Goal: Task Accomplishment & Management: Manage account settings

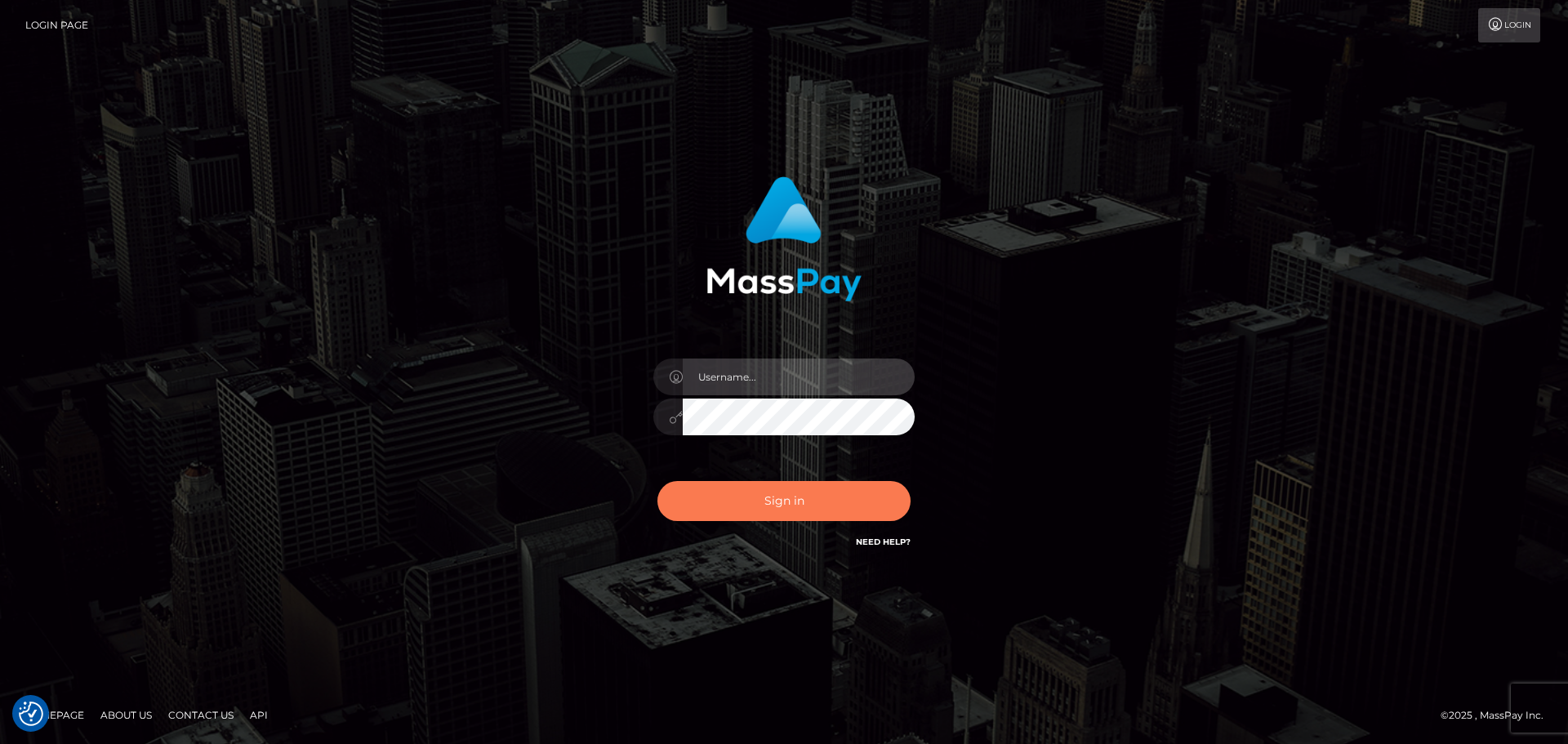
type input "constantin.mp"
click at [757, 491] on button "Sign in" at bounding box center [784, 500] width 253 height 40
type input "constantin.mp"
click at [772, 492] on button "Sign in" at bounding box center [784, 500] width 253 height 40
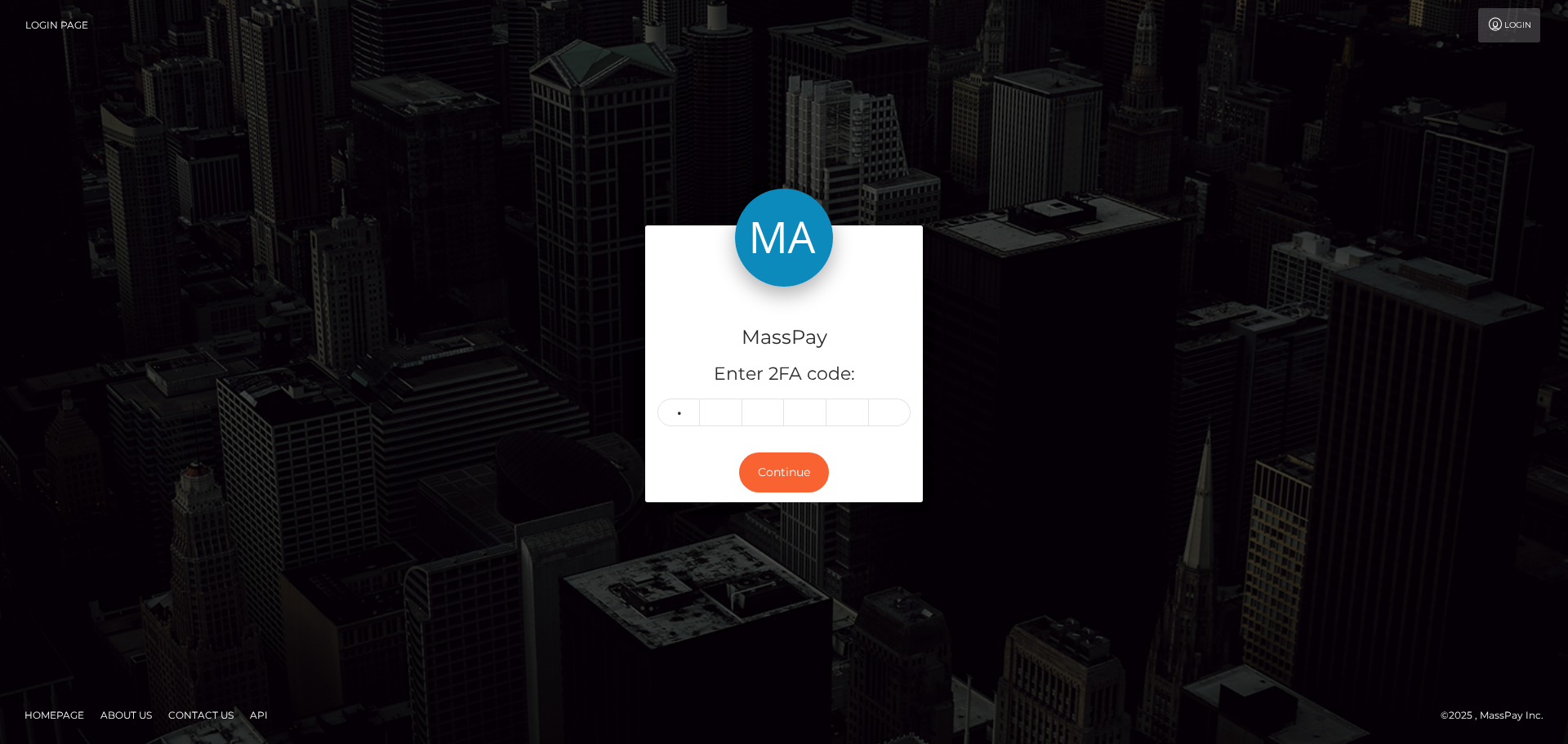
type input "6"
type input "3"
type input "0"
type input "9"
type input "3"
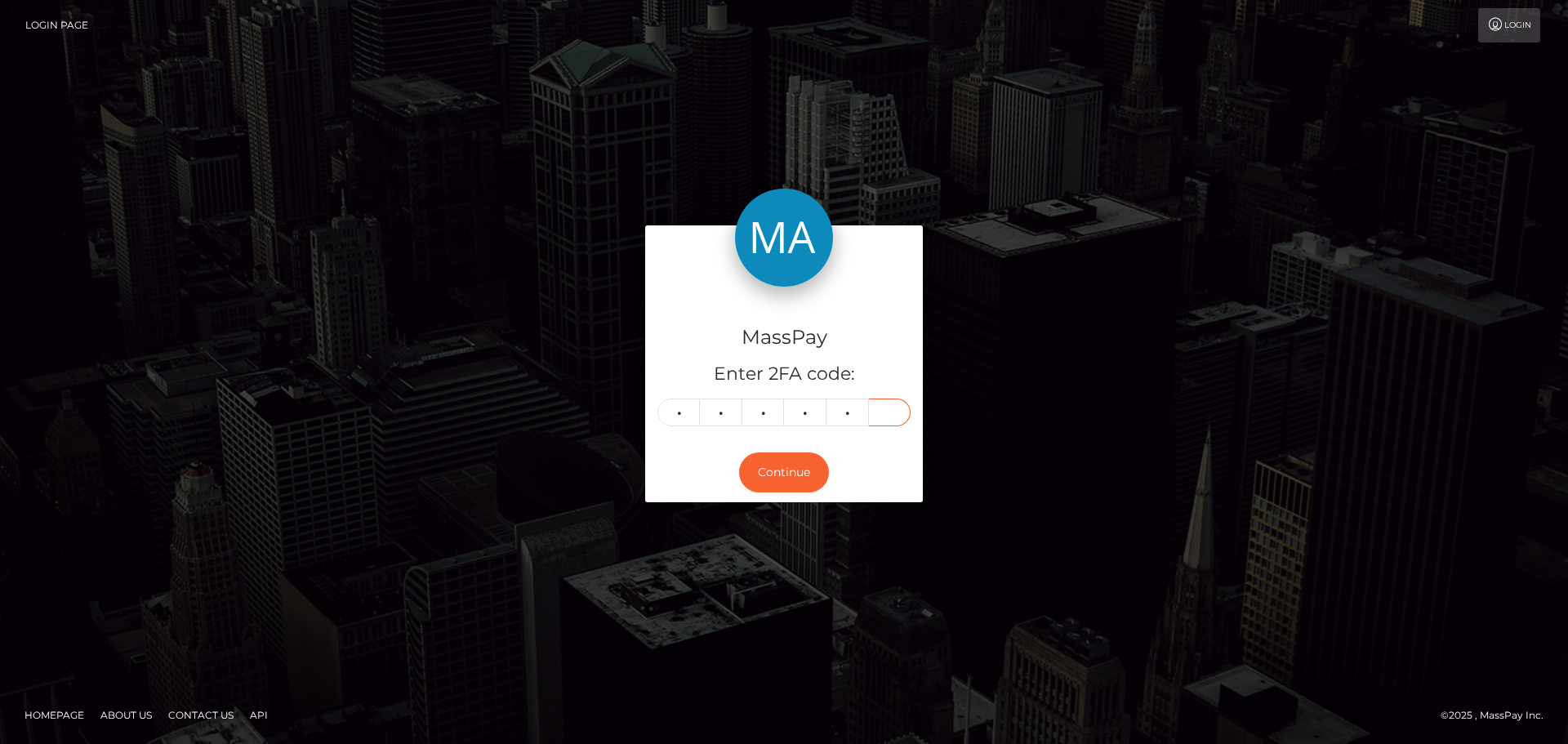
type input "4"
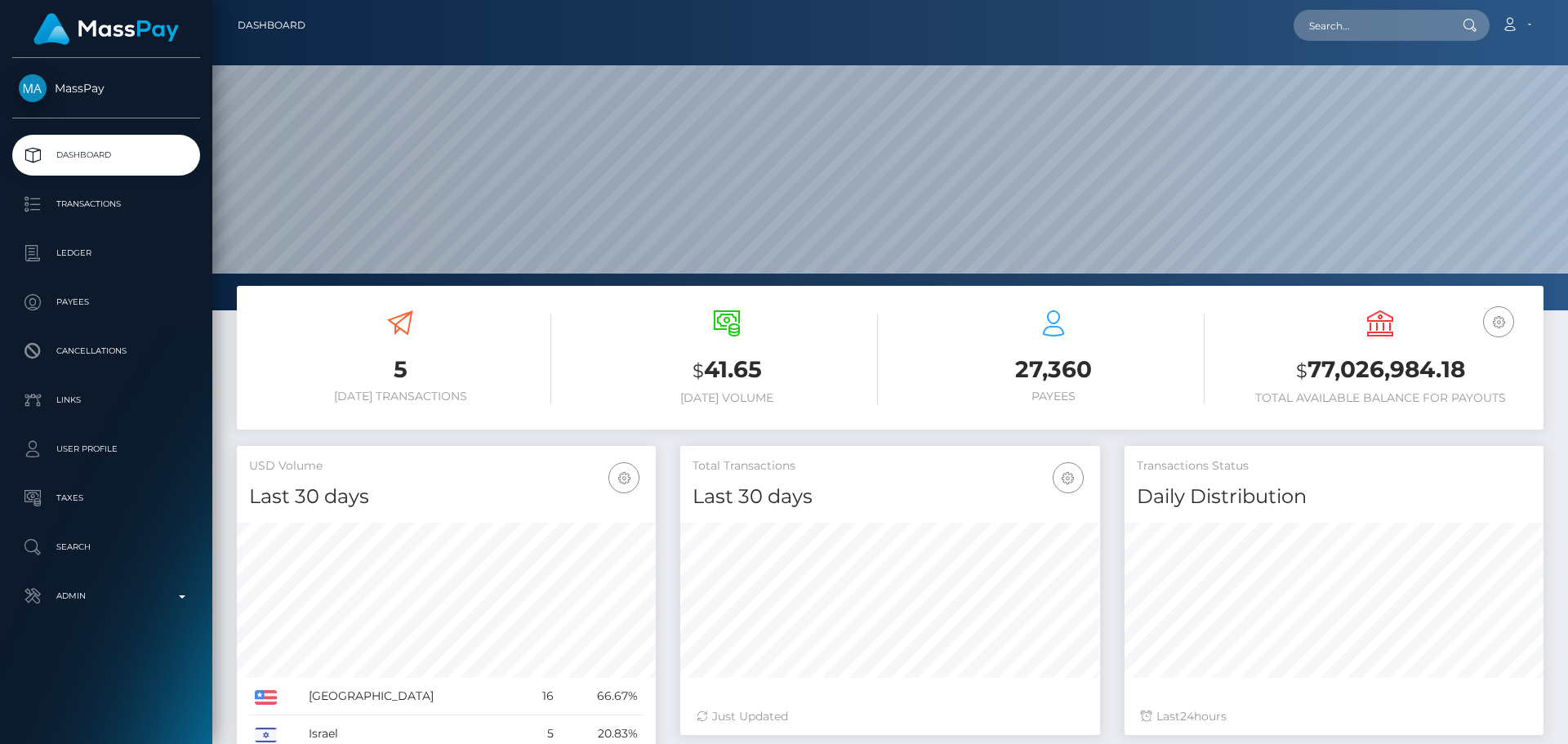
scroll to position [290, 420]
click at [1349, 29] on input "text" at bounding box center [1370, 25] width 154 height 31
paste input "286051646411124736"
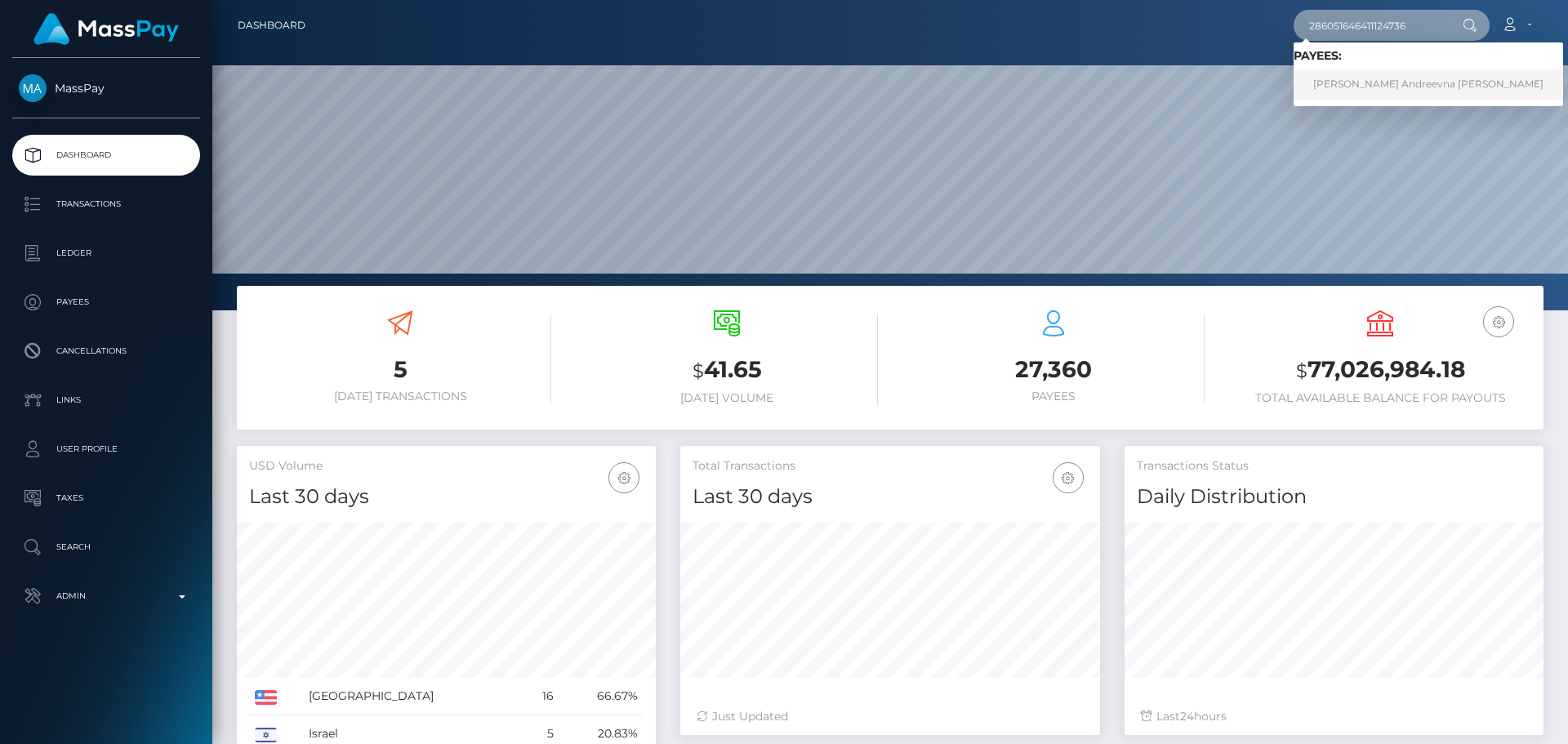
type input "286051646411124736"
click at [1360, 85] on link "Anna Andreevna Konopleva" at bounding box center [1428, 84] width 269 height 30
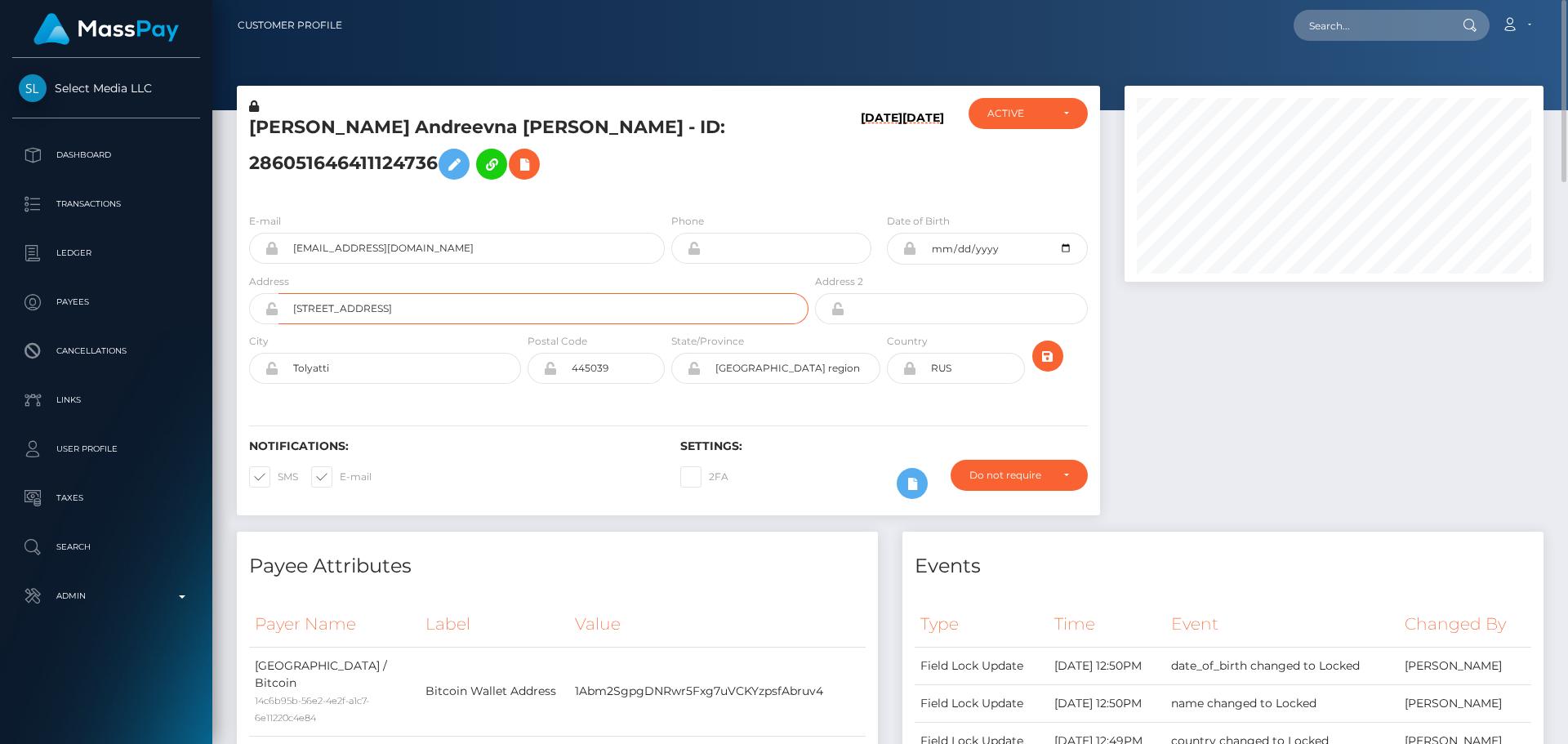
click at [486, 324] on input "[STREET_ADDRESS]" at bounding box center [543, 308] width 530 height 31
click at [486, 324] on input "Boulevard Gaya 25, apartment 293" at bounding box center [543, 308] width 530 height 31
paste input "3 Politkovskaya Street"
click at [486, 324] on input "3 Politkovskaya Street" at bounding box center [543, 308] width 530 height 31
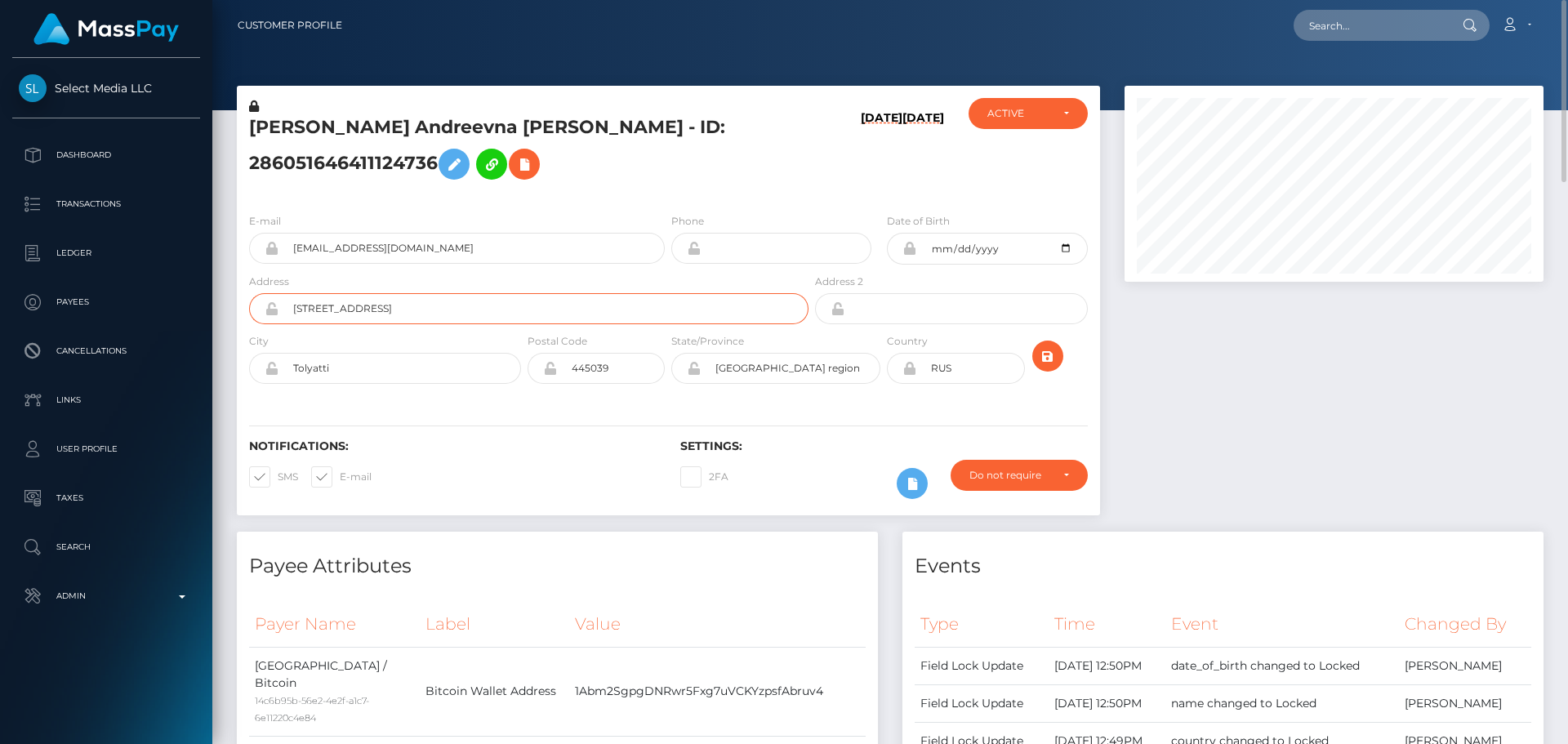
paste input "Building 5, Flat 34"
click at [399, 324] on input "3 Politkovskaya StreetBuilding 5, Flat 34" at bounding box center [543, 308] width 530 height 31
type input "[STREET_ADDRESS]"
click at [652, 188] on h5 "Anna Andreevna Konopleva - ID: 286051646411124736" at bounding box center [524, 152] width 551 height 73
click at [454, 384] on input "Tolyatti" at bounding box center [399, 368] width 243 height 31
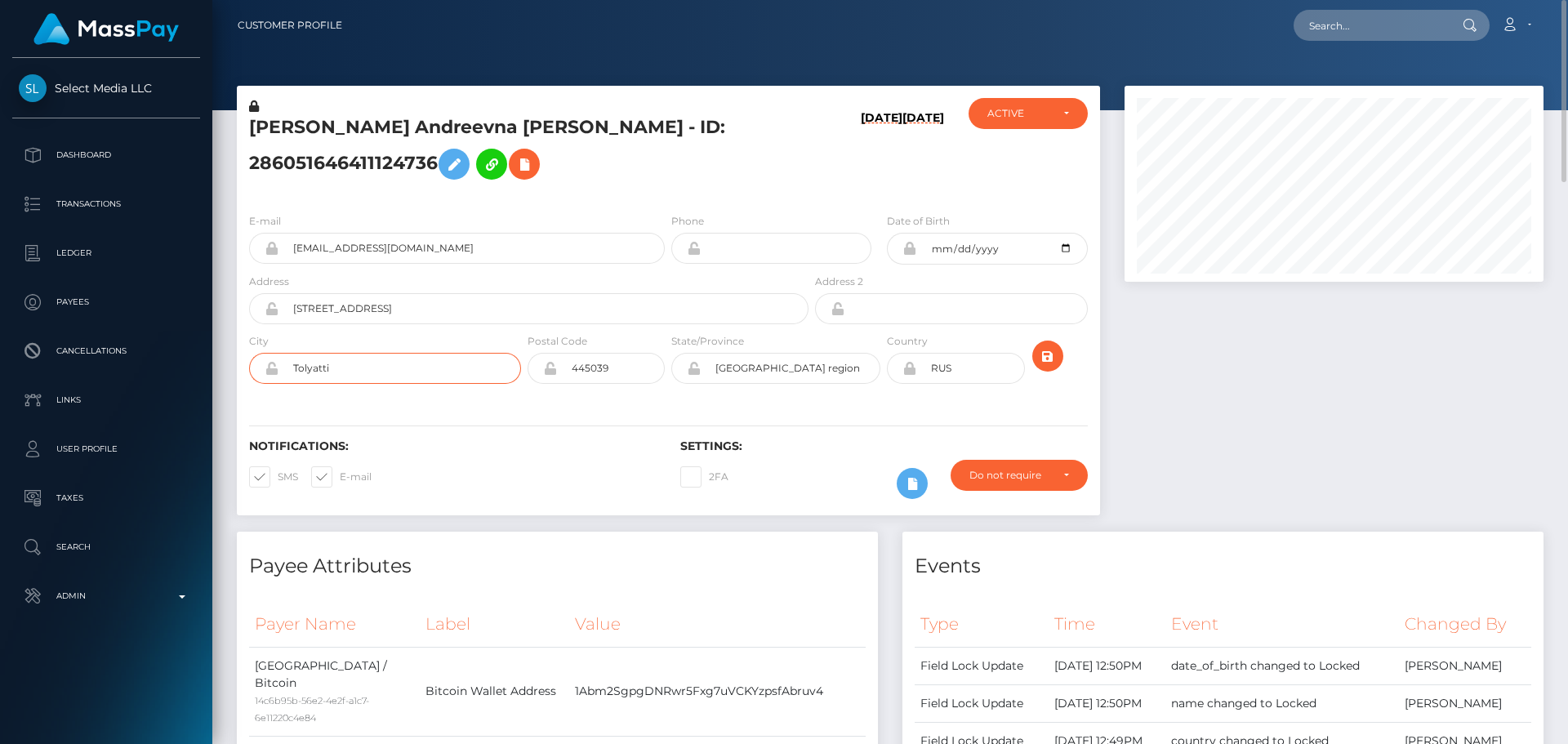
click at [454, 384] on input "Tolyatti" at bounding box center [399, 368] width 243 height 31
paste input "bilis"
type input "Tbilisi"
drag, startPoint x: 338, startPoint y: 393, endPoint x: 247, endPoint y: 389, distance: 91.1
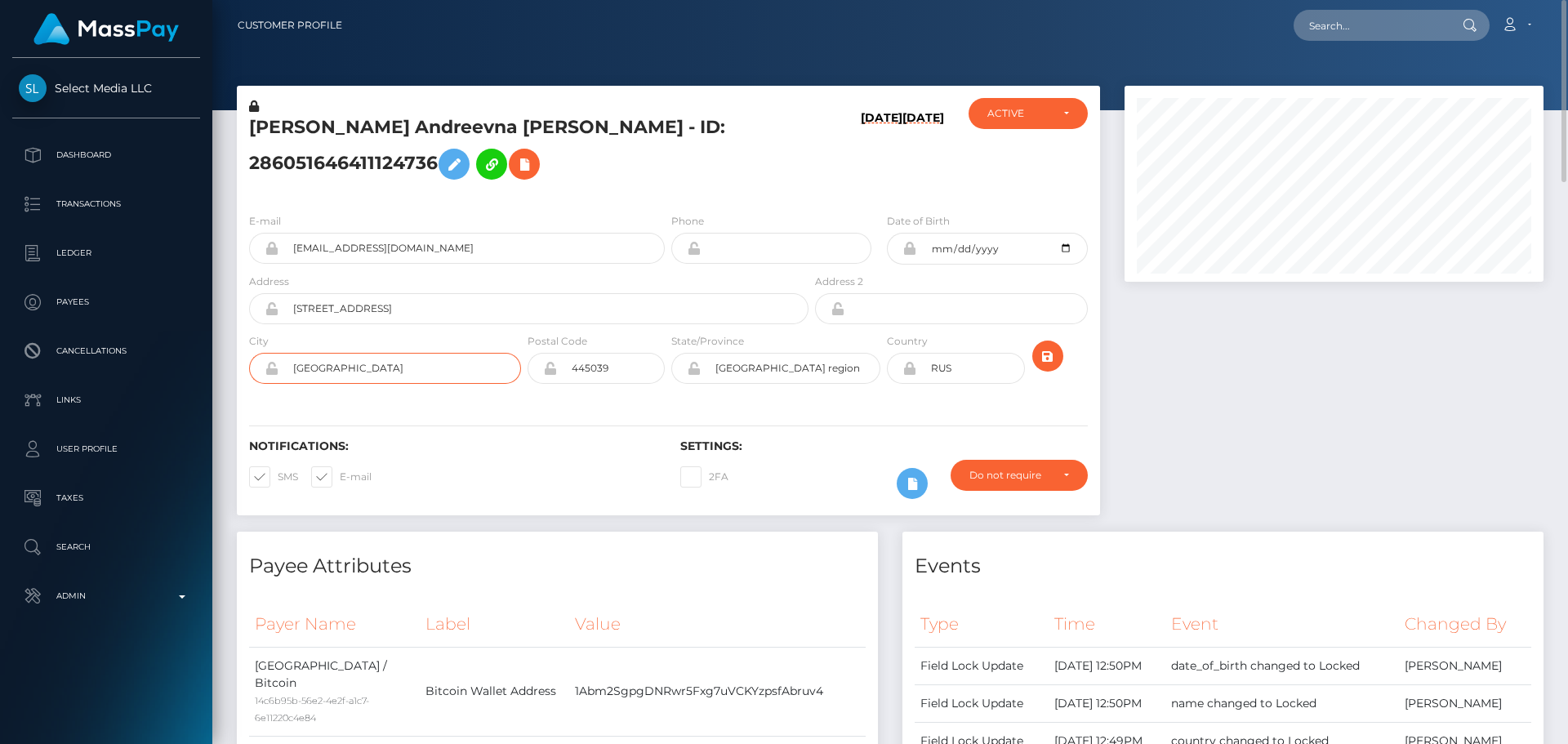
click at [247, 389] on div "City Tbilisi" at bounding box center [381, 362] width 288 height 60
click at [815, 384] on input "Samara region" at bounding box center [791, 368] width 179 height 31
paste input "Tbilisi"
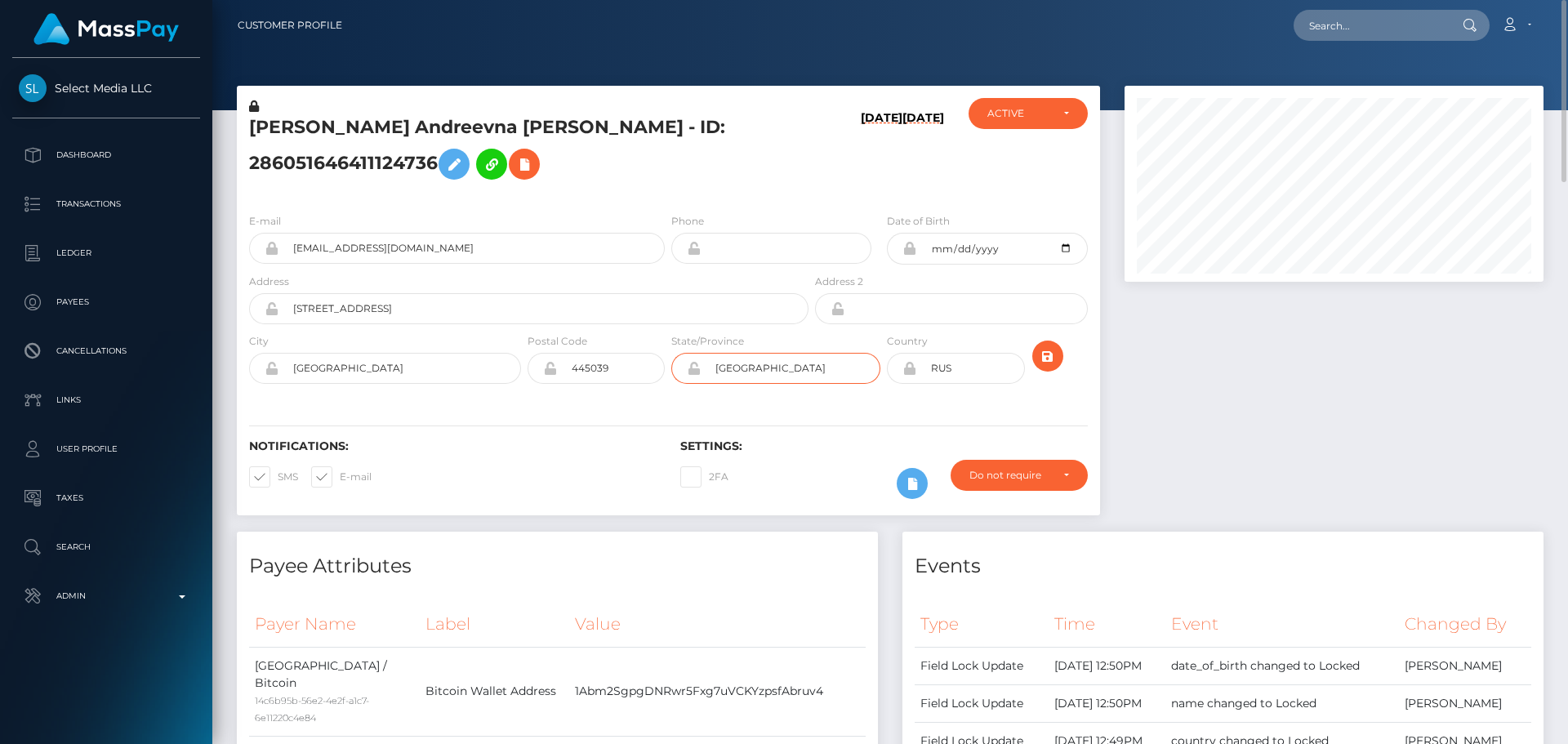
type input "Tbilisi"
click at [647, 384] on input "445039" at bounding box center [610, 368] width 107 height 31
type input "00000"
click at [481, 439] on div "Notifications: SMS E-mail Settings: 2FA" at bounding box center [669, 458] width 864 height 116
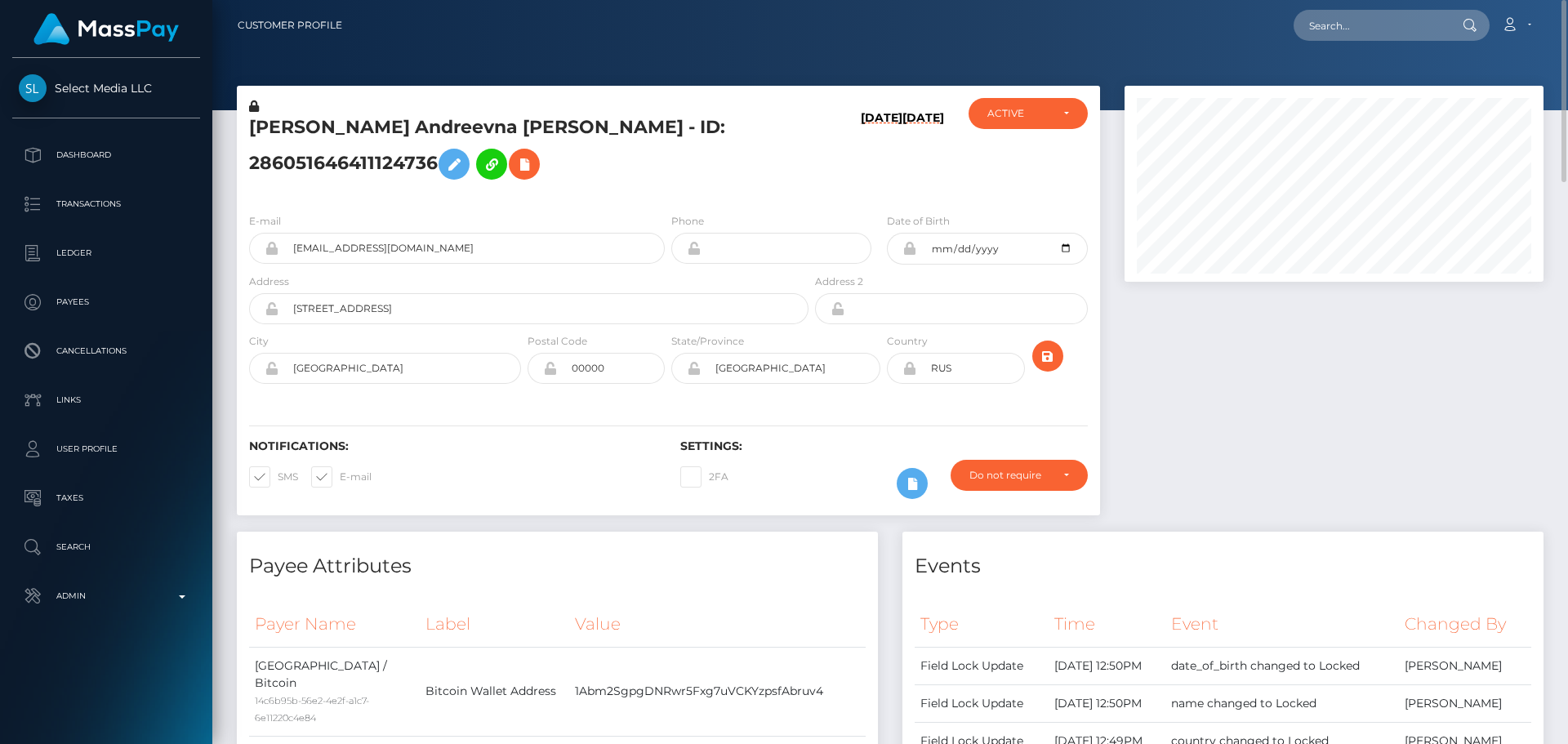
click at [908, 375] on icon at bounding box center [910, 368] width 14 height 13
click at [990, 384] on input "RUS" at bounding box center [969, 368] width 107 height 31
paste input "GEO"
type input "GEO"
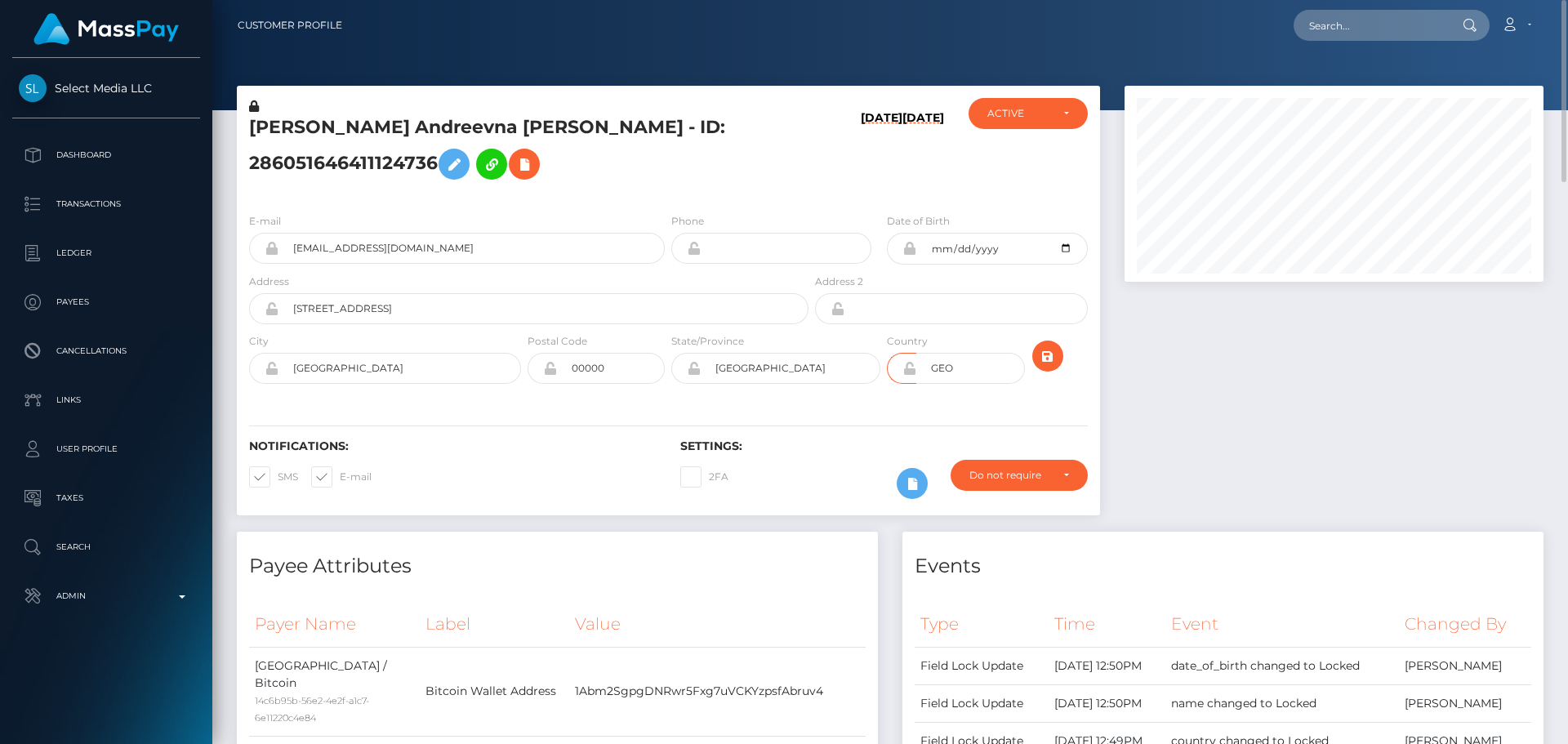
click at [864, 424] on div "Notifications: SMS E-mail Settings: 2FA" at bounding box center [669, 458] width 864 height 116
click at [1047, 367] on icon "submit" at bounding box center [1047, 356] width 20 height 20
click at [906, 375] on icon at bounding box center [910, 368] width 14 height 13
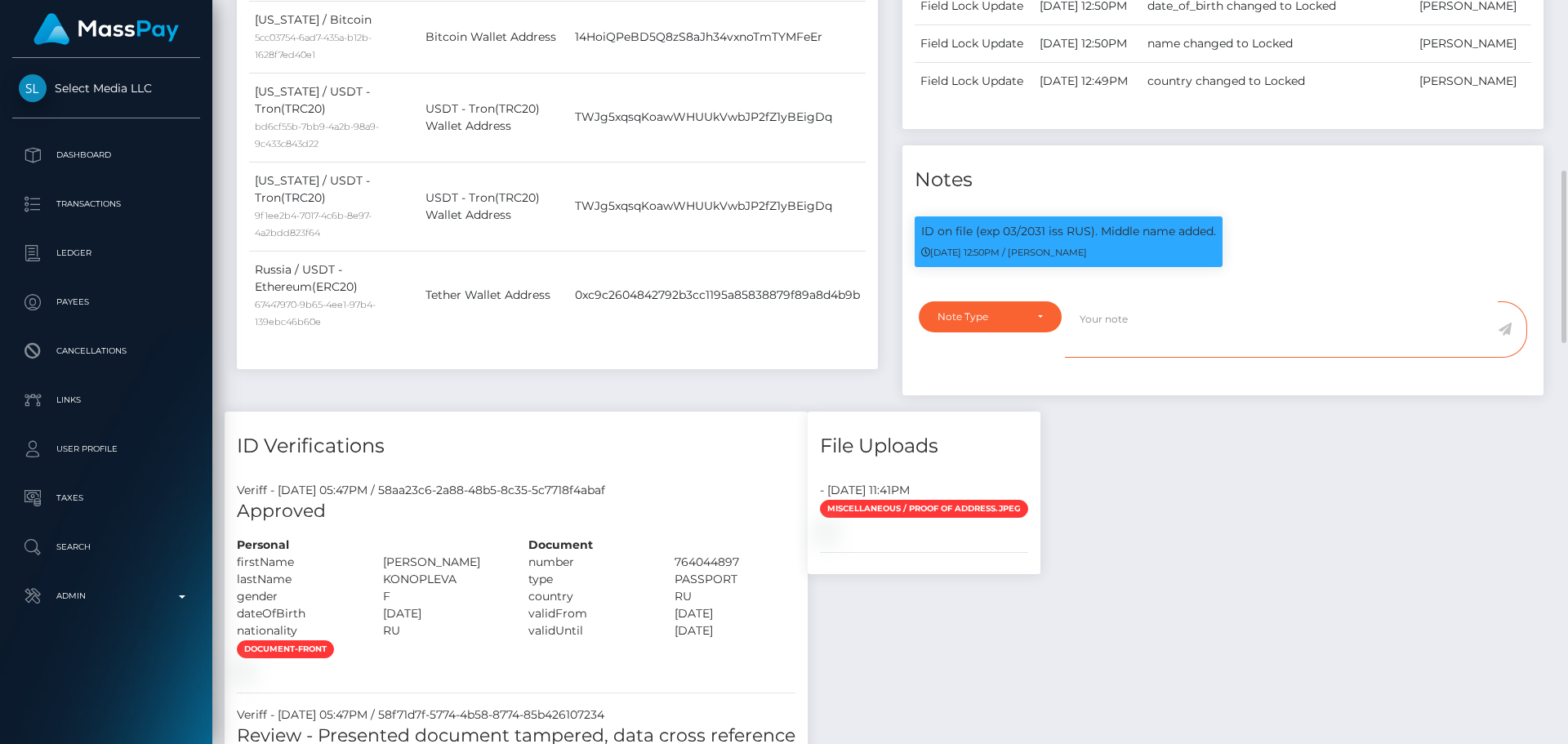
click at [1180, 358] on textarea at bounding box center [1281, 329] width 433 height 56
paste textarea "Address updated as per the provided proof."
type textarea "Address updated as per the provided proof."
click at [1026, 324] on div "Note Type" at bounding box center [990, 316] width 106 height 13
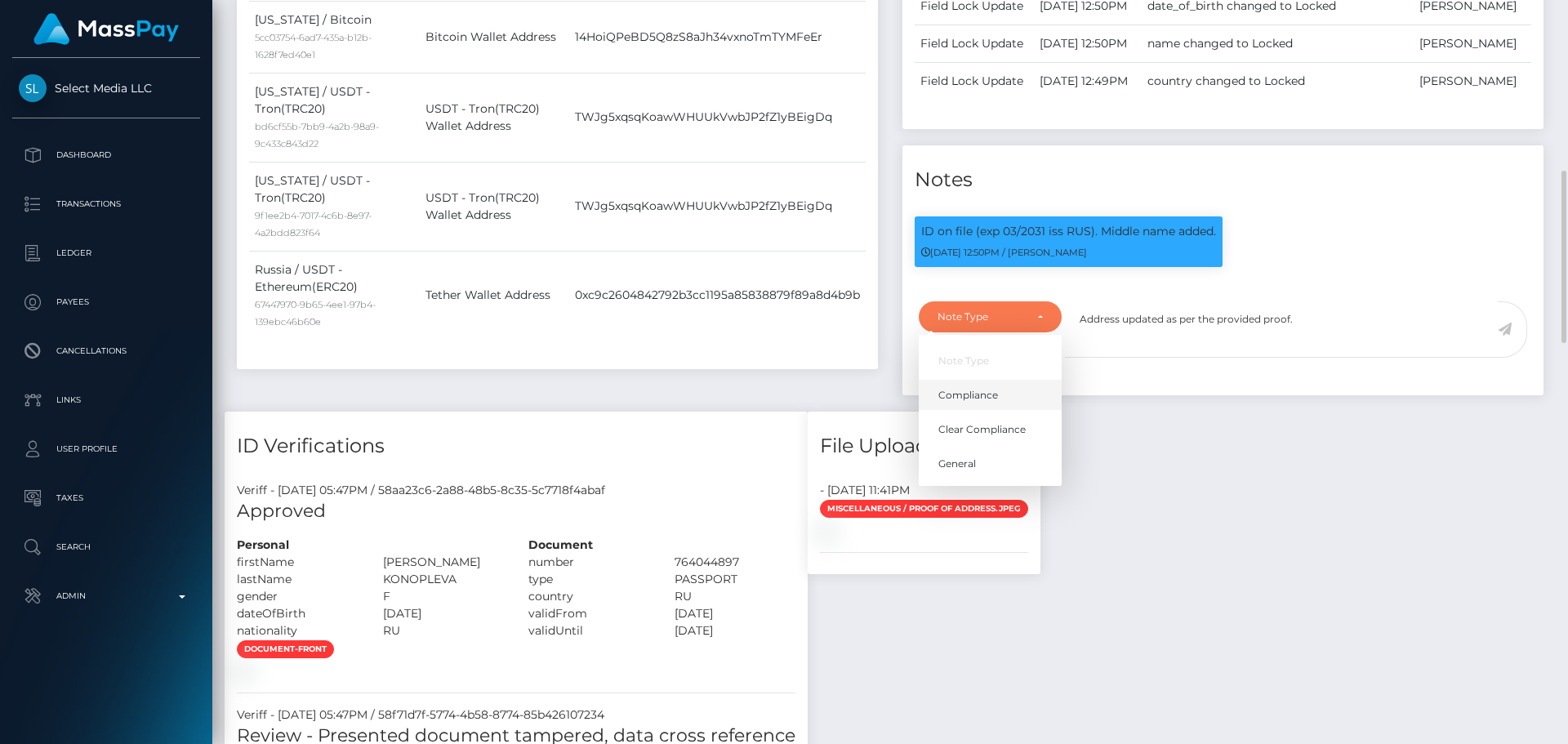
click at [991, 403] on span "Compliance" at bounding box center [967, 396] width 60 height 15
select select "COMPLIANCE"
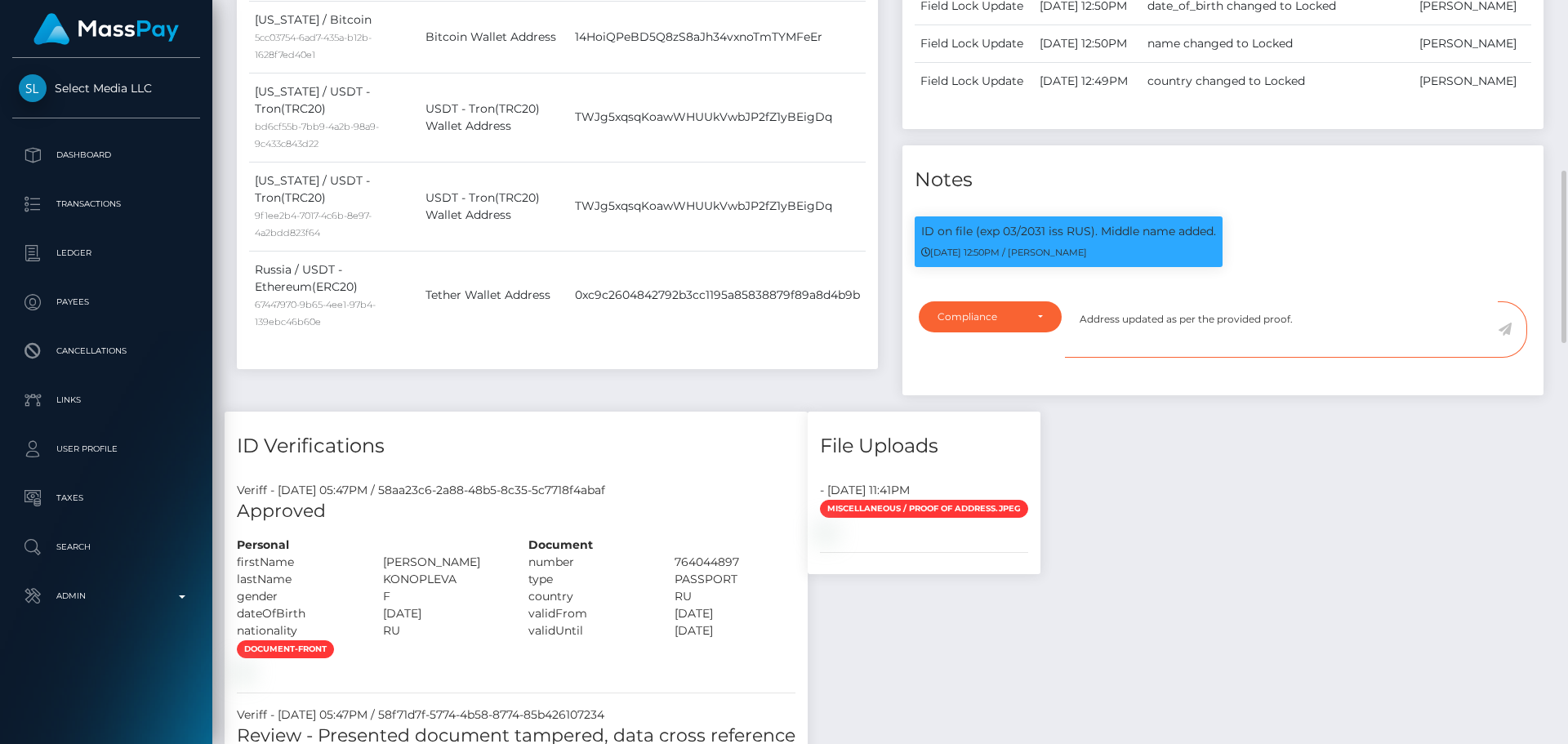
click at [1365, 358] on textarea "Address updated as per the provided proof." at bounding box center [1281, 329] width 433 height 56
click at [1507, 336] on icon at bounding box center [1505, 329] width 14 height 13
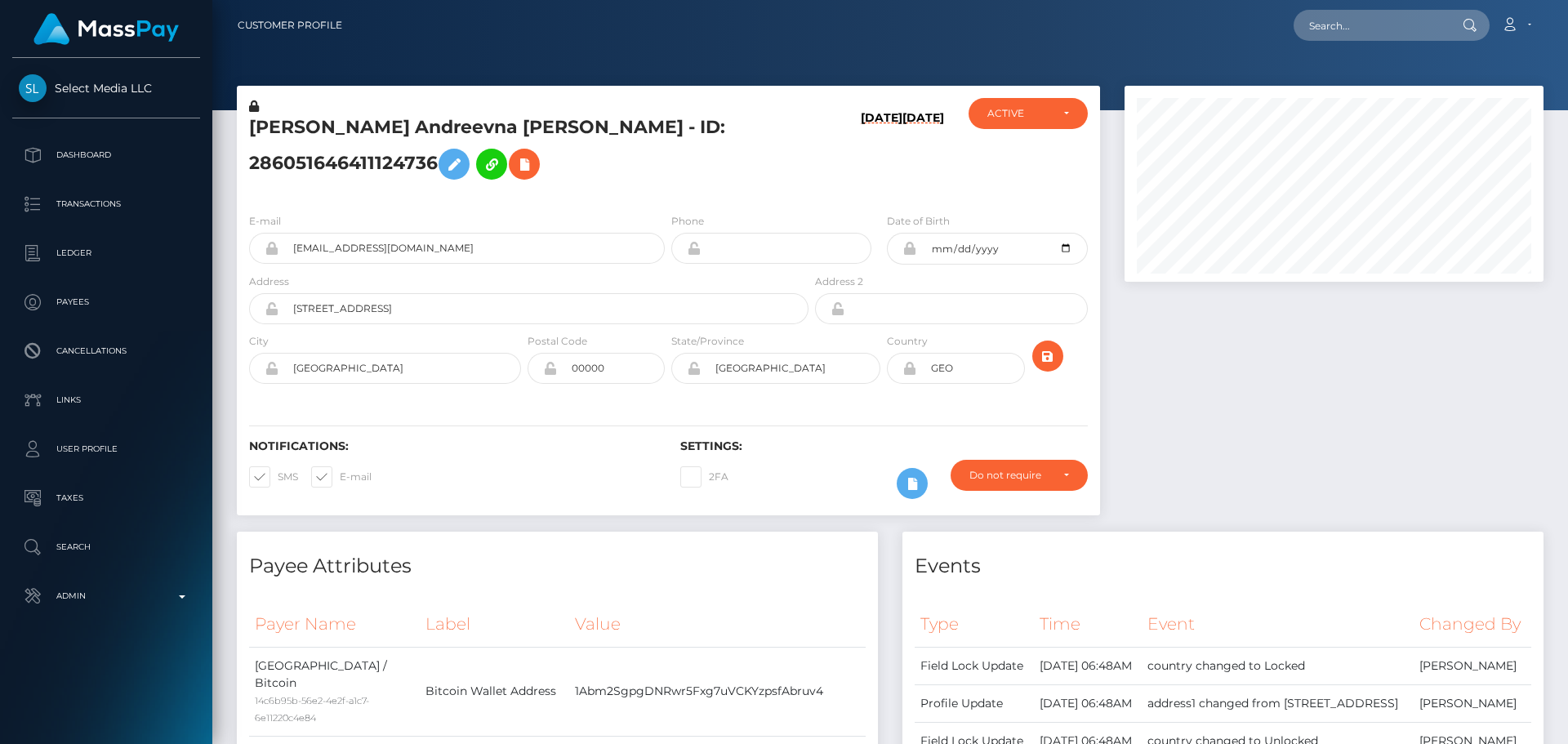
scroll to position [196, 420]
click at [1046, 367] on icon "submit" at bounding box center [1047, 356] width 20 height 20
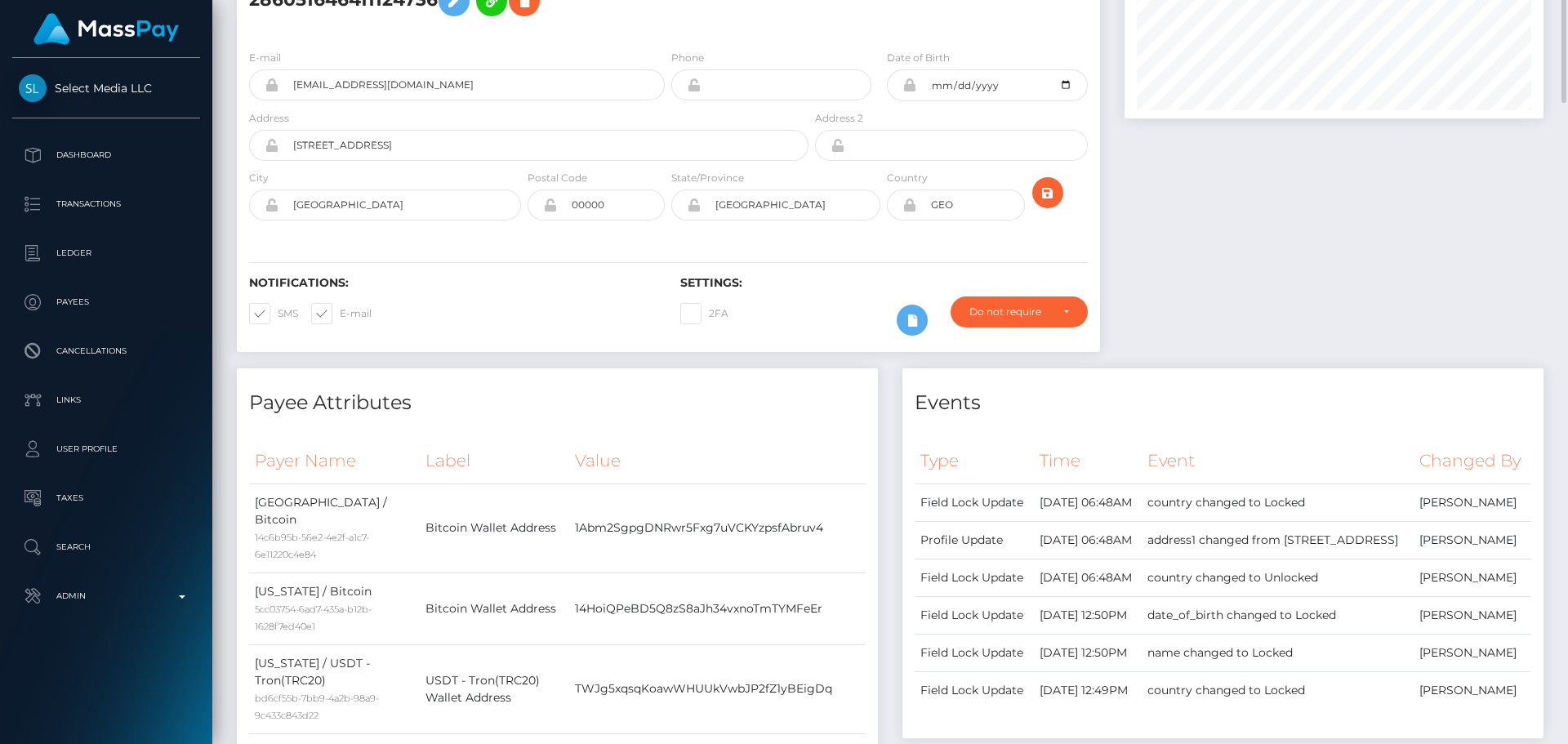
scroll to position [0, 0]
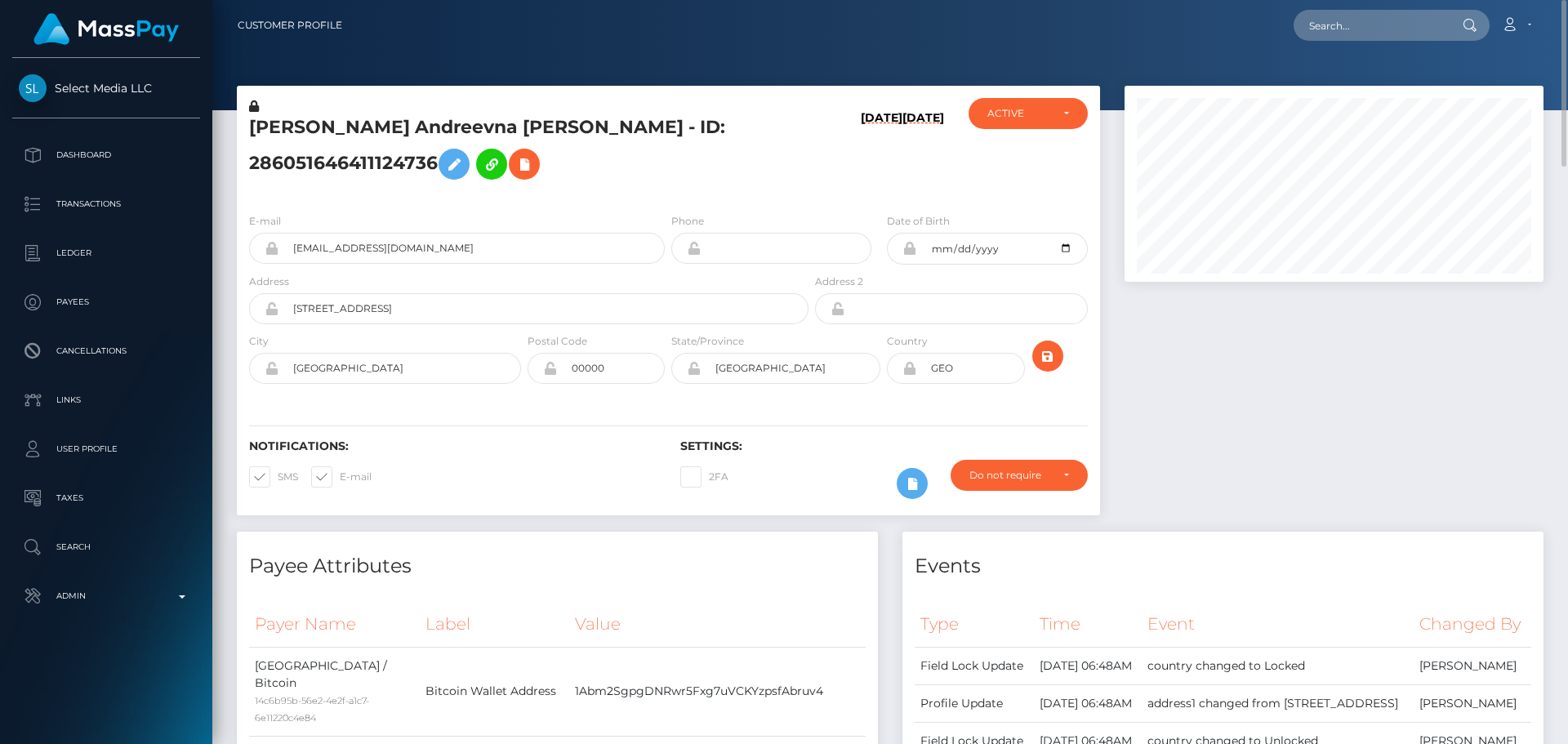
click at [444, 126] on h5 "Anna Andreevna Konopleva - ID: 286051646411124736" at bounding box center [524, 152] width 551 height 73
click at [459, 133] on h5 "Anna Andreevna Konopleva - ID: 286051646411124736" at bounding box center [524, 152] width 551 height 73
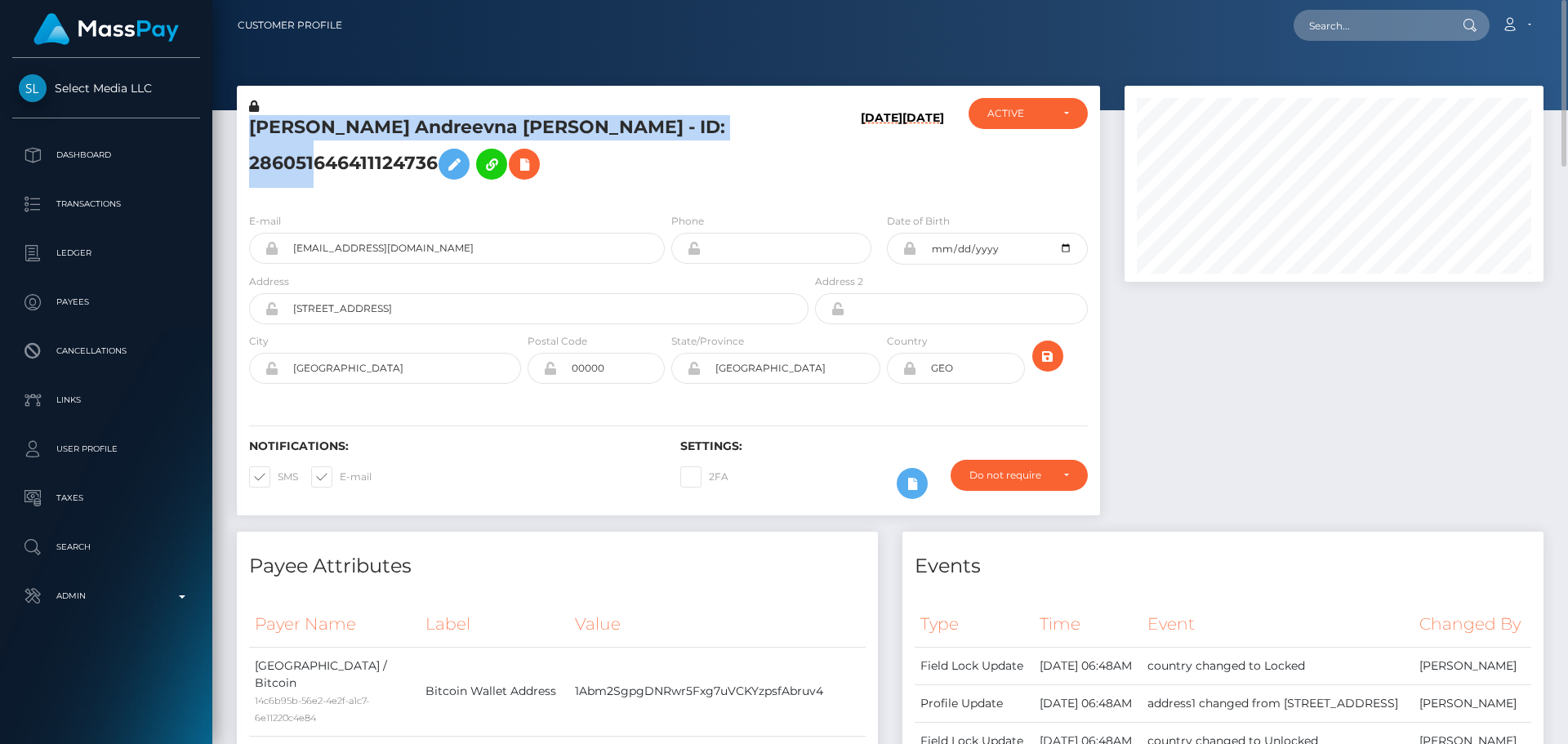
click at [459, 133] on h5 "Anna Andreevna Konopleva - ID: 286051646411124736" at bounding box center [524, 152] width 551 height 73
copy h5 "Anna Andreevna Konopleva - ID: 286051646411124736"
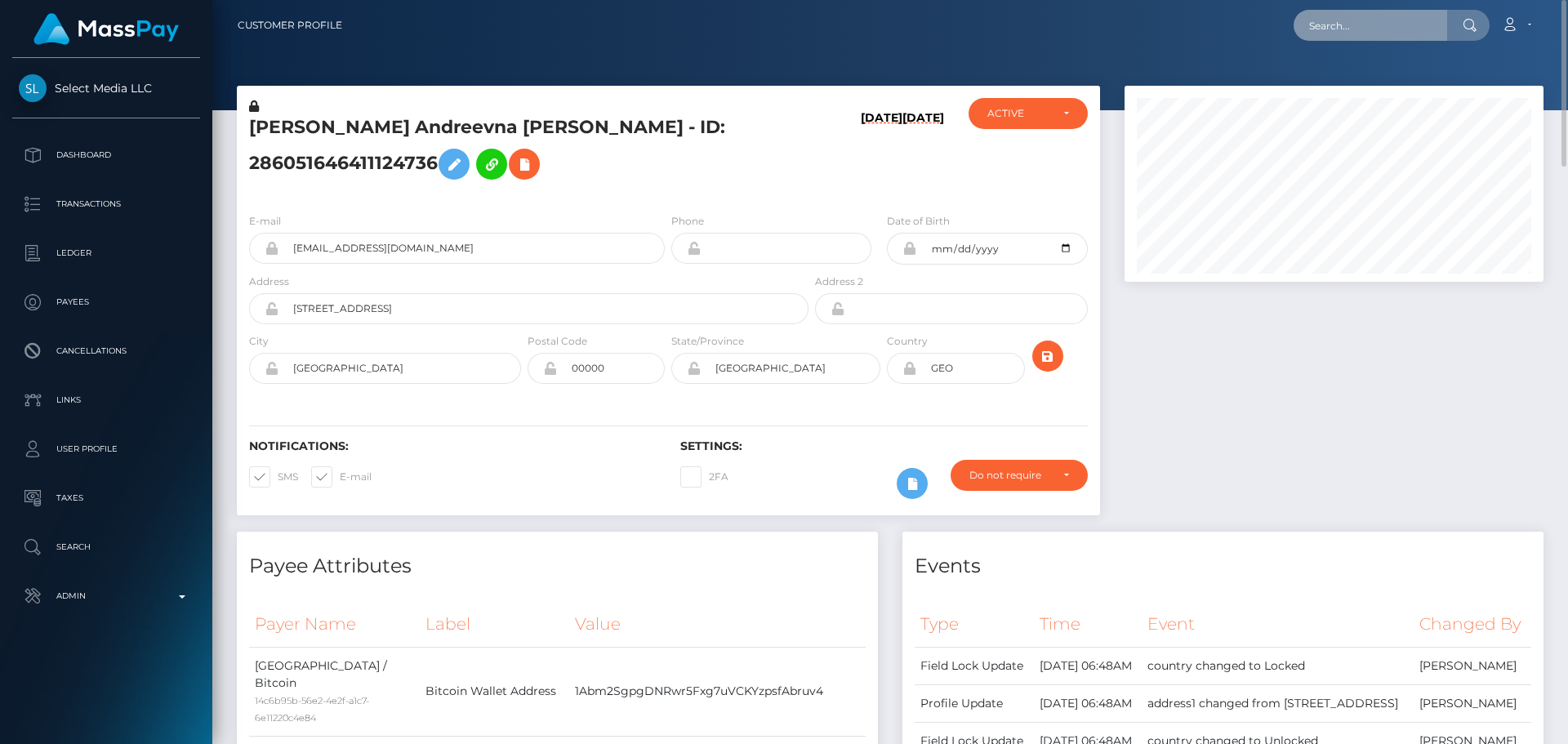
click at [1350, 34] on input "text" at bounding box center [1370, 25] width 154 height 31
paste input "359668205116993536"
type input "359668205116993536"
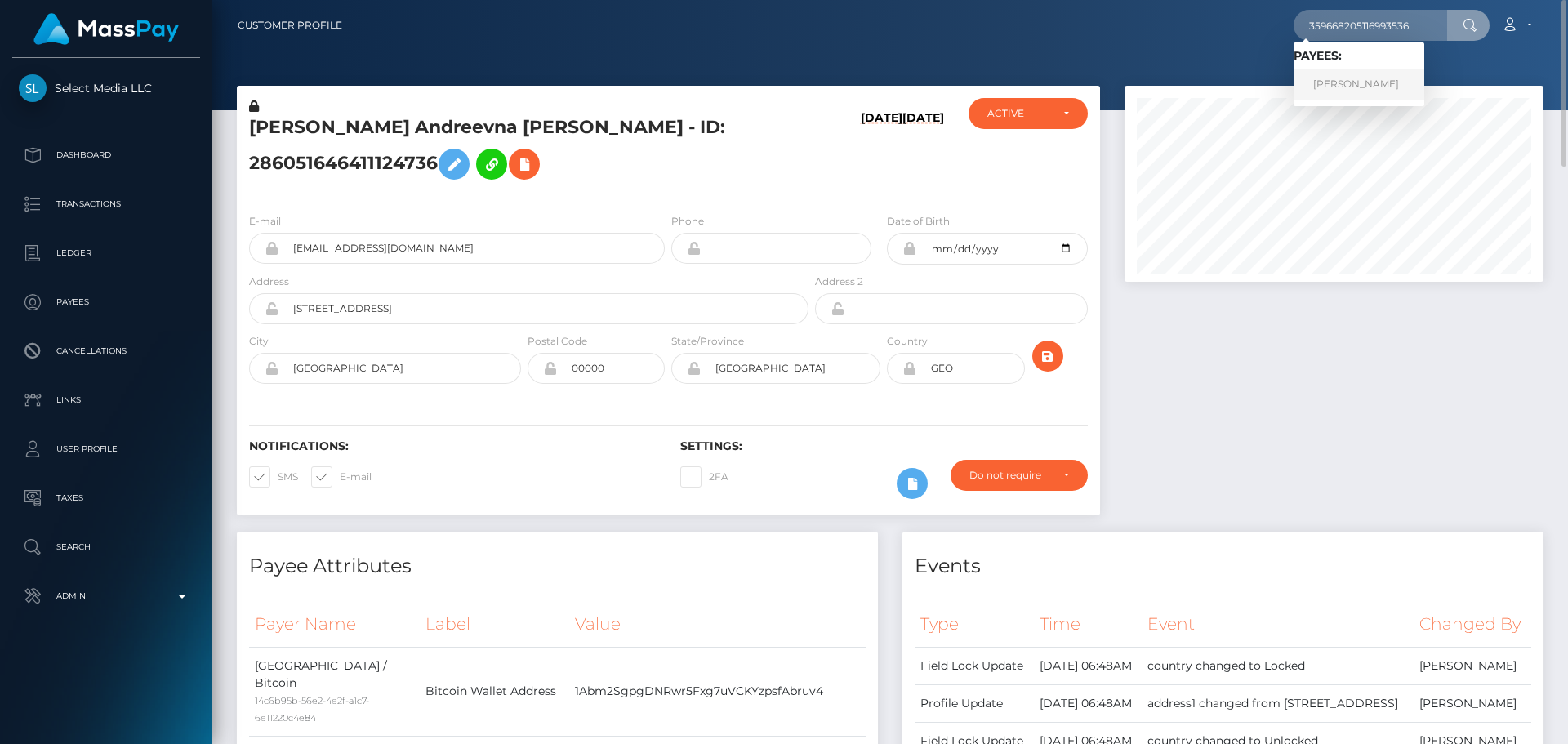
click at [1376, 76] on link "IANA PONOMAREVA" at bounding box center [1358, 84] width 131 height 30
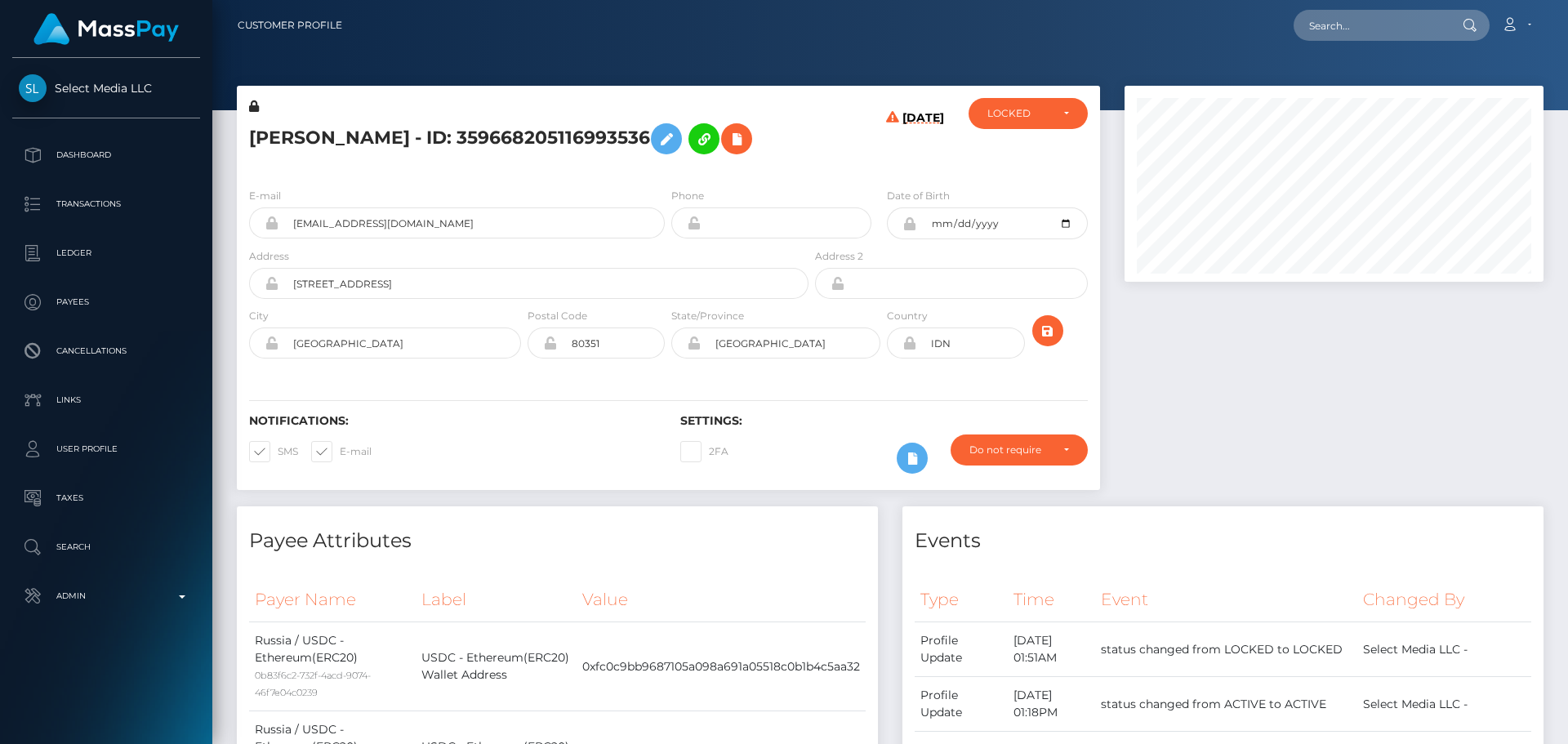
scroll to position [196, 420]
click at [663, 169] on div "[PERSON_NAME] - ID: 359668205116993536" at bounding box center [524, 136] width 575 height 76
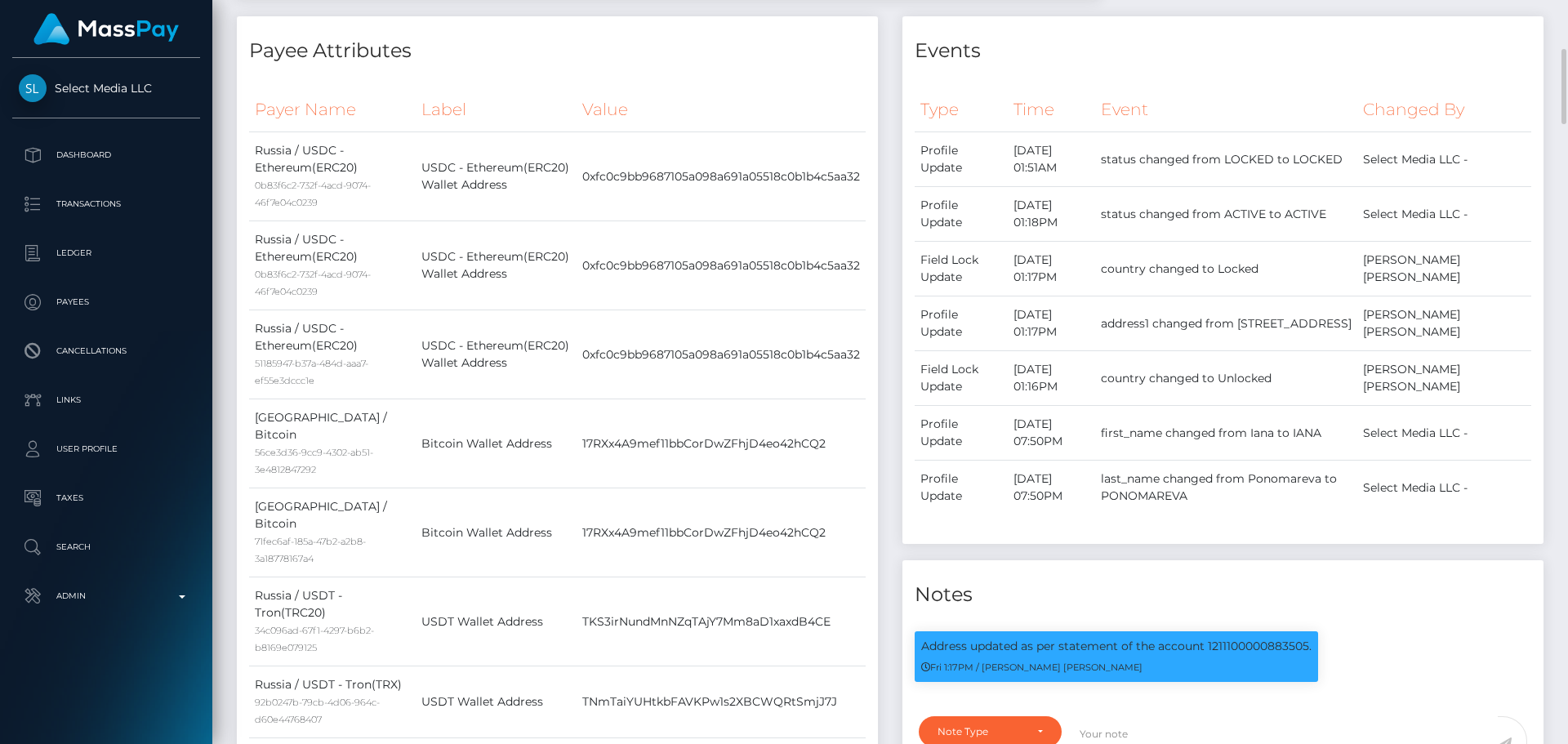
scroll to position [0, 0]
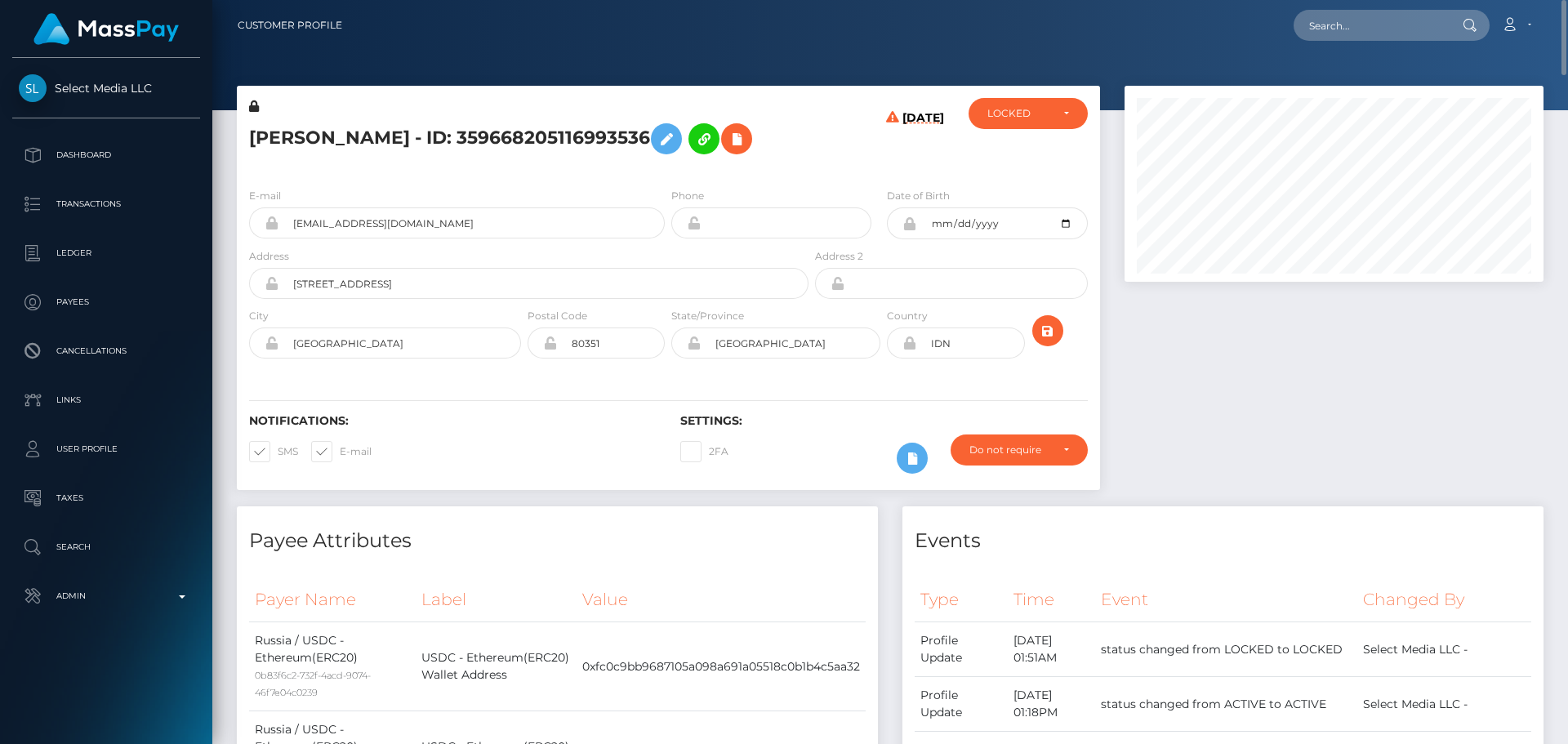
click at [271, 139] on h5 "[PERSON_NAME] - ID: 359668205116993536" at bounding box center [524, 139] width 551 height 47
copy h5 "IANA"
click at [362, 133] on h5 "[PERSON_NAME] - ID: 359668205116993536" at bounding box center [524, 139] width 551 height 47
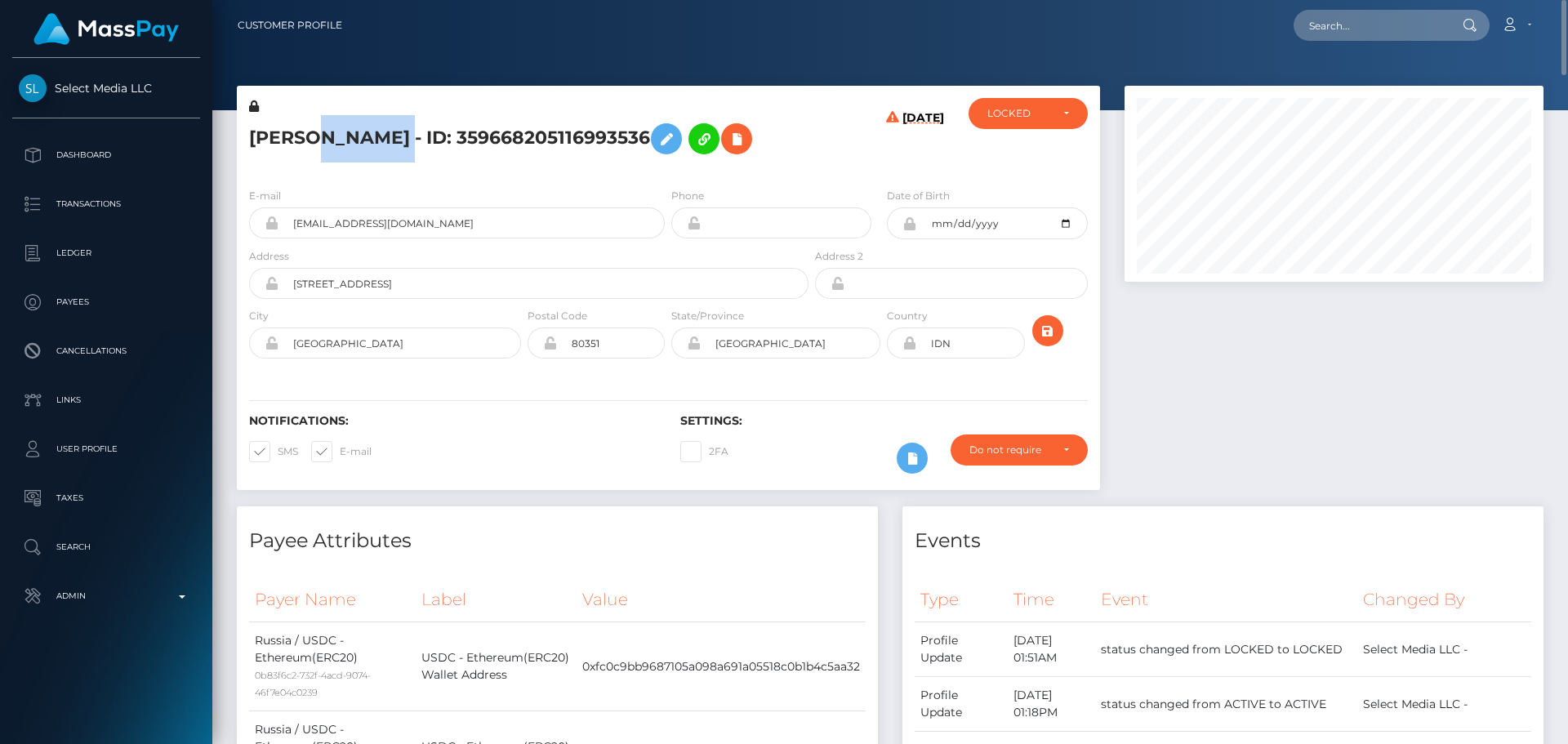
copy h5 "PONOMAREVA"
click at [851, 171] on div "[DATE]" at bounding box center [884, 136] width 144 height 76
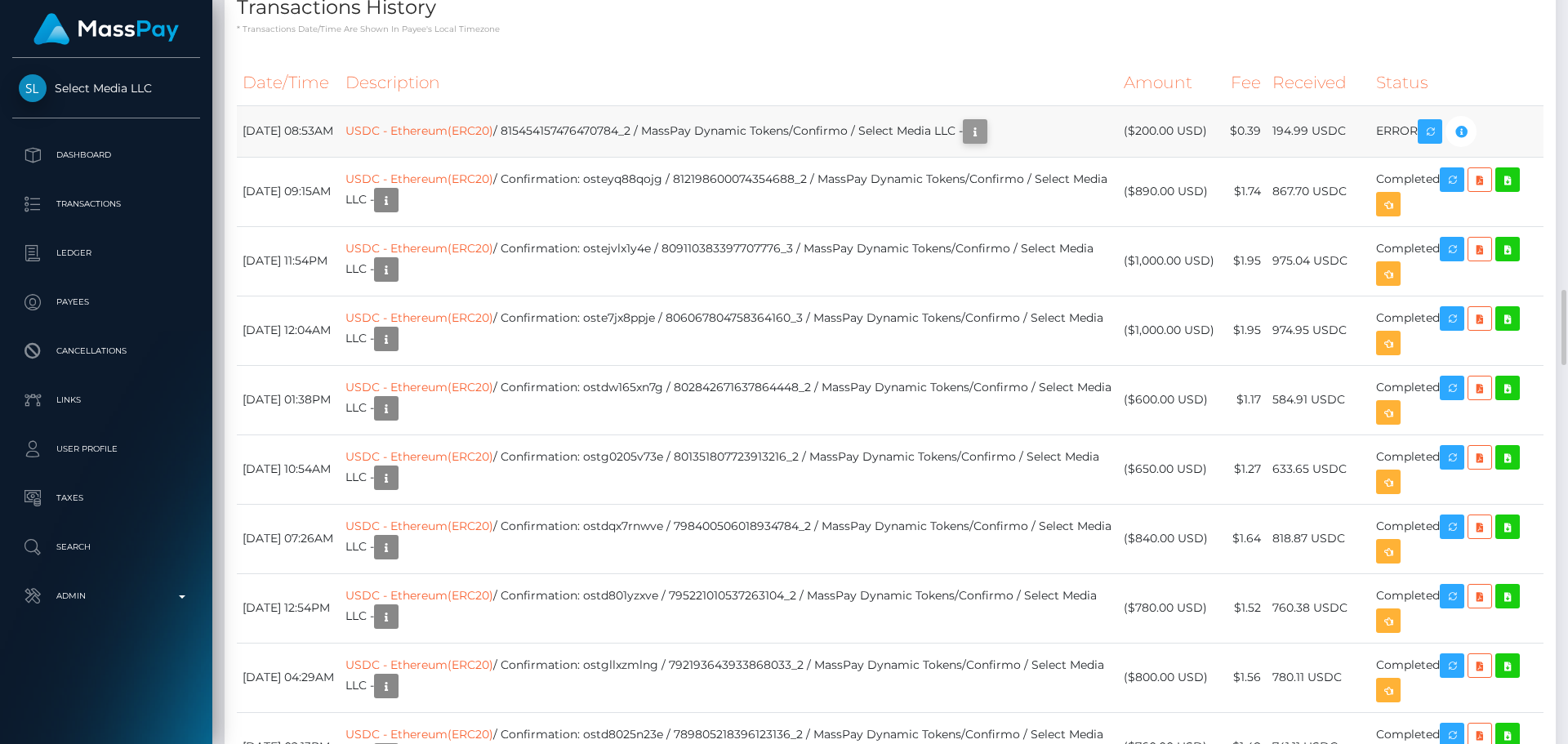
scroll to position [196, 420]
click at [985, 142] on icon "button" at bounding box center [975, 132] width 20 height 20
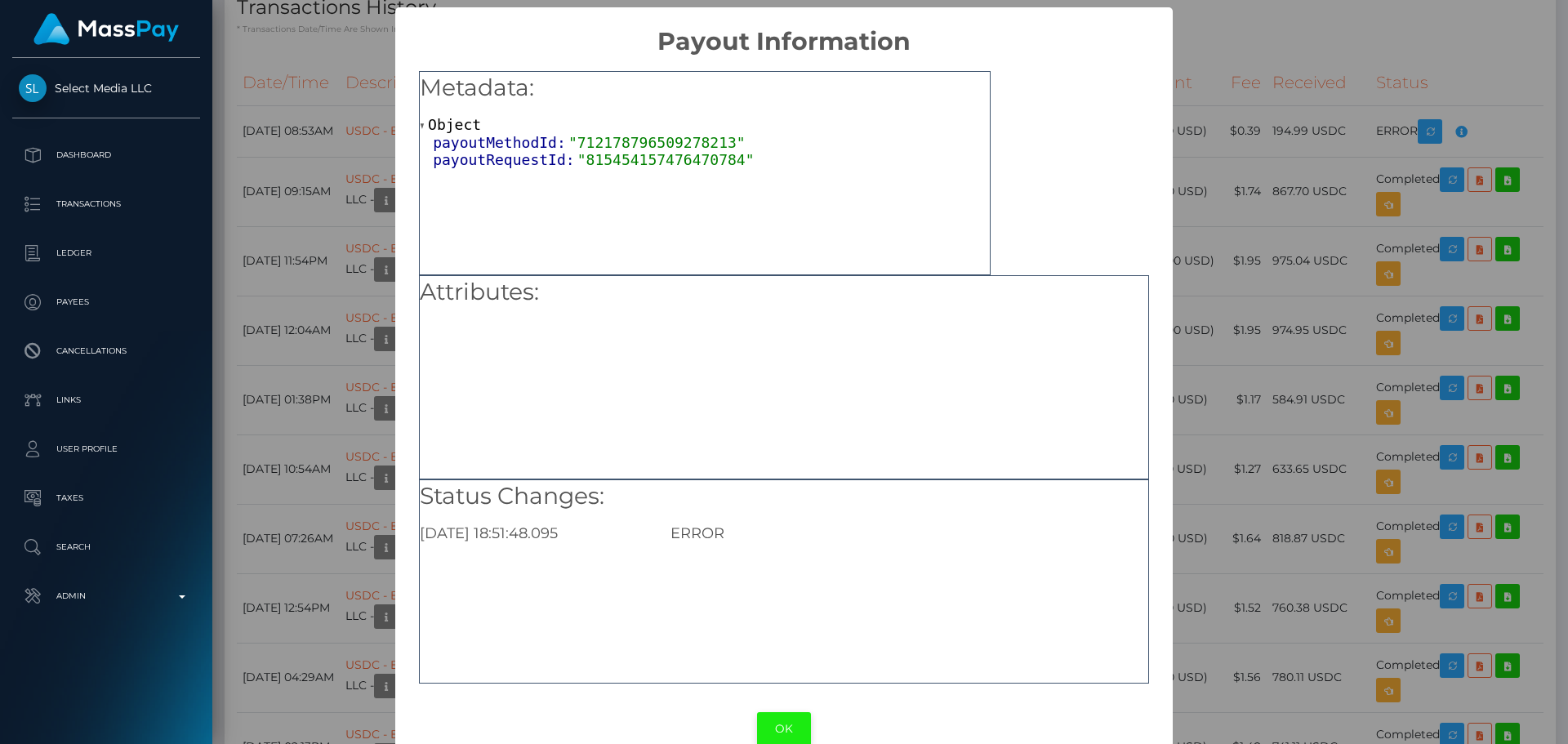
click at [791, 725] on button "OK" at bounding box center [784, 730] width 54 height 34
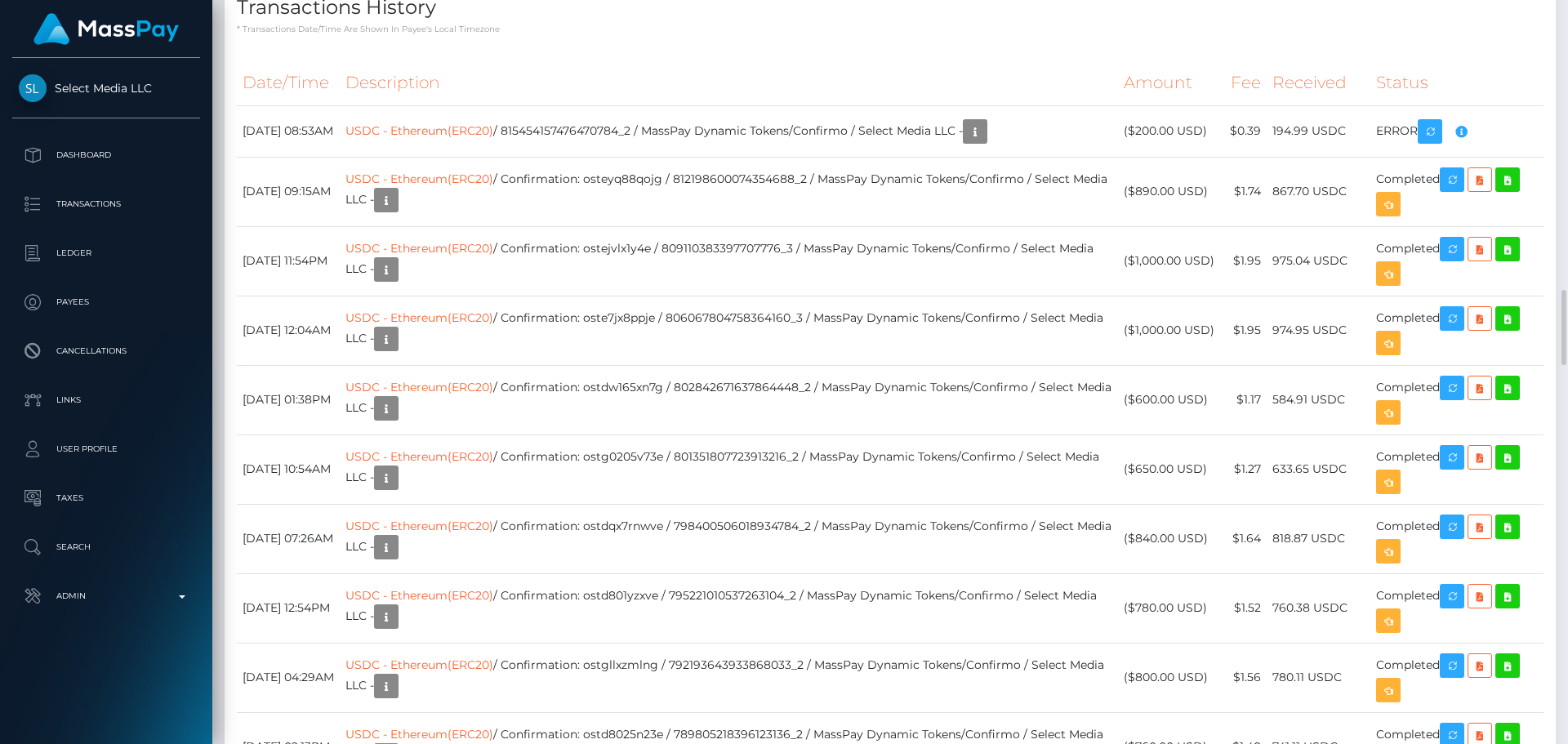
click at [1173, 22] on h4 "Transactions History" at bounding box center [890, 8] width 1307 height 28
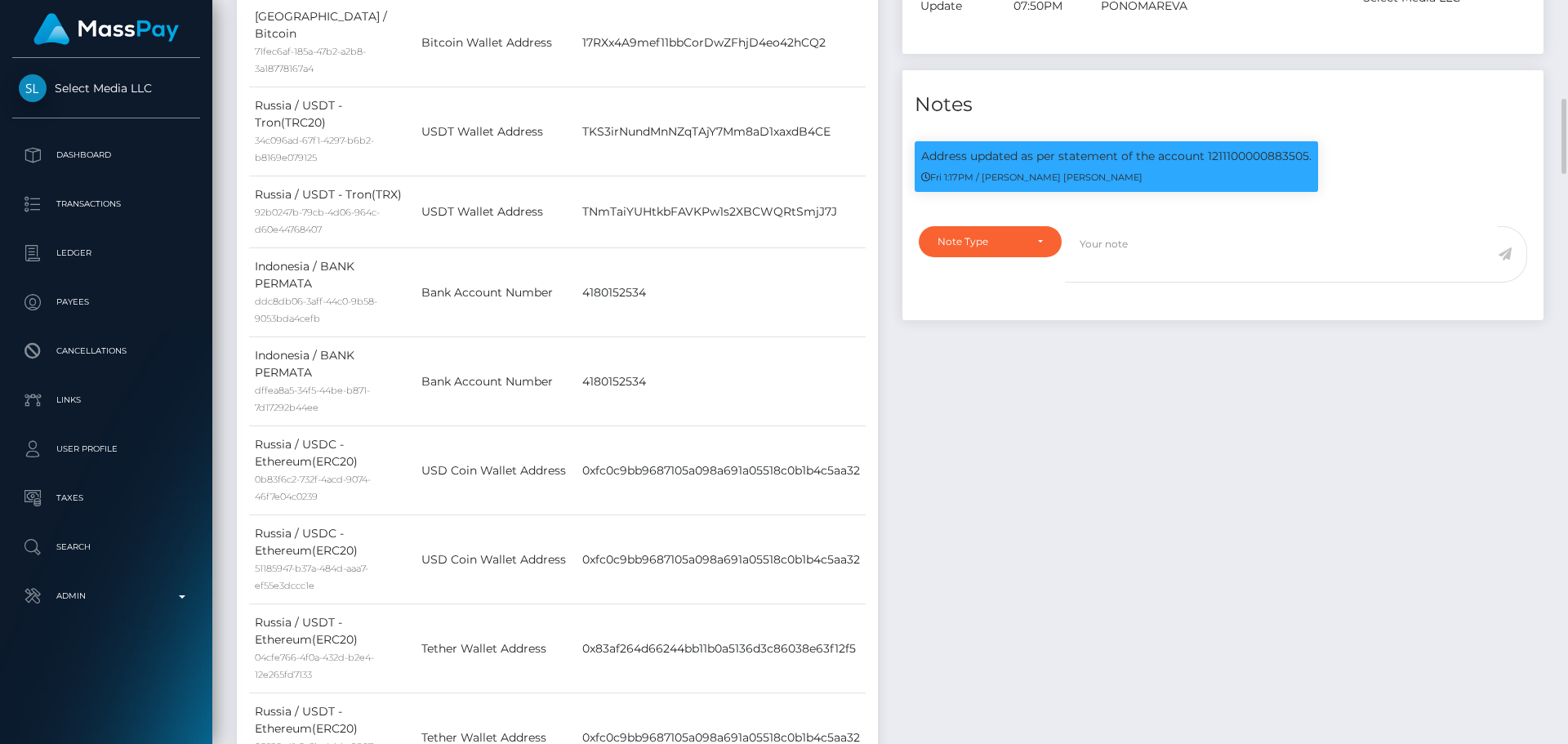
scroll to position [899, 0]
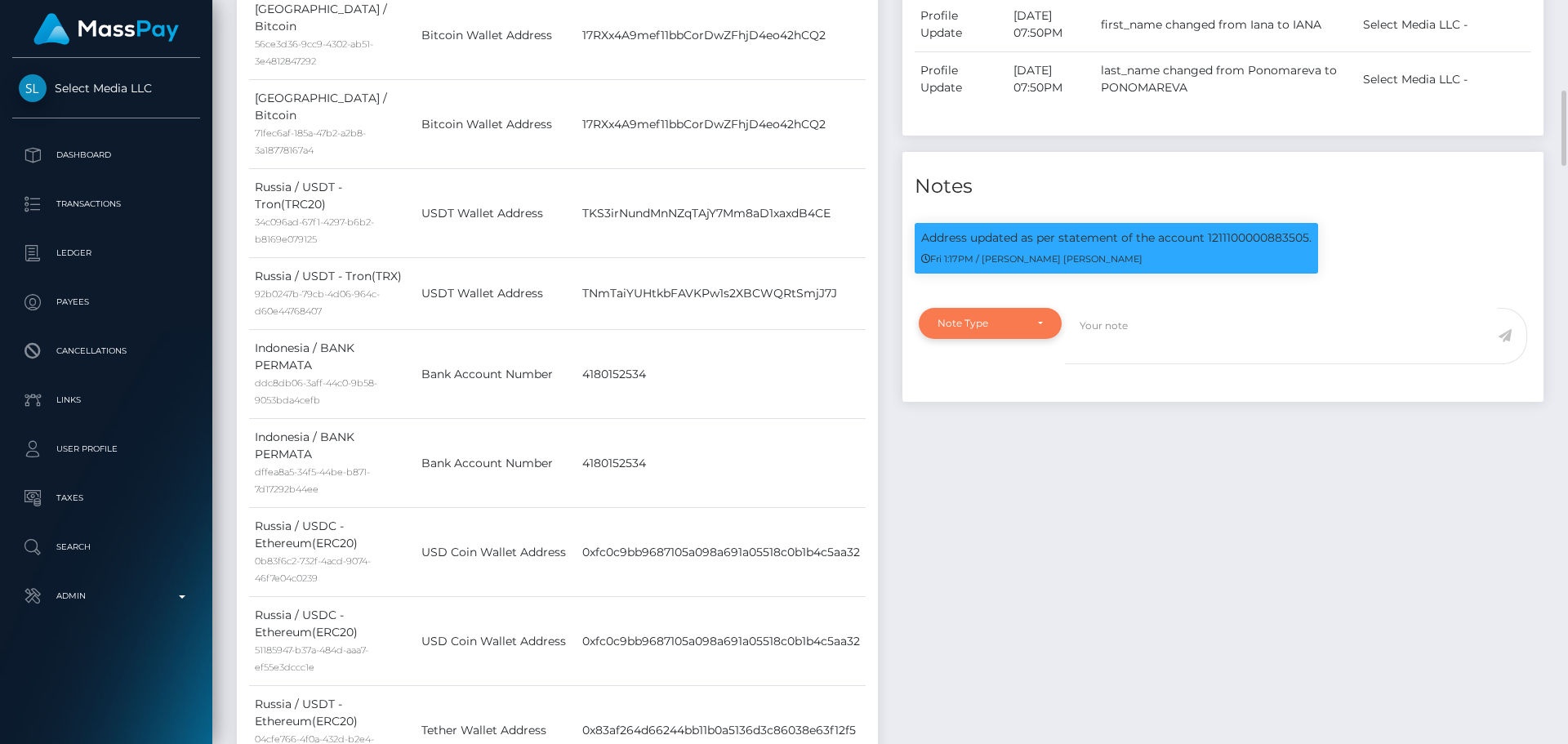
click at [1046, 339] on div "Note Type" at bounding box center [990, 324] width 143 height 31
click at [968, 417] on link "Compliance" at bounding box center [990, 402] width 143 height 30
click at [1042, 330] on div "Compliance" at bounding box center [990, 324] width 106 height 13
click at [991, 444] on span "Clear Compliance" at bounding box center [982, 436] width 87 height 15
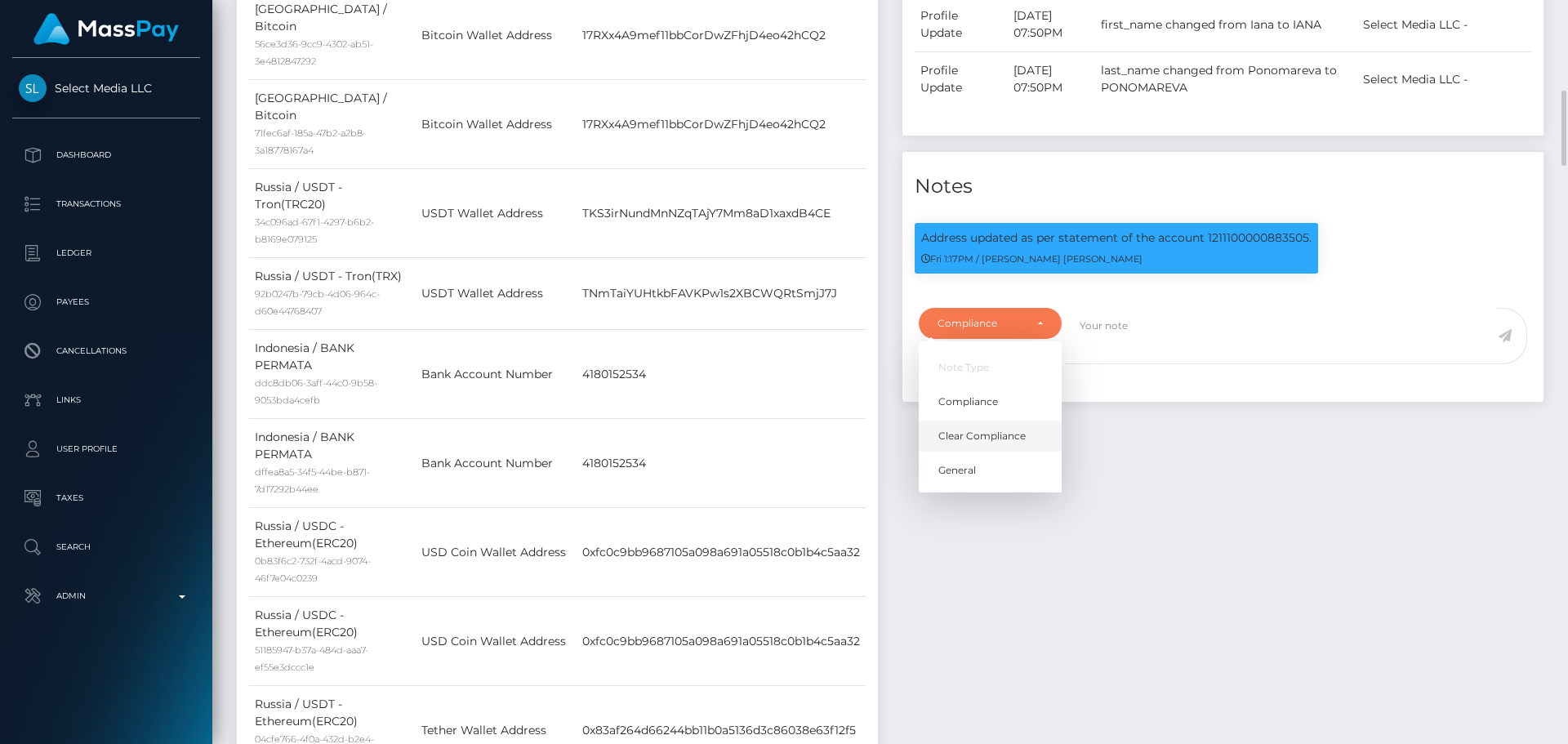
select select "CLEAR_COMPLIANCE"
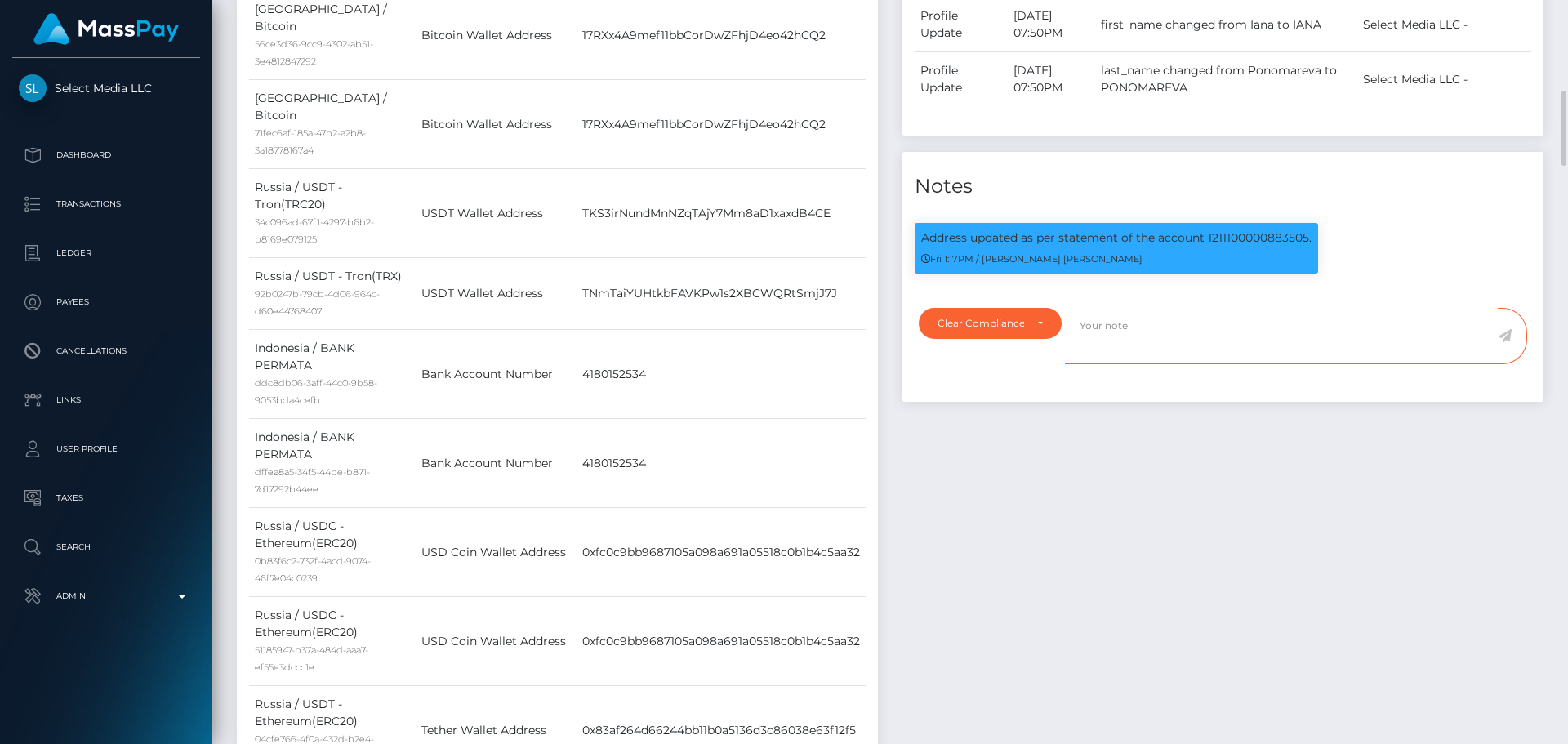
click at [1142, 364] on textarea at bounding box center [1281, 336] width 433 height 56
paste textarea "NCOU and NBCOU rules do not apply to crypto transactions. Flags cleared."
type textarea "NCOU and NBCOU rules do not apply to crypto transactions. Flags cleared."
click at [883, 262] on div "Payee Attributes Payer Name Label Value Russia / USDC - Ethereum(ERC20) 0b83f6c…" at bounding box center [557, 348] width 665 height 1480
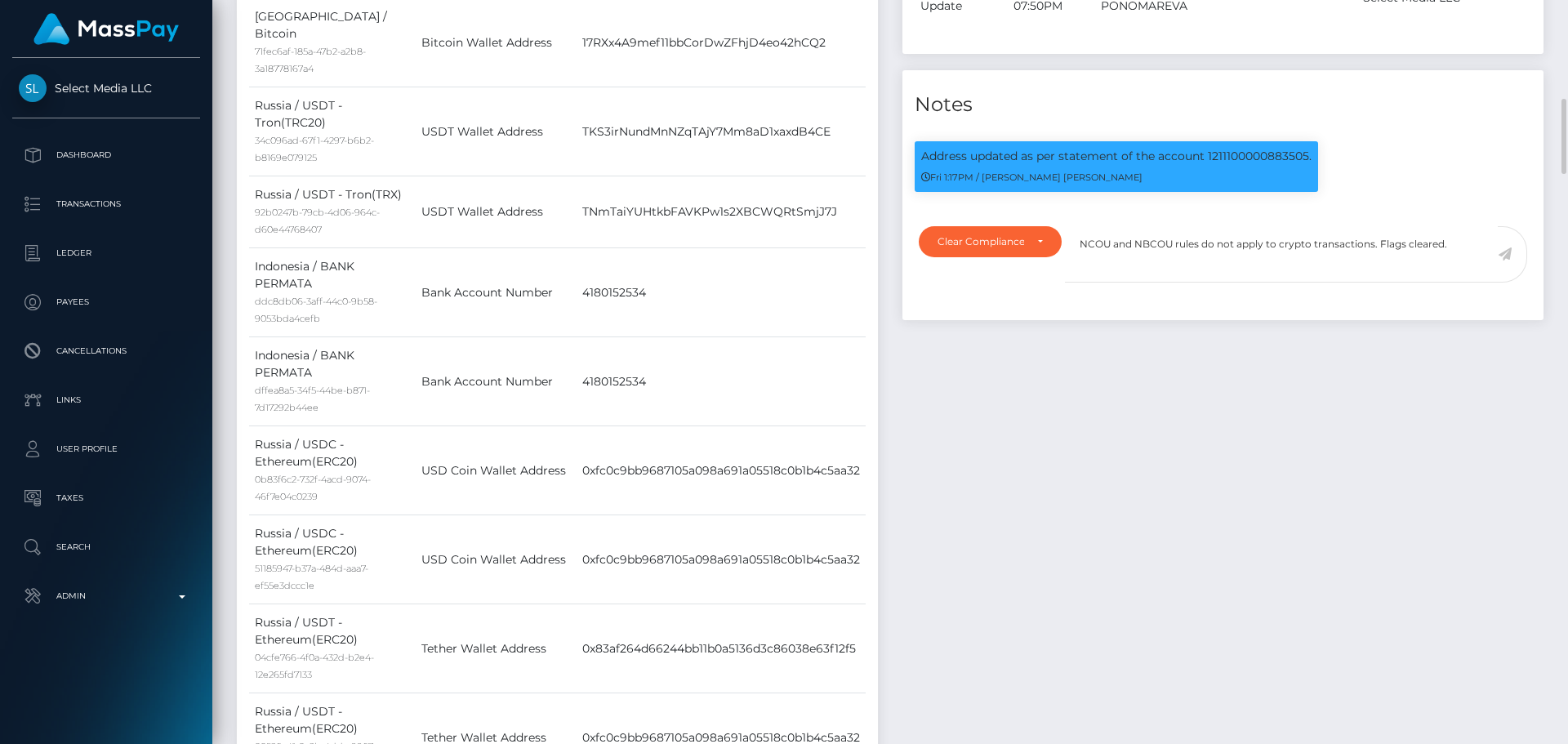
scroll to position [899, 0]
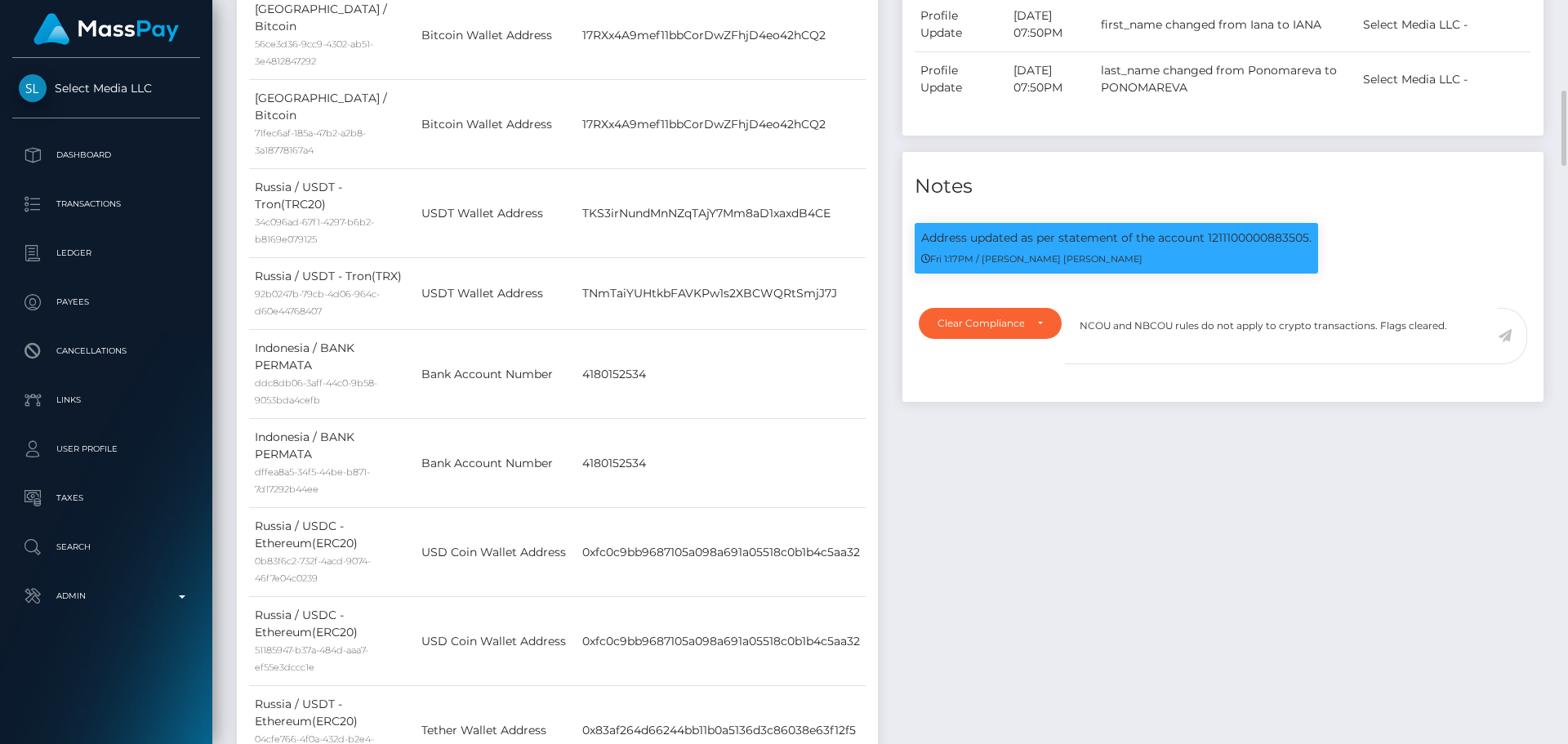
click at [1503, 342] on icon at bounding box center [1505, 335] width 14 height 13
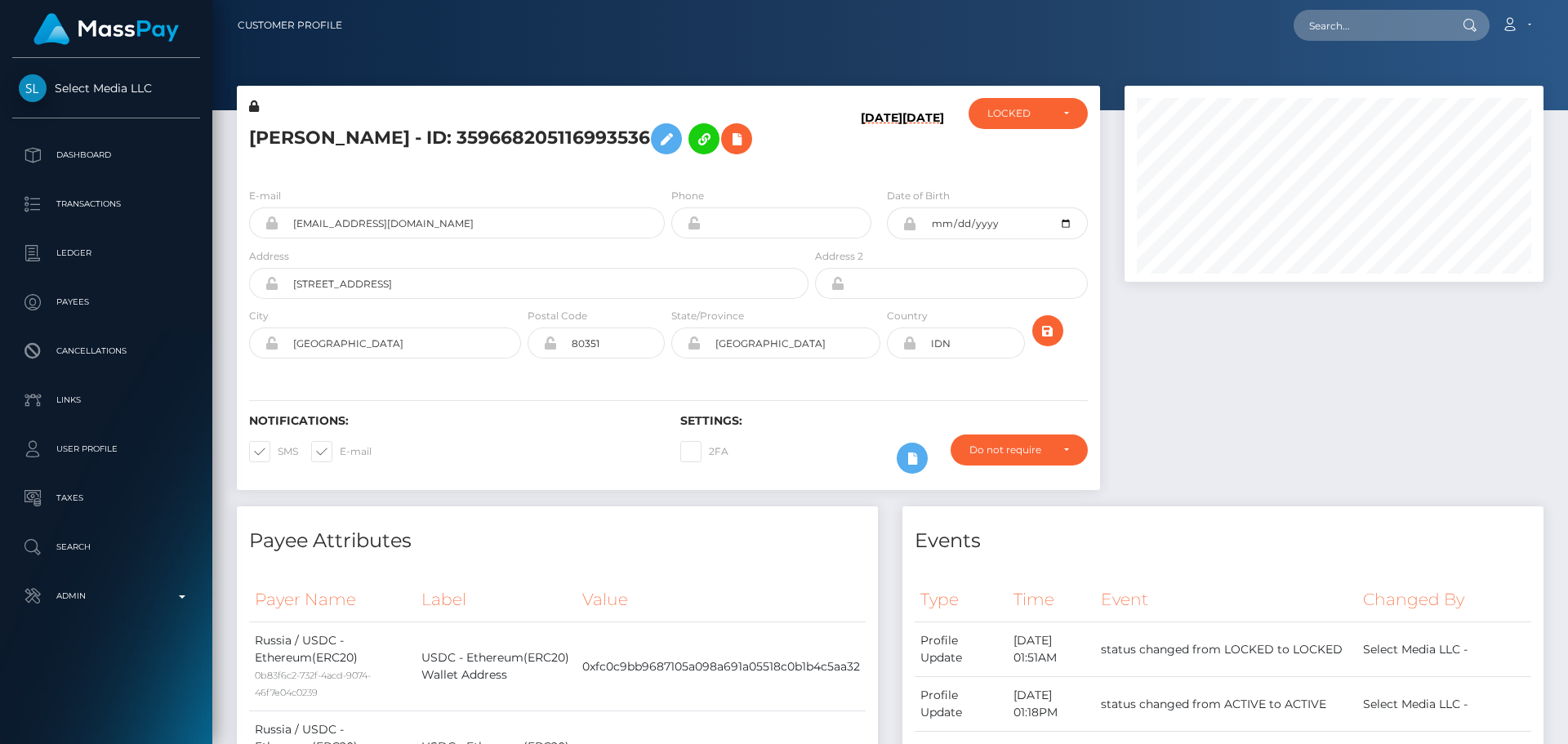
scroll to position [196, 420]
click at [815, 179] on div "E-mail ya.ponomareva3919@gmail.com Phone Address" at bounding box center [669, 275] width 864 height 200
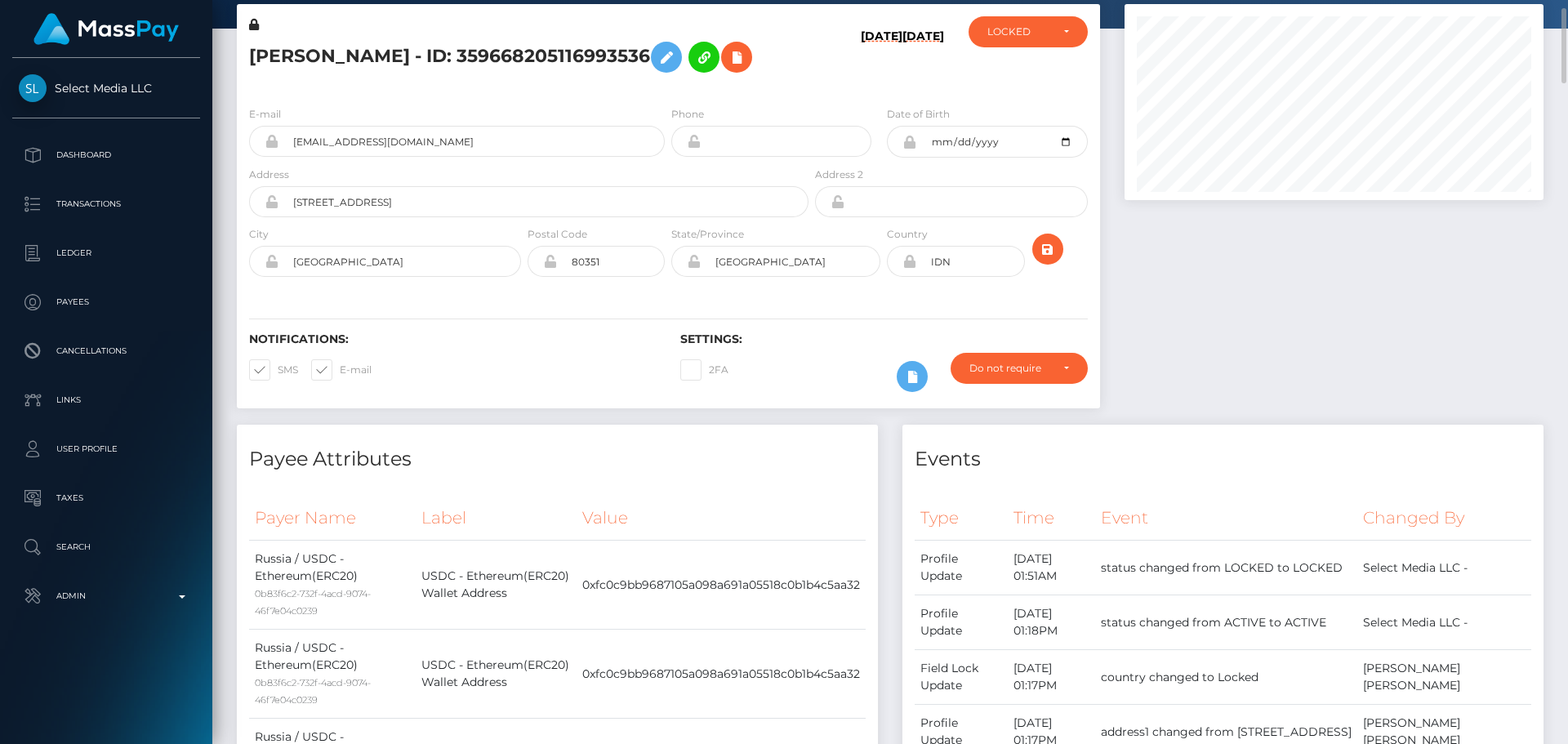
scroll to position [0, 0]
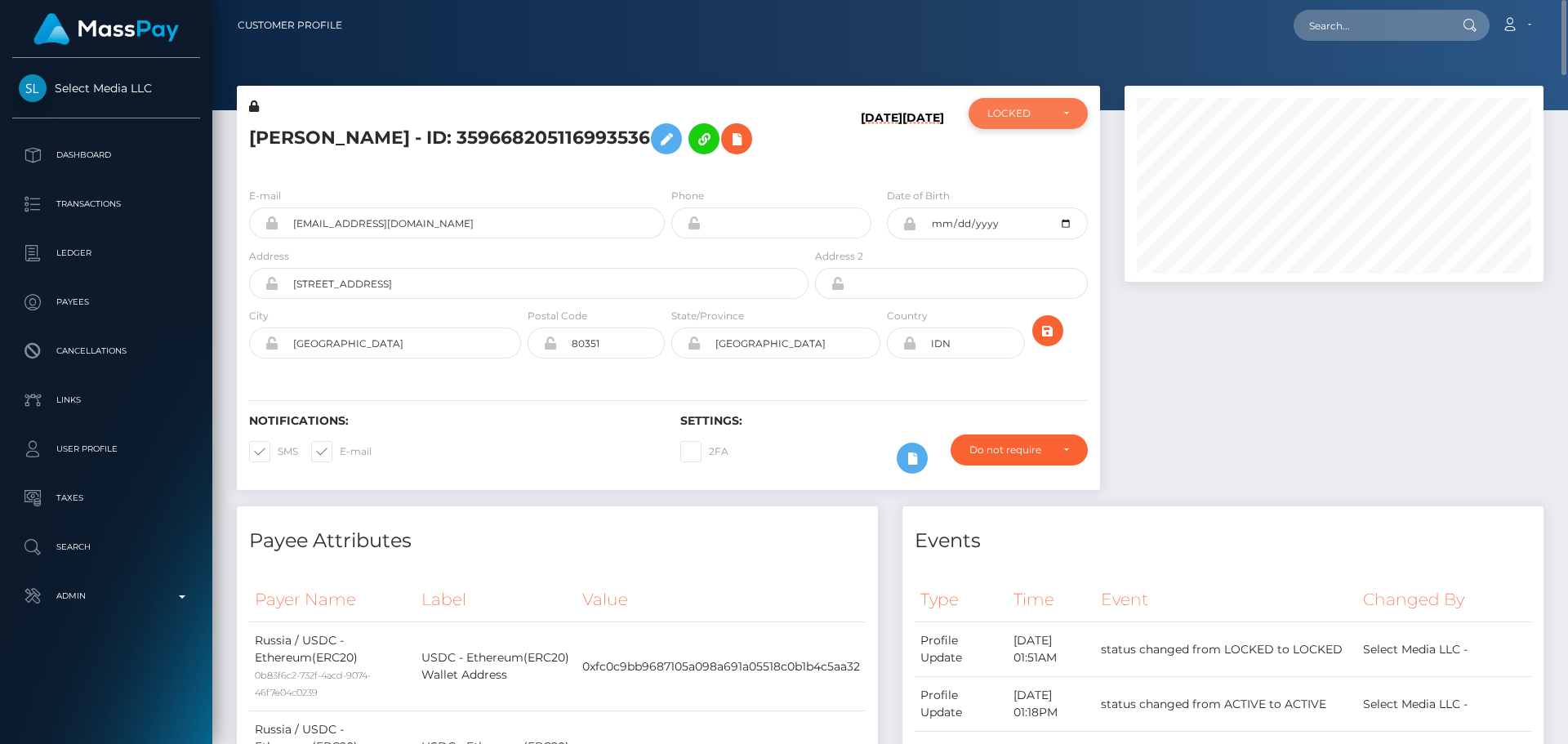
click at [1039, 123] on div "LOCKED" at bounding box center [1028, 113] width 119 height 31
click at [1022, 150] on span "ACTIVE" at bounding box center [1006, 157] width 36 height 15
select select "ACTIVE"
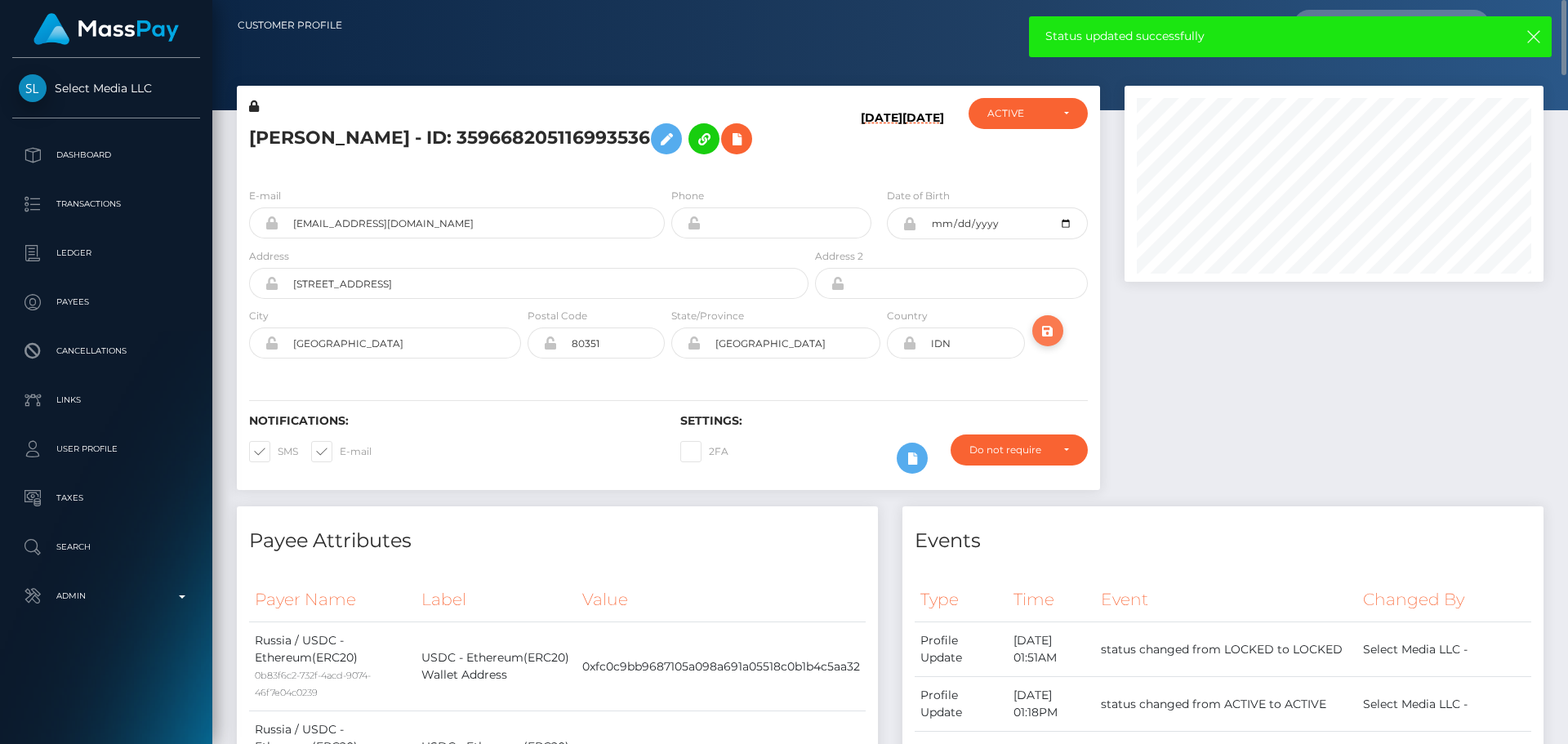
click at [1055, 338] on icon "submit" at bounding box center [1047, 331] width 20 height 20
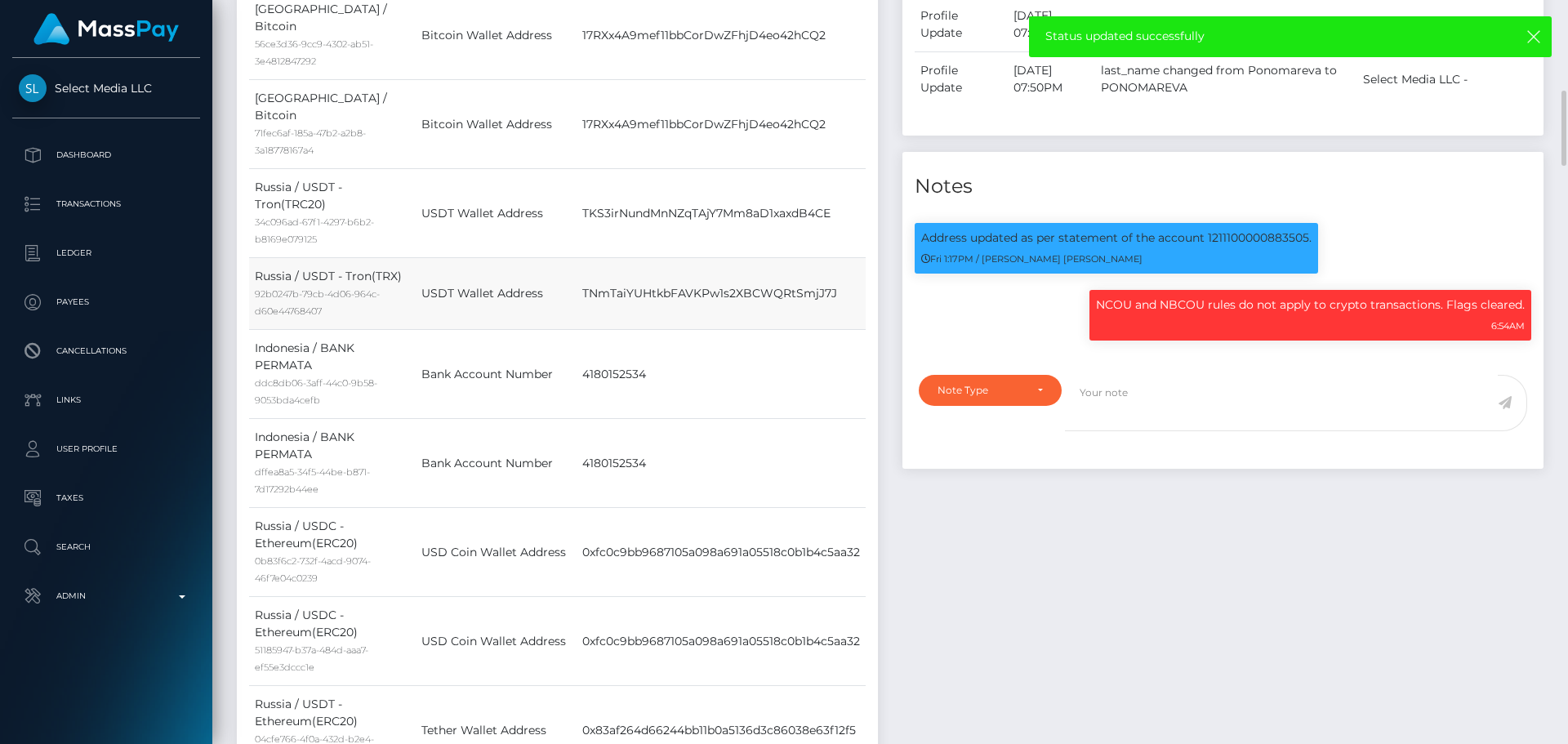
scroll to position [980, 0]
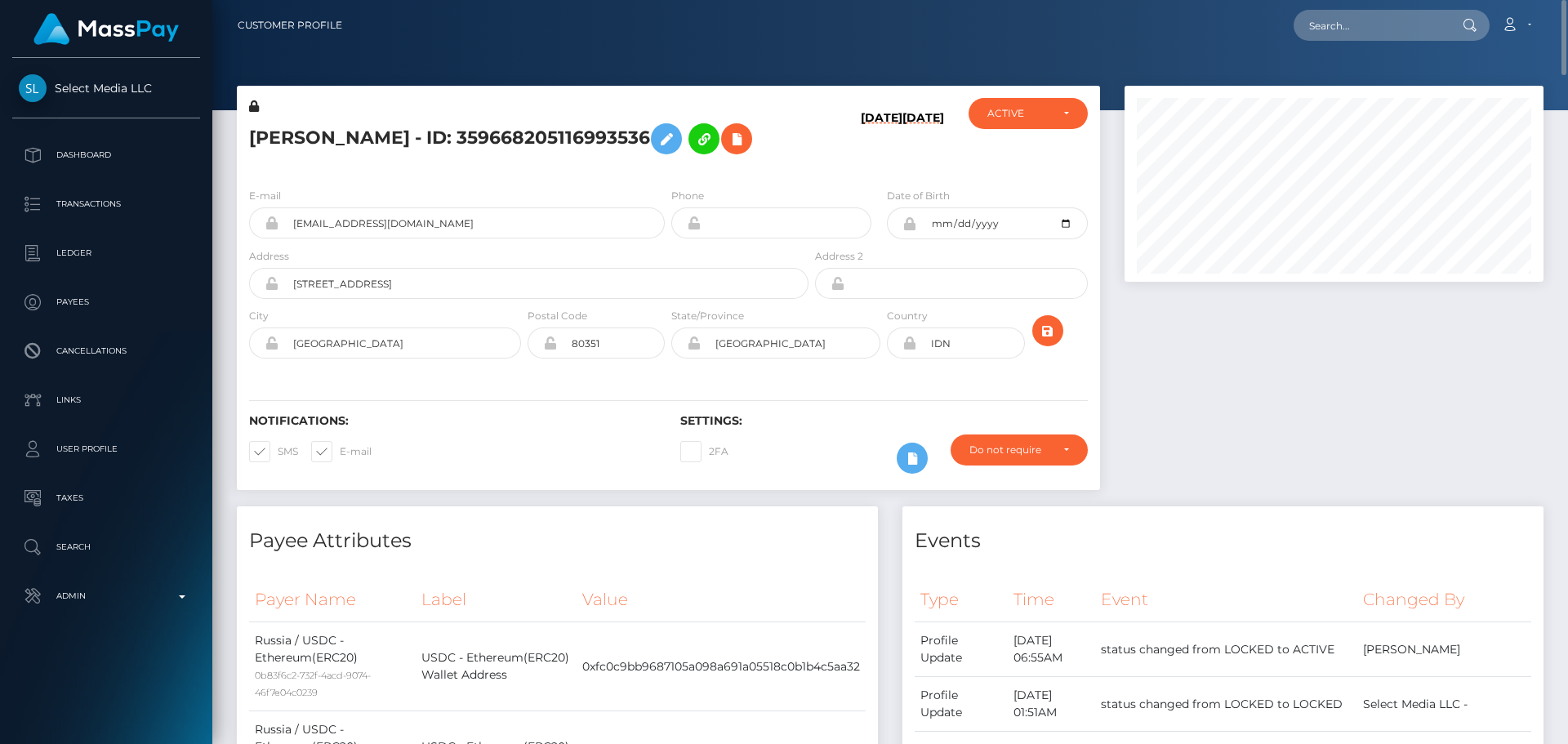
click at [386, 133] on h5 "[PERSON_NAME] - ID: 359668205116993536" at bounding box center [524, 139] width 551 height 47
copy h5 "[PERSON_NAME] - ID: 359668205116993536"
click at [1360, 15] on input "text" at bounding box center [1370, 25] width 154 height 31
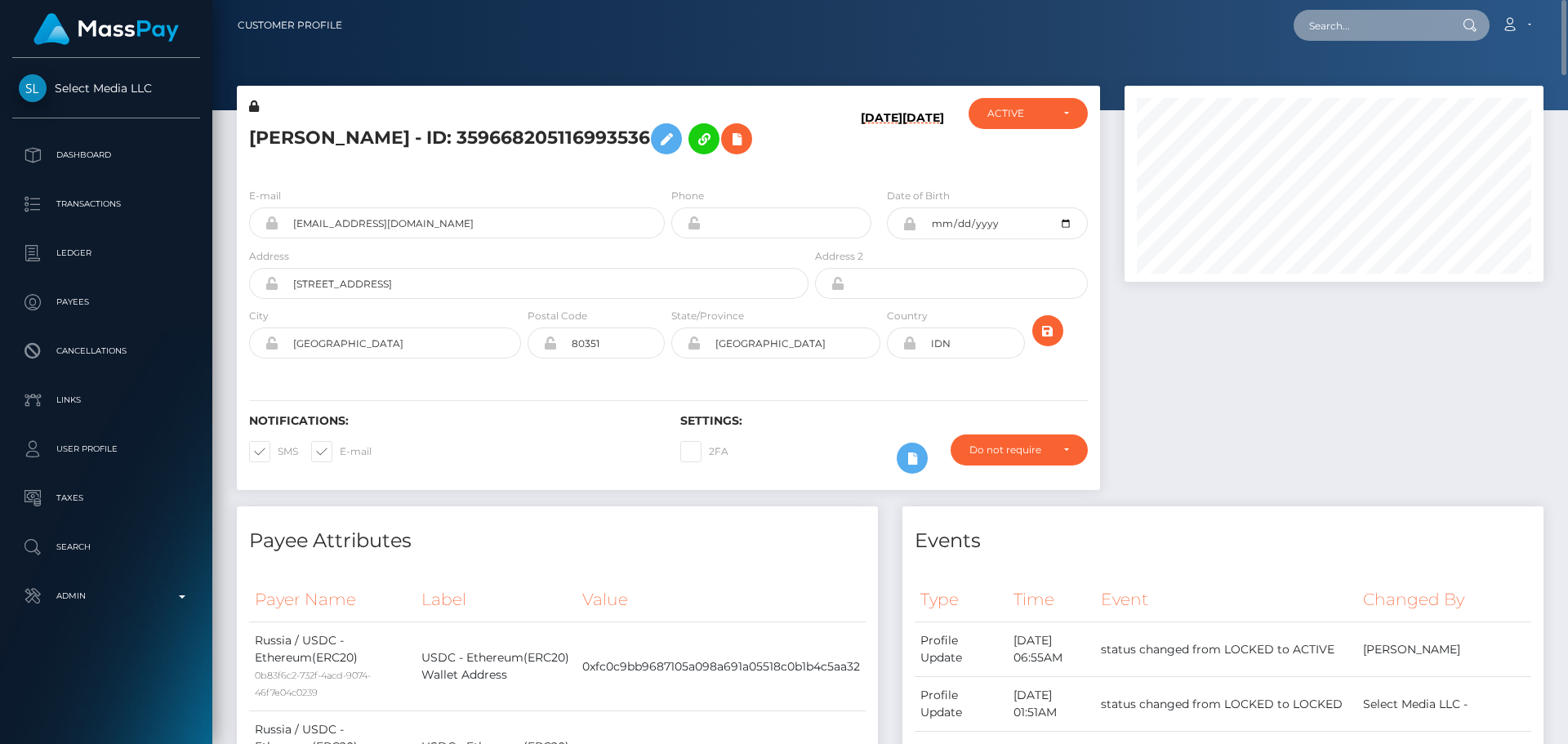
paste input "286675821773467648"
type input "286675821773467648"
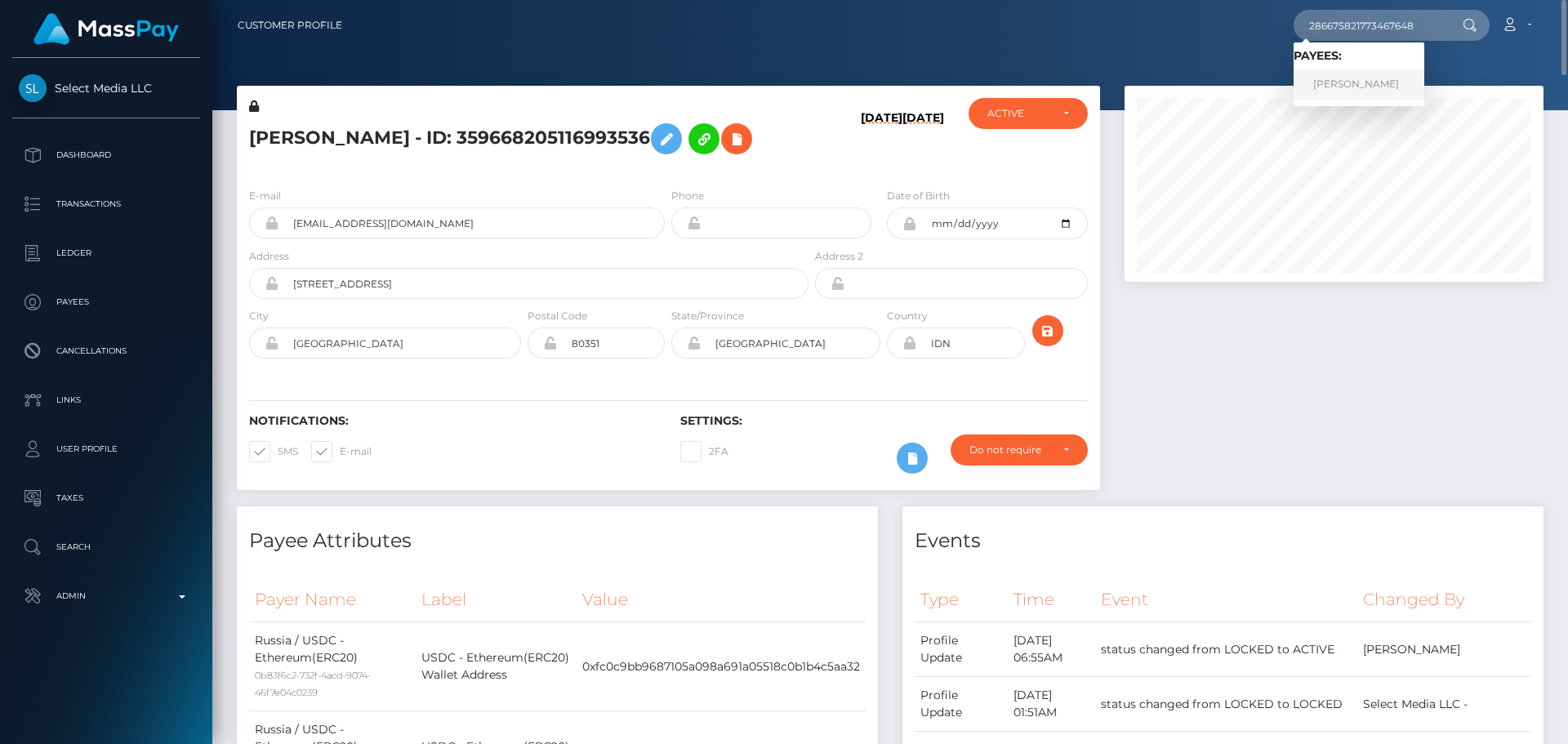
click at [1358, 76] on link "ANASTASIIA SAZANOVA" at bounding box center [1358, 84] width 131 height 30
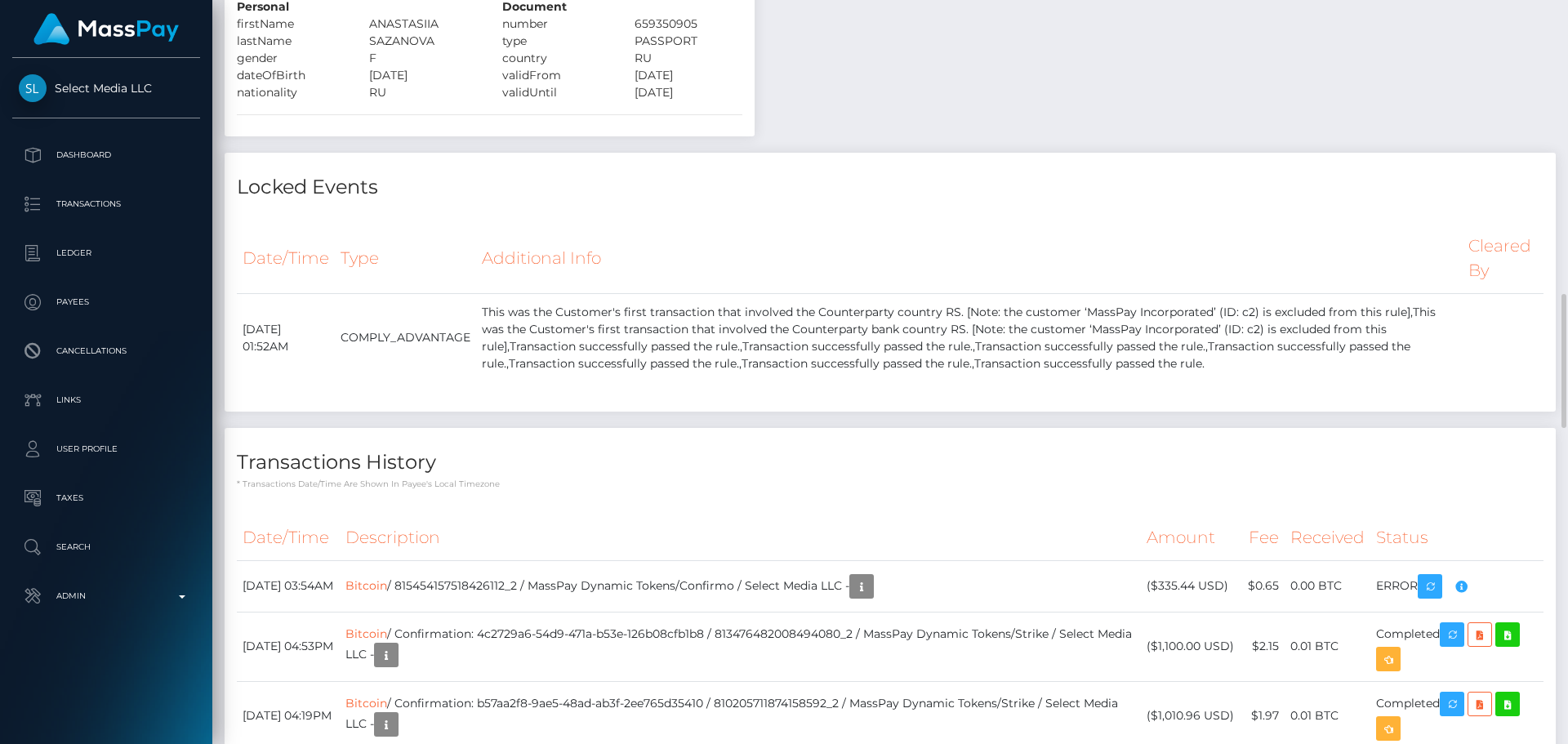
scroll to position [1716, 0]
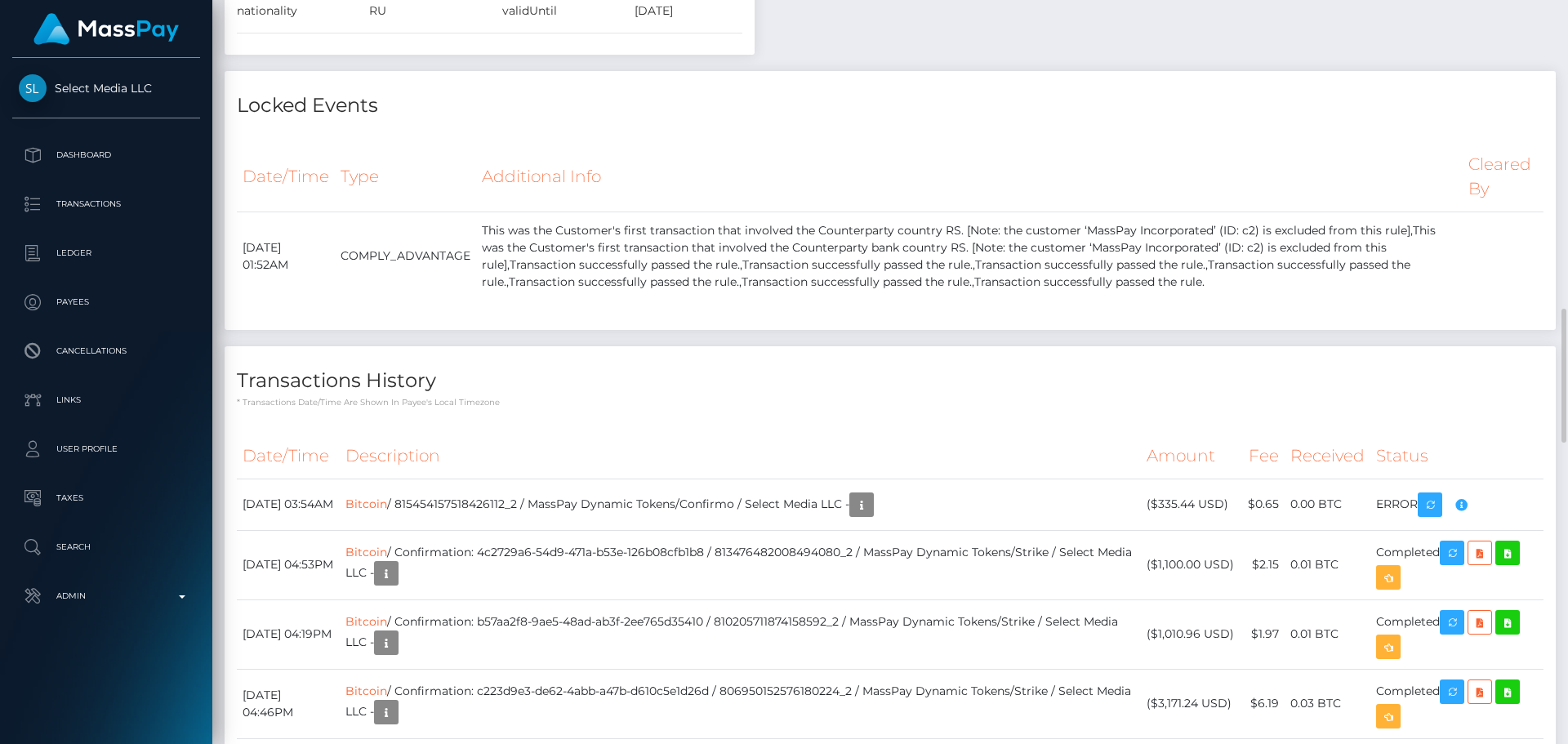
click at [593, 315] on div "Locked Events Date/Time Type Additional Info Cleared By" at bounding box center [890, 200] width 1331 height 259
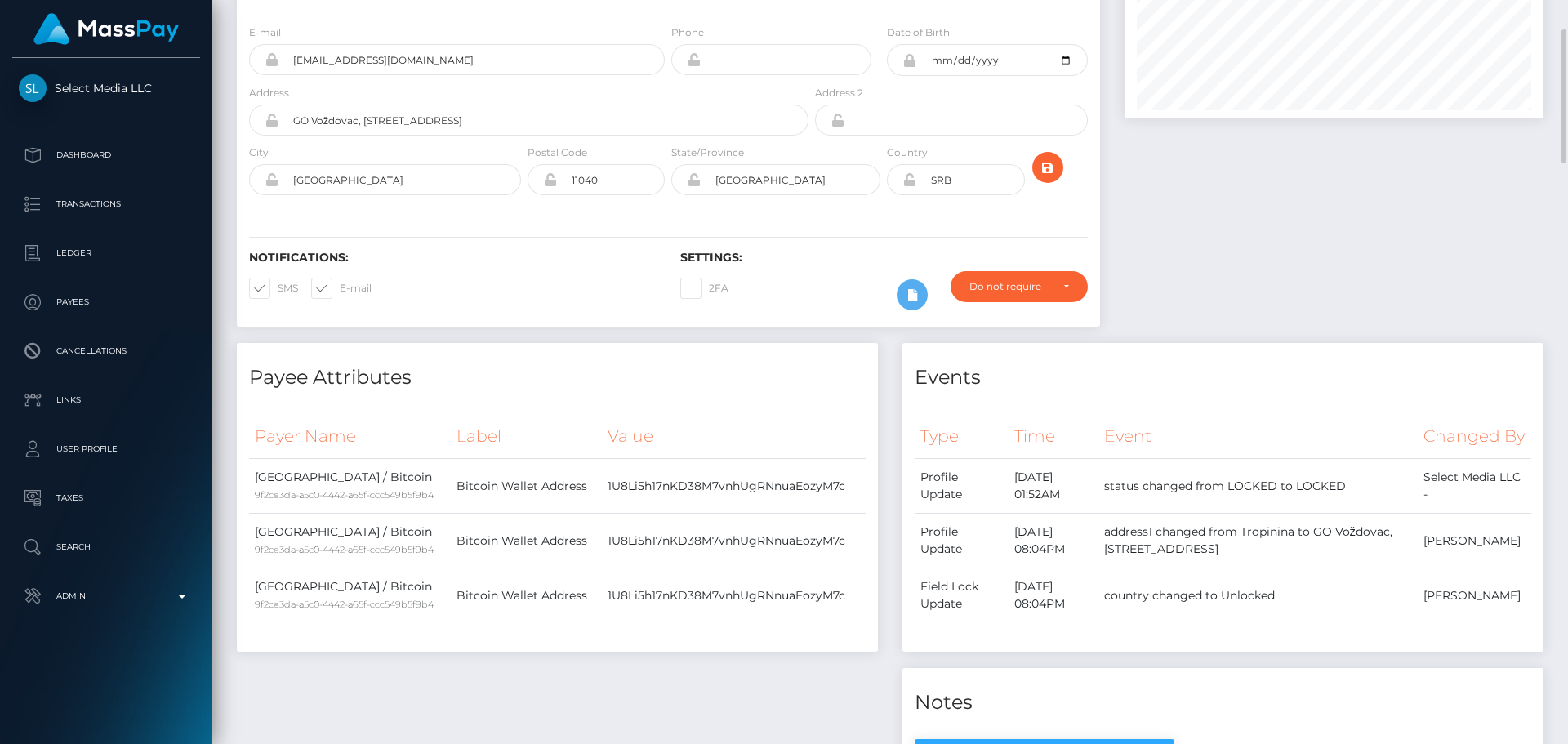
scroll to position [0, 0]
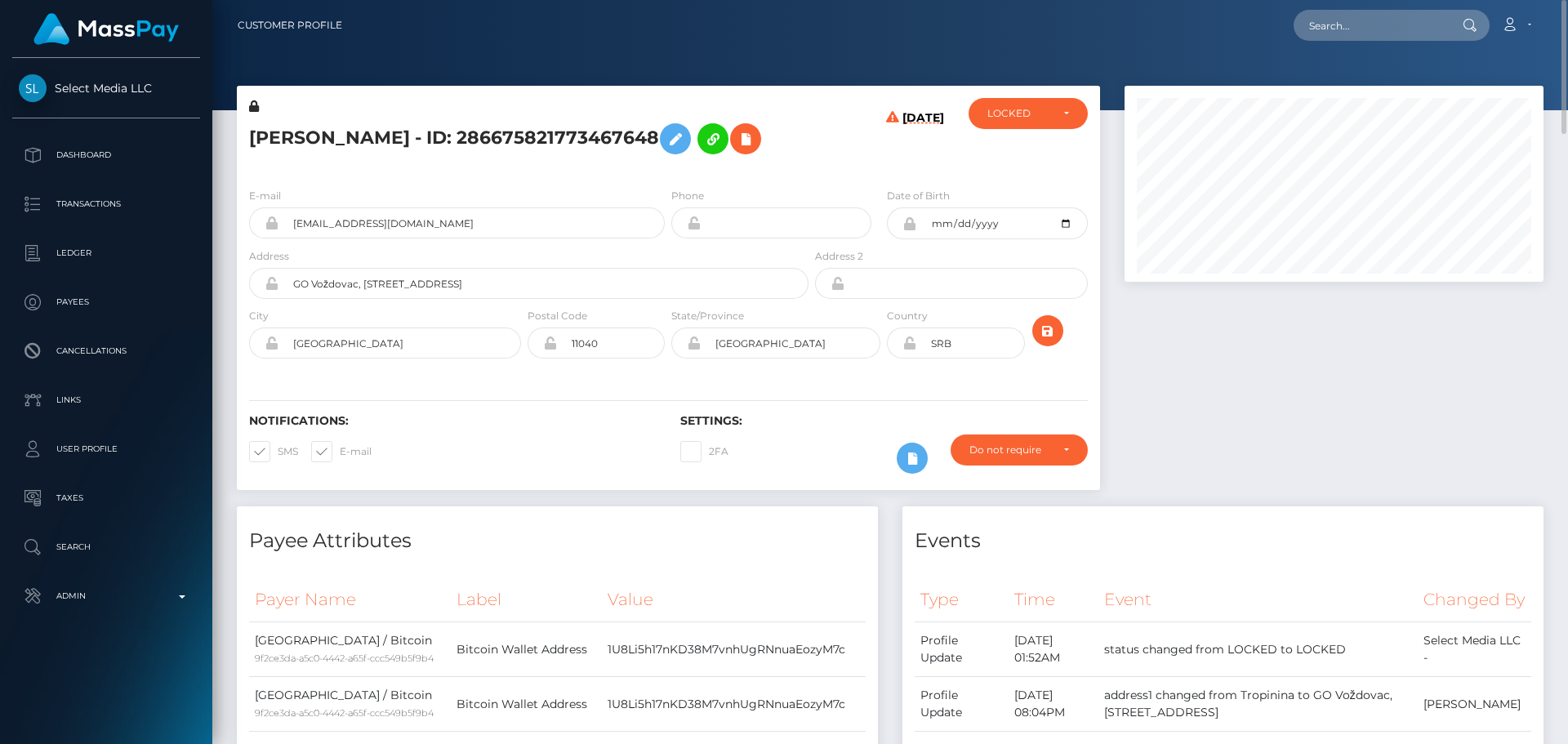
click at [298, 137] on h5 "[PERSON_NAME] - ID: 286675821773467648" at bounding box center [524, 139] width 551 height 47
copy h5 "ANASTASIIA"
click at [410, 137] on h5 "[PERSON_NAME] - ID: 286675821773467648" at bounding box center [524, 139] width 551 height 47
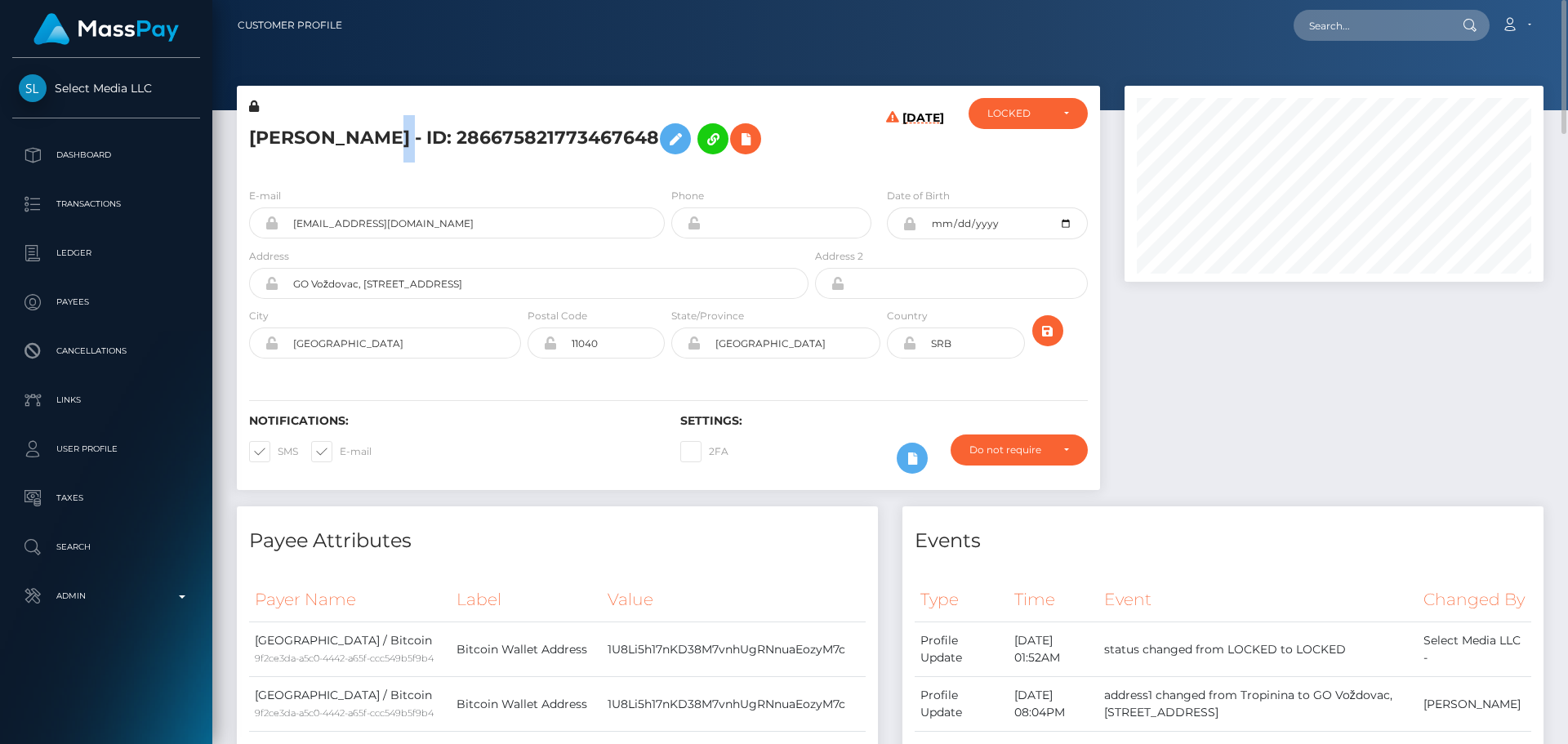
copy h5 "SAZANOVA"
click at [818, 175] on div "[DATE]" at bounding box center [884, 136] width 144 height 76
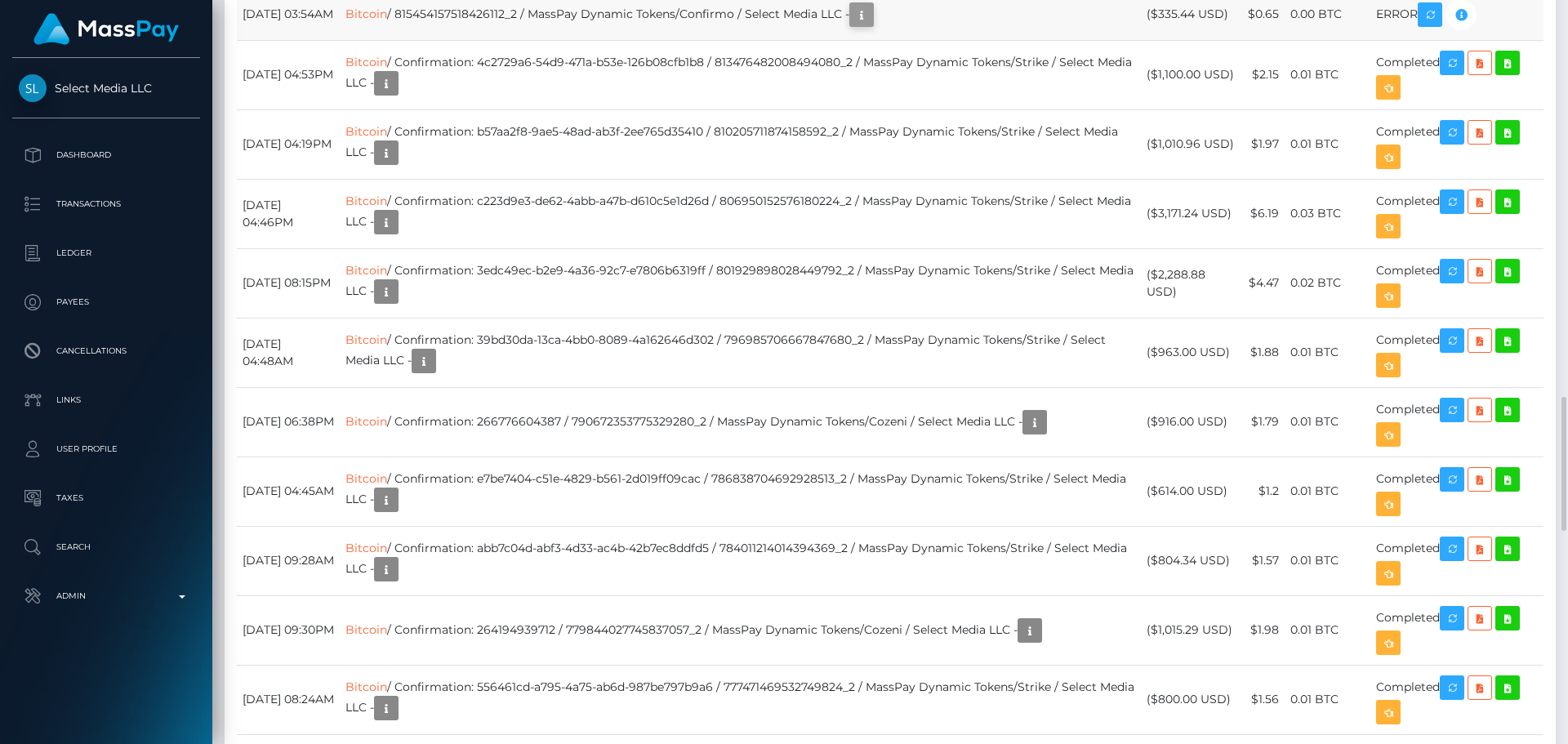
scroll to position [196, 420]
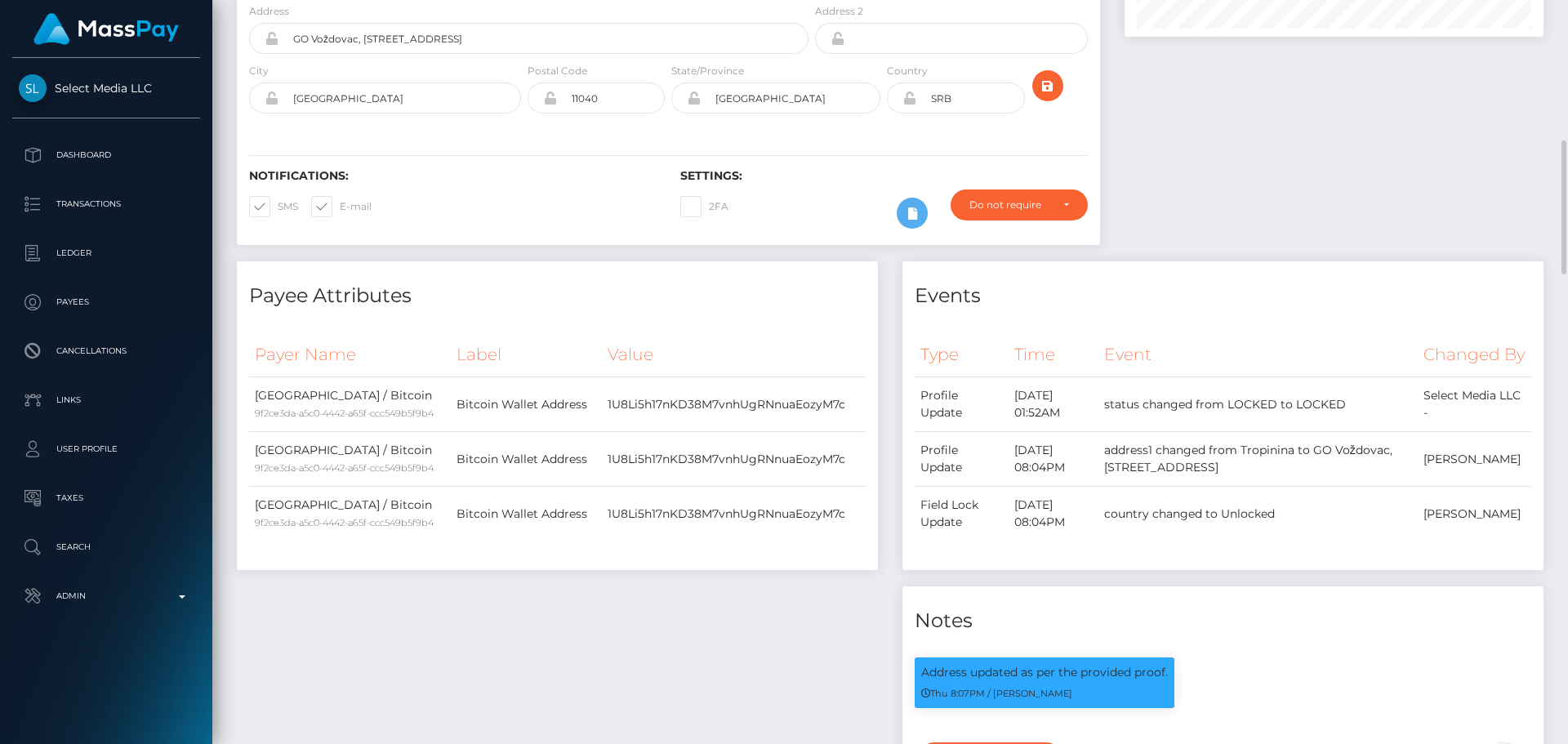
scroll to position [0, 0]
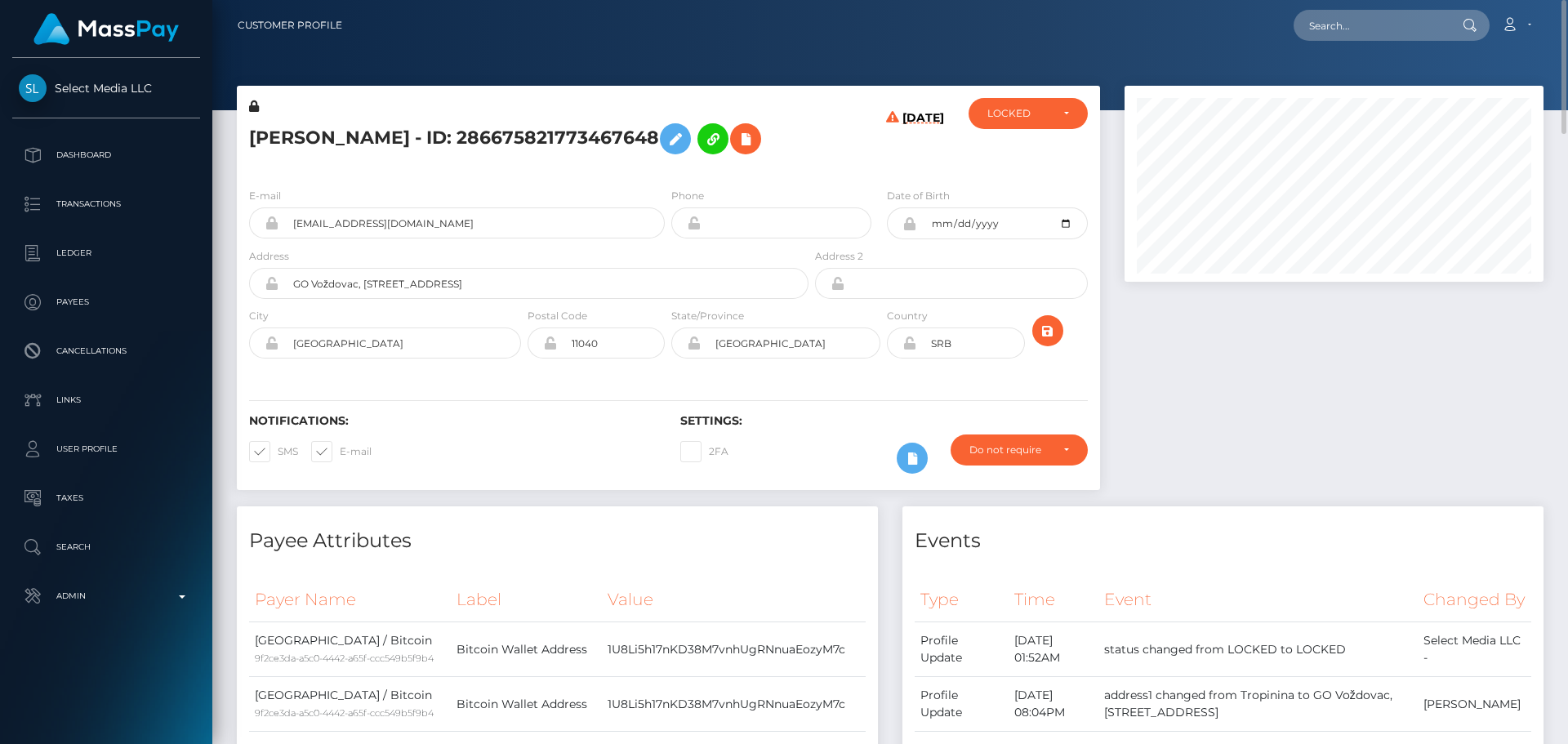
click at [911, 349] on icon at bounding box center [910, 343] width 14 height 13
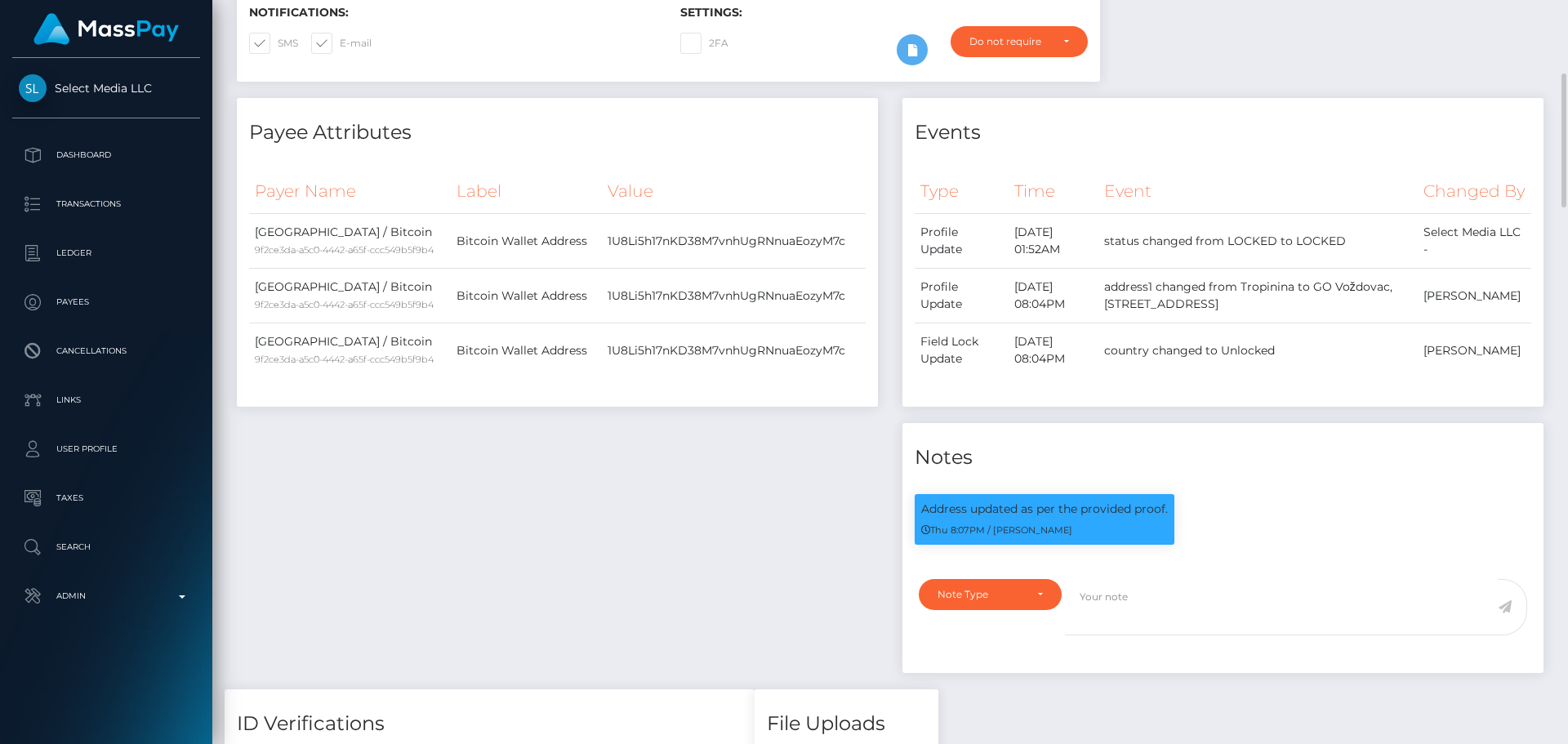
scroll to position [735, 0]
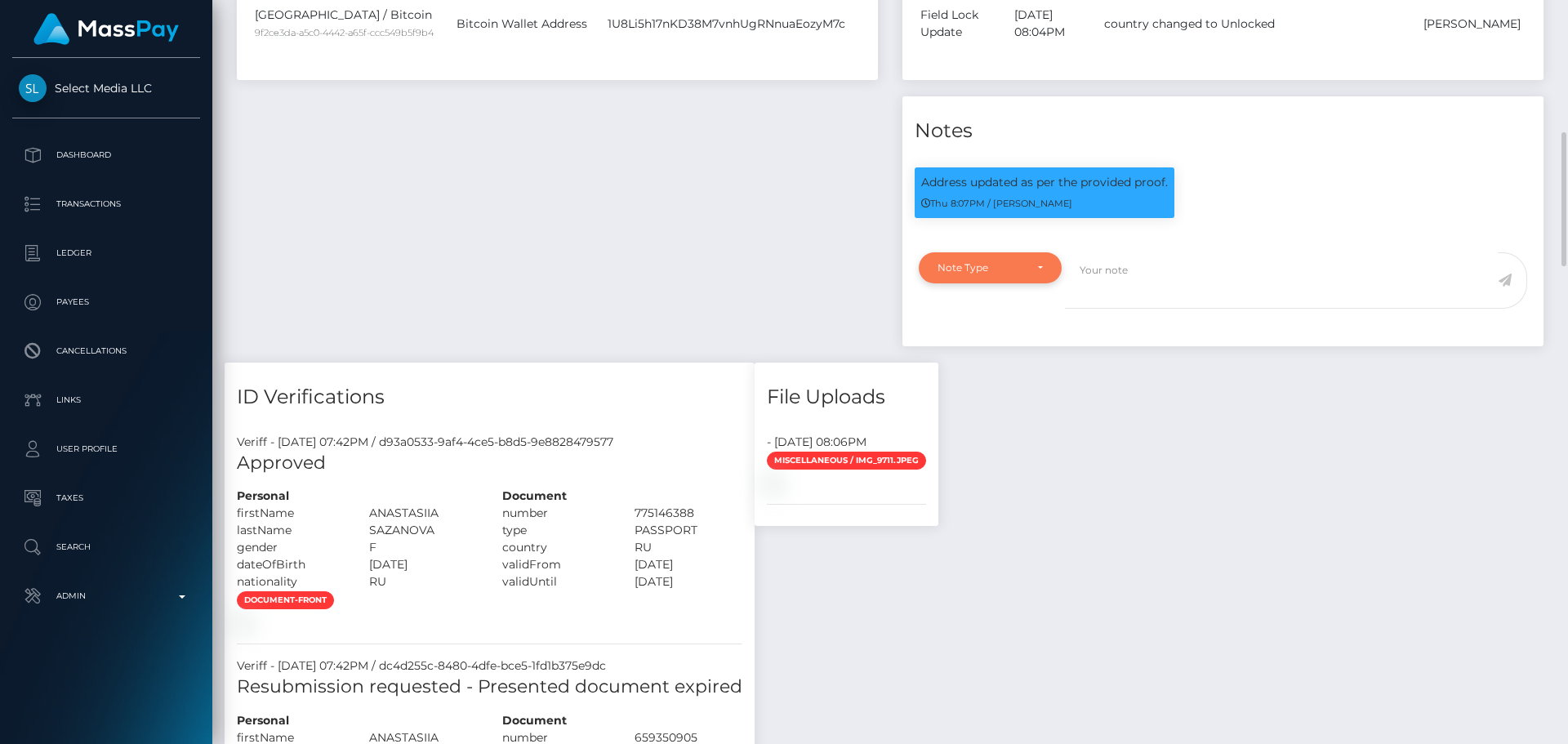
click at [1052, 284] on div "Note Type" at bounding box center [990, 268] width 143 height 31
click at [782, 345] on div "Payee Attributes Payer Name Label Value Russia / Bitcoin 9f2ce3da-a5c0-4442-a65…" at bounding box center [557, 68] width 665 height 592
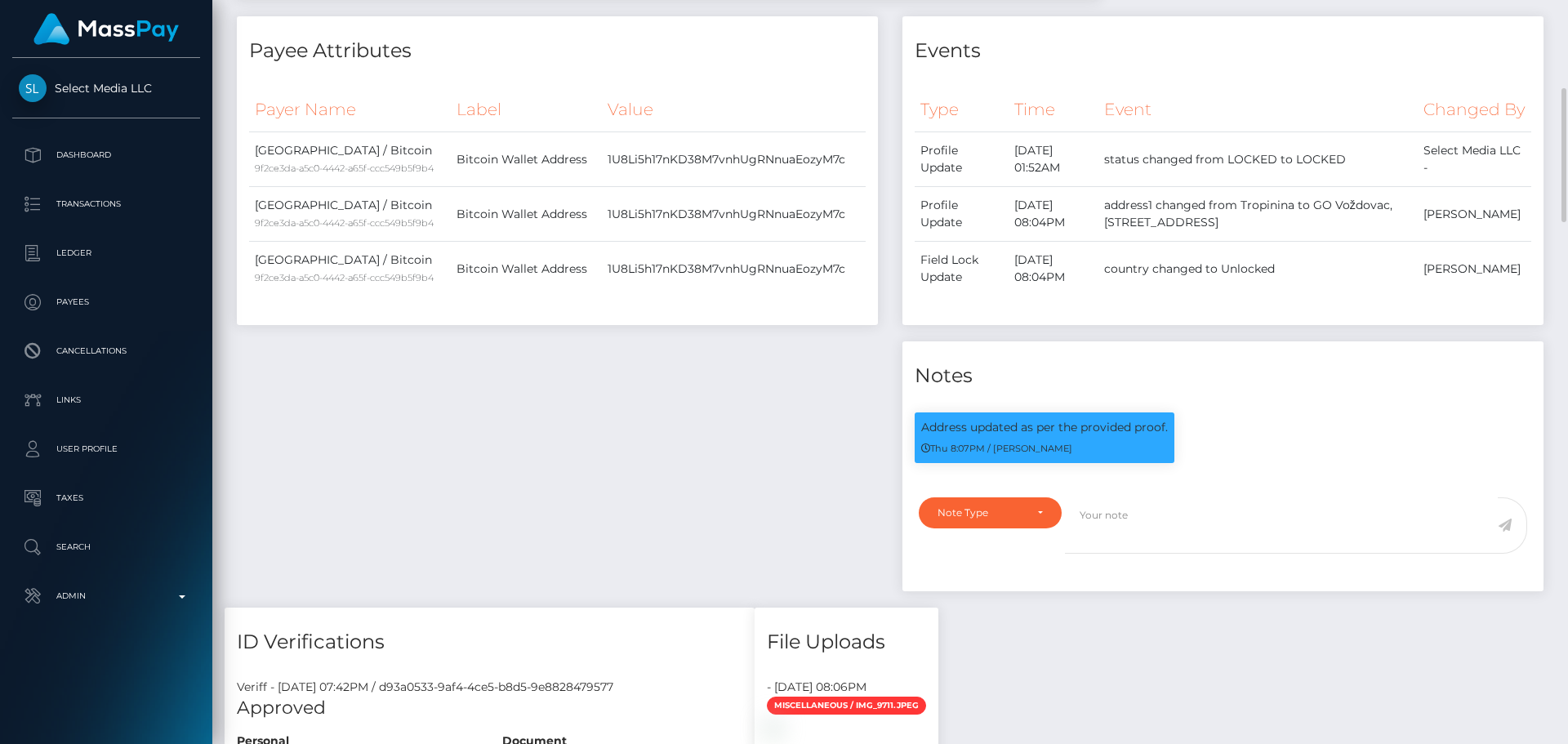
scroll to position [735, 0]
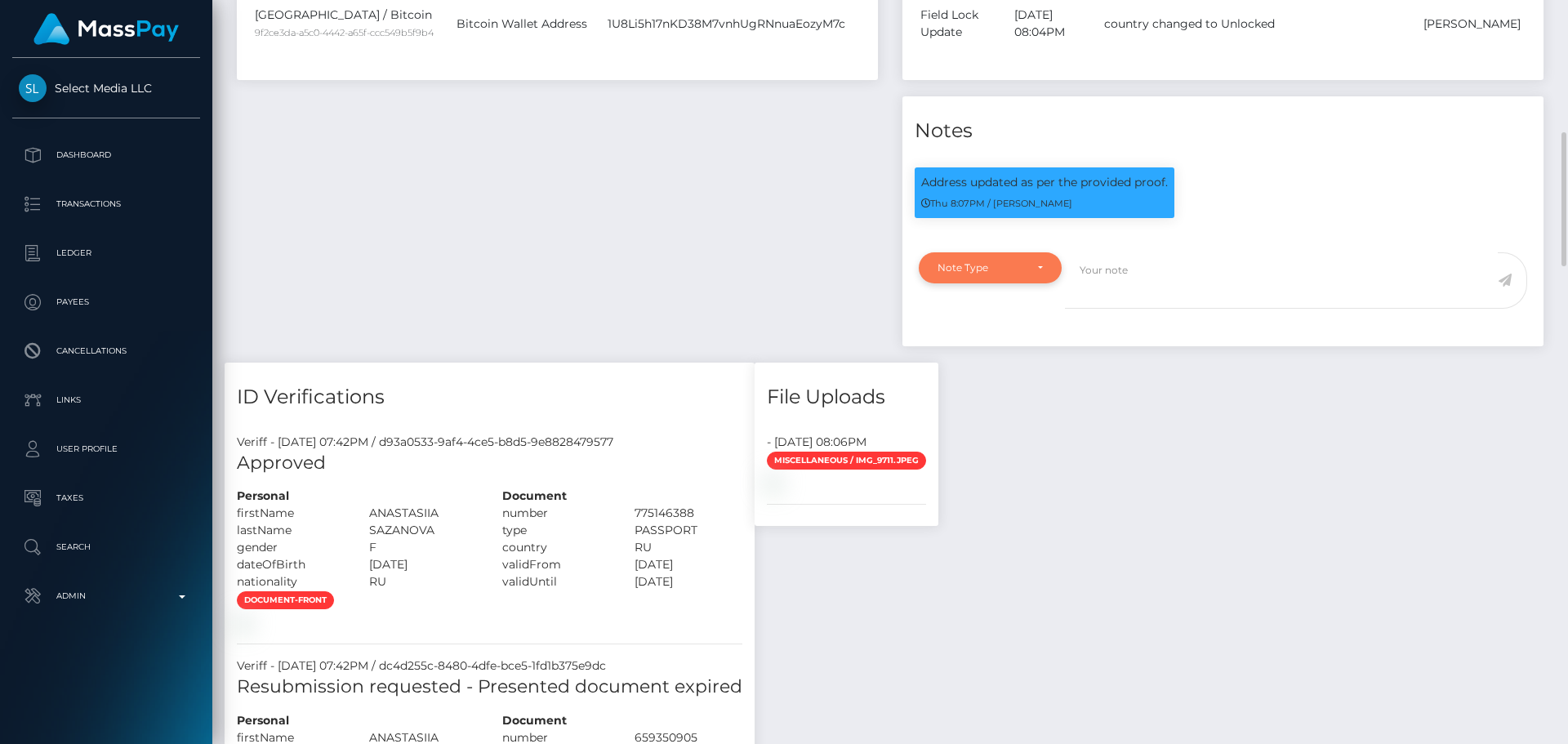
click at [1013, 284] on div "Note Type" at bounding box center [990, 268] width 143 height 31
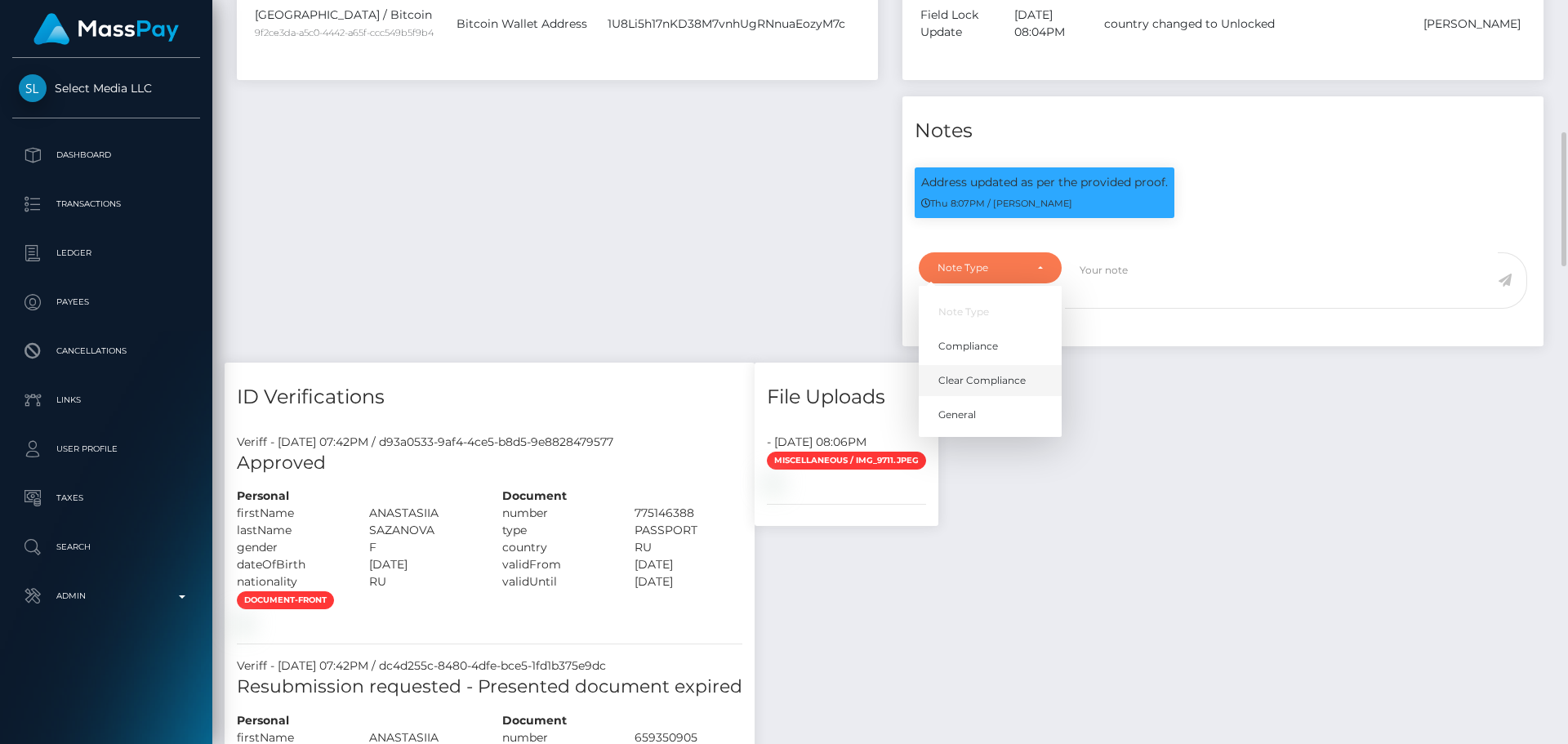
click at [987, 388] on span "Clear Compliance" at bounding box center [982, 380] width 87 height 15
select select "CLEAR_COMPLIANCE"
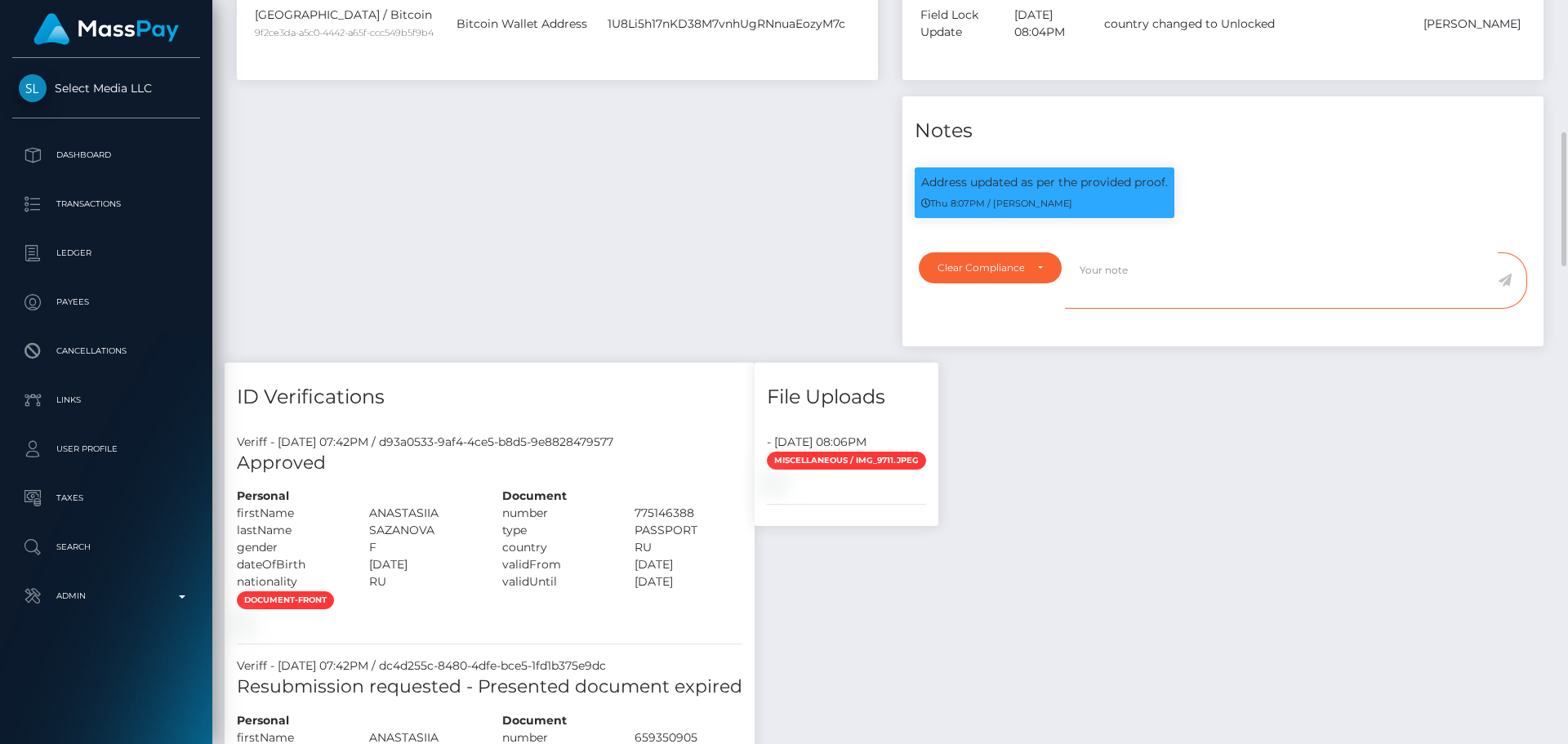
click at [1237, 308] on textarea at bounding box center [1281, 280] width 433 height 56
paste textarea "NCOU and NBCOU rules do not apply to crypto transactions. Flags cleared."
type textarea "NCOU and NBCOU rules do not apply to crypto transactions. Flags cleared."
click at [1497, 308] on textarea "NCOU and NBCOU rules do not apply to crypto transactions. Flags cleared." at bounding box center [1281, 280] width 433 height 56
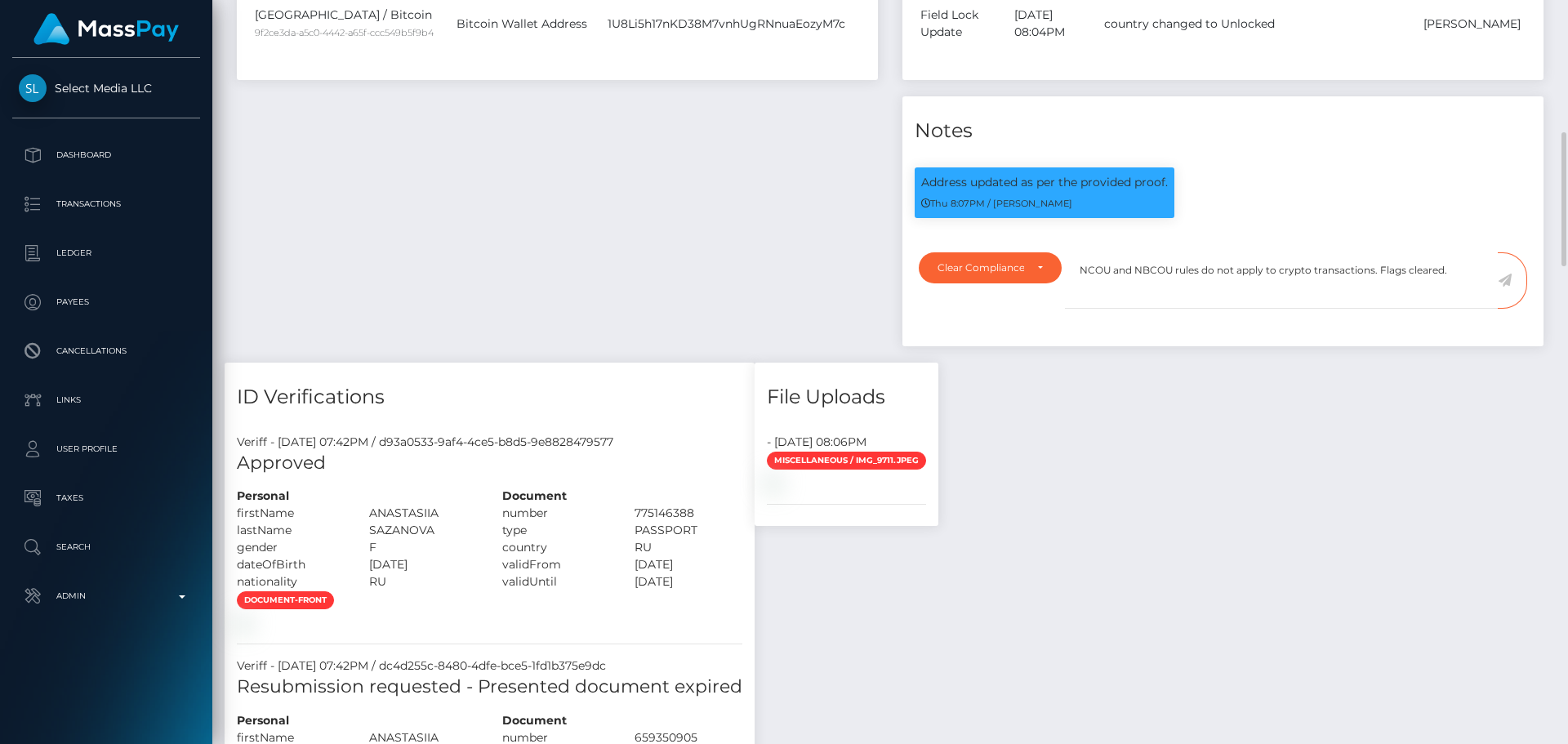
click at [1502, 287] on icon at bounding box center [1505, 280] width 14 height 13
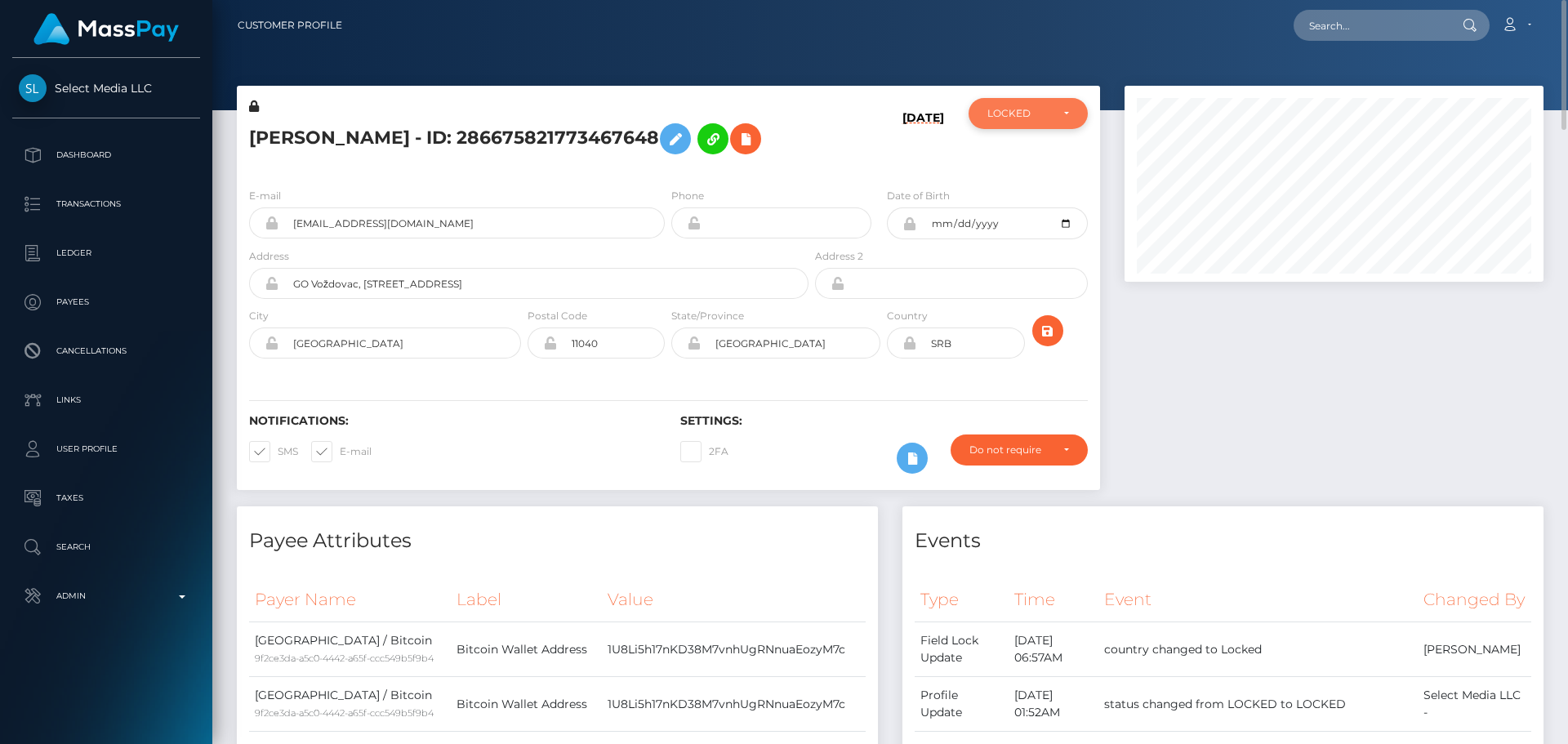
click at [1033, 119] on div "LOCKED" at bounding box center [1018, 113] width 63 height 13
click at [1011, 148] on link "ACTIVE" at bounding box center [1028, 157] width 119 height 30
select select "ACTIVE"
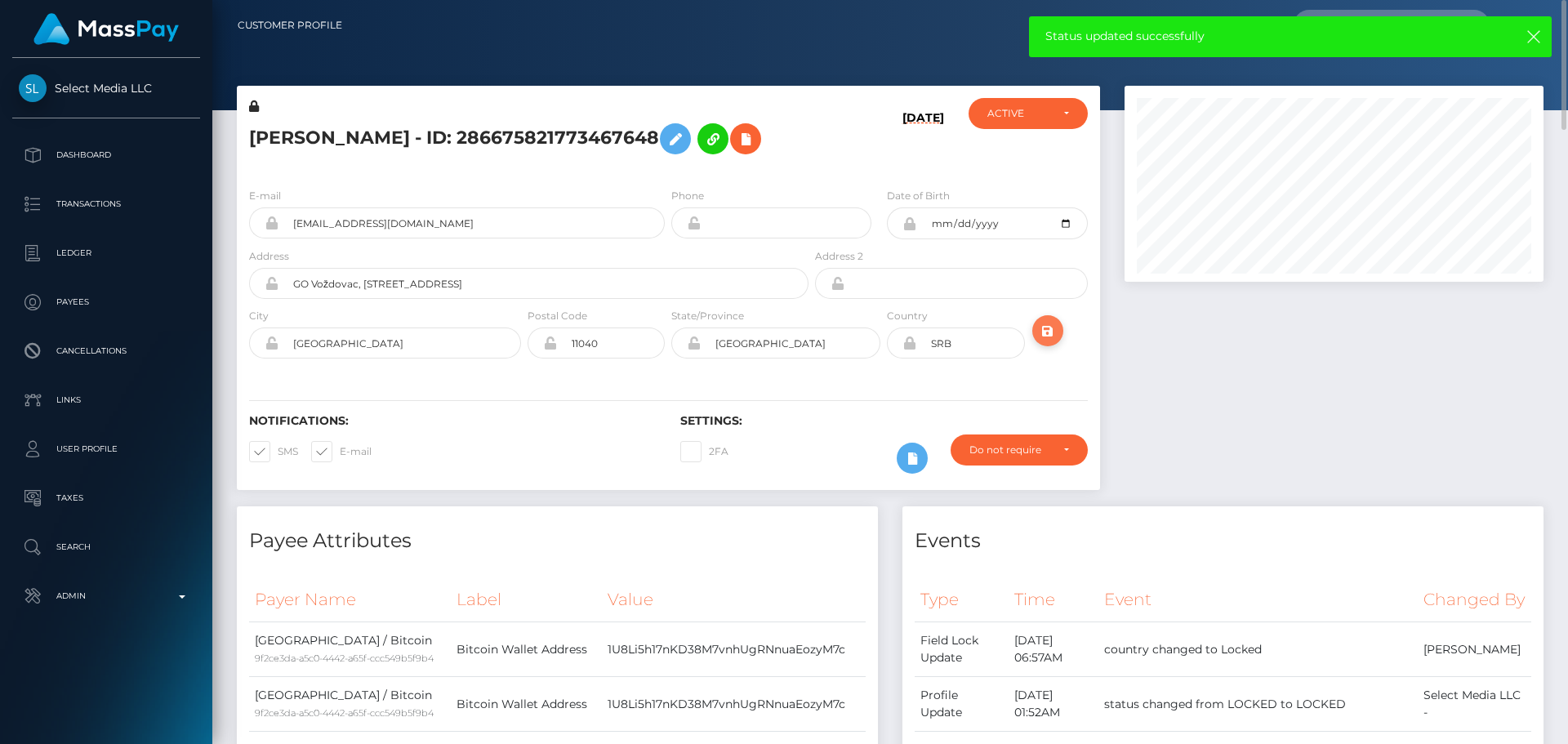
click at [1053, 341] on icon "submit" at bounding box center [1047, 331] width 20 height 20
click at [453, 138] on h5 "ANASTASIIA SAZANOVA - ID: 286675821773467648" at bounding box center [524, 139] width 551 height 47
copy h5 "ANASTASIIA SAZANOVA - ID: 286675821773467648"
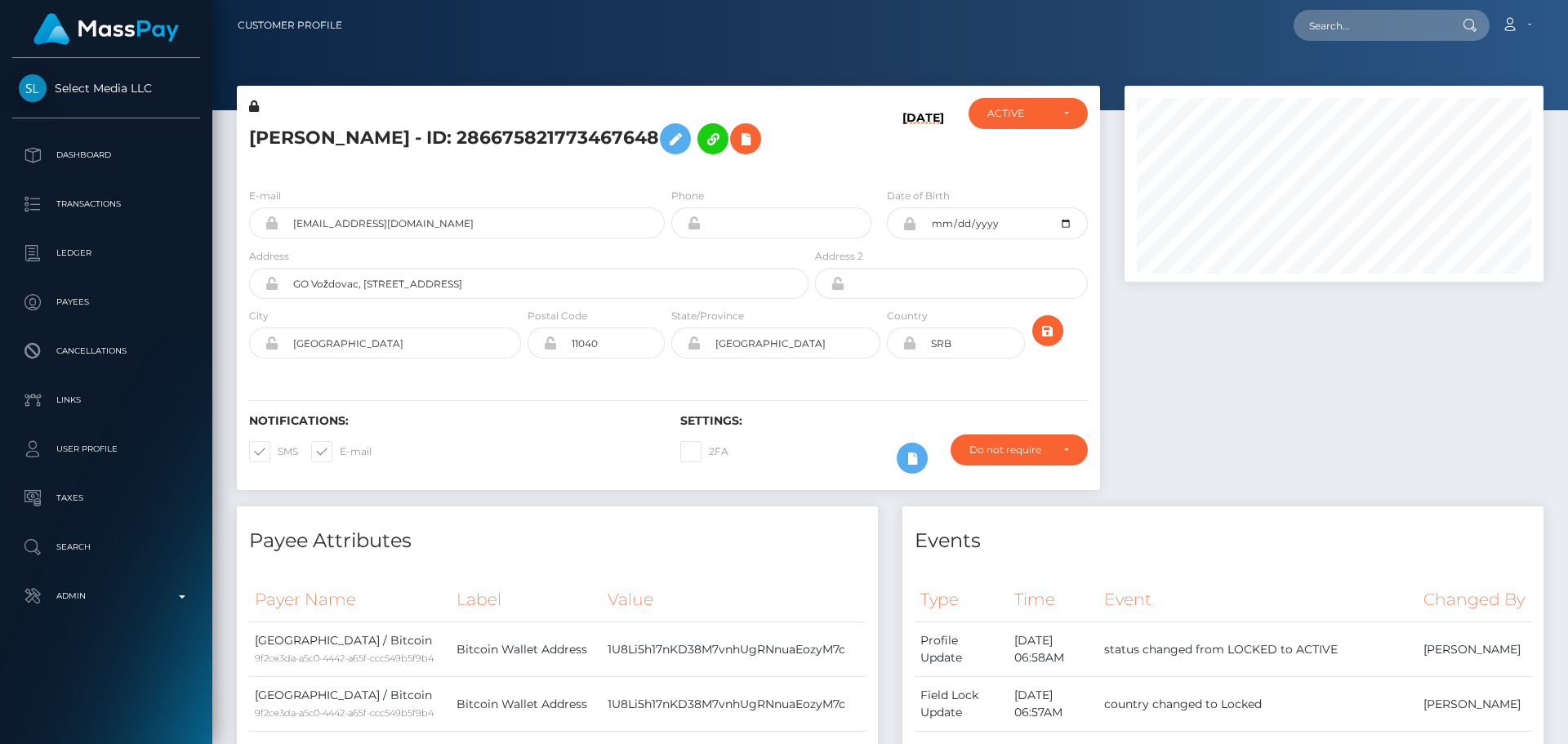
scroll to position [196, 420]
click at [1397, 35] on input "text" at bounding box center [1370, 25] width 154 height 31
paste input "359668205116993536"
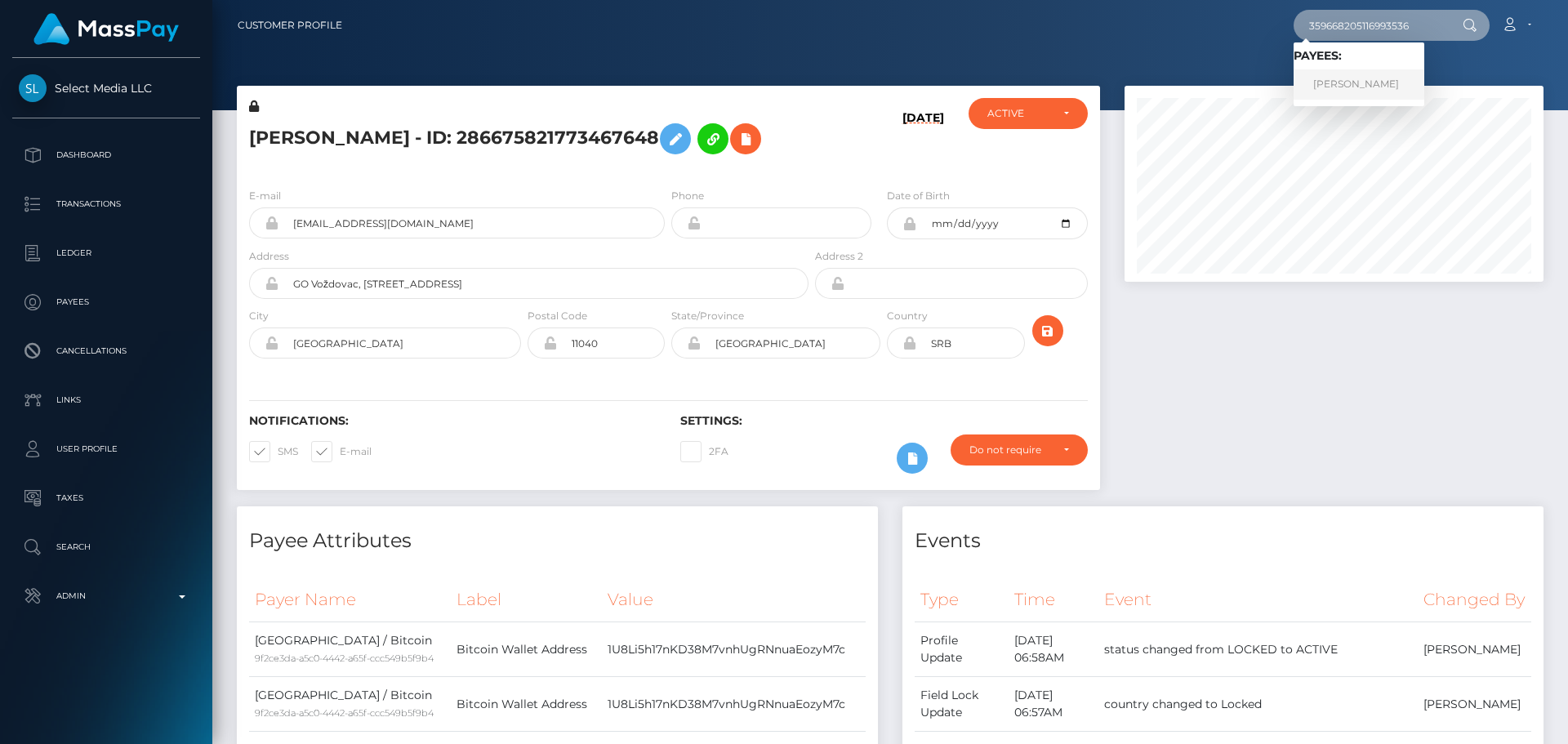
type input "359668205116993536"
click at [1363, 76] on link "[PERSON_NAME]" at bounding box center [1358, 84] width 131 height 30
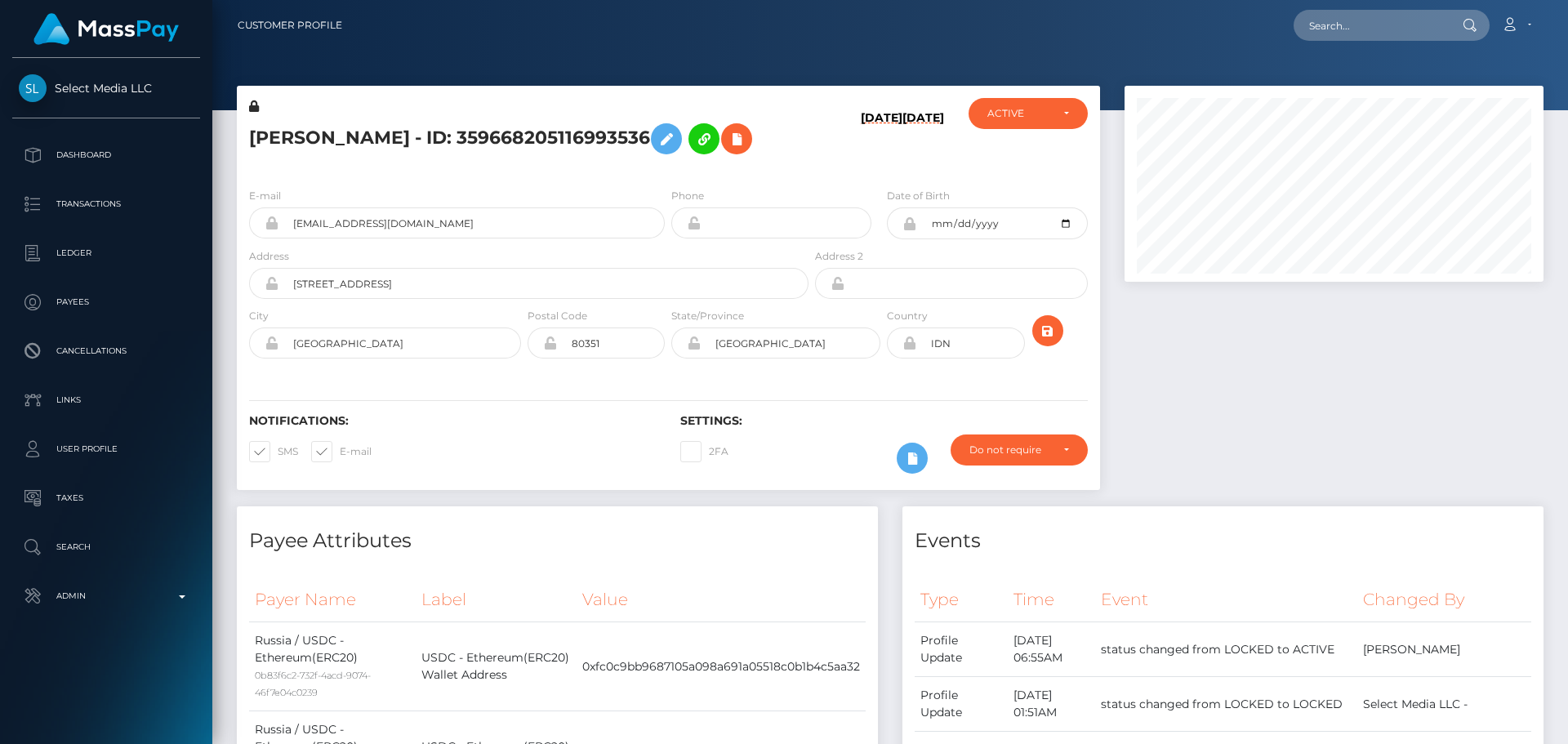
scroll to position [196, 420]
click at [1343, 26] on input "text" at bounding box center [1370, 25] width 154 height 31
paste input "289165099321532416"
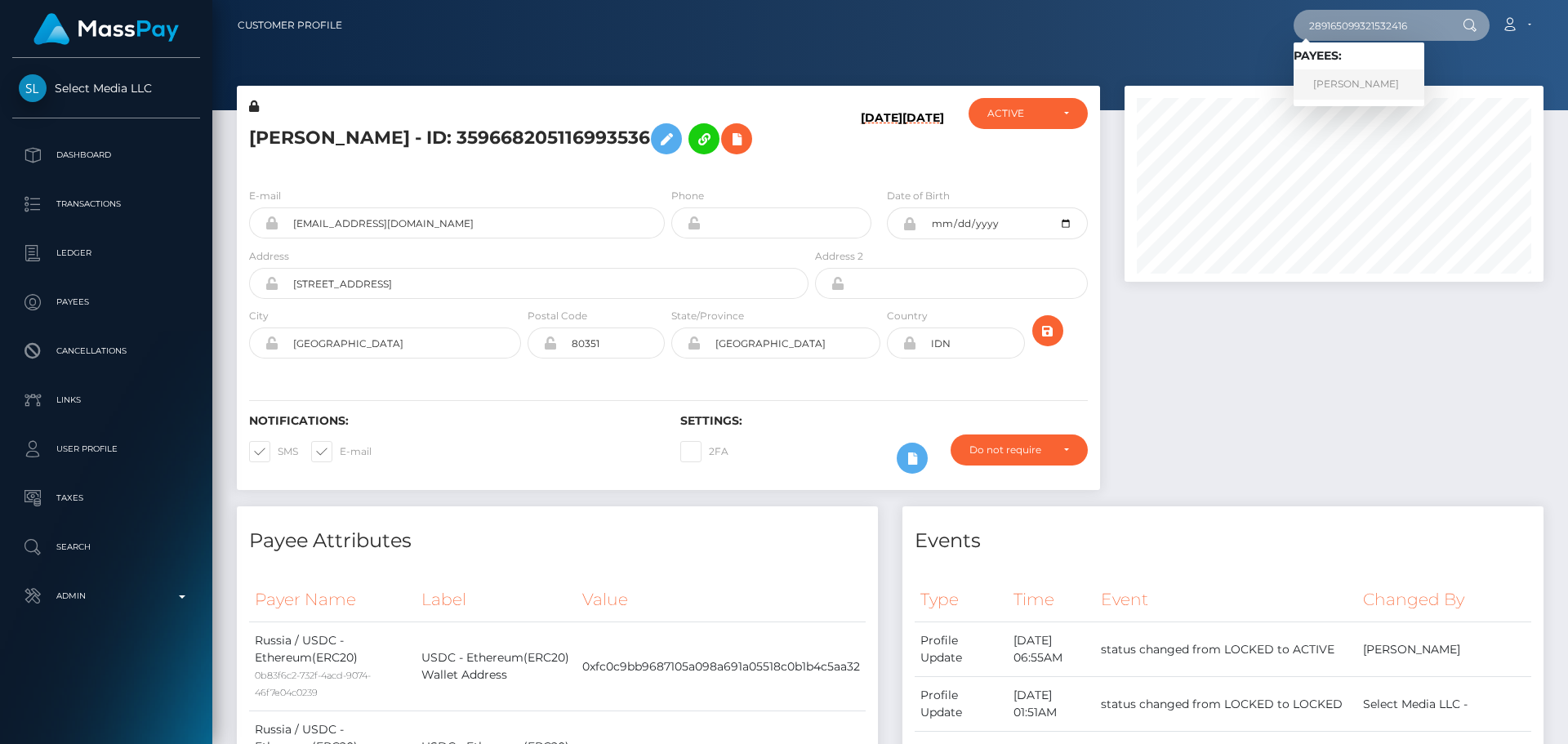
type input "289165099321532416"
click at [1339, 84] on link "Tatiana Vladimirovna Pukhovets" at bounding box center [1358, 84] width 131 height 30
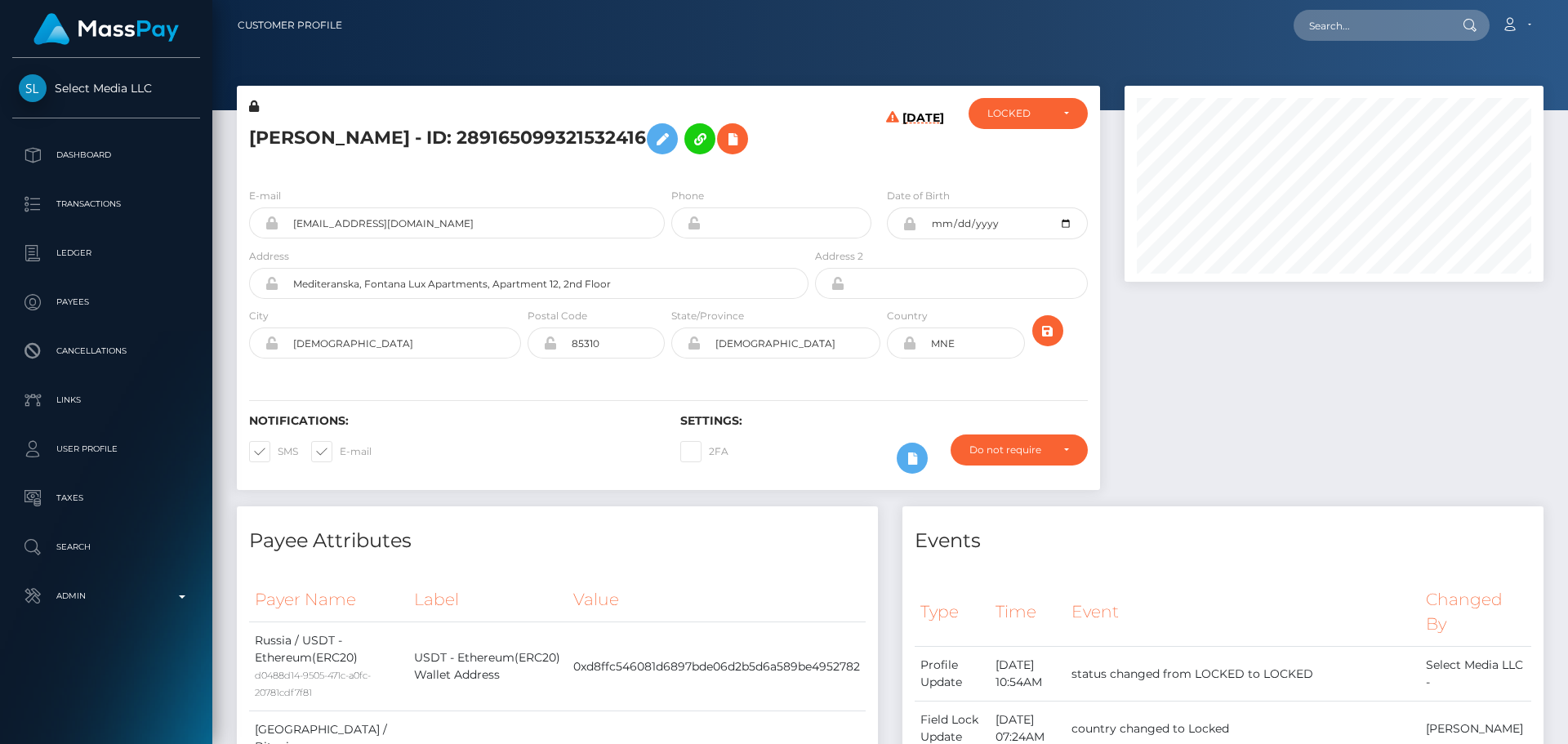
scroll to position [196, 420]
click at [804, 169] on div "[PERSON_NAME] - ID: 289165099321532416" at bounding box center [524, 136] width 575 height 76
click at [760, 157] on h5 "[PERSON_NAME] - ID: 289165099321532416" at bounding box center [524, 139] width 551 height 47
click at [760, 158] on h5 "[PERSON_NAME] - ID: 289165099321532416" at bounding box center [524, 139] width 551 height 47
click at [757, 163] on h5 "[PERSON_NAME] - ID: 289165099321532416" at bounding box center [524, 139] width 551 height 47
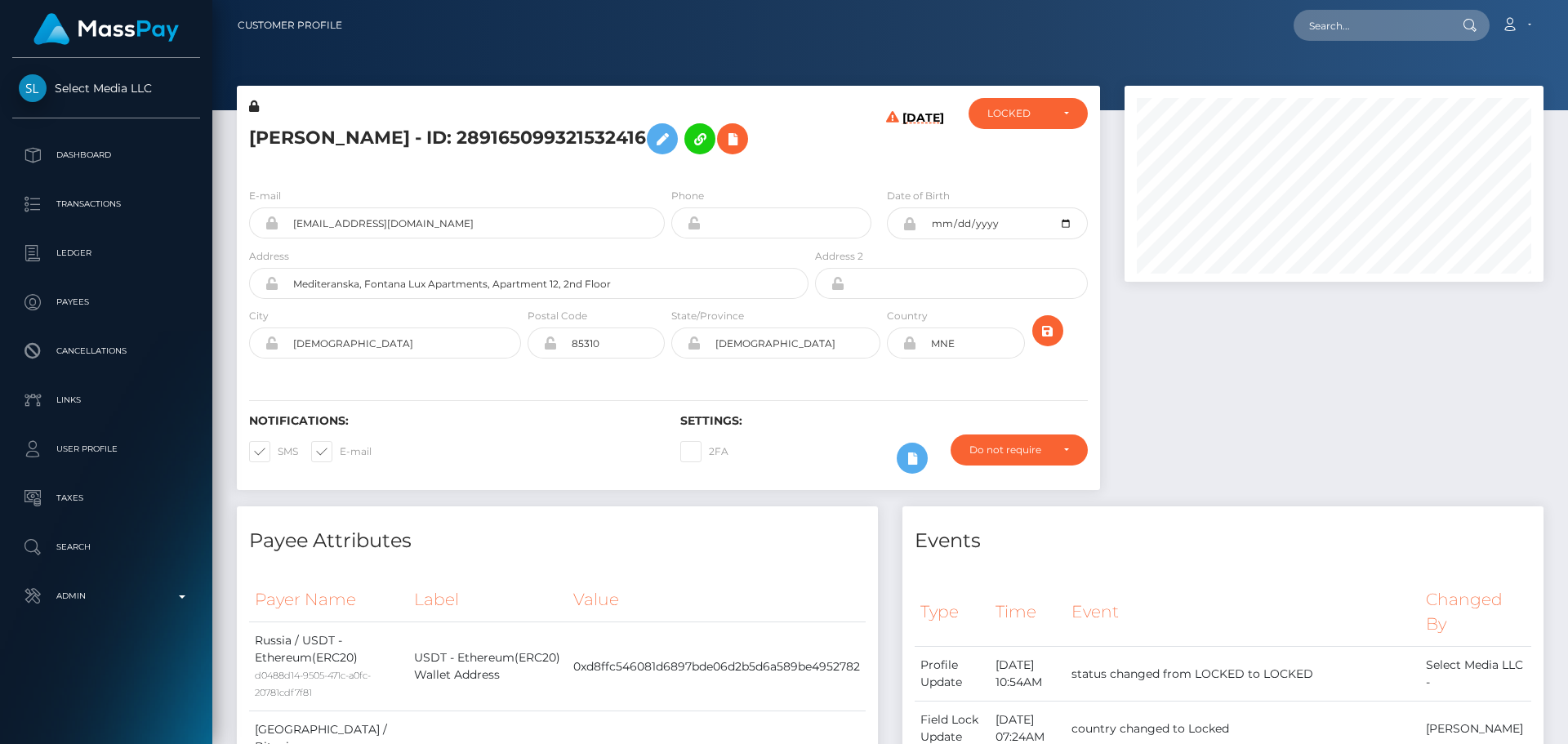
click at [757, 163] on h5 "[PERSON_NAME] - ID: 289165099321532416" at bounding box center [524, 139] width 551 height 47
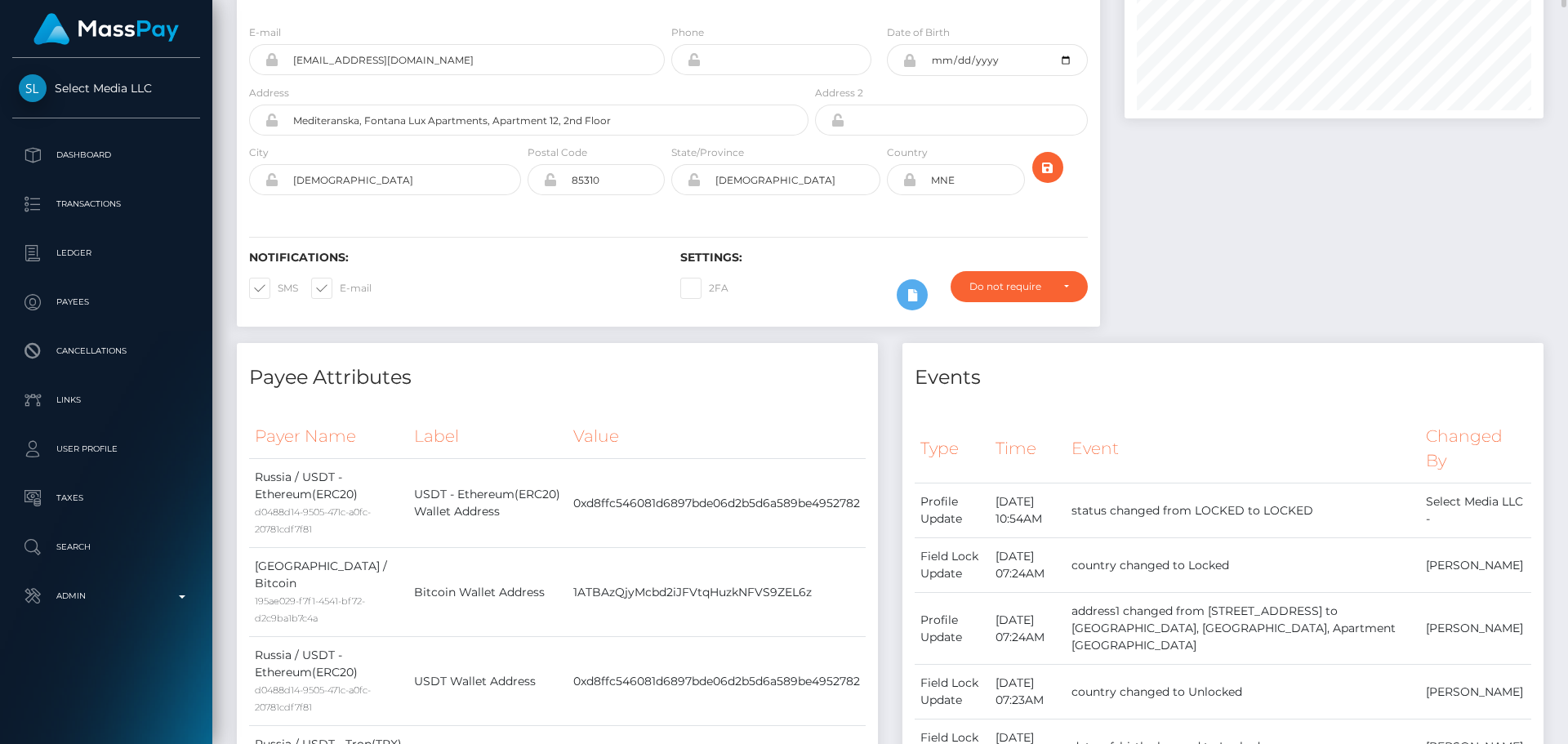
scroll to position [0, 0]
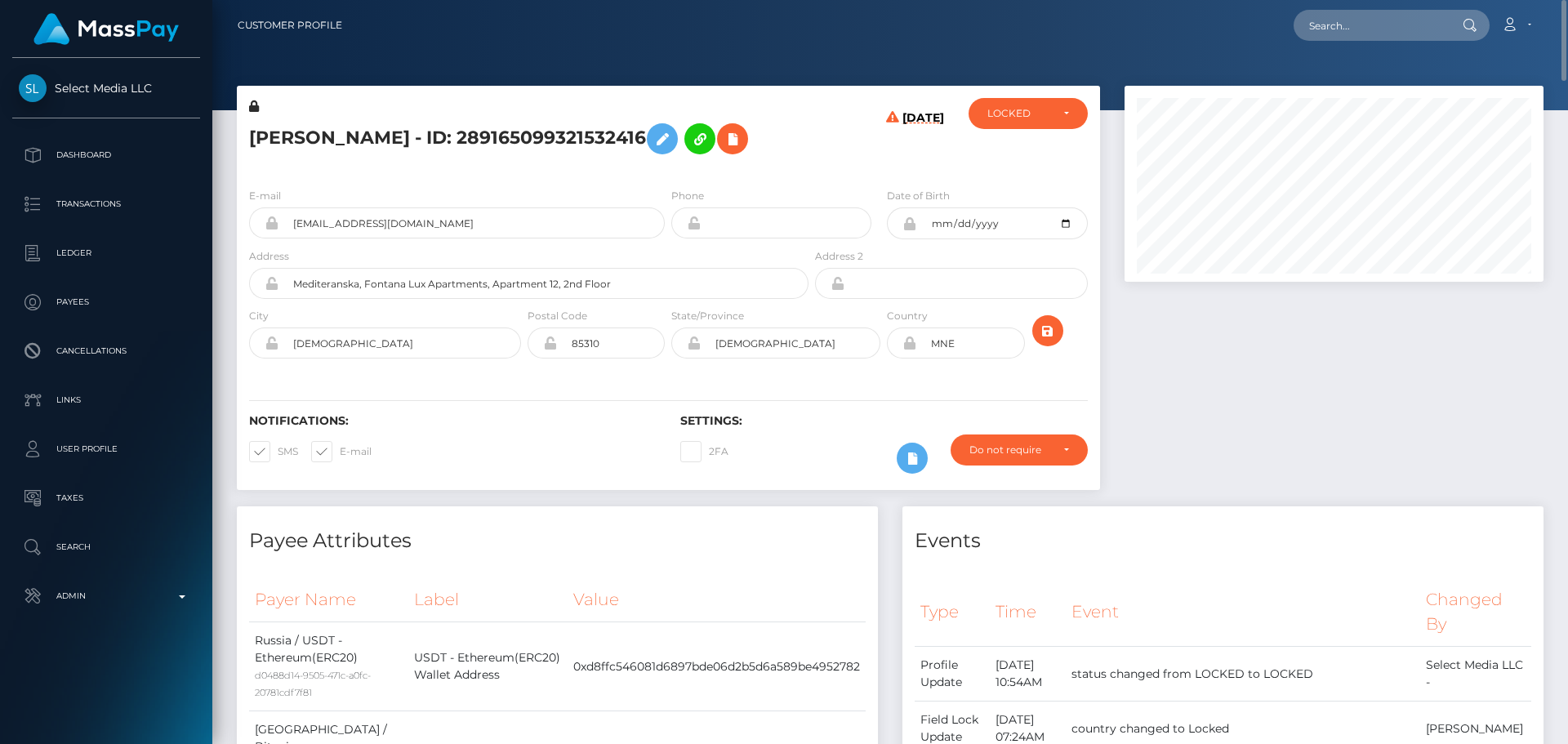
click at [298, 130] on h5 "[PERSON_NAME] - ID: 289165099321532416" at bounding box center [524, 139] width 551 height 47
copy h5 "Tatiana"
click at [501, 127] on h5 "[PERSON_NAME] - ID: 289165099321532416" at bounding box center [524, 139] width 551 height 47
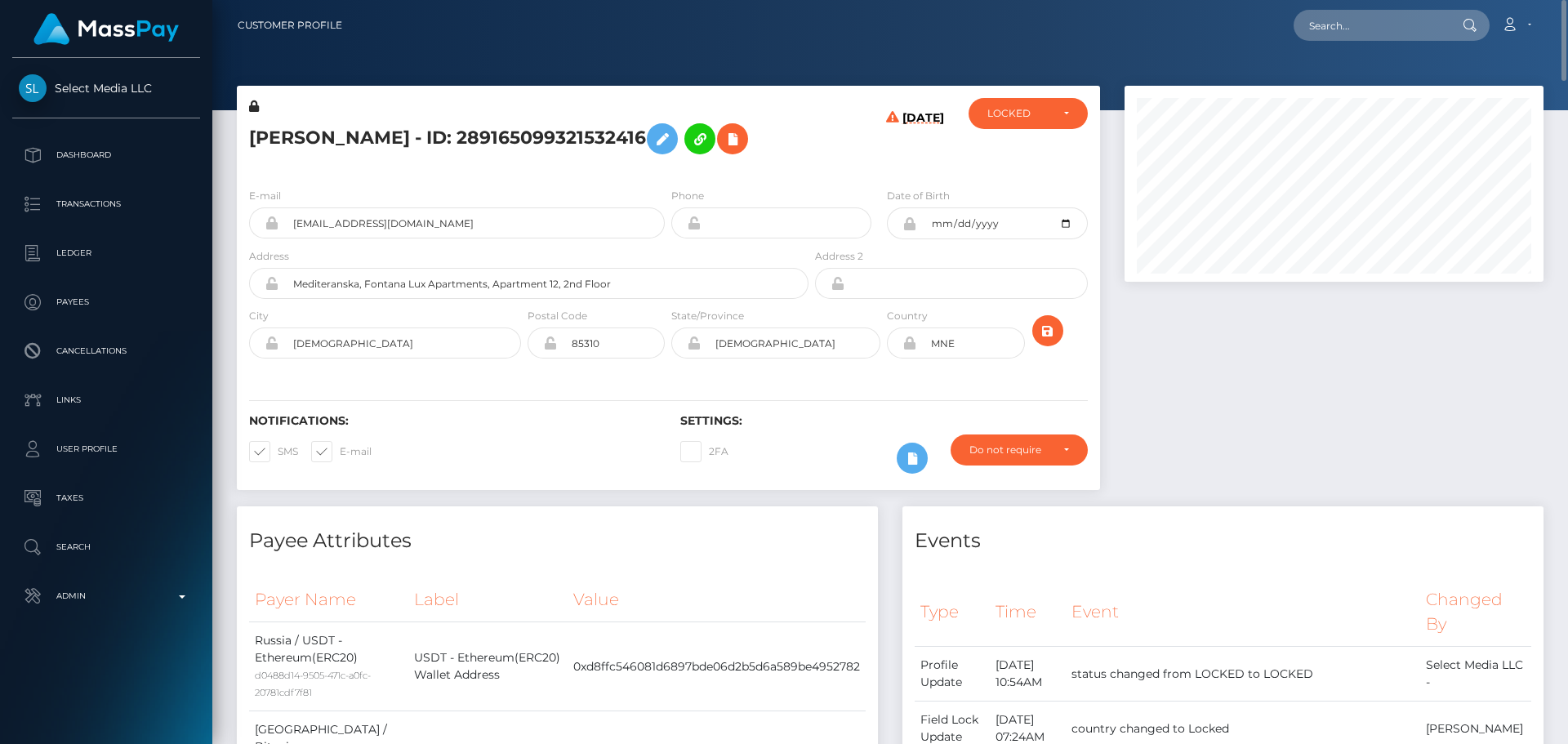
copy h5 "Pukhovets"
click at [911, 168] on h6 "[DATE]" at bounding box center [923, 140] width 42 height 57
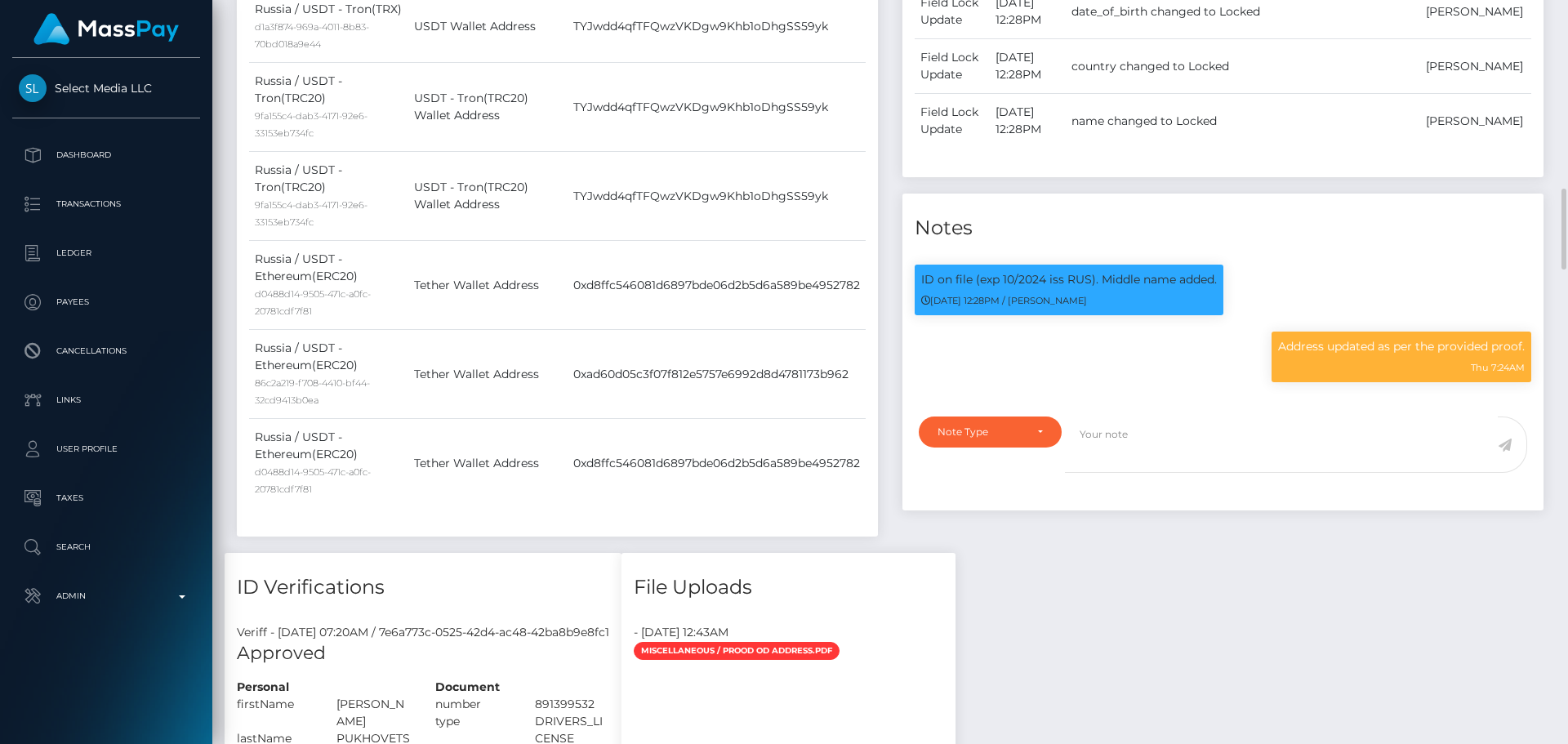
scroll to position [980, 0]
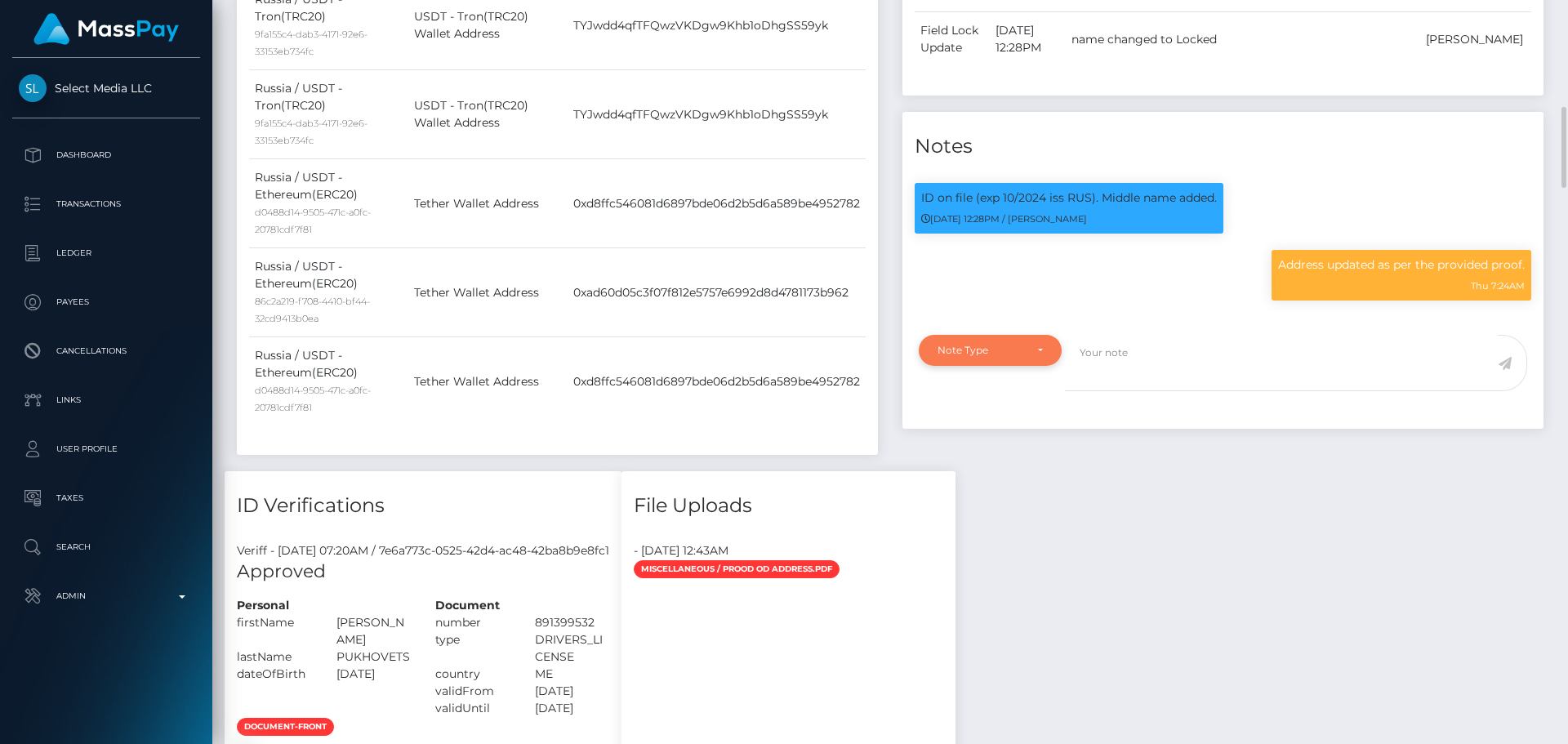
click at [1037, 366] on div "Note Type" at bounding box center [990, 350] width 143 height 31
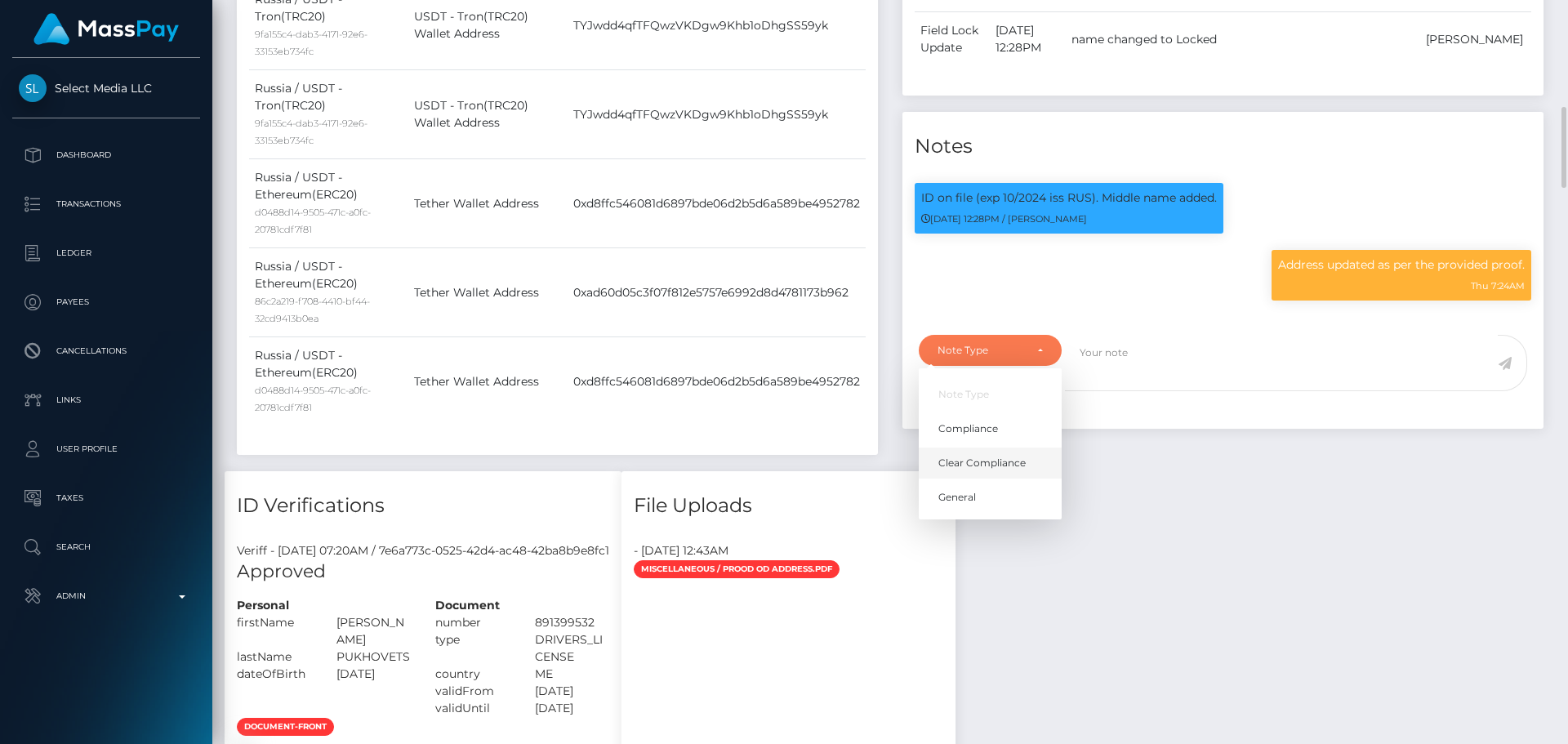
click at [991, 476] on link "Clear Compliance" at bounding box center [990, 464] width 143 height 30
select select "CLEAR_COMPLIANCE"
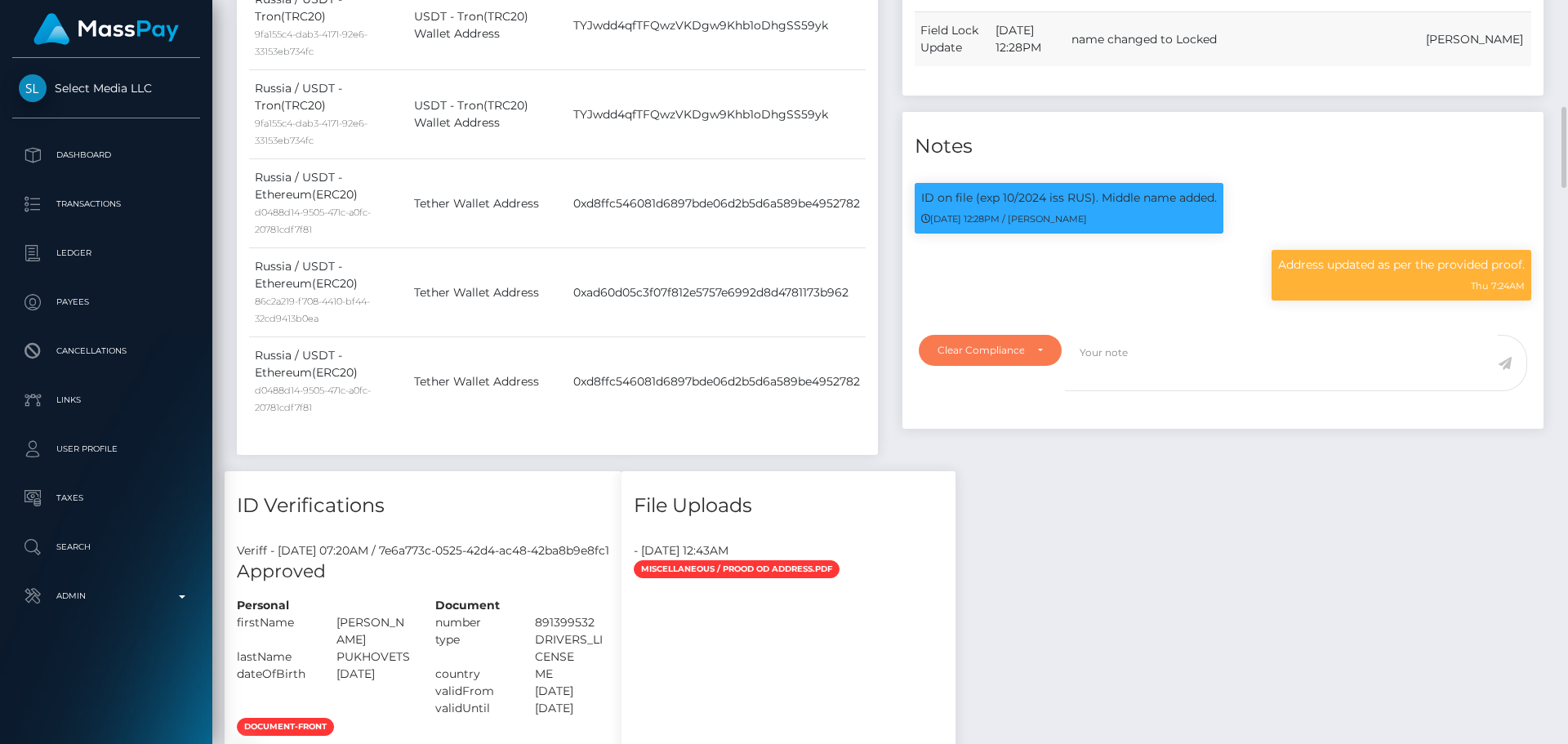
scroll to position [196, 420]
click at [1096, 391] on textarea at bounding box center [1281, 363] width 433 height 56
paste textarea "NCOU and NBCOU rules do not apply to crypto transactions. Flags cleared."
type textarea "NCOU and NBCOU rules do not apply to crypto transactions. Flags cleared."
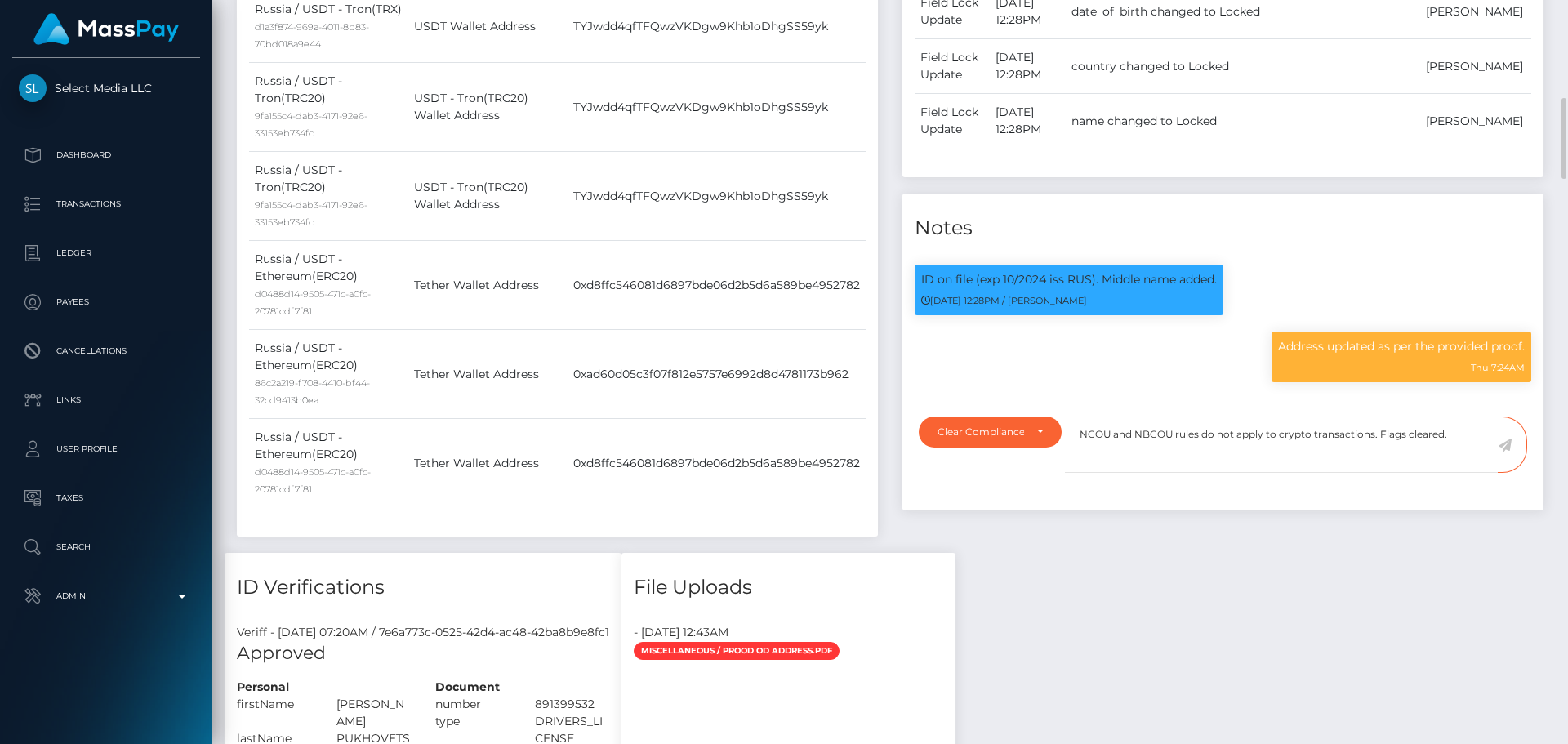
click at [1502, 452] on icon at bounding box center [1505, 445] width 14 height 13
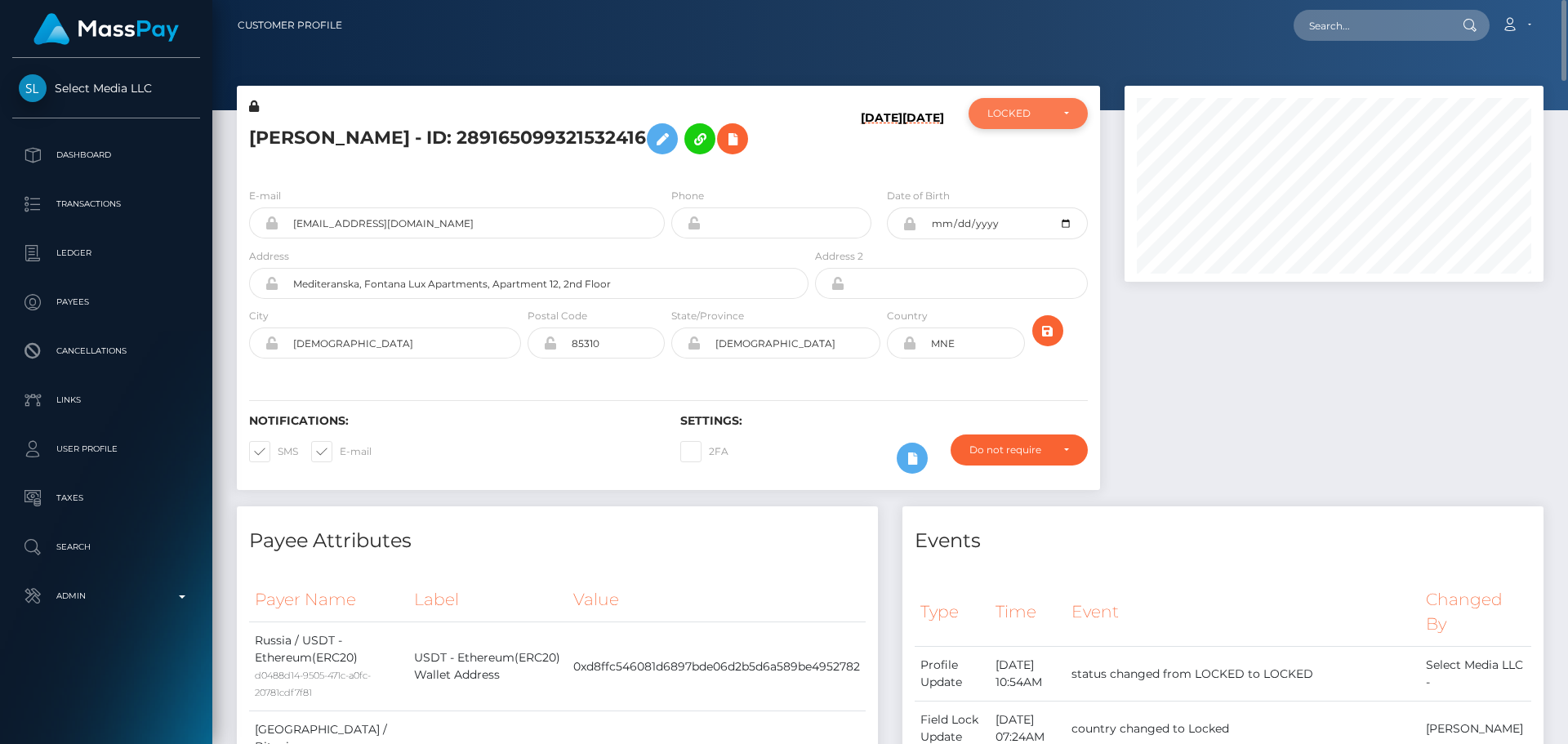
scroll to position [816926, 816240]
click at [1023, 108] on div "LOCKED" at bounding box center [1018, 113] width 63 height 13
click at [1025, 150] on link "ACTIVE" at bounding box center [1028, 157] width 119 height 30
select select "ACTIVE"
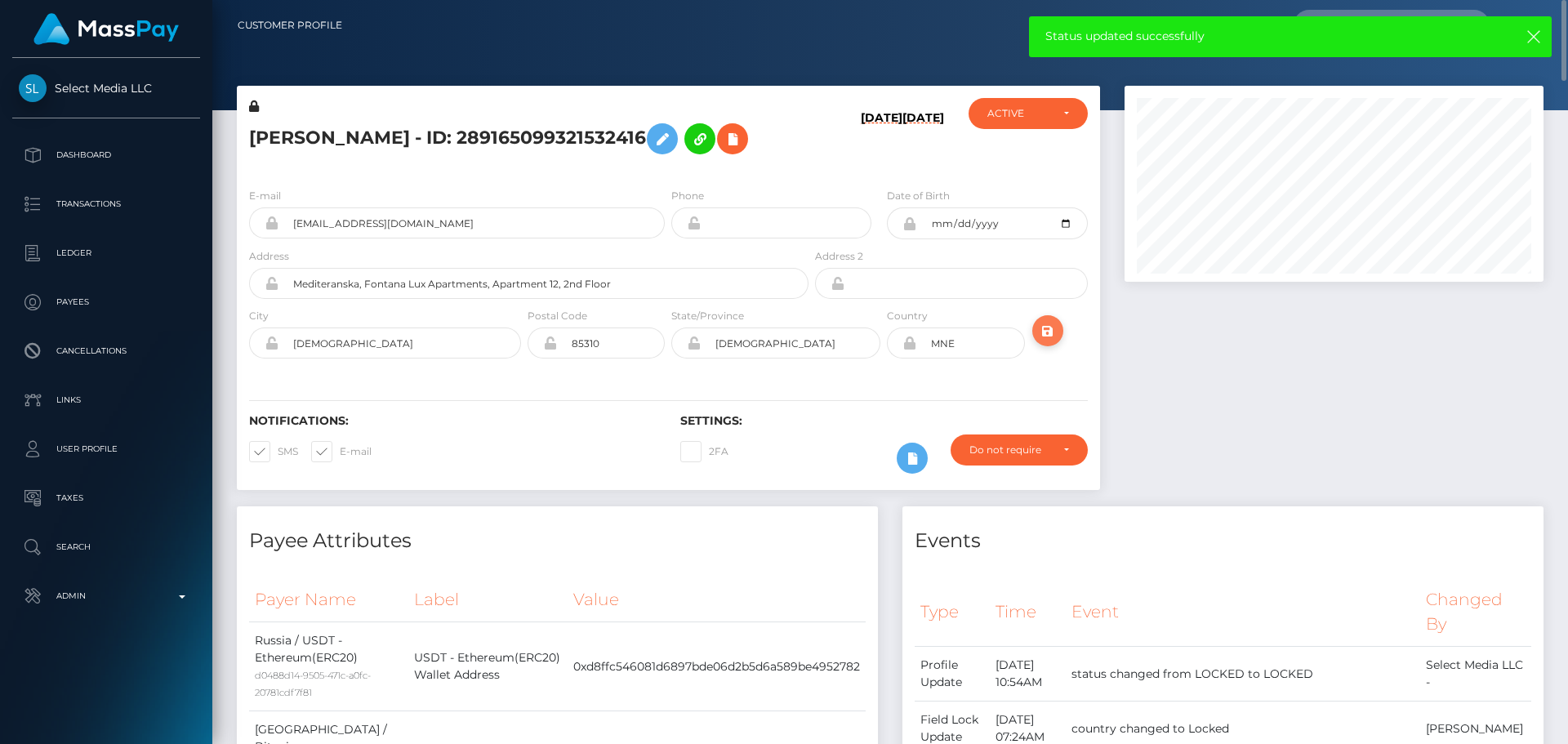
click at [1047, 341] on icon "submit" at bounding box center [1047, 331] width 20 height 20
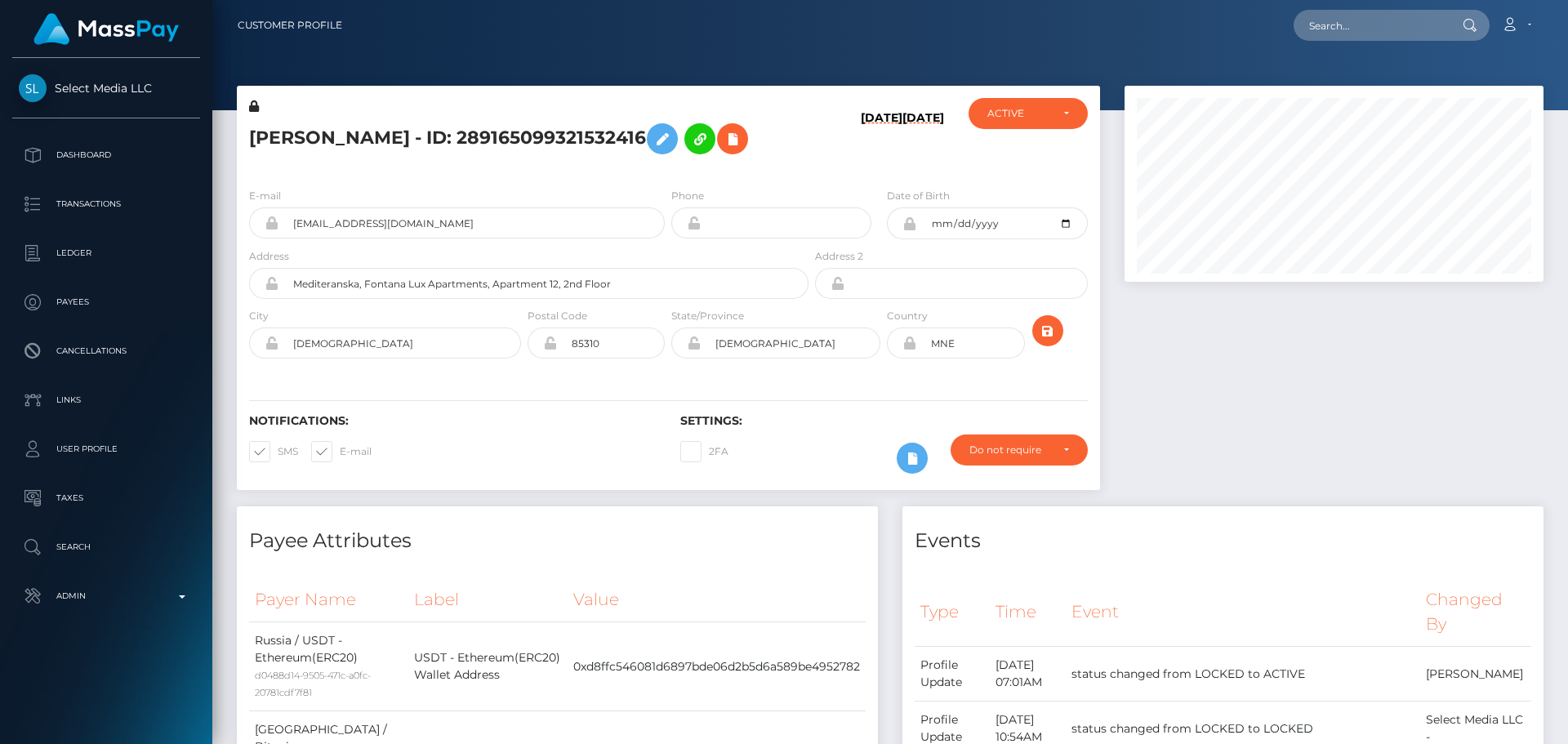
scroll to position [196, 420]
click at [1357, 36] on input "text" at bounding box center [1370, 25] width 154 height 31
paste input "380484717960507392"
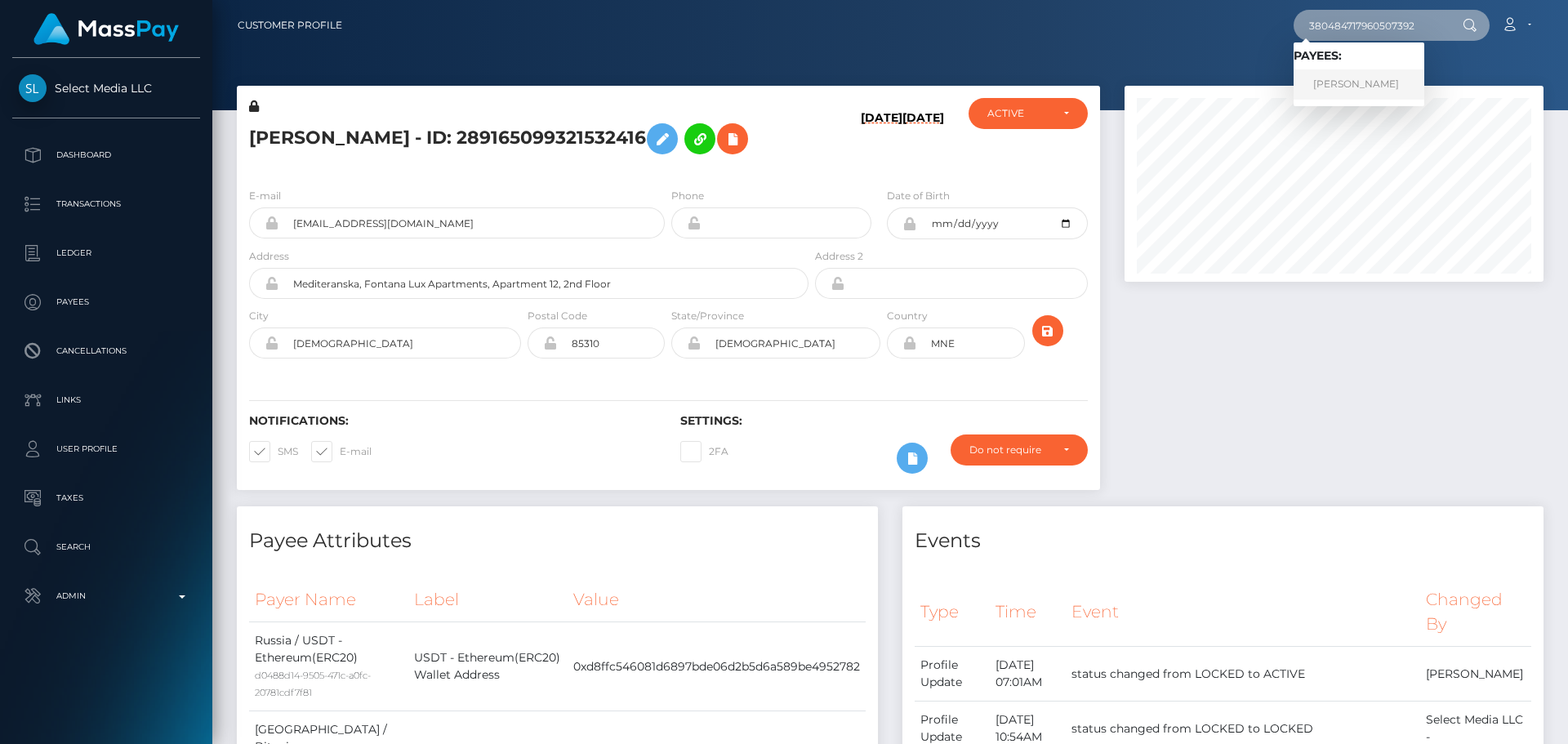
type input "380484717960507392"
click at [1335, 81] on link "Dana Nikolskaia" at bounding box center [1358, 84] width 131 height 30
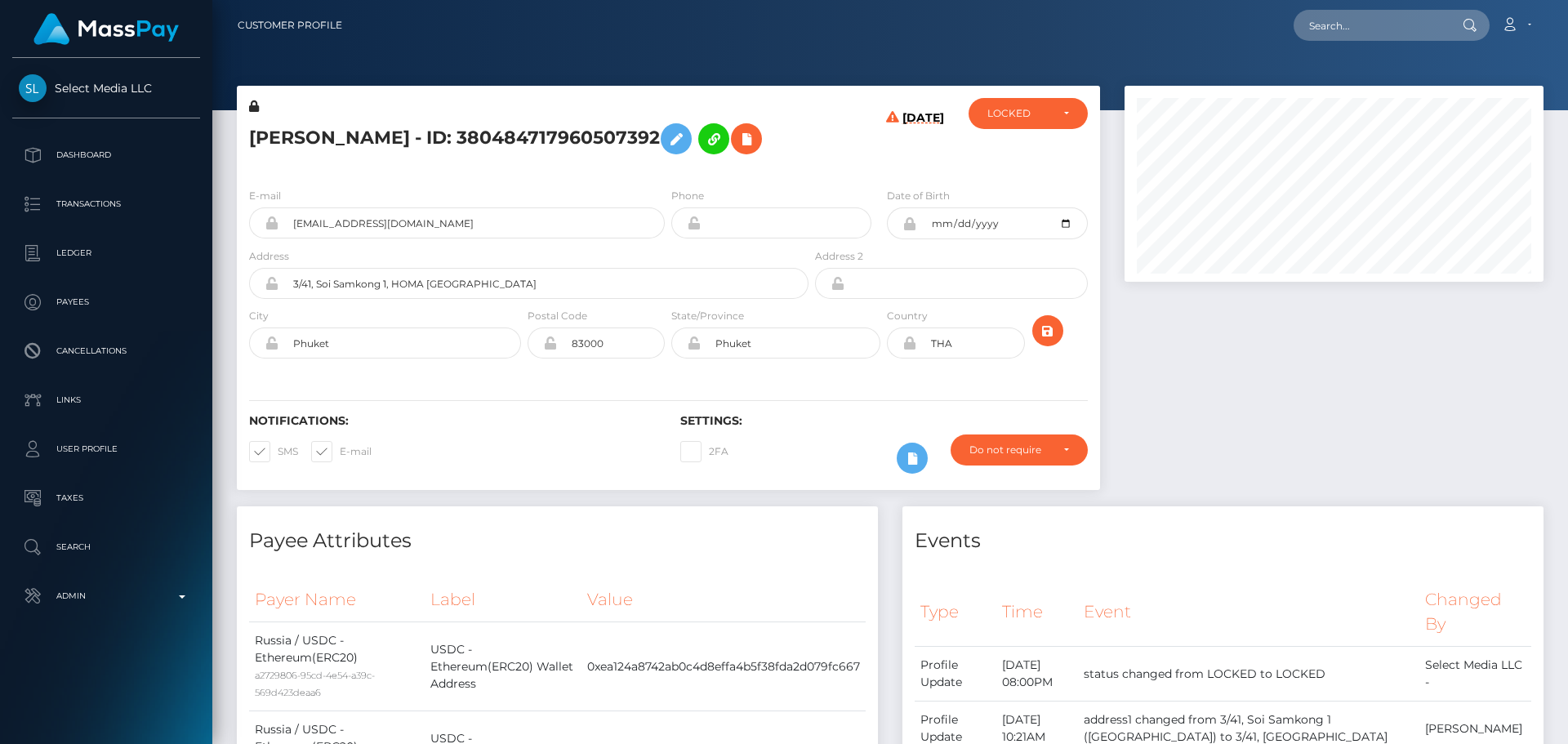
click at [263, 138] on h5 "[PERSON_NAME] - ID: 380484717960507392" at bounding box center [524, 139] width 551 height 47
copy h5 "[PERSON_NAME]"
click at [355, 137] on h5 "[PERSON_NAME] - ID: 380484717960507392" at bounding box center [524, 139] width 551 height 47
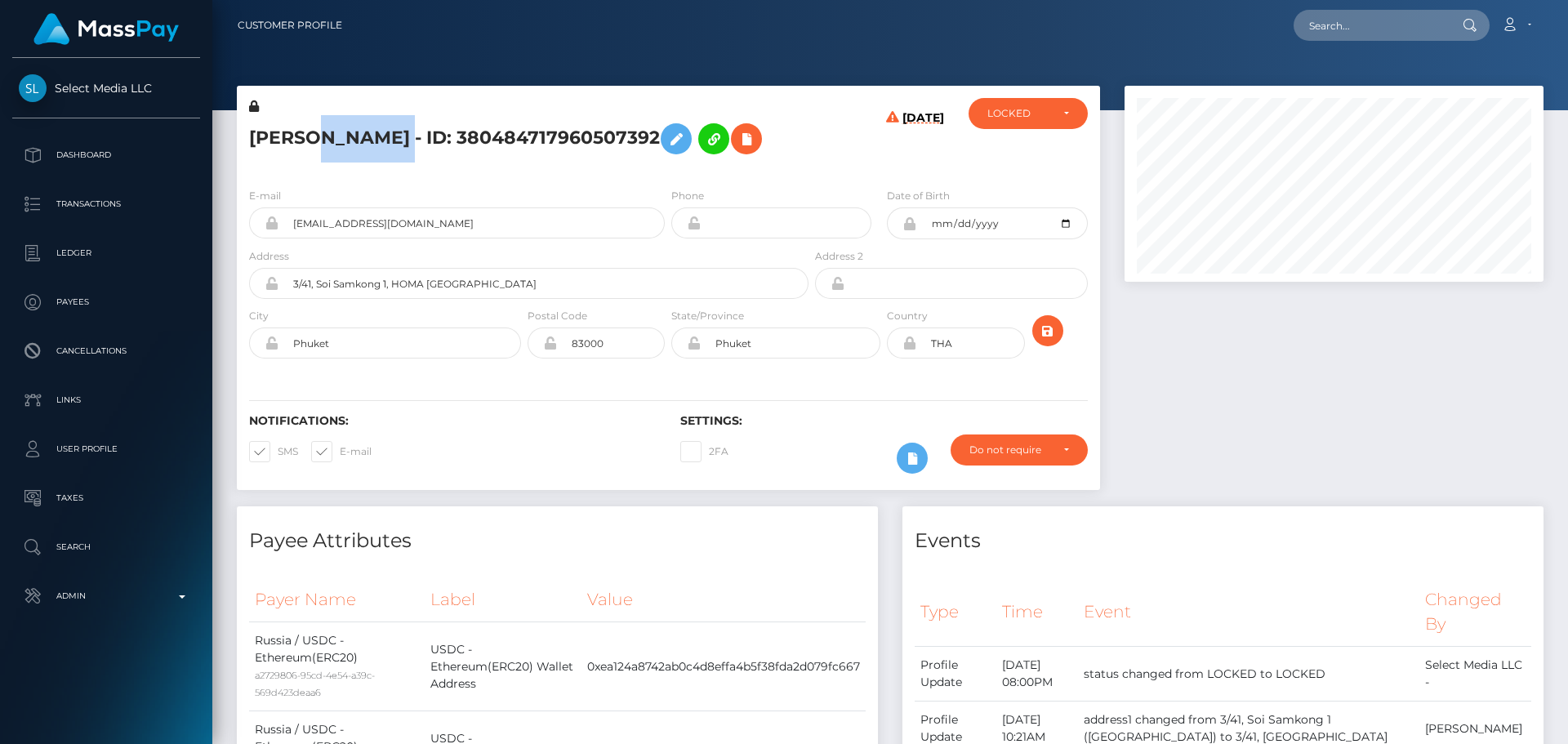
click at [355, 137] on h5 "[PERSON_NAME] - ID: 380484717960507392" at bounding box center [524, 139] width 551 height 47
copy h5 "Nikolskaia"
click at [824, 179] on div "E-mail [EMAIL_ADDRESS][DOMAIN_NAME] Phone Date of Birth" at bounding box center [669, 275] width 864 height 200
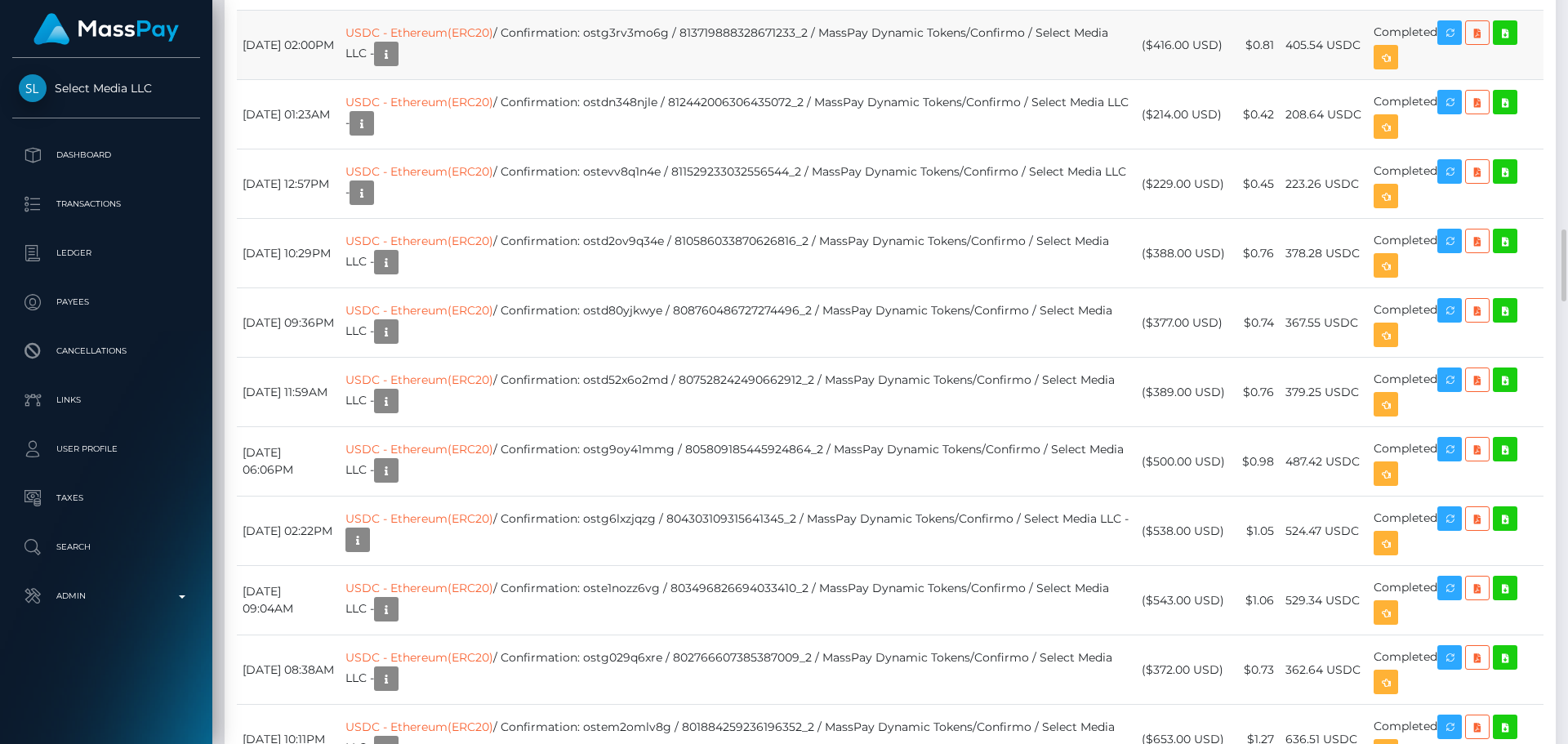
scroll to position [2288, 0]
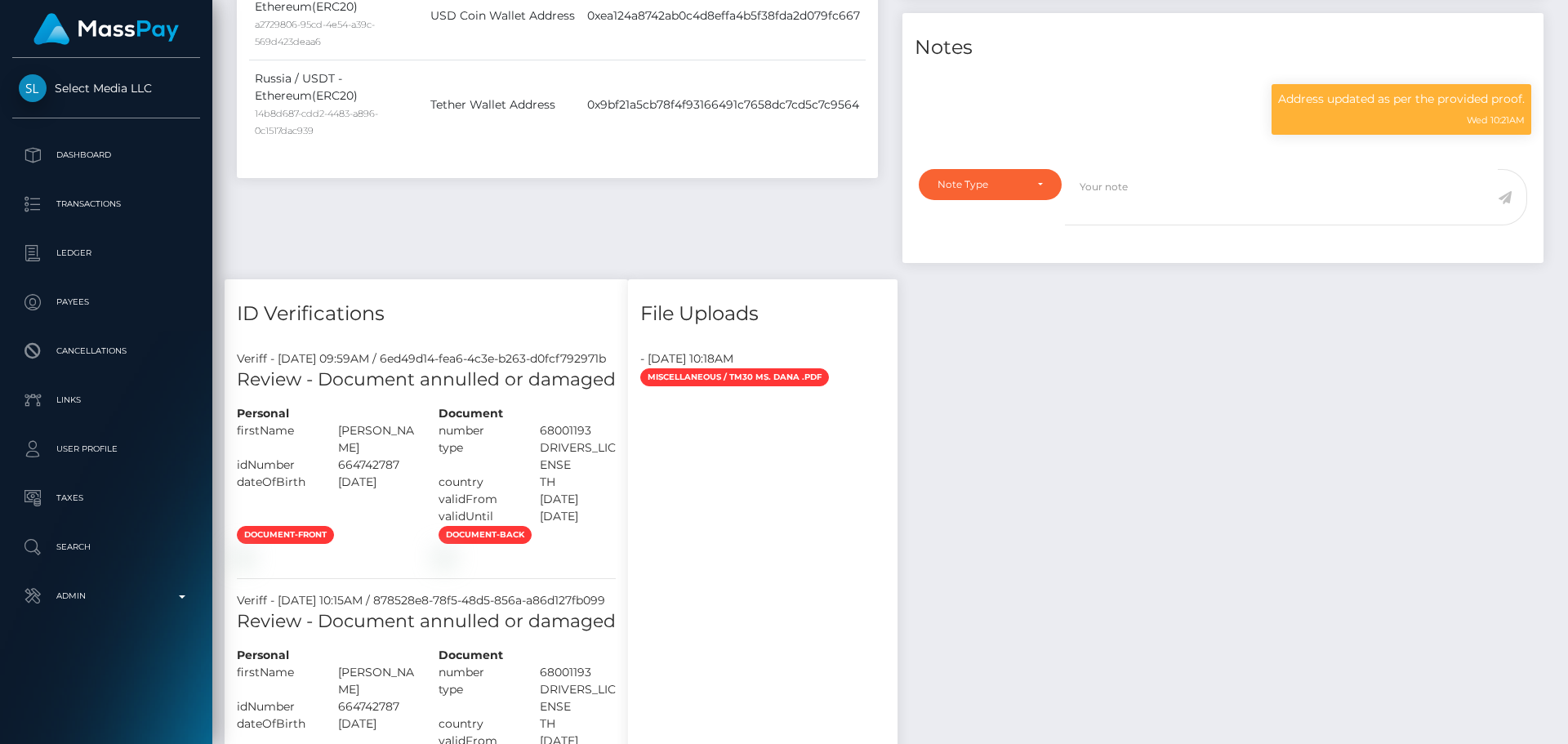
scroll to position [899, 0]
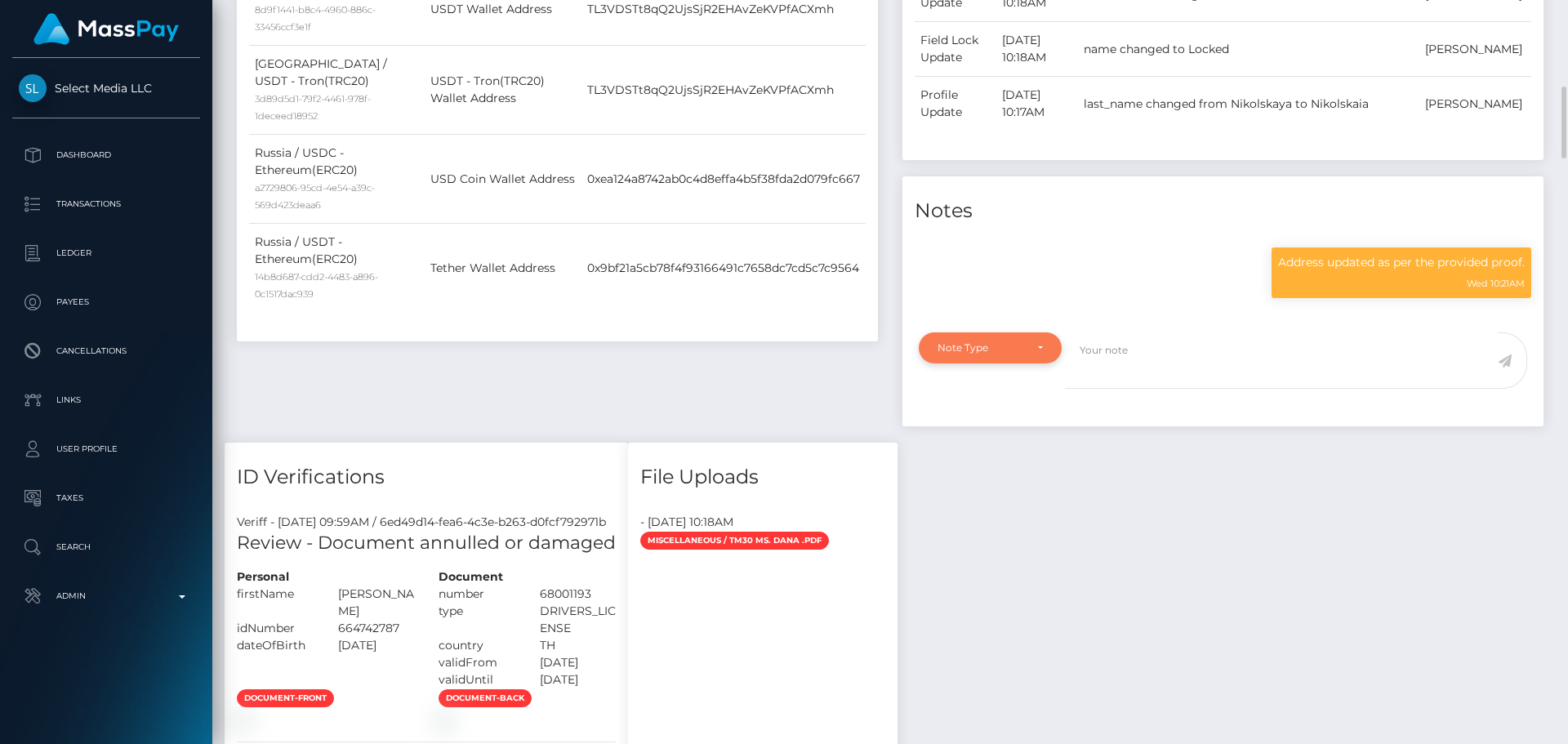
click at [1027, 355] on div "Note Type" at bounding box center [990, 348] width 106 height 13
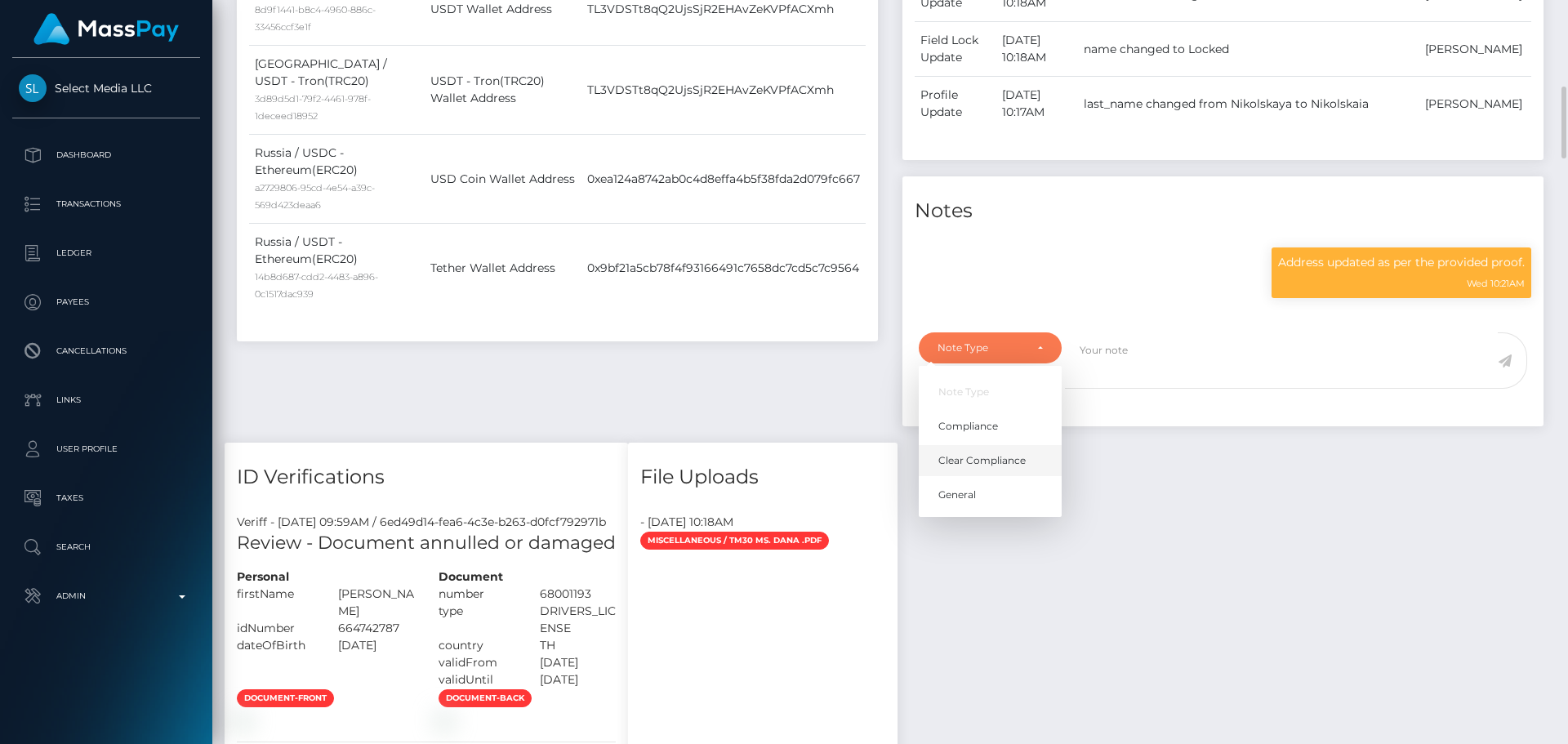
click at [989, 468] on span "Clear Compliance" at bounding box center [982, 460] width 87 height 15
select select "CLEAR_COMPLIANCE"
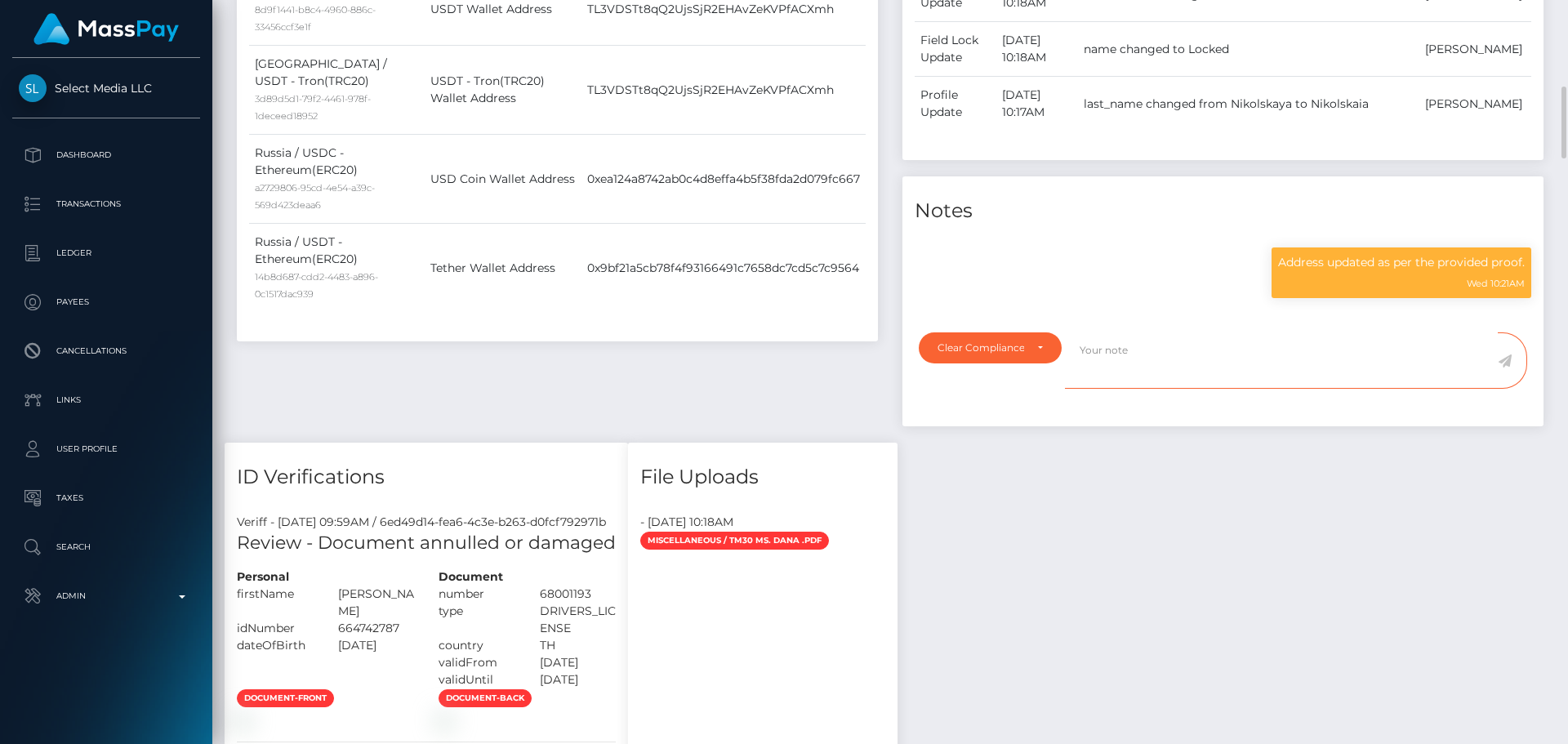
click at [1169, 385] on textarea at bounding box center [1281, 360] width 433 height 56
paste textarea "NCOU and NBCOU rules do not apply to crypto transactions. Flags cleared."
type textarea "NCOU and NBCOU rules do not apply to crypto transactions. Flags cleared."
click at [1507, 368] on icon at bounding box center [1505, 361] width 14 height 13
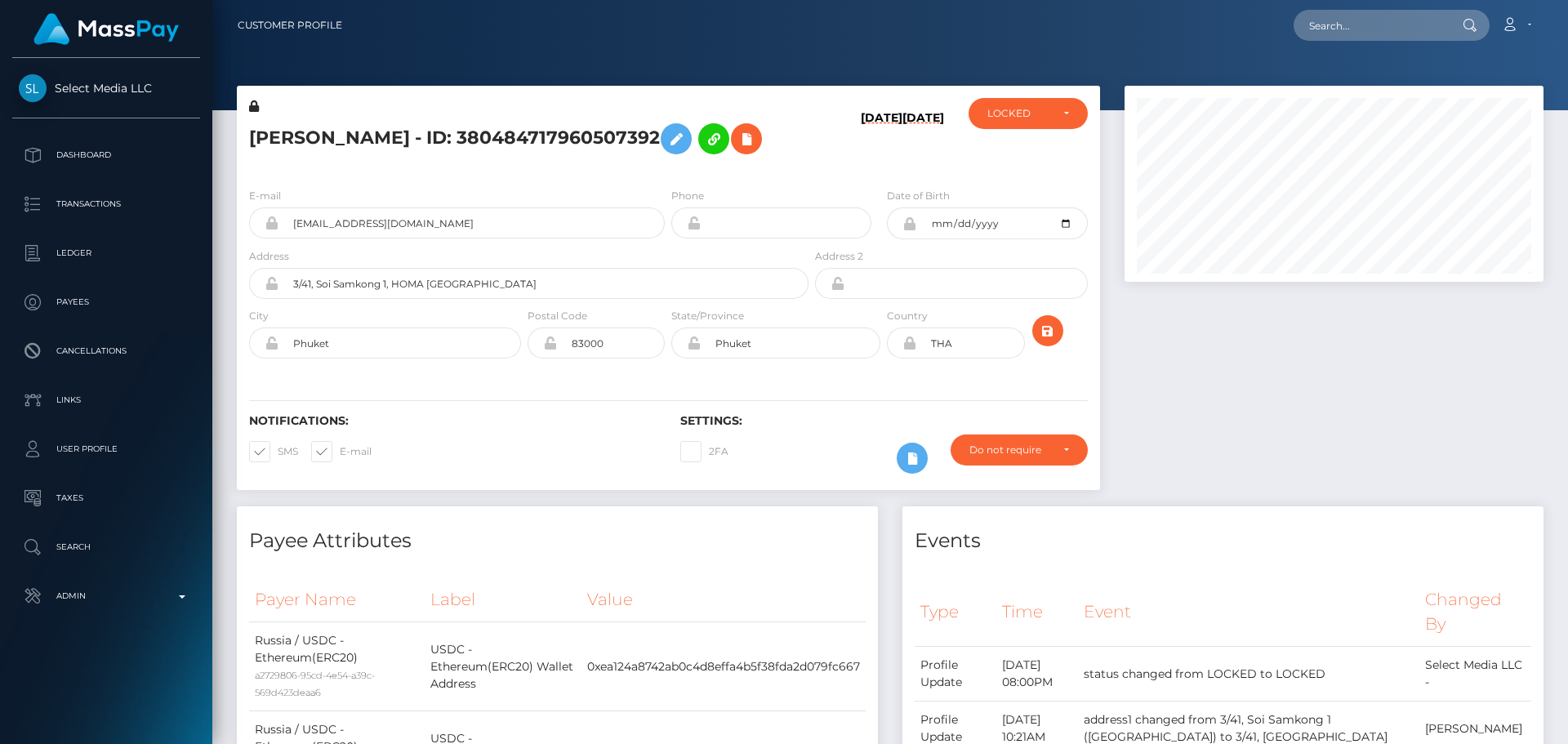
scroll to position [196, 420]
click at [666, 172] on div "[PERSON_NAME] - ID: 380484717960507392" at bounding box center [524, 136] width 575 height 76
click at [667, 172] on div "[PERSON_NAME] - ID: 380484717960507392" at bounding box center [524, 136] width 575 height 76
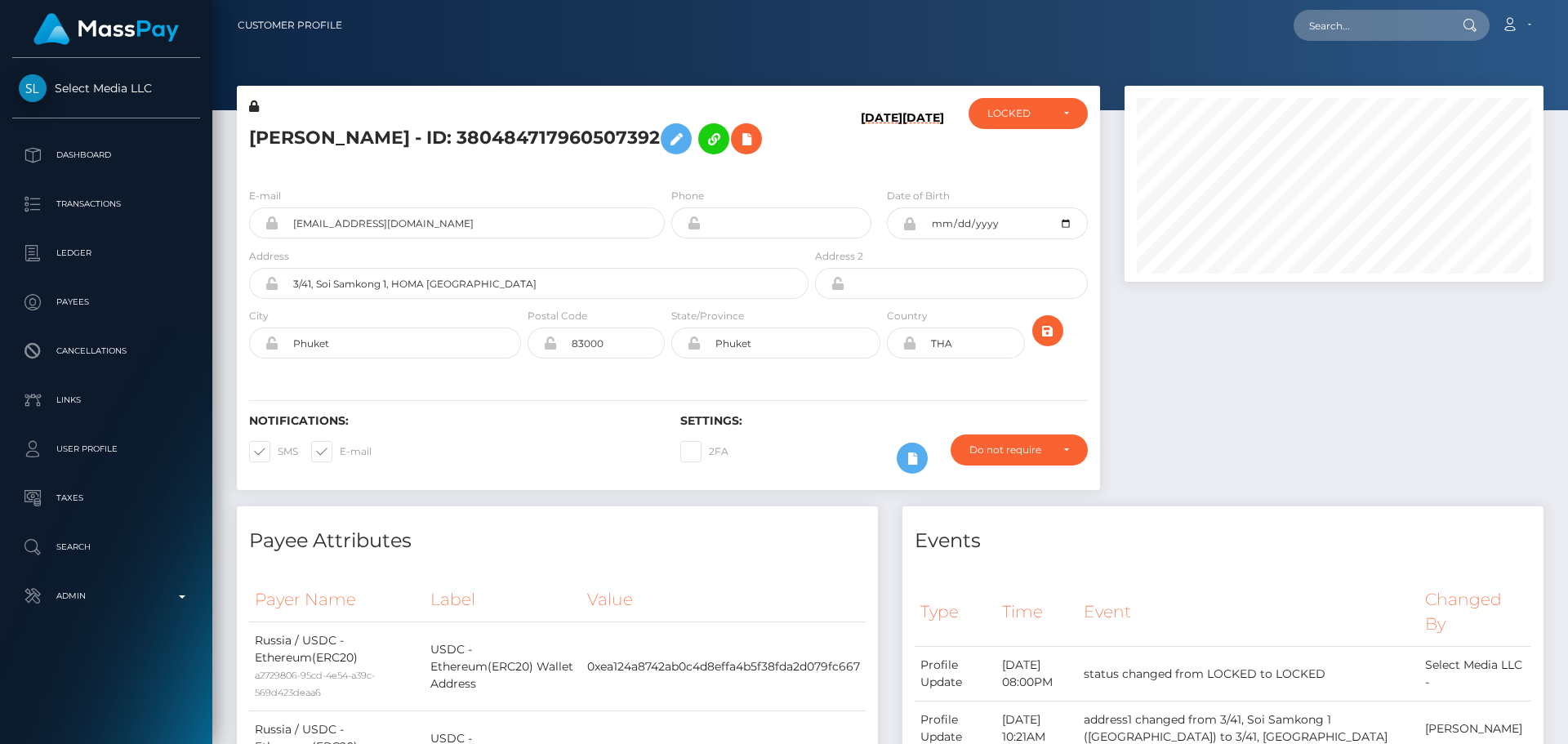
click at [667, 172] on div "[PERSON_NAME] - ID: 380484717960507392" at bounding box center [524, 136] width 575 height 76
click at [667, 172] on div "Dana Nikolskaia - ID: 380484717960507392" at bounding box center [524, 136] width 575 height 76
click at [1031, 114] on div "LOCKED" at bounding box center [1018, 113] width 63 height 13
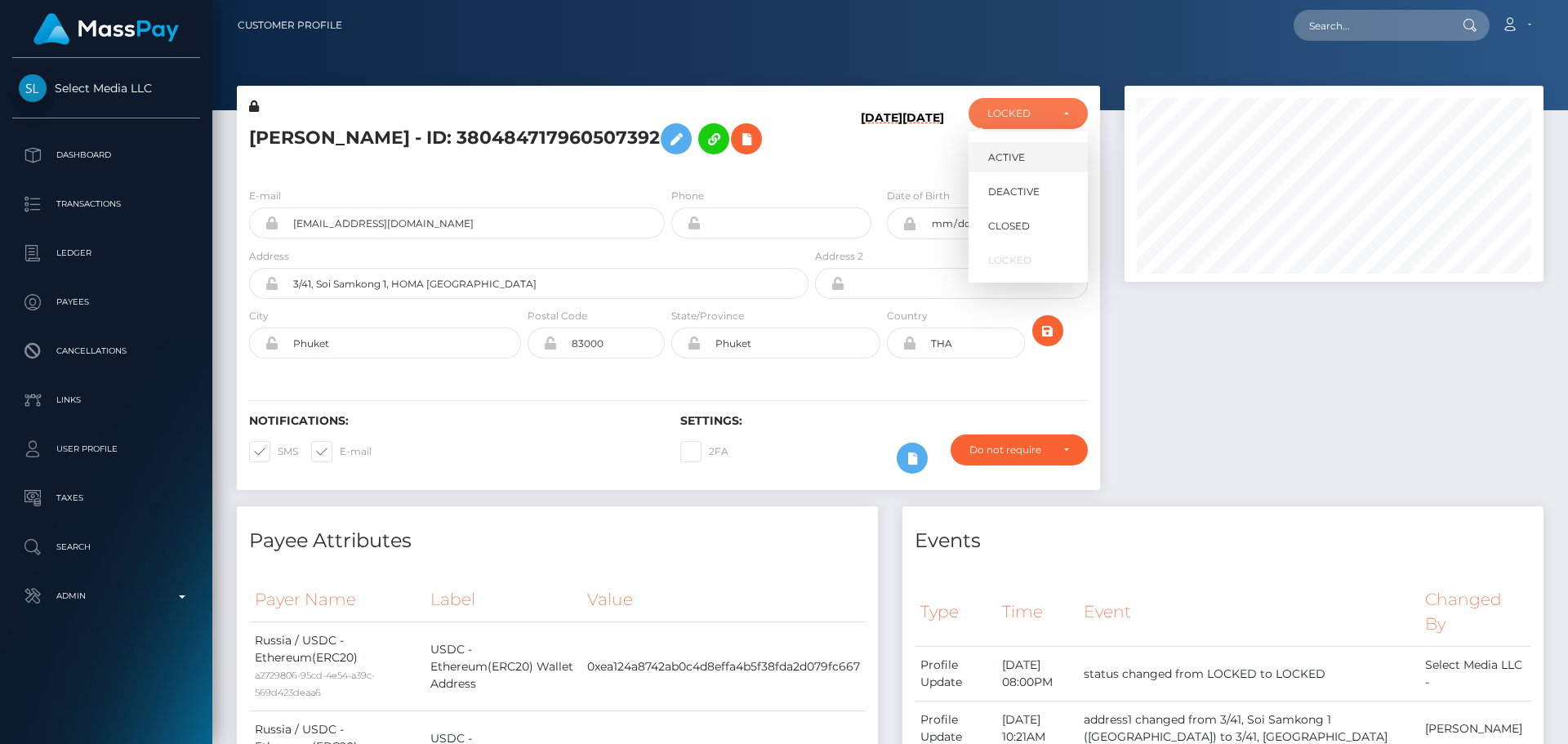
click at [1015, 148] on link "ACTIVE" at bounding box center [1028, 157] width 119 height 30
select select "ACTIVE"
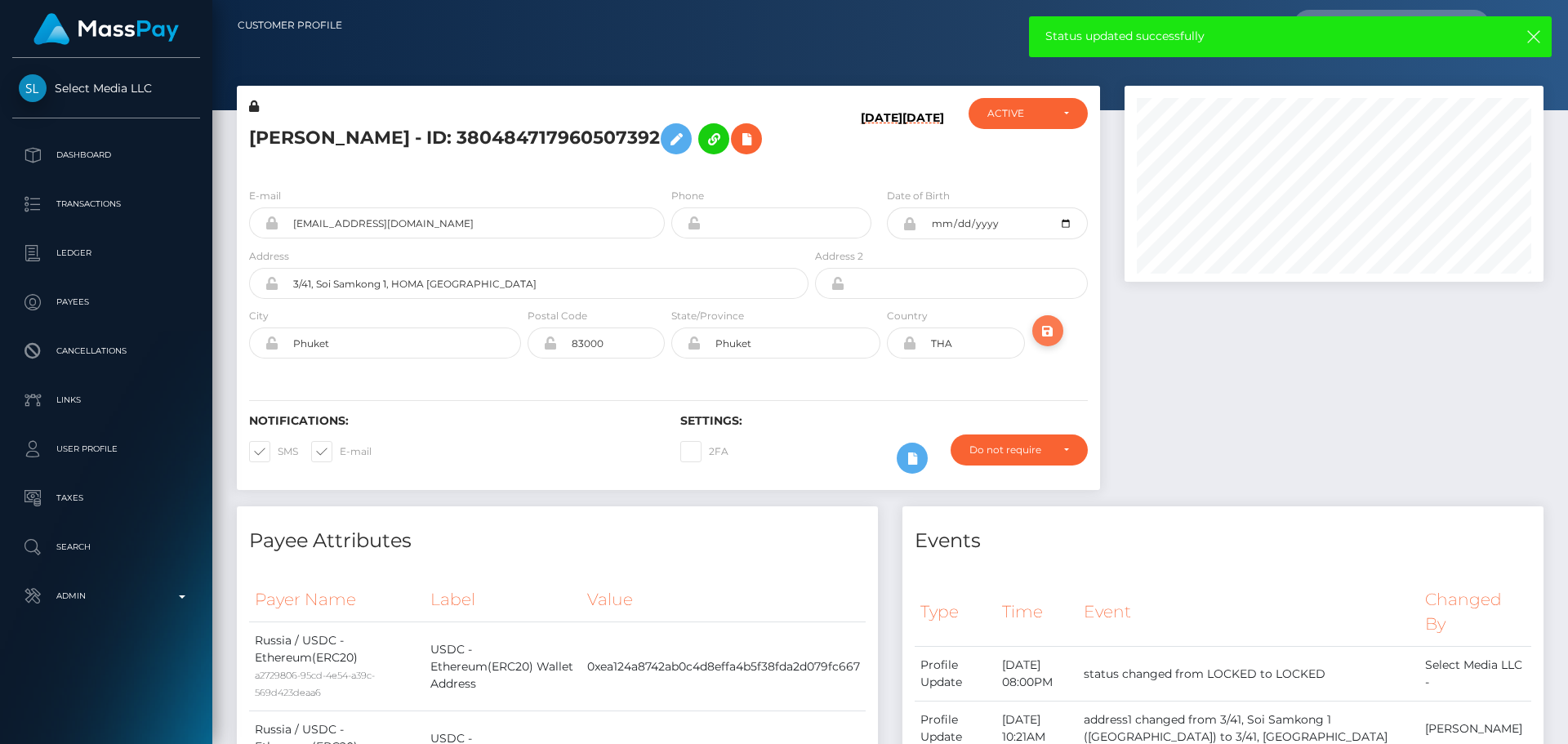
click at [1057, 325] on icon "submit" at bounding box center [1047, 331] width 20 height 20
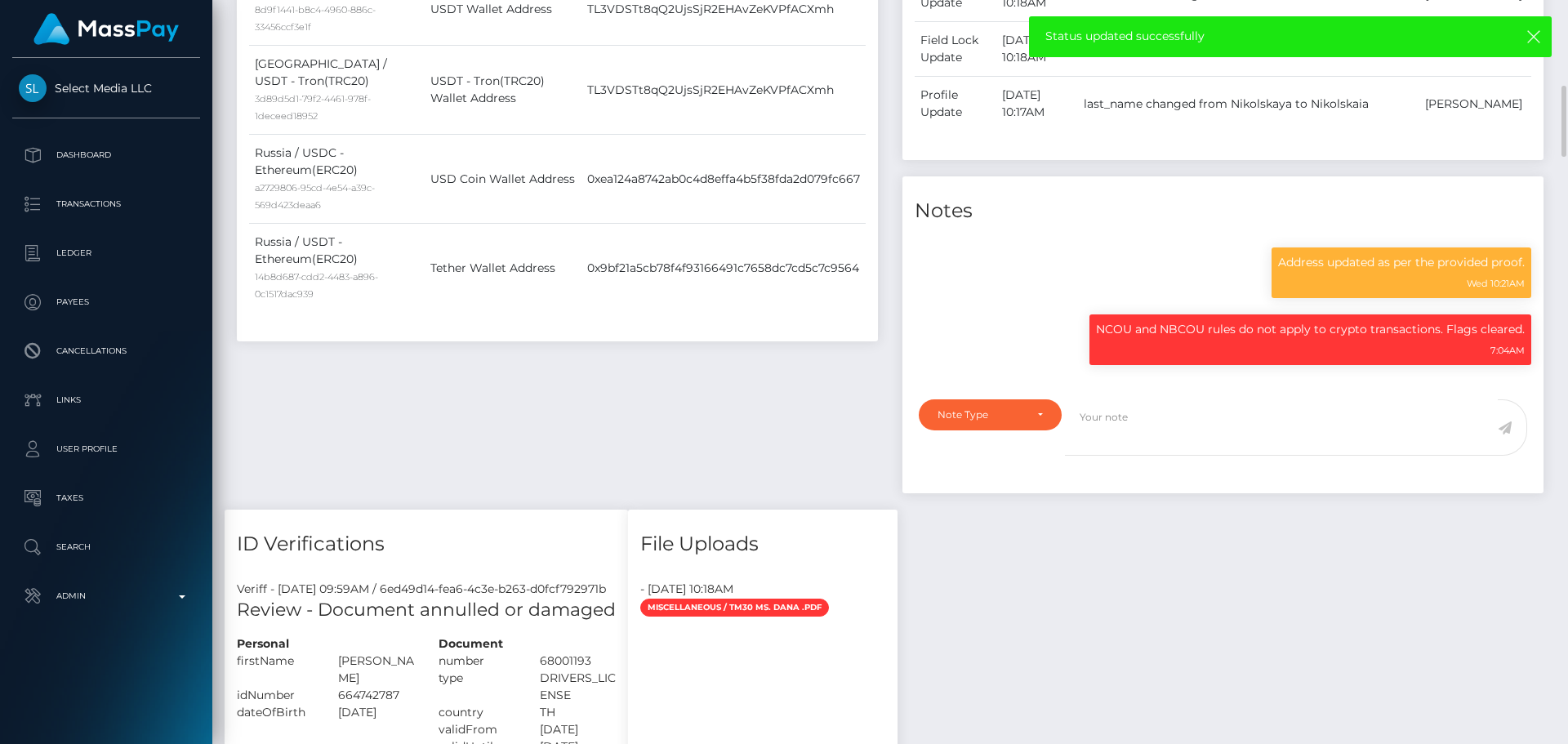
scroll to position [980, 0]
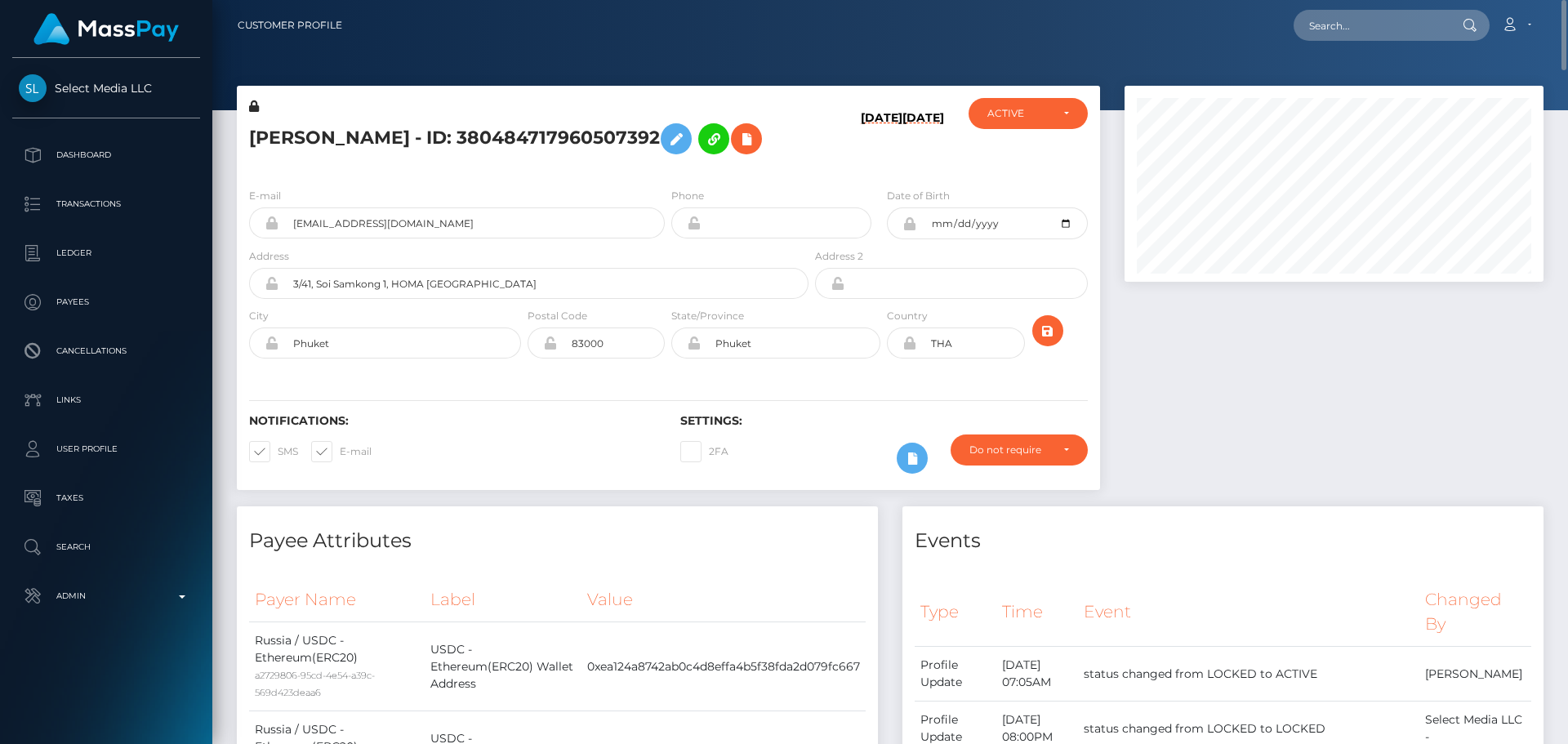
click at [482, 139] on h5 "[PERSON_NAME] - ID: 380484717960507392" at bounding box center [524, 139] width 551 height 47
copy h5 "Dana Nikolskaia - ID: 380484717960507392"
click at [1365, 16] on input "text" at bounding box center [1370, 25] width 154 height 31
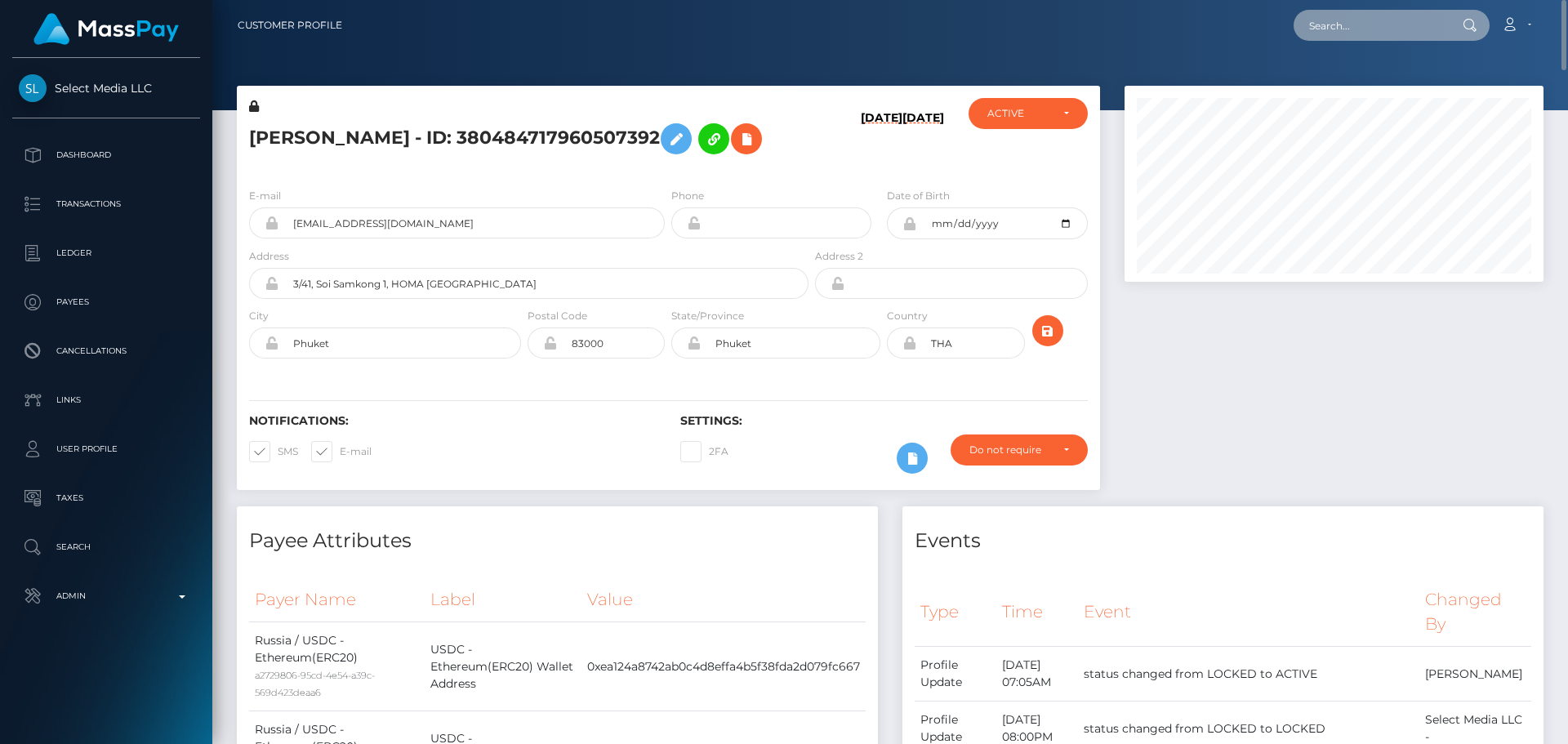
paste input "543195393291198464"
type input "543195393291198464"
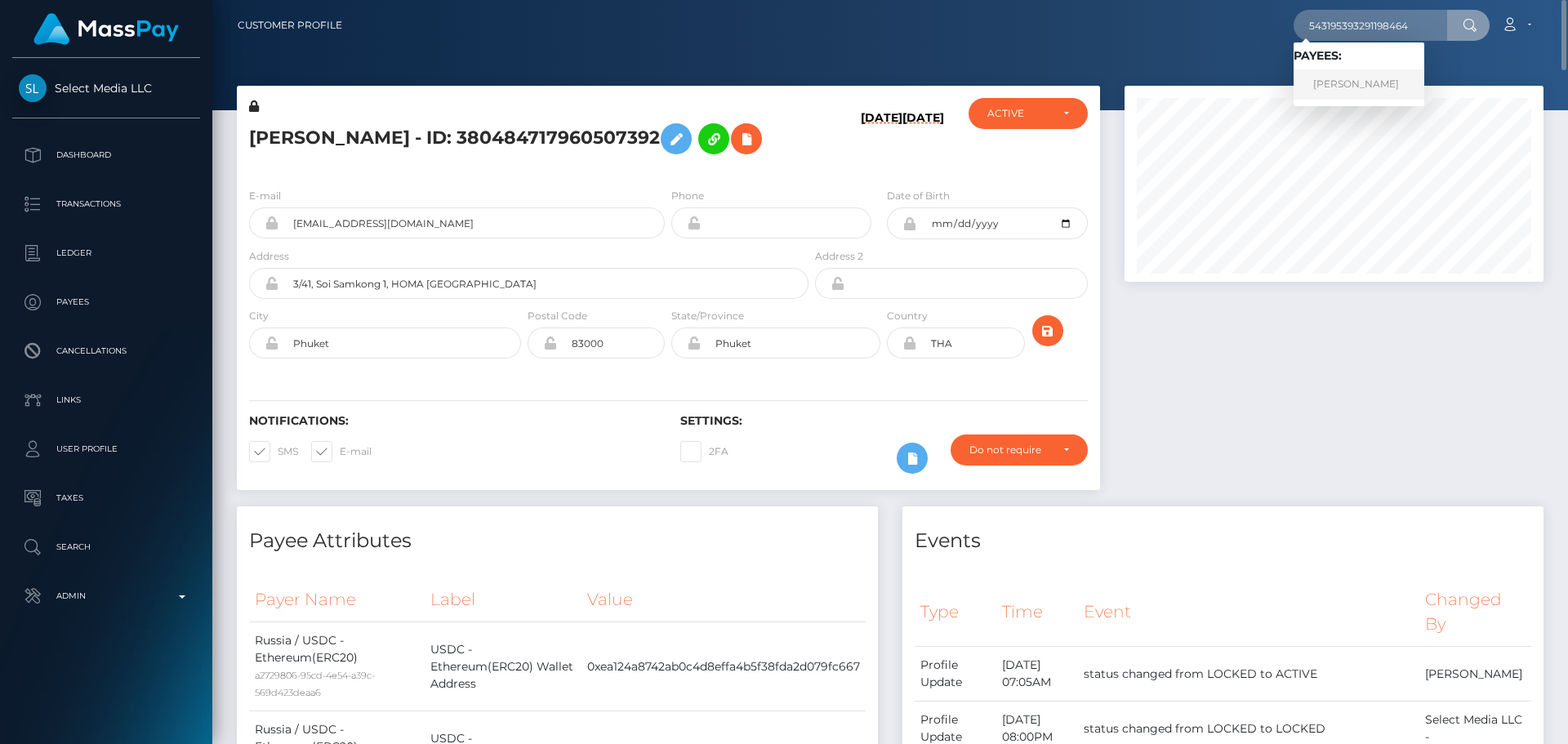
click at [1362, 80] on link "TSVETANA LINNIKOVA" at bounding box center [1358, 84] width 131 height 30
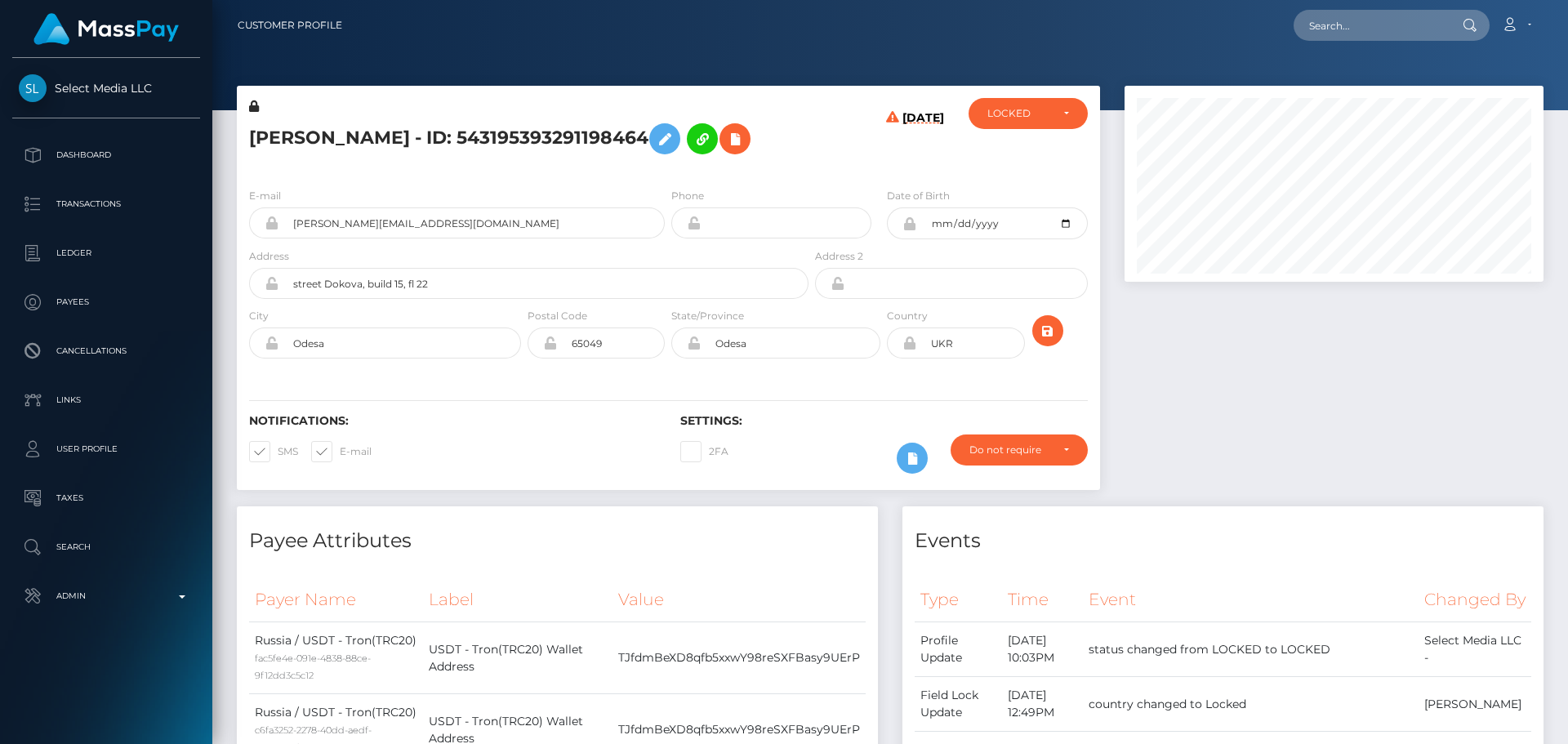
scroll to position [196, 420]
click at [689, 163] on h5 "[PERSON_NAME] - ID: 543195393291198464" at bounding box center [524, 139] width 551 height 47
click at [630, 163] on h5 "[PERSON_NAME] - ID: 543195393291198464" at bounding box center [524, 139] width 551 height 47
click at [288, 137] on h5 "[PERSON_NAME] - ID: 543195393291198464" at bounding box center [524, 139] width 551 height 47
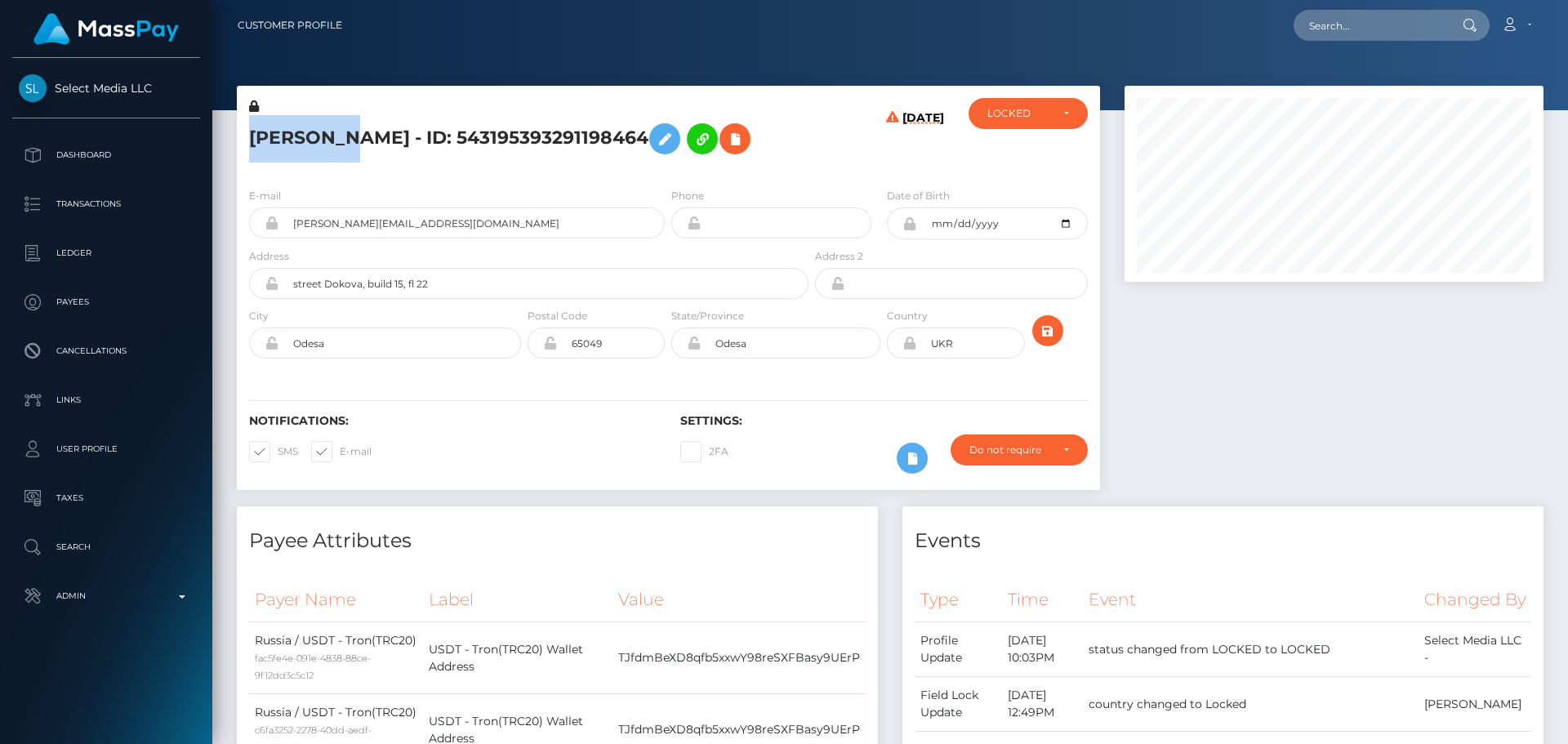
copy h5 "TSVETANA"
click at [414, 133] on h5 "[PERSON_NAME] - ID: 543195393291198464" at bounding box center [524, 139] width 551 height 47
copy h5 "LINNIKOVA"
click at [743, 175] on div "[PERSON_NAME] - ID: 543195393291198464" at bounding box center [524, 136] width 575 height 76
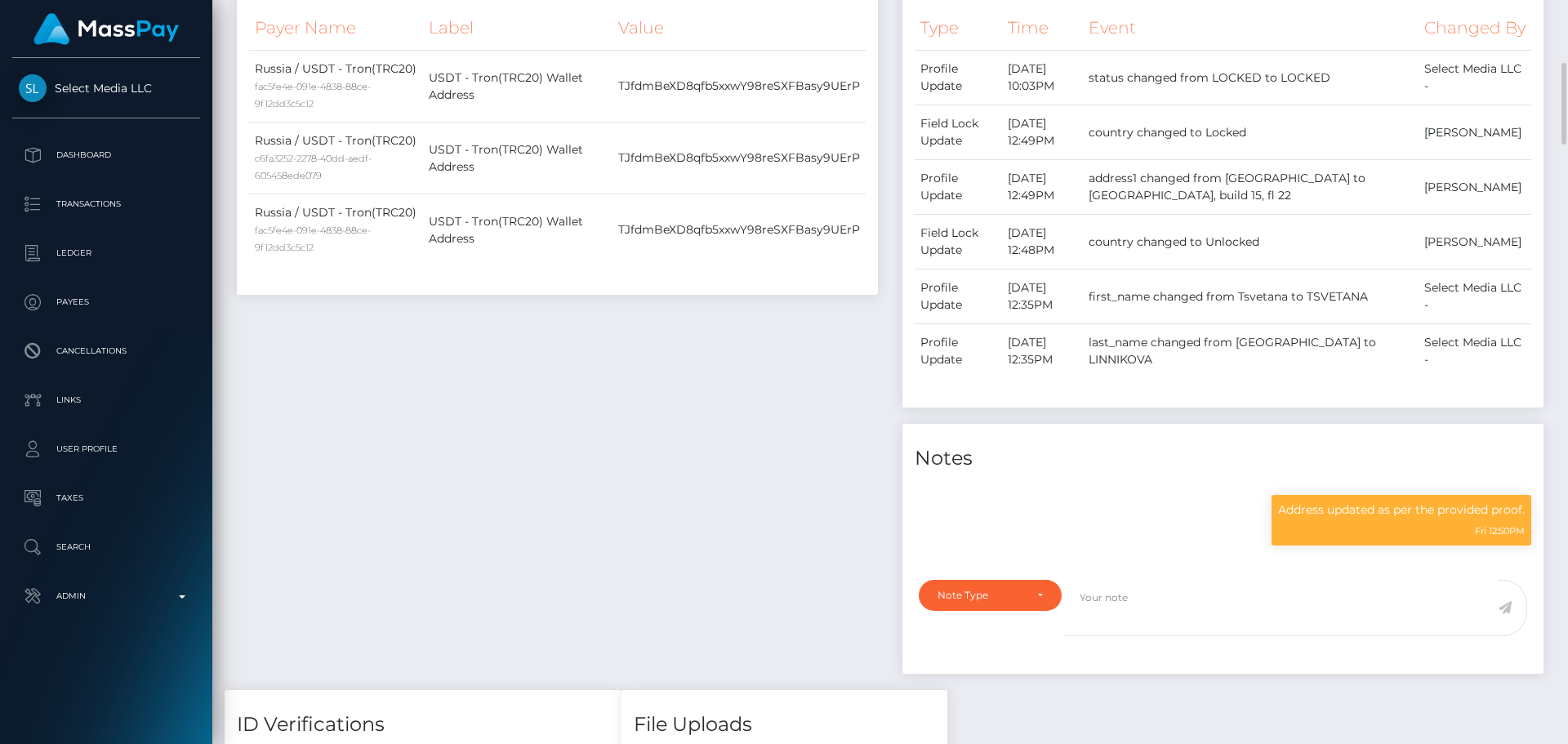
scroll to position [817, 0]
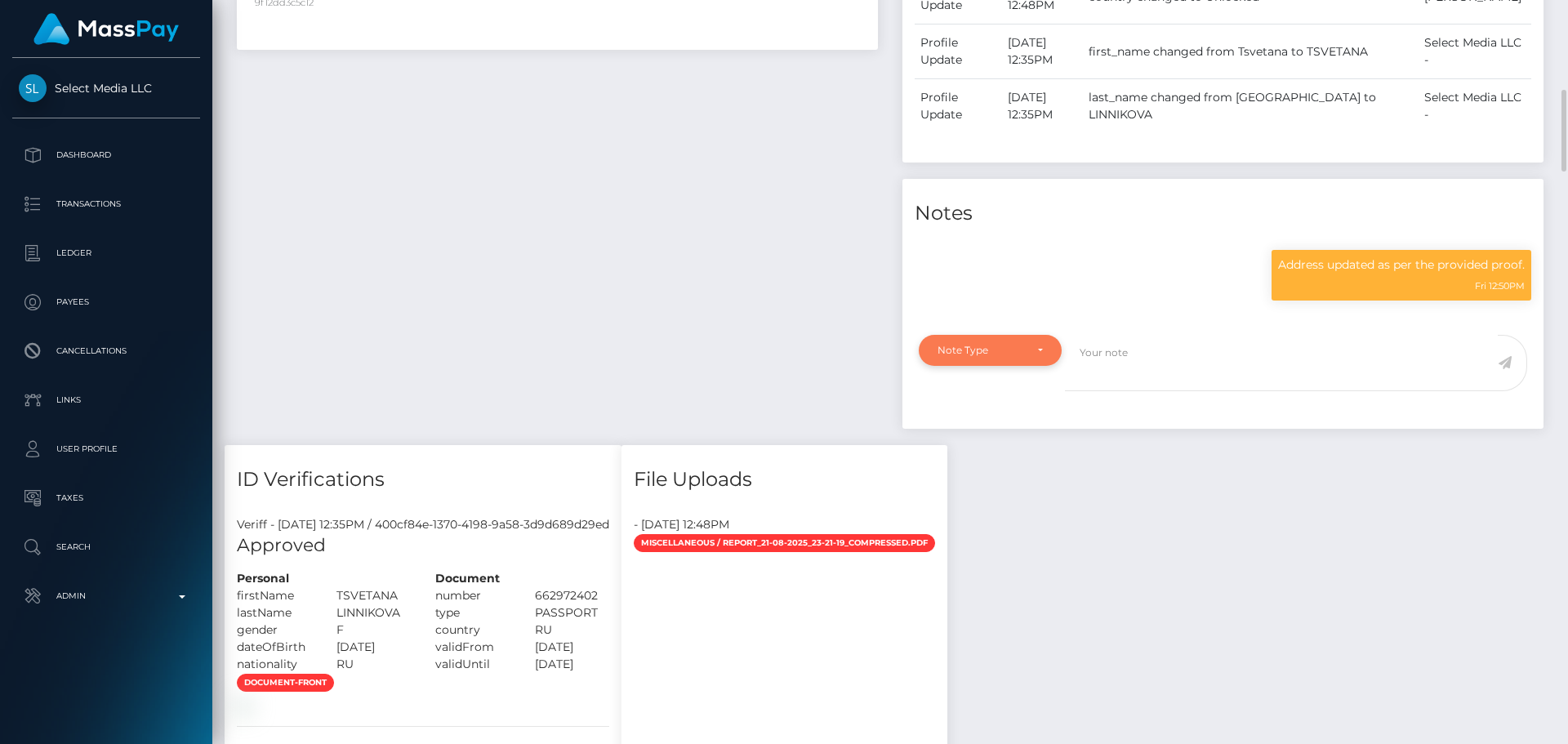
click at [1036, 357] on div "Note Type" at bounding box center [990, 350] width 106 height 13
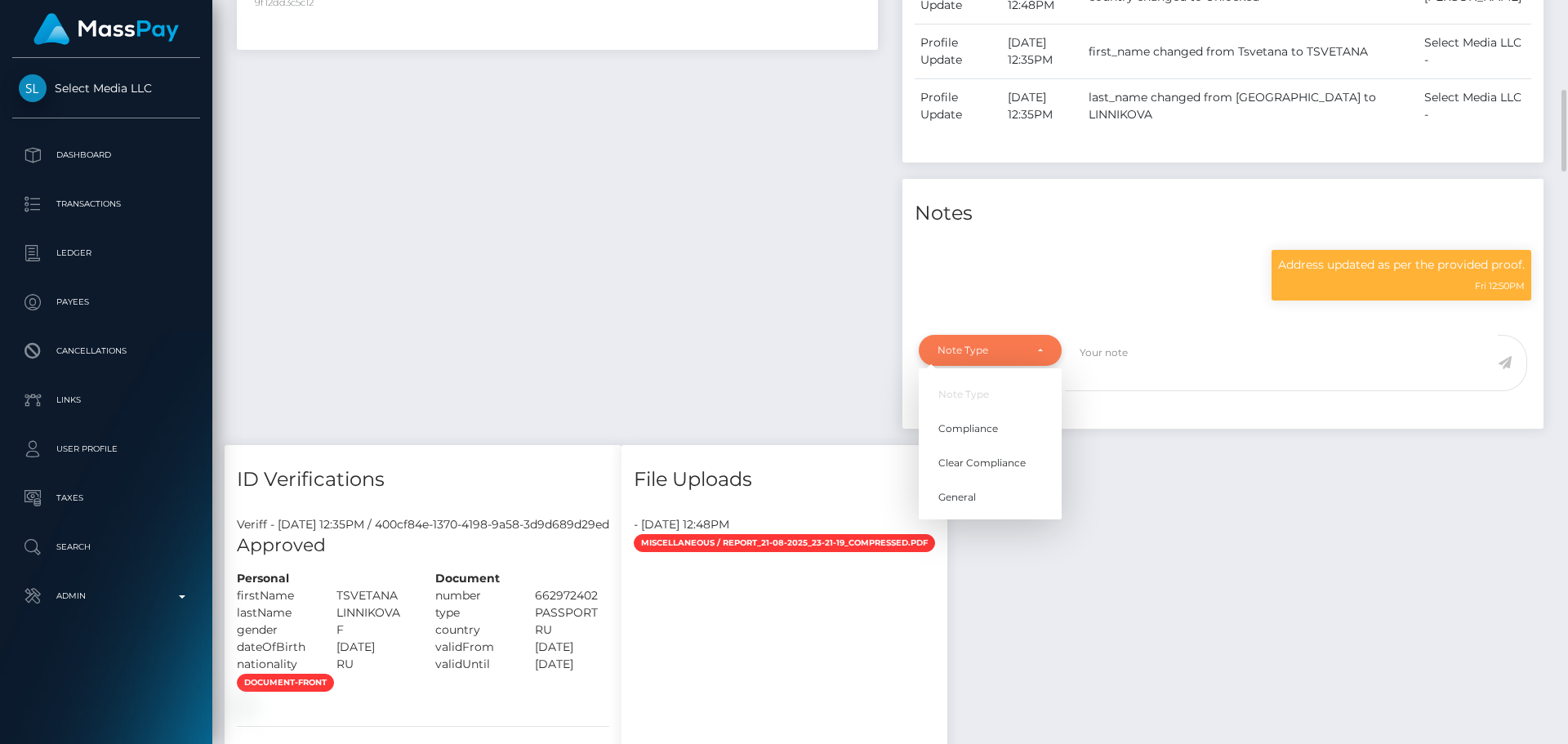
scroll to position [196, 420]
click at [992, 470] on span "Clear Compliance" at bounding box center [982, 463] width 87 height 15
select select "CLEAR_COMPLIANCE"
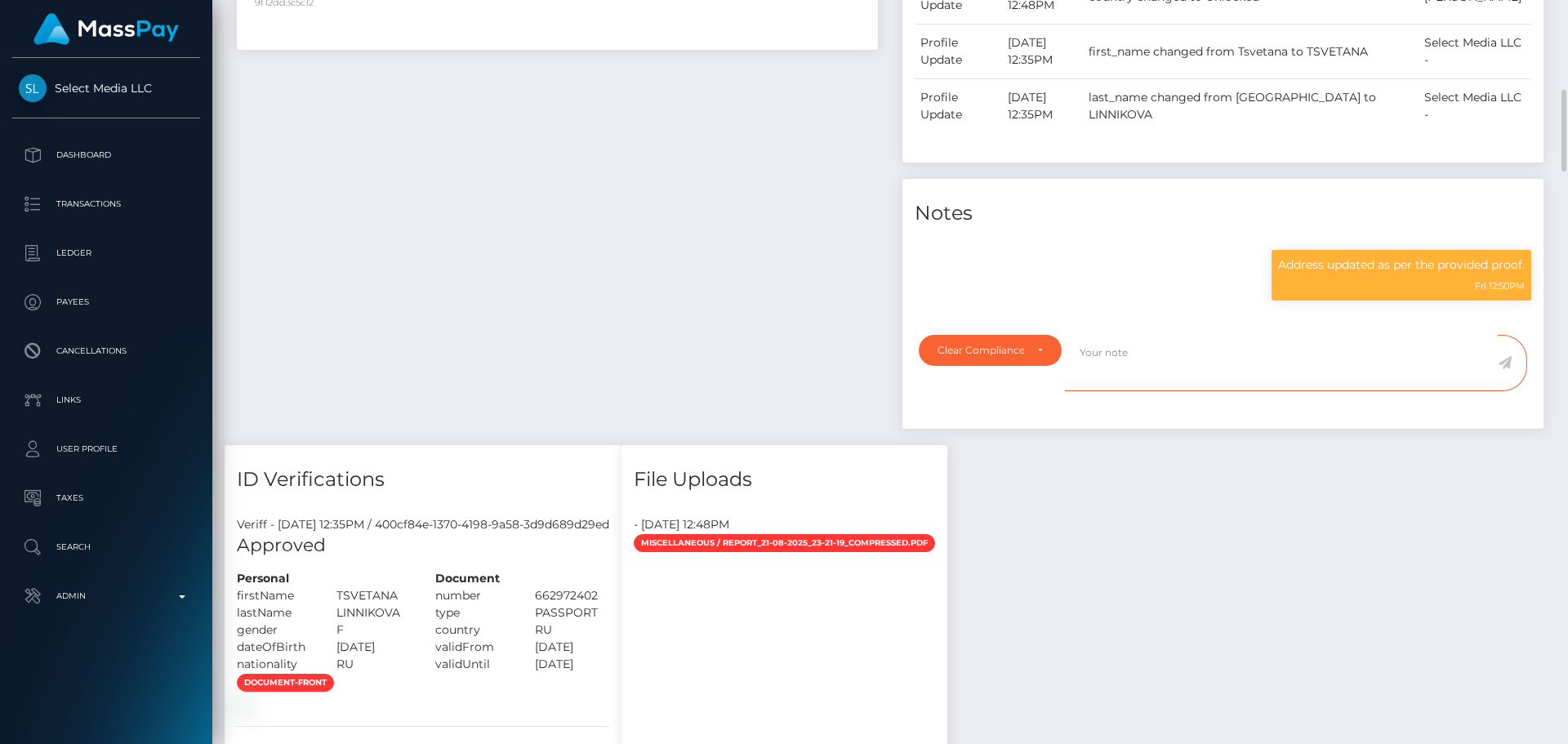
click at [1229, 391] on textarea at bounding box center [1281, 363] width 433 height 56
paste textarea "NCOU and NBCOU rules do not apply to crypto transactions. Flags cleared."
type textarea "NCOU and NBCOU rules do not apply to crypto transactions. Flags cleared."
click at [1505, 370] on icon at bounding box center [1505, 363] width 14 height 13
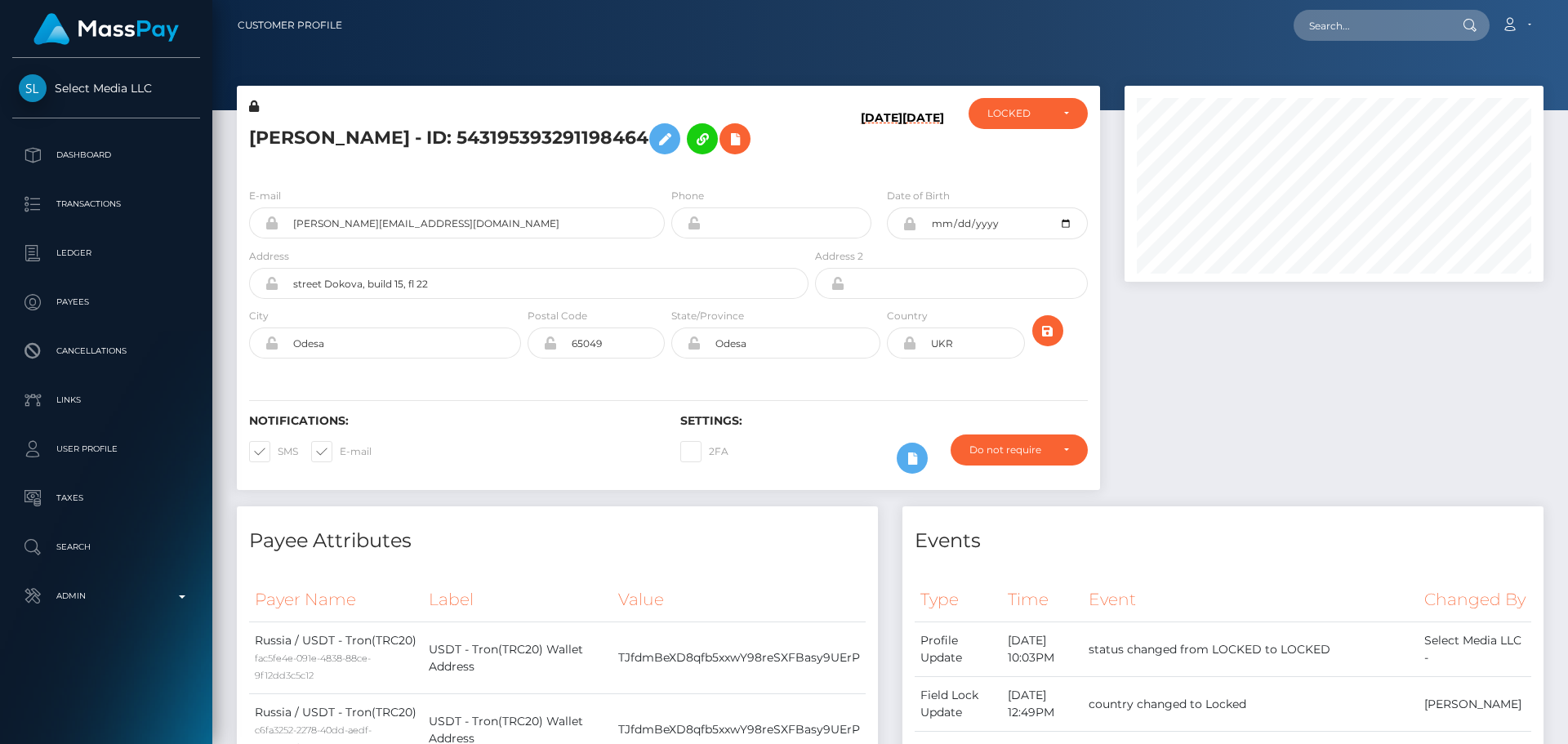
scroll to position [196, 420]
click at [774, 163] on h5 "[PERSON_NAME] - ID: 543195393291198464" at bounding box center [524, 139] width 551 height 47
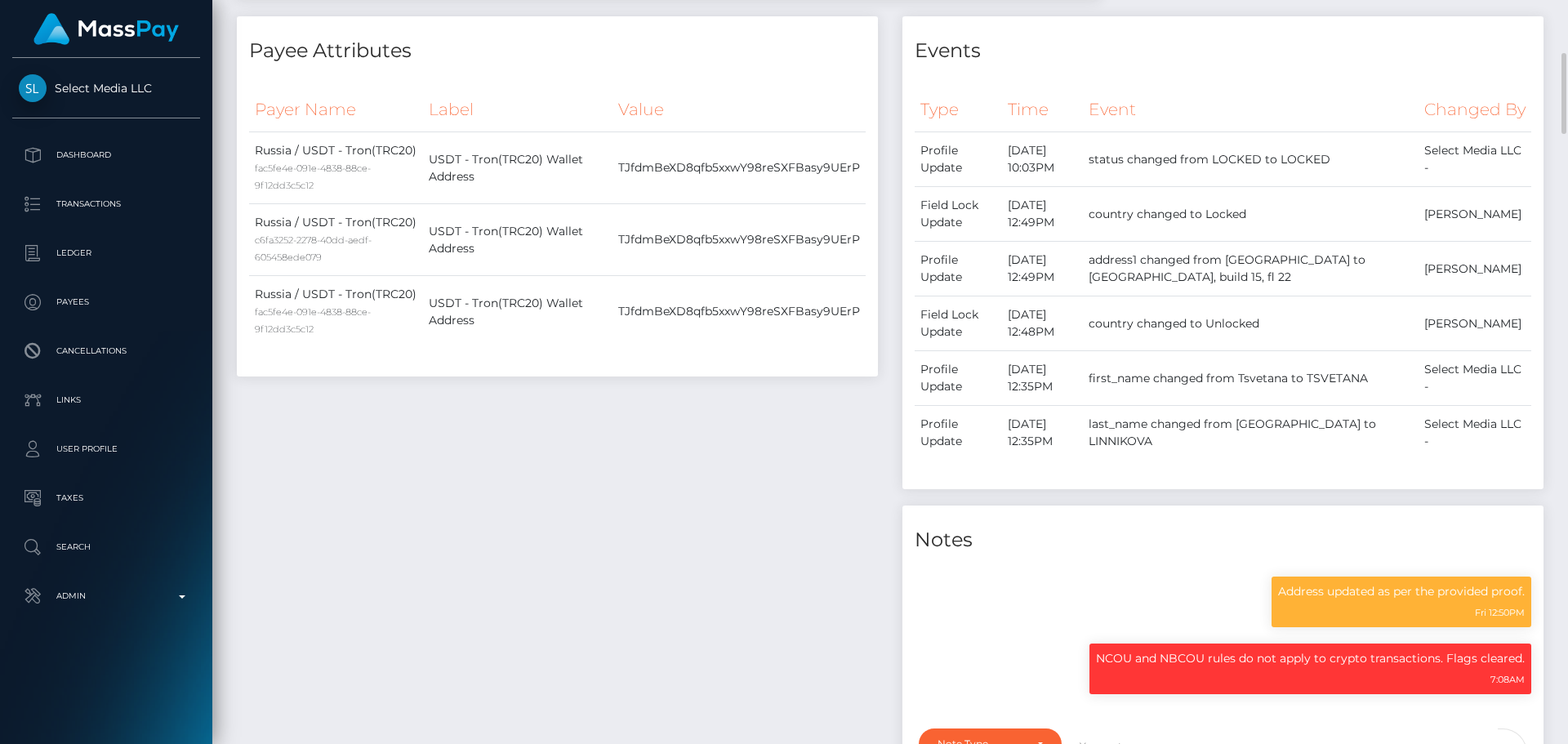
scroll to position [0, 0]
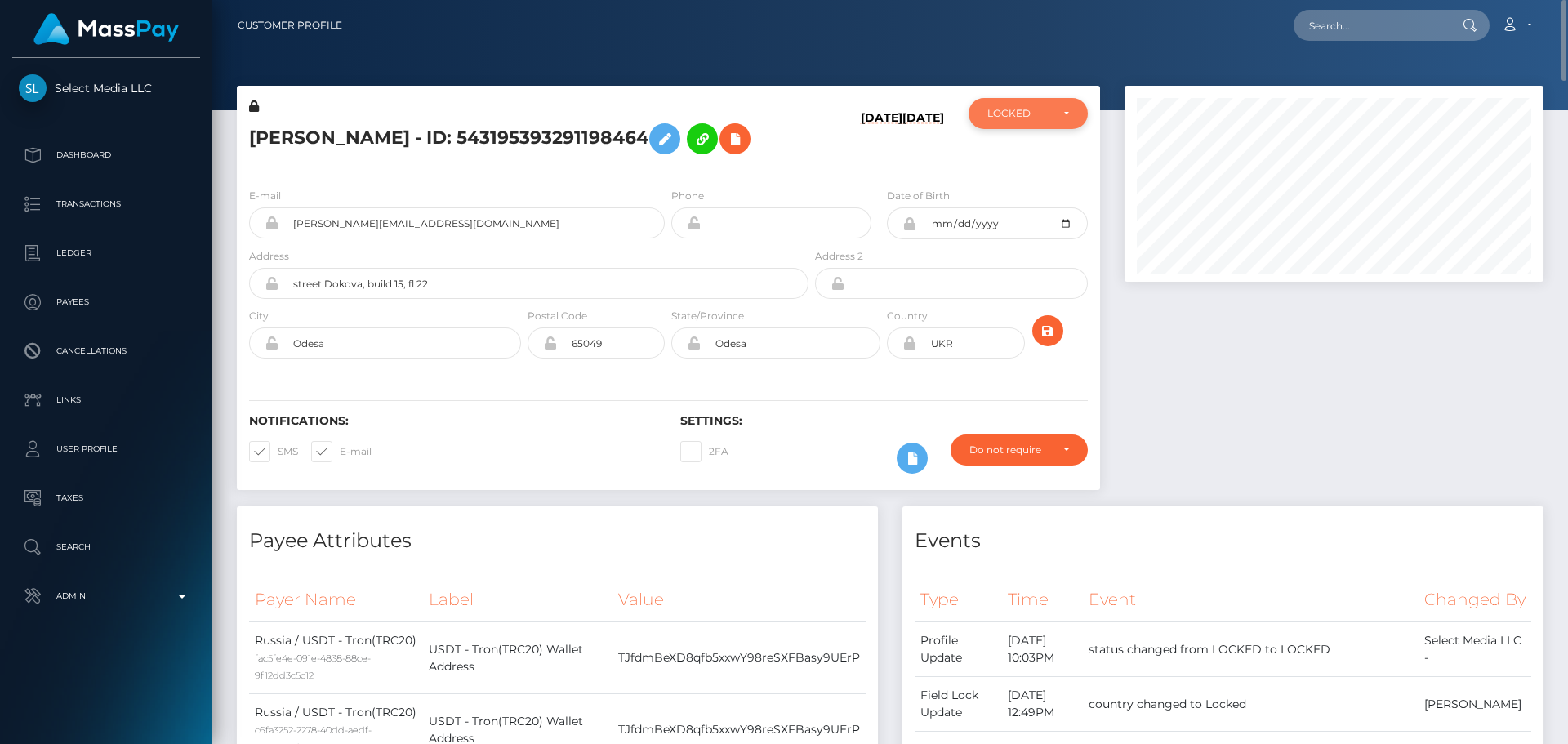
click at [1000, 118] on div "LOCKED" at bounding box center [1018, 113] width 63 height 13
click at [1003, 152] on span "ACTIVE" at bounding box center [1006, 157] width 36 height 15
select select "ACTIVE"
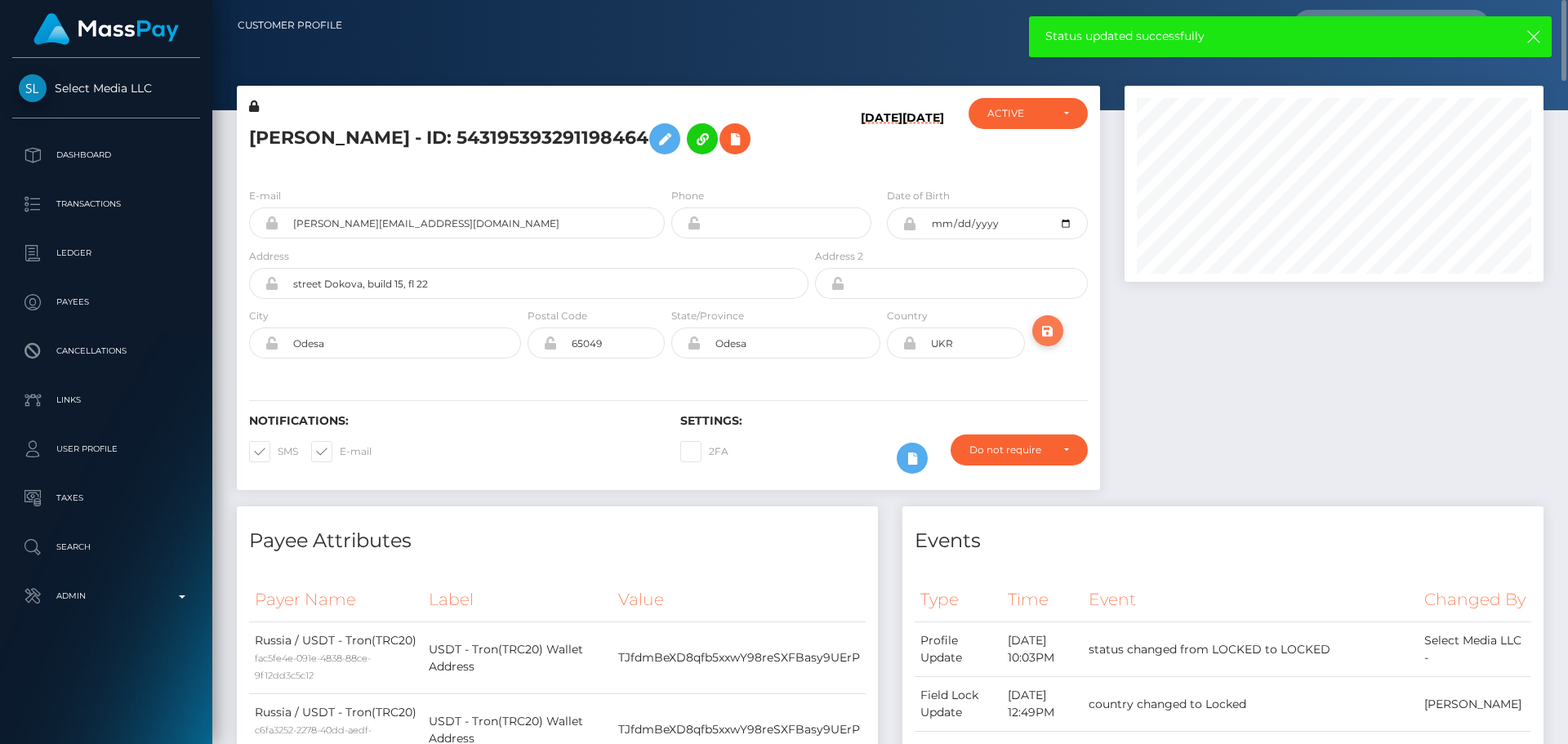
click at [1047, 341] on icon "submit" at bounding box center [1047, 331] width 20 height 20
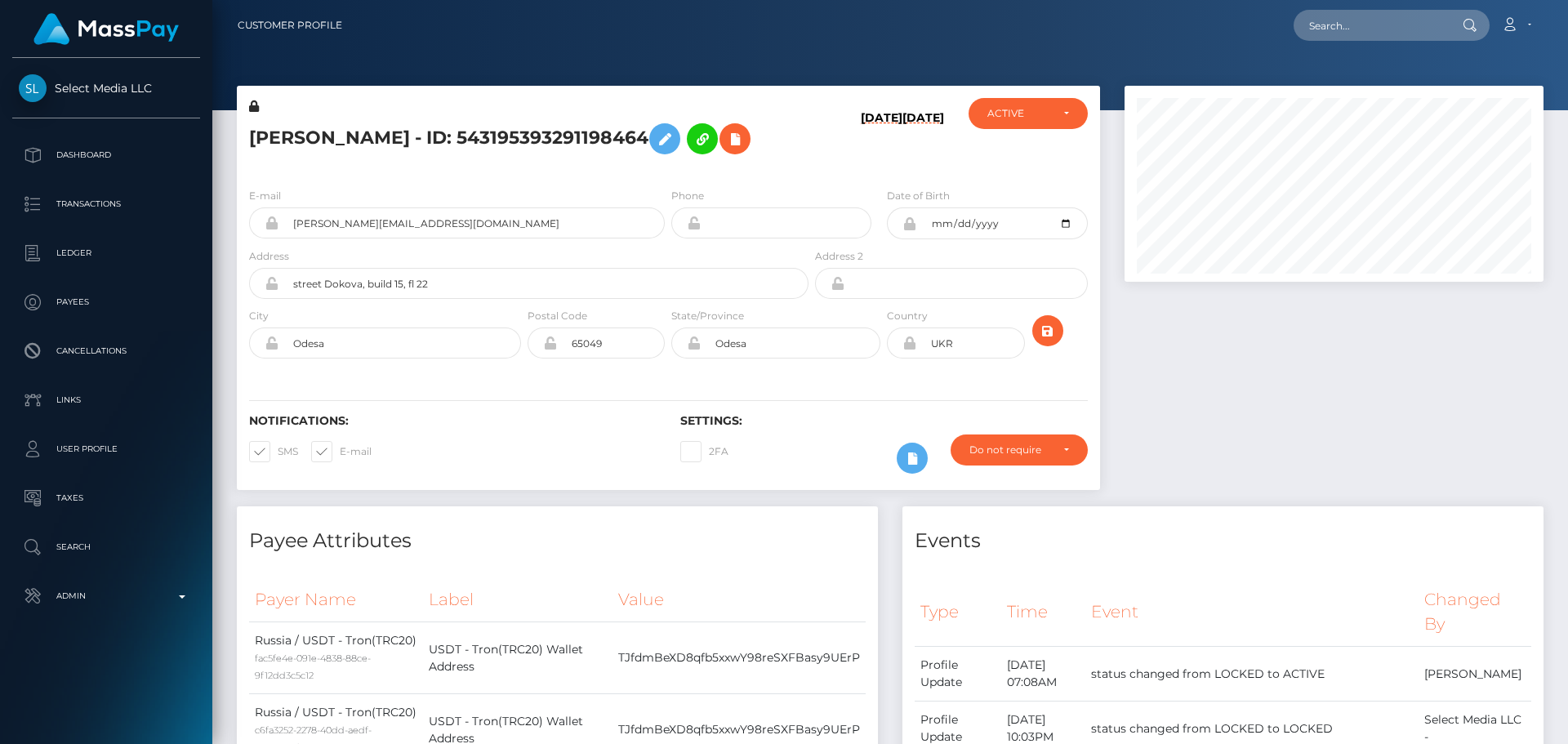
scroll to position [196, 420]
click at [1043, 341] on icon "submit" at bounding box center [1047, 331] width 20 height 20
click at [703, 228] on div "E-mail v.kras.ii.2208@gmail.com Phone 2002-07-17" at bounding box center [669, 275] width 864 height 200
click at [577, 163] on h5 "[PERSON_NAME] - ID: 543195393291198464" at bounding box center [524, 139] width 551 height 47
click at [1057, 347] on button "submit" at bounding box center [1047, 331] width 31 height 31
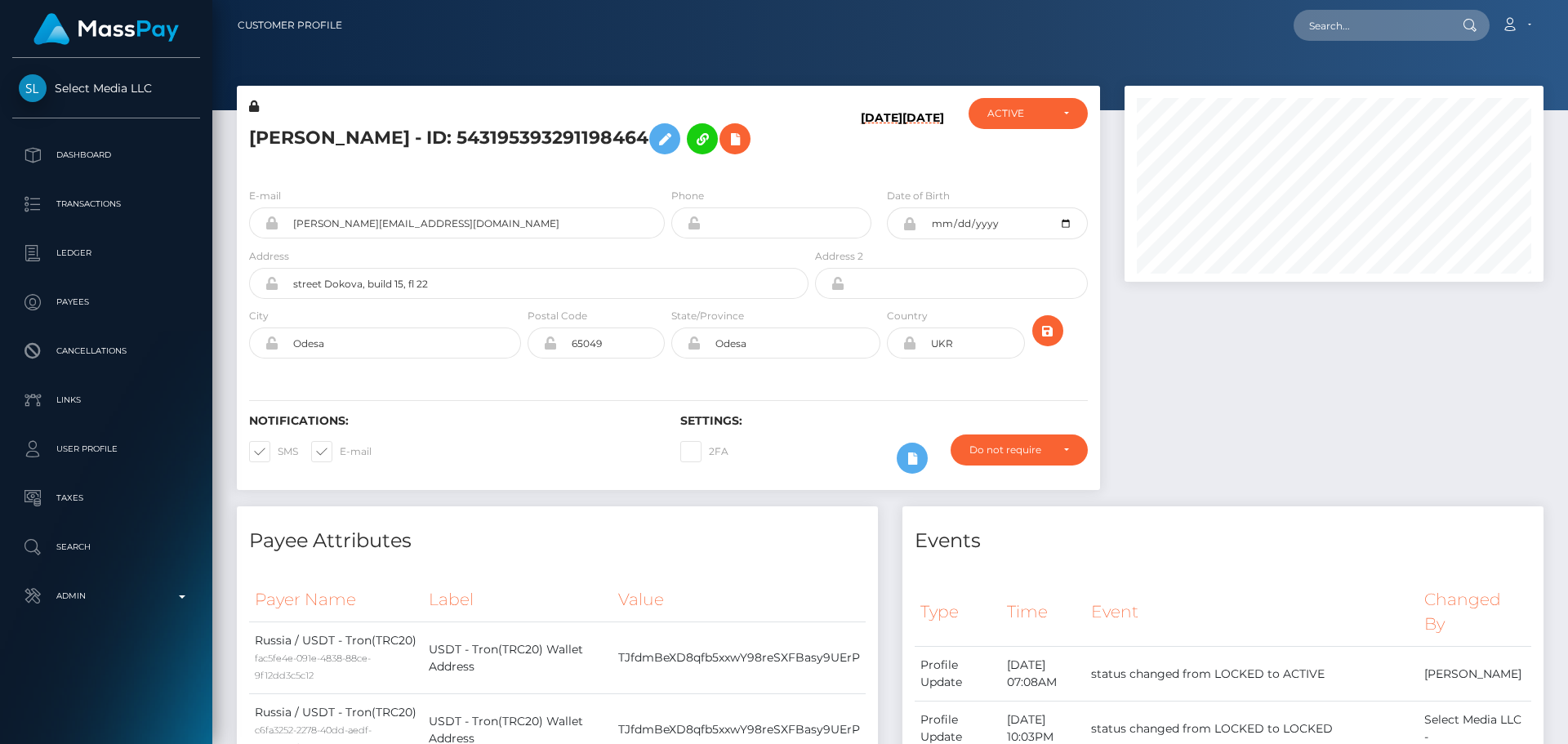
scroll to position [196, 420]
click at [1353, 32] on input "text" at bounding box center [1370, 25] width 154 height 31
paste input "335254293177180160"
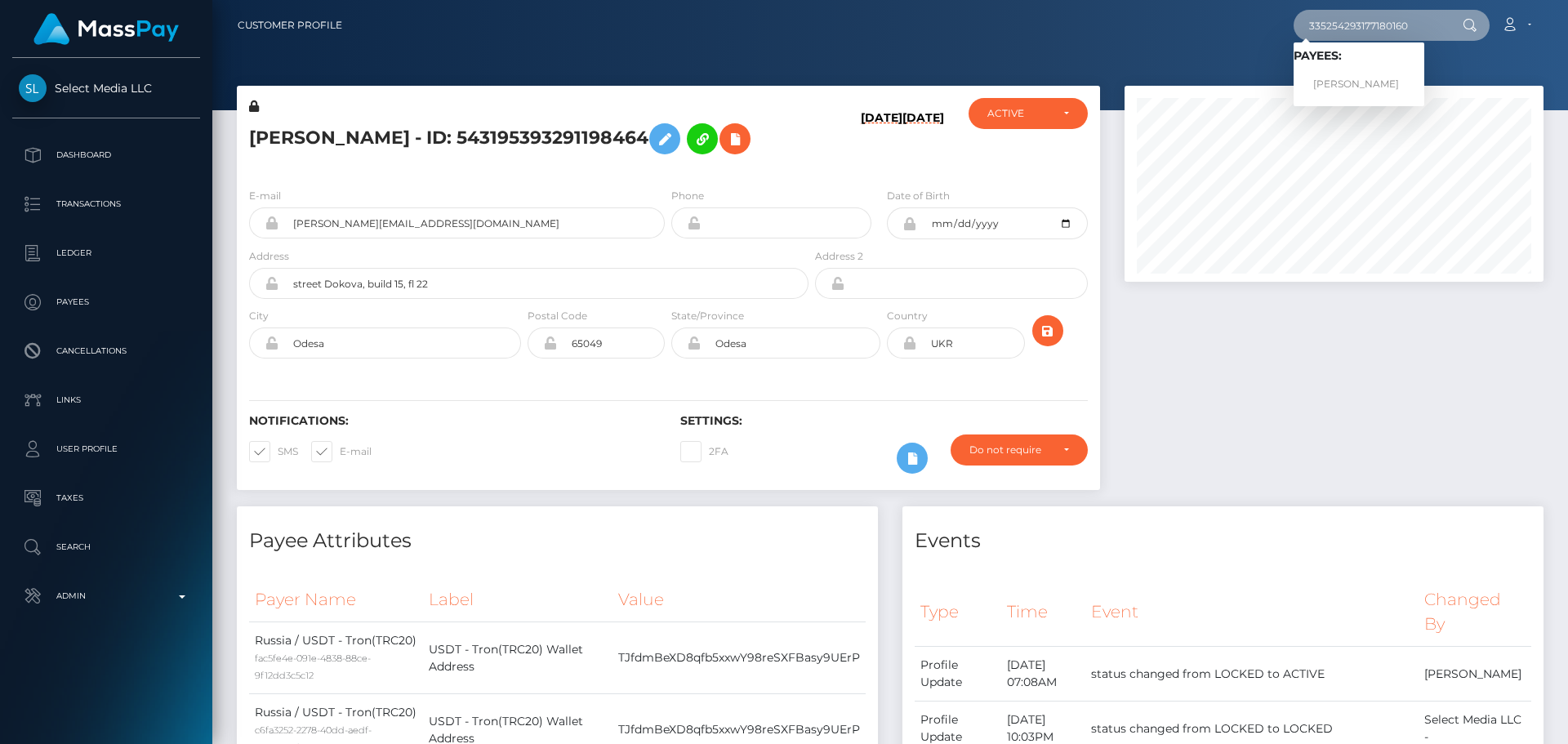
type input "335254293177180160"
click at [1360, 84] on link "Ekaterina Valerievna Timoshik" at bounding box center [1358, 84] width 131 height 30
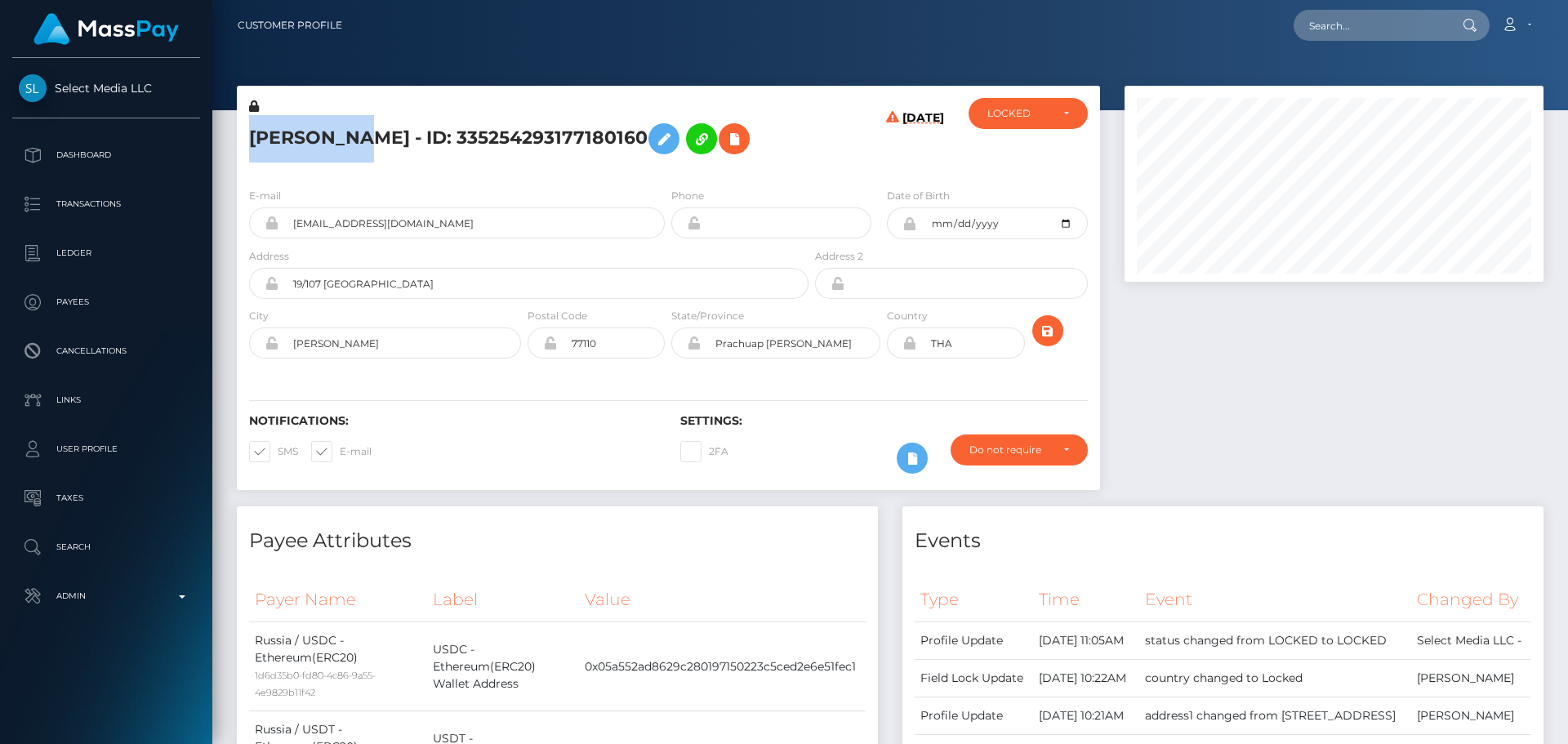
scroll to position [196, 420]
click at [490, 127] on h5 "[PERSON_NAME] - ID: 335254293177180160" at bounding box center [524, 139] width 551 height 47
copy h5 "Timoshik"
click at [641, 175] on div "[PERSON_NAME] - ID: 335254293177180160" at bounding box center [524, 136] width 575 height 76
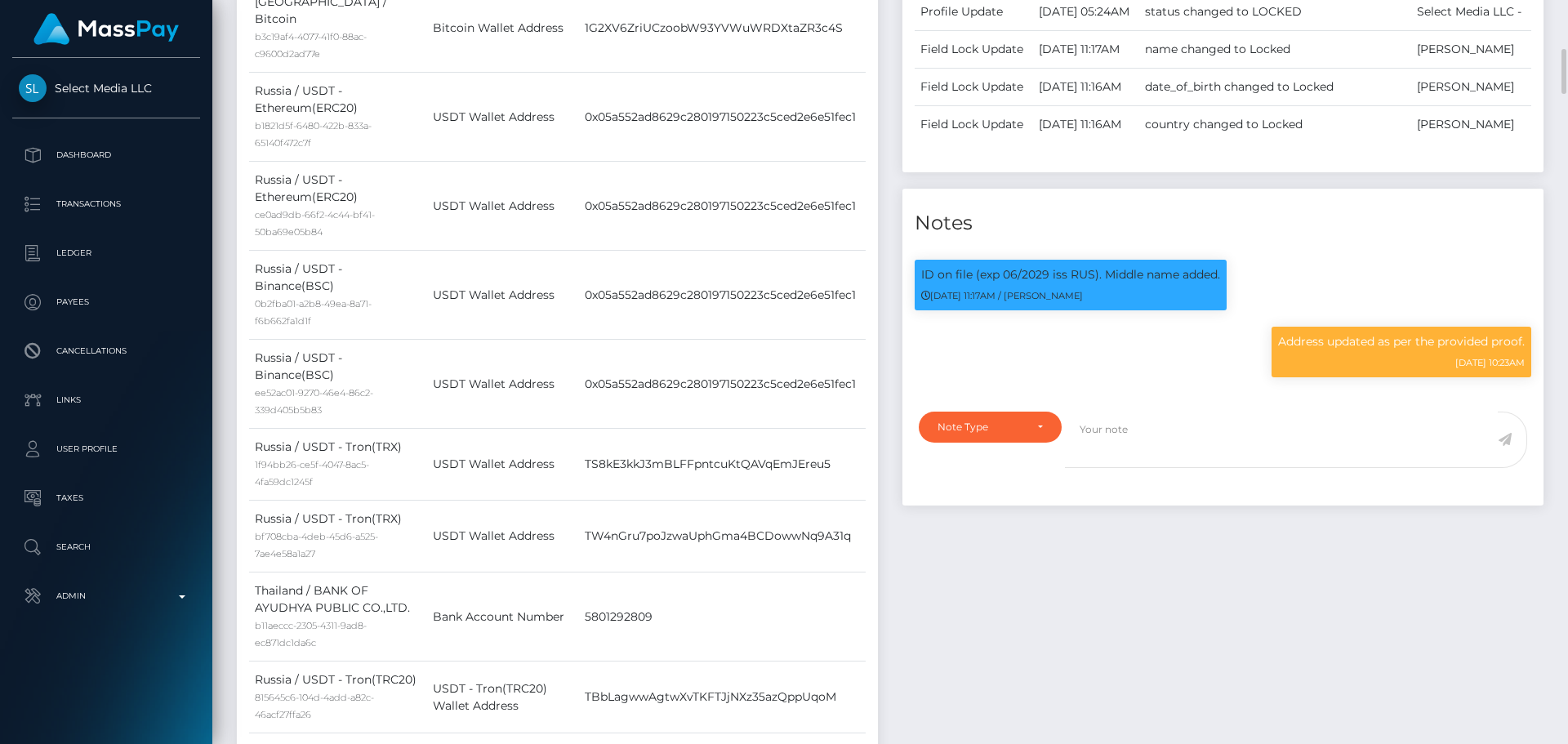
scroll to position [1062, 0]
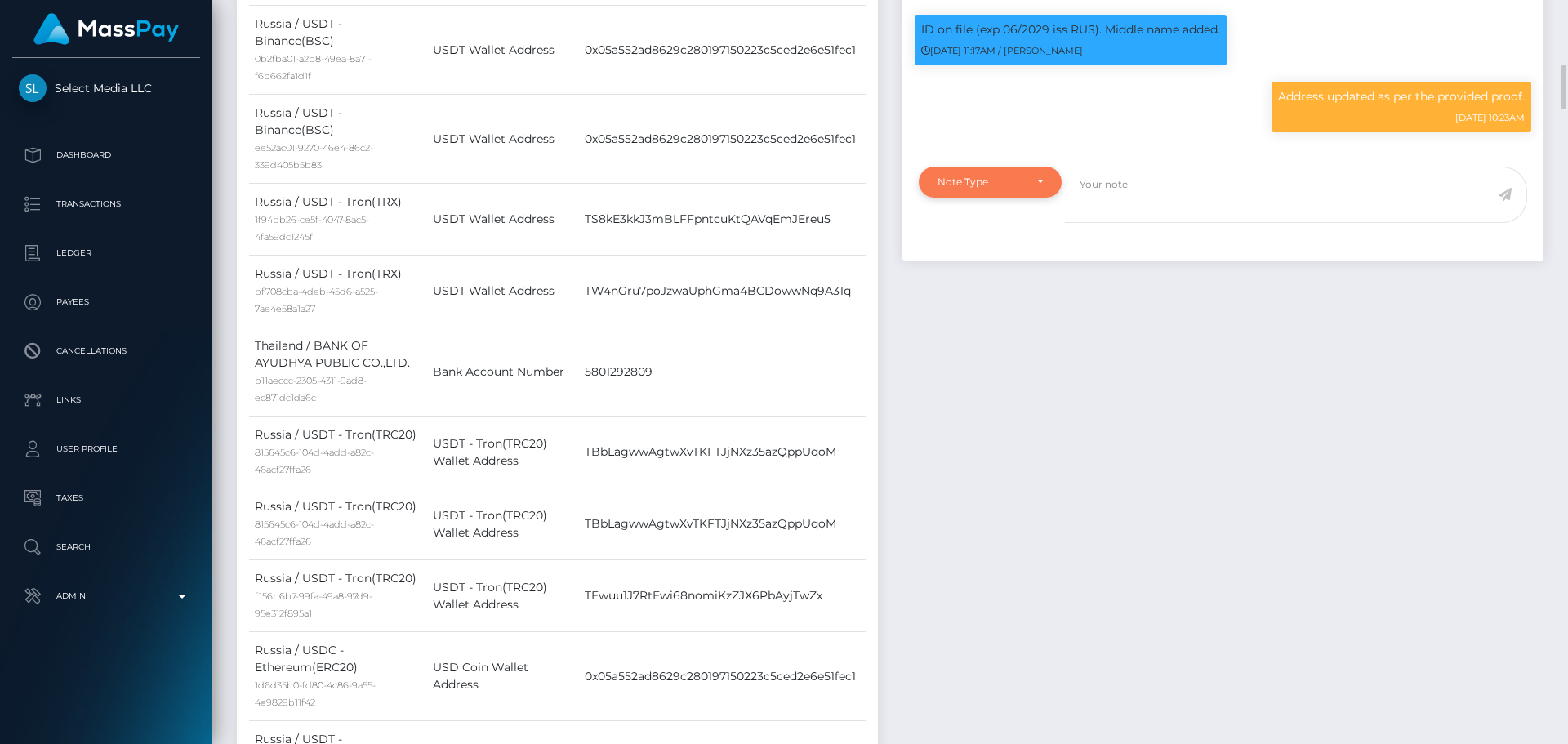
click at [1025, 188] on div "Note Type" at bounding box center [990, 182] width 106 height 13
click at [999, 302] on span "Clear Compliance" at bounding box center [982, 295] width 87 height 15
select select "CLEAR_COMPLIANCE"
click at [1209, 223] on textarea at bounding box center [1281, 195] width 433 height 56
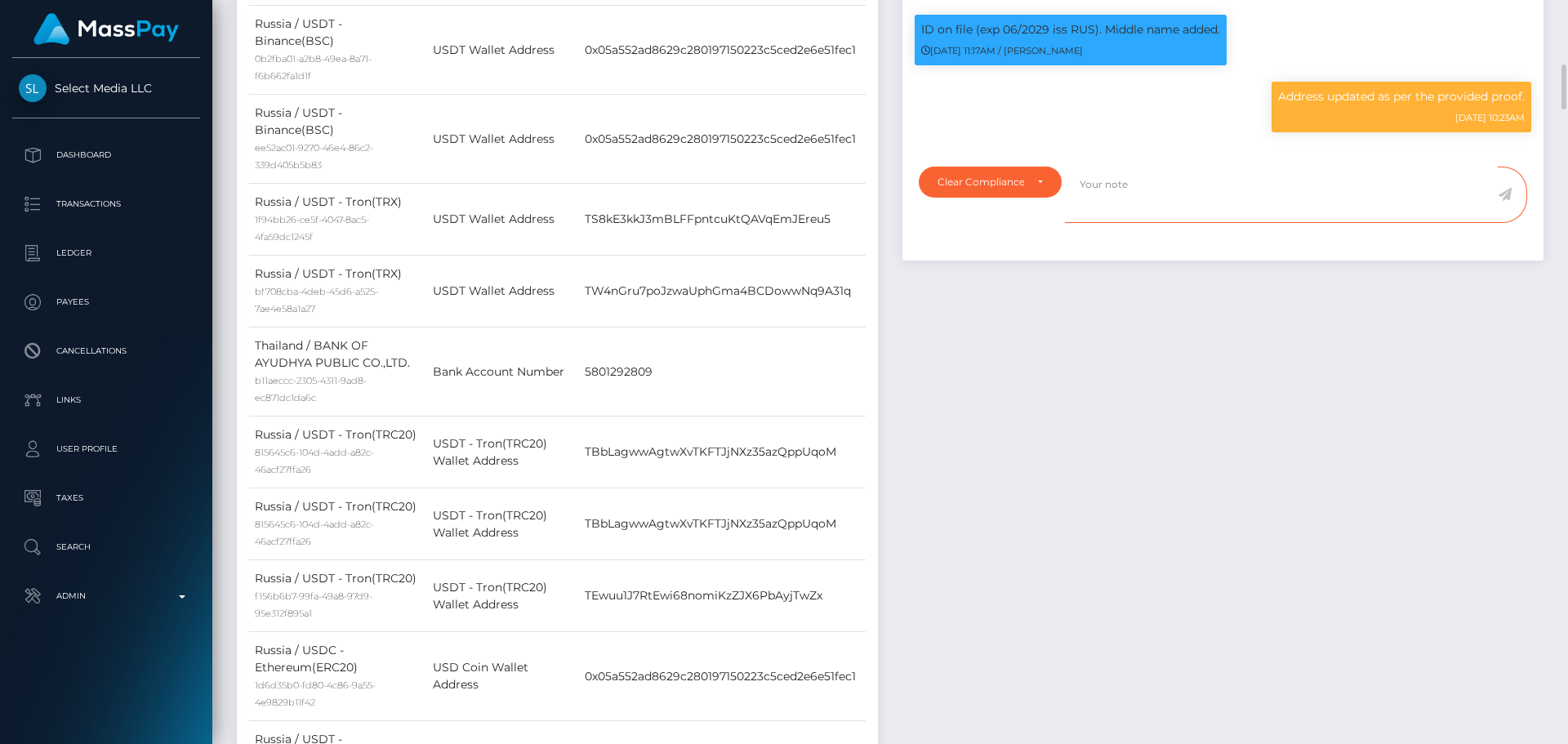
paste textarea "NCOU and NBCOU rules do not apply to crypto transactions. Flags cleared."
type textarea "NCOU and NBCOU rules do not apply to crypto transactions. Flags cleared."
click at [896, 137] on div "Events Type Time Event Changed By" at bounding box center [1222, 417] width 665 height 1946
click at [1500, 201] on icon at bounding box center [1505, 194] width 14 height 13
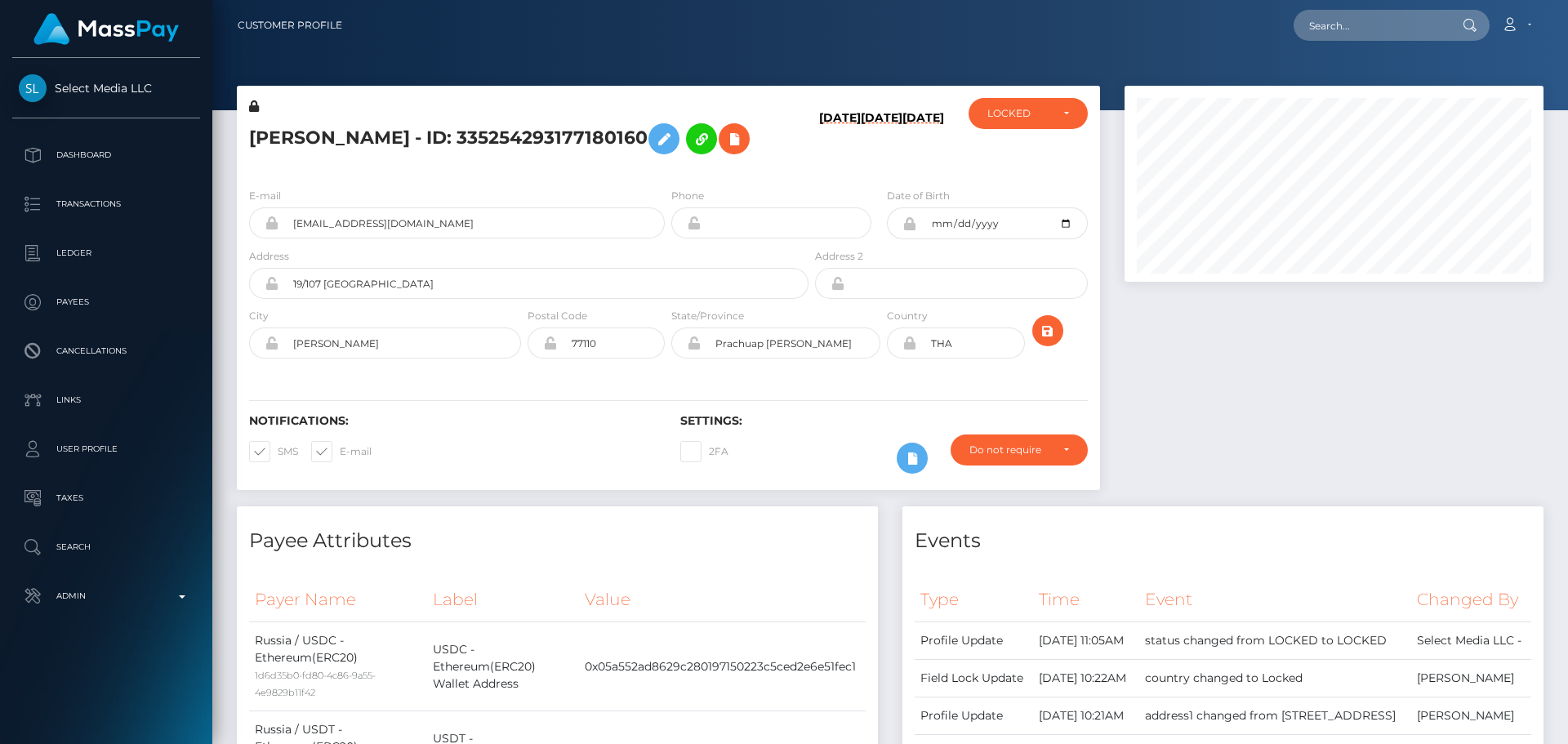
scroll to position [196, 420]
click at [669, 163] on h5 "[PERSON_NAME] - ID: 335254293177180160" at bounding box center [524, 139] width 551 height 47
click at [609, 428] on h6 "Notifications:" at bounding box center [452, 421] width 407 height 14
click at [658, 163] on h5 "[PERSON_NAME] - ID: 335254293177180160" at bounding box center [524, 139] width 551 height 47
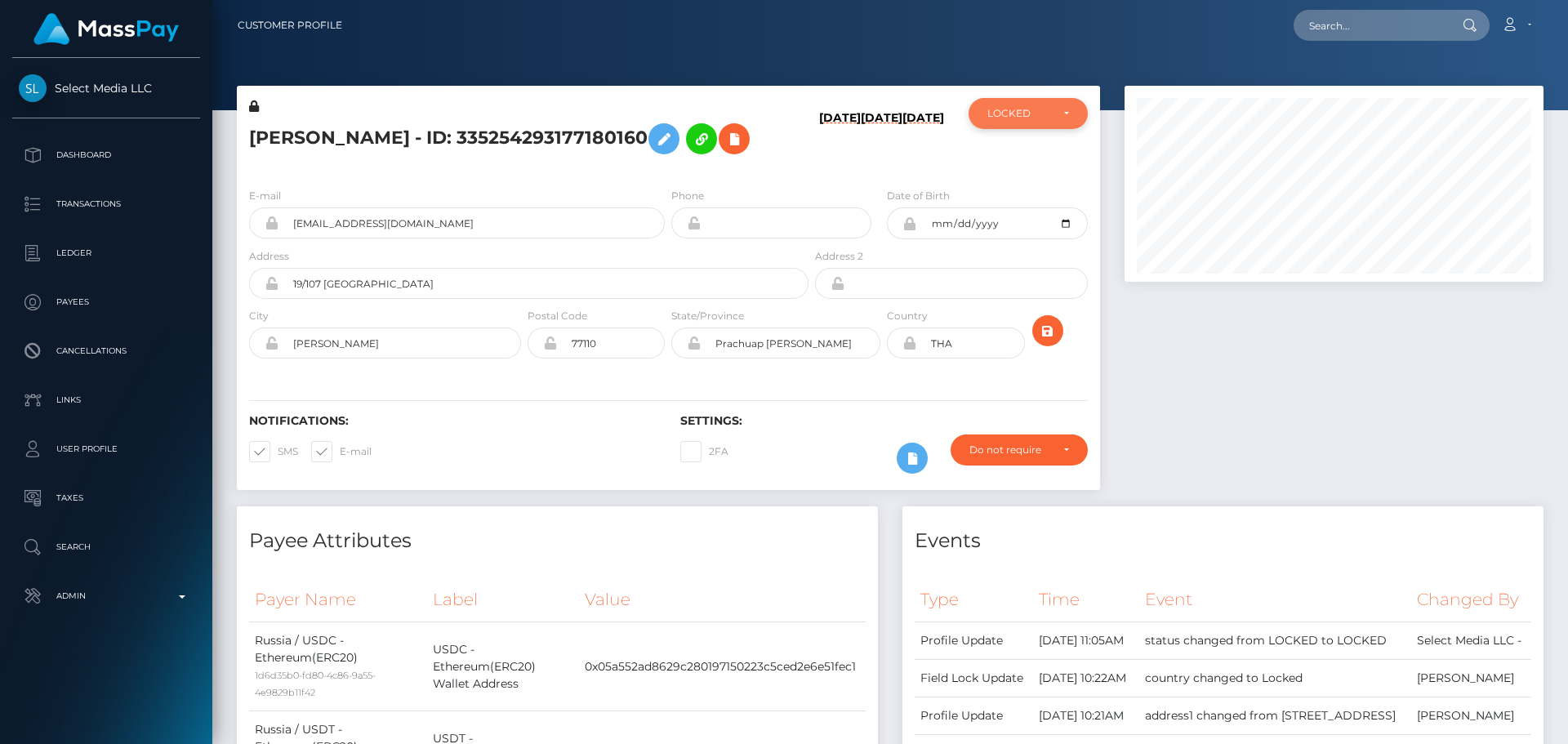
click at [1027, 118] on div "LOCKED" at bounding box center [1018, 113] width 63 height 13
click at [1025, 151] on link "ACTIVE" at bounding box center [1028, 157] width 119 height 30
select select "ACTIVE"
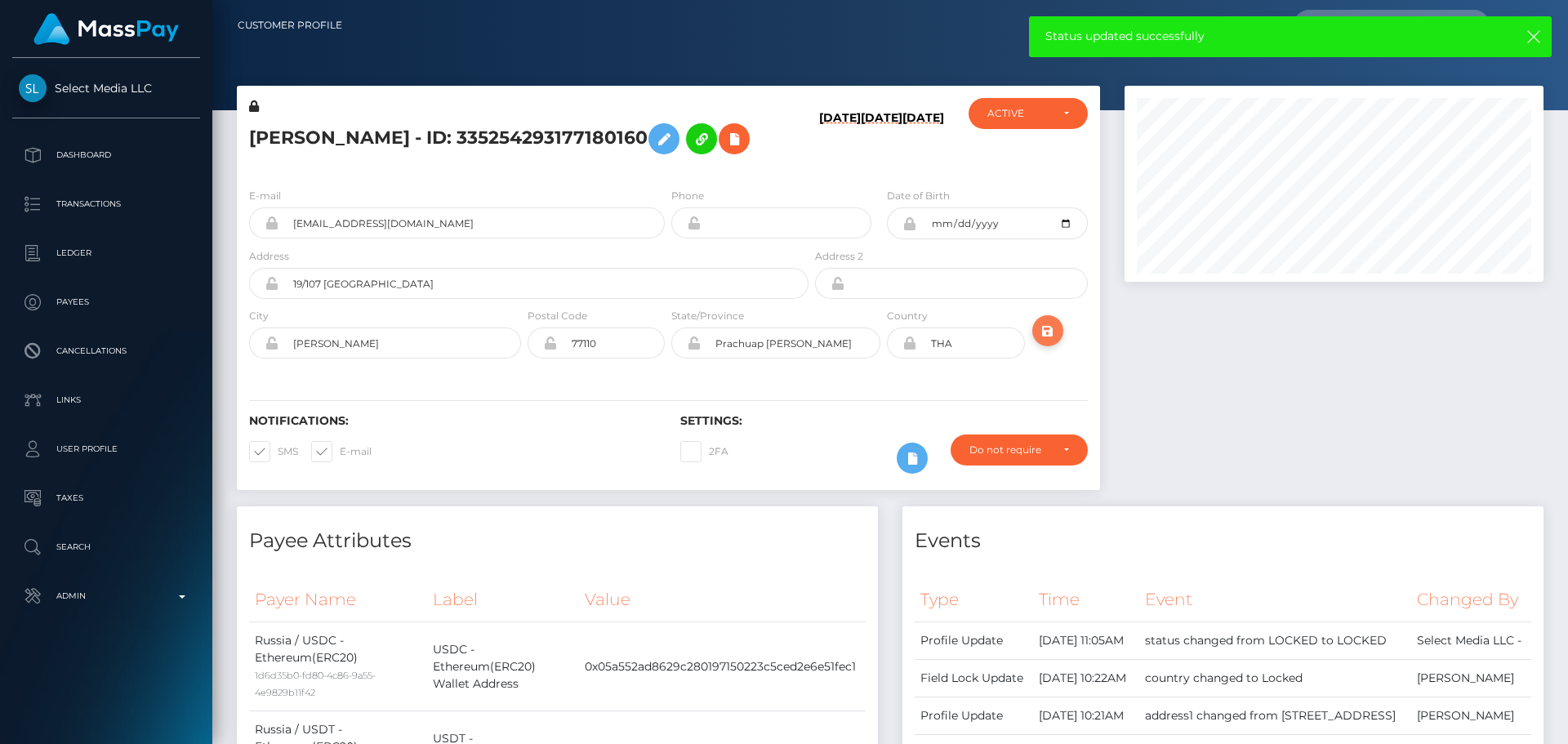
click at [1047, 341] on icon "submit" at bounding box center [1047, 331] width 20 height 20
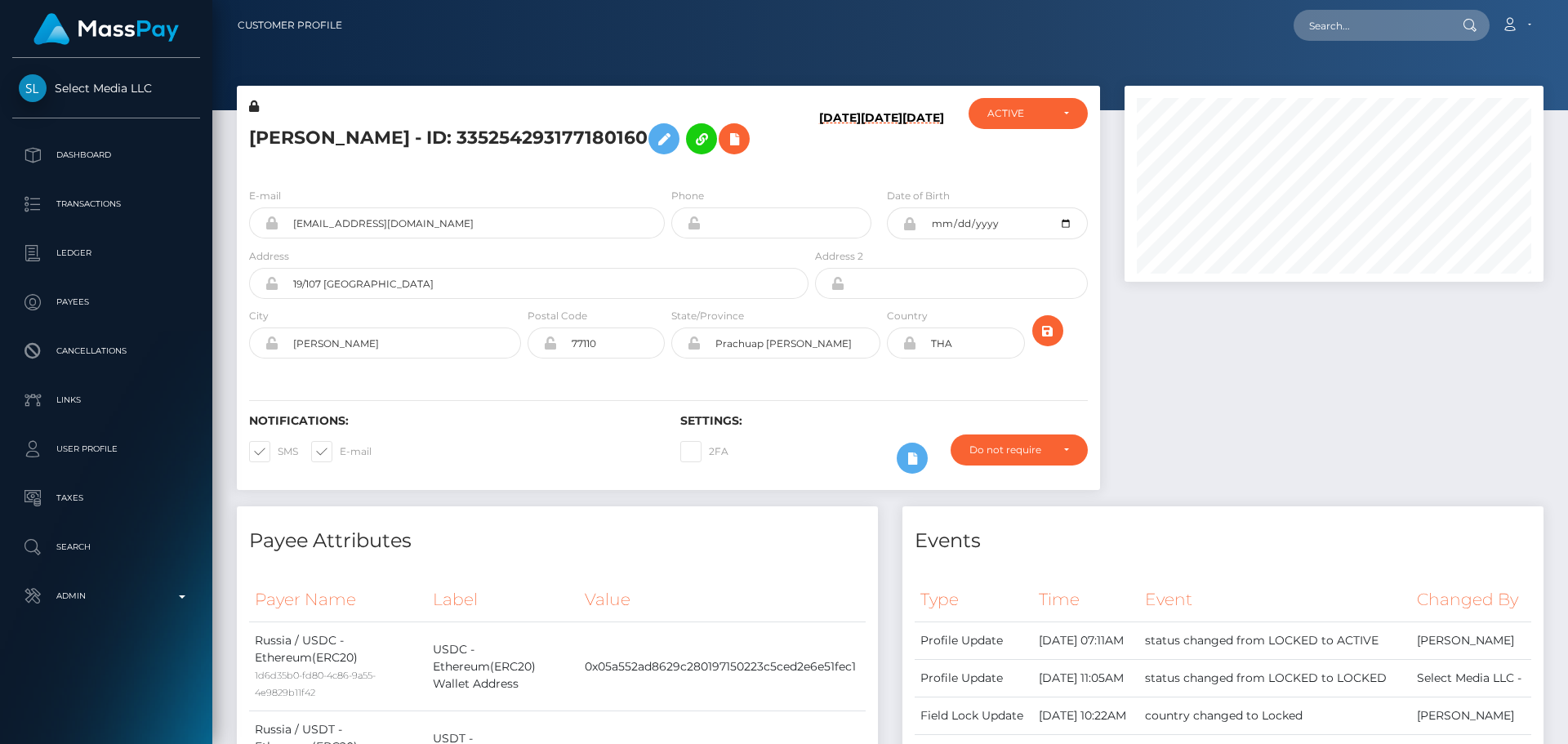
scroll to position [196, 420]
click at [670, 375] on div "E-mail [EMAIL_ADDRESS][DOMAIN_NAME] Phone City" at bounding box center [669, 275] width 864 height 200
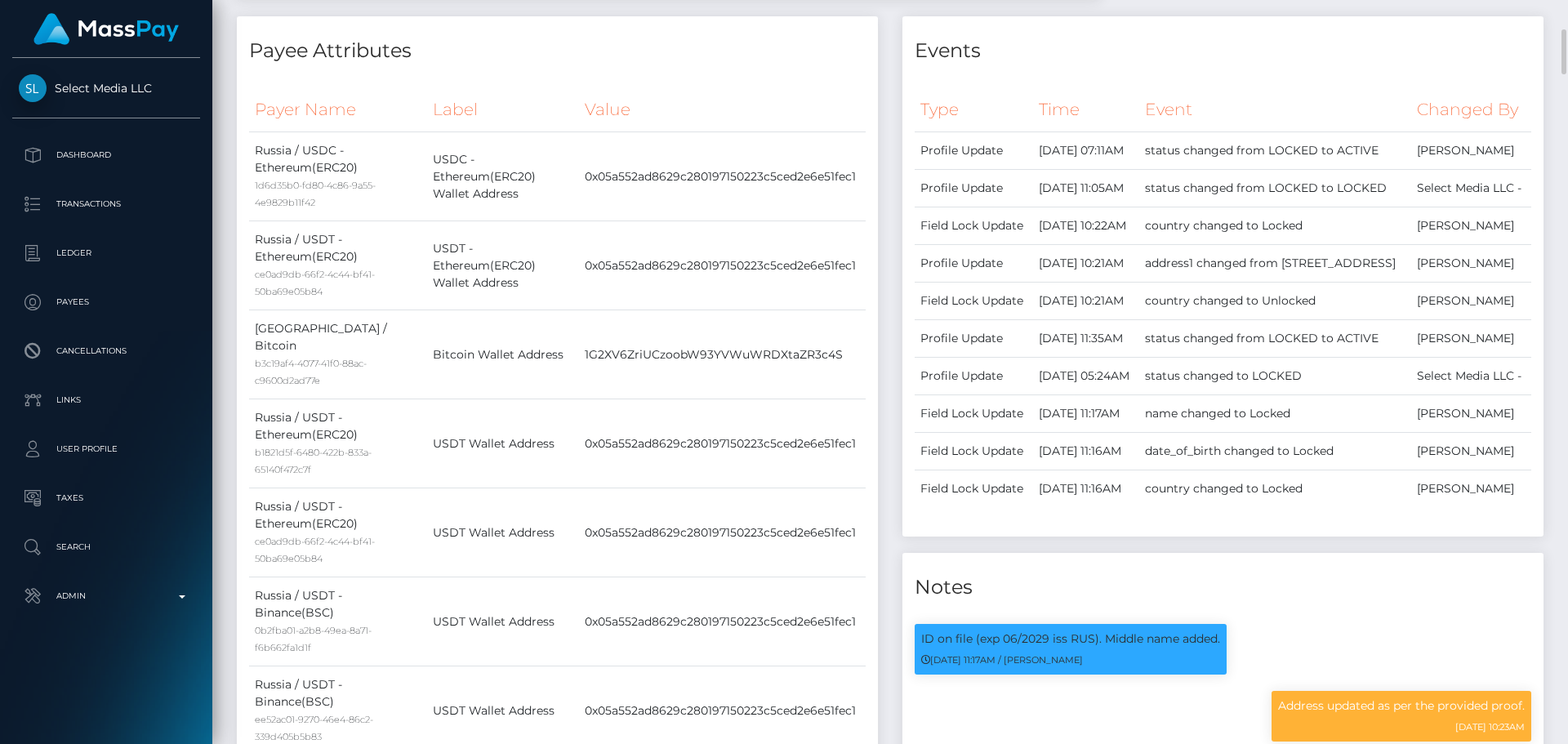
scroll to position [0, 0]
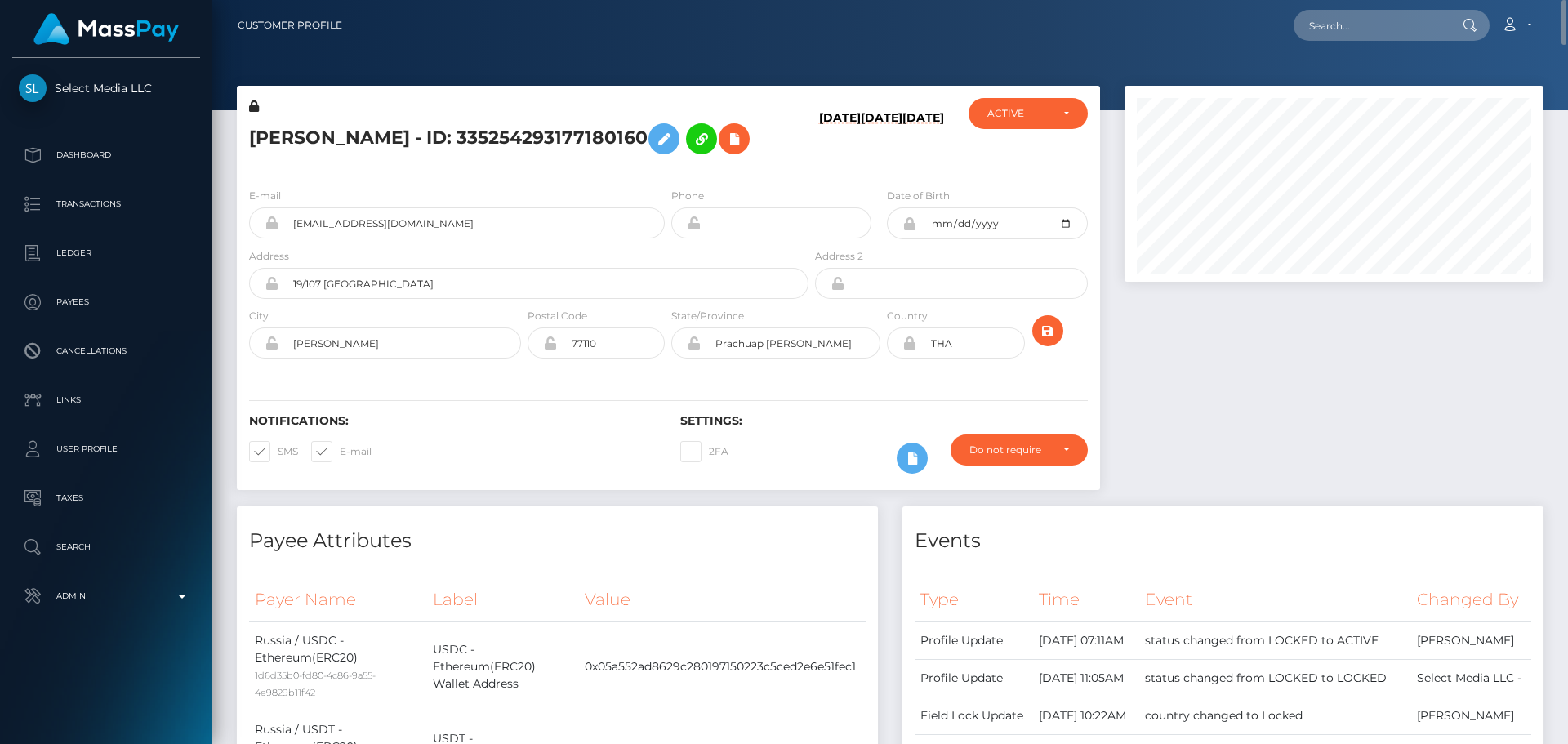
click at [476, 133] on h5 "[PERSON_NAME] - ID: 335254293177180160" at bounding box center [524, 139] width 551 height 47
click at [476, 133] on h5 "Ekaterina Valerievna Timoshik - ID: 335254293177180160" at bounding box center [524, 139] width 551 height 47
copy h5 "Ekaterina Valerievna Timoshik - ID: 335254293177180160"
click at [1353, 25] on input "text" at bounding box center [1370, 25] width 154 height 31
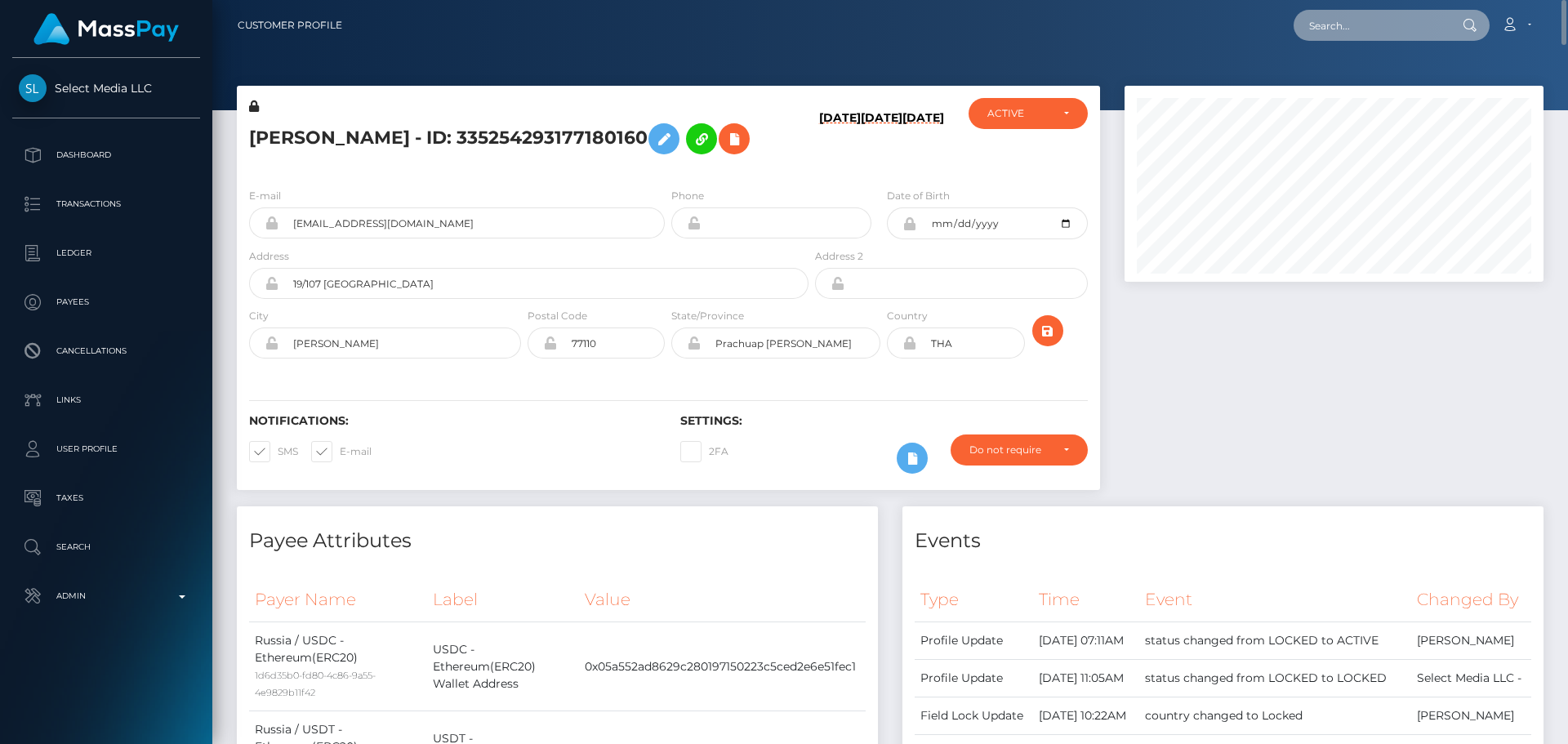
paste input "348571361205039104"
type input "348571361205039104"
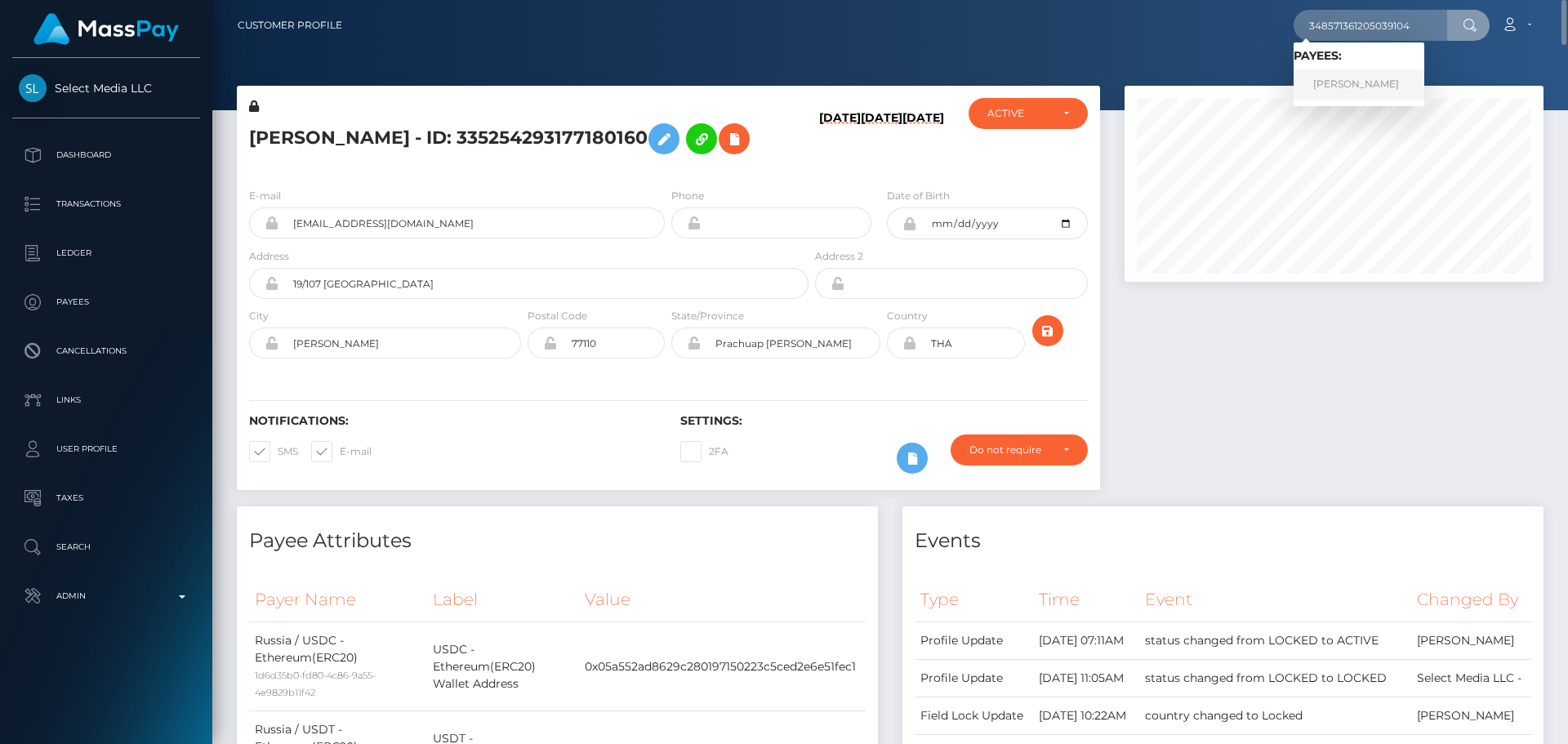
click at [1320, 79] on link "Viktoria Alekseevna Rimashevskaya" at bounding box center [1358, 84] width 131 height 30
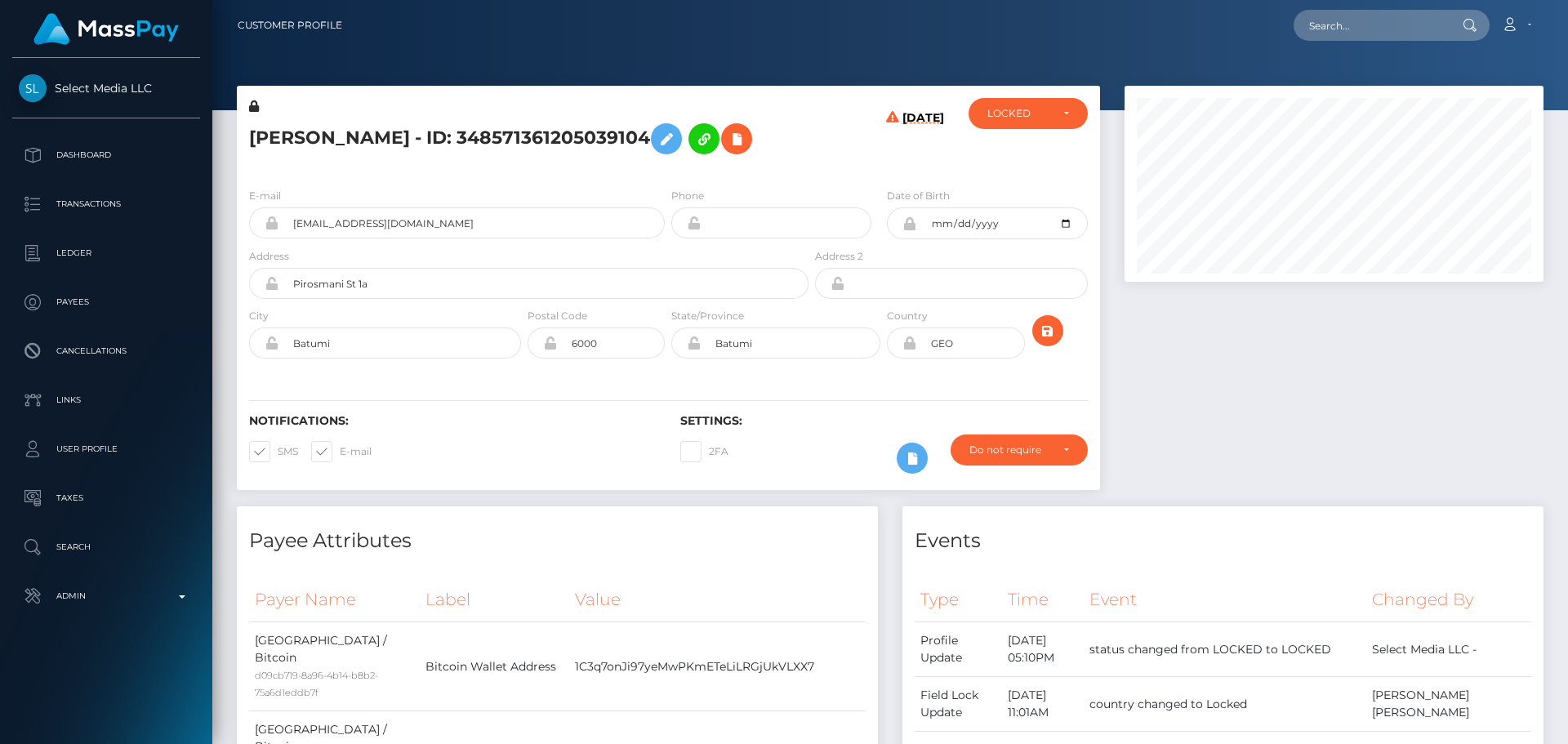
scroll to position [196, 420]
click at [291, 130] on h5 "Viktoria Alekseevna Rimashevskaya - ID: 348571361205039104" at bounding box center [524, 139] width 551 height 47
copy h5 "Viktoria"
click at [499, 126] on h5 "Viktoria Alekseevna Rimashevskaya - ID: 348571361205039104" at bounding box center [524, 139] width 551 height 47
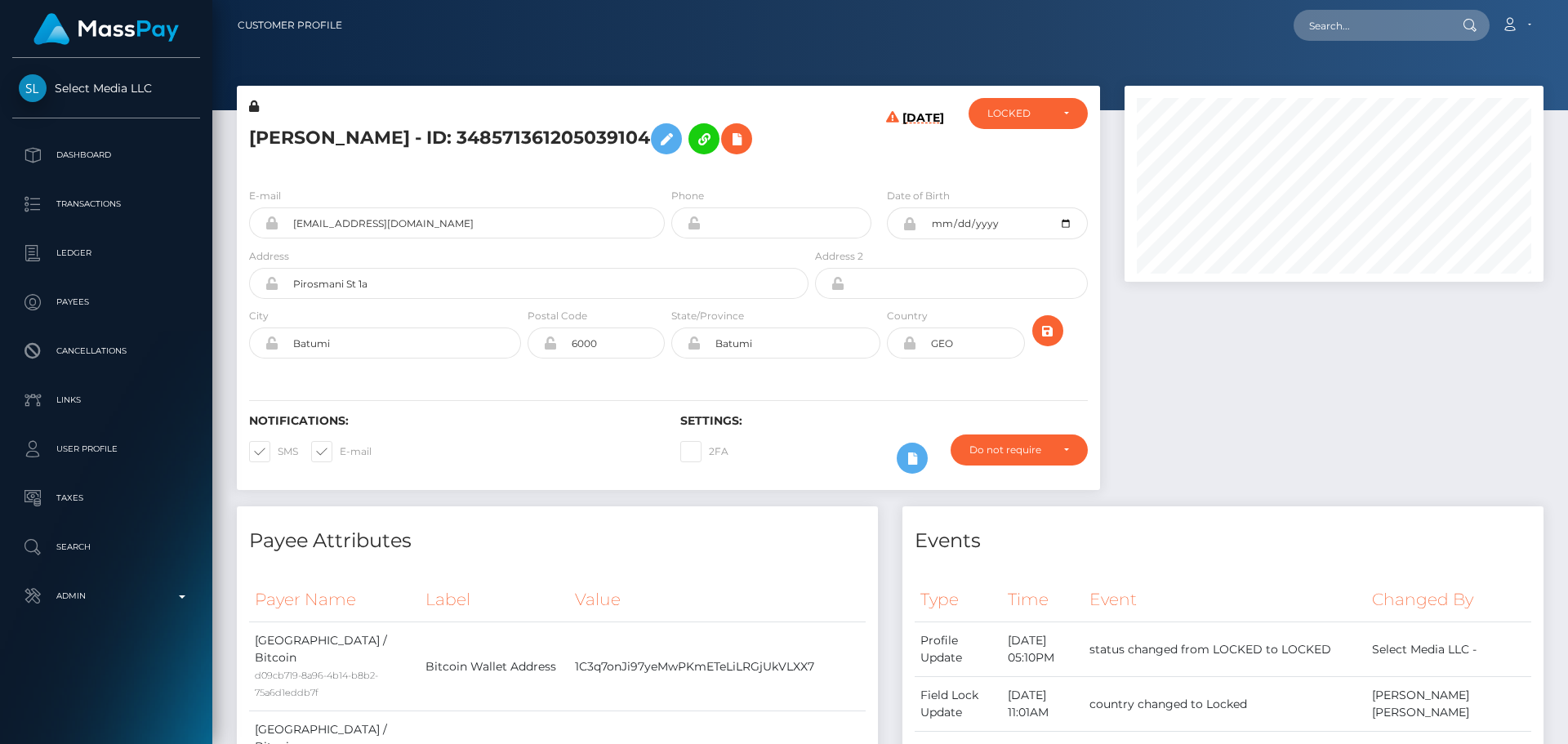
click at [499, 126] on h5 "Viktoria Alekseevna Rimashevskaya - ID: 348571361205039104" at bounding box center [524, 139] width 551 height 47
copy h5 "Rimashevskaya"
click at [704, 163] on h5 "Viktoria Alekseevna Rimashevskaya - ID: 348571361205039104" at bounding box center [524, 139] width 551 height 47
click at [822, 175] on div "[DATE]" at bounding box center [884, 136] width 144 height 76
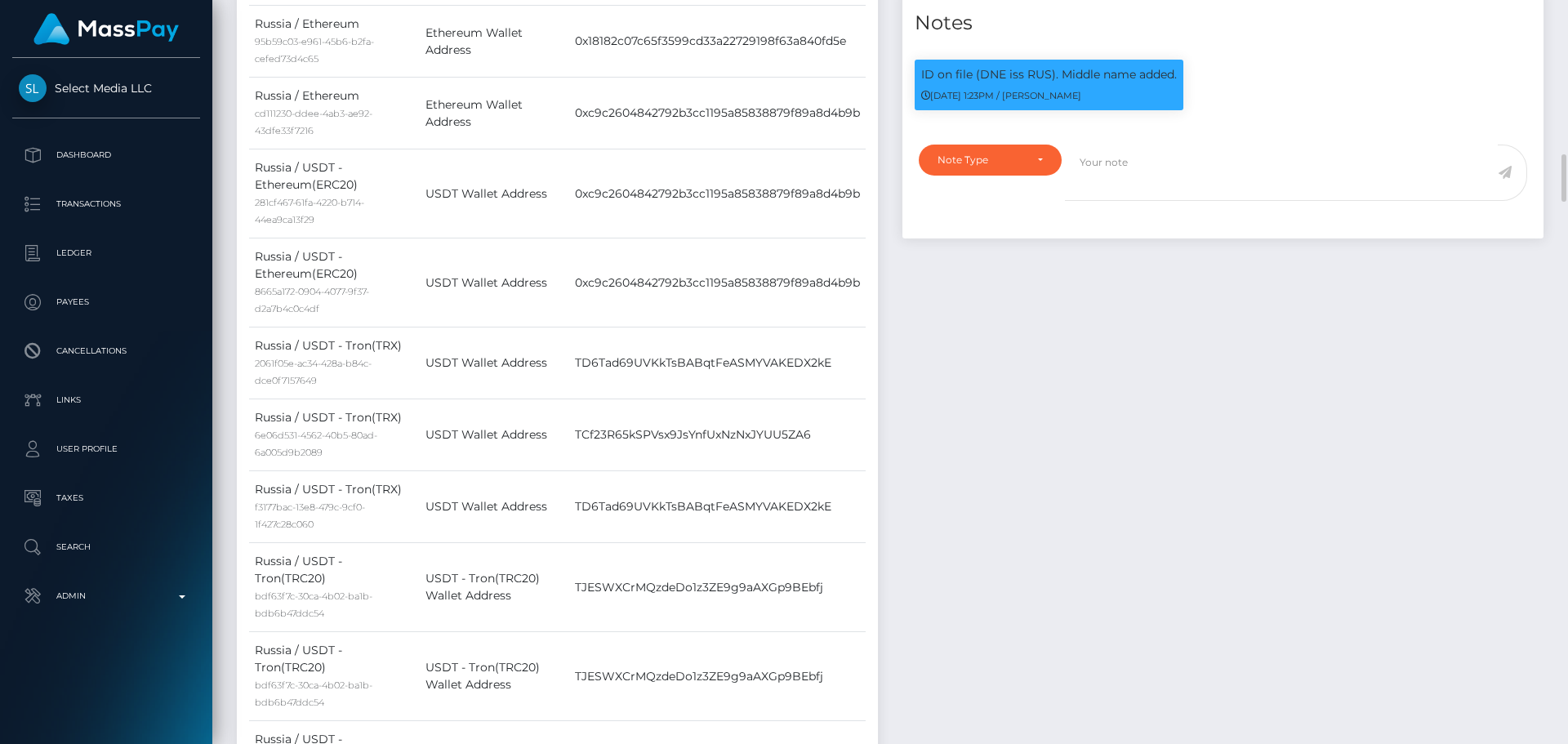
scroll to position [980, 0]
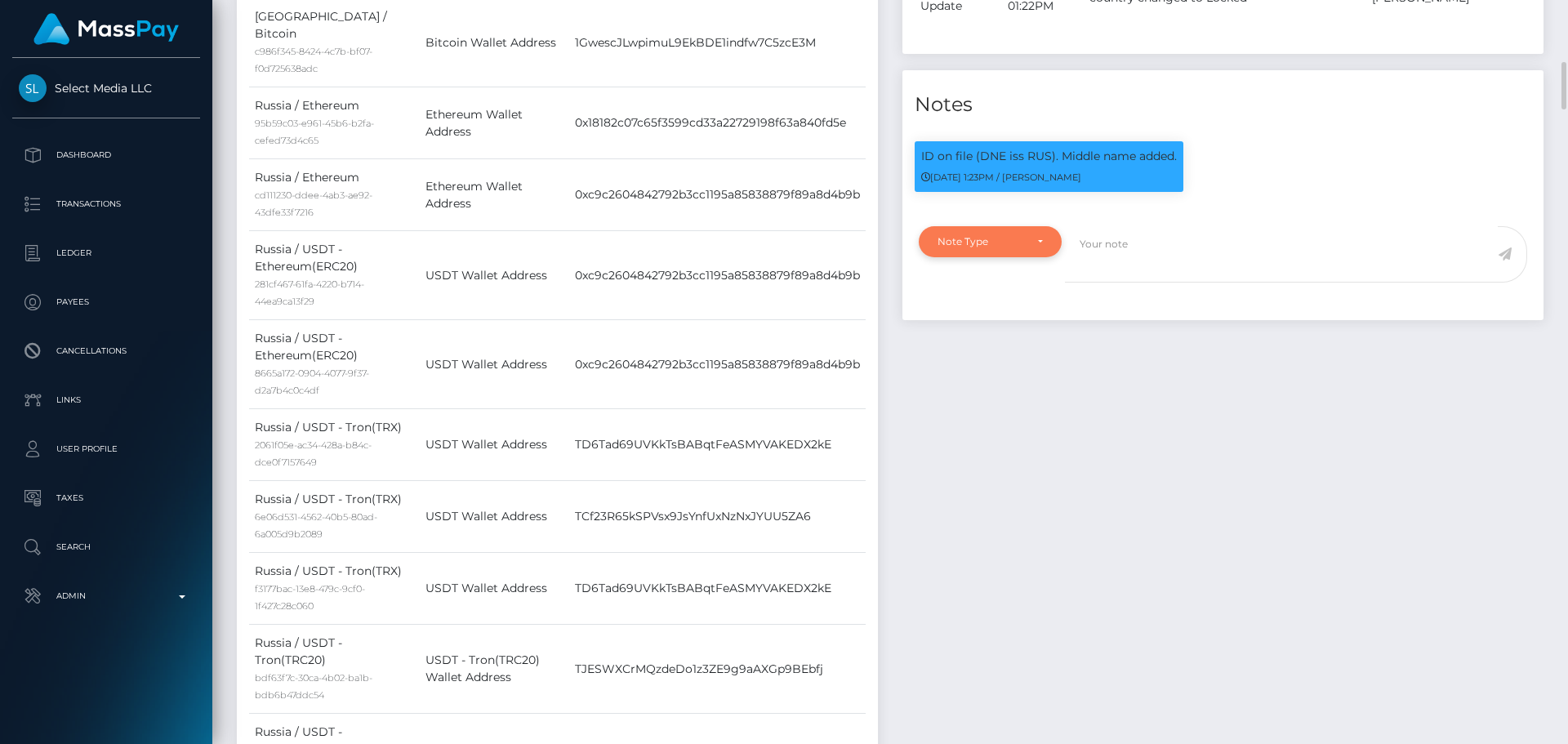
click at [1018, 258] on div "Note Type" at bounding box center [990, 242] width 143 height 31
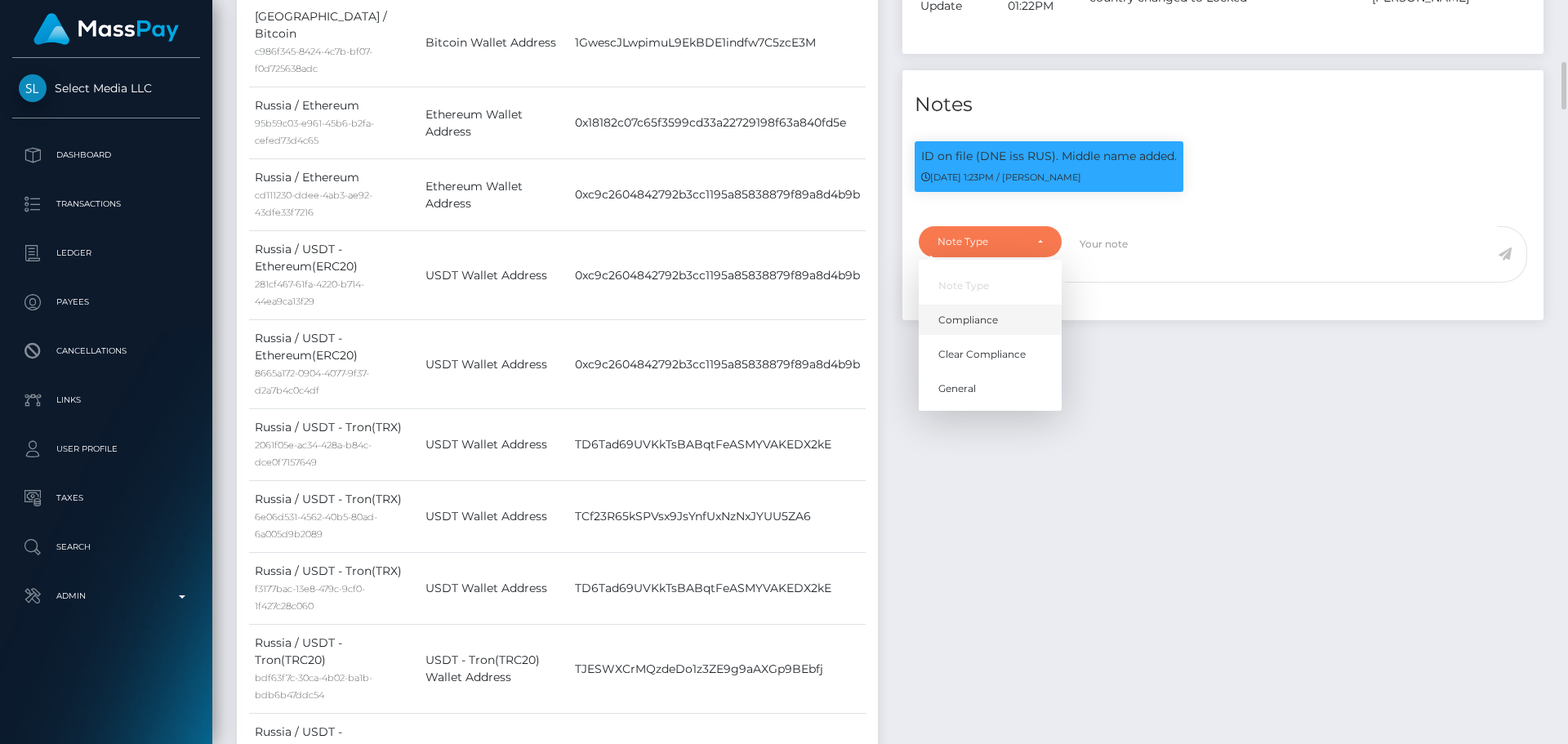
click at [1006, 335] on link "Compliance" at bounding box center [990, 320] width 143 height 30
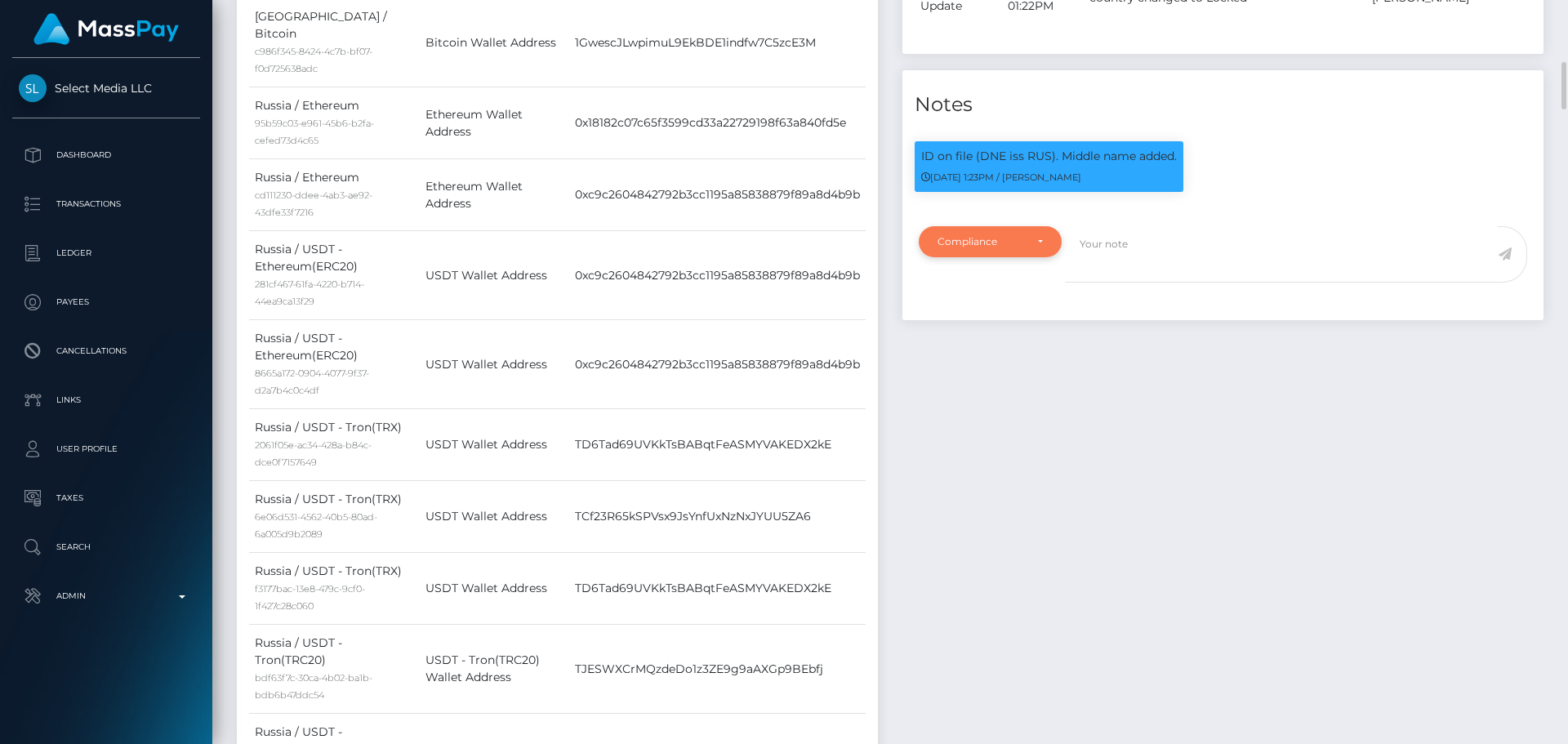
click at [1018, 258] on div "Compliance" at bounding box center [990, 242] width 143 height 31
click at [986, 362] on span "Clear Compliance" at bounding box center [982, 355] width 87 height 15
select select "CLEAR_COMPLIANCE"
click at [1168, 283] on textarea at bounding box center [1281, 254] width 433 height 56
paste textarea "NCOU and NBCOU rules do not apply to crypto transactions. Flags cleared."
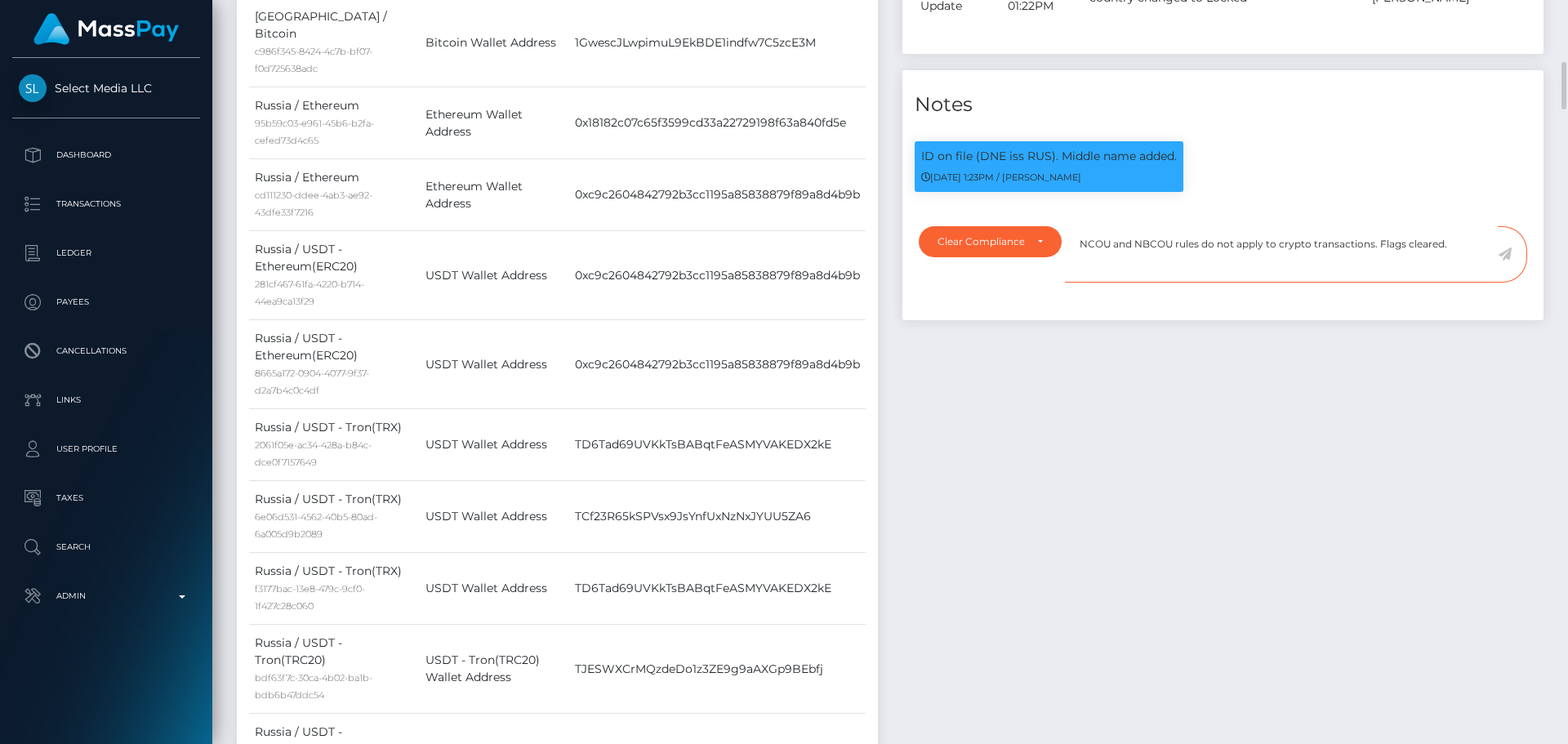
type textarea "NCOU and NBCOU rules do not apply to crypto transactions. Flags cleared."
click at [1508, 260] on icon at bounding box center [1505, 254] width 14 height 13
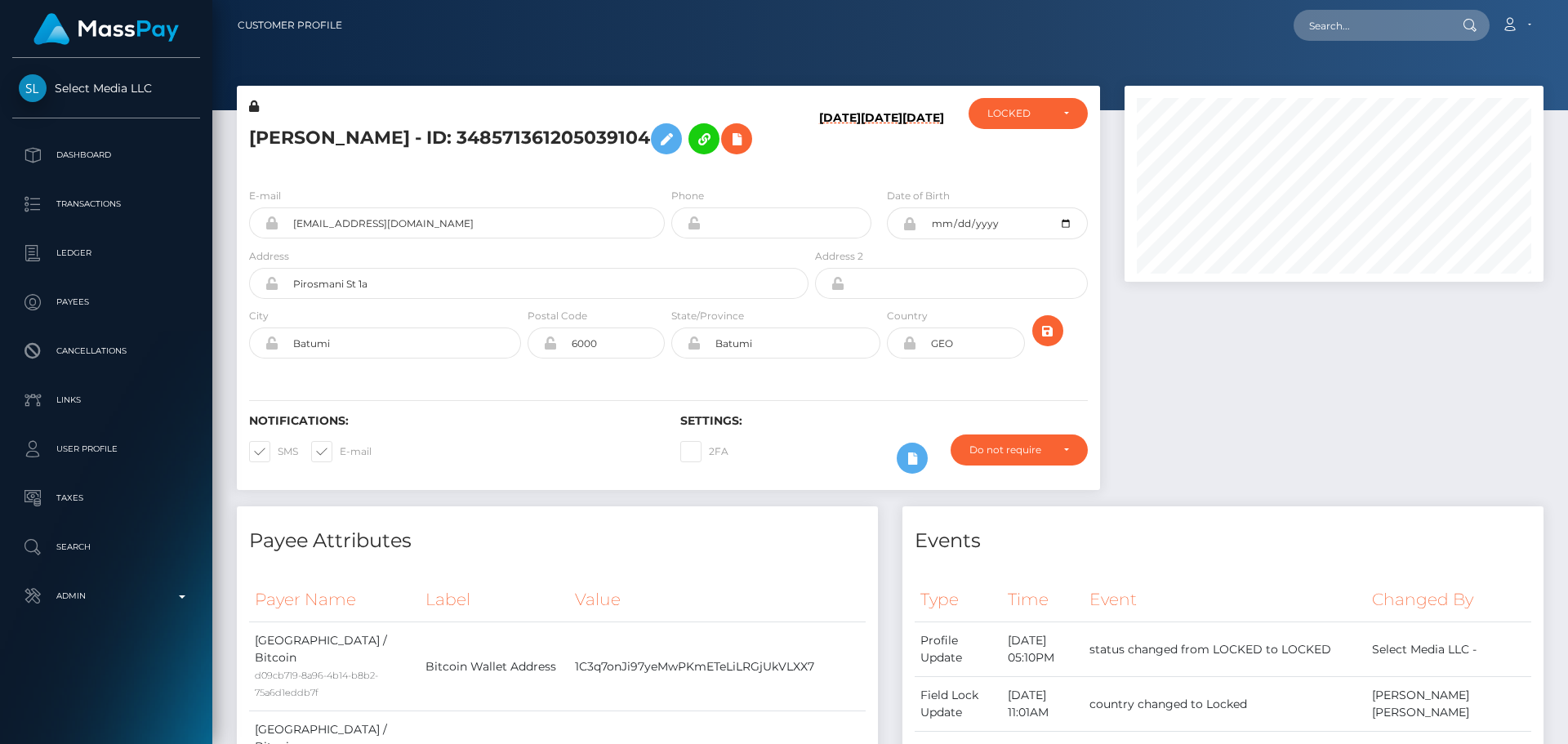
scroll to position [816926, 816240]
click at [1015, 116] on div "LOCKED" at bounding box center [1018, 113] width 63 height 13
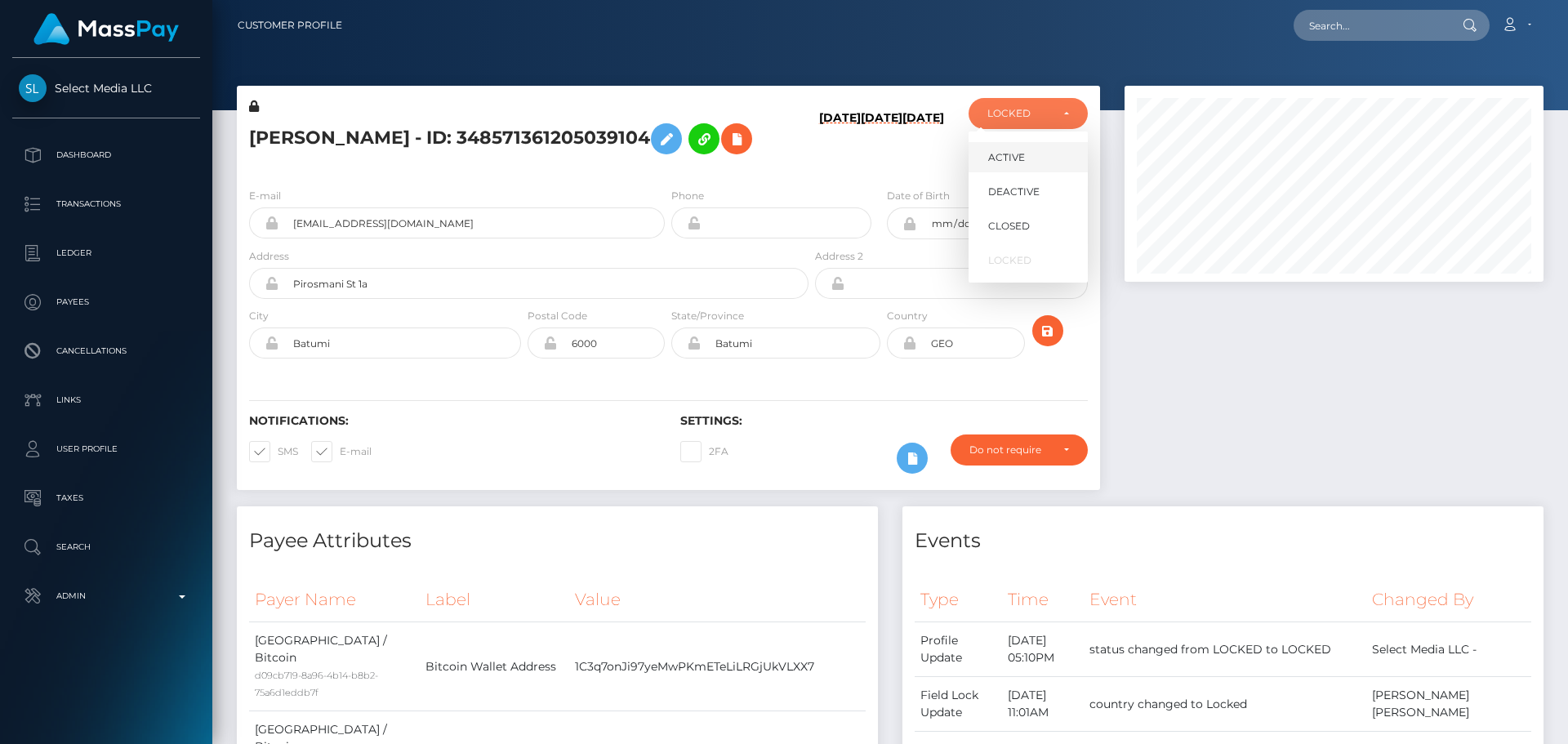
click at [1021, 155] on span "ACTIVE" at bounding box center [1006, 157] width 36 height 15
select select "ACTIVE"
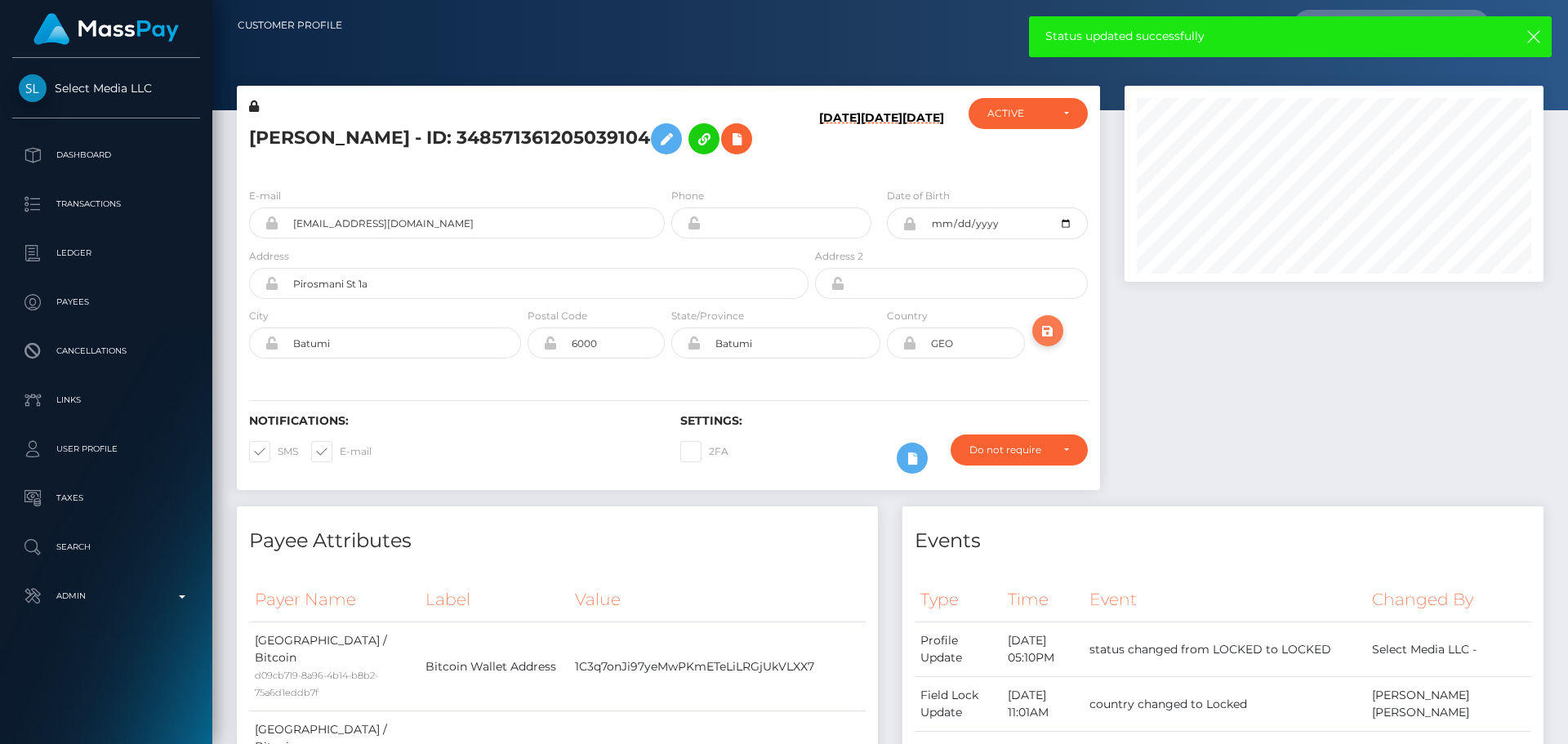
click at [1050, 341] on icon "submit" at bounding box center [1047, 331] width 20 height 20
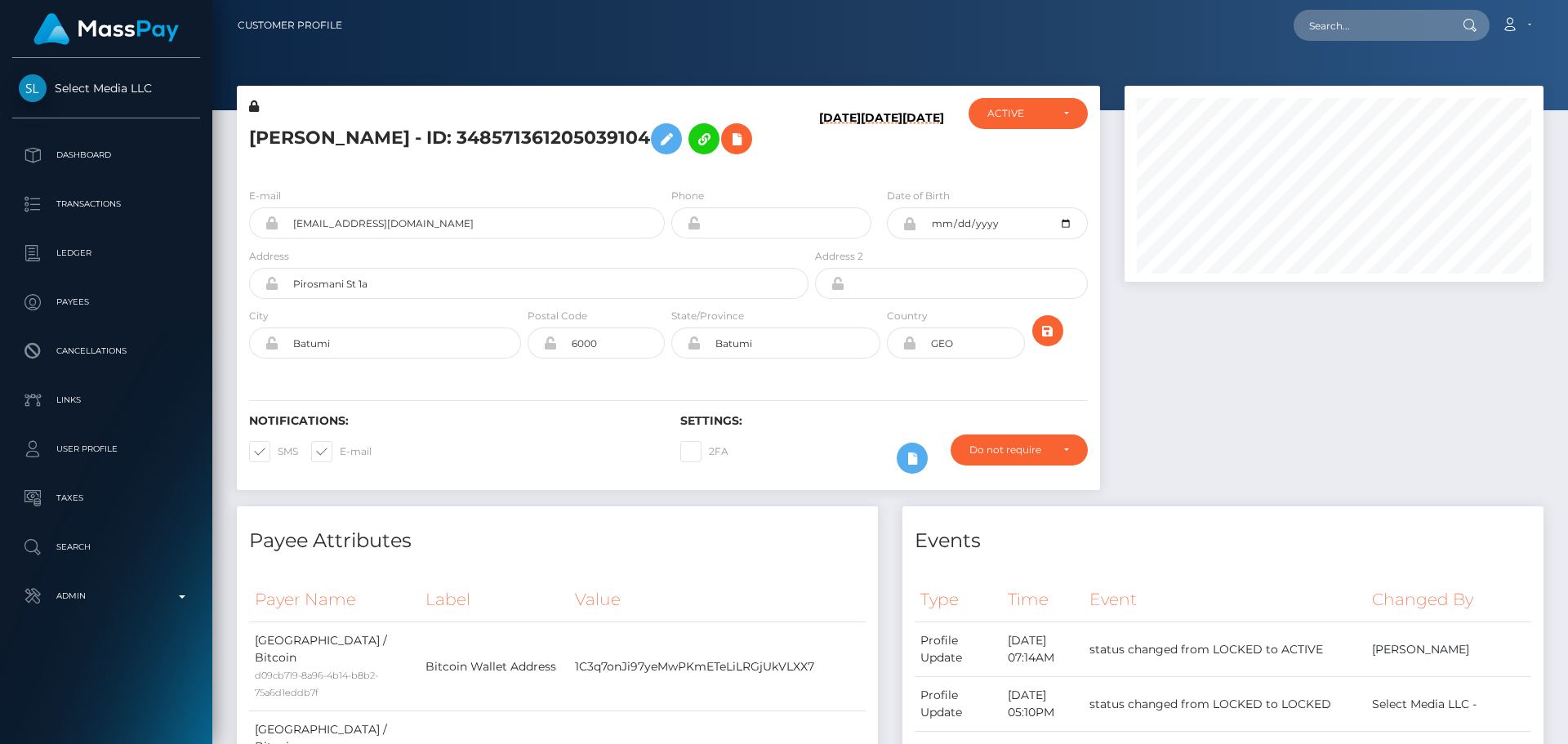
scroll to position [196, 420]
click at [1336, 21] on input "text" at bounding box center [1370, 25] width 154 height 31
paste input "320326002678968320"
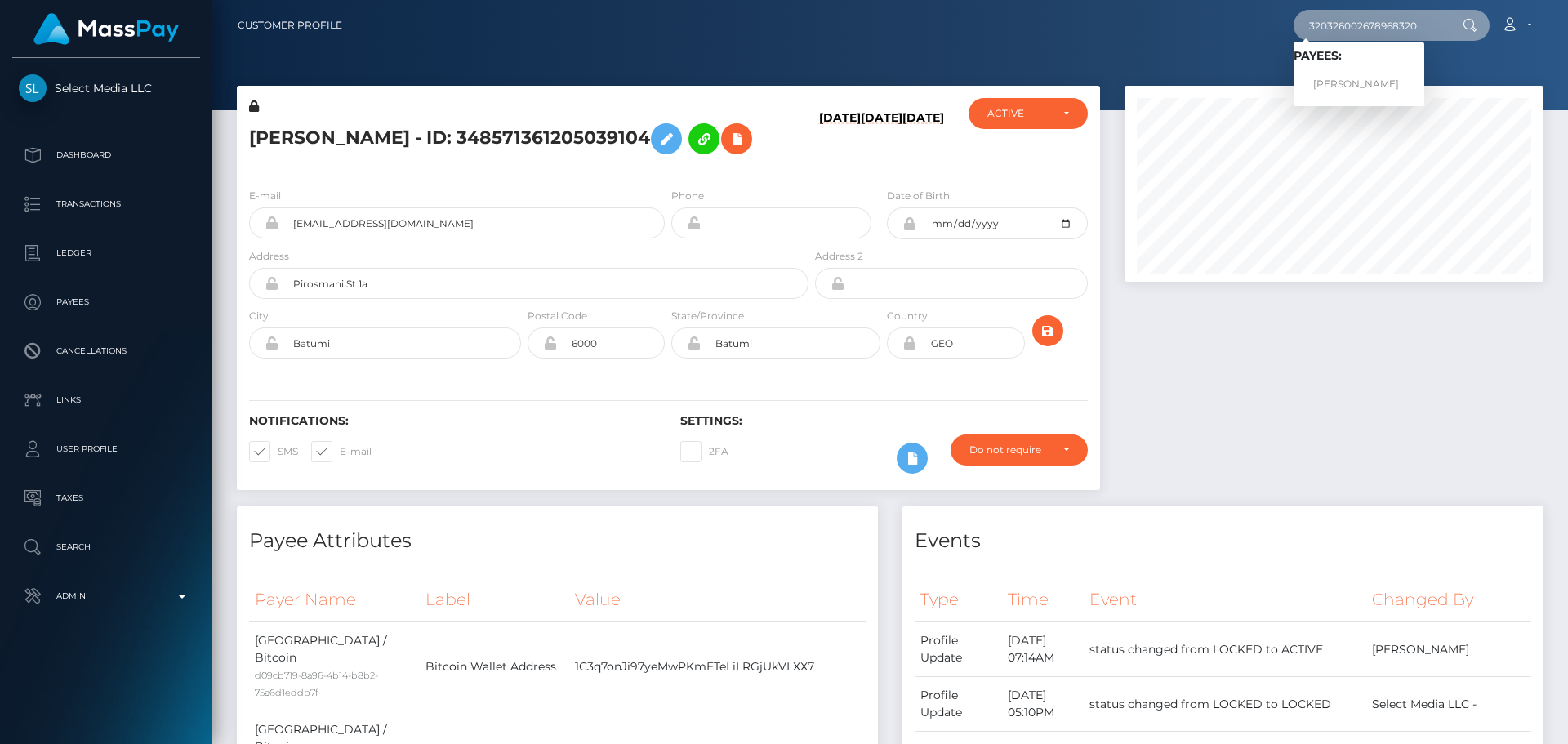
type input "320326002678968320"
click at [1360, 81] on link "Nadezhda Sergeevna Zhemirova" at bounding box center [1358, 84] width 131 height 30
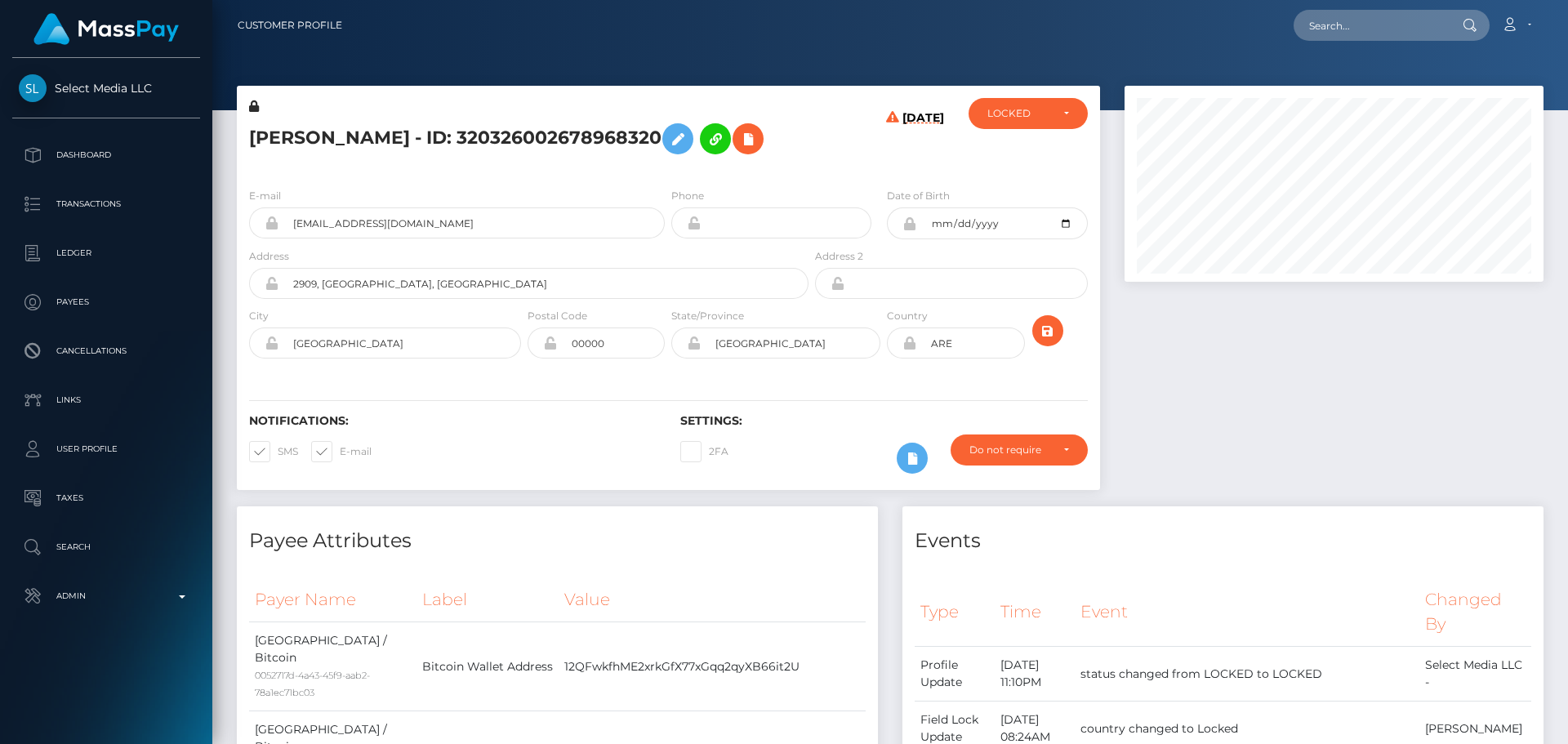
scroll to position [196, 420]
click at [291, 126] on h5 "[PERSON_NAME] - ID: 320326002678968320" at bounding box center [524, 139] width 551 height 47
copy h5 "Nadezhda"
click at [492, 126] on h5 "[PERSON_NAME] - ID: 320326002678968320" at bounding box center [524, 139] width 551 height 47
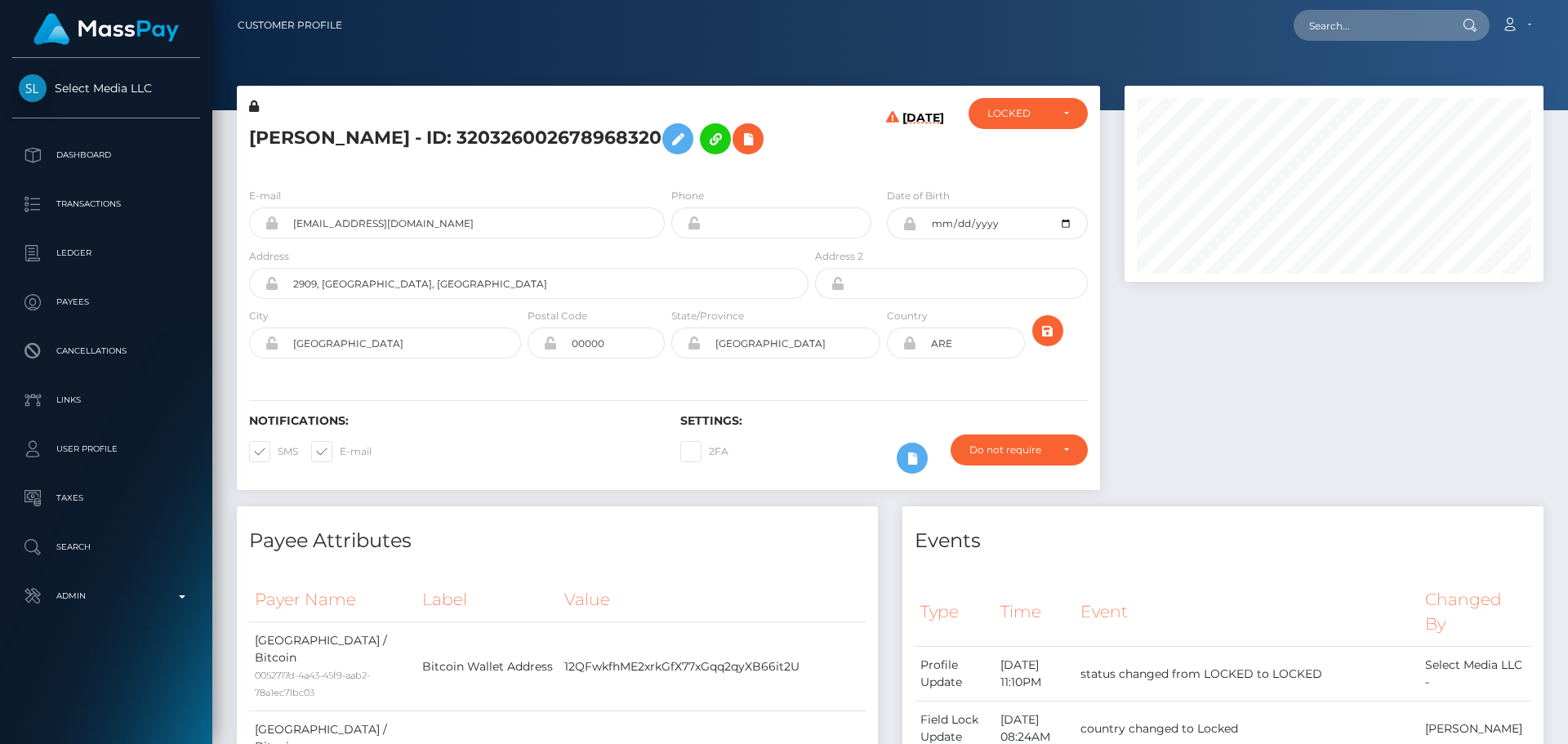
click at [492, 126] on h5 "[PERSON_NAME] - ID: 320326002678968320" at bounding box center [524, 139] width 551 height 47
copy h5 "Zhemirova"
click at [712, 163] on h5 "[PERSON_NAME] - ID: 320326002678968320" at bounding box center [524, 139] width 551 height 47
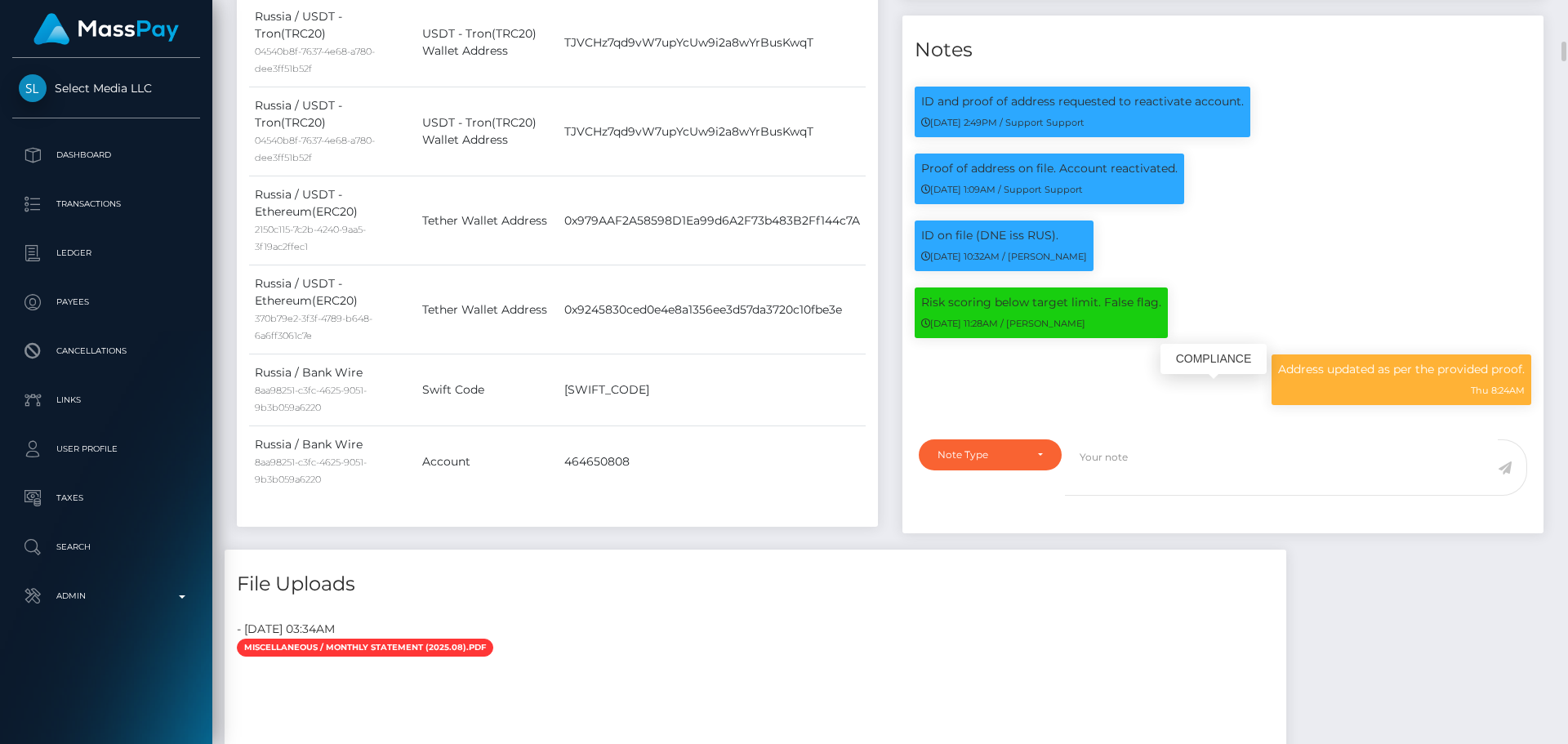
scroll to position [1716, 0]
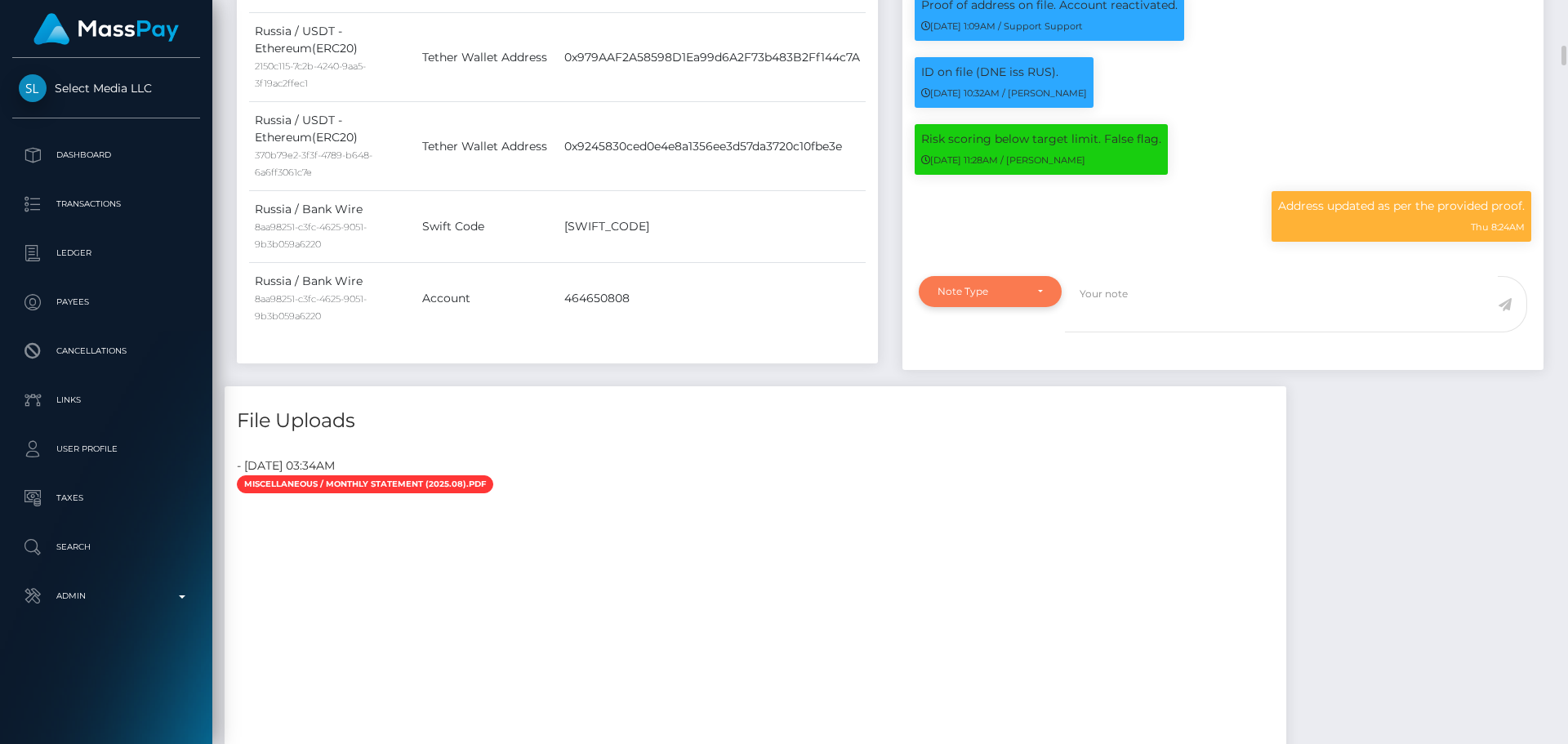
click at [1025, 299] on div "Note Type" at bounding box center [990, 292] width 106 height 13
click at [991, 419] on link "Clear Compliance" at bounding box center [990, 404] width 143 height 30
select select "CLEAR_COMPLIANCE"
click at [1198, 314] on textarea at bounding box center [1281, 304] width 433 height 56
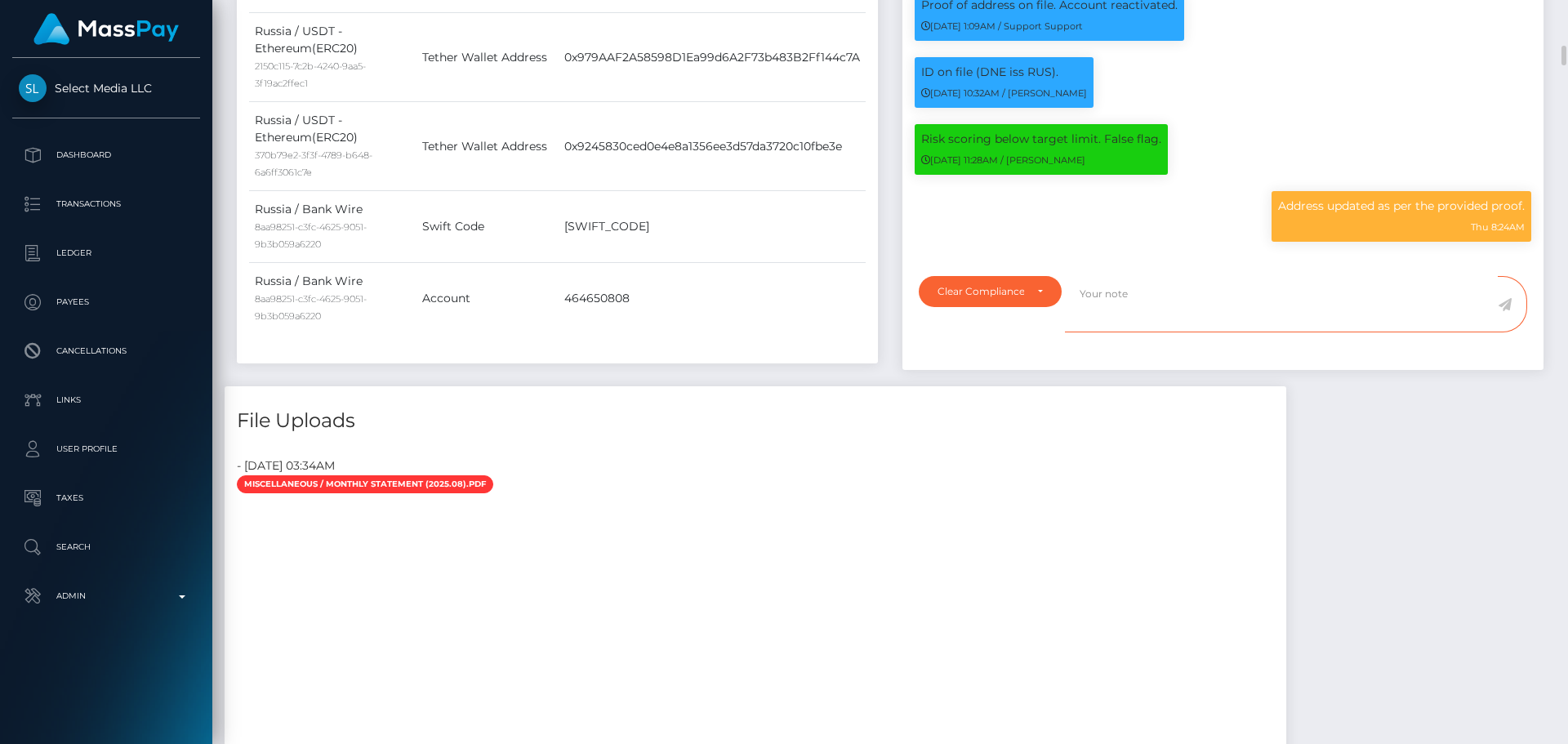
paste textarea "NCOU and NBCOU rules do not apply to crypto transactions. Flags cleared."
type textarea "NCOU and NBCOU rules do not apply to crypto transactions. Flags cleared."
click at [1507, 311] on icon at bounding box center [1505, 305] width 14 height 13
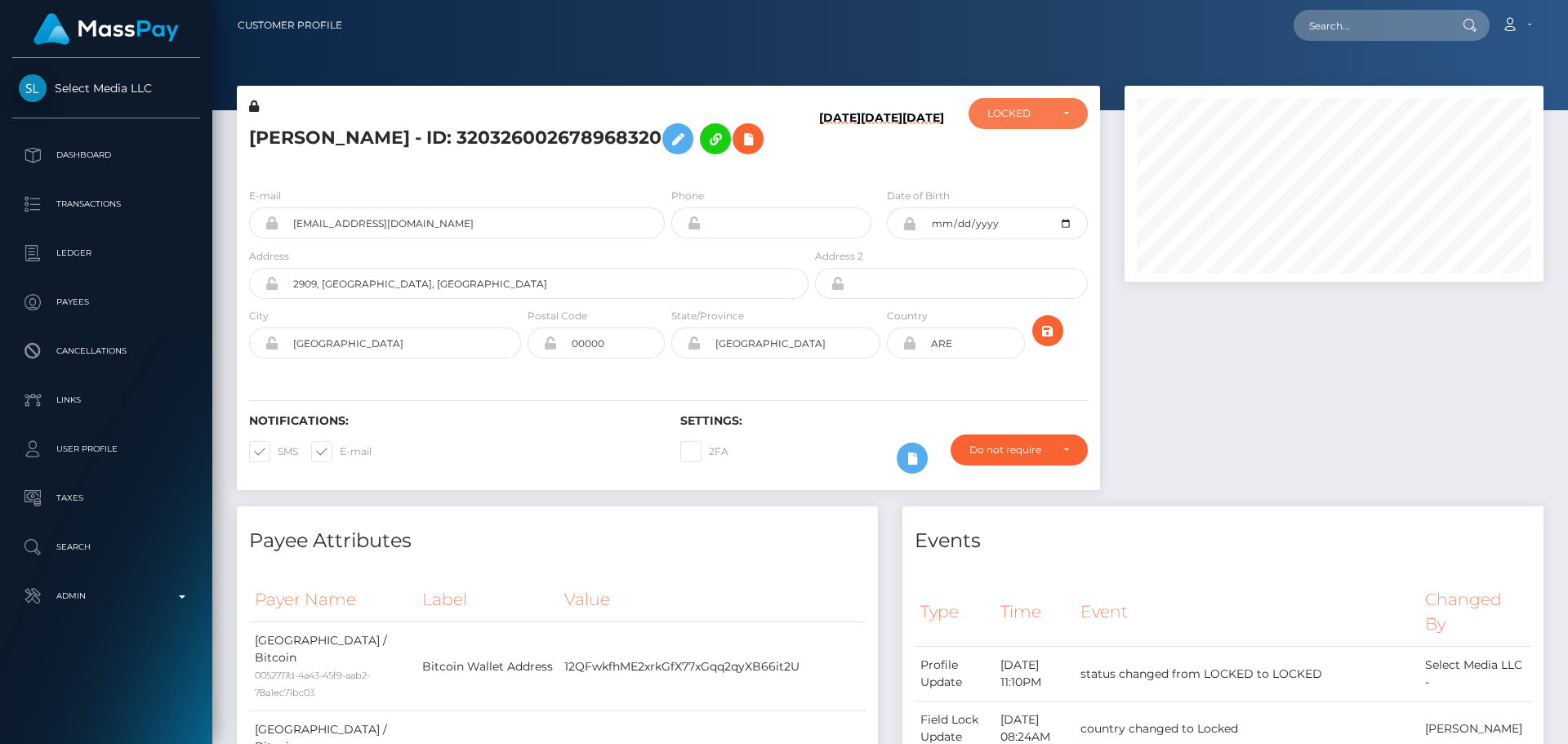
scroll to position [816926, 816240]
click at [1032, 114] on div "LOCKED" at bounding box center [1018, 113] width 63 height 13
click at [1014, 148] on link "ACTIVE" at bounding box center [1028, 157] width 119 height 30
select select "ACTIVE"
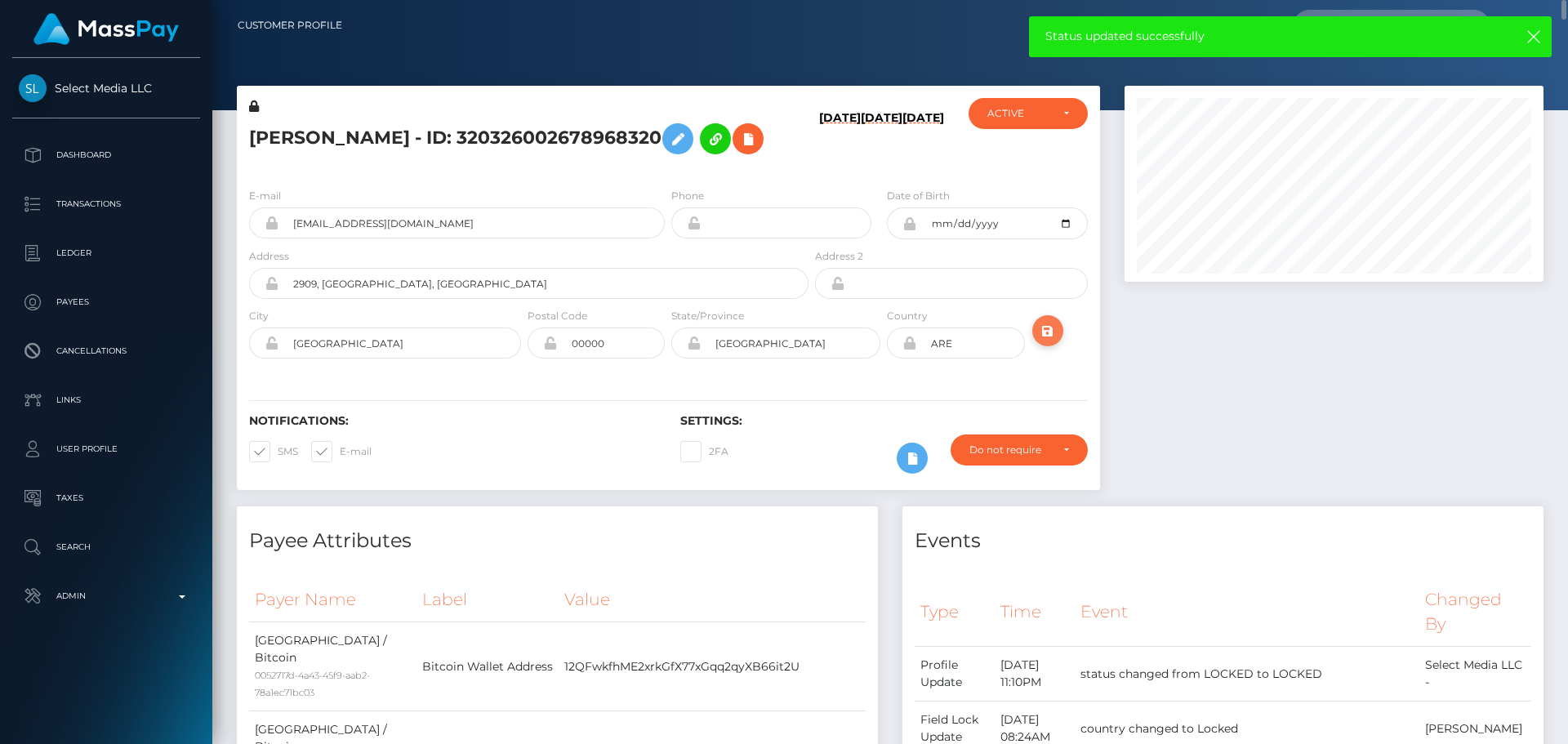
click at [1047, 341] on icon "submit" at bounding box center [1047, 331] width 20 height 20
click at [380, 122] on h5 "Nadezhda Sergeevna Zhemirova - ID: 320326002678968320" at bounding box center [524, 139] width 551 height 47
copy h5 "Nadezhda Sergeevna Zhemirova - ID: 320326002678968320"
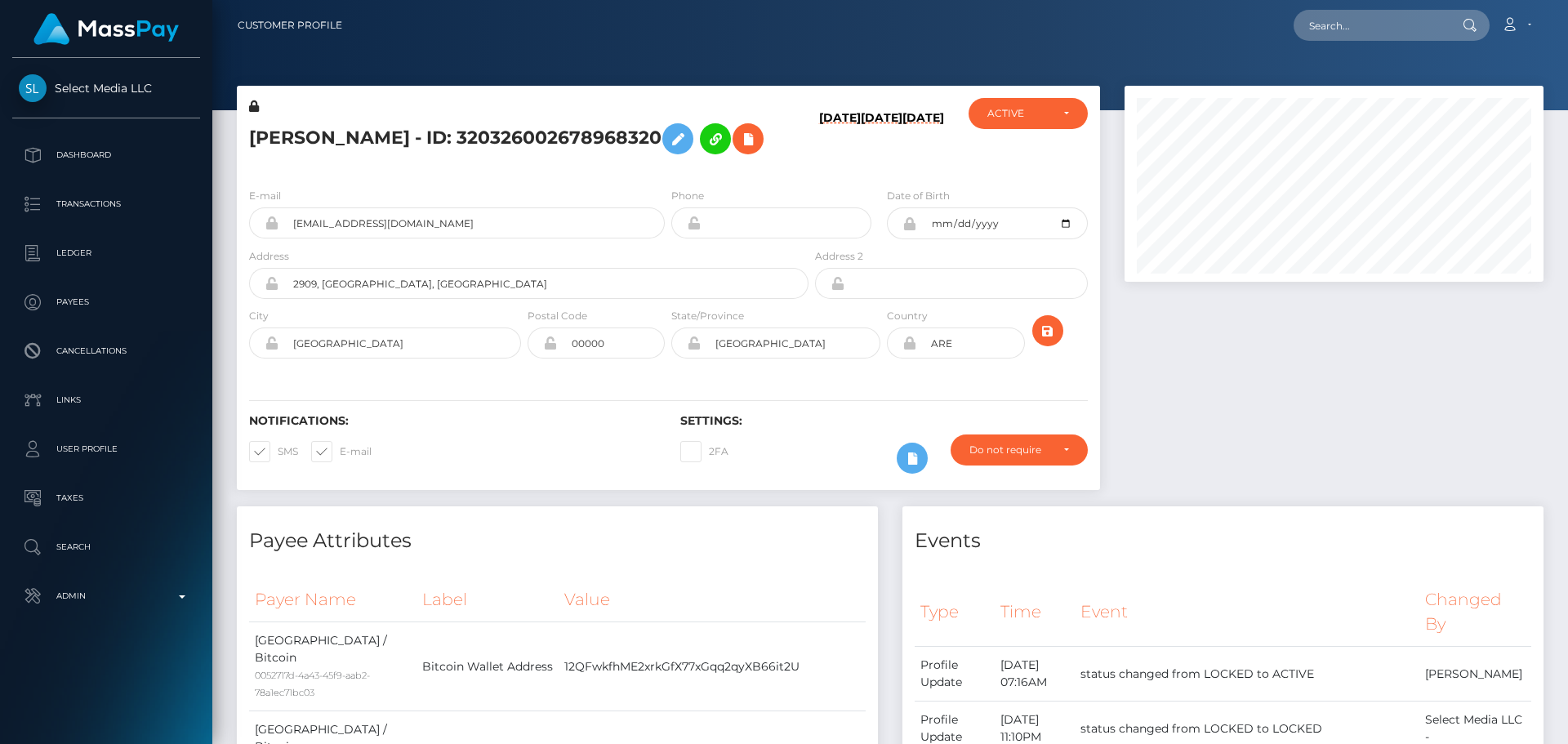
scroll to position [196, 420]
click at [1353, 25] on input "text" at bounding box center [1370, 25] width 154 height 31
paste input "549624554952077313"
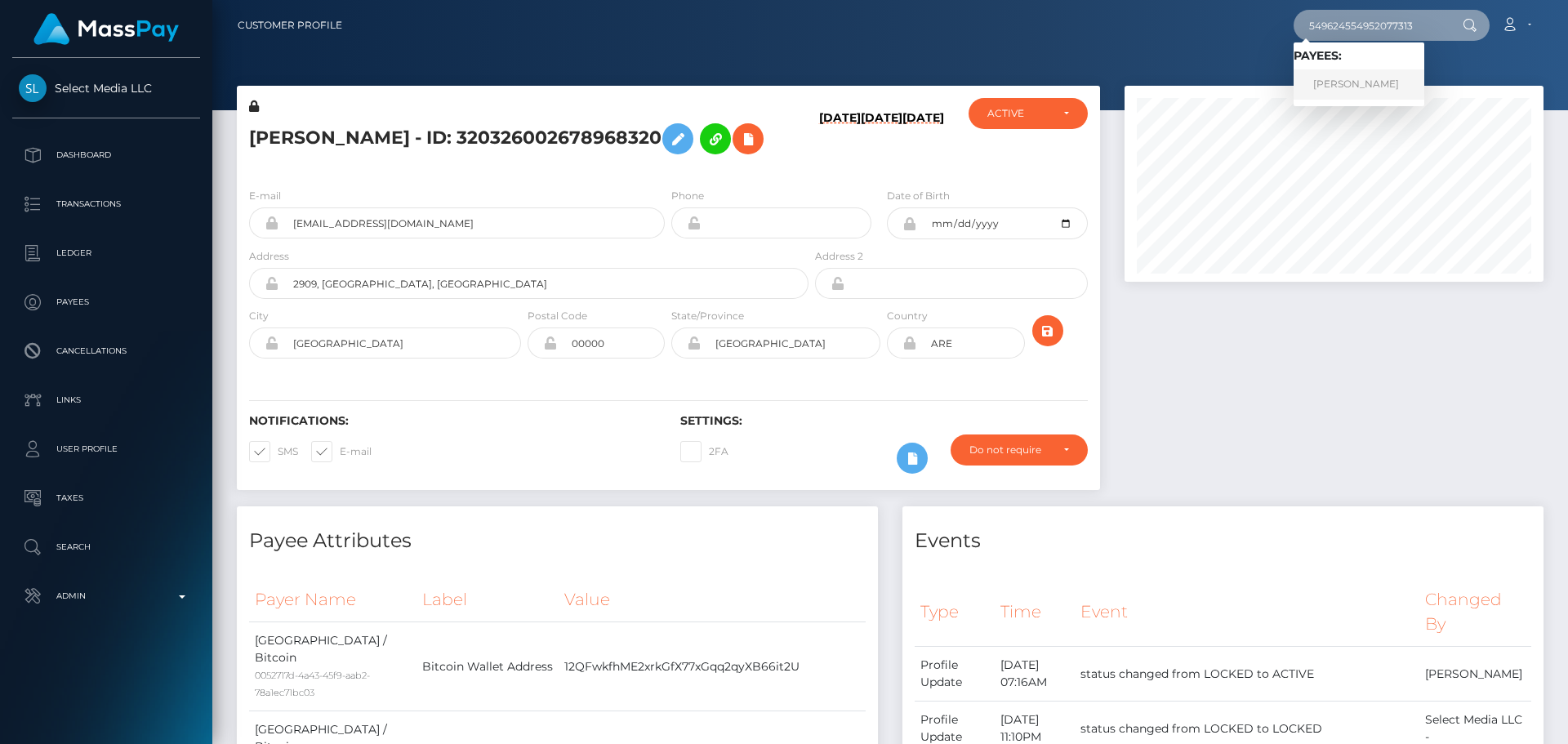
type input "549624554952077313"
click at [1332, 83] on link "KSENIIA DENISOVNA SERIUKINA" at bounding box center [1358, 84] width 131 height 30
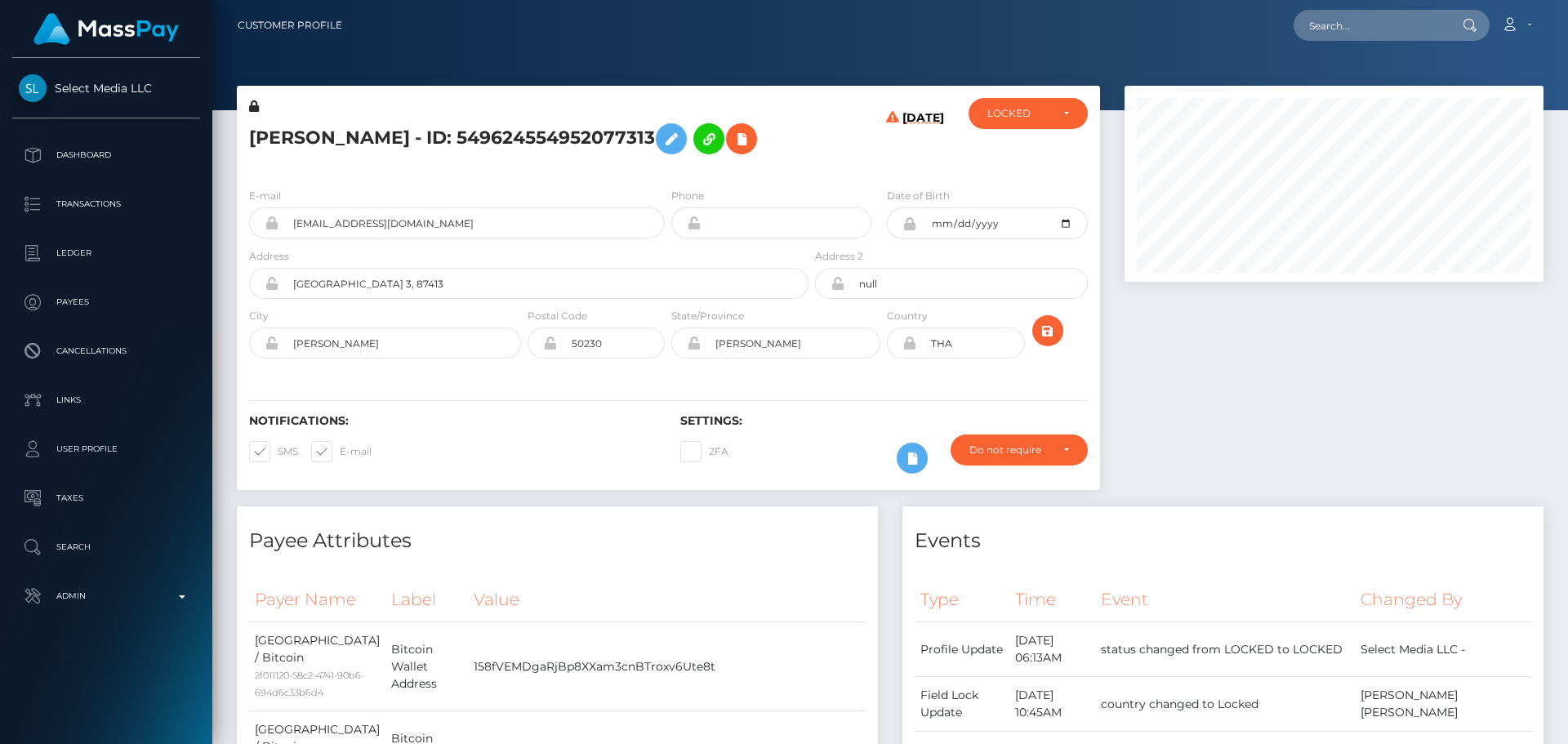
scroll to position [196, 420]
click at [649, 163] on h5 "[PERSON_NAME] - ID: 549624554952077313" at bounding box center [524, 139] width 551 height 47
click at [653, 163] on h5 "[PERSON_NAME] - ID: 549624554952077313" at bounding box center [524, 139] width 551 height 47
click at [680, 163] on h5 "[PERSON_NAME] - ID: 549624554952077313" at bounding box center [524, 139] width 551 height 47
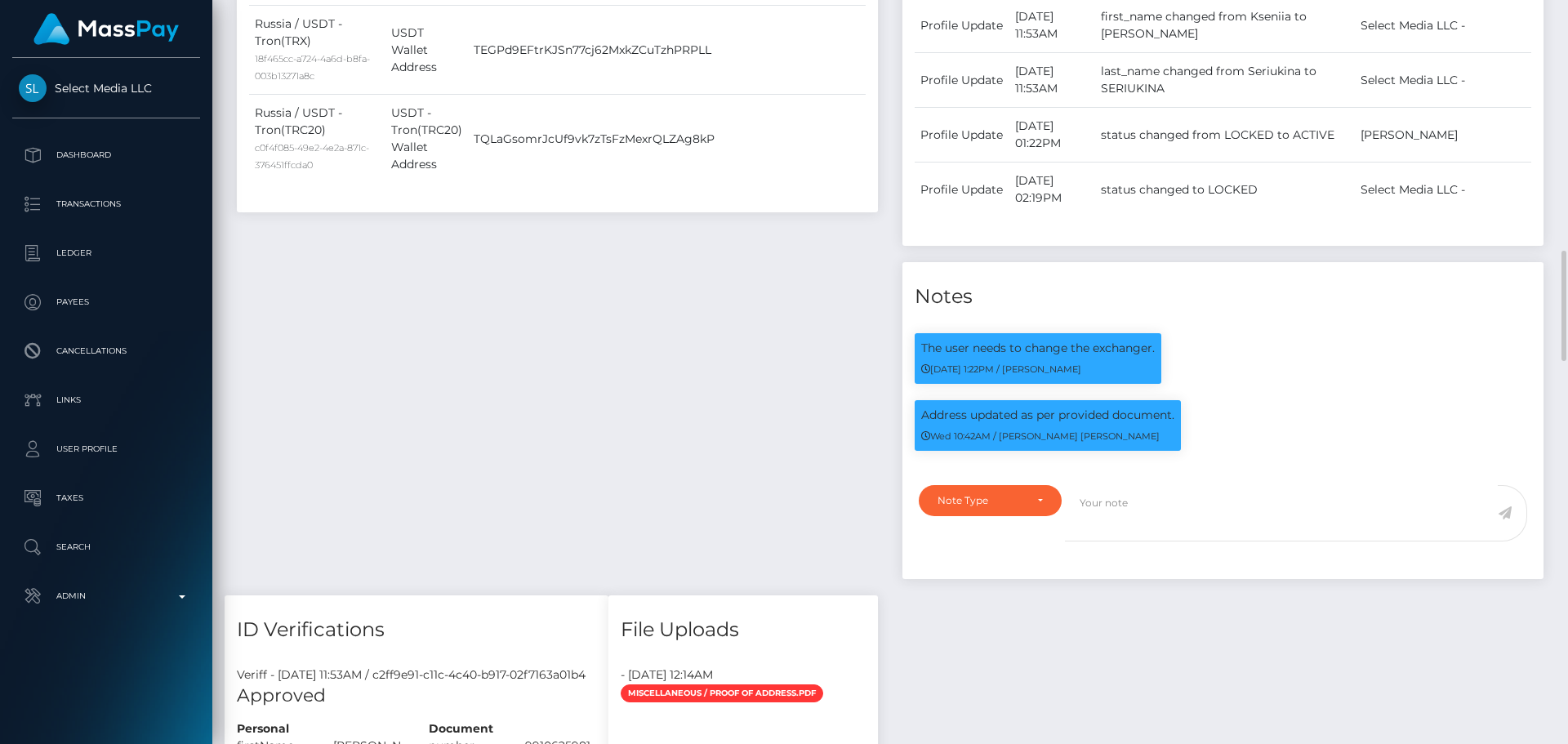
scroll to position [1308, 0]
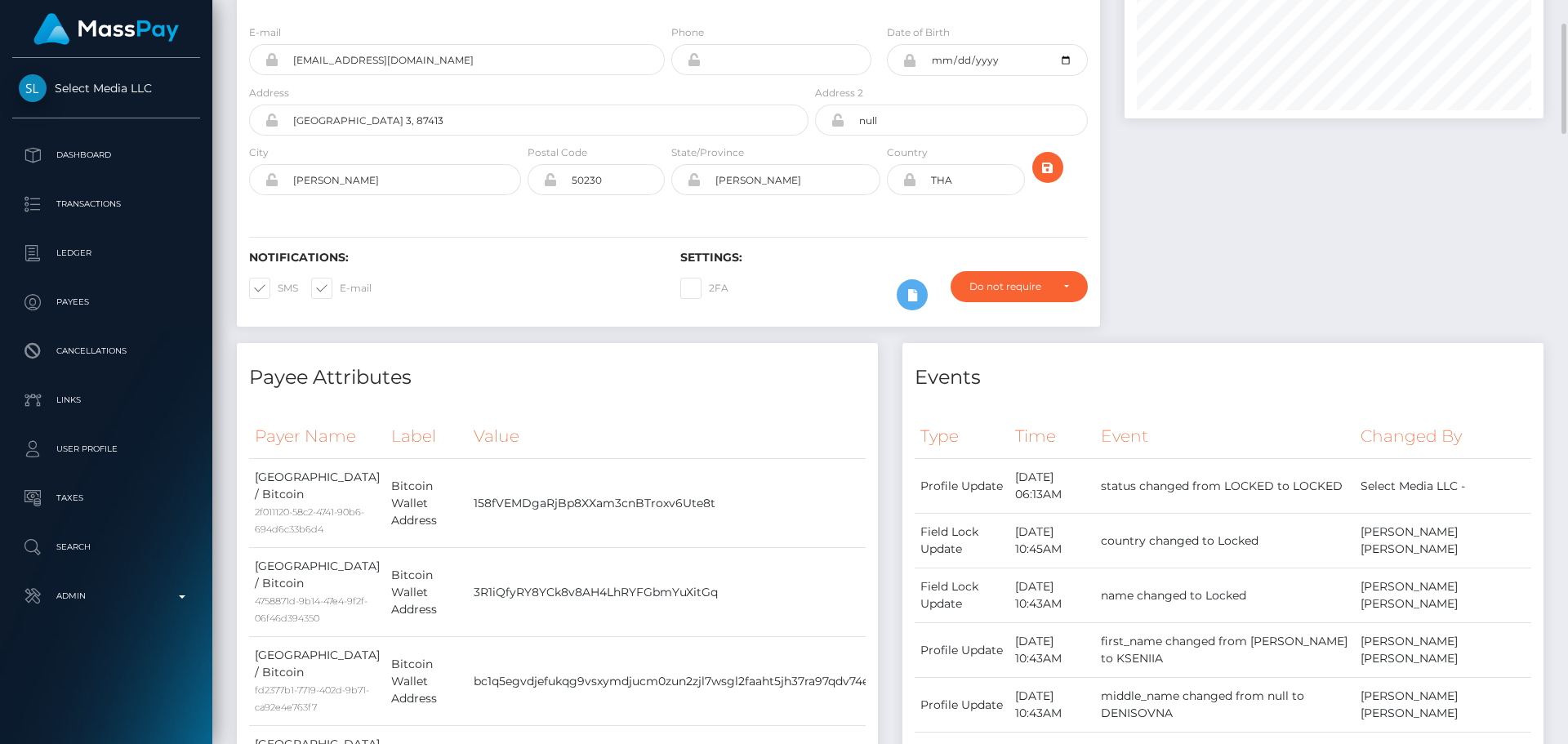
scroll to position [0, 0]
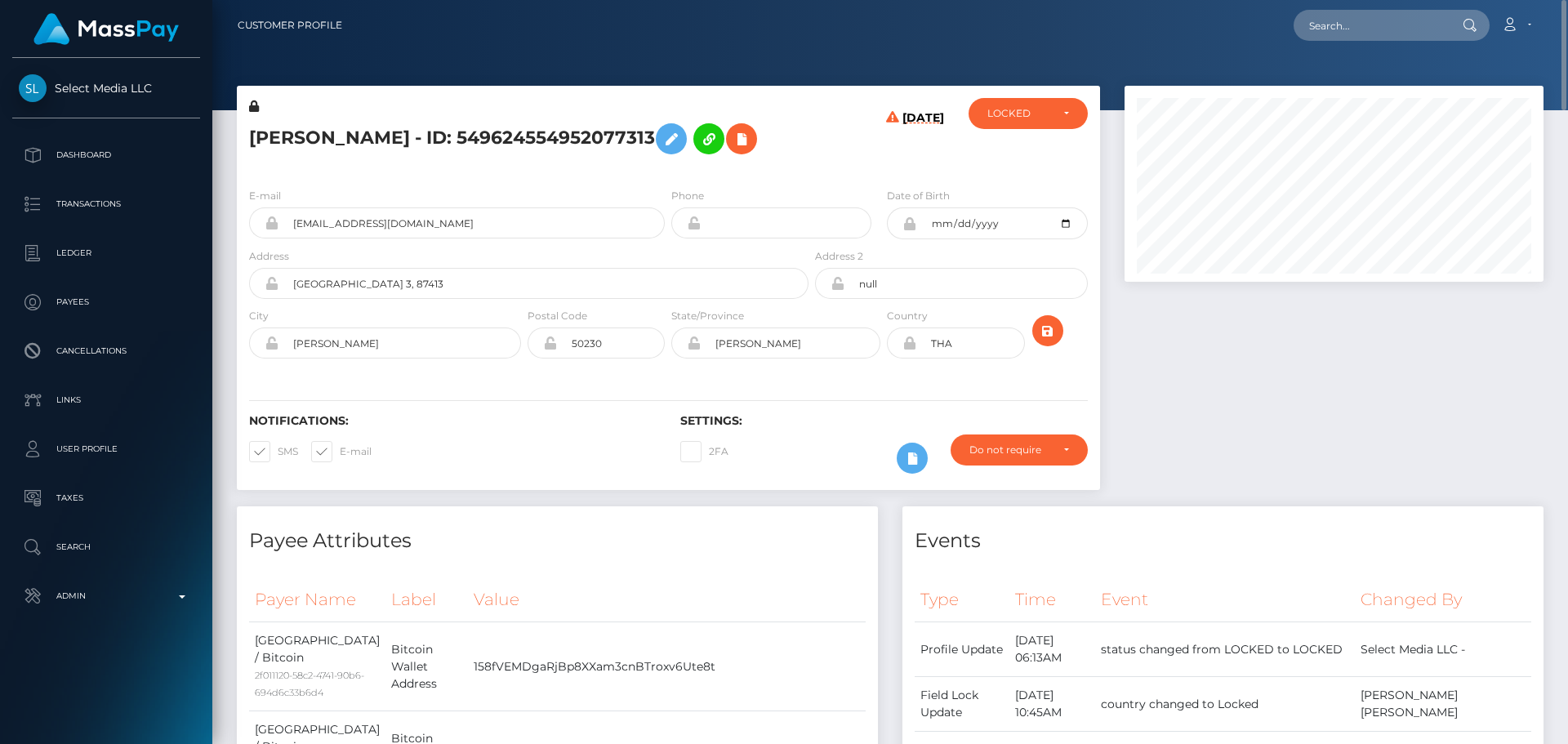
click at [677, 163] on h5 "[PERSON_NAME] - ID: 549624554952077313" at bounding box center [524, 139] width 551 height 47
click at [288, 123] on h5 "[PERSON_NAME] - ID: 549624554952077313" at bounding box center [524, 139] width 551 height 47
click at [288, 123] on h5 "KSENIIA DENISOVNA SERIUKINA - ID: 549624554952077313" at bounding box center [524, 139] width 551 height 47
copy h5 "KSENIIA"
click at [481, 125] on h5 "KSENIIA DENISOVNA SERIUKINA - ID: 549624554952077313" at bounding box center [524, 139] width 551 height 47
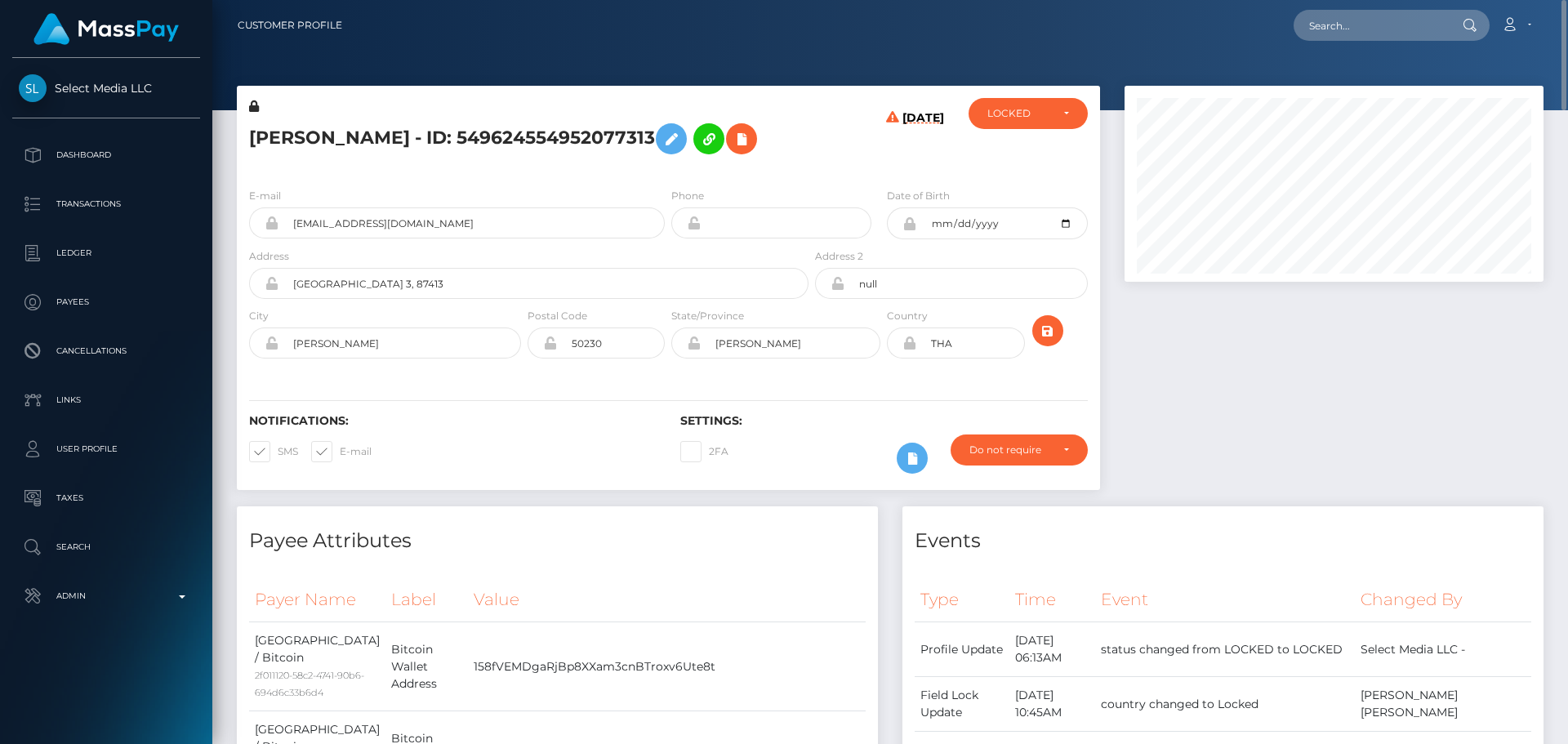
click at [481, 125] on h5 "KSENIIA DENISOVNA SERIUKINA - ID: 549624554952077313" at bounding box center [524, 139] width 551 height 47
copy h5 "SERIUKINA"
click at [764, 163] on h5 "KSENIIA DENISOVNA SERIUKINA - ID: 549624554952077313" at bounding box center [524, 139] width 551 height 47
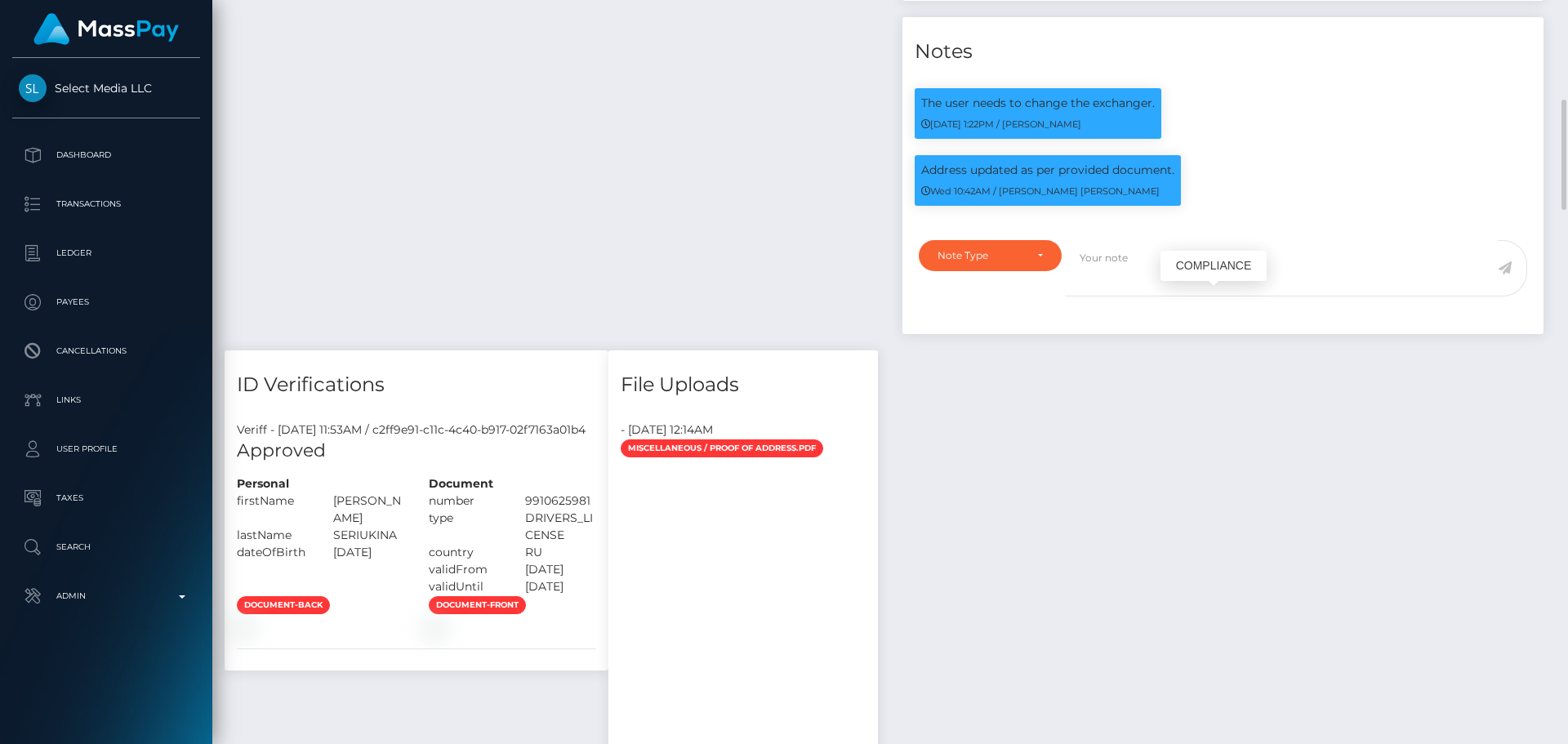
scroll to position [1226, 0]
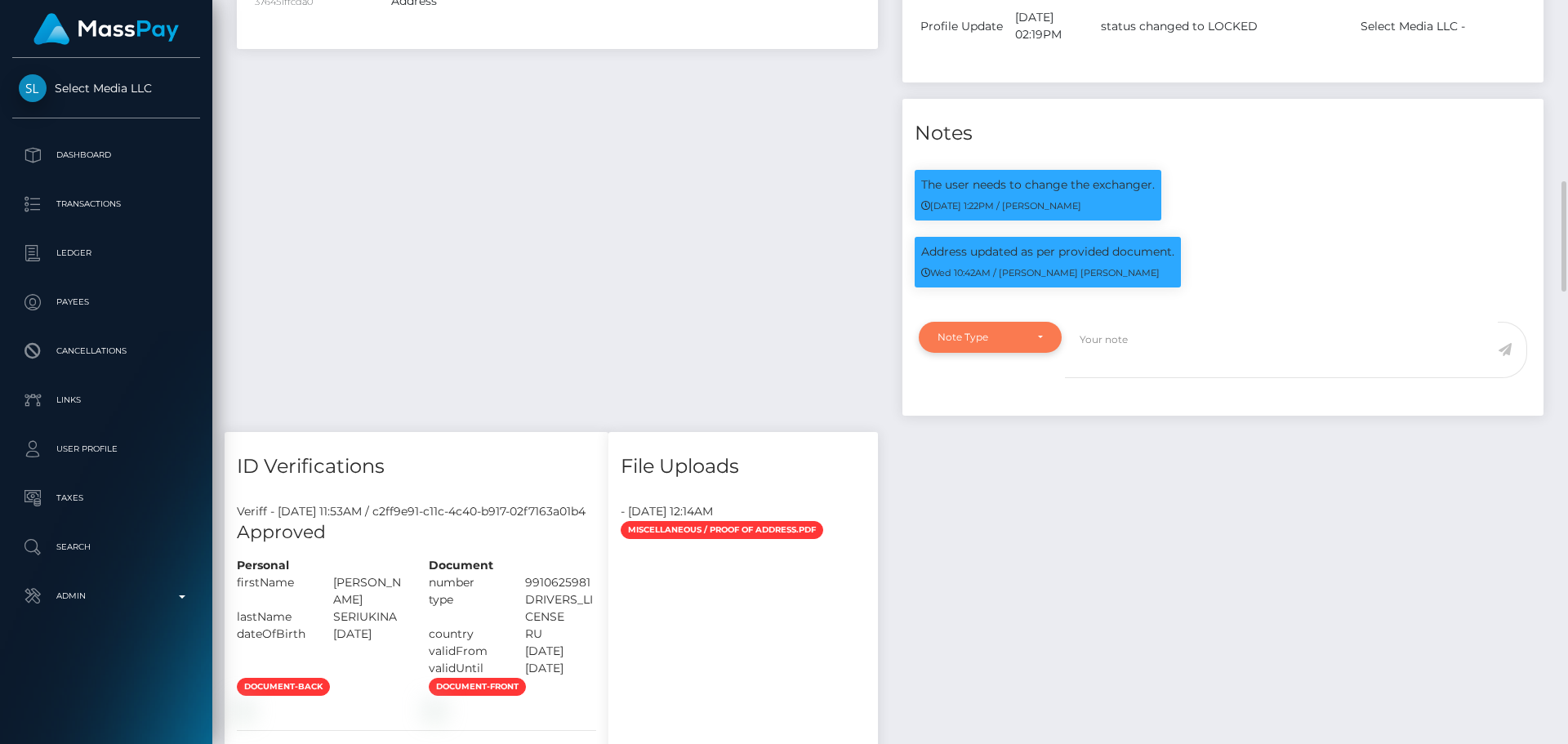
click at [1031, 353] on div "Note Type" at bounding box center [990, 337] width 143 height 31
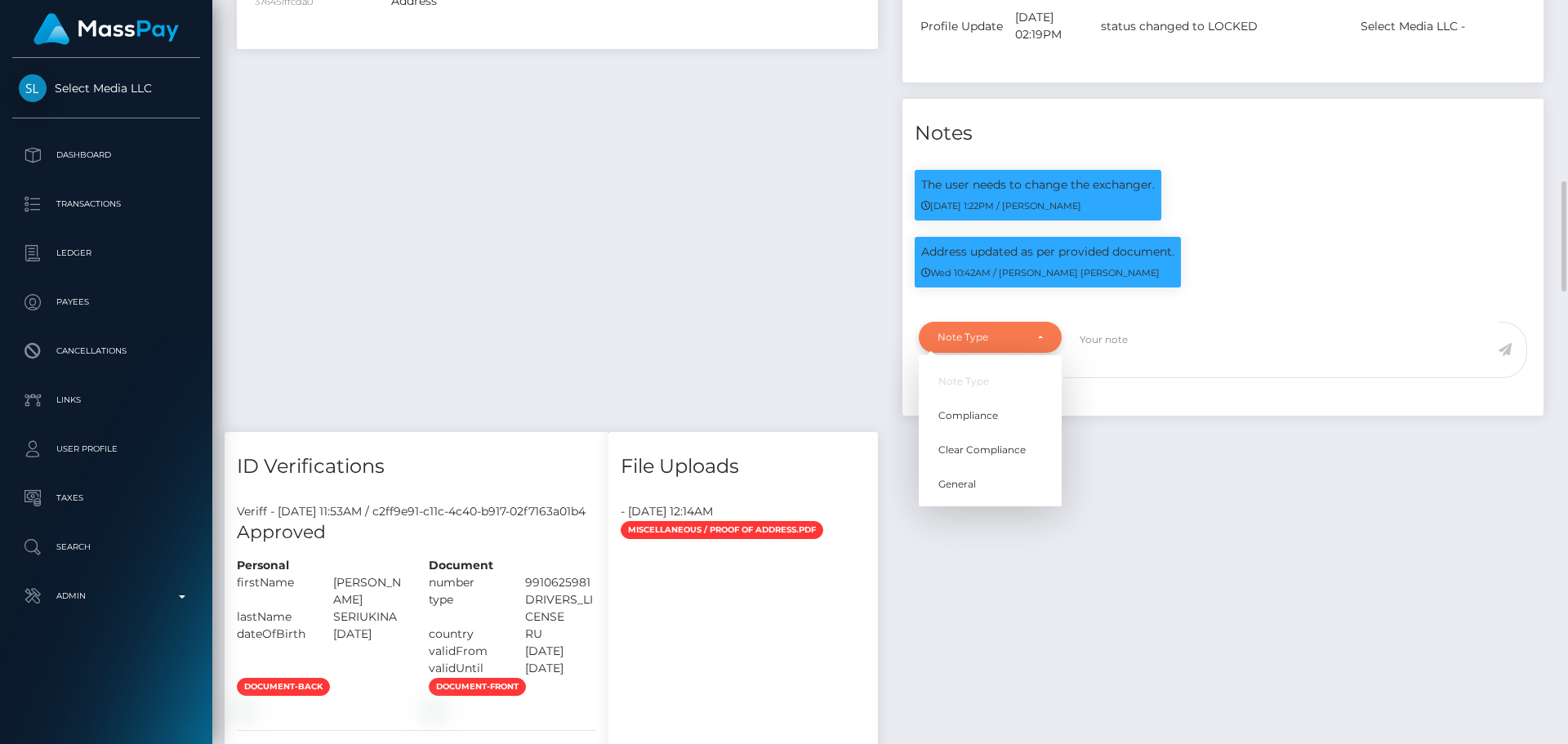
scroll to position [196, 420]
click at [995, 465] on link "Clear Compliance" at bounding box center [990, 450] width 143 height 30
select select "CLEAR_COMPLIANCE"
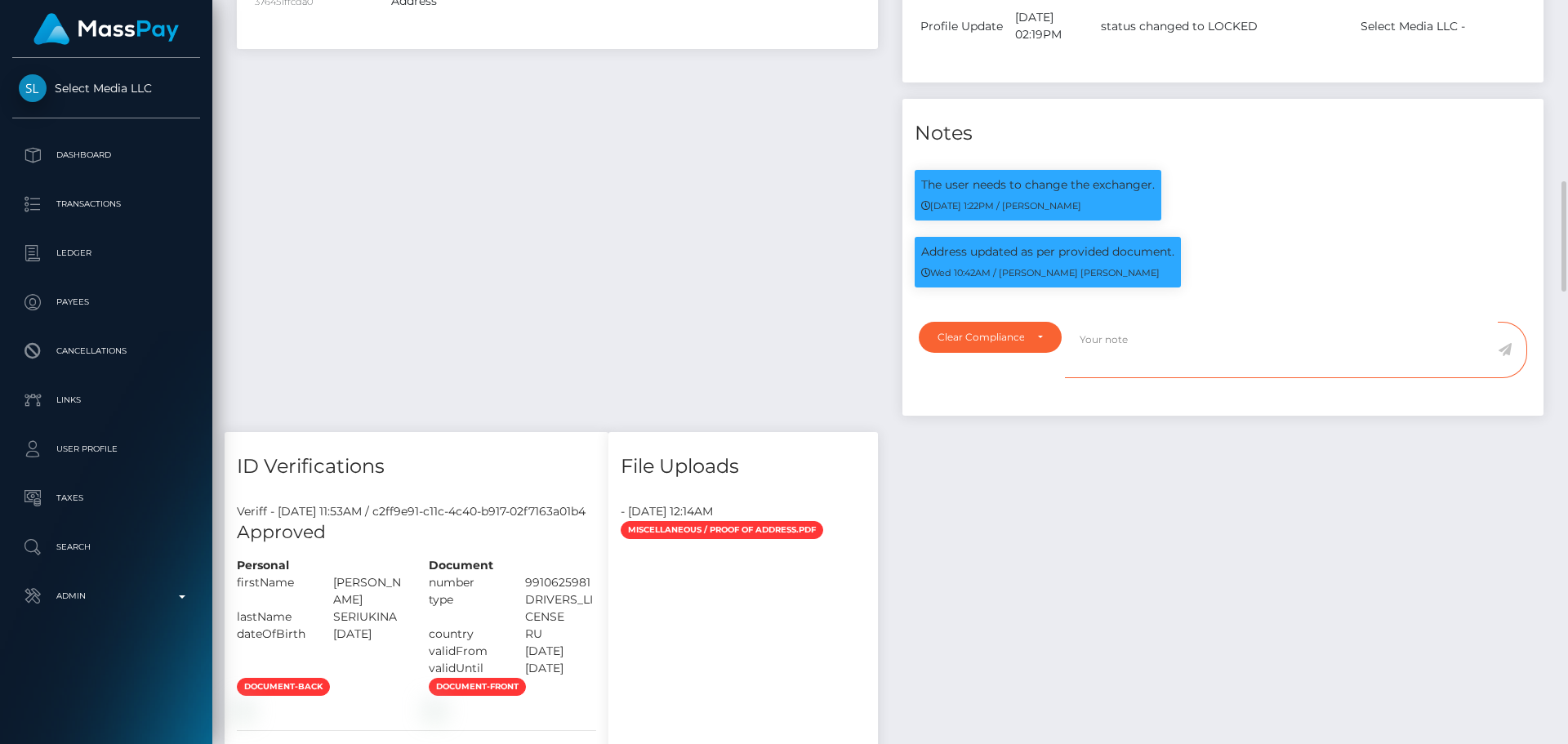
click at [1128, 379] on textarea at bounding box center [1281, 349] width 433 height 56
paste textarea "NCOU and NBCOU rules do not apply to crypto transactions. Flags cleared."
type textarea "NCOU and NBCOU rules do not apply to crypto transactions. Flags cleared."
drag, startPoint x: 1502, startPoint y: 400, endPoint x: 1473, endPoint y: 398, distance: 29.1
click at [1503, 356] on icon at bounding box center [1505, 349] width 14 height 13
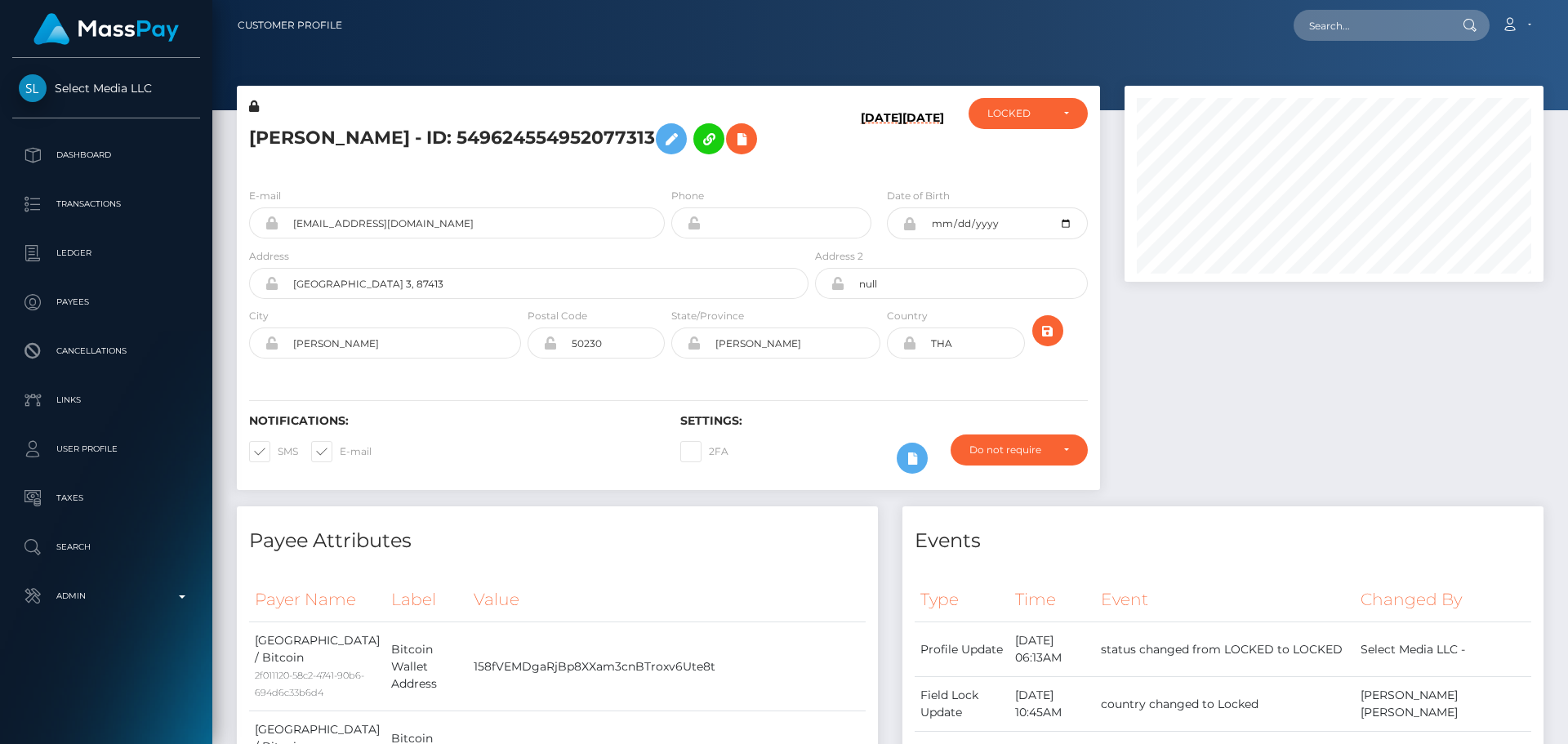
scroll to position [196, 420]
click at [815, 405] on div "Notifications: SMS E-mail Settings: 2FA" at bounding box center [669, 433] width 864 height 116
click at [814, 404] on div "Notifications: SMS E-mail Settings: 2FA" at bounding box center [669, 433] width 864 height 116
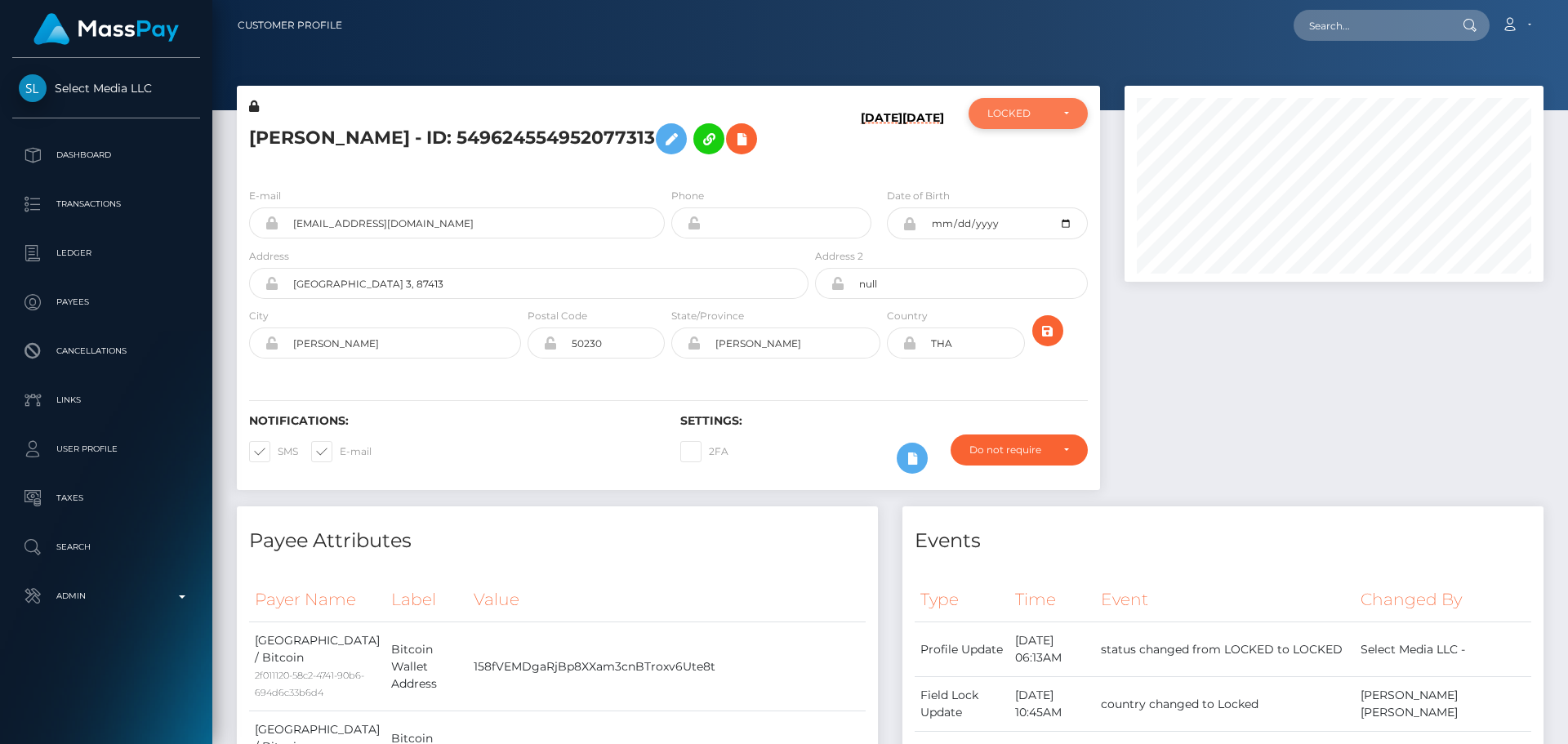
click at [1022, 110] on div "LOCKED" at bounding box center [1018, 113] width 63 height 13
click at [1017, 154] on span "ACTIVE" at bounding box center [1006, 157] width 36 height 15
select select "ACTIVE"
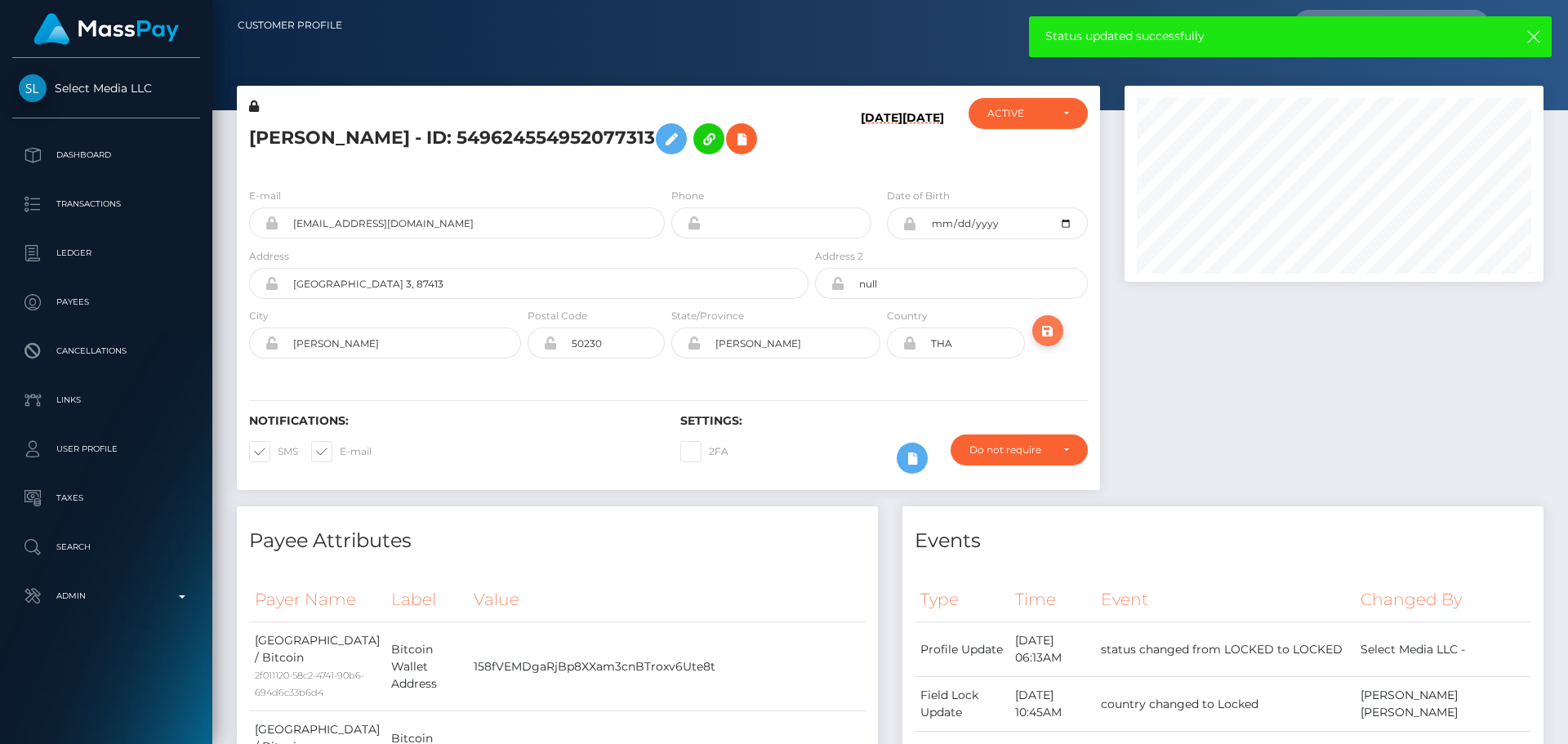
click at [1055, 341] on icon "submit" at bounding box center [1047, 331] width 20 height 20
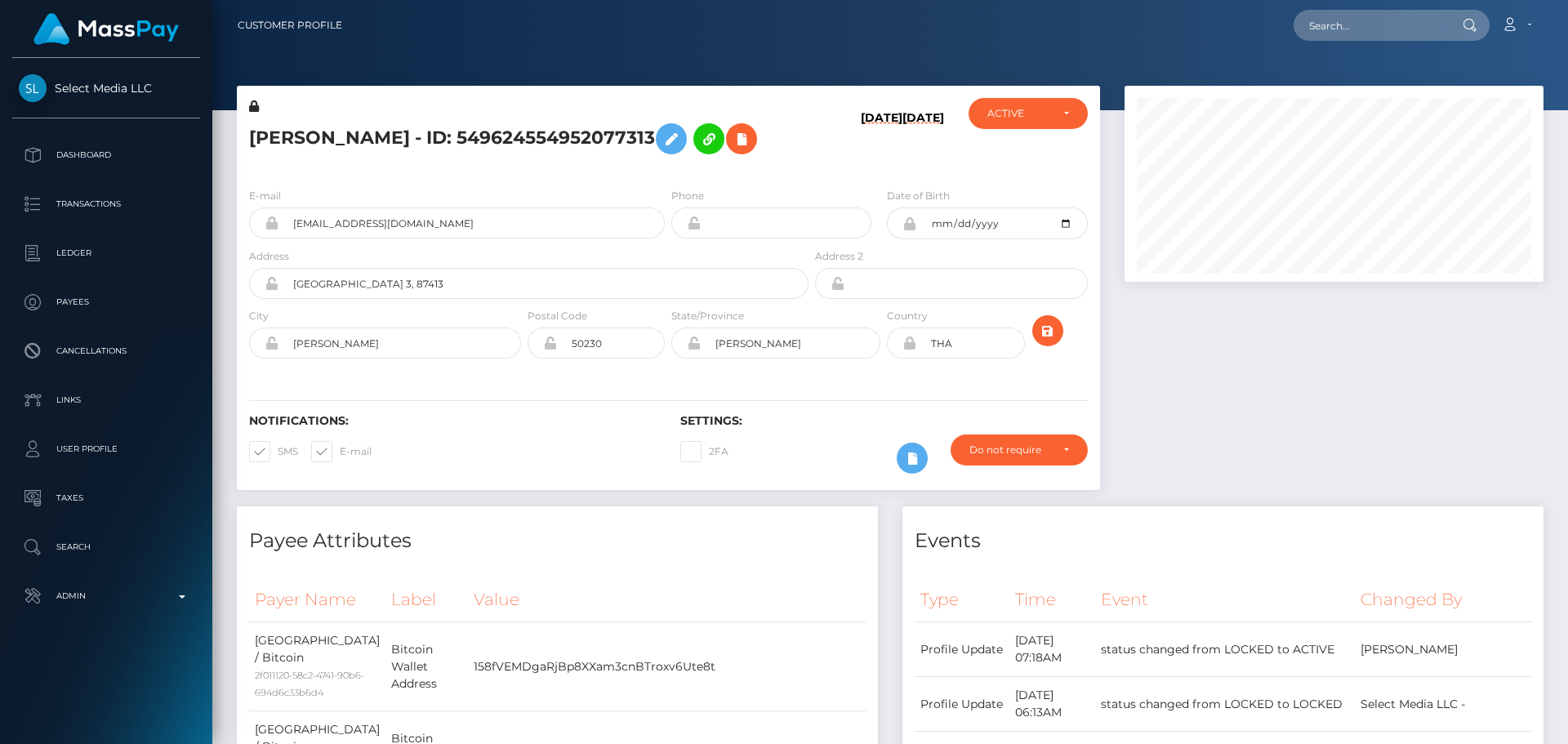
scroll to position [196, 420]
click at [865, 414] on div "Notifications: SMS E-mail Settings: 2FA" at bounding box center [669, 433] width 864 height 116
click at [1039, 341] on icon "submit" at bounding box center [1047, 331] width 20 height 20
click at [485, 126] on h5 "[PERSON_NAME] - ID: 549624554952077313" at bounding box center [524, 139] width 551 height 47
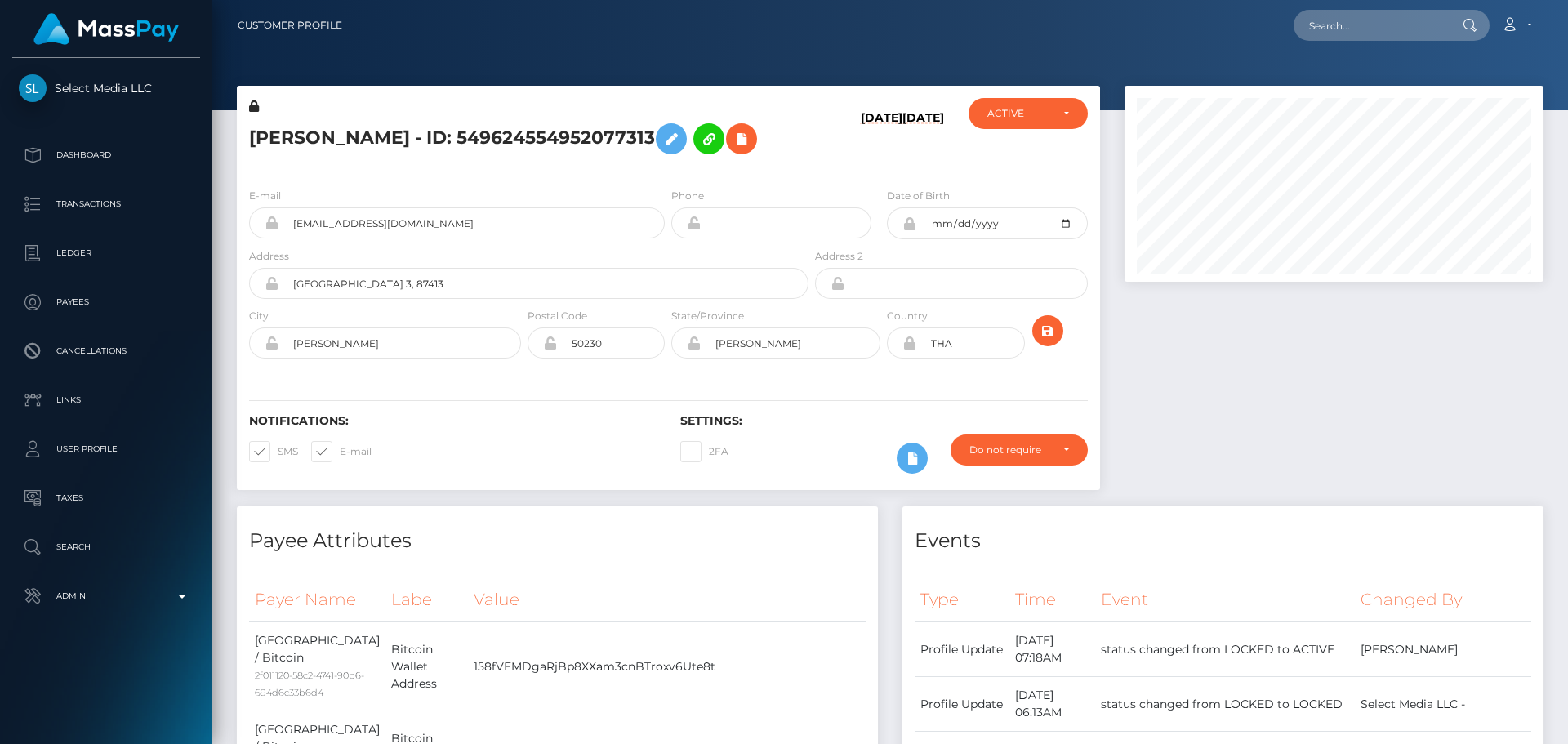
click at [485, 126] on h5 "[PERSON_NAME] - ID: 549624554952077313" at bounding box center [524, 139] width 551 height 47
copy h5 "[PERSON_NAME] - ID: 549624554952077313"
click at [1341, 17] on input "text" at bounding box center [1370, 25] width 154 height 31
paste input "761655763495034880"
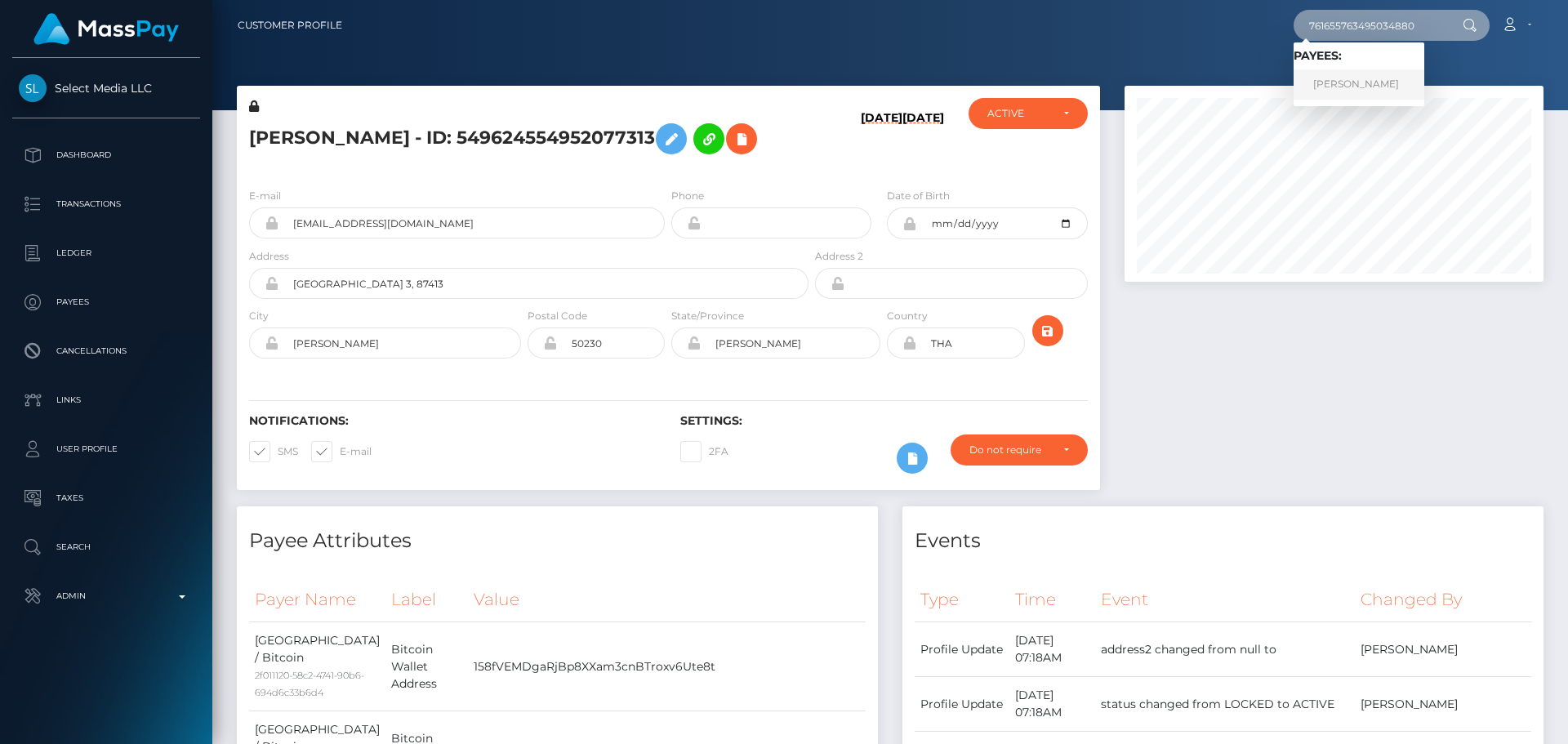
type input "761655763495034880"
click at [1330, 81] on link "[PERSON_NAME]" at bounding box center [1358, 84] width 131 height 30
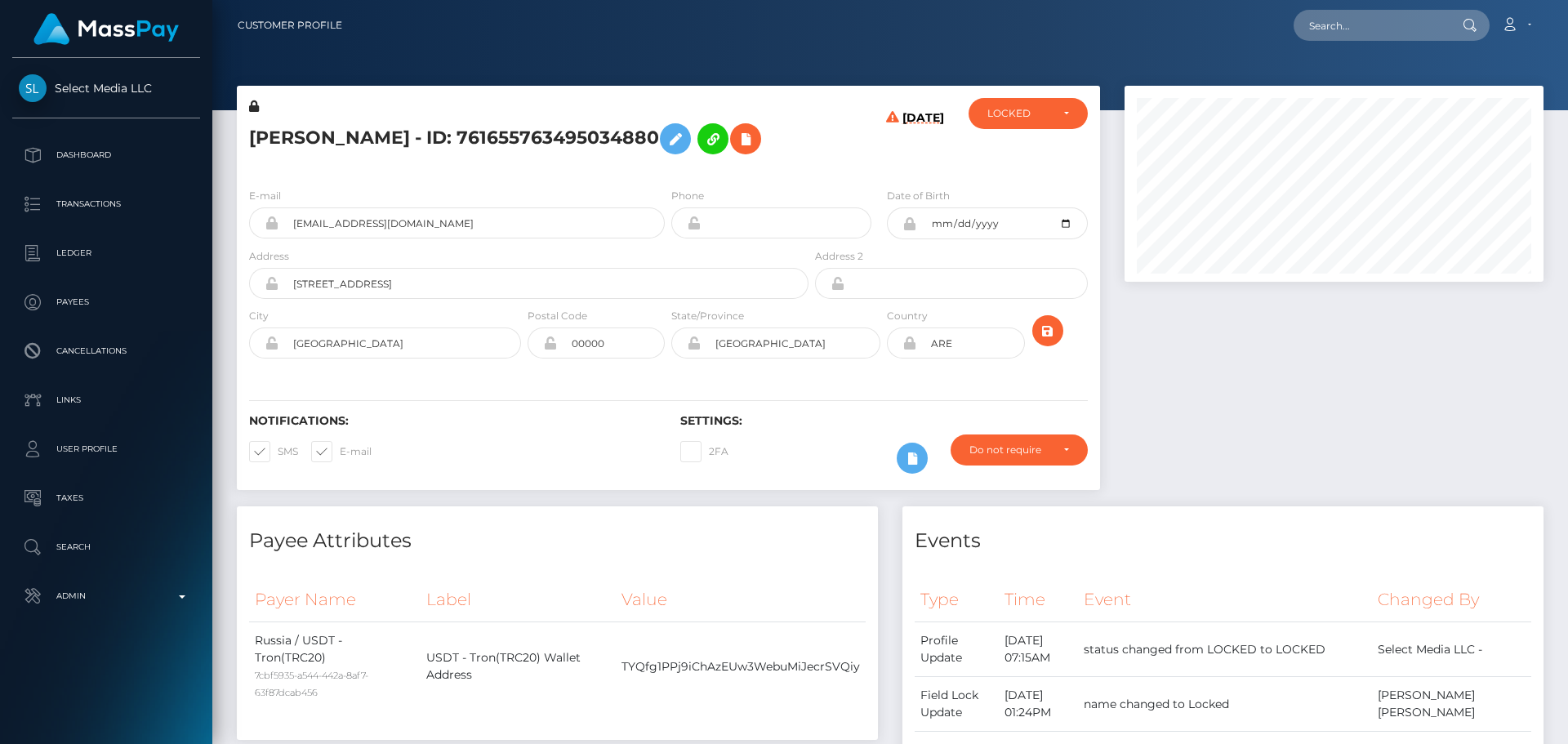
scroll to position [196, 420]
click at [283, 116] on h5 "[PERSON_NAME] - ID: 761655763495034880" at bounding box center [524, 139] width 551 height 47
copy h5 "KSENIYA"
click at [552, 124] on h5 "[PERSON_NAME] - ID: 761655763495034880" at bounding box center [524, 139] width 551 height 47
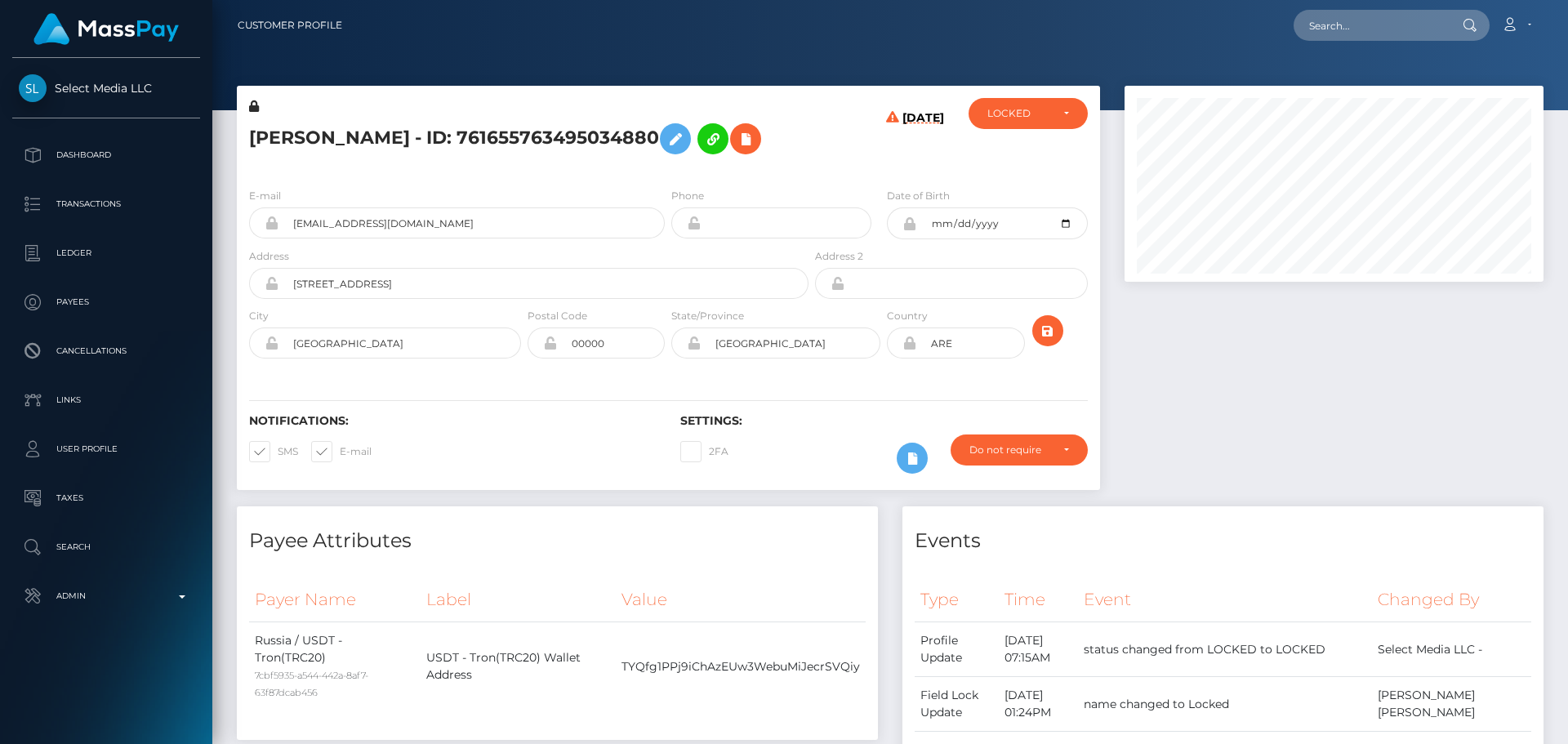
click at [552, 124] on h5 "[PERSON_NAME] - ID: 761655763495034880" at bounding box center [524, 139] width 551 height 47
copy h5 "OGLOBLINA"
click at [824, 175] on div "[DATE]" at bounding box center [884, 136] width 144 height 76
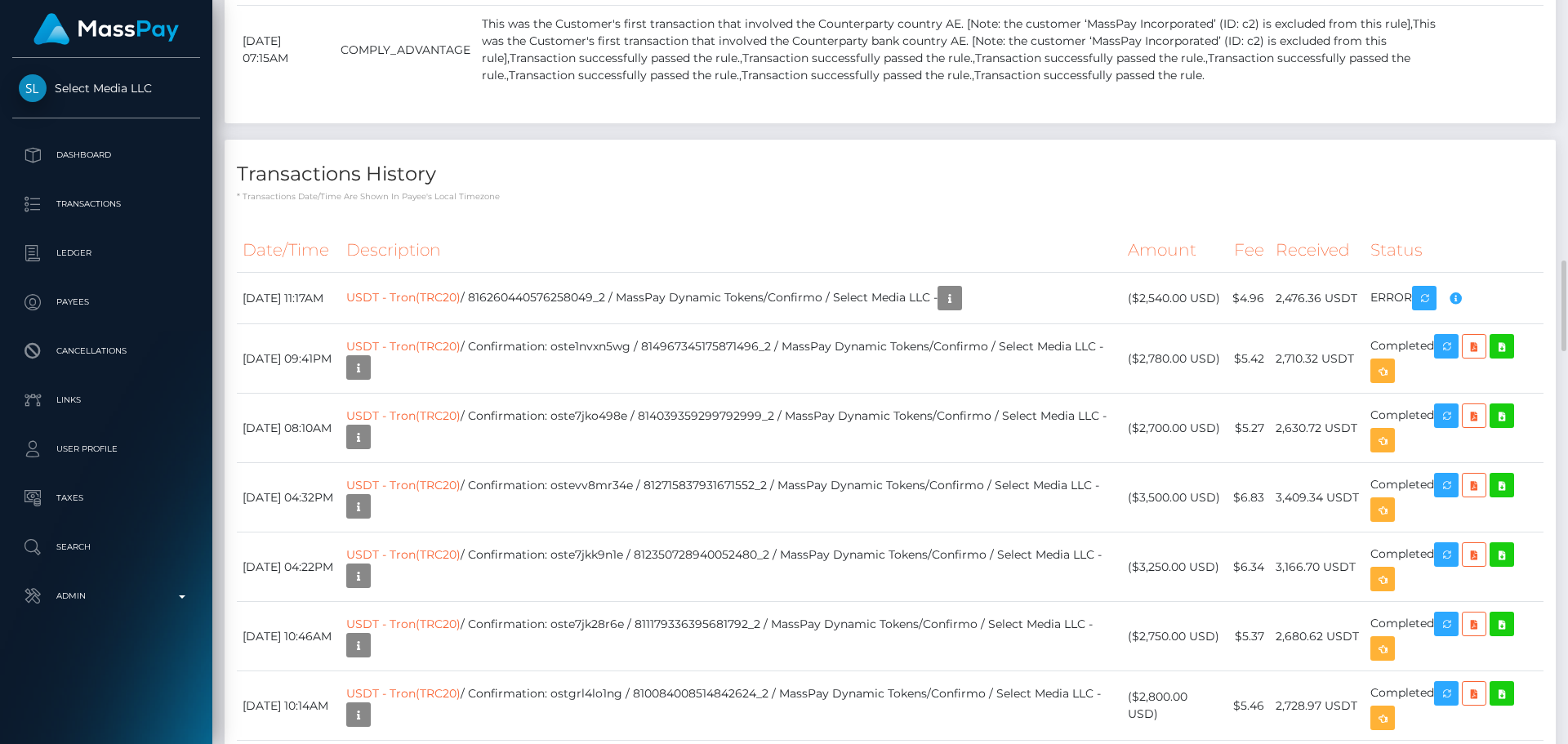
scroll to position [2206, 0]
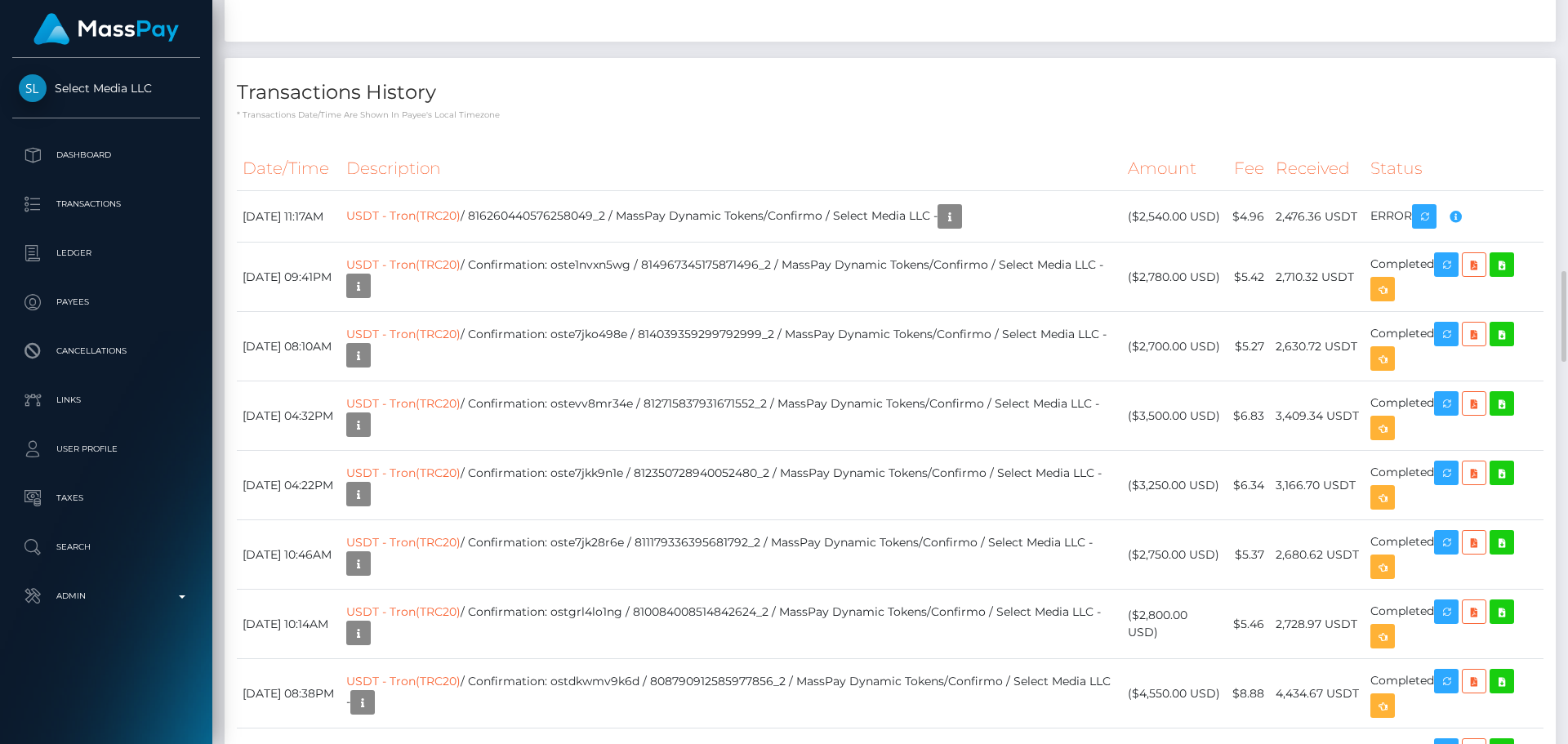
click at [856, 107] on h4 "Transactions History" at bounding box center [890, 92] width 1307 height 28
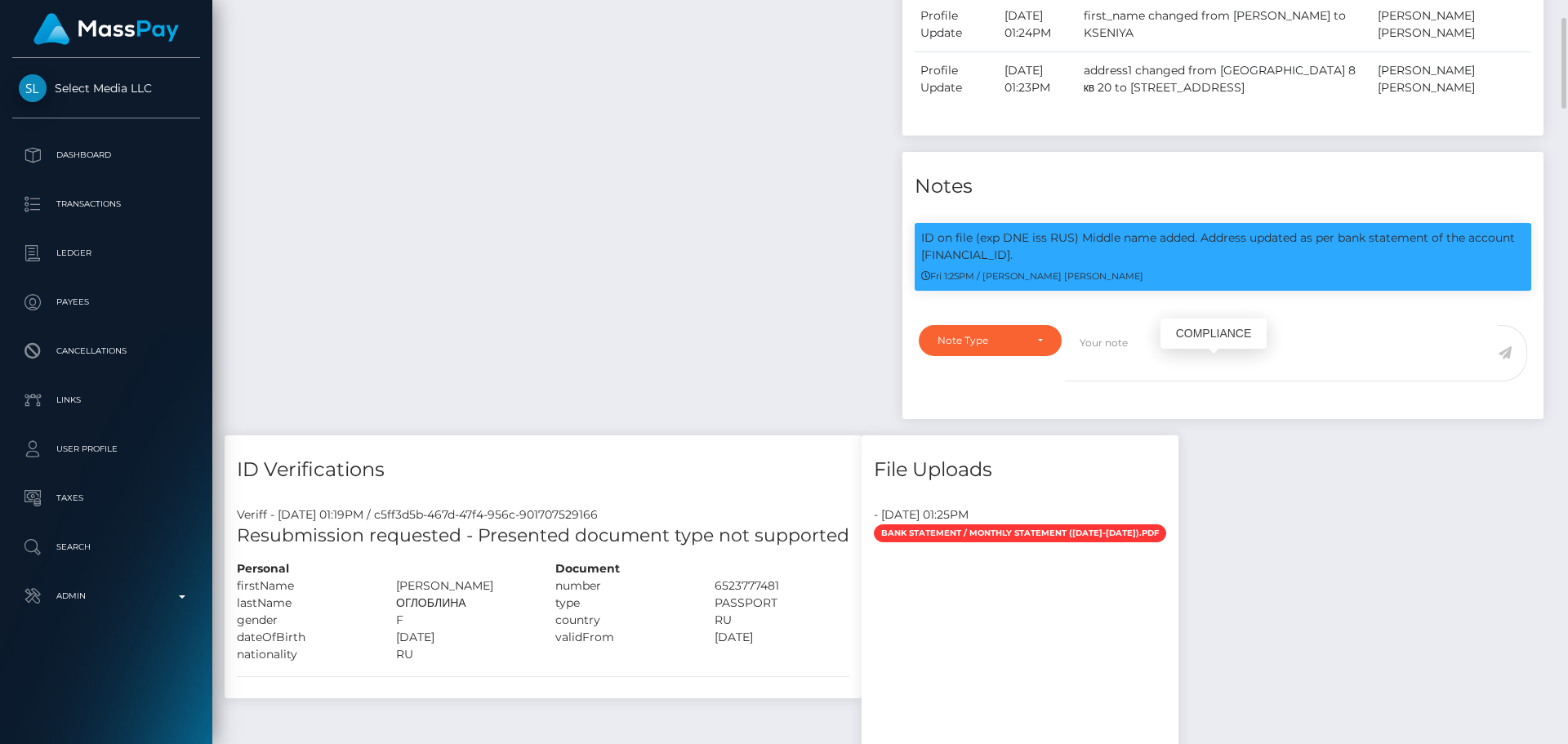
scroll to position [817, 0]
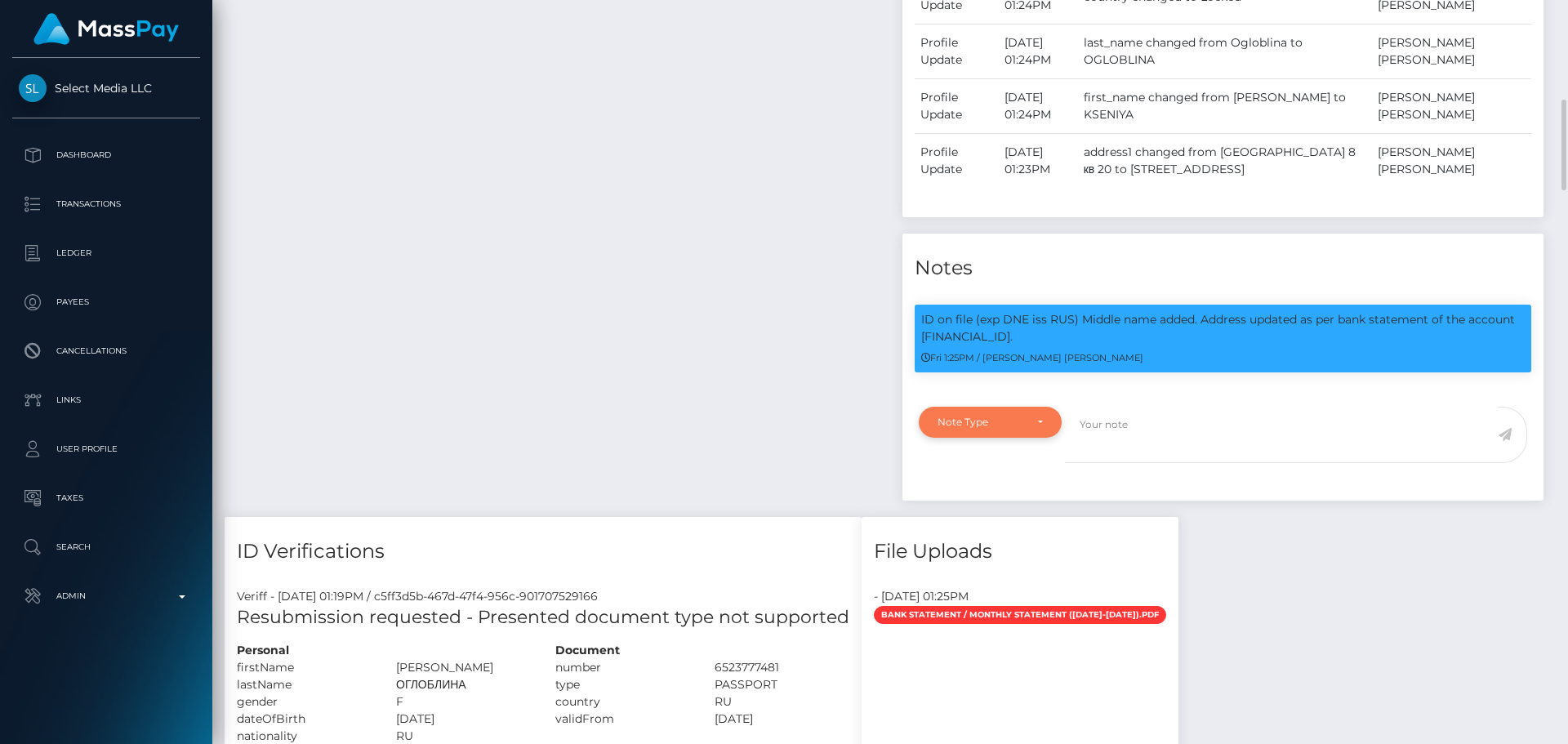
click at [1015, 438] on div "Note Type" at bounding box center [990, 422] width 143 height 31
click at [1003, 542] on span "Clear Compliance" at bounding box center [982, 535] width 87 height 15
select select "CLEAR_COMPLIANCE"
click at [1193, 463] on textarea at bounding box center [1281, 435] width 433 height 56
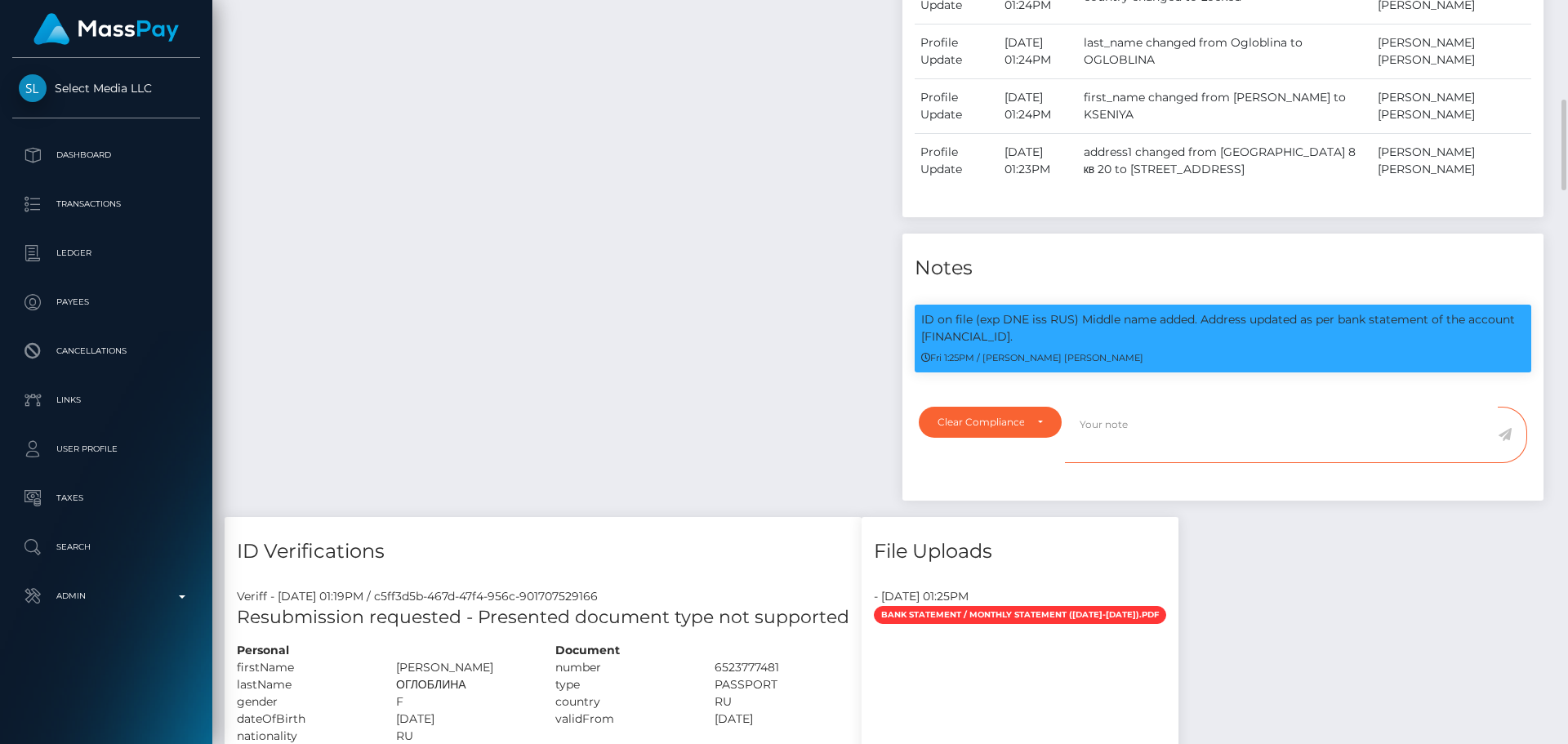
paste textarea "NCOU and NBCOU rules do not apply to crypto transactions. Flags cleared."
type textarea "NCOU and NBCOU rules do not apply to crypto transactions. Flags cleared."
click at [678, 164] on div "Payee Attributes Payer Name Label Value [GEOGRAPHIC_DATA] / USDT - Tron(TRC20) …" at bounding box center [557, 103] width 665 height 828
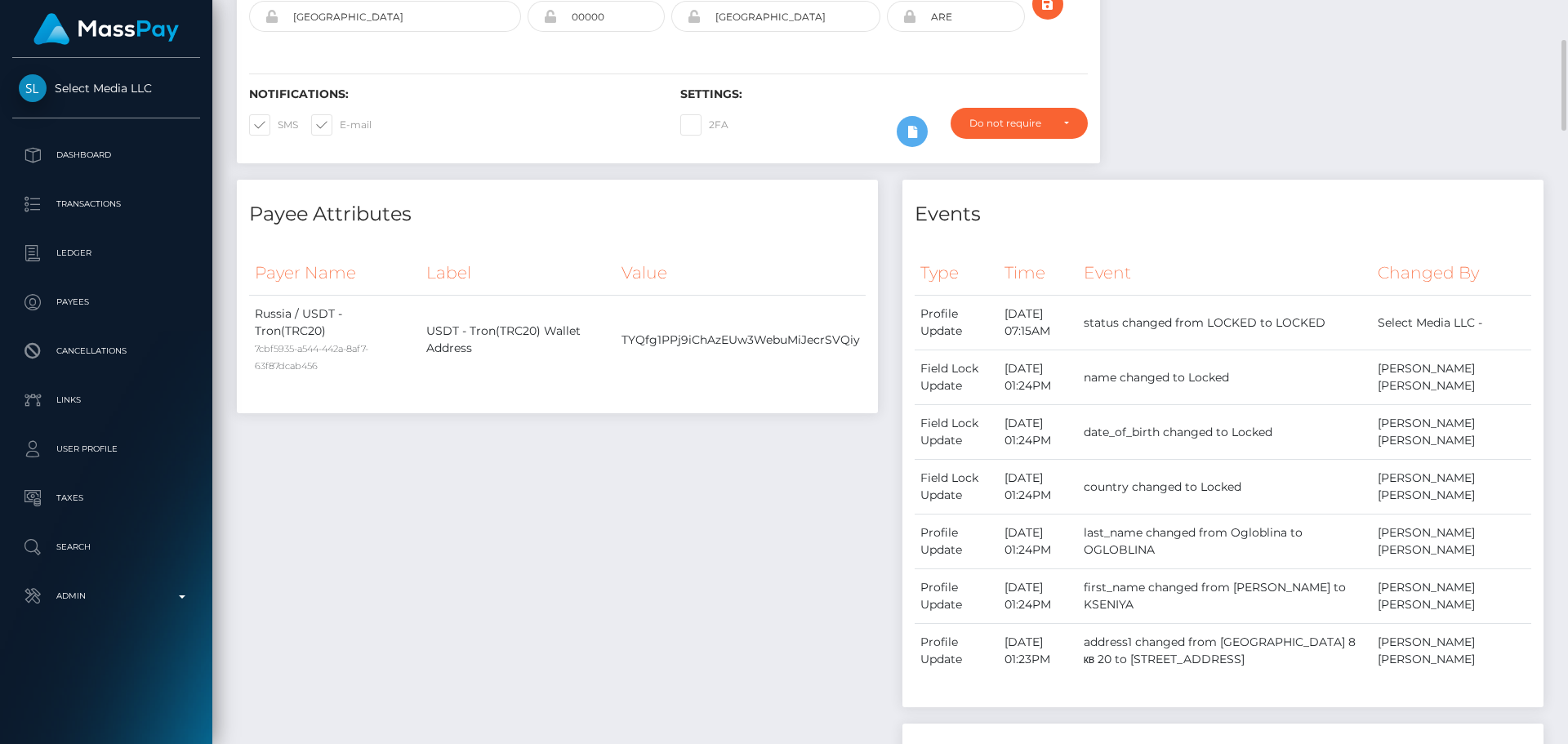
scroll to position [0, 0]
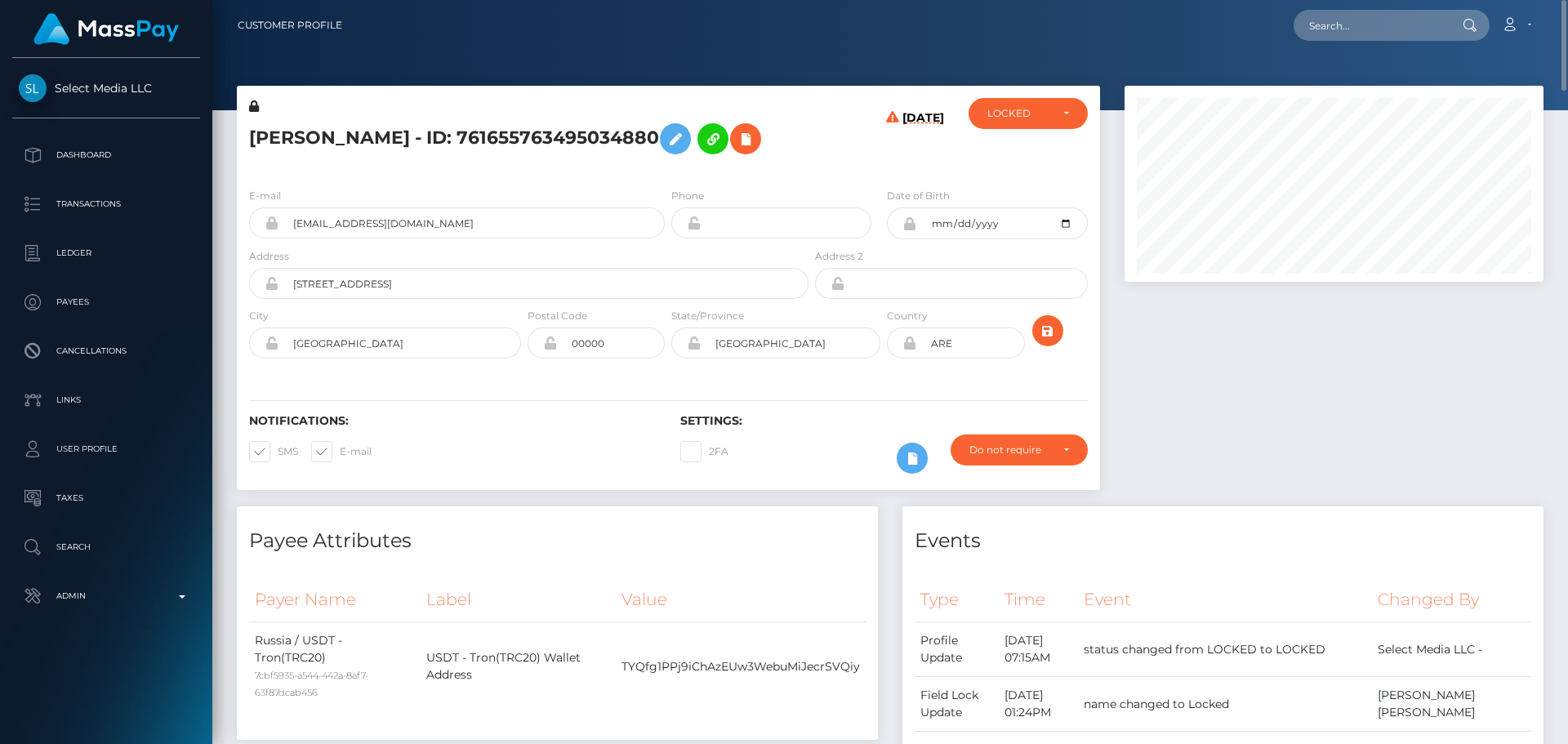
click at [663, 163] on h5 "[PERSON_NAME] - ID: 761655763495034880" at bounding box center [524, 139] width 551 height 47
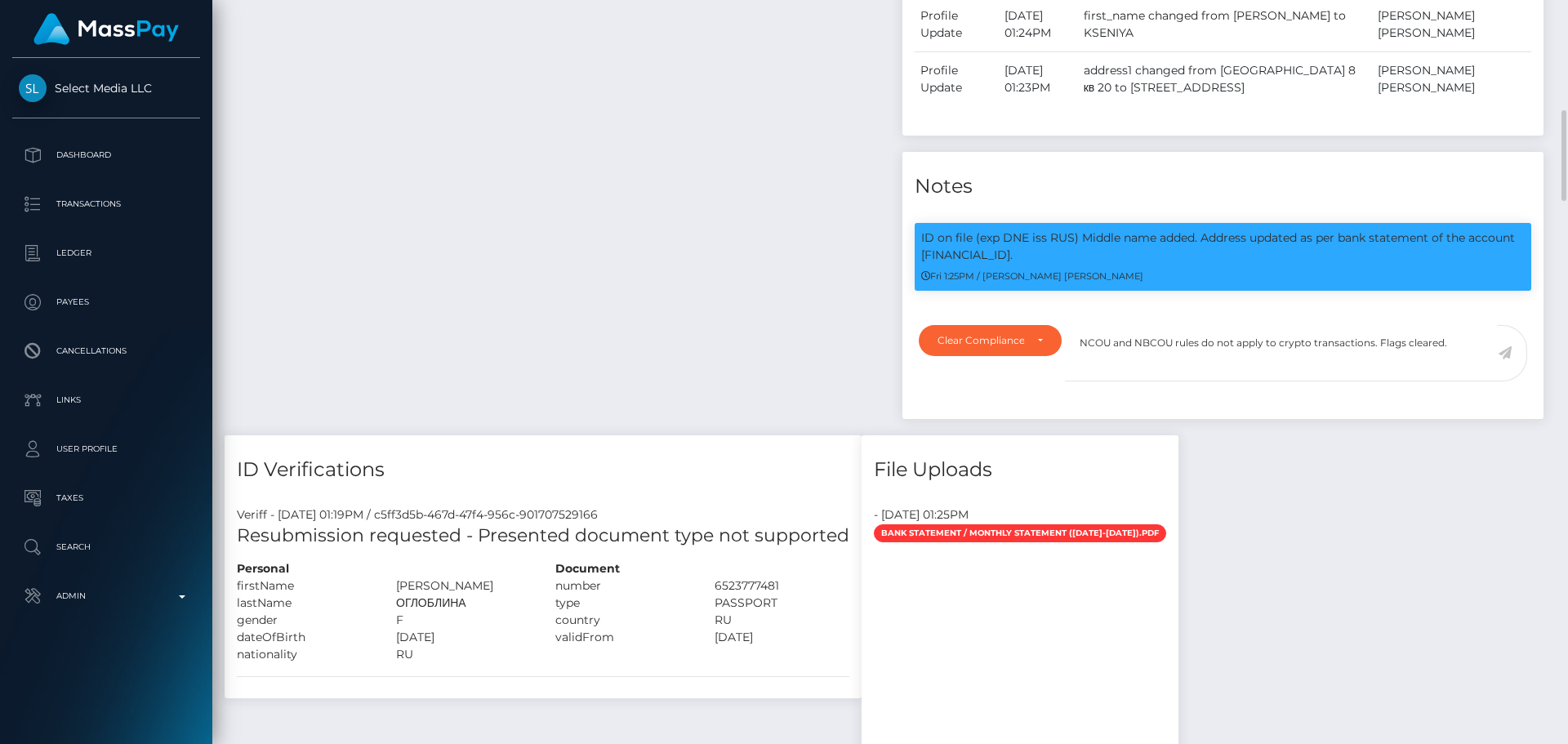
scroll to position [196, 420]
drag, startPoint x: 1502, startPoint y: 401, endPoint x: 1493, endPoint y: 401, distance: 9.0
click at [1503, 359] on icon at bounding box center [1505, 353] width 14 height 13
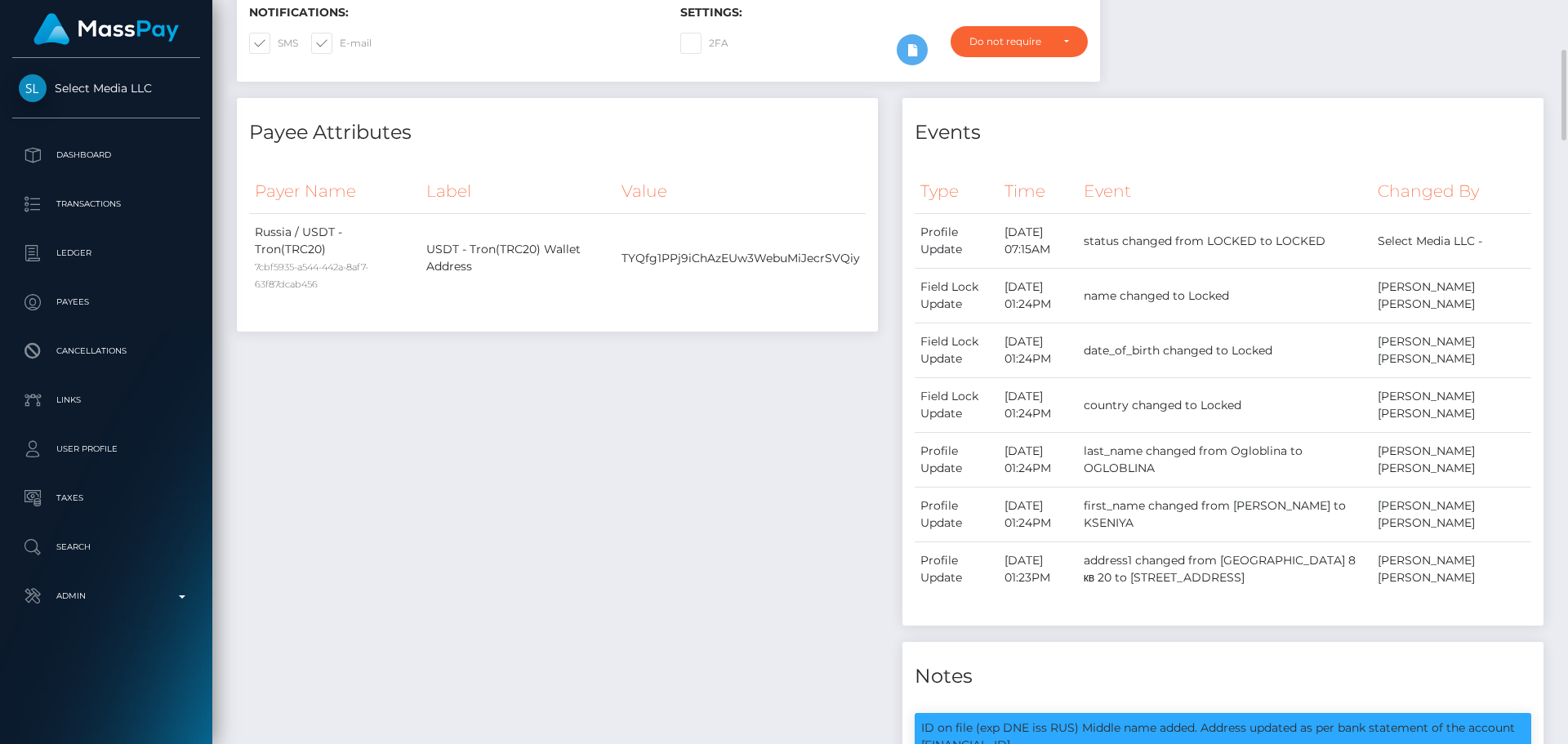
scroll to position [0, 0]
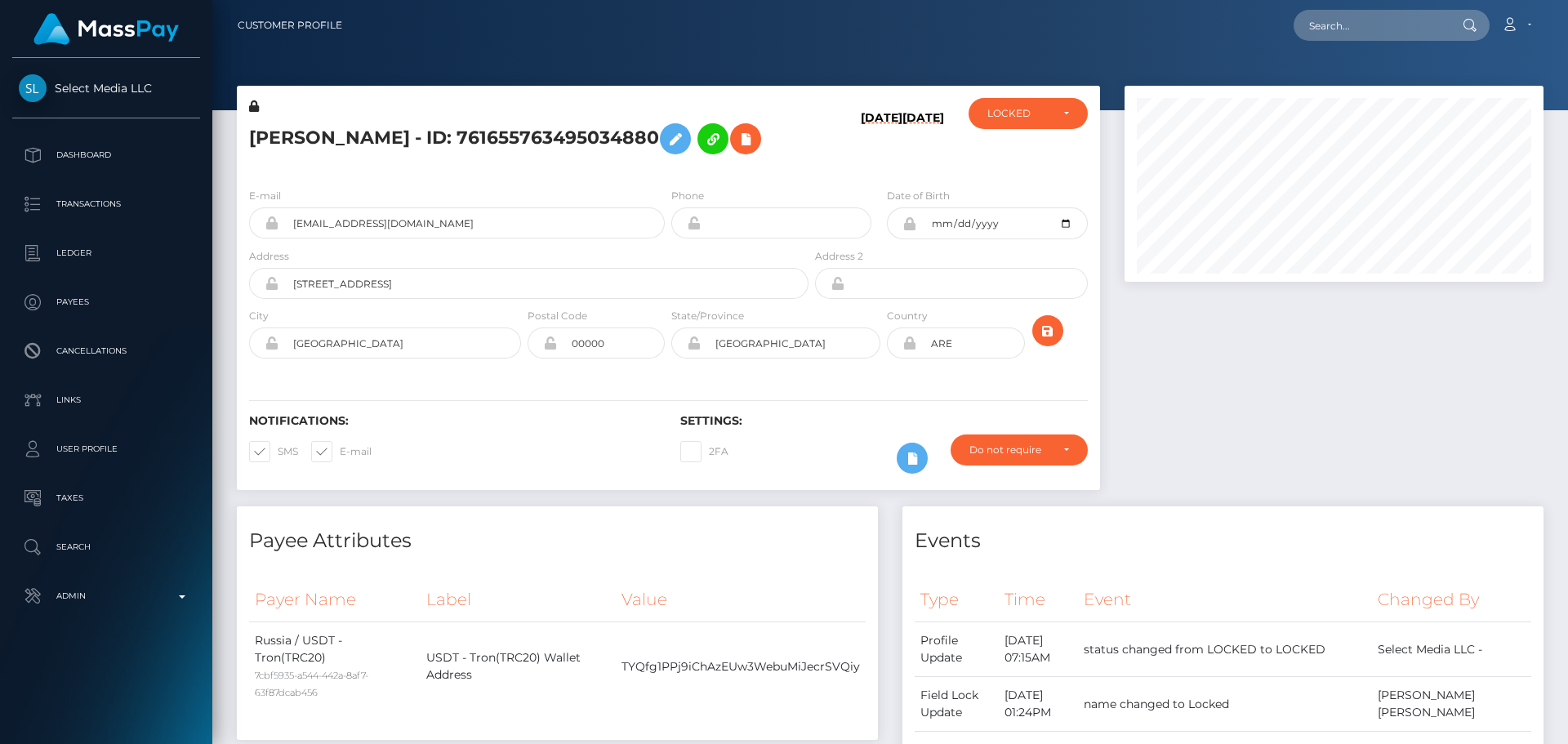
scroll to position [196, 420]
click at [997, 113] on div "LOCKED" at bounding box center [1018, 113] width 63 height 13
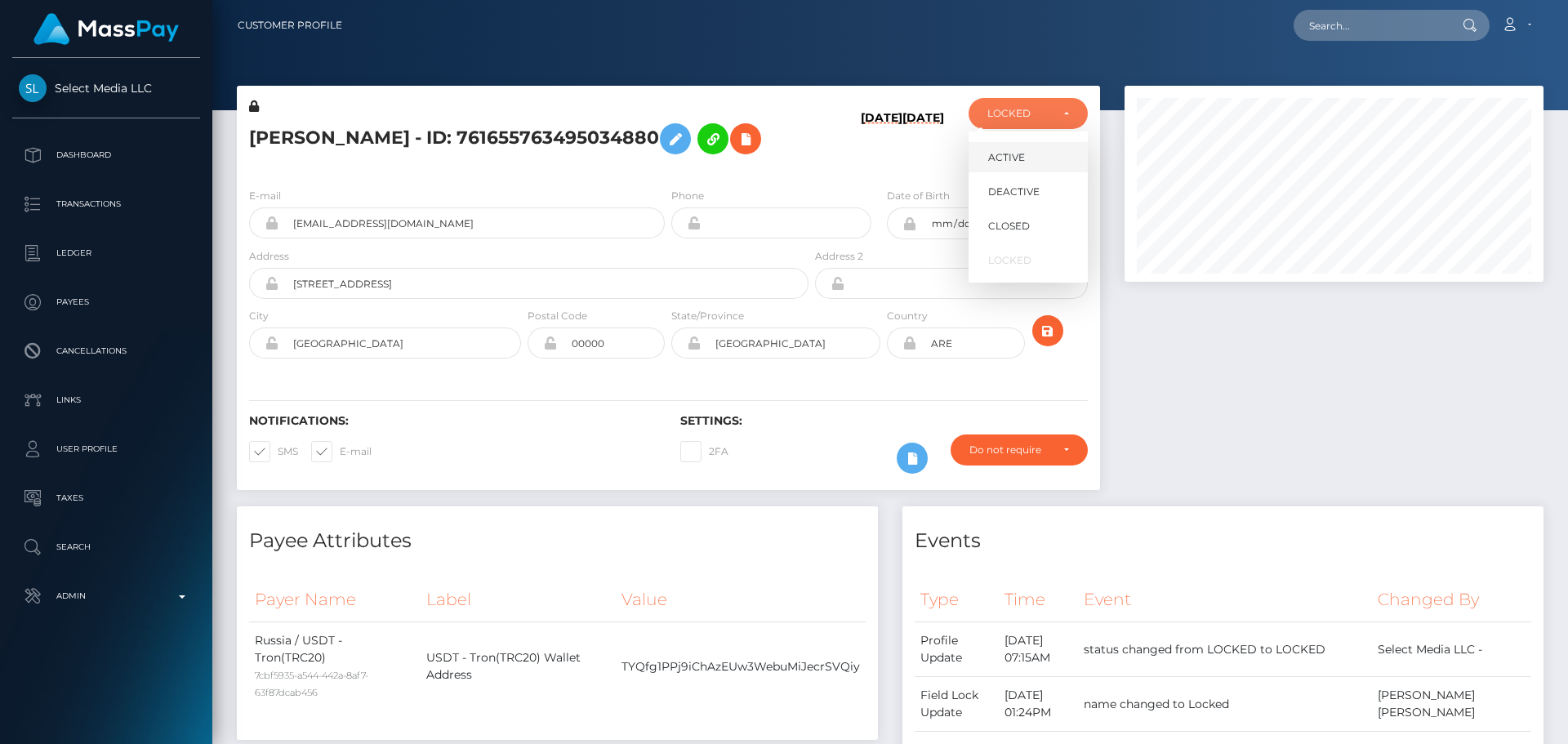
click at [1021, 147] on link "ACTIVE" at bounding box center [1028, 157] width 119 height 30
select select "ACTIVE"
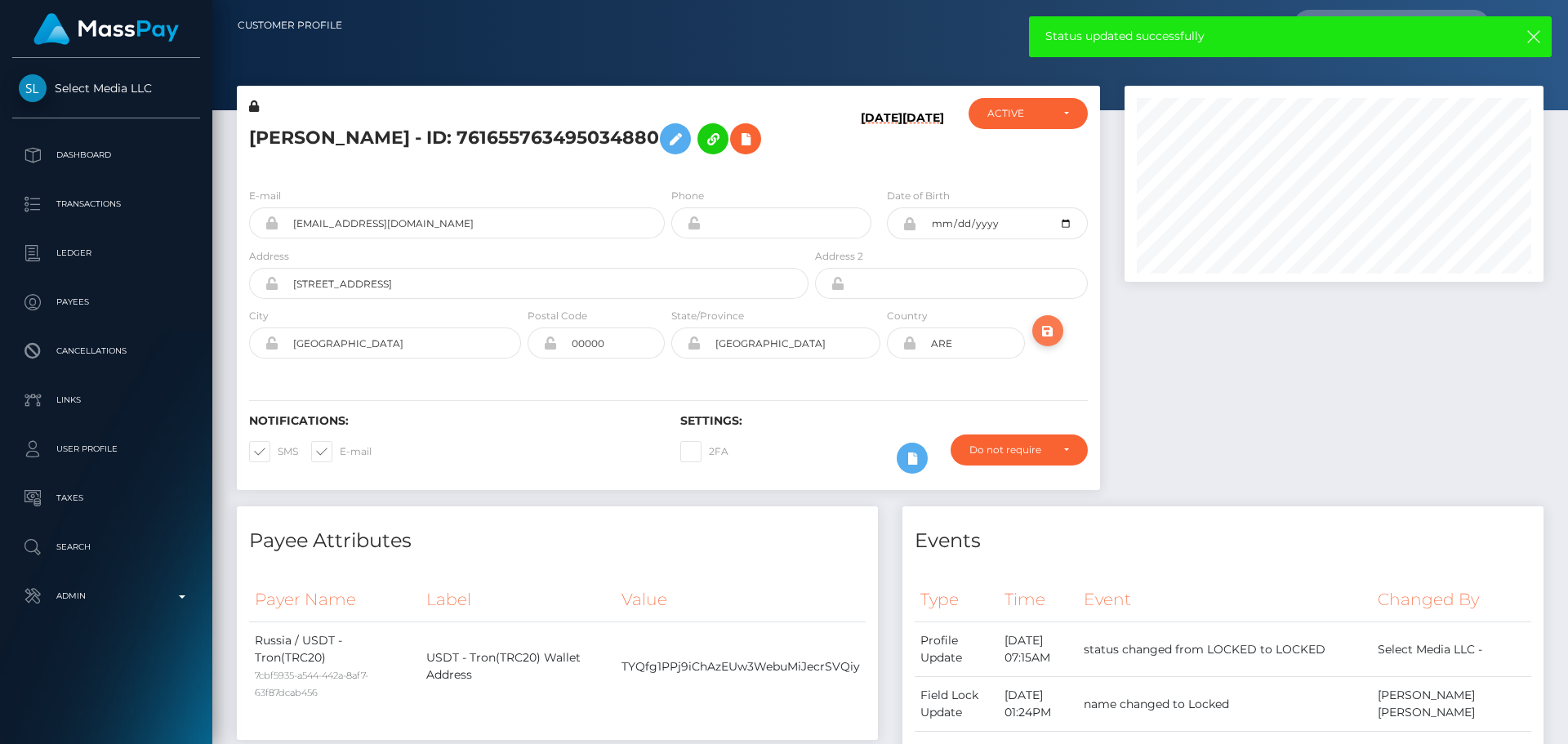
click at [1049, 341] on icon "submit" at bounding box center [1047, 331] width 20 height 20
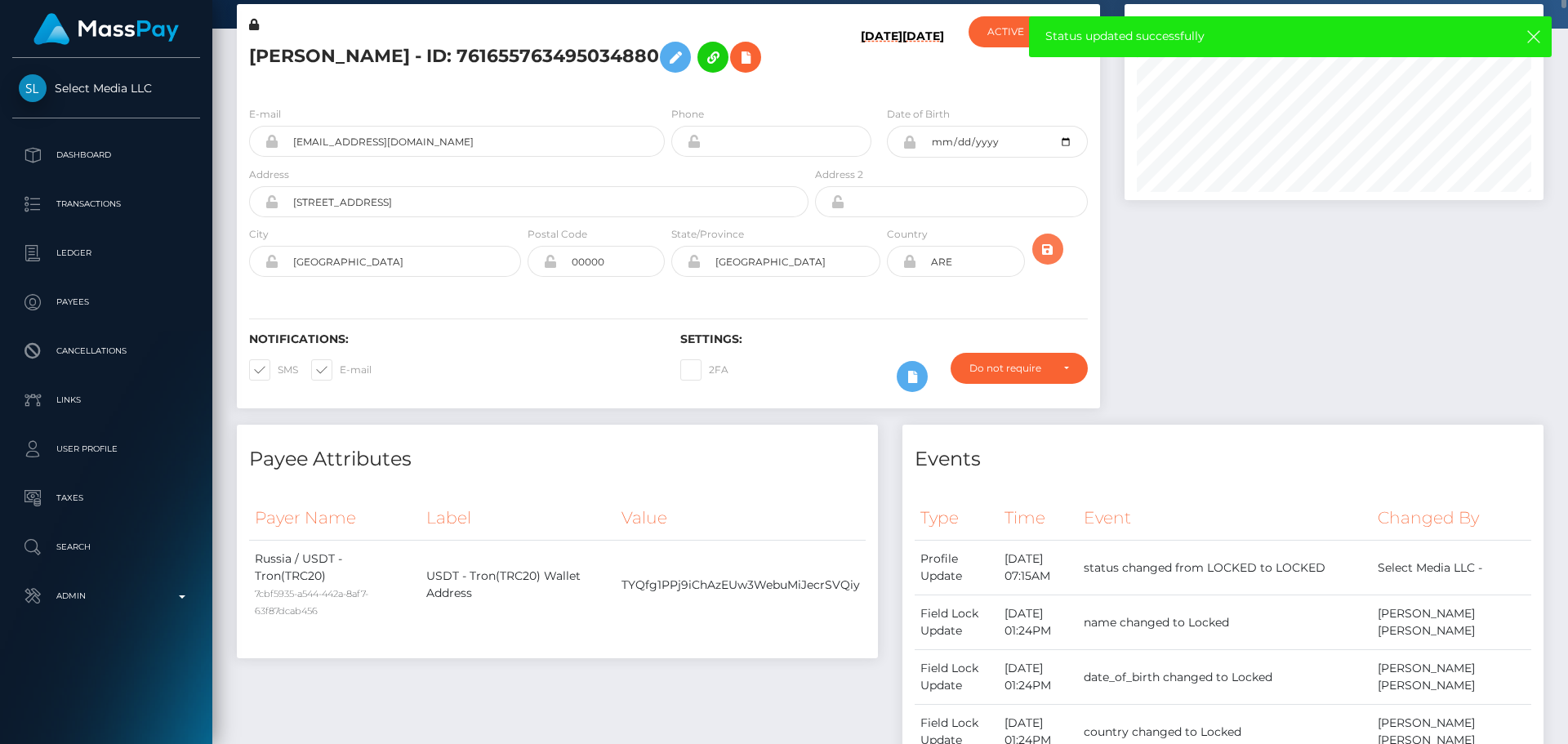
scroll to position [0, 0]
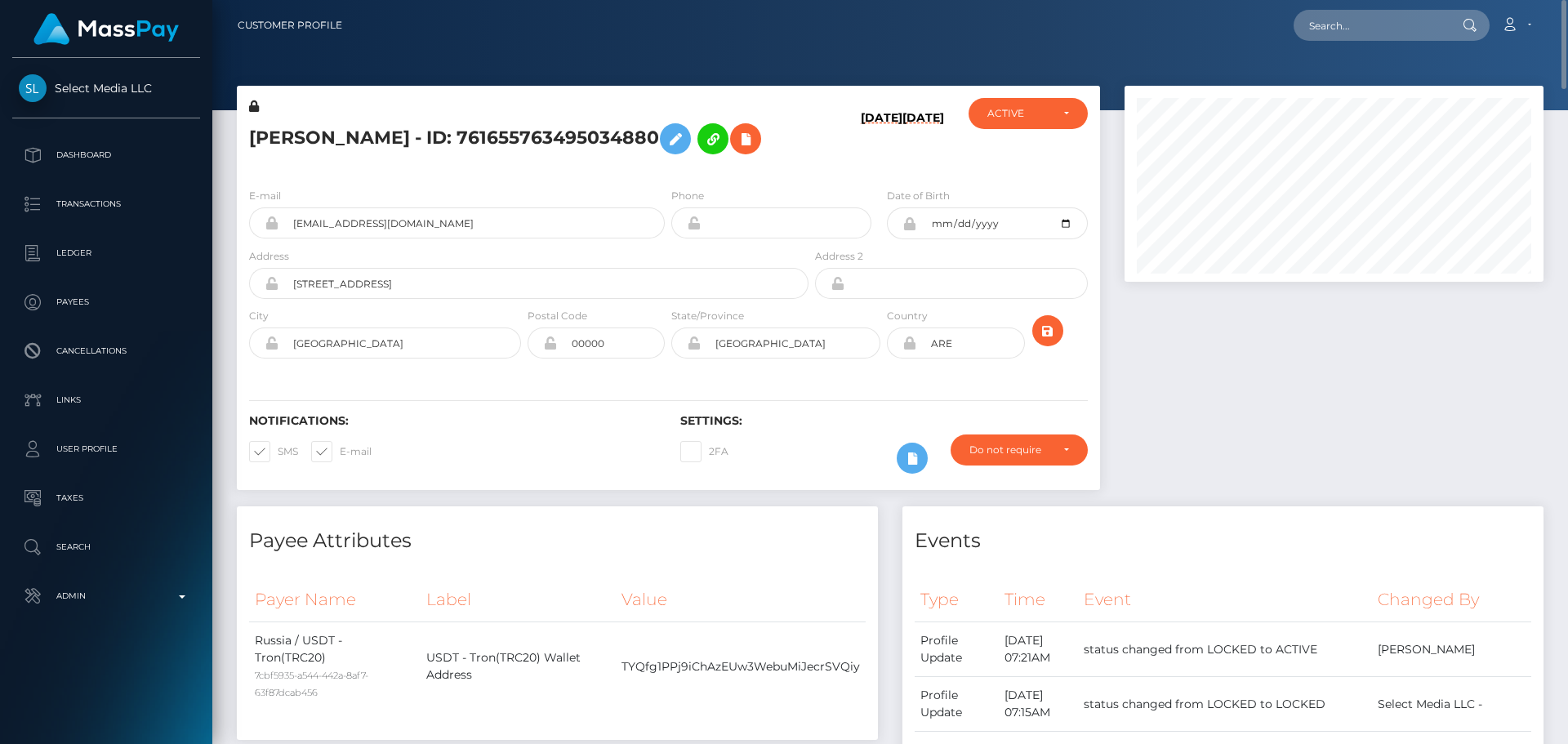
click at [391, 124] on h5 "[PERSON_NAME] - ID: 761655763495034880" at bounding box center [524, 139] width 551 height 47
copy h5 "[PERSON_NAME] - ID: 761655763495034880"
click at [1360, 10] on input "text" at bounding box center [1370, 25] width 154 height 31
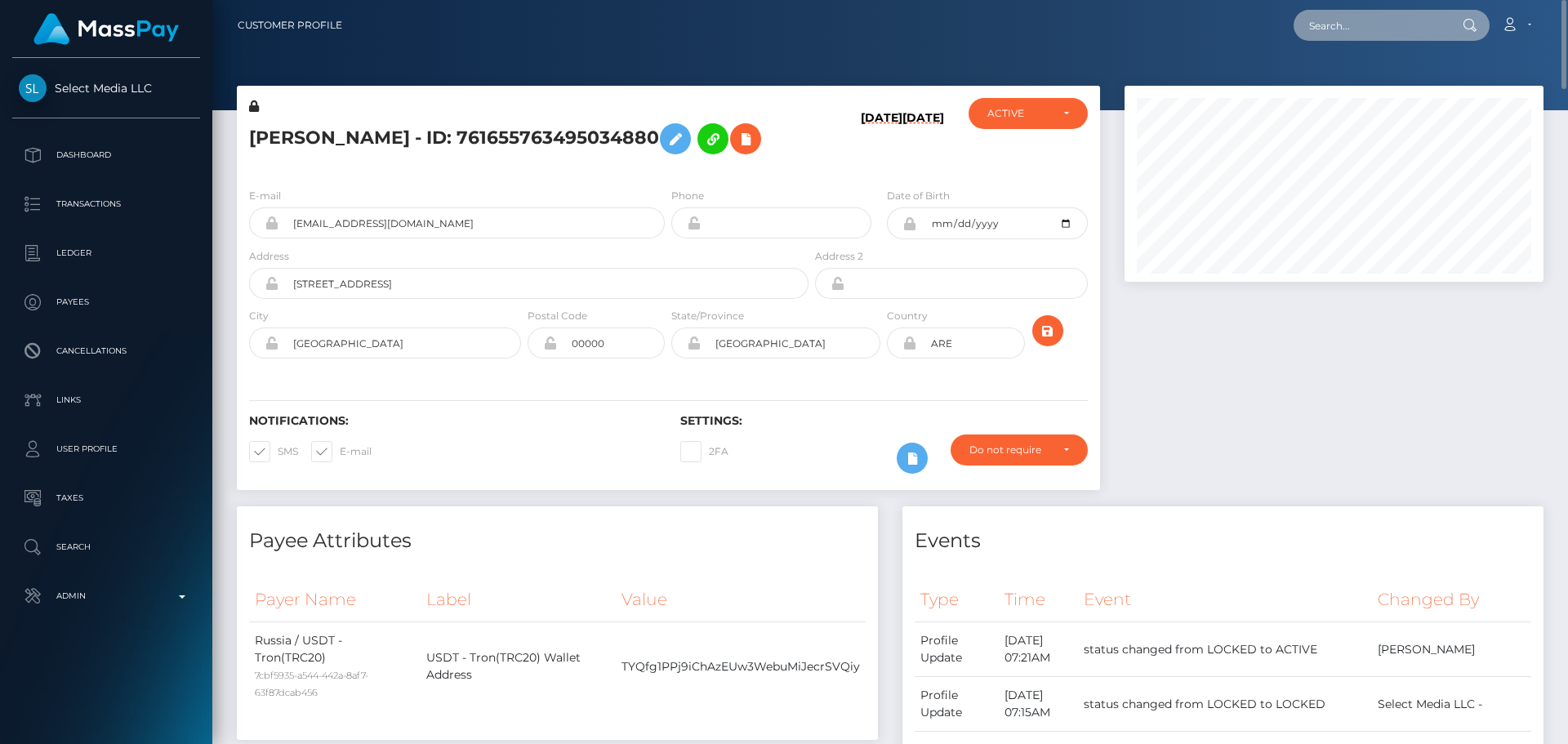
paste input "384343826099085312"
type input "384343826099085312"
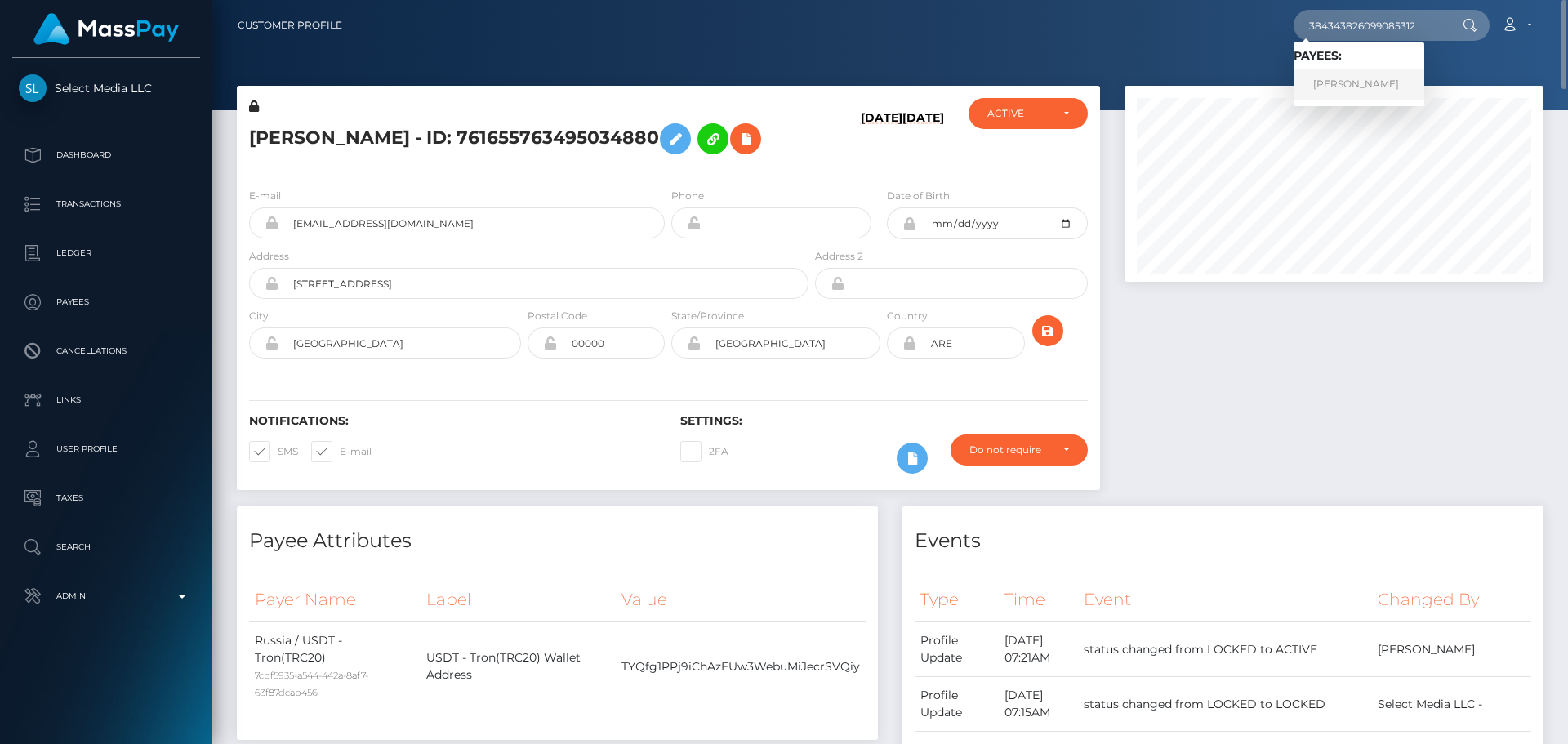
click at [1320, 85] on link "[PERSON_NAME]" at bounding box center [1358, 84] width 131 height 30
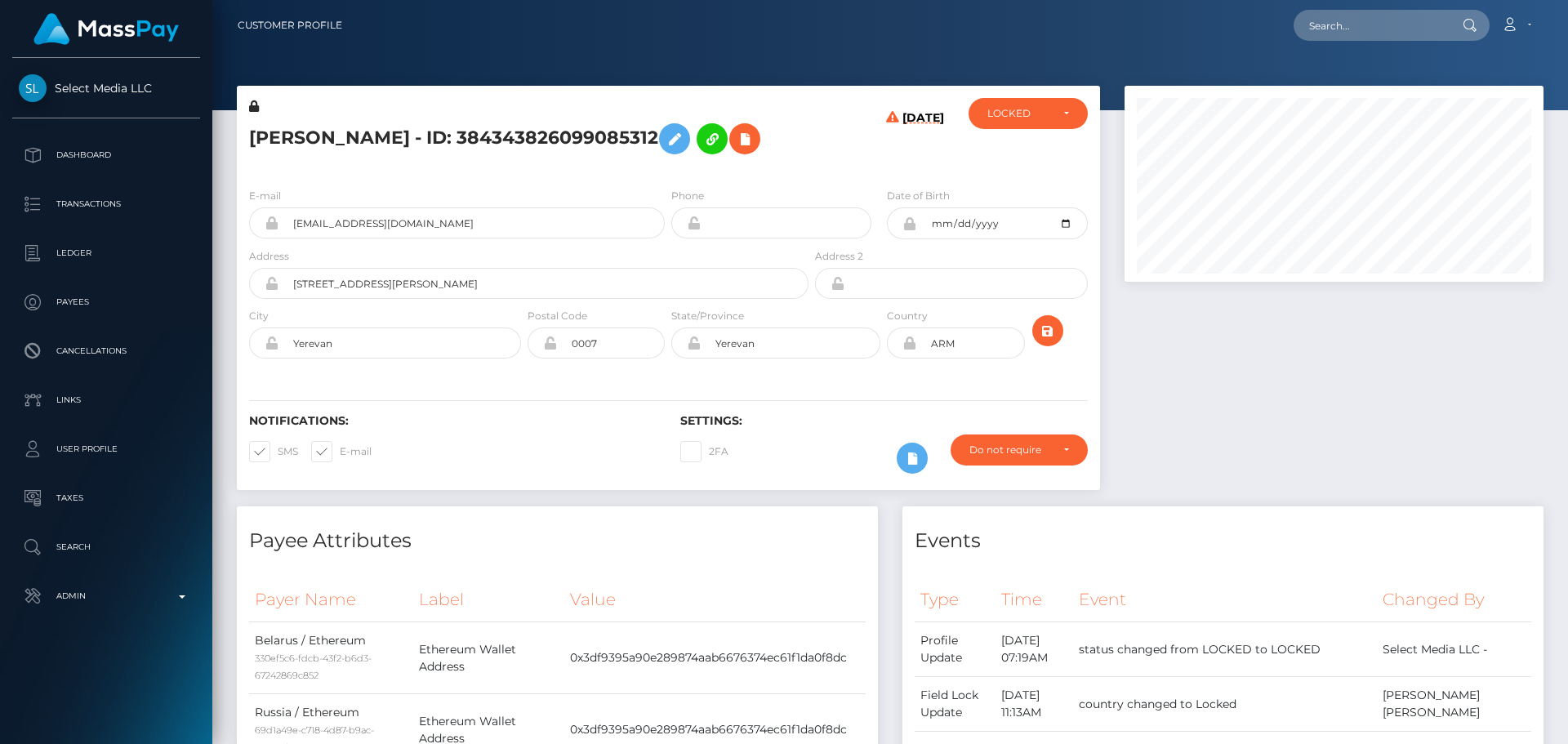
scroll to position [196, 420]
click at [265, 138] on h5 "[PERSON_NAME] - ID: 384343826099085312" at bounding box center [524, 139] width 551 height 47
copy h5 "TARAS"
click at [355, 134] on h5 "[PERSON_NAME] - ID: 384343826099085312" at bounding box center [524, 139] width 551 height 47
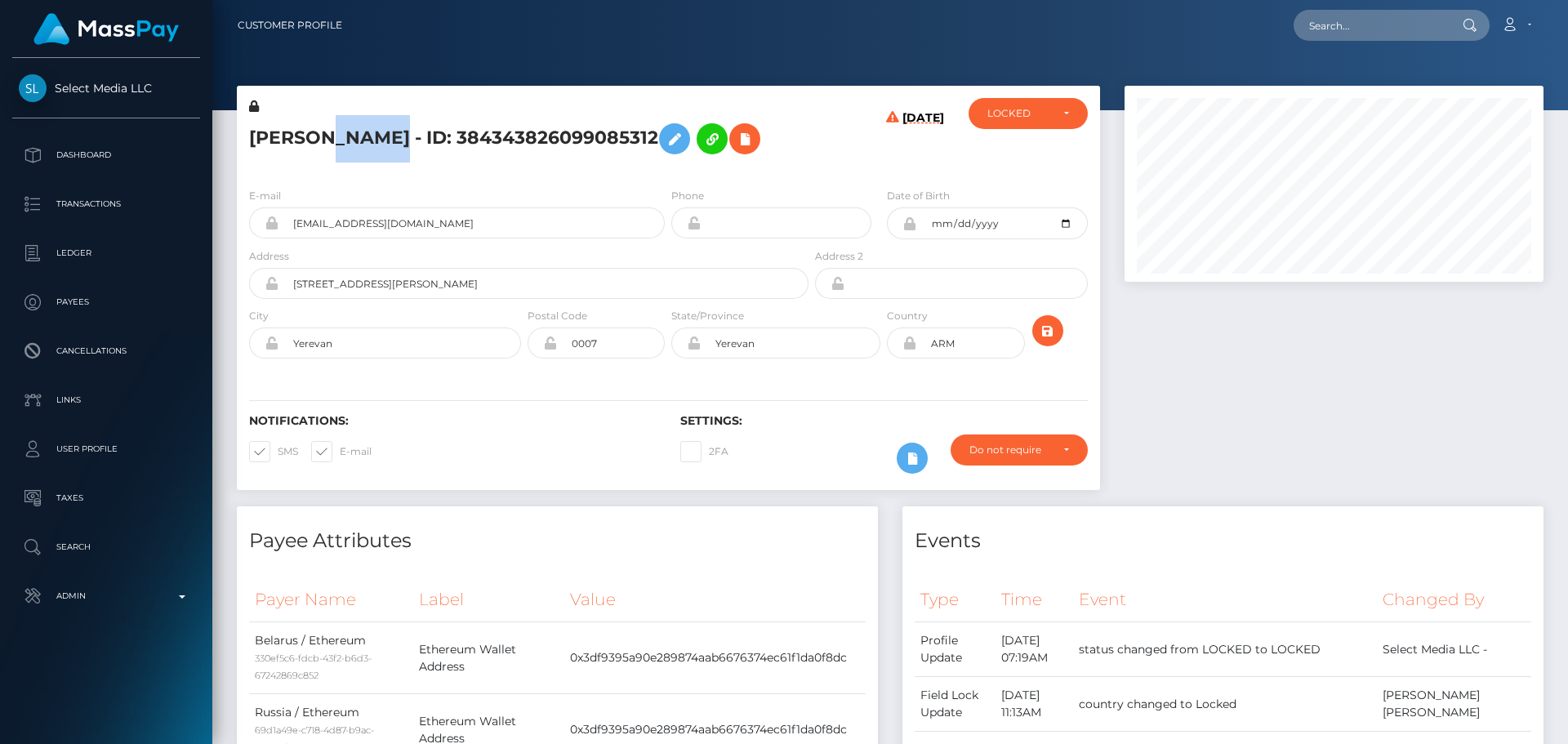
click at [355, 134] on h5 "[PERSON_NAME] - ID: 384343826099085312" at bounding box center [524, 139] width 551 height 47
copy h5 "[PERSON_NAME]"
click at [809, 196] on div "Phone" at bounding box center [771, 213] width 200 height 52
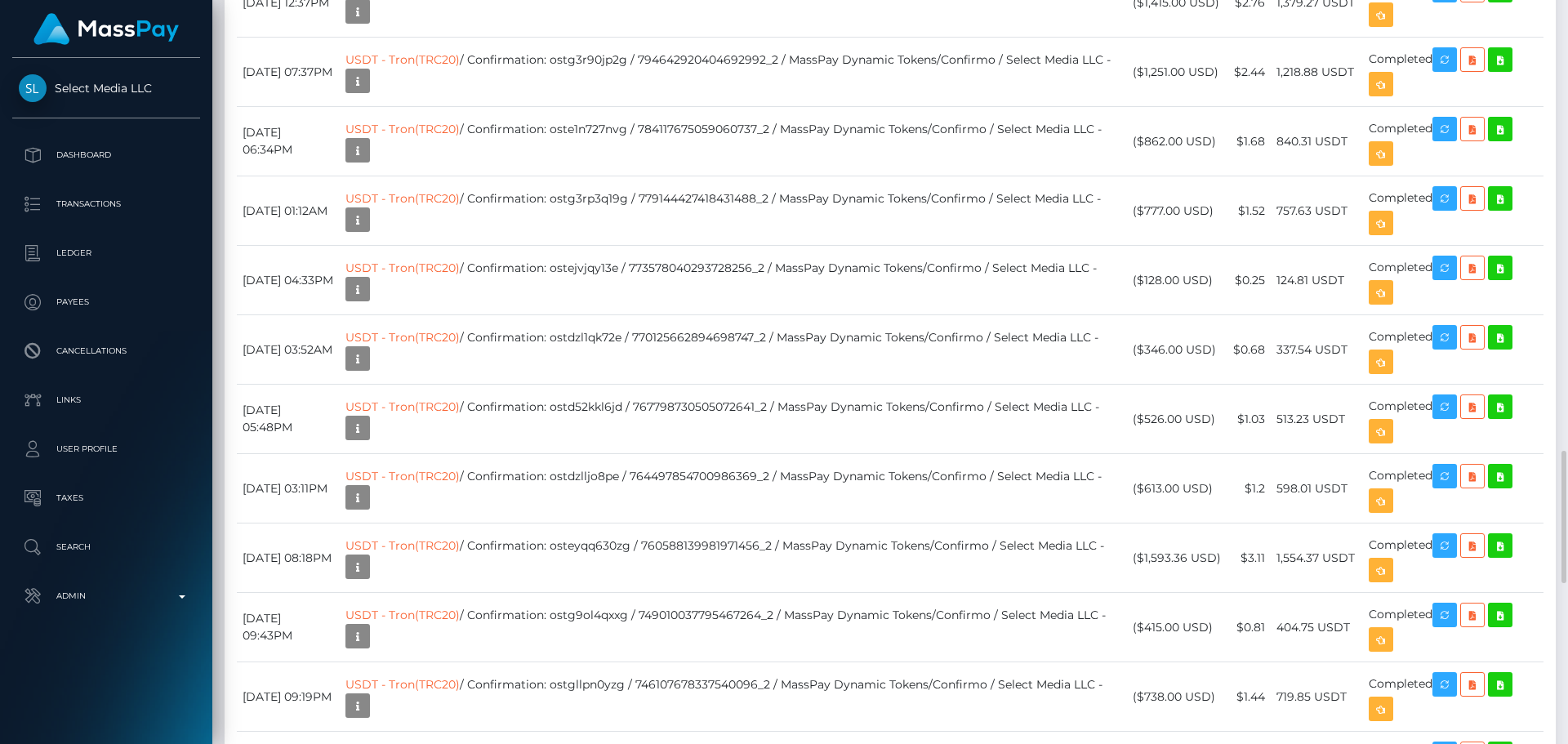
scroll to position [2452, 0]
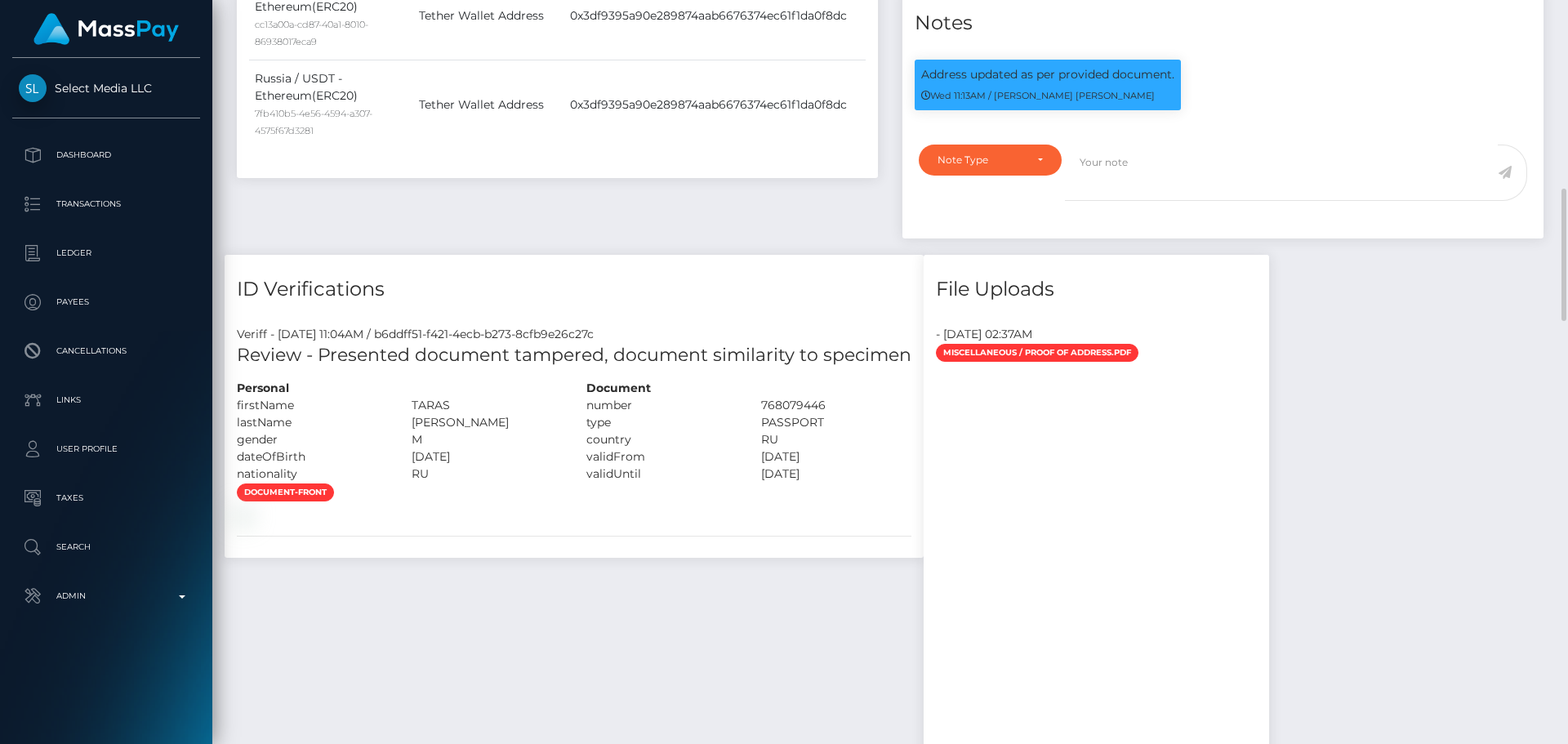
scroll to position [899, 0]
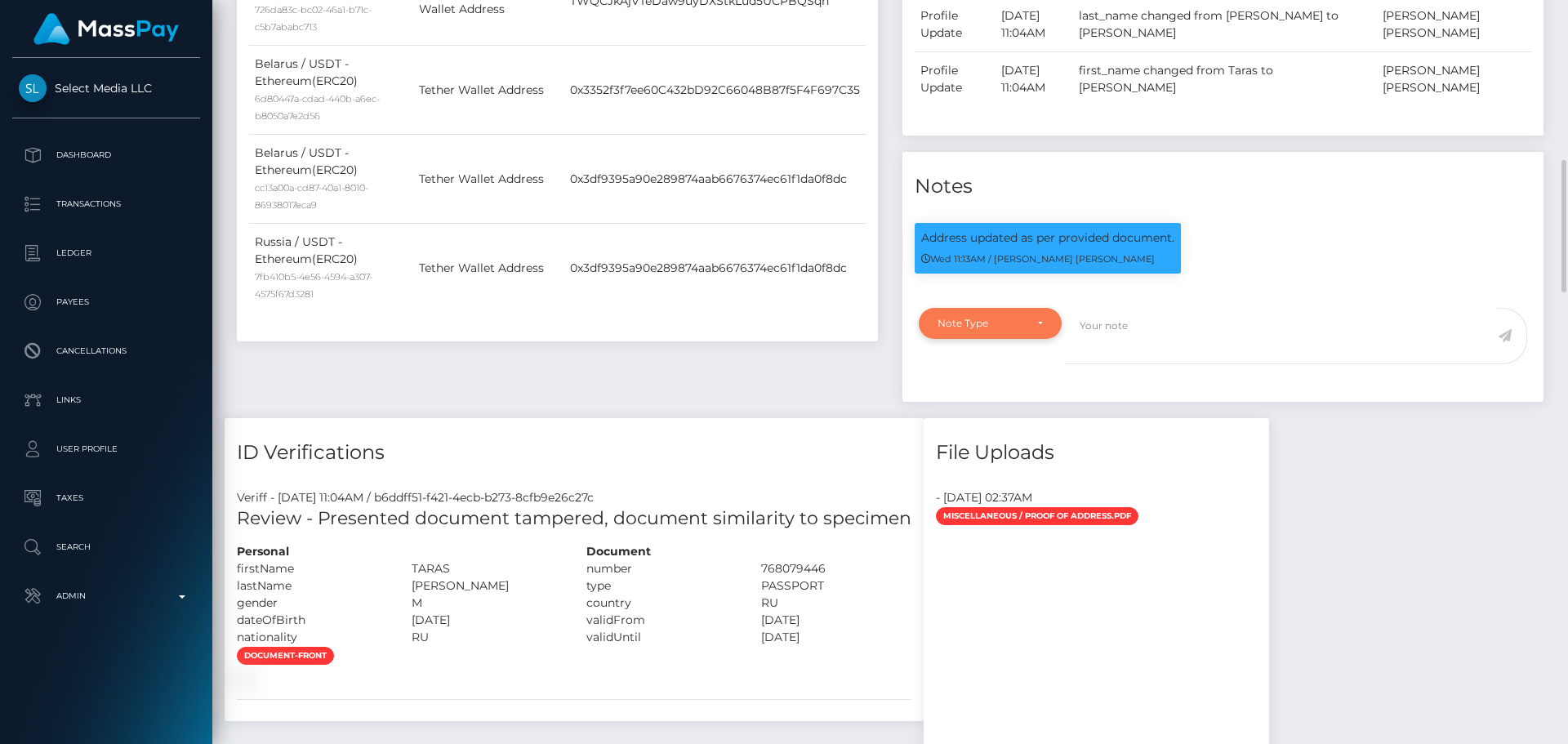
click at [1020, 330] on div "Note Type" at bounding box center [980, 324] width 86 height 13
click at [1011, 444] on span "Clear Compliance" at bounding box center [982, 436] width 87 height 15
select select "CLEAR_COMPLIANCE"
click at [1127, 364] on textarea at bounding box center [1281, 336] width 433 height 56
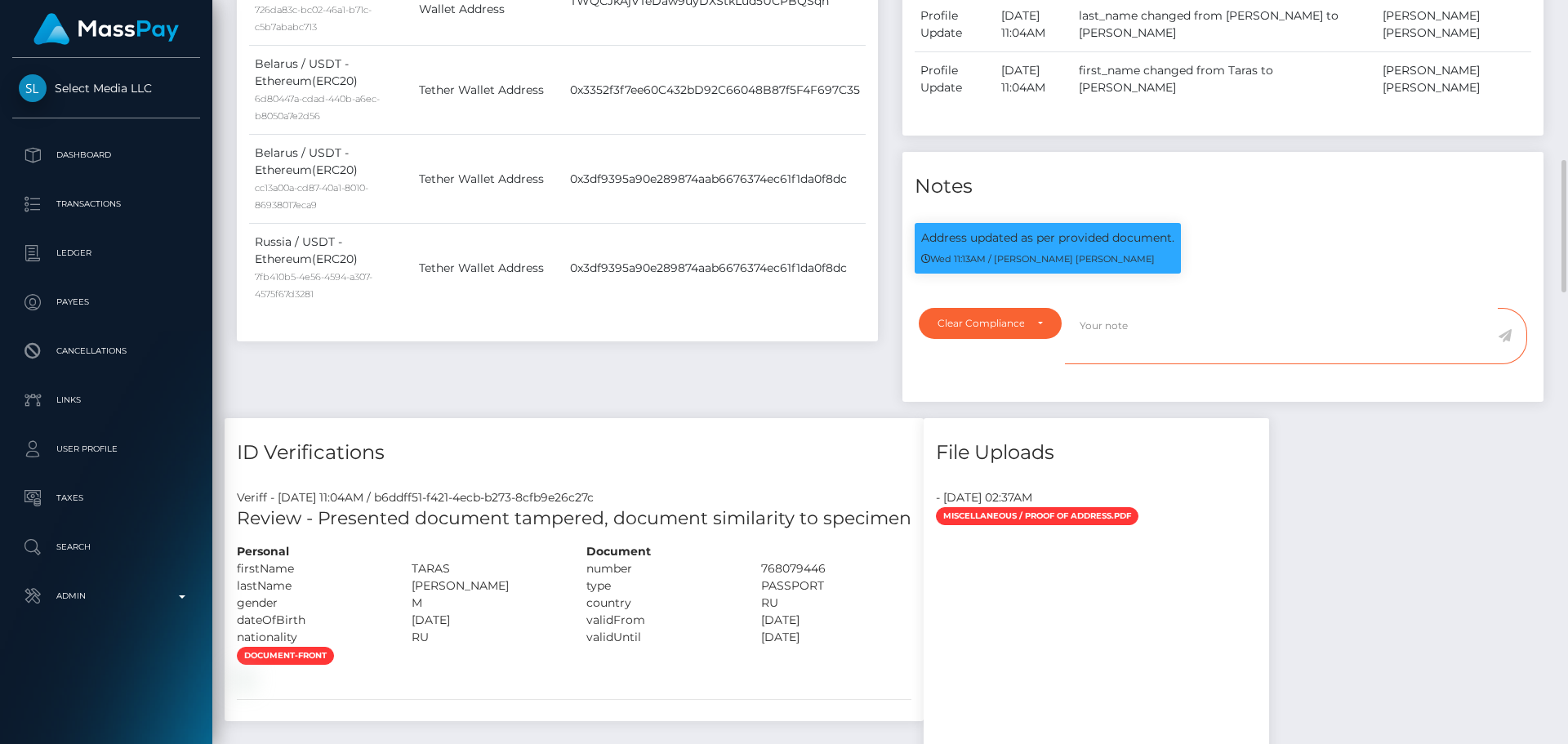
paste textarea "NCOU and NBCOU rules do not apply to crypto transactions. Flags cleared."
type textarea "NCOU and NBCOU rules do not apply to crypto transactions. Flags cleared."
click at [1510, 342] on icon at bounding box center [1505, 335] width 14 height 13
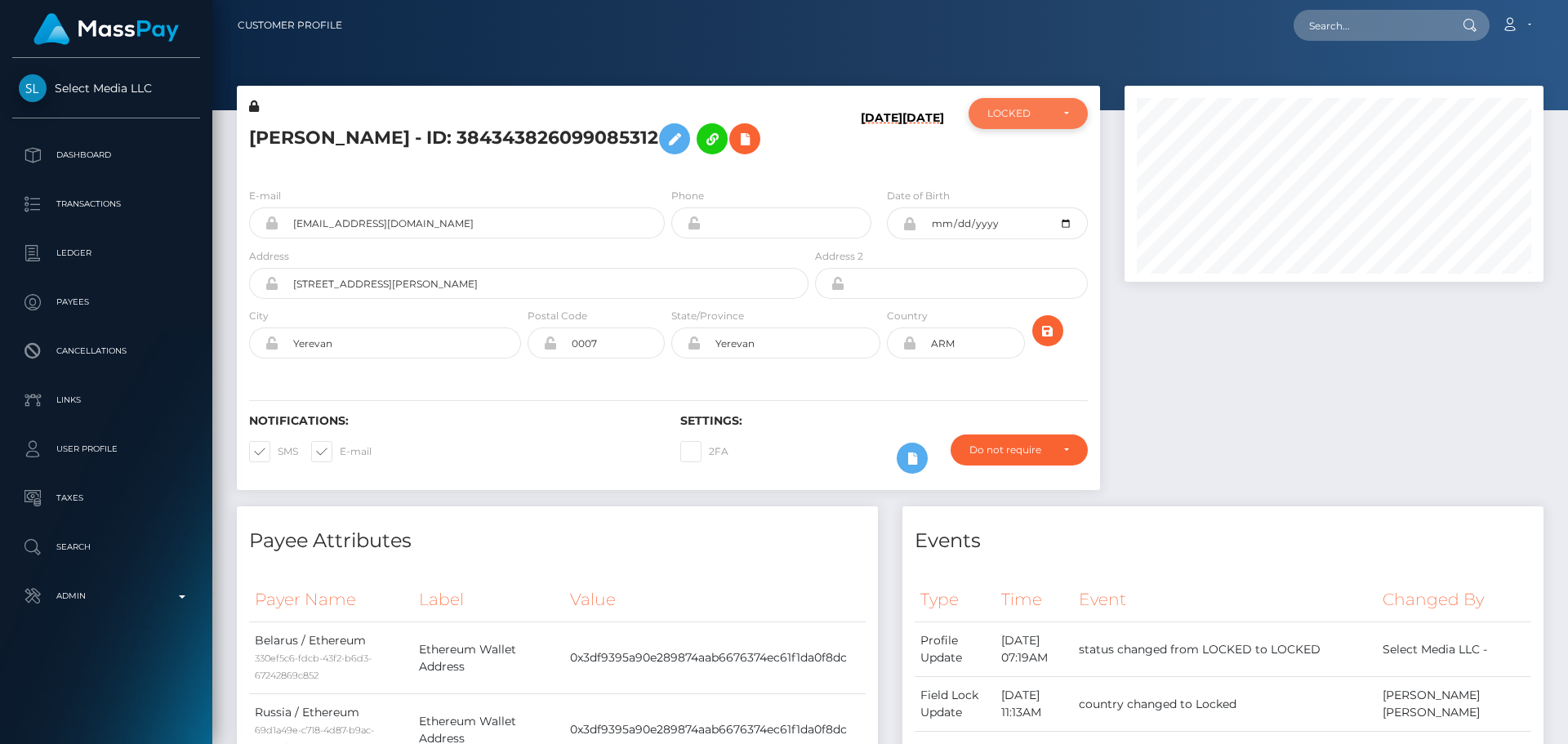
scroll to position [816926, 816240]
click at [1027, 116] on div "LOCKED" at bounding box center [1018, 113] width 63 height 13
click at [1023, 153] on span "ACTIVE" at bounding box center [1006, 157] width 36 height 15
select select "ACTIVE"
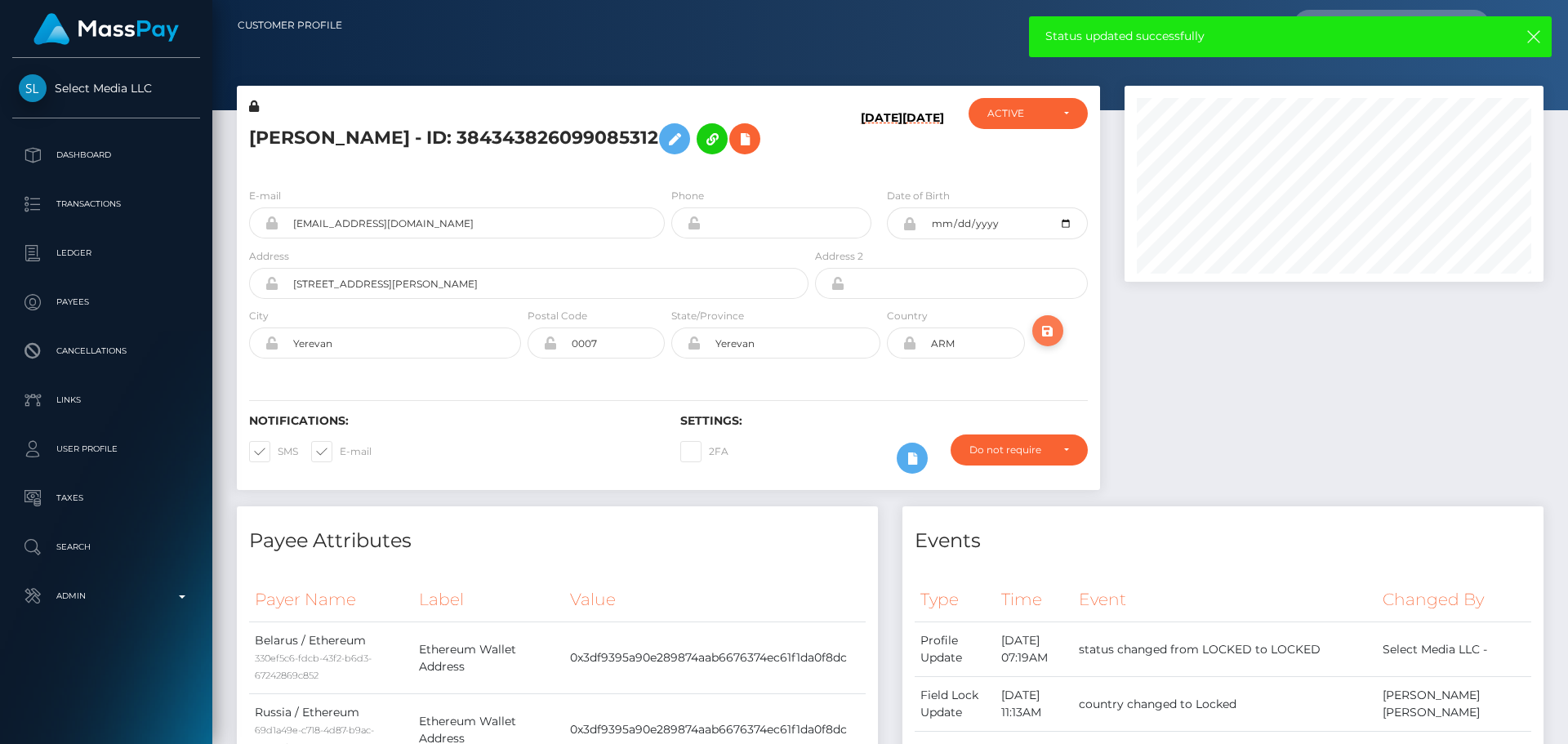
click at [1050, 328] on icon "submit" at bounding box center [1047, 331] width 20 height 20
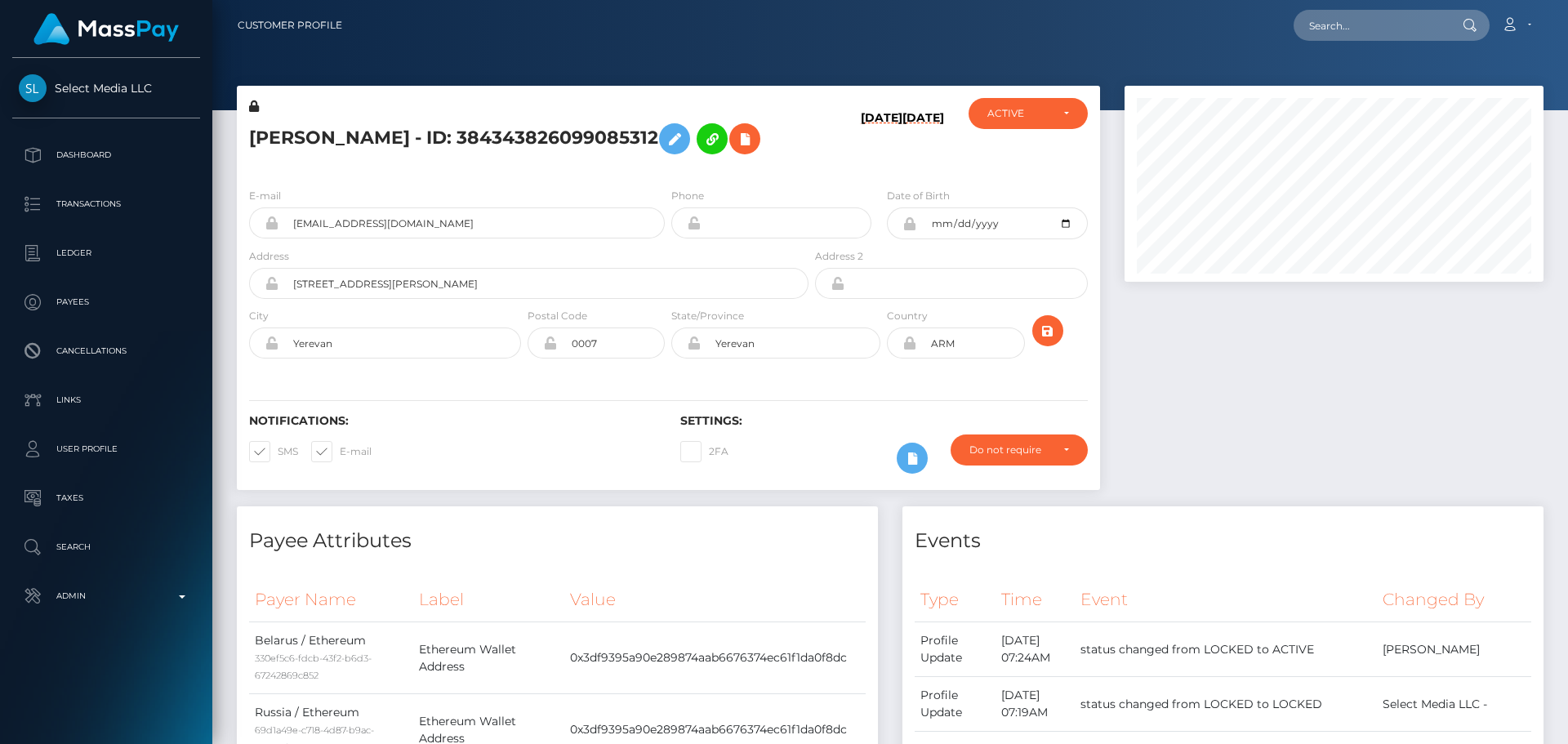
scroll to position [196, 420]
click at [462, 141] on h5 "[PERSON_NAME] - ID: 384343826099085312" at bounding box center [524, 139] width 551 height 47
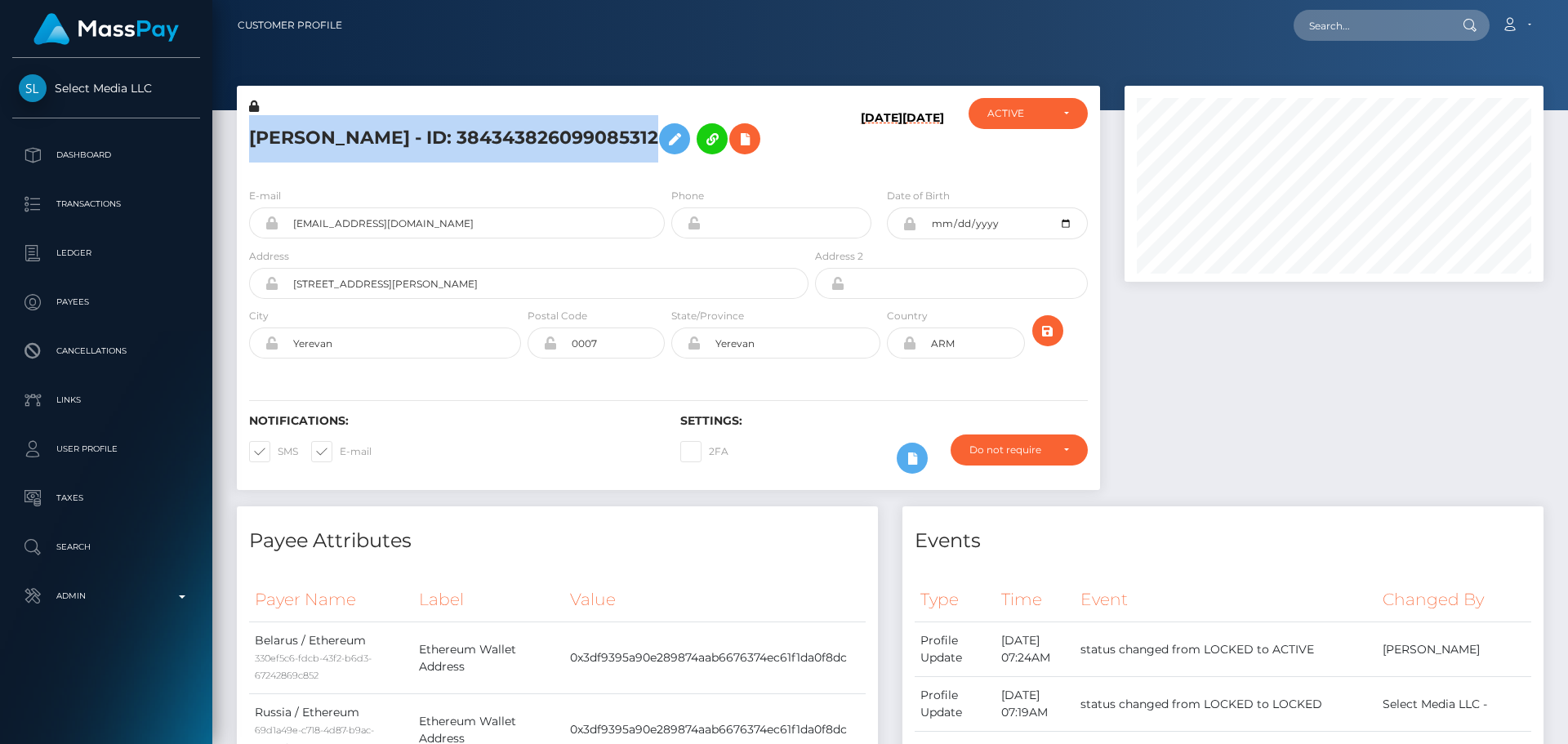
click at [462, 141] on h5 "[PERSON_NAME] - ID: 384343826099085312" at bounding box center [524, 139] width 551 height 47
copy h5 "[PERSON_NAME] - ID: 384343826099085312"
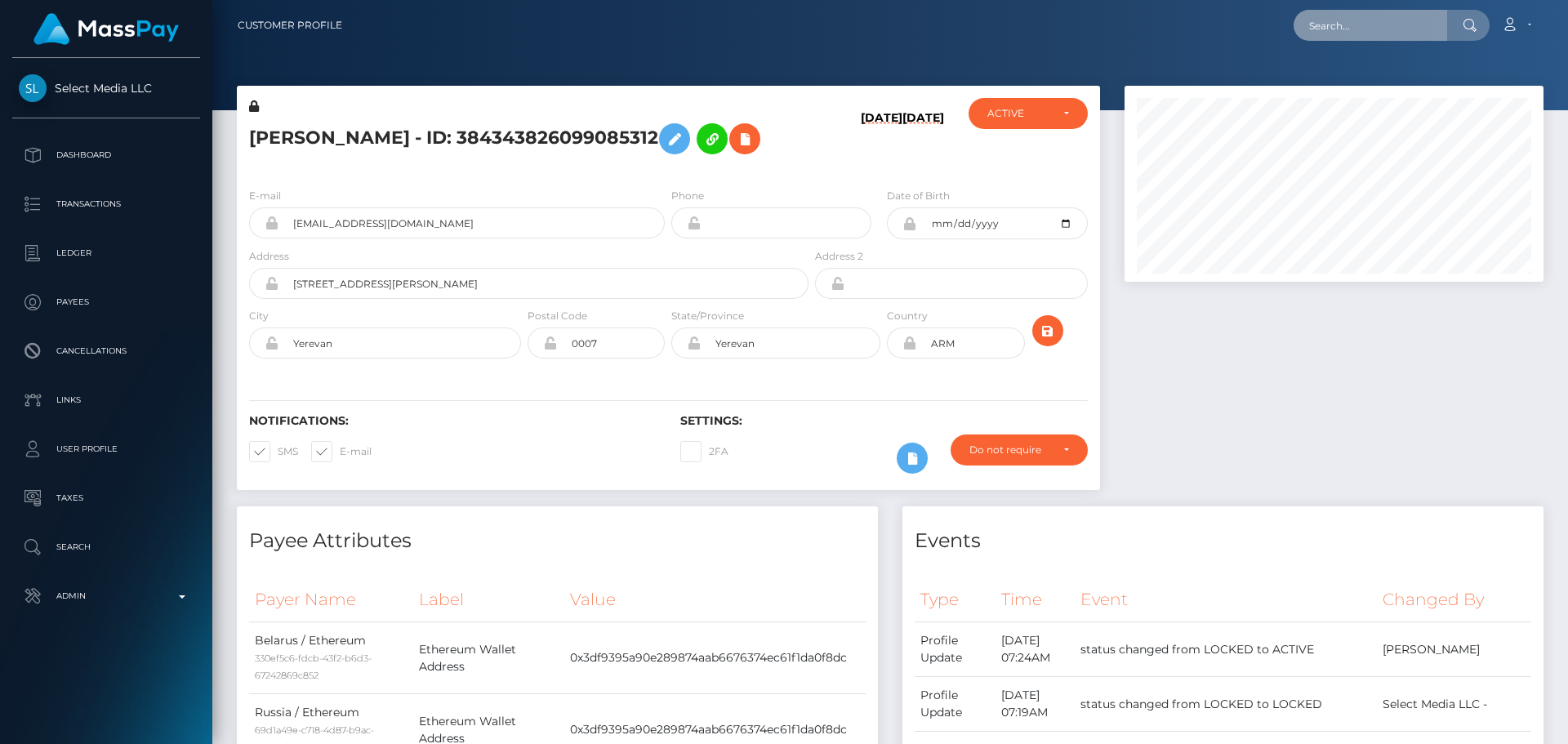
click at [1342, 36] on input "text" at bounding box center [1370, 25] width 154 height 31
paste input "239792276040056832"
type input "239792276040056832"
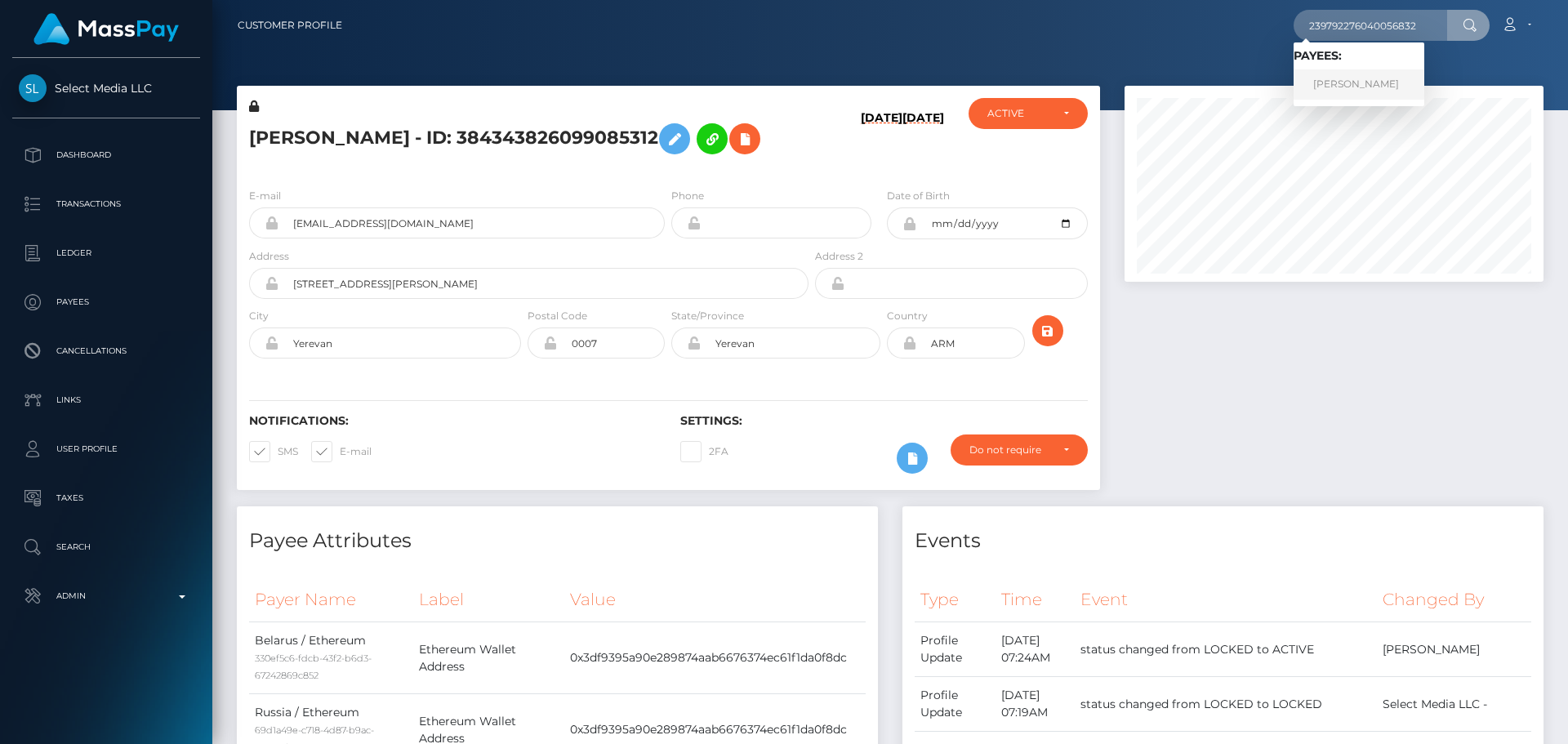
click at [1334, 79] on link "[PERSON_NAME]" at bounding box center [1358, 84] width 131 height 30
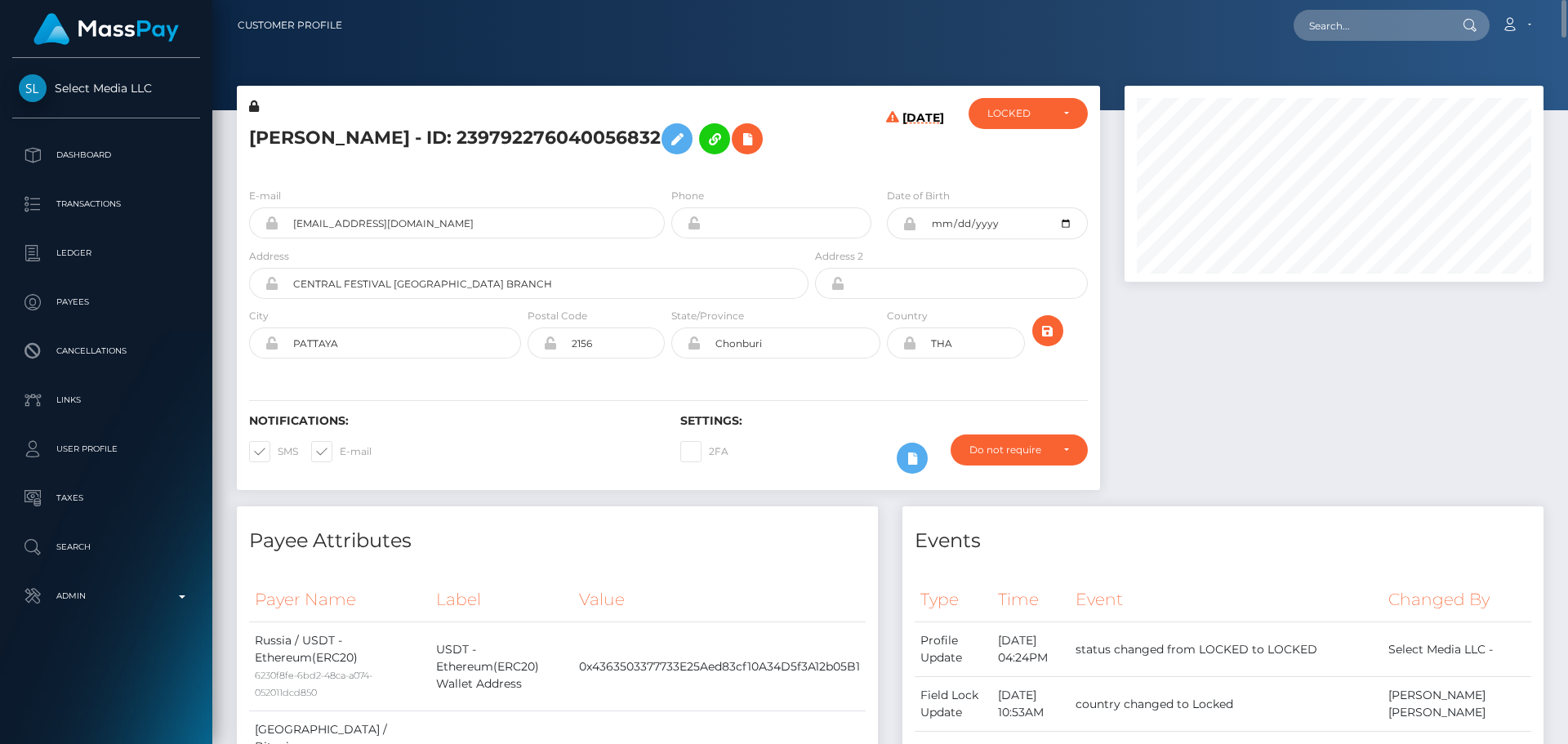
click at [466, 135] on h5 "[PERSON_NAME] - ID: 239792276040056832" at bounding box center [524, 139] width 551 height 47
copy h5 "Babanina"
click at [710, 163] on h5 "[PERSON_NAME] - ID: 239792276040056832" at bounding box center [524, 139] width 551 height 47
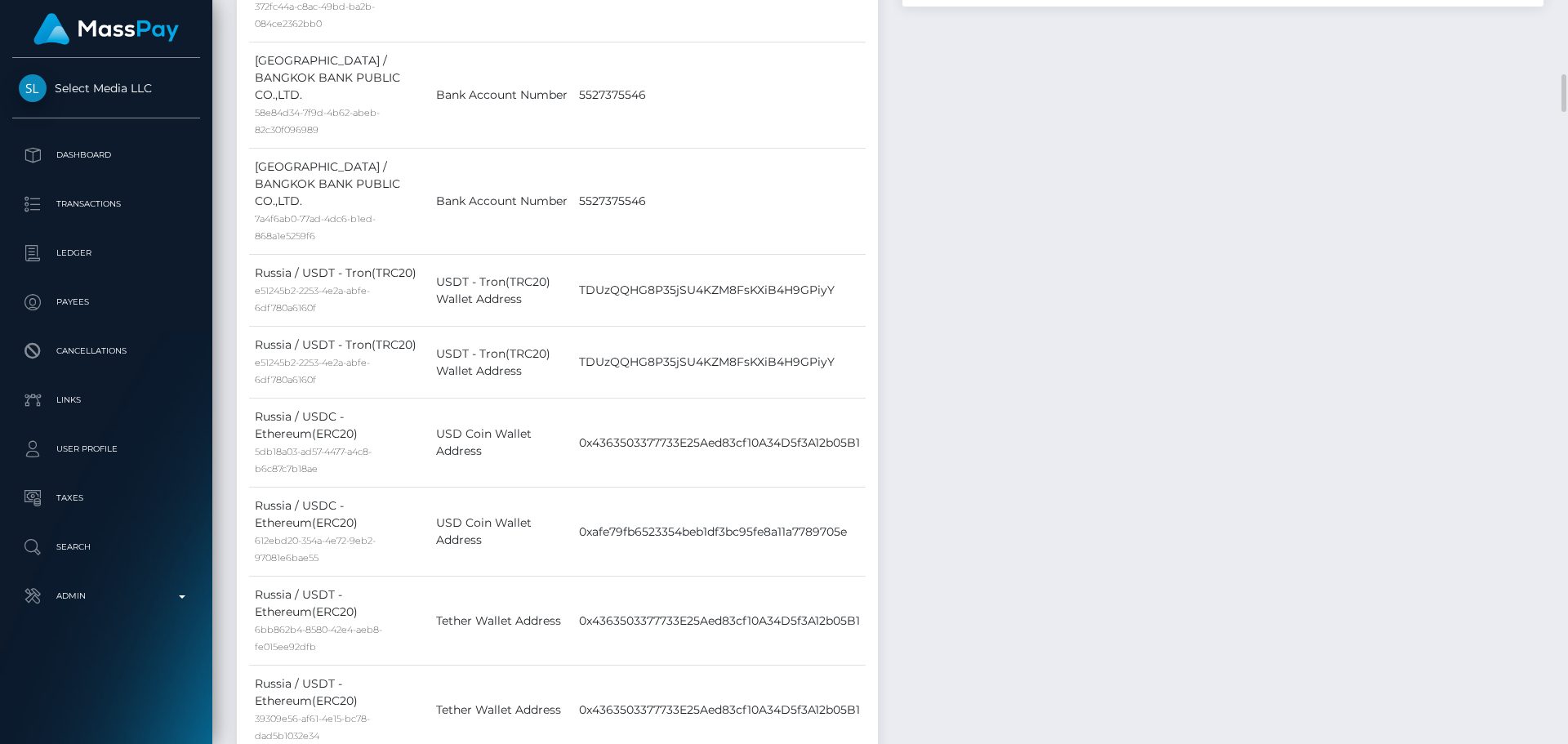
scroll to position [1144, 0]
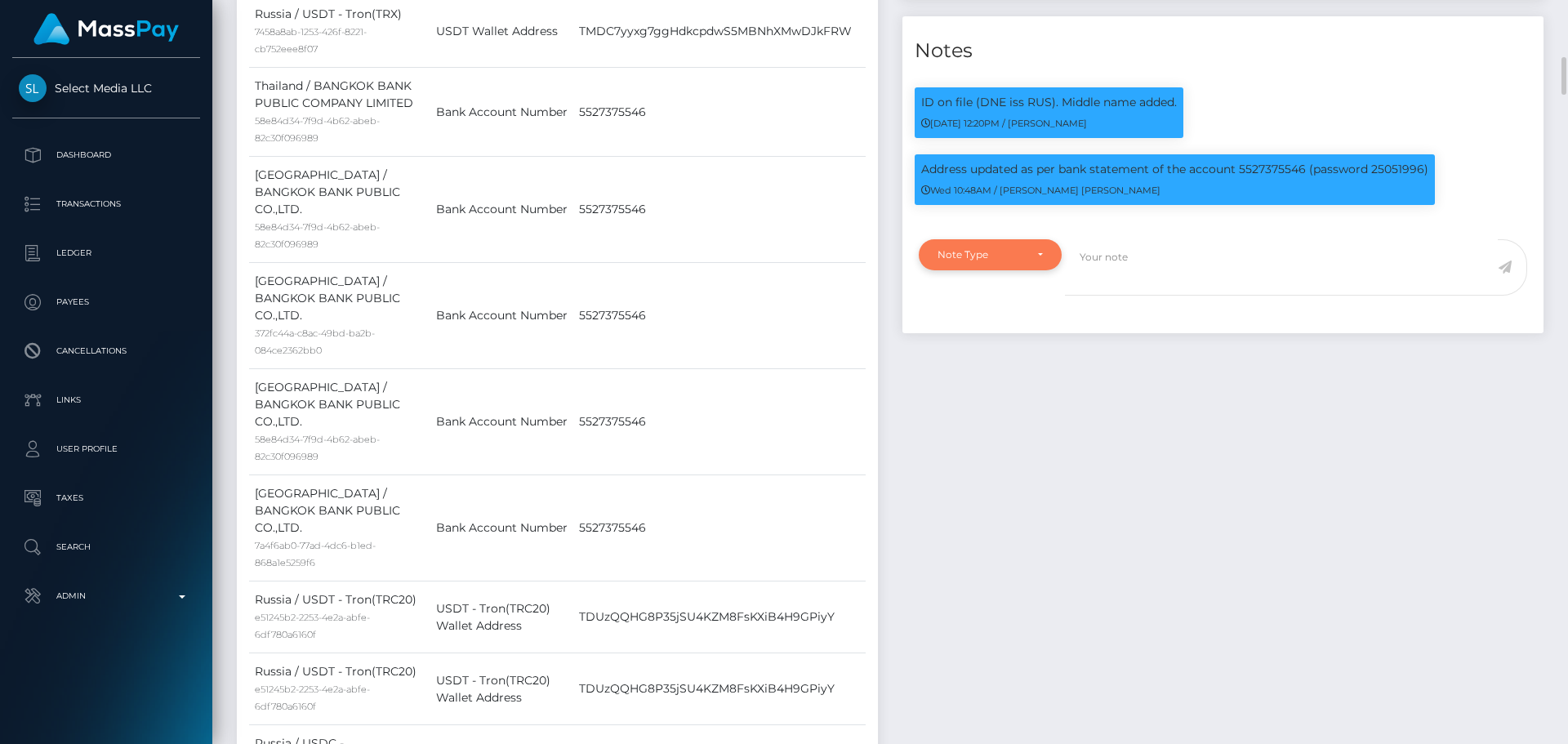
click at [1021, 261] on div "Note Type" at bounding box center [980, 254] width 86 height 13
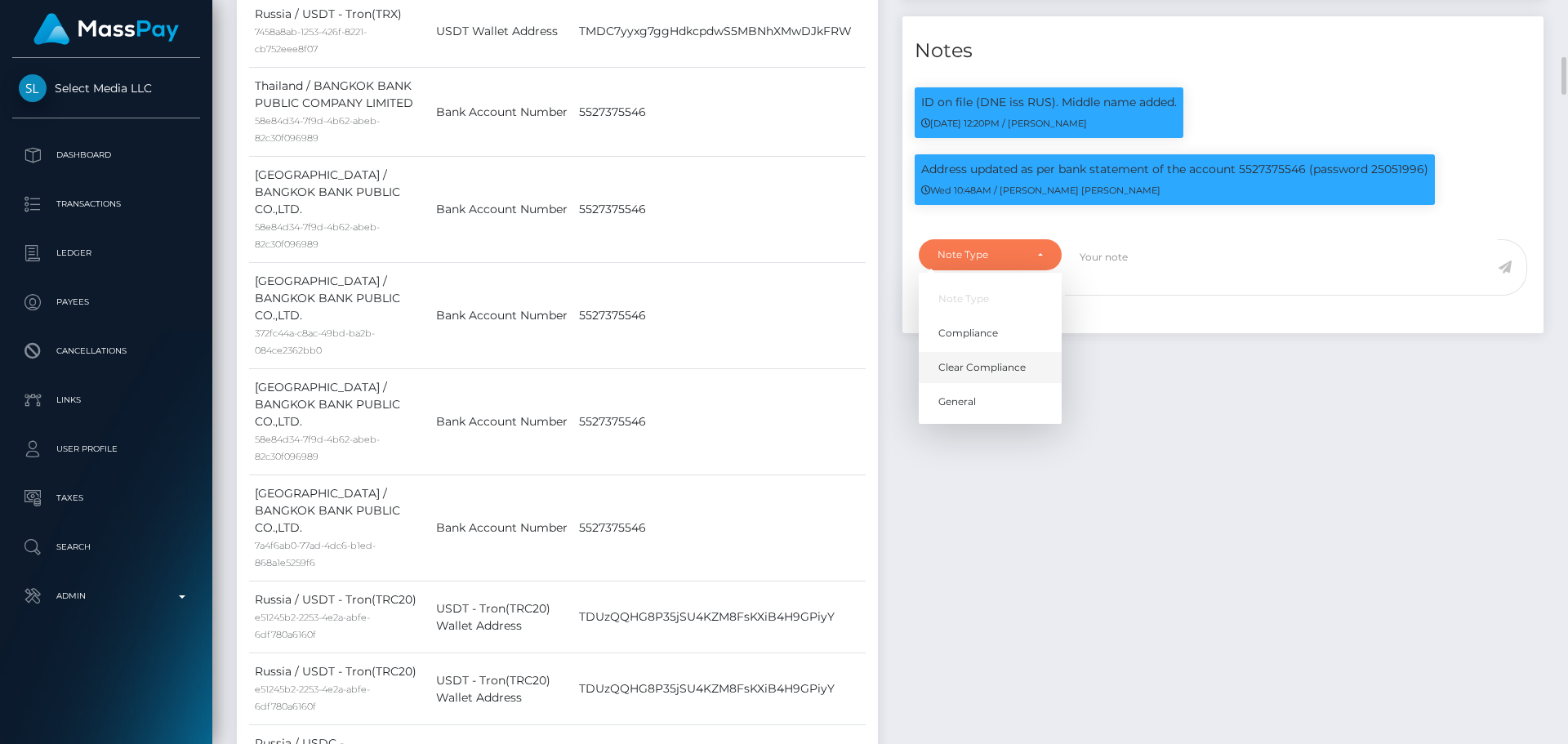
click at [995, 375] on span "Clear Compliance" at bounding box center [982, 367] width 87 height 15
select select "CLEAR_COMPLIANCE"
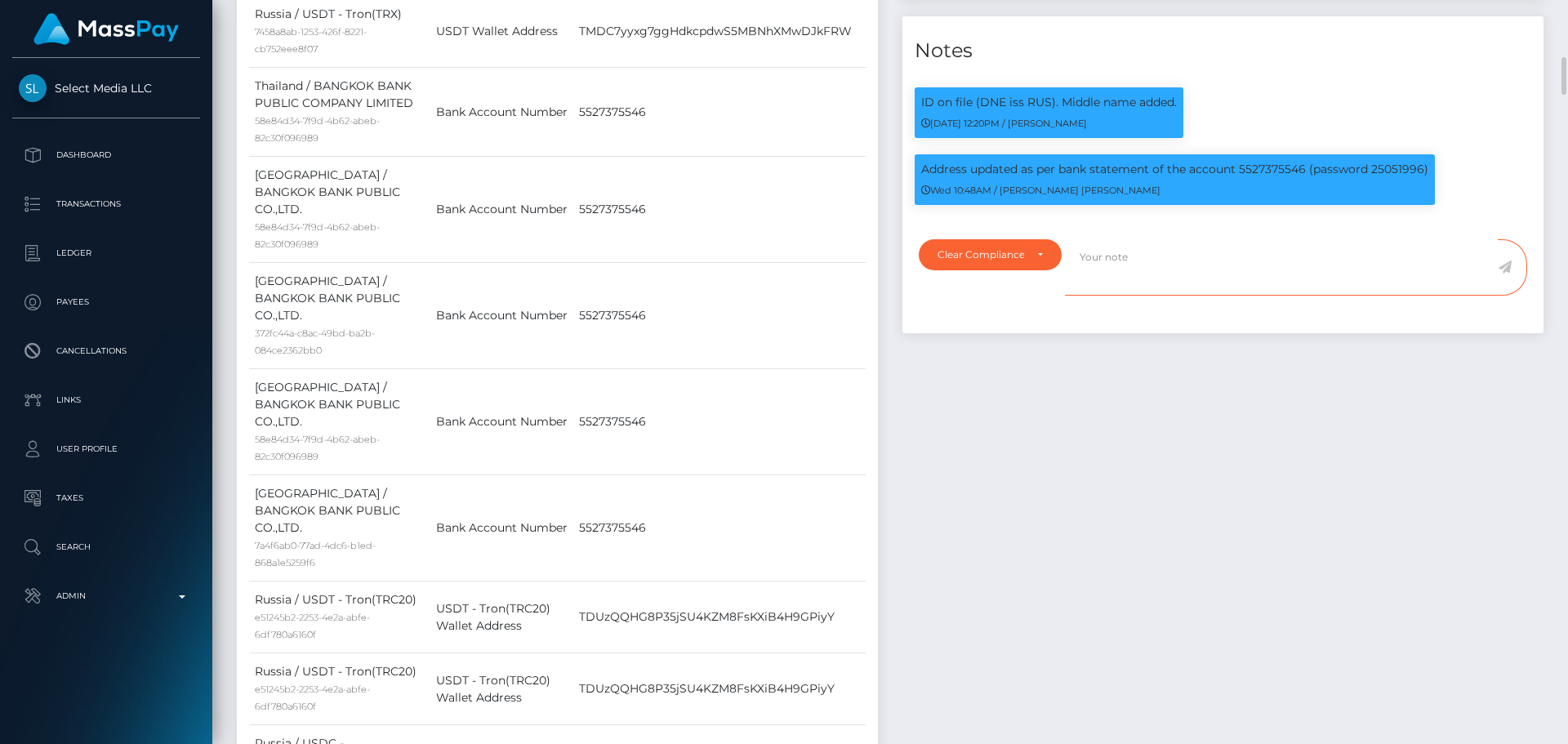
click at [1164, 296] on textarea at bounding box center [1281, 267] width 433 height 56
paste textarea "NCOU and NBCOU rules do not apply to crypto transactions. Flags cleared."
type textarea "NCOU and NBCOU rules do not apply to crypto transactions. Flags cleared."
click at [1505, 274] on icon at bounding box center [1505, 267] width 14 height 13
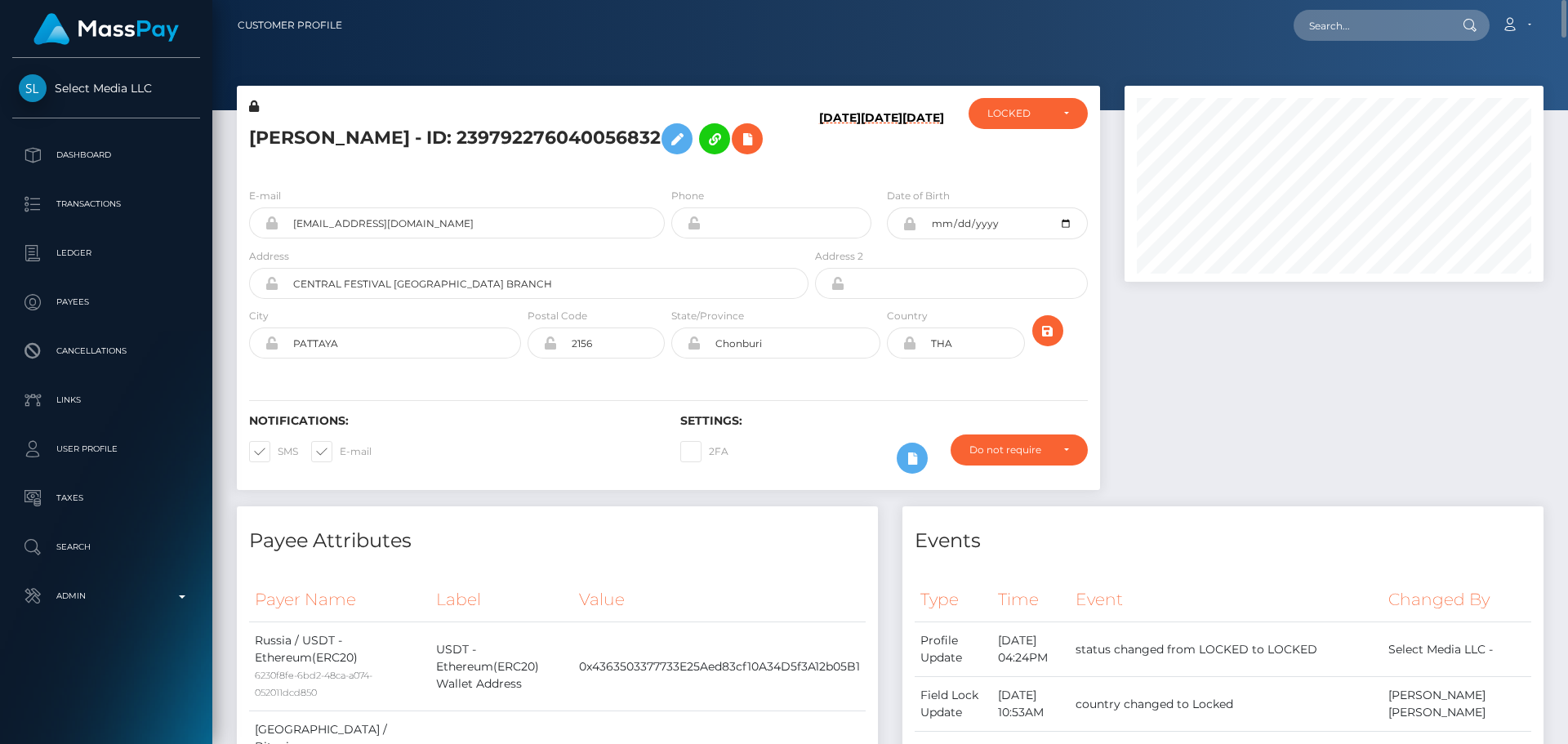
scroll to position [816926, 816240]
click at [1025, 116] on div "LOCKED" at bounding box center [1018, 113] width 63 height 13
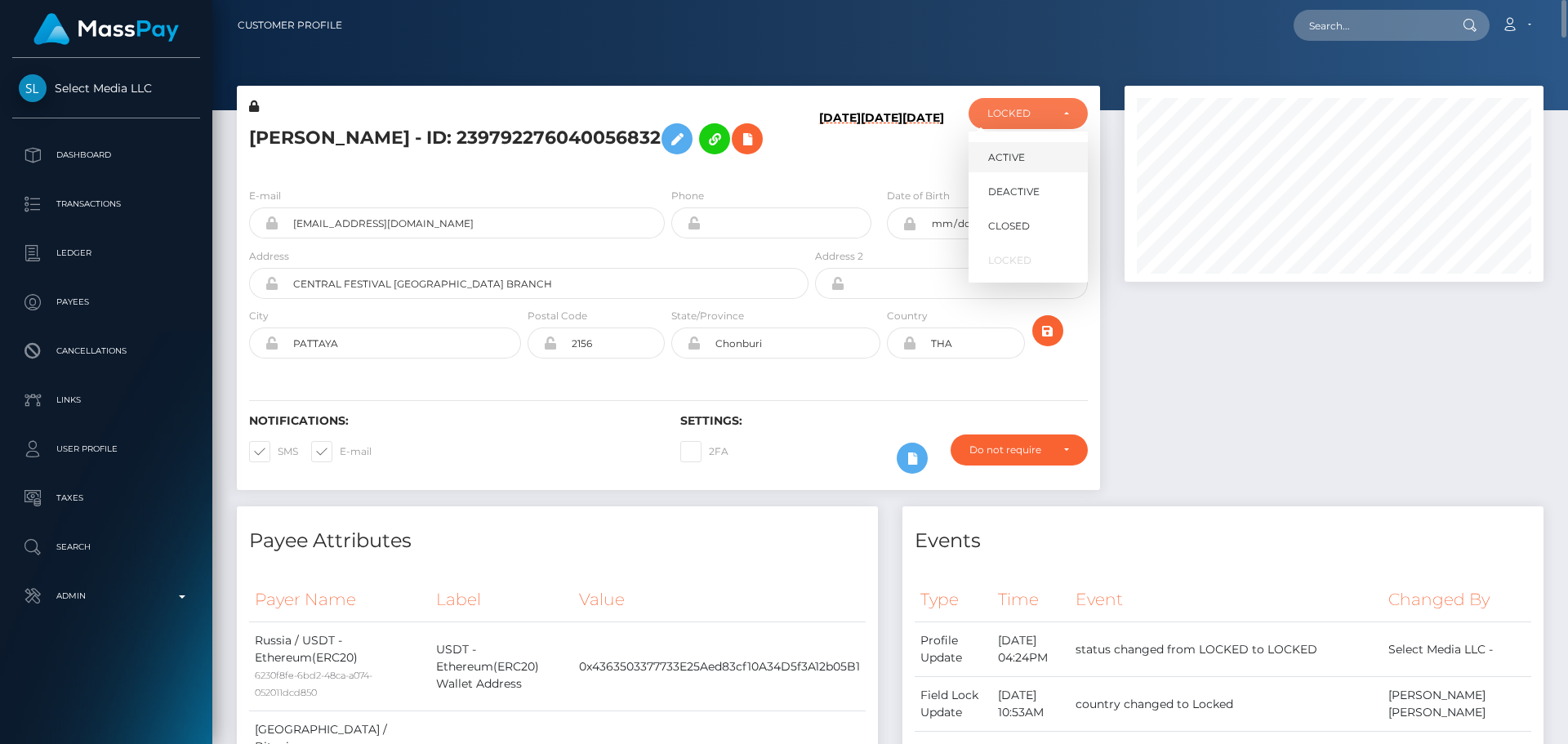
click at [1037, 148] on link "ACTIVE" at bounding box center [1028, 157] width 119 height 30
select select "ACTIVE"
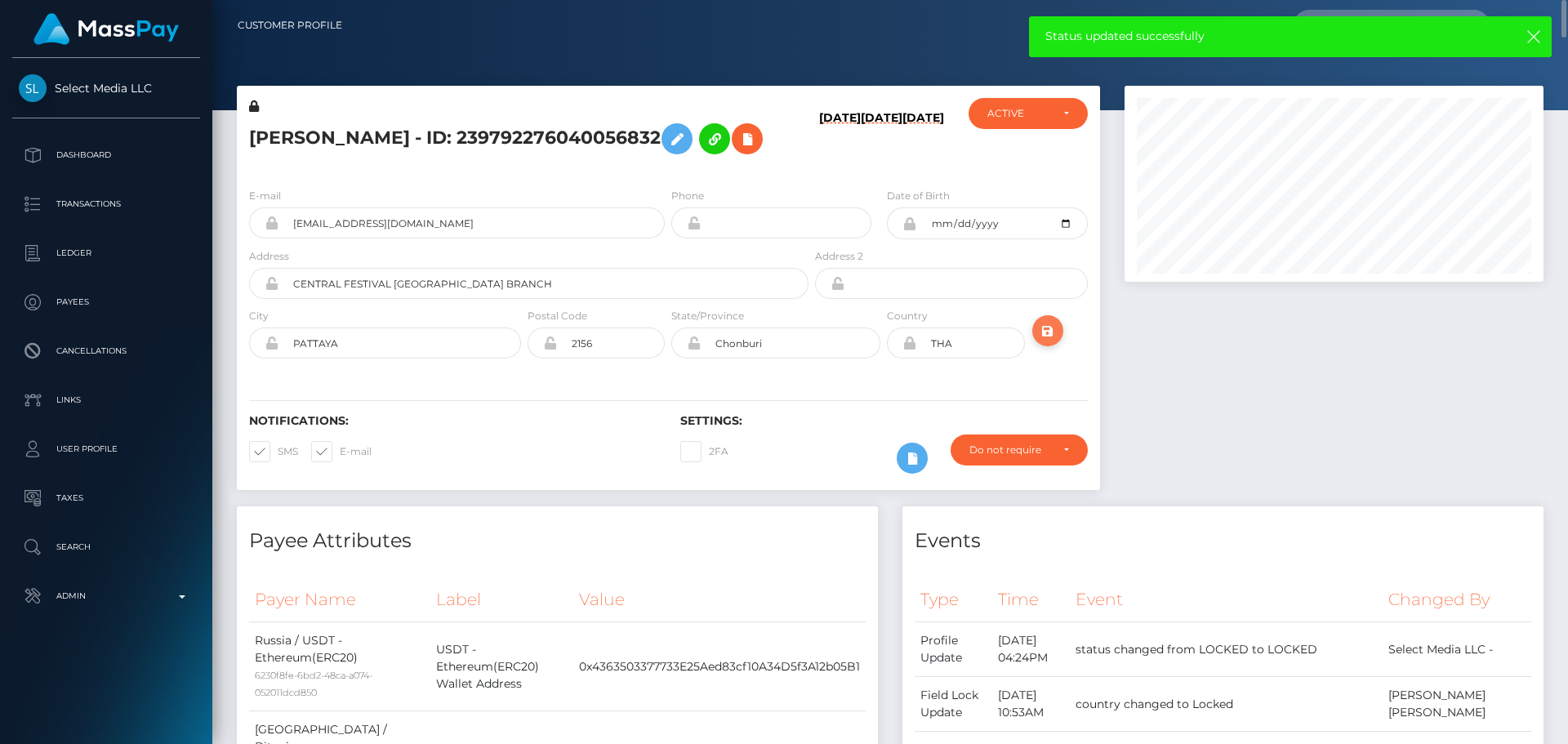
click at [1048, 341] on icon "submit" at bounding box center [1047, 331] width 20 height 20
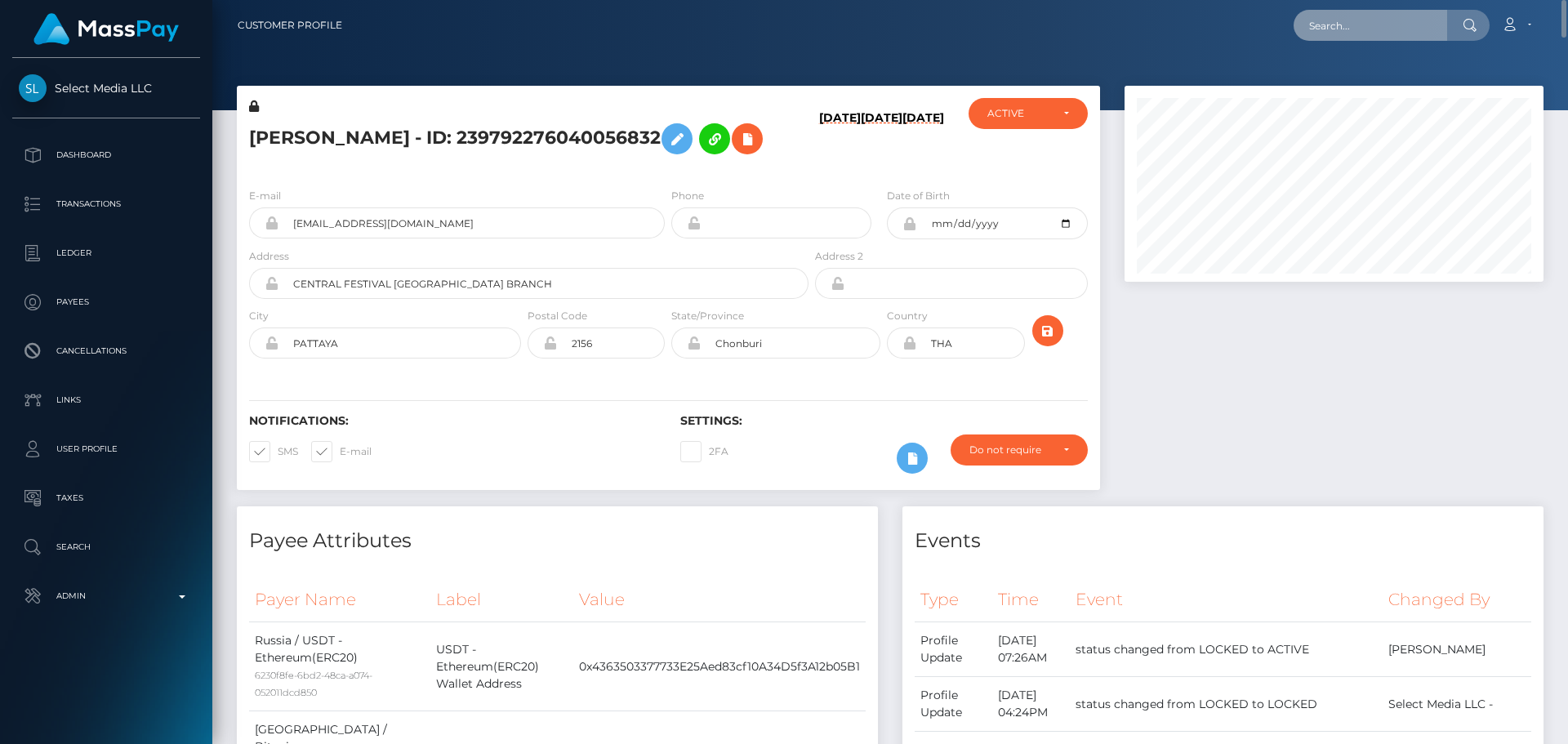
click at [1353, 28] on input "text" at bounding box center [1370, 25] width 154 height 31
paste input "359668205116993536"
type input "359668205116993536"
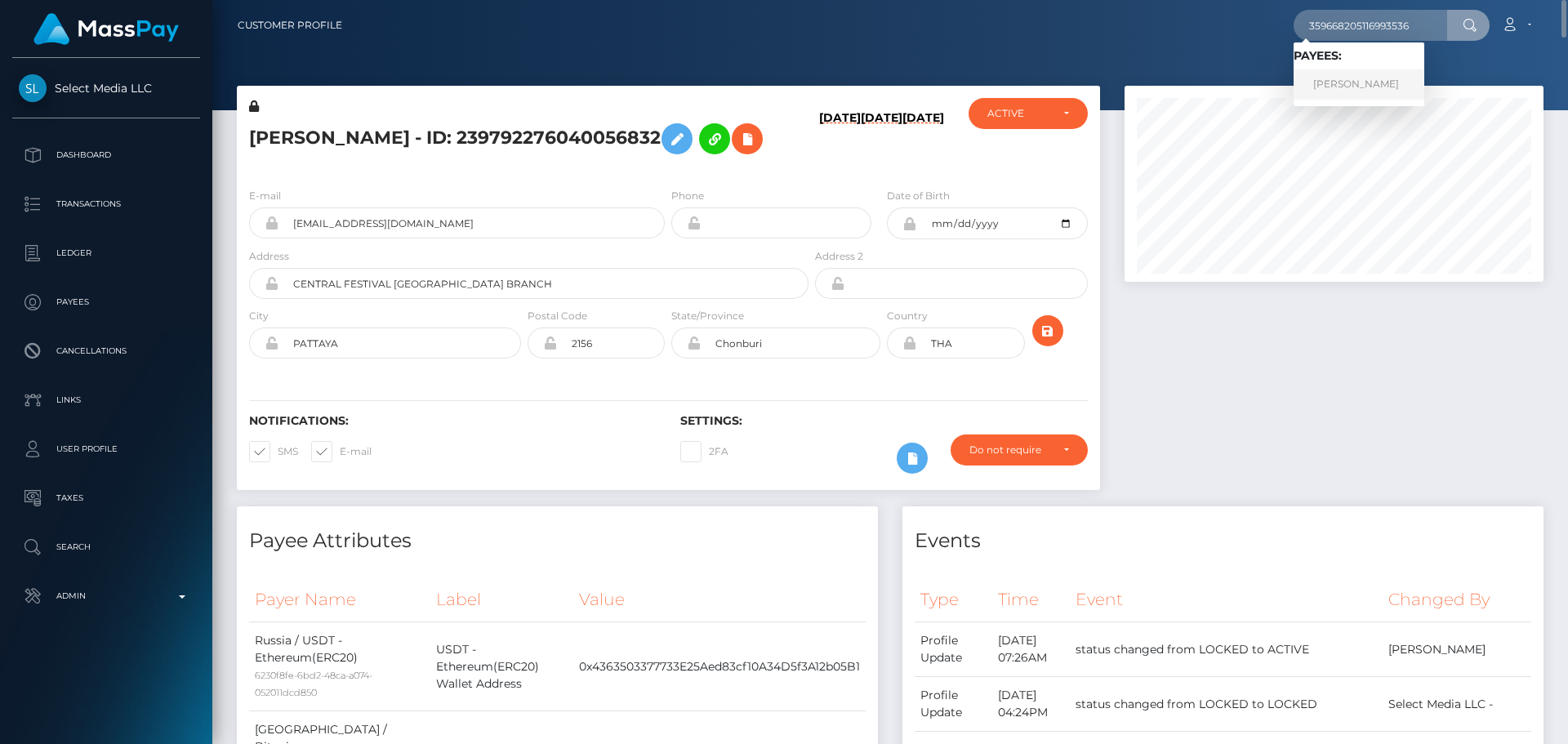
click at [1320, 88] on link "IANA PONOMAREVA" at bounding box center [1358, 84] width 131 height 30
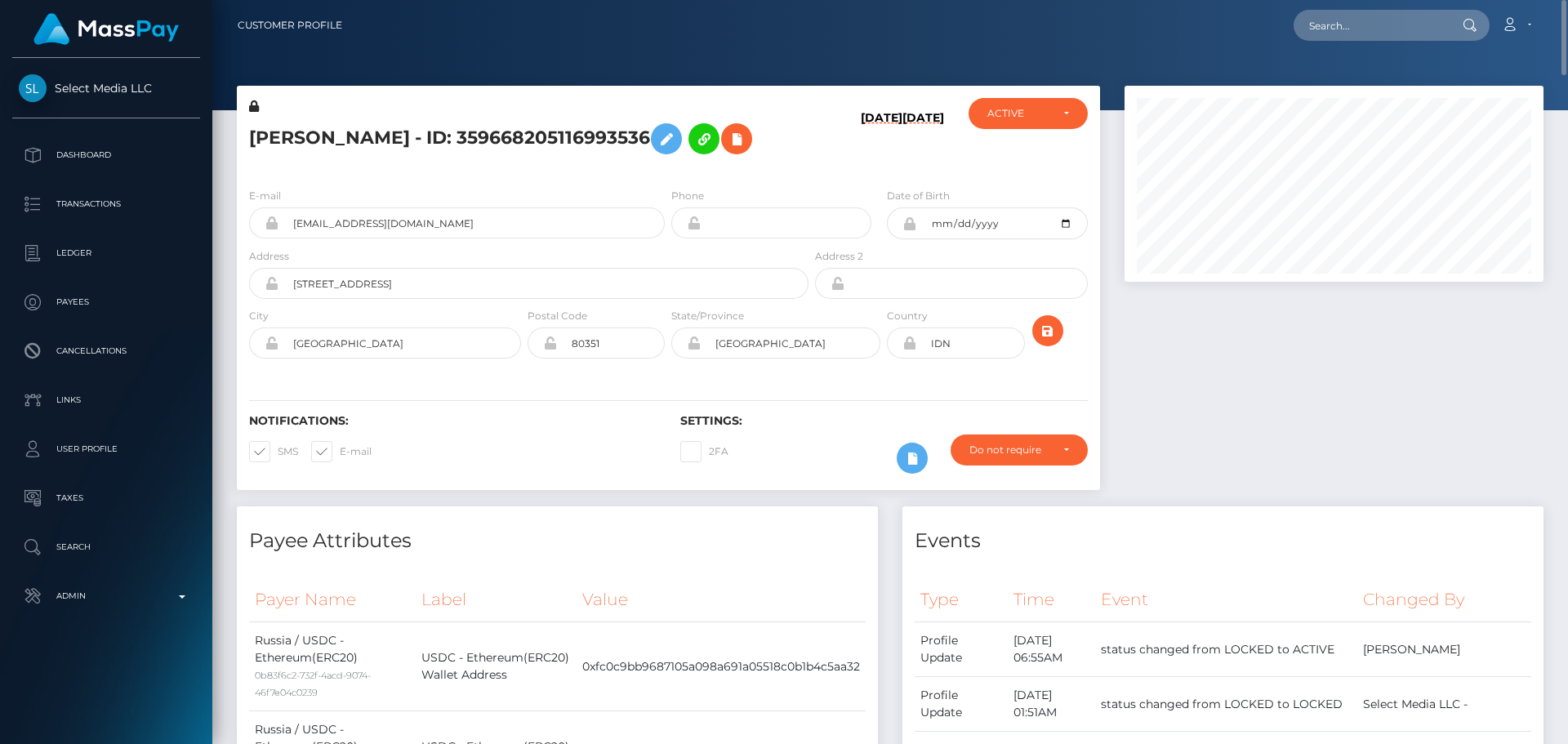
scroll to position [196, 420]
click at [1356, 27] on input "text" at bounding box center [1370, 25] width 154 height 31
paste input "286675821773467648"
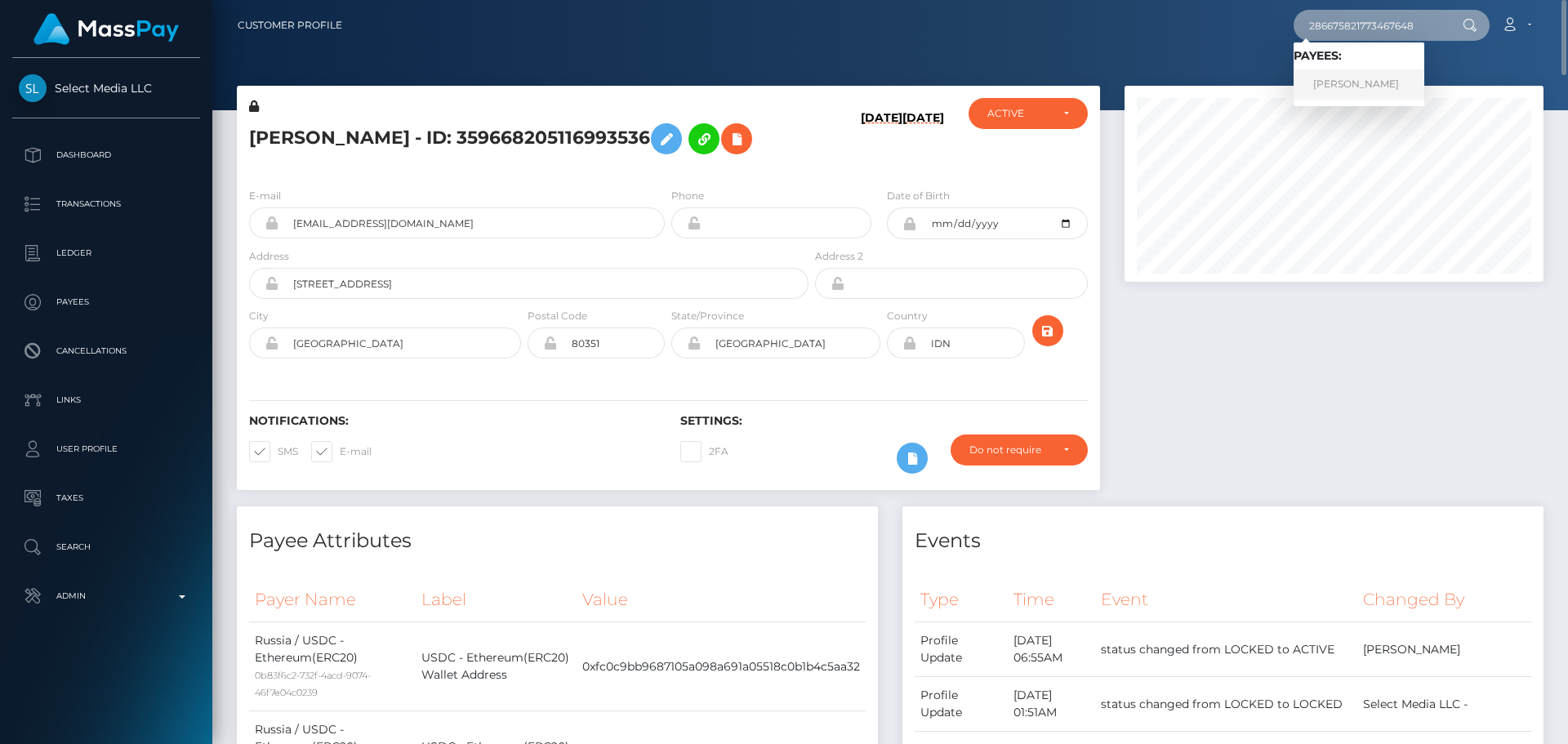
type input "286675821773467648"
click at [1347, 79] on link "ANASTASIIA SAZANOVA" at bounding box center [1358, 84] width 131 height 30
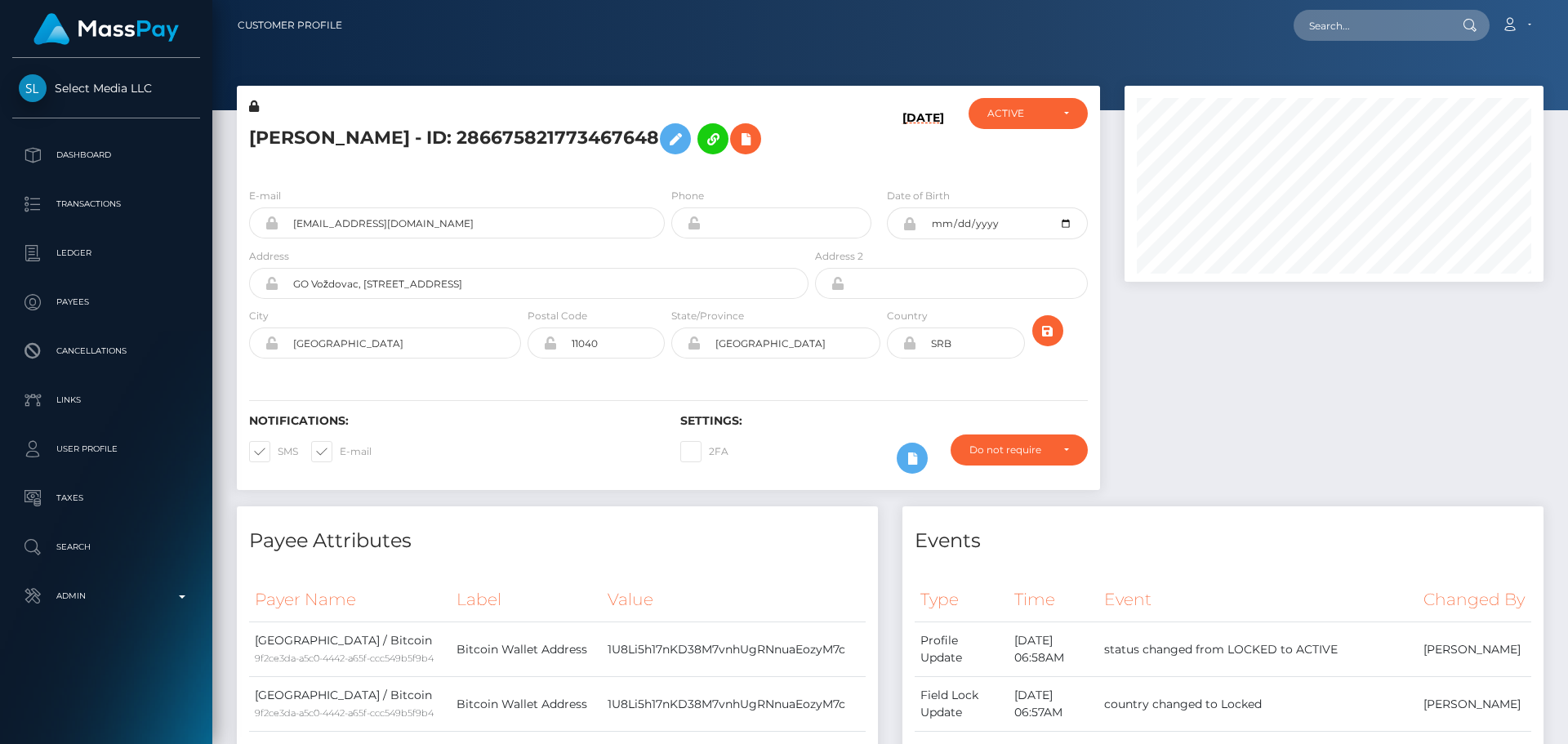
scroll to position [196, 420]
drag, startPoint x: 0, startPoint y: 0, endPoint x: 1383, endPoint y: 26, distance: 1383.2
click at [1383, 26] on input "text" at bounding box center [1370, 25] width 154 height 31
paste input "289165099321532416"
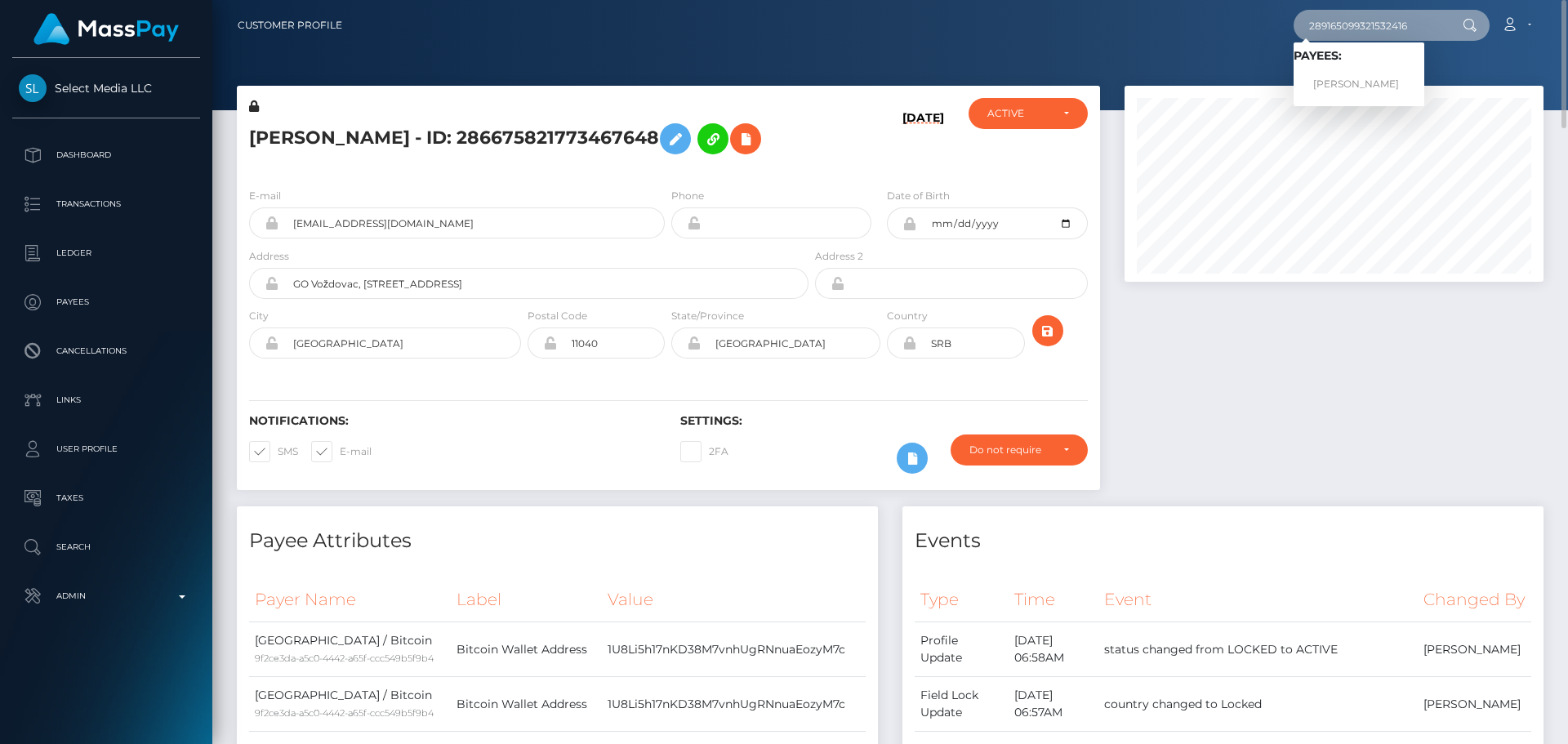
type input "289165099321532416"
click at [1347, 84] on link "Tatiana Vladimirovna Pukhovets" at bounding box center [1358, 84] width 131 height 30
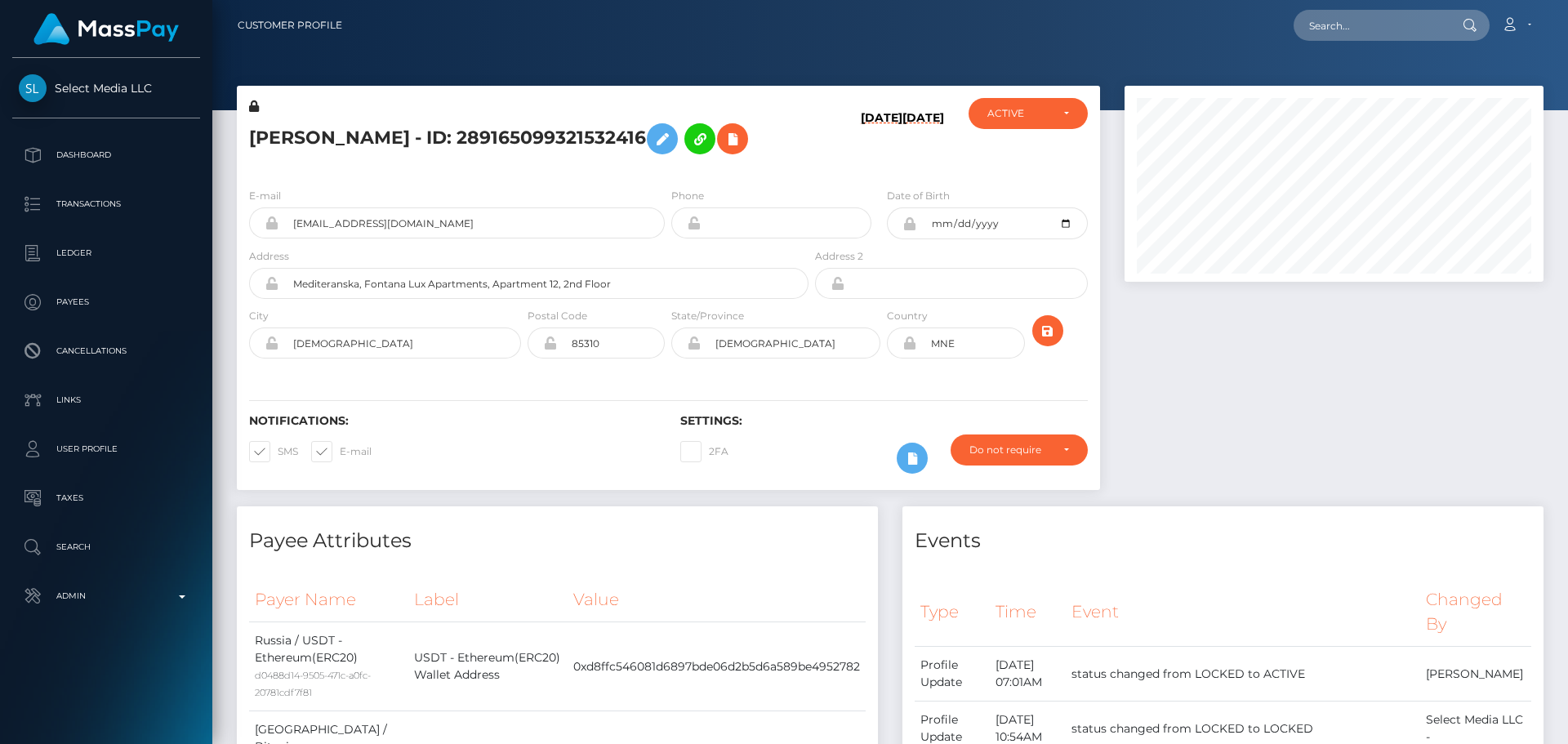
scroll to position [196, 420]
click at [1373, 26] on input "text" at bounding box center [1370, 25] width 154 height 31
paste input "380484717960507392"
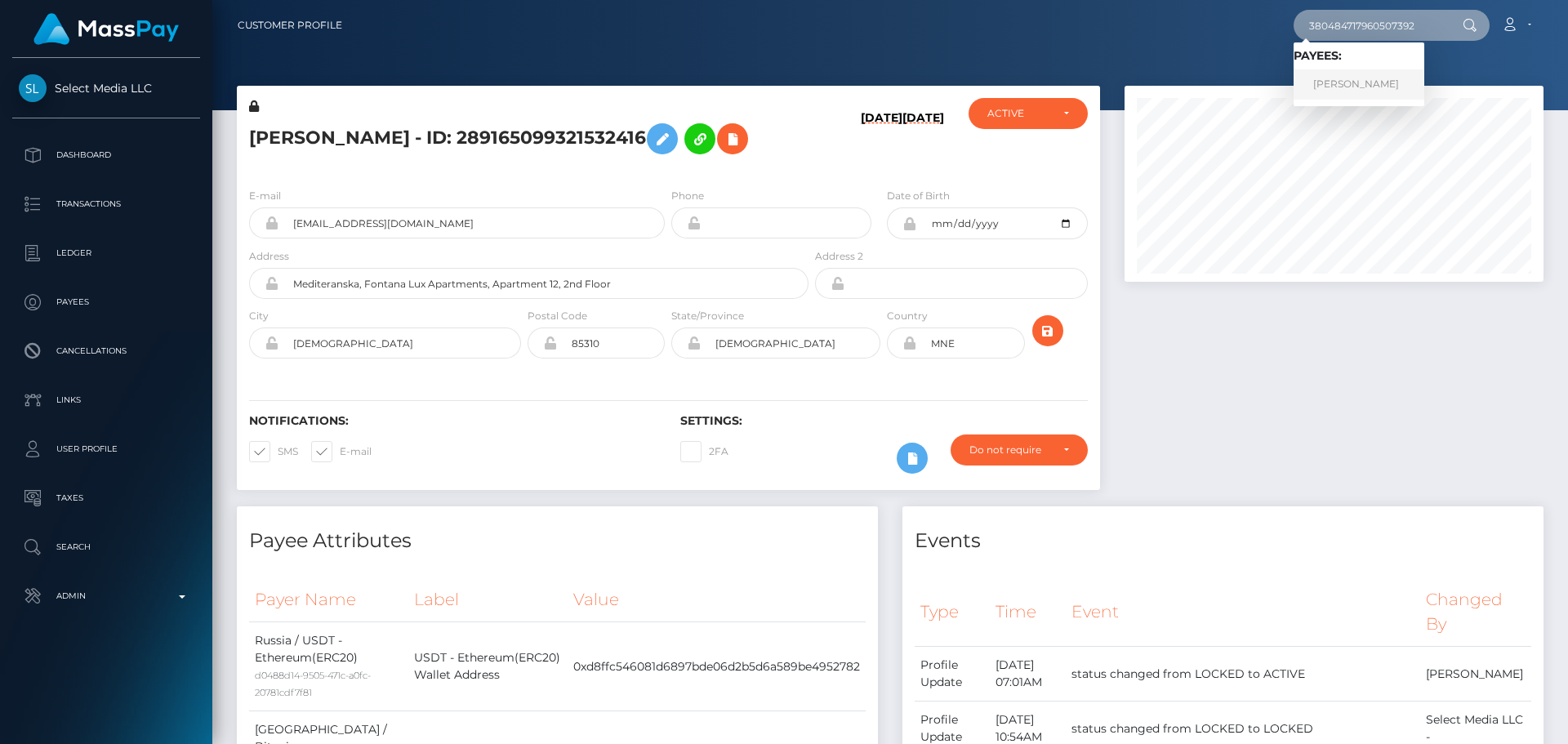
type input "380484717960507392"
click at [1350, 86] on link "Dana Nikolskaia" at bounding box center [1358, 84] width 131 height 30
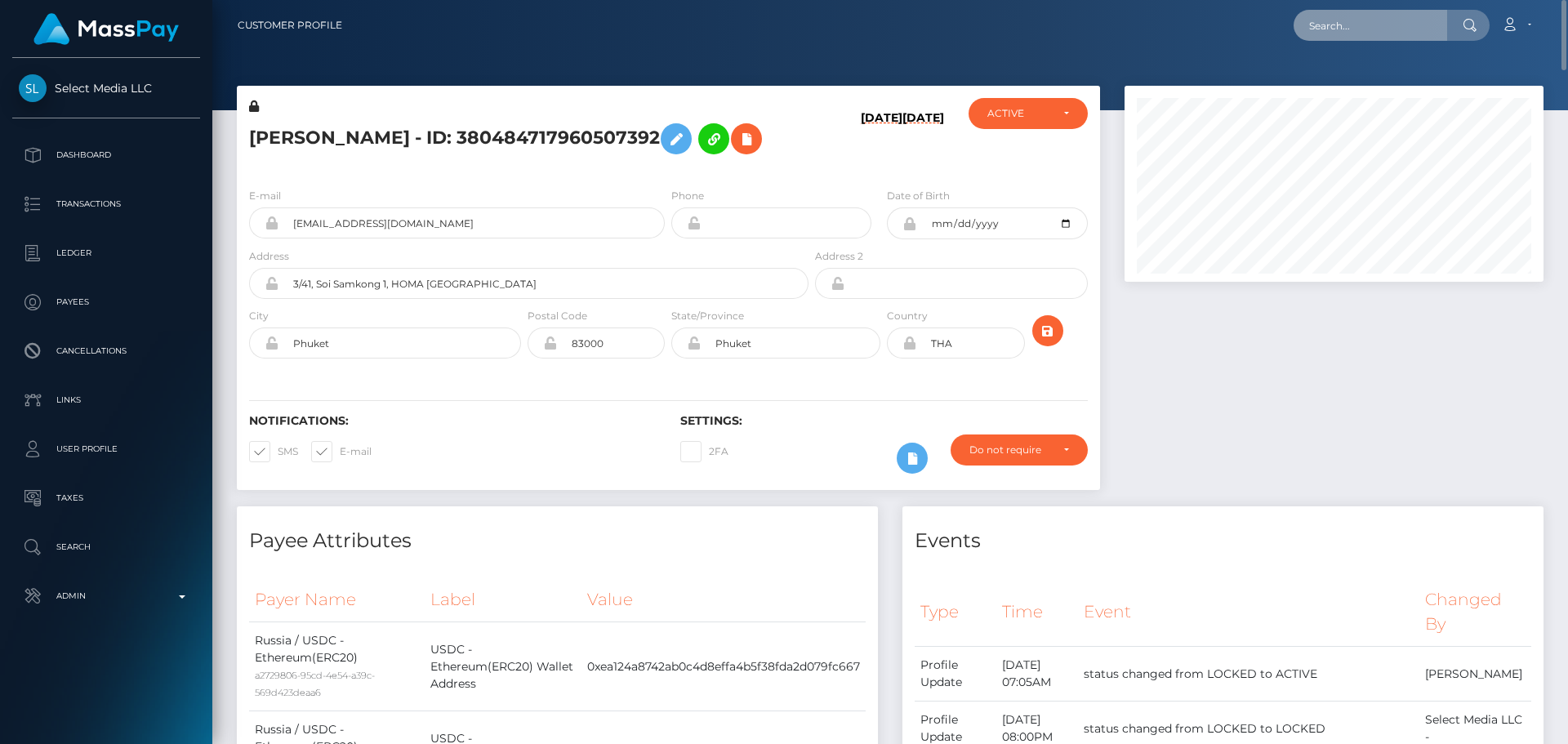
click at [1349, 29] on input "text" at bounding box center [1370, 25] width 154 height 31
paste input "543195393291198464"
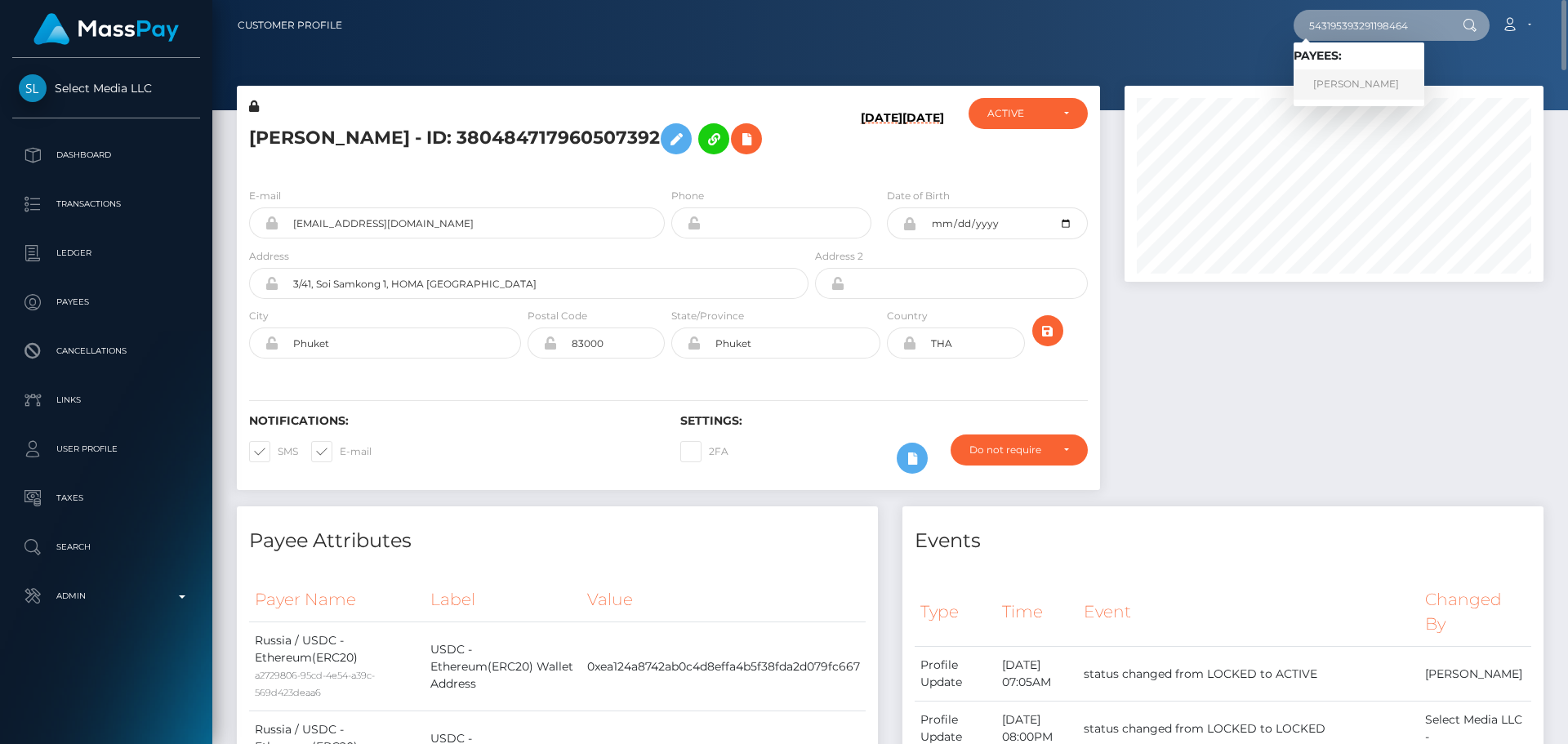
type input "543195393291198464"
click at [1332, 83] on link "TSVETANA LINNIKOVA" at bounding box center [1358, 84] width 131 height 30
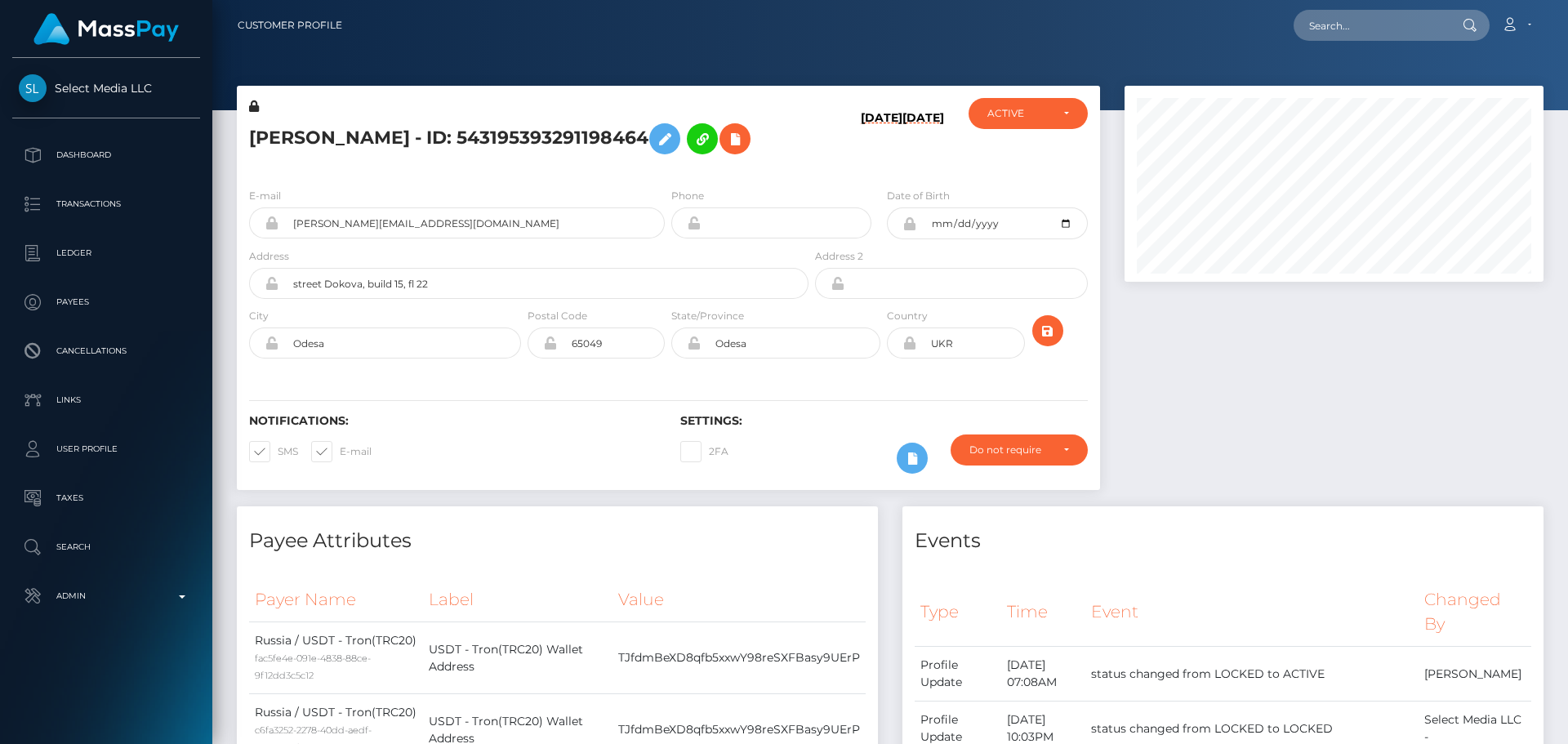
scroll to position [196, 420]
click at [1386, 26] on input "text" at bounding box center [1370, 25] width 154 height 31
paste input "335254293177180160"
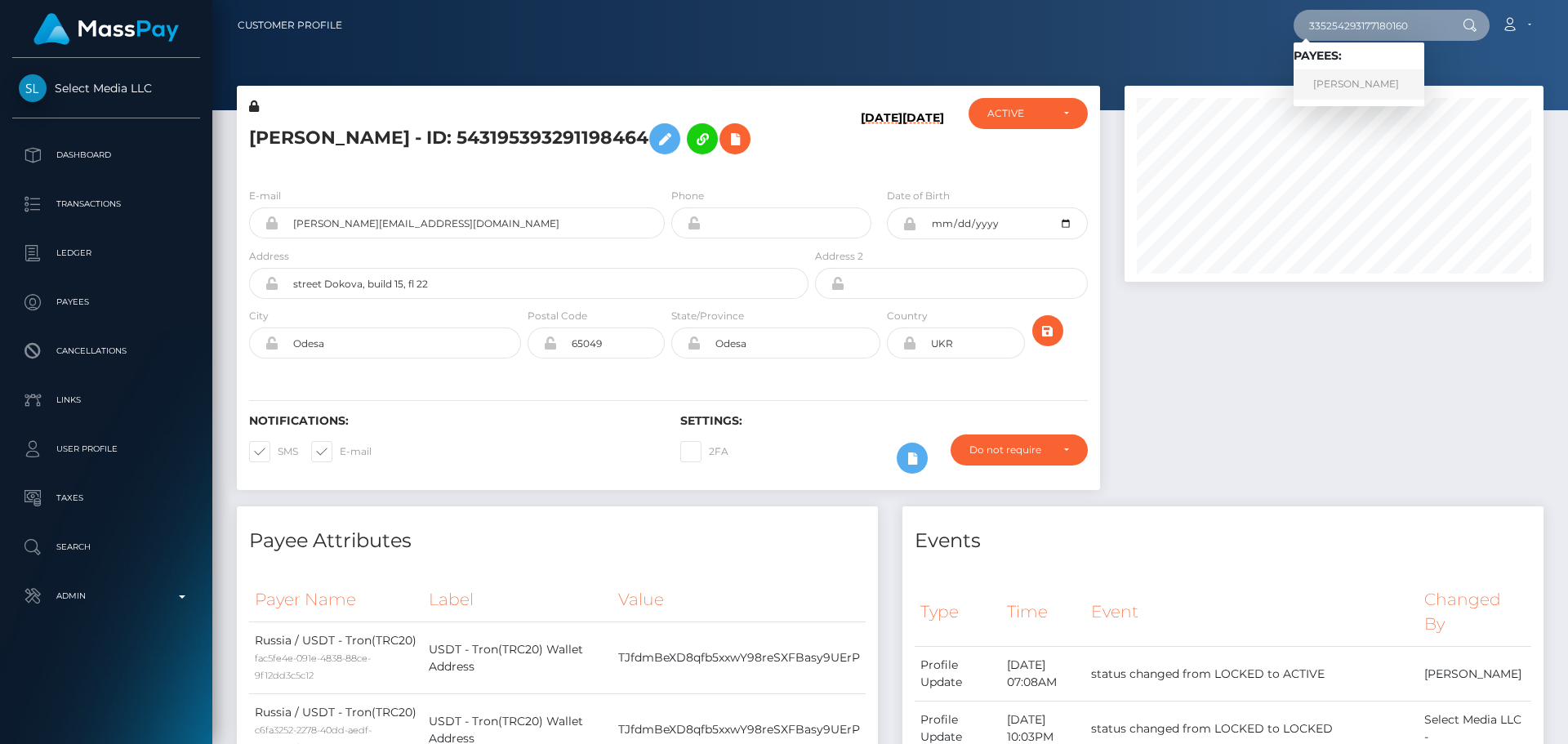
type input "335254293177180160"
click at [1352, 79] on link "[PERSON_NAME]" at bounding box center [1358, 84] width 131 height 30
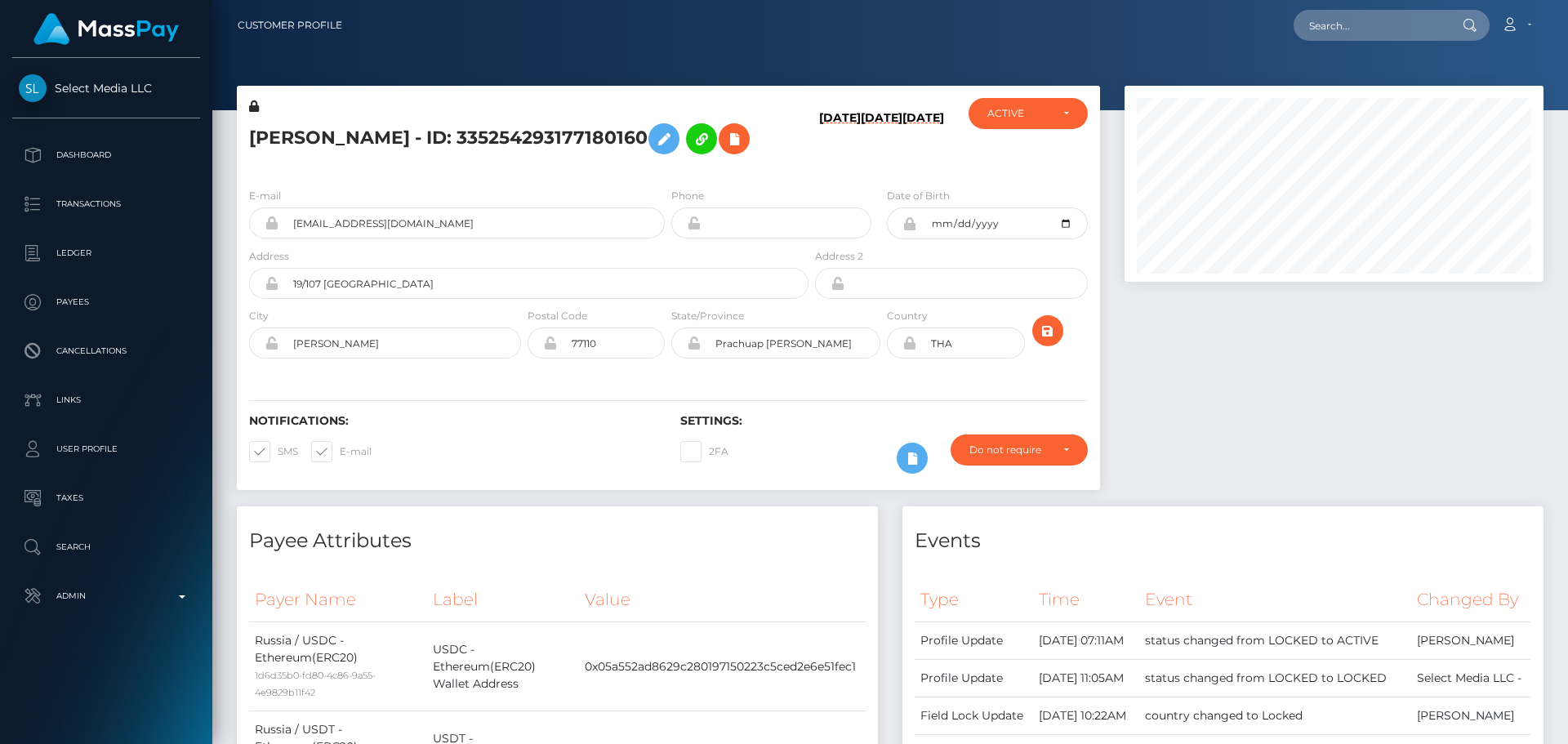
scroll to position [196, 420]
click at [1371, 30] on input "text" at bounding box center [1370, 25] width 154 height 31
paste input "348571361205039104"
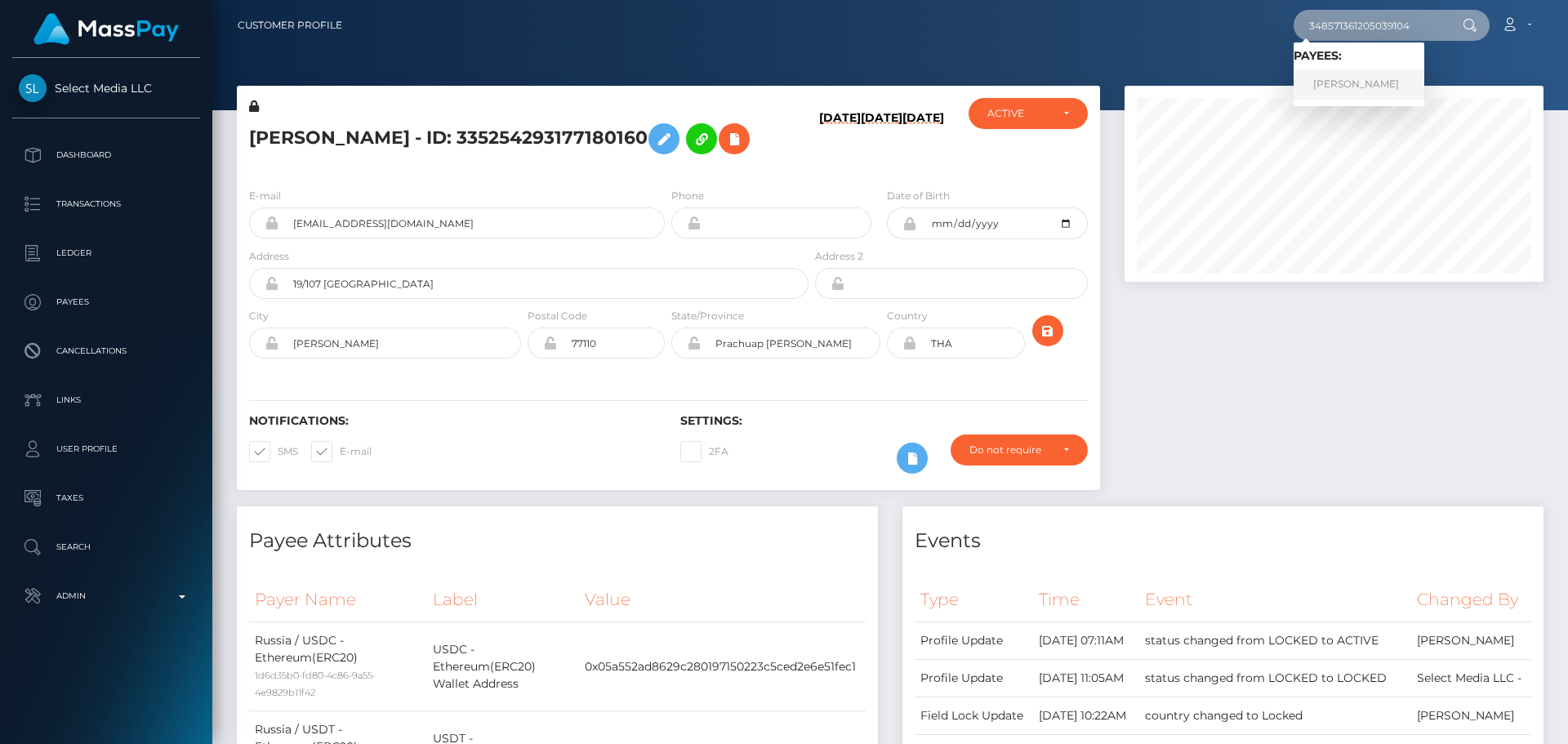
type input "348571361205039104"
click at [1356, 82] on link "Viktoria Alekseevna Rimashevskaya" at bounding box center [1358, 84] width 131 height 30
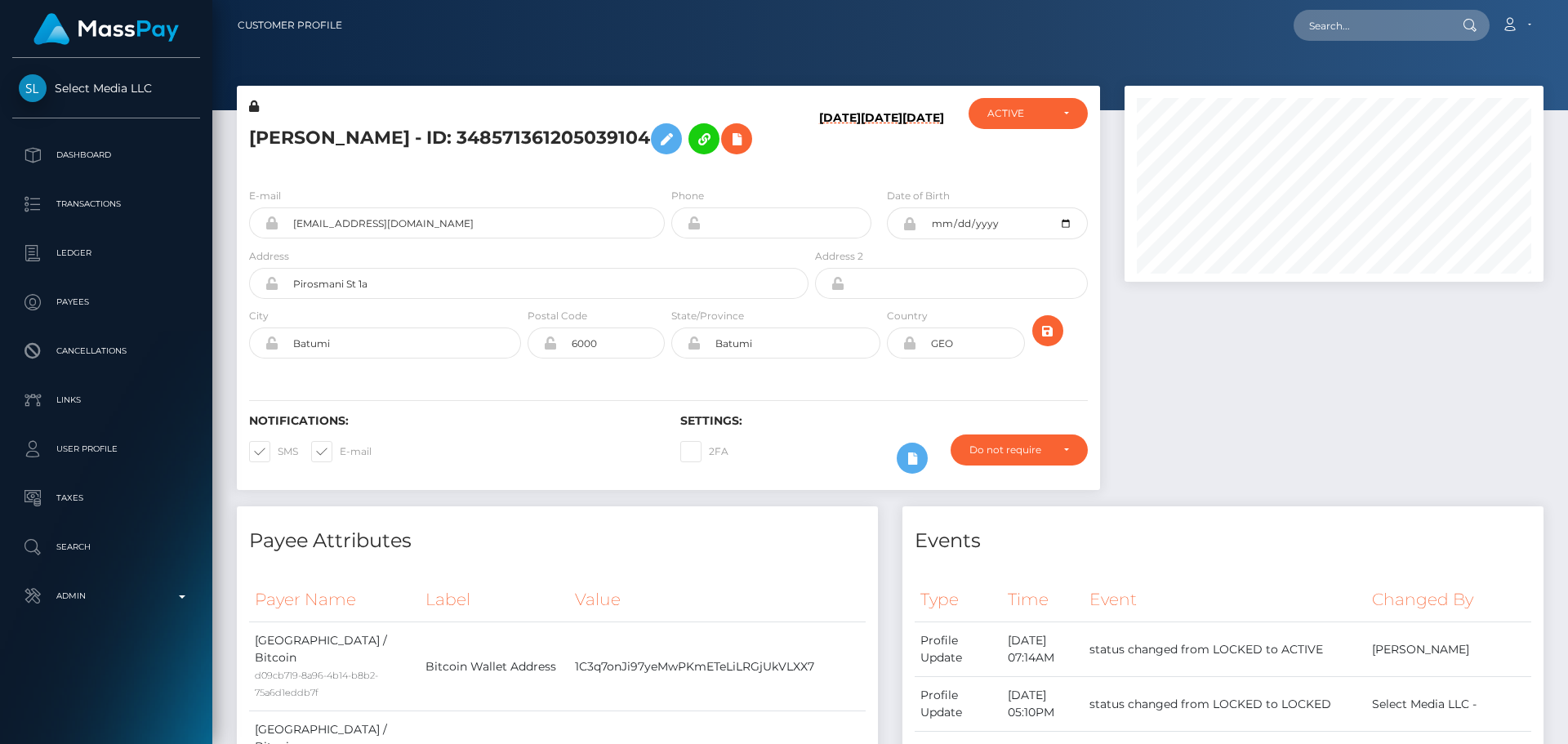
scroll to position [196, 420]
click at [1359, 20] on input "text" at bounding box center [1370, 25] width 154 height 31
paste input "320326002678968320"
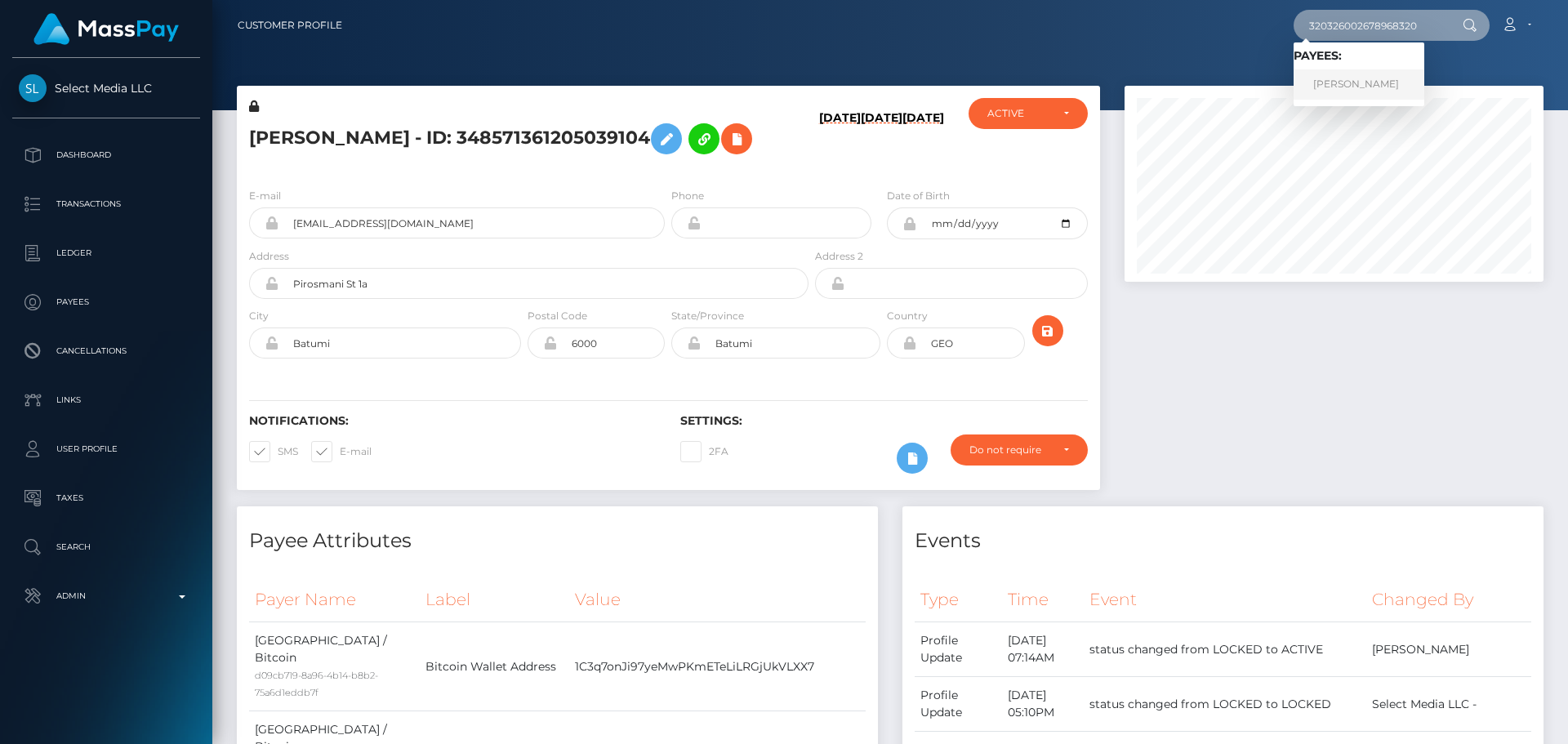
type input "320326002678968320"
click at [1338, 89] on link "Nadezhda Sergeevna Zhemirova" at bounding box center [1358, 84] width 131 height 30
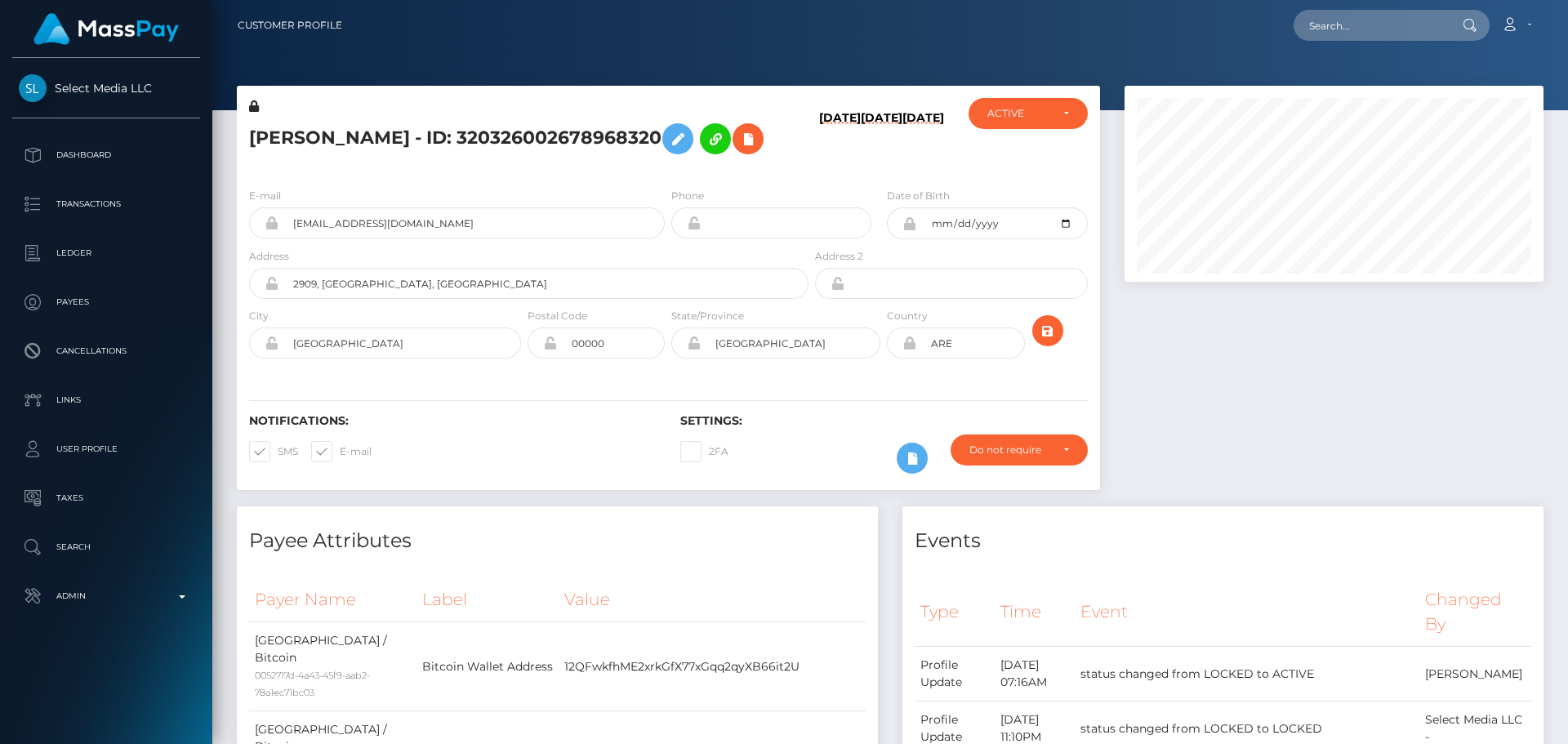
scroll to position [196, 420]
type input "549624554952077313"
click at [1386, 73] on link "KSENIIA DENISOVNA SERIUKINA" at bounding box center [1358, 84] width 131 height 30
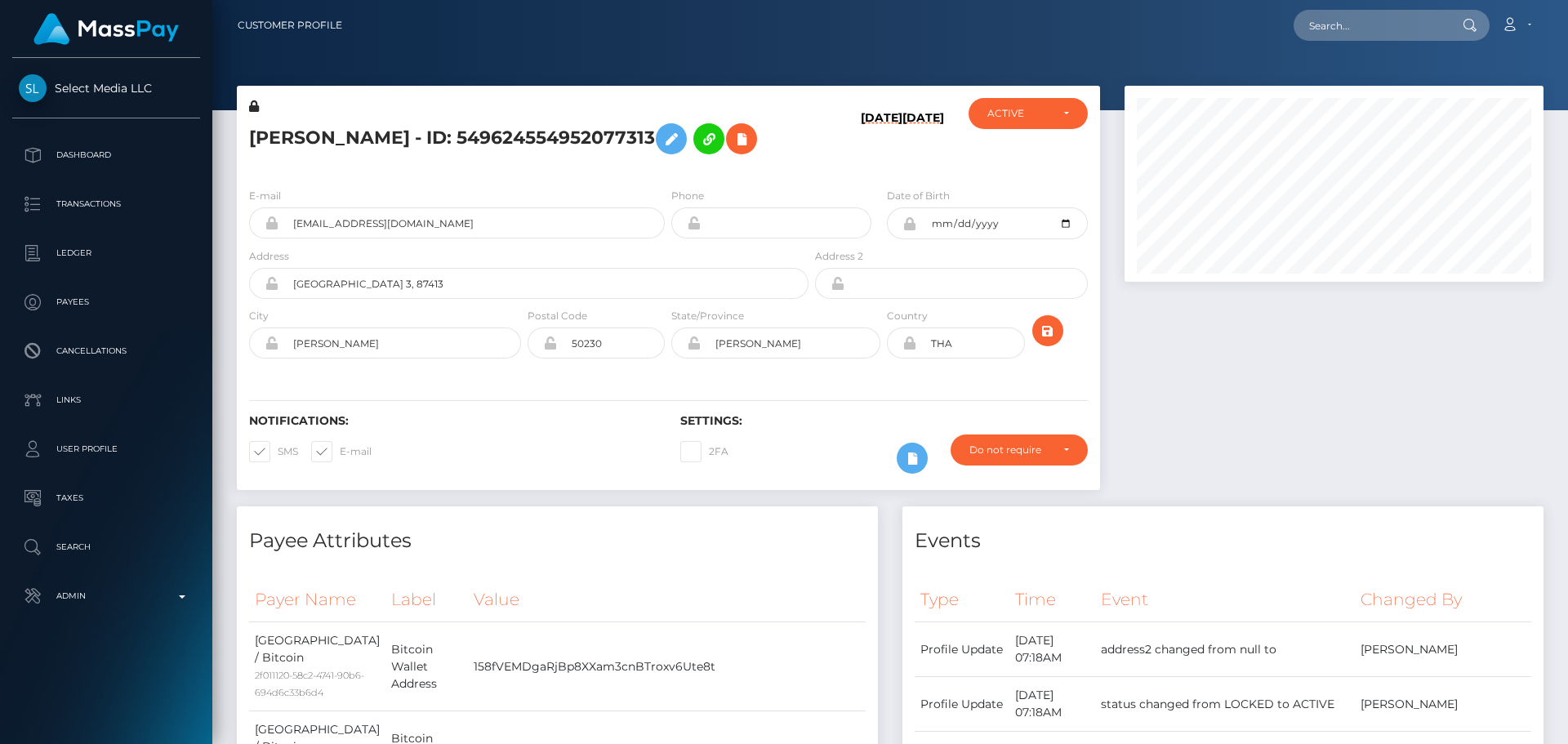
scroll to position [196, 420]
click at [1387, 29] on input "text" at bounding box center [1370, 25] width 154 height 31
paste input "761655763495034880"
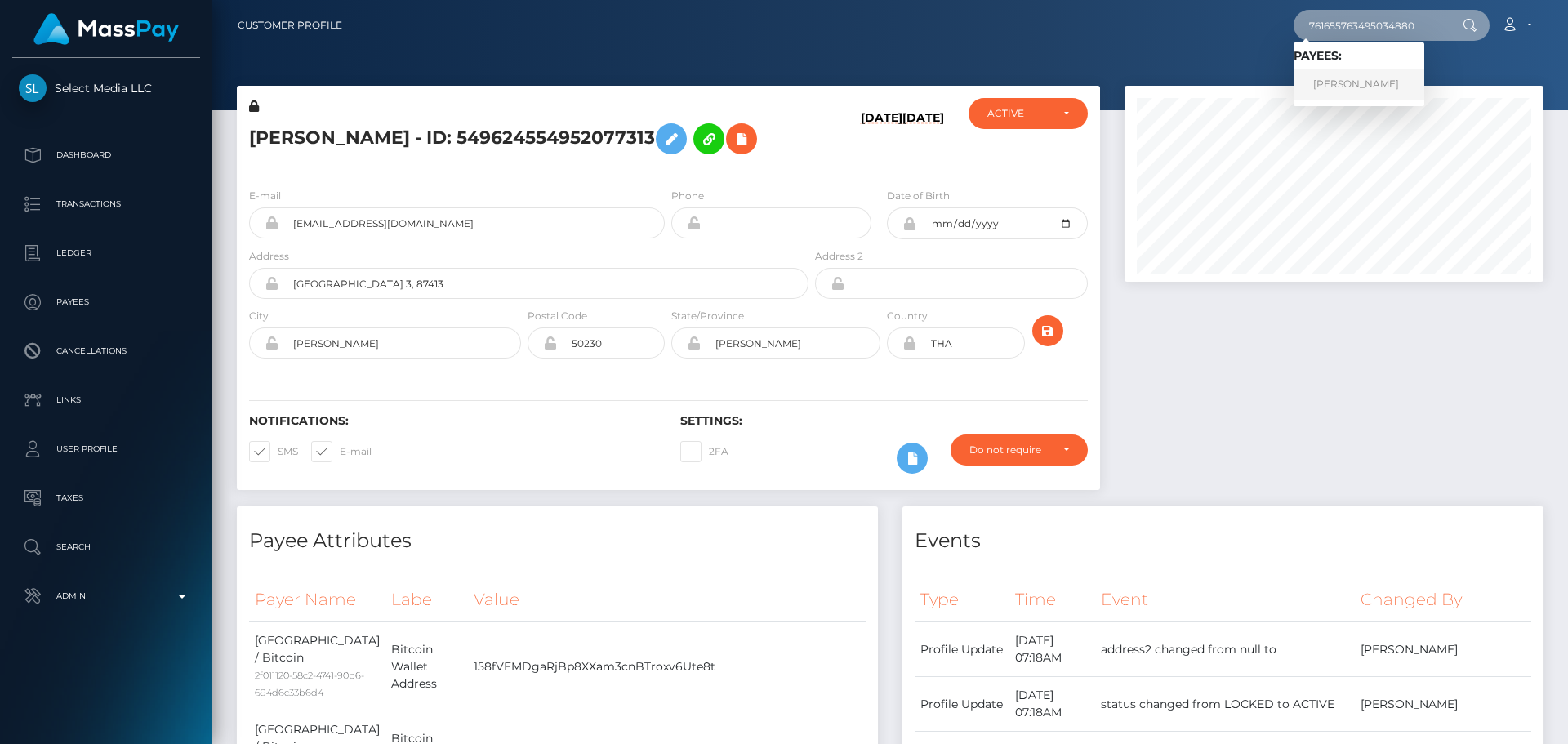
type input "761655763495034880"
click at [1369, 84] on link "KSENIYA ALEXANDROVNA OGLOBLINA" at bounding box center [1358, 84] width 131 height 30
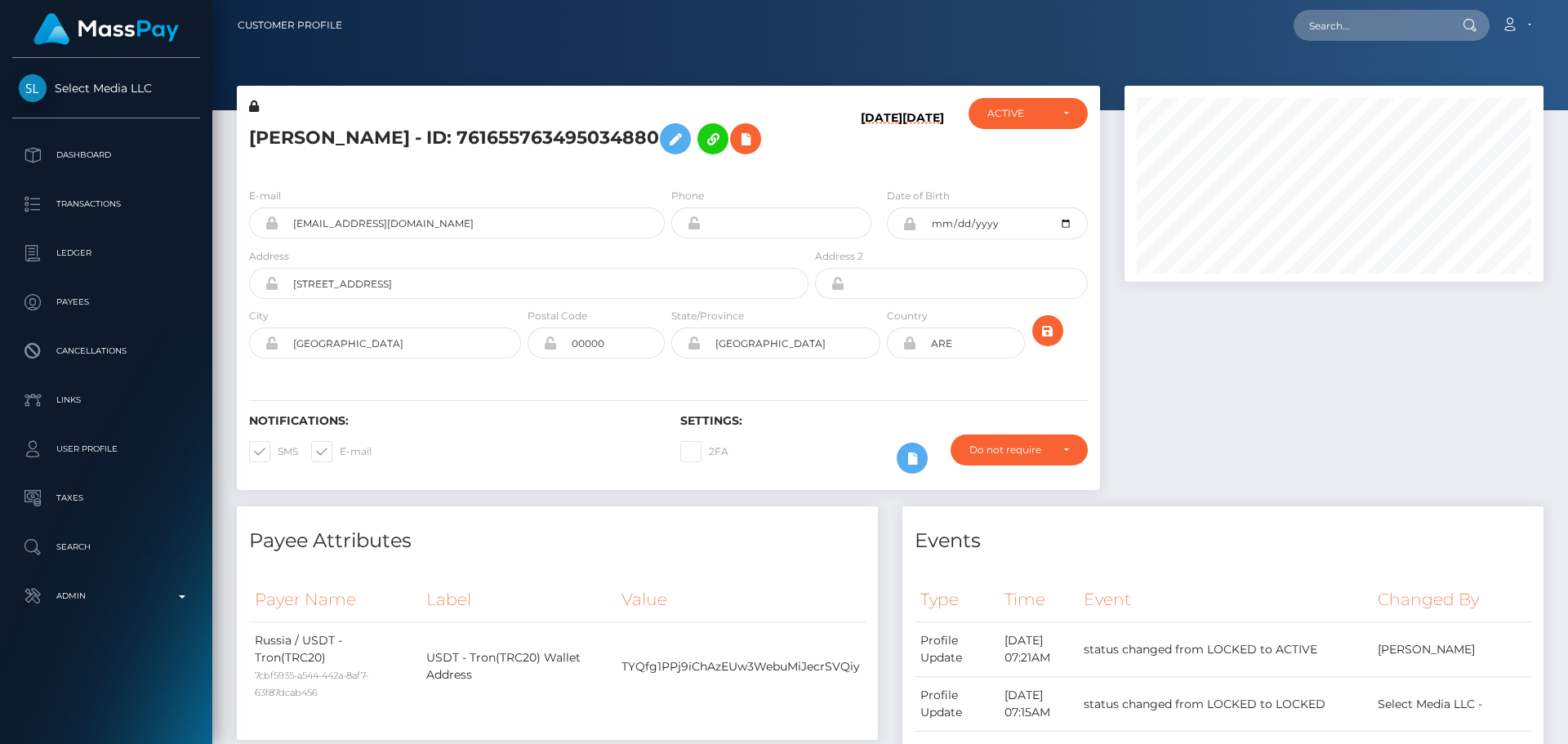
scroll to position [196, 420]
click at [1386, 32] on input "text" at bounding box center [1370, 25] width 154 height 31
paste input "384343826099085312"
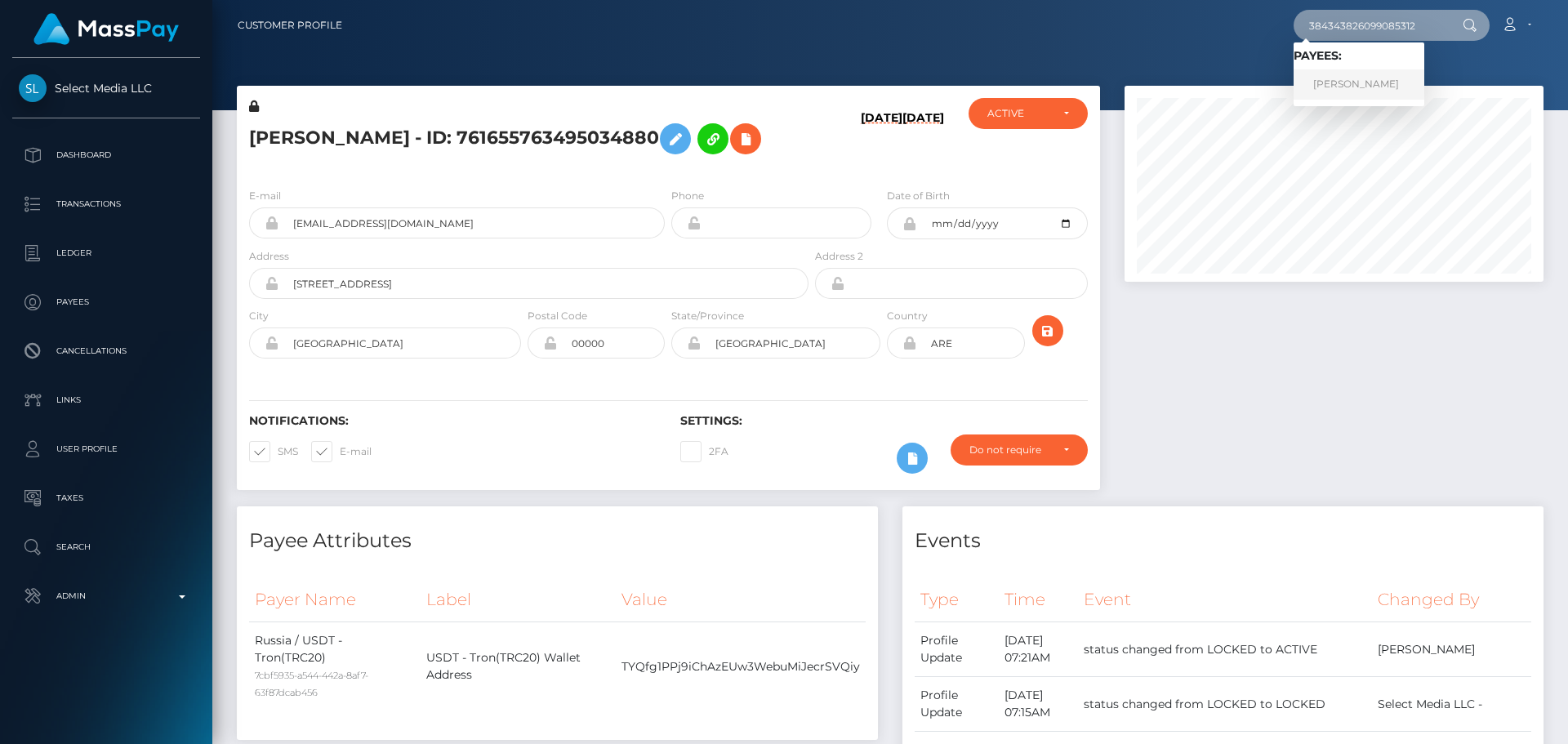
type input "384343826099085312"
click at [1348, 88] on link "[PERSON_NAME]" at bounding box center [1358, 84] width 131 height 30
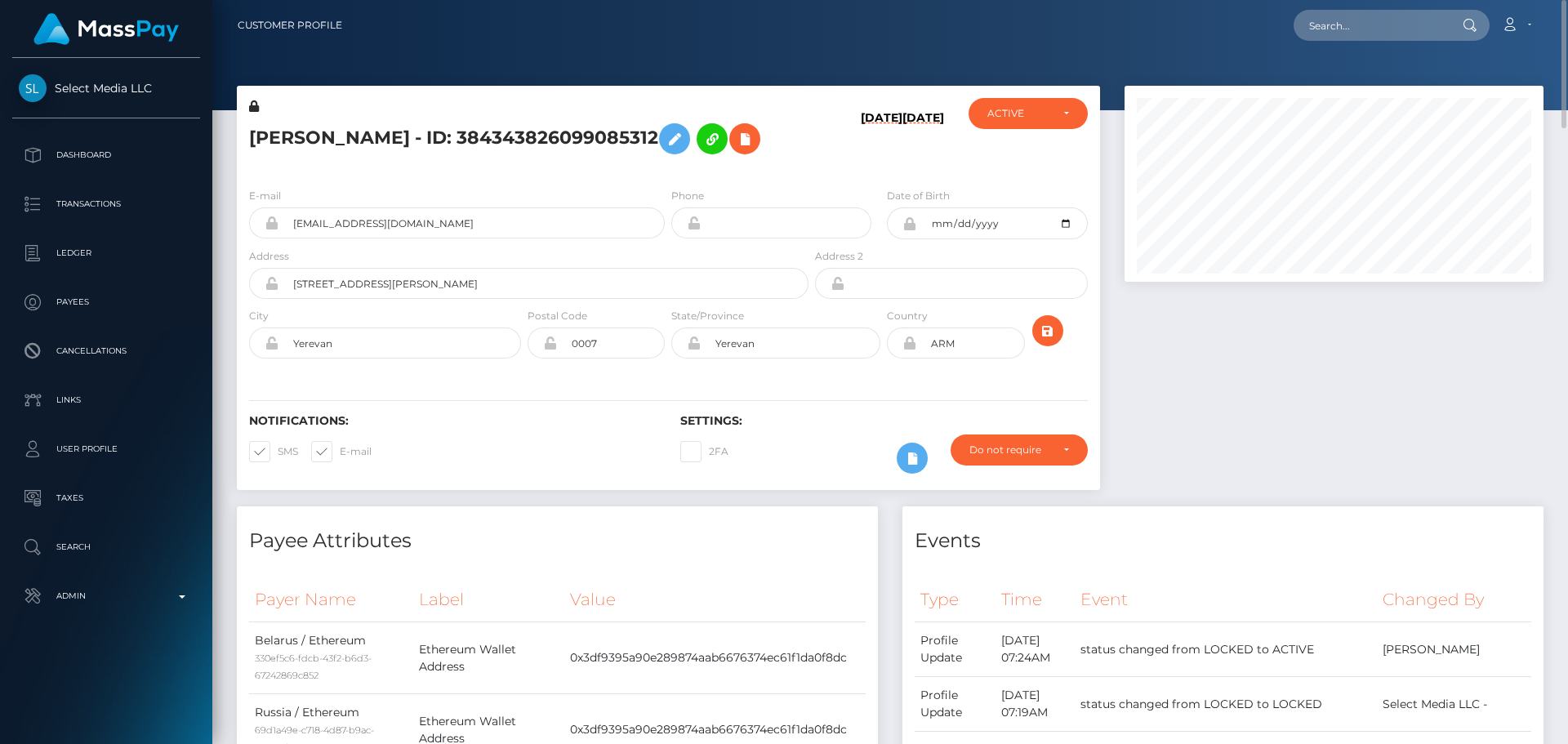
scroll to position [196, 420]
click at [1384, 23] on input "text" at bounding box center [1370, 25] width 154 height 31
paste input "239792276040056832"
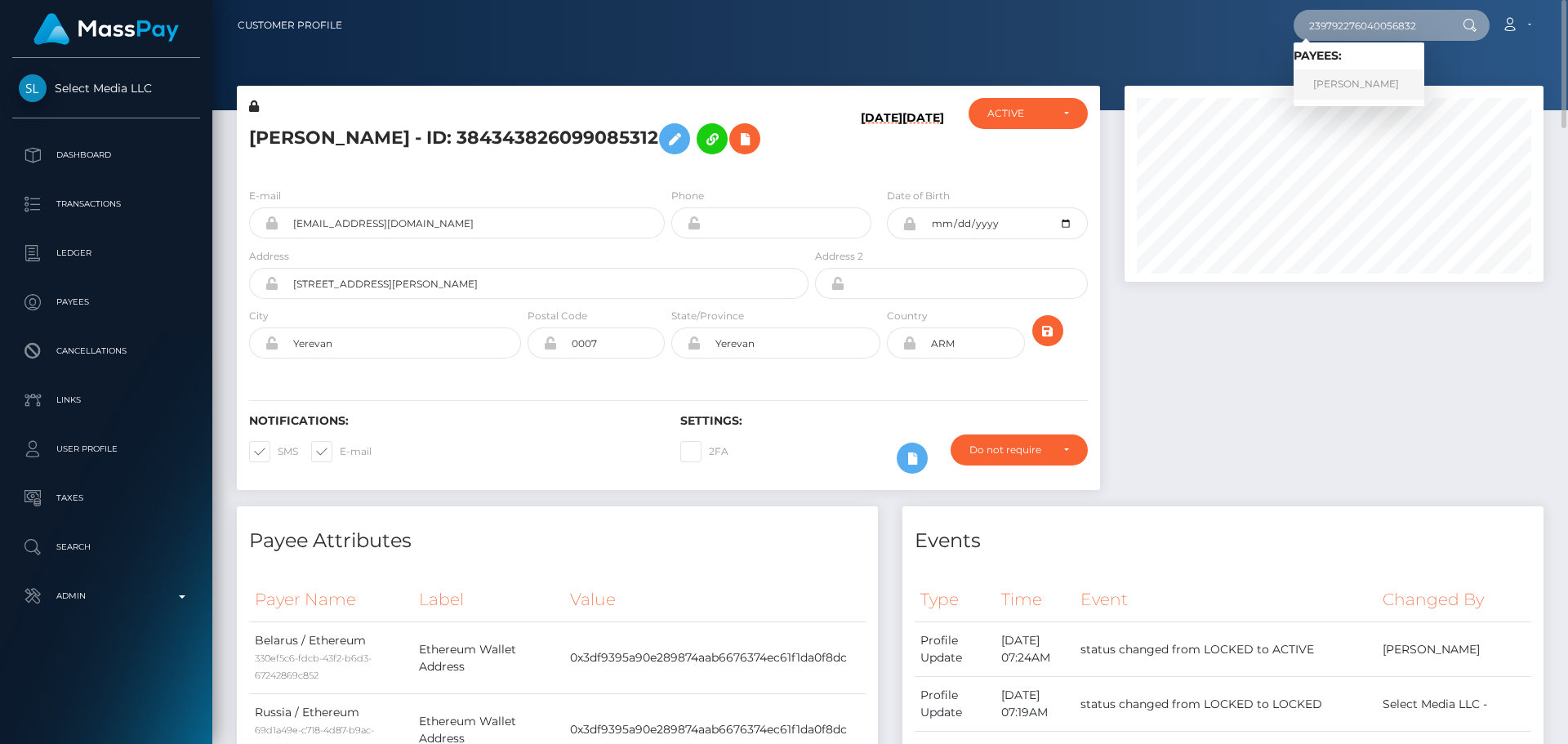
type input "239792276040056832"
click at [1372, 80] on link "Nataliia Yuryevna Babanina" at bounding box center [1358, 84] width 131 height 30
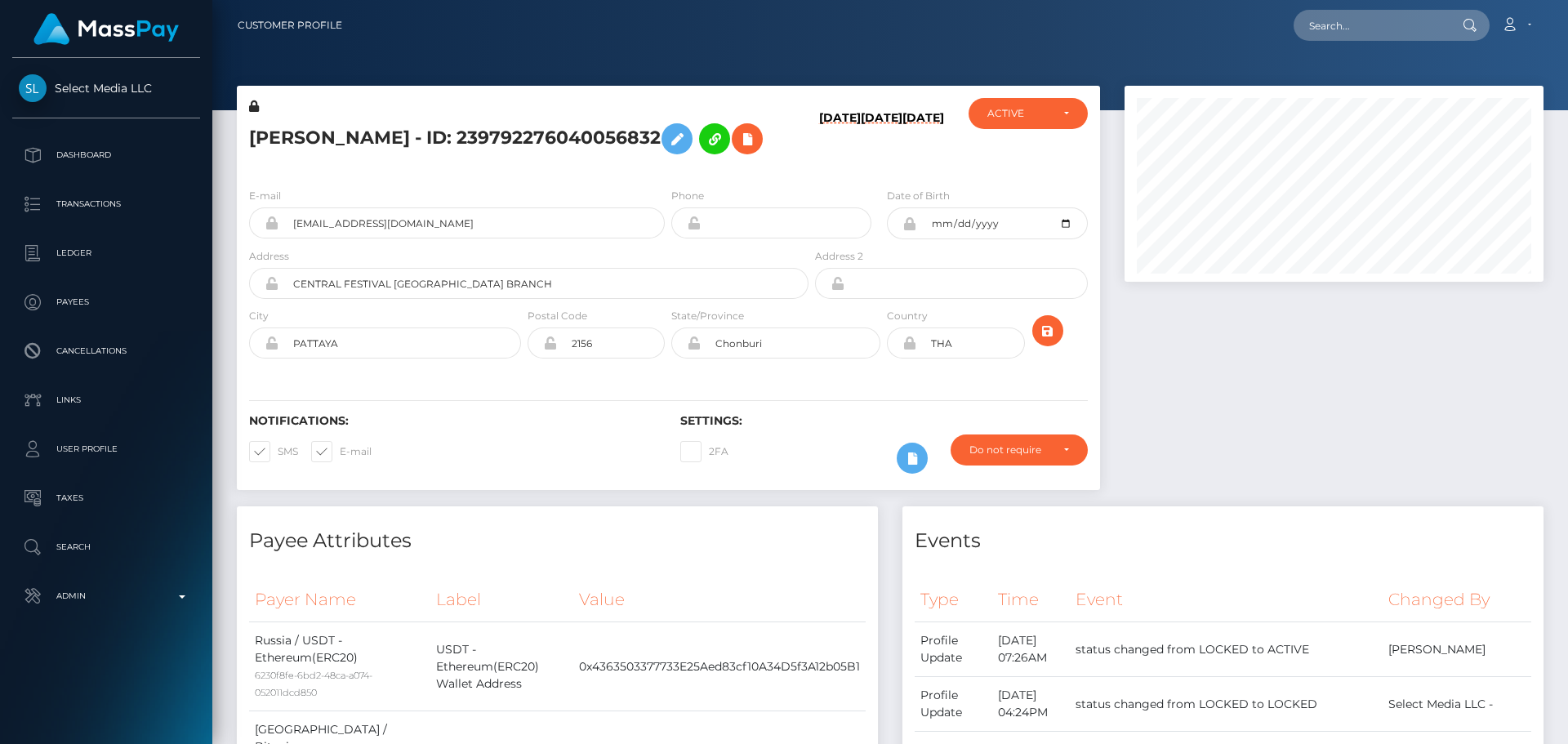
scroll to position [3028, 0]
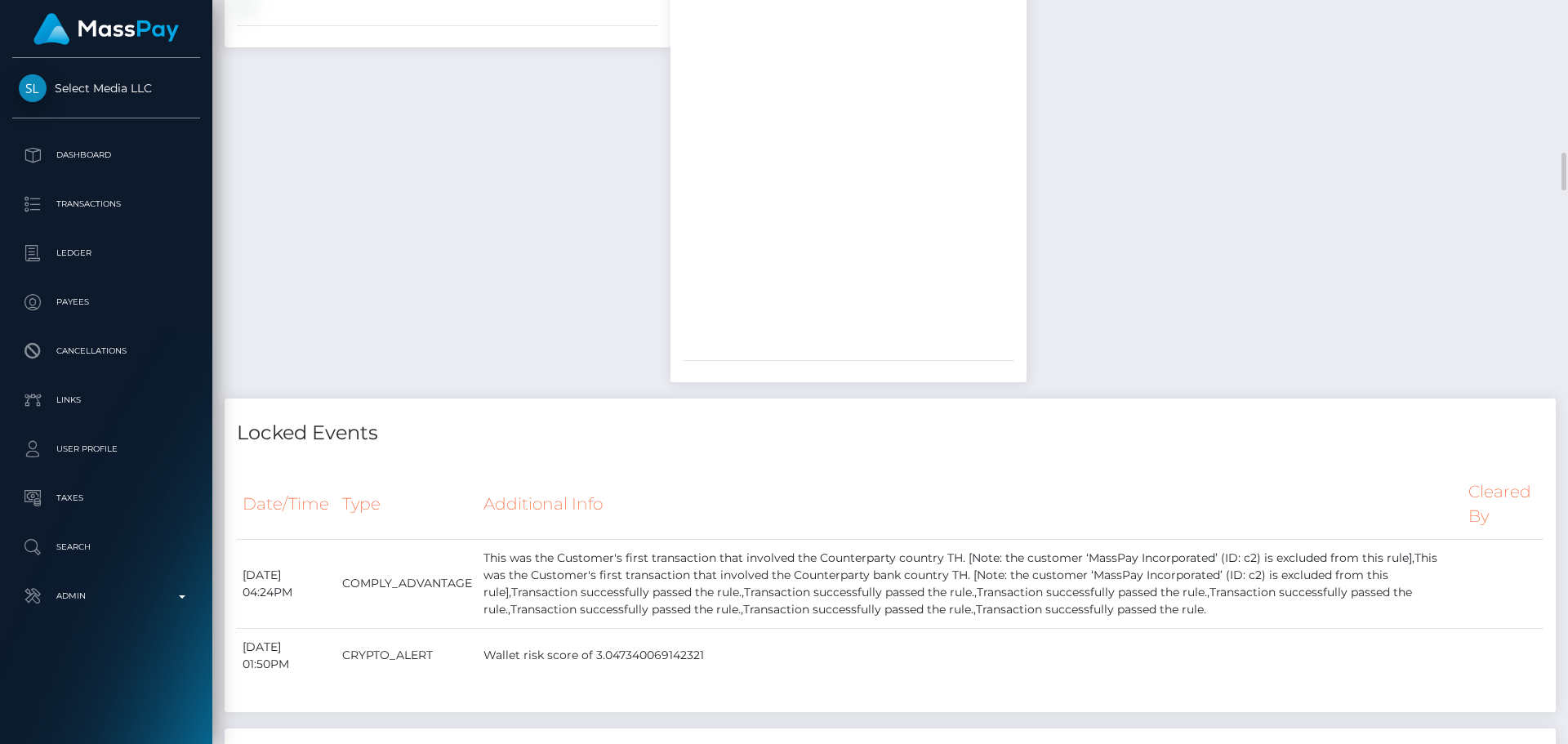
drag, startPoint x: 573, startPoint y: 301, endPoint x: 563, endPoint y: 315, distance: 17.2
click at [571, 303] on div "ID Verifications Veriff - August 19, 2025 04:13PM / f6aacbf1-7b49-4a90-b8e9-b83…" at bounding box center [447, 70] width 470 height 655
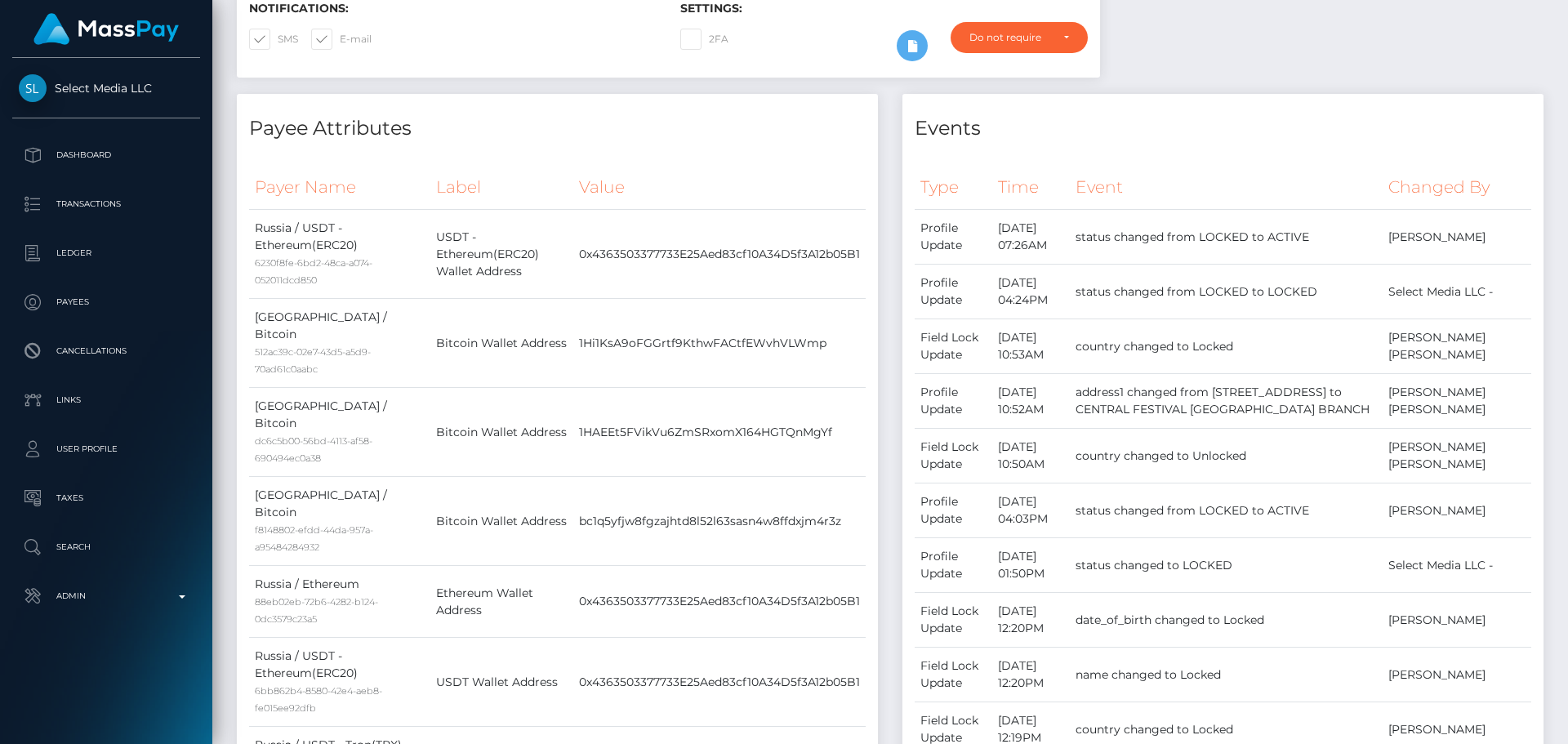
scroll to position [0, 0]
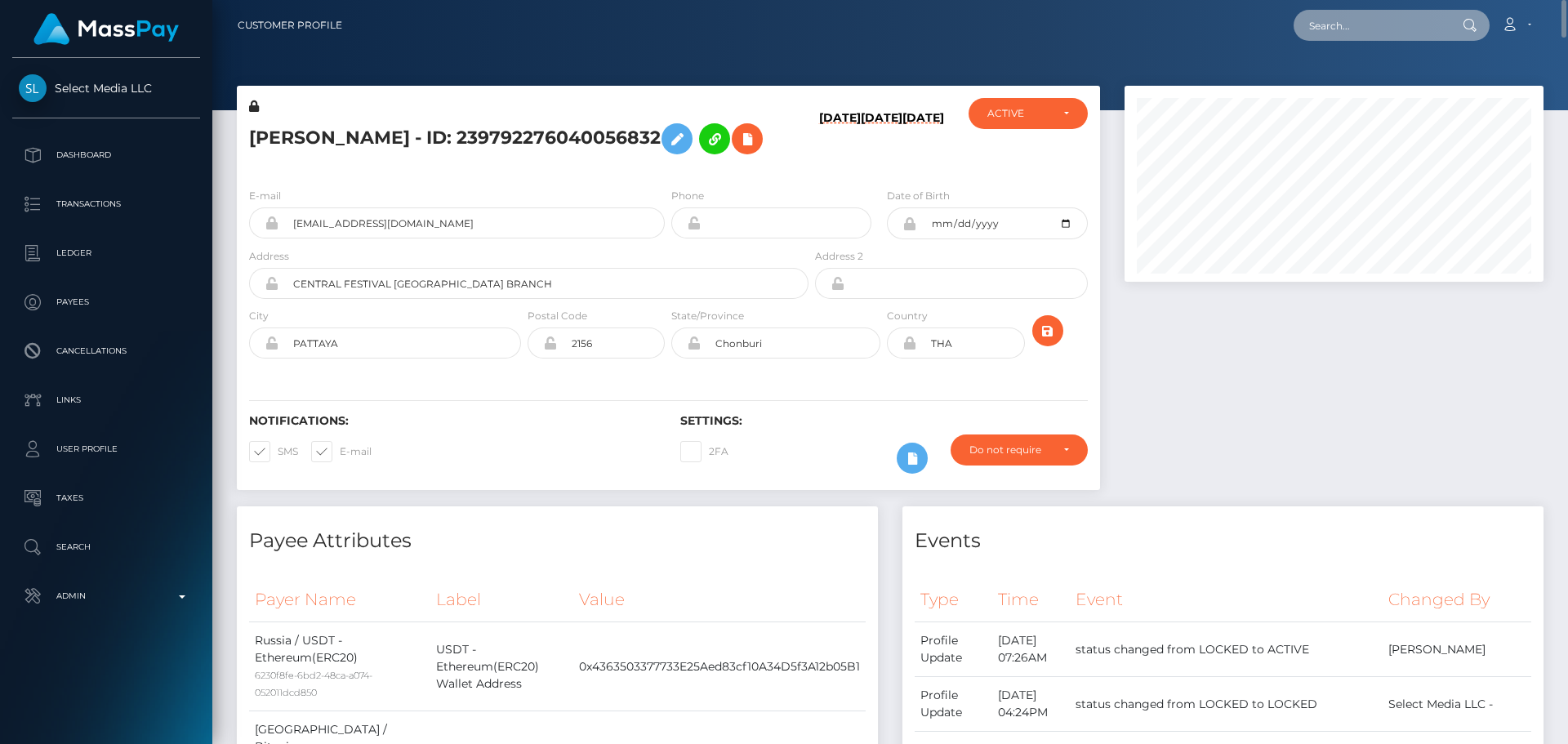
click at [1367, 35] on input "text" at bounding box center [1370, 25] width 154 height 31
paste input "638882383432527872"
type input "638882383432527872"
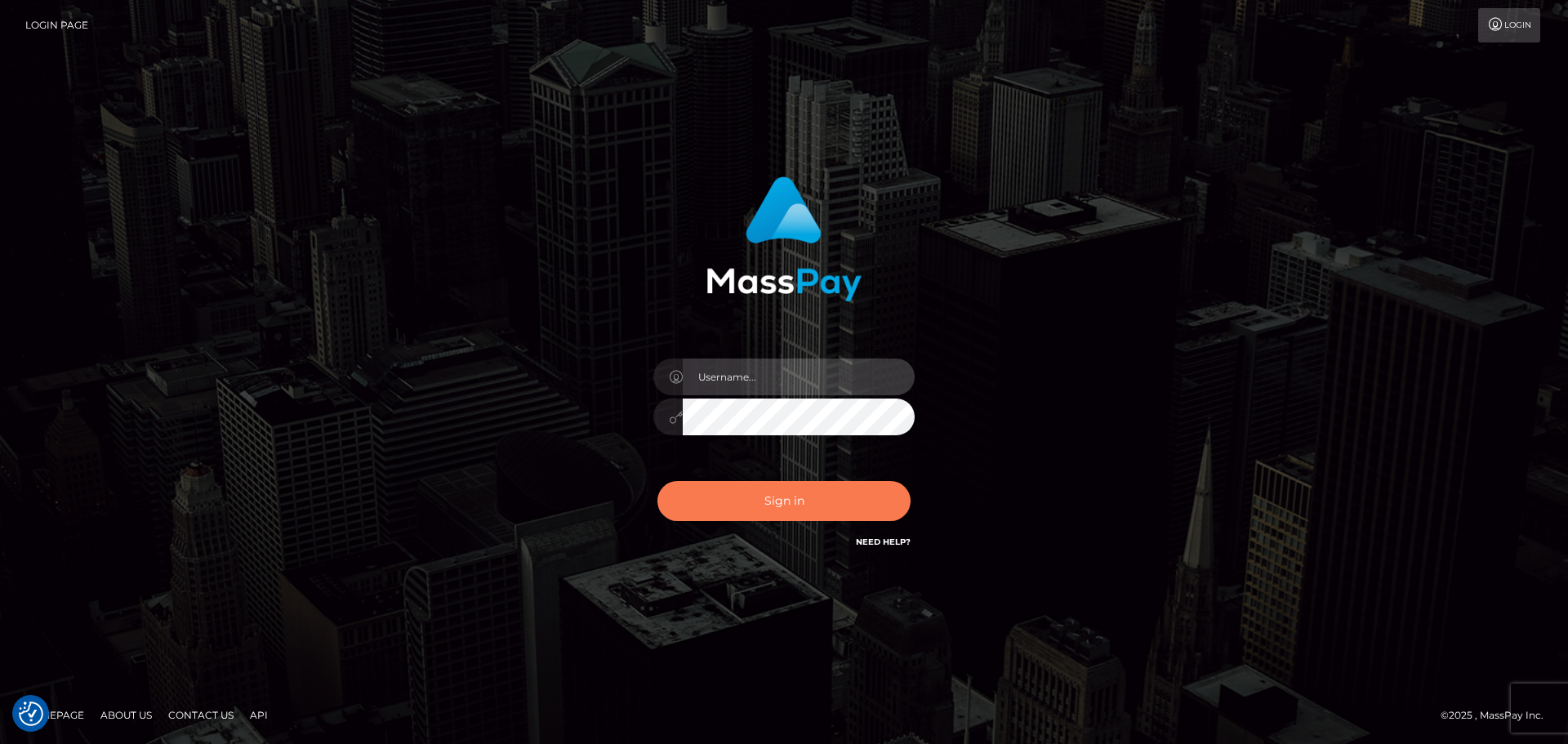
type input "constantin.mp"
click at [809, 501] on button "Sign in" at bounding box center [784, 500] width 253 height 40
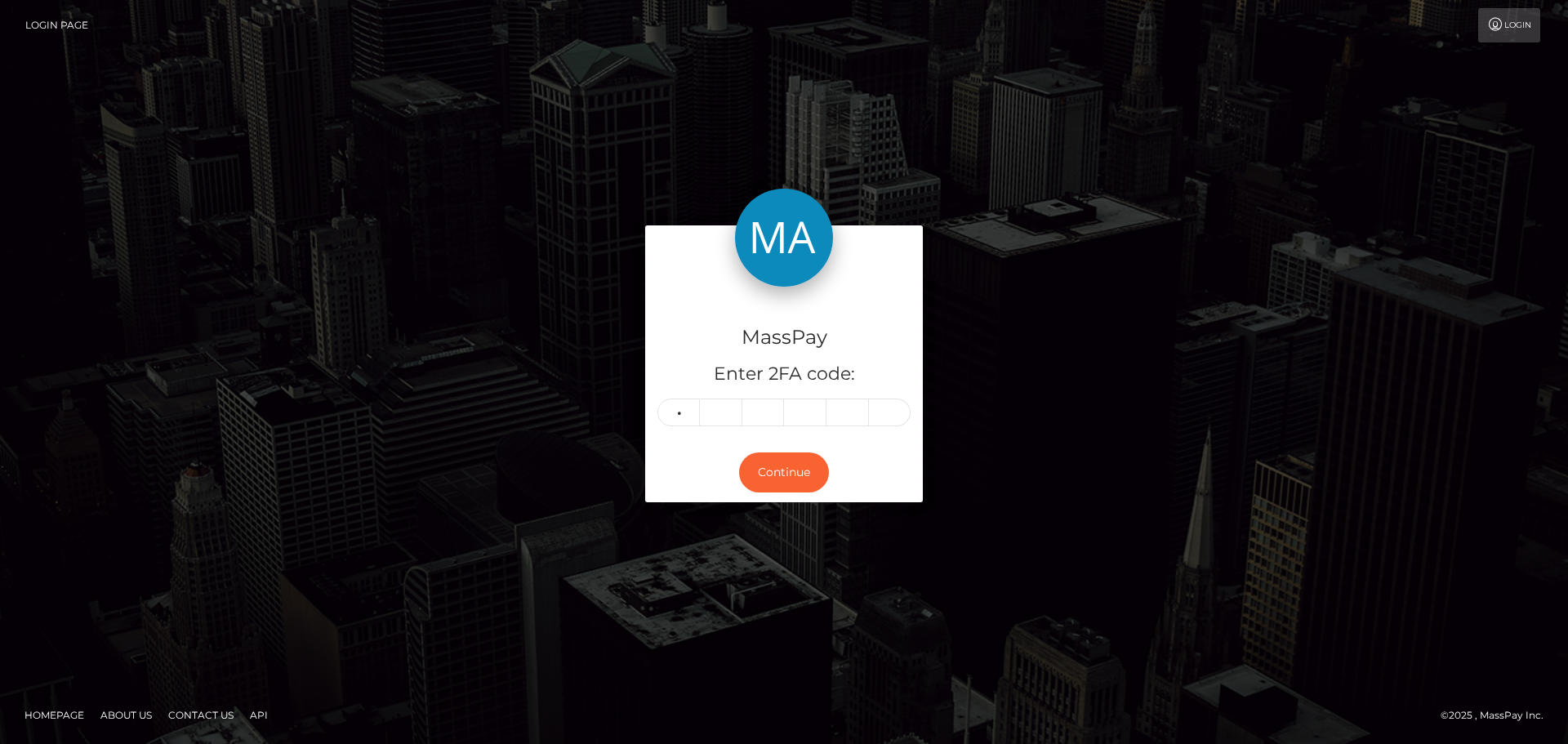
type input "3"
type input "0"
type input "8"
type input "3"
type input "9"
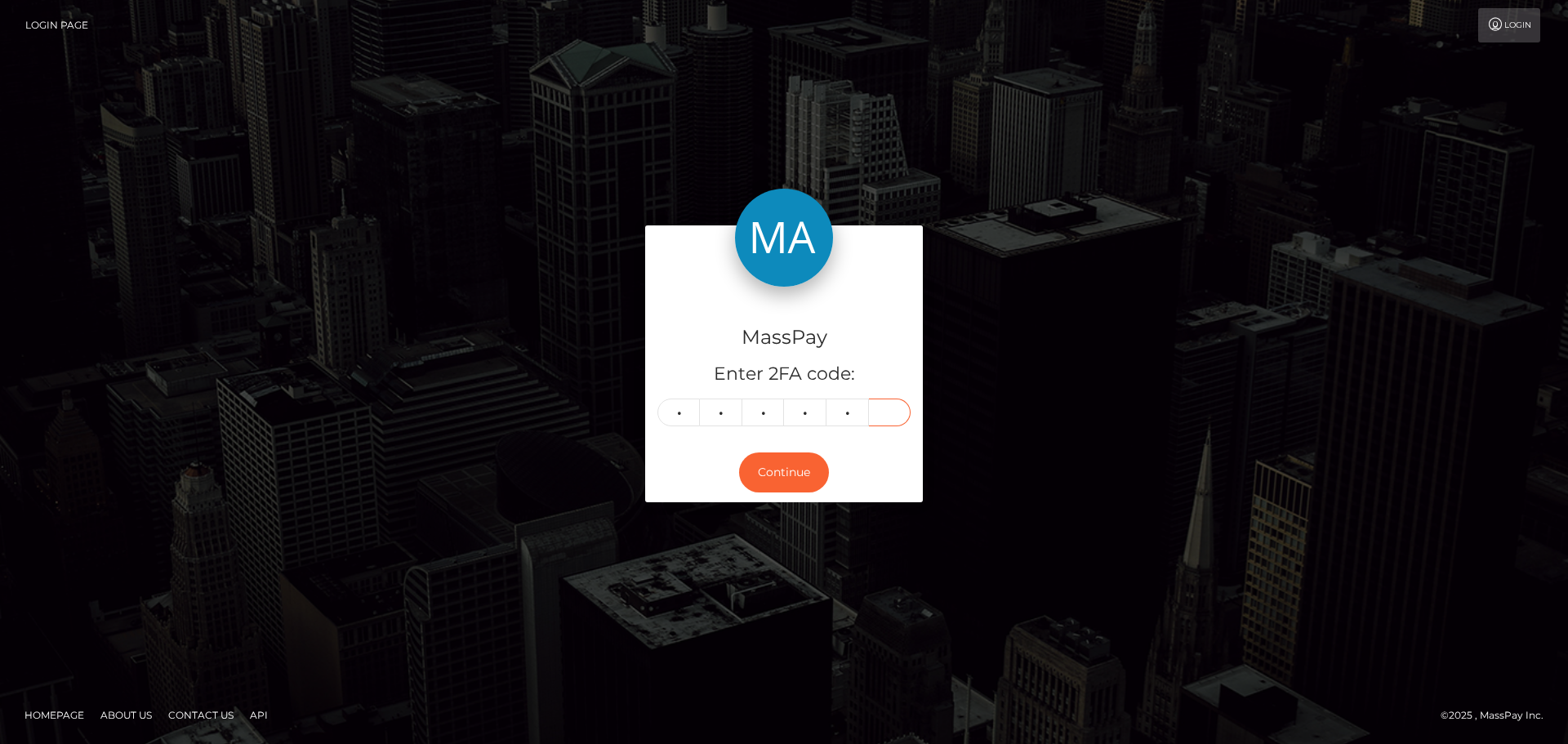
type input "2"
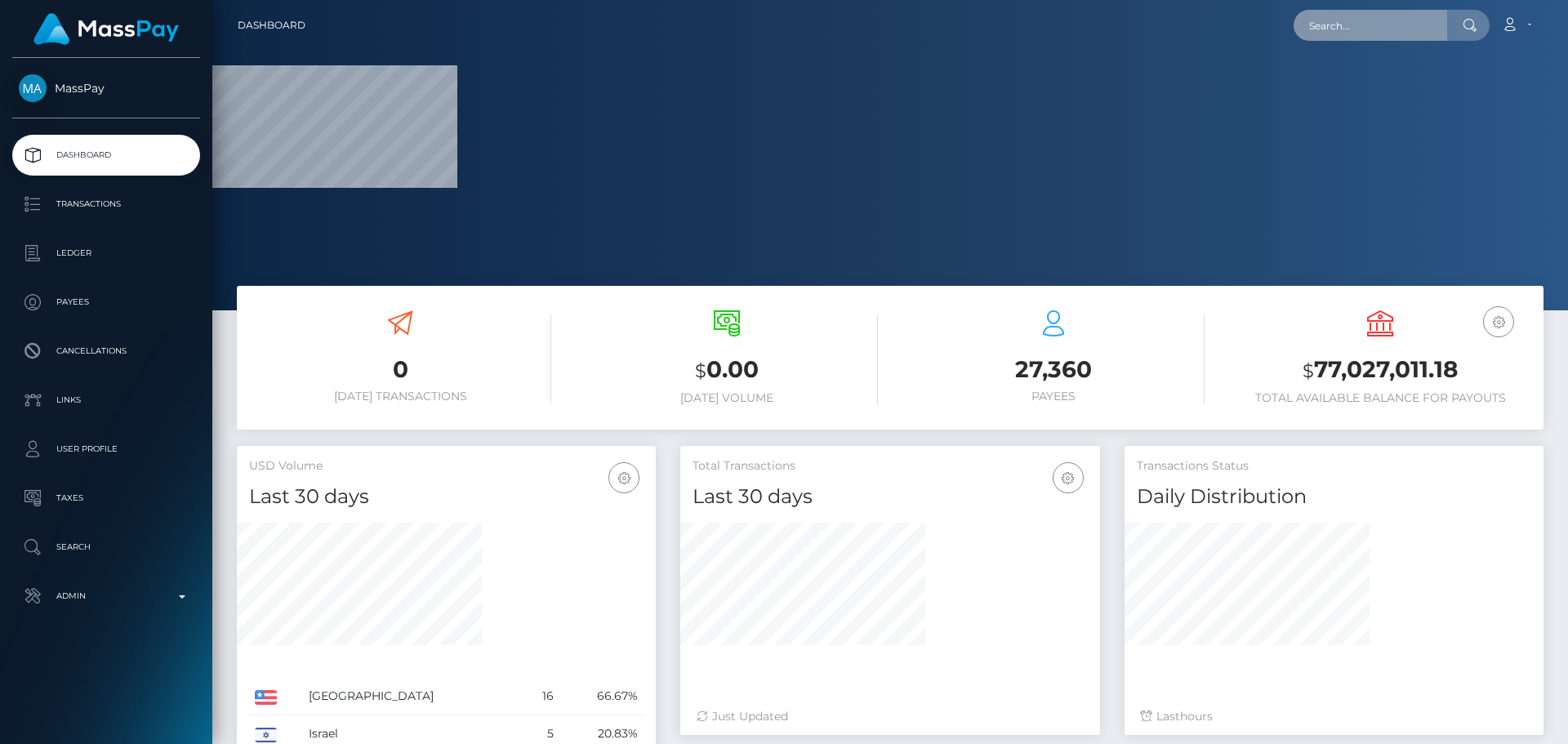
click at [1360, 36] on input "text" at bounding box center [1370, 25] width 154 height 31
paste input "638882383432527872"
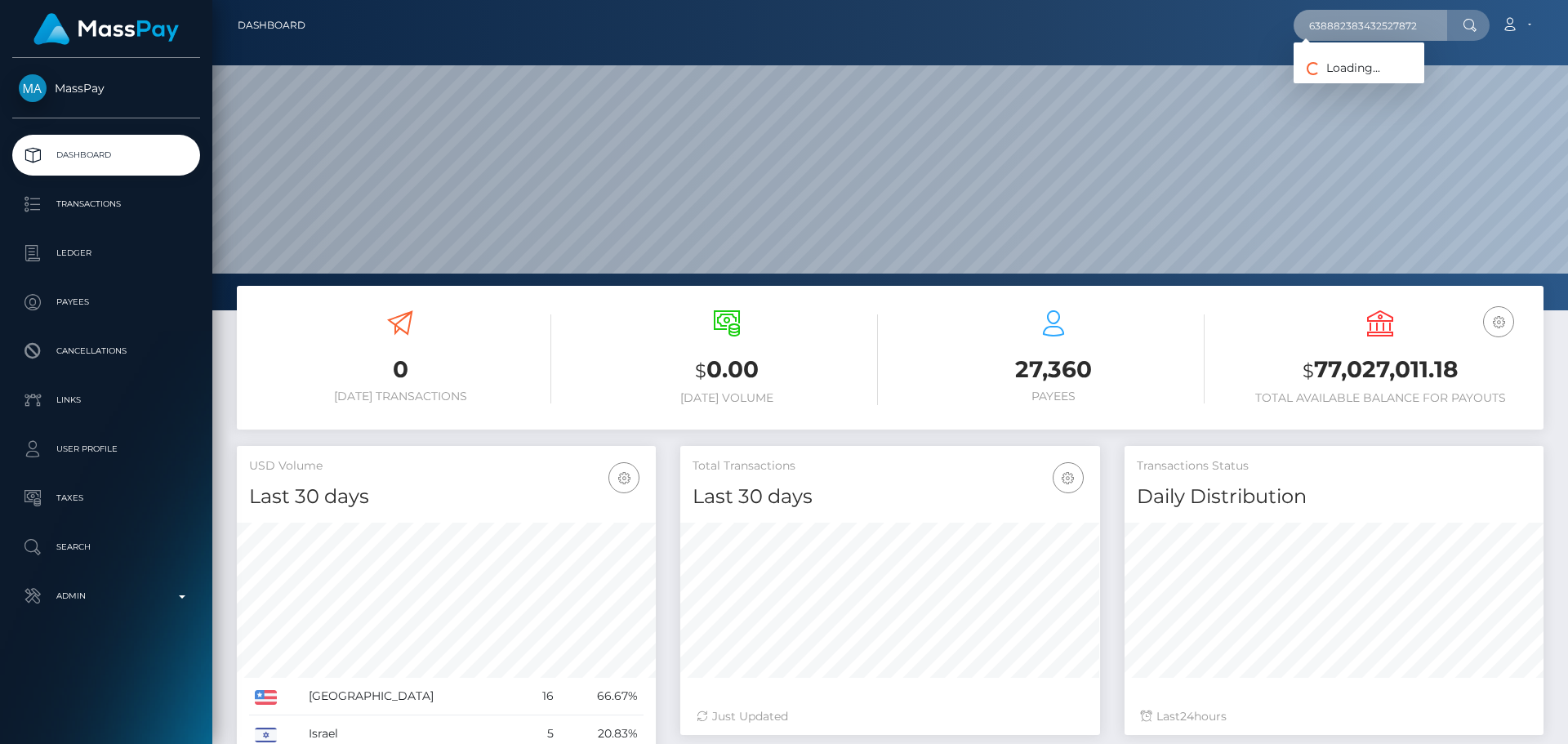
scroll to position [290, 420]
type input "638882383432527872"
drag, startPoint x: 1360, startPoint y: 100, endPoint x: 1367, endPoint y: 87, distance: 14.8
click at [1367, 87] on link "Nadezhda Zhemirova" at bounding box center [1358, 84] width 131 height 30
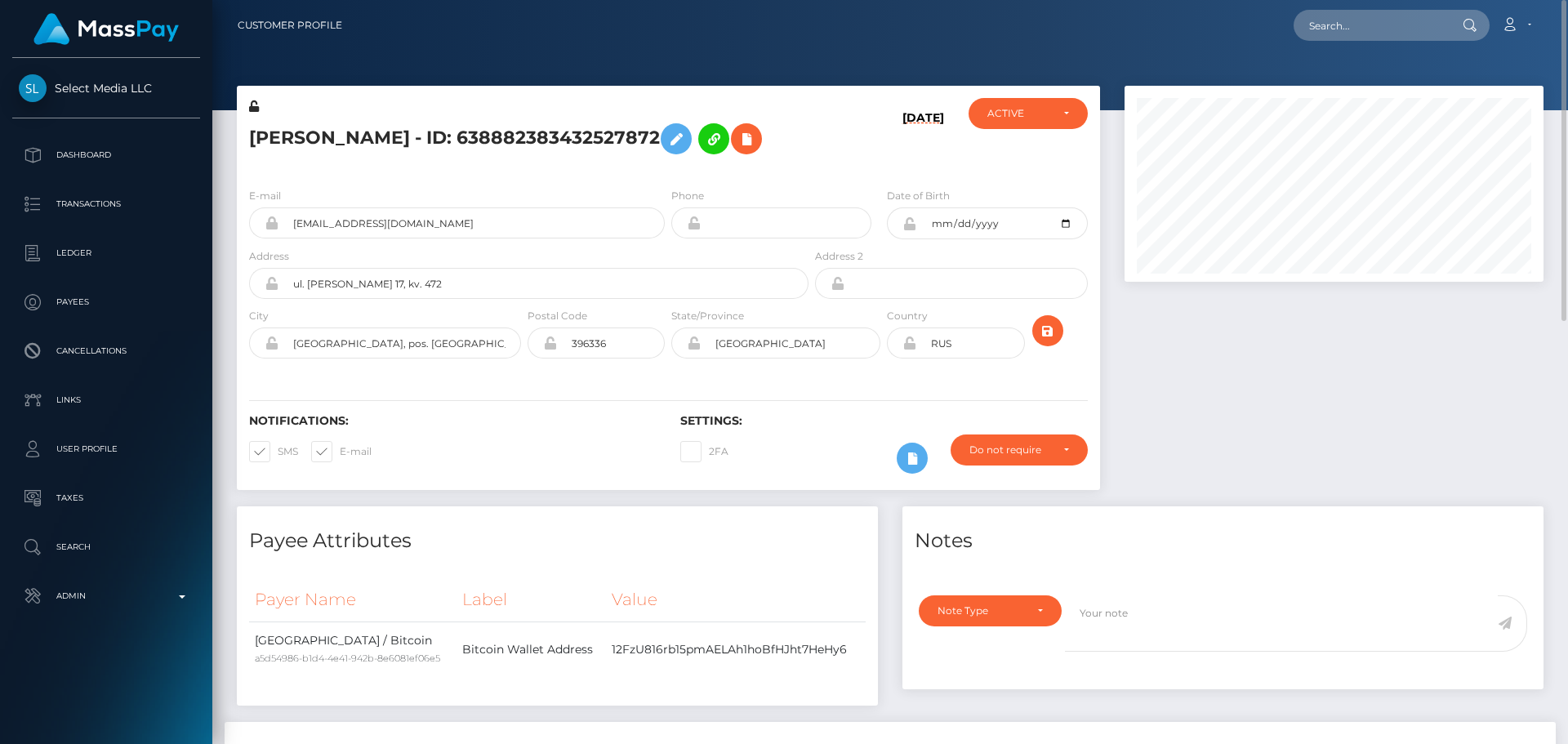
scroll to position [196, 420]
click at [1386, 20] on input "text" at bounding box center [1370, 25] width 154 height 31
paste input "320326002678968320"
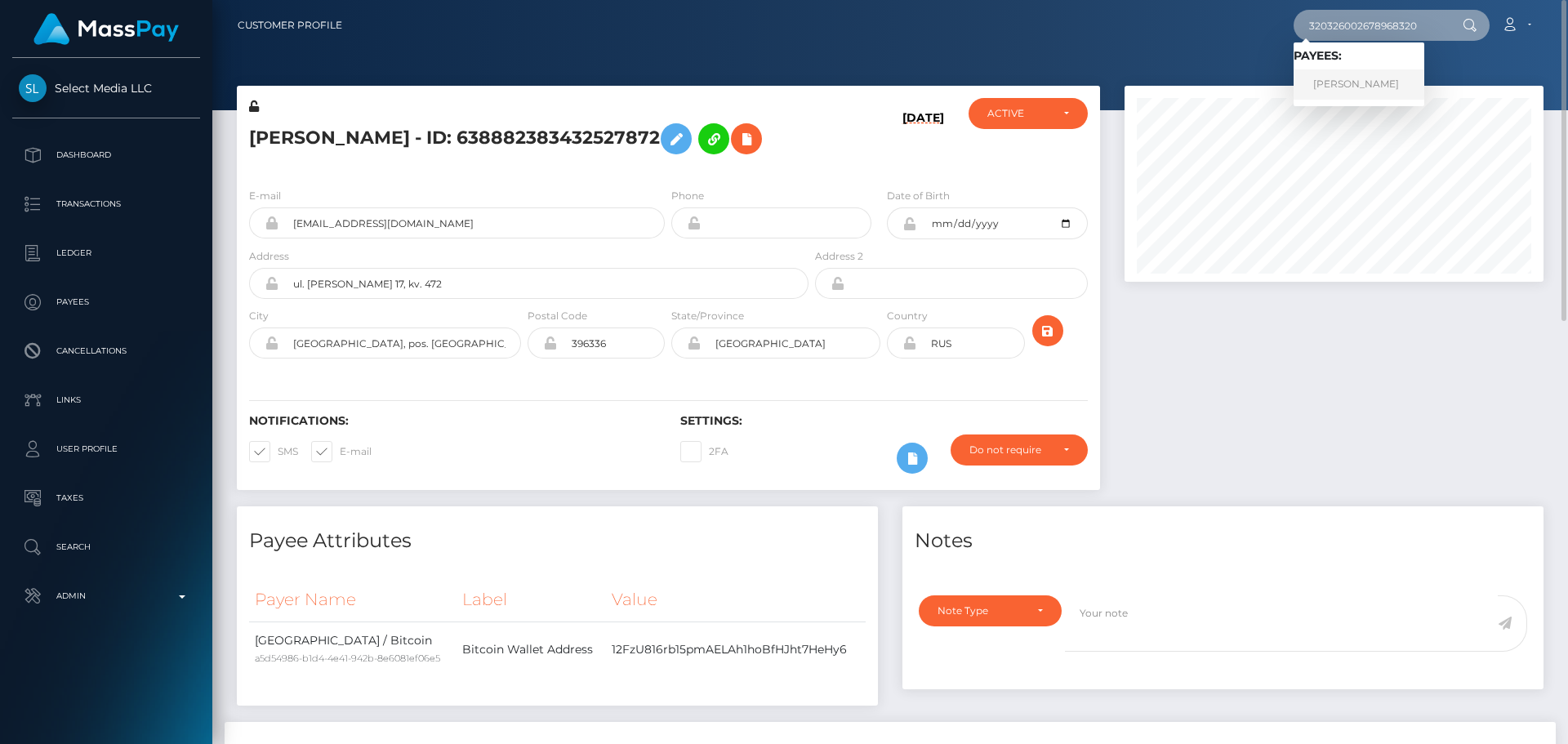
type input "320326002678968320"
click at [857, 169] on div "[DATE]" at bounding box center [884, 136] width 144 height 76
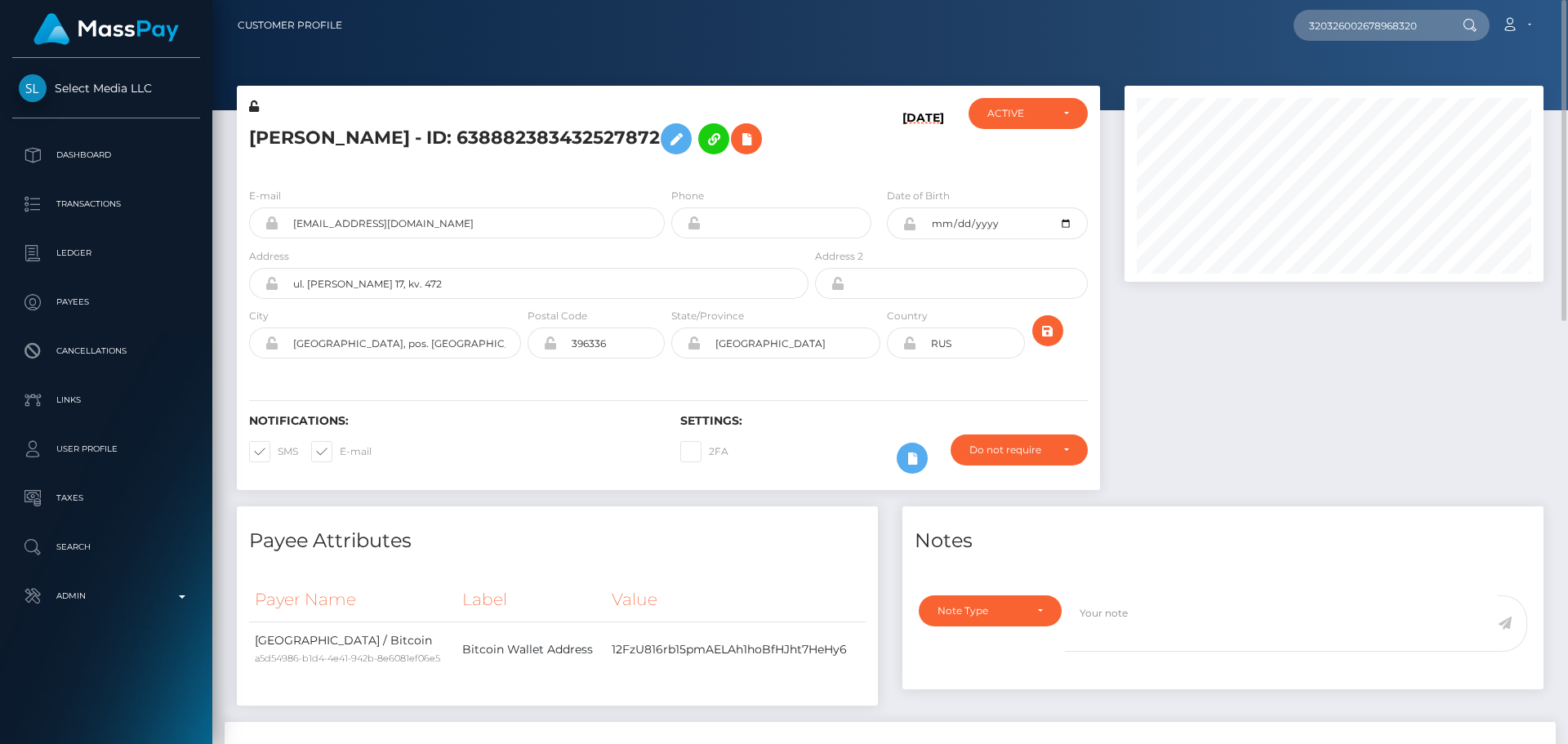
click at [575, 163] on h5 "[PERSON_NAME] - ID: 638882383432527872" at bounding box center [524, 139] width 551 height 47
click at [919, 469] on icon at bounding box center [912, 459] width 20 height 20
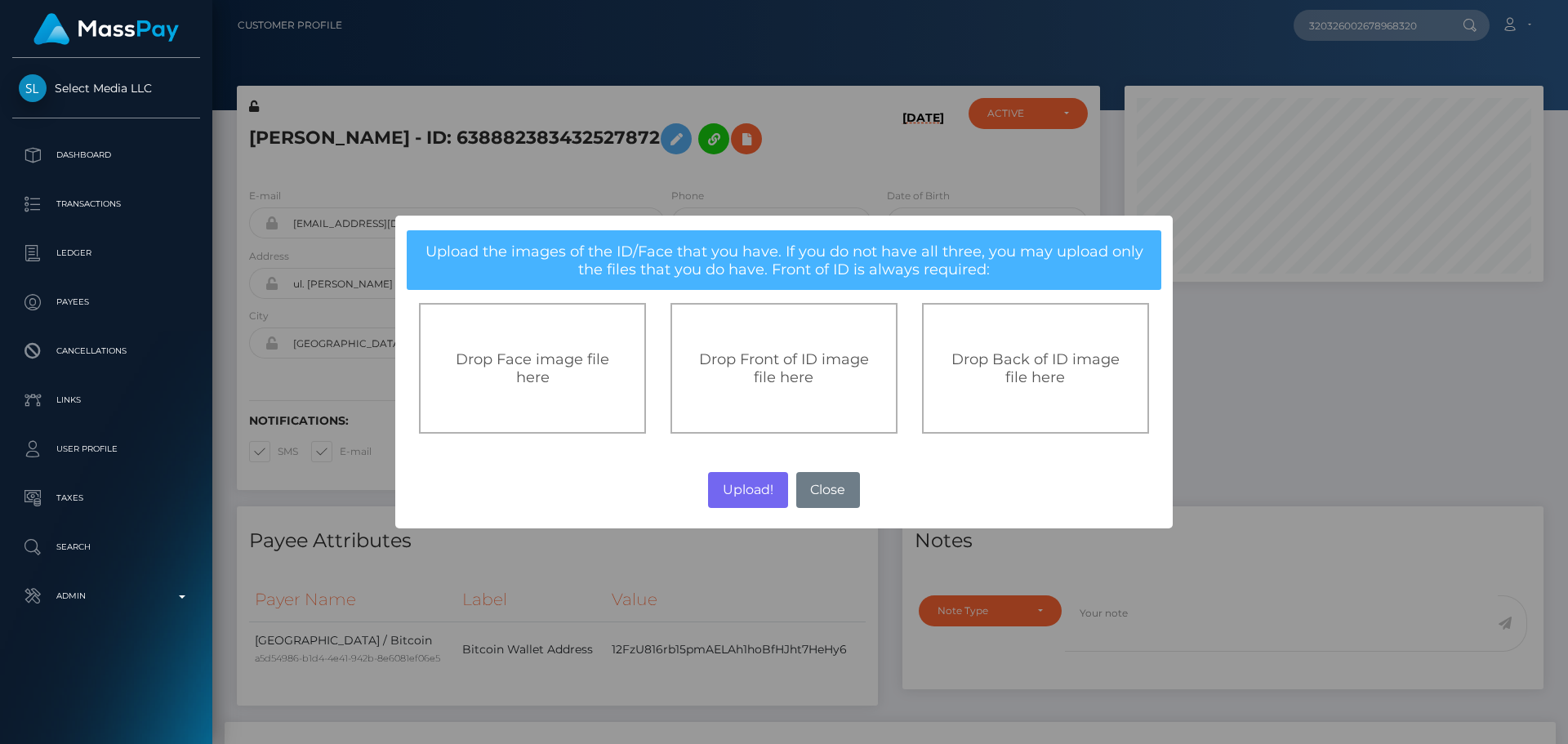
click at [786, 385] on span "Drop Front of ID image file here" at bounding box center [784, 368] width 170 height 36
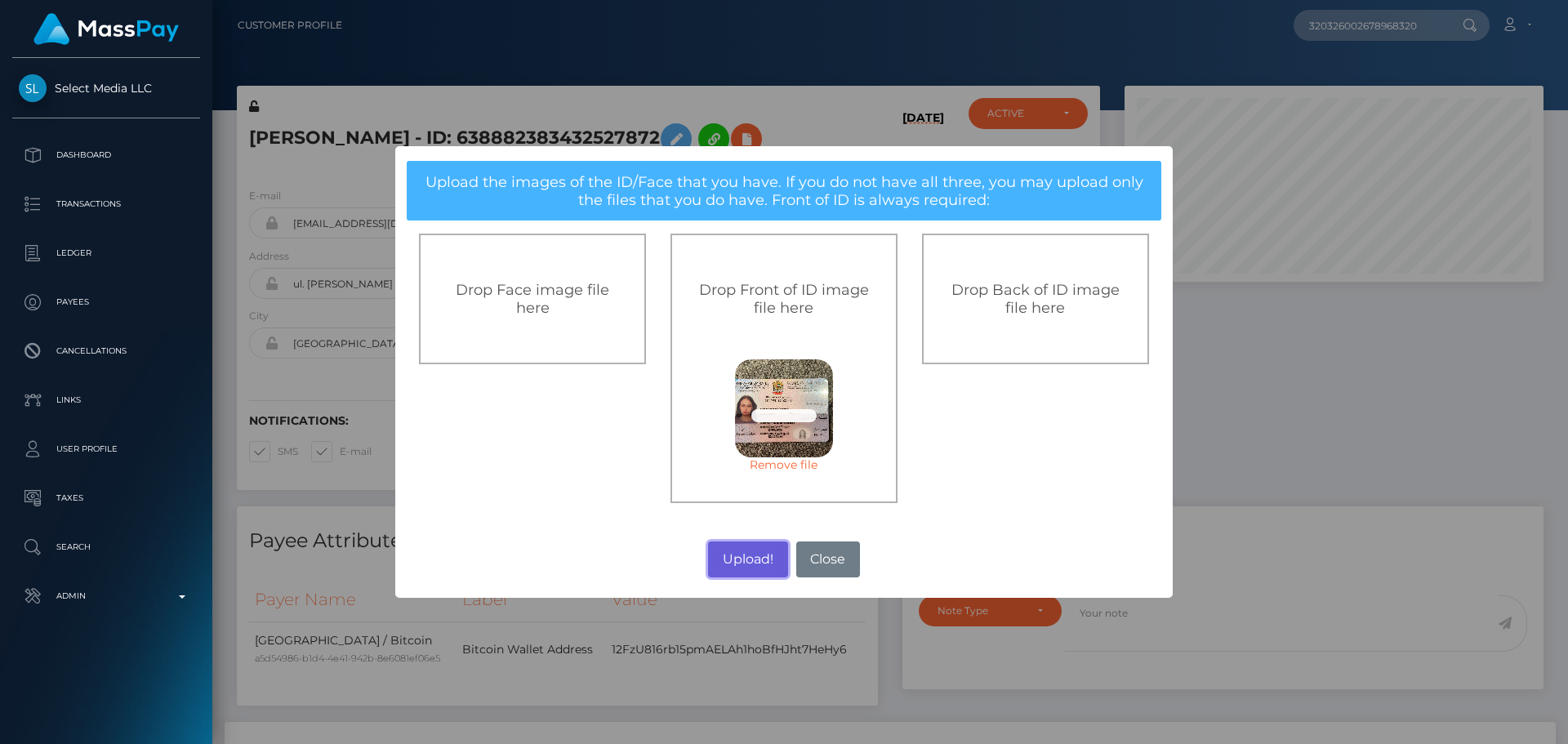
click at [746, 561] on button "Upload!" at bounding box center [747, 559] width 79 height 36
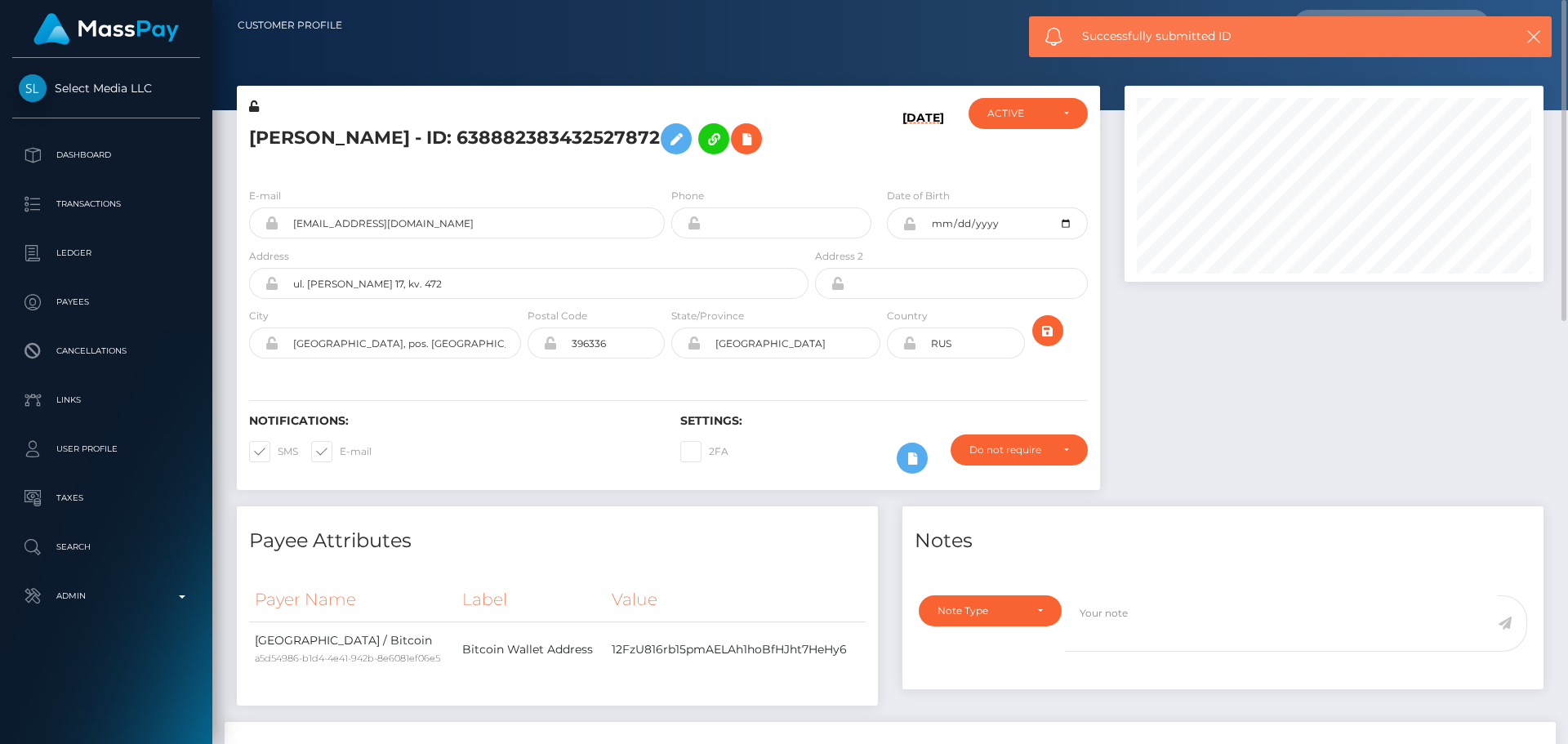
click at [661, 163] on h5 "[PERSON_NAME] - ID: 638882383432527872" at bounding box center [524, 139] width 551 height 47
click at [668, 163] on h5 "[PERSON_NAME] - ID: 638882383432527872" at bounding box center [524, 139] width 551 height 47
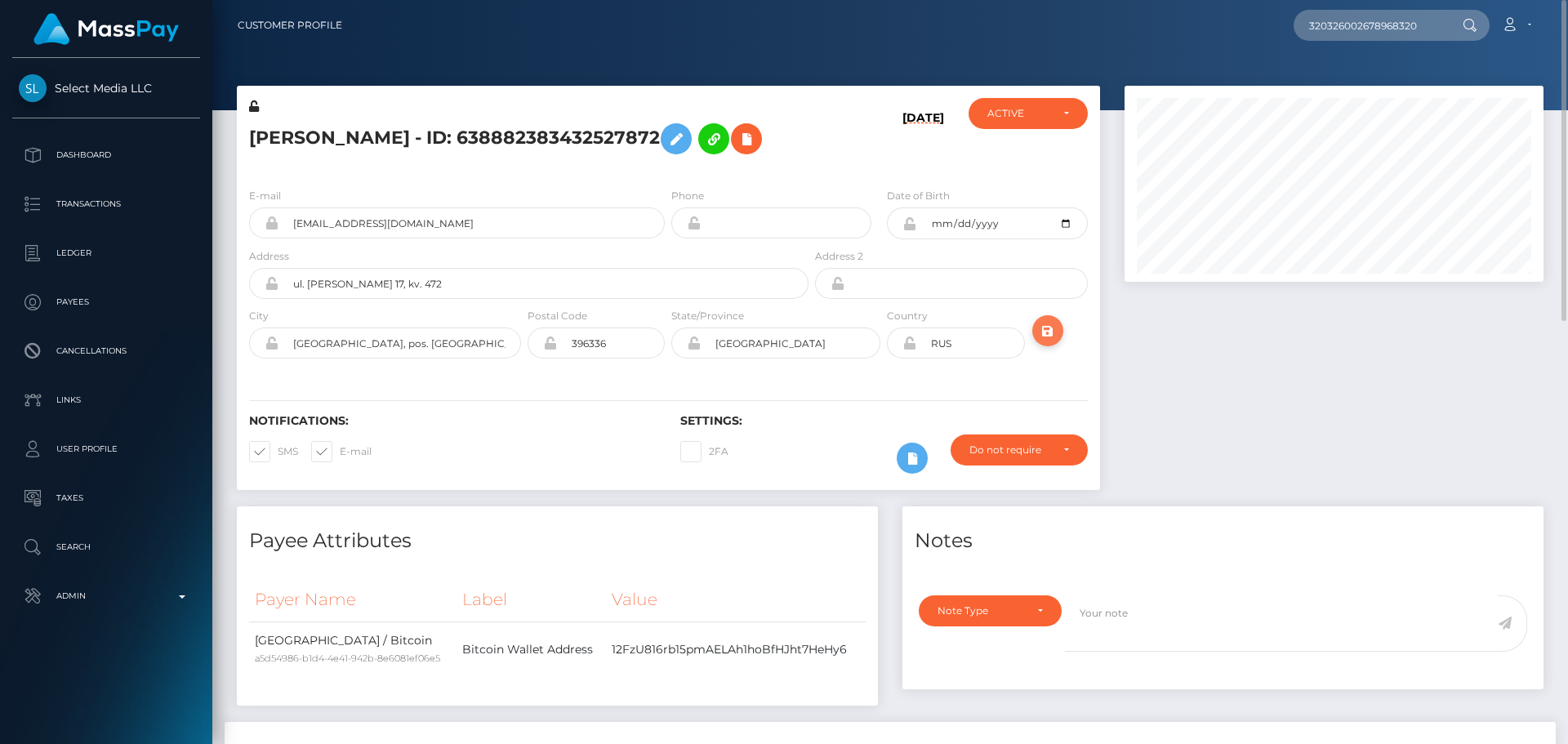
click at [1052, 341] on icon "submit" at bounding box center [1047, 331] width 20 height 20
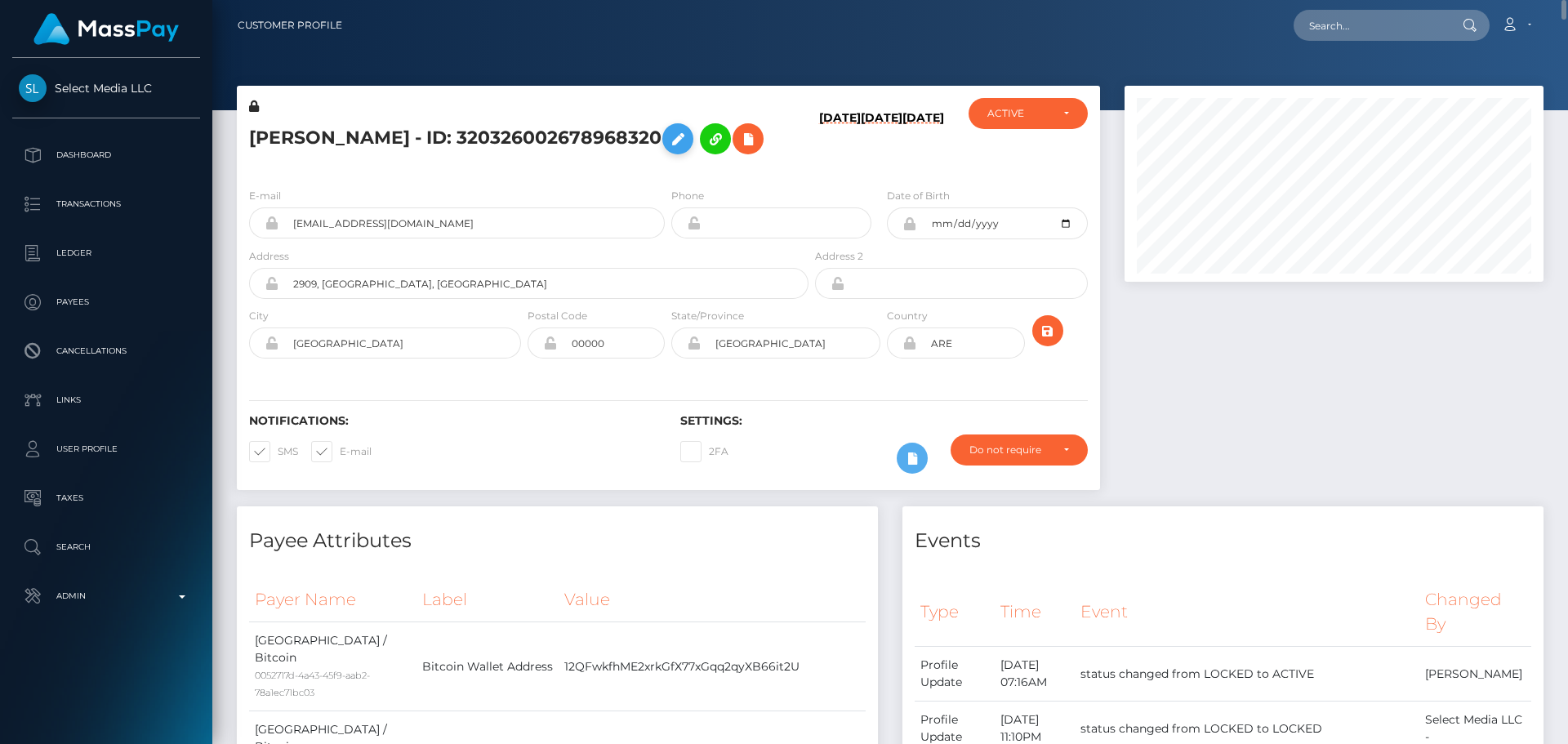
click at [668, 149] on icon at bounding box center [678, 139] width 20 height 20
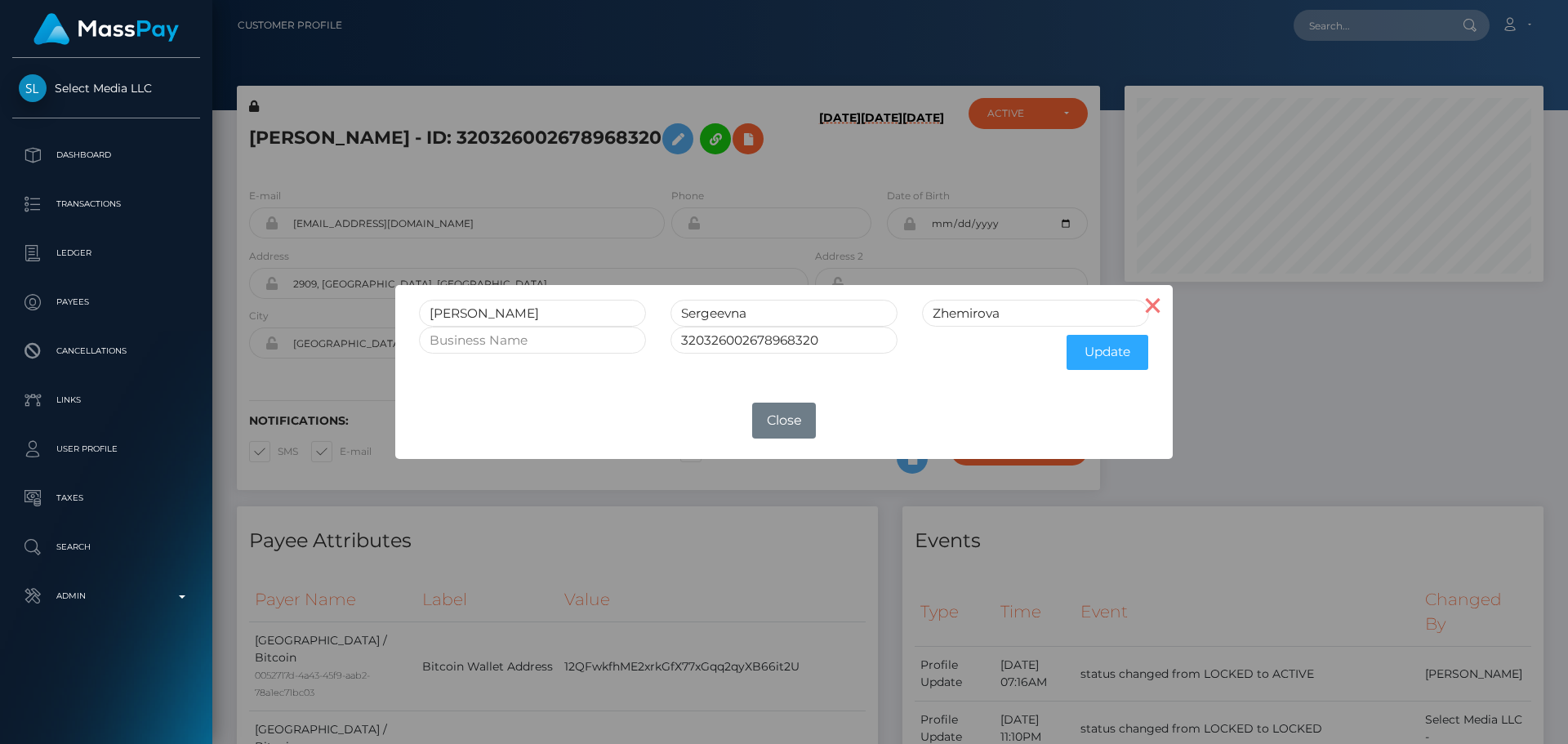
click at [1147, 308] on button "×" at bounding box center [1153, 305] width 39 height 39
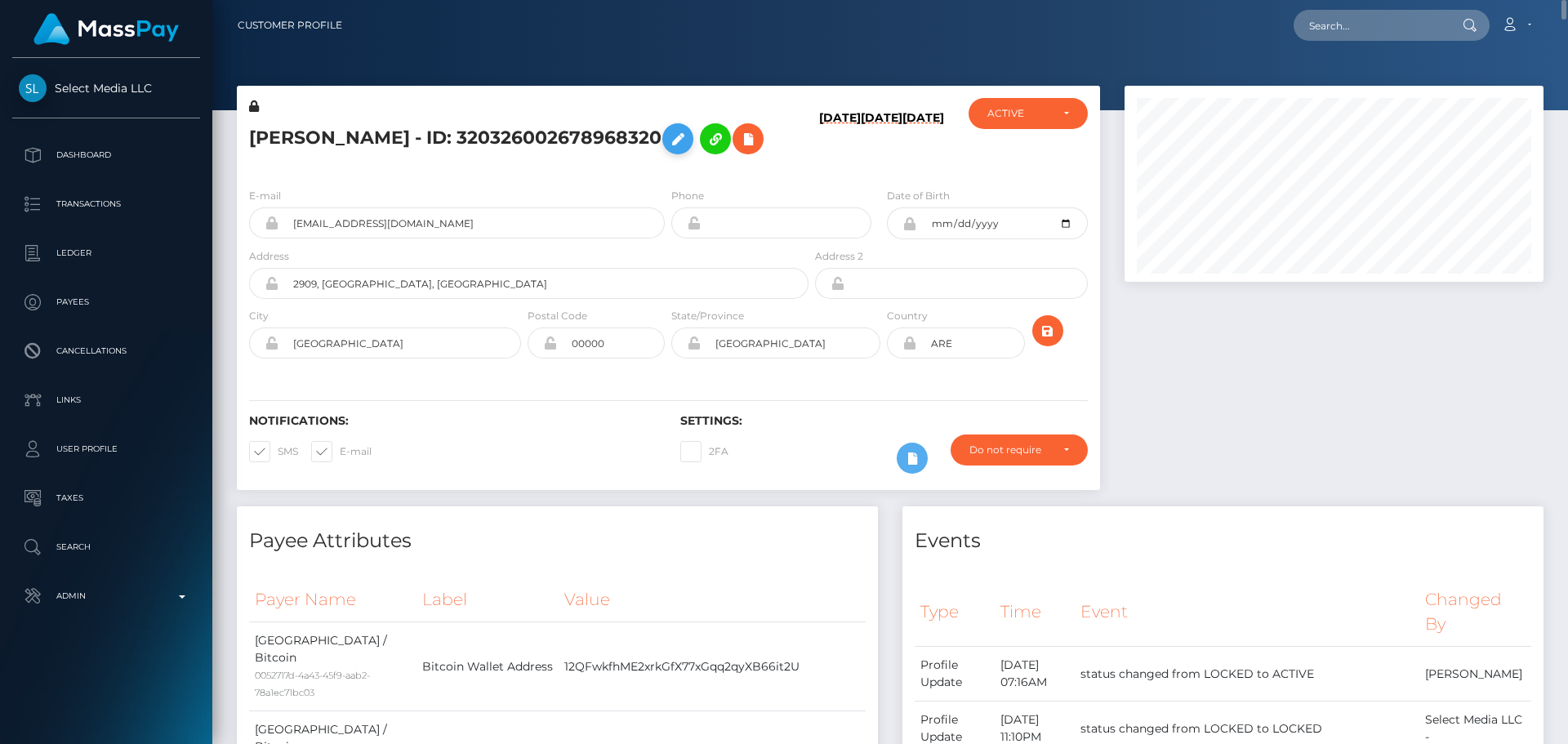
click at [668, 149] on icon at bounding box center [678, 139] width 20 height 20
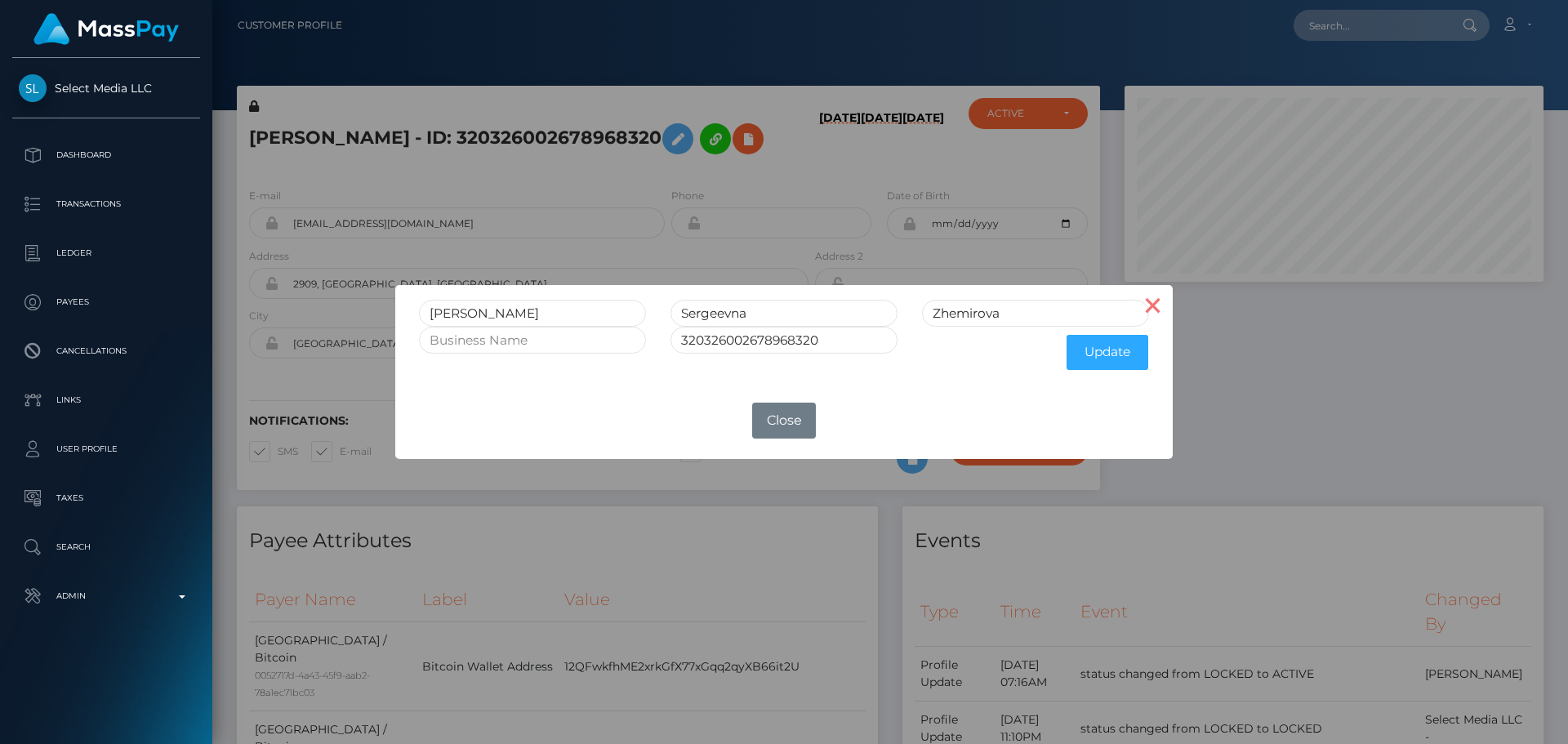
click at [1156, 300] on button "×" at bounding box center [1153, 305] width 39 height 39
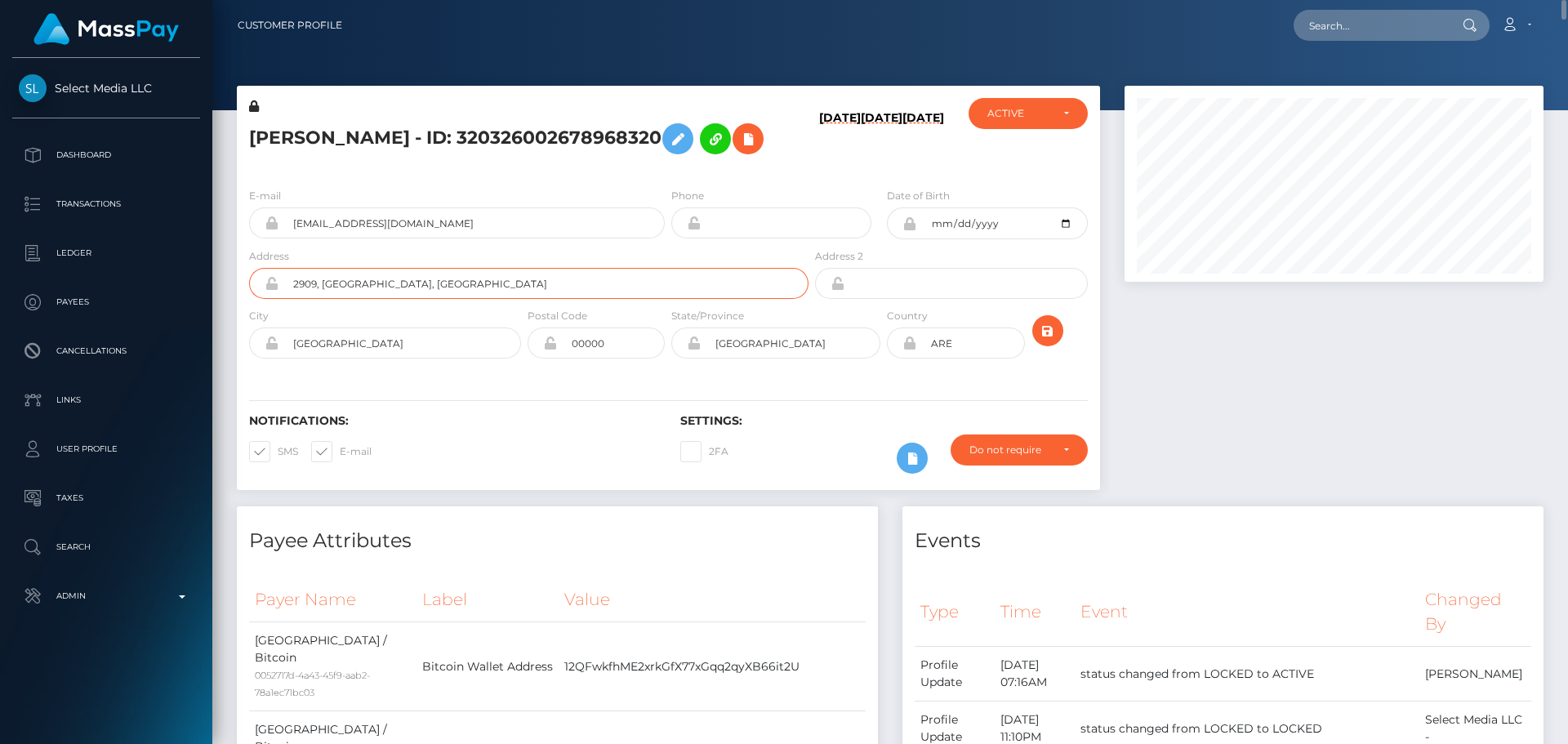
drag, startPoint x: 581, startPoint y: 314, endPoint x: 276, endPoint y: 305, distance: 305.1
click at [276, 299] on div "2909, O2 Residential Tower, Al Barsha South Fourth" at bounding box center [529, 284] width 560 height 31
drag, startPoint x: 391, startPoint y: 367, endPoint x: 248, endPoint y: 367, distance: 143.0
click at [248, 367] on div "City Dubai" at bounding box center [381, 337] width 288 height 60
drag, startPoint x: 632, startPoint y: 369, endPoint x: 471, endPoint y: 362, distance: 161.2
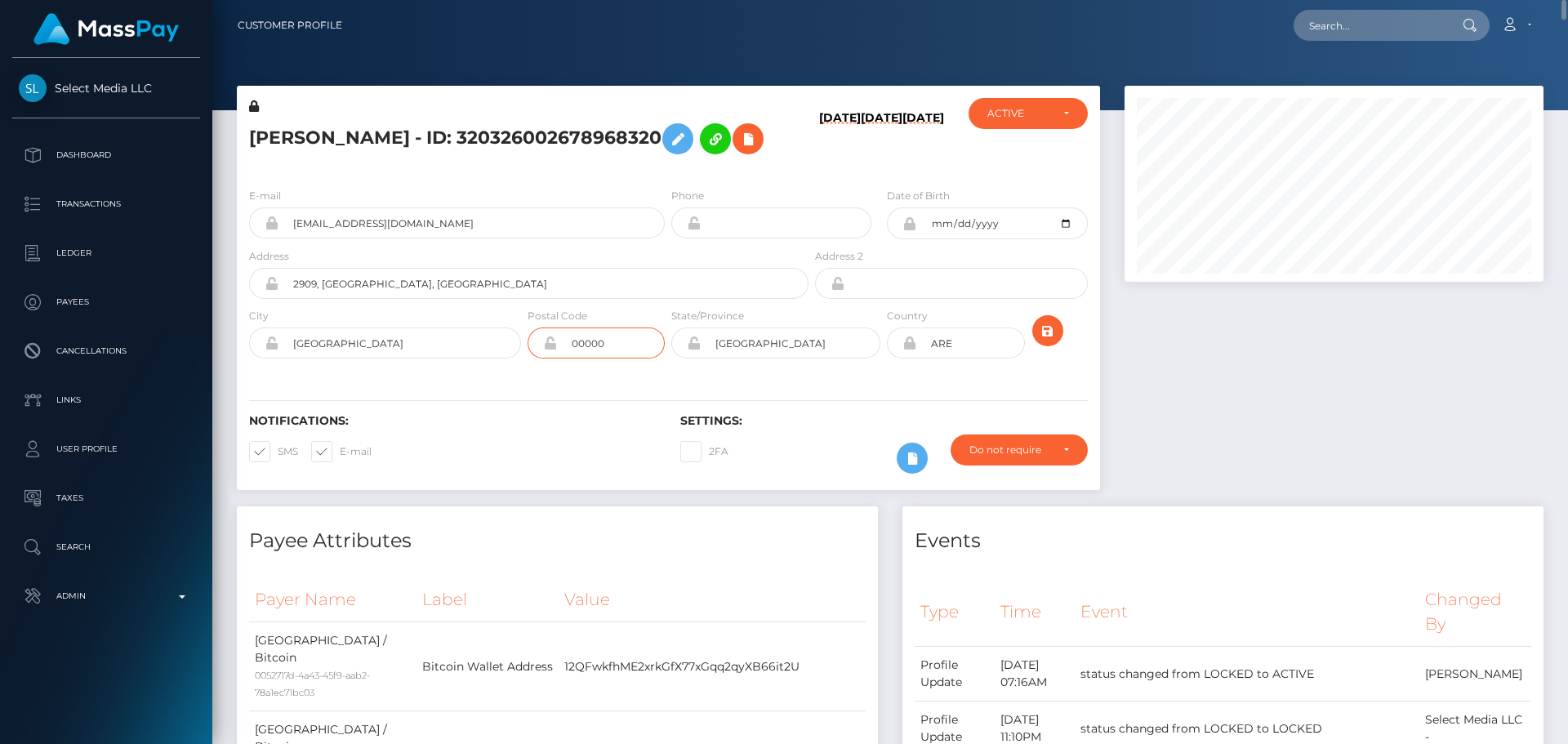
click at [471, 363] on div "City Dubai Postal Code 00000 State/Province Dubai ARE" at bounding box center [669, 337] width 864 height 60
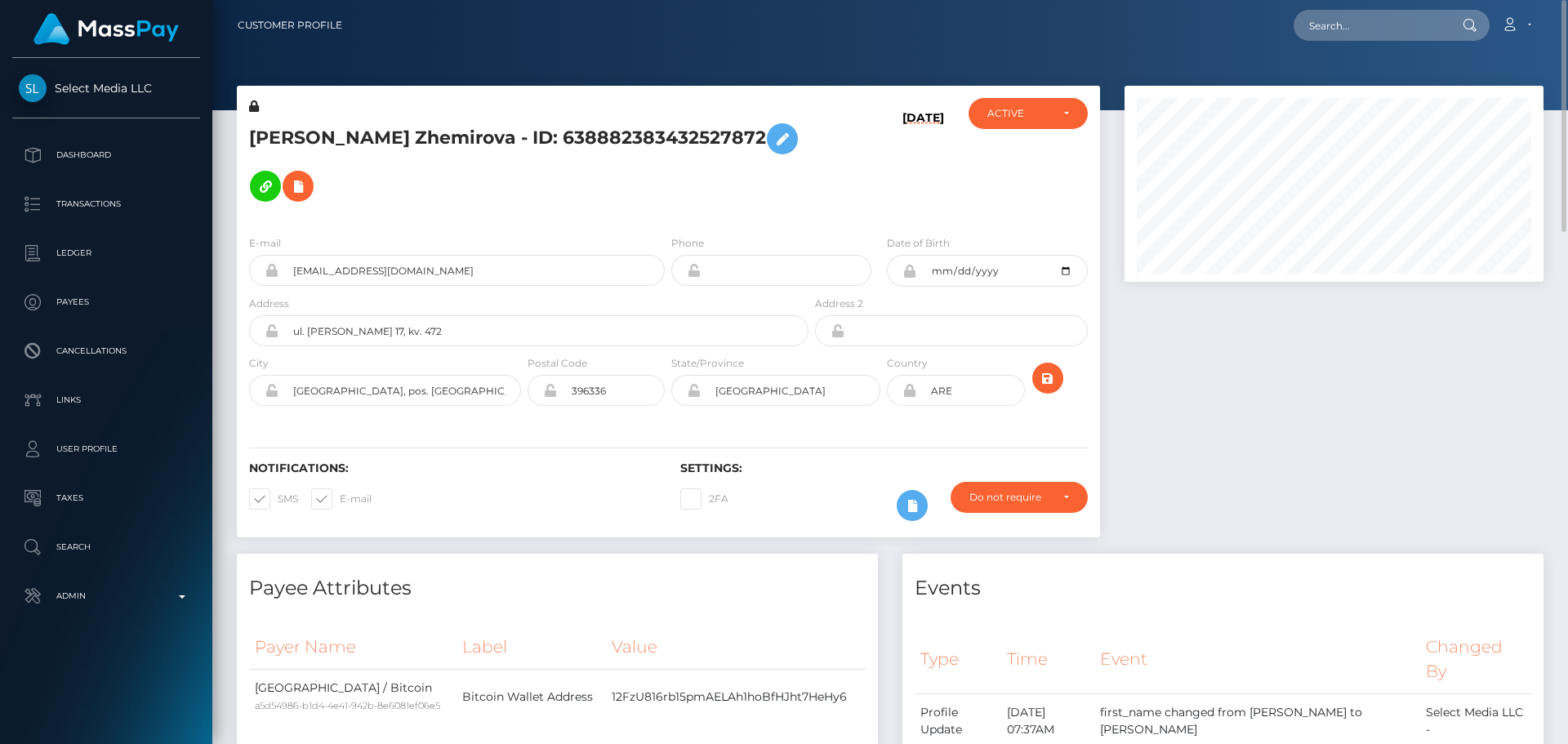
click at [252, 109] on icon at bounding box center [253, 106] width 10 height 12
click at [773, 149] on icon at bounding box center [783, 139] width 20 height 20
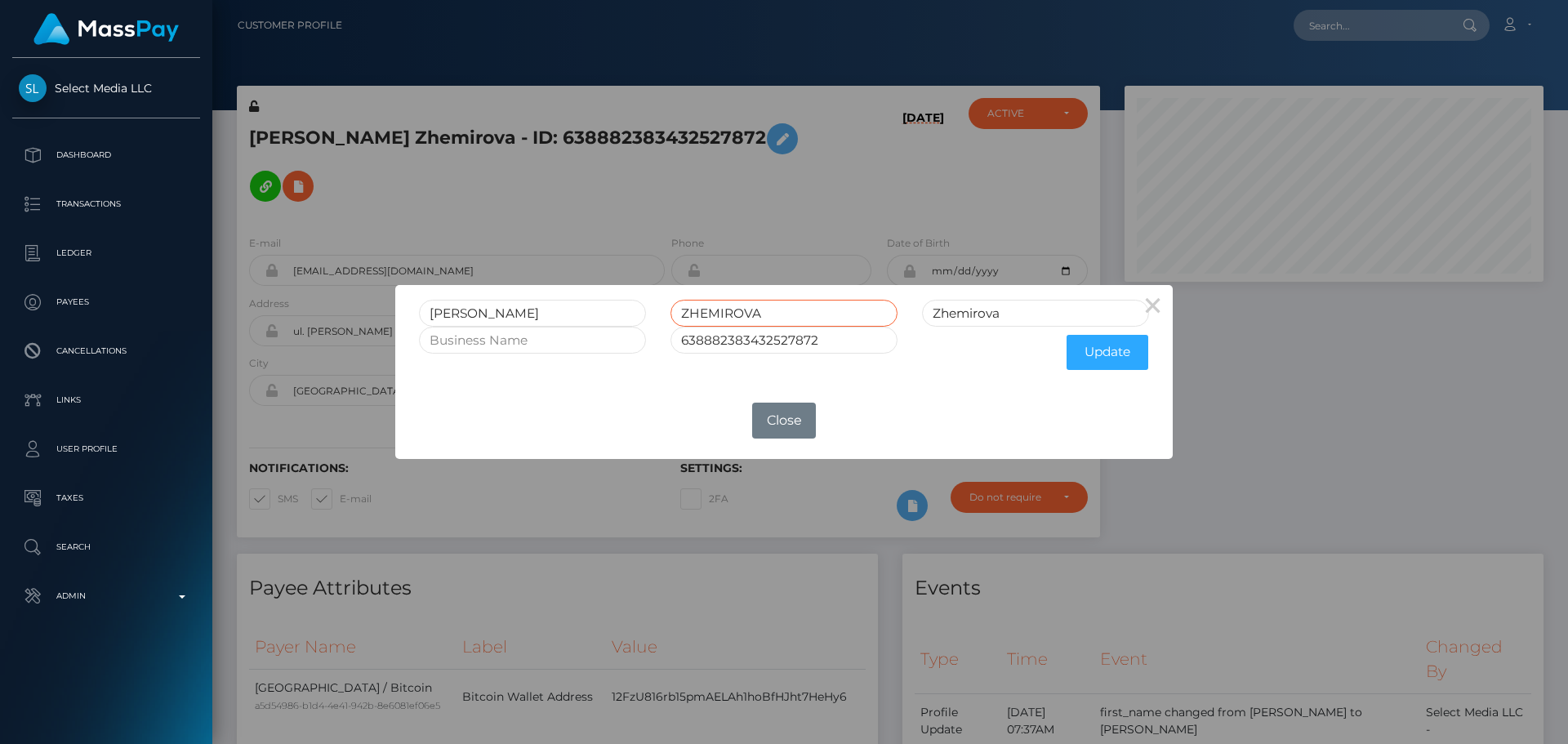
click at [704, 312] on input "ZHEMIROVA" at bounding box center [784, 313] width 227 height 27
click at [1009, 301] on input "Zhemirova" at bounding box center [1036, 313] width 227 height 27
paste input "HEMIROVA"
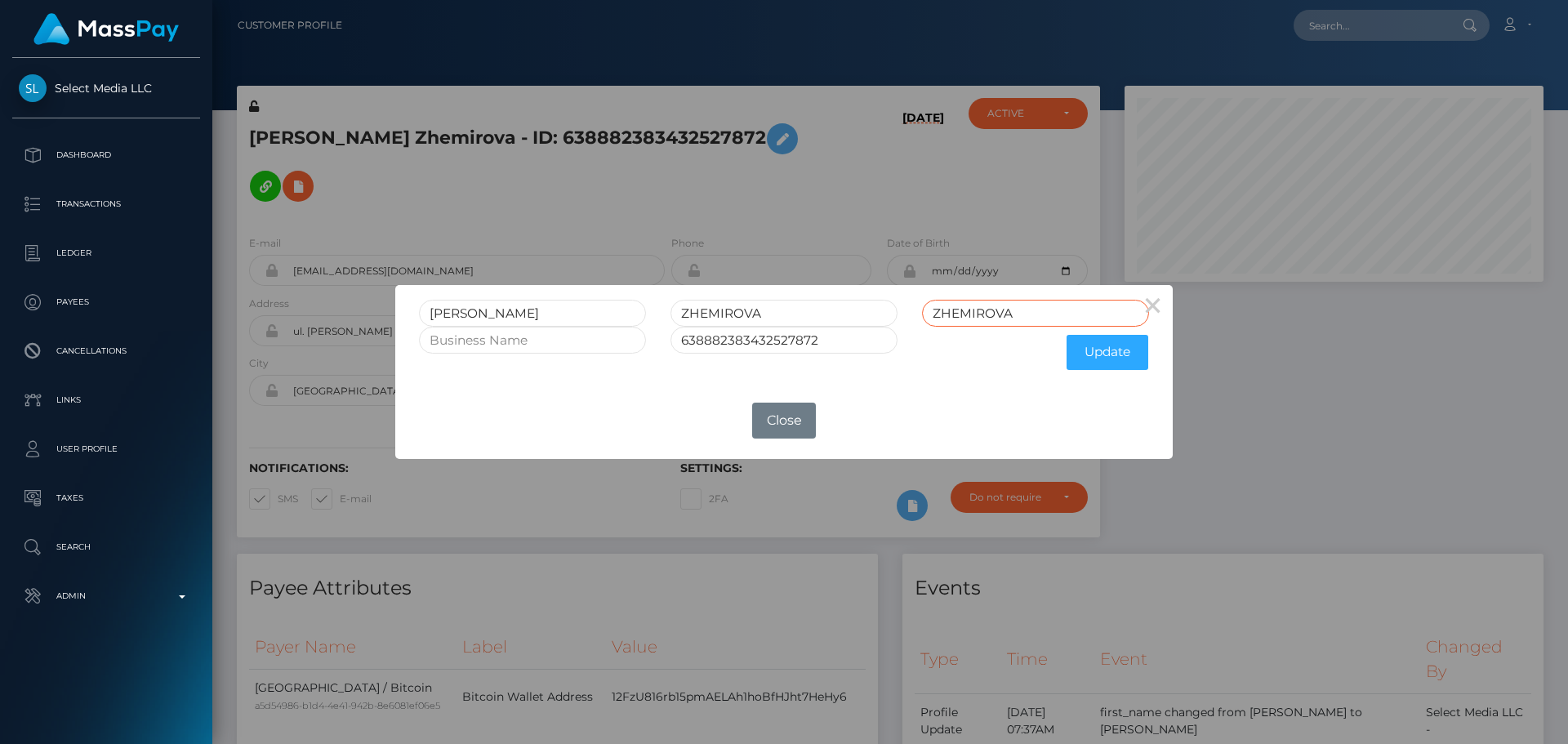
type input "ZHEMIROVA"
click at [815, 311] on input "ZHEMIROVA" at bounding box center [784, 313] width 227 height 27
click at [1091, 359] on button "Update" at bounding box center [1108, 353] width 82 height 36
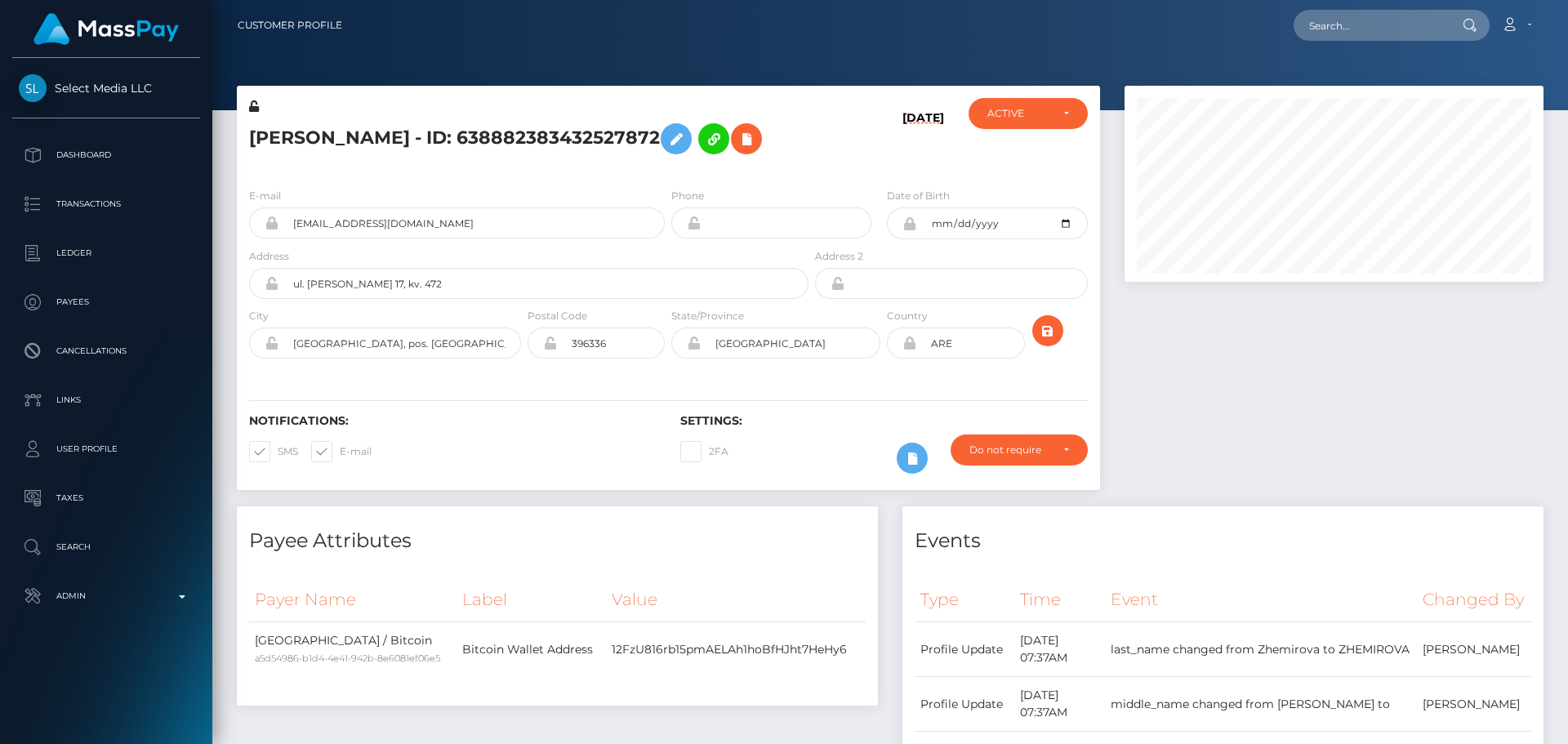
scroll to position [196, 420]
click at [254, 107] on icon at bounding box center [253, 106] width 10 height 12
click at [465, 299] on input "ul. [PERSON_NAME] 17, kv. 472" at bounding box center [543, 284] width 530 height 31
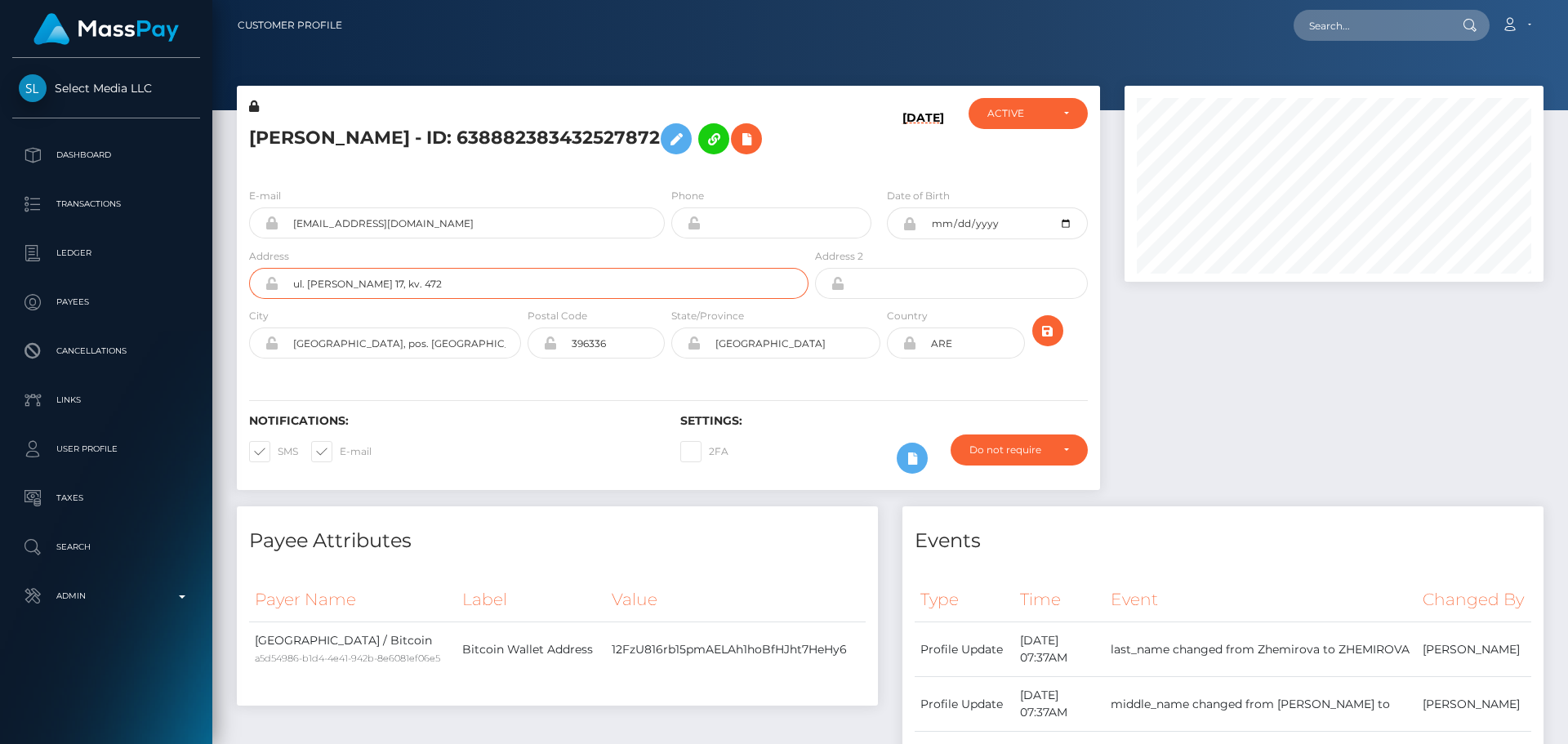
paste input "2909, [GEOGRAPHIC_DATA], [GEOGRAPHIC_DATA]"
type input "2909, [GEOGRAPHIC_DATA], [GEOGRAPHIC_DATA]"
click at [487, 359] on input "[GEOGRAPHIC_DATA], pos. [GEOGRAPHIC_DATA]" at bounding box center [399, 343] width 243 height 31
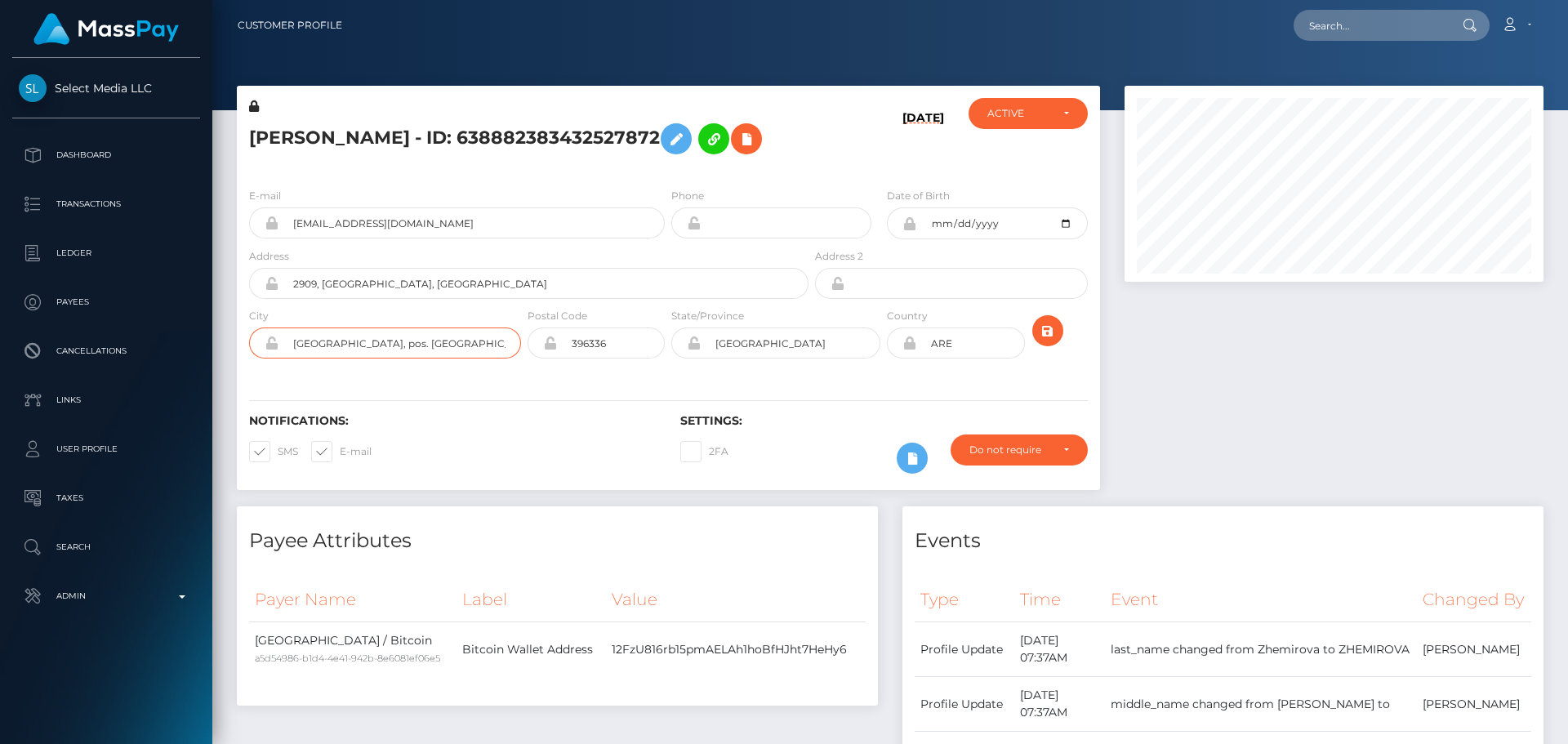
paste input "[GEOGRAPHIC_DATA]"
type input "[GEOGRAPHIC_DATA]"
click at [855, 359] on input "[GEOGRAPHIC_DATA]" at bounding box center [791, 343] width 179 height 31
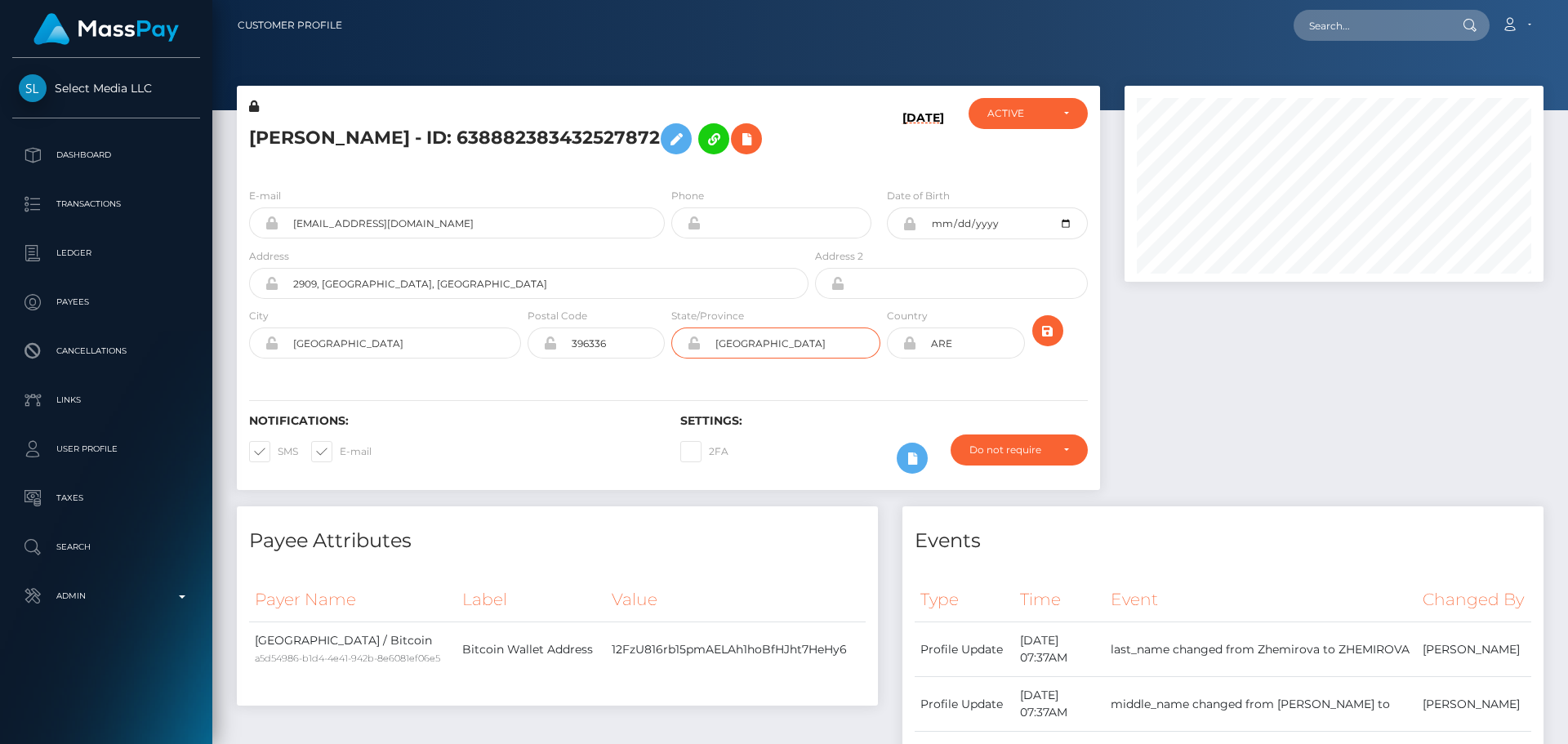
paste input "[GEOGRAPHIC_DATA]"
type input "[GEOGRAPHIC_DATA]"
click at [621, 359] on input "396336" at bounding box center [610, 343] width 107 height 31
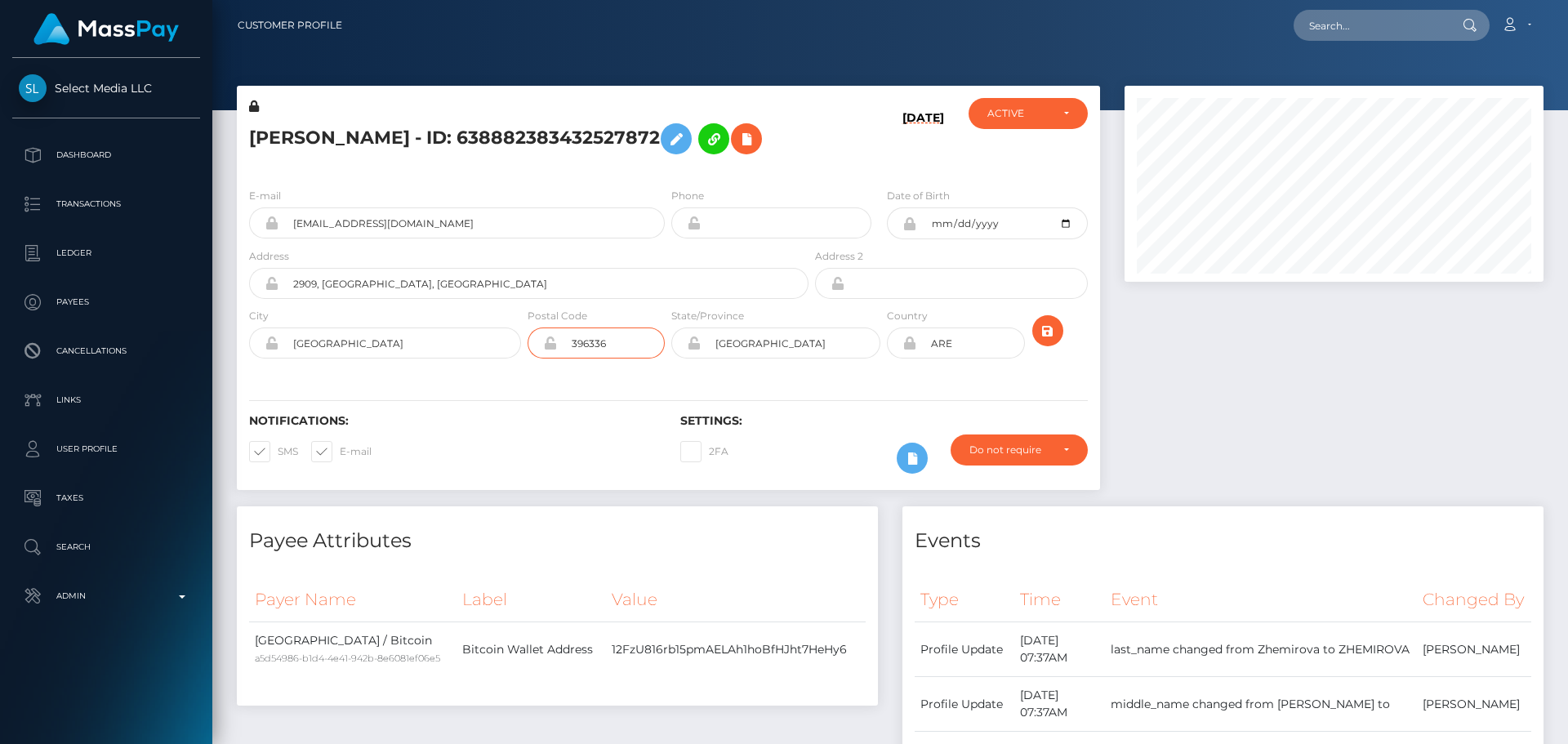
paste input "00000"
type input "00000"
click at [858, 432] on div "Notifications: SMS E-mail Settings: 2FA" at bounding box center [669, 433] width 864 height 116
click at [847, 436] on div "Notifications: SMS E-mail Settings: 2FA" at bounding box center [669, 433] width 864 height 116
click at [1045, 341] on icon "submit" at bounding box center [1047, 331] width 20 height 20
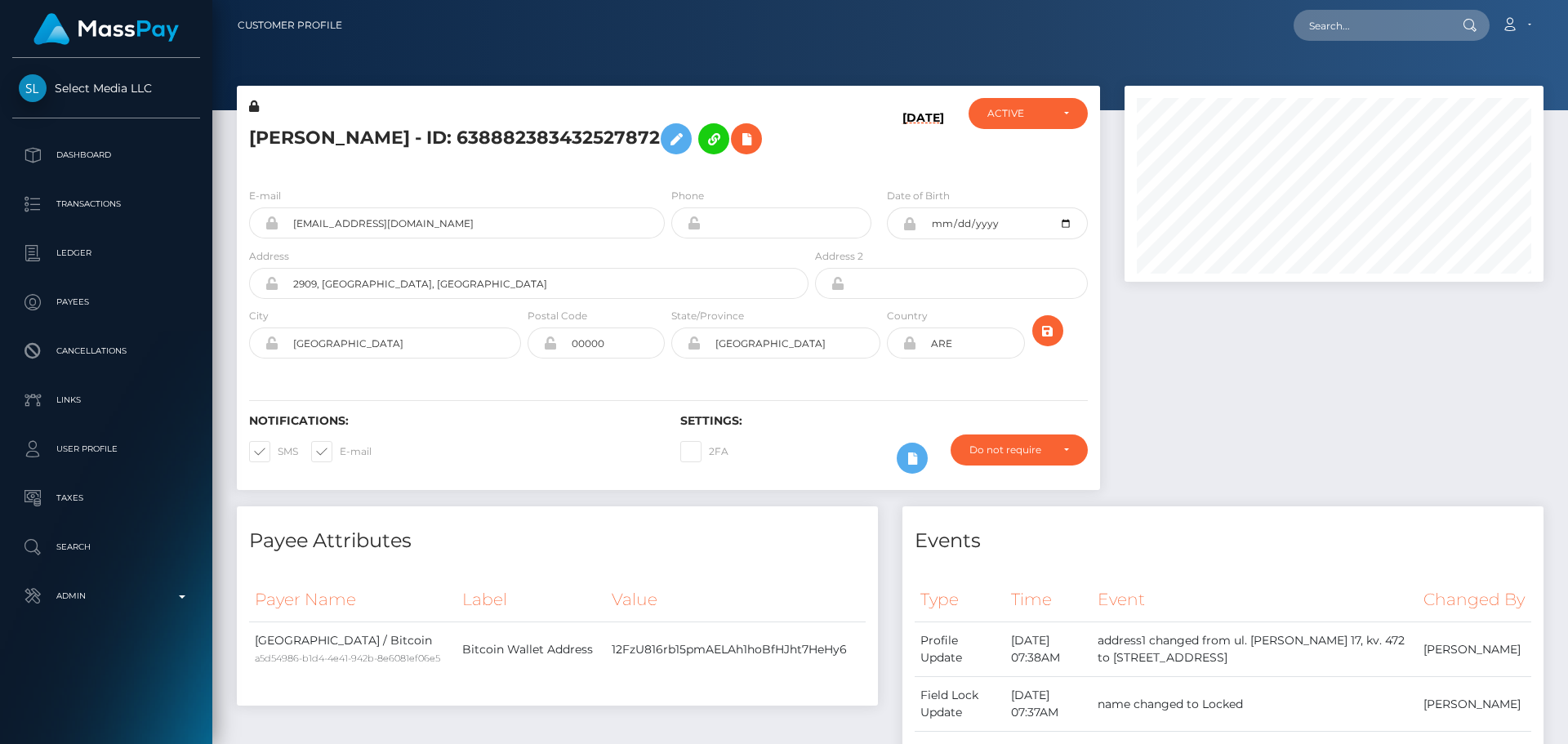
scroll to position [196, 420]
click at [883, 175] on div "[DATE]" at bounding box center [884, 136] width 144 height 76
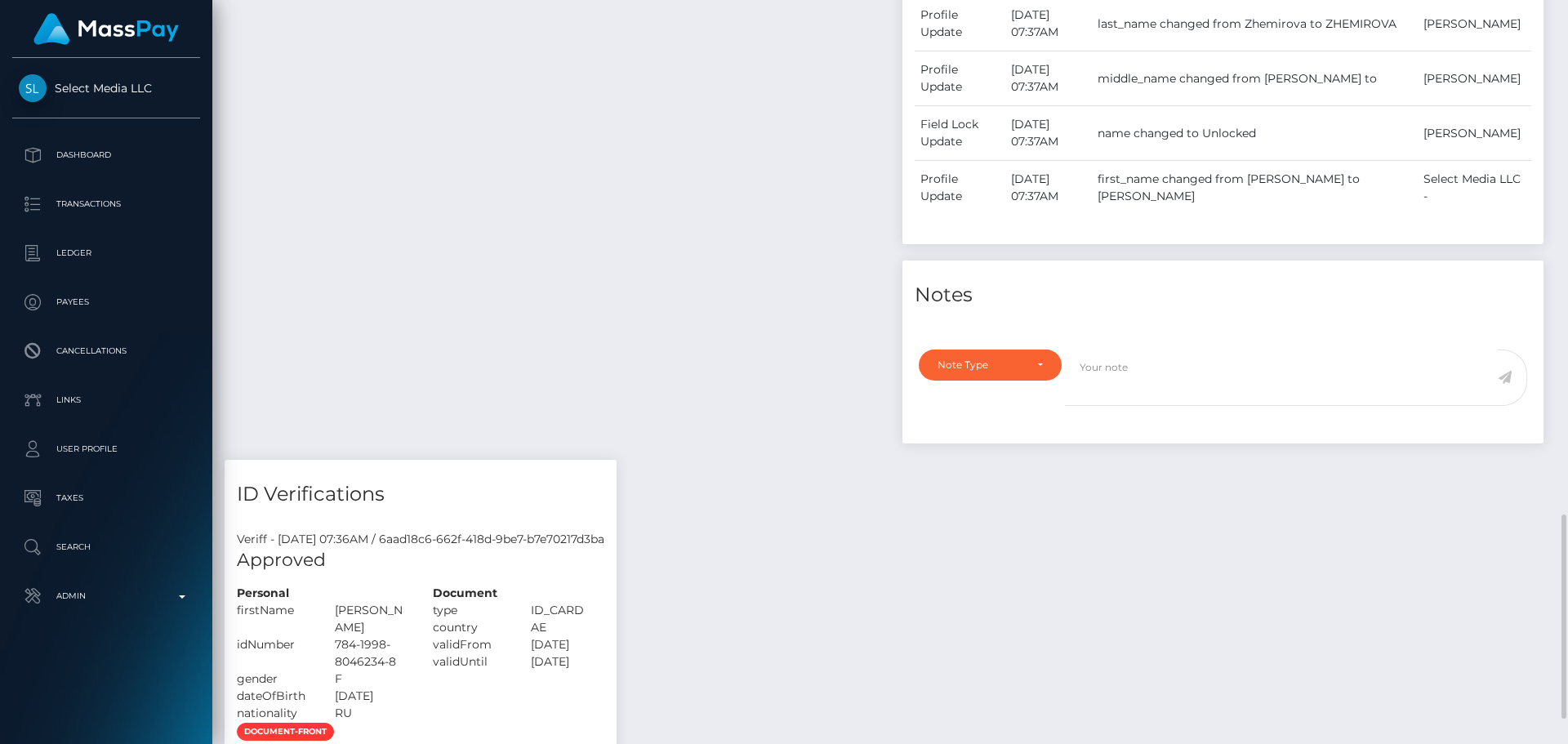
scroll to position [980, 0]
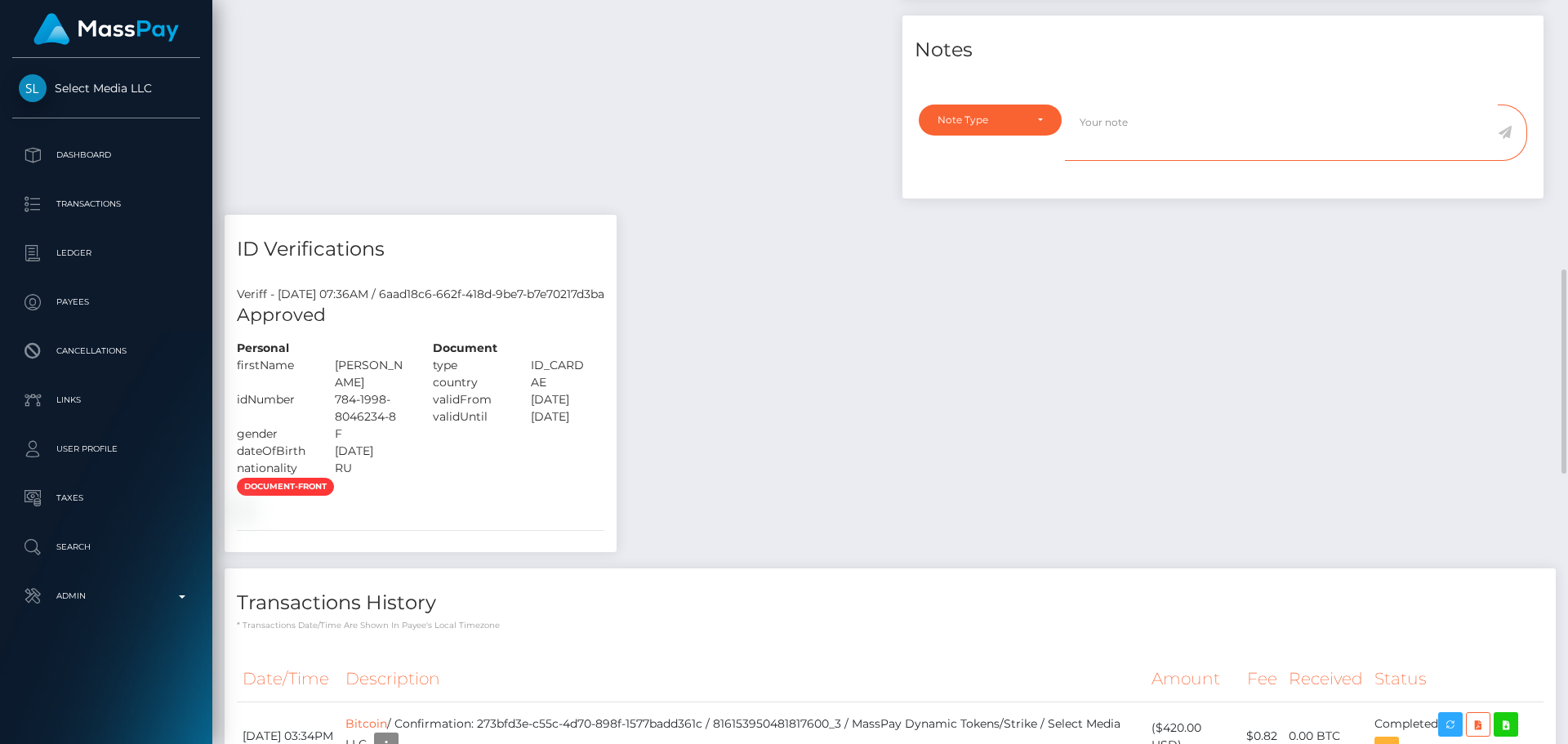
click at [1170, 161] on textarea at bounding box center [1281, 132] width 433 height 56
paste textarea "Address updated as per the provided proof."
type textarea "Address updated as per the provided proof."
click at [1031, 126] on div "Note Type" at bounding box center [990, 120] width 106 height 13
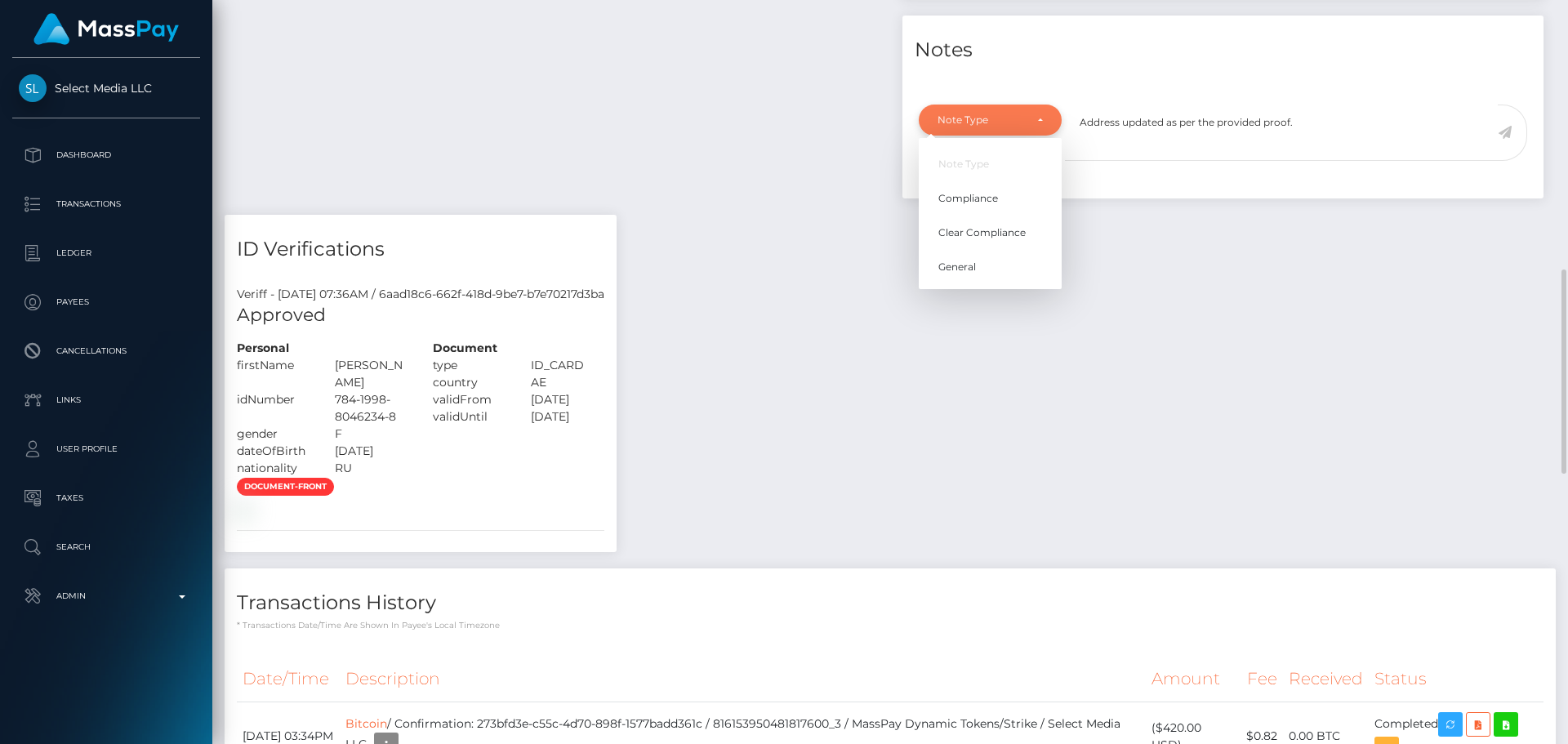
scroll to position [196, 420]
click at [994, 206] on span "Compliance" at bounding box center [967, 198] width 60 height 15
select select "COMPLIANCE"
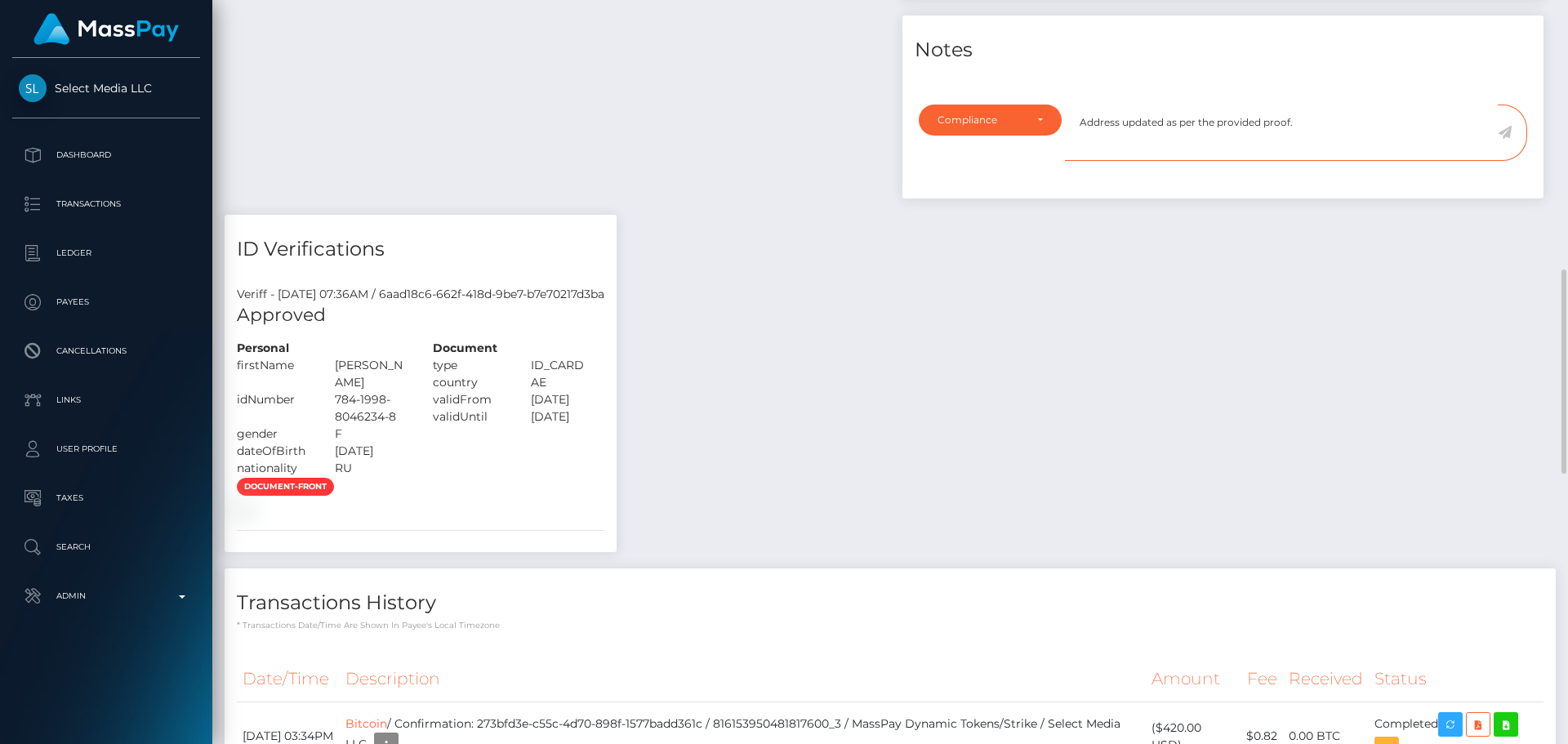
click at [1301, 161] on textarea "Address updated as per the provided proof." at bounding box center [1281, 132] width 433 height 56
click at [1506, 139] on icon at bounding box center [1505, 132] width 14 height 13
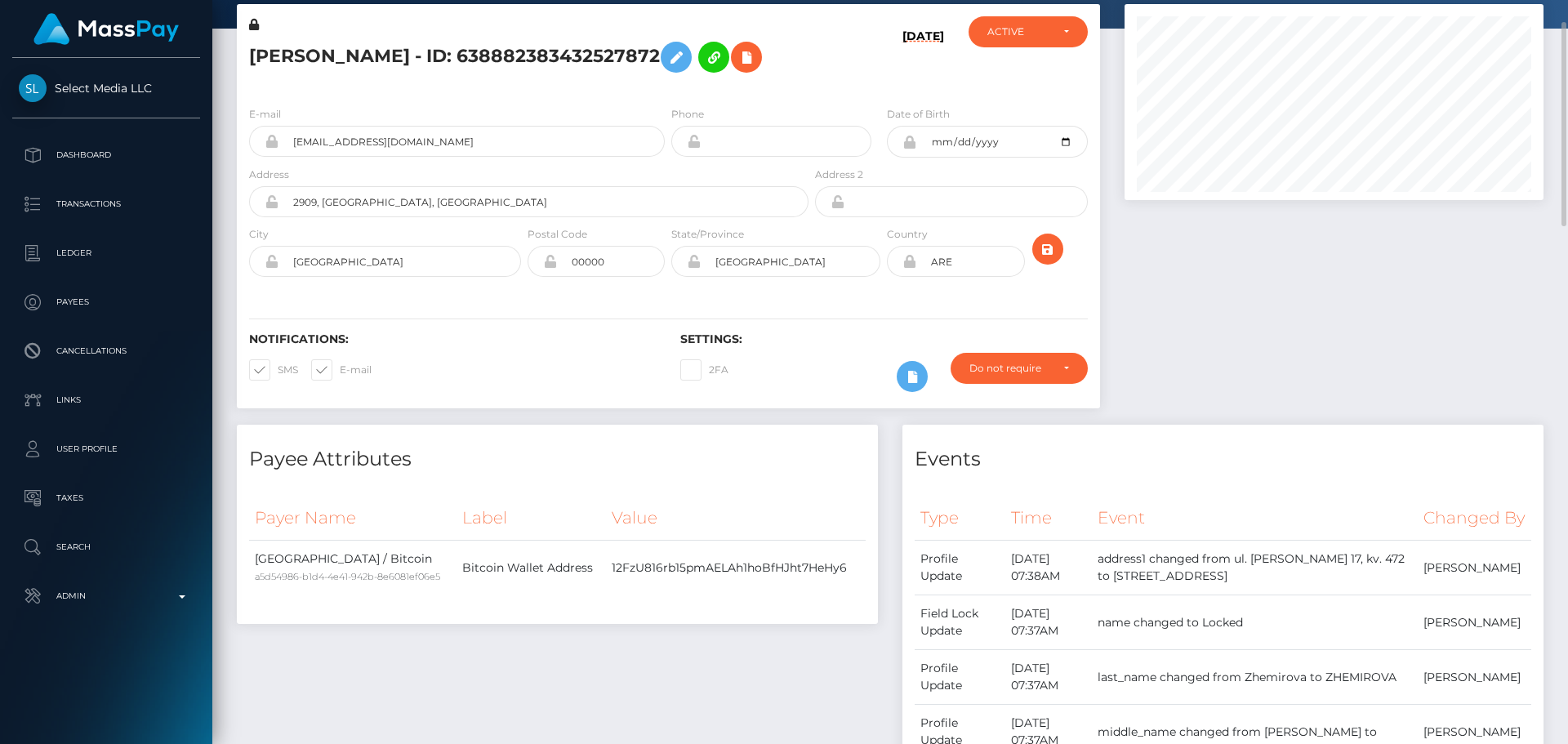
scroll to position [0, 0]
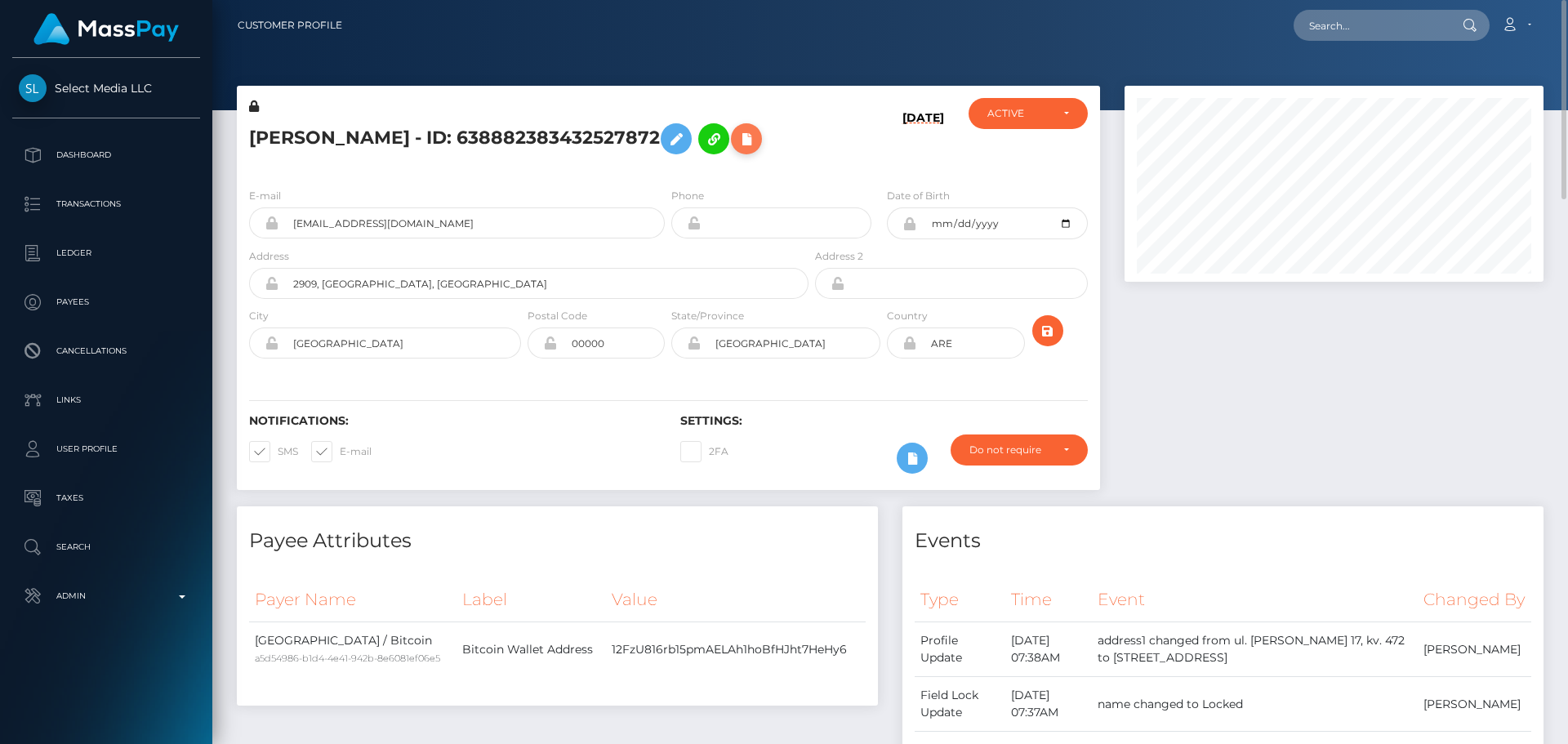
click at [736, 149] on icon at bounding box center [746, 139] width 20 height 20
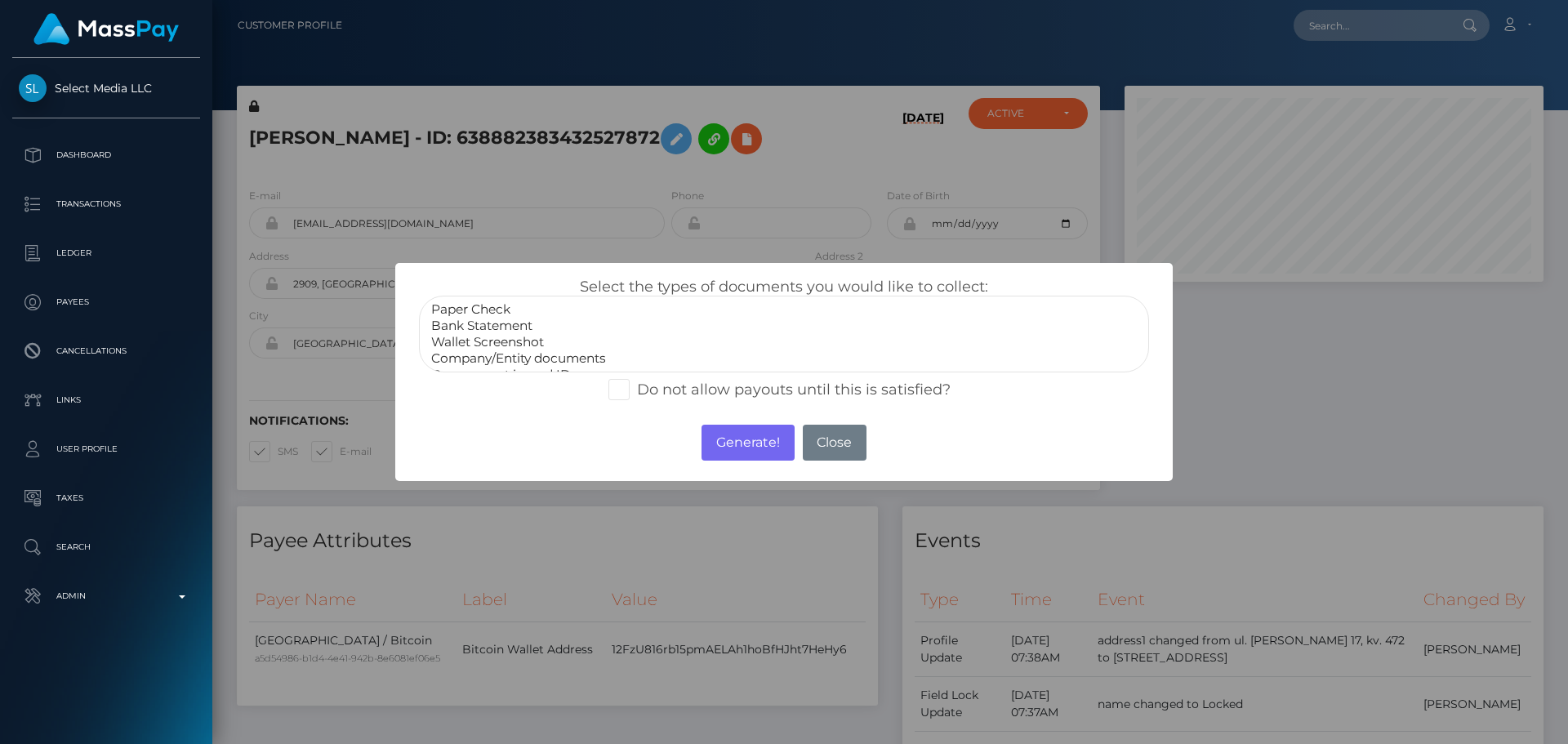
scroll to position [33, 0]
select select "Miscellaneous"
click at [485, 356] on option "Miscellaneous" at bounding box center [784, 358] width 709 height 16
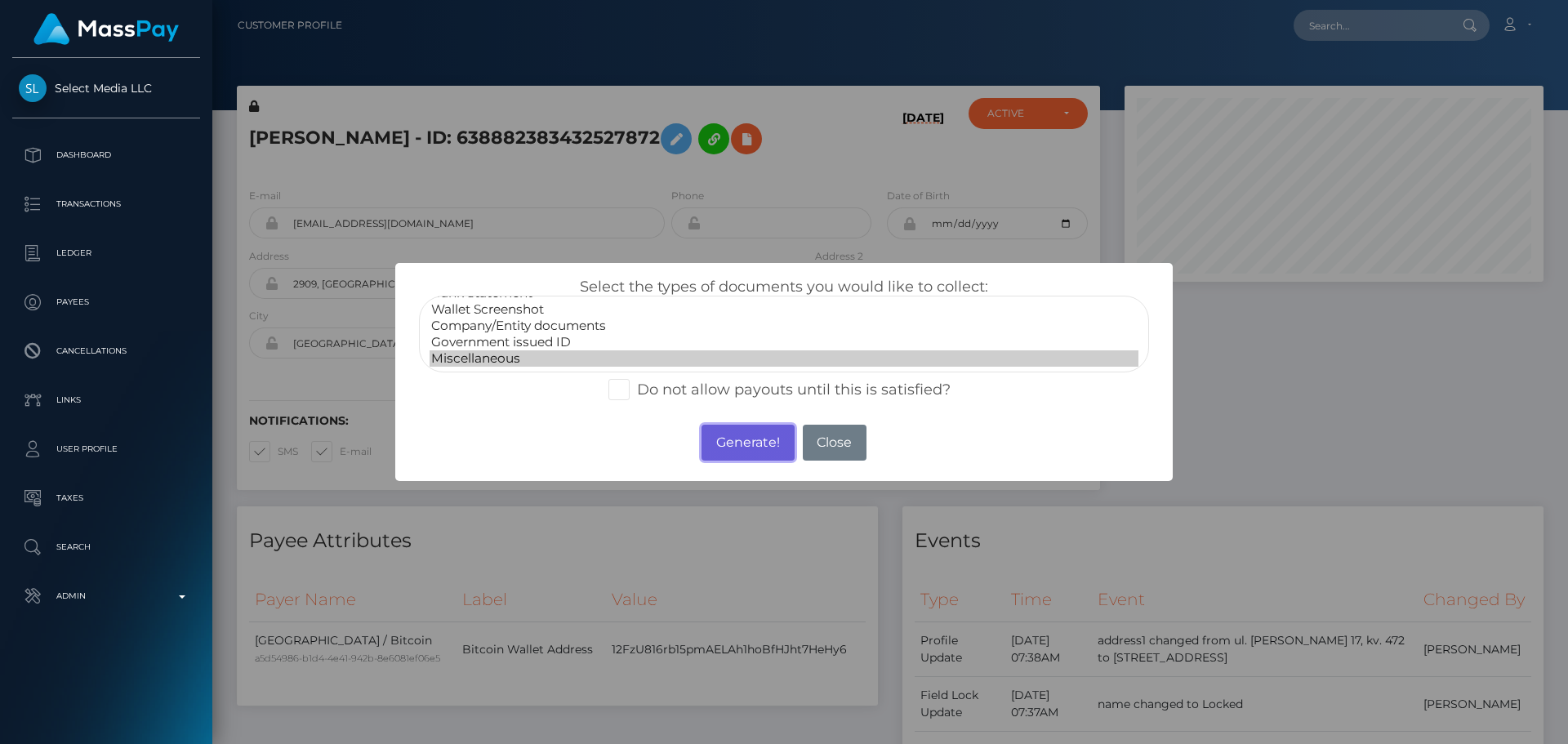
click at [743, 442] on button "Generate!" at bounding box center [748, 443] width 92 height 36
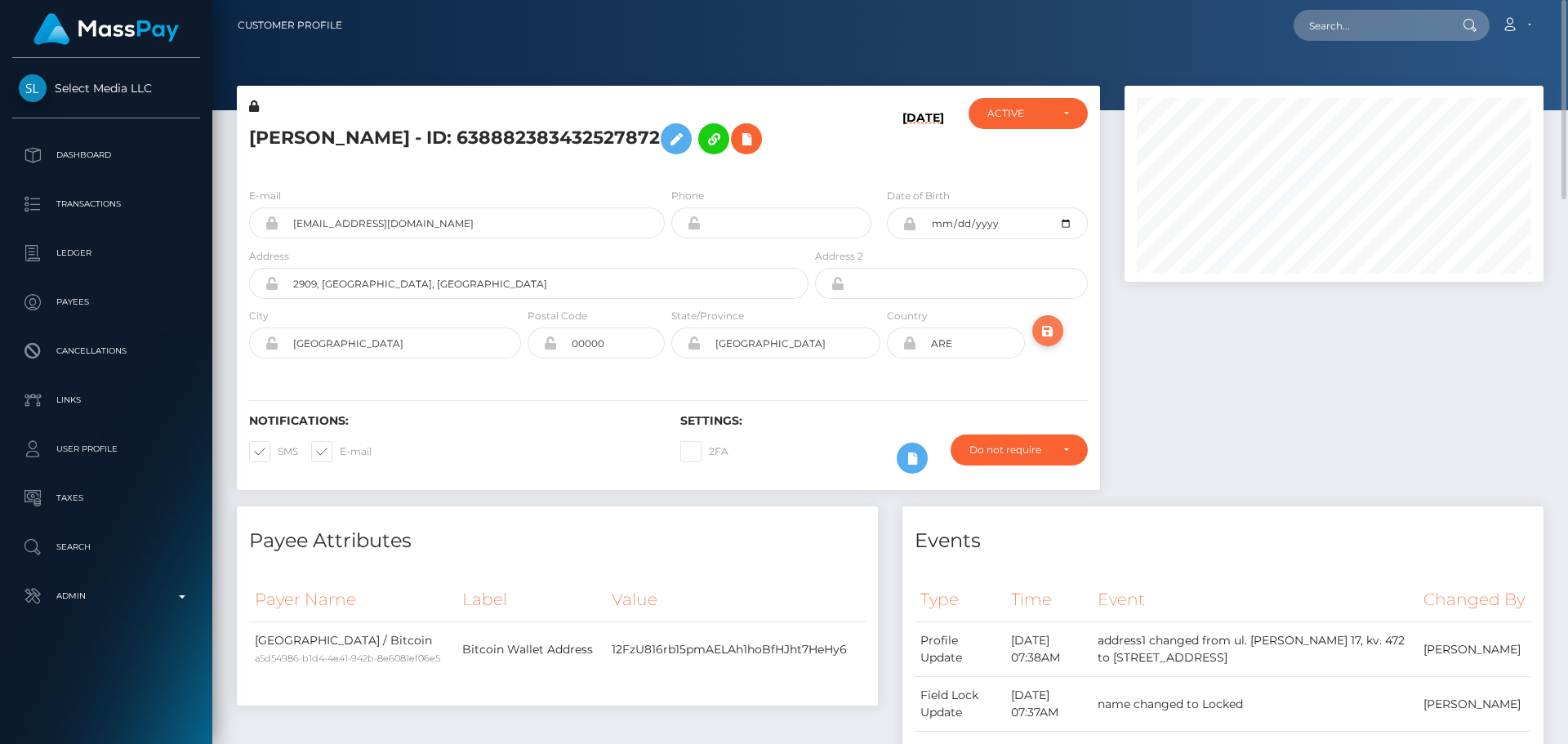
click at [1047, 341] on icon "submit" at bounding box center [1047, 331] width 20 height 20
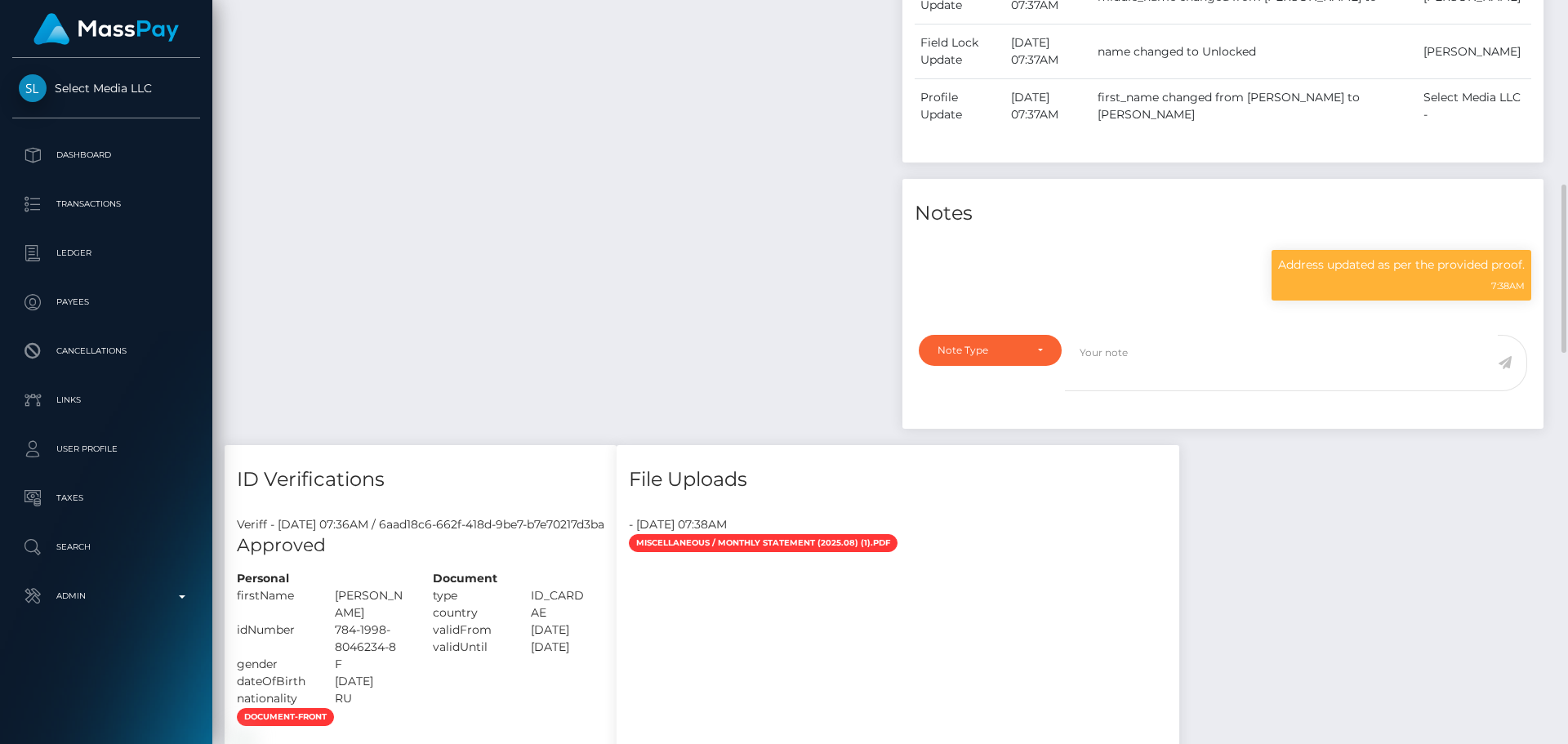
scroll to position [899, 0]
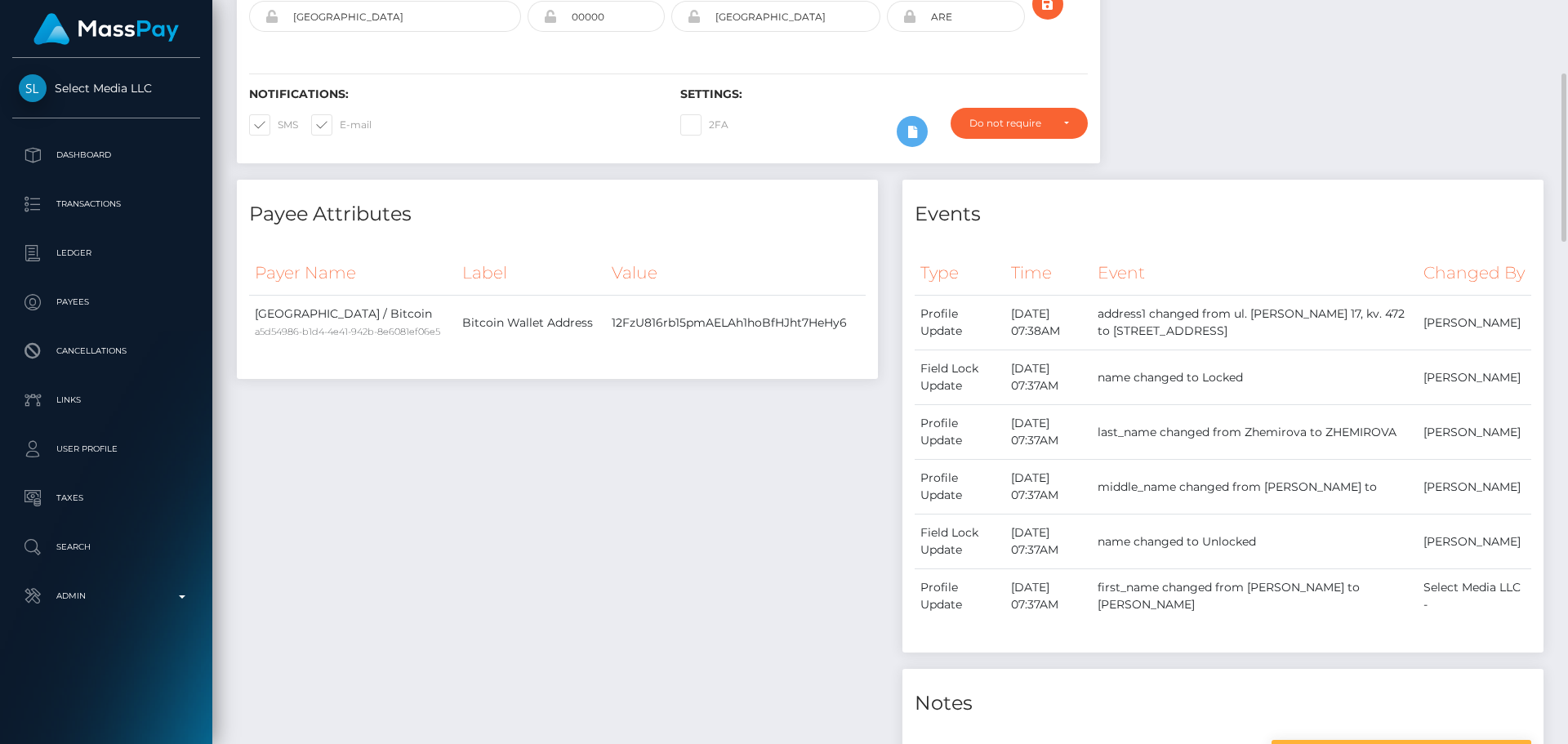
scroll to position [0, 0]
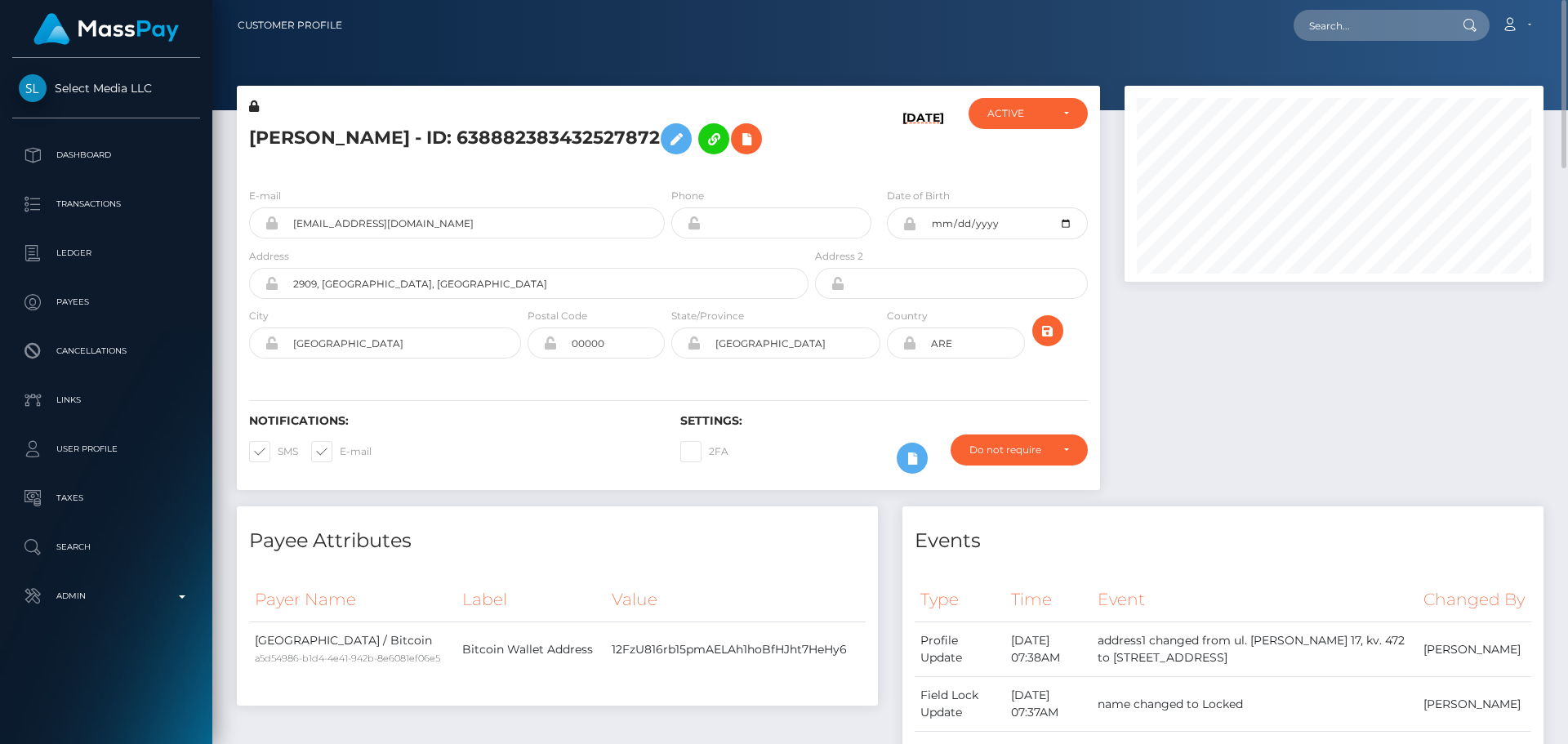
click at [424, 133] on h5 "NADEZHDA ZHEMIROVA - ID: 638882383432527872" at bounding box center [524, 139] width 551 height 47
copy h5 "NADEZHDA ZHEMIROVA - ID: 638882383432527872"
click at [1348, 29] on input "text" at bounding box center [1370, 25] width 154 height 31
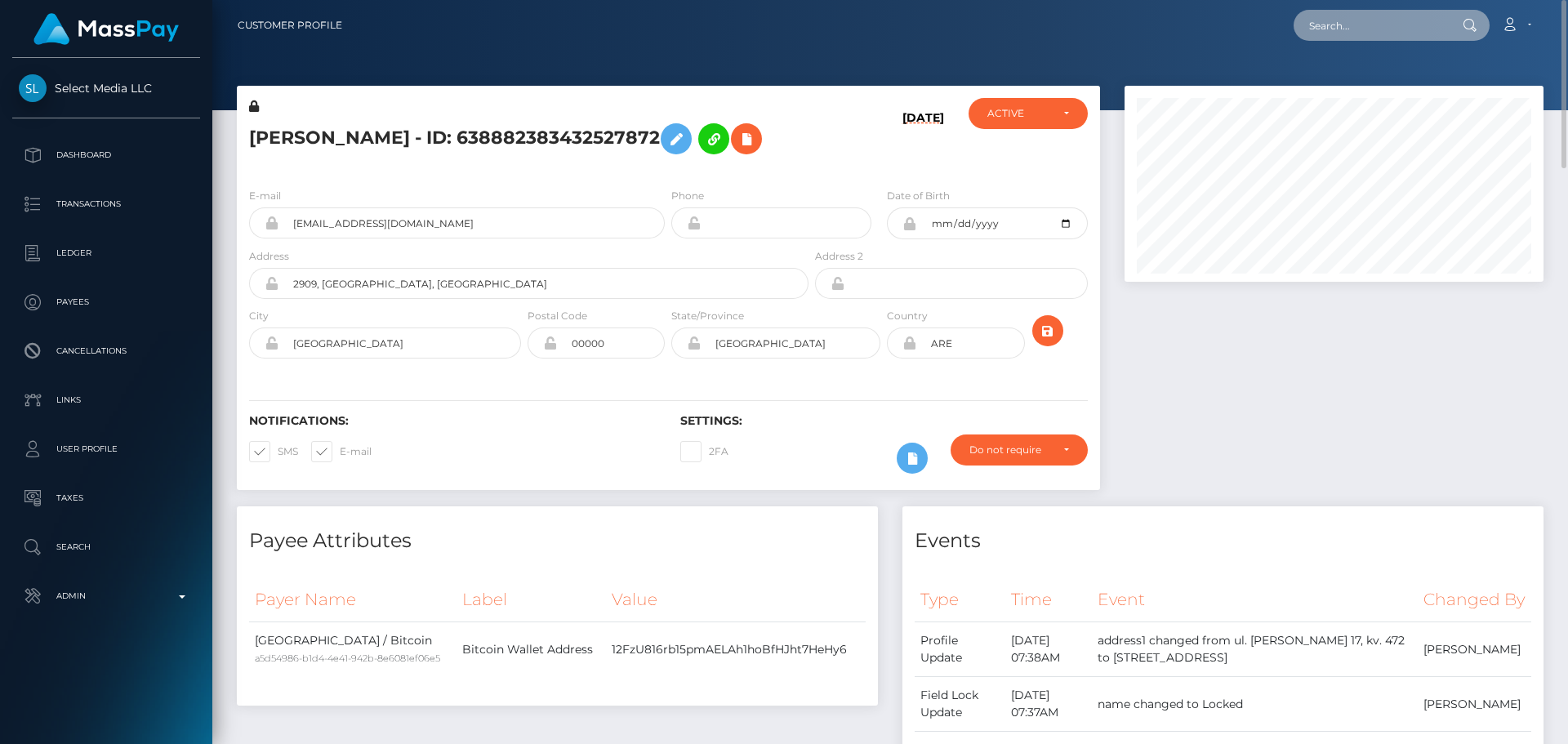
paste input "[EMAIL_ADDRESS][DOMAIN_NAME]"
type input "[EMAIL_ADDRESS][DOMAIN_NAME]"
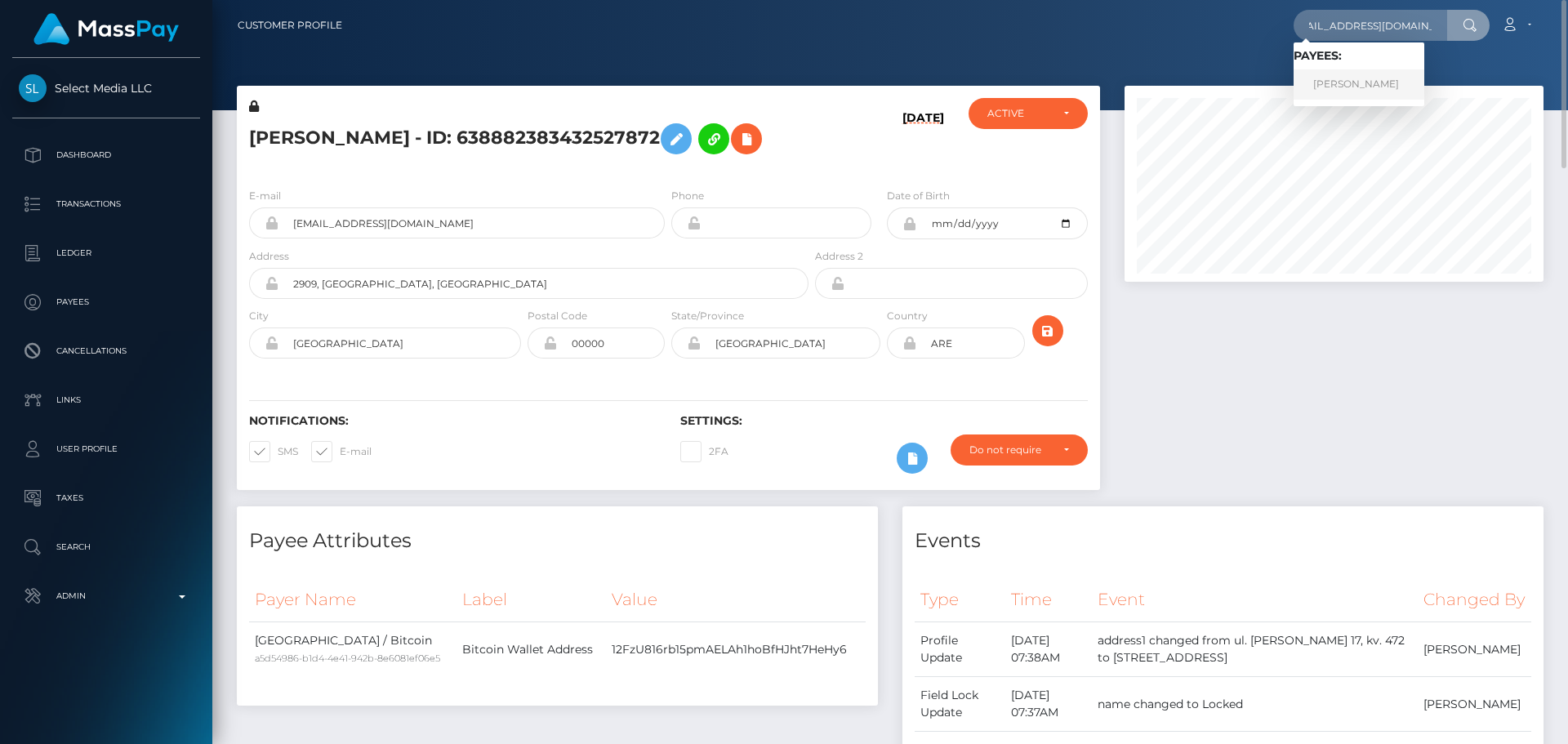
click at [1357, 78] on link "Arlene Young" at bounding box center [1358, 84] width 131 height 30
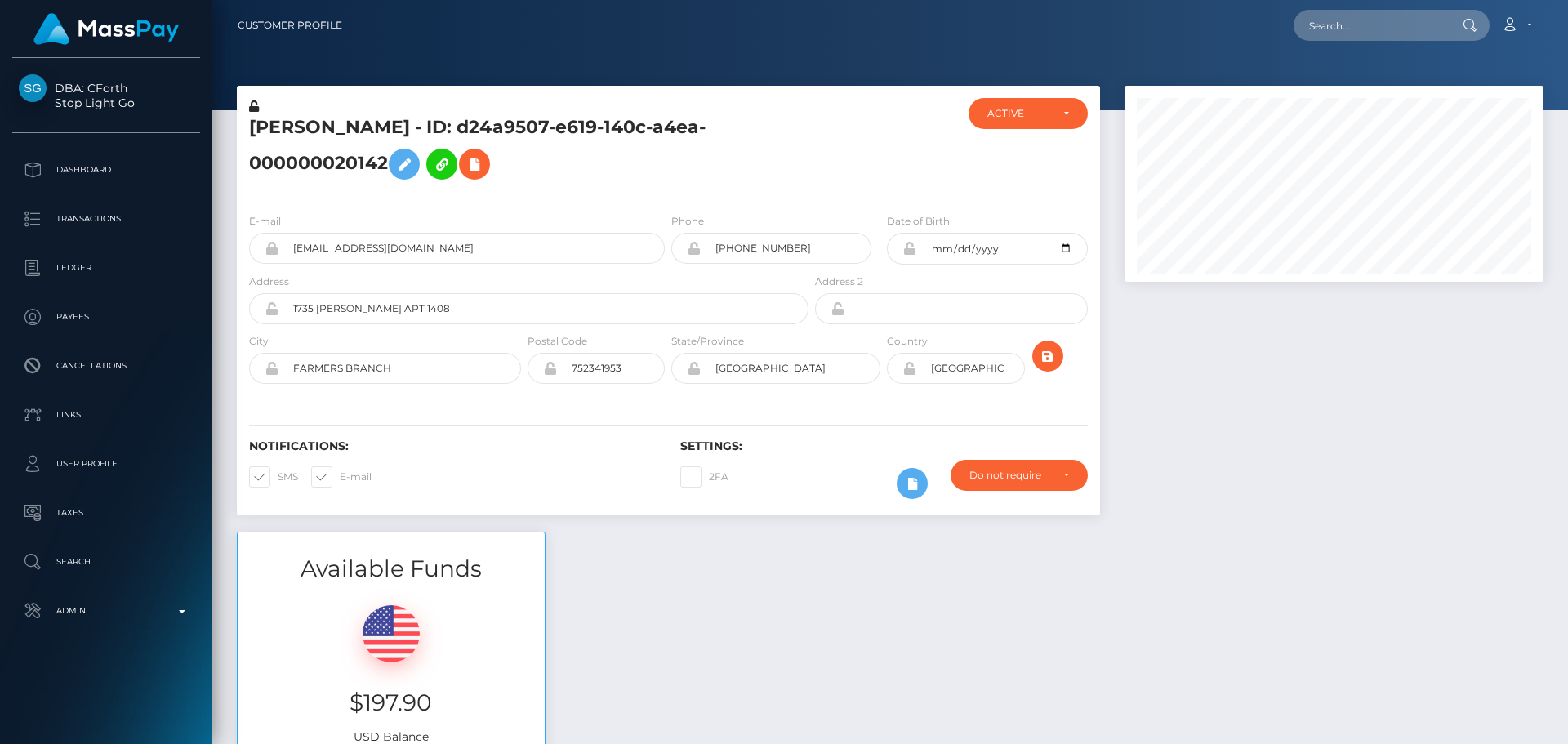
scroll to position [196, 420]
click at [696, 196] on div "[PERSON_NAME] - ID: d24a9507-e619-140c-a4ea-000000020142" at bounding box center [524, 148] width 575 height 102
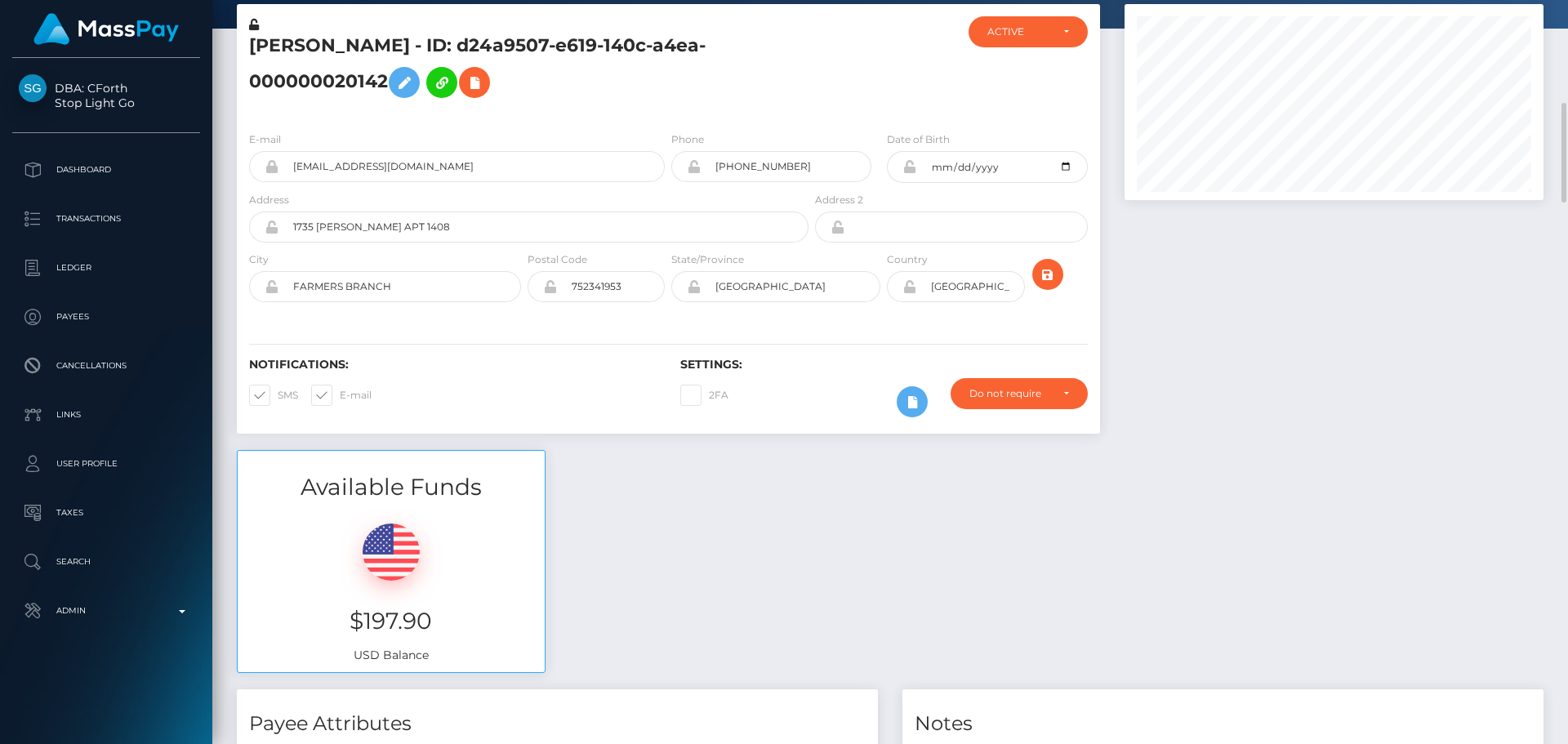
scroll to position [245, 0]
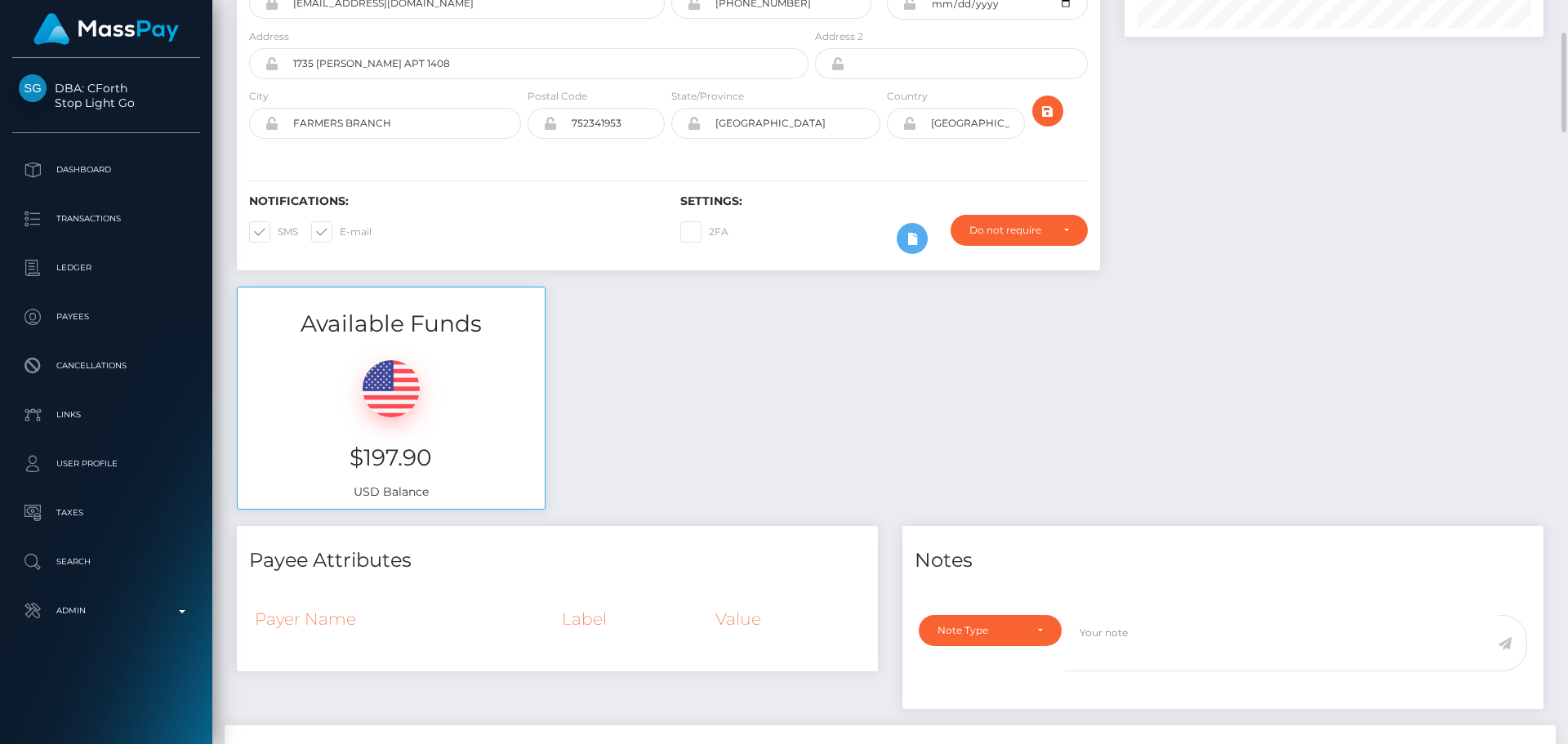
click at [847, 332] on div "Available Funds $197.90 USD Balance" at bounding box center [890, 407] width 1331 height 240
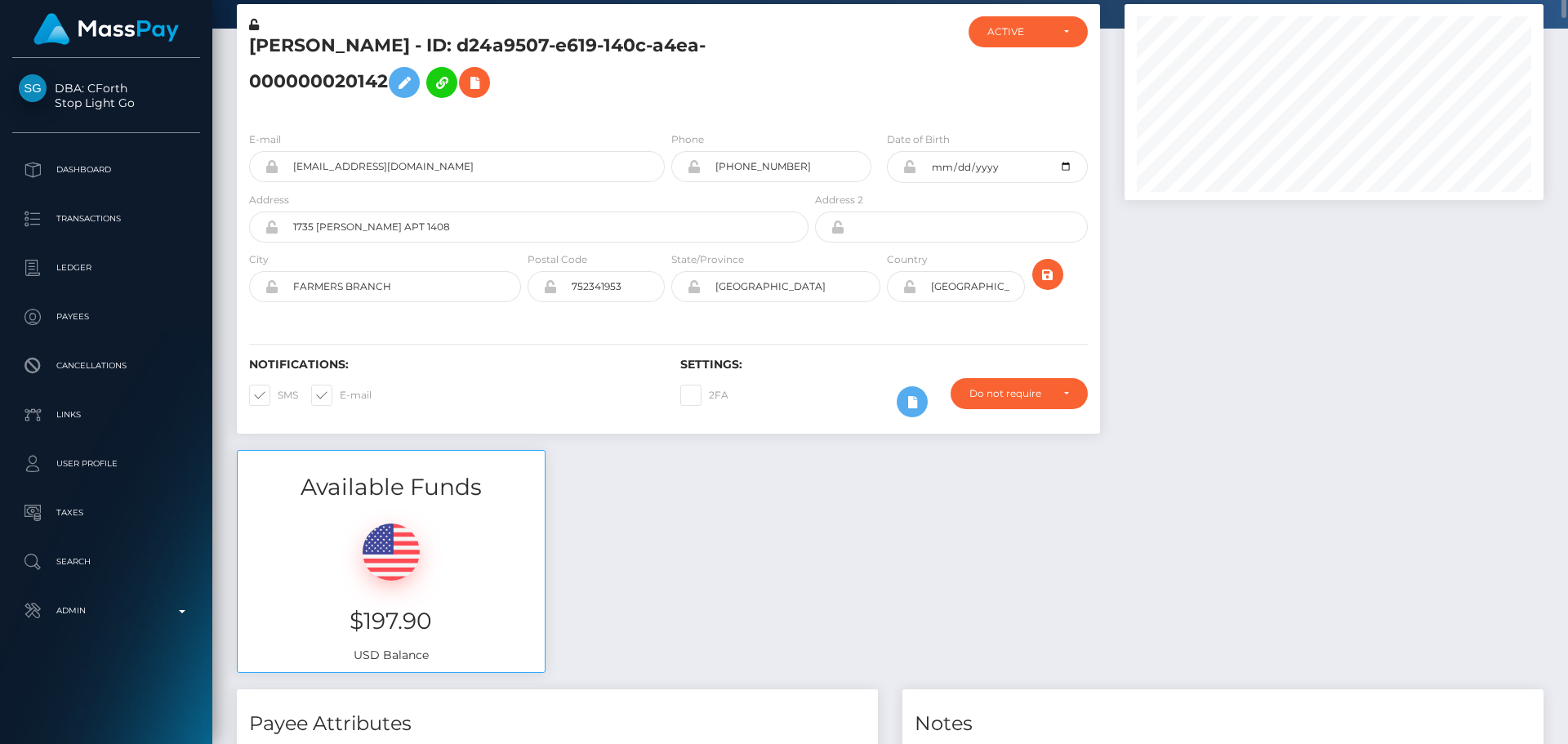
scroll to position [0, 0]
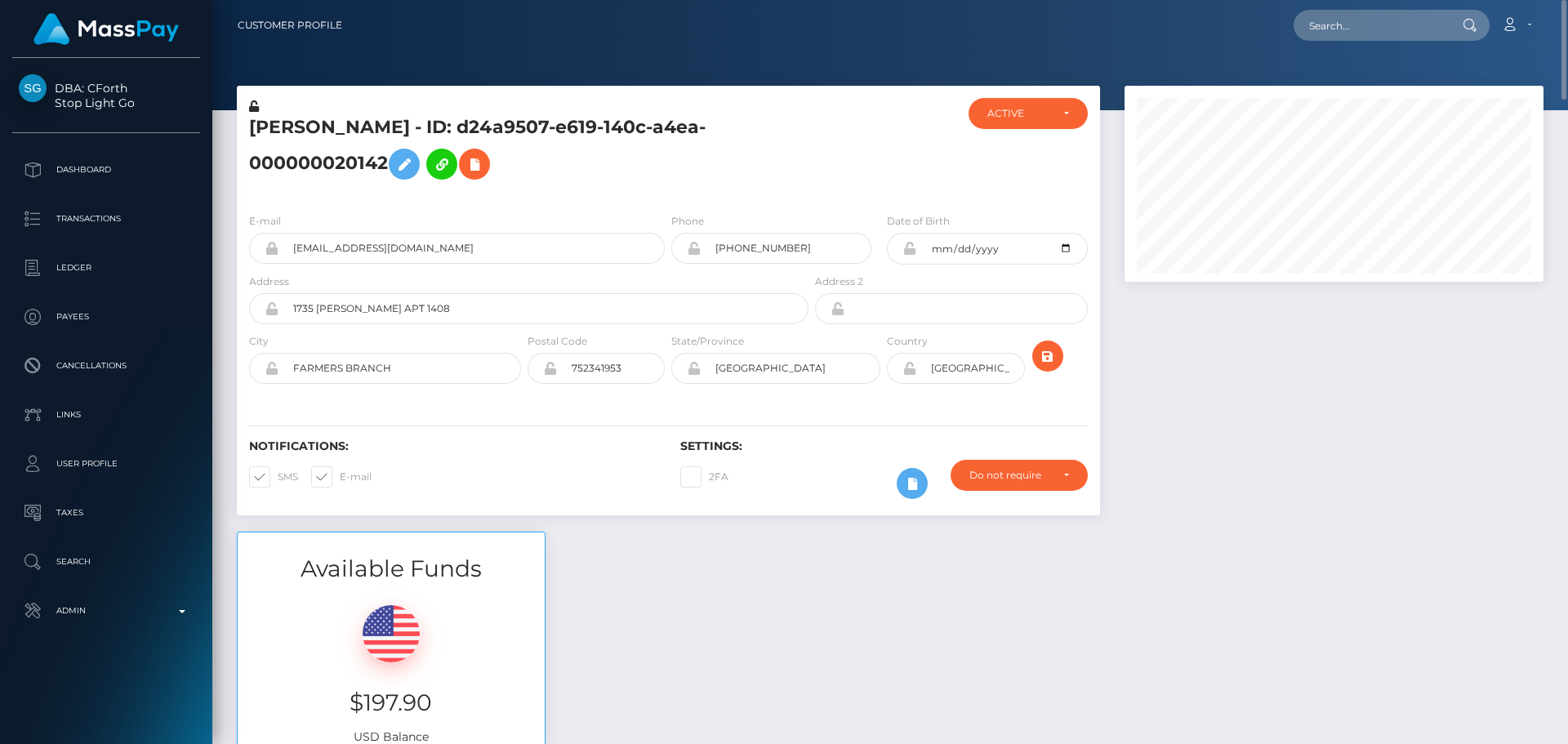
click at [756, 401] on div "Notifications: SMS E-mail Settings: 2FA" at bounding box center [669, 458] width 864 height 116
click at [758, 407] on div "Notifications: SMS E-mail Settings: 2FA" at bounding box center [669, 458] width 864 height 116
click at [904, 490] on icon at bounding box center [912, 484] width 20 height 20
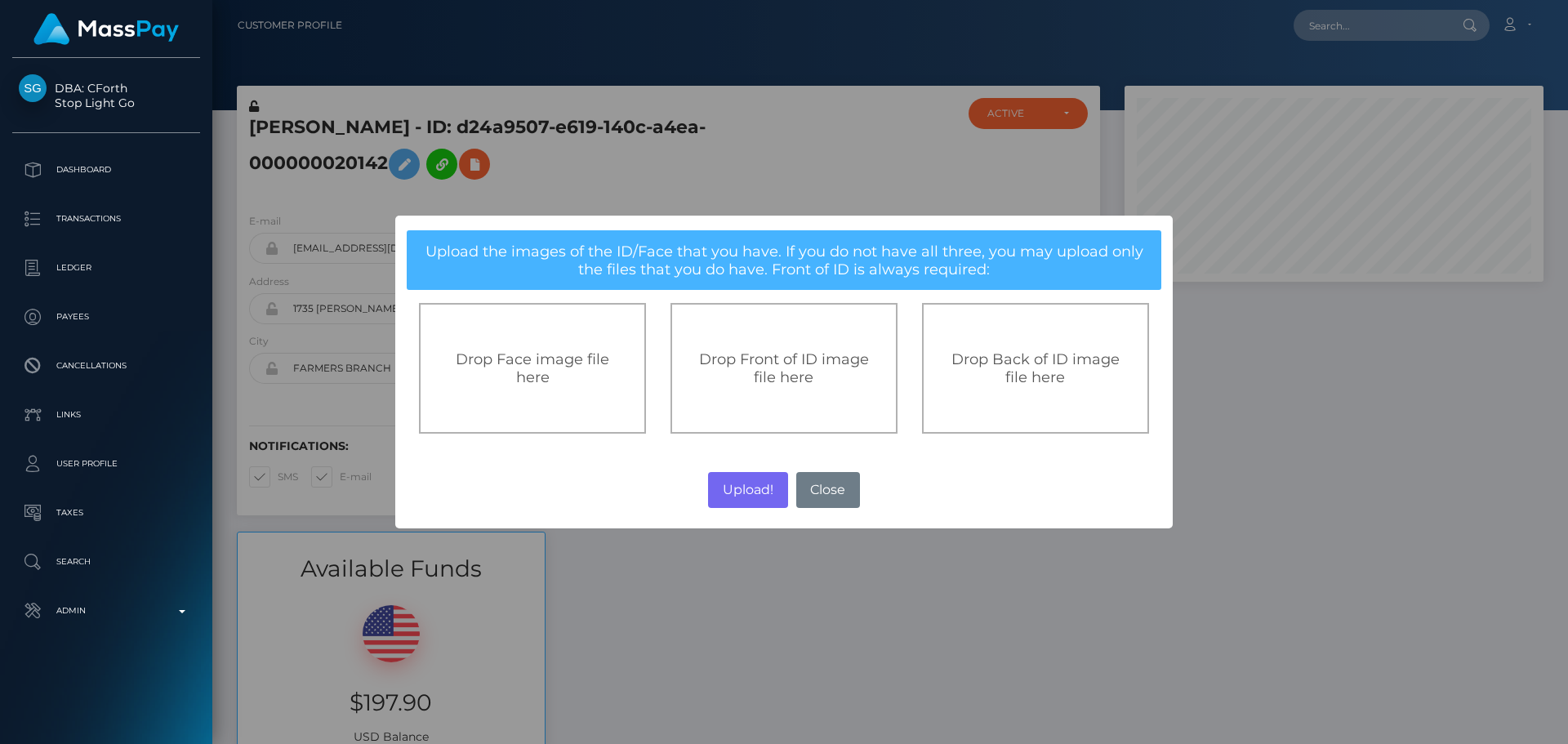
click at [806, 382] on span "Drop Front of ID image file here" at bounding box center [784, 368] width 170 height 36
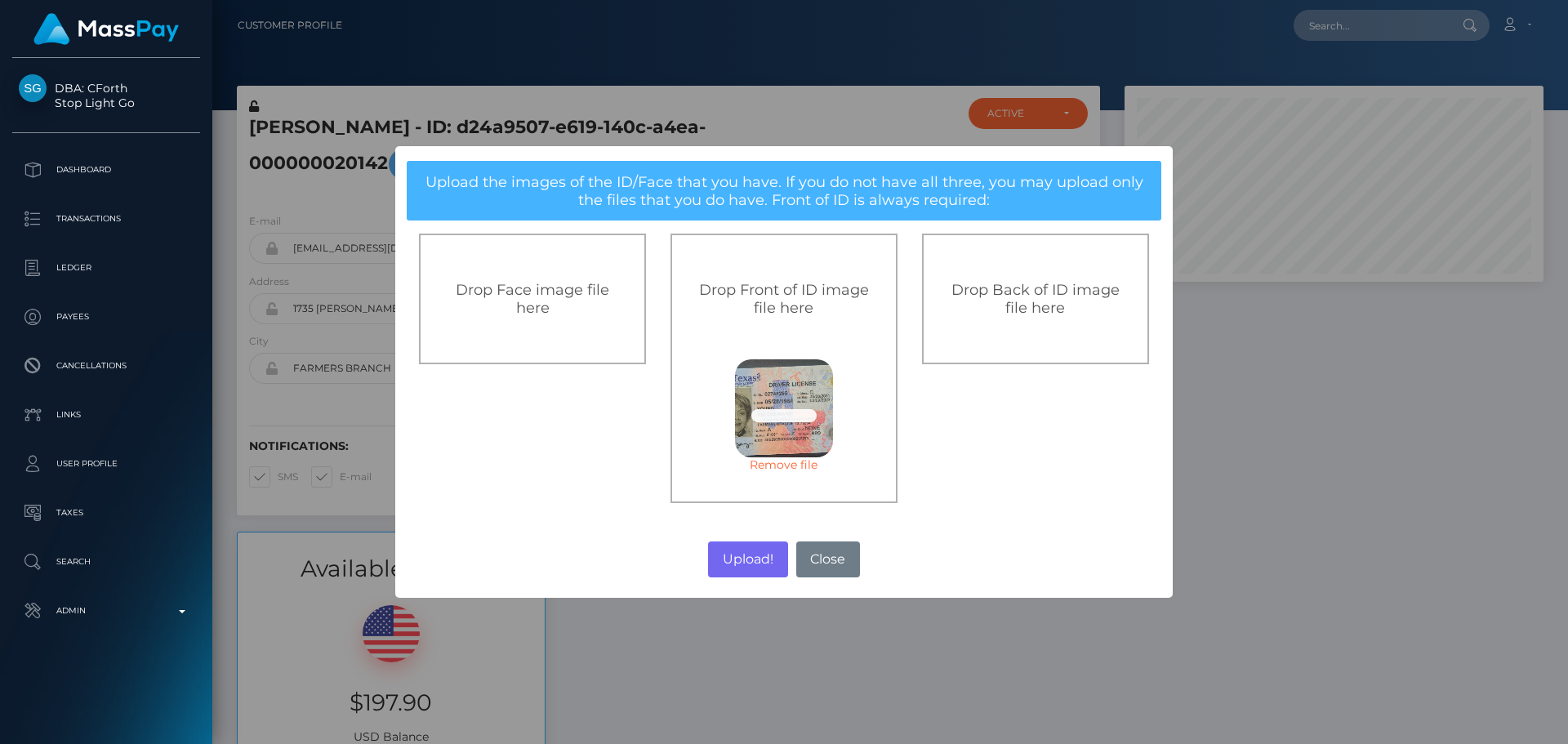
click at [1015, 305] on span "Drop Back of ID image file here" at bounding box center [1035, 299] width 168 height 36
click at [751, 561] on button "Upload!" at bounding box center [747, 559] width 79 height 36
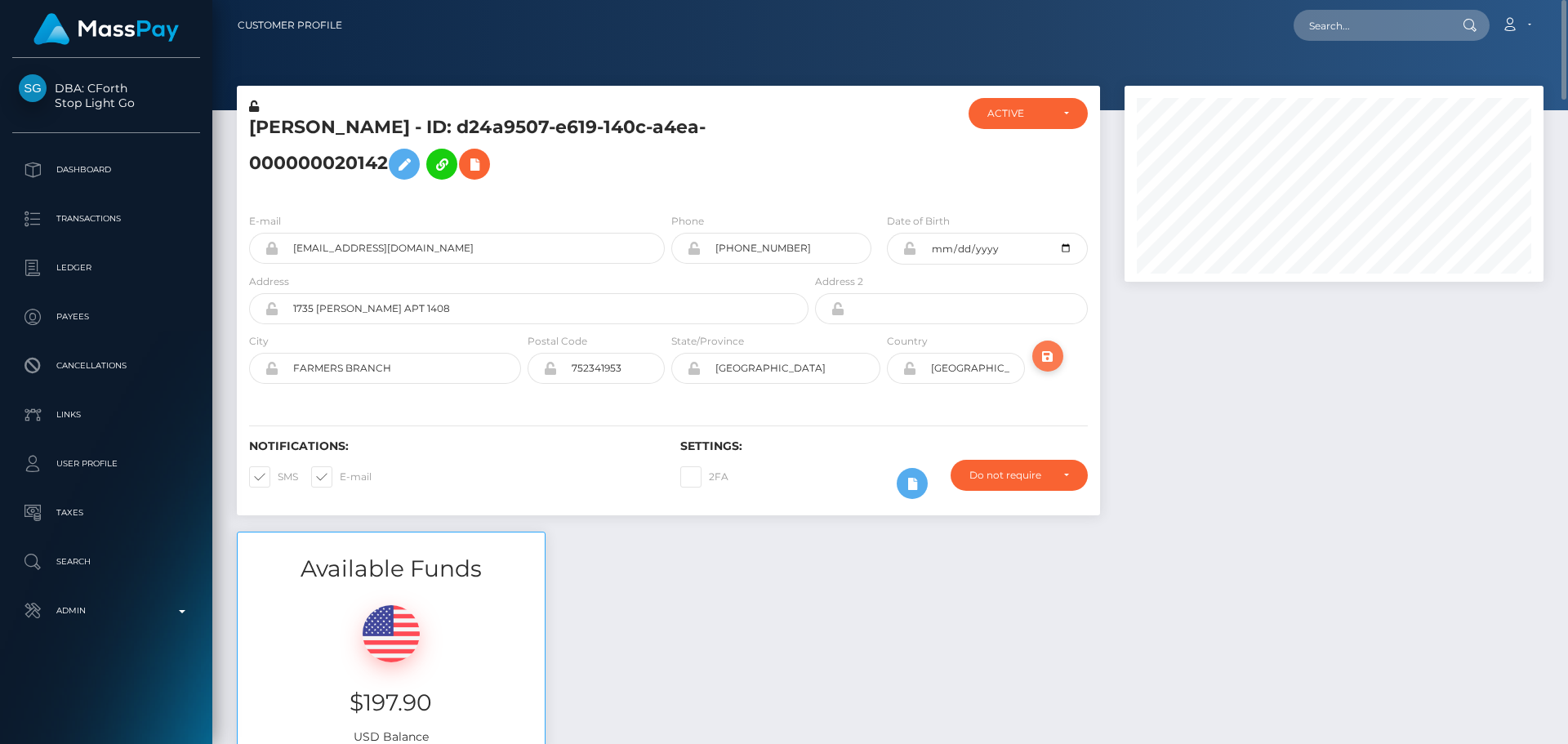
click at [1048, 357] on icon "submit" at bounding box center [1047, 356] width 20 height 20
click at [1061, 354] on button "submit" at bounding box center [1047, 356] width 31 height 31
click at [489, 126] on h5 "ARLENE MARIE YOUNG - ID: d24a9507-e619-140c-a4ea-000000020142" at bounding box center [524, 152] width 551 height 73
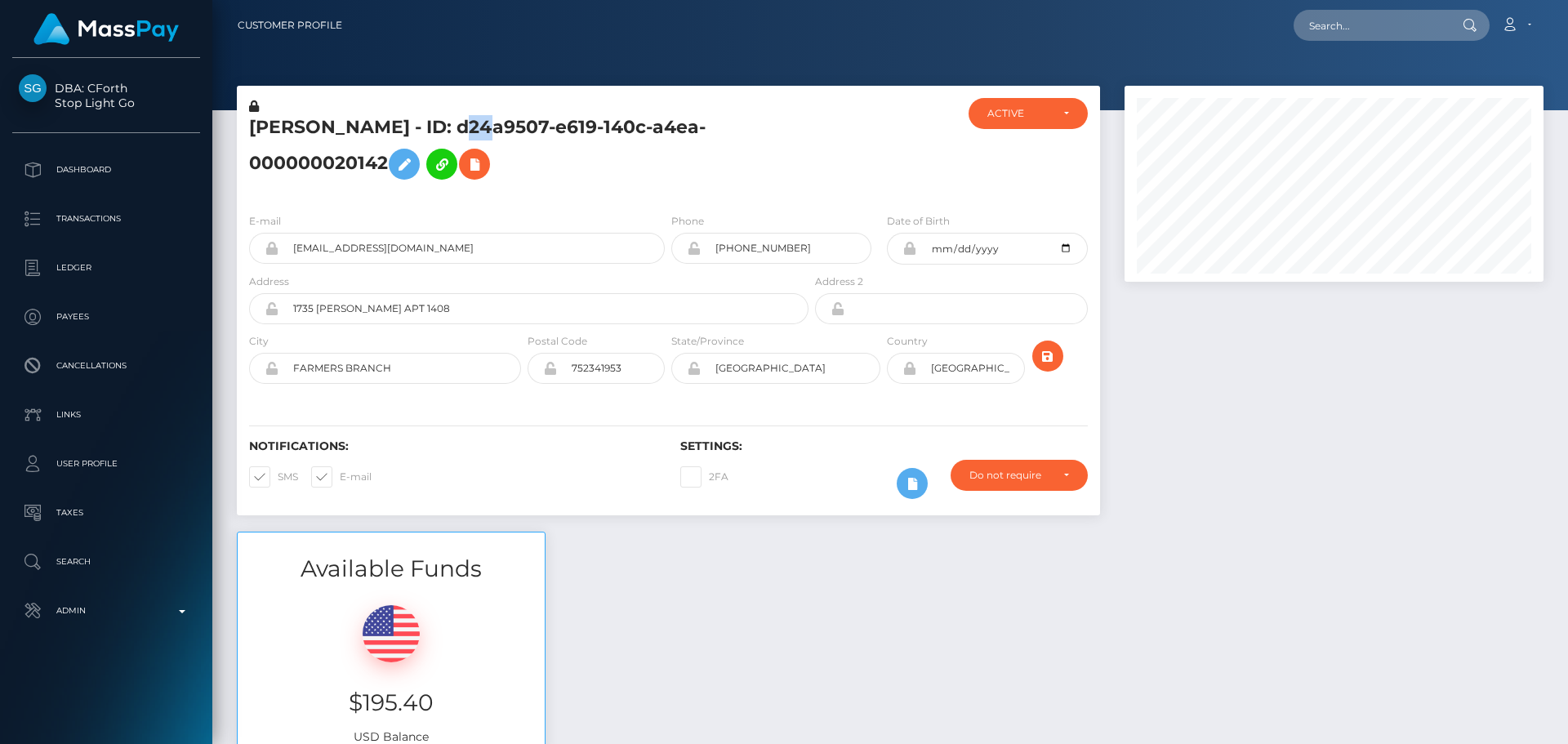
click at [489, 126] on h5 "ARLENE MARIE YOUNG - ID: d24a9507-e619-140c-a4ea-000000020142" at bounding box center [524, 152] width 551 height 73
copy h5 "ARLENE MARIE YOUNG - ID: d24a9507-e619-140c-a4ea-000000020142"
click at [641, 200] on div "E-mail arleneyoung528@gmail.com Phone 1954-05-28" at bounding box center [669, 300] width 864 height 200
click at [667, 191] on div "ARLENE MARIE YOUNG - ID: d24a9507-e619-140c-a4ea-000000020142" at bounding box center [524, 148] width 575 height 102
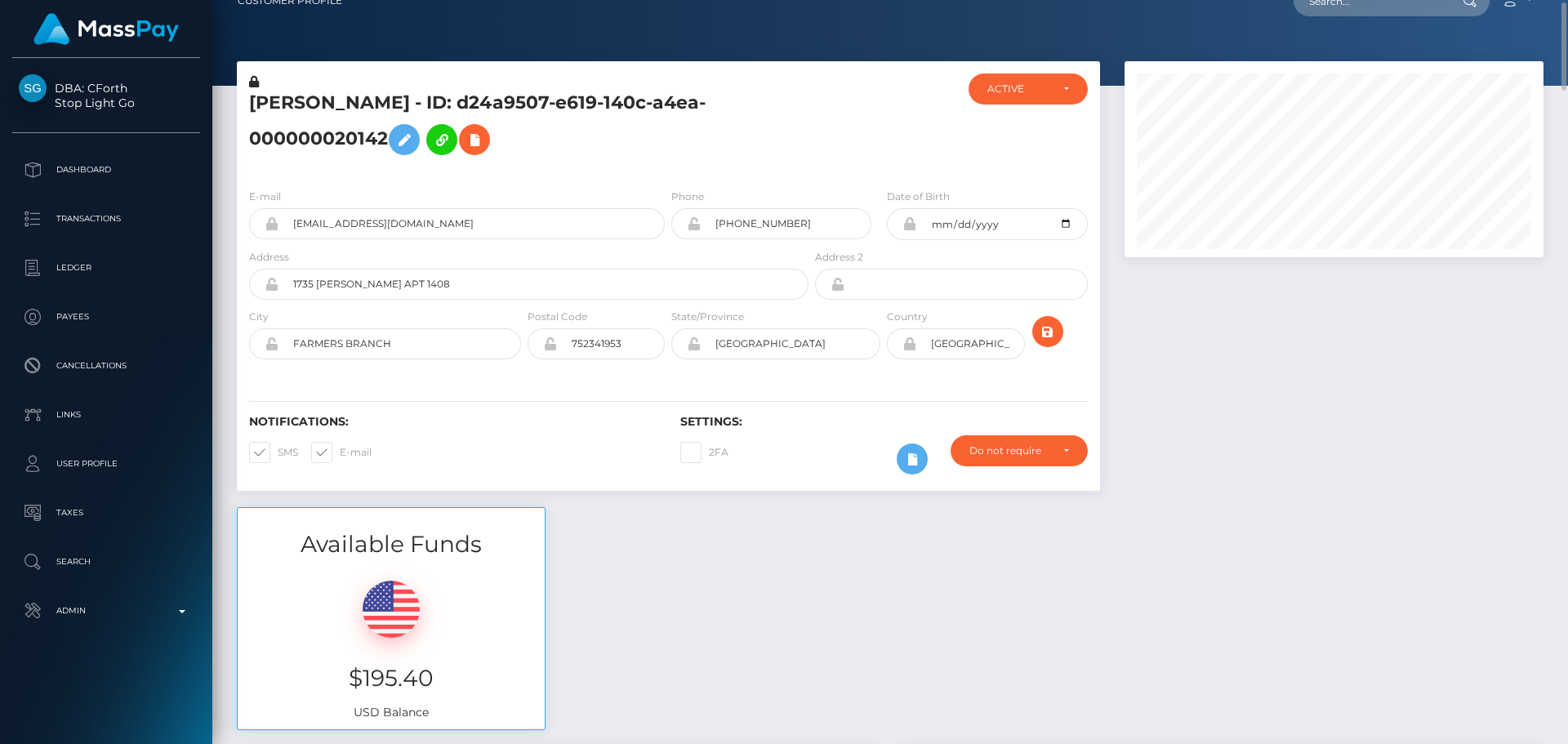
scroll to position [0, 0]
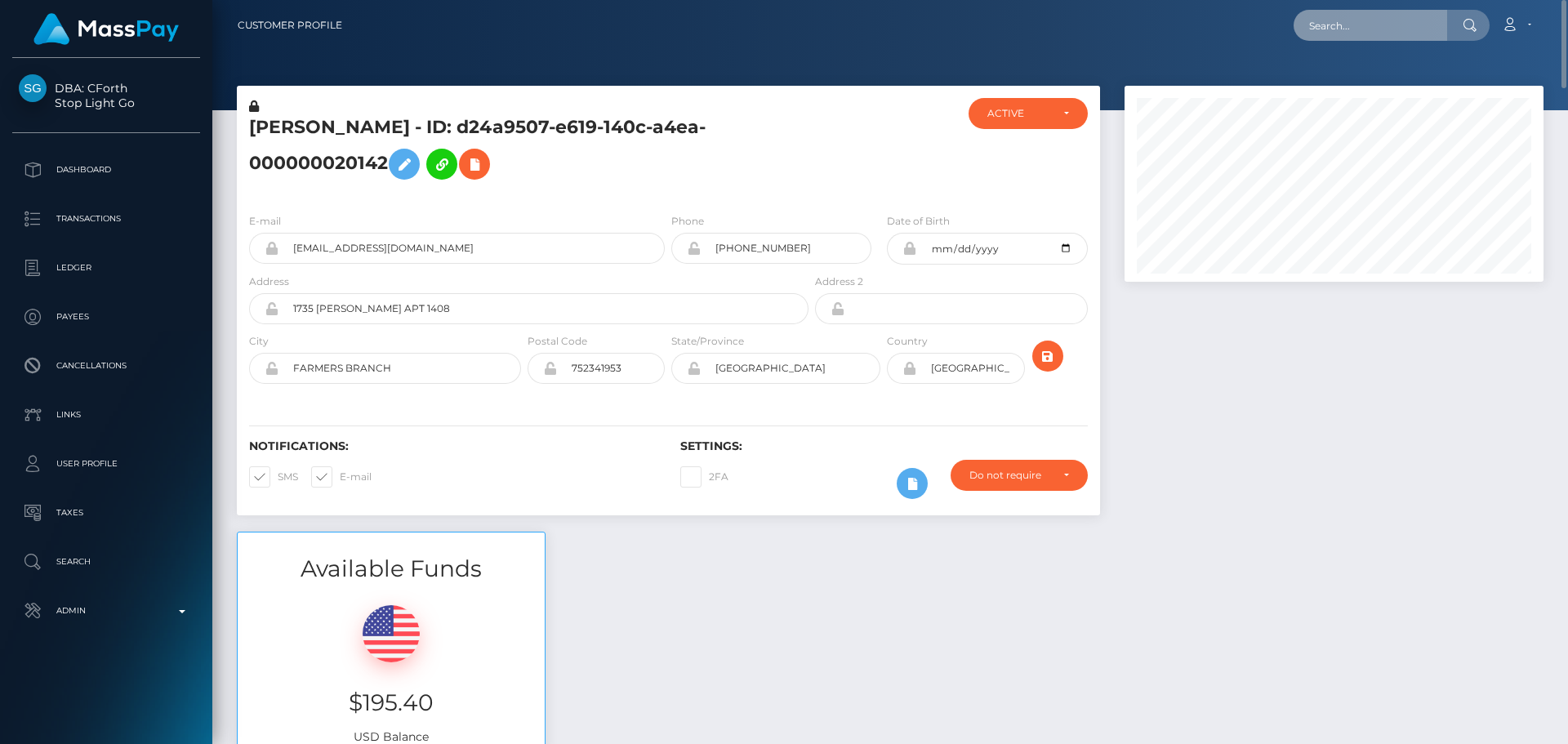
click at [1381, 23] on input "text" at bounding box center [1370, 25] width 154 height 31
paste input "blessingokerefe@gmail.com"
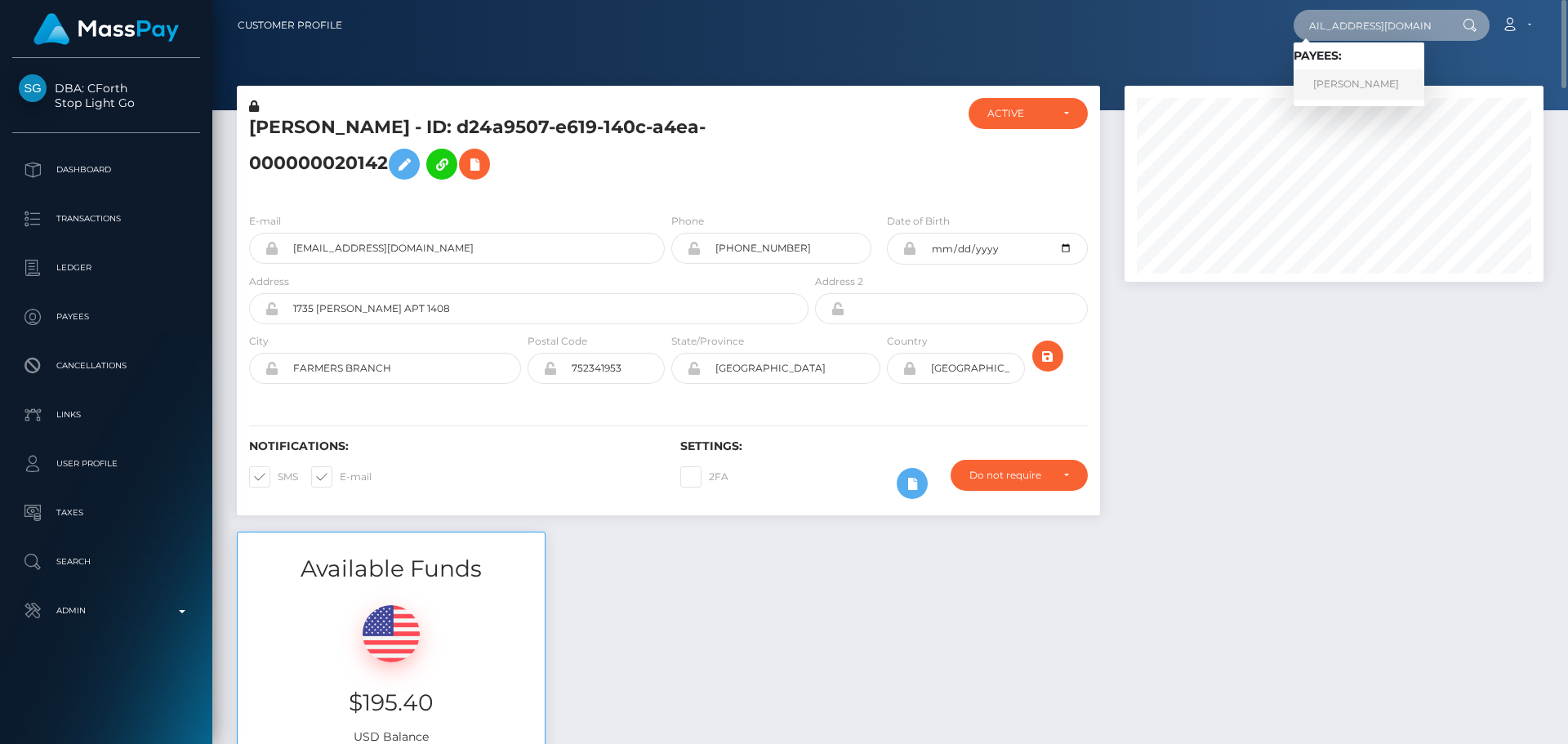
type input "blessingokerefe@gmail.com"
click at [1376, 83] on link "David Taiwo Banwo" at bounding box center [1358, 84] width 131 height 30
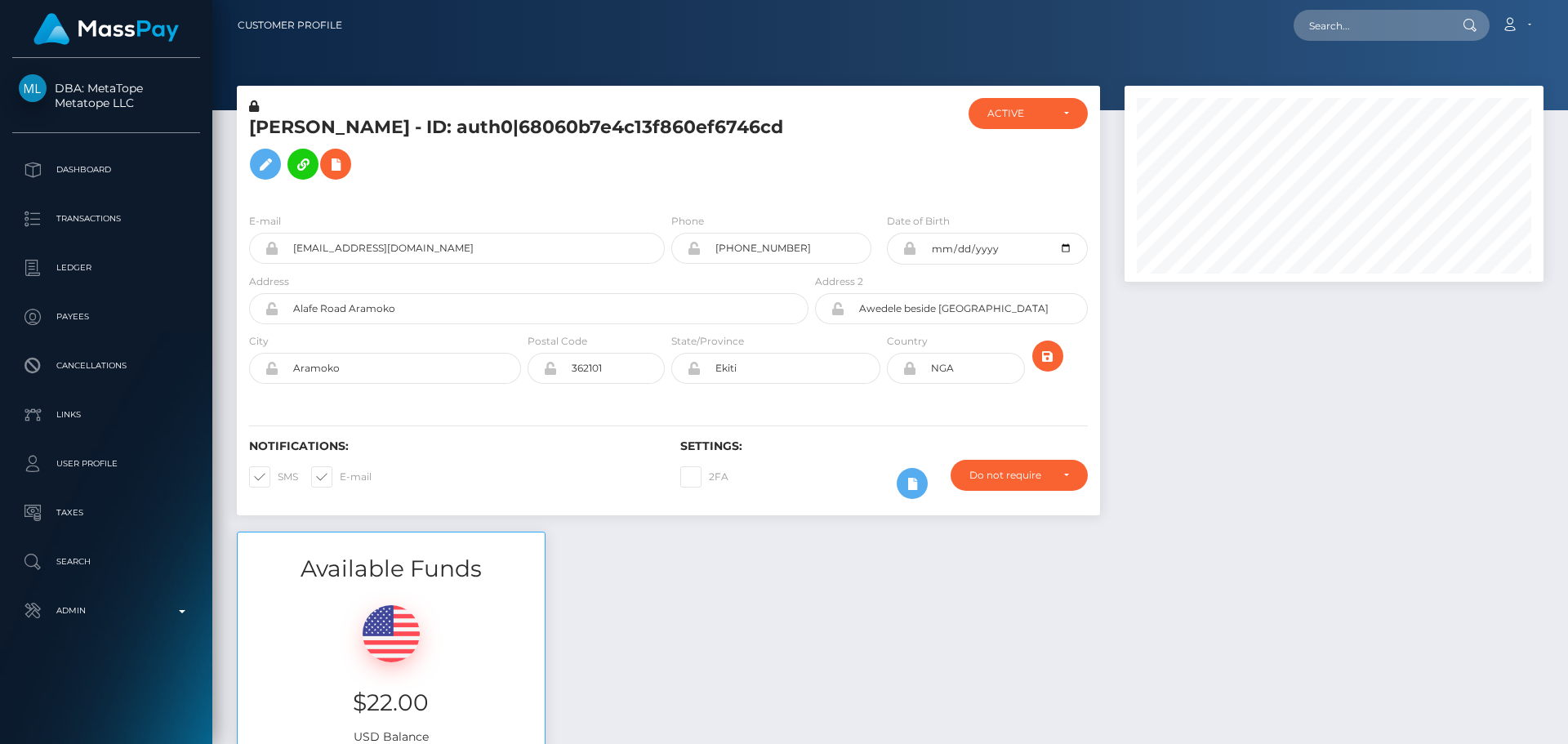
scroll to position [196, 420]
click at [840, 195] on div at bounding box center [884, 148] width 144 height 102
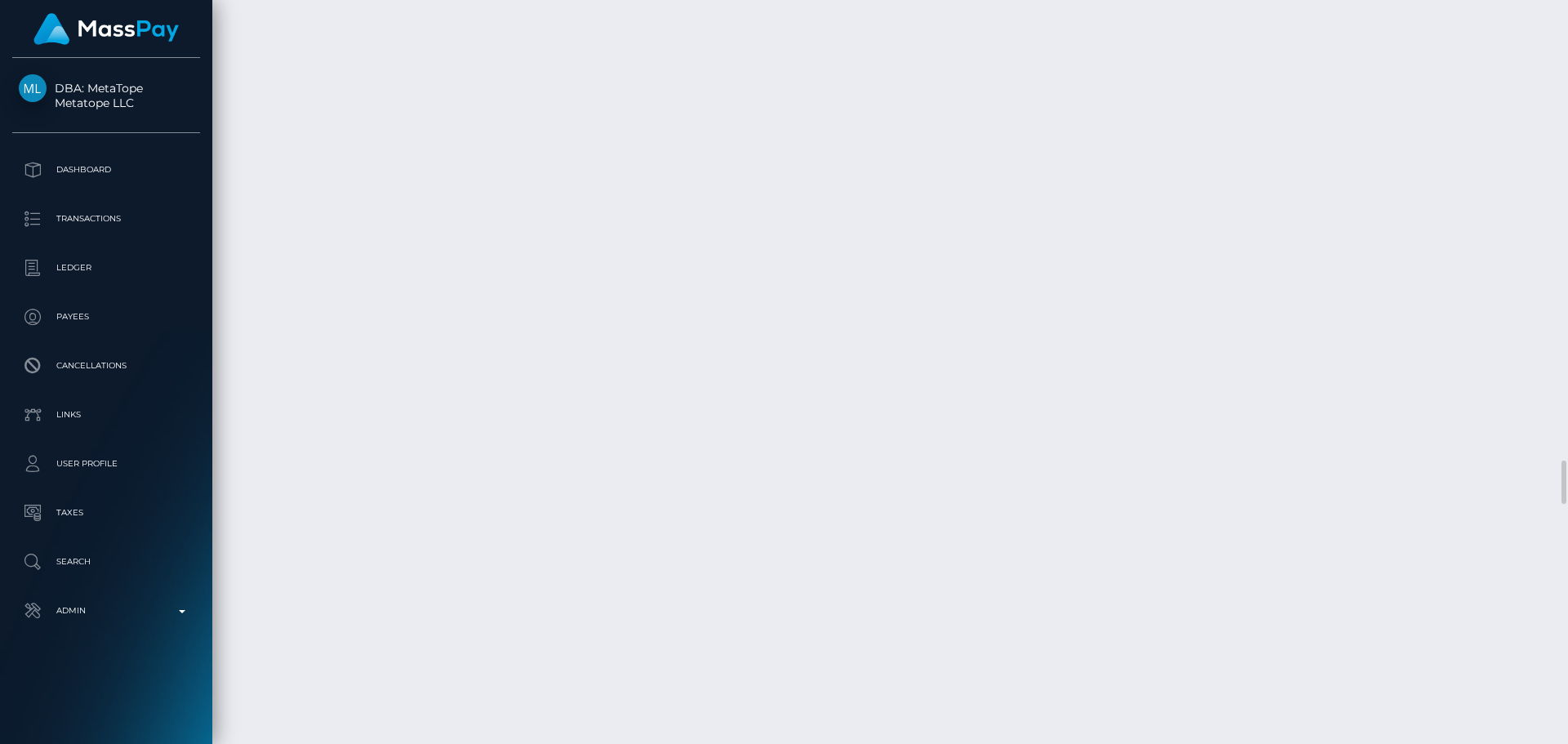
scroll to position [7844, 0]
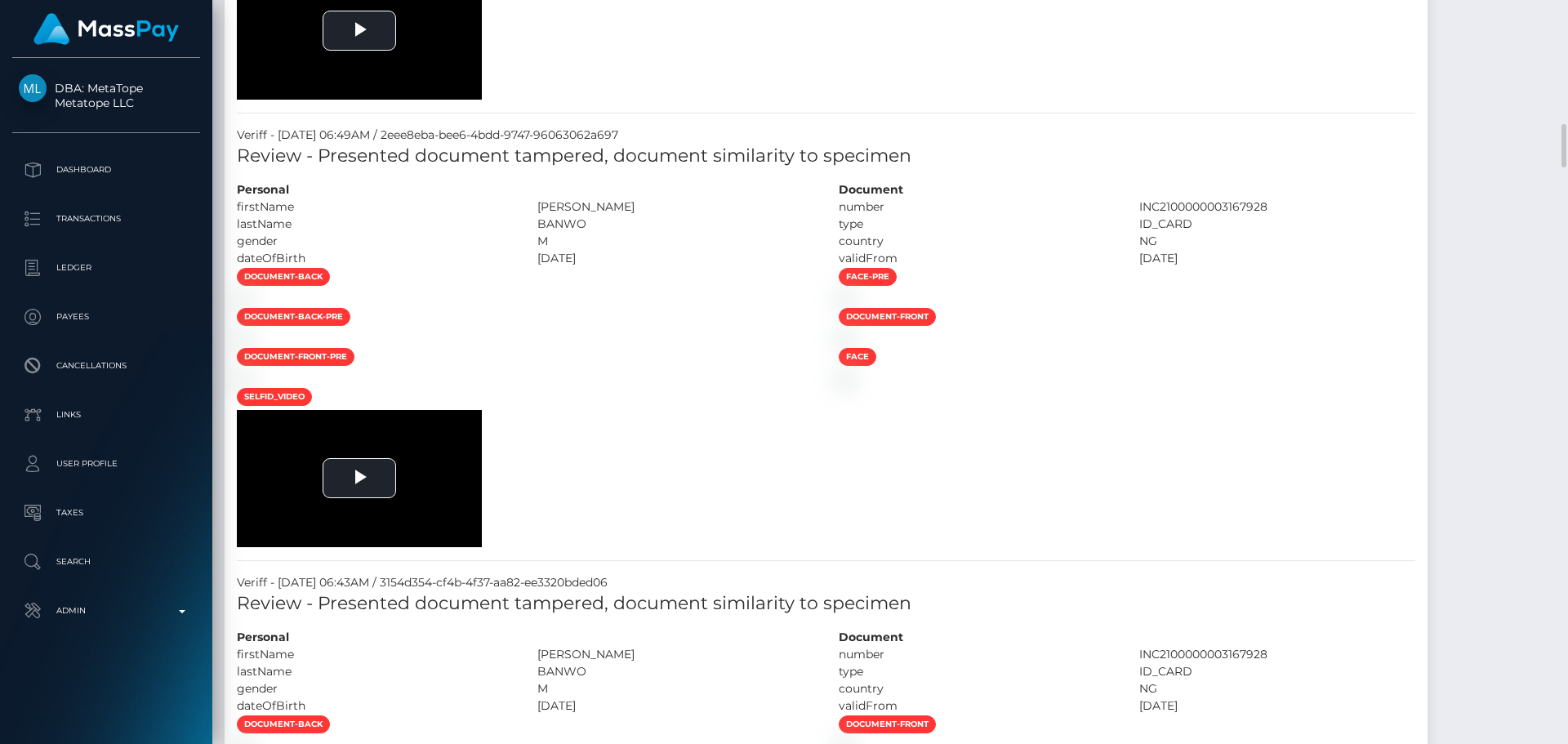
scroll to position [1716, 0]
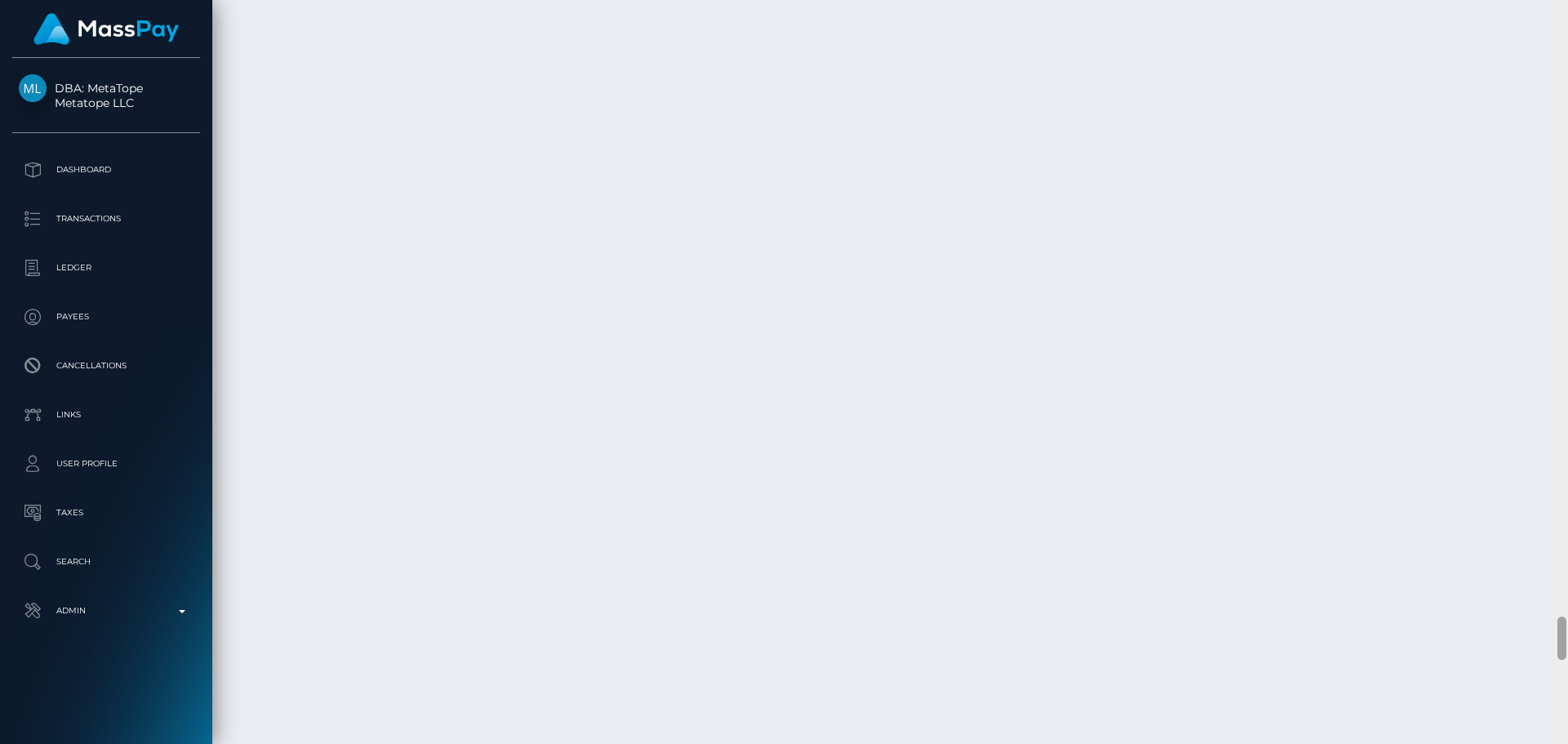
drag, startPoint x: 1559, startPoint y: 147, endPoint x: 1163, endPoint y: 571, distance: 580.2
click at [1558, 643] on div at bounding box center [1562, 638] width 9 height 44
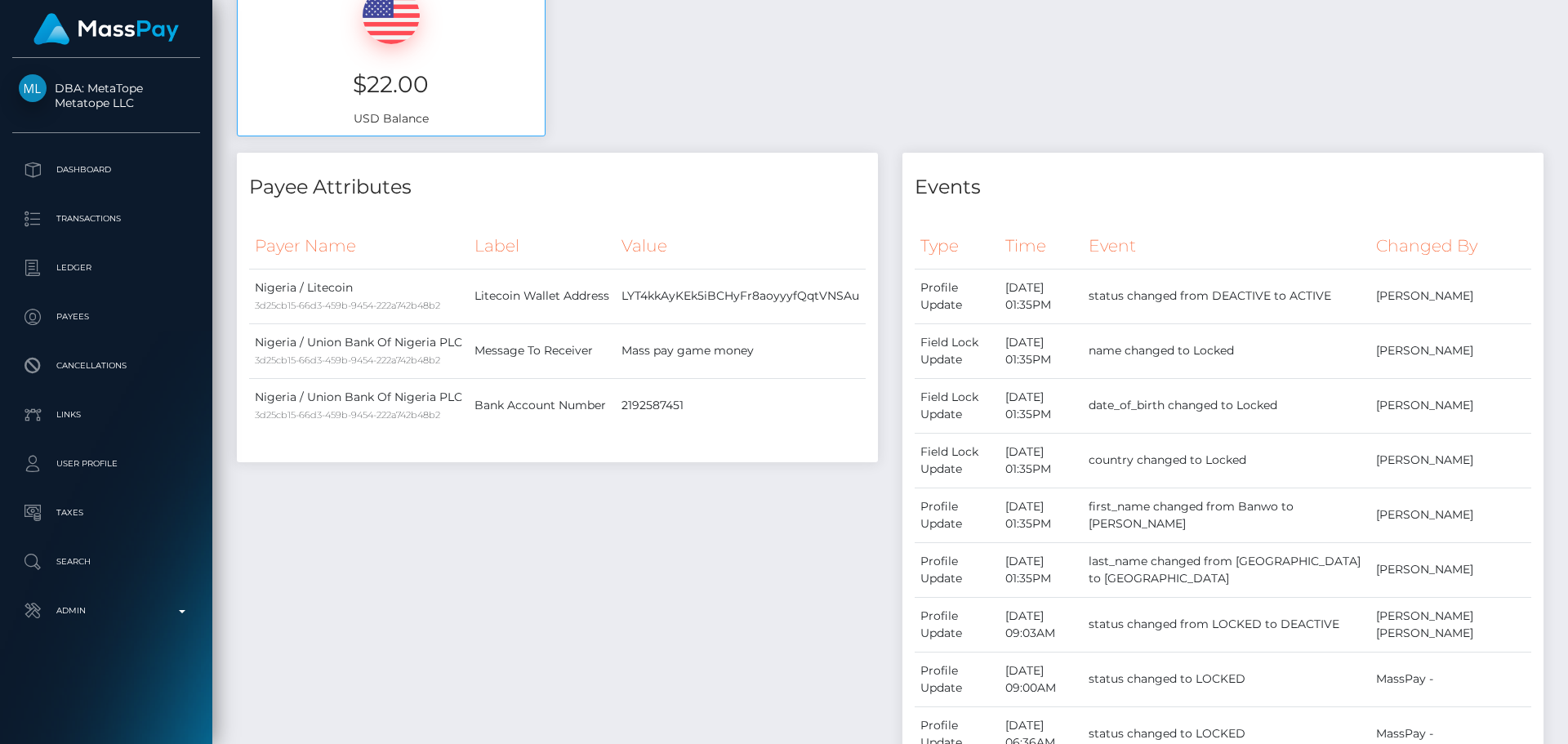
scroll to position [0, 0]
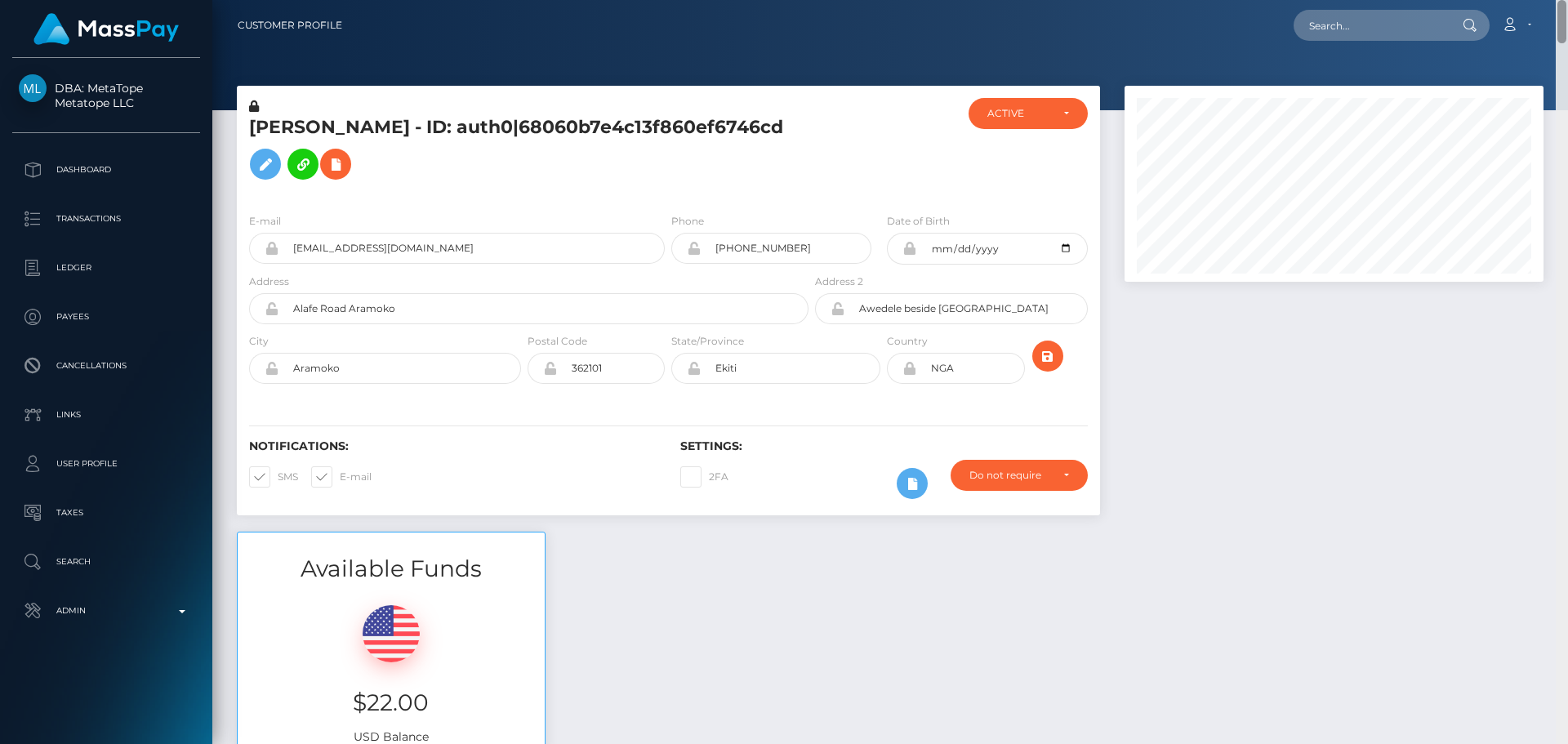
drag, startPoint x: 1563, startPoint y: 445, endPoint x: 1525, endPoint y: 2, distance: 444.6
click at [1553, 0] on html "DBA: MetaTope Metatope LLC Dashboard Transactions Ledger Payees Links" at bounding box center [784, 372] width 1568 height 744
click at [1375, 29] on input "text" at bounding box center [1370, 25] width 154 height 31
paste input "usr_03e566a1-74fd-11f0-9703-0266f44cc279"
click at [1333, 26] on input "usr_03e566a1-74fd-11f0-9703-0266f44cc279" at bounding box center [1370, 25] width 154 height 31
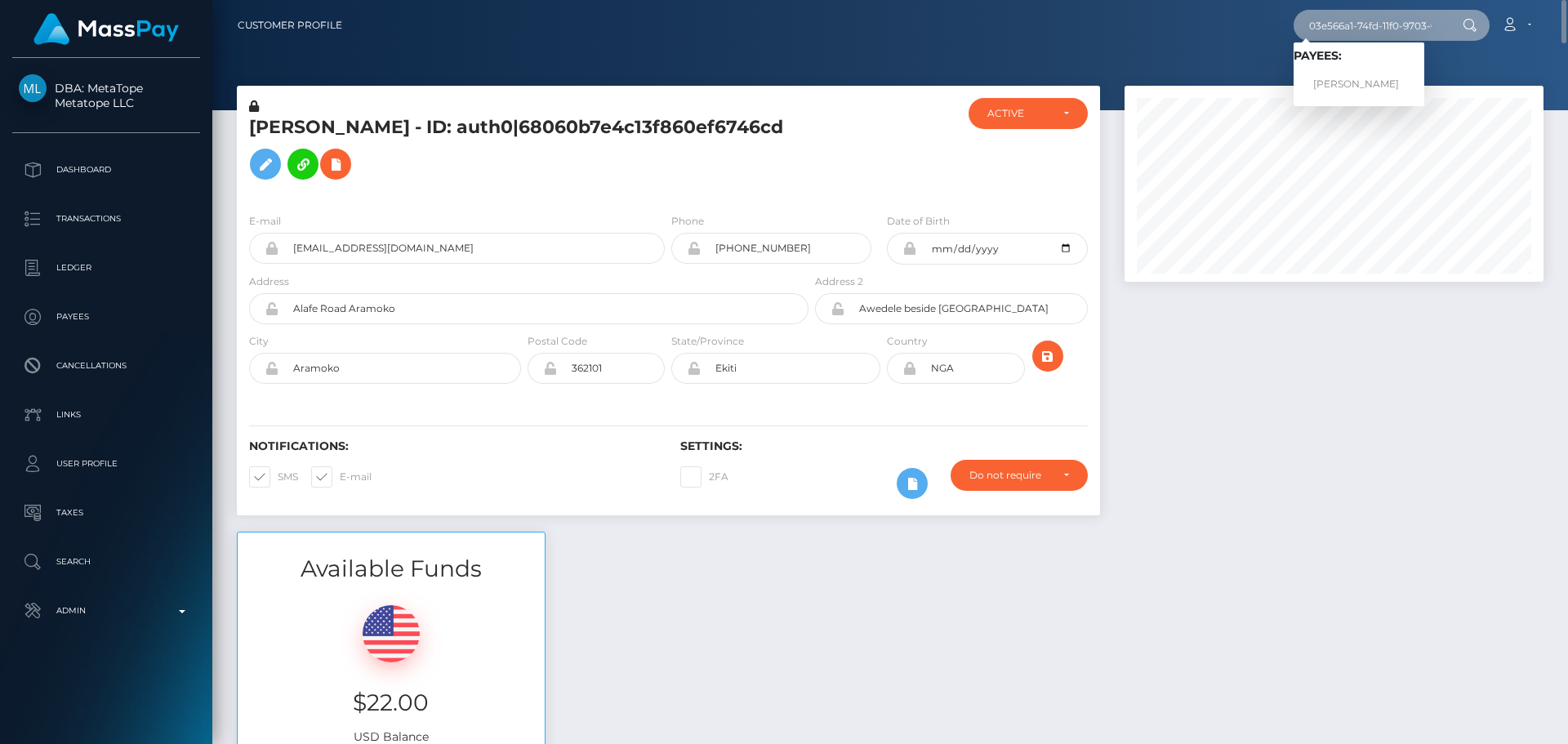
type input "03e566a1-74fd-11f0-9703-0266f44cc279"
click at [1359, 82] on link "[PERSON_NAME]" at bounding box center [1358, 84] width 131 height 30
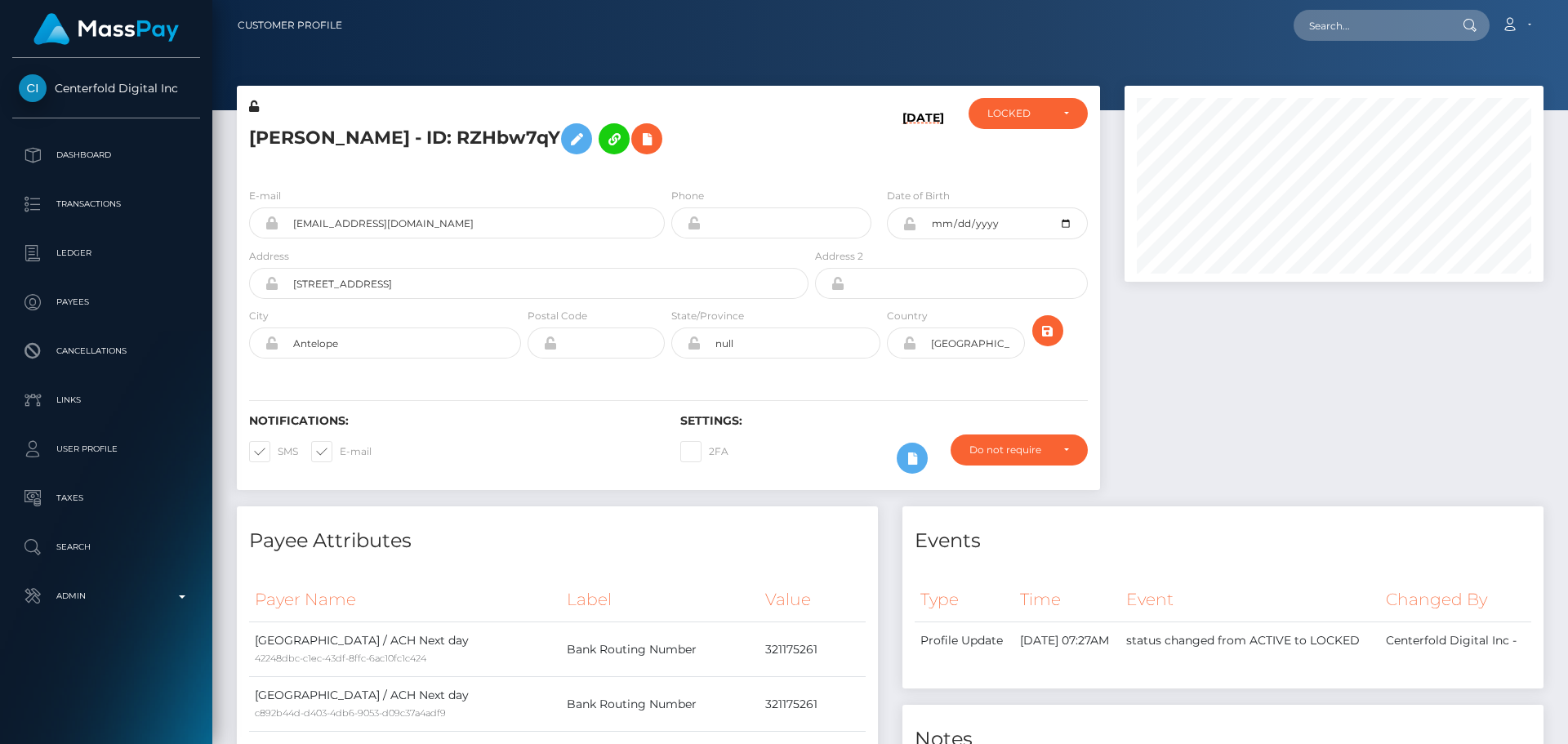
scroll to position [196, 420]
click at [808, 169] on div "[PERSON_NAME] - ID: RZHbw7qY" at bounding box center [524, 136] width 575 height 76
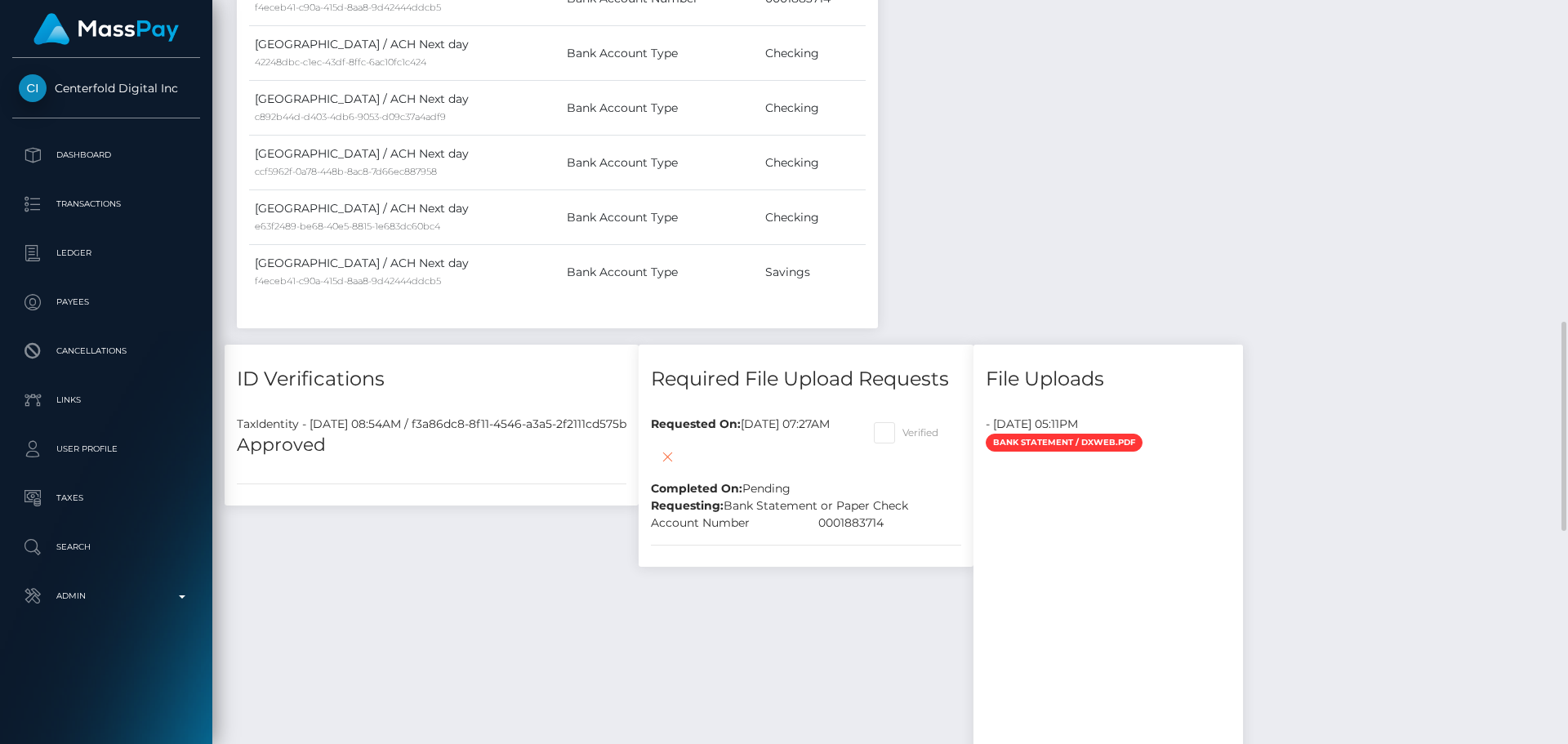
scroll to position [1226, 0]
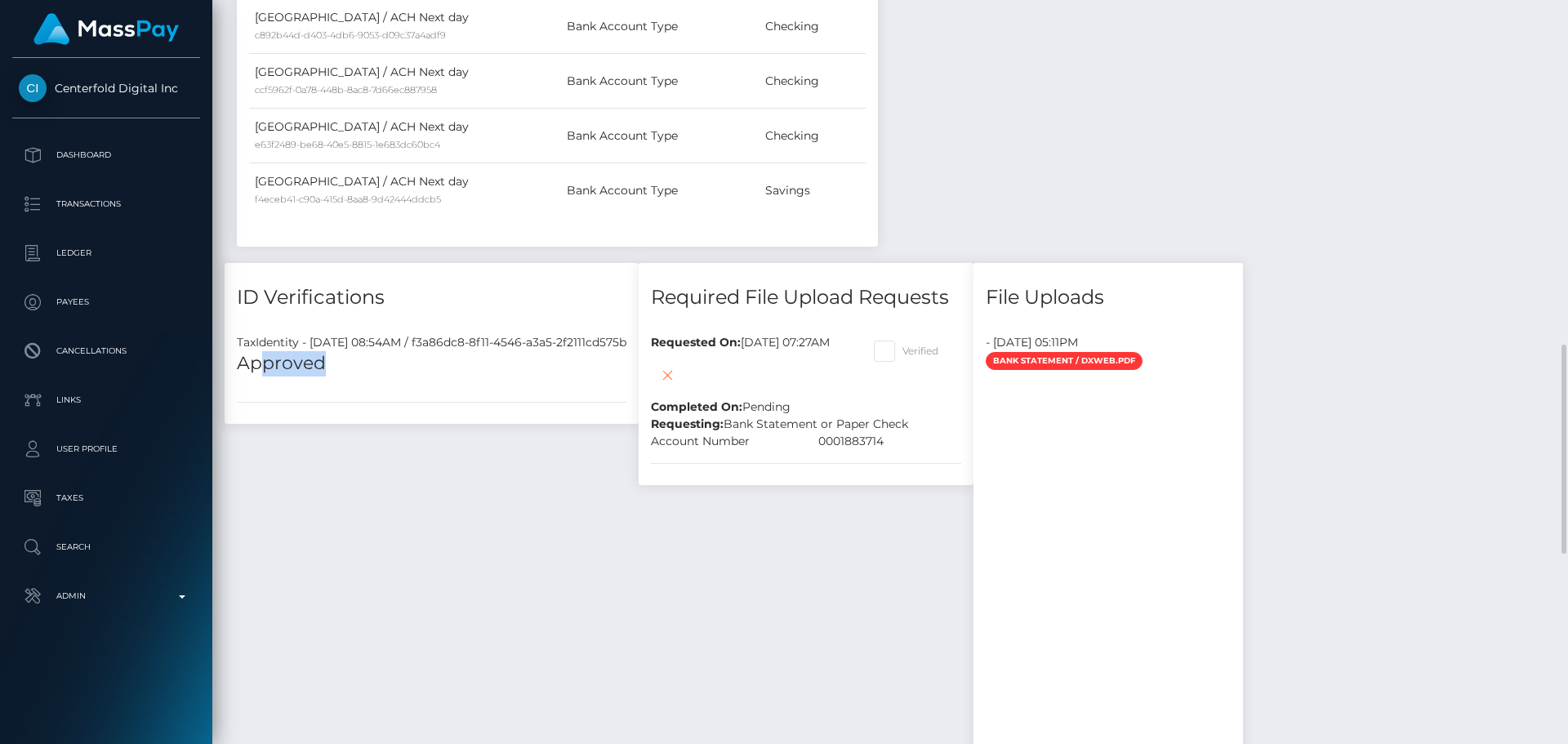
drag, startPoint x: 261, startPoint y: 359, endPoint x: 389, endPoint y: 372, distance: 128.7
click at [382, 372] on h5 "Approved" at bounding box center [432, 364] width 389 height 25
click at [513, 377] on div "Approved" at bounding box center [432, 370] width 414 height 37
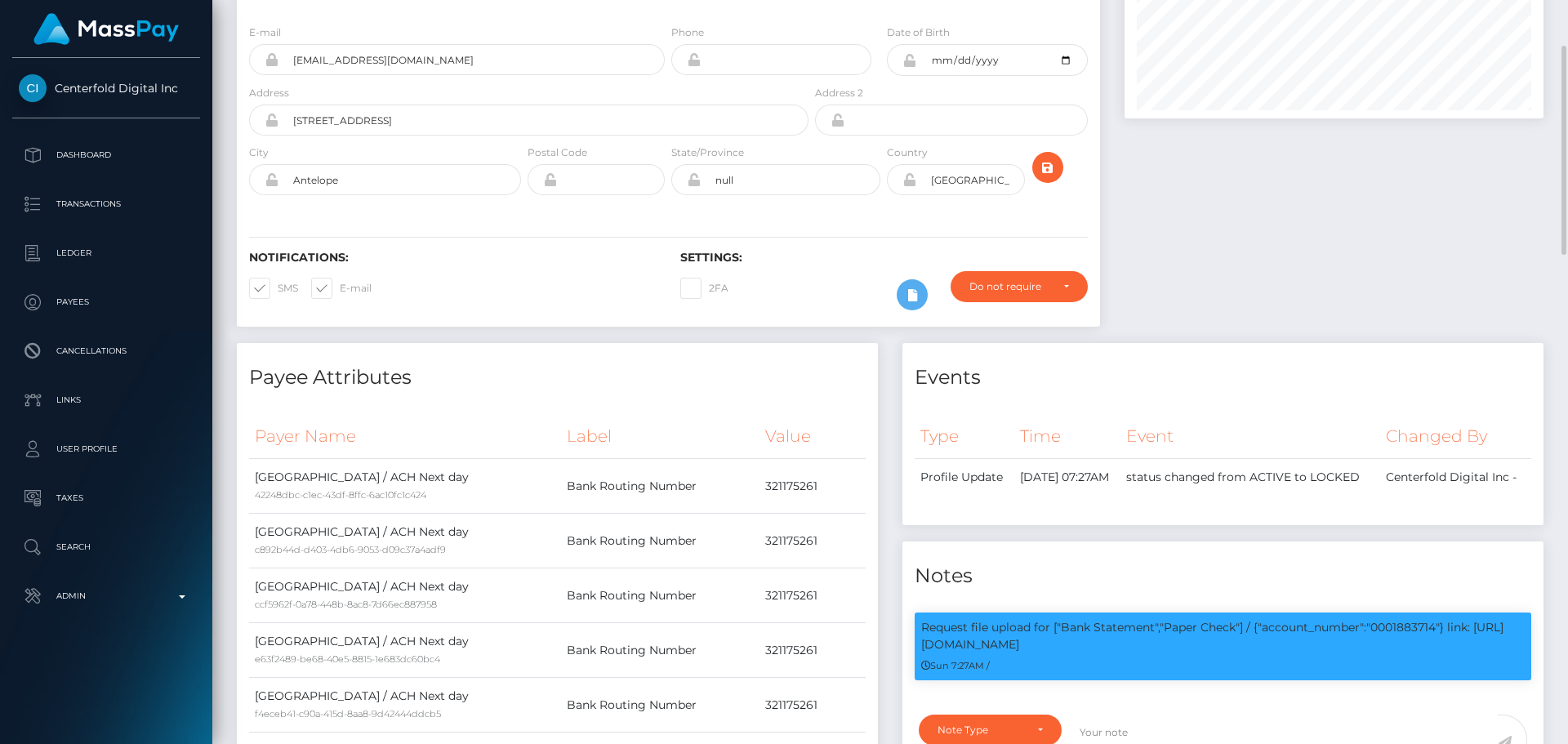
scroll to position [0, 0]
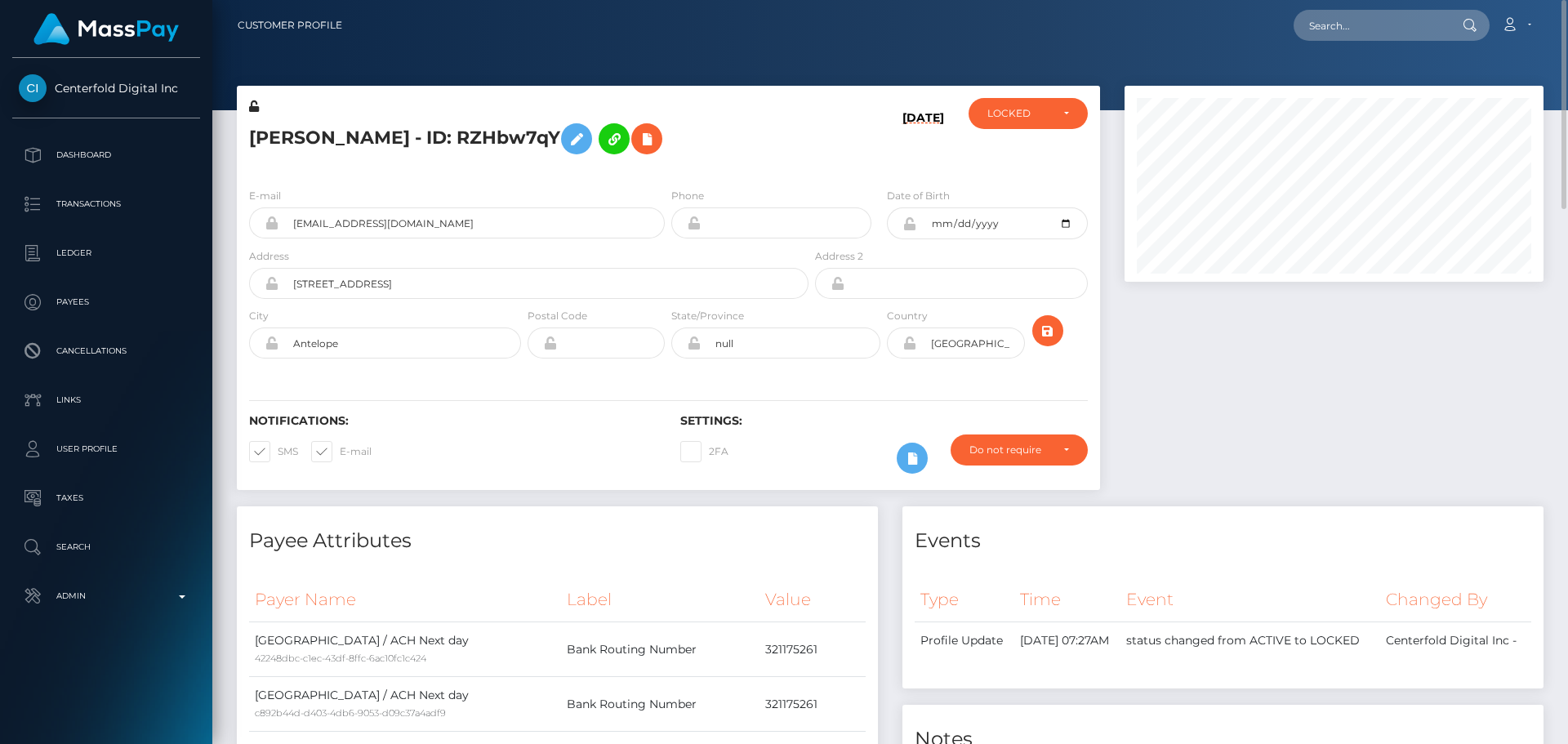
click at [790, 374] on div "E-mail [EMAIL_ADDRESS][DOMAIN_NAME] Phone Date of Birth" at bounding box center [669, 275] width 864 height 200
click at [796, 380] on div "Notifications: SMS E-mail Settings: 2FA" at bounding box center [669, 433] width 864 height 116
click at [984, 115] on div "LOCKED" at bounding box center [1028, 113] width 119 height 31
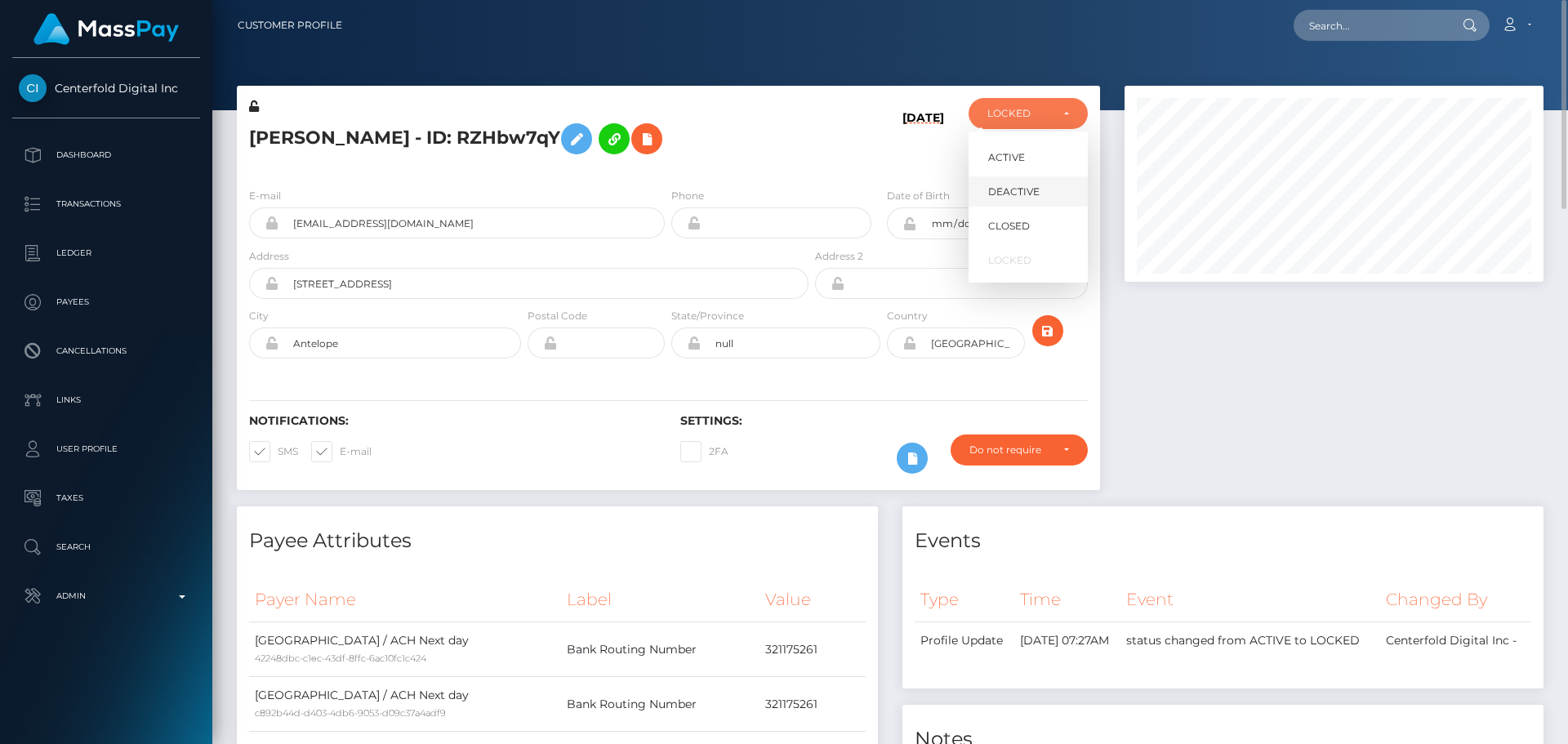
click at [1016, 188] on span "DEACTIVE" at bounding box center [1014, 192] width 52 height 15
select select "DEACTIVE"
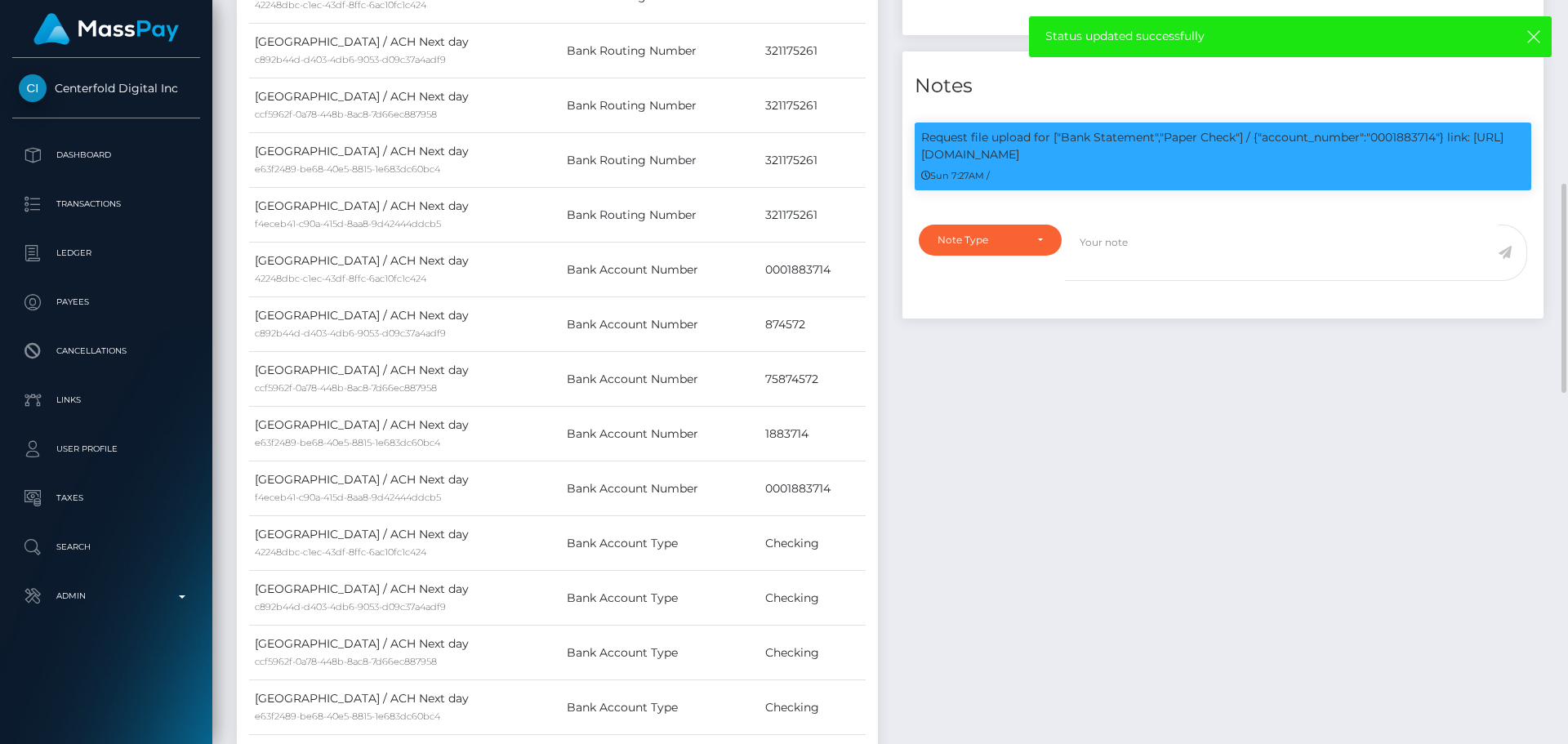
scroll to position [572, 0]
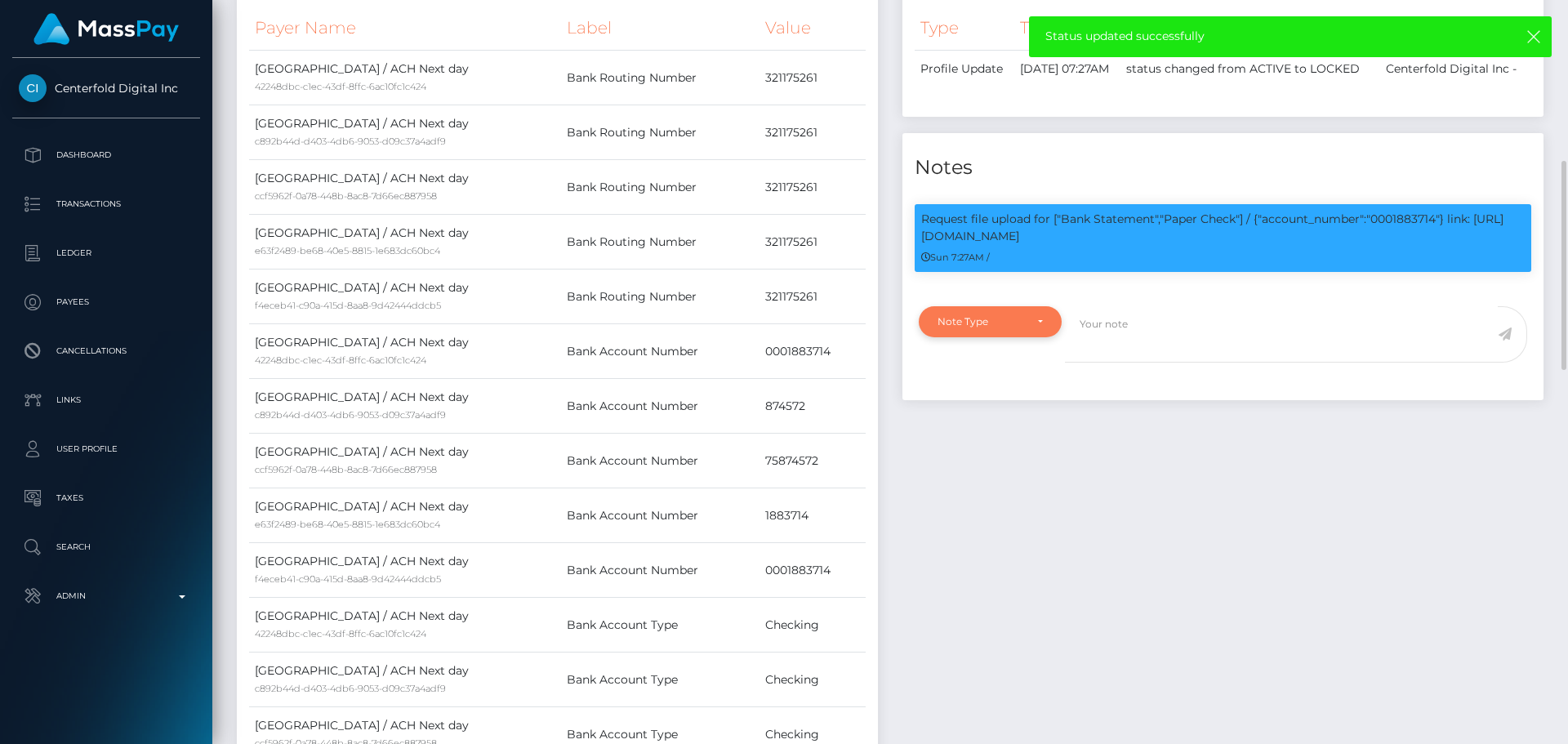
click at [1036, 329] on div "Note Type" at bounding box center [990, 322] width 106 height 13
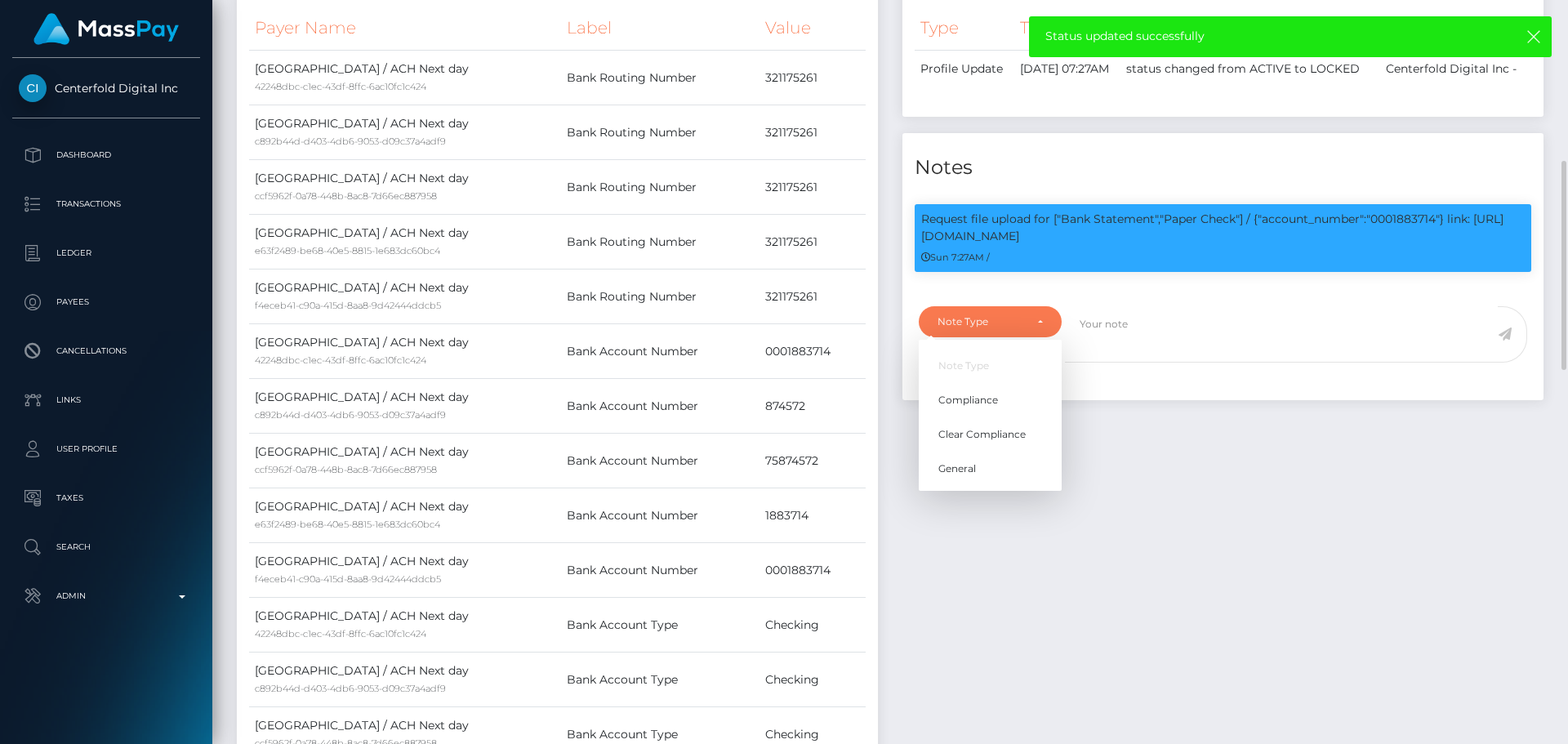
scroll to position [196, 420]
click at [987, 408] on span "Compliance" at bounding box center [967, 400] width 60 height 15
select select "COMPLIANCE"
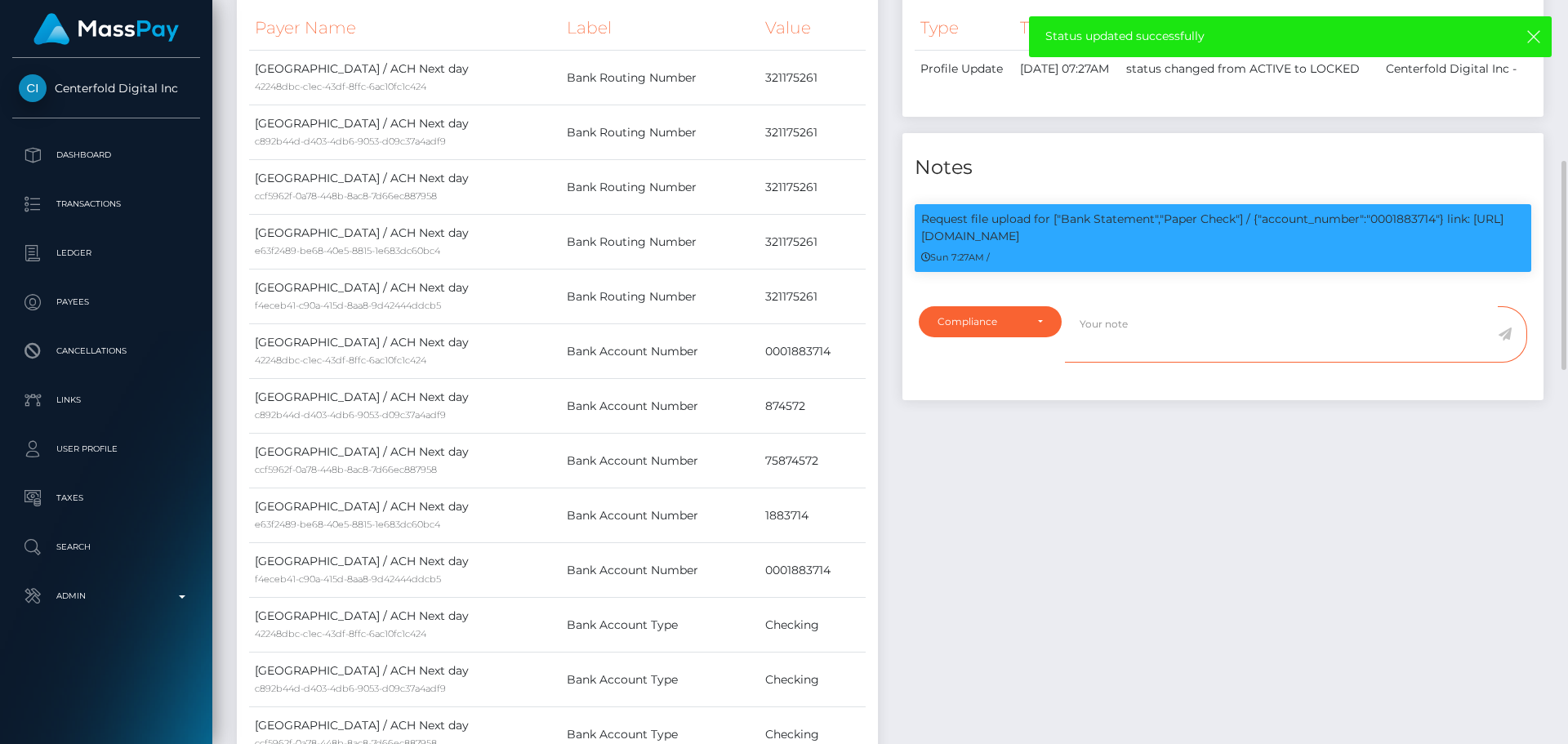
click at [1201, 351] on textarea at bounding box center [1281, 334] width 433 height 56
type textarea "I"
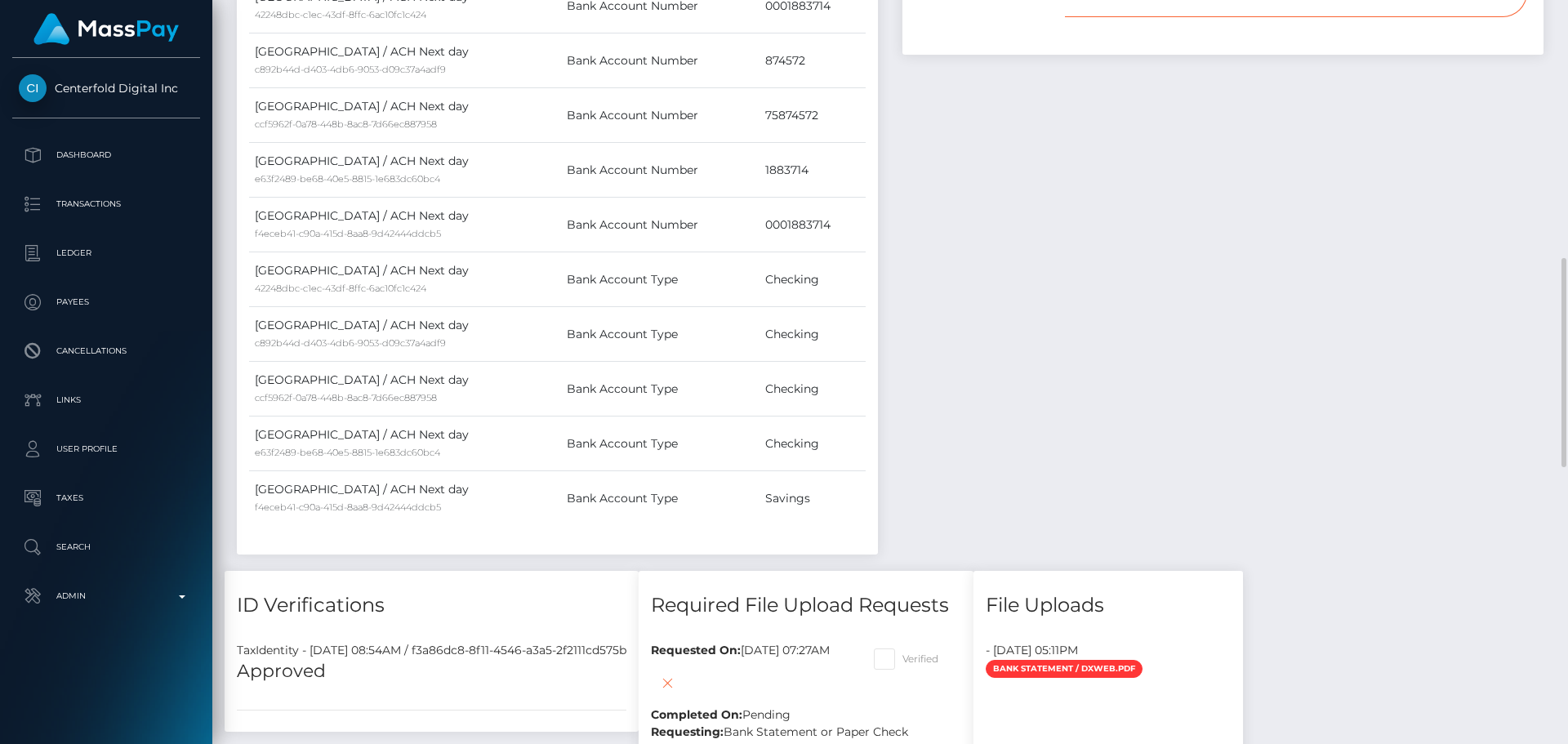
scroll to position [673, 0]
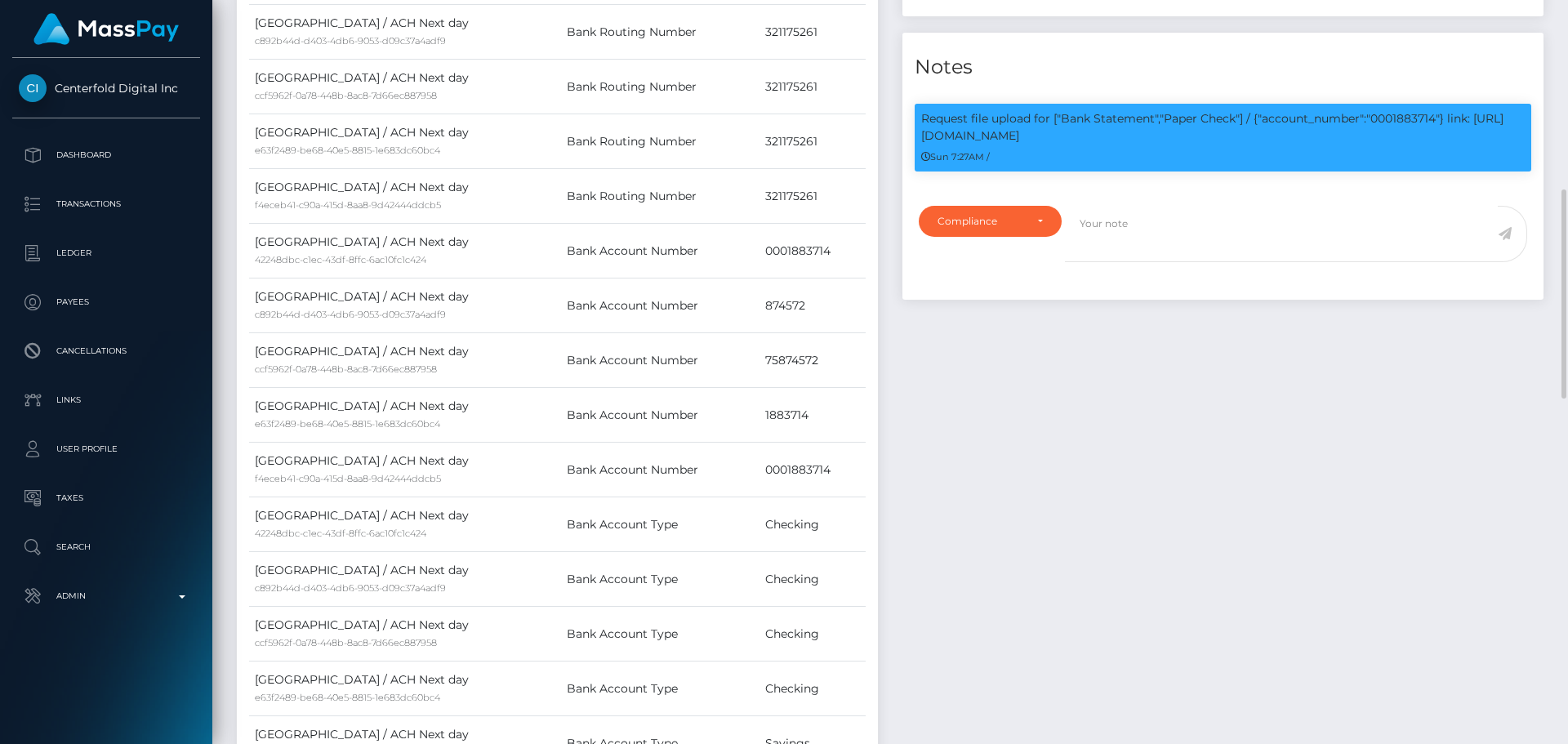
click at [1033, 389] on div "Events Type Time Event Changed By" at bounding box center [1222, 324] width 665 height 982
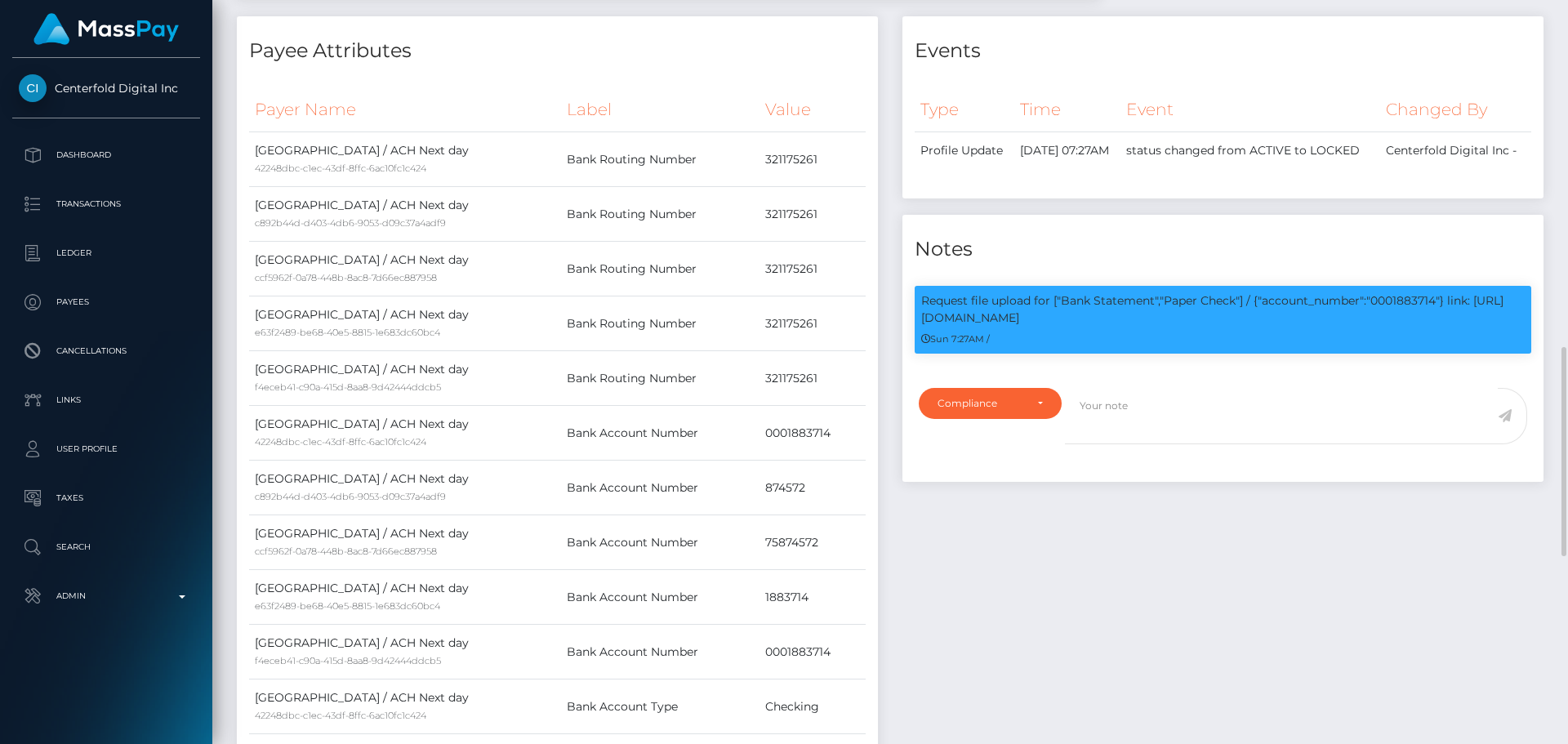
scroll to position [653, 0]
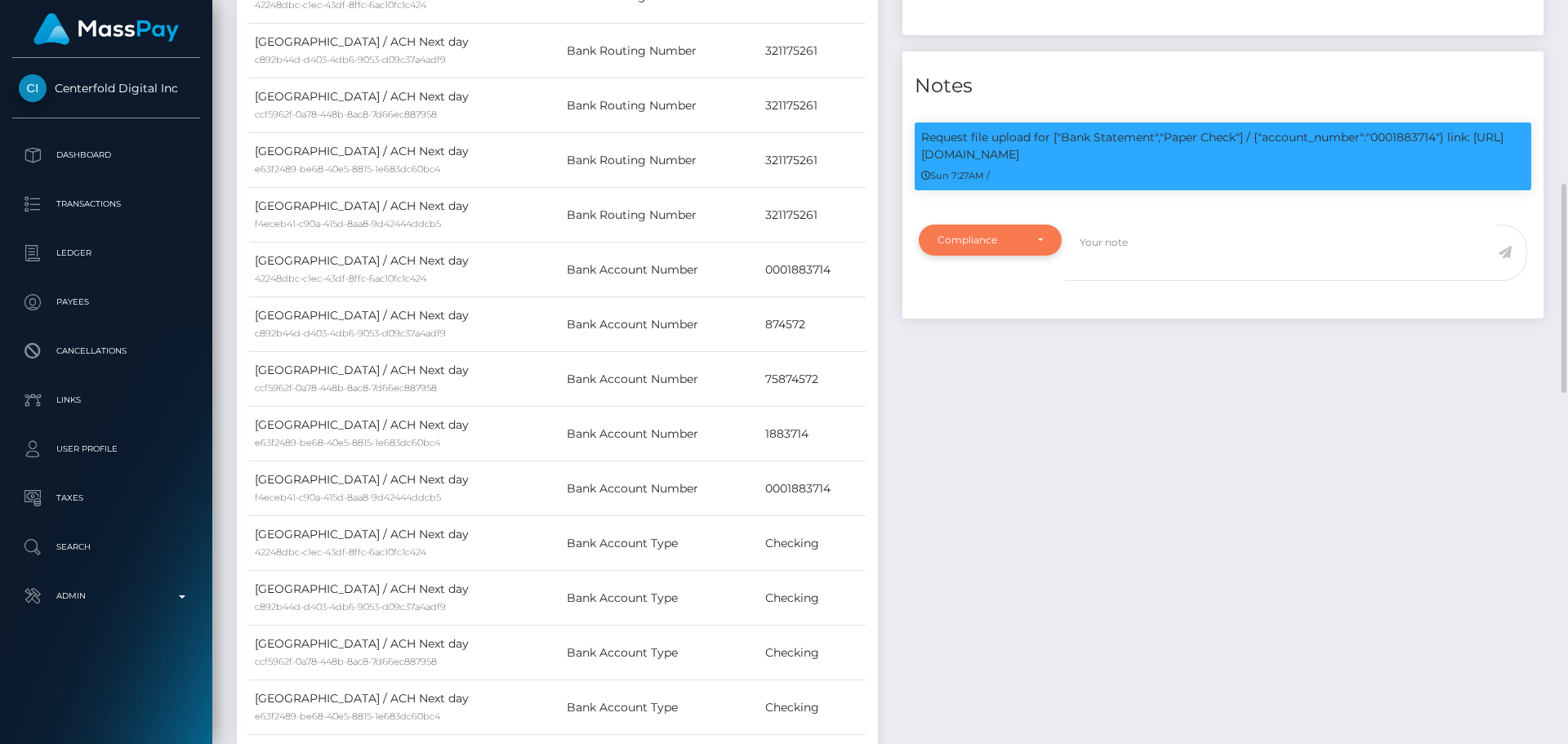
click at [1036, 247] on div "Compliance" at bounding box center [990, 240] width 106 height 13
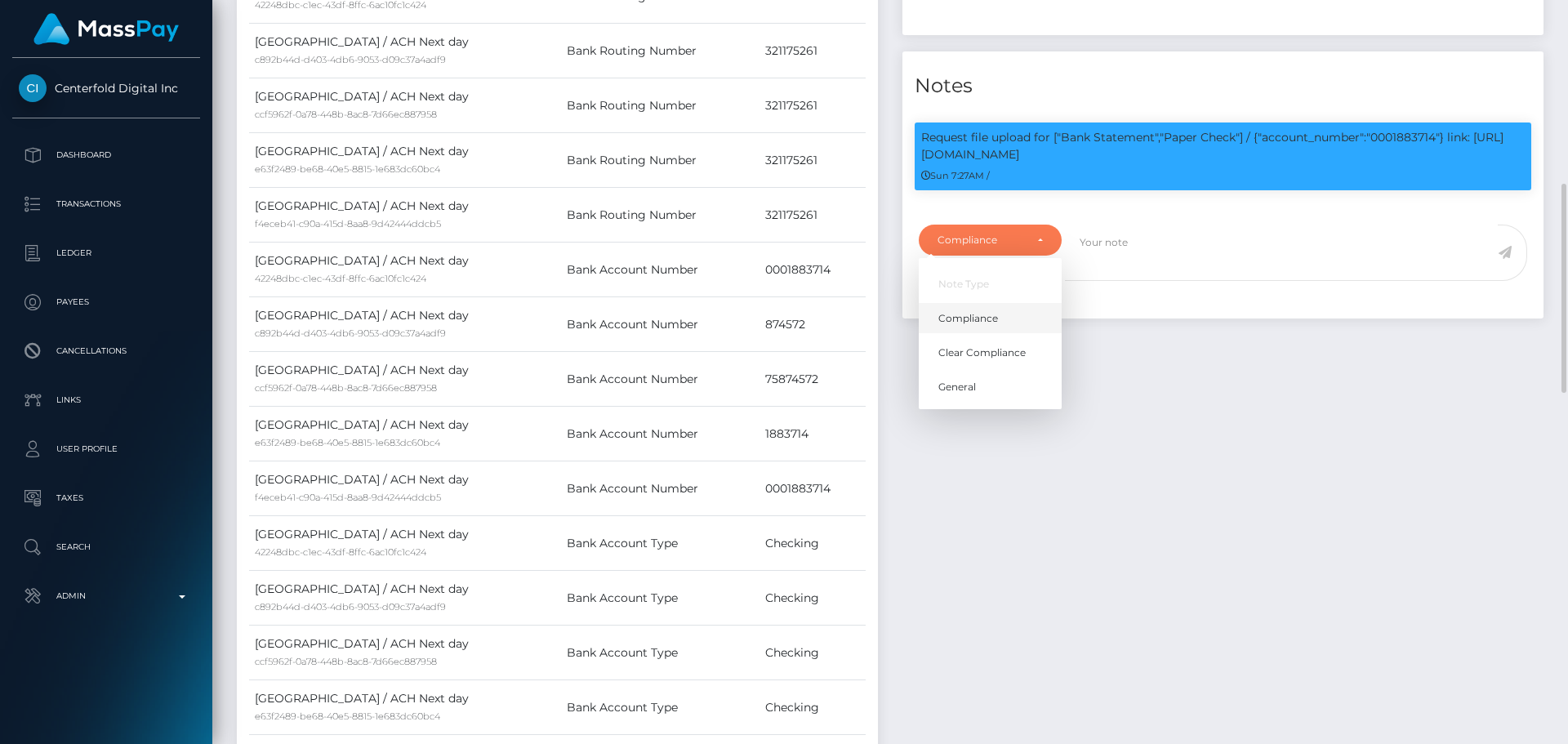
click at [997, 326] on span "Compliance" at bounding box center [967, 318] width 60 height 15
select select "COMPLIANCE"
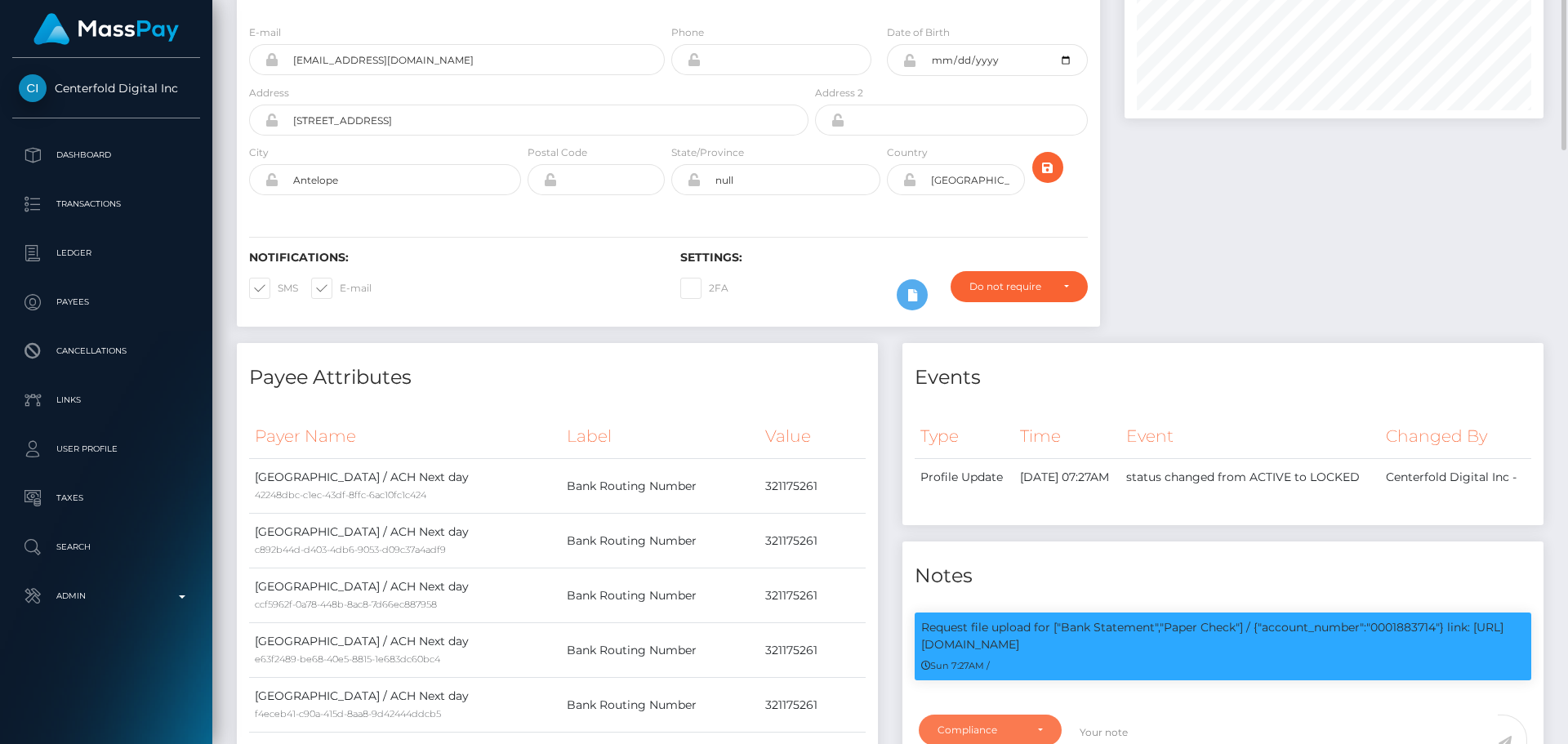
scroll to position [0, 0]
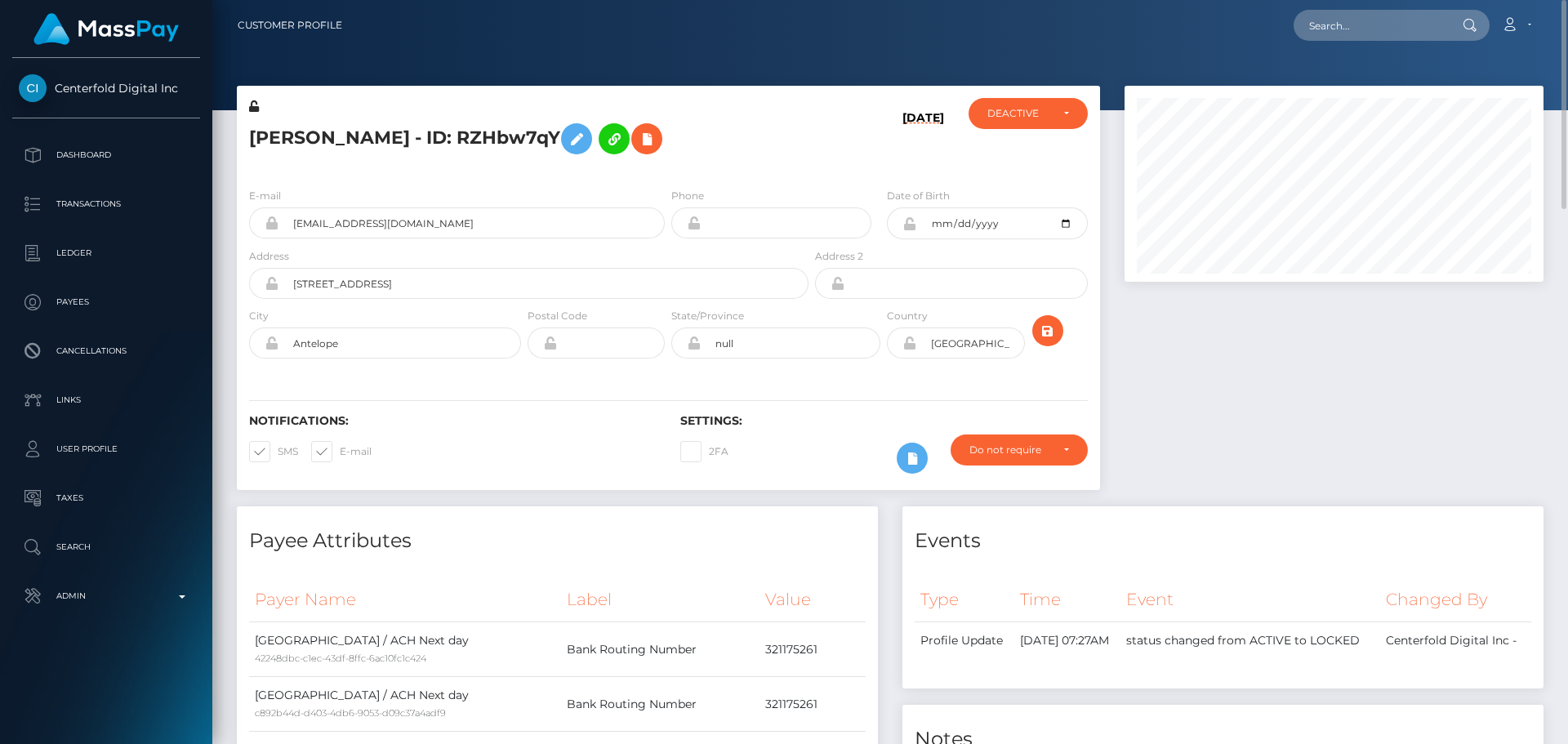
click at [482, 144] on h5 "[PERSON_NAME] - ID: RZHbw7qY" at bounding box center [524, 139] width 551 height 47
copy h5 "RZHbw7qY"
click at [1341, 28] on input "text" at bounding box center [1370, 25] width 154 height 31
paste input "RZHbw7qY"
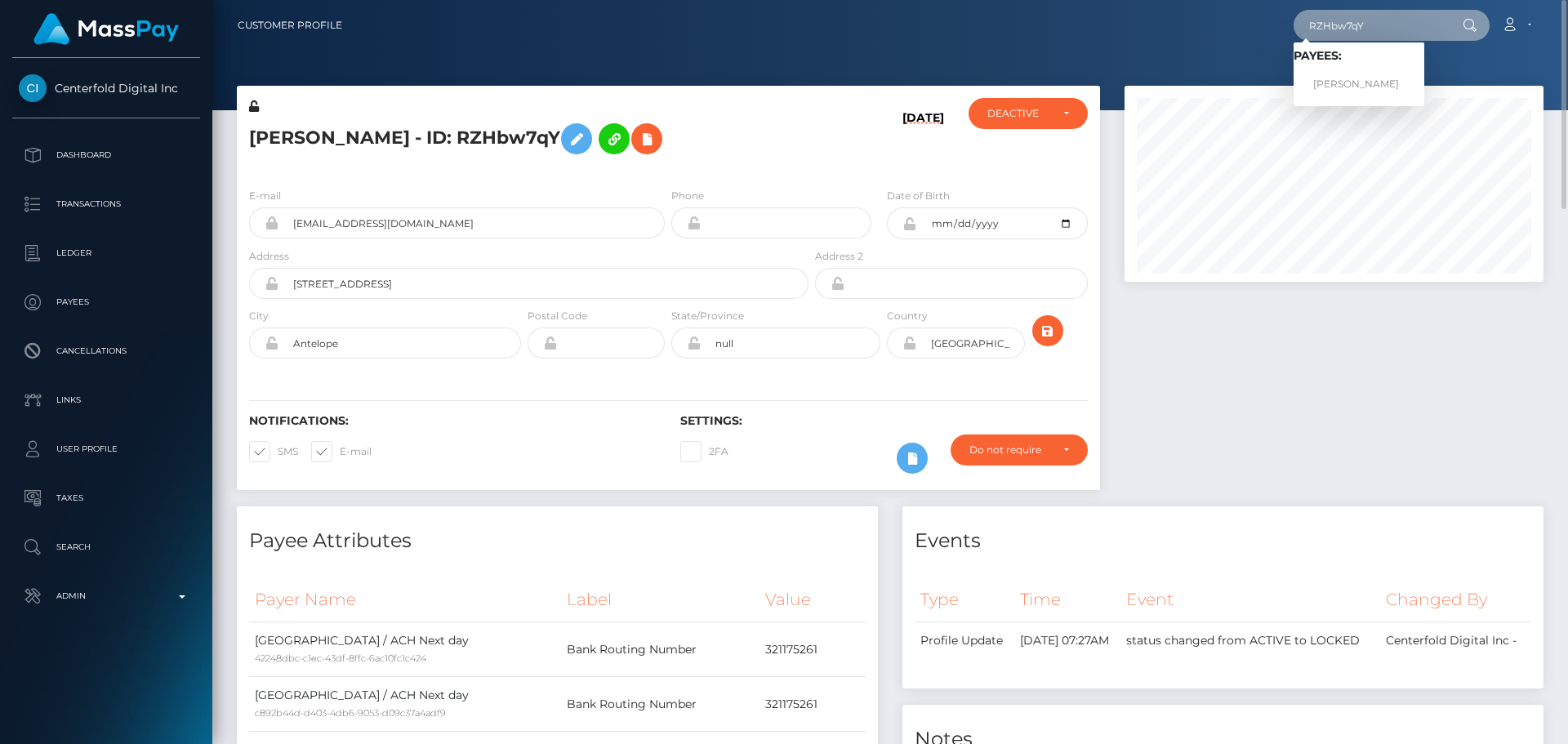
type input "RZHbw7qY"
click at [1345, 82] on link "Kieranne Kawai" at bounding box center [1358, 84] width 131 height 30
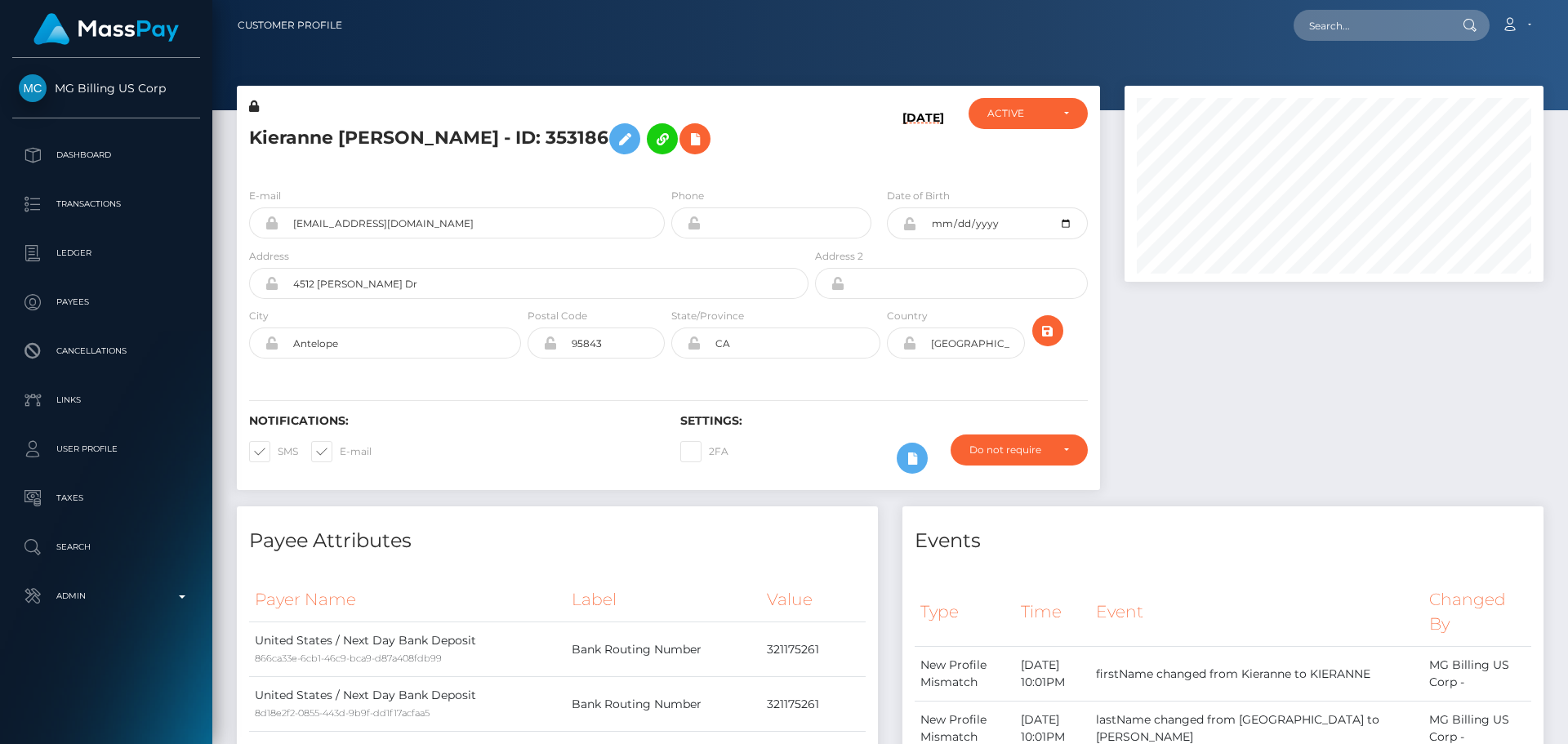
scroll to position [196, 420]
click at [820, 155] on div "02/10/23" at bounding box center [884, 136] width 144 height 76
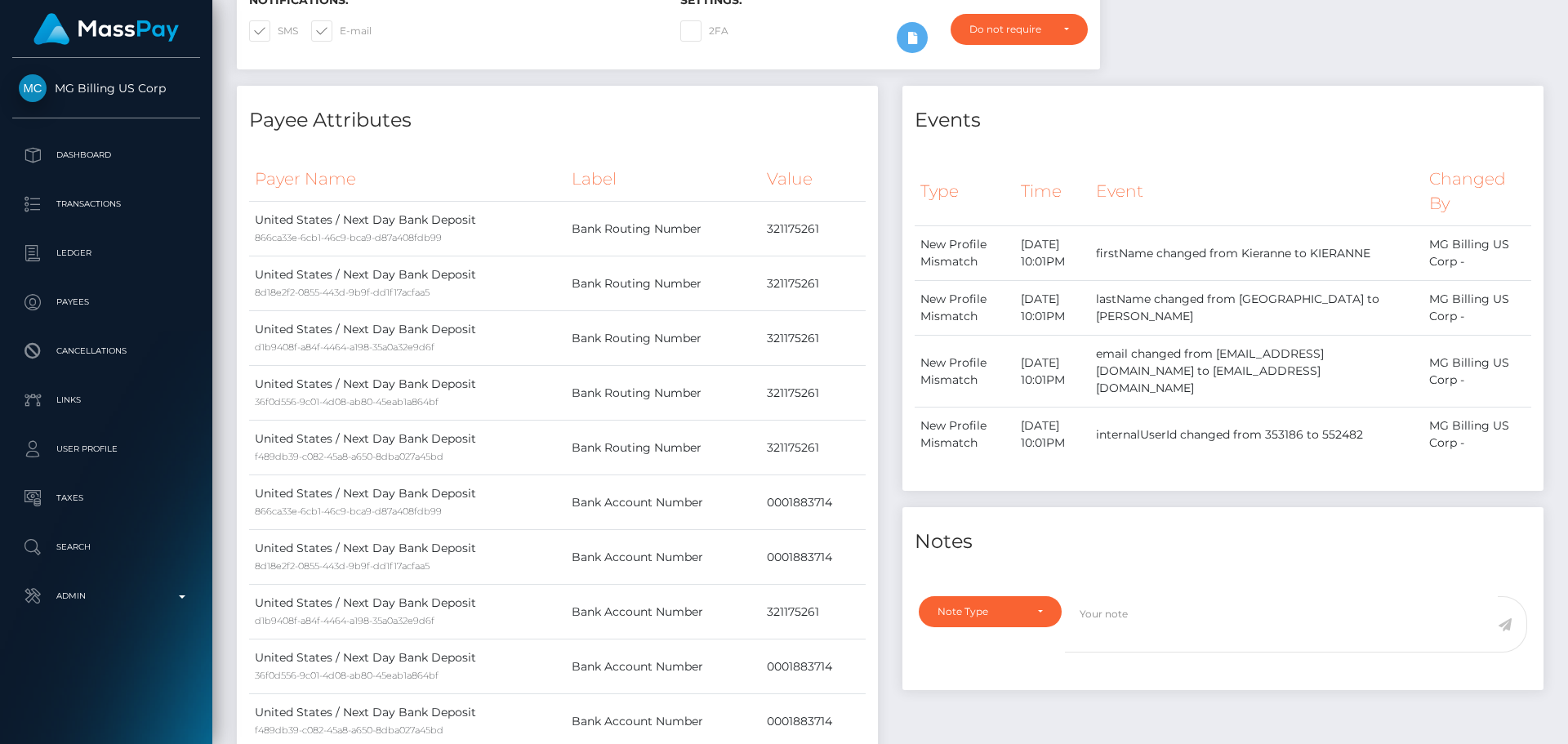
scroll to position [0, 0]
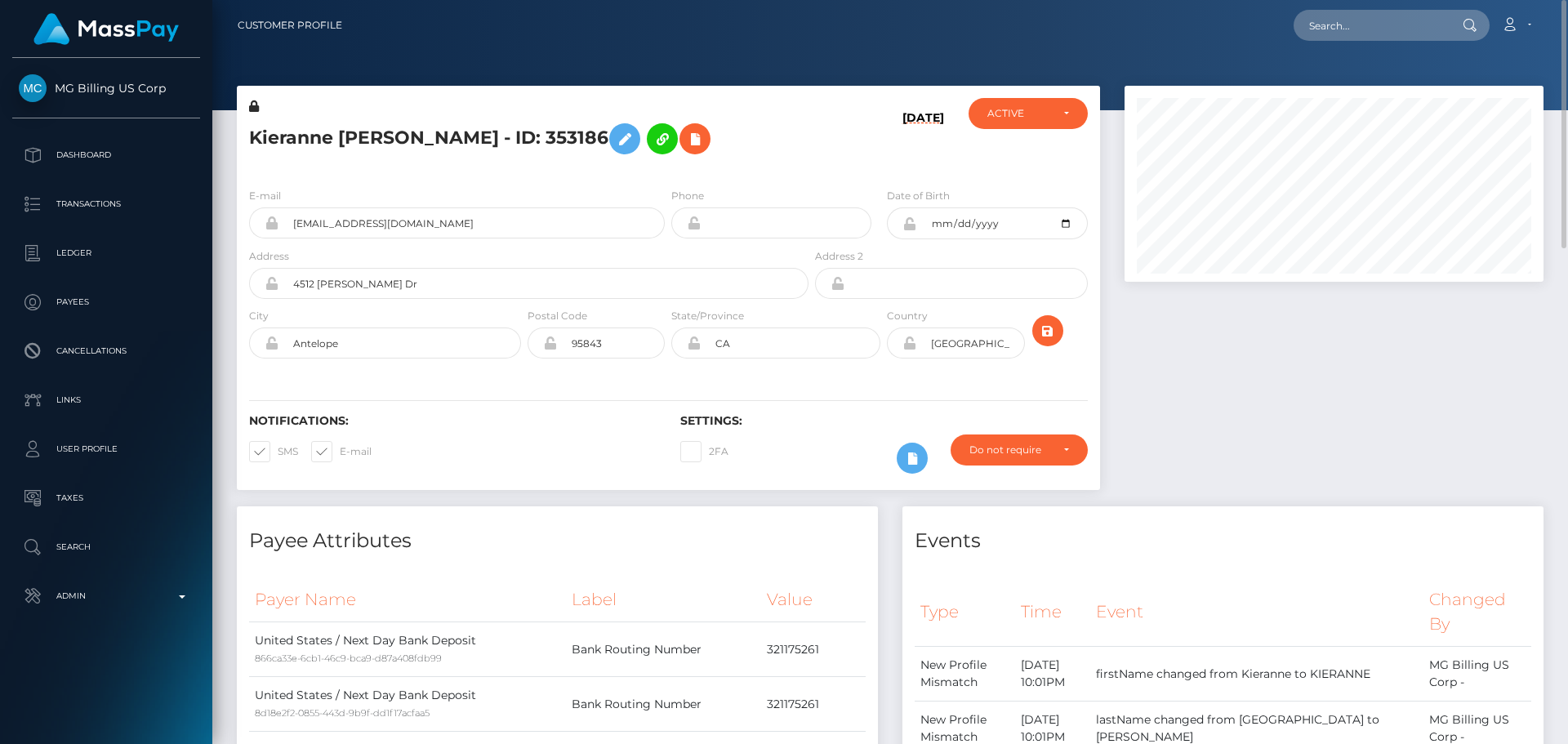
click at [808, 152] on div "Kieranne Maureen Taheny - ID: 353186" at bounding box center [524, 136] width 575 height 76
click at [795, 151] on h5 "Kieranne Maureen Taheny - ID: 353186" at bounding box center [524, 139] width 551 height 47
click at [787, 152] on h5 "Kieranne Maureen Taheny - ID: 353186" at bounding box center [524, 139] width 551 height 47
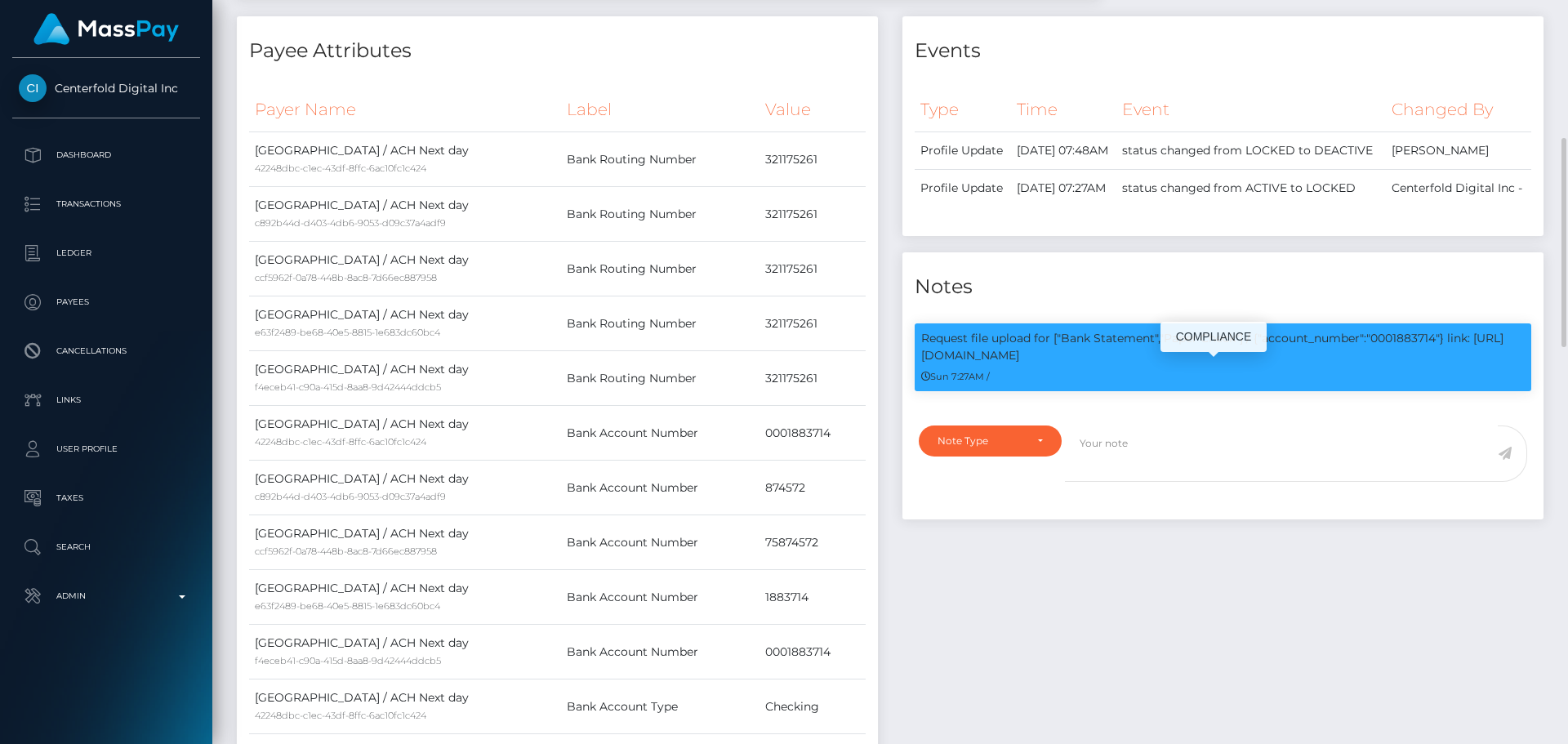
scroll to position [572, 0]
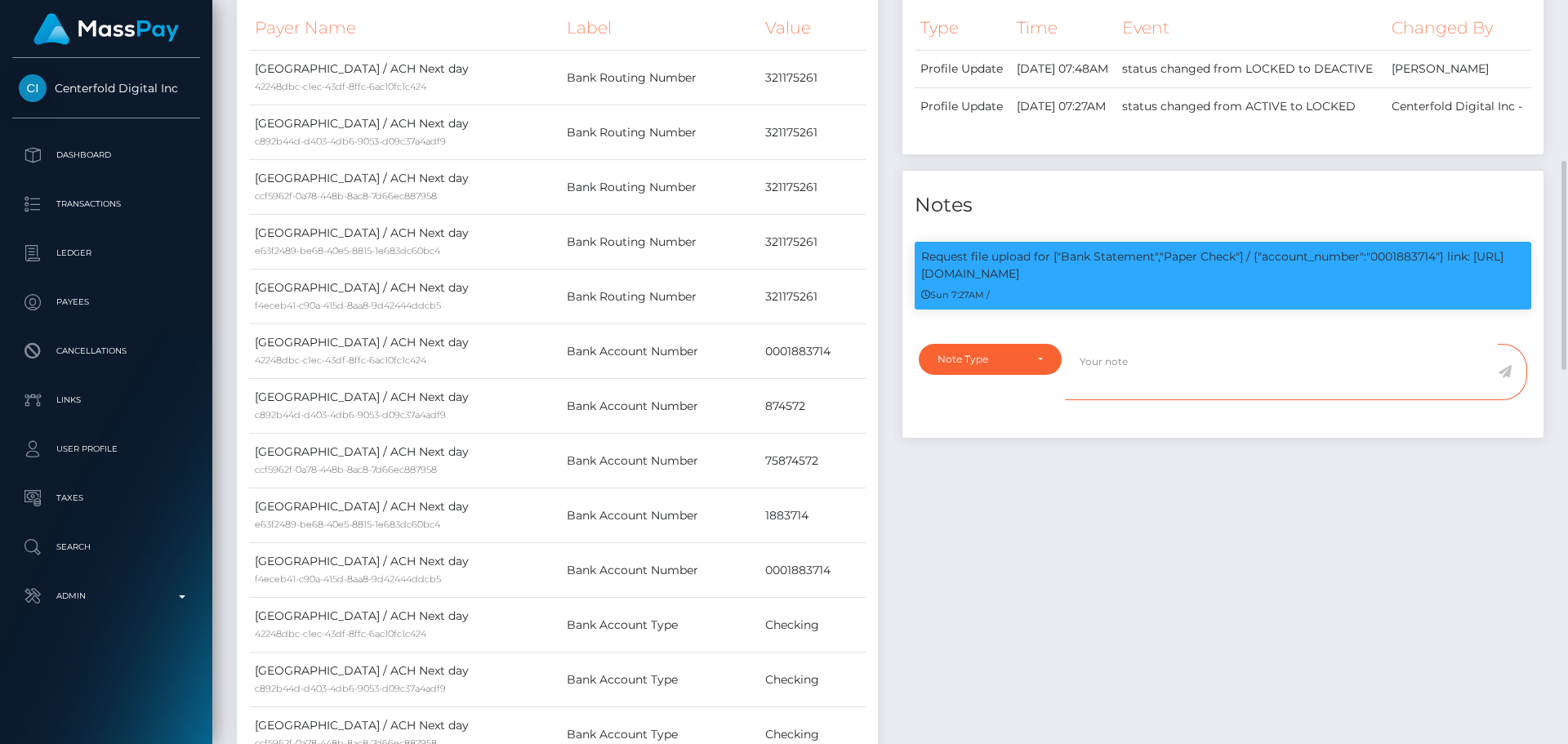
click at [1144, 400] on textarea at bounding box center [1281, 372] width 433 height 56
paste textarea "Bank statement provided for showing that the bank account belongs to [PERSON_NA…"
type textarea "Bank statement provided for showing that the bank account belongs to [PERSON_NA…"
click at [1039, 366] on div "Note Type" at bounding box center [990, 359] width 106 height 13
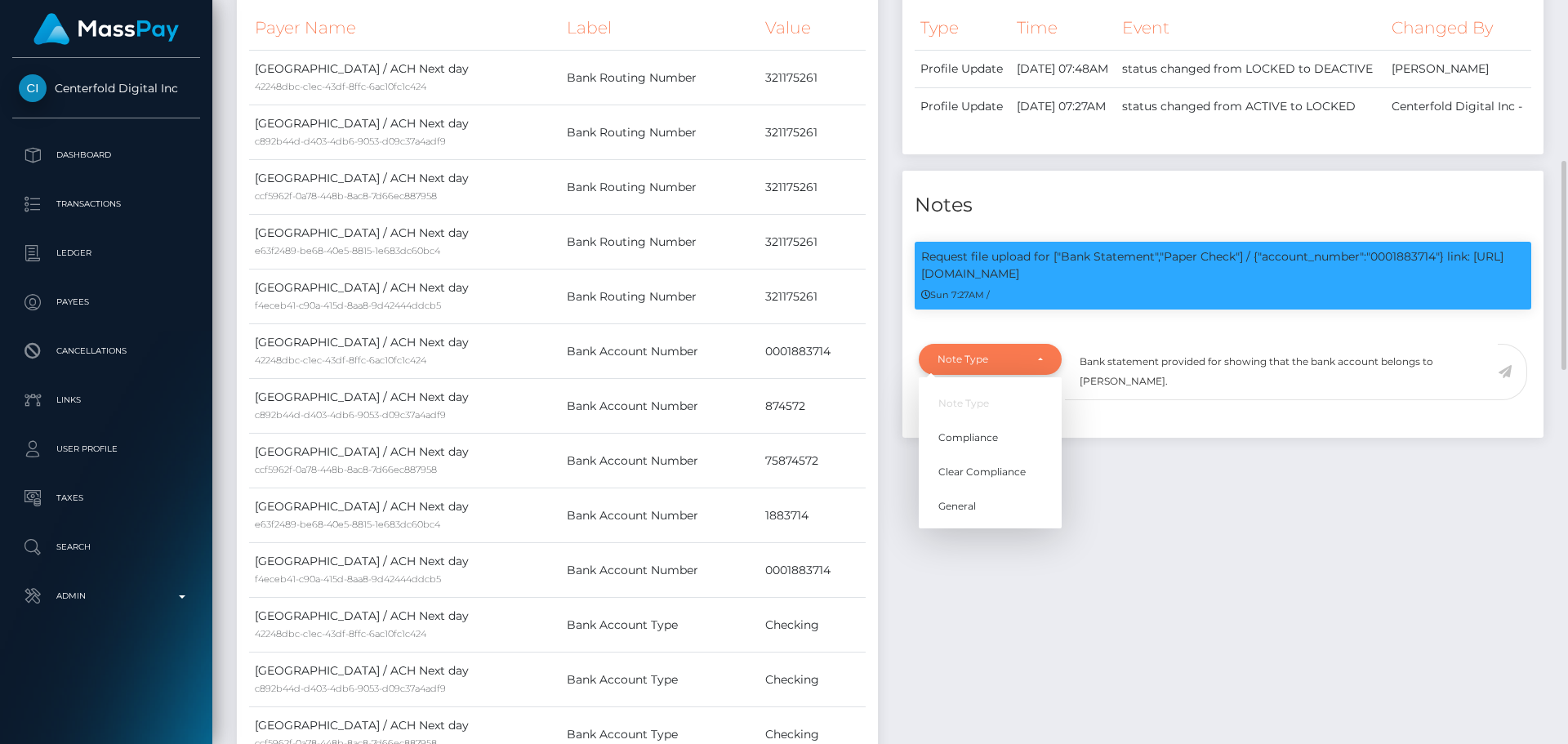
scroll to position [196, 420]
click at [999, 452] on link "Compliance" at bounding box center [990, 437] width 143 height 30
select select "COMPLIANCE"
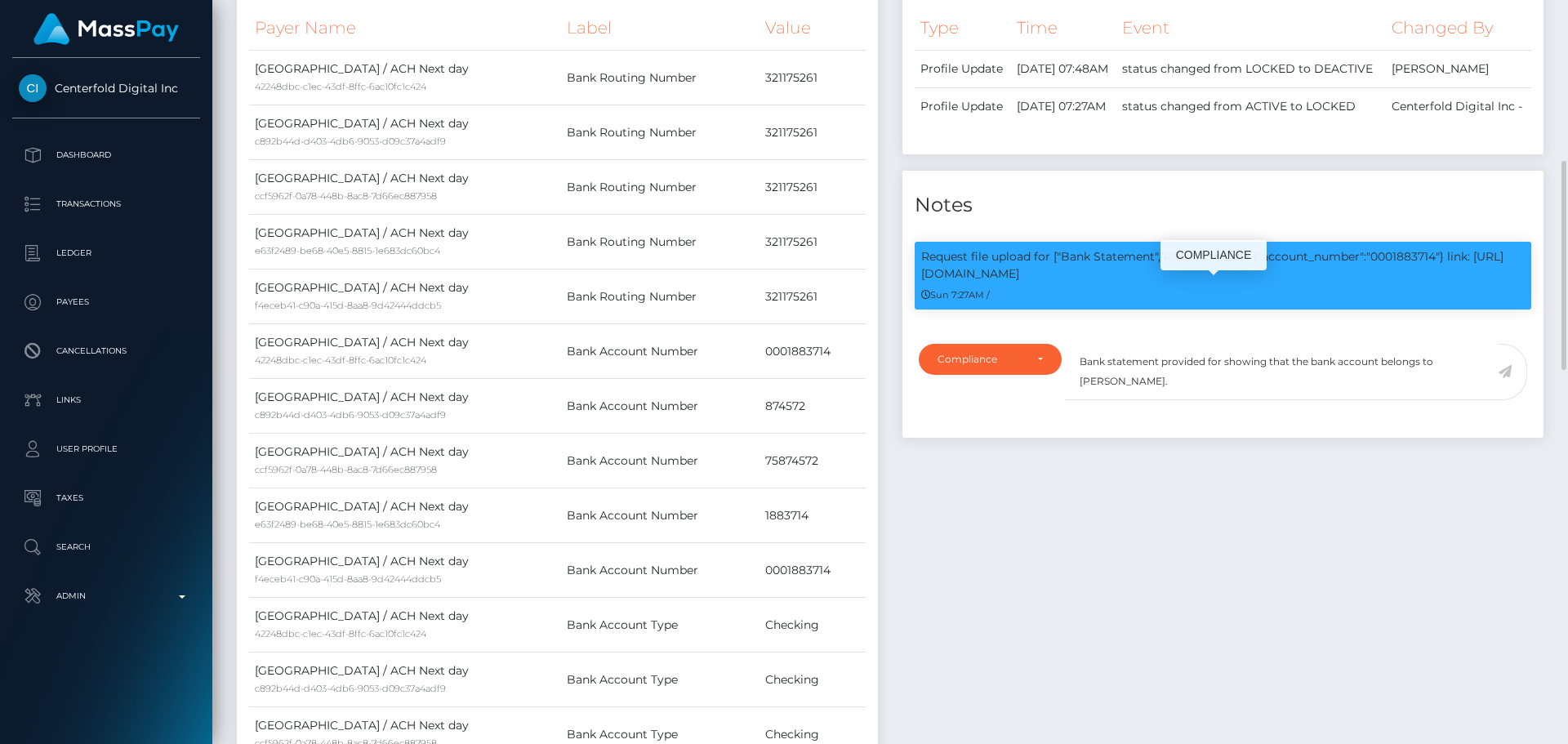
click at [1398, 283] on p "Request file upload for ["Bank Statement","Paper Check"] / {"account_number":"0…" at bounding box center [1222, 265] width 603 height 35
copy p "0001883714"
click at [1219, 400] on textarea "Bank statement provided for showing that the bank account belongs to [PERSON_NA…" at bounding box center [1281, 372] width 433 height 56
paste textarea "0001883714"
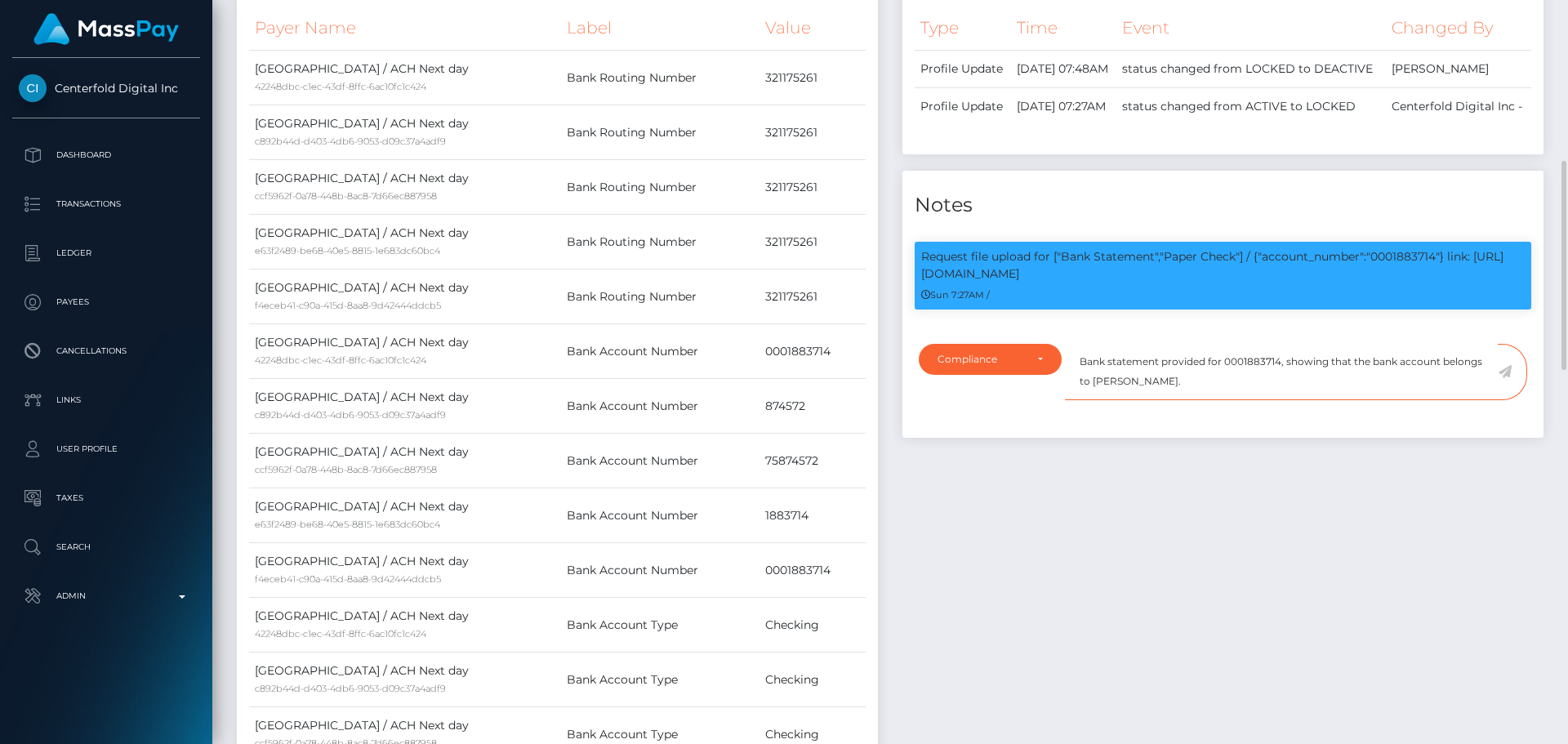
click at [1114, 400] on textarea "Bank statement provided for 0001883714, showing that the bank account belongs t…" at bounding box center [1281, 372] width 433 height 56
drag, startPoint x: 1114, startPoint y: 414, endPoint x: 1167, endPoint y: 417, distance: 53.1
click at [1167, 400] on textarea "Bank statement provided for 0001883714, showing that the bank account belongs t…" at bounding box center [1281, 372] width 433 height 56
paste textarea "KIERANNE [PERSON_NAME]"
click at [1254, 400] on textarea "Bank statement provided for 0001883714, showing that the bank account belongs t…" at bounding box center [1281, 372] width 433 height 56
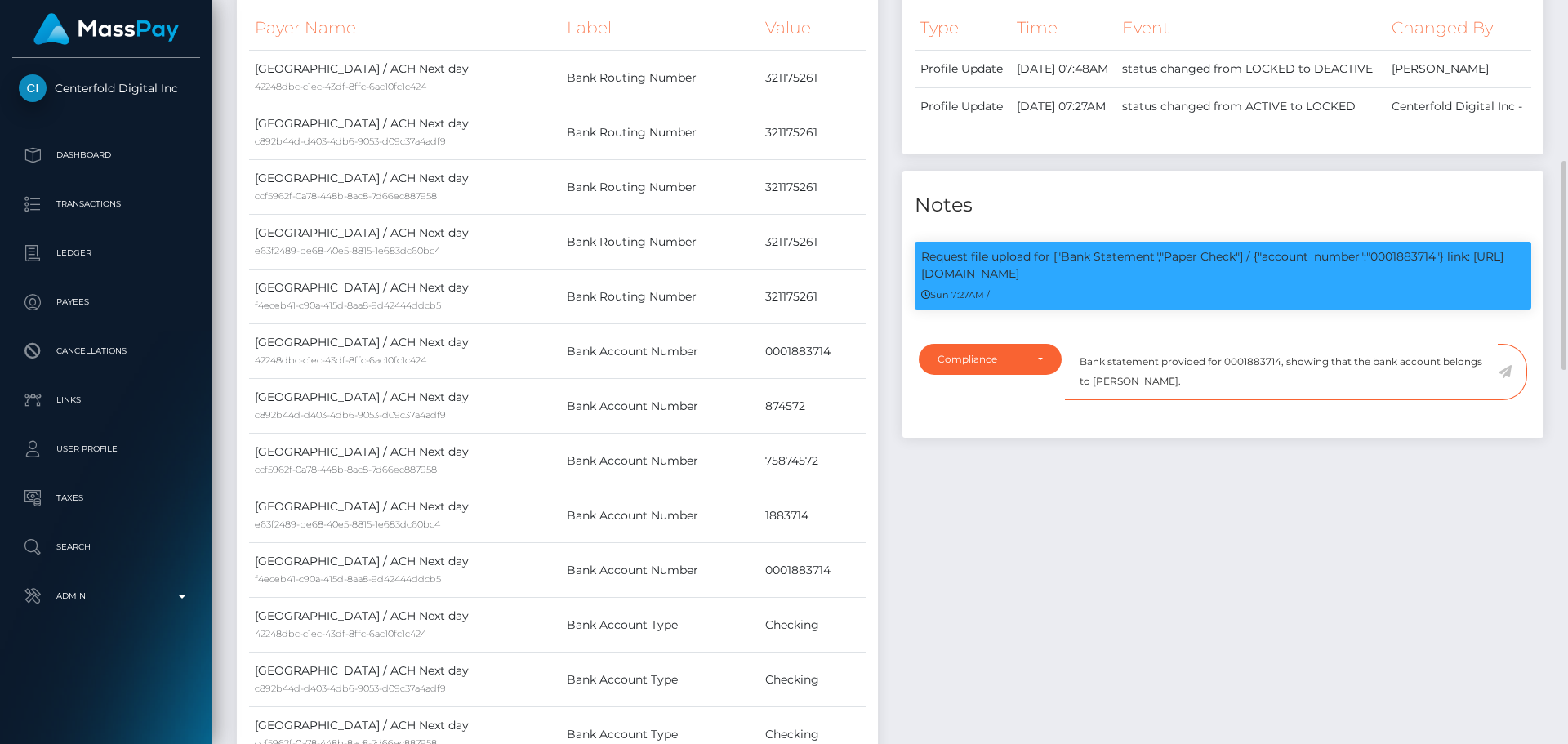
type textarea "Bank statement provided for 0001883714, showing that the bank account belongs t…"
click at [1506, 379] on icon at bounding box center [1505, 372] width 14 height 13
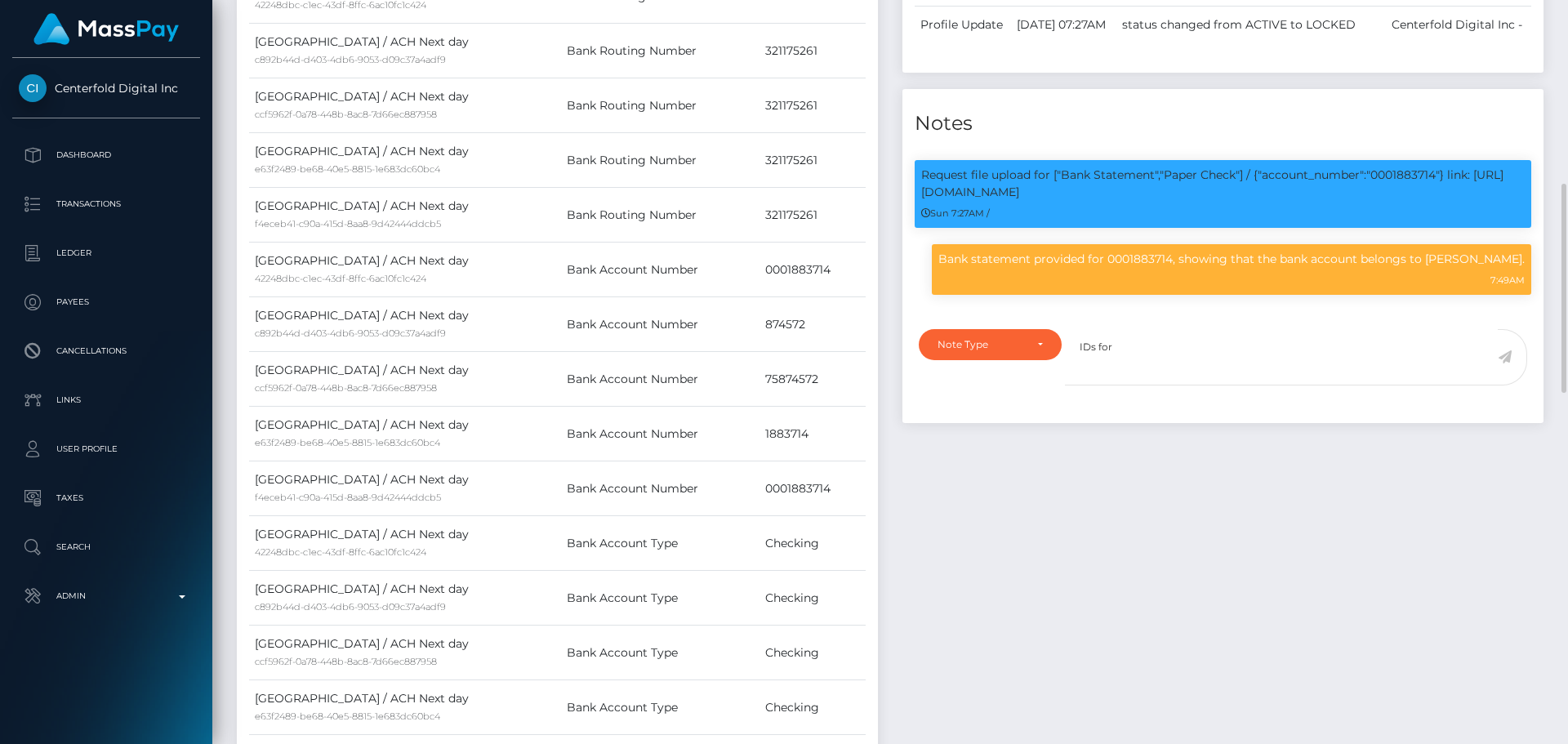
scroll to position [196, 420]
click at [1478, 268] on p "Bank statement provided for 0001883714, showing that the bank account belongs t…" at bounding box center [1231, 259] width 586 height 17
drag, startPoint x: 1478, startPoint y: 293, endPoint x: 1492, endPoint y: 315, distance: 26.1
click at [1492, 268] on p "Bank statement provided for 0001883714, showing that the bank account belongs t…" at bounding box center [1231, 259] width 586 height 17
copy p "KIERANNE [PERSON_NAME]"
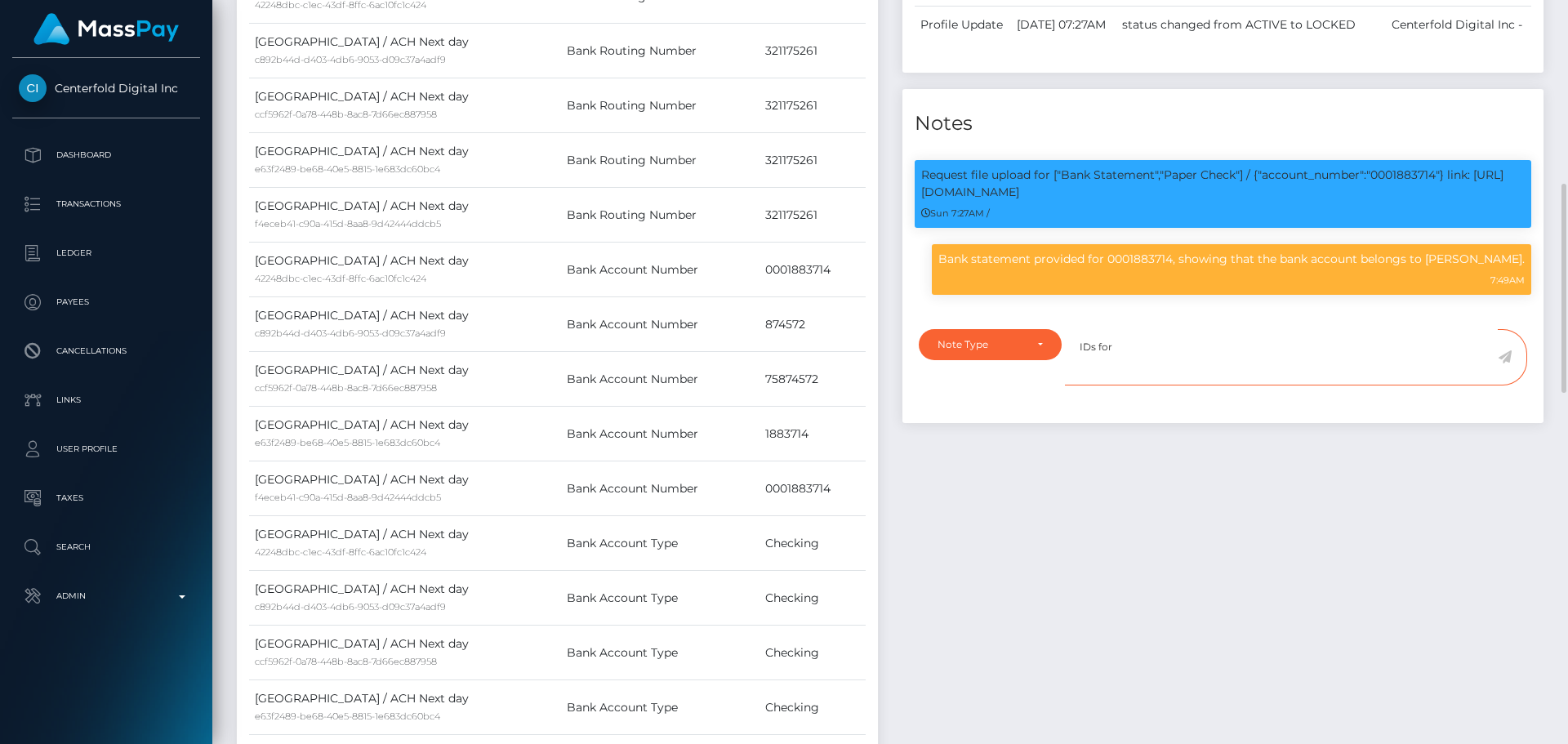
click at [1217, 386] on textarea "IDs for" at bounding box center [1281, 356] width 433 height 56
paste textarea "KIERANNE [PERSON_NAME]"
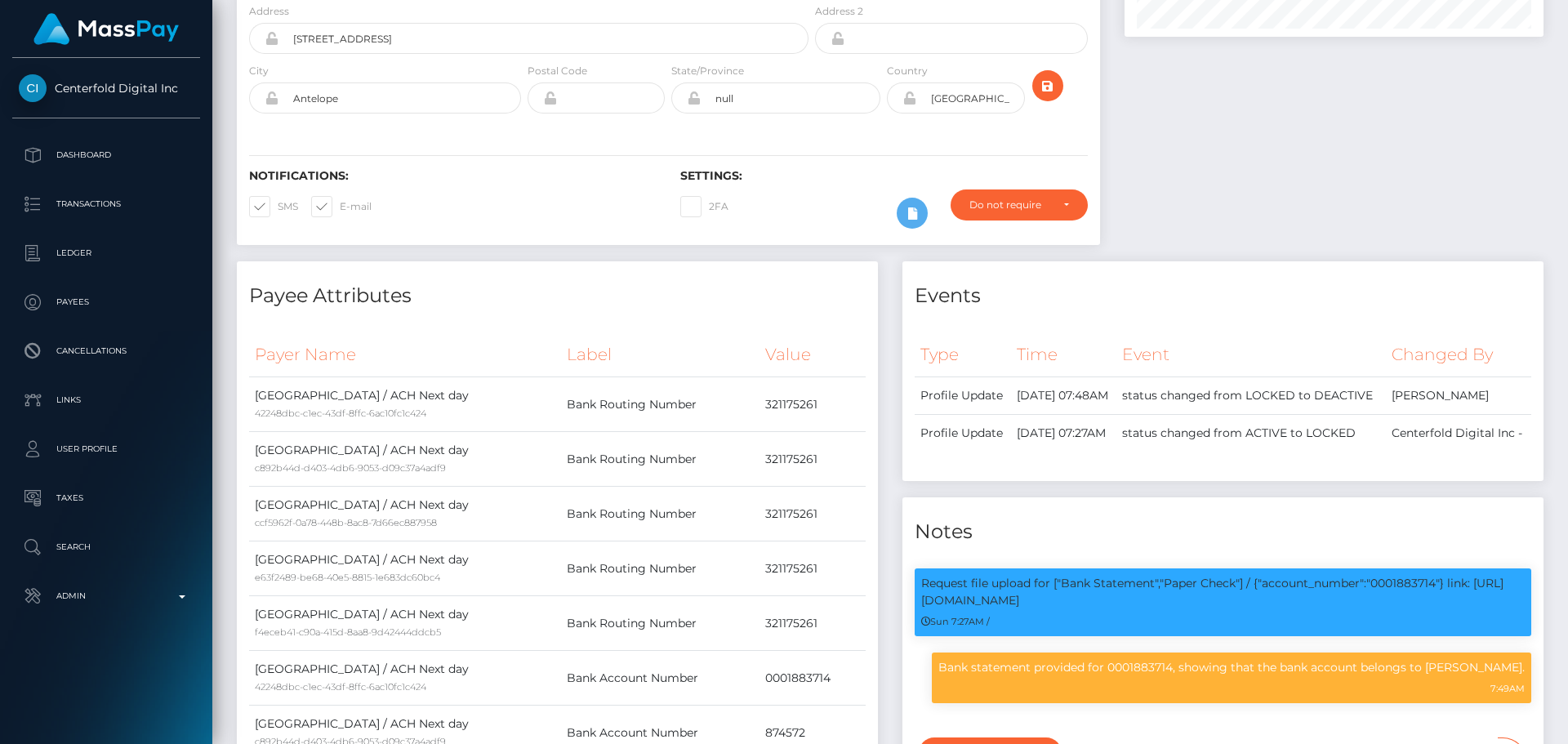
scroll to position [0, 0]
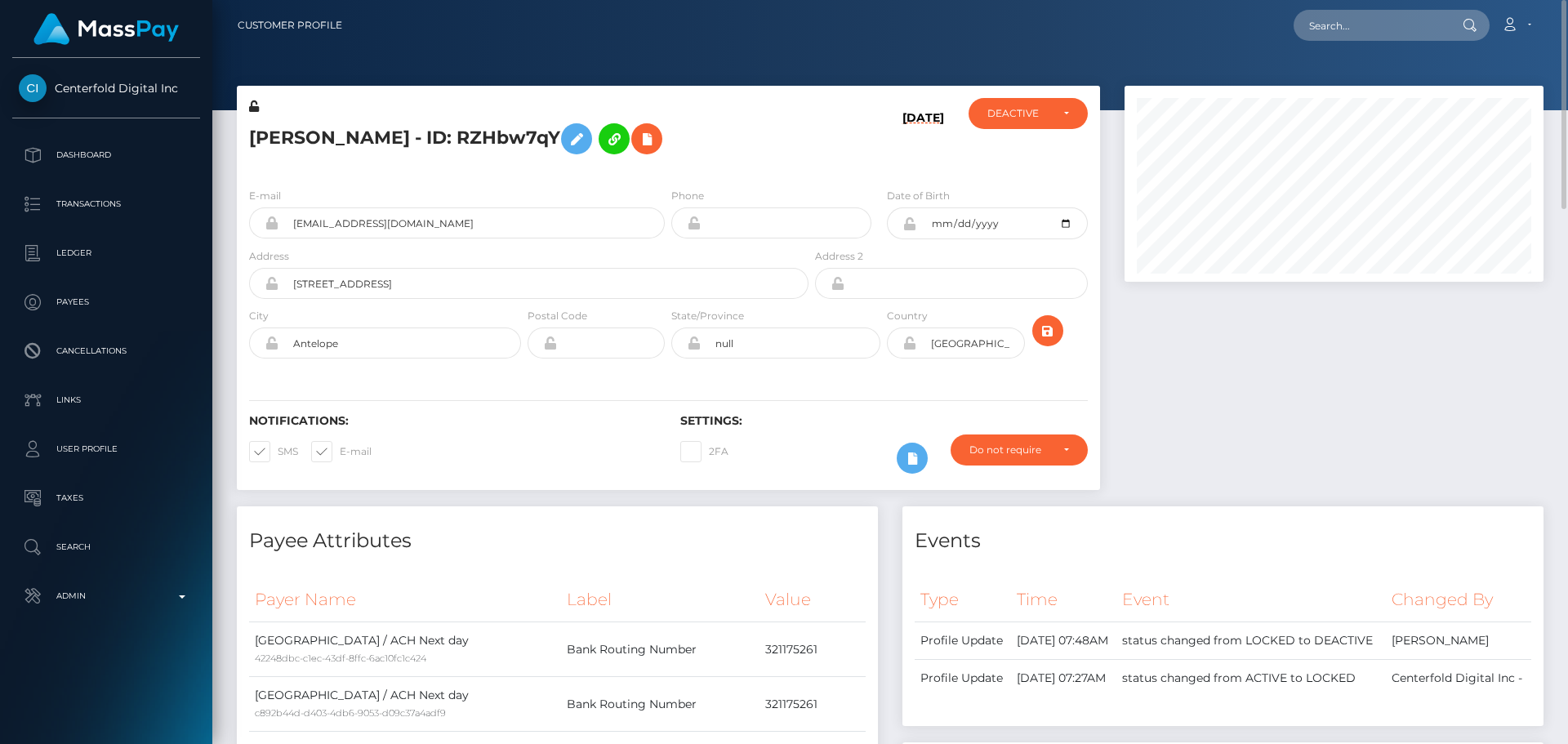
click at [272, 144] on h5 "Kieranne Kawai - ID: RZHbw7qY" at bounding box center [524, 139] width 551 height 47
drag, startPoint x: 272, startPoint y: 144, endPoint x: 355, endPoint y: 142, distance: 83.0
click at [355, 142] on h5 "Kieranne Kawai - ID: RZHbw7qY" at bounding box center [524, 139] width 551 height 47
copy h5 "Kieranne Kawai"
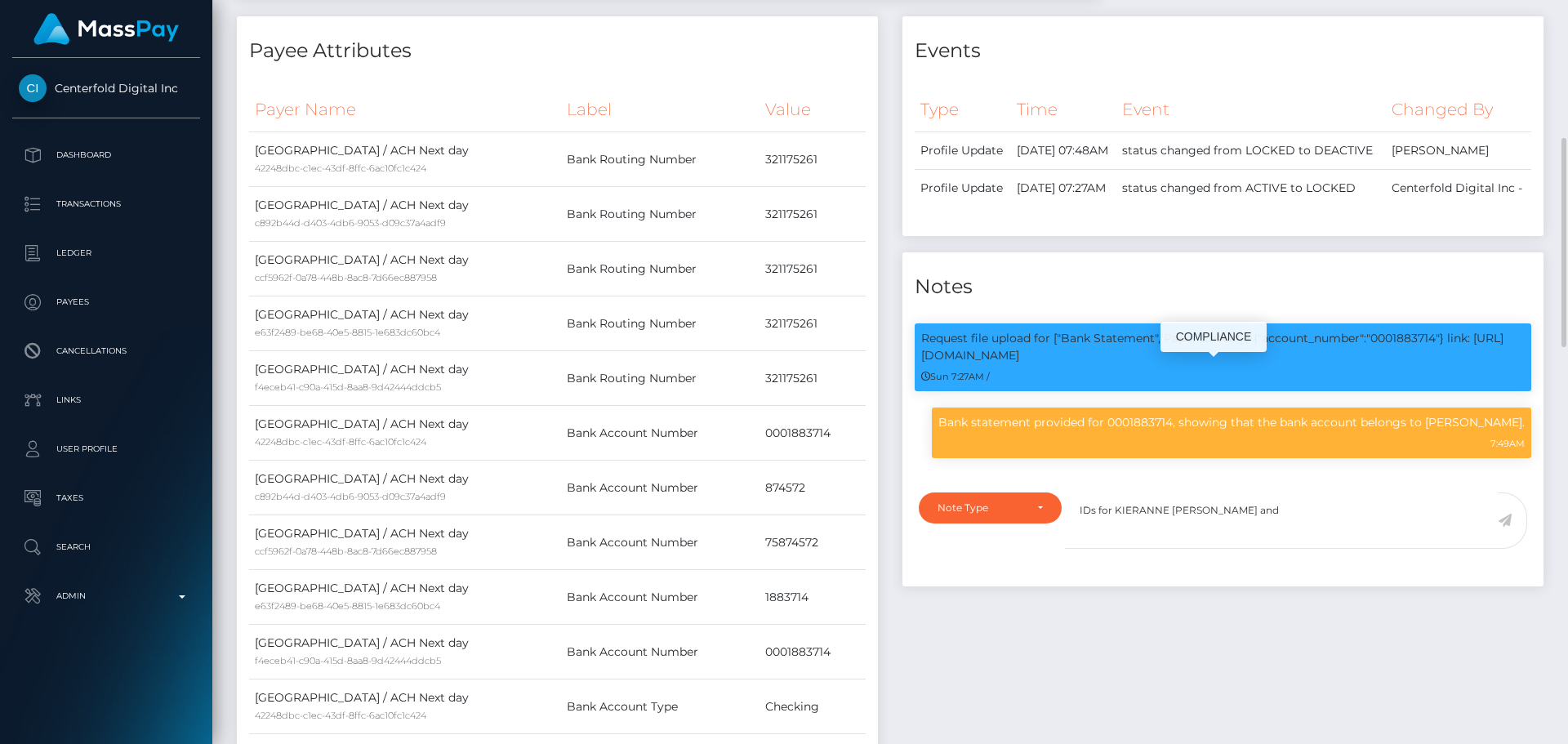
scroll to position [196, 420]
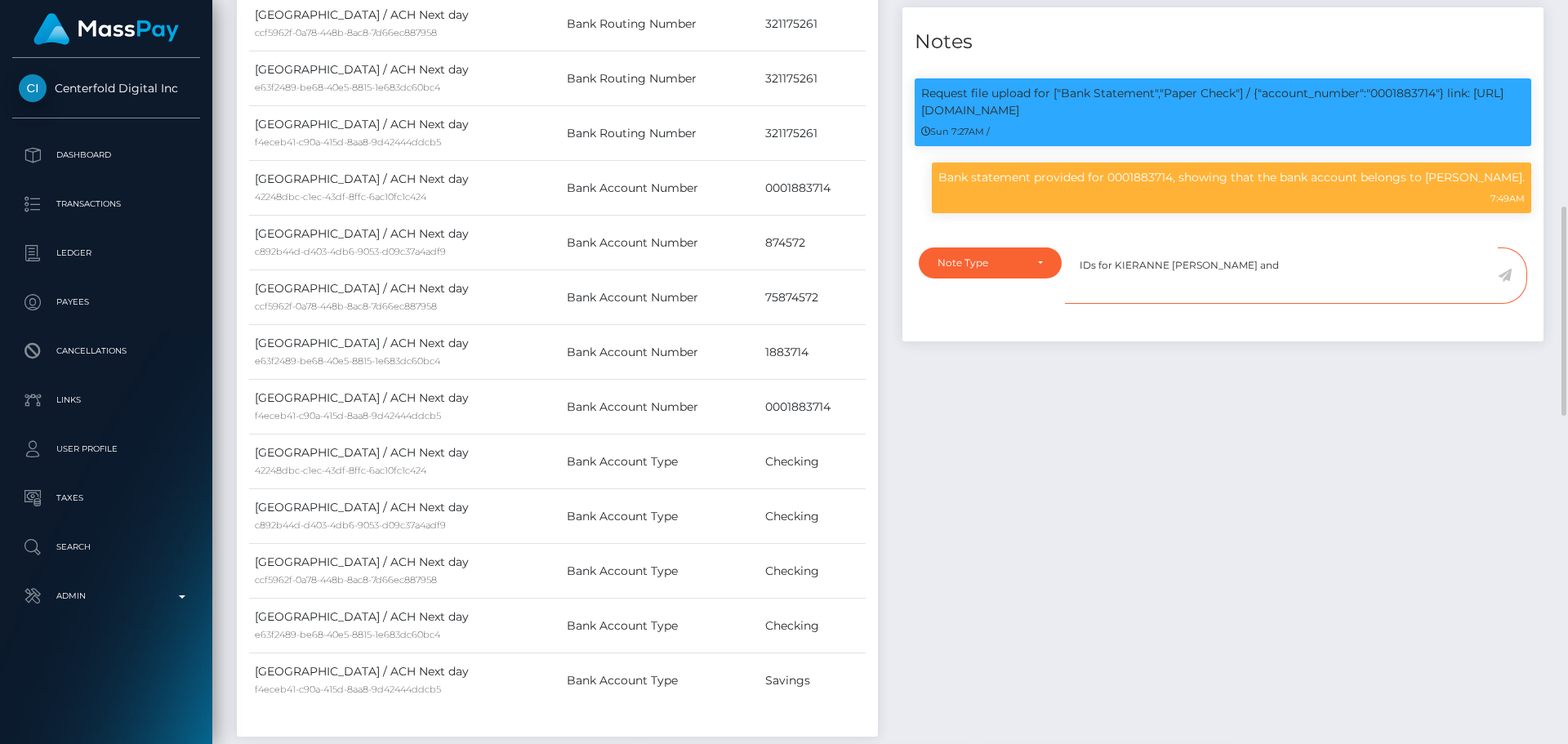
click at [1330, 304] on textarea "IDs for KIERANNE MAUREEN TAHENY and" at bounding box center [1281, 276] width 433 height 56
paste textarea "Kieranne Kawai"
type textarea "IDs for KIERANNE [PERSON_NAME] and [PERSON_NAME] are required."
click at [1025, 269] on div "Note Type" at bounding box center [990, 263] width 106 height 13
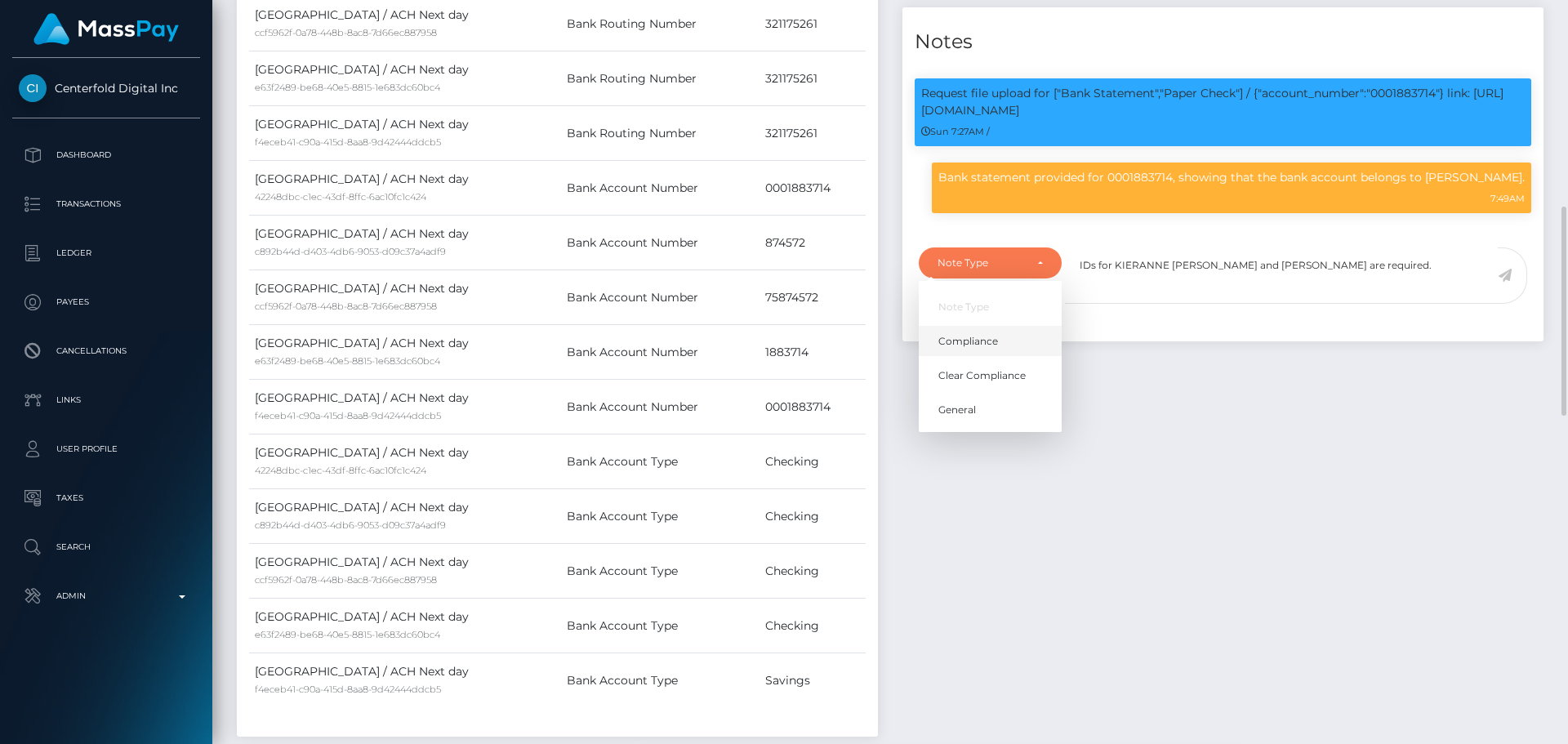
click at [977, 349] on span "Compliance" at bounding box center [967, 341] width 60 height 15
select select "COMPLIANCE"
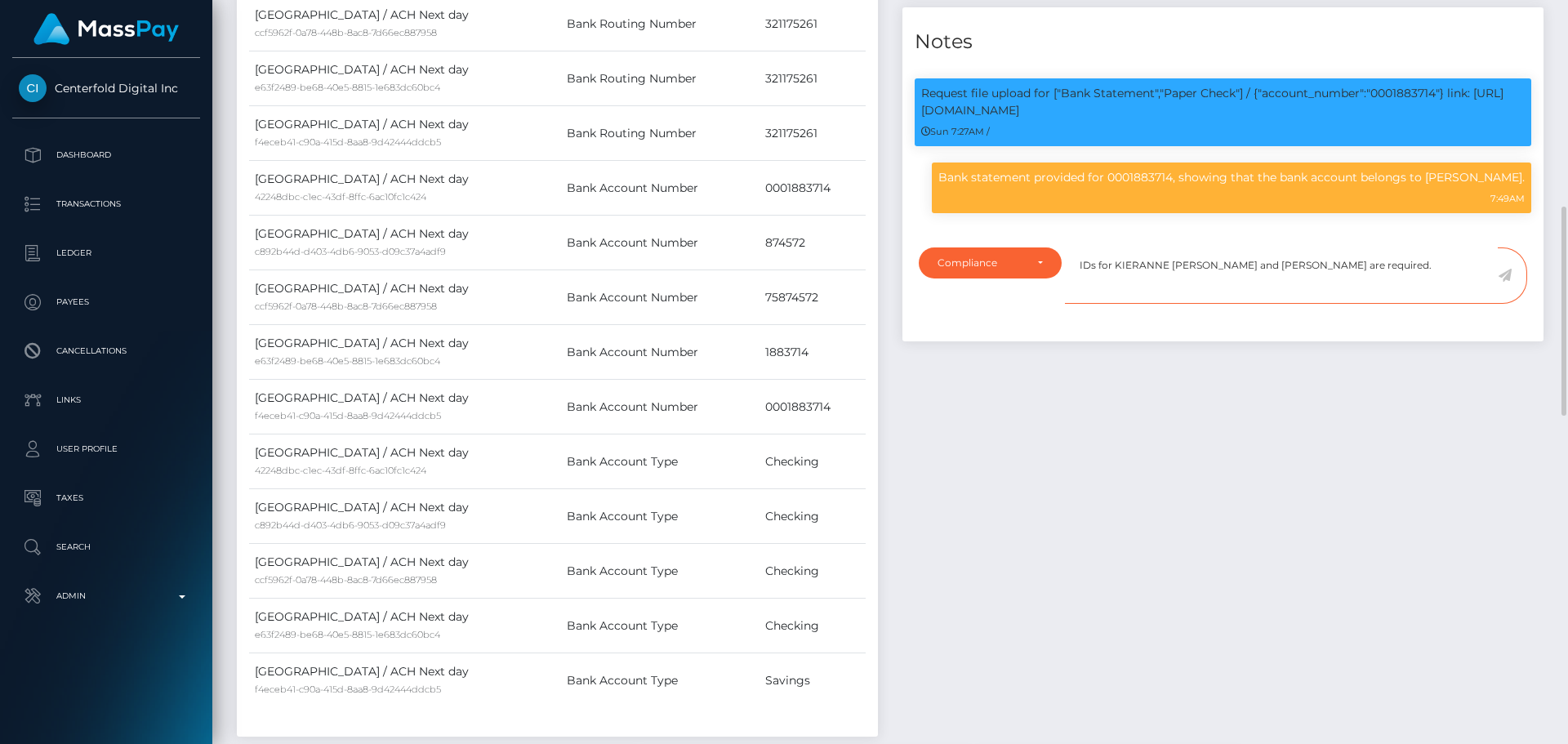
click at [1447, 304] on textarea "IDs for KIERANNE MAUREEN TAHENY and Kieranne Kawai are required." at bounding box center [1281, 276] width 433 height 56
click at [1503, 282] on icon at bounding box center [1505, 275] width 14 height 13
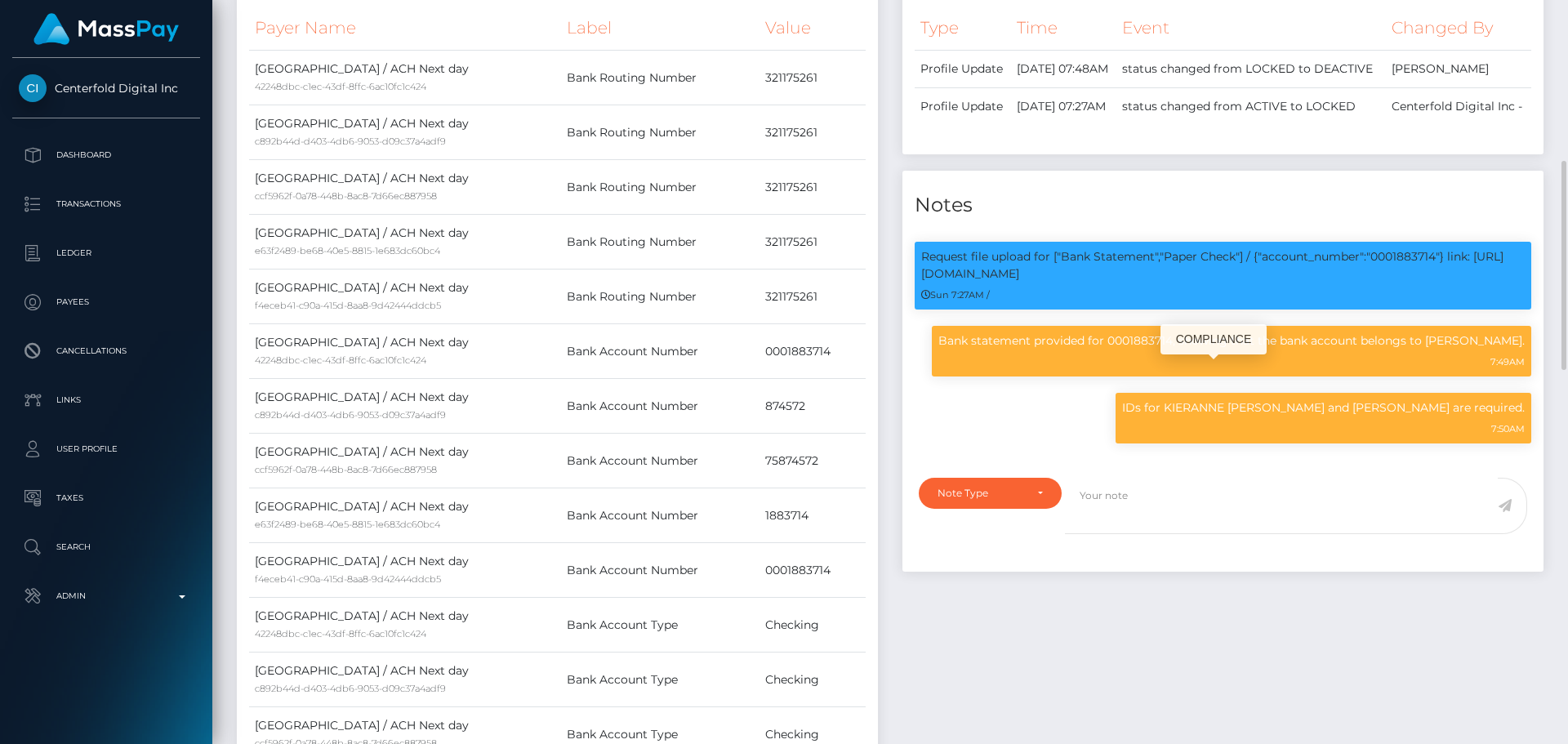
scroll to position [196, 420]
click at [1405, 283] on p "Request file upload for ["Bank Statement","Paper Check"] / {"account_number":"0…" at bounding box center [1222, 265] width 603 height 35
copy p "0001883714"
click at [1480, 349] on p "Bank statement provided for 0001883714, showing that the bank account belongs t…" at bounding box center [1231, 340] width 586 height 17
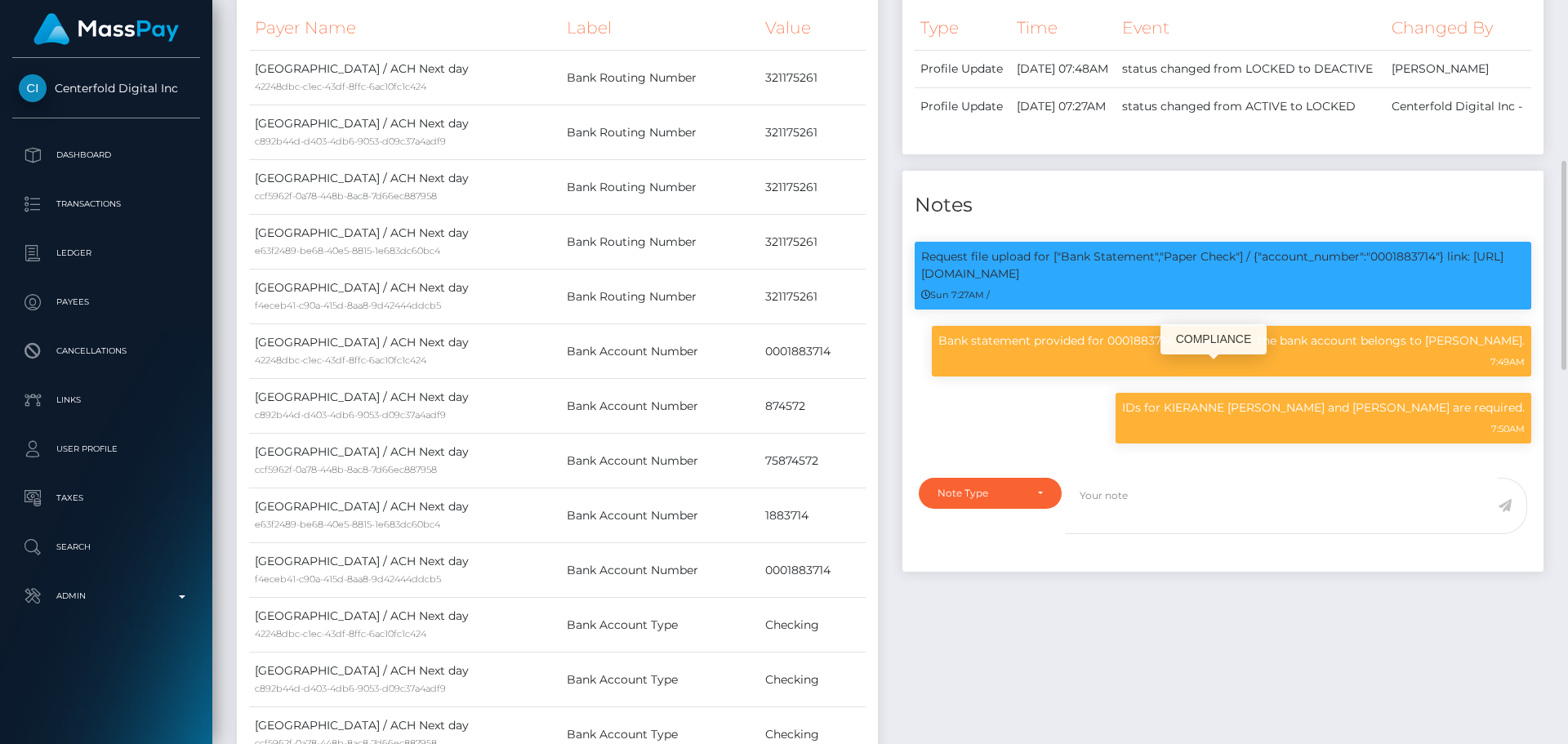
drag, startPoint x: 1480, startPoint y: 374, endPoint x: 1505, endPoint y: 396, distance: 33.3
click at [1505, 349] on p "Bank statement provided for 0001883714, showing that the bank account belongs t…" at bounding box center [1231, 340] width 586 height 17
copy p "KIERANNE MAUREEN TAHENY"
drag, startPoint x: 1317, startPoint y: 504, endPoint x: 1302, endPoint y: 494, distance: 18.0
click at [1318, 460] on div "IDs for KIERANNE MAUREEN TAHENY and Kieranne Kawai are required. 7:50AM" at bounding box center [1323, 426] width 440 height 67
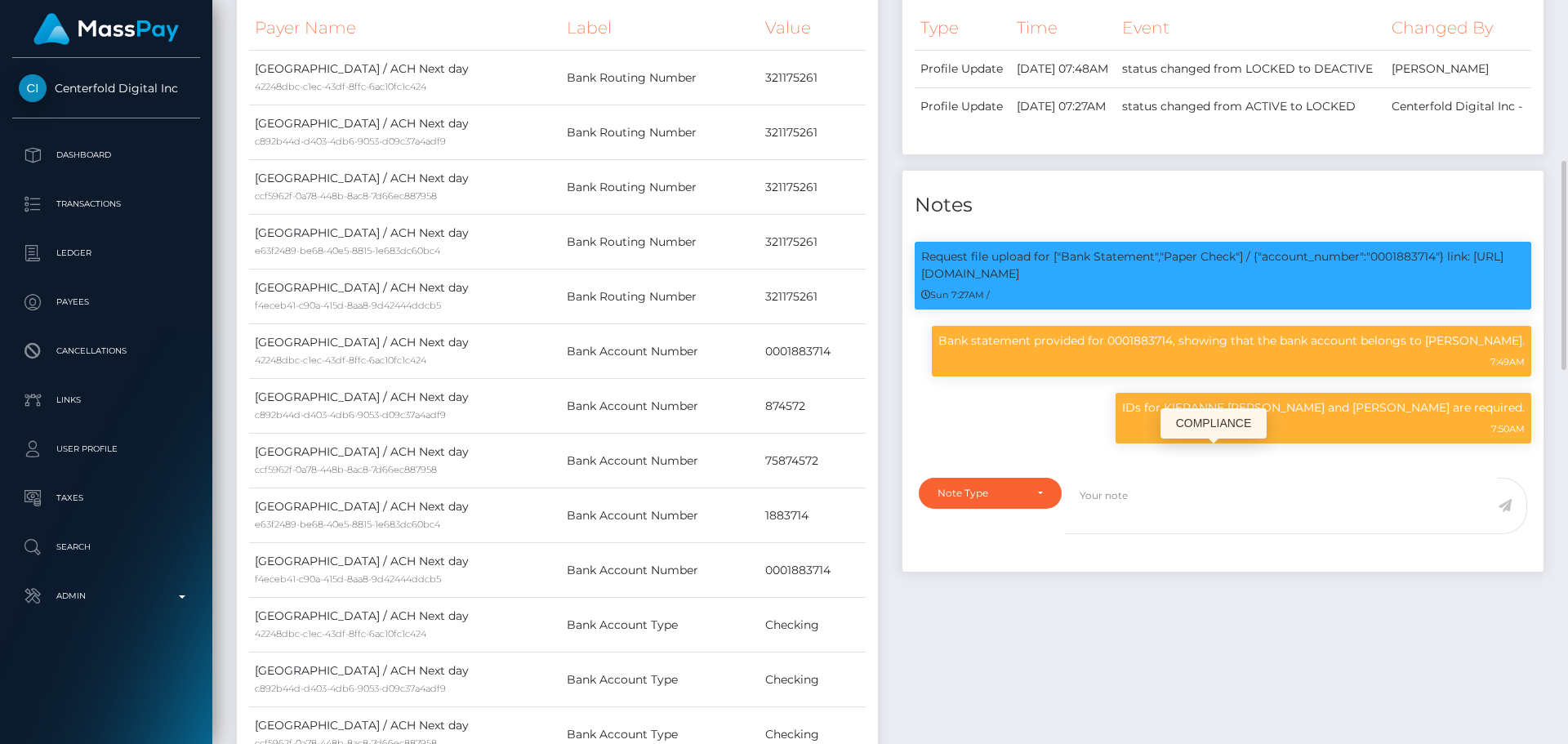
click at [1184, 417] on p "IDs for KIERANNE MAUREEN TAHENY and Kieranne Kawai are required." at bounding box center [1323, 408] width 402 height 17
drag, startPoint x: 1184, startPoint y: 456, endPoint x: 1430, endPoint y: 460, distance: 246.0
click at [1430, 417] on p "IDs for KIERANNE MAUREEN TAHENY and Kieranne Kawai are required." at bounding box center [1323, 408] width 402 height 17
copy p "KIERANNE MAUREEN TAHENY and Kieranne Kawai"
click at [872, 297] on div "Payer Name Label Value United States / ACH Next day 42248dbc-c1ec-43df-8ffc-6ac…" at bounding box center [558, 447] width 641 height 907
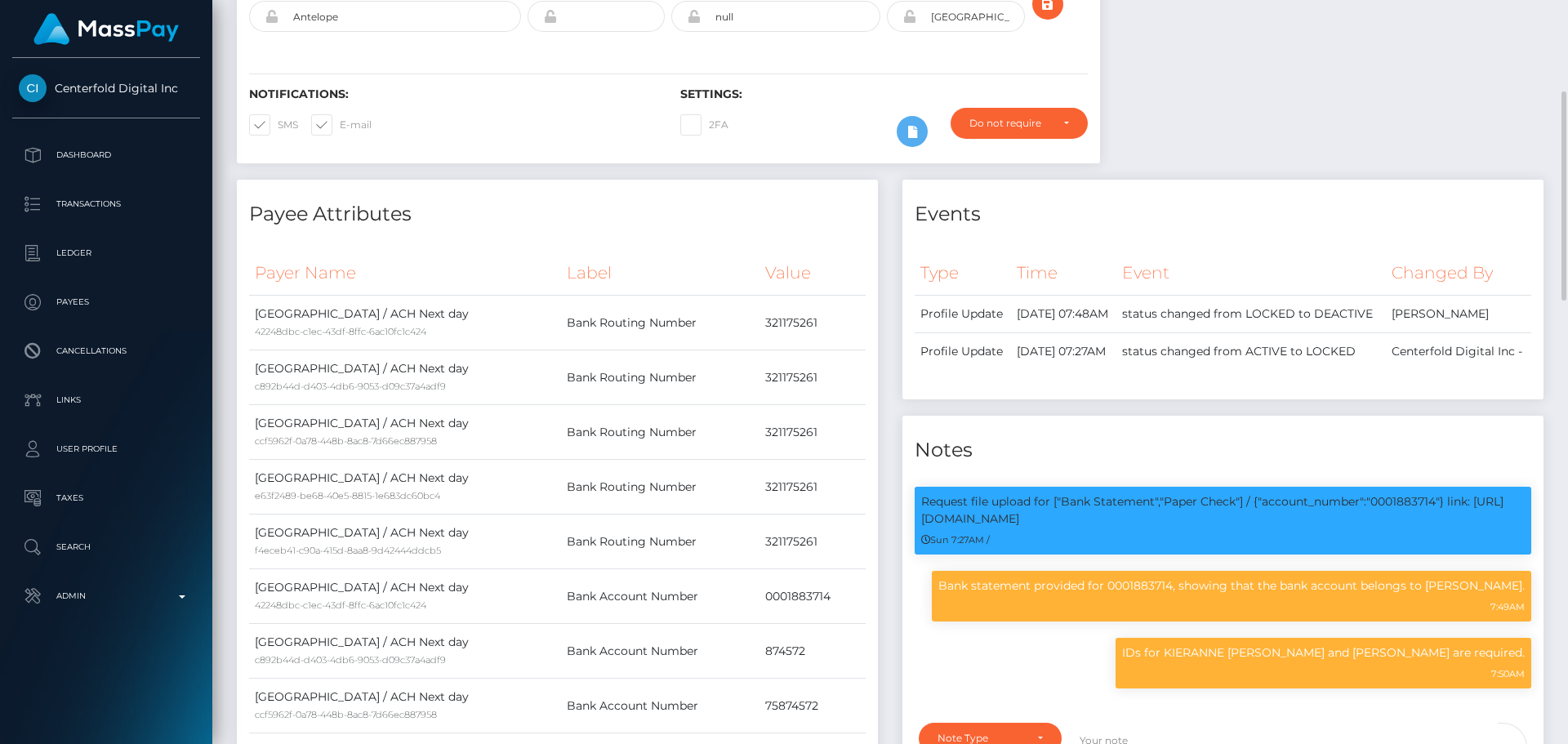
scroll to position [0, 0]
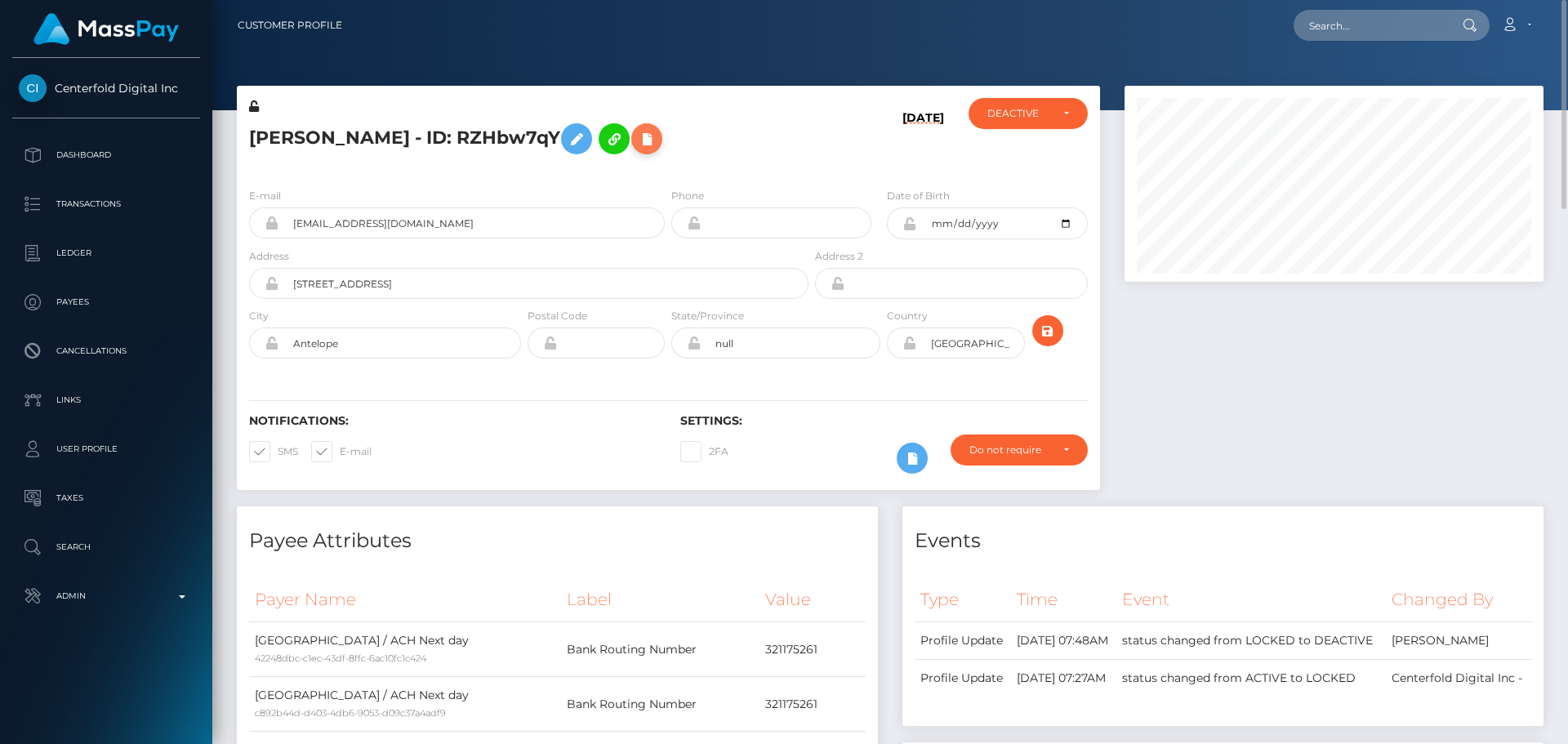
click at [643, 142] on icon at bounding box center [647, 139] width 20 height 20
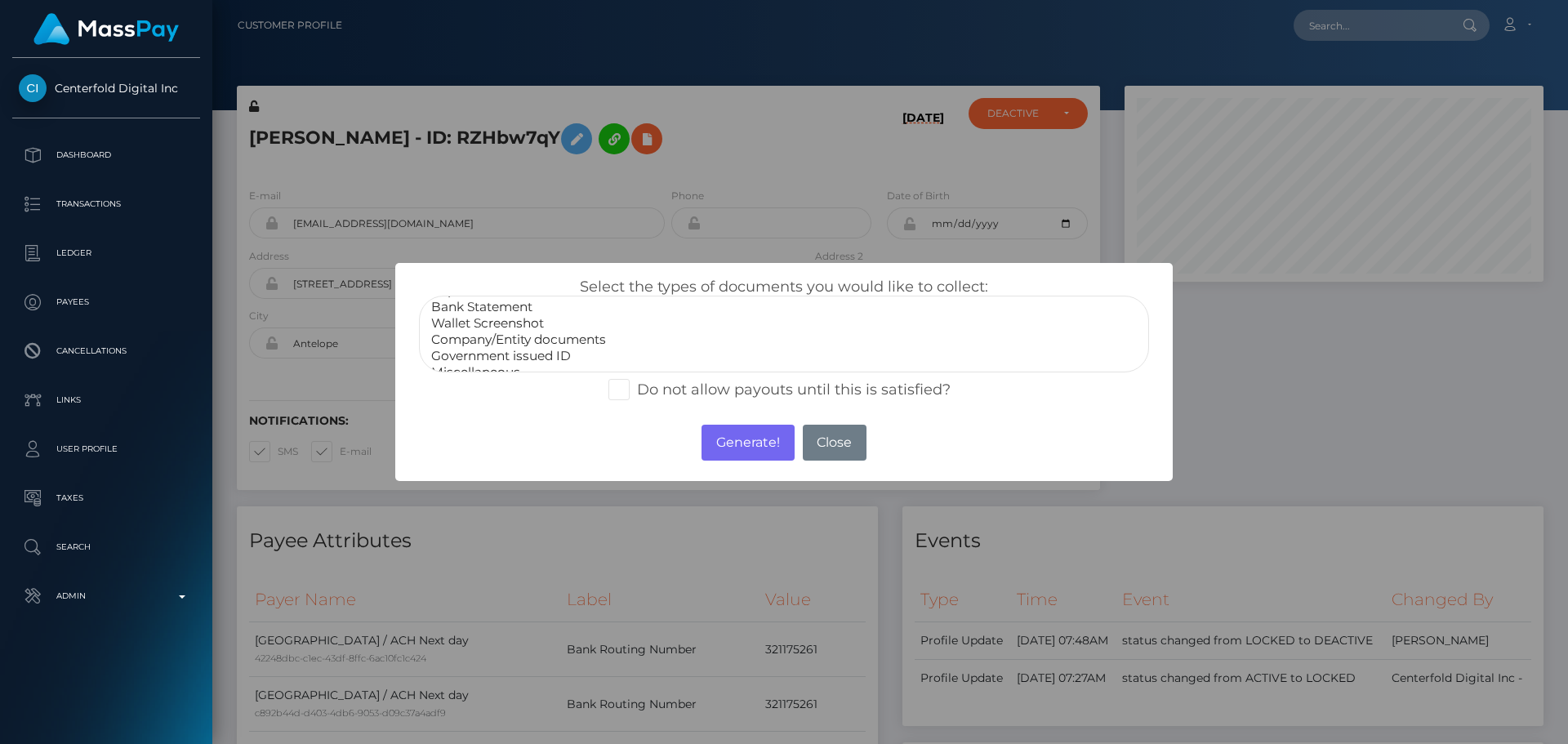
scroll to position [33, 0]
select select "Miscellaneous"
click at [497, 361] on option "Miscellaneous" at bounding box center [784, 358] width 709 height 16
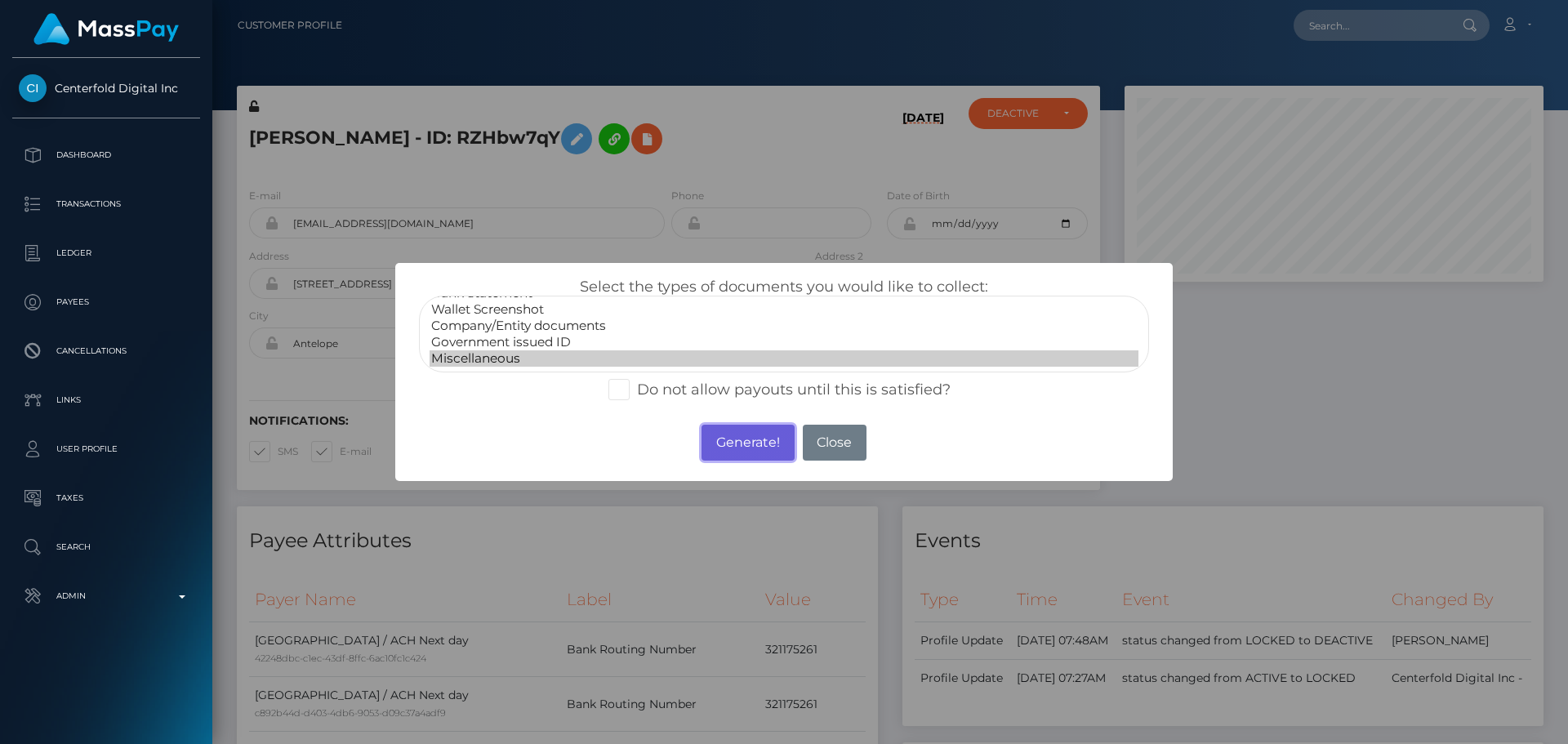
click at [757, 438] on button "Generate!" at bounding box center [748, 443] width 92 height 36
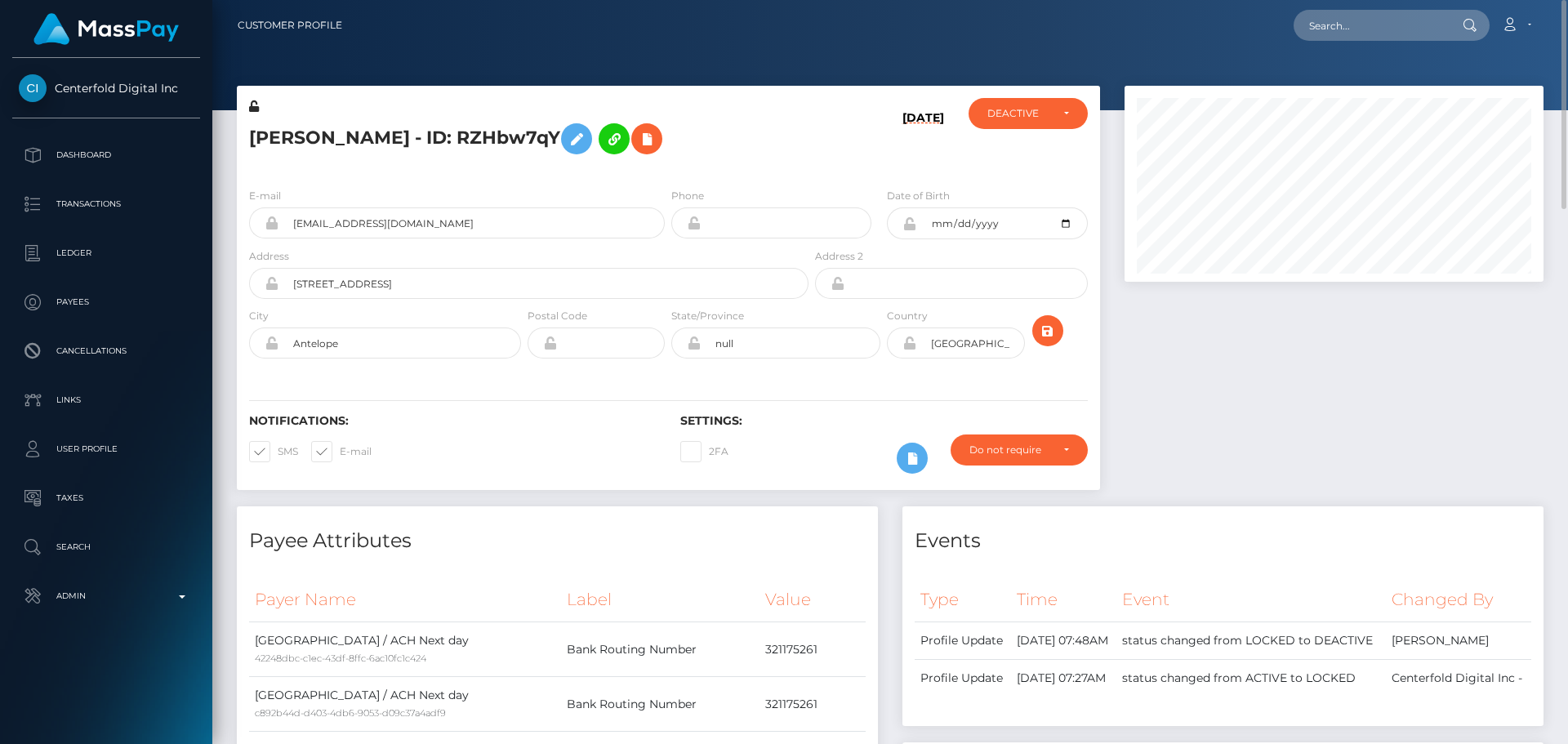
click at [476, 134] on h5 "Kieranne Kawai - ID: RZHbw7qY" at bounding box center [524, 139] width 551 height 47
copy h5 "RZHbw7qY"
click at [1371, 24] on input "text" at bounding box center [1370, 25] width 154 height 31
paste input "RZHbw7qY"
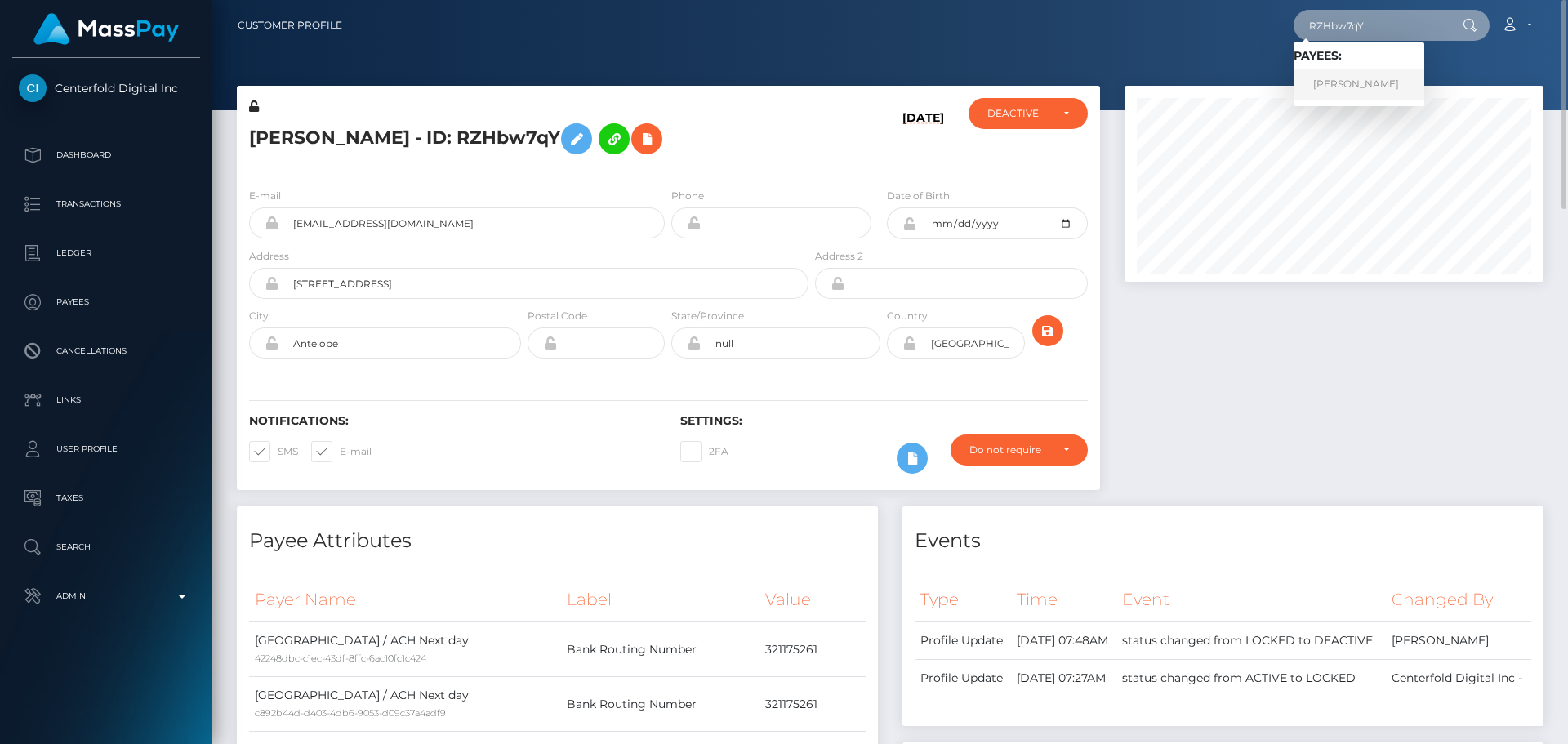
type input "RZHbw7qY"
click at [1345, 77] on link "Kieranne Kawai" at bounding box center [1358, 84] width 131 height 30
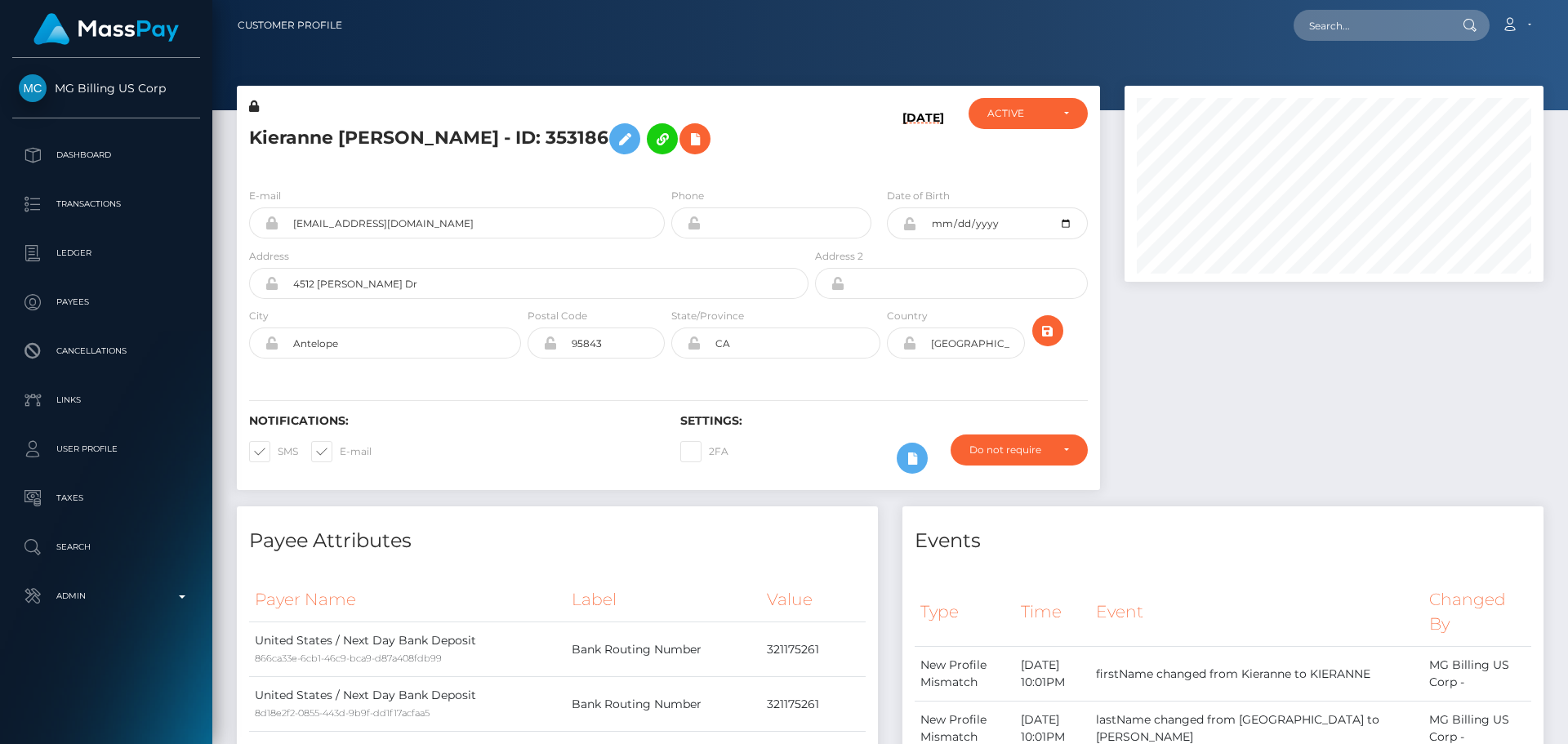
scroll to position [196, 420]
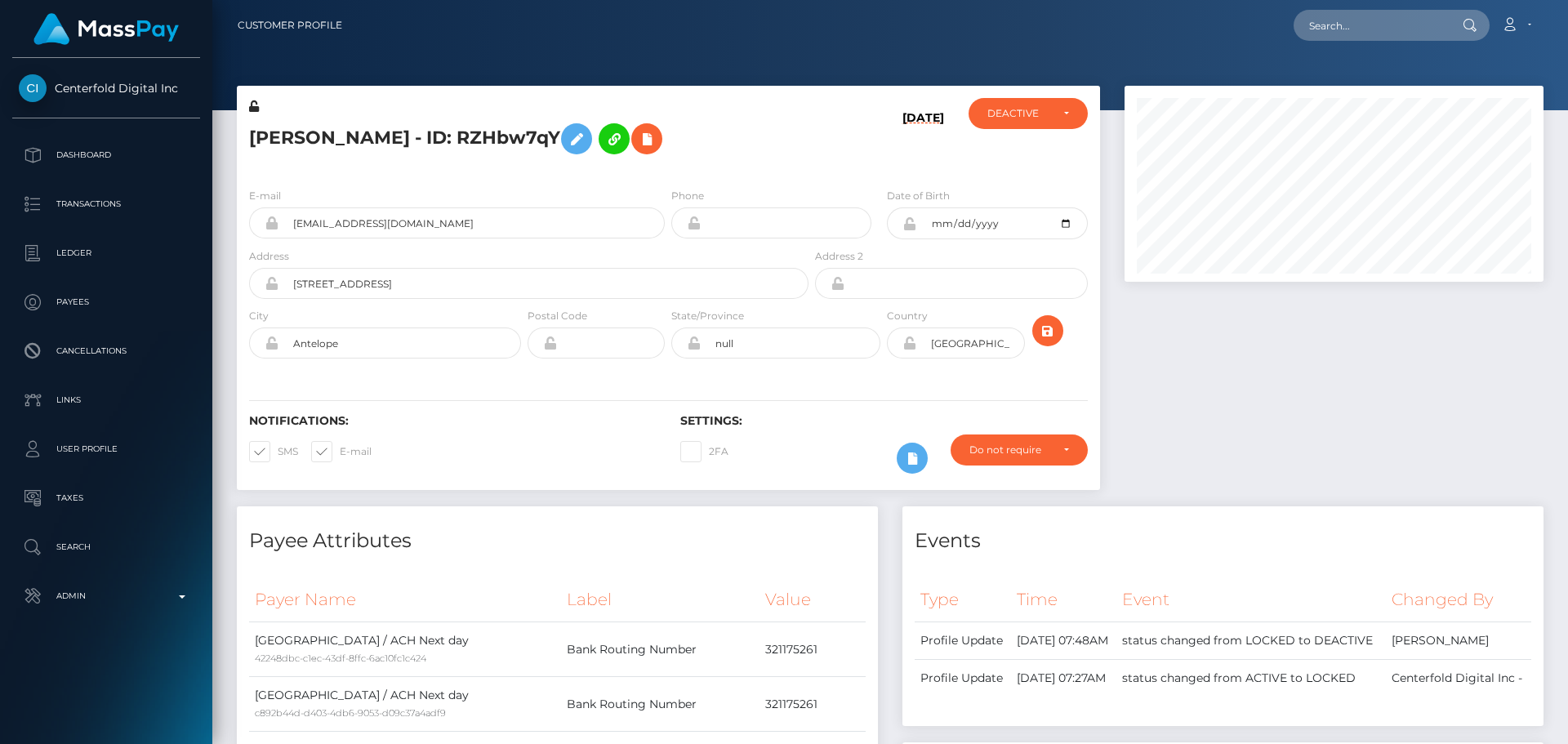
scroll to position [196, 420]
click at [1389, 32] on input "text" at bounding box center [1370, 25] width 154 height 31
paste input "poact_pTwfXdBDL5At"
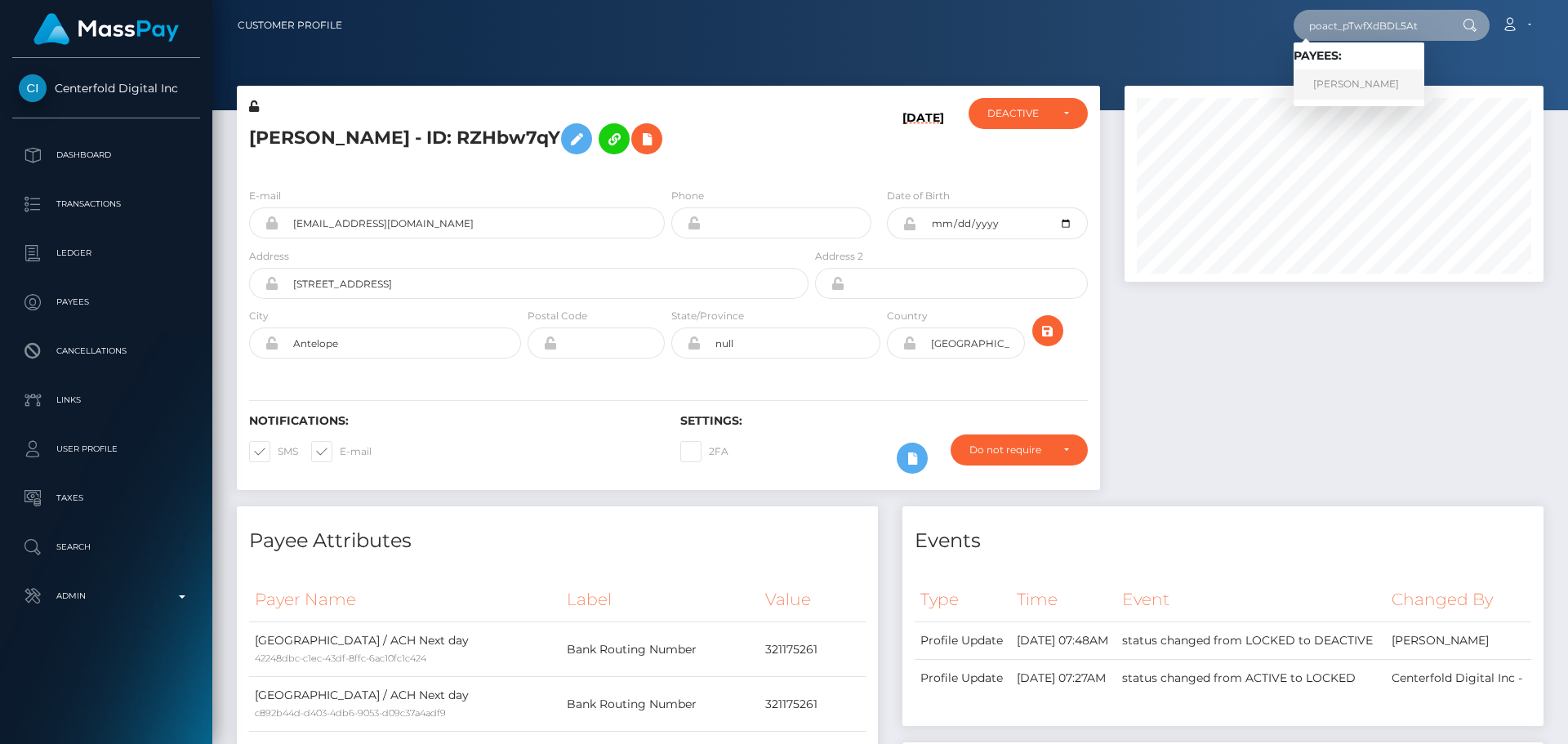
type input "poact_pTwfXdBDL5At"
click at [1327, 84] on link "[PERSON_NAME]" at bounding box center [1358, 84] width 131 height 30
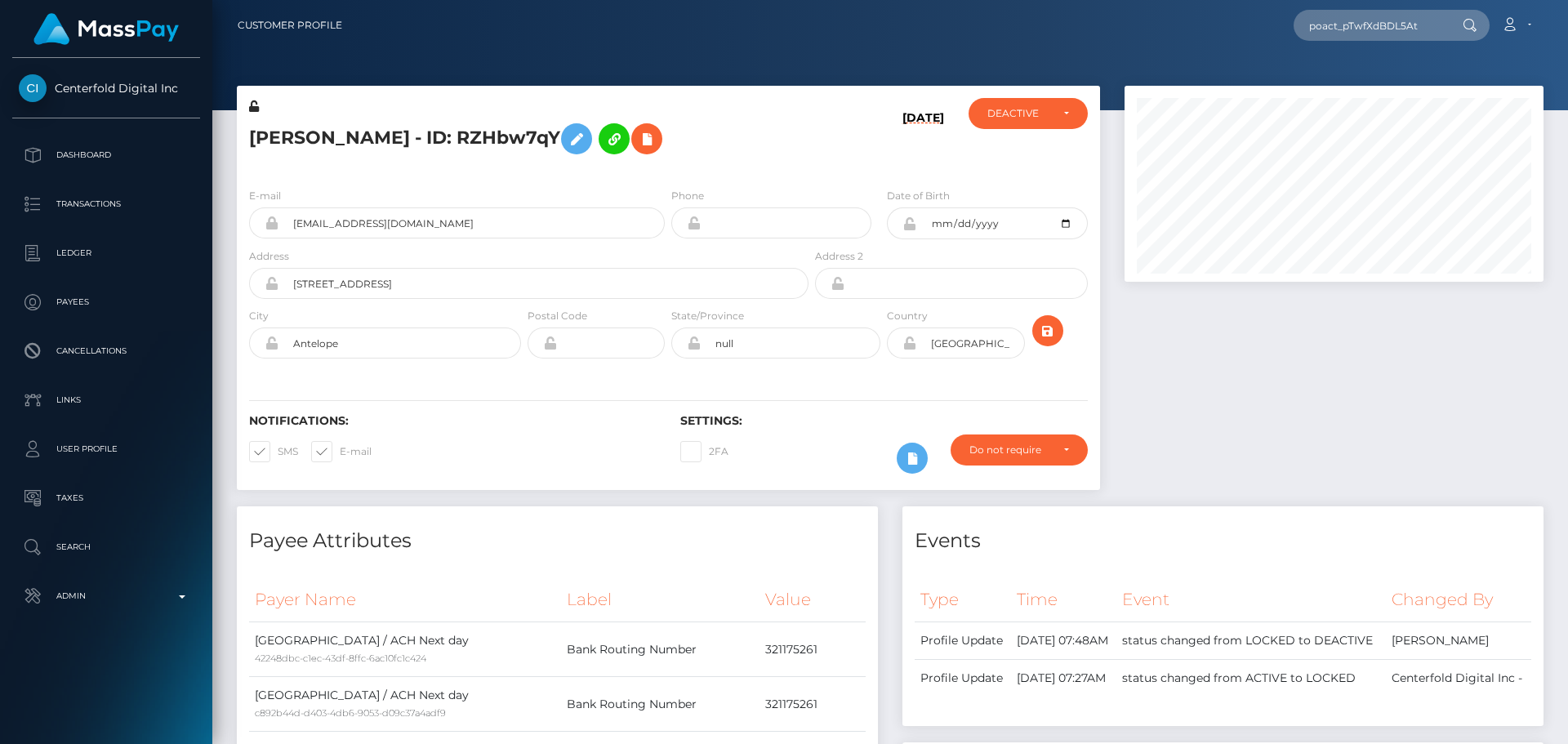
click at [665, 172] on div "[PERSON_NAME] - ID: RZHbw7qY" at bounding box center [524, 136] width 575 height 76
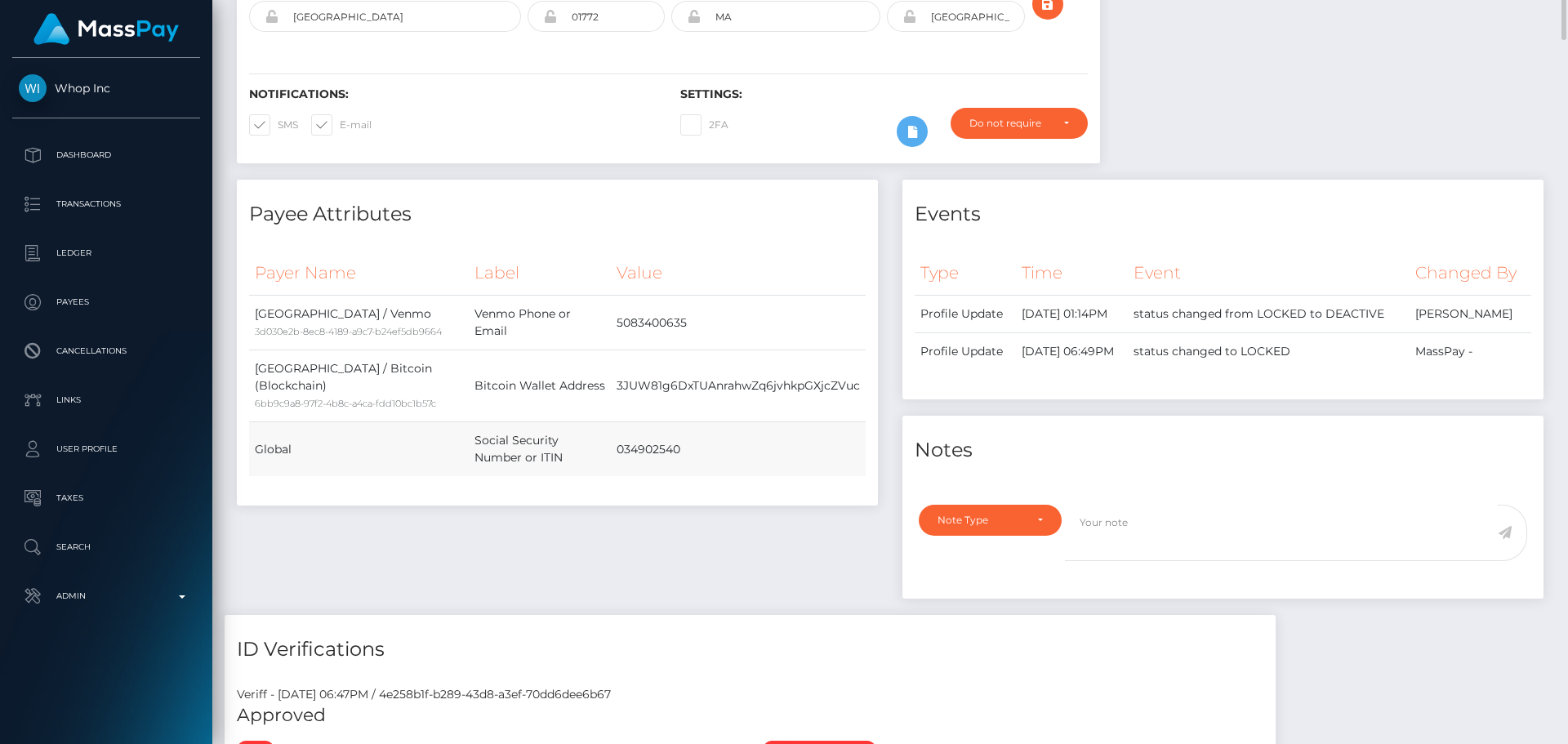
scroll to position [491, 0]
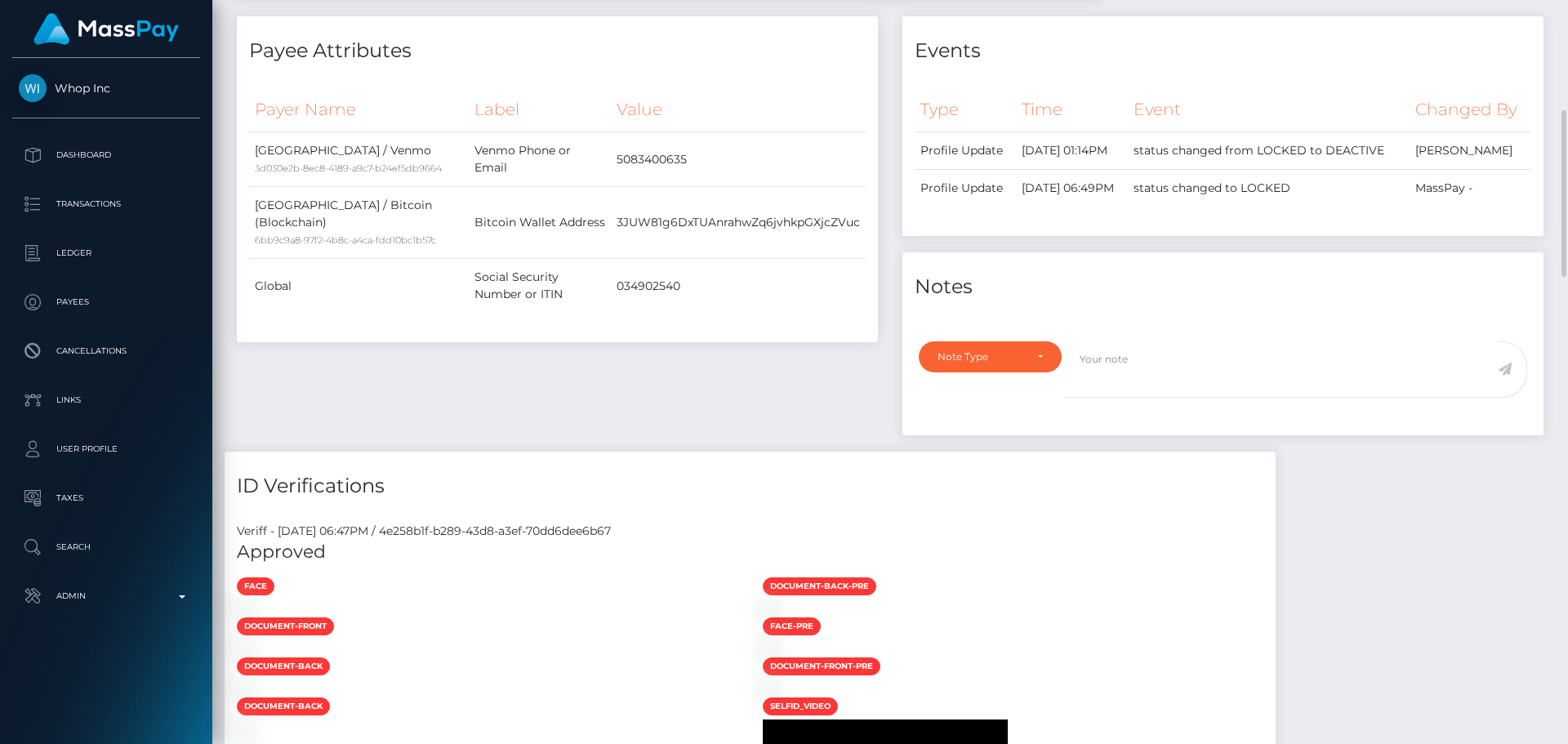
click at [743, 415] on div "Payee Attributes Payer Name Label Value United States / Venmo 3d030e2b-8ec8-418…" at bounding box center [557, 234] width 665 height 436
click at [777, 407] on div "Payee Attributes Payer Name Label Value United States / Venmo 3d030e2b-8ec8-418…" at bounding box center [557, 234] width 665 height 436
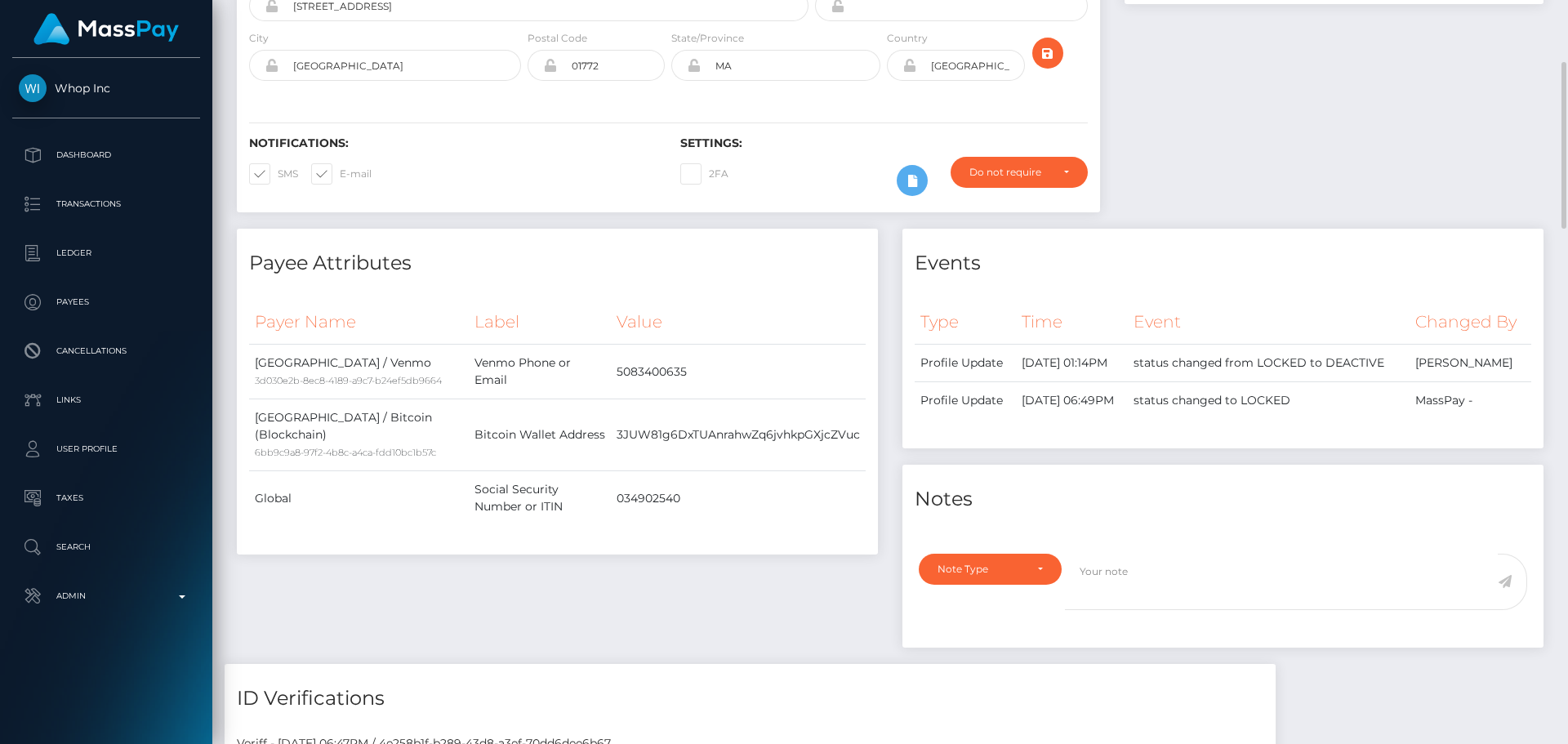
scroll to position [0, 0]
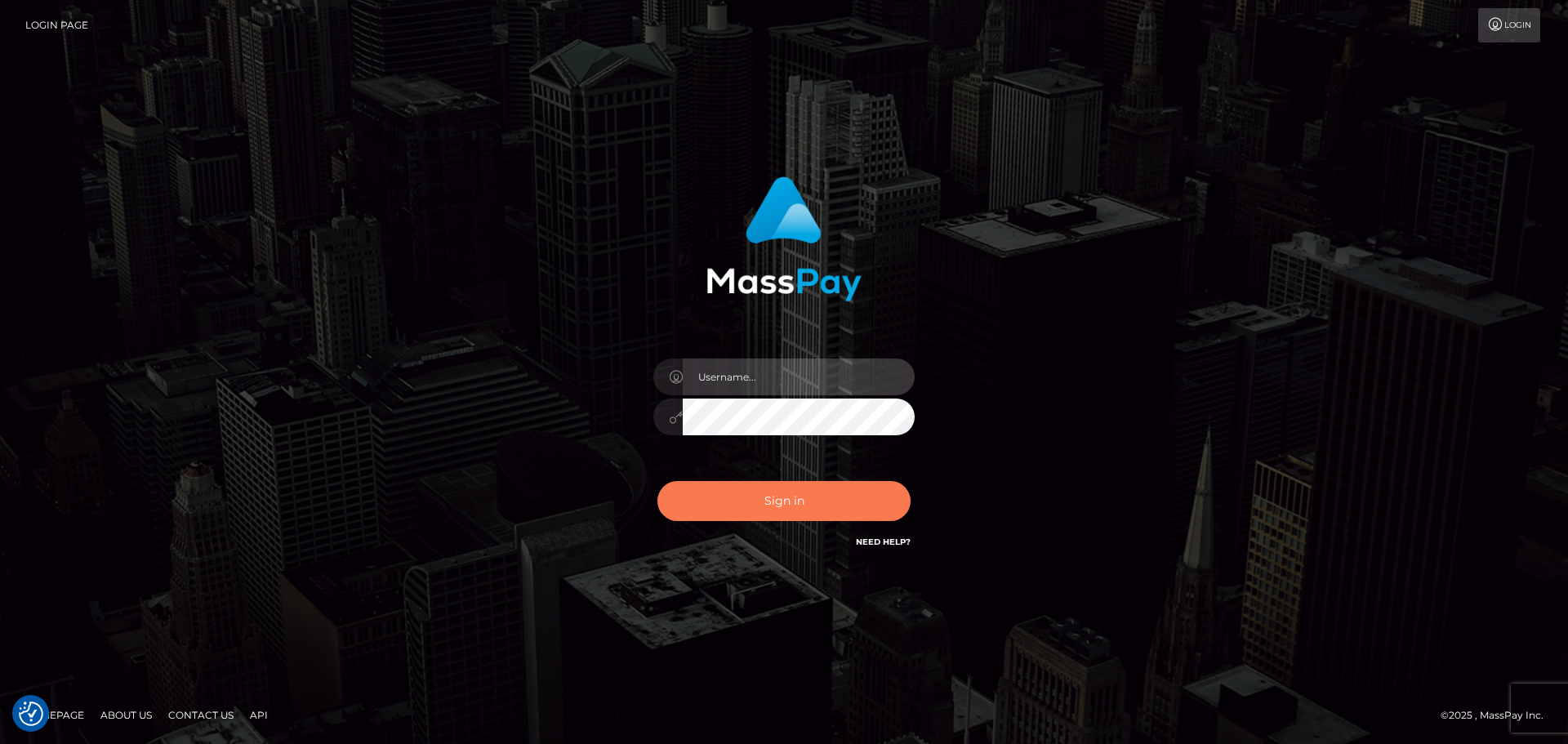
type input "[DOMAIN_NAME]"
click at [795, 501] on button "Sign in" at bounding box center [784, 500] width 253 height 40
type input "constantin.mp"
click at [794, 492] on button "Sign in" at bounding box center [784, 500] width 253 height 40
type input "constantin.mp"
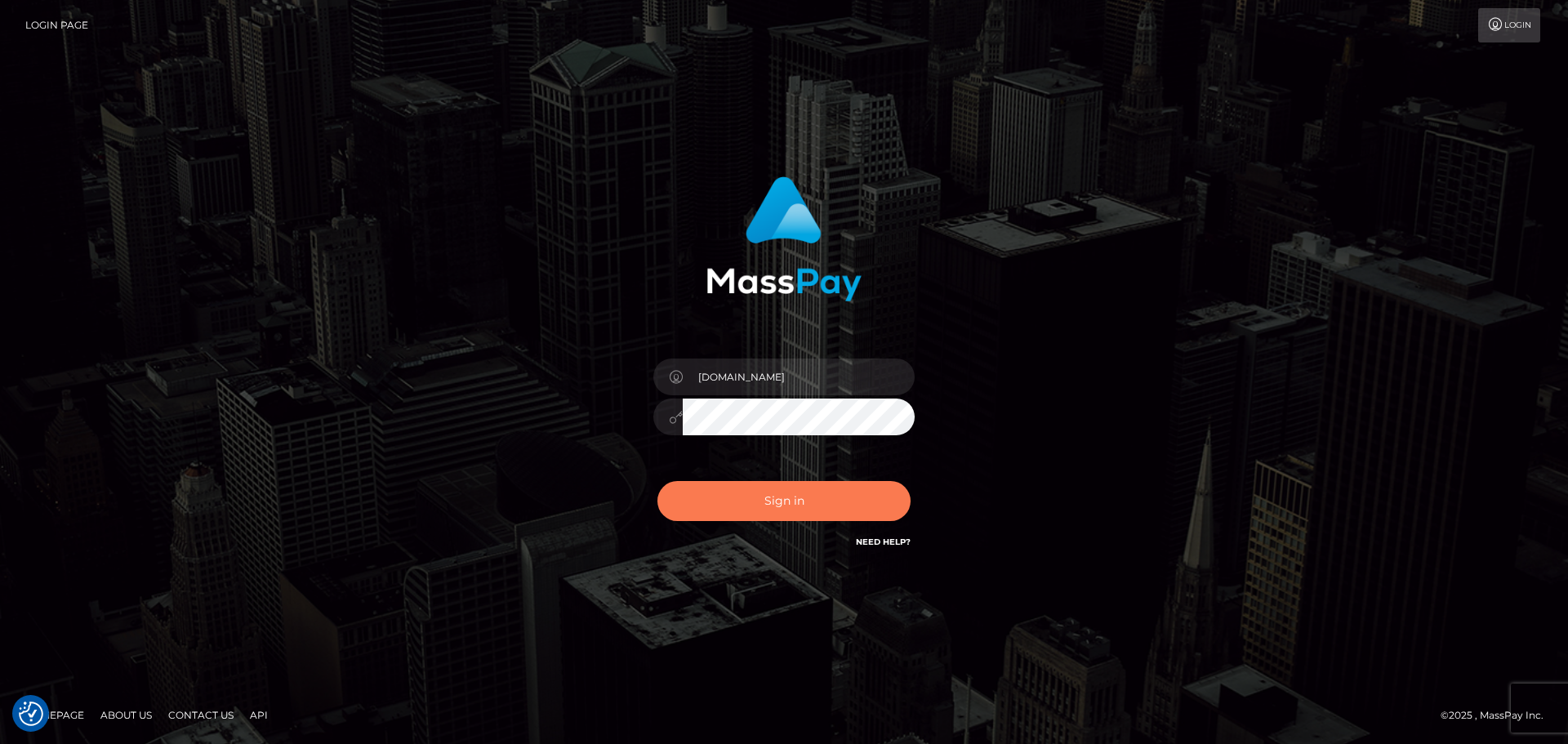
click at [752, 506] on button "Sign in" at bounding box center [784, 500] width 253 height 40
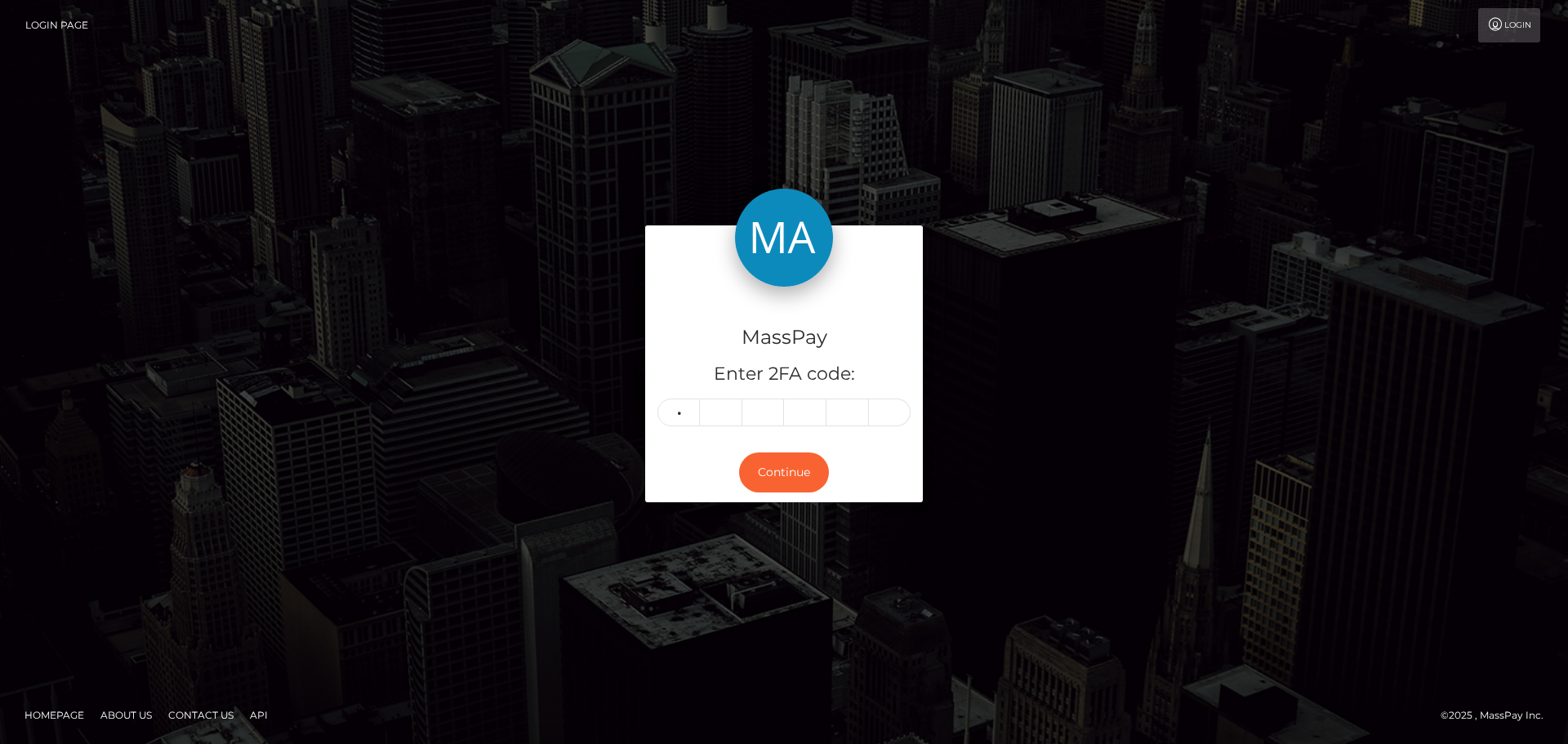
type input "3"
type input "5"
type input "1"
type input "7"
type input "2"
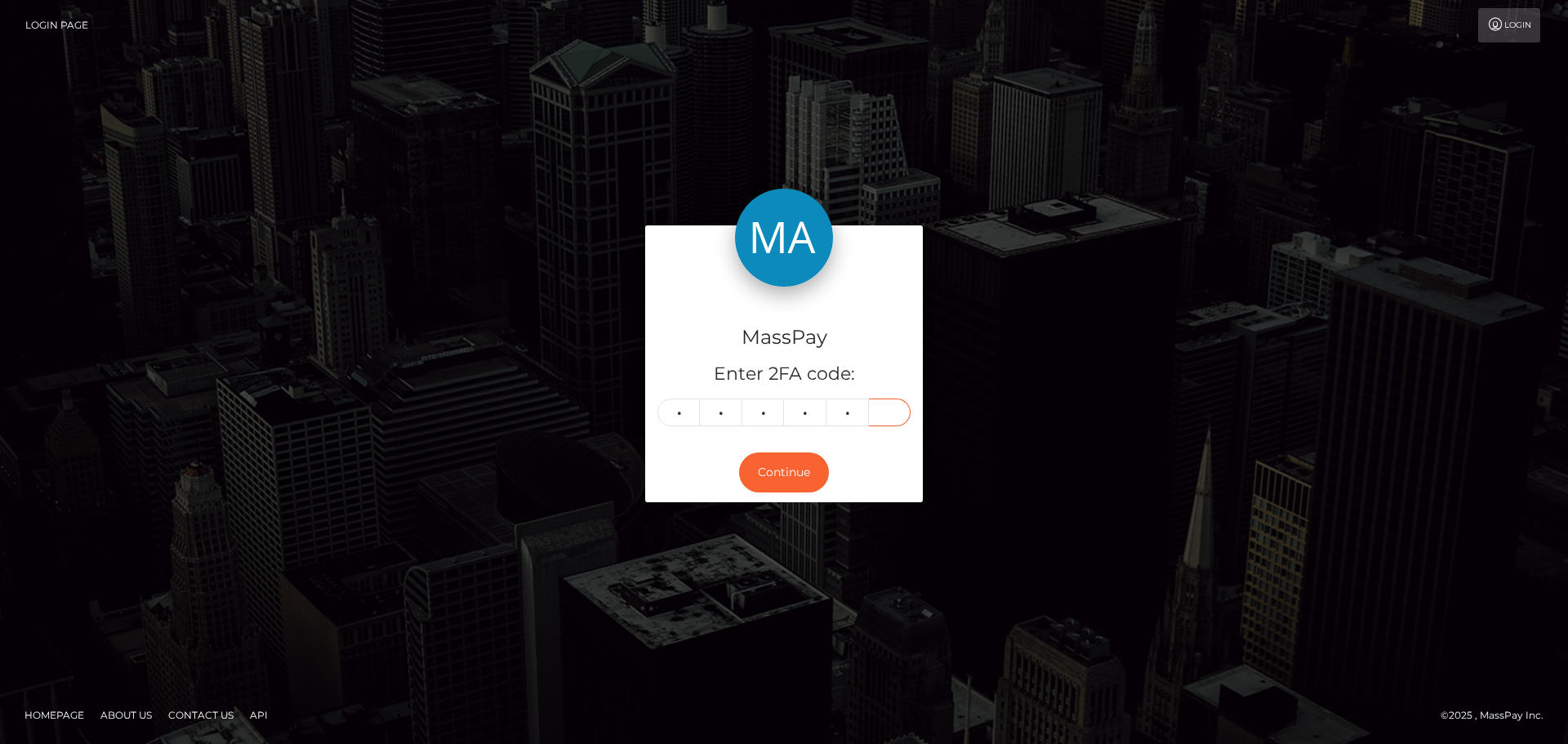
type input "9"
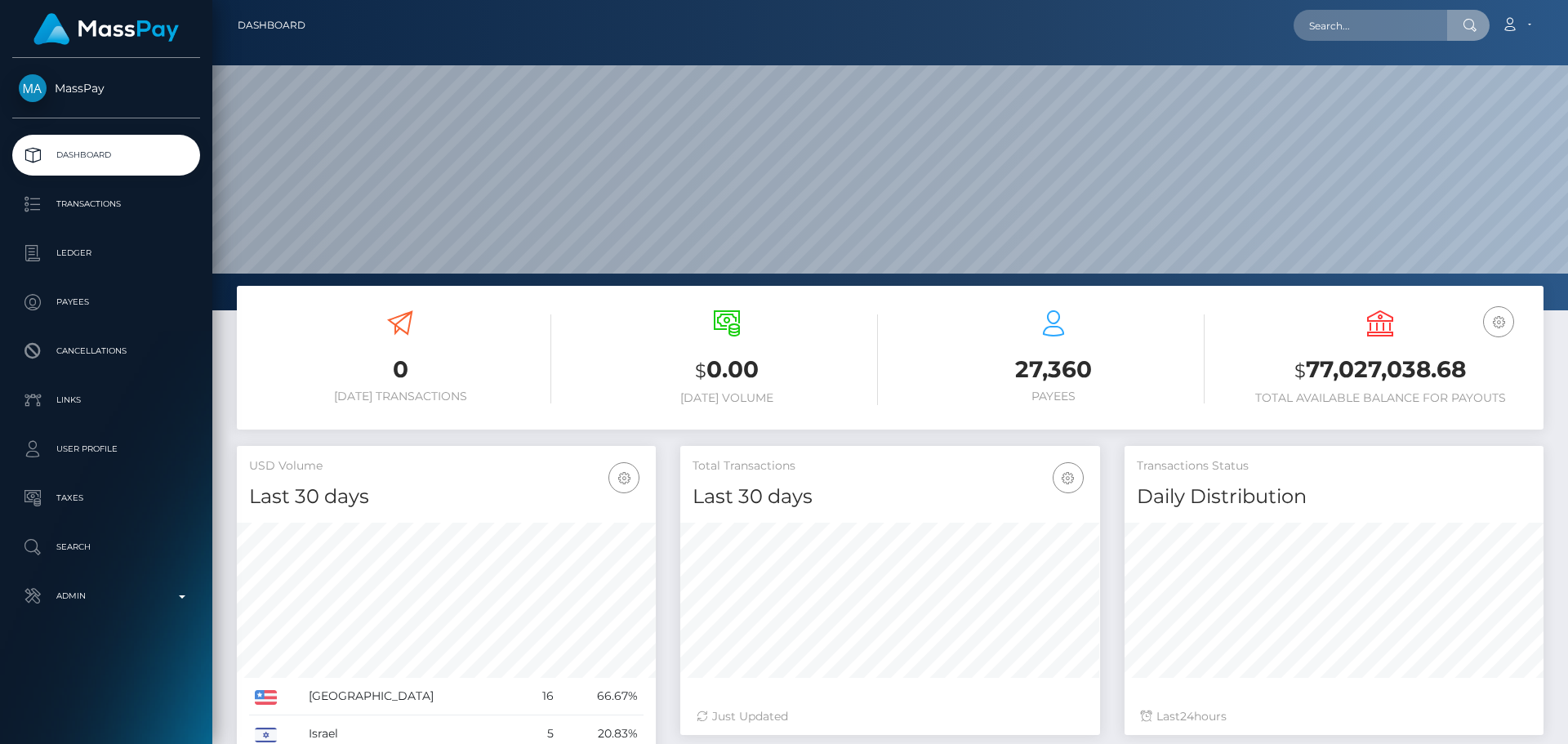
click at [1385, 29] on input "text" at bounding box center [1370, 25] width 154 height 31
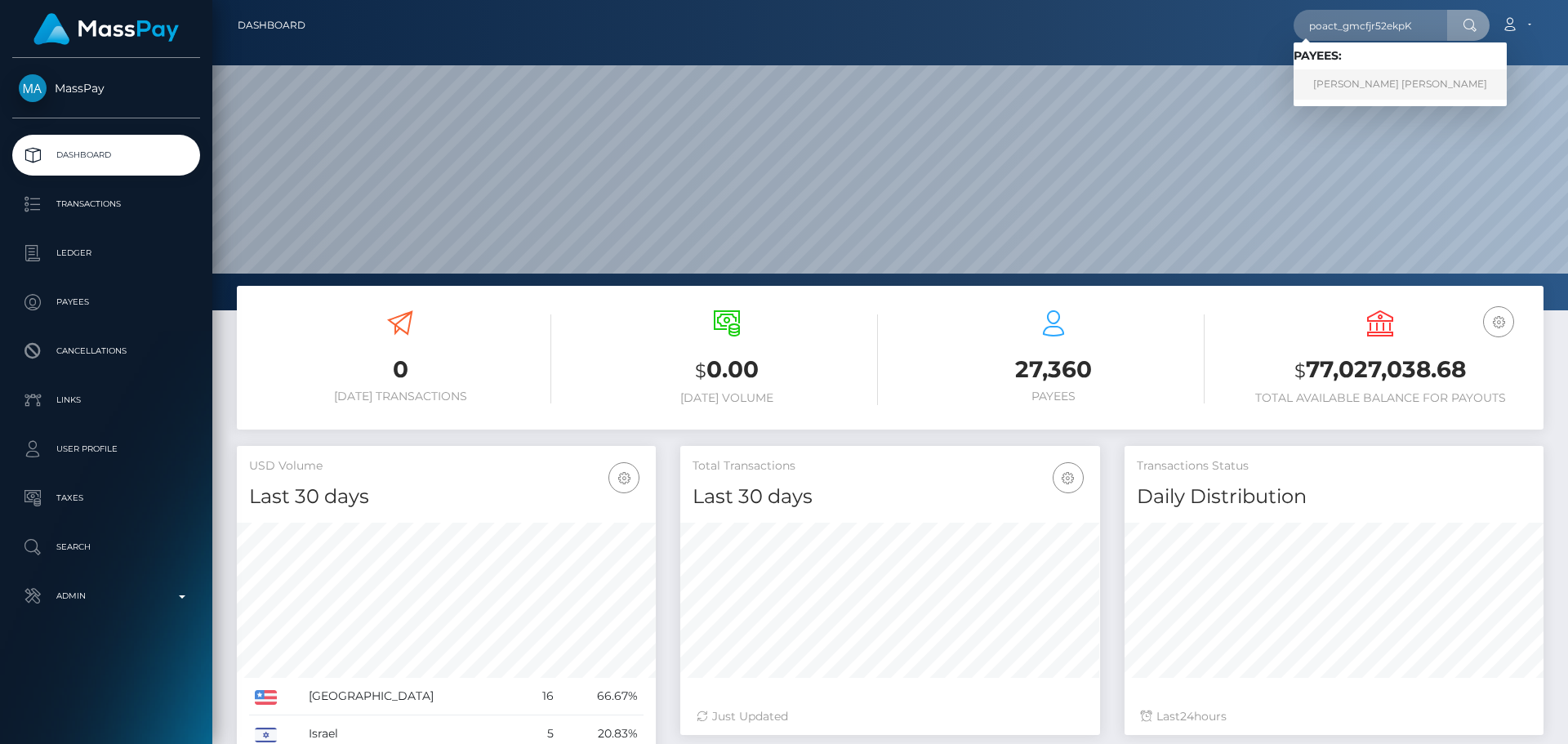
type input "poact_gmcfjr52ekpK"
click at [1371, 73] on link "[PERSON_NAME] [PERSON_NAME]" at bounding box center [1400, 84] width 213 height 30
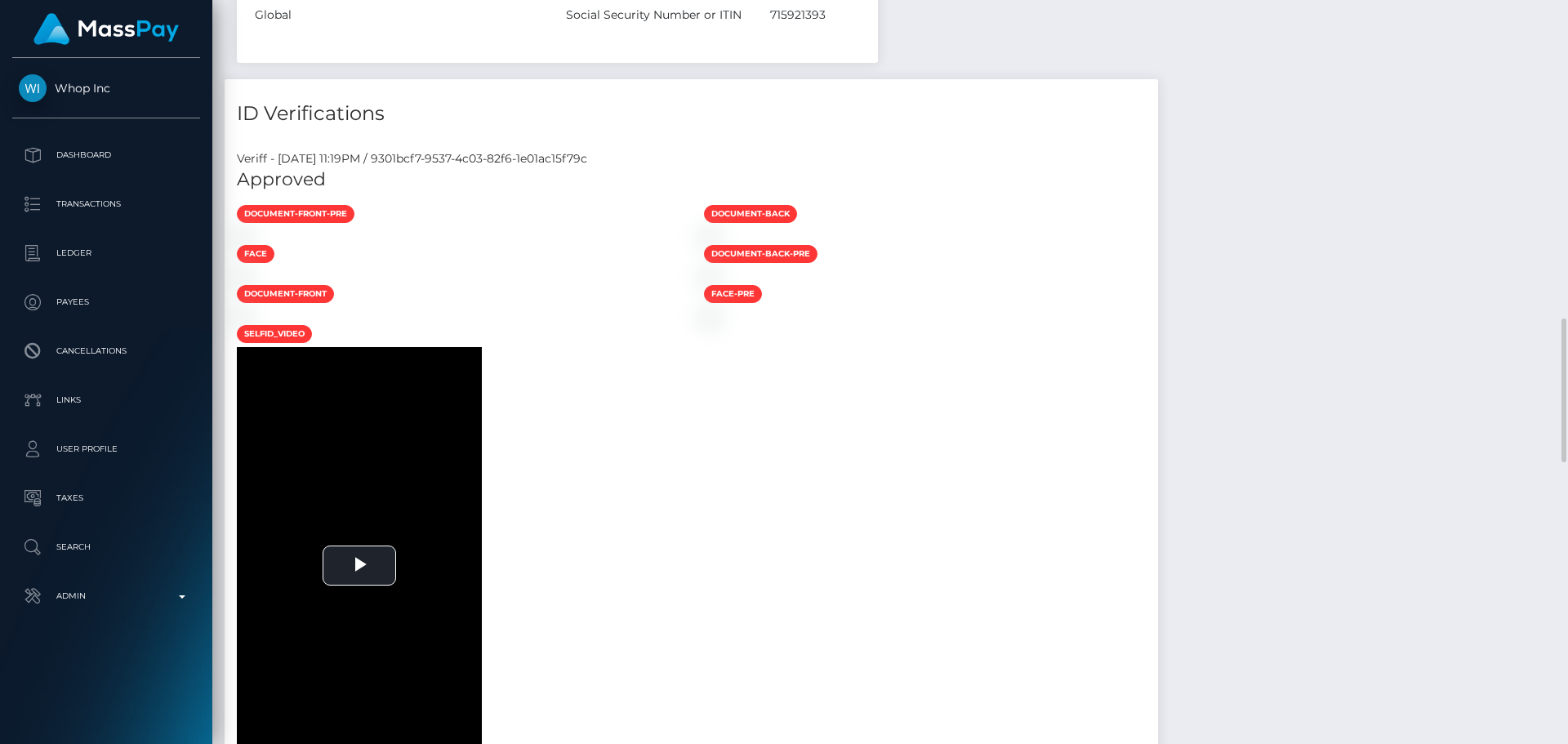
scroll to position [1226, 0]
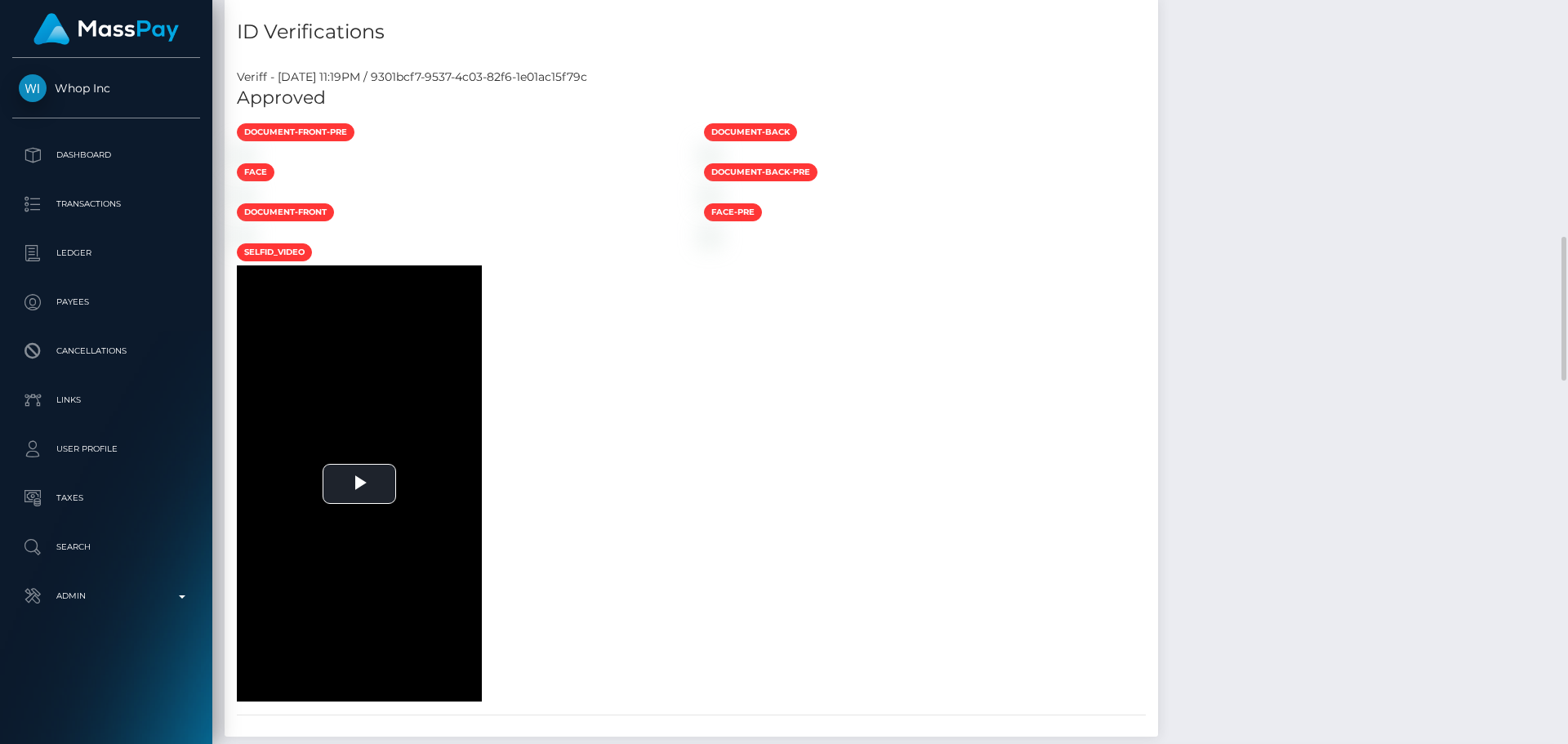
drag, startPoint x: 693, startPoint y: 327, endPoint x: 651, endPoint y: 328, distance: 42.0
click at [692, 163] on div at bounding box center [458, 154] width 467 height 17
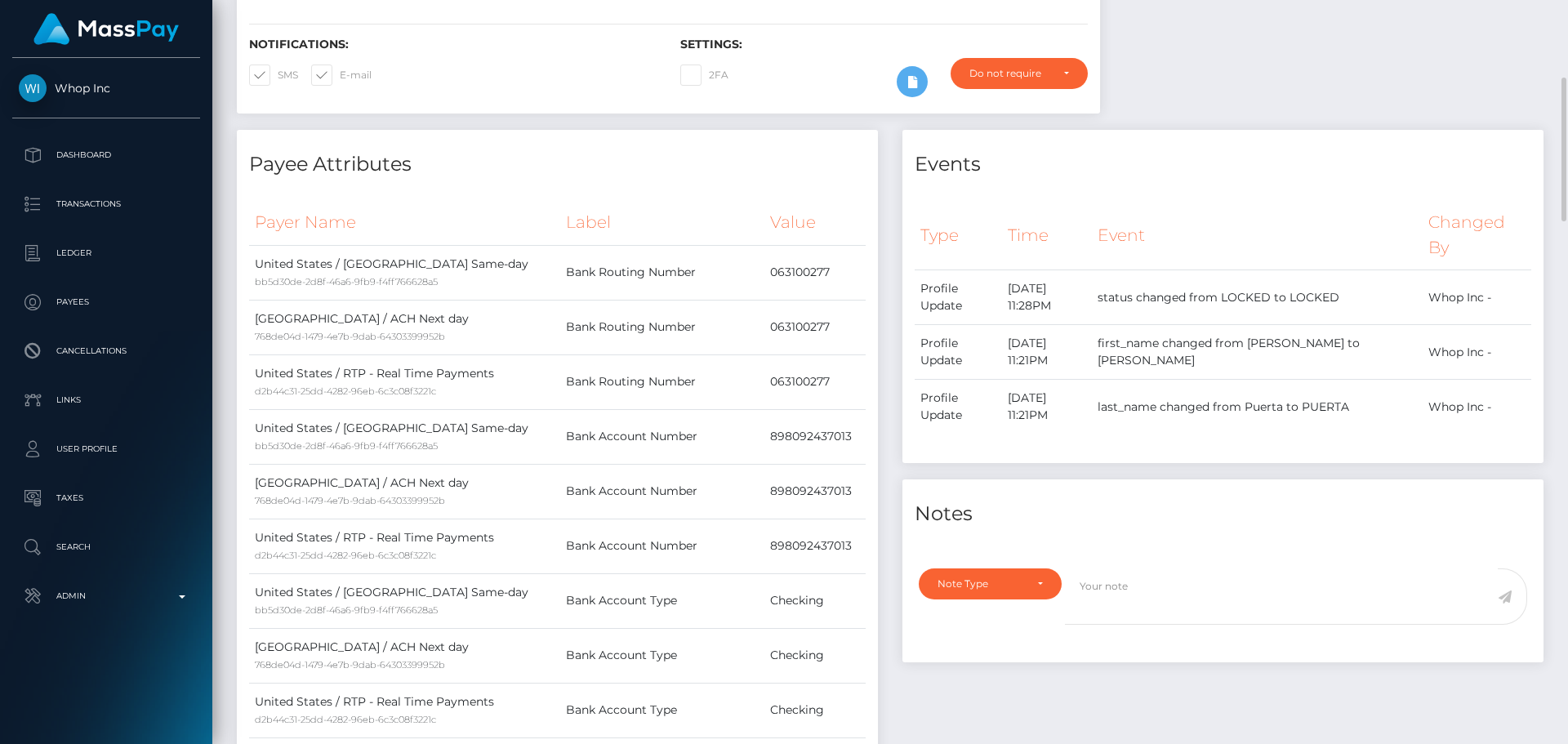
scroll to position [0, 0]
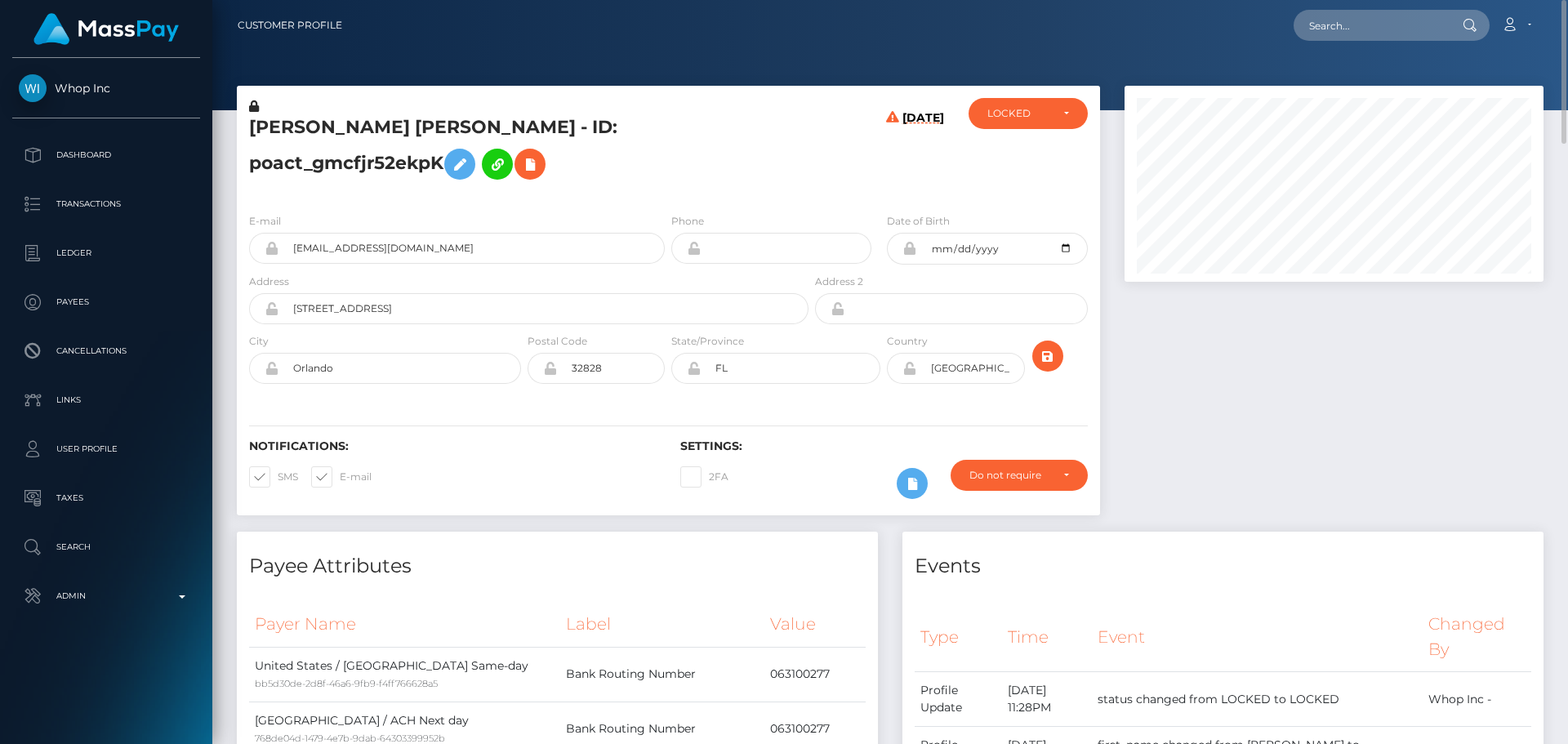
click at [296, 139] on h5 "[PERSON_NAME] [PERSON_NAME] - ID: poact_gmcfjr52ekpK" at bounding box center [524, 152] width 551 height 73
click at [294, 139] on h5 "[PERSON_NAME] [PERSON_NAME] - ID: poact_gmcfjr52ekpK" at bounding box center [524, 152] width 551 height 73
copy h5 "[PERSON_NAME]"
click at [435, 130] on h5 "[PERSON_NAME] [PERSON_NAME] - ID: poact_gmcfjr52ekpK" at bounding box center [524, 152] width 551 height 73
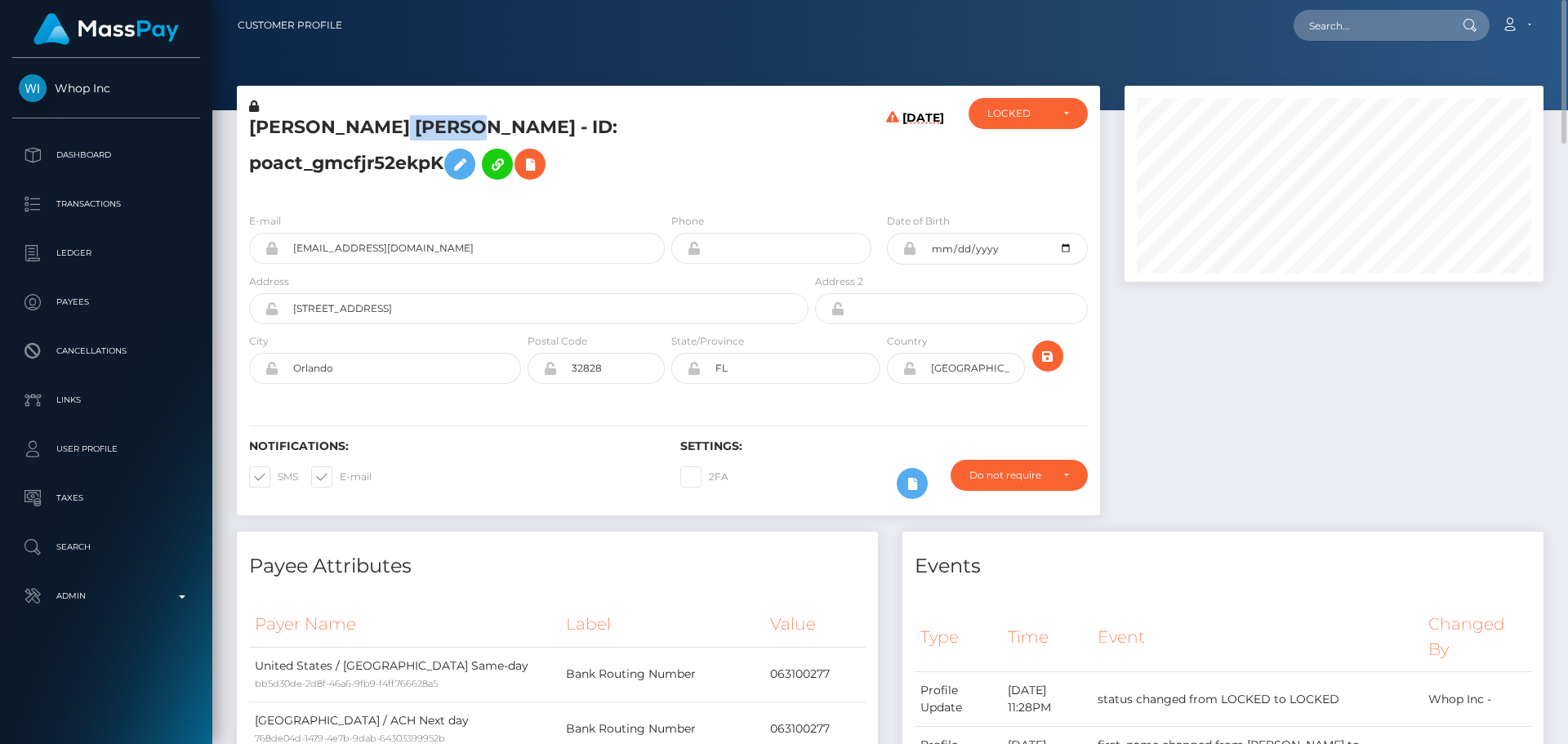
copy h5 "PUERTA"
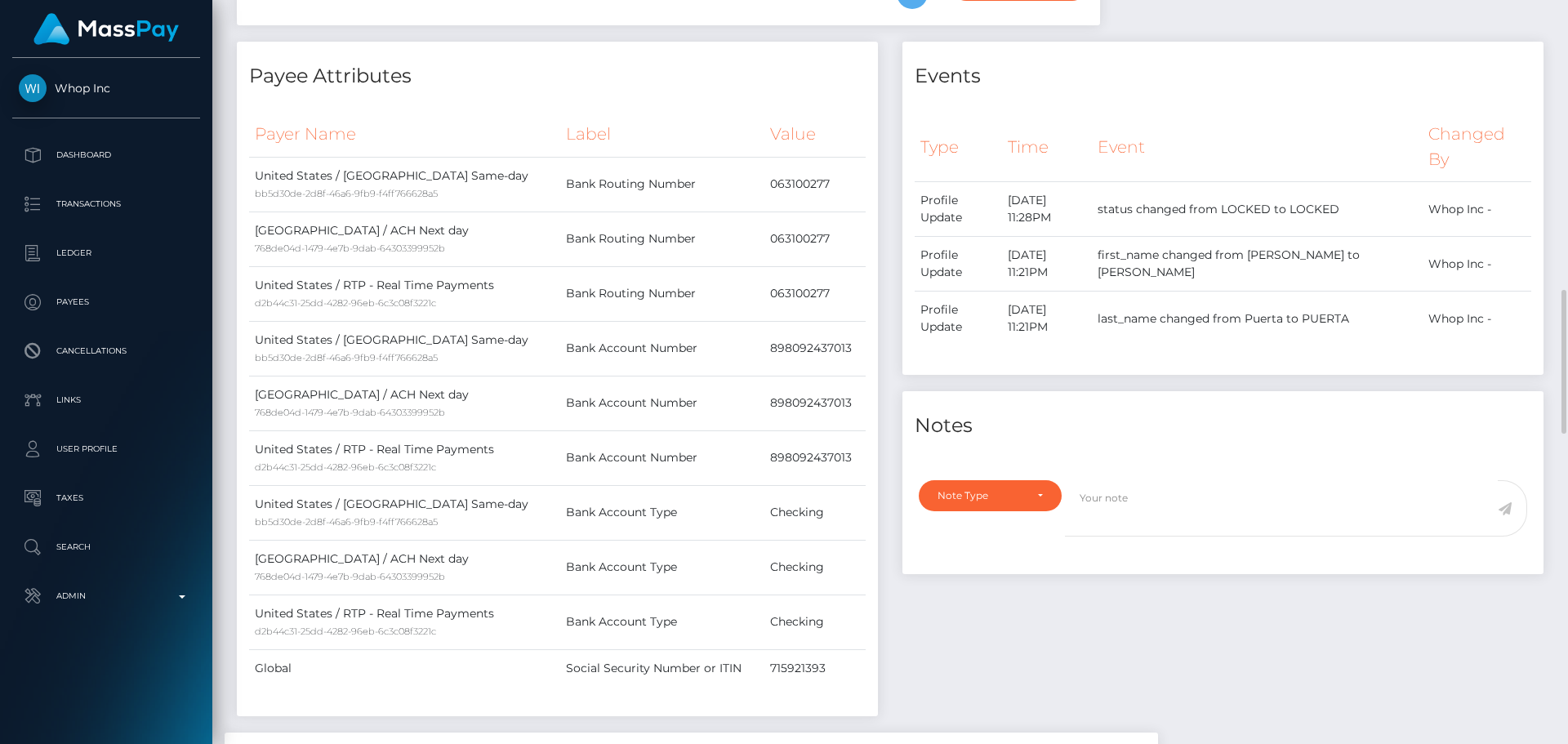
scroll to position [653, 0]
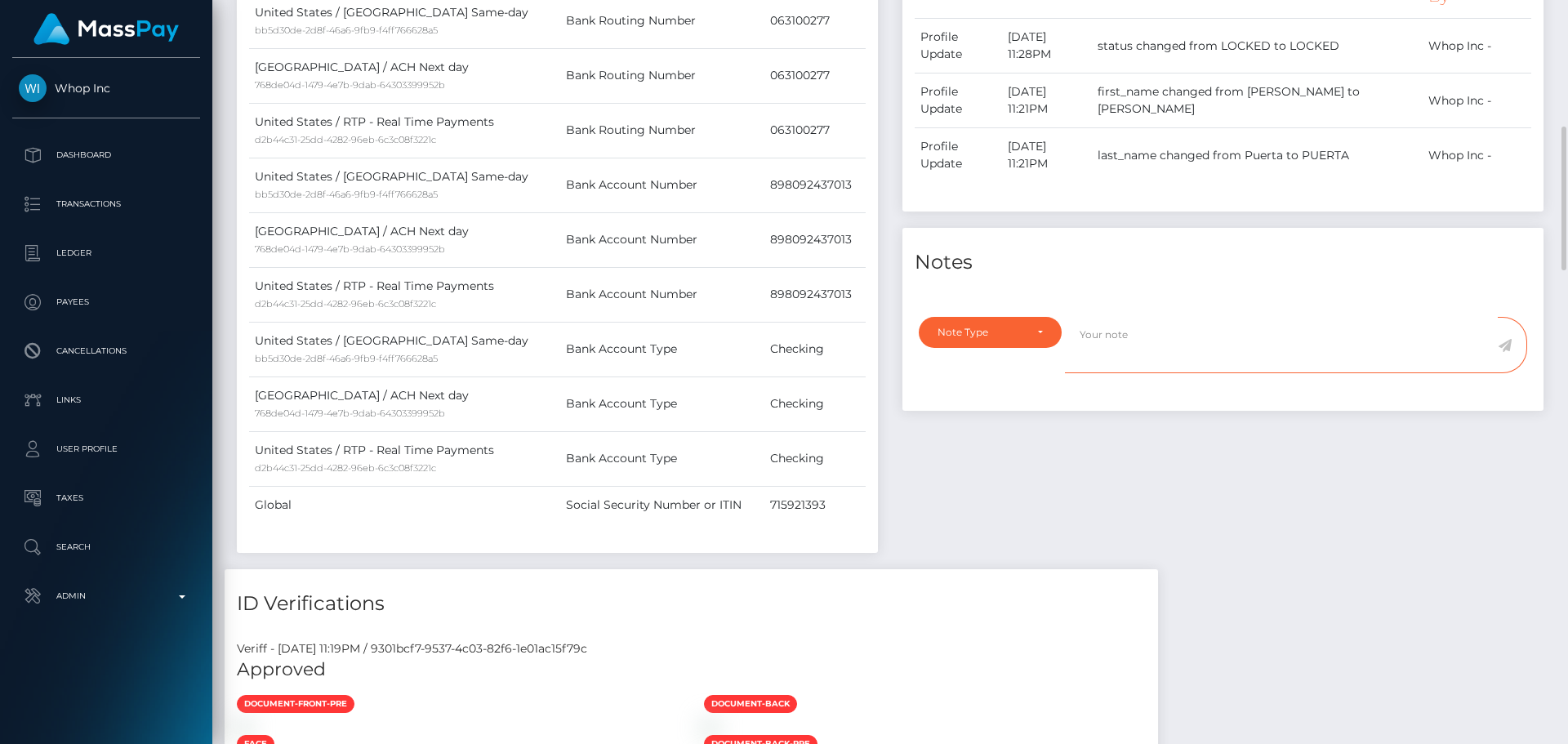
click at [1148, 373] on textarea at bounding box center [1281, 345] width 433 height 56
paste textarea "ComplyAdvantage potential hit refers to a person with a different middle name (…"
type textarea "ComplyAdvantage potential hit refers to a person with a different middle name (…"
click at [1031, 345] on div "Note Type" at bounding box center [990, 332] width 143 height 31
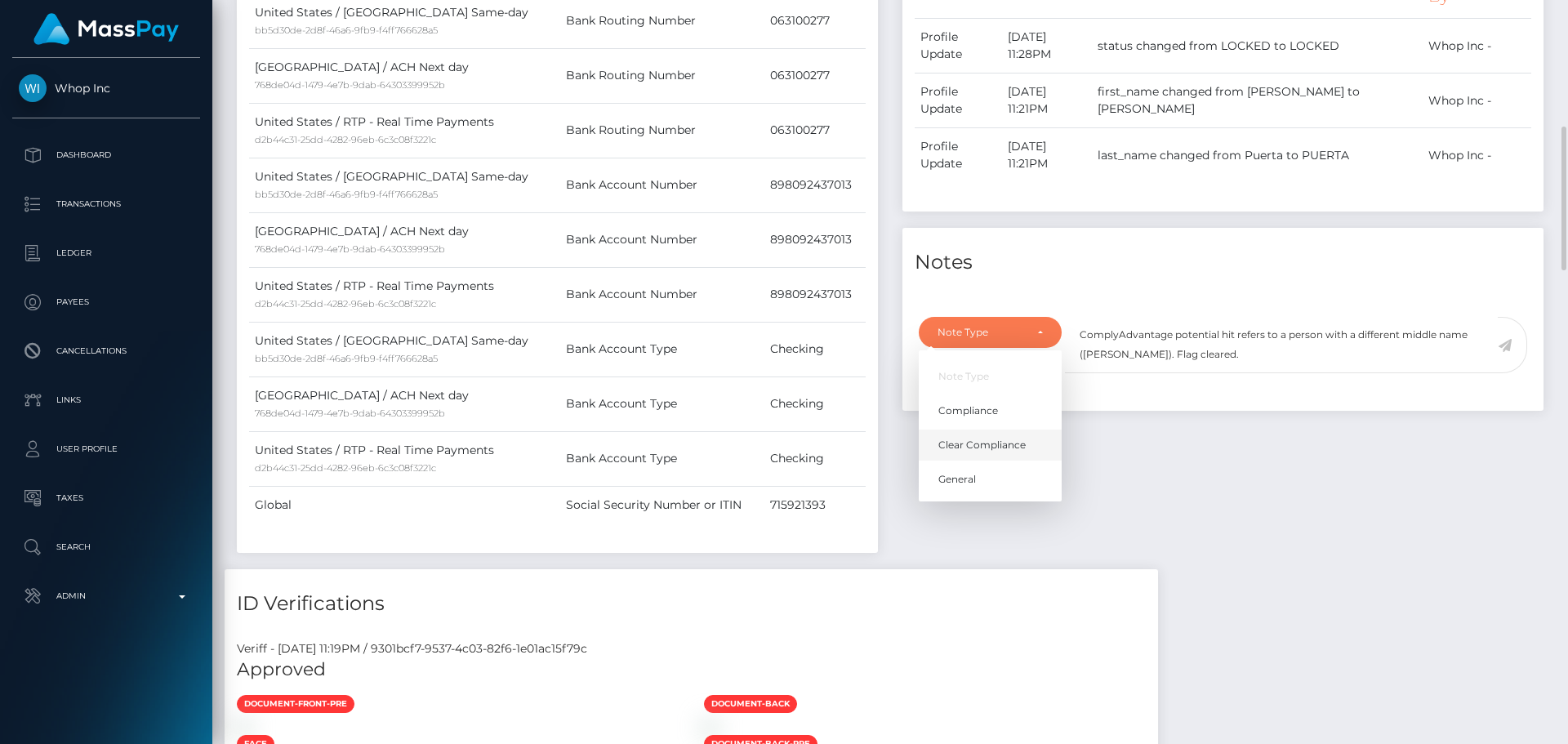
click at [1008, 452] on span "Clear Compliance" at bounding box center [982, 445] width 87 height 15
select select "CLEAR_COMPLIANCE"
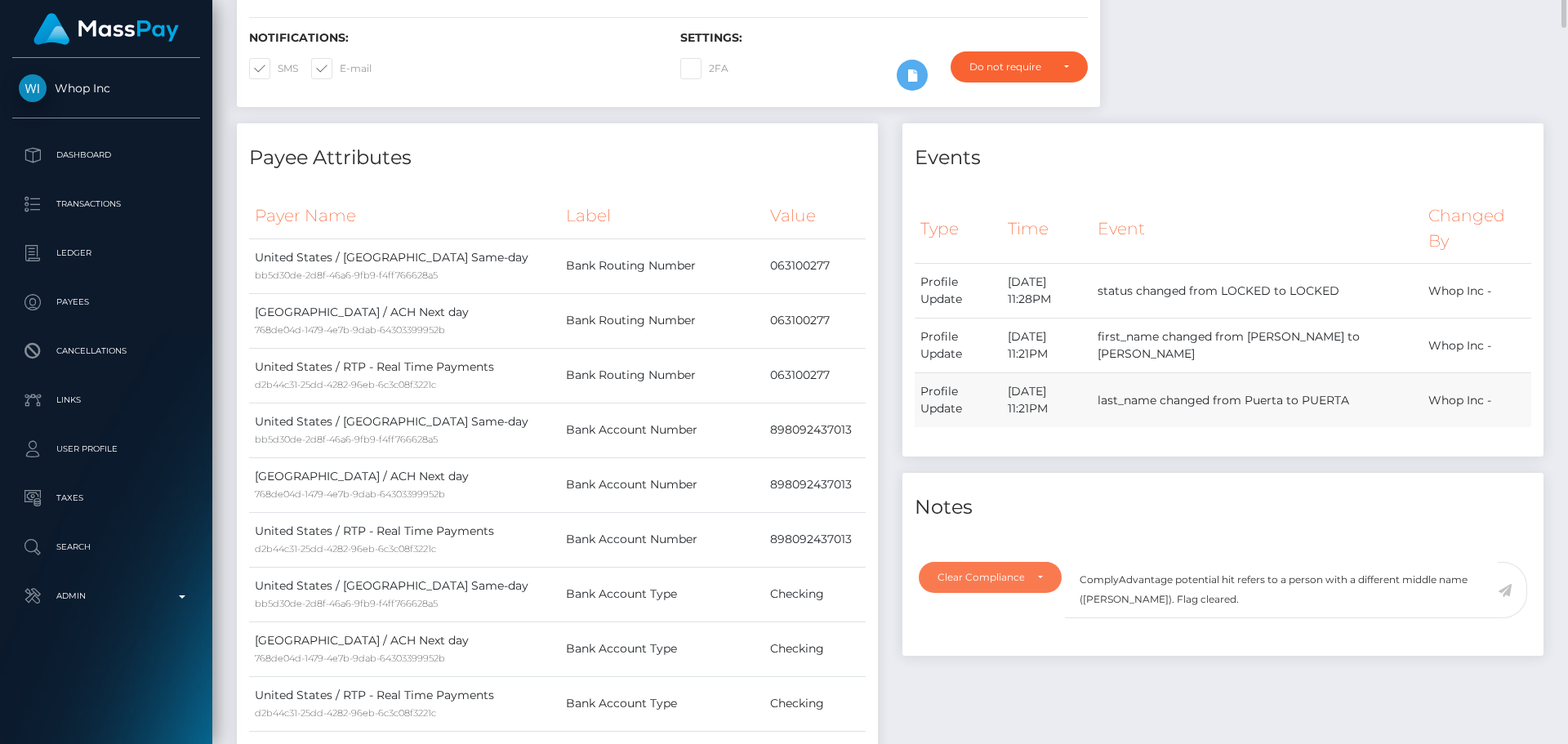
scroll to position [491, 0]
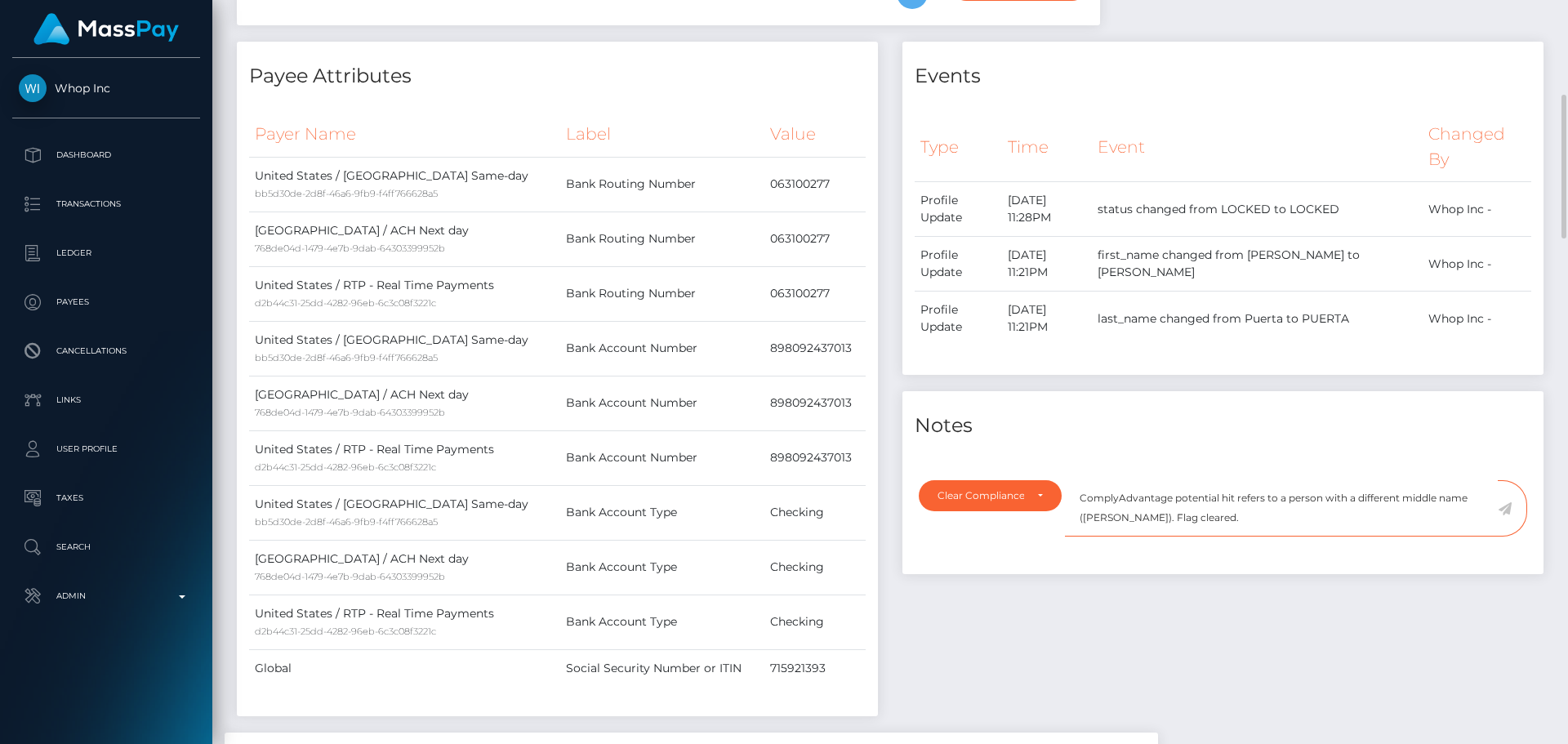
click at [1199, 537] on textarea "ComplyAdvantage potential hit refers to a person with a different middle name (…" at bounding box center [1281, 508] width 433 height 56
click at [1509, 516] on icon at bounding box center [1505, 508] width 14 height 13
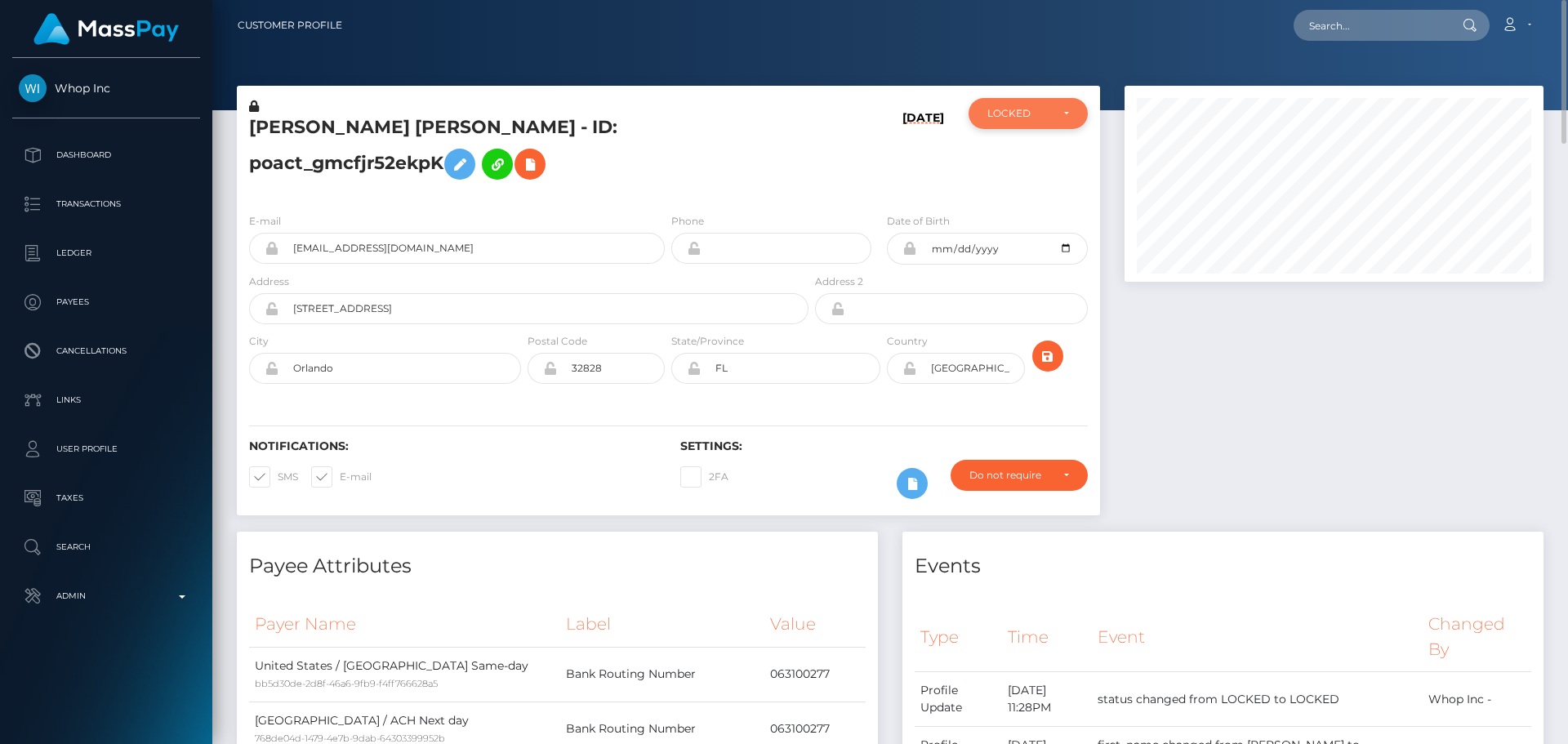
click at [1056, 102] on div "LOCKED" at bounding box center [1028, 113] width 119 height 31
click at [1043, 158] on link "ACTIVE" at bounding box center [1028, 157] width 119 height 30
select select "ACTIVE"
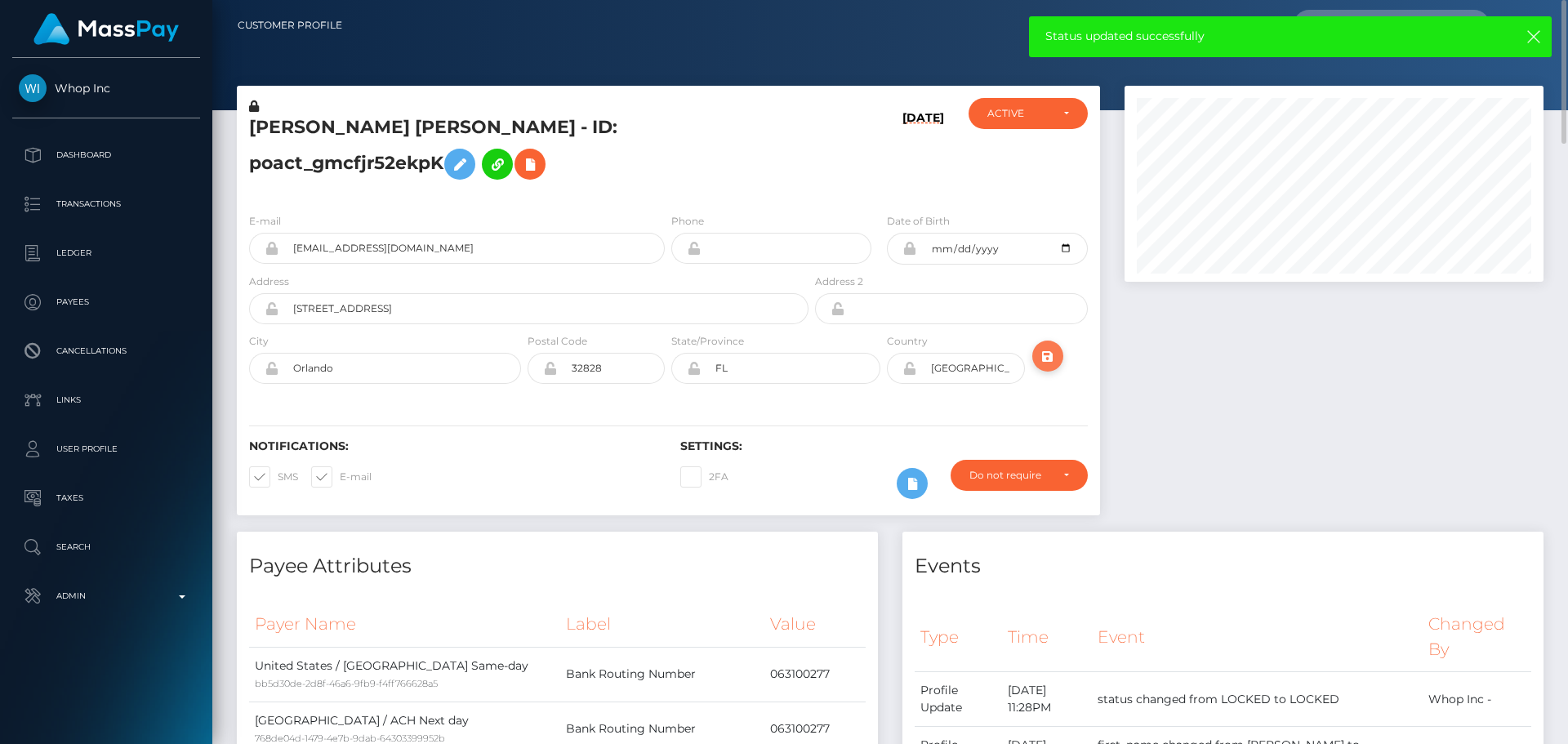
click at [1044, 367] on icon "submit" at bounding box center [1047, 356] width 20 height 20
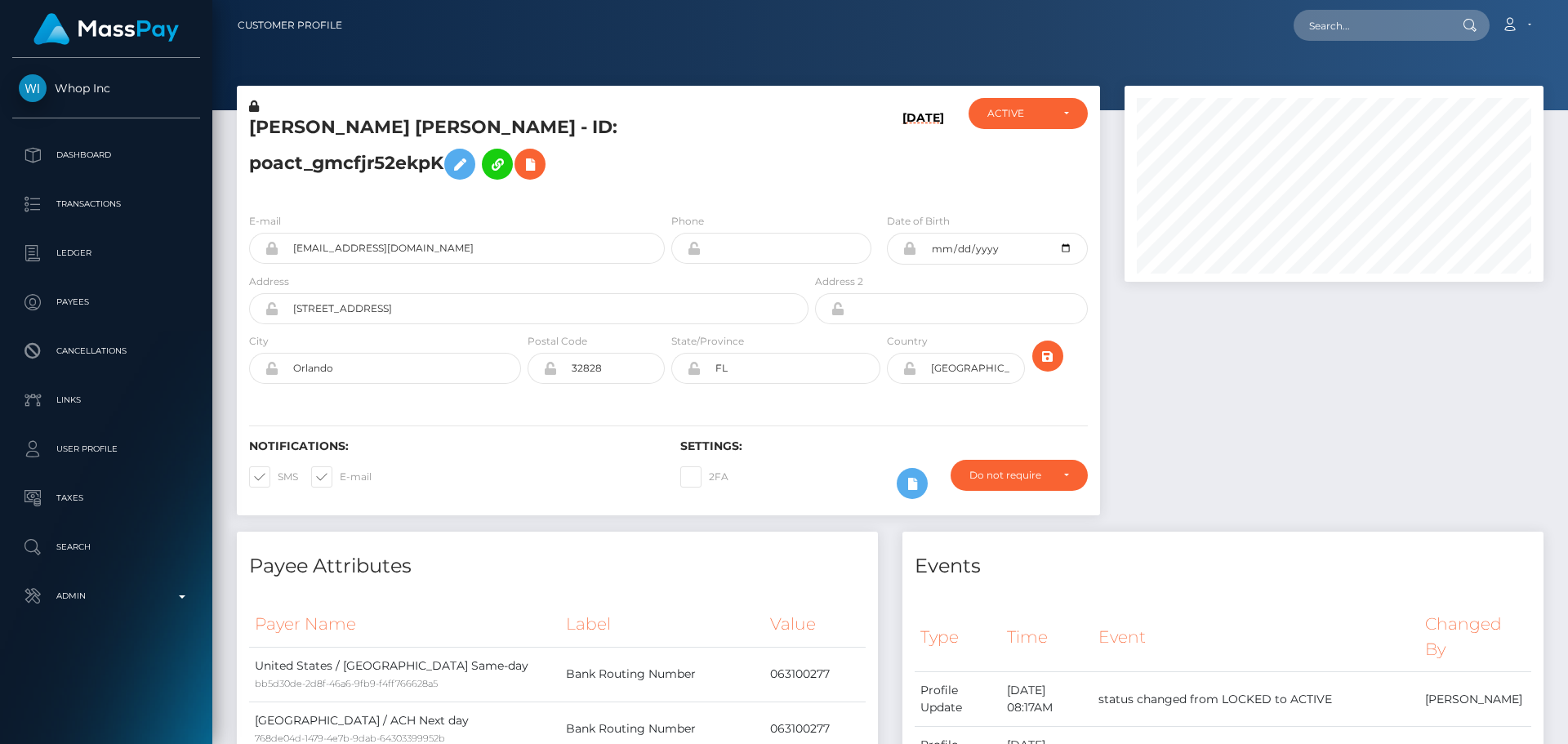
scroll to position [196, 420]
click at [416, 136] on h5 "[PERSON_NAME] [PERSON_NAME] - ID: poact_gmcfjr52ekpK" at bounding box center [524, 152] width 551 height 73
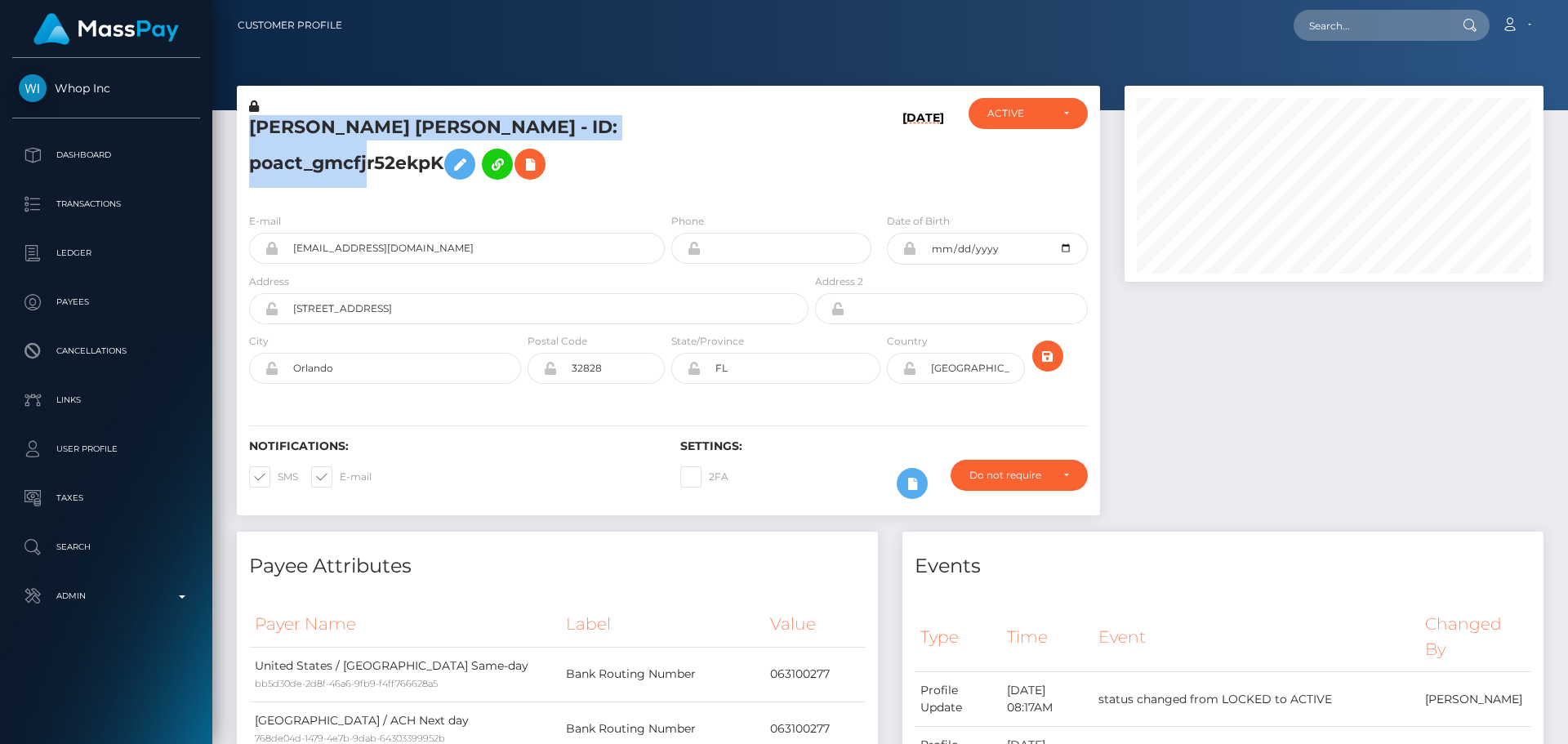
click at [416, 136] on h5 "GABRIEL JOSE PUERTA - ID: poact_gmcfjr52ekpK" at bounding box center [524, 152] width 551 height 73
copy h5 "GABRIEL JOSE PUERTA - ID: poact_gmcfjr52ekpK"
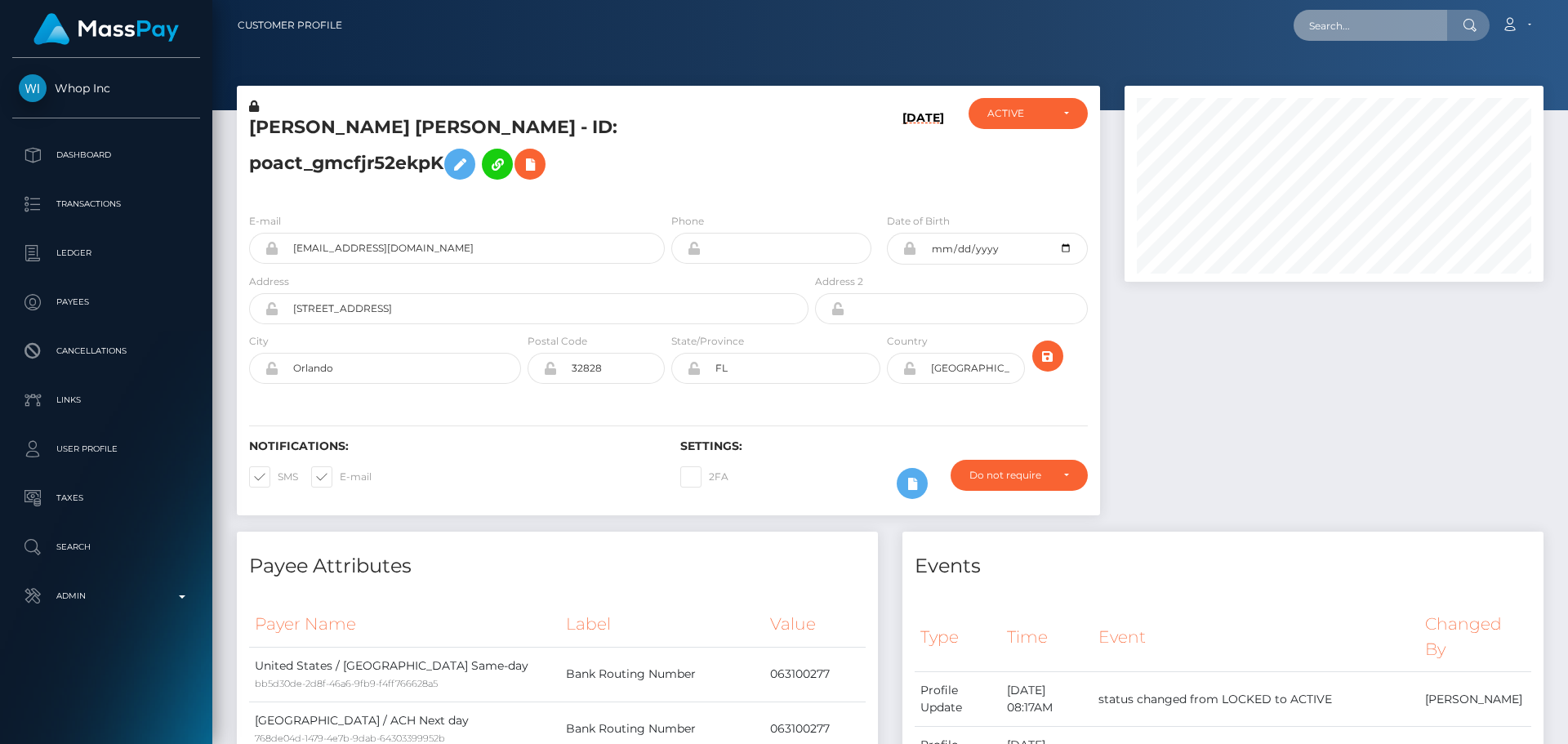
click at [1371, 26] on input "text" at bounding box center [1370, 25] width 154 height 31
paste input "poact_ryCzQ3YPcxGt"
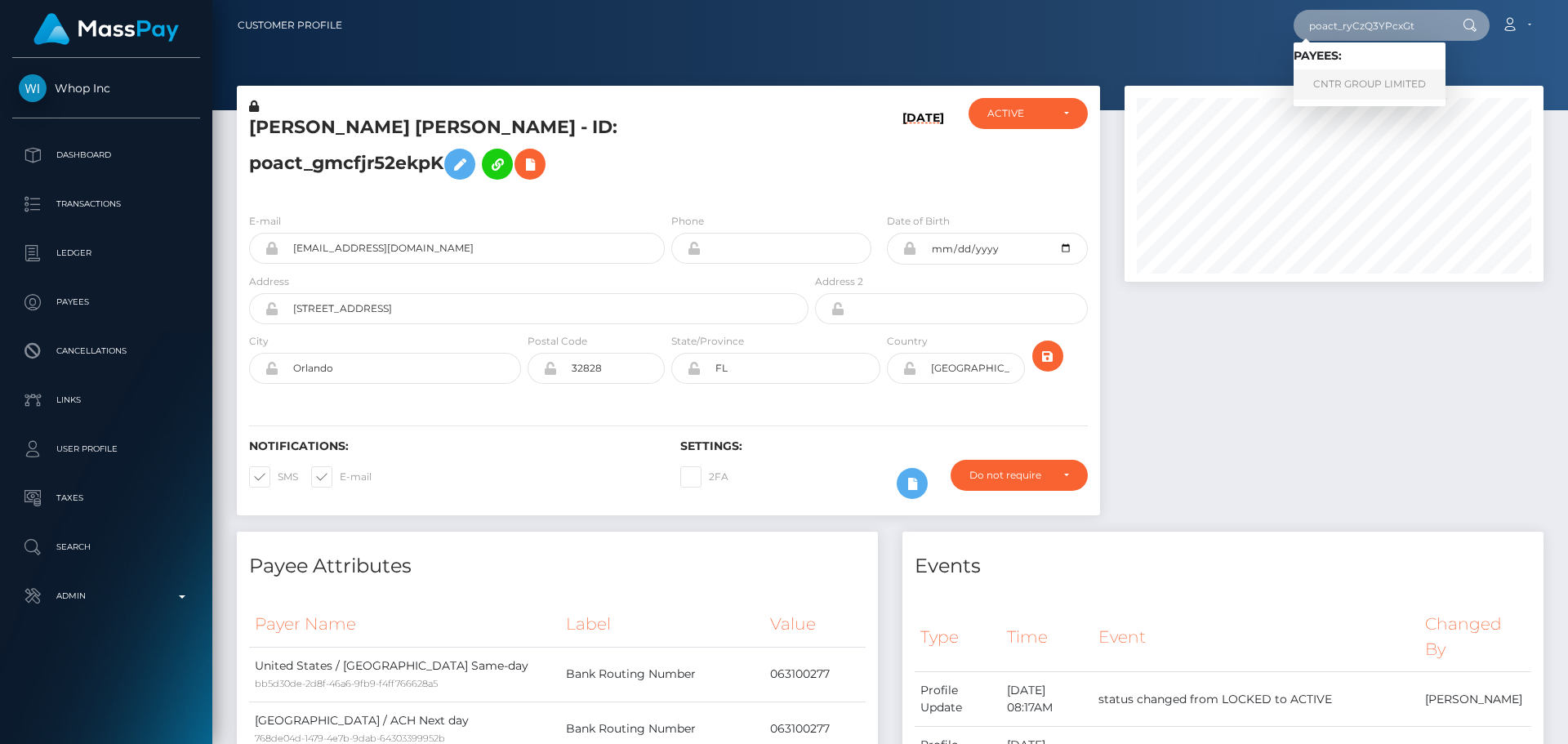
type input "poact_ryCzQ3YPcxGt"
click at [1361, 76] on link "CNTR GROUP LIMITED" at bounding box center [1369, 84] width 152 height 30
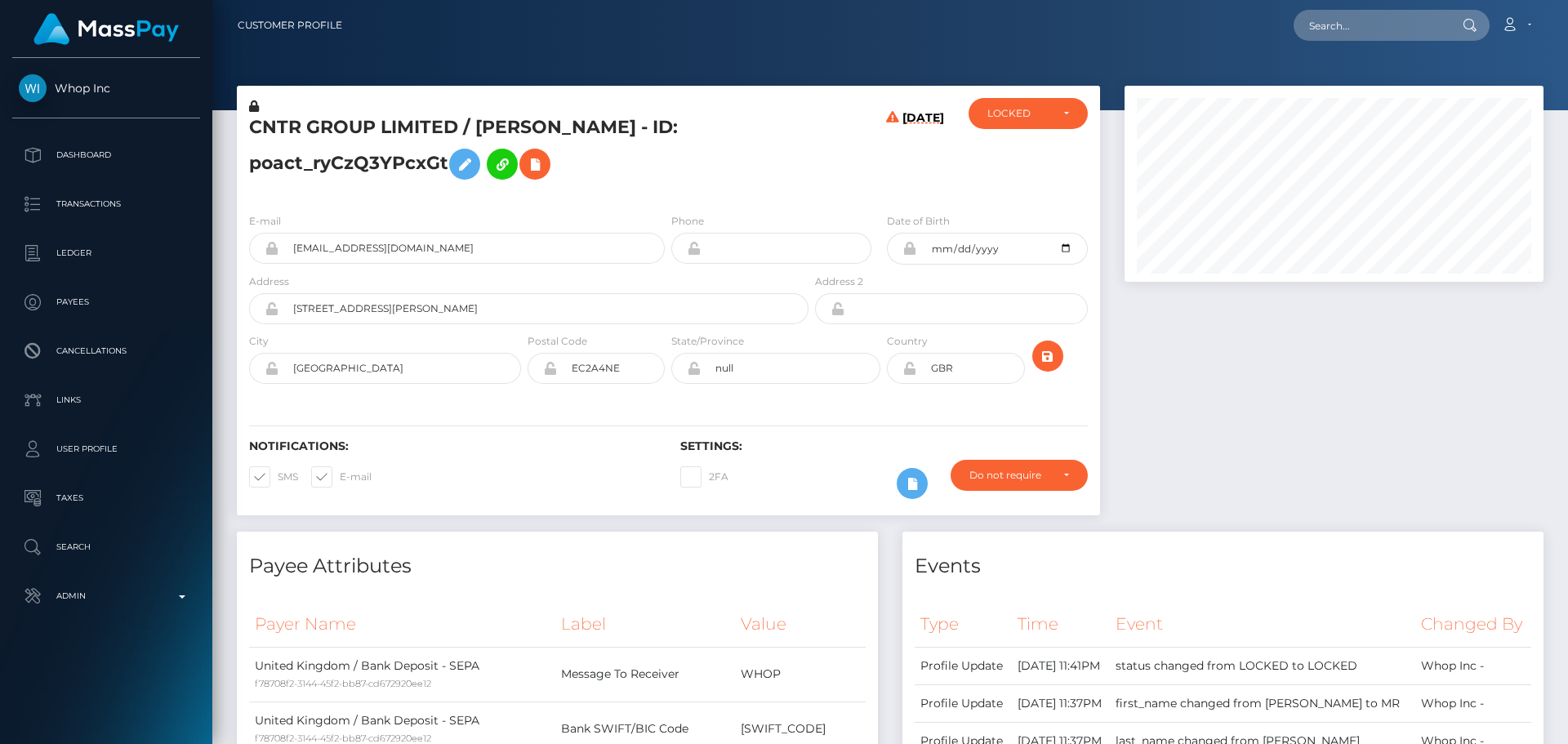
scroll to position [196, 420]
click at [704, 158] on h5 "CNTR GROUP LIMITED / [PERSON_NAME] - ID: poact_ryCzQ3YPcxGt" at bounding box center [524, 152] width 551 height 73
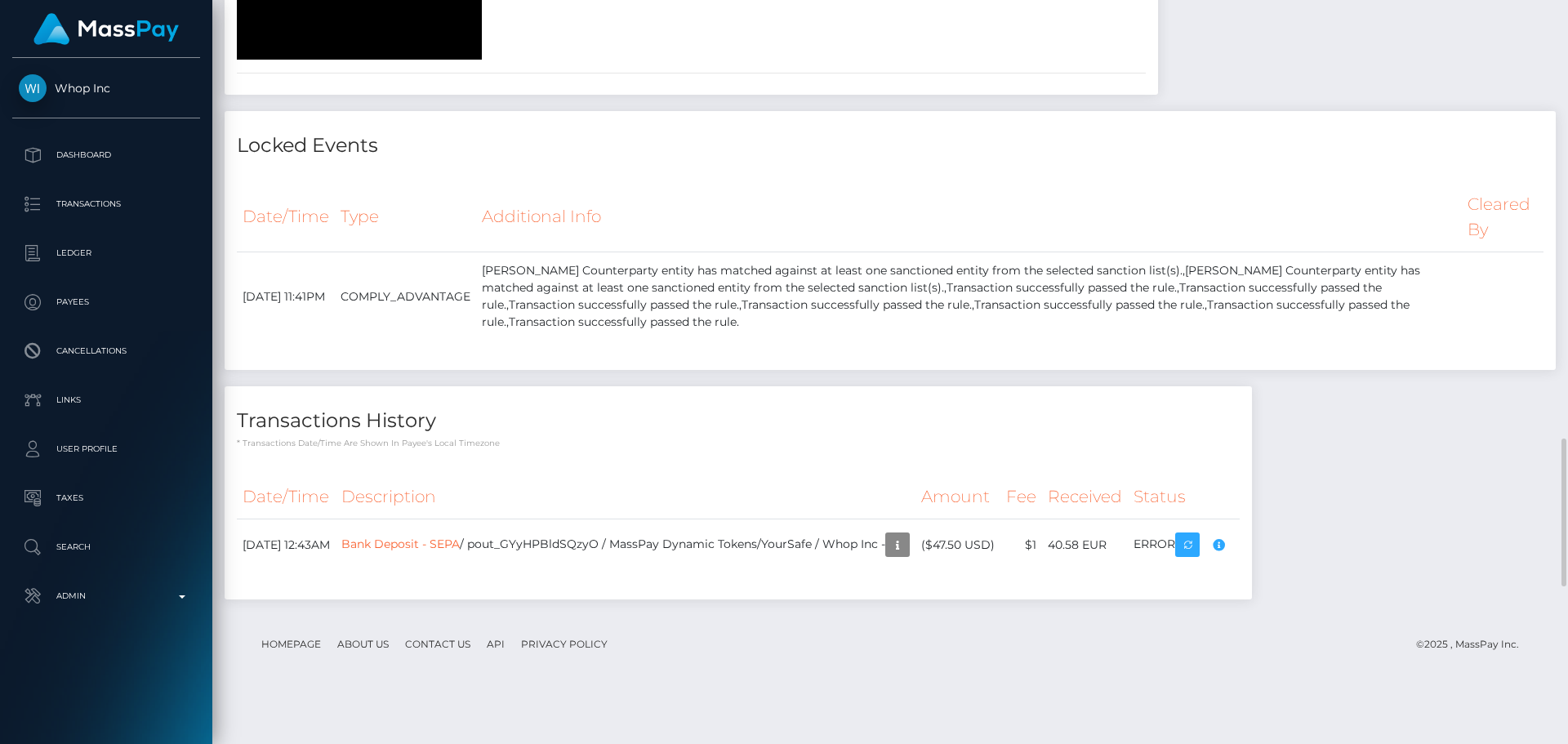
scroll to position [1797, 0]
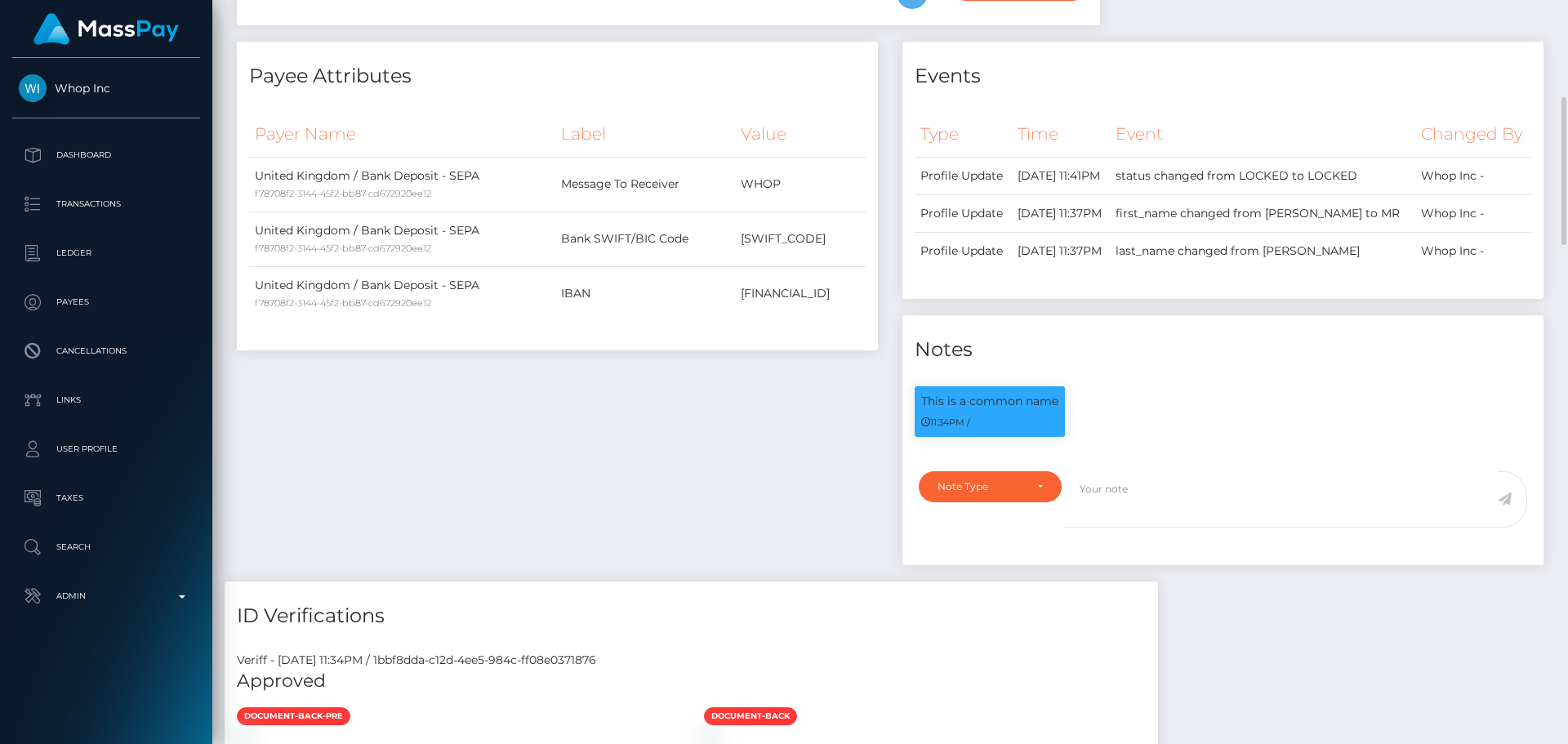
scroll to position [0, 0]
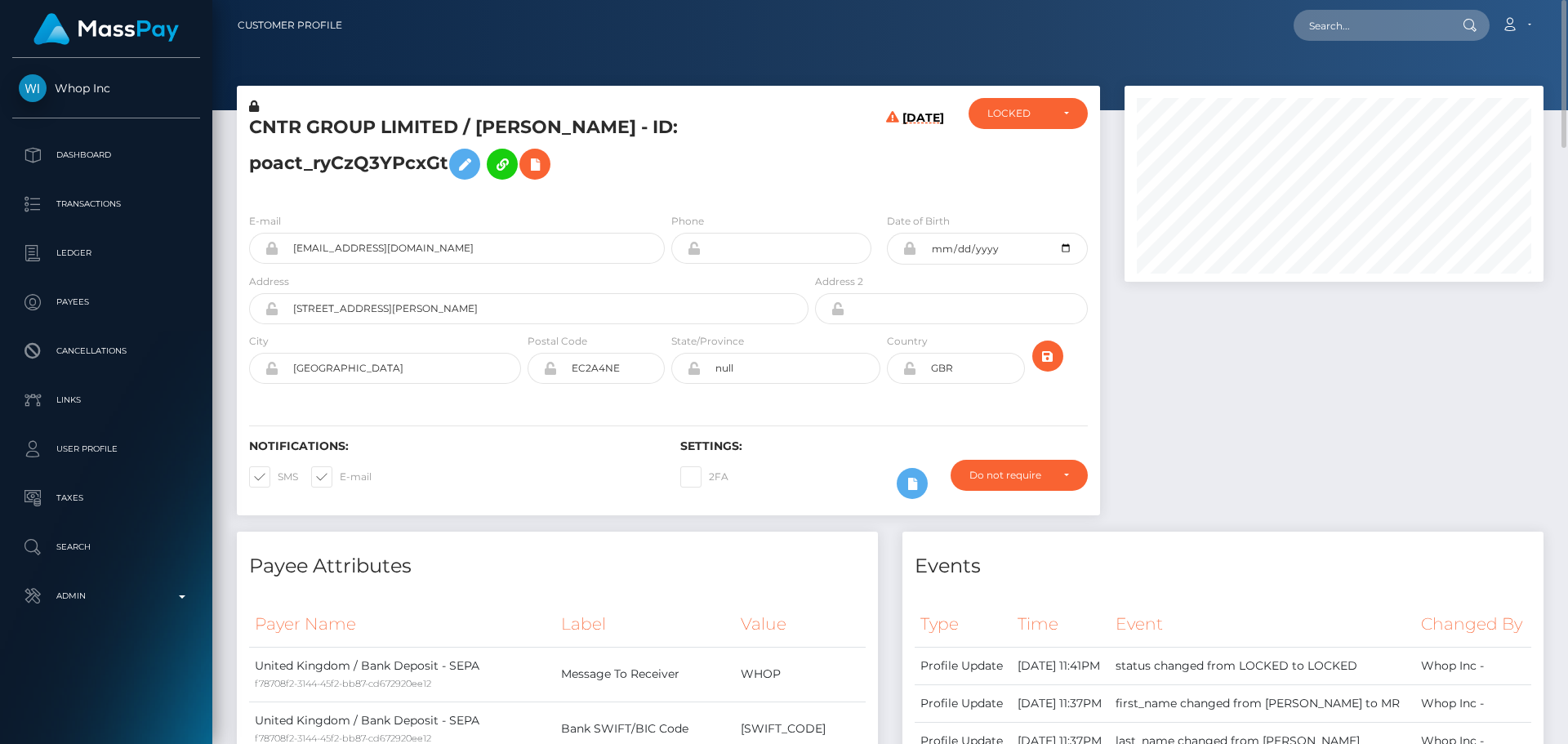
click at [254, 107] on icon at bounding box center [253, 106] width 10 height 12
click at [462, 174] on icon at bounding box center [465, 164] width 20 height 20
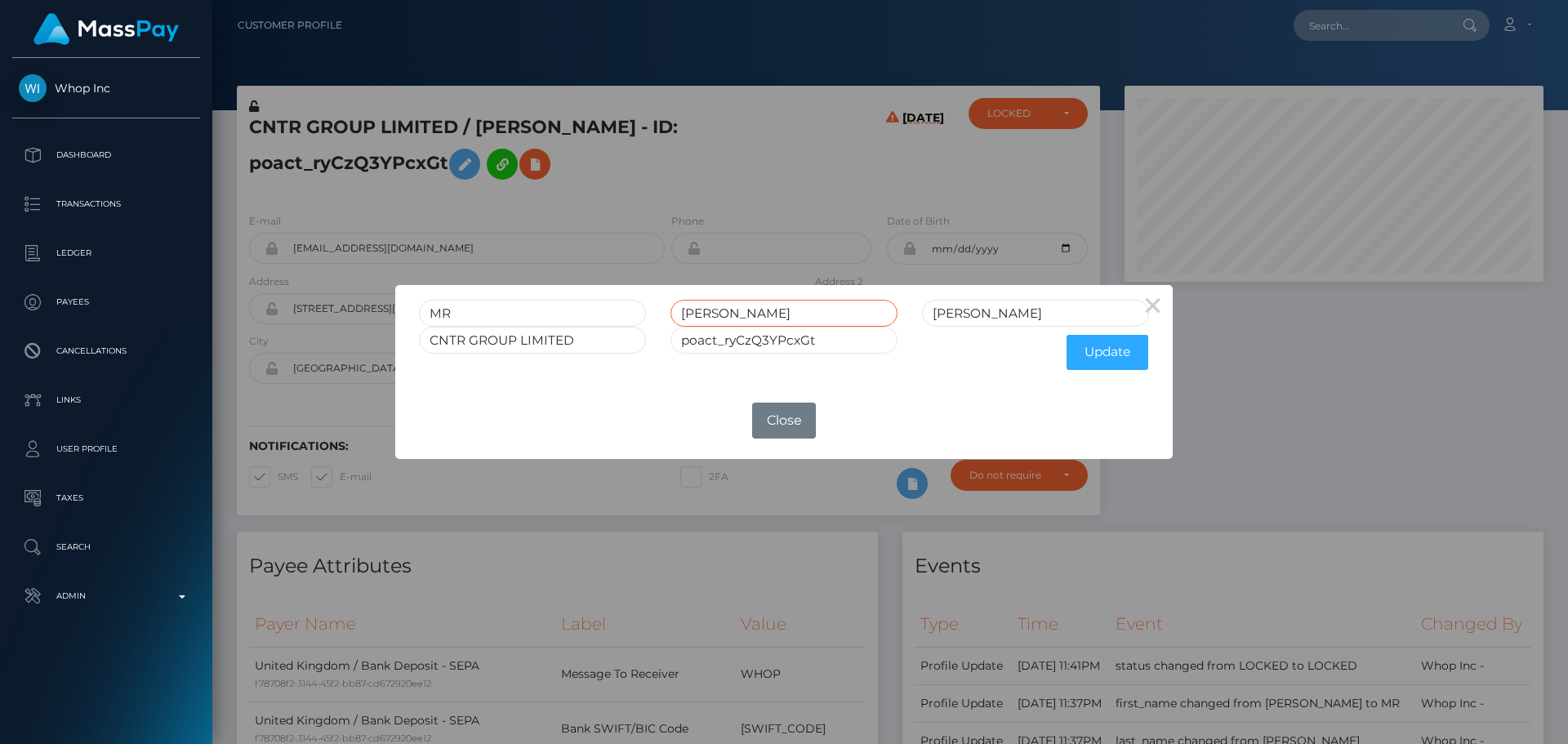
click at [739, 315] on input "[PERSON_NAME]" at bounding box center [784, 313] width 227 height 27
click at [739, 315] on input "MOHAMMAD" at bounding box center [784, 313] width 227 height 27
click at [576, 310] on input "MR" at bounding box center [533, 313] width 227 height 27
paste input "OHAMMAD"
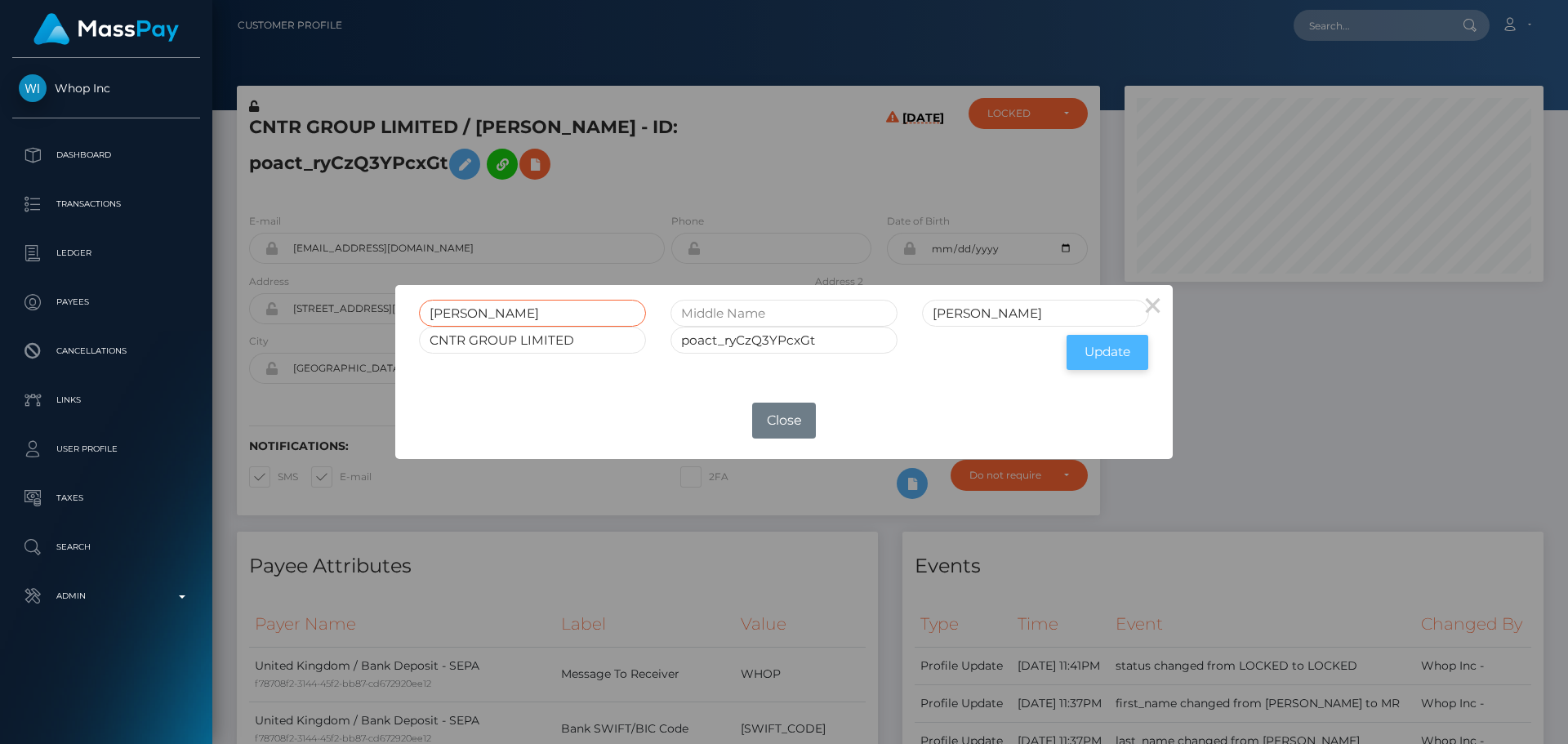
type input "MOHAMMAD"
click at [1105, 354] on button "Update" at bounding box center [1108, 353] width 82 height 36
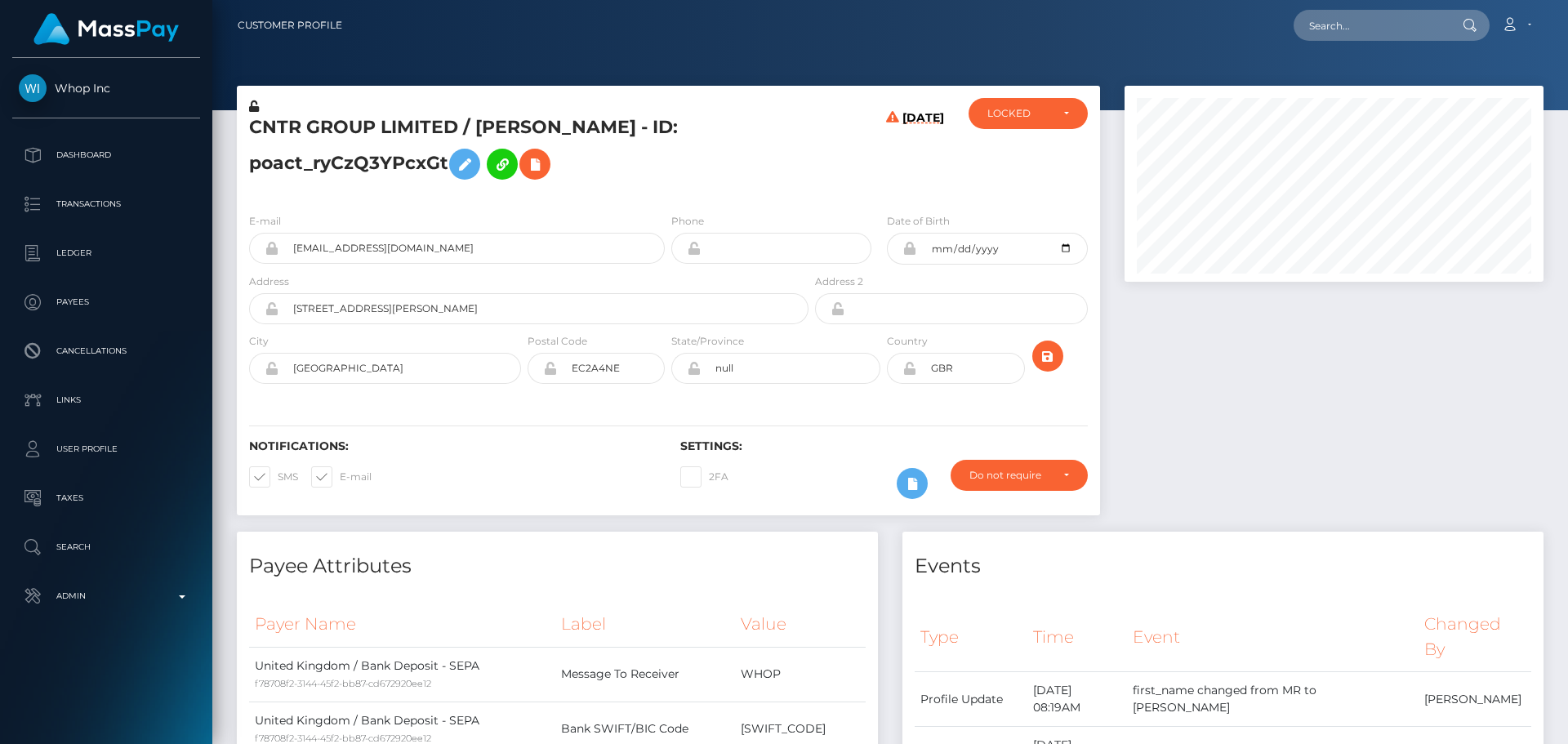
scroll to position [196, 420]
click at [255, 107] on icon at bounding box center [253, 106] width 10 height 12
click at [911, 370] on icon at bounding box center [910, 368] width 14 height 13
click at [820, 420] on div "Notifications: SMS E-mail Settings: 2FA" at bounding box center [669, 458] width 864 height 116
click at [671, 180] on h5 "CNTR GROUP LIMITED / [PERSON_NAME] - ID: poact_ryCzQ3YPcxGt" at bounding box center [524, 152] width 551 height 73
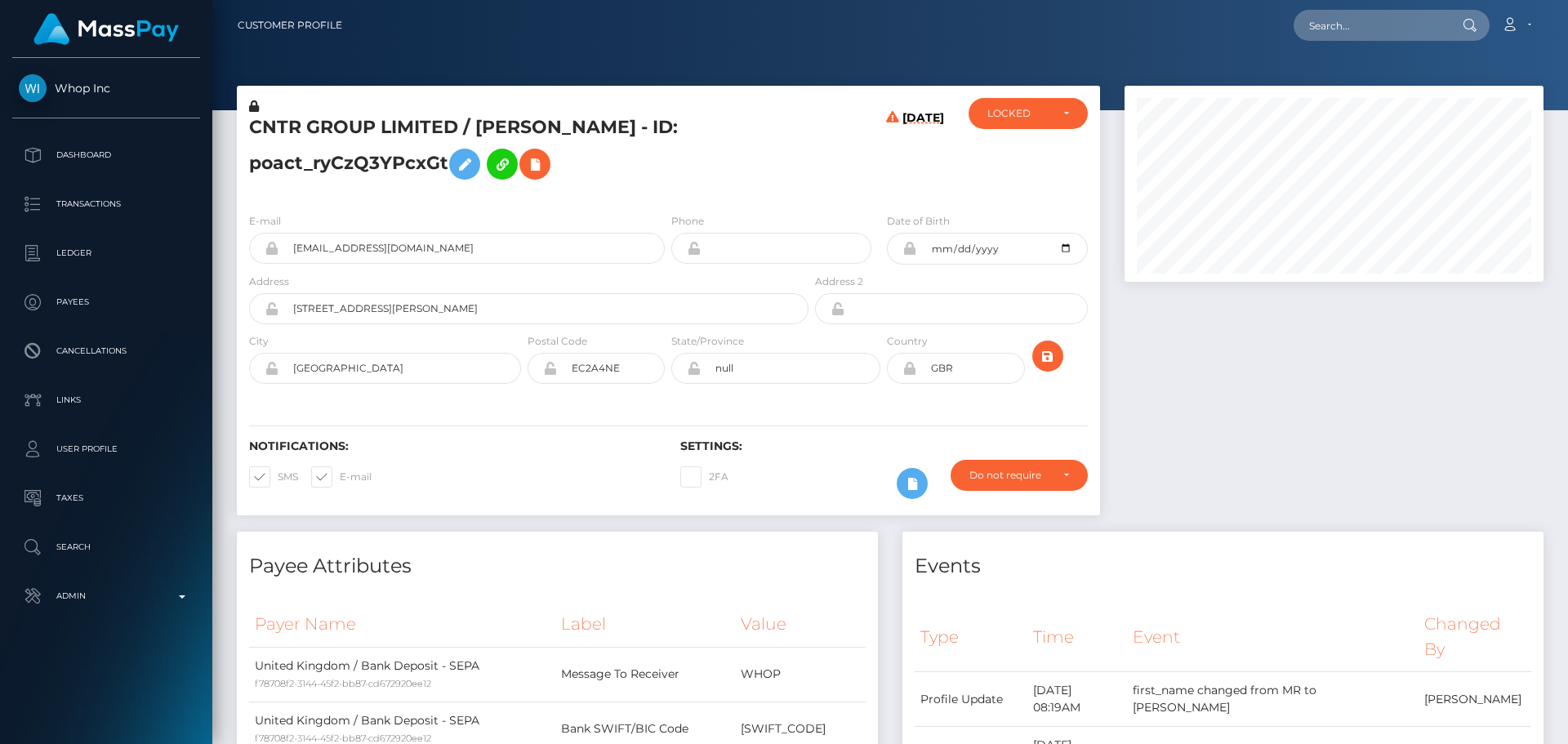
click at [514, 131] on h5 "CNTR GROUP LIMITED / [PERSON_NAME] - ID: poact_ryCzQ3YPcxGt" at bounding box center [524, 152] width 551 height 73
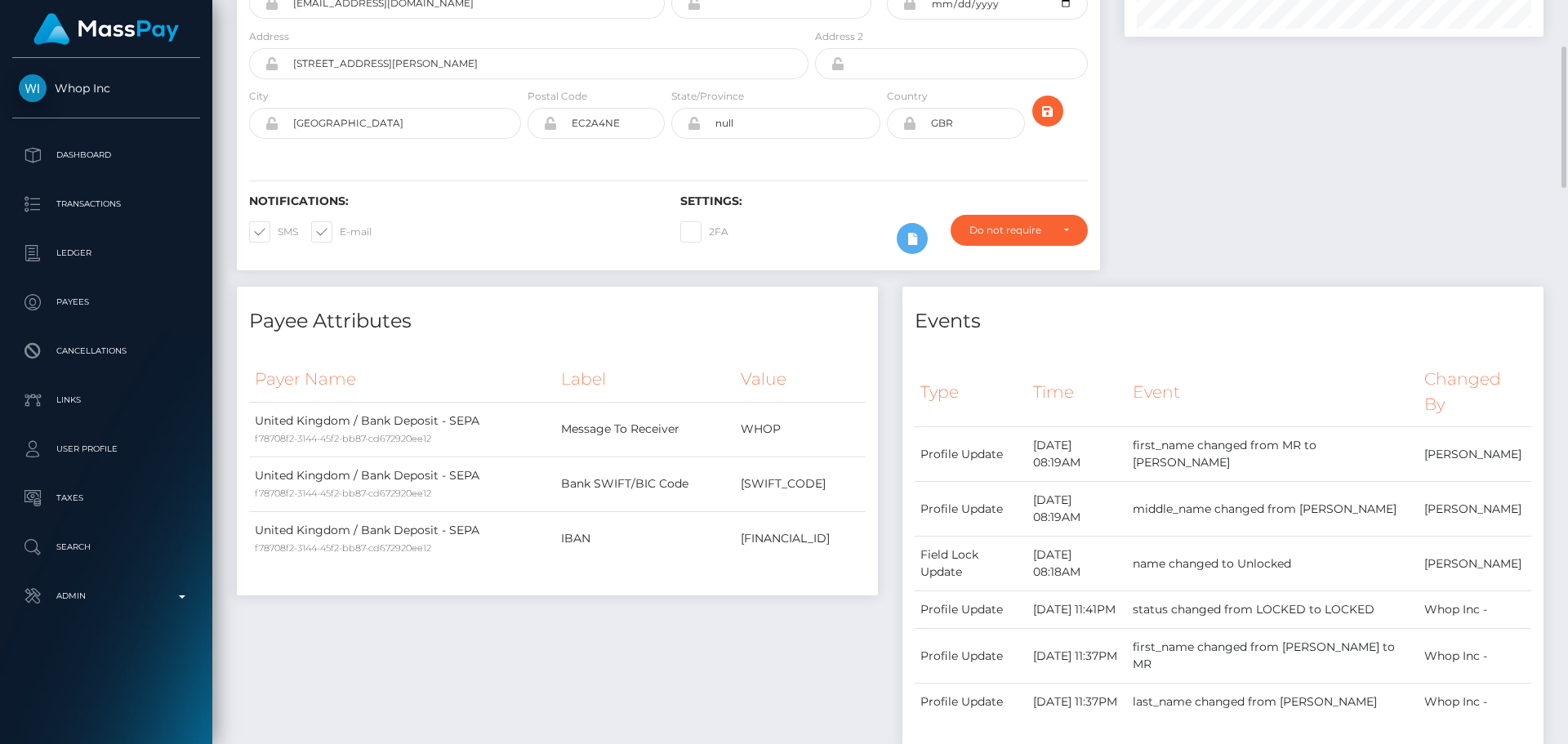
scroll to position [327, 0]
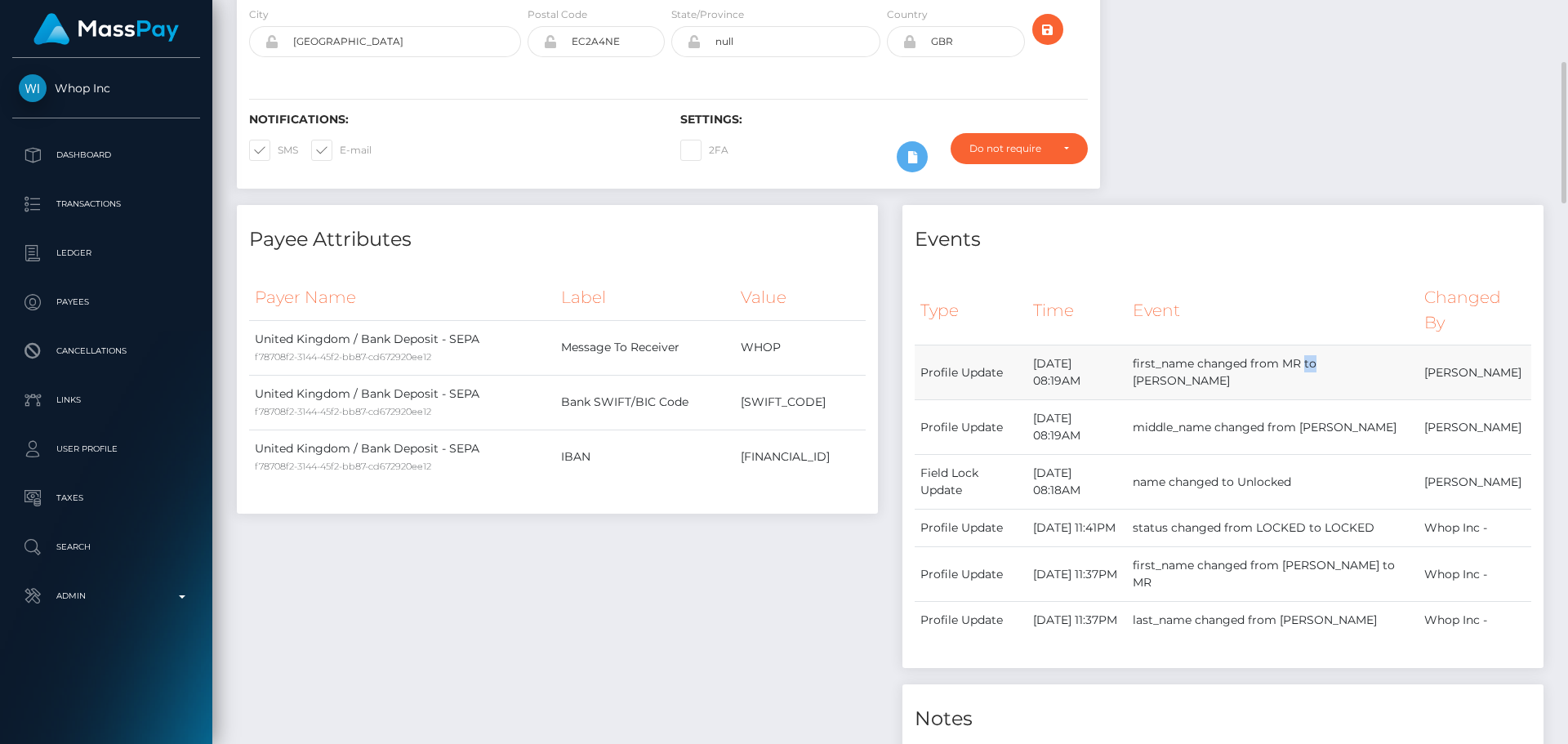
drag, startPoint x: 1317, startPoint y: 364, endPoint x: 1330, endPoint y: 363, distance: 13.0
click at [1330, 363] on td "first_name changed from MR to [PERSON_NAME]" at bounding box center [1273, 373] width 291 height 55
copy td "MR"
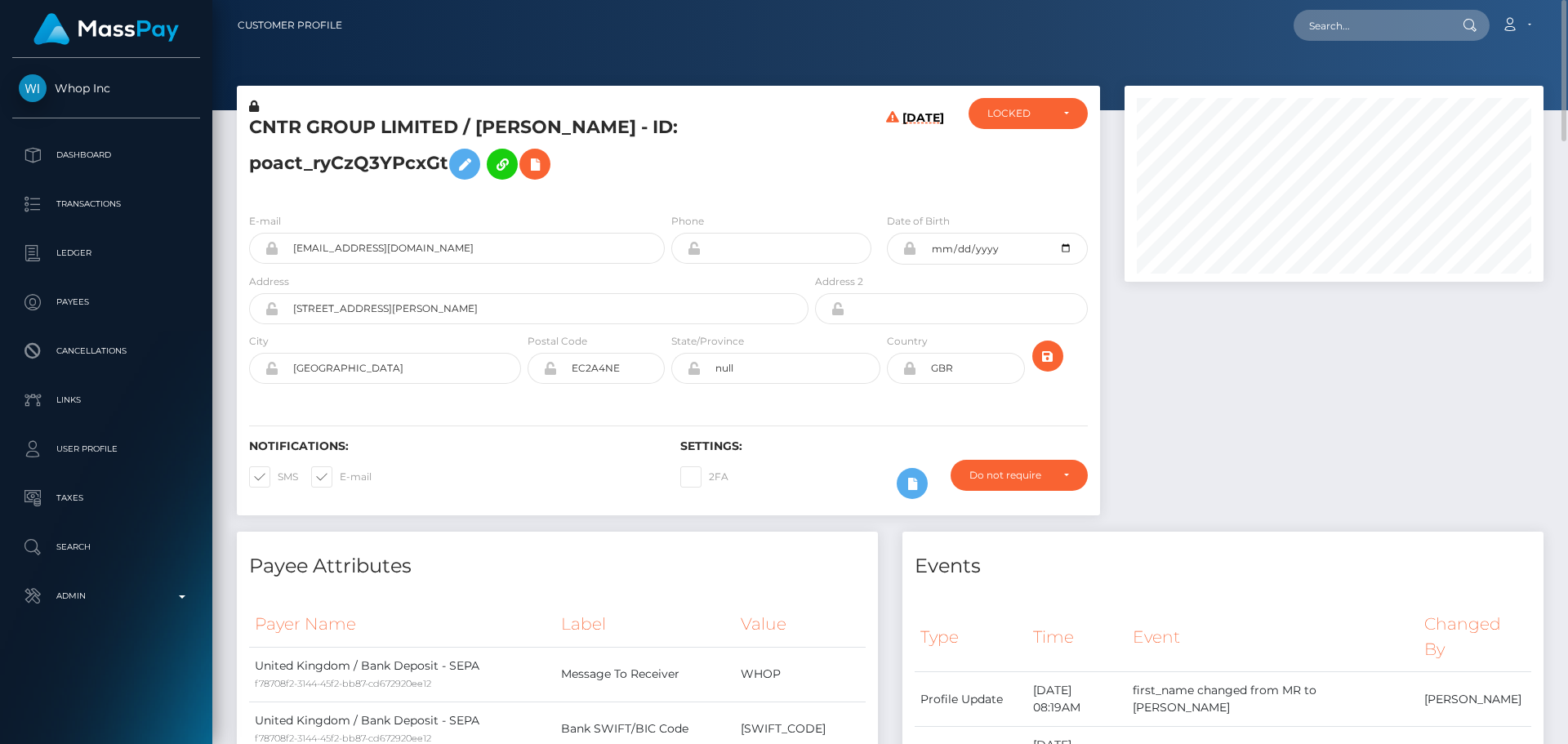
click at [652, 123] on h5 "CNTR GROUP LIMITED / [PERSON_NAME] - ID: poact_ryCzQ3YPcxGt" at bounding box center [524, 152] width 551 height 73
copy h5 "[PERSON_NAME]"
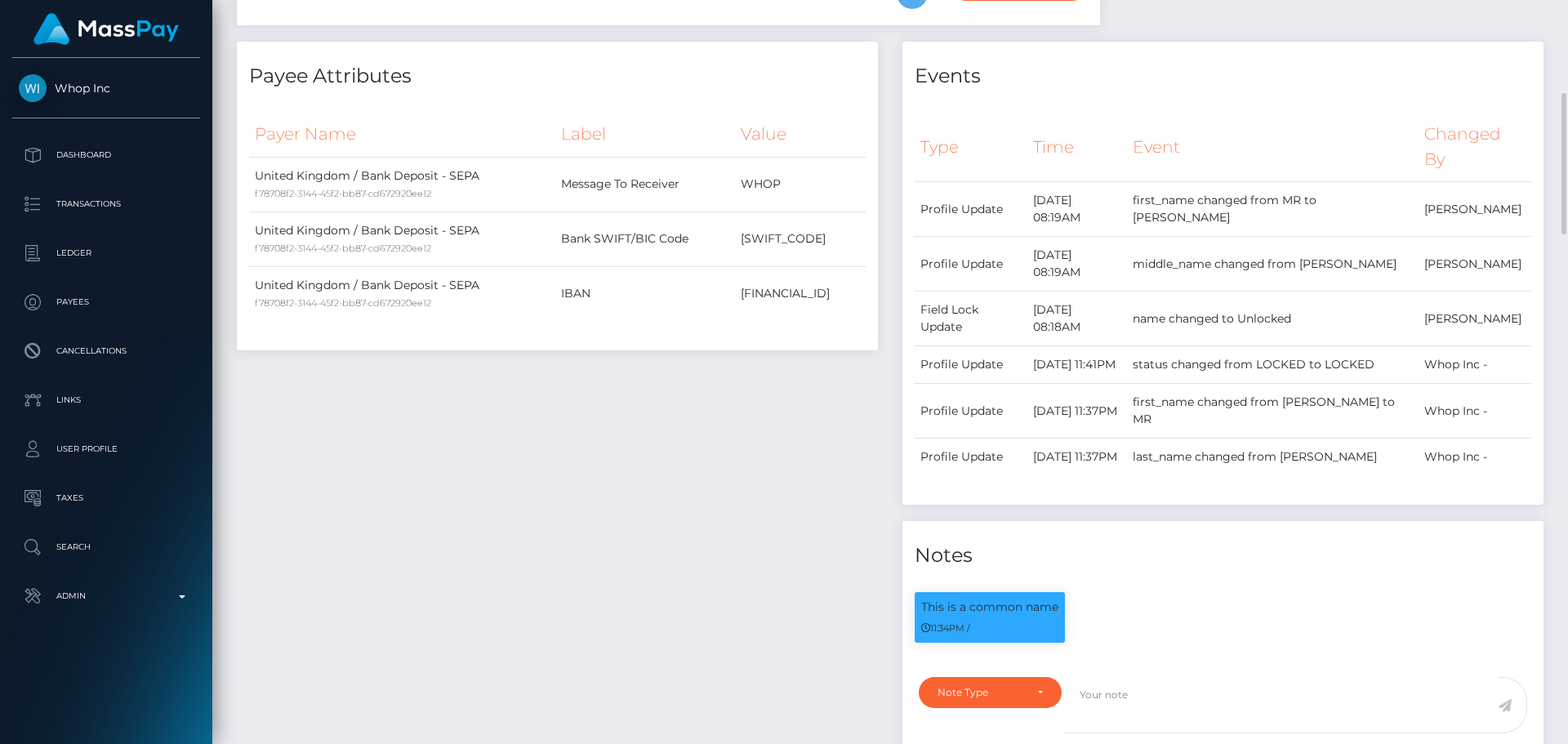
scroll to position [899, 0]
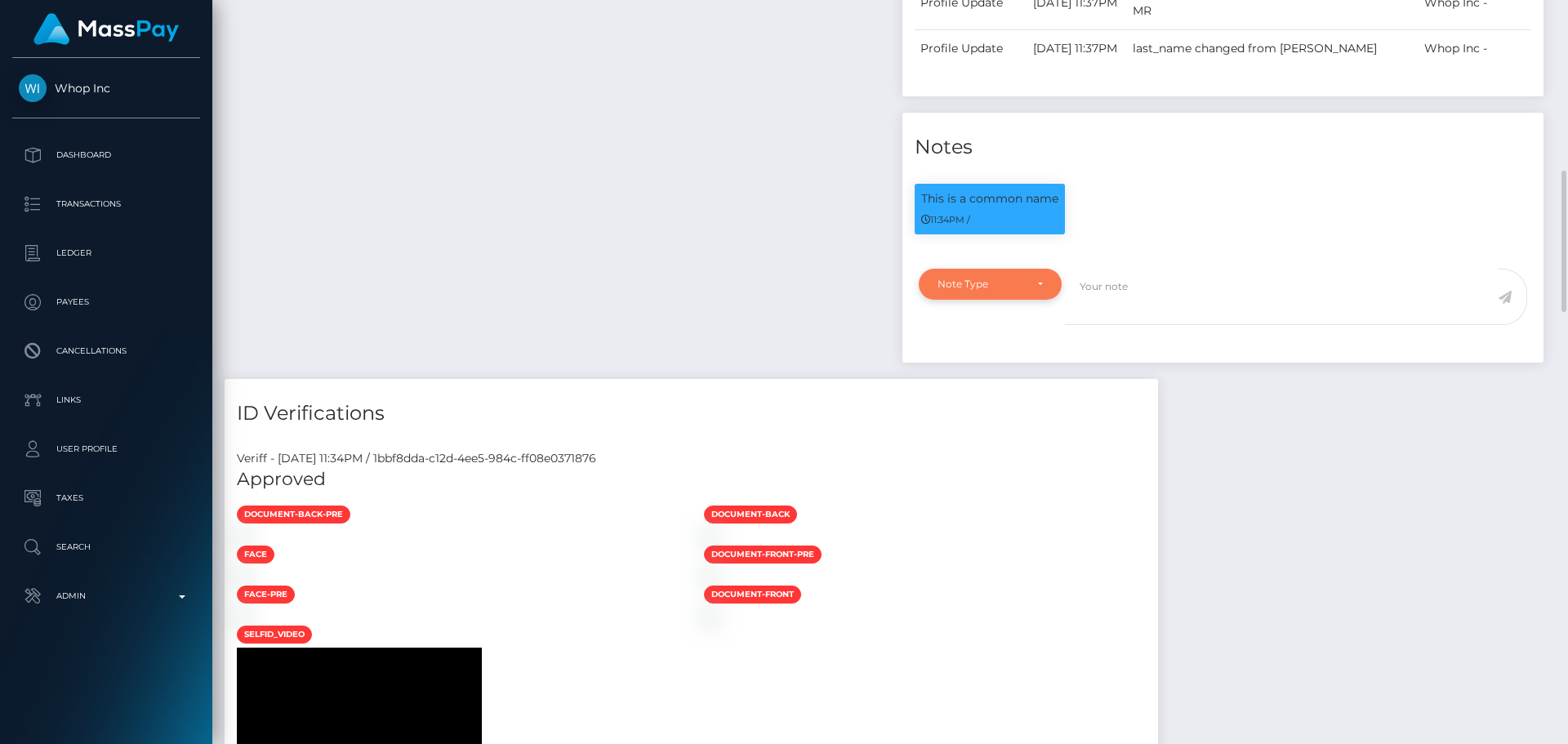
click at [1032, 300] on div "Note Type" at bounding box center [990, 284] width 143 height 31
click at [993, 404] on span "Clear Compliance" at bounding box center [982, 396] width 87 height 15
select select "CLEAR_COMPLIANCE"
click at [1150, 325] on textarea at bounding box center [1281, 296] width 433 height 56
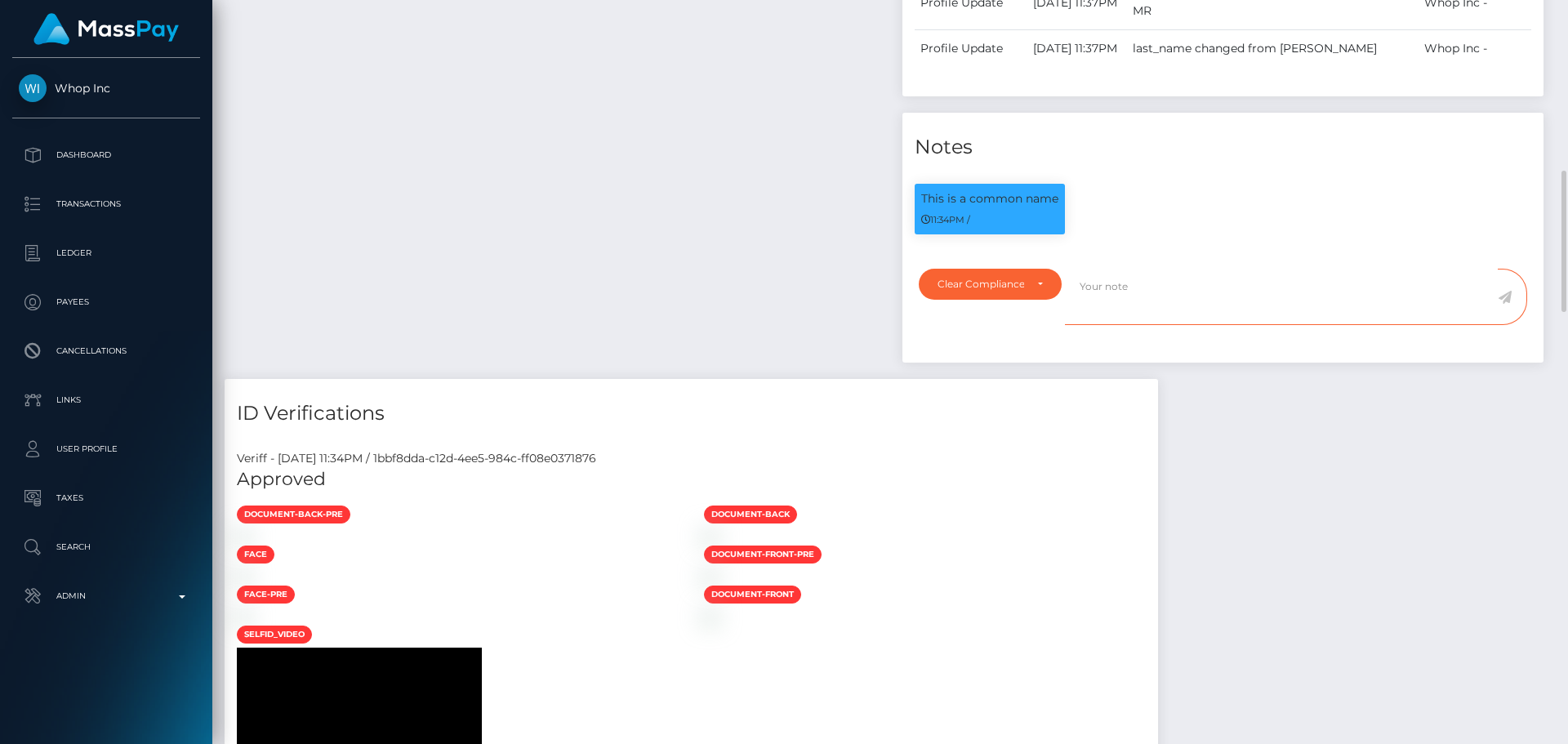
paste textarea "Name updated on the account. ComplyAdvantage potential hits refer to people wit…"
type textarea "Name updated on the account. ComplyAdvantage potential hits refer to people wit…"
click at [1500, 304] on icon at bounding box center [1505, 297] width 14 height 13
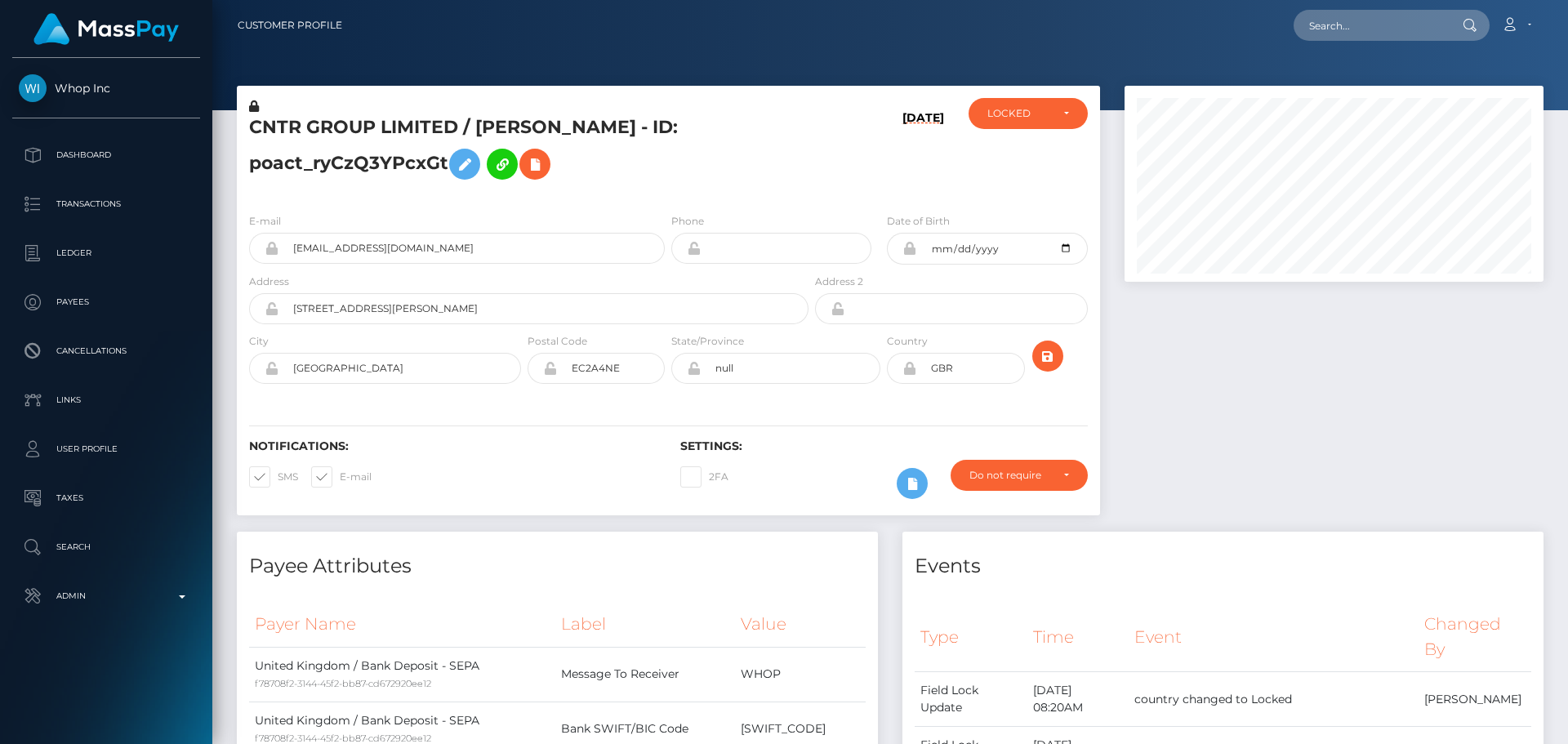
scroll to position [196, 420]
click at [671, 197] on div "CNTR GROUP LIMITED / [PERSON_NAME] - ID: poact_ryCzQ3YPcxGt" at bounding box center [524, 148] width 575 height 102
click at [1001, 120] on div "LOCKED" at bounding box center [1018, 113] width 63 height 13
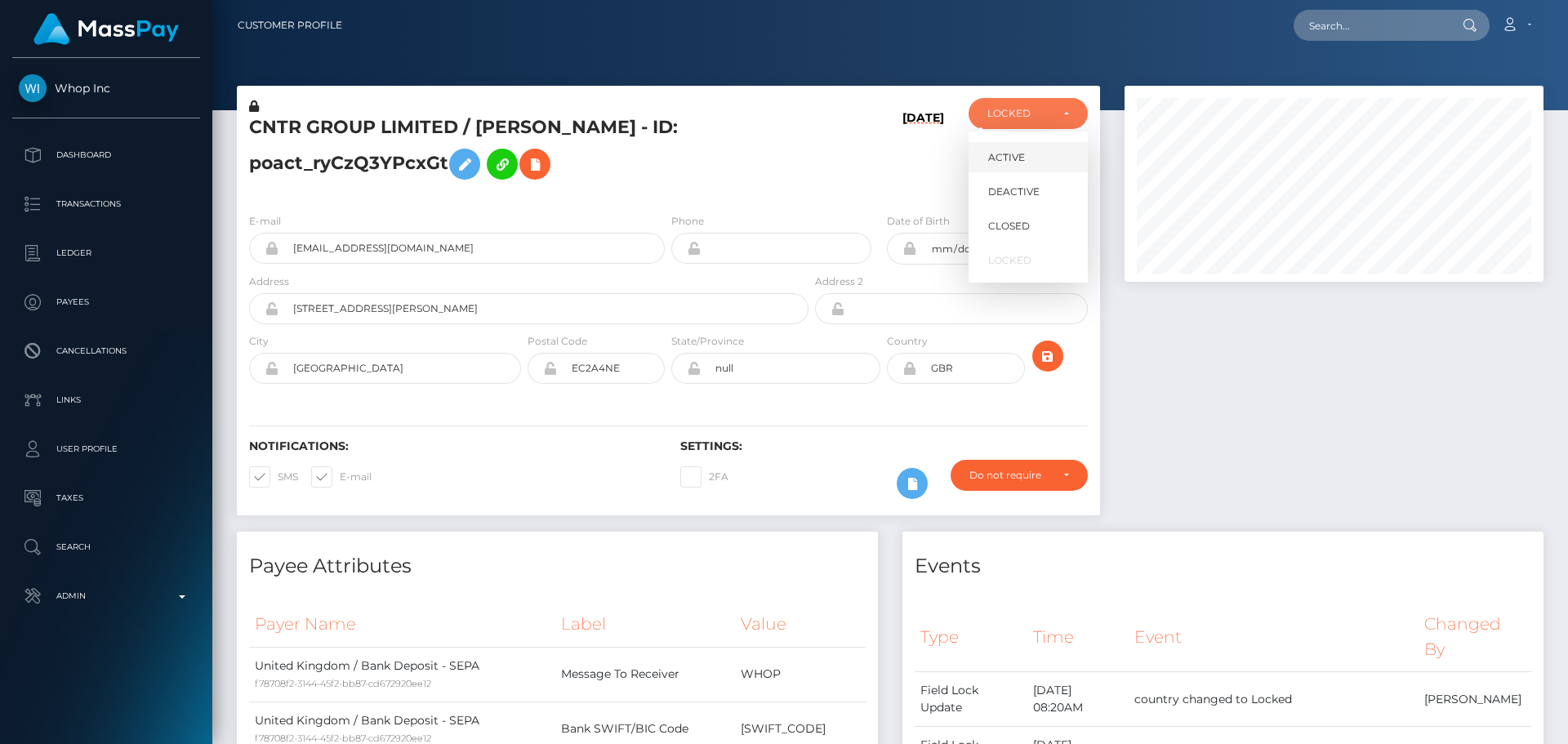
click at [1023, 156] on span "ACTIVE" at bounding box center [1006, 157] width 36 height 15
select select "ACTIVE"
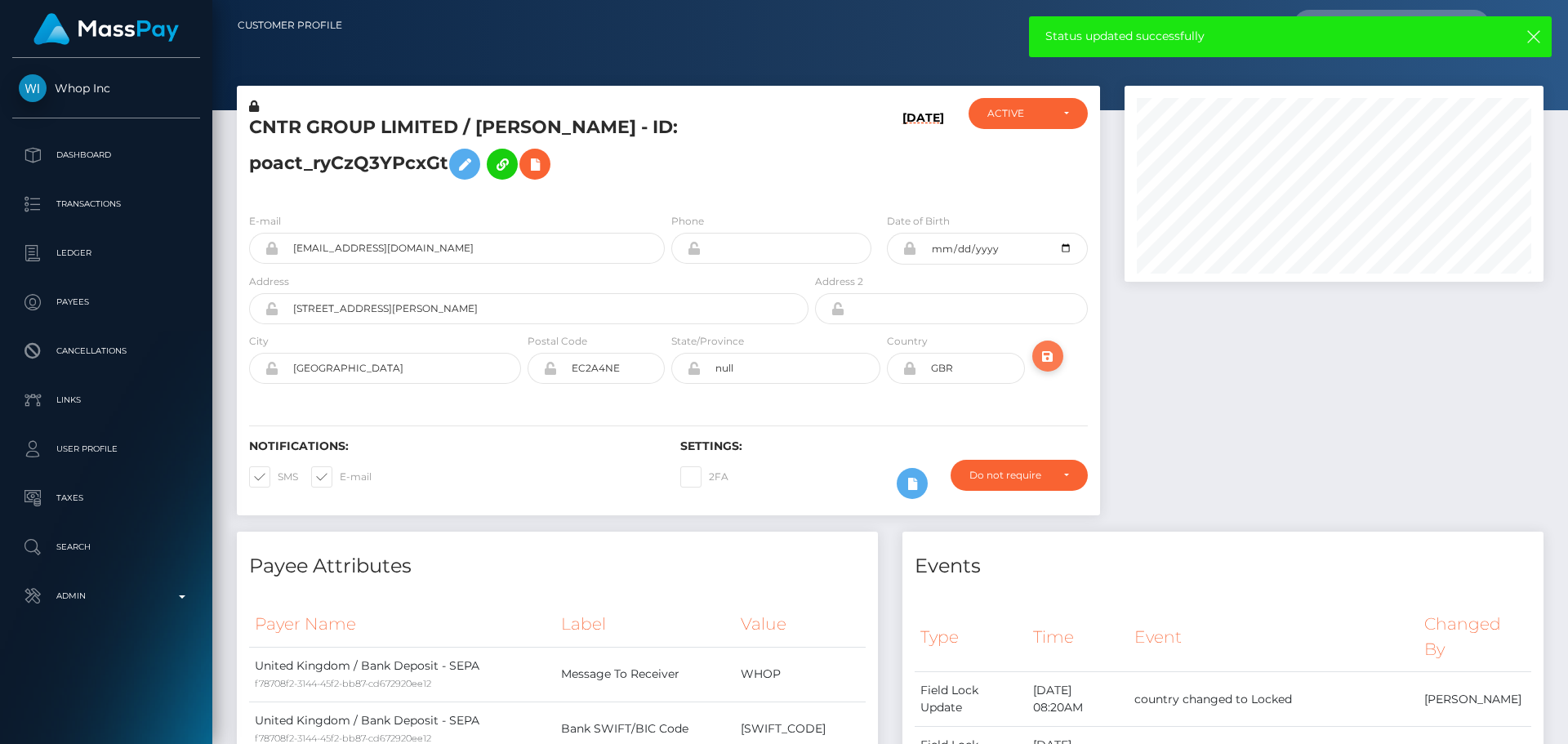
click at [1055, 342] on button "submit" at bounding box center [1047, 356] width 31 height 31
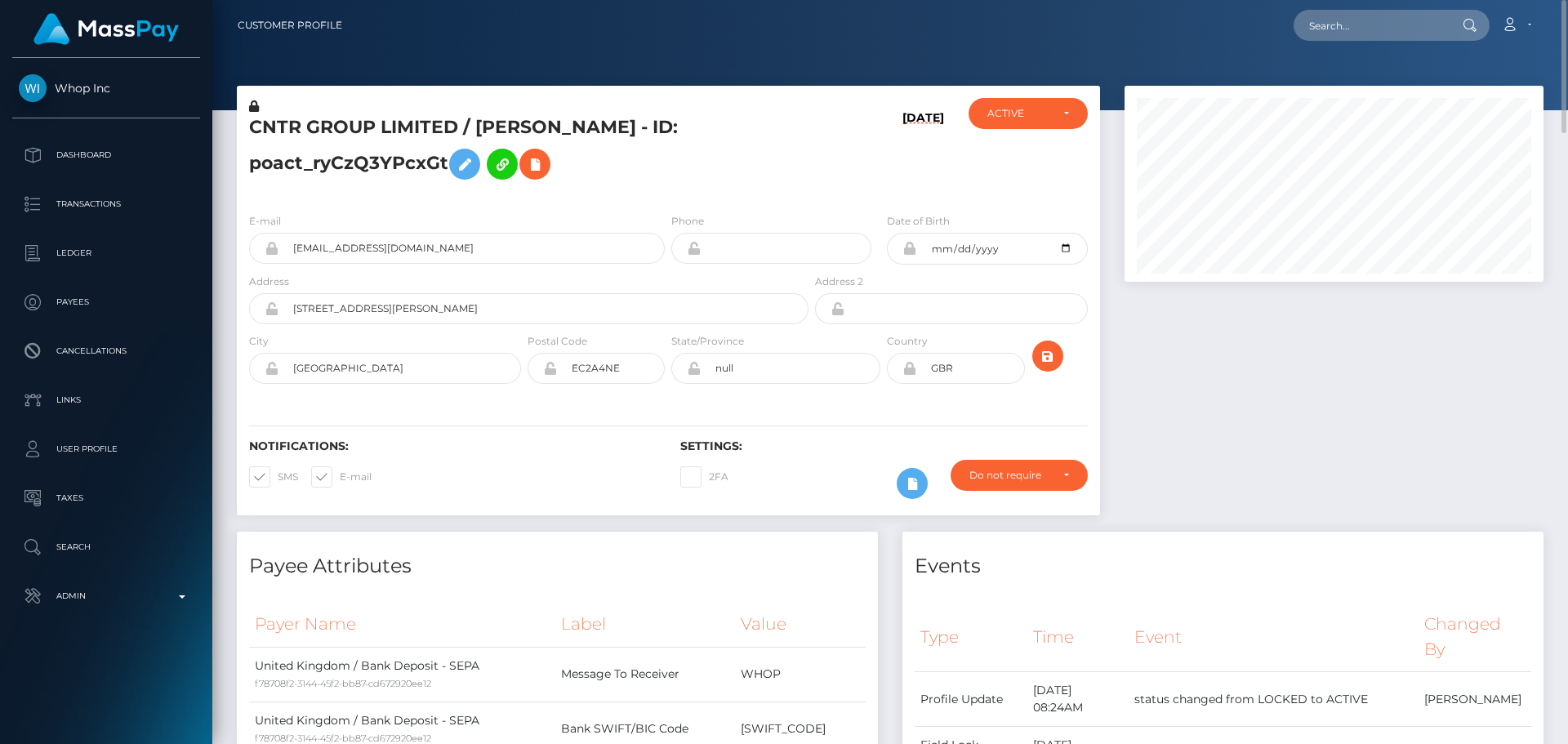
click at [497, 127] on h5 "CNTR GROUP LIMITED / [PERSON_NAME] - ID: poact_ryCzQ3YPcxGt" at bounding box center [524, 152] width 551 height 73
click at [497, 127] on h5 "CNTR GROUP LIMITED / MOHAMMAD ABDULLAH - ID: poact_ryCzQ3YPcxGt" at bounding box center [524, 152] width 551 height 73
copy h5 "CNTR GROUP LIMITED / MOHAMMAD ABDULLAH - ID: poact_ryCzQ3YPcxGt"
click at [1333, 12] on input "text" at bounding box center [1370, 25] width 154 height 31
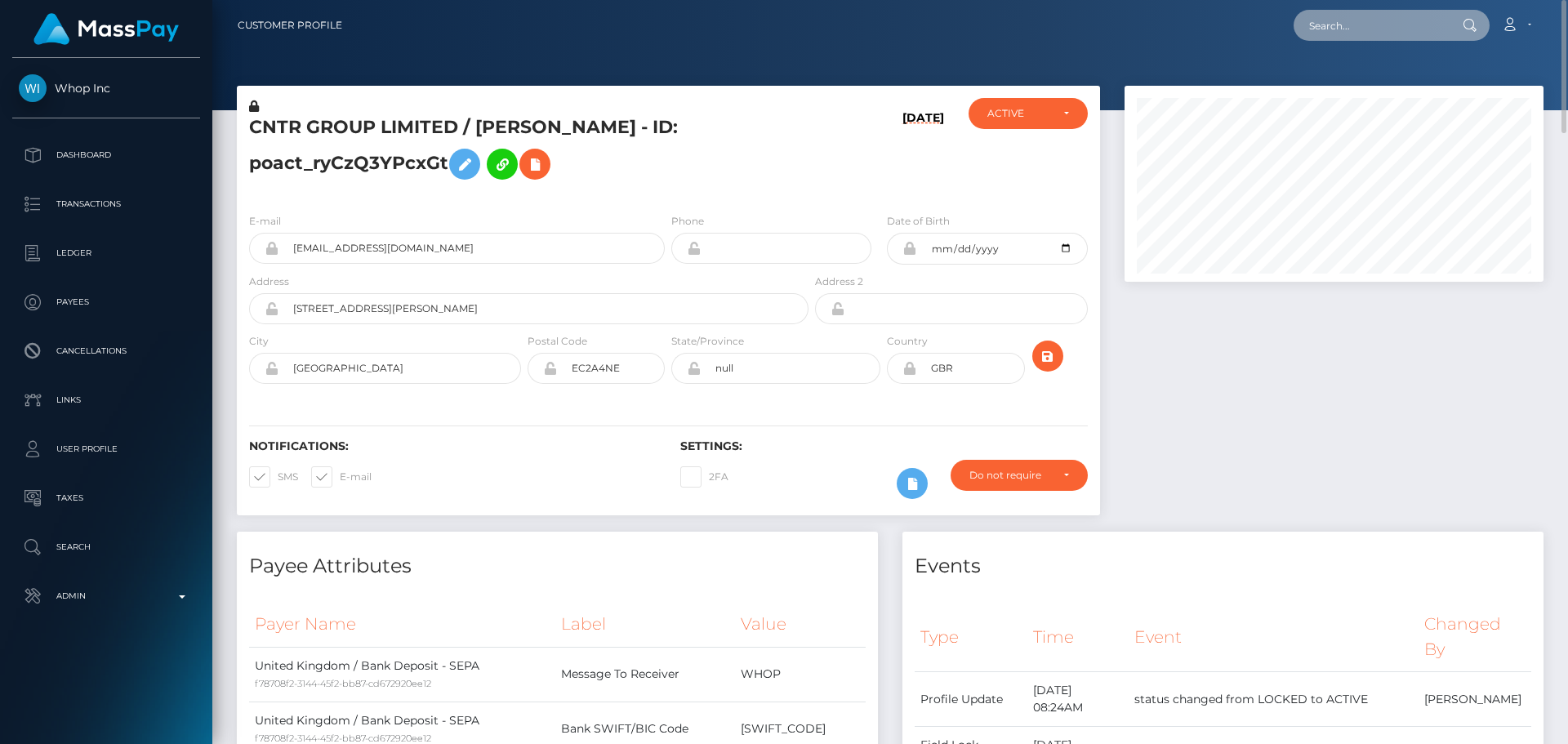
paste input "poact_x9xLFnFZUxom"
type input "poact_x9xLFnFZUxom"
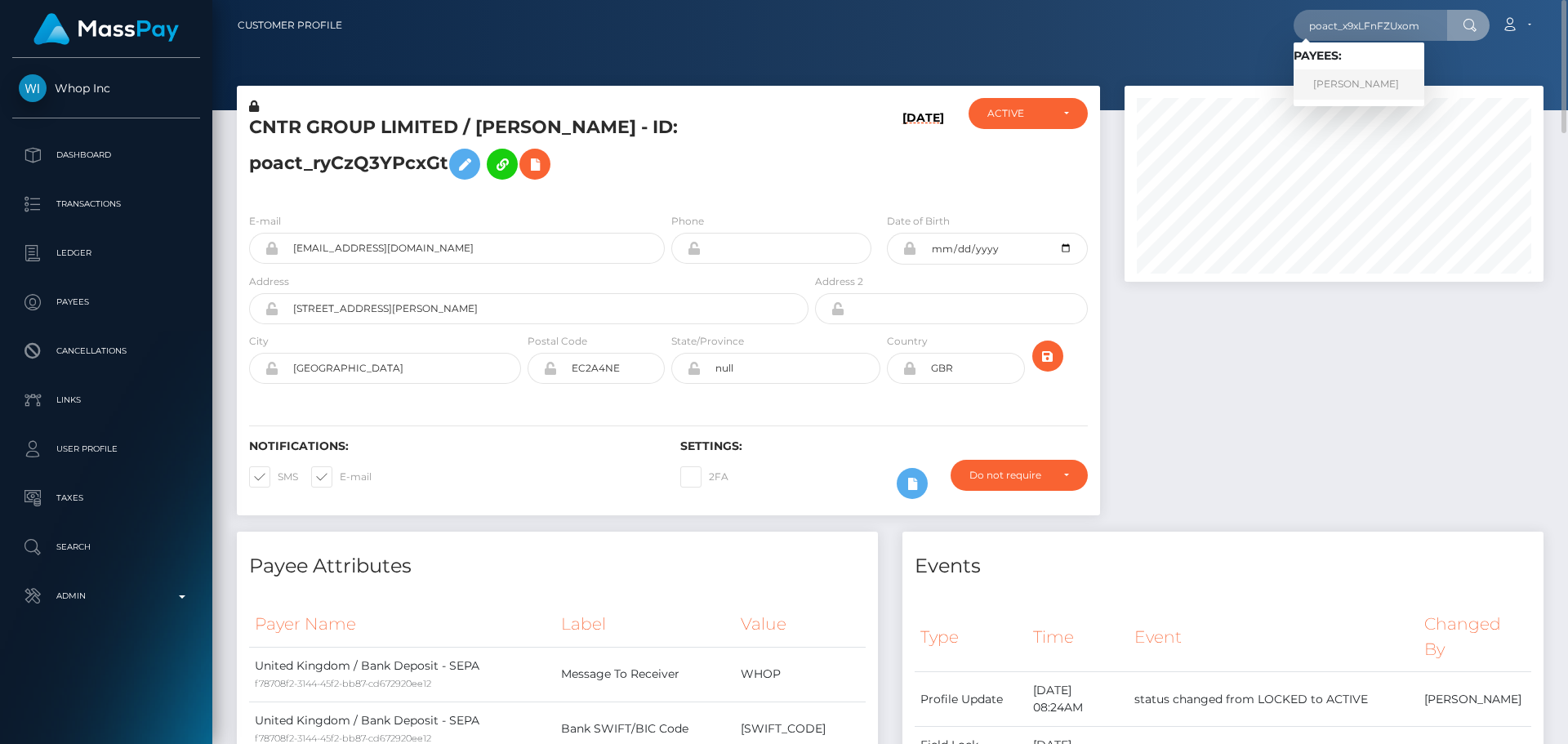
click at [1345, 81] on link "Dean dubich" at bounding box center [1358, 84] width 131 height 30
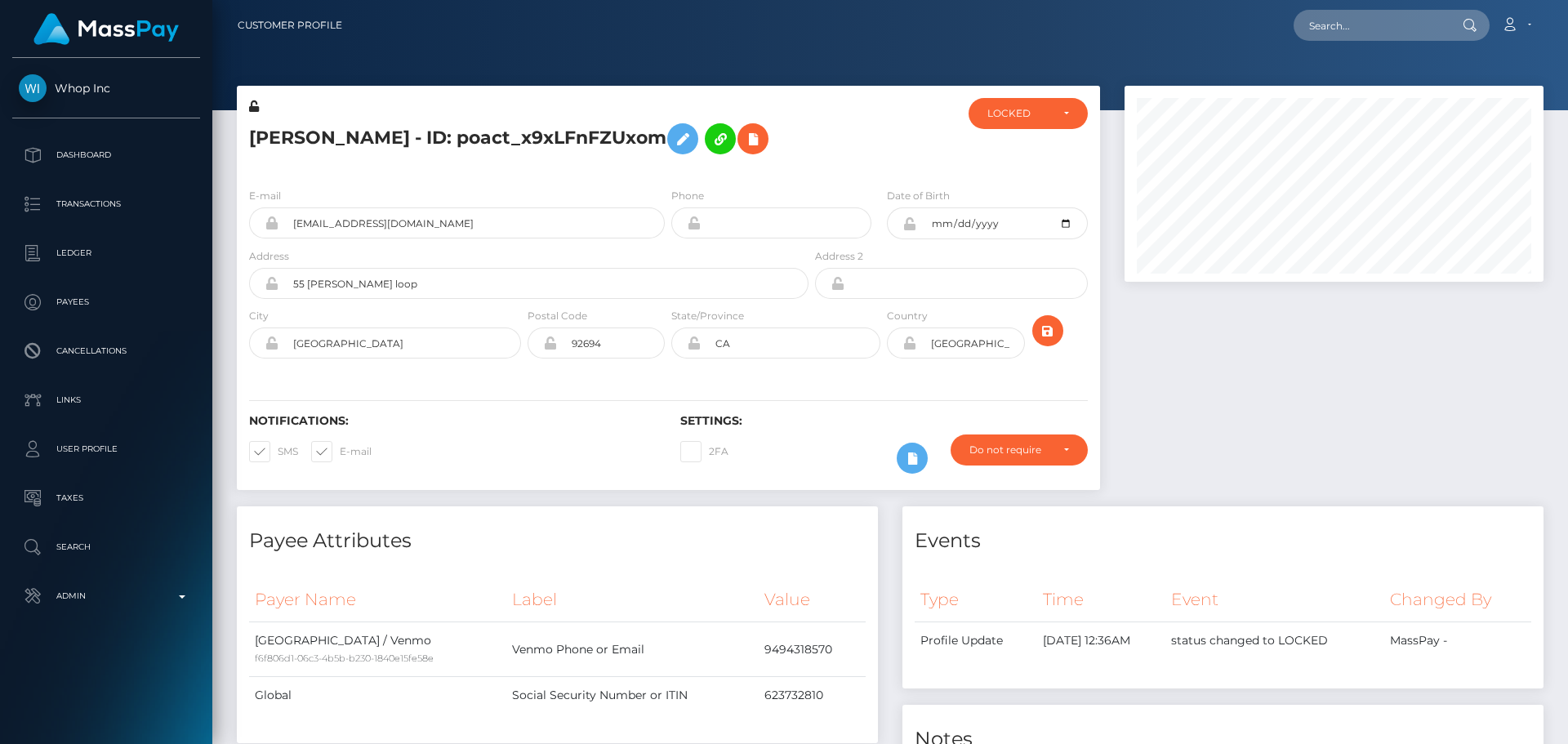
scroll to position [196, 420]
click at [813, 157] on div at bounding box center [884, 136] width 144 height 76
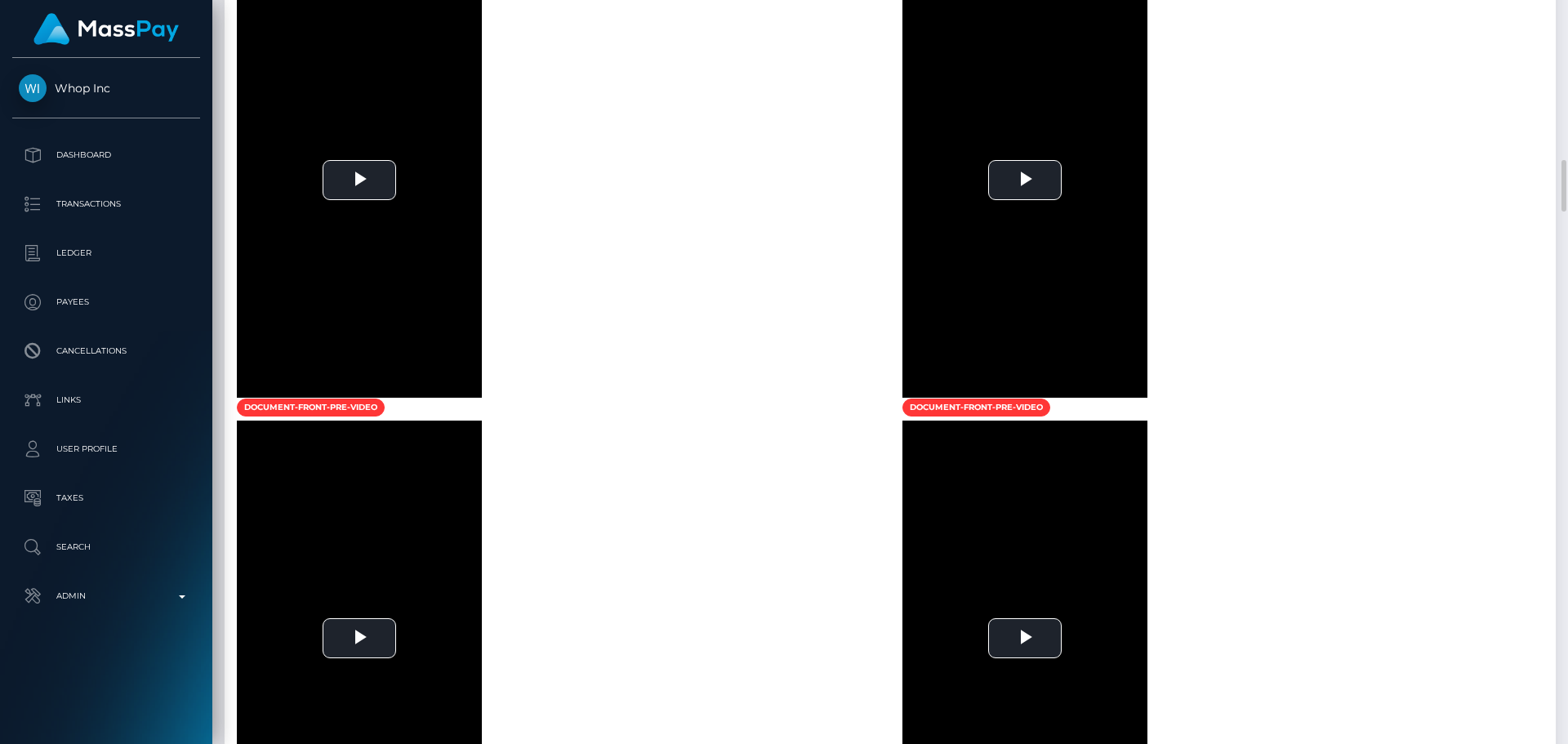
scroll to position [1961, 0]
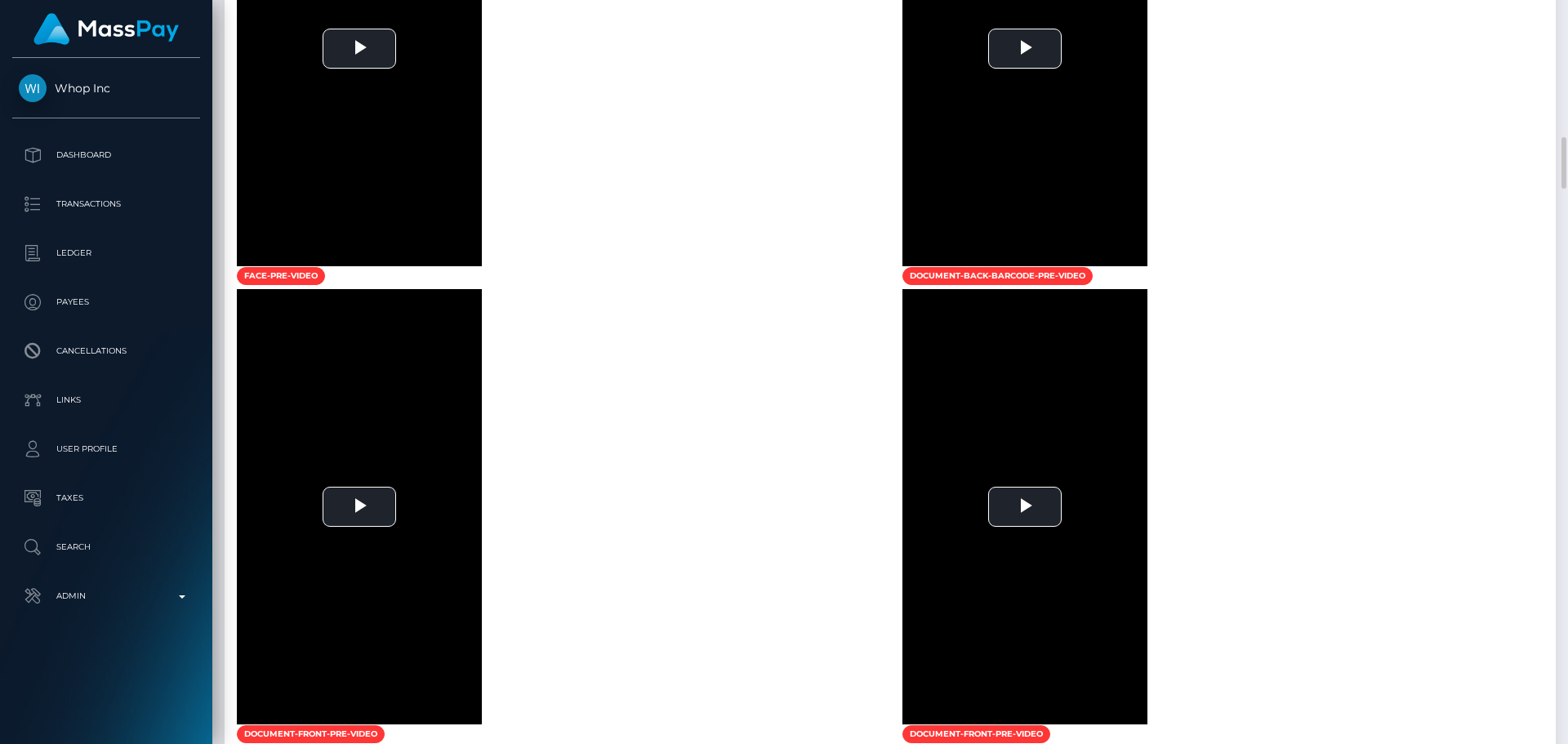
drag, startPoint x: 765, startPoint y: 311, endPoint x: 722, endPoint y: 304, distance: 43.6
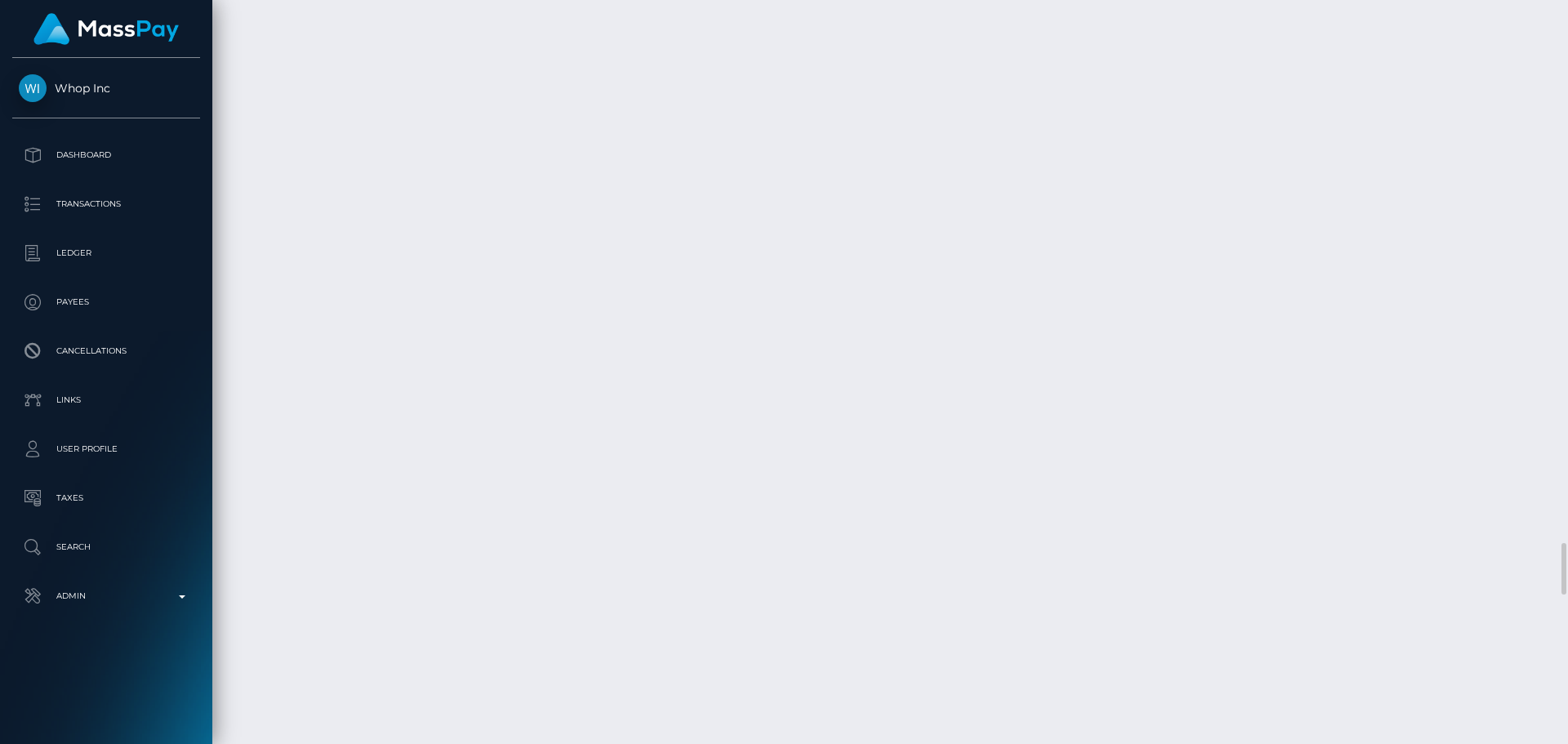
scroll to position [8008, 0]
drag, startPoint x: 620, startPoint y: 202, endPoint x: 638, endPoint y: 207, distance: 18.7
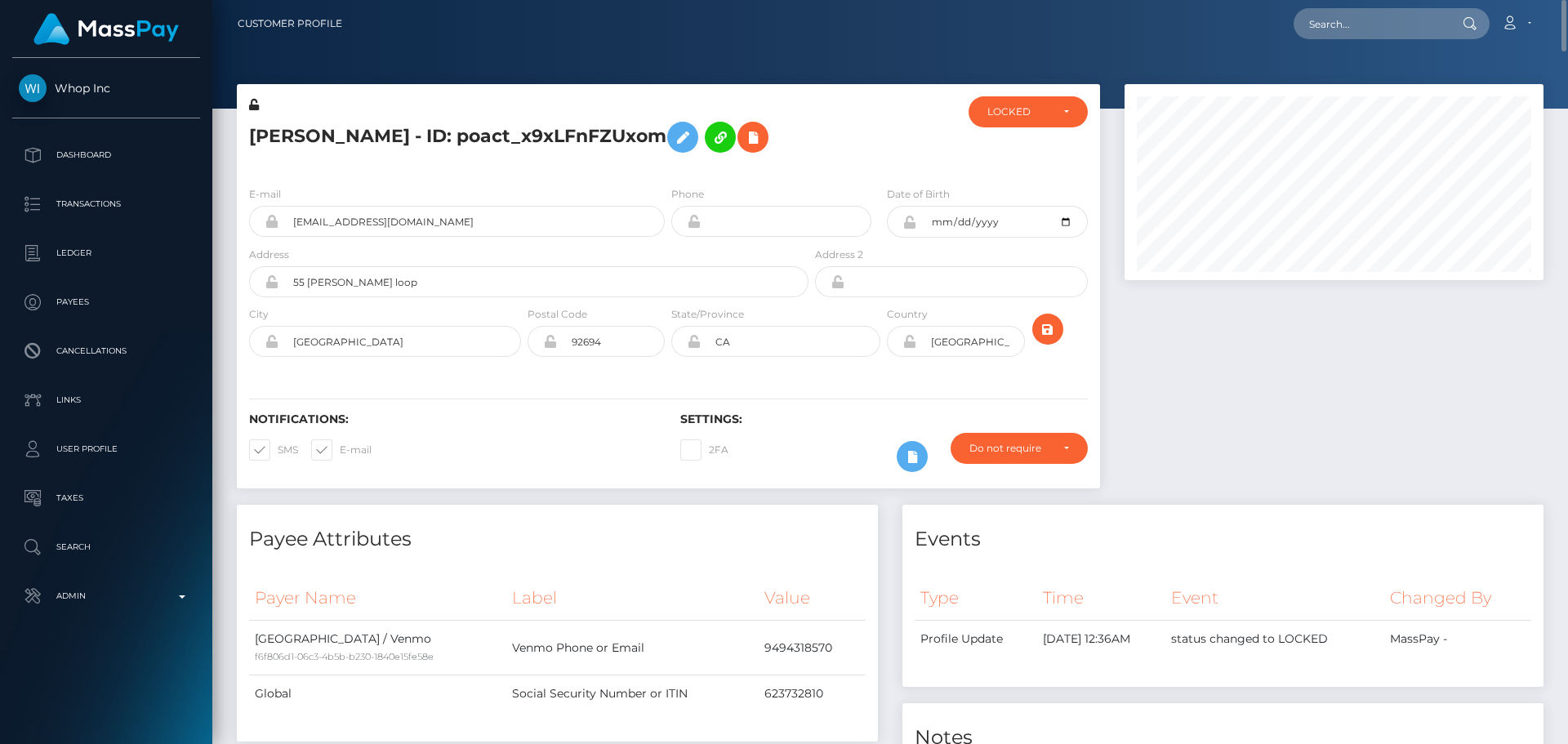
scroll to position [0, 0]
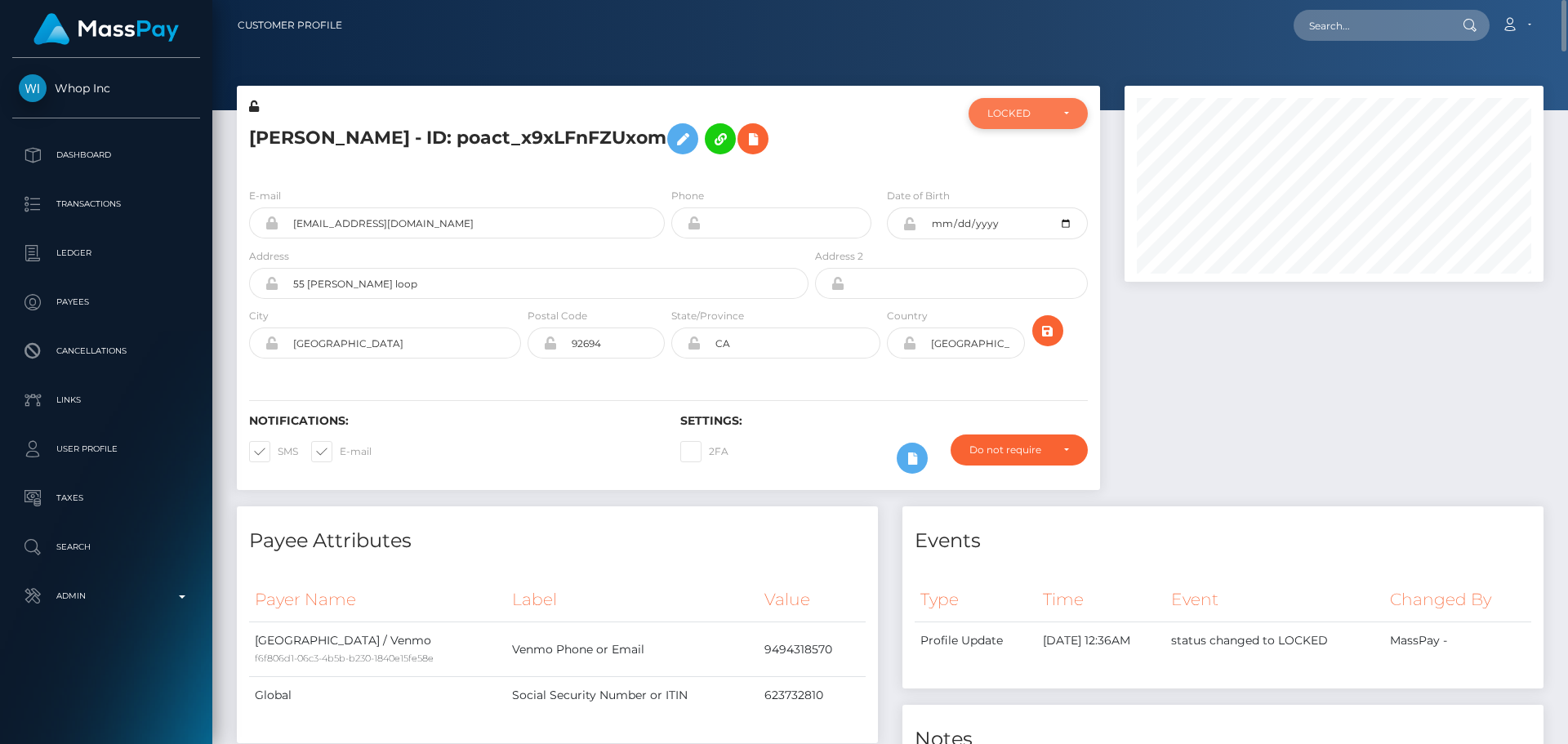
click at [1007, 121] on div "LOCKED" at bounding box center [1028, 113] width 119 height 31
click at [1010, 190] on span "DEACTIVE" at bounding box center [1014, 192] width 52 height 15
select select "DEACTIVE"
click at [1408, 24] on input "text" at bounding box center [1370, 25] width 154 height 31
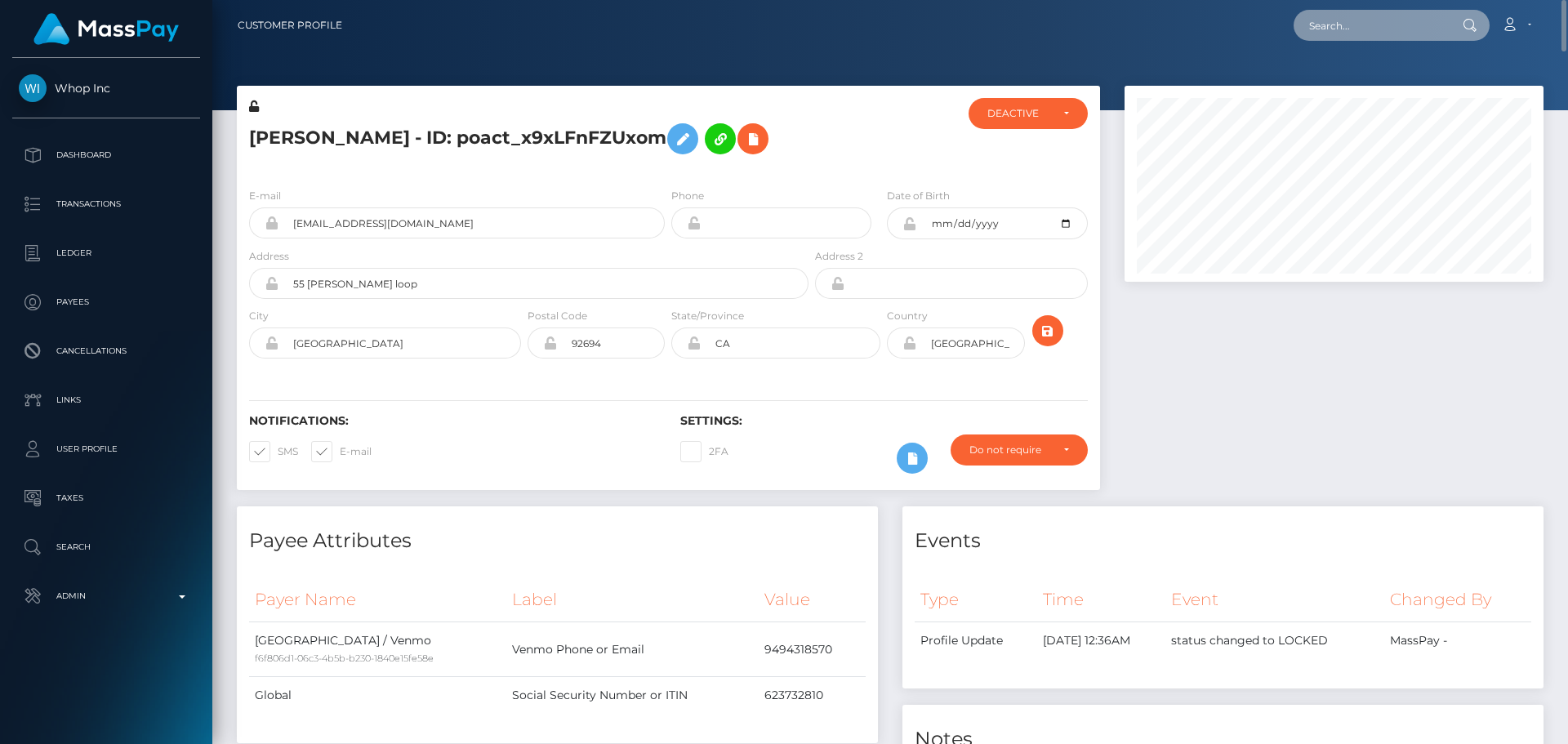
paste input "cocodube29@gmail.com"
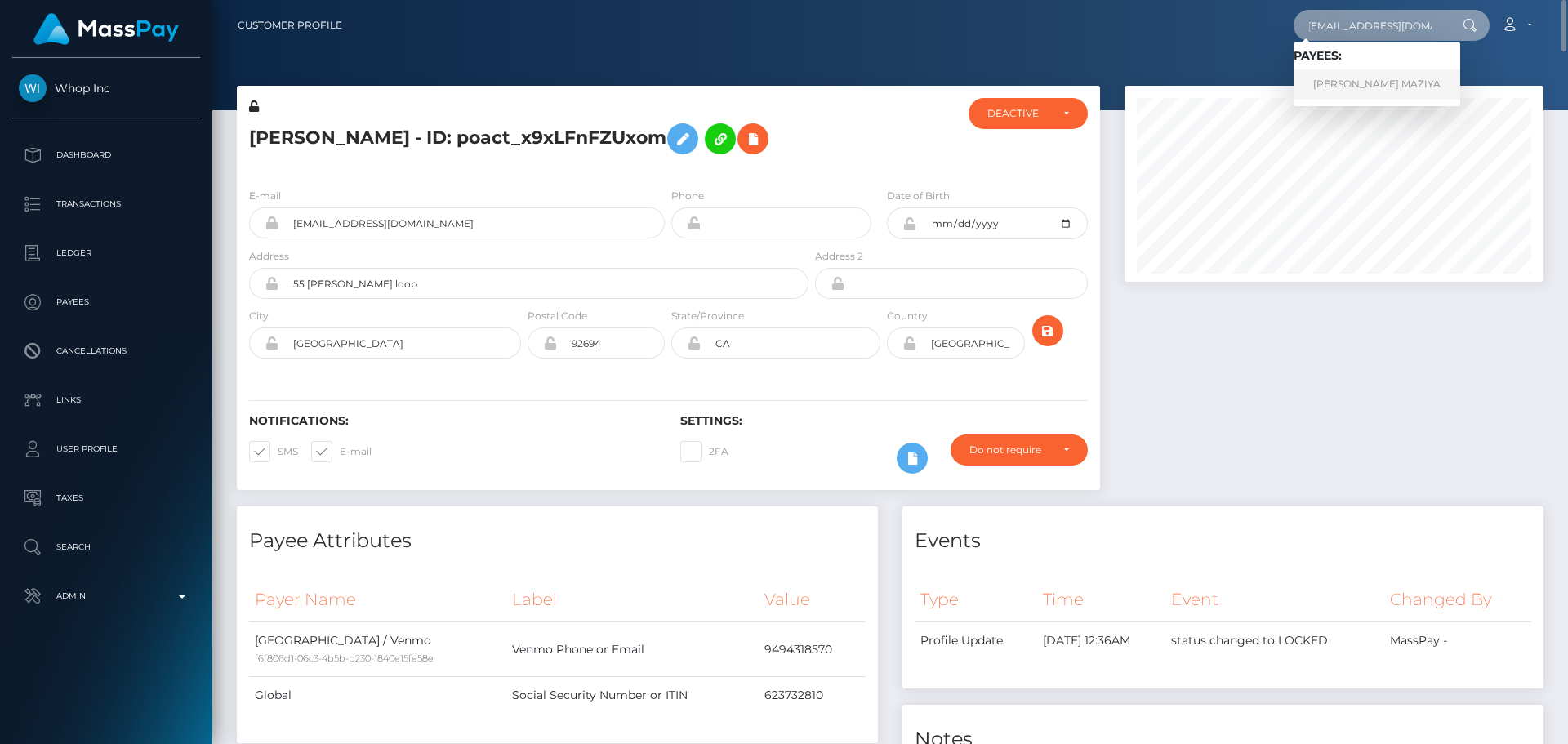
type input "cocodube29@gmail.com"
click at [1376, 83] on link "NOBUHLE BRUNNET MAZIYA" at bounding box center [1377, 84] width 167 height 30
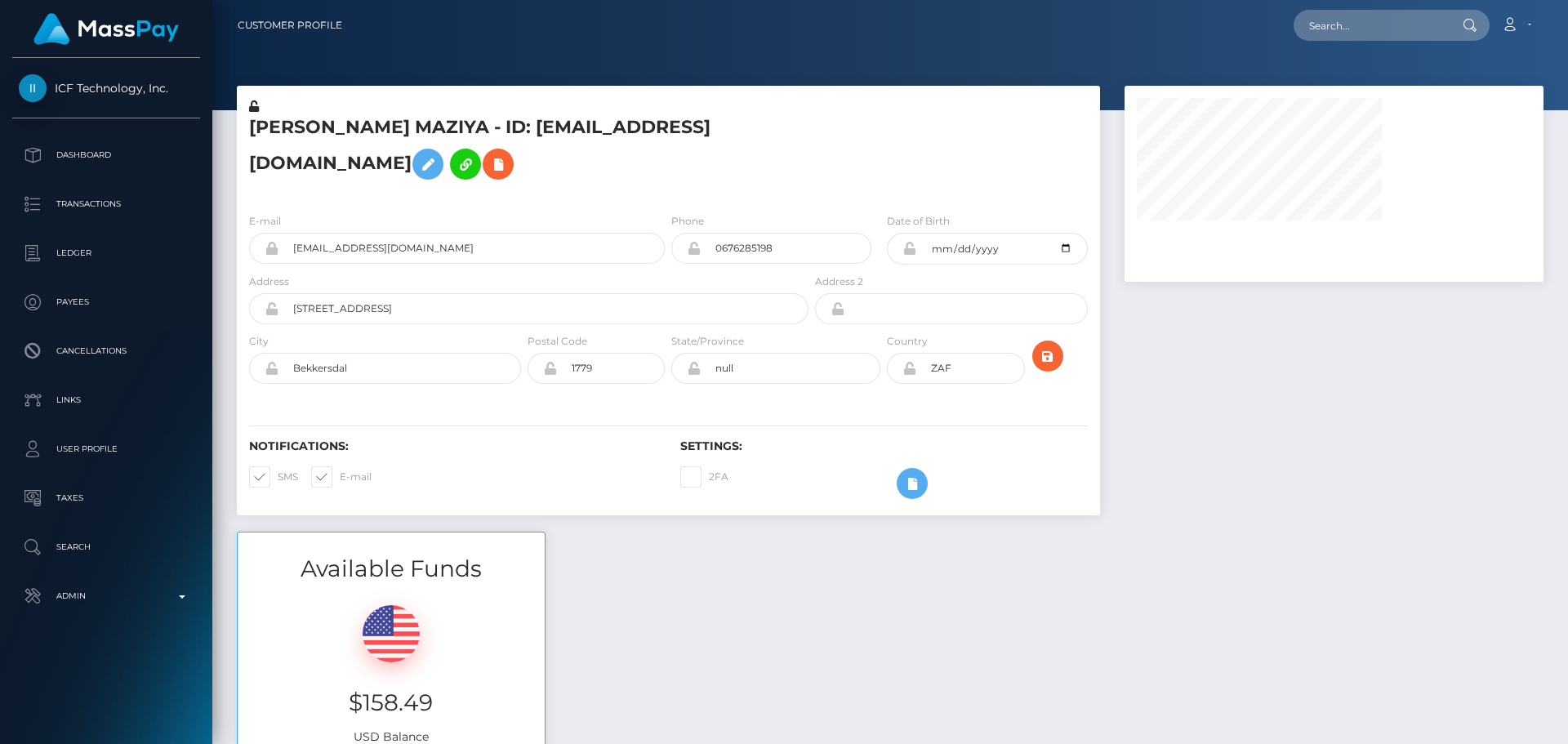
click at [725, 172] on h5 "NOBUHLE BRUNNET MAZIYA - ID: cocodube29@gmail.com" at bounding box center [524, 152] width 551 height 73
click at [721, 196] on div "NOBUHLE BRUNNET MAZIYA - ID: cocodube29@gmail.com" at bounding box center [524, 148] width 575 height 102
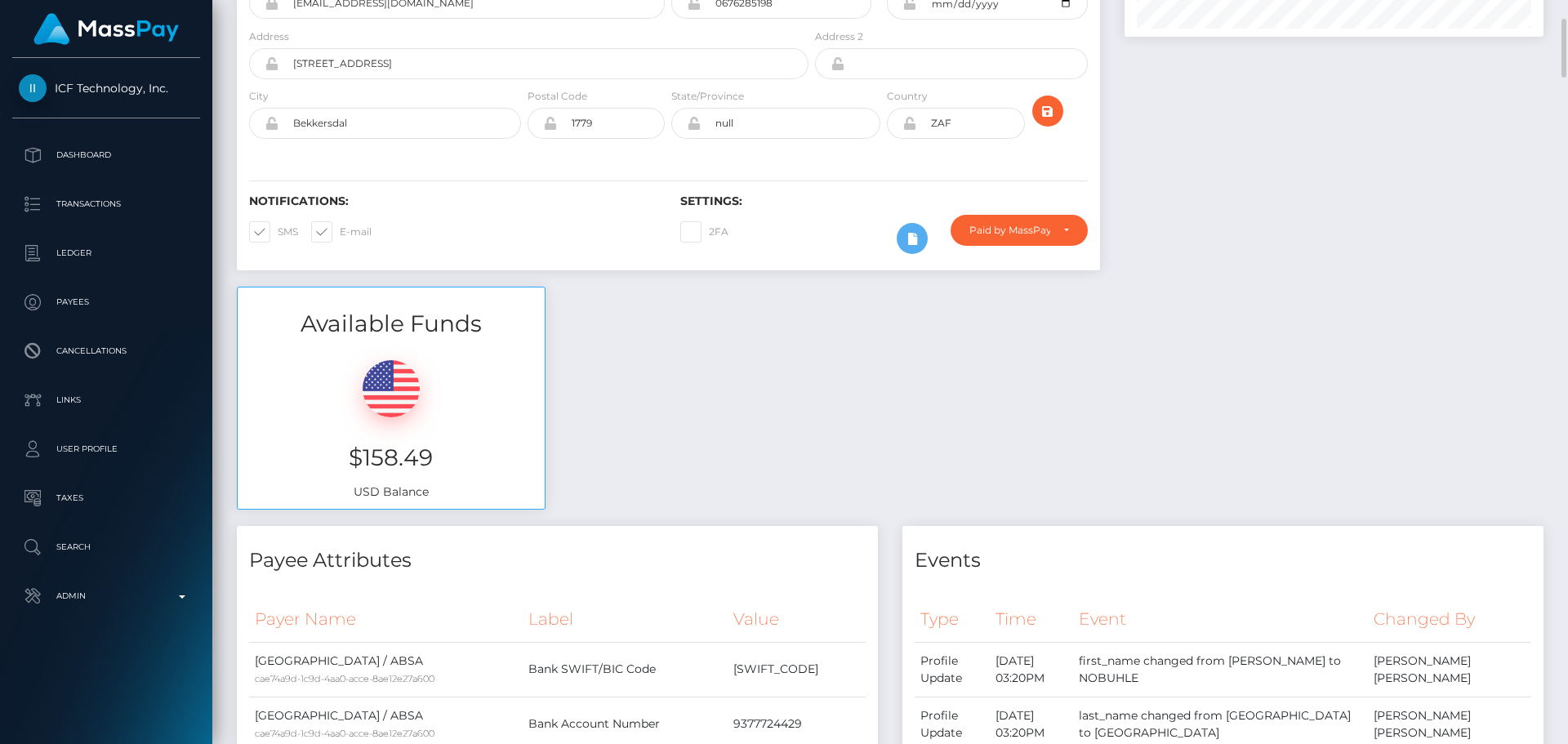
scroll to position [164, 0]
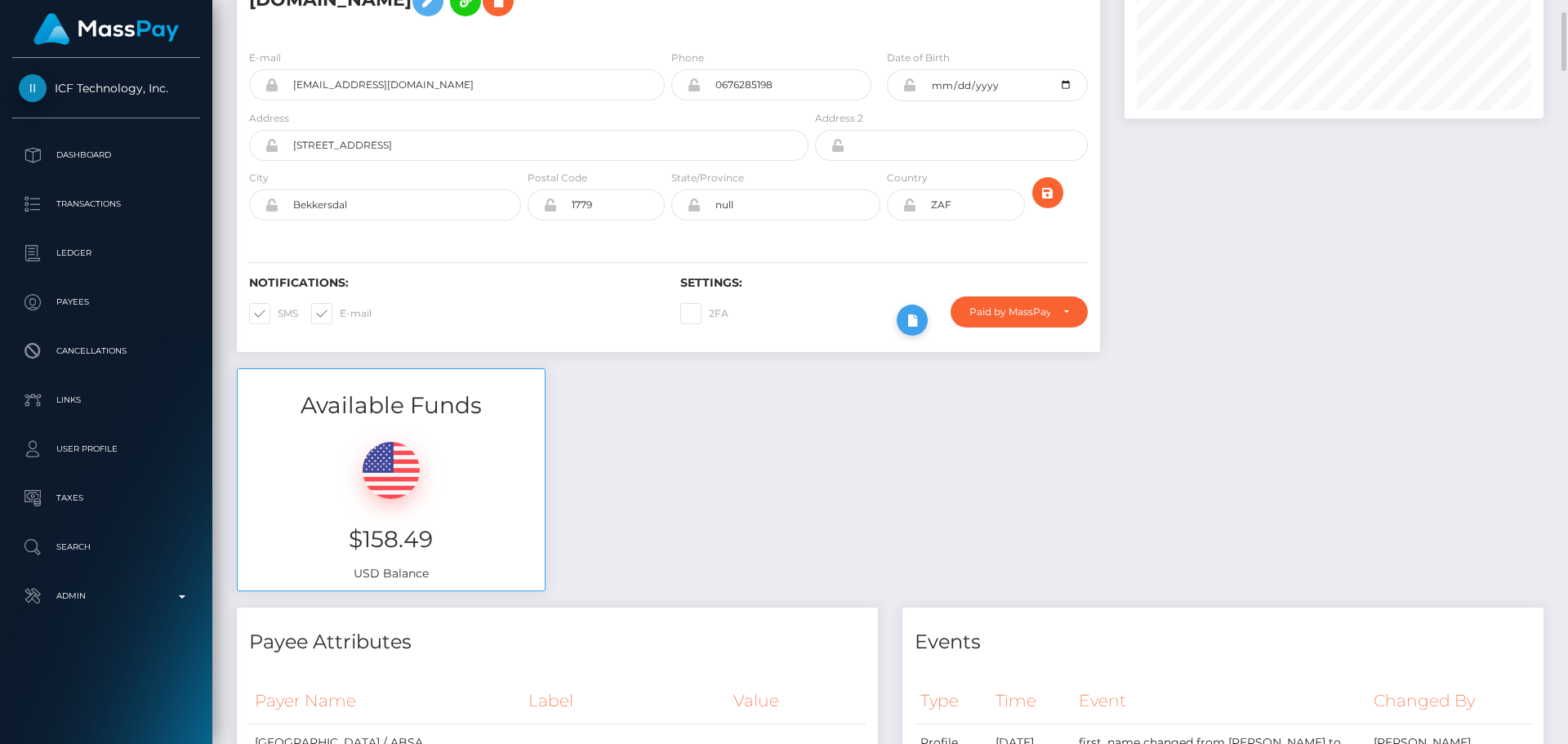
click at [919, 318] on icon at bounding box center [912, 320] width 20 height 20
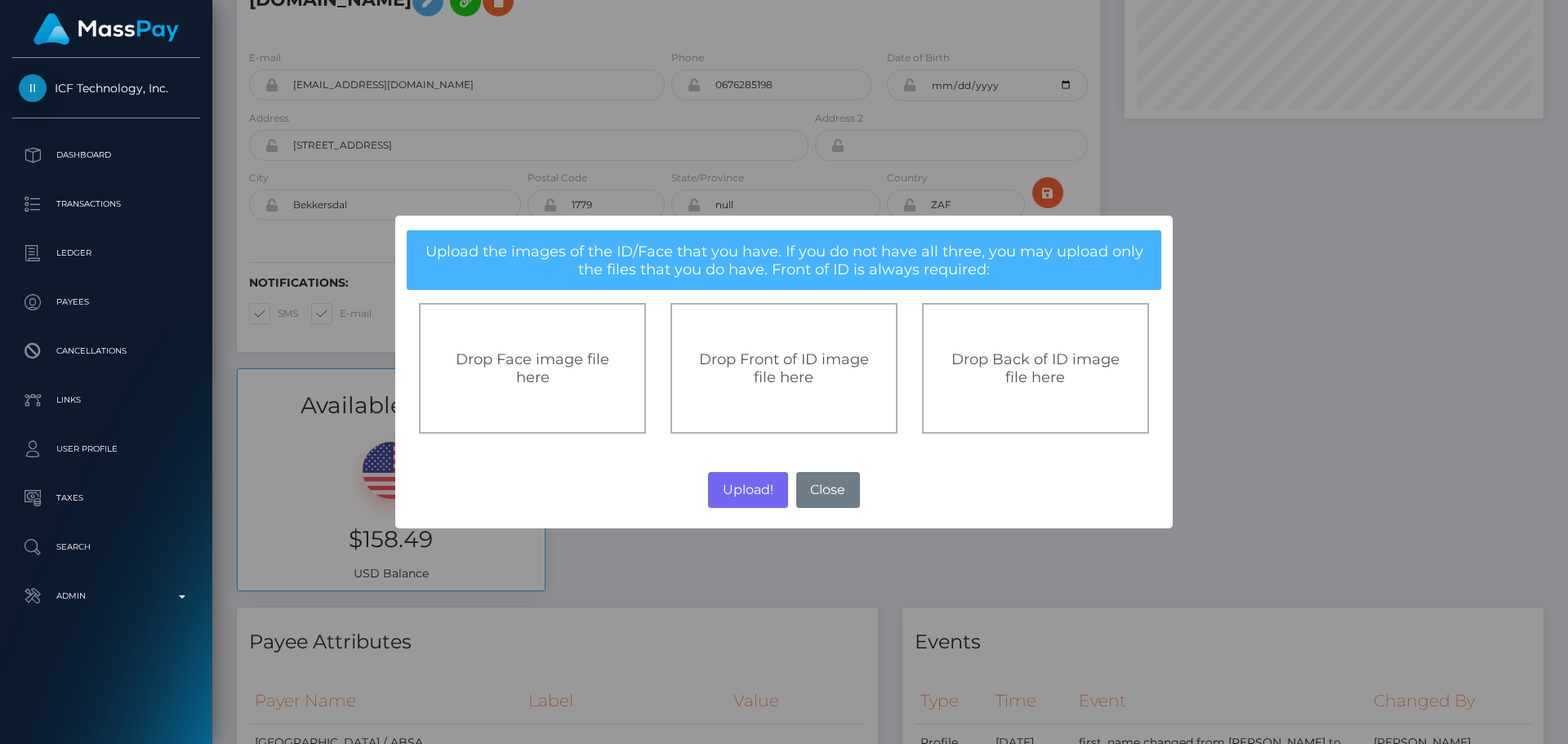
click at [806, 359] on span "Drop Front of ID image file here" at bounding box center [784, 368] width 170 height 36
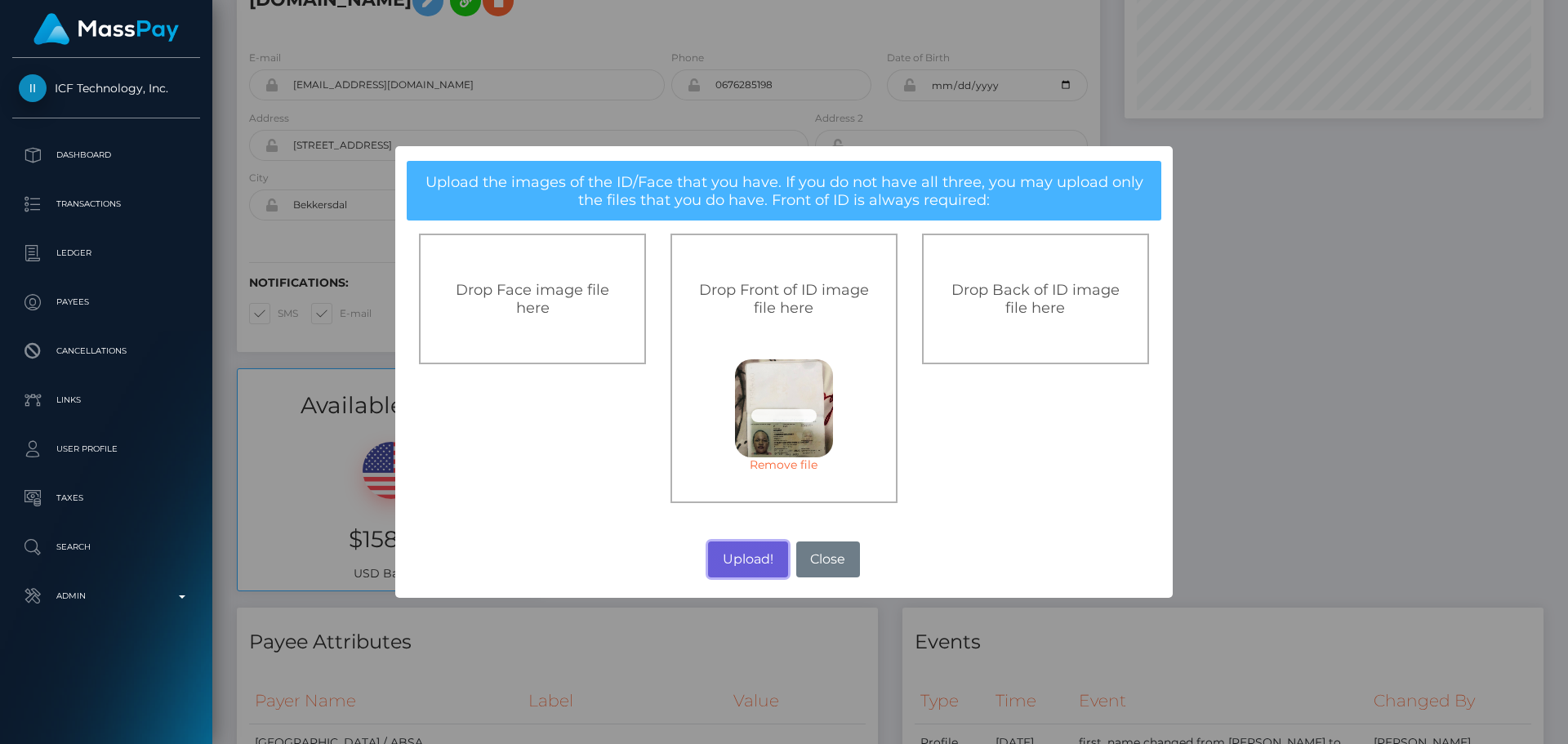
click at [748, 548] on button "Upload!" at bounding box center [747, 559] width 79 height 36
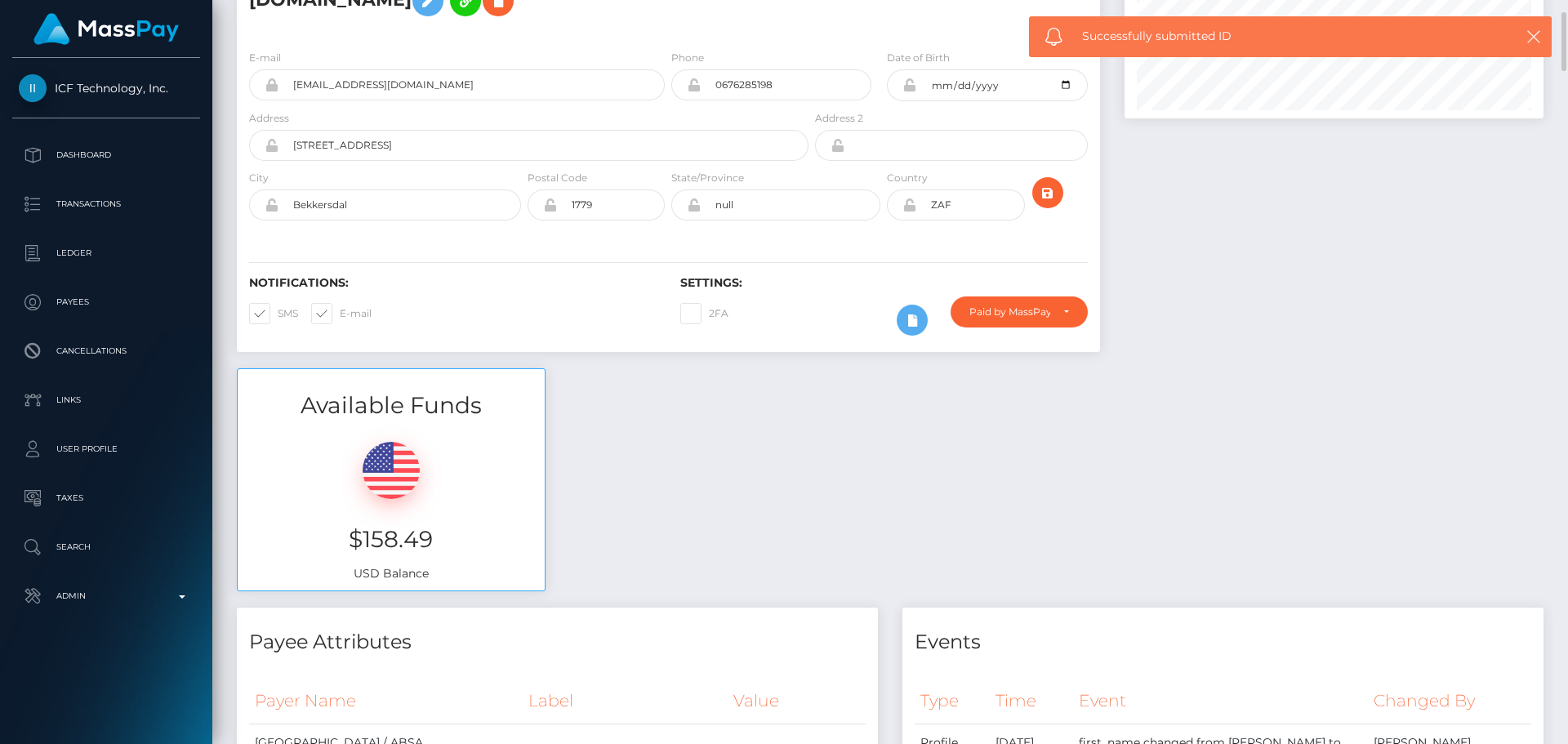
click at [1141, 308] on div at bounding box center [1333, 146] width 443 height 446
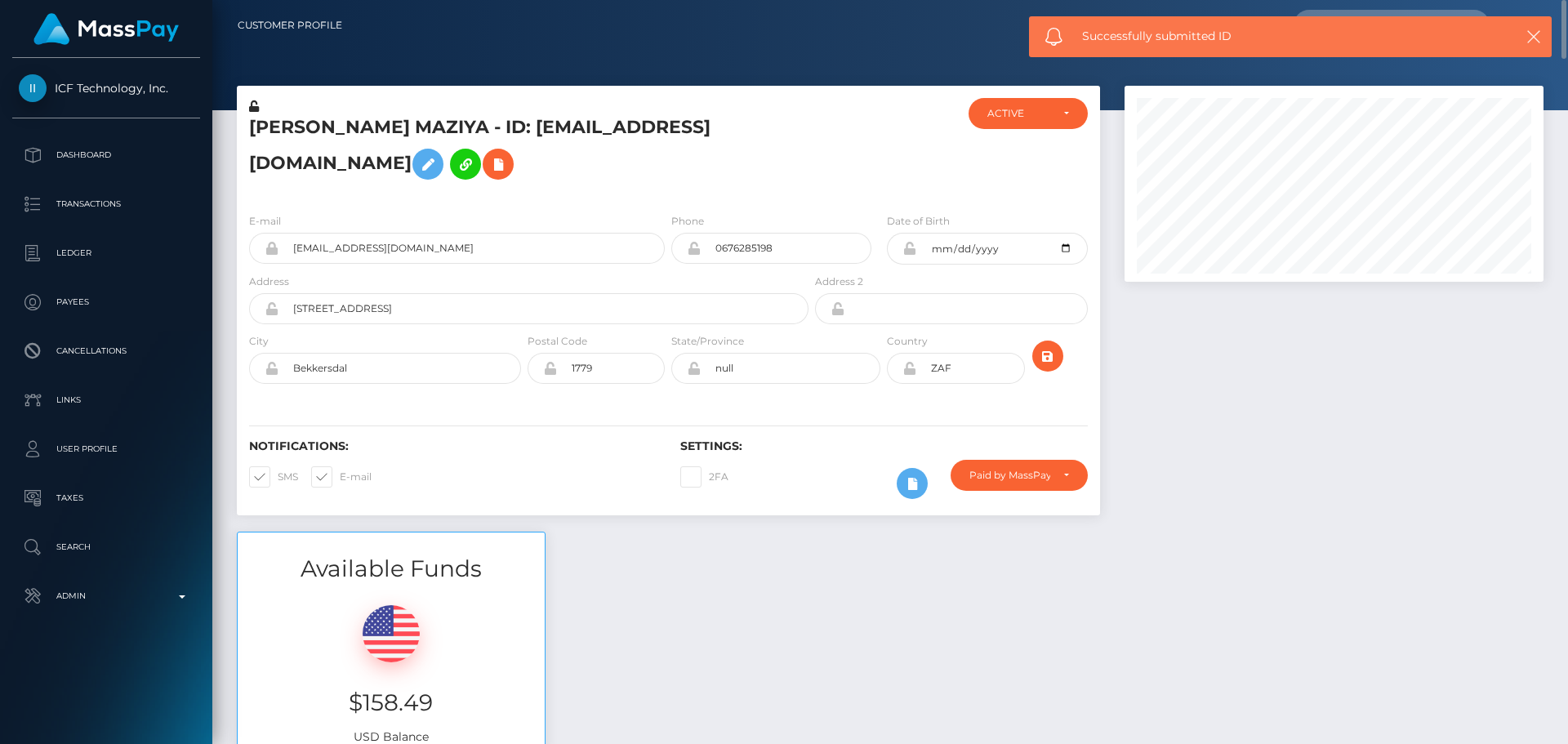
click at [1116, 360] on div at bounding box center [1333, 309] width 443 height 446
click at [1105, 341] on div "NOBUHLE BRUNNET MAZIYA - ID: cocodube29@gmail.com ACTIVE DEACTIVE" at bounding box center [668, 309] width 887 height 446
click at [1106, 340] on div "NOBUHLE BRUNNET MAZIYA - ID: cocodube29@gmail.com ACTIVE DEACTIVE" at bounding box center [668, 309] width 887 height 446
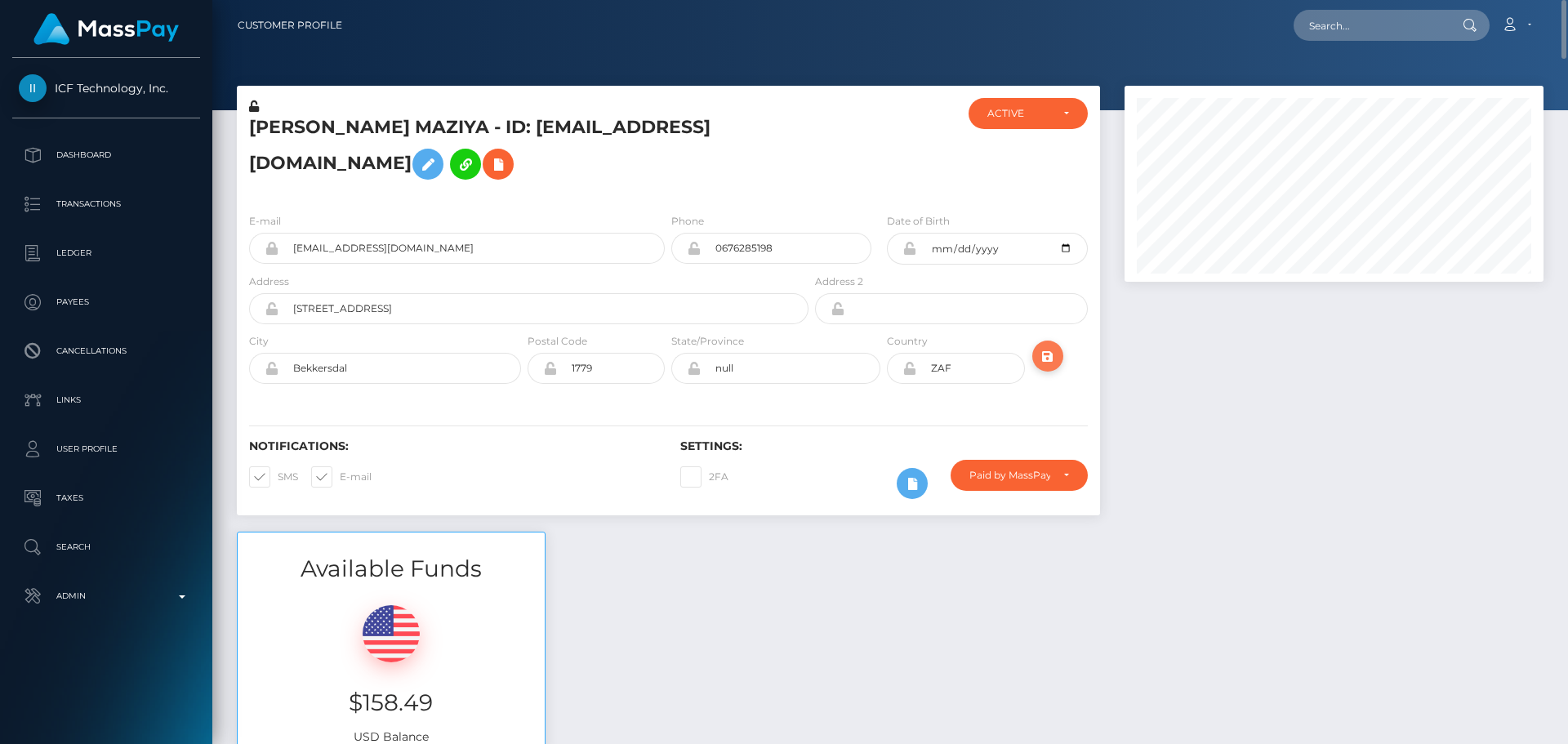
click at [1047, 357] on icon "submit" at bounding box center [1047, 356] width 20 height 20
click at [808, 481] on div "2FA" at bounding box center [776, 484] width 216 height 47
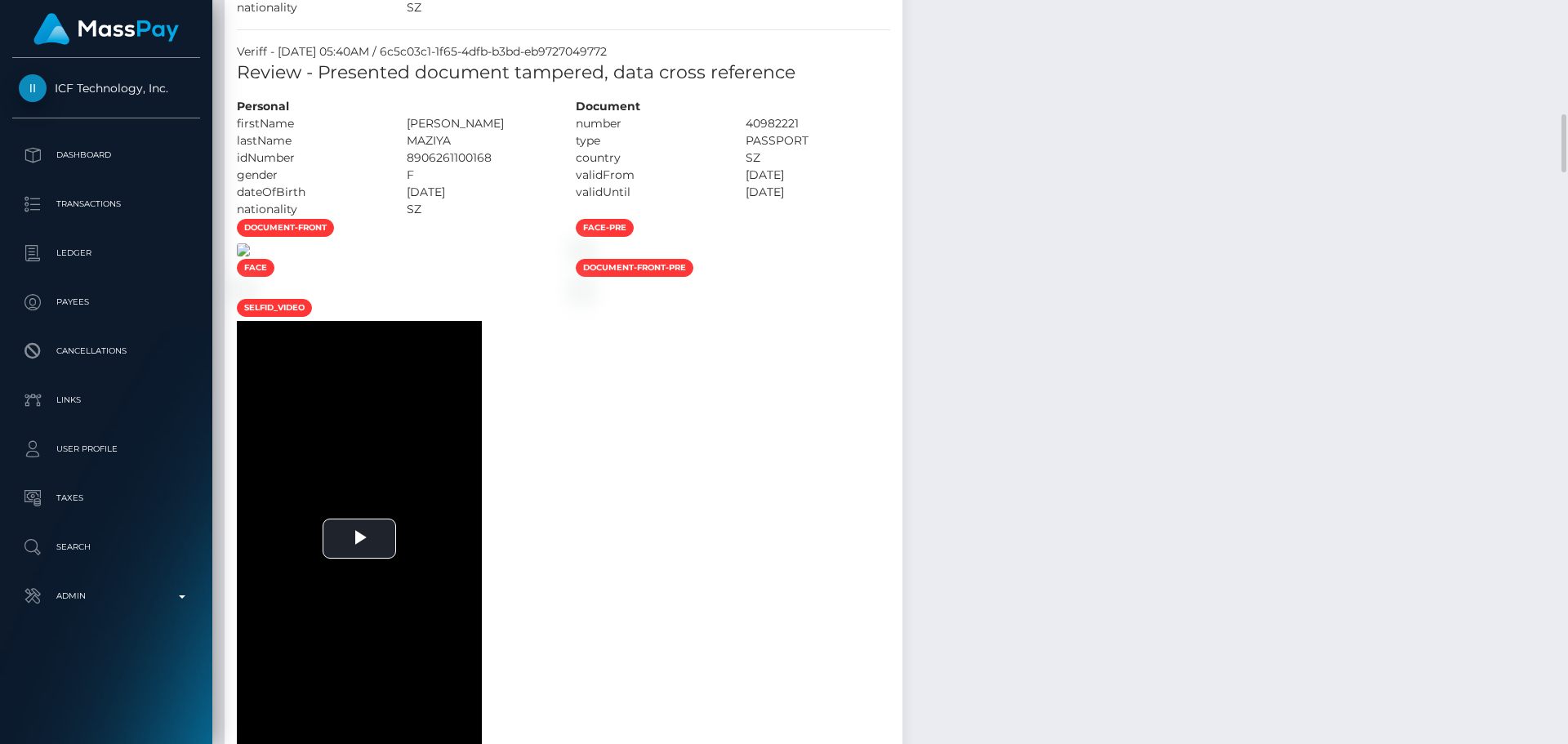
scroll to position [1226, 0]
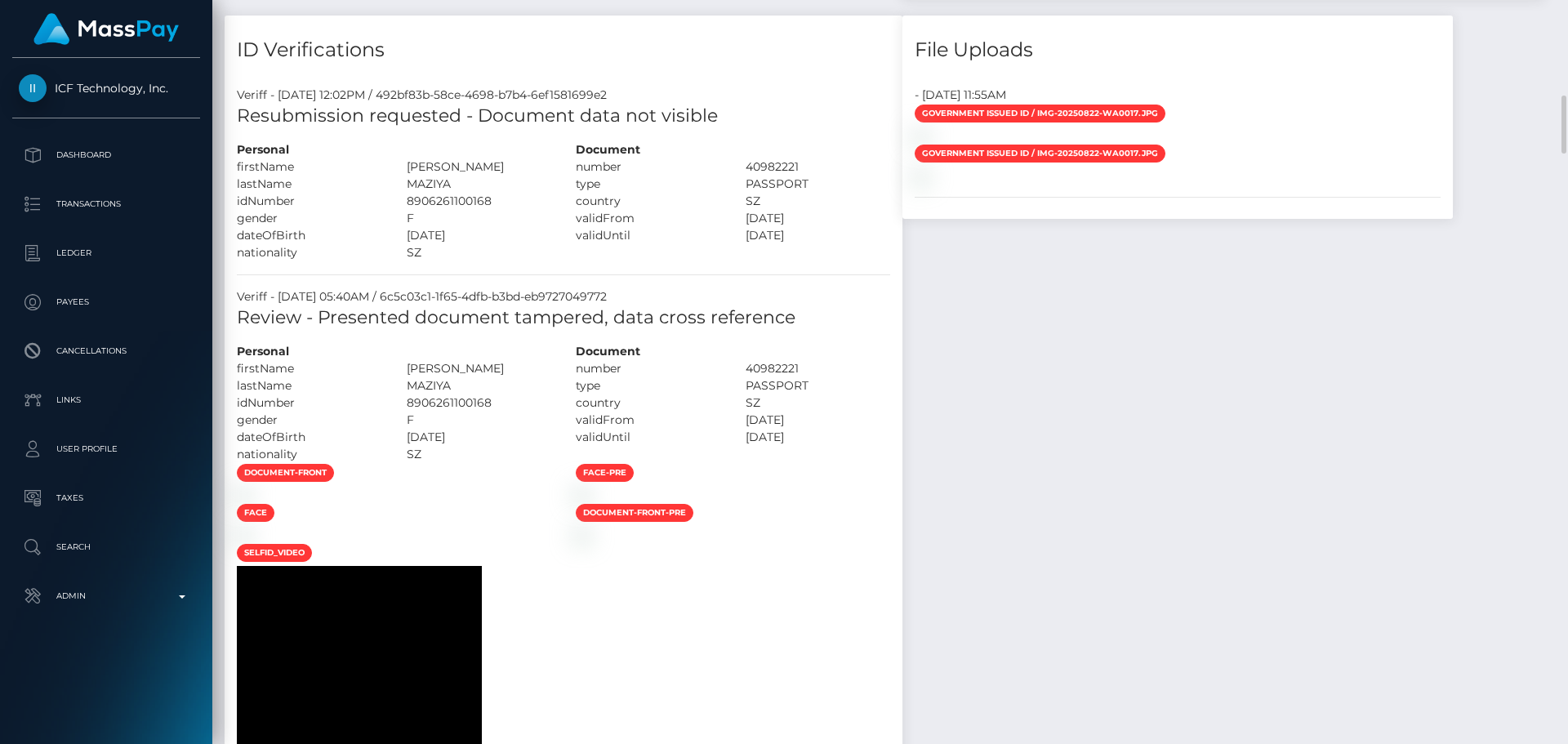
click at [394, 395] on div "lastName" at bounding box center [309, 386] width 170 height 17
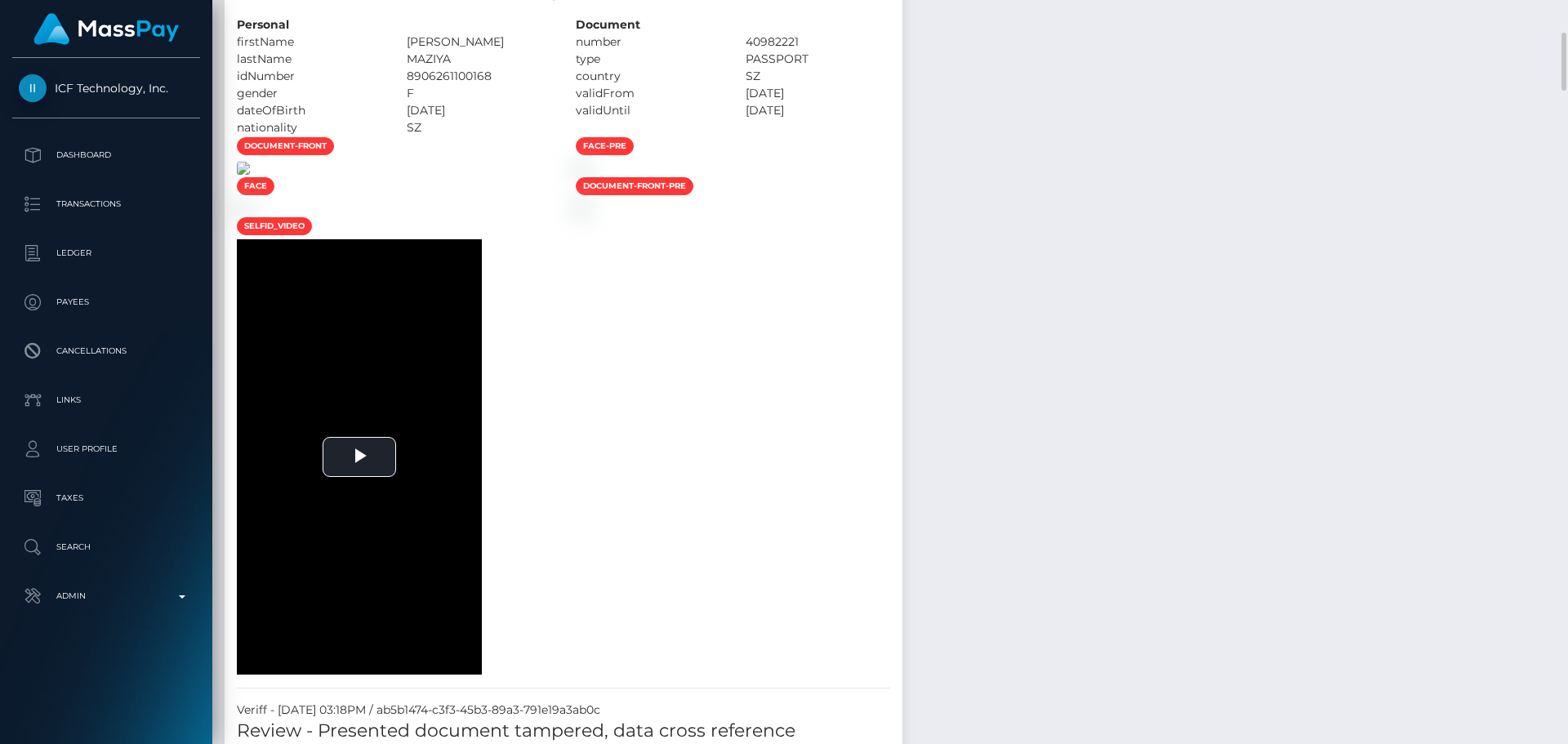
scroll to position [1471, 0]
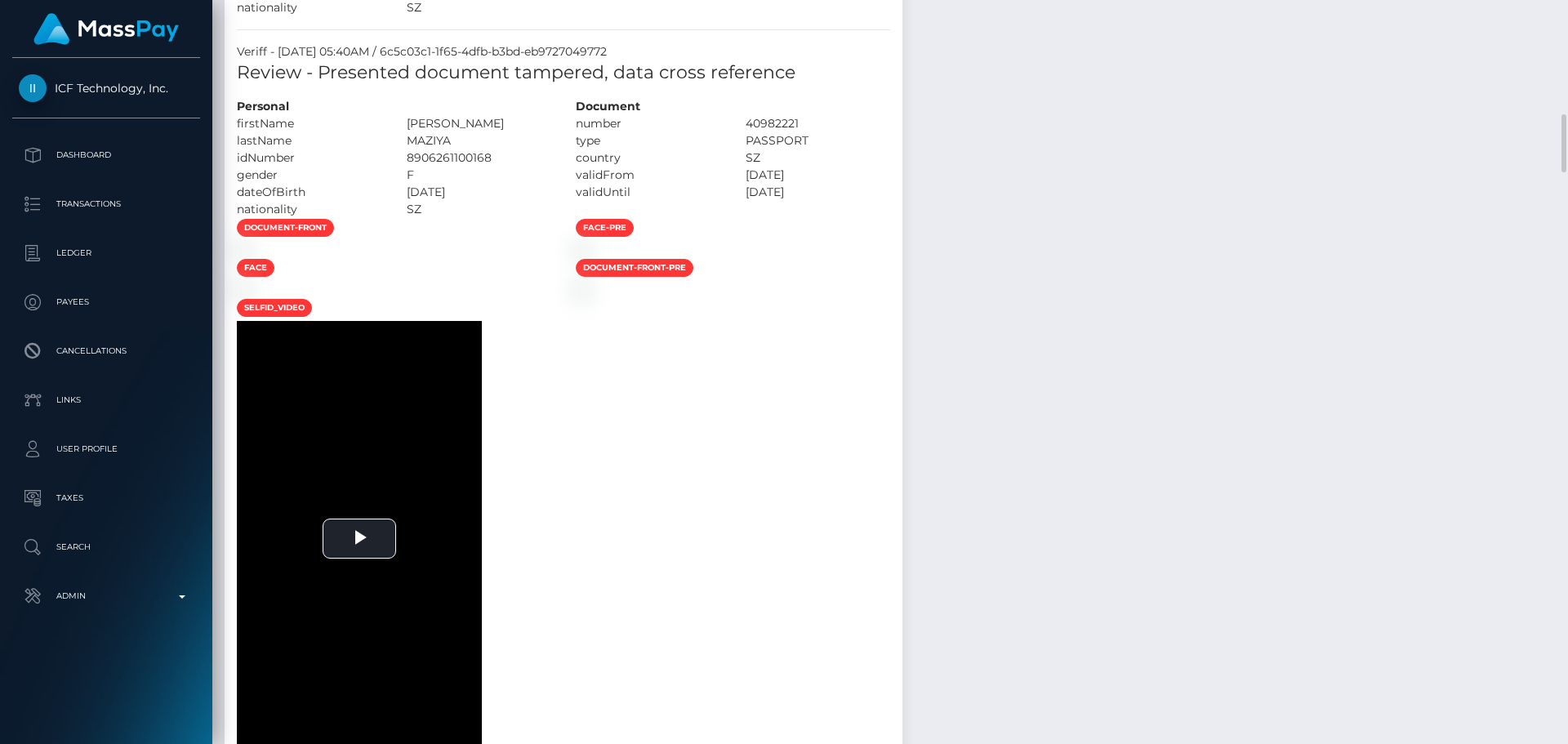
click at [563, 258] on div at bounding box center [394, 249] width 338 height 17
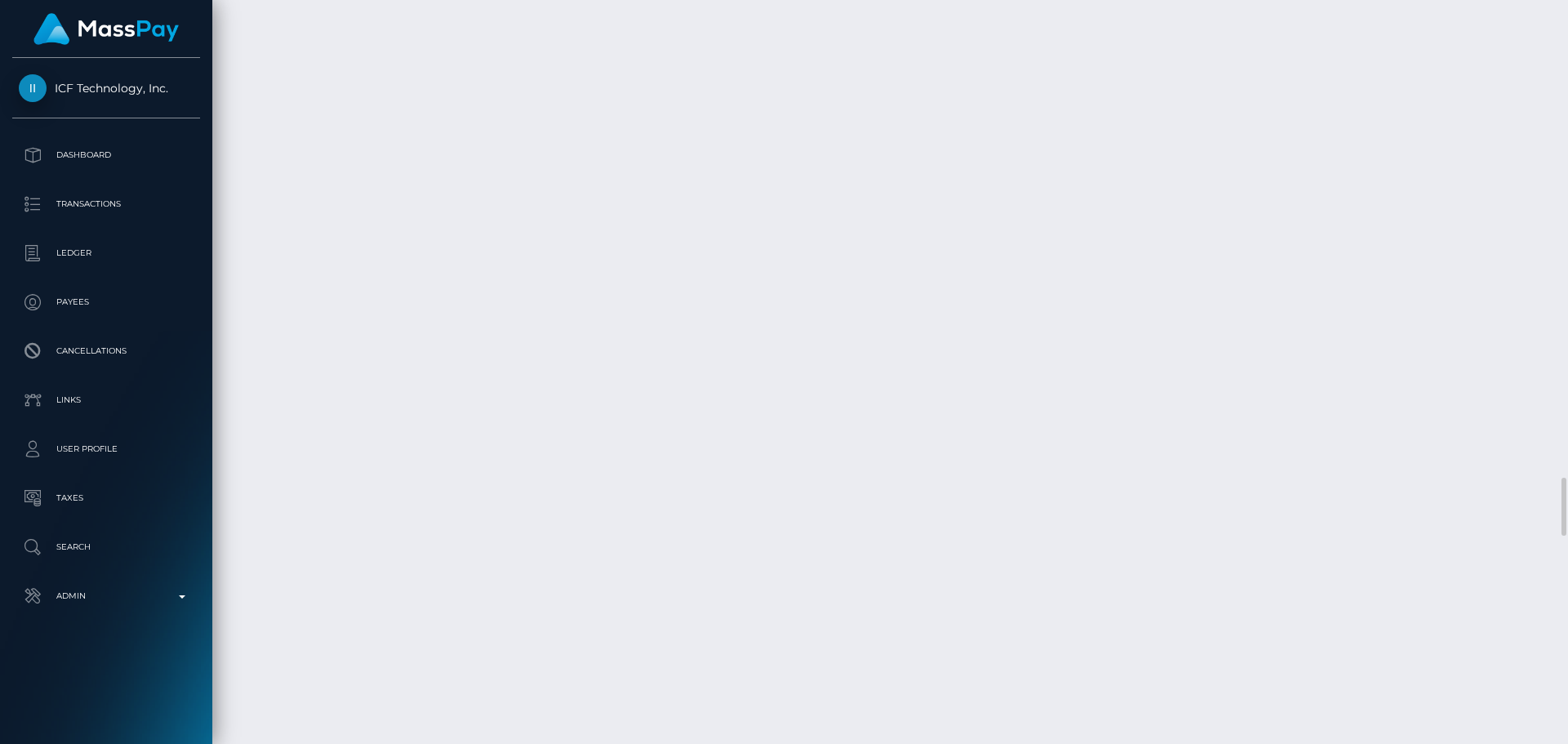
scroll to position [6537, 0]
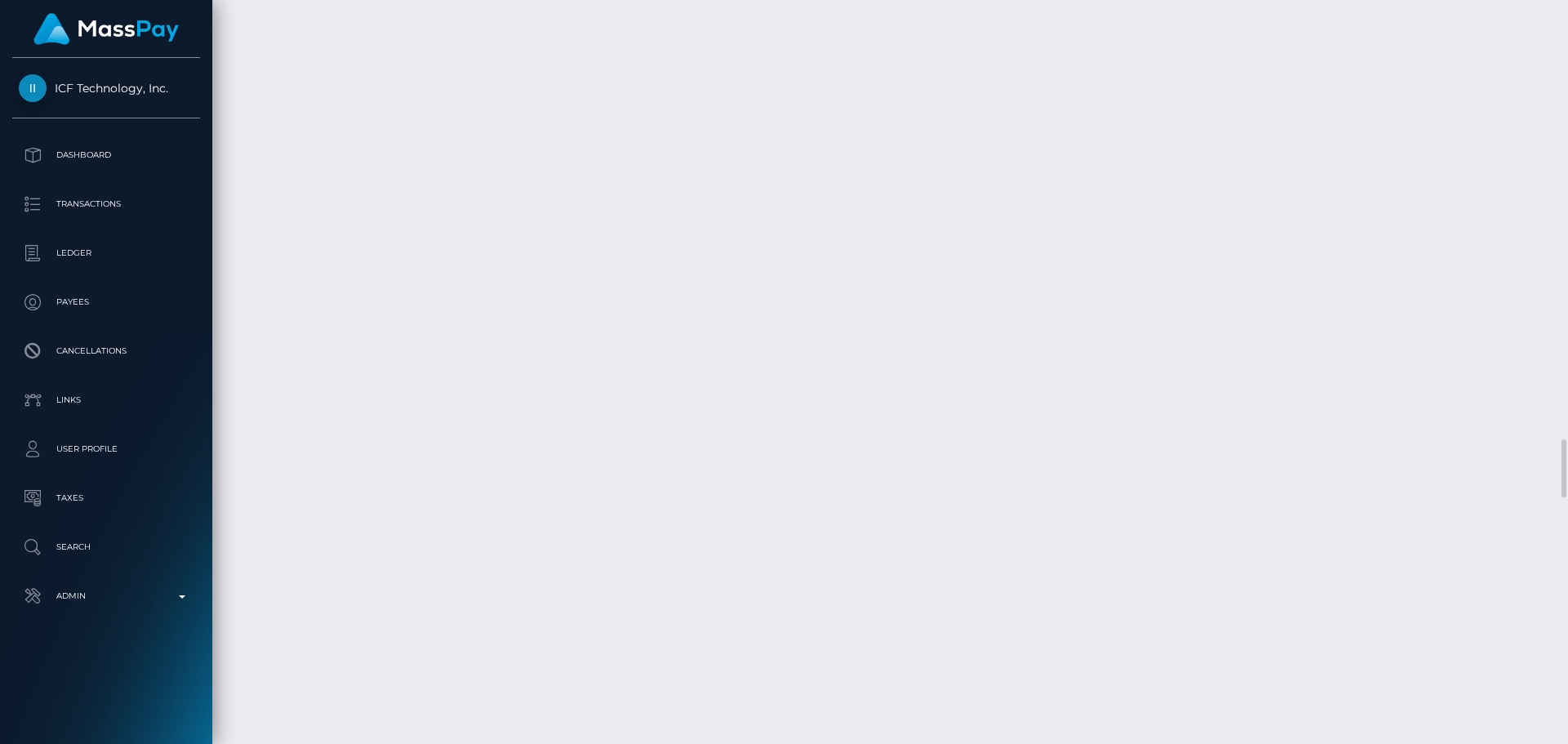
scroll to position [5802, 0]
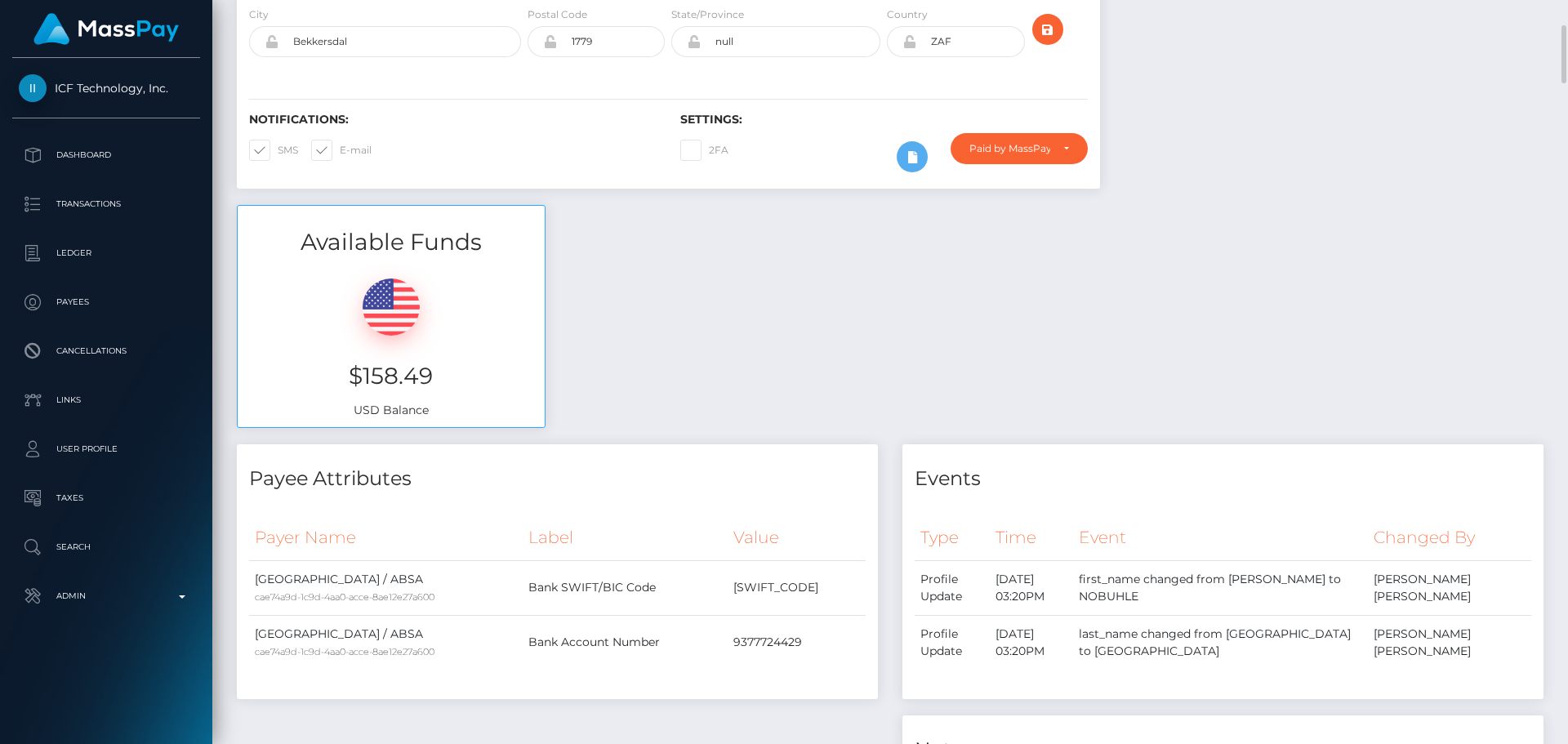
scroll to position [0, 0]
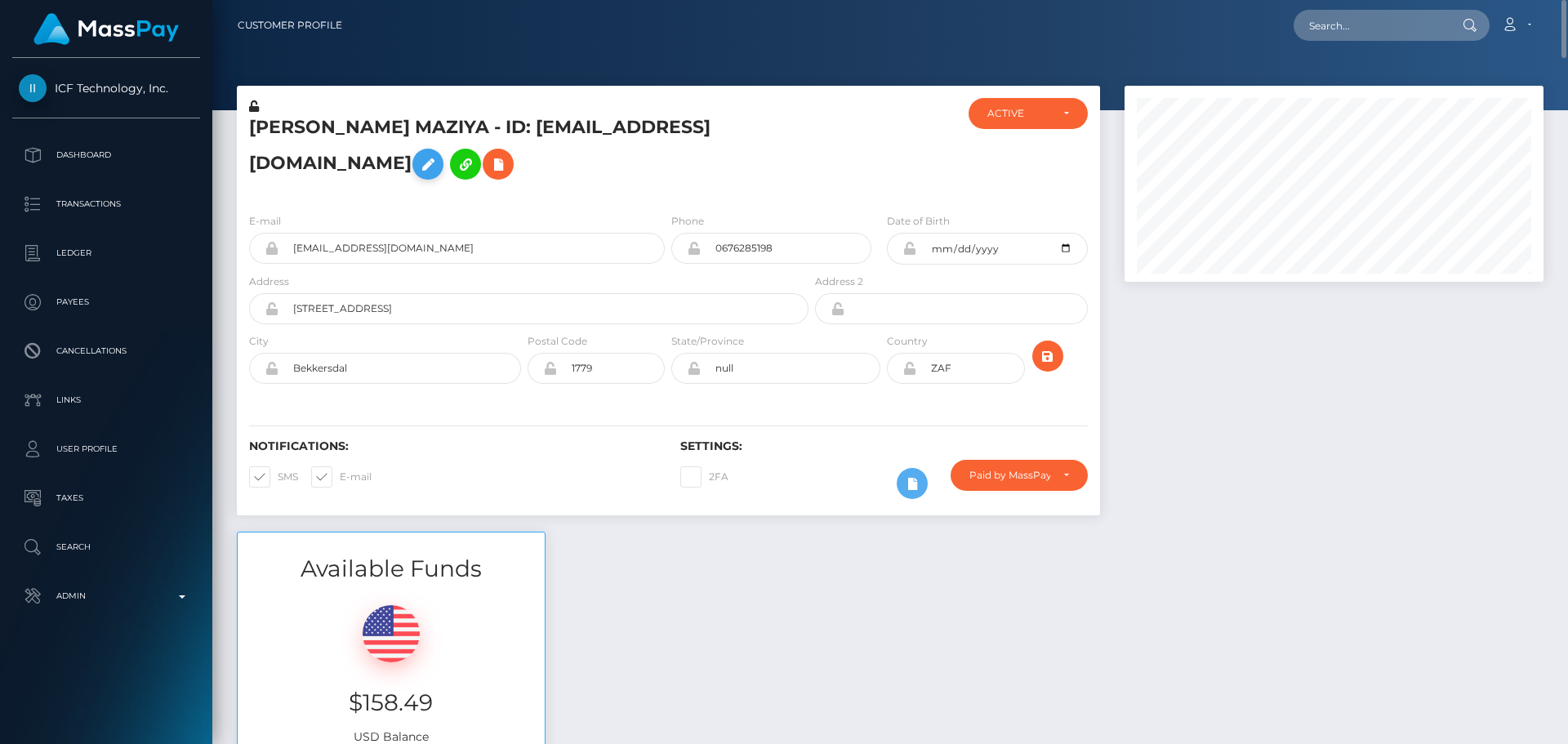
click at [438, 159] on icon at bounding box center [428, 164] width 20 height 20
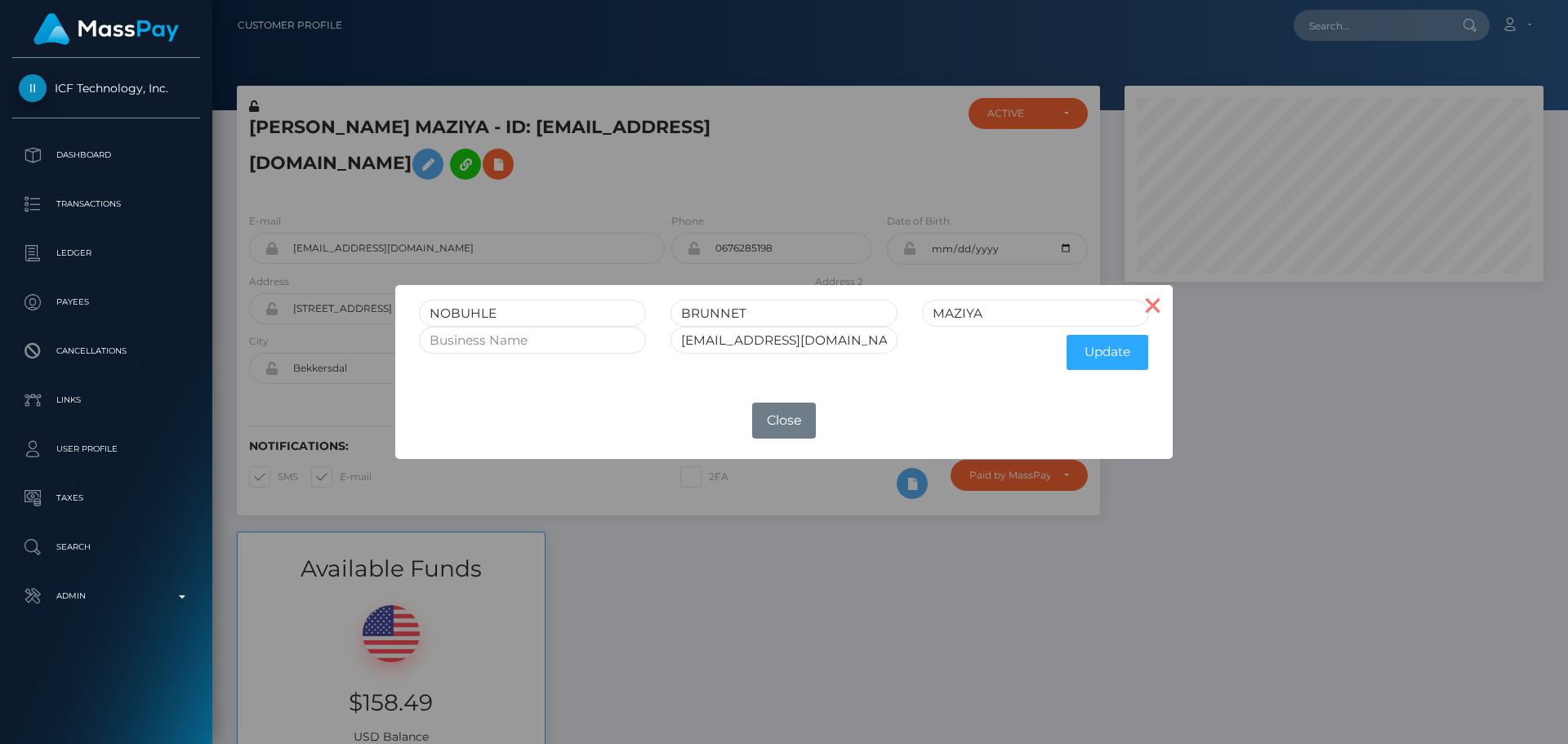
click at [1152, 308] on button "×" at bounding box center [1153, 305] width 39 height 39
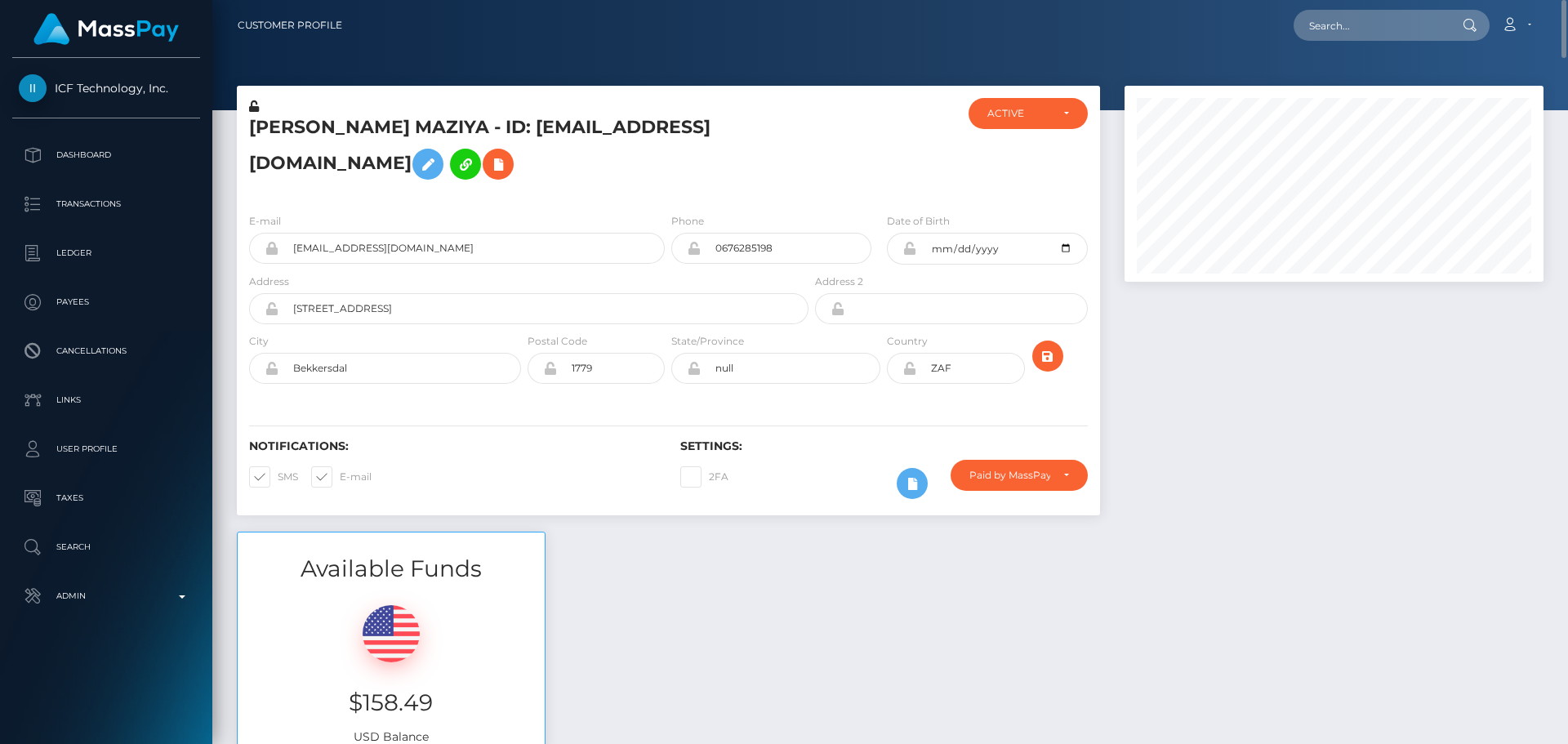
click at [252, 105] on icon at bounding box center [253, 106] width 10 height 12
click at [908, 251] on icon at bounding box center [910, 248] width 14 height 13
click at [869, 436] on div "Notifications: SMS E-mail Settings: 2FA" at bounding box center [669, 458] width 864 height 116
click at [852, 420] on div "Notifications: SMS E-mail Settings: 2FA" at bounding box center [669, 458] width 864 height 116
drag, startPoint x: 391, startPoint y: 362, endPoint x: 272, endPoint y: 353, distance: 119.3
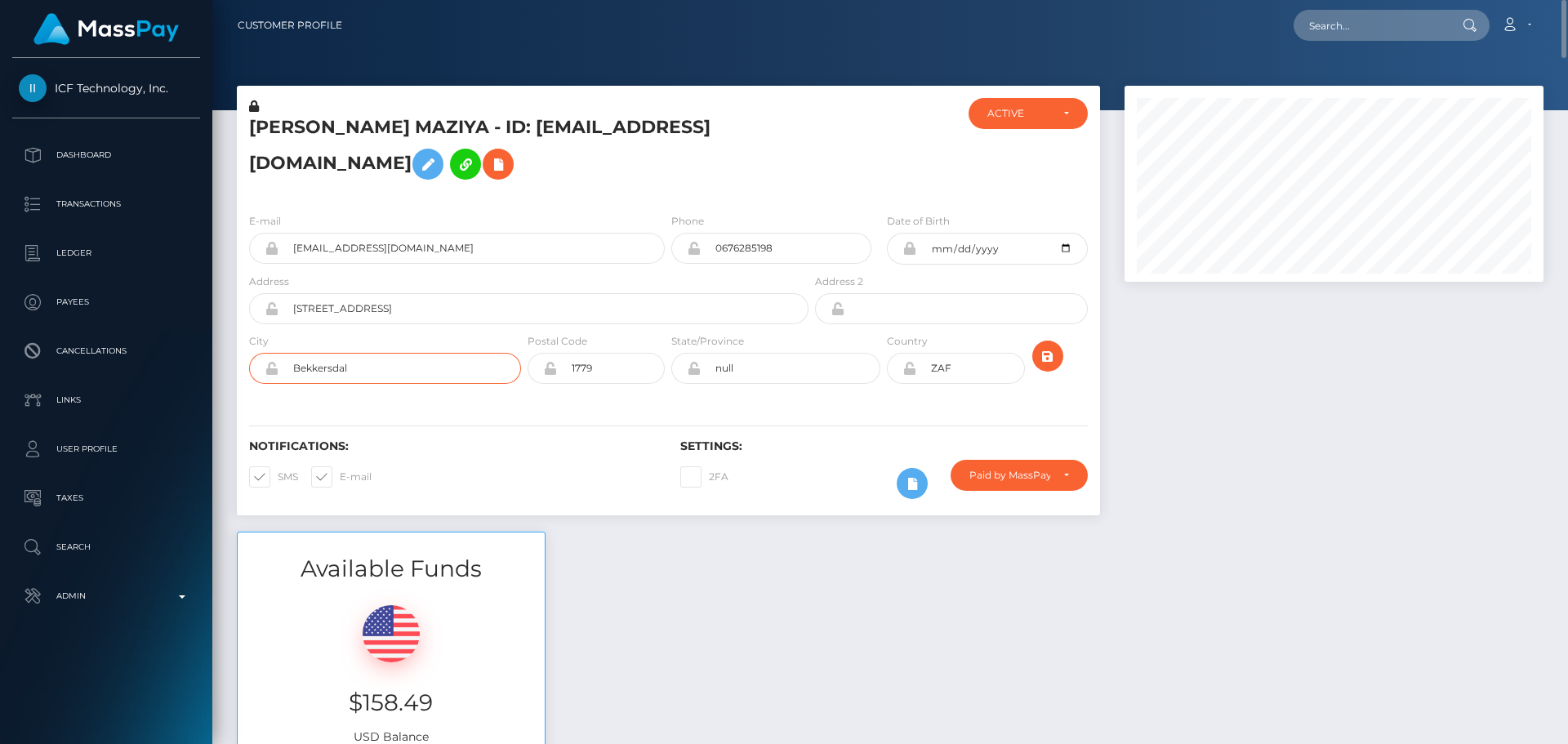
click at [272, 353] on div "Bekkersdal" at bounding box center [385, 368] width 272 height 31
click at [766, 371] on input "null" at bounding box center [791, 368] width 179 height 31
paste input "Gauteng"
type input "Gauteng"
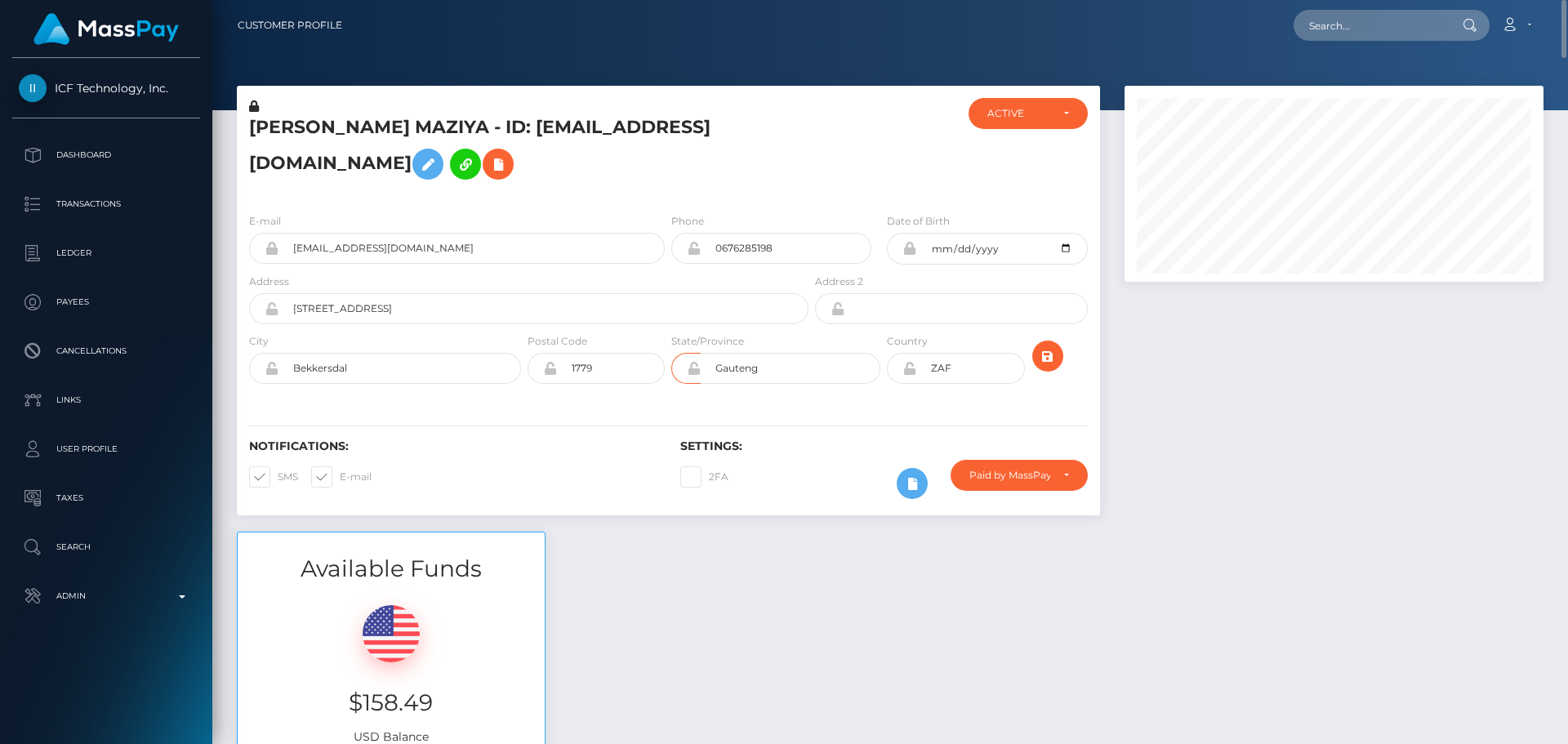
click at [682, 400] on div "Notifications: SMS E-mail Settings: 2FA" at bounding box center [669, 458] width 864 height 116
click at [834, 432] on div "Notifications: SMS E-mail Settings: 2FA" at bounding box center [669, 458] width 864 height 116
click at [909, 370] on icon at bounding box center [910, 368] width 14 height 13
click at [1053, 471] on div "Paid by MassPay" at bounding box center [1019, 476] width 99 height 13
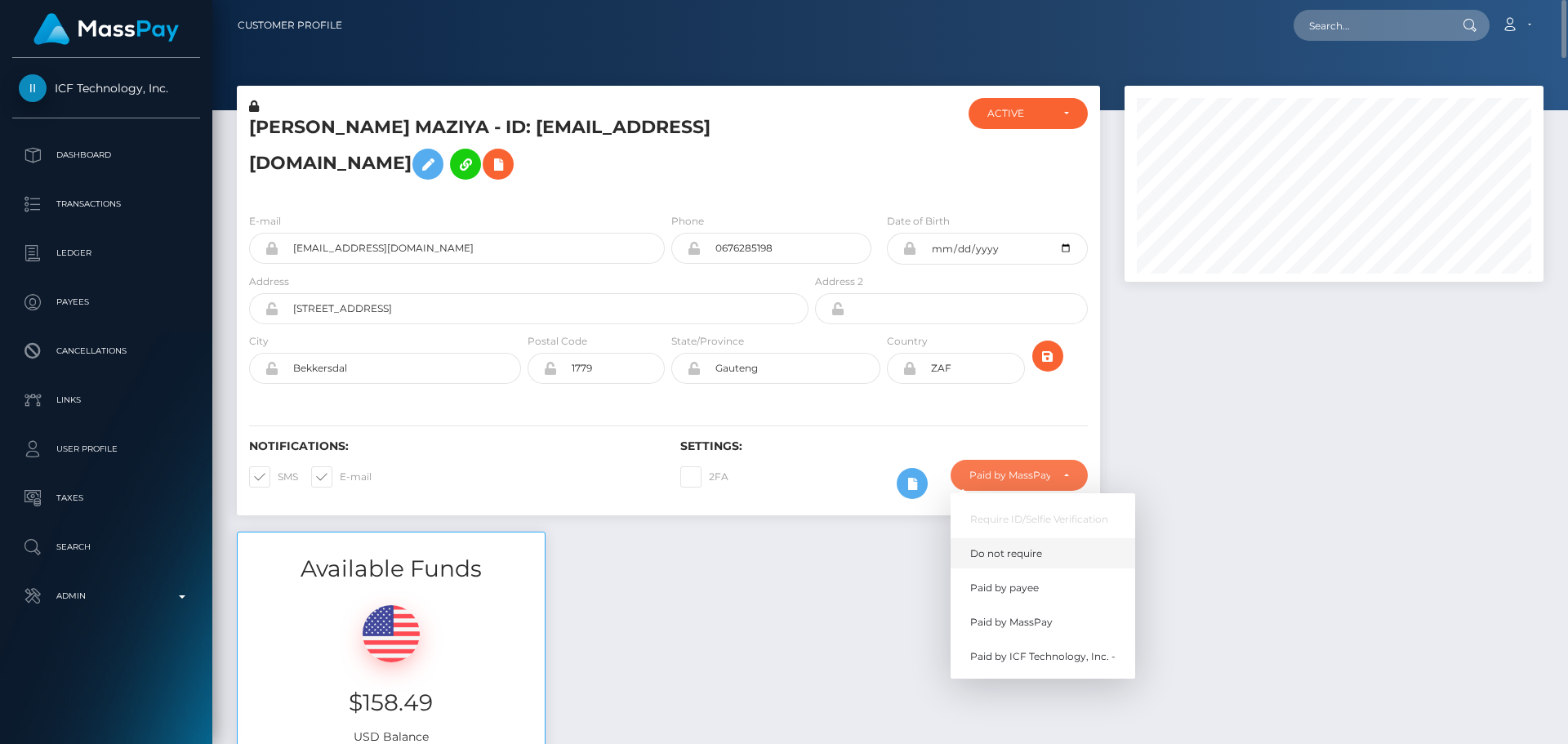
click at [1011, 558] on span "Do not require" at bounding box center [1006, 554] width 72 height 15
select select "0"
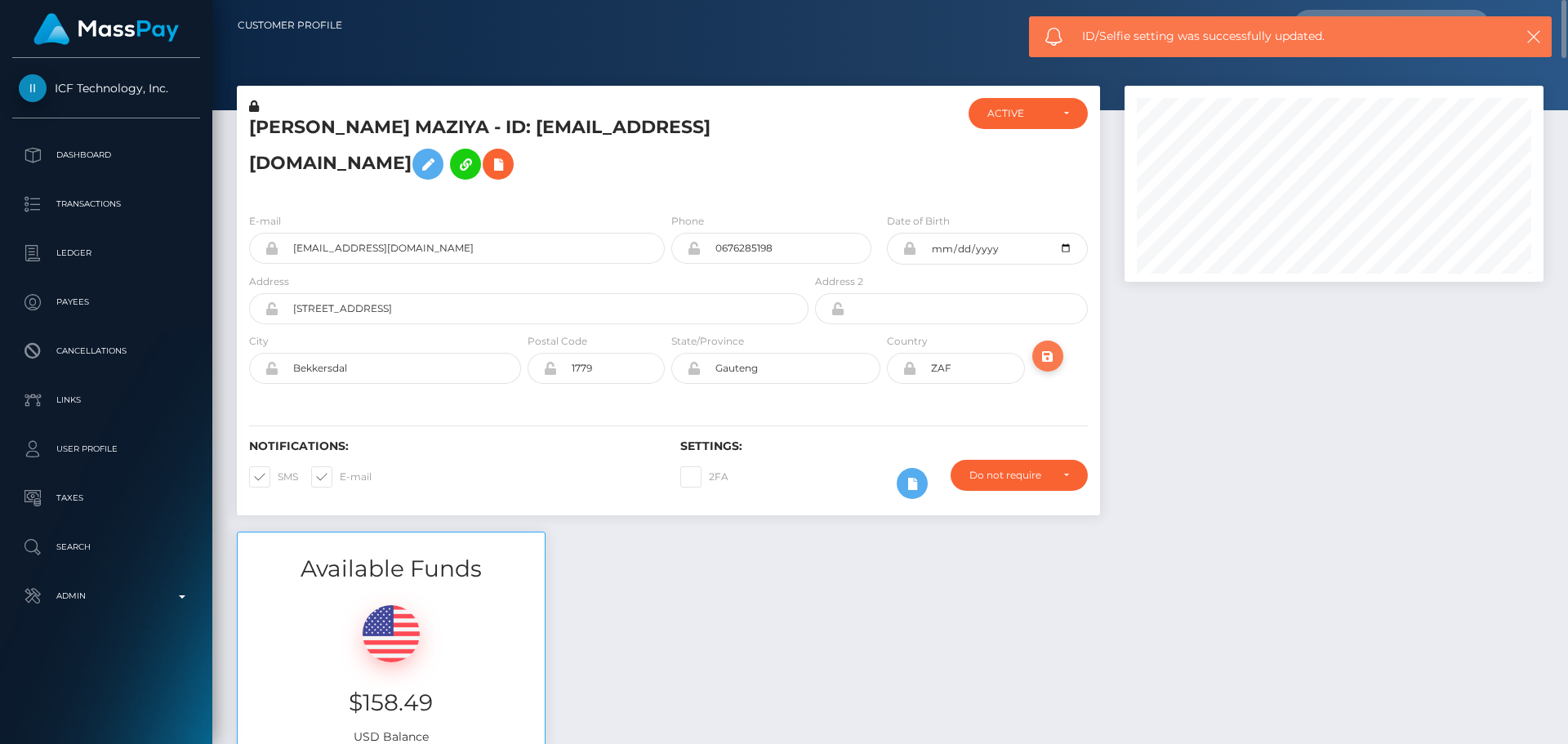
click at [1053, 364] on icon "submit" at bounding box center [1047, 356] width 20 height 20
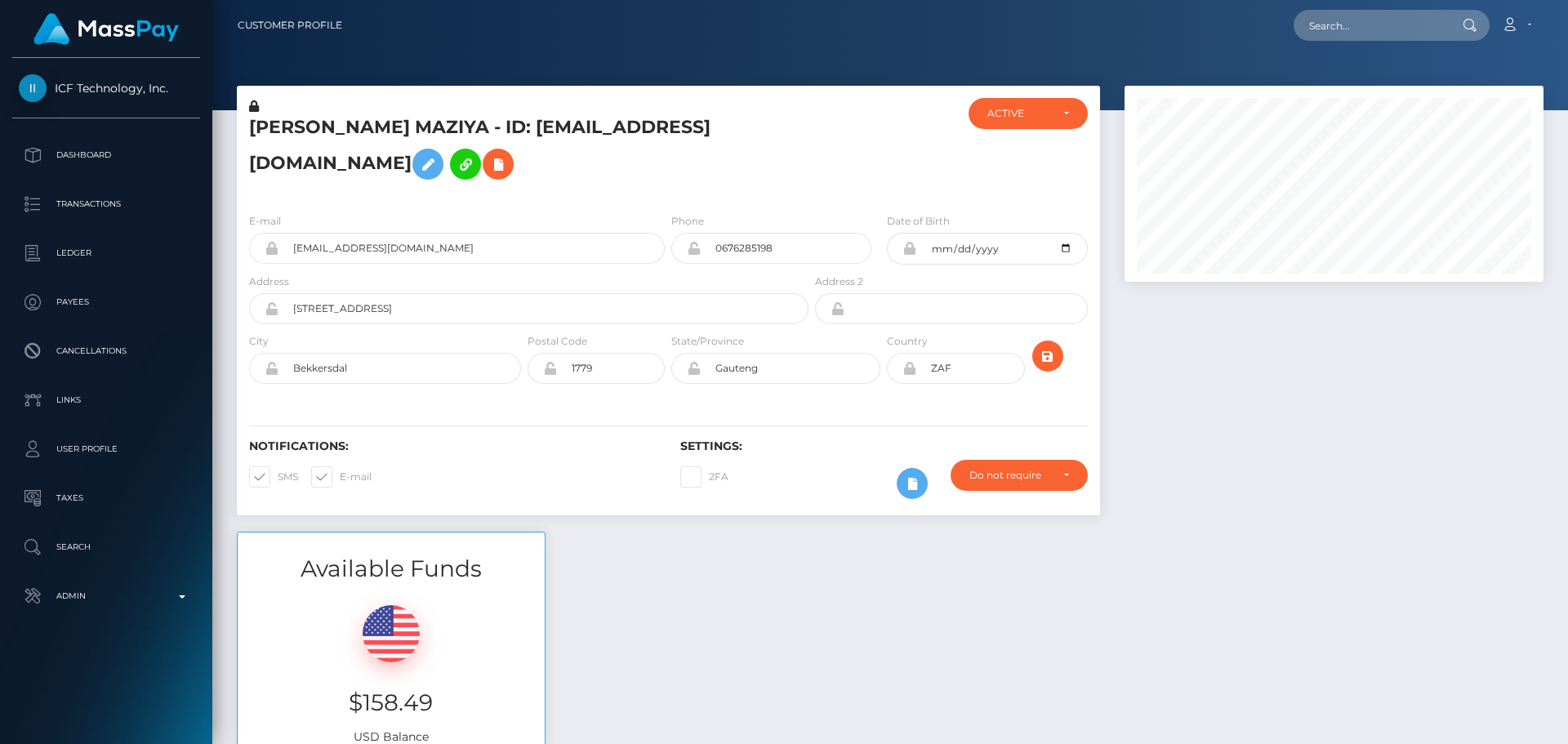
scroll to position [196, 420]
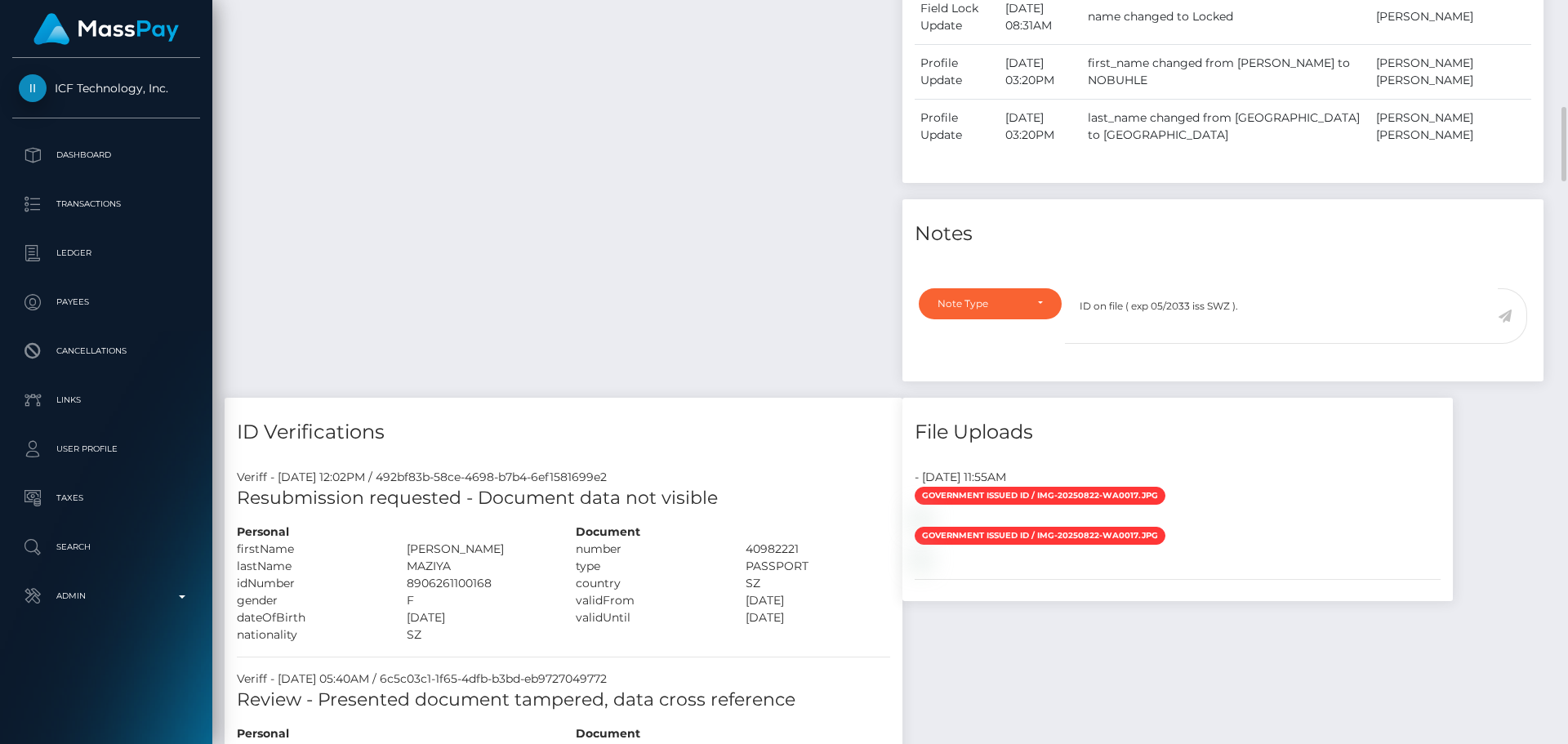
type textarea "ID on file ( exp 05/2033 iss SWZ )."
click at [777, 300] on div "Payee Attributes Payer Name Label Value [GEOGRAPHIC_DATA] / ABSA cae74a9d-1c9d-…" at bounding box center [557, 53] width 665 height 689
click at [999, 319] on div "Note Type" at bounding box center [990, 303] width 143 height 31
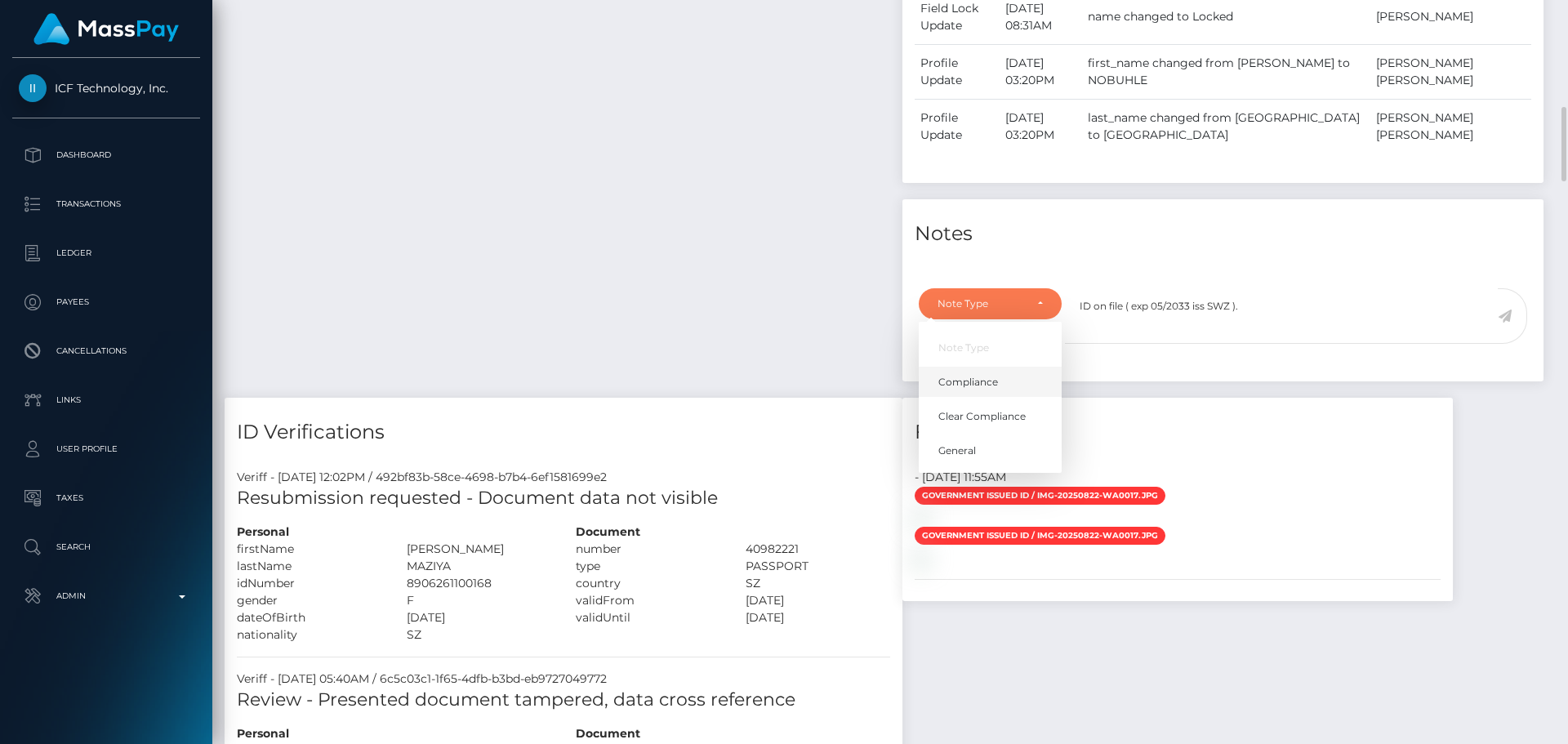
click at [992, 389] on span "Compliance" at bounding box center [967, 381] width 60 height 15
select select "COMPLIANCE"
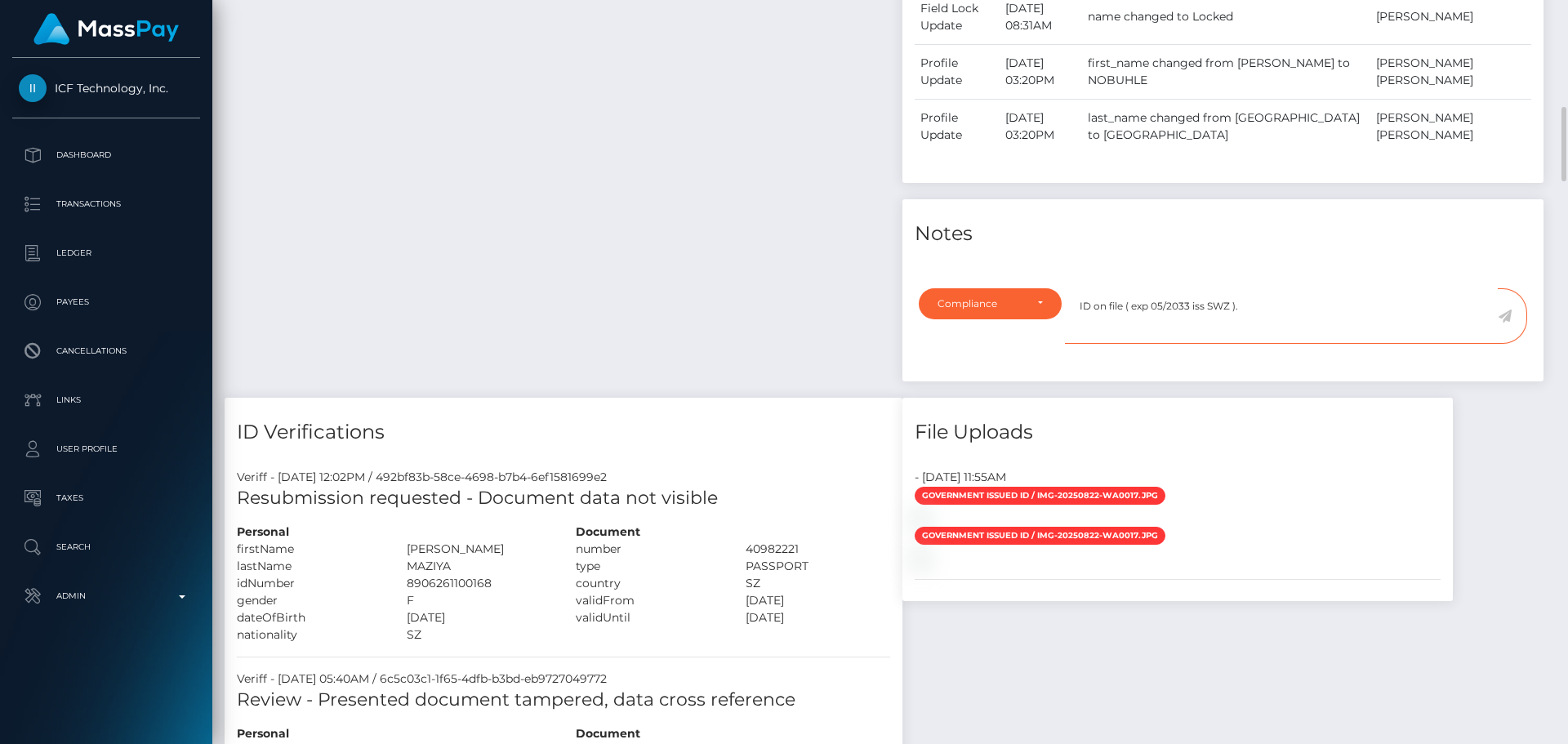
click at [1262, 334] on textarea "ID on file ( exp 05/2033 iss SWZ )." at bounding box center [1281, 316] width 433 height 56
click at [1503, 323] on icon at bounding box center [1505, 316] width 14 height 13
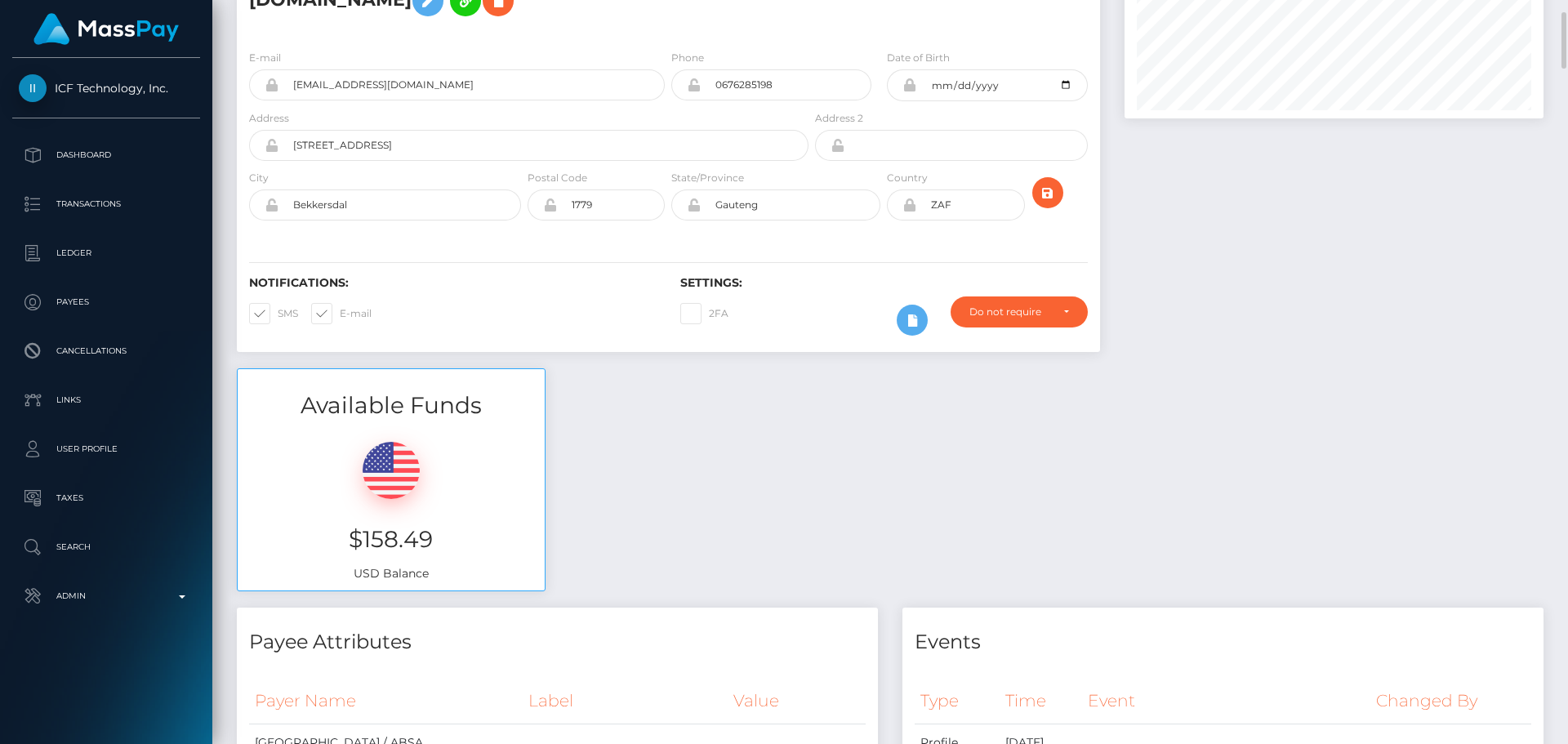
scroll to position [82, 0]
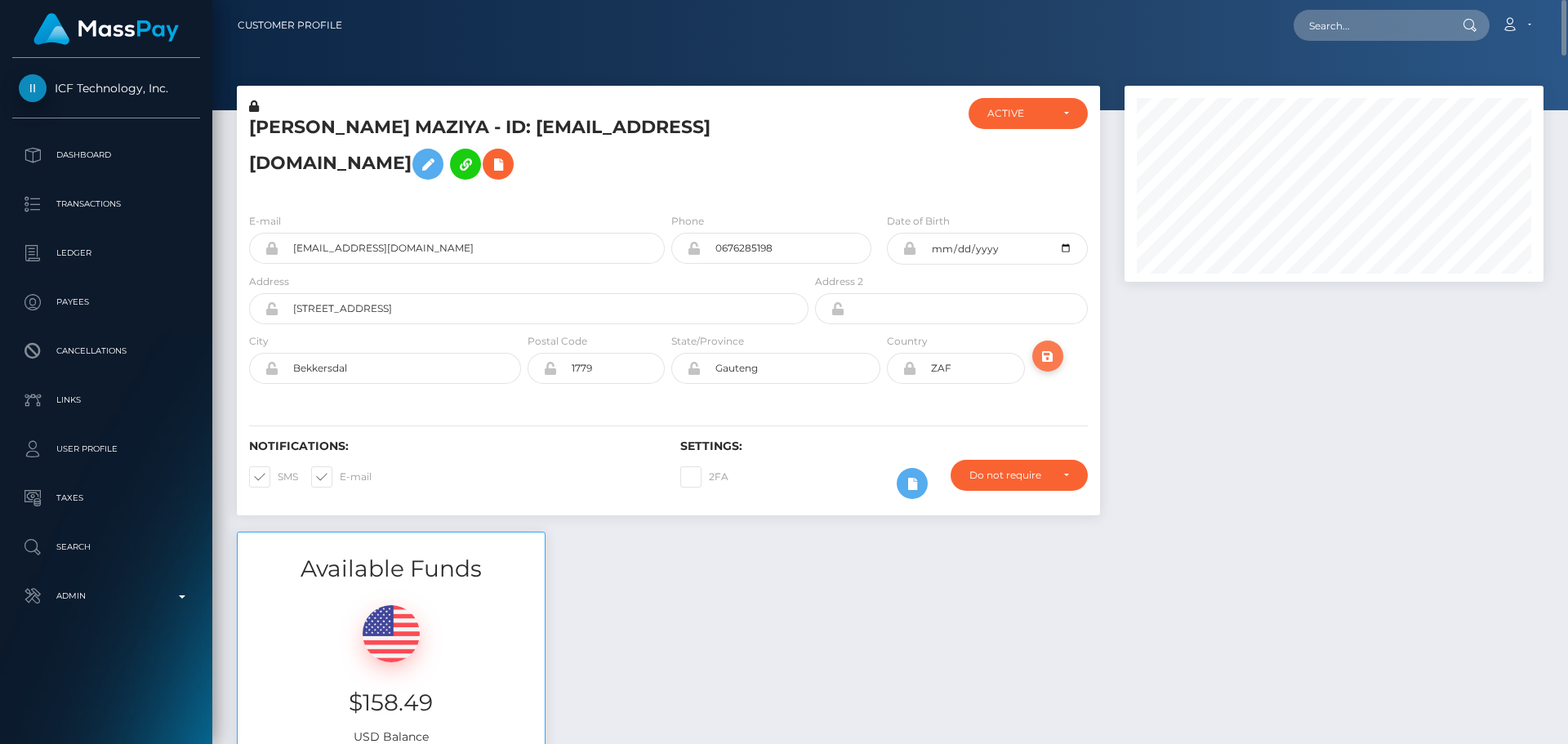
click at [1042, 359] on icon "submit" at bounding box center [1047, 356] width 20 height 20
click at [470, 129] on h5 "NOBUHLE BRUNNET MAZIYA - ID: cocodube29@gmail.com" at bounding box center [524, 152] width 551 height 73
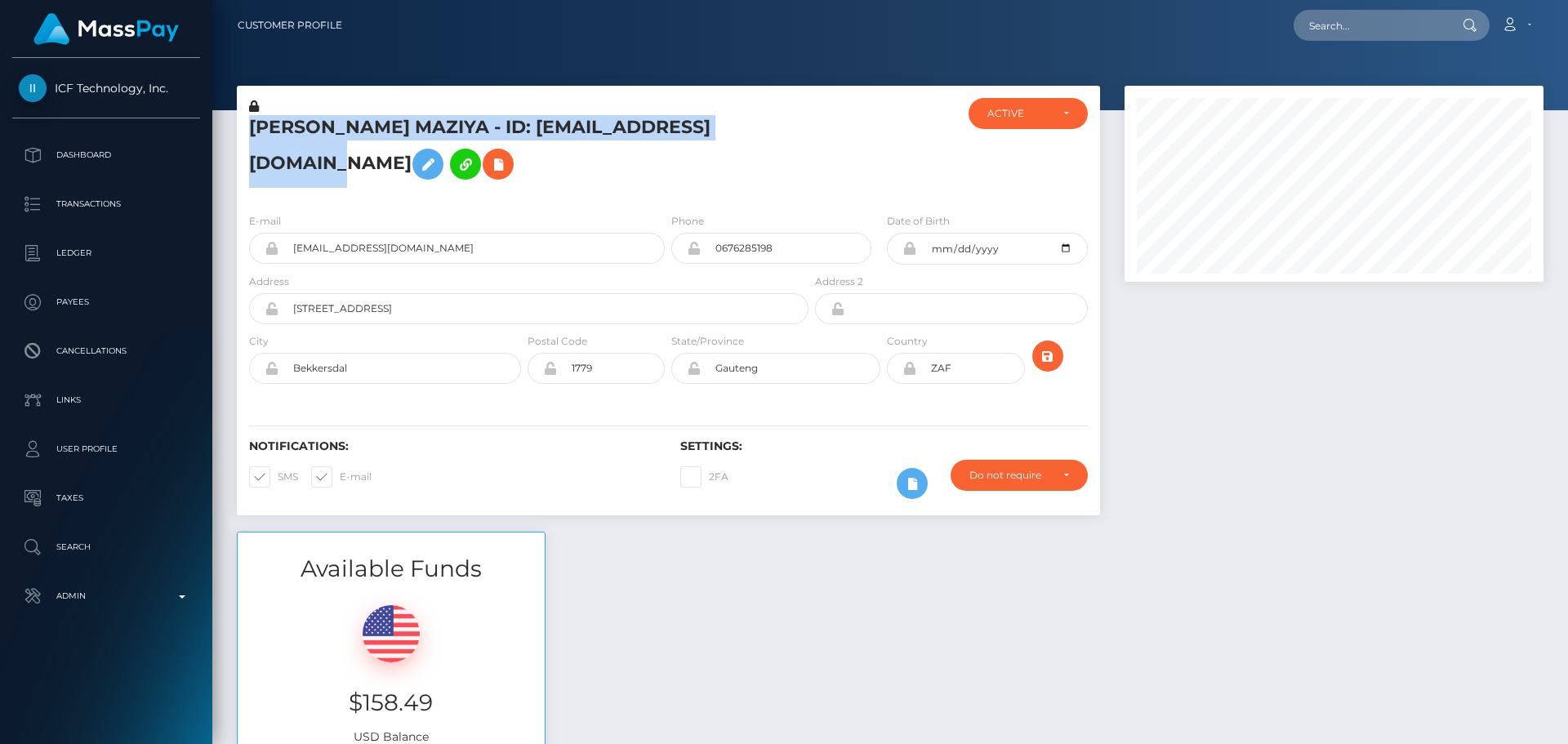
click at [470, 129] on h5 "NOBUHLE BRUNNET MAZIYA - ID: cocodube29@gmail.com" at bounding box center [524, 152] width 551 height 73
copy h5 "NOBUHLE BRUNNET MAZIYA - ID: cocodube29@gmail.com"
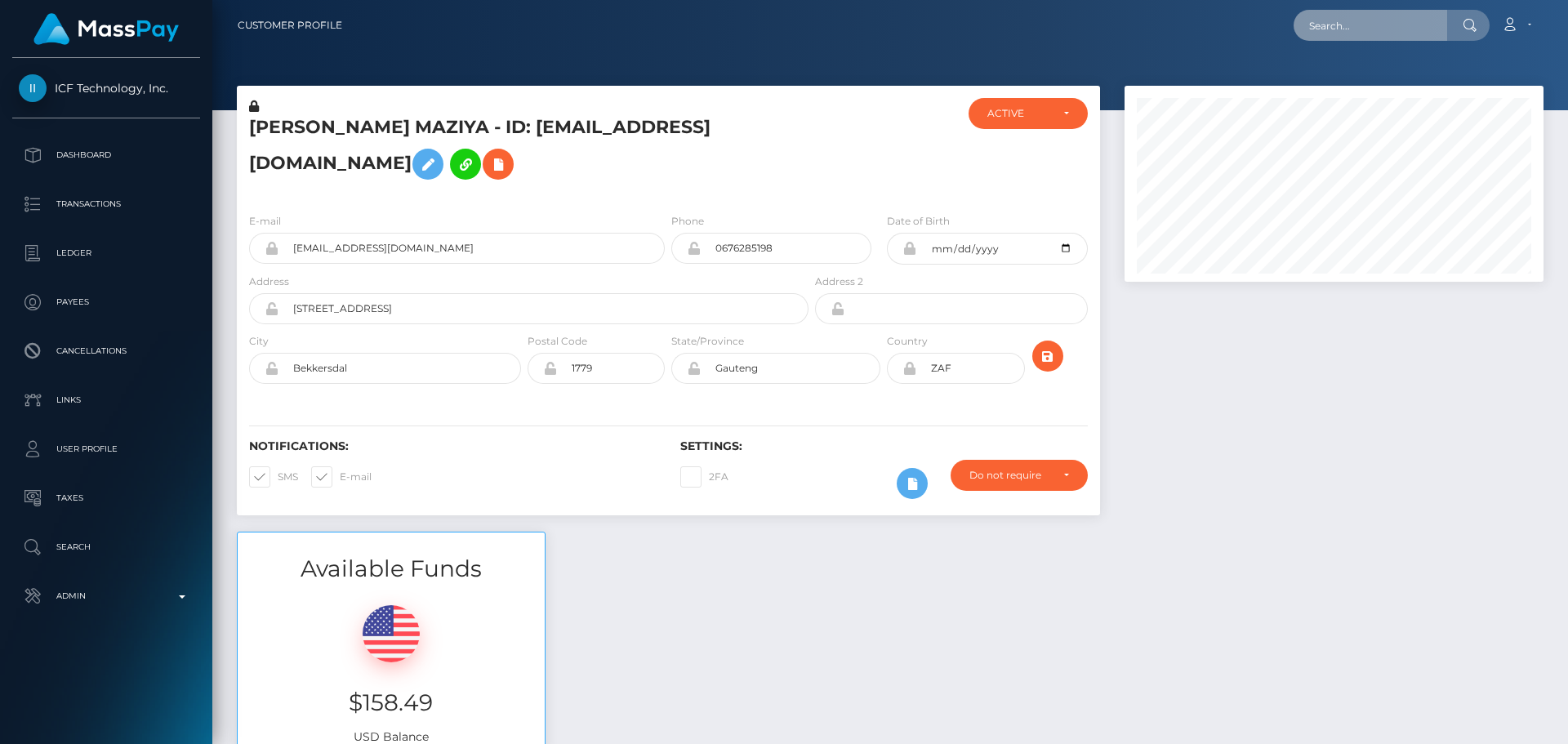
click at [1357, 32] on input "text" at bounding box center [1370, 25] width 154 height 31
paste input "689ae214711968f348908d91"
type input "689ae214711968f348908d91"
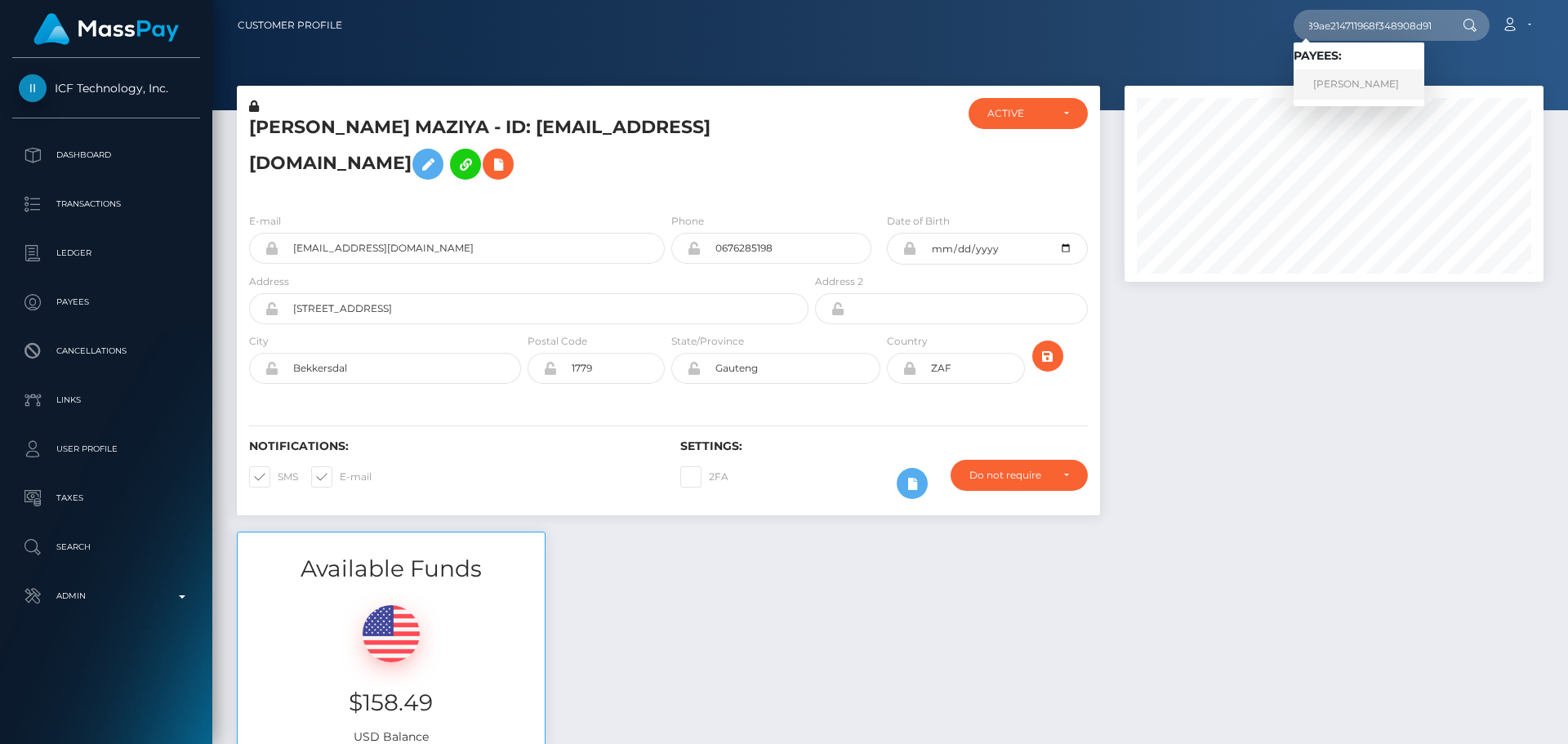
scroll to position [0, 0]
click at [1345, 83] on link "Teresa Sissney" at bounding box center [1358, 84] width 131 height 30
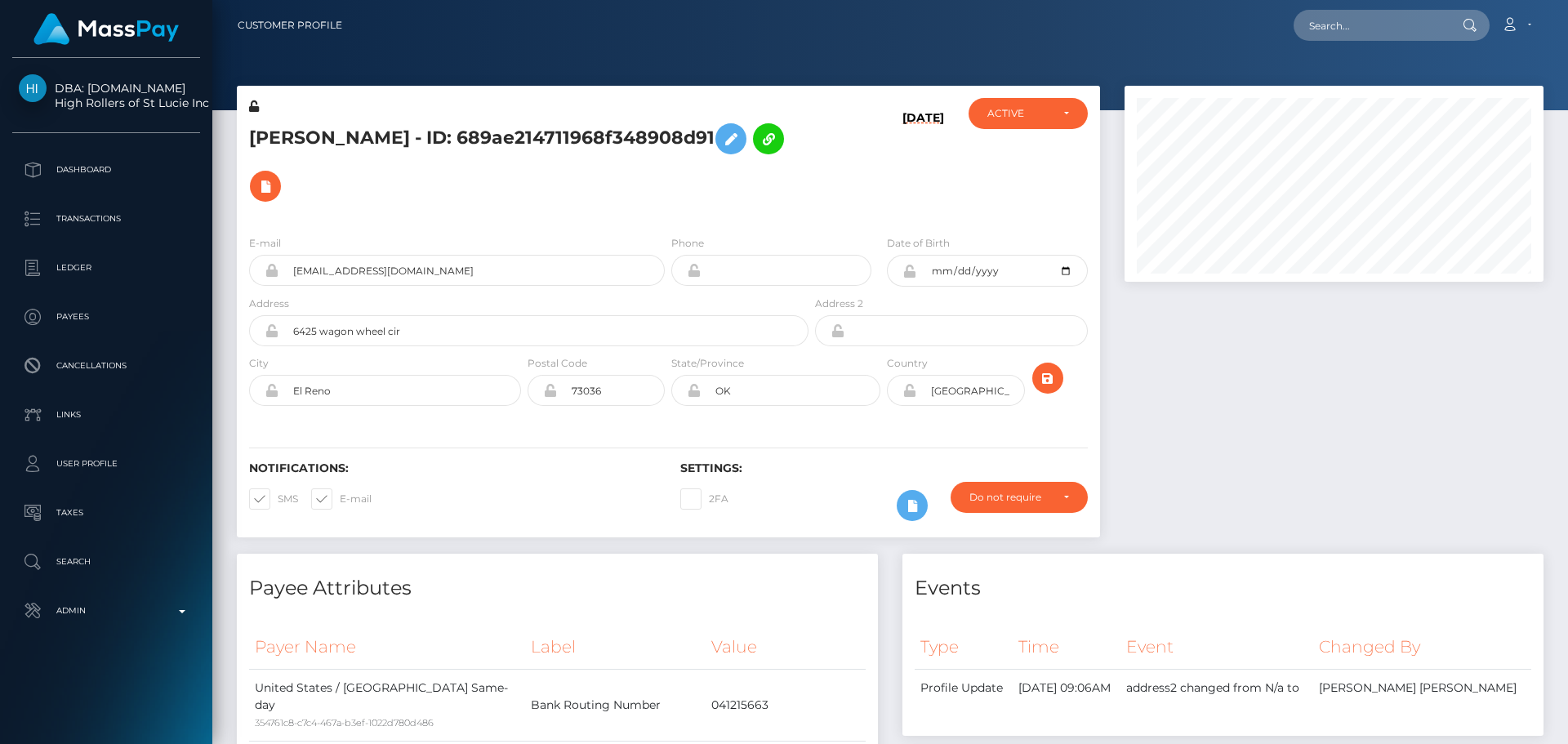
scroll to position [196, 420]
click at [871, 134] on div "[DATE]" at bounding box center [884, 160] width 144 height 124
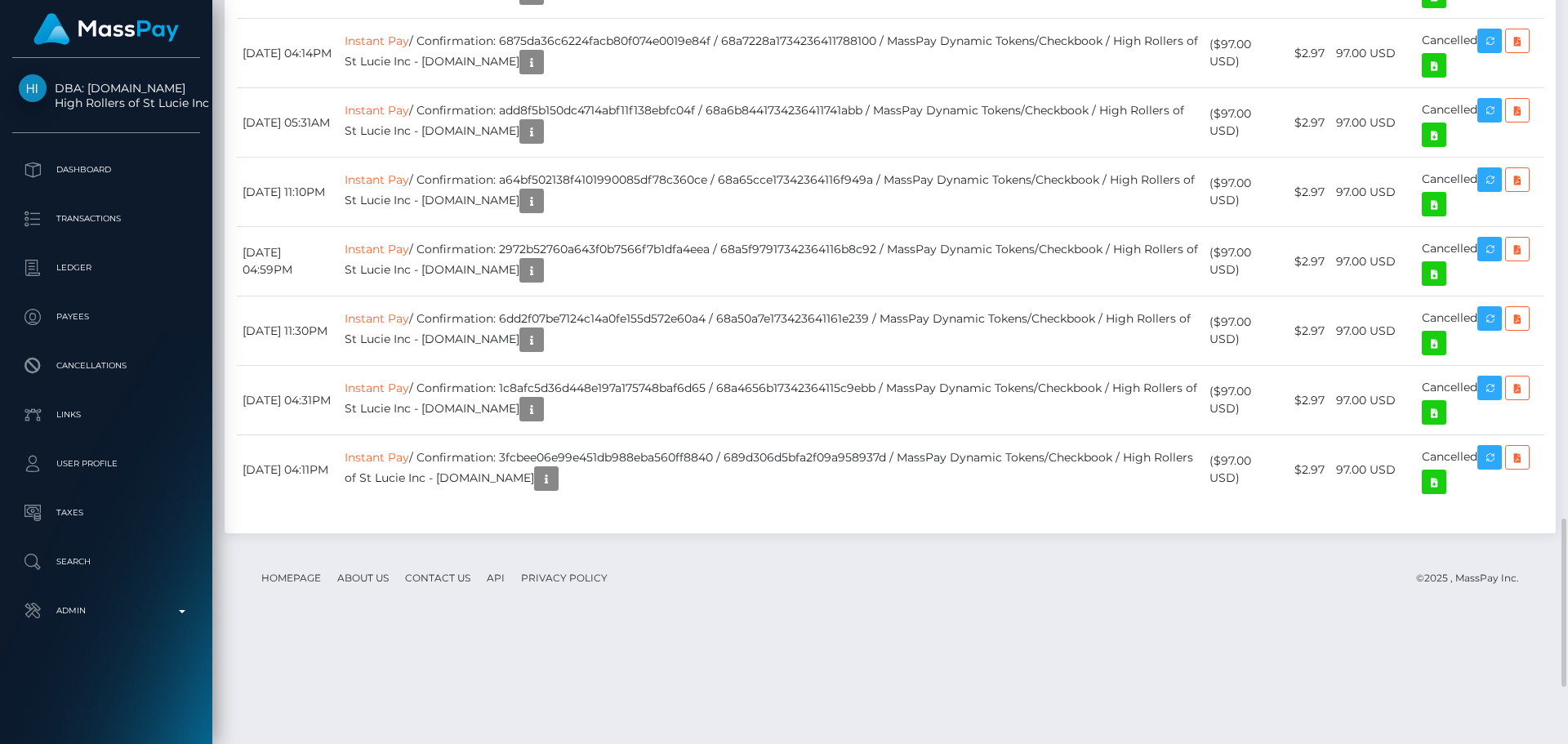
scroll to position [1879, 0]
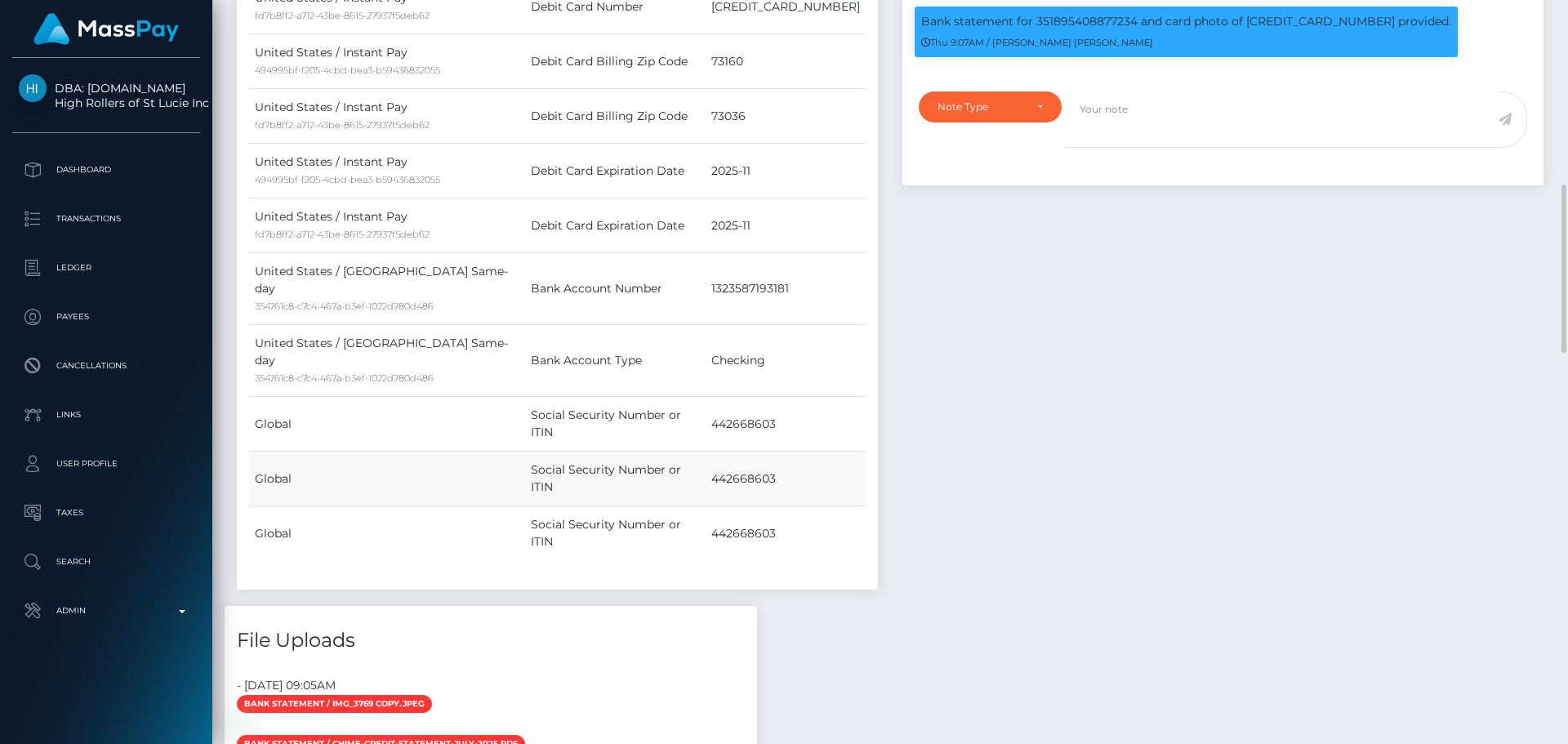
scroll to position [572, 0]
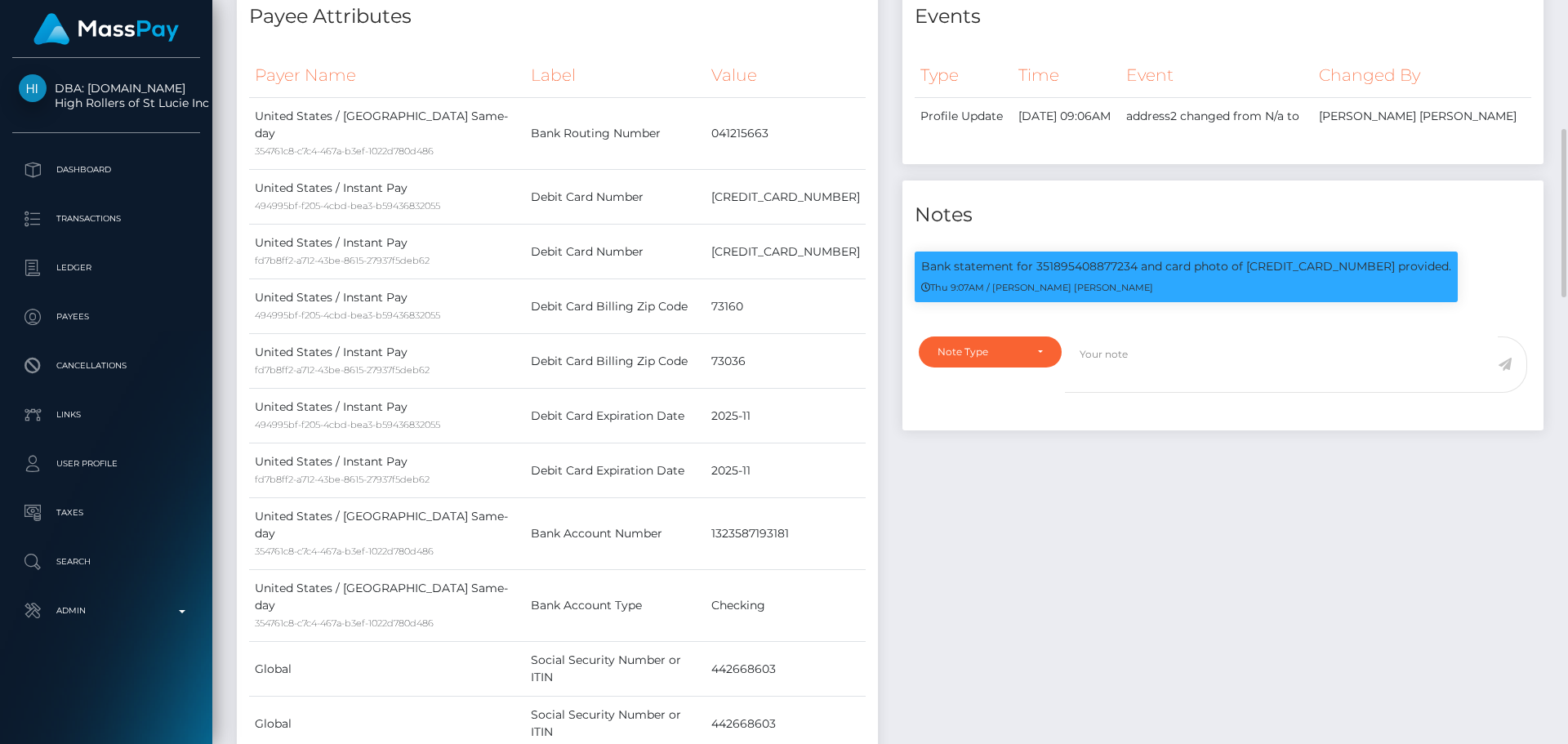
click at [911, 515] on div "Events Type Time Event Changed By" at bounding box center [1222, 417] width 665 height 869
click at [959, 505] on div "Events Type Time Event Changed By" at bounding box center [1222, 417] width 665 height 869
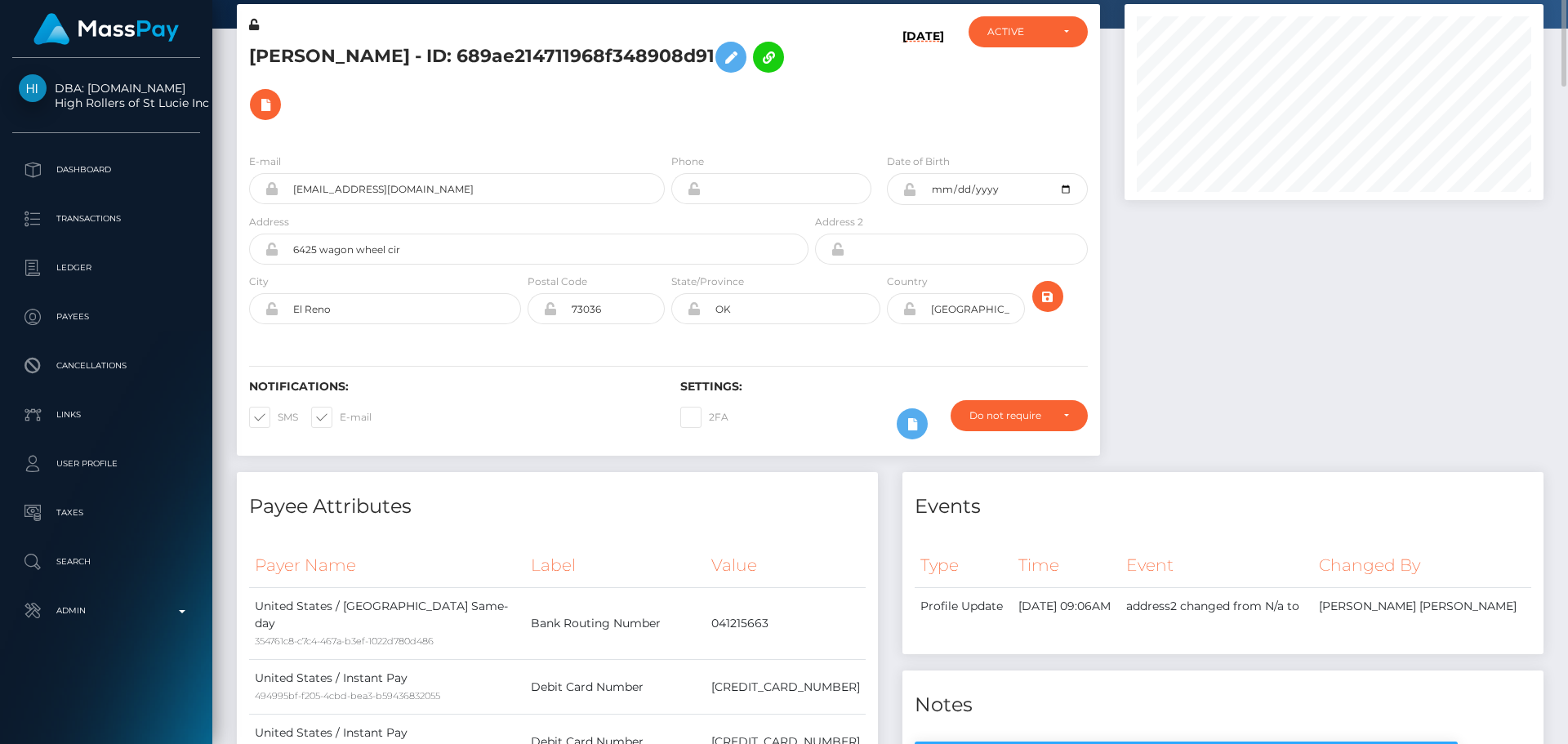
scroll to position [0, 0]
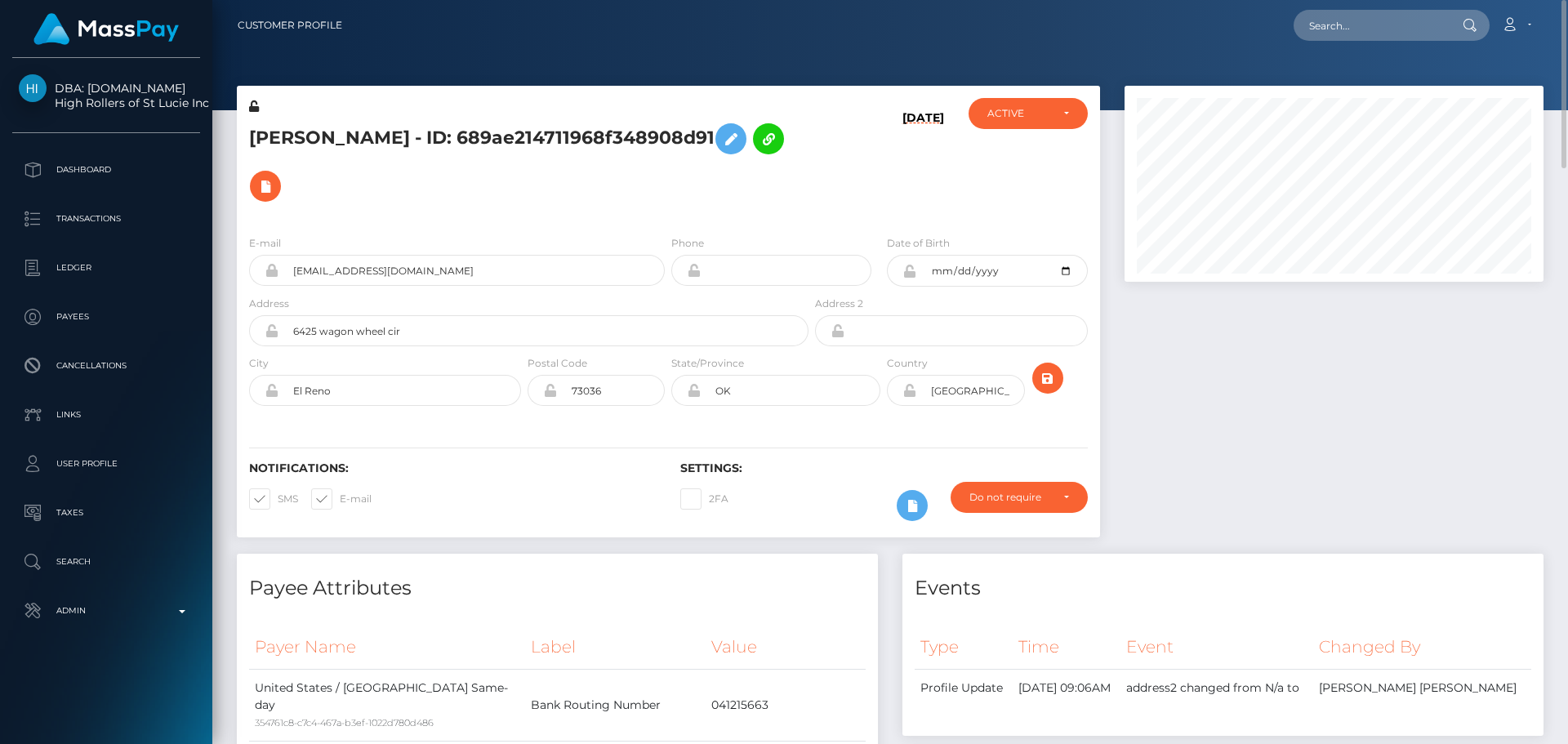
click at [792, 482] on div "2FA" at bounding box center [776, 505] width 216 height 47
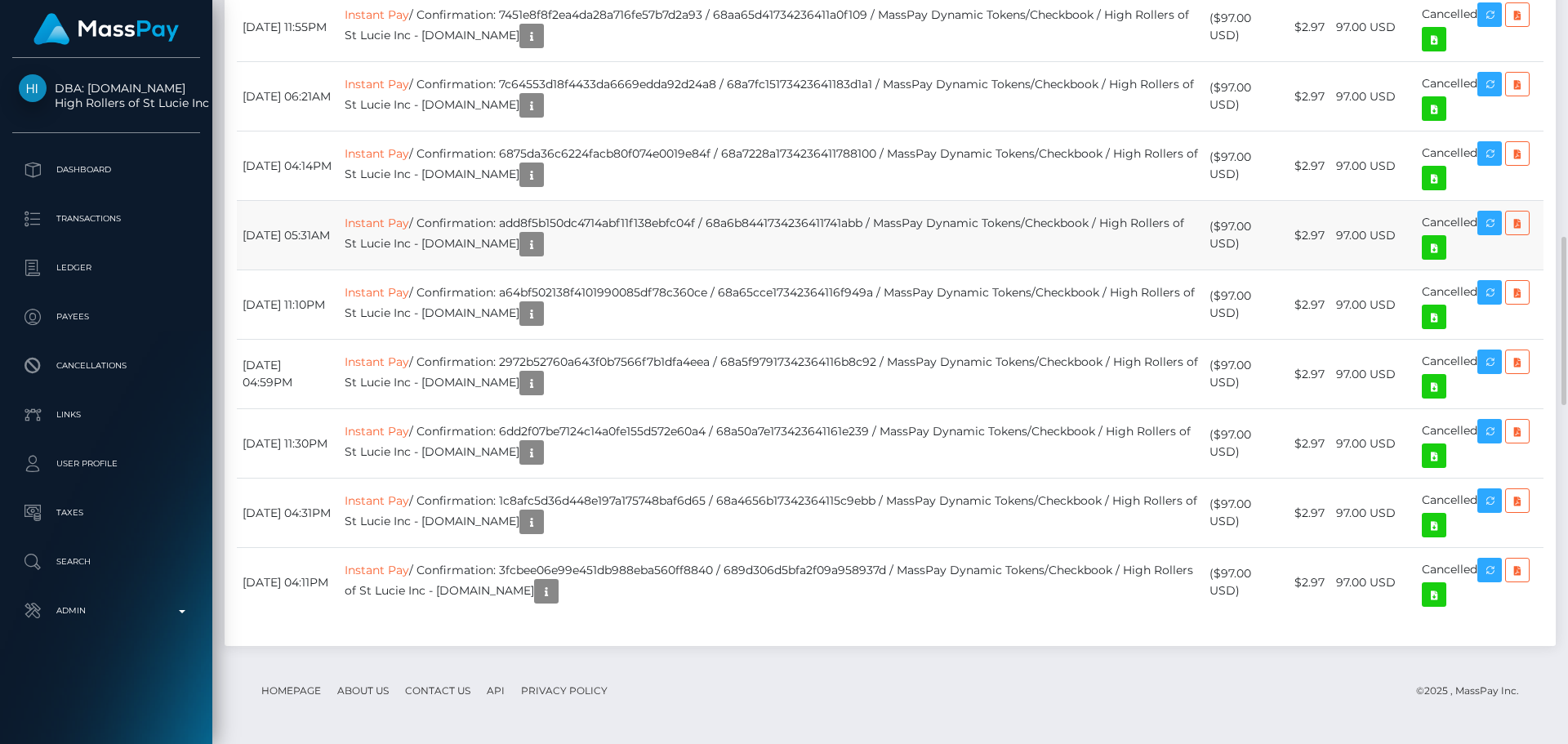
scroll to position [1884, 0]
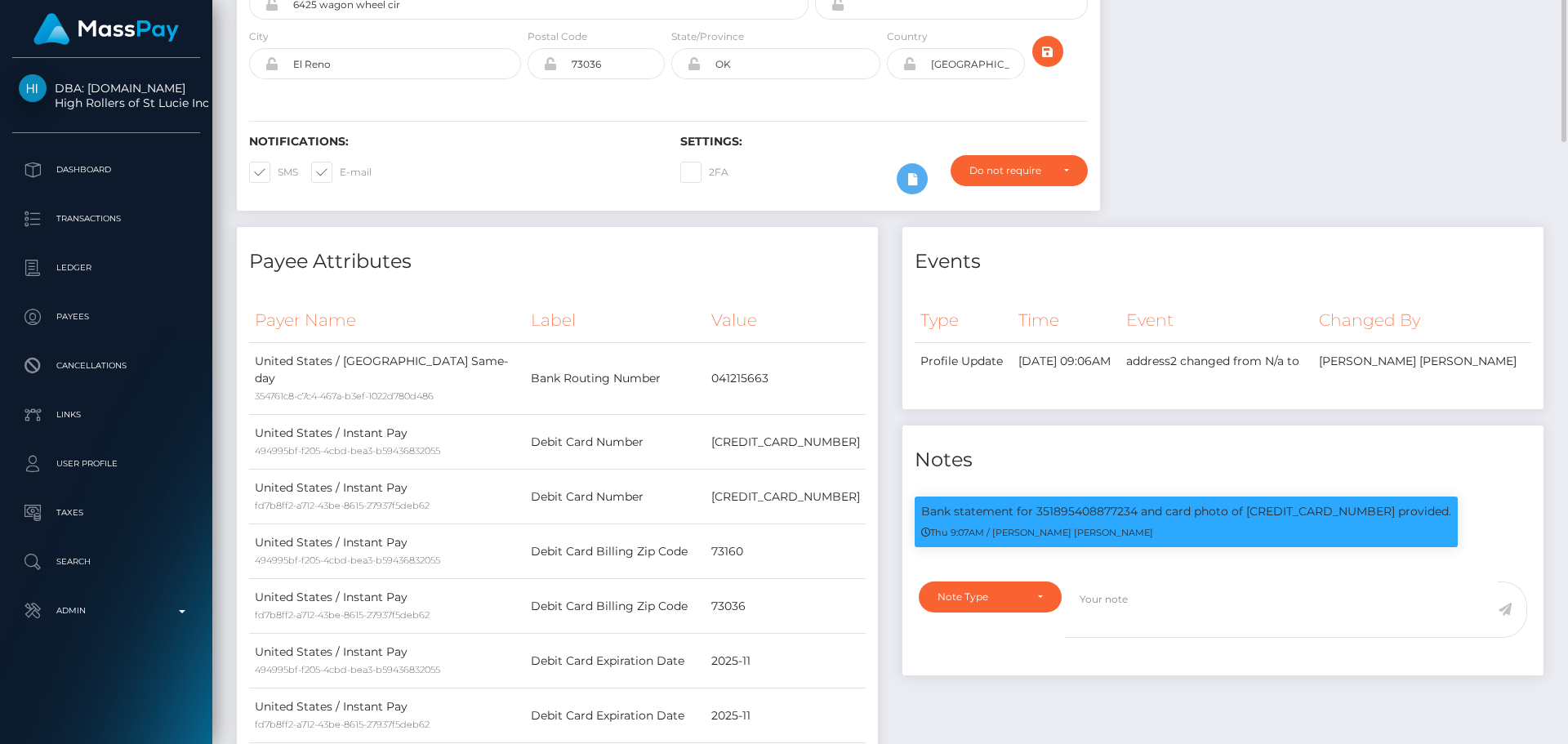
scroll to position [0, 0]
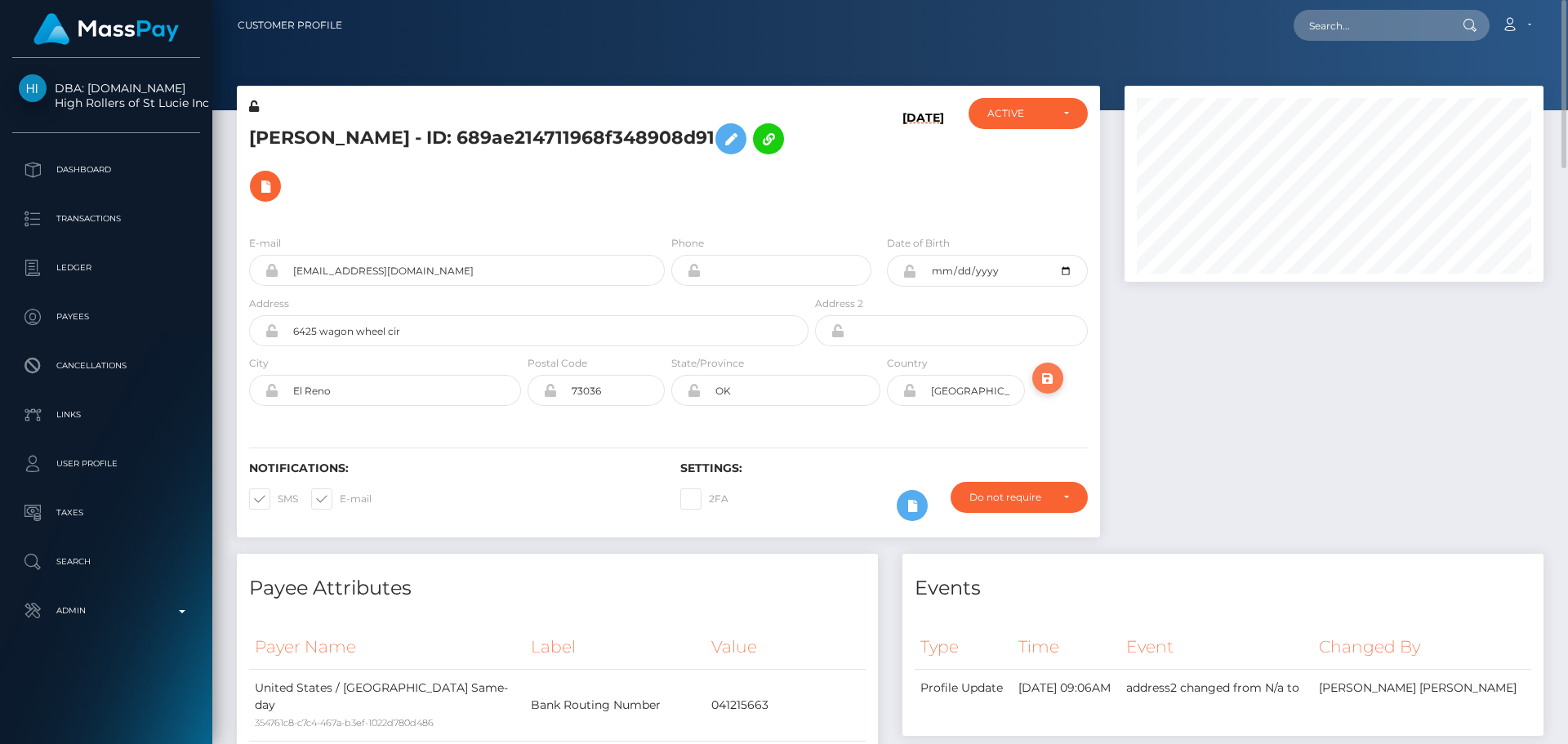
click at [1046, 369] on icon "submit" at bounding box center [1047, 379] width 20 height 20
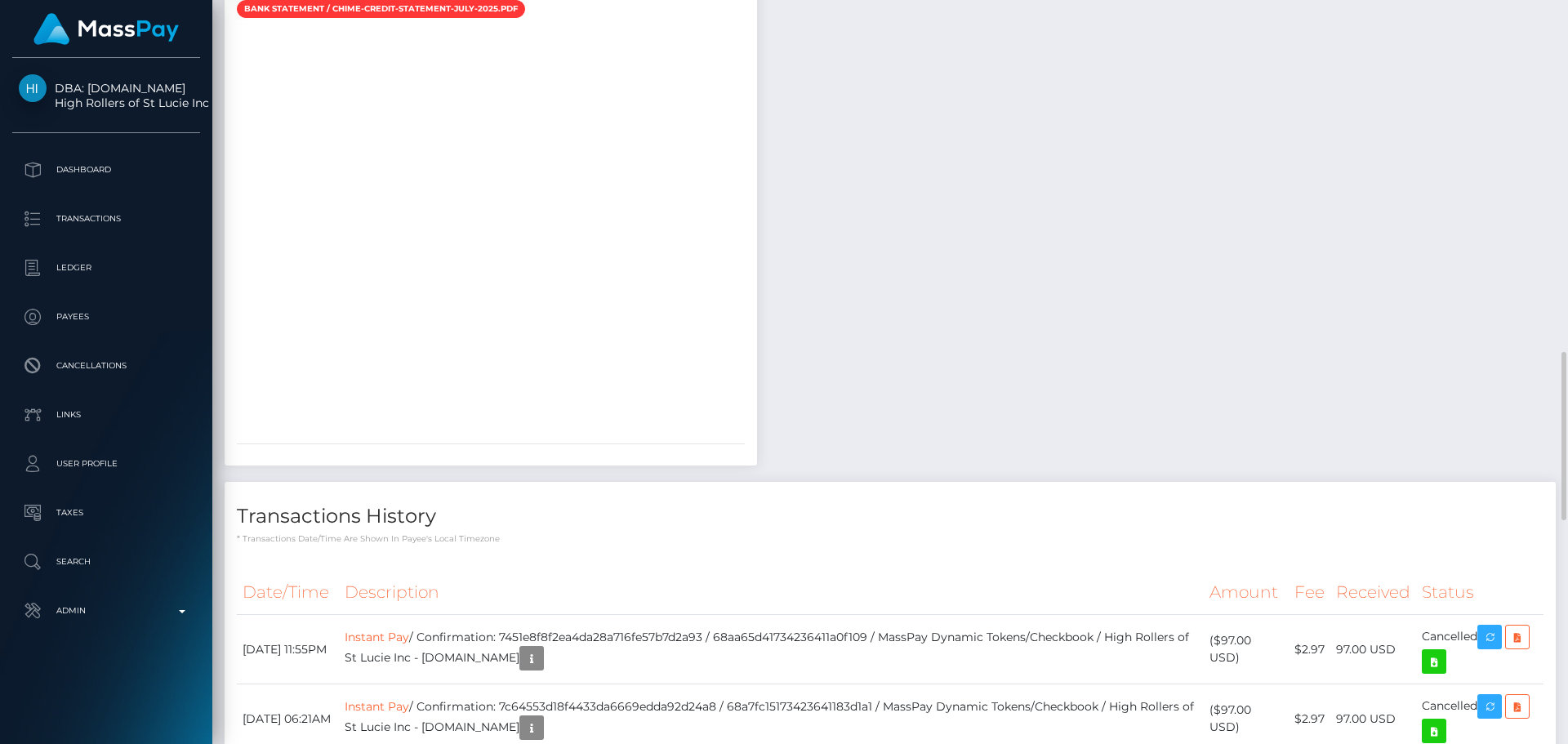
scroll to position [1797, 0]
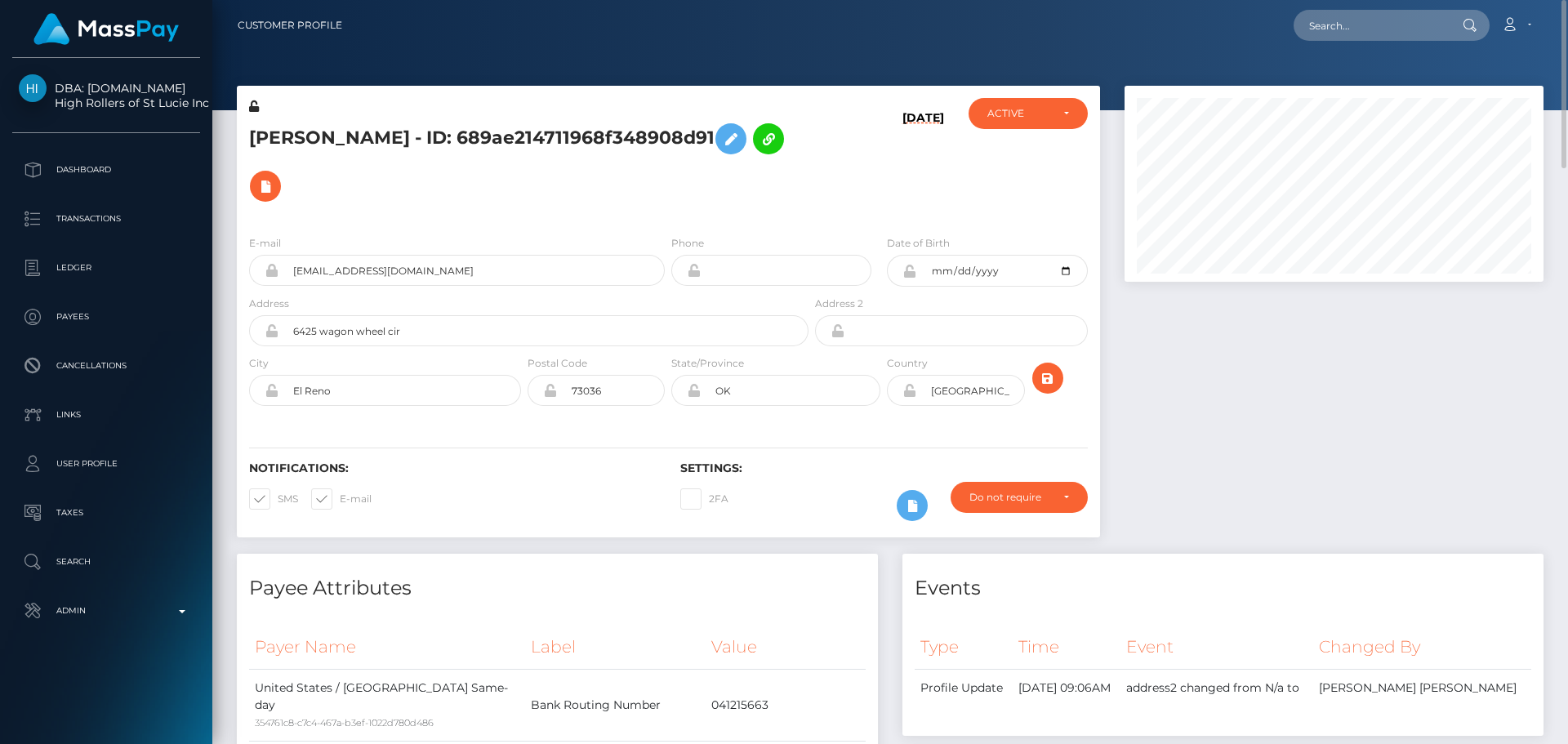
click at [592, 422] on div "Notifications: SMS E-mail Settings: 2FA" at bounding box center [669, 480] width 864 height 116
click at [1375, 36] on input "text" at bounding box center [1370, 25] width 154 height 31
paste input "poact_oCEa6gND0gF2"
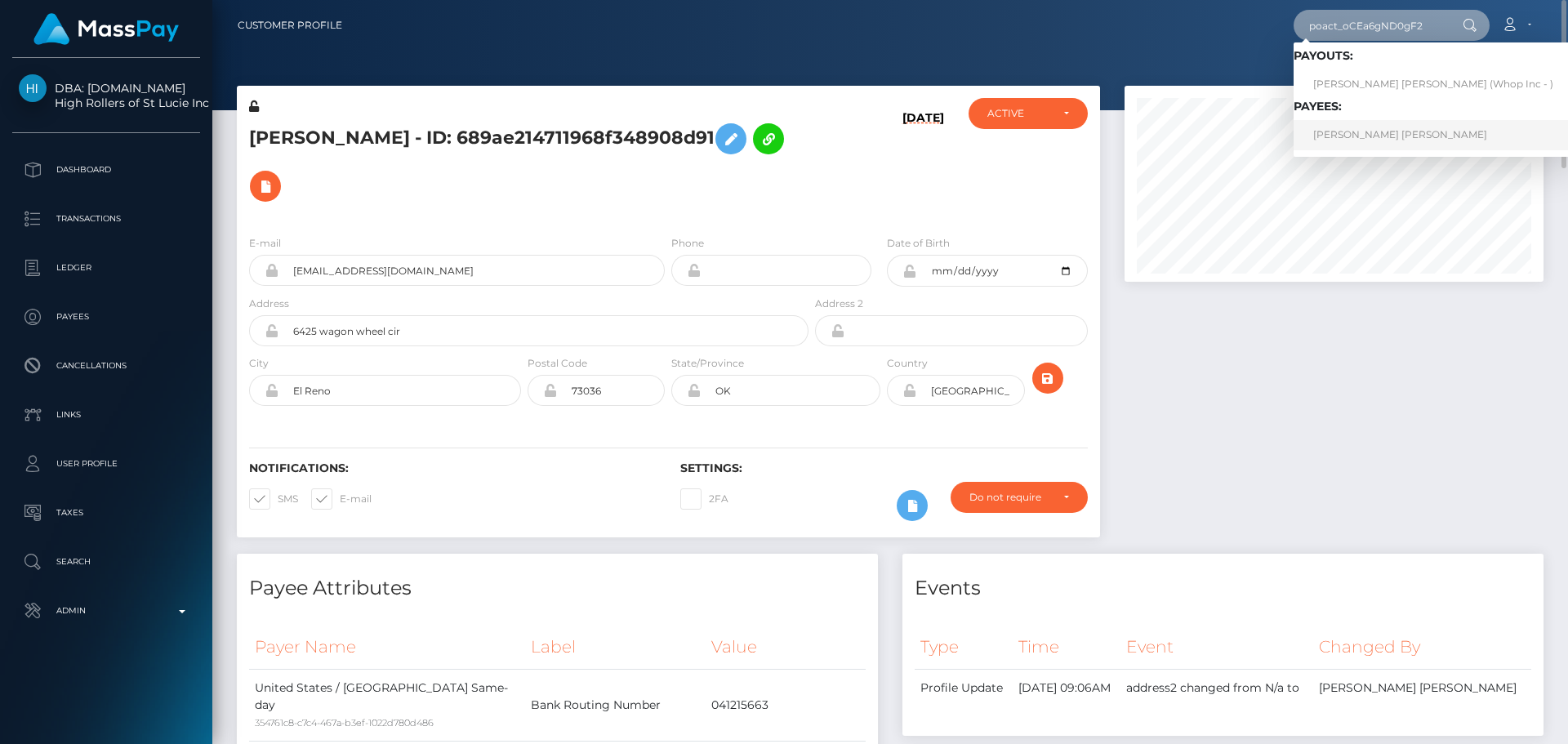
type input "poact_oCEa6gND0gF2"
click at [1357, 137] on link "ERNAZAR KOSHKARBAY ULY TURSINBAEV" at bounding box center [1433, 135] width 279 height 30
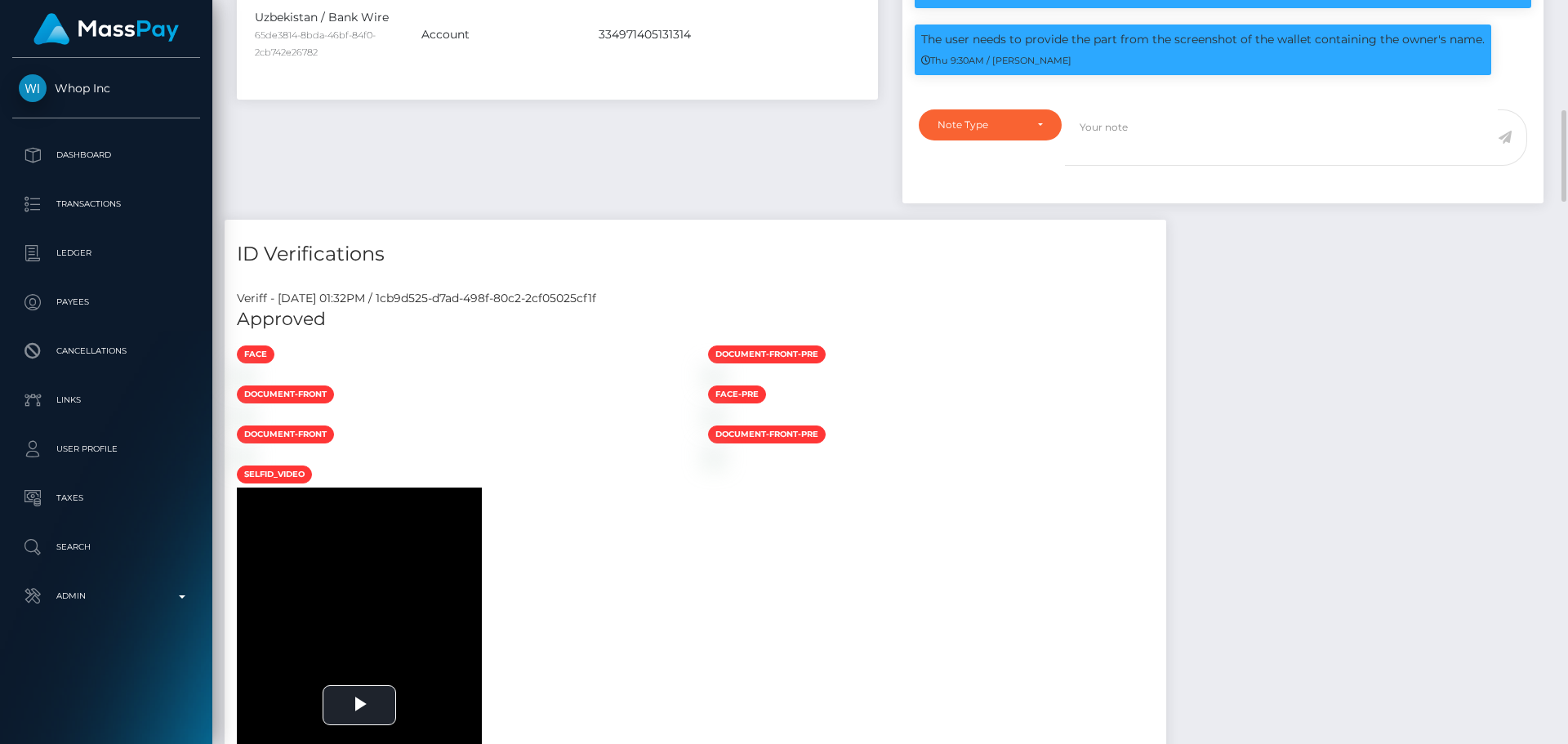
scroll to position [735, 0]
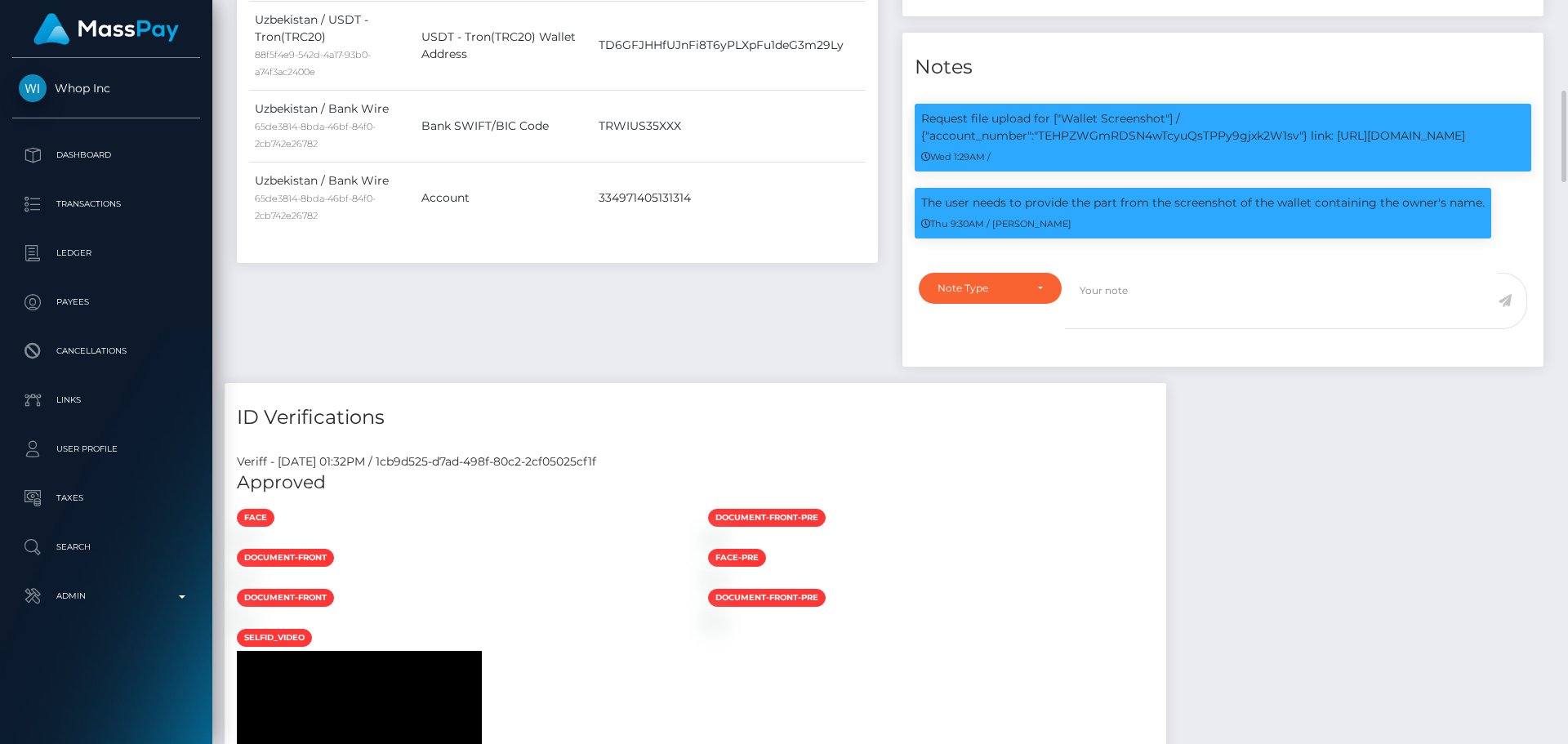
click at [713, 308] on div "Payee Attributes Payer Name Label Value Uzbekistan / USDT - Tron(TRC20) 82f88aa…" at bounding box center [557, 90] width 665 height 587
click at [712, 308] on div "Payee Attributes Payer Name Label Value Uzbekistan / USDT - Tron(TRC20) 82f88aa…" at bounding box center [557, 90] width 665 height 587
click at [710, 308] on div "Payee Attributes Payer Name Label Value Uzbekistan / USDT - Tron(TRC20) 82f88aa…" at bounding box center [557, 90] width 665 height 587
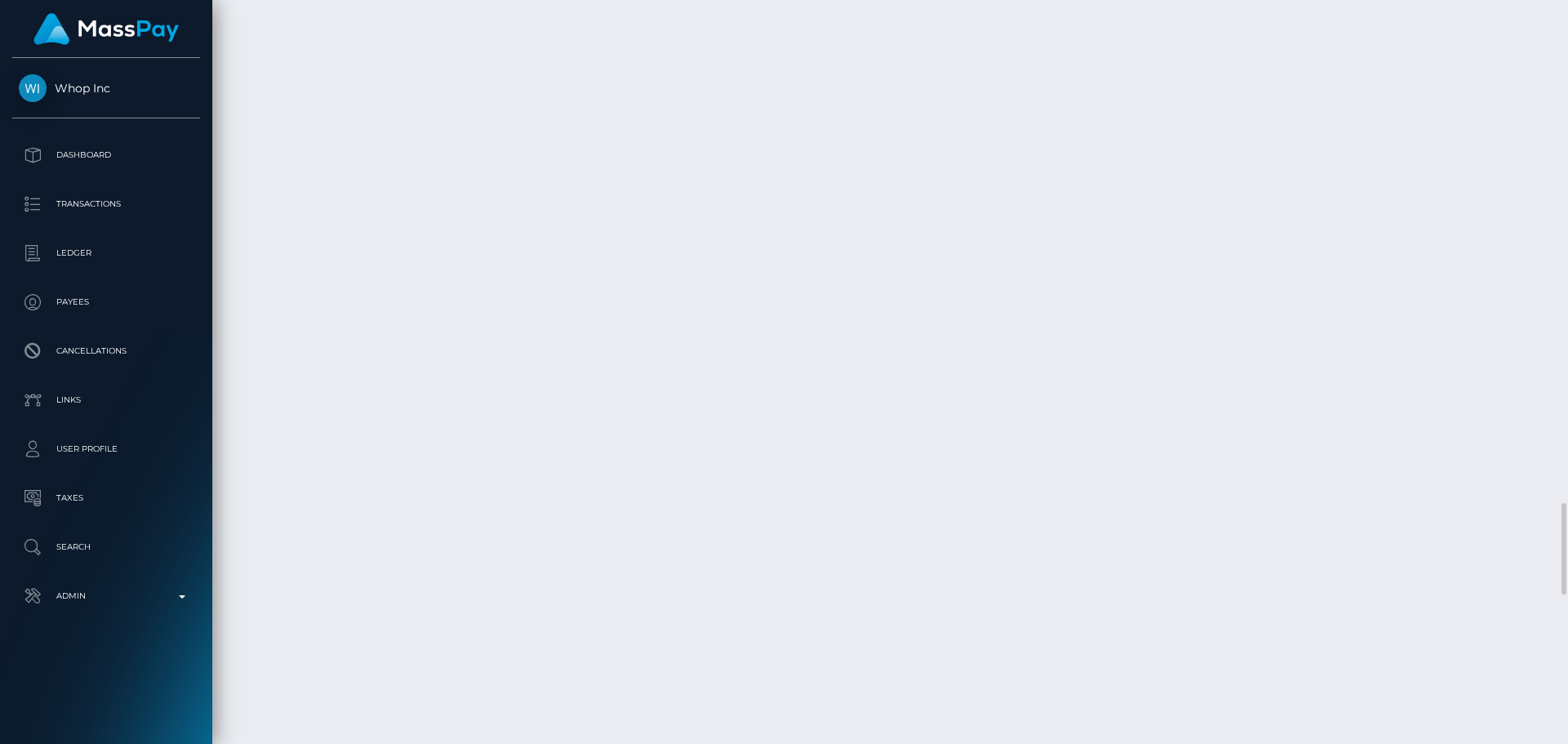
scroll to position [4331, 0]
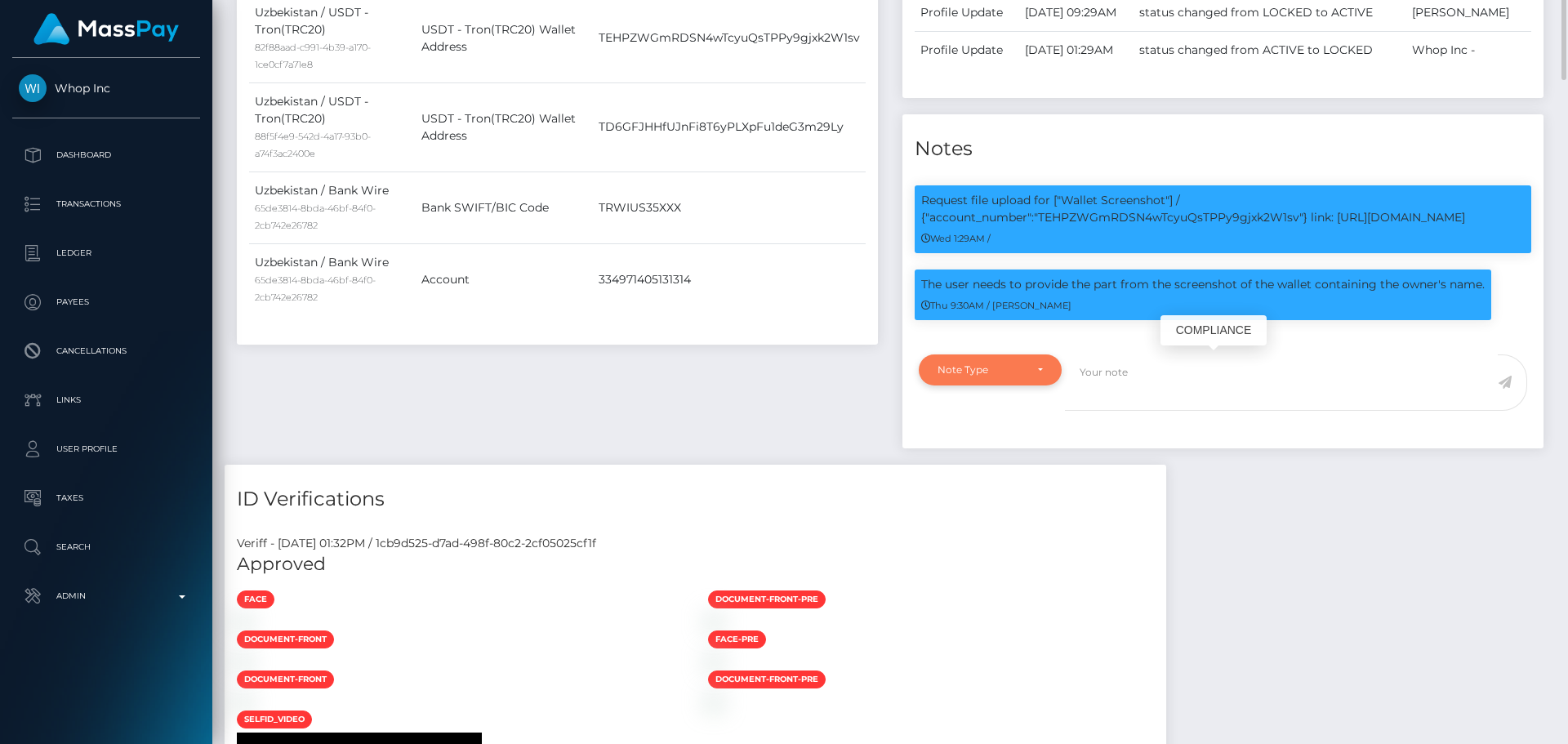
scroll to position [196, 420]
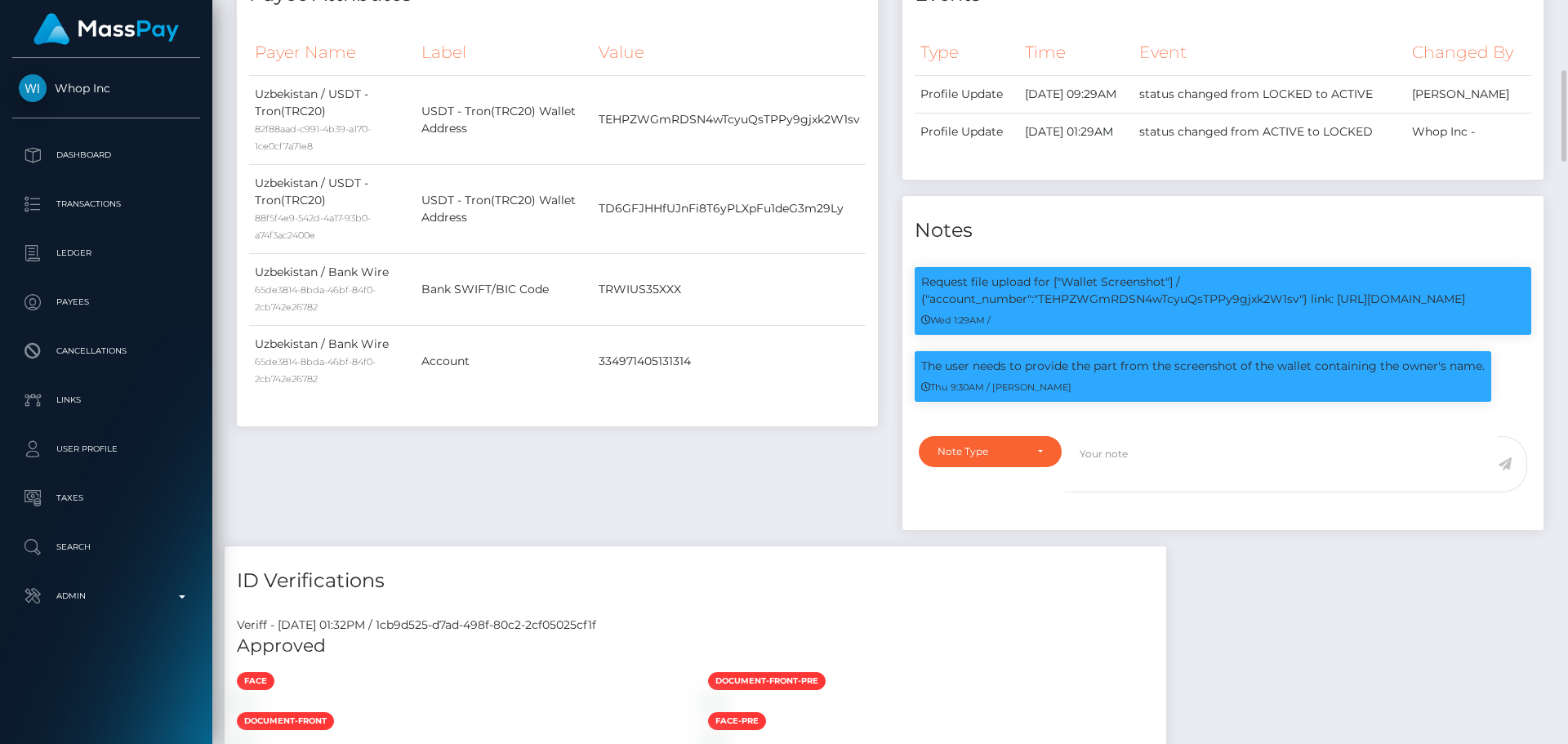
click at [773, 438] on div "Payee Attributes Payer Name Label Value Uzbekistan / USDT - Tron(TRC20) 82f88aa…" at bounding box center [557, 253] width 665 height 587
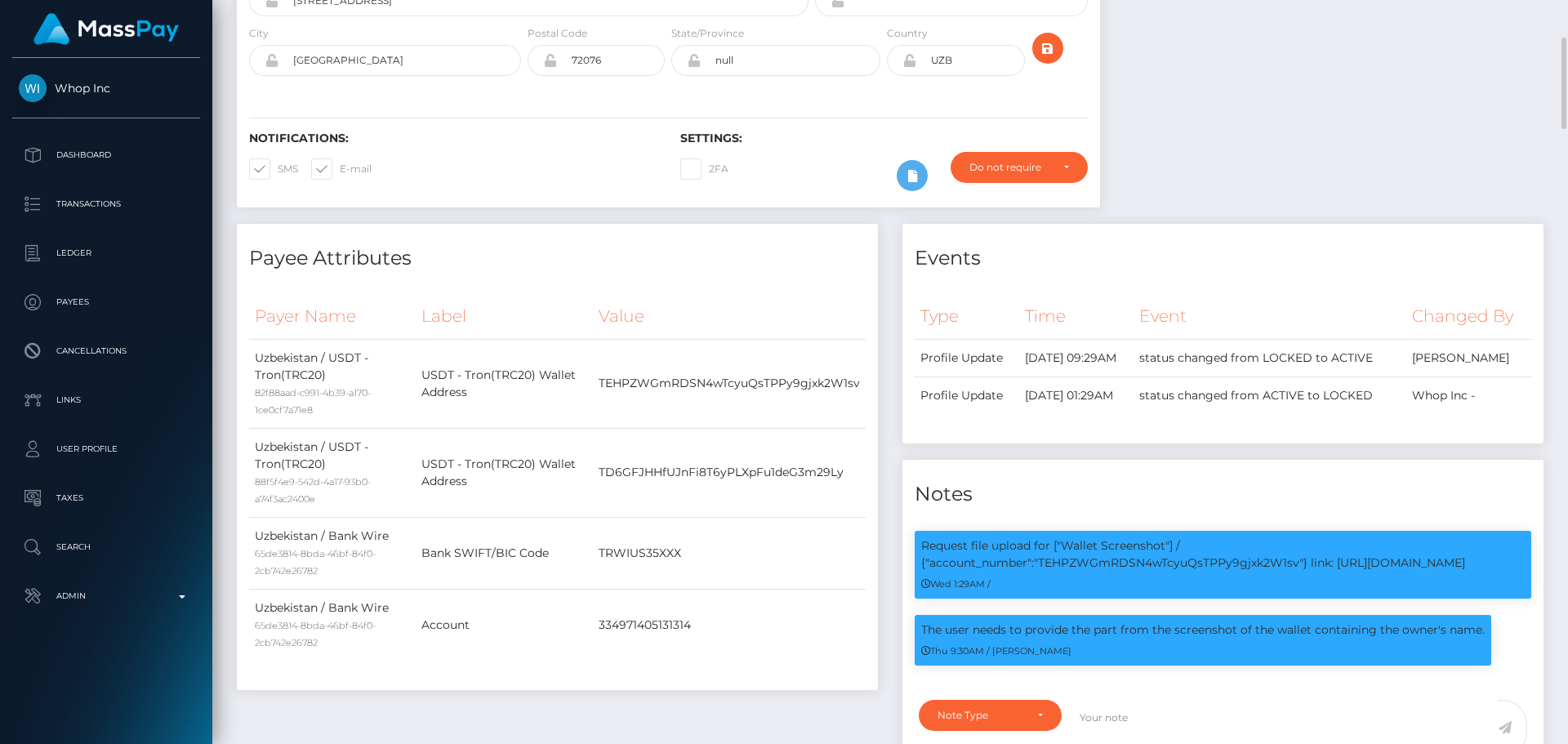
scroll to position [0, 0]
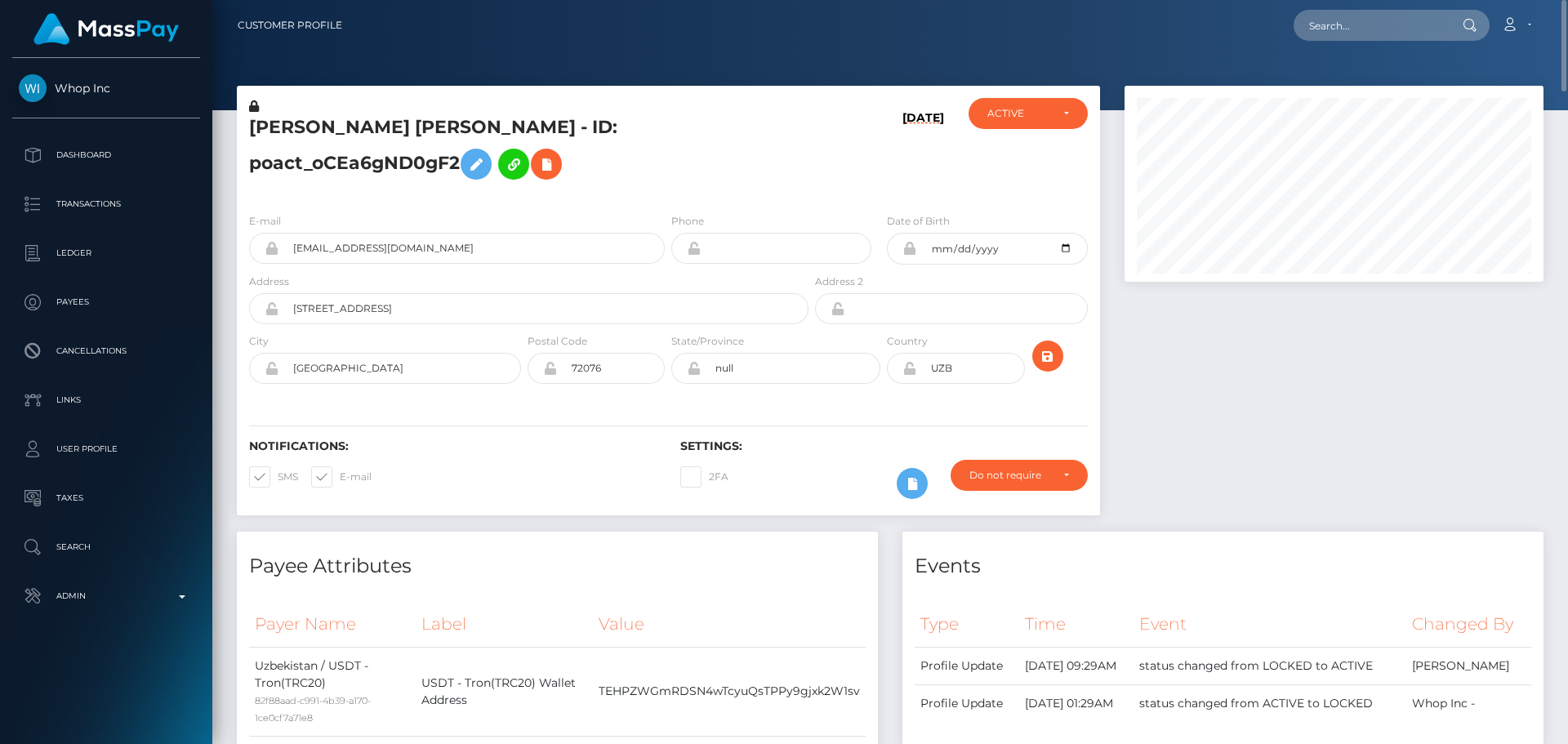
click at [752, 156] on h5 "[PERSON_NAME] [PERSON_NAME] - ID: poact_oCEa6gND0gF2" at bounding box center [524, 152] width 551 height 73
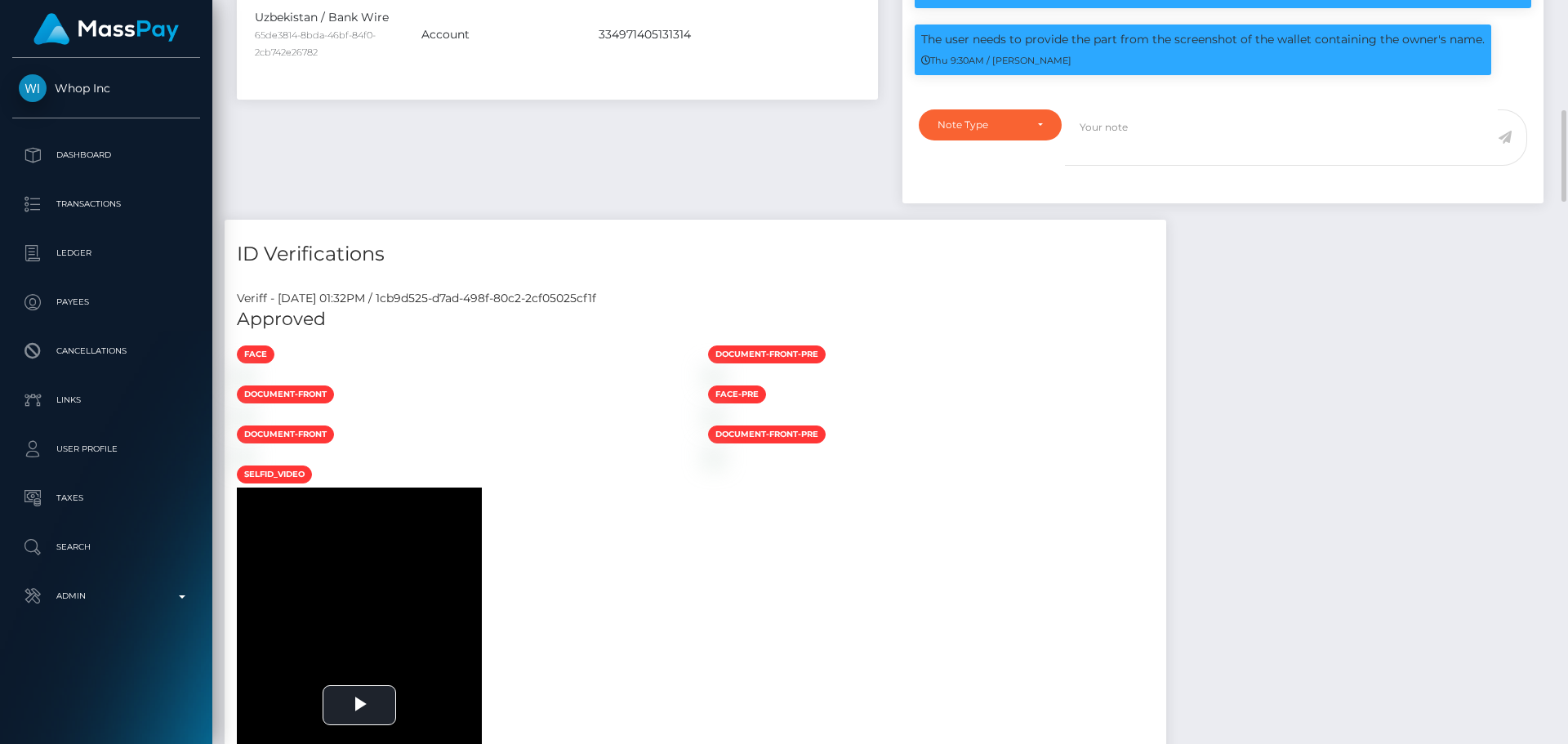
scroll to position [653, 0]
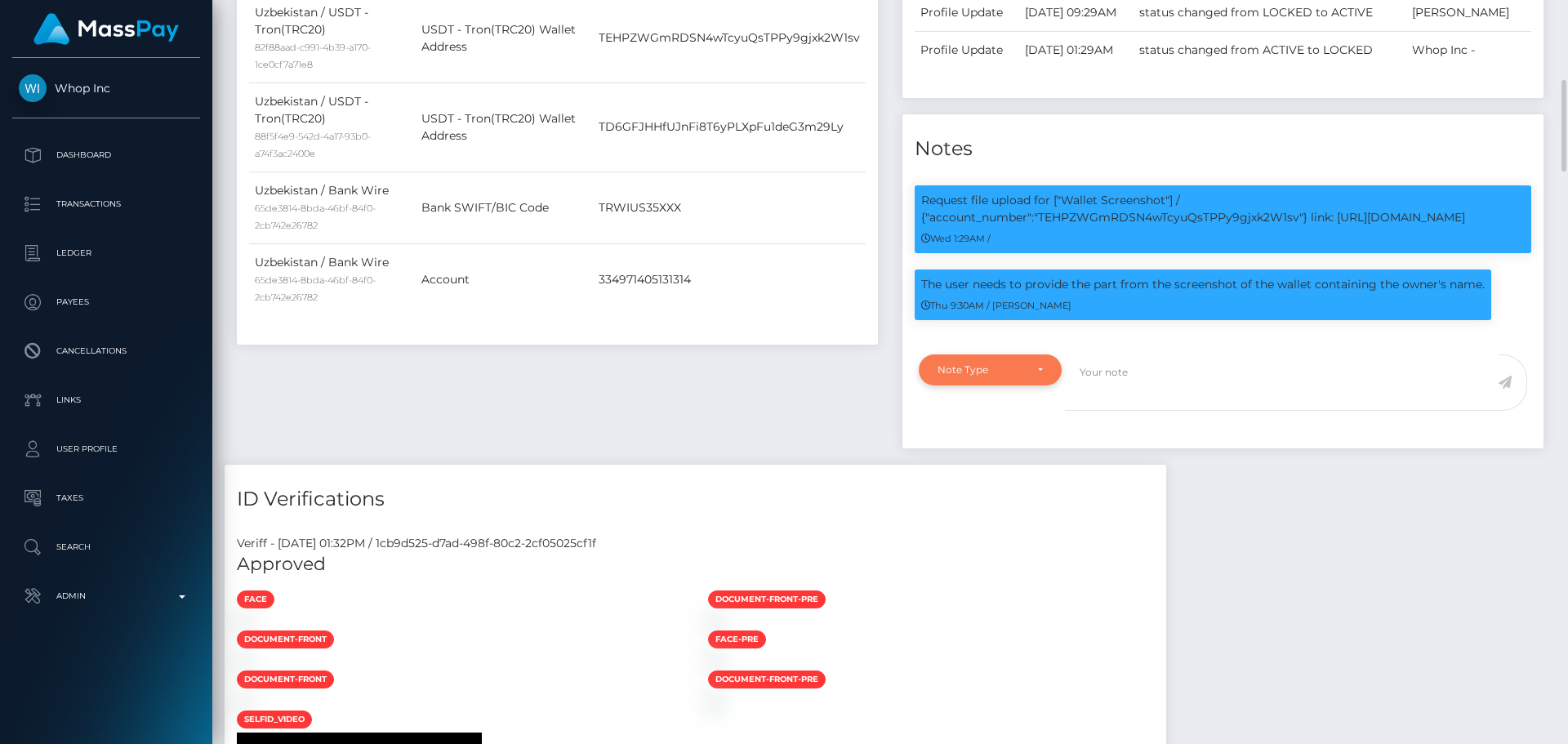
click at [1007, 359] on div "Note Type" at bounding box center [990, 370] width 143 height 31
click at [1014, 444] on link "Compliance" at bounding box center [990, 448] width 143 height 30
select select "COMPLIANCE"
click at [1231, 375] on textarea at bounding box center [1281, 382] width 433 height 56
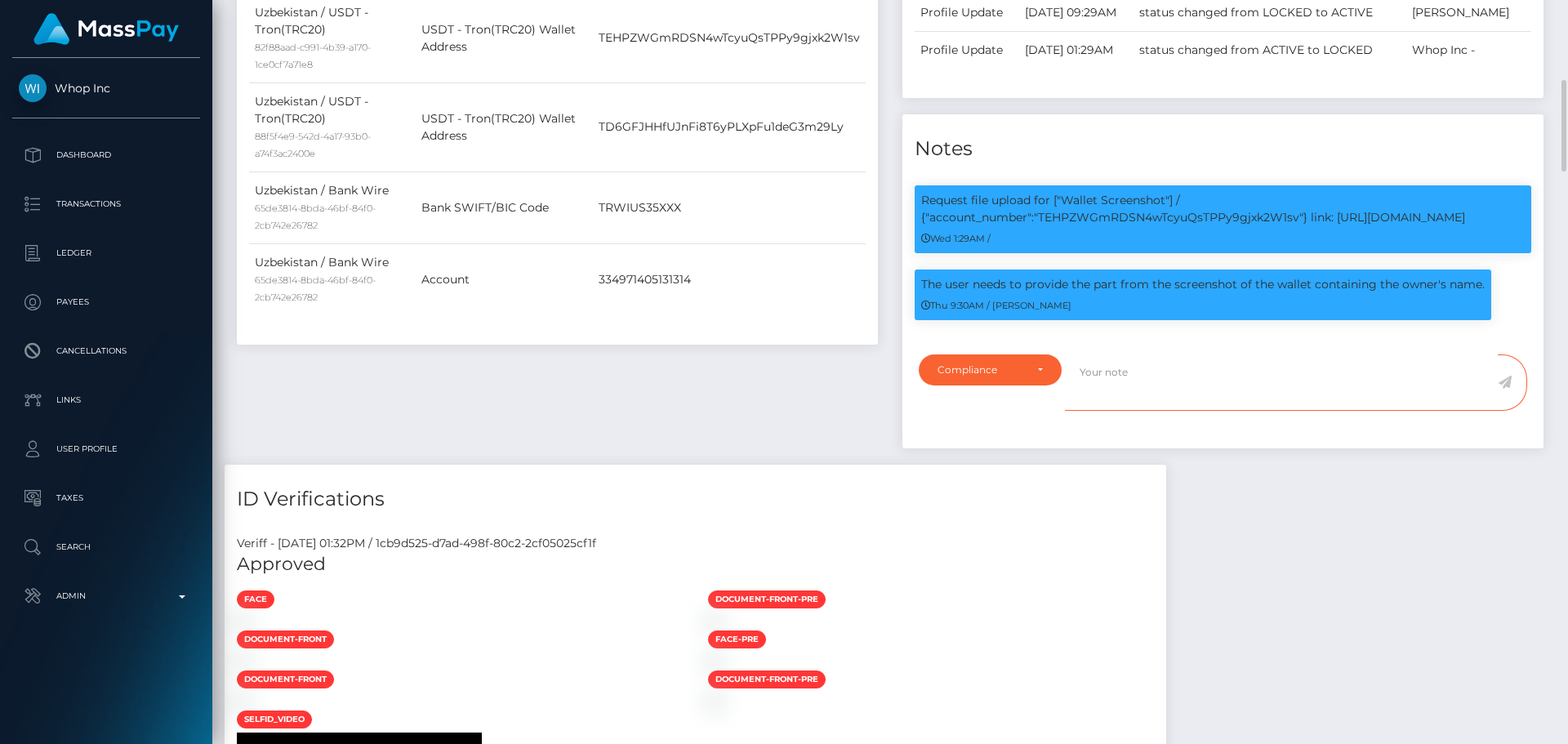
paste textarea "Crypto wallet screenshot for TJ1JVLhSiu5ToSyV63dhPCo6unjJescfAB provided. The p…"
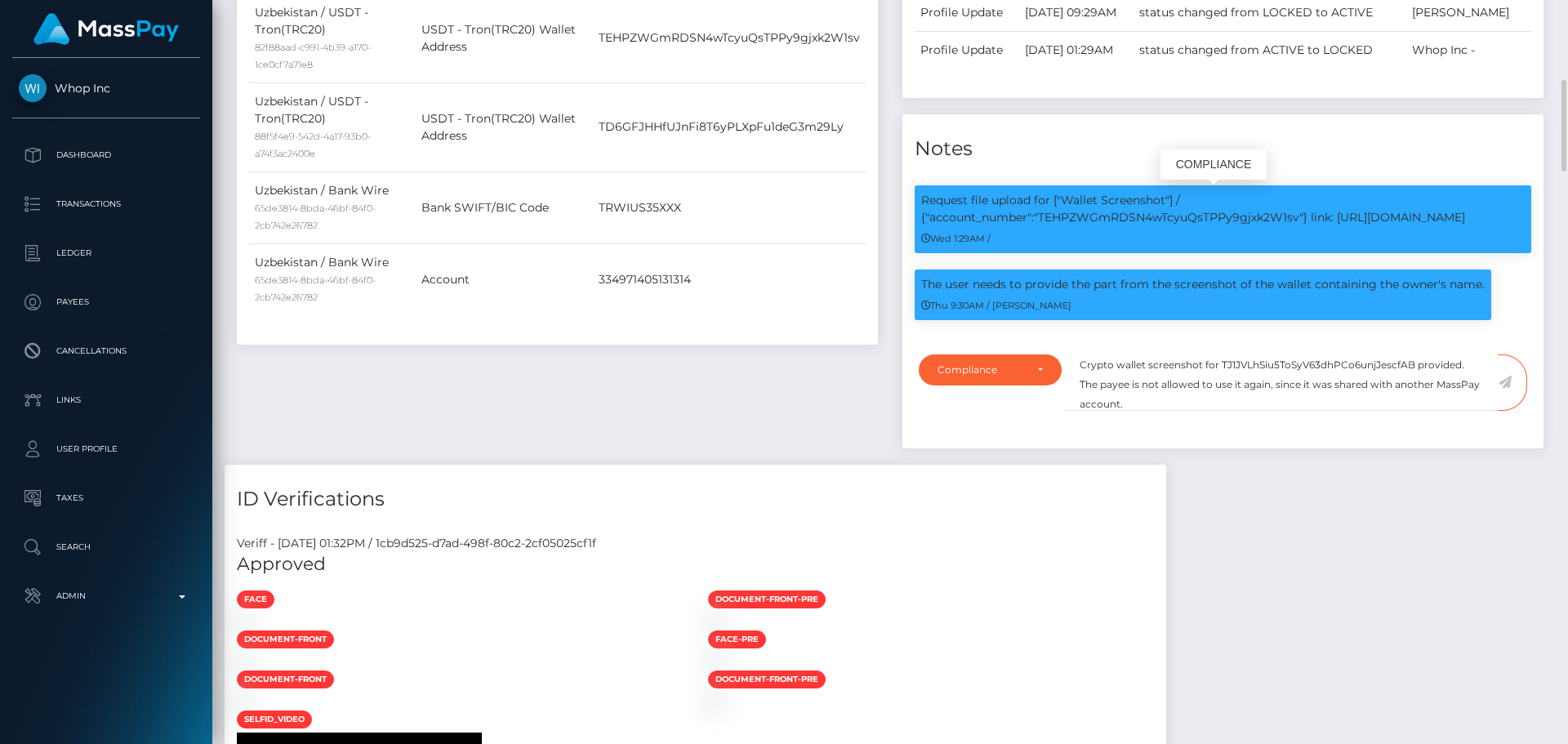
click at [1171, 215] on p "Request file upload for ["Wallet Screenshot"] / {"account_number":"TEHPZWGmRDSN…" at bounding box center [1222, 209] width 603 height 35
copy p "TEHPZWGmRDSN4wTcyuQsTPPy9gjxk2W1sv"
click at [1274, 368] on textarea "Crypto wallet screenshot for TJ1JVLhSiu5ToSyV63dhPCo6unjJescfAB provided. The p…" at bounding box center [1281, 382] width 433 height 56
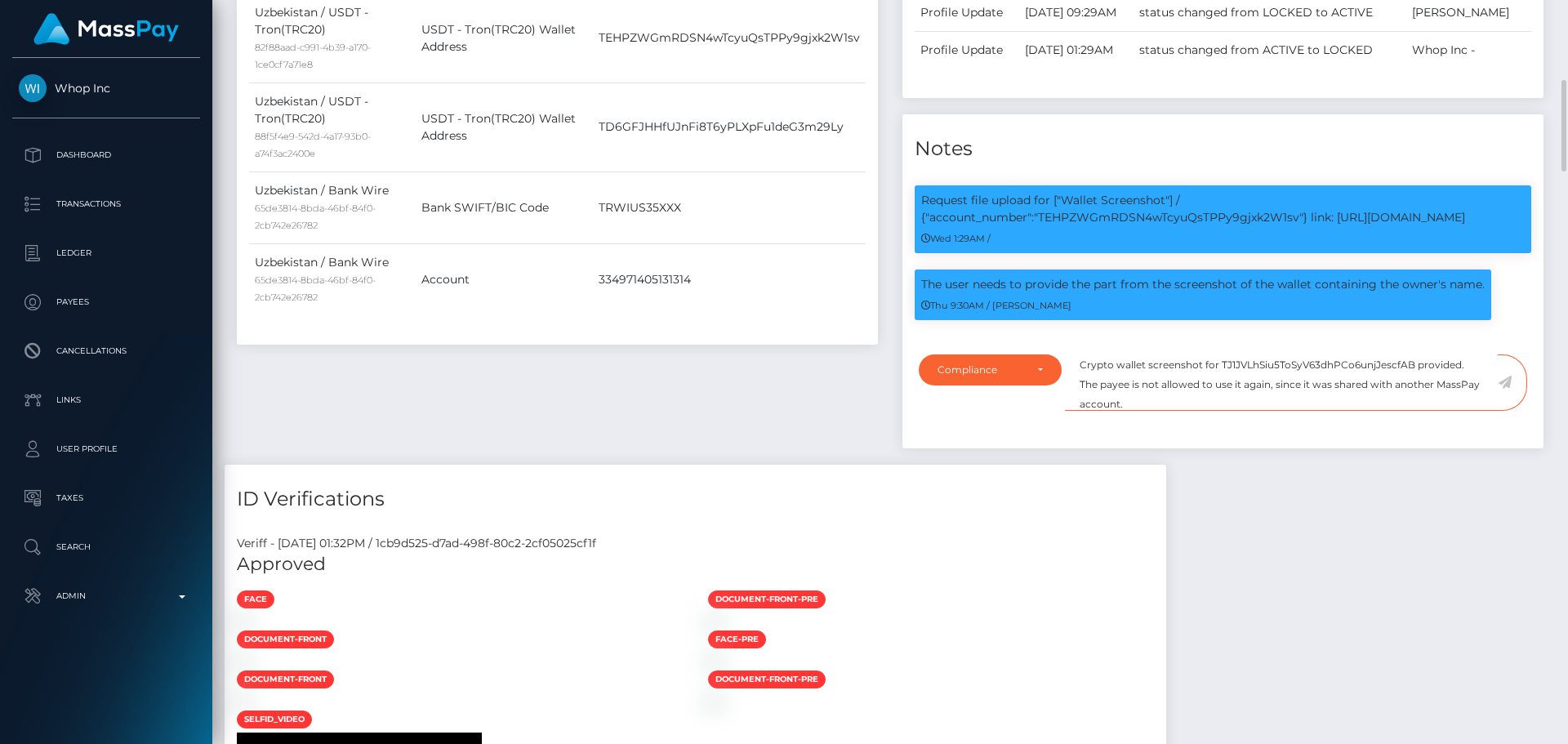
click at [1274, 368] on textarea "Crypto wallet screenshot for TJ1JVLhSiu5ToSyV63dhPCo6unjJescfAB provided. The p…" at bounding box center [1281, 382] width 433 height 56
paste textarea "EHPZWGmRDSN4wTcyuQsTPPy9gjxk2W1sv"
click at [1257, 398] on textarea "Crypto wallet screenshot for TEHPZWGmRDSN4wTcyuQsTPPy9gjxk2W1sv provided. The p…" at bounding box center [1281, 382] width 433 height 56
type textarea "Crypto wallet screenshot for TEHPZWGmRDSN4wTcyuQsTPPy9gjxk2W1sv provided. The p…"
click at [1506, 383] on icon at bounding box center [1505, 382] width 14 height 13
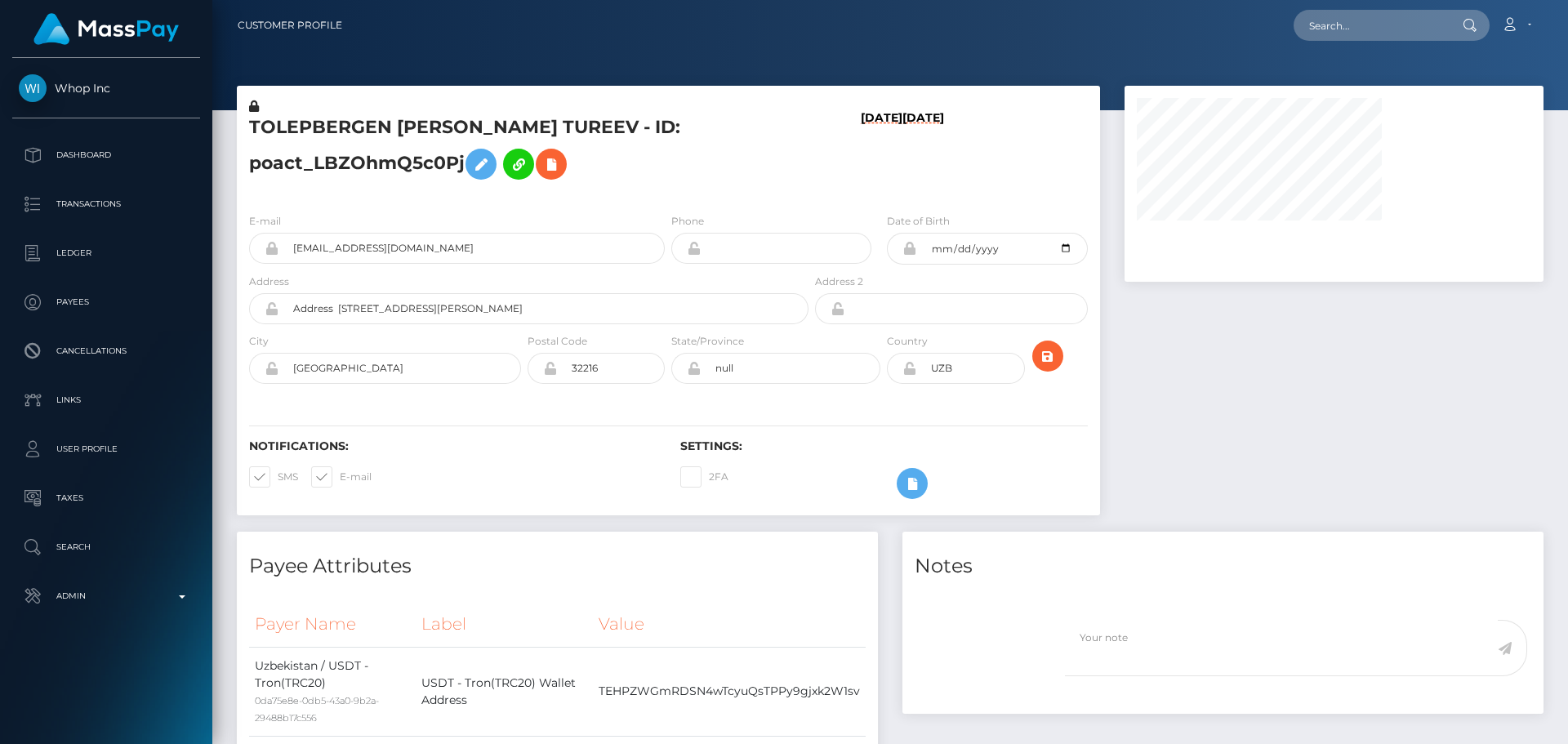
click at [663, 172] on h5 "TOLEPBERGEN [PERSON_NAME] TUREEV - ID: poact_LBZOhmQ5c0Pj" at bounding box center [524, 152] width 551 height 73
click at [692, 170] on h5 "TOLEPBERGEN [PERSON_NAME] TUREEV - ID: poact_LBZOhmQ5c0Pj" at bounding box center [524, 152] width 551 height 73
click at [662, 171] on h5 "TOLEPBERGEN [PERSON_NAME] TUREEV - ID: poact_LBZOhmQ5c0Pj" at bounding box center [524, 152] width 551 height 73
click at [688, 171] on h5 "TOLEPBERGEN [PERSON_NAME] TUREEV - ID: poact_LBZOhmQ5c0Pj" at bounding box center [524, 152] width 551 height 73
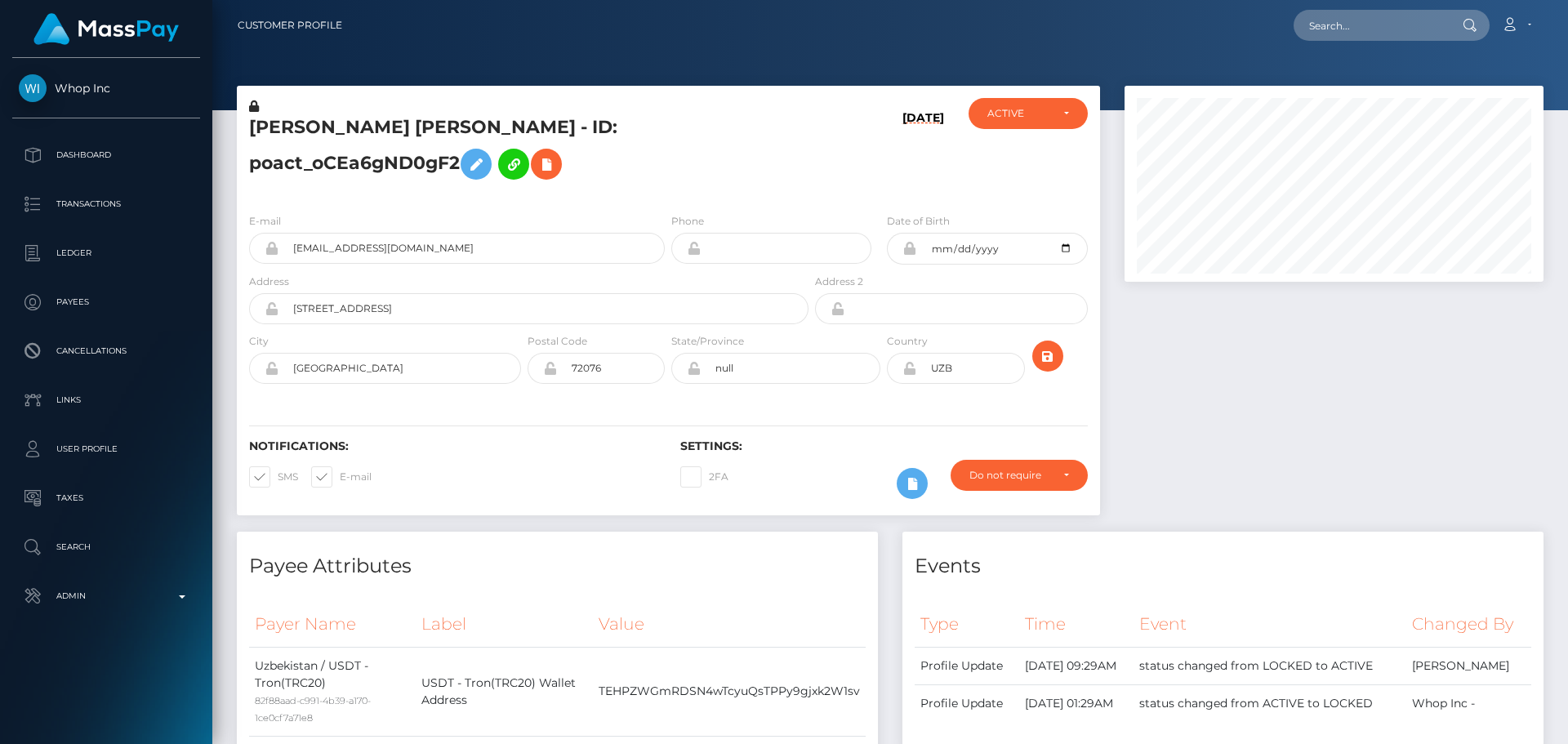
scroll to position [196, 420]
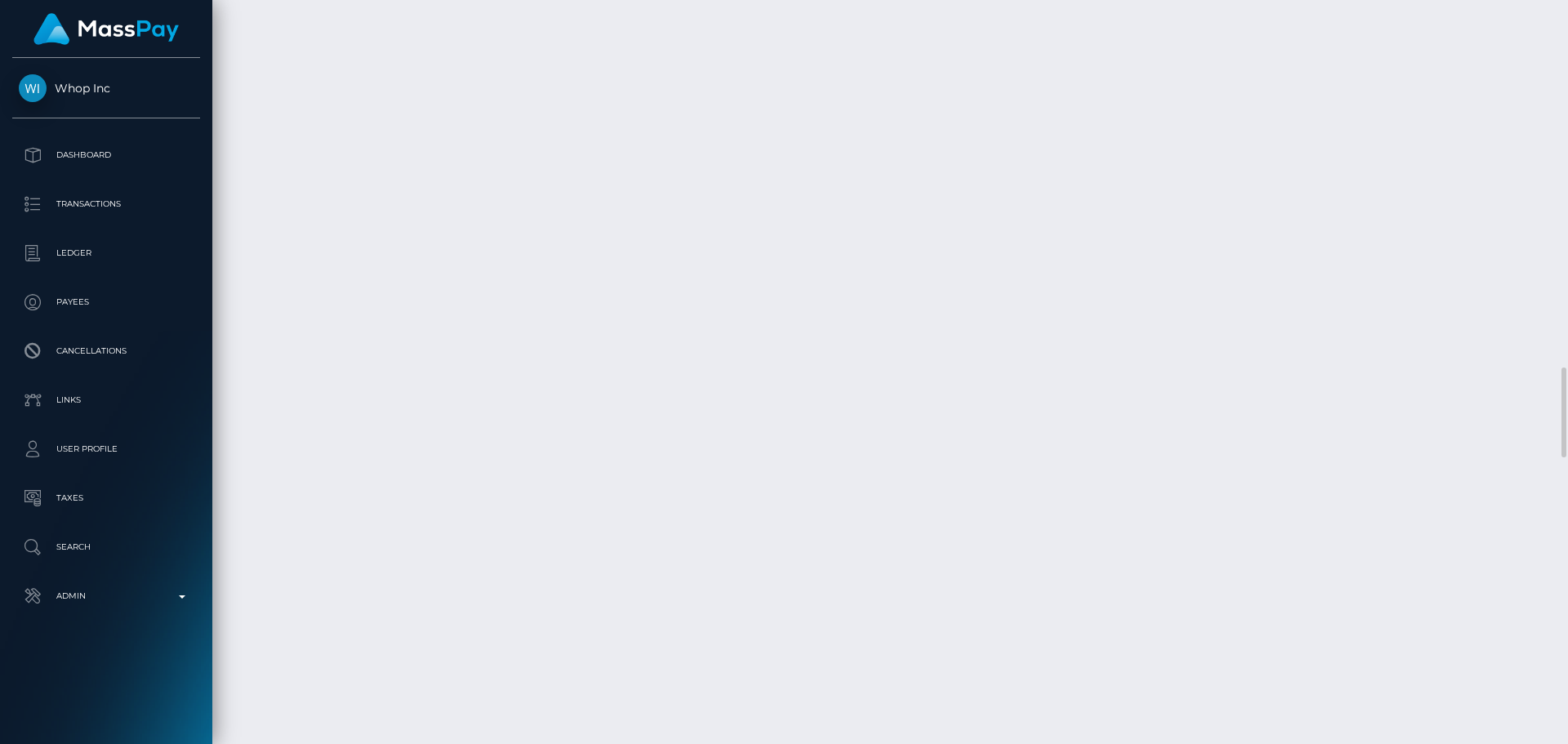
checkbox input "true"
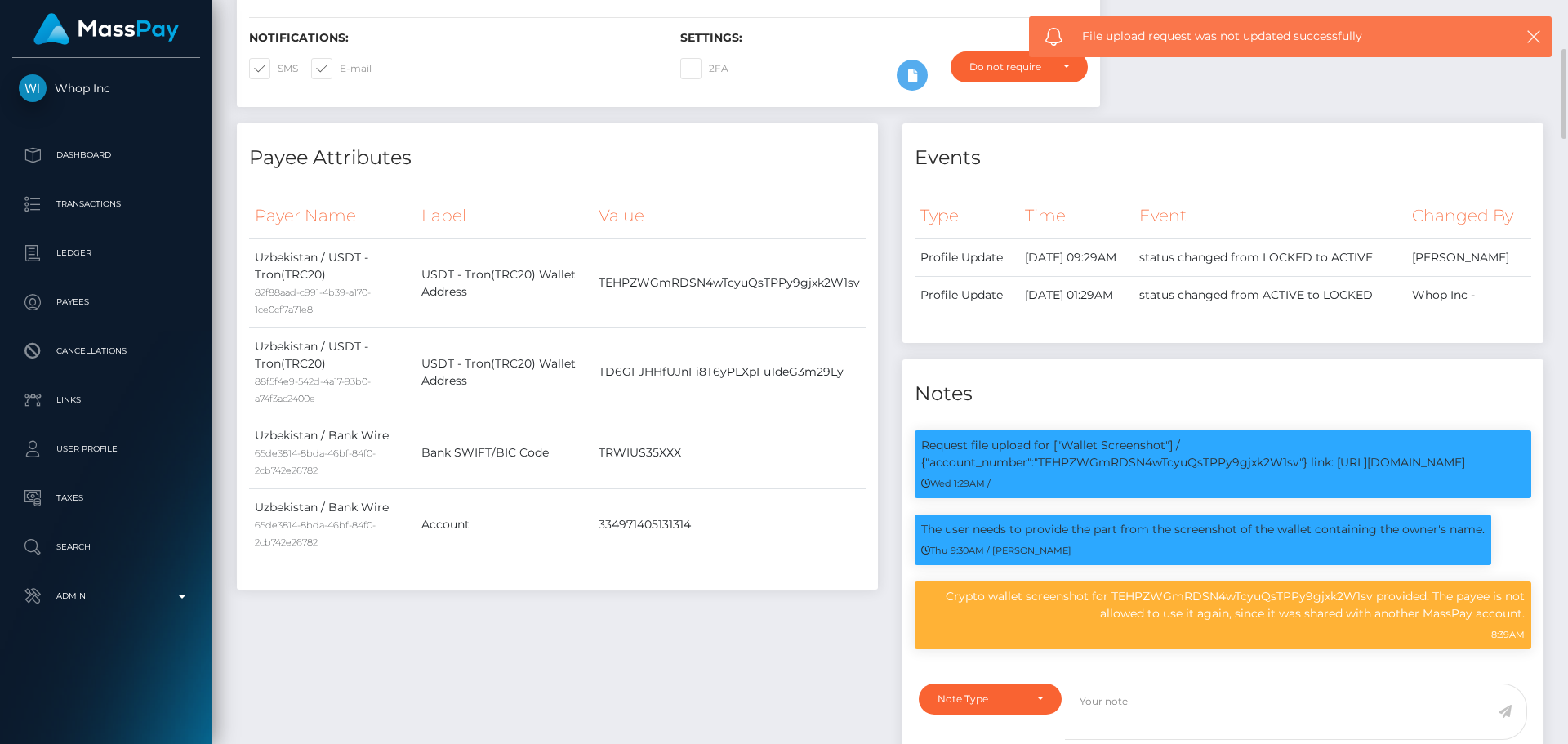
scroll to position [0, 0]
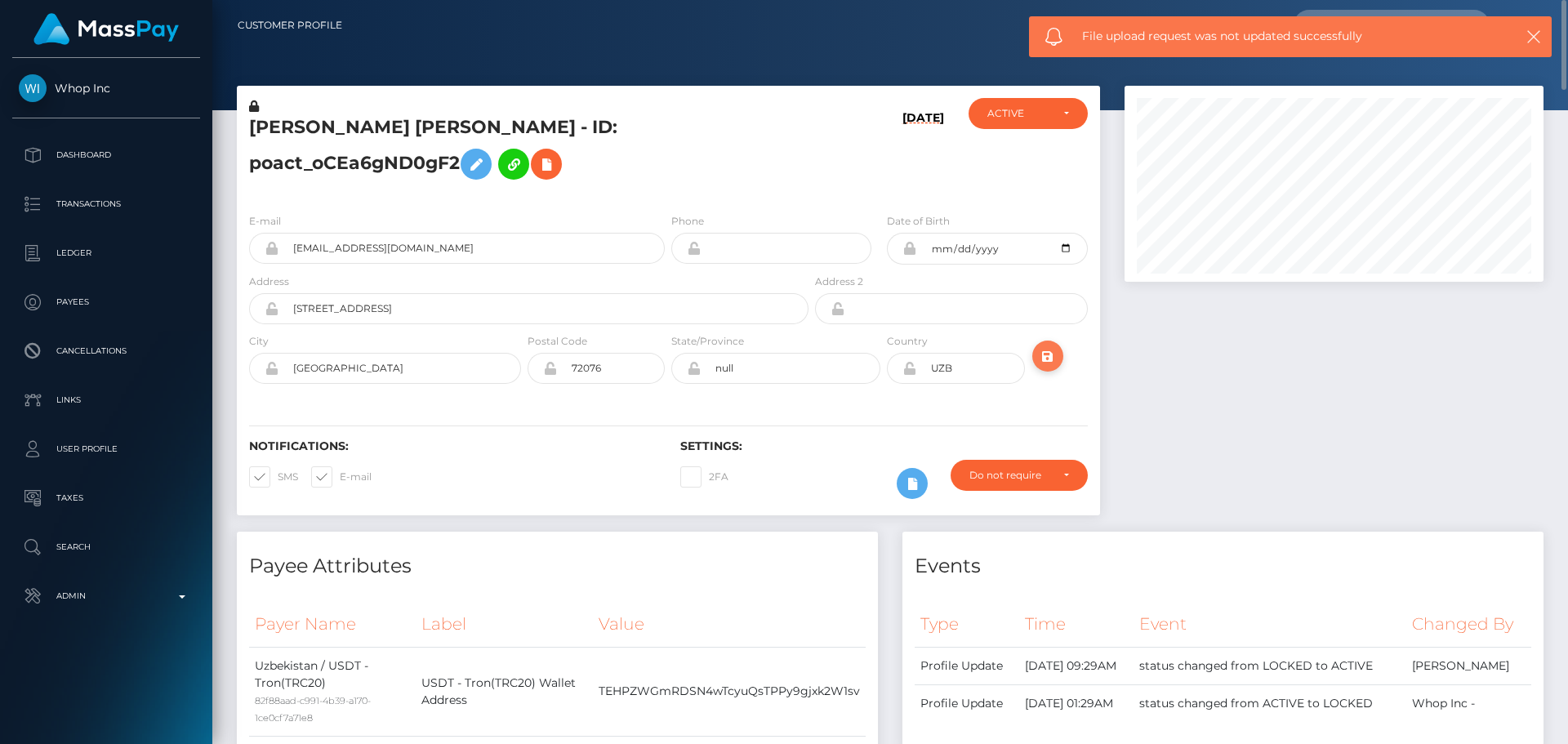
click at [1048, 359] on icon "submit" at bounding box center [1047, 356] width 20 height 20
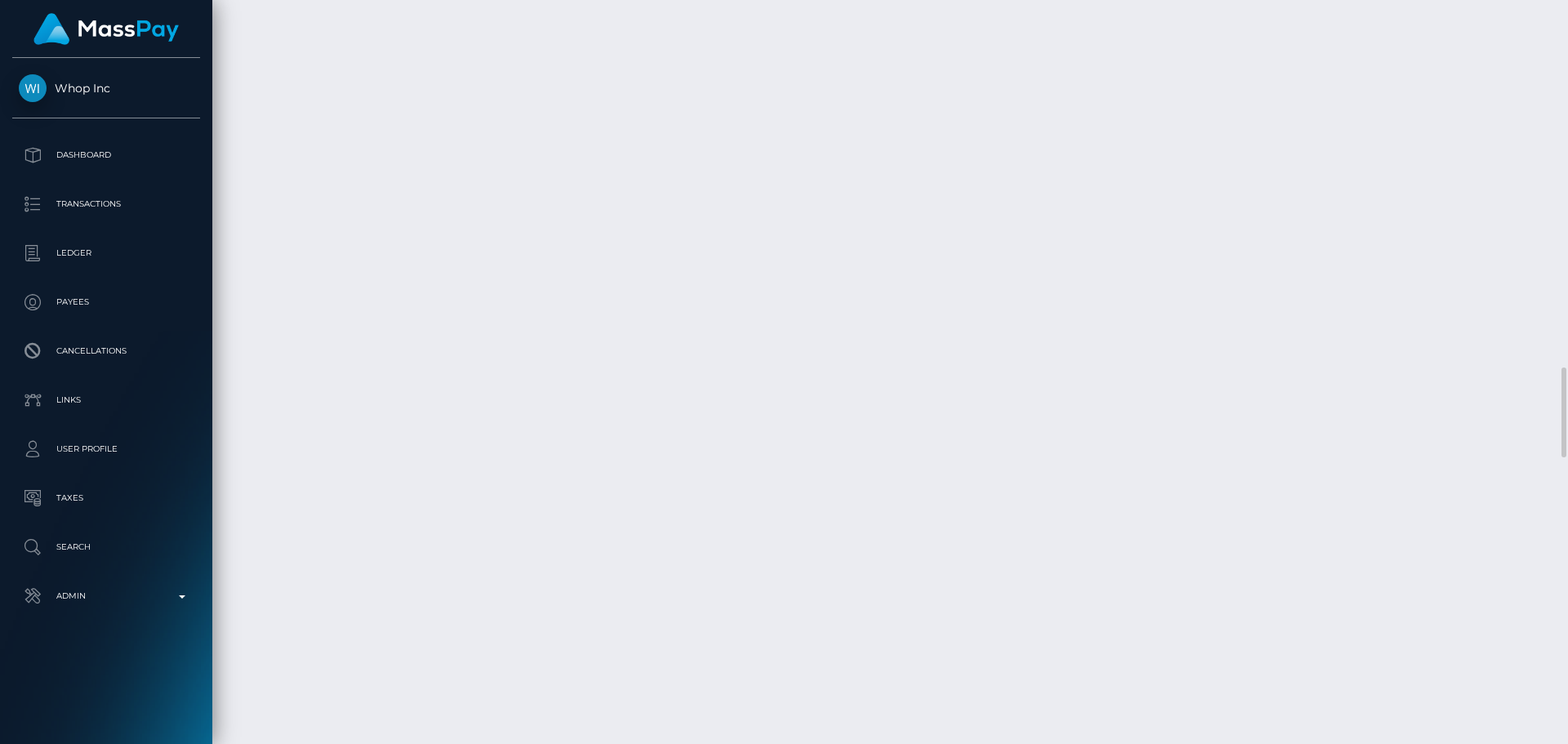
scroll to position [196, 420]
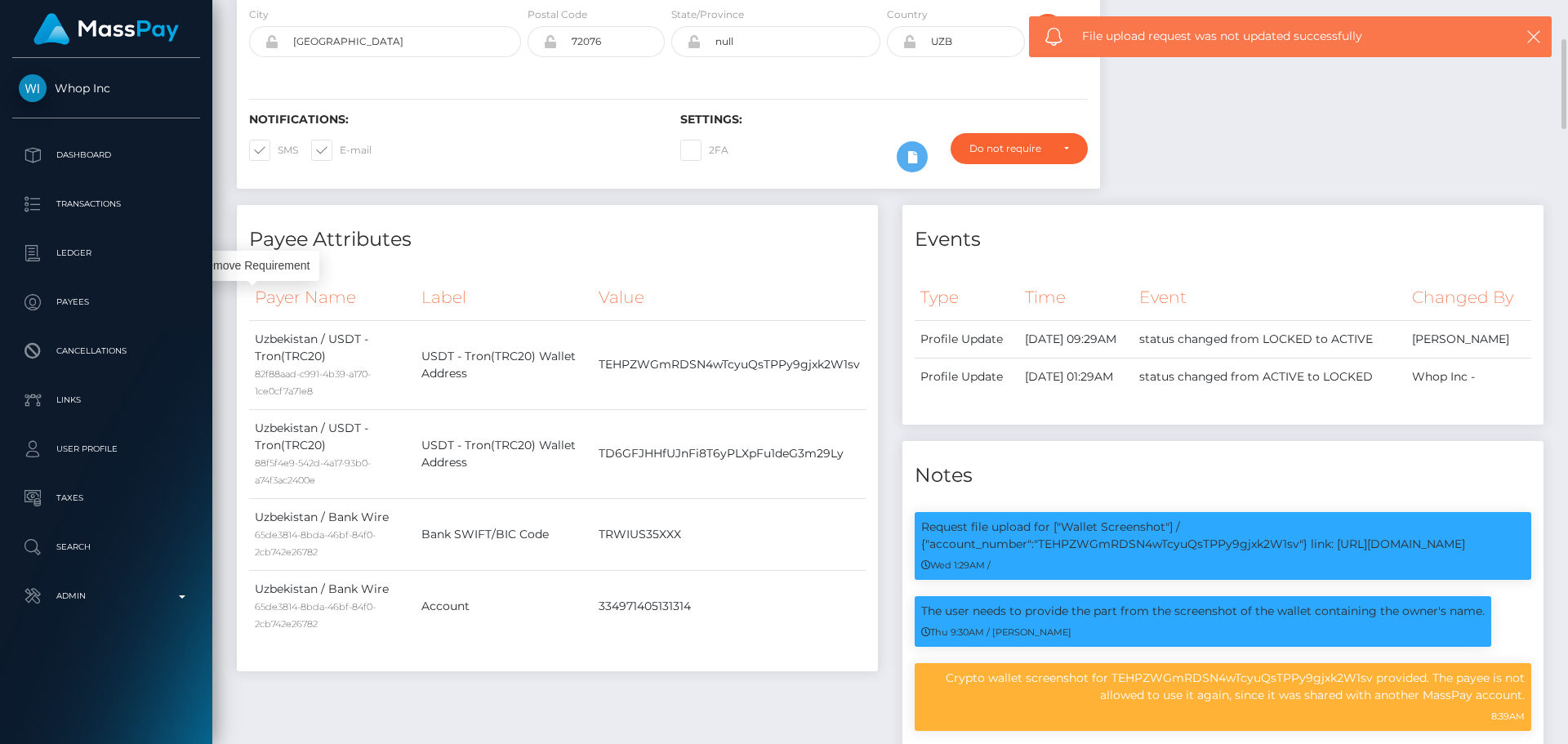
scroll to position [0, 0]
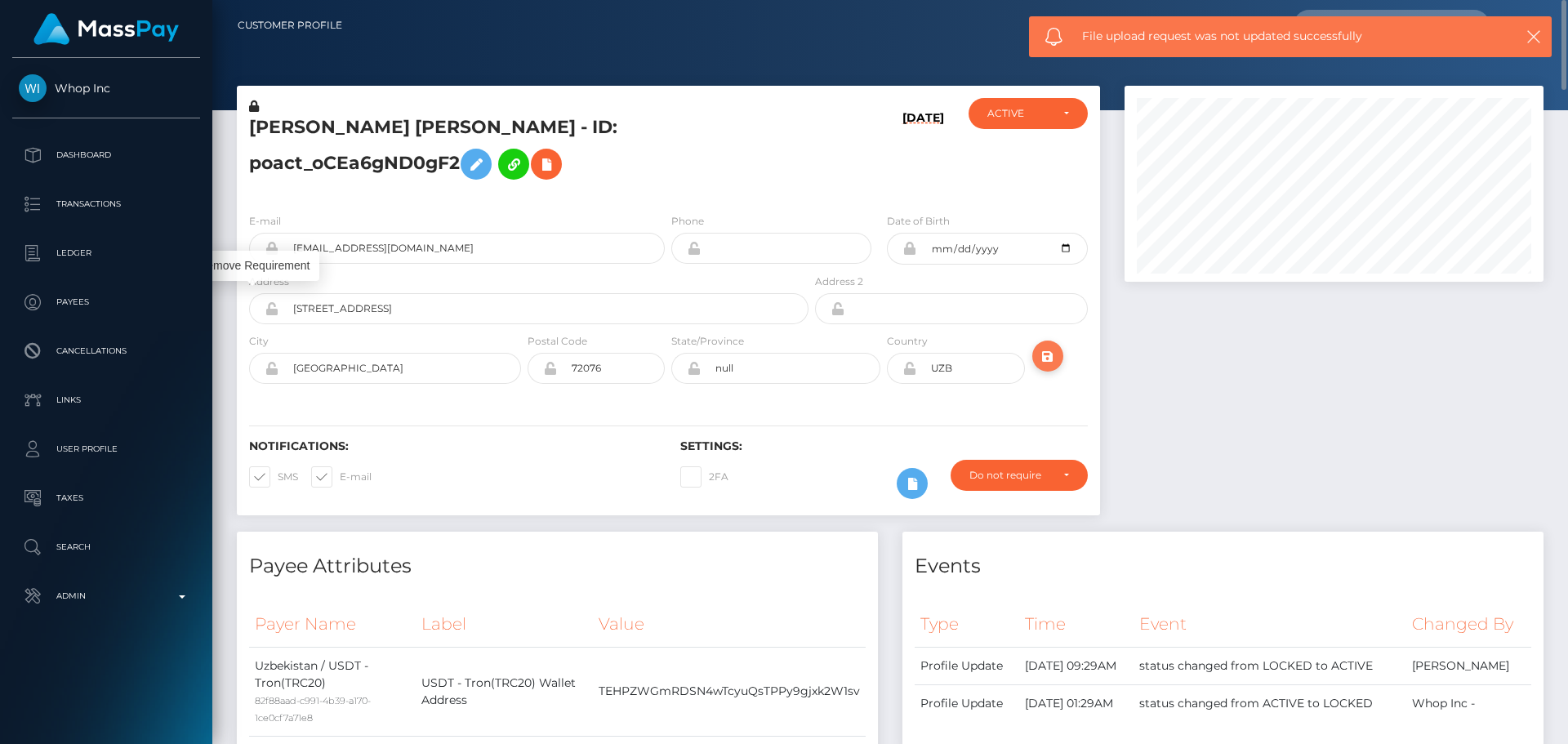
click at [1048, 357] on icon "submit" at bounding box center [1047, 356] width 20 height 20
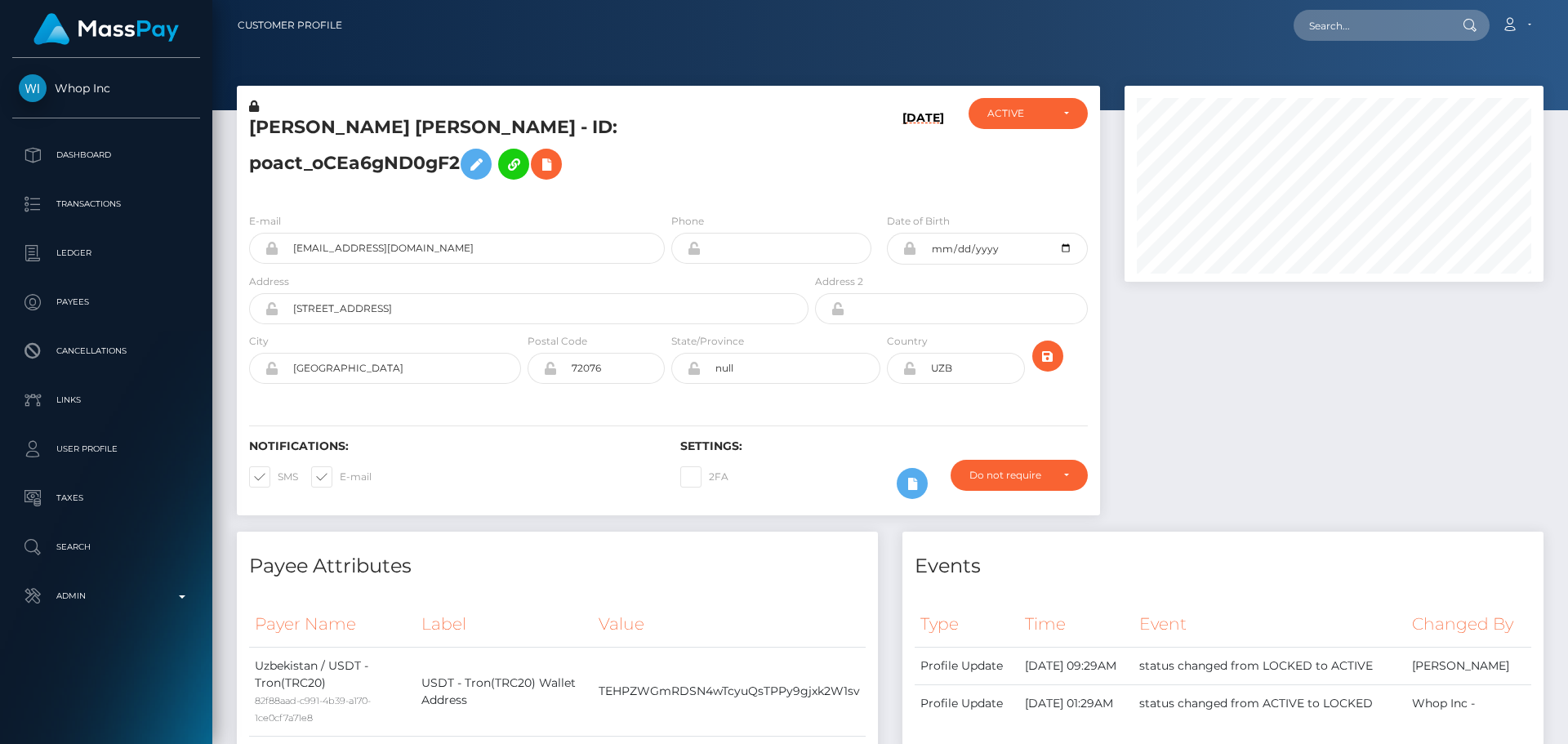
scroll to position [196, 420]
click at [434, 119] on h5 "[PERSON_NAME] [PERSON_NAME] - ID: poact_oCEa6gND0gF2" at bounding box center [524, 152] width 551 height 73
copy h5 "[PERSON_NAME] [PERSON_NAME] - ID: poact_oCEa6gND0gF2"
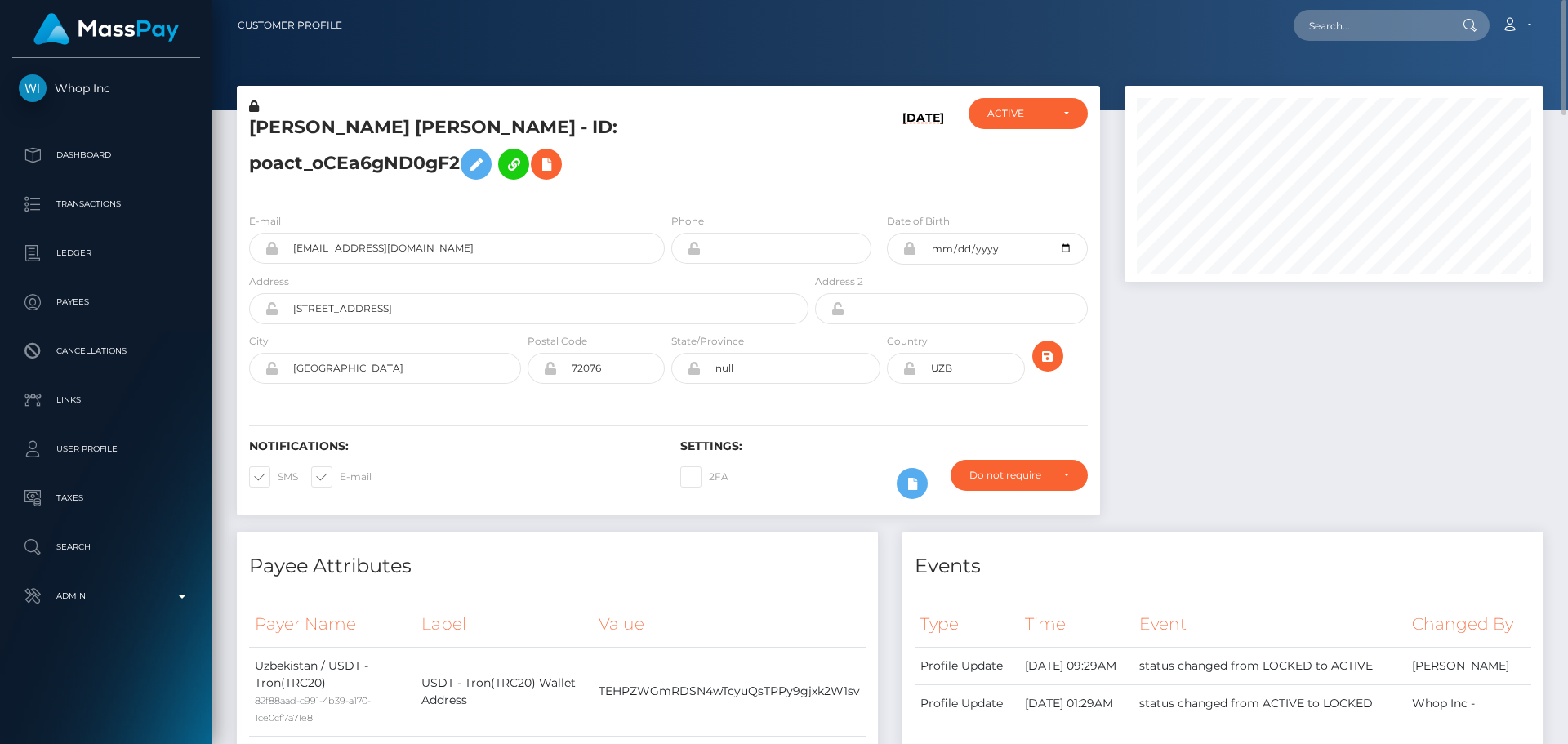
click at [675, 207] on div "E-mail [EMAIL_ADDRESS][DOMAIN_NAME] Phone" at bounding box center [669, 300] width 864 height 200
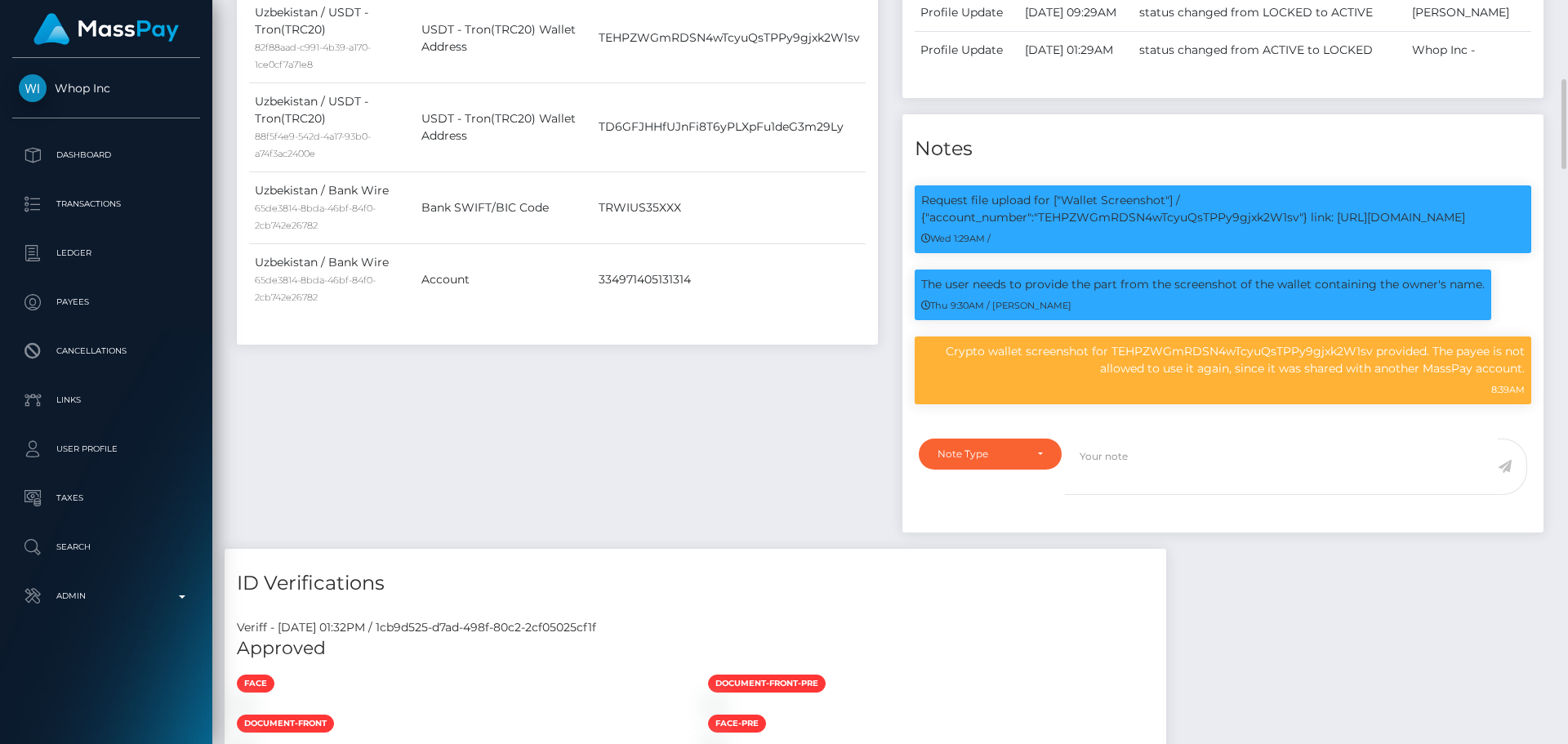
scroll to position [735, 0]
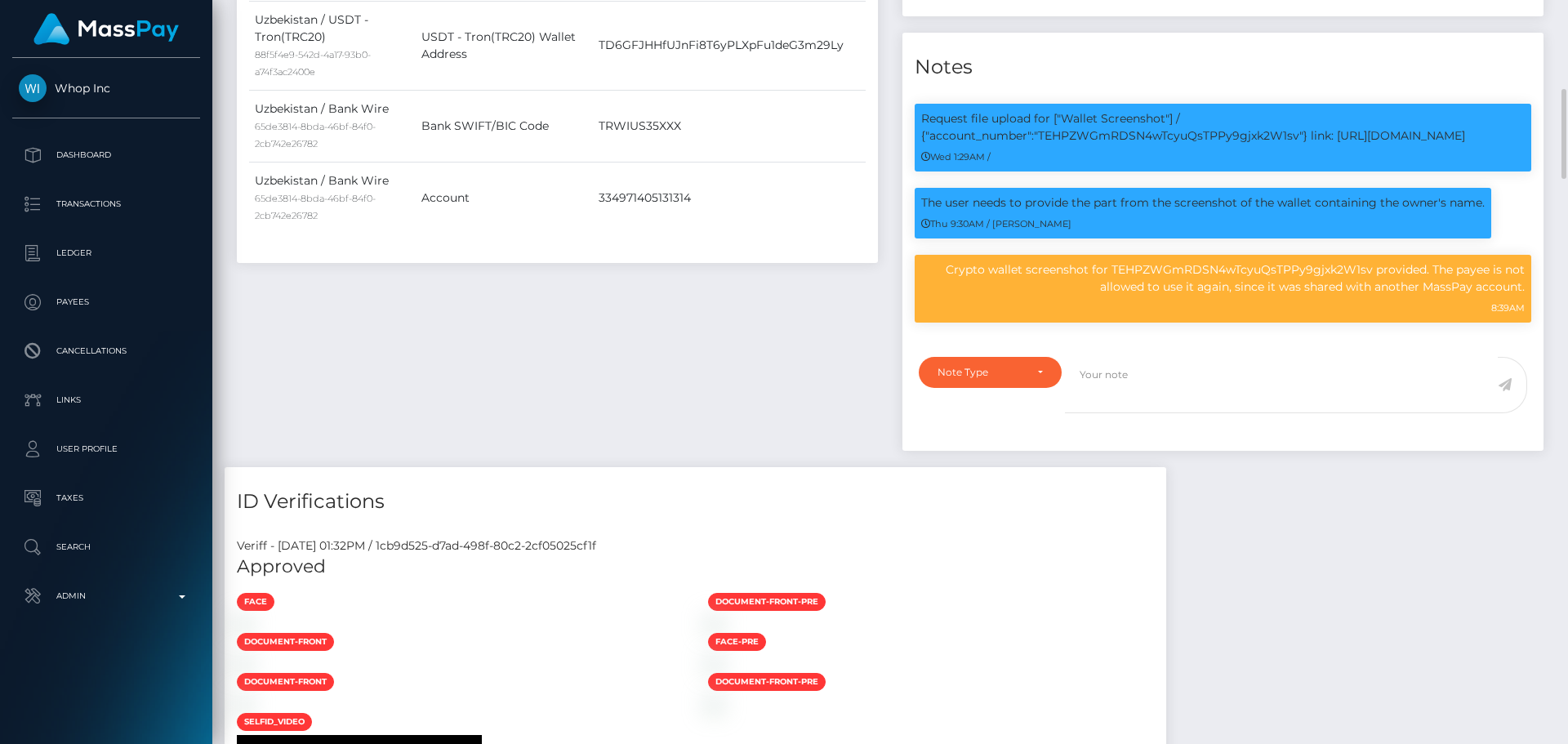
click at [762, 354] on div "Payee Attributes Payer Name Label Value Uzbekistan / USDT - Tron(TRC20) 82f88aa…" at bounding box center [557, 132] width 665 height 671
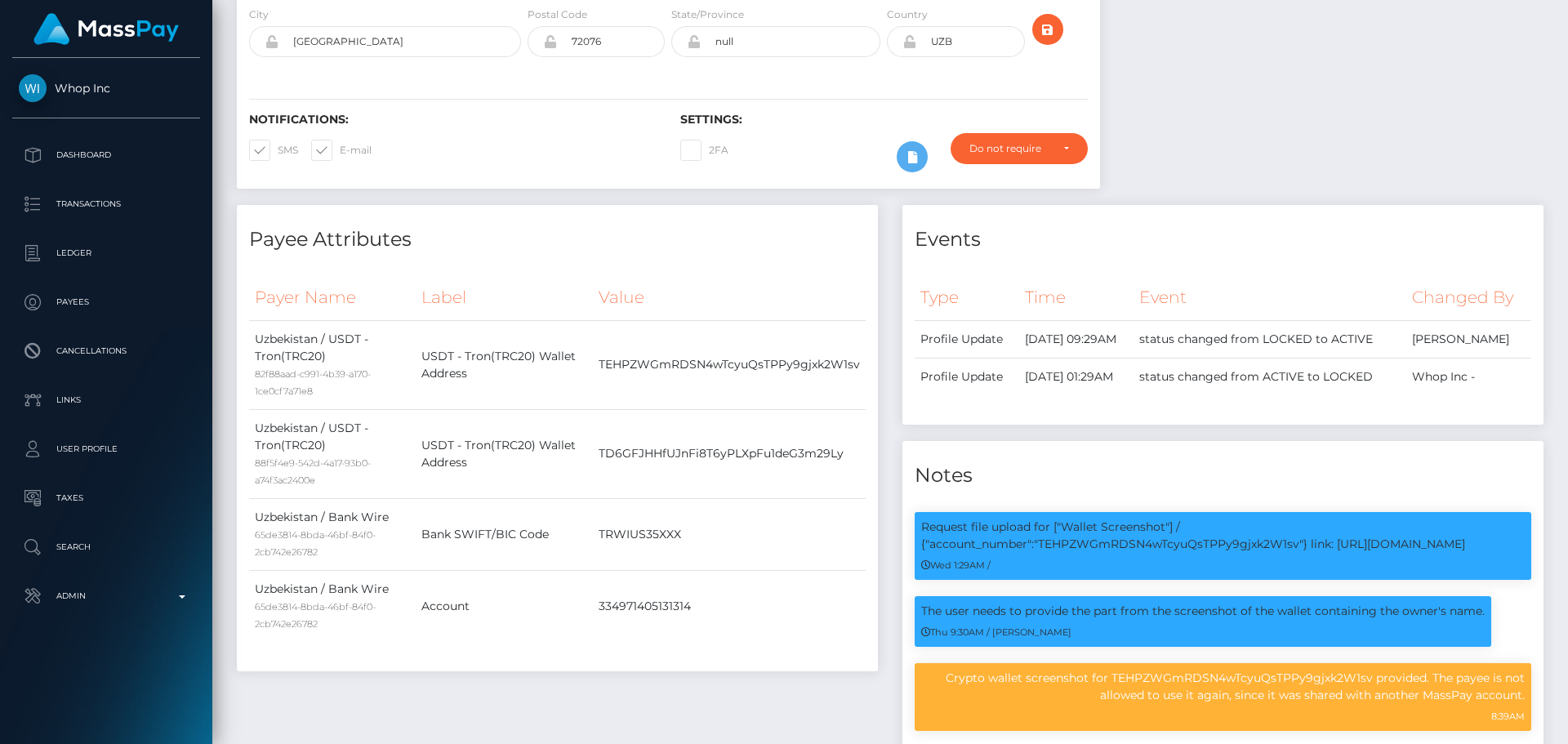
scroll to position [0, 0]
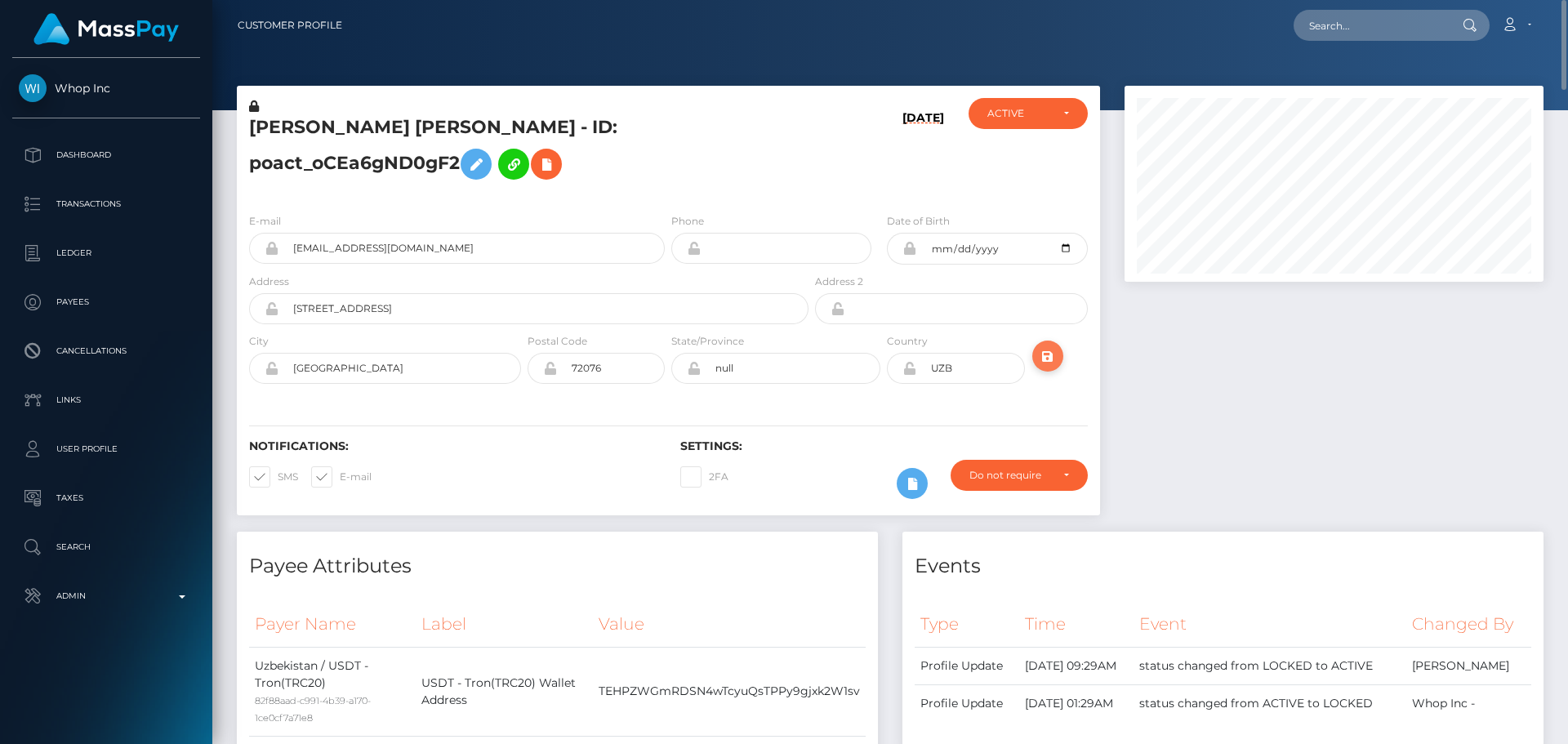
click at [1047, 363] on icon "submit" at bounding box center [1047, 356] width 20 height 20
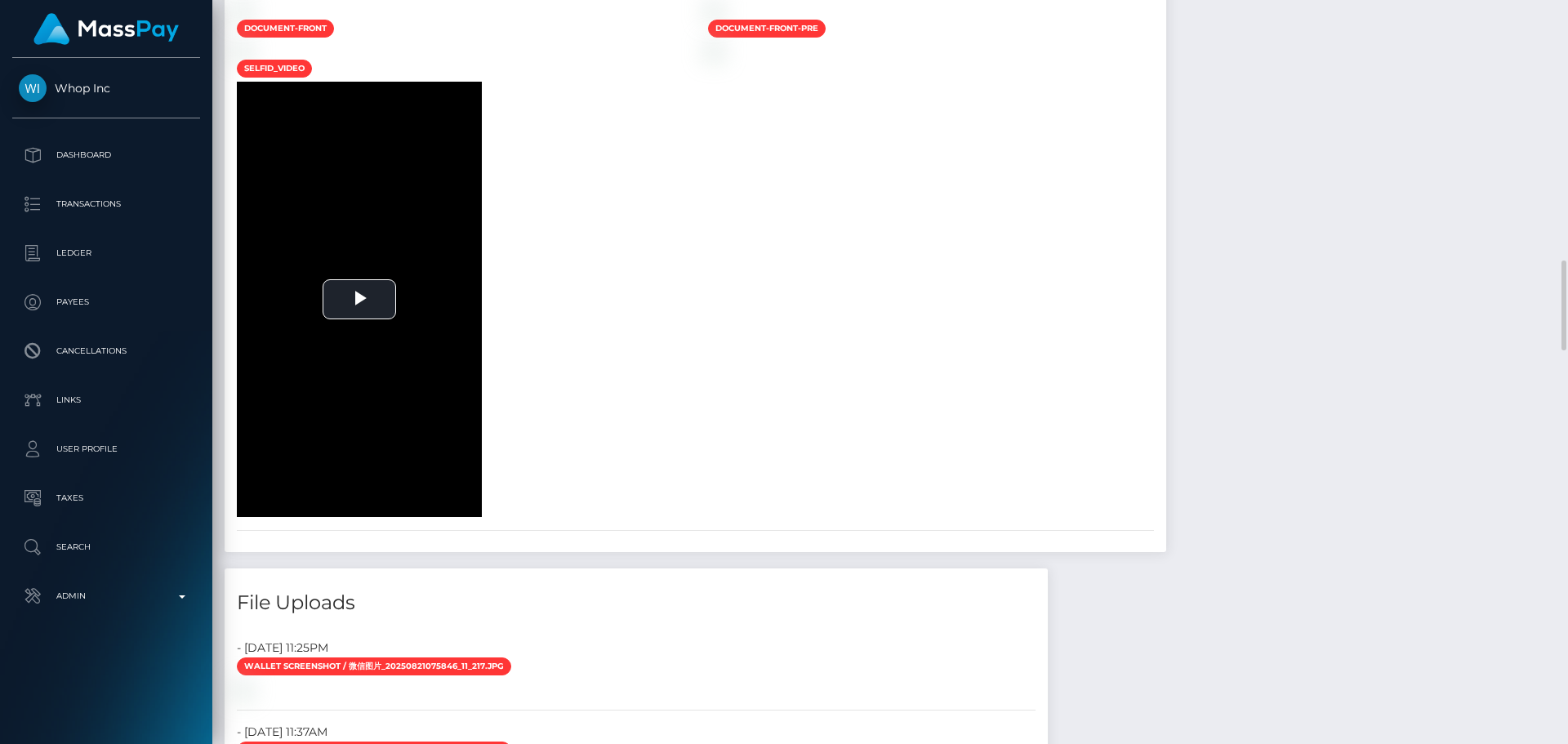
scroll to position [1308, 0]
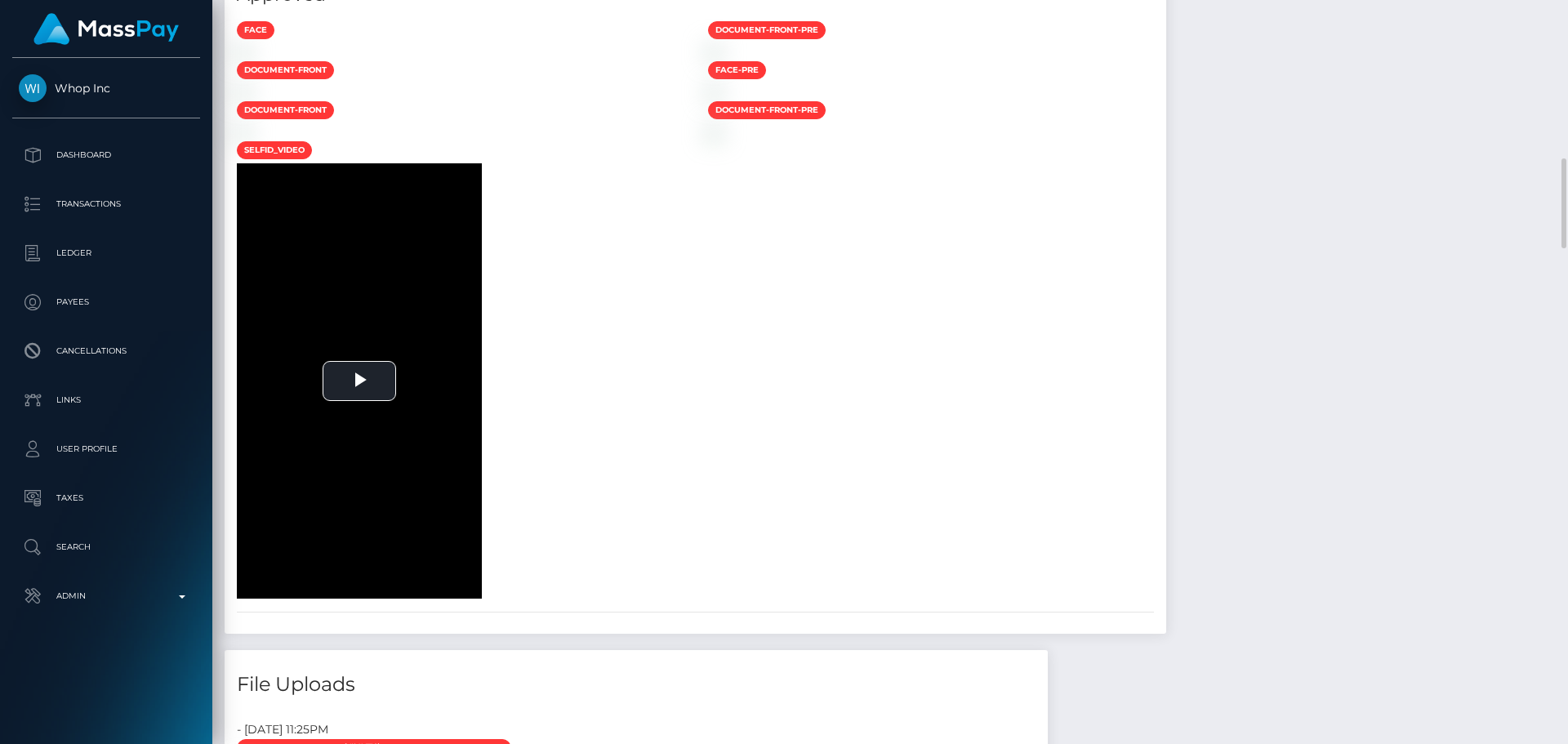
drag, startPoint x: 655, startPoint y: 245, endPoint x: 685, endPoint y: 275, distance: 42.4
click at [657, 60] on div at bounding box center [460, 52] width 471 height 17
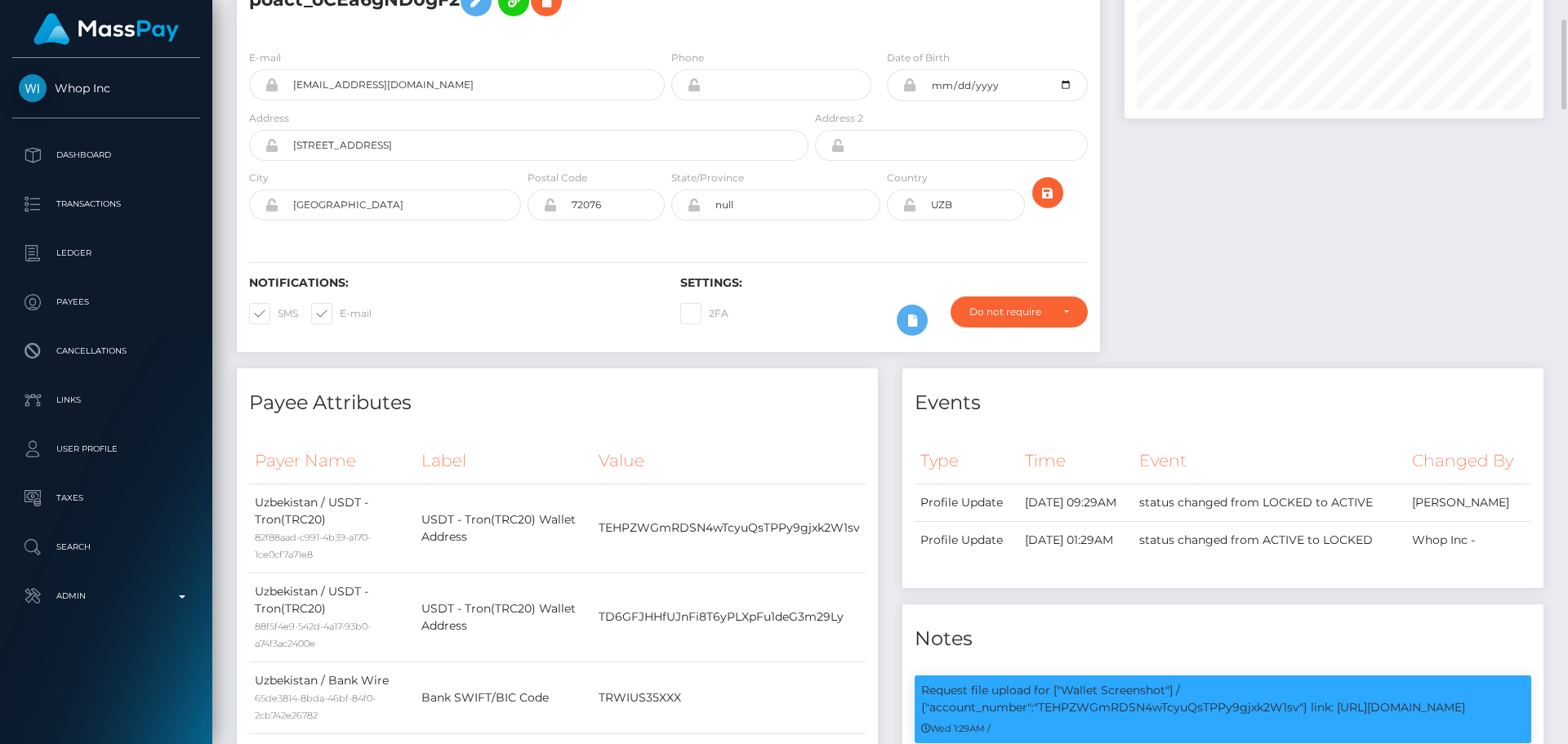
scroll to position [0, 0]
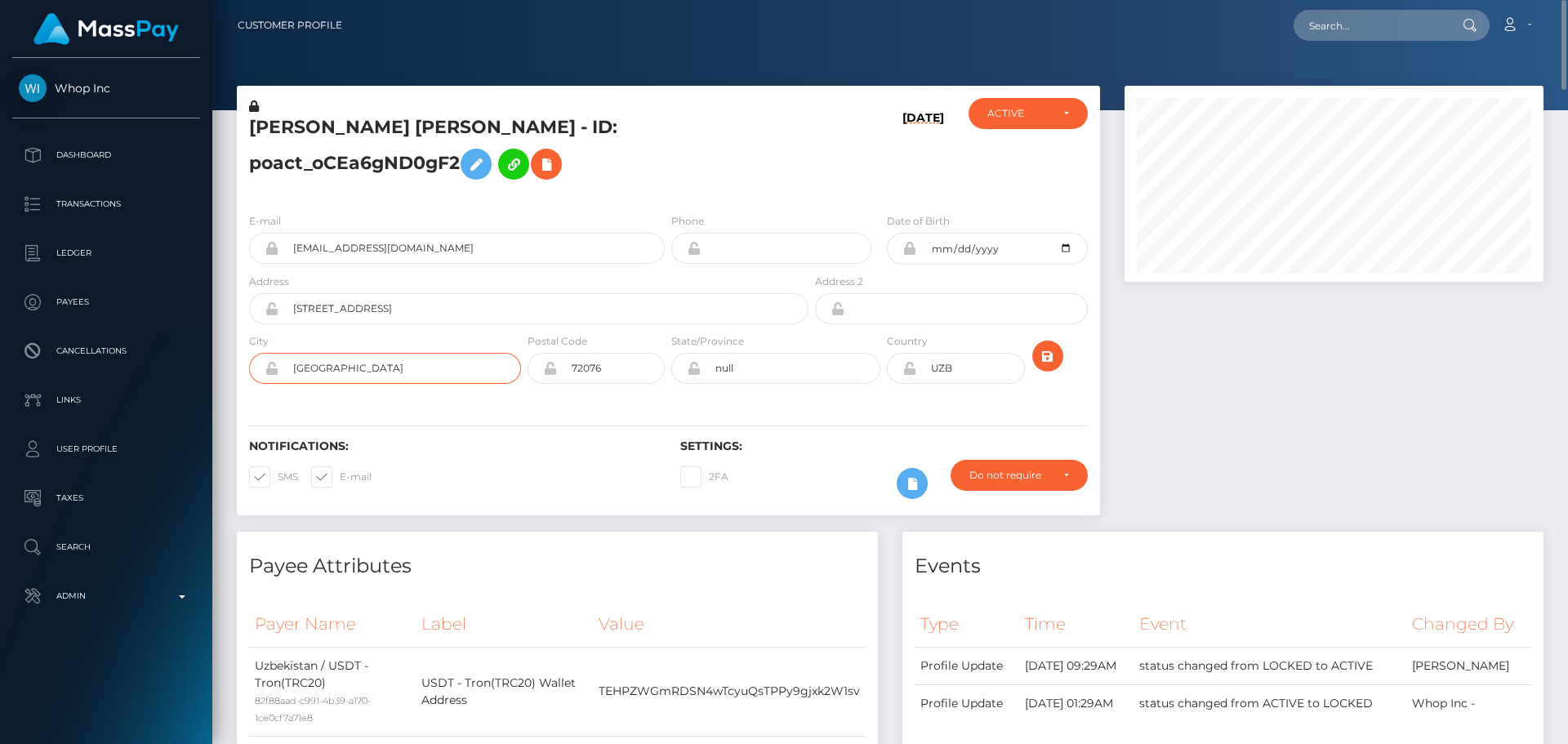
drag, startPoint x: 400, startPoint y: 368, endPoint x: 258, endPoint y: 370, distance: 142.0
click at [258, 370] on div "[GEOGRAPHIC_DATA]" at bounding box center [385, 368] width 272 height 31
drag, startPoint x: 406, startPoint y: 316, endPoint x: 259, endPoint y: 316, distance: 147.0
click at [259, 317] on div "[STREET_ADDRESS]" at bounding box center [529, 308] width 560 height 31
click at [976, 369] on input "UZB" at bounding box center [969, 368] width 107 height 31
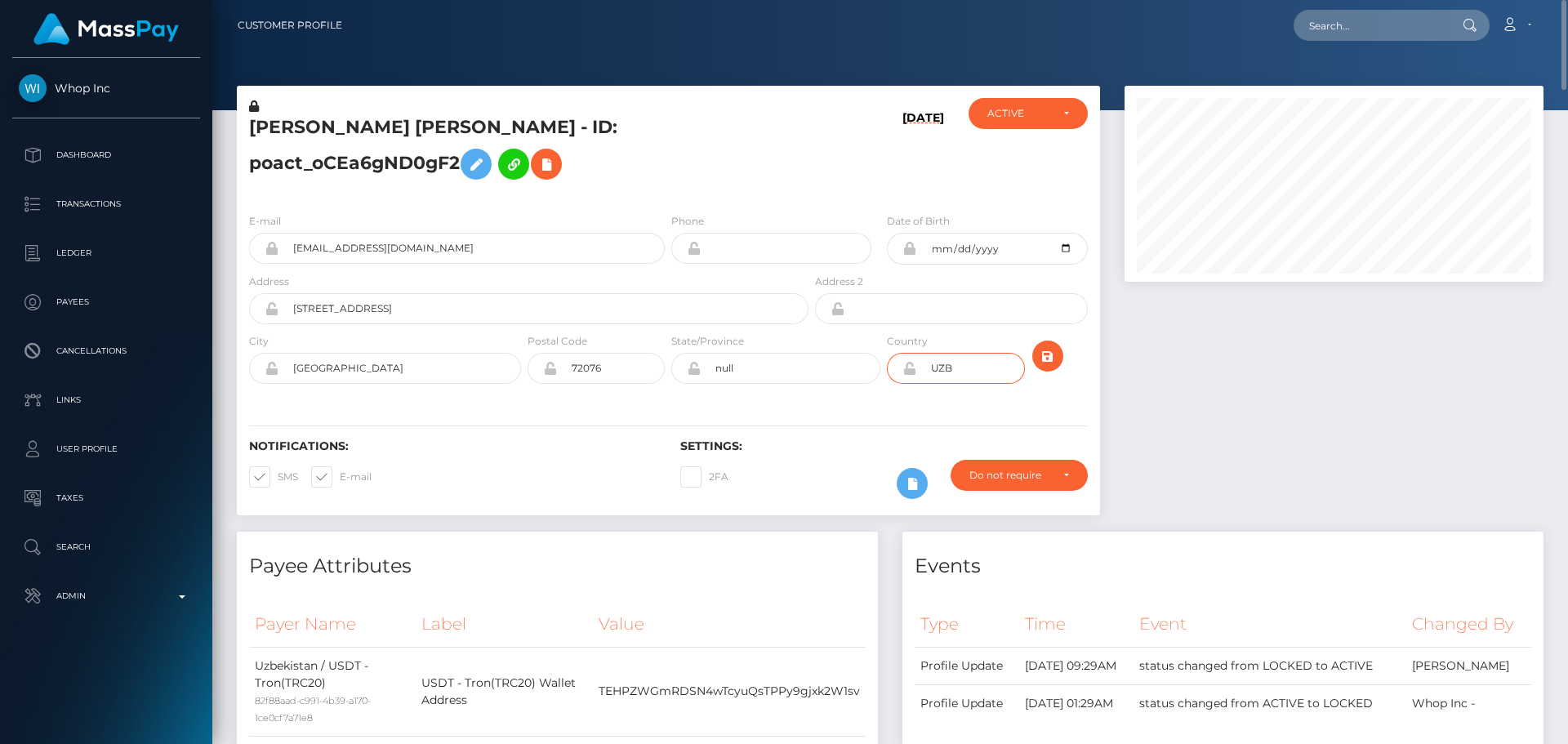
click at [976, 369] on input "UZB" at bounding box center [969, 368] width 107 height 31
type input "[GEOGRAPHIC_DATA]"
click at [812, 376] on input "null" at bounding box center [791, 368] width 179 height 31
paste input "AR"
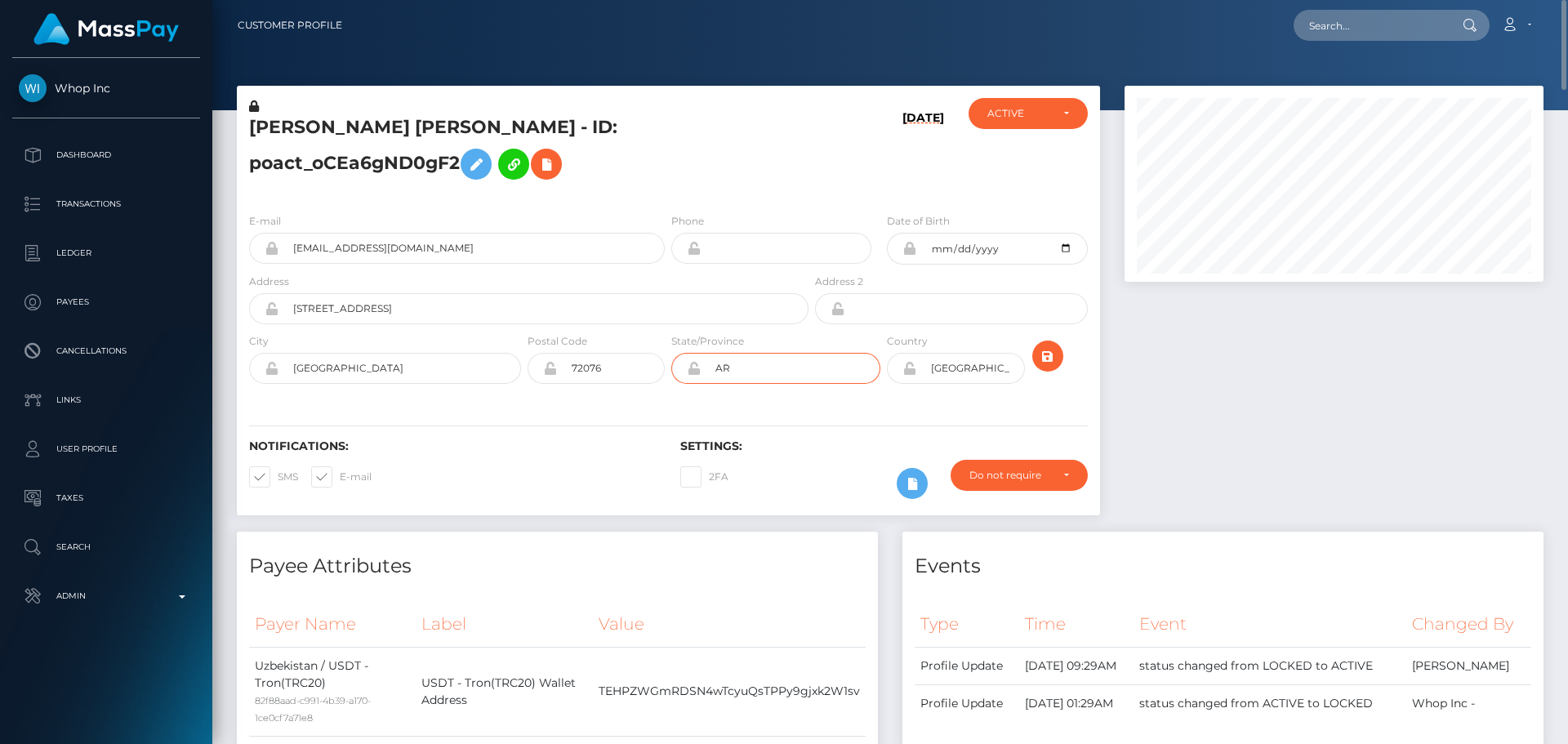
type input "AR"
click at [730, 404] on div "Notifications: SMS E-mail Settings: 2FA" at bounding box center [669, 458] width 864 height 116
click at [1049, 361] on icon "submit" at bounding box center [1047, 356] width 20 height 20
click at [907, 368] on icon at bounding box center [910, 368] width 14 height 13
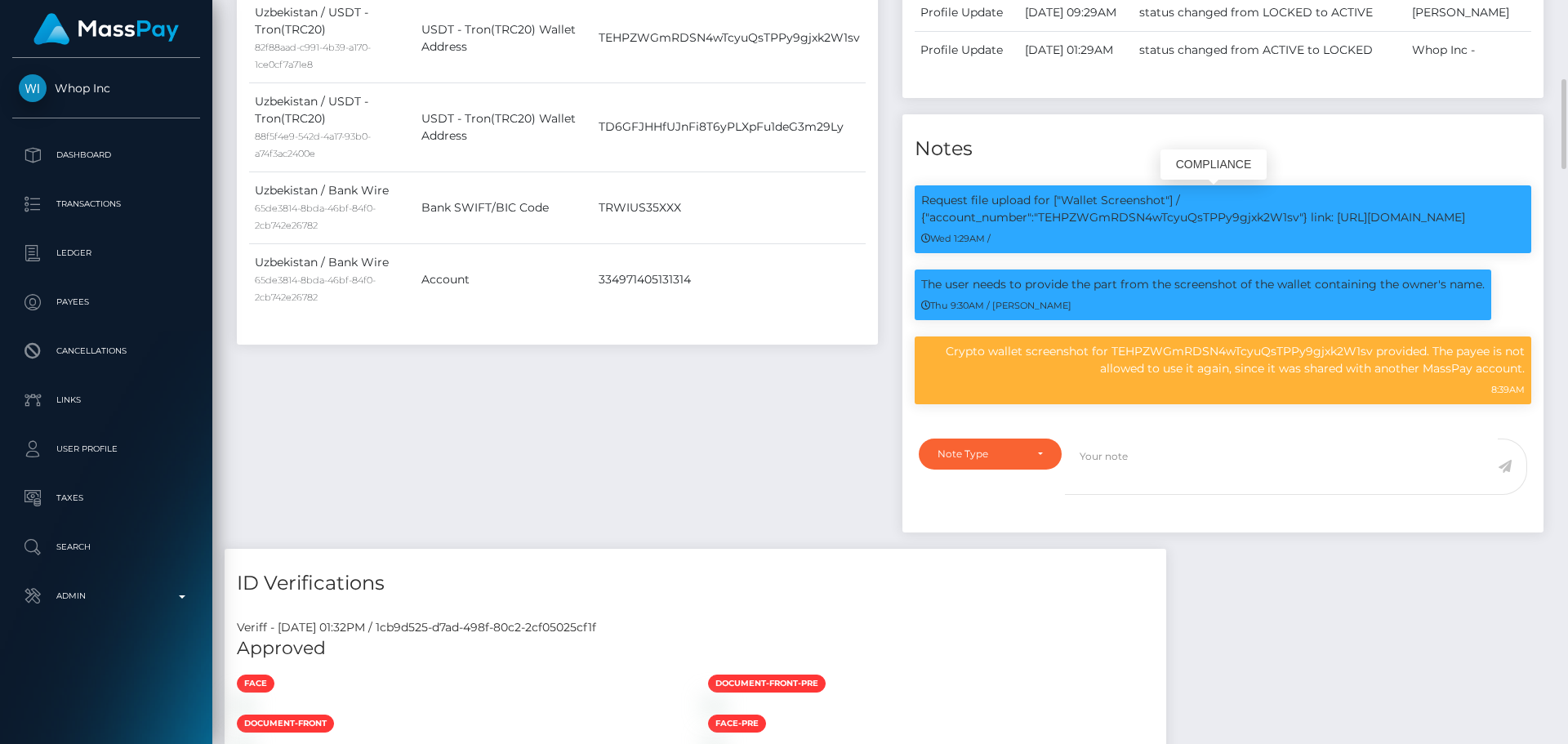
click at [1140, 220] on p "Request file upload for ["Wallet Screenshot"] / {"account_number":"TEHPZWGmRDSN…" at bounding box center [1222, 209] width 603 height 35
copy p "TEHPZWGmRDSN4wTcyuQsTPPy9gjxk2W1sv"
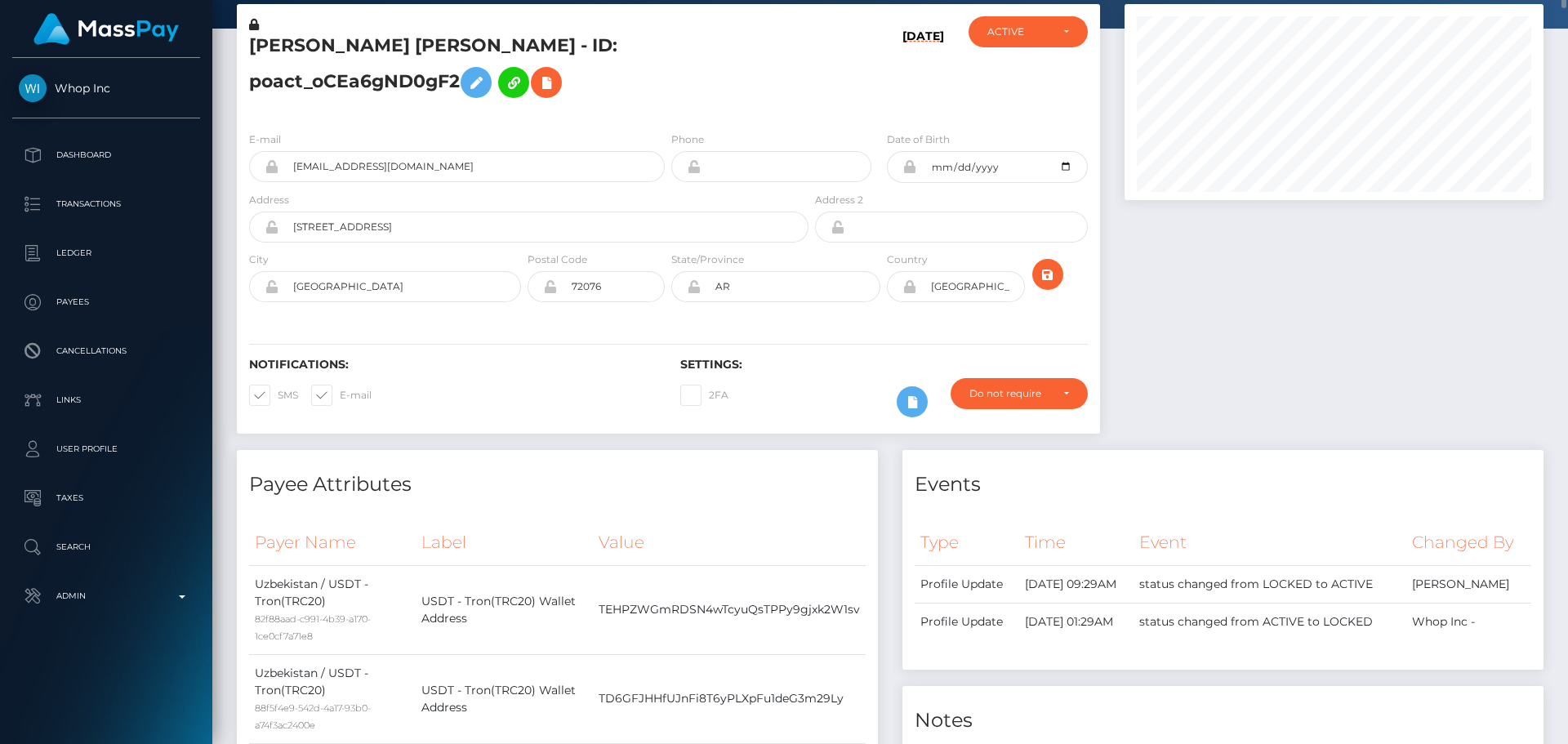
scroll to position [0, 0]
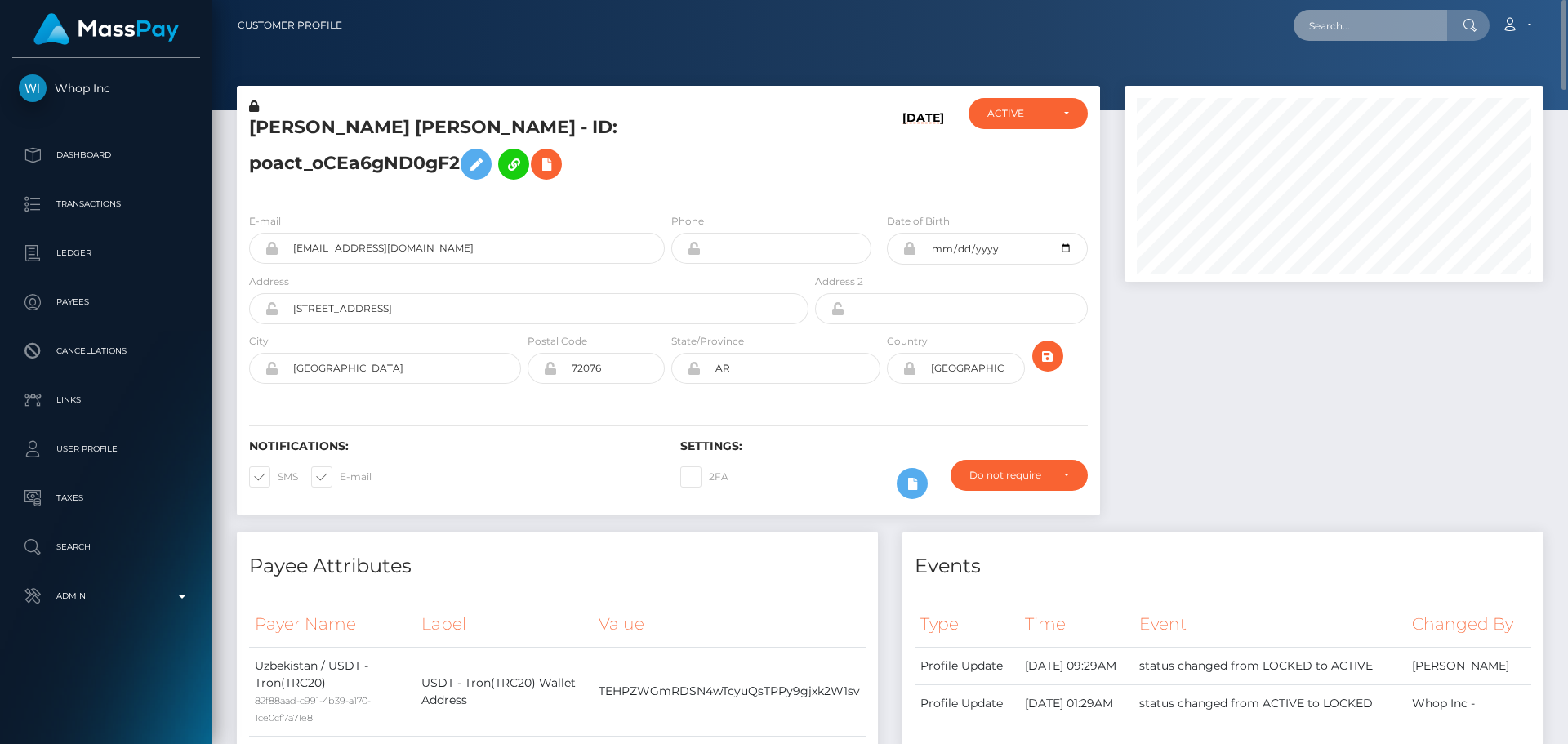
click at [1399, 23] on input "text" at bounding box center [1370, 25] width 154 height 31
paste input "68aaa49a1734236411a44182"
type input "68aaa49a1734236411a44182"
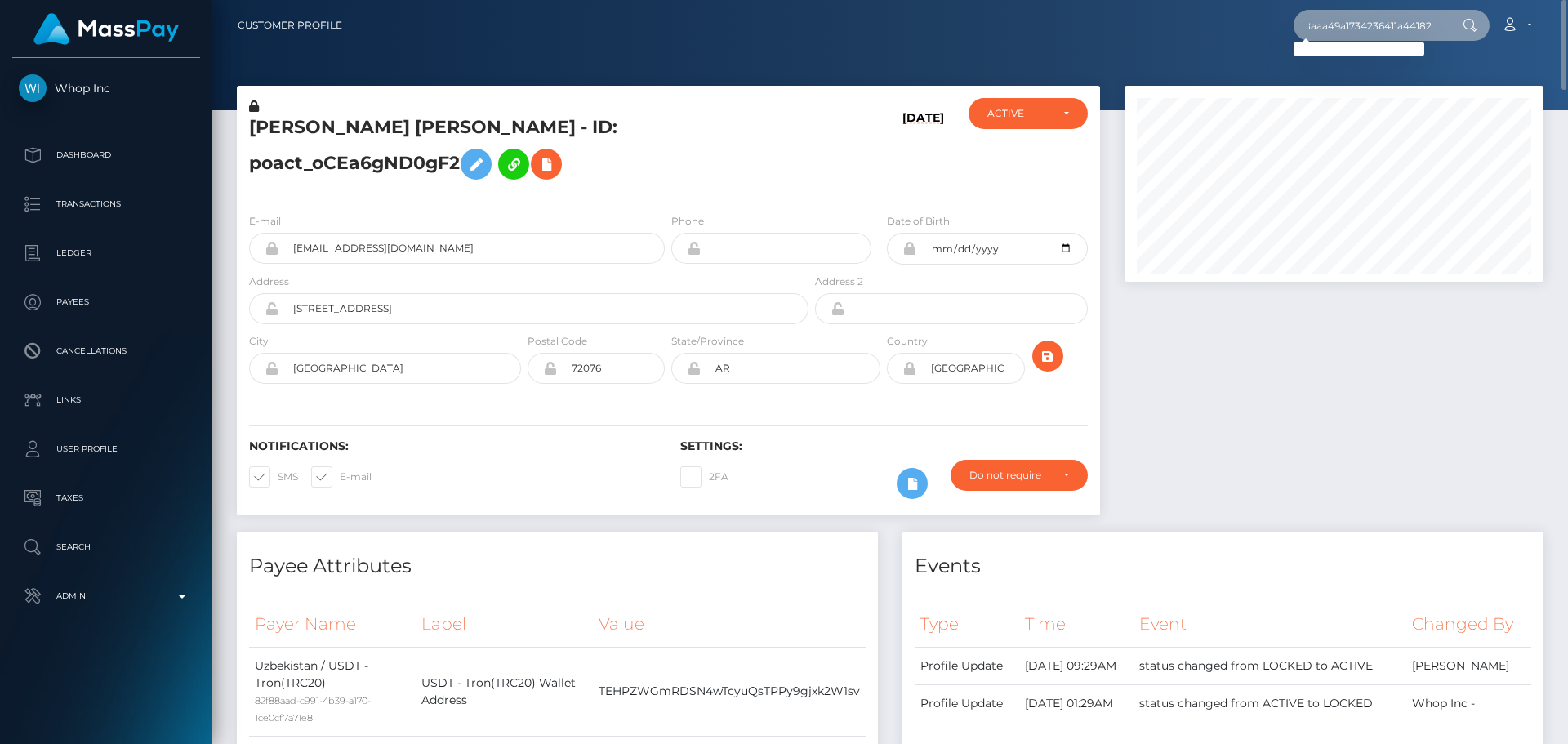
click at [1443, 26] on input "68aaa49a1734236411a44182" at bounding box center [1370, 25] width 154 height 31
click at [1436, 26] on input "68aaa49a1734236411a44182" at bounding box center [1370, 25] width 154 height 31
click at [1387, 30] on input "68aaa49a1734236411a44182" at bounding box center [1370, 25] width 154 height 31
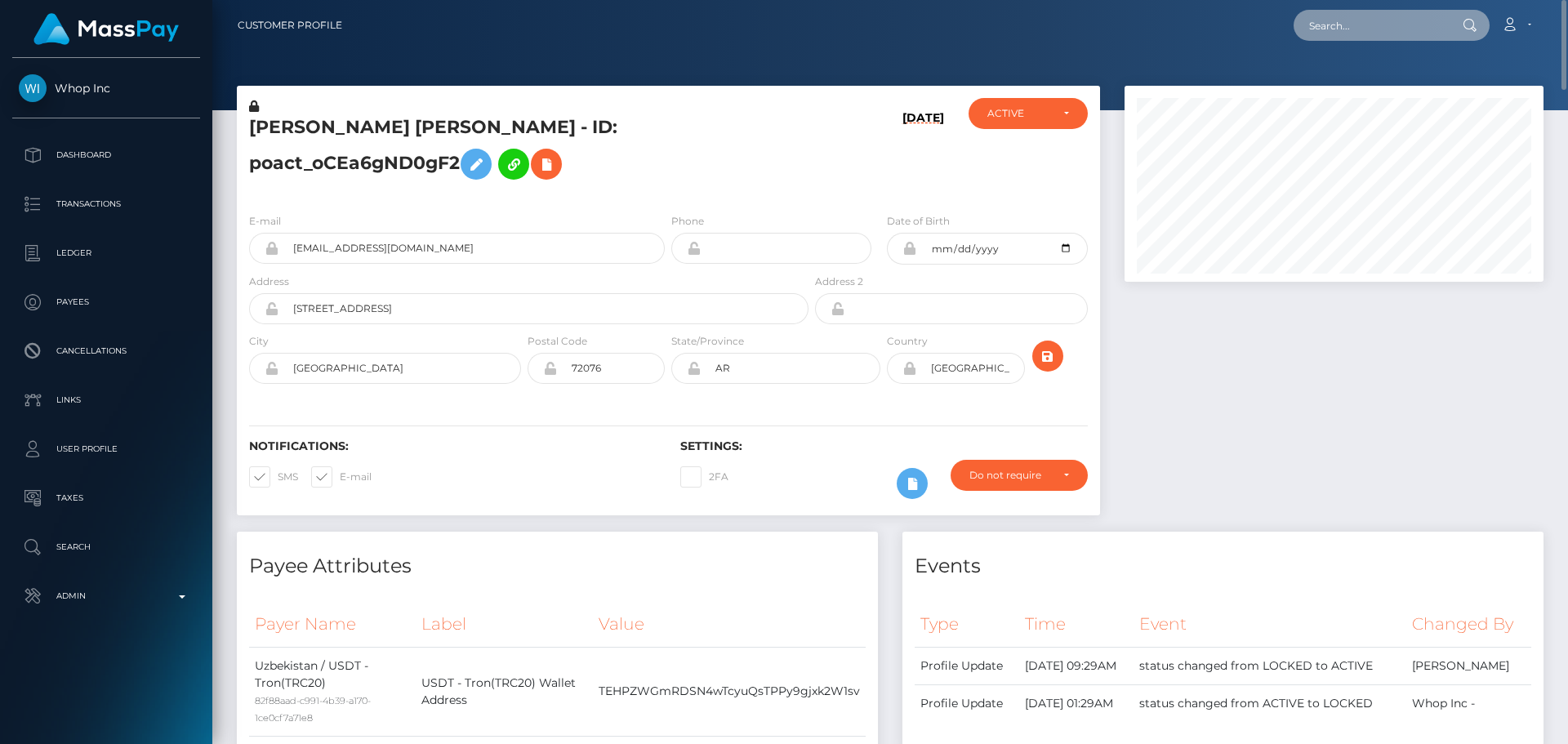
scroll to position [0, 0]
paste input "68aaa49a1734236411a44182"
type input "68aaa49a1734236411a44182"
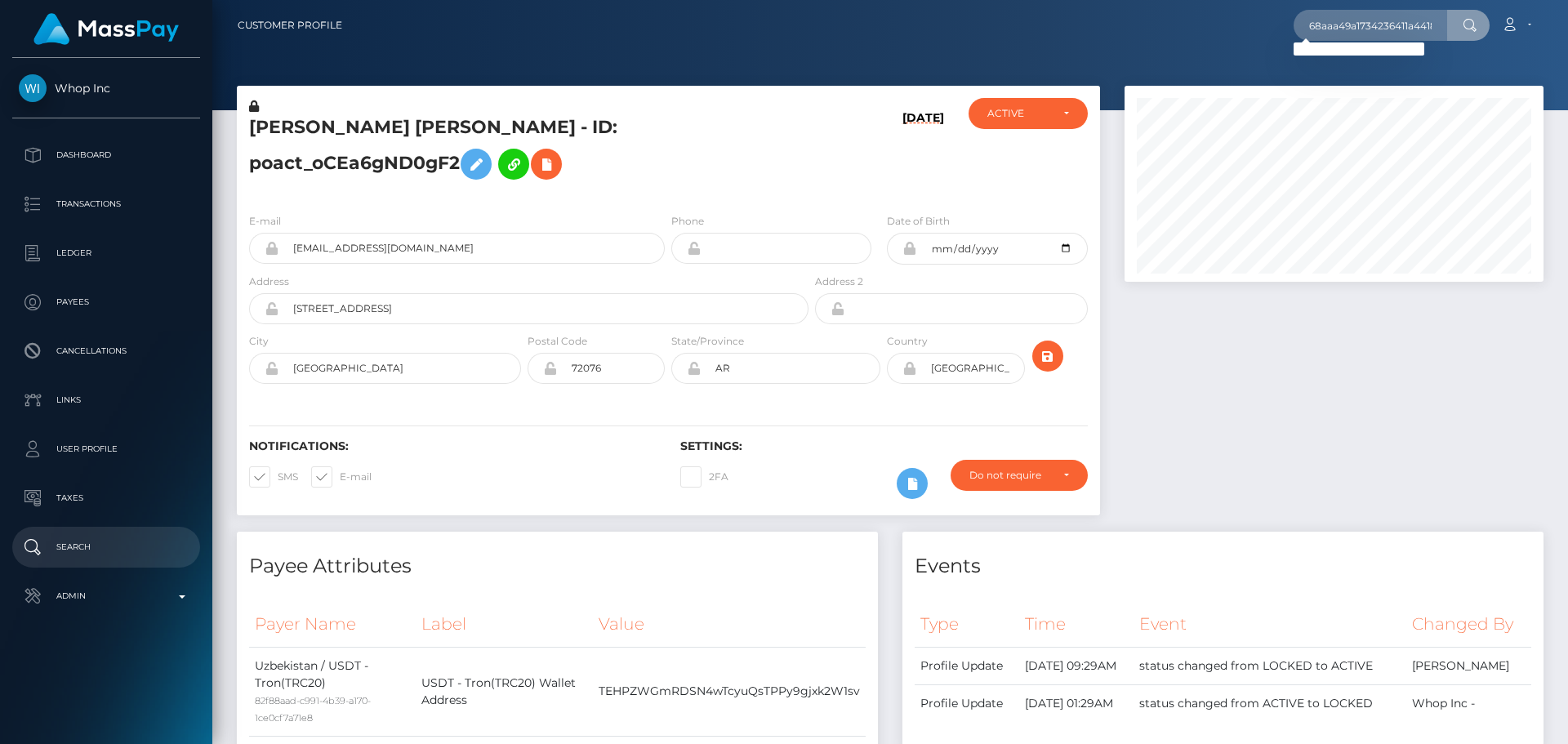
click at [95, 556] on p "Search" at bounding box center [106, 548] width 175 height 25
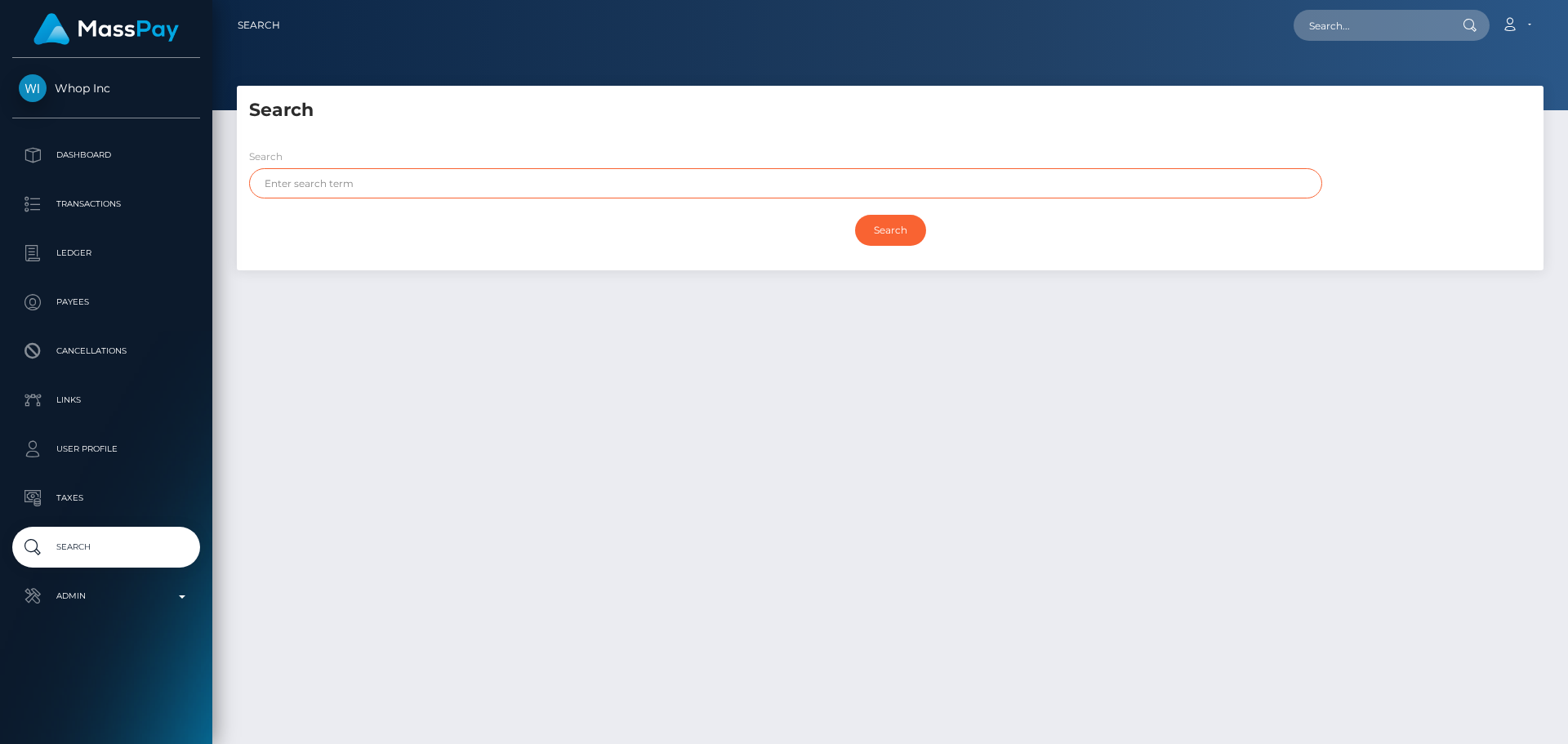
click at [443, 188] on input "text" at bounding box center [785, 183] width 1073 height 30
paste input "[PERSON_NAME]"
type input "[PERSON_NAME]"
click at [855, 215] on input "Search" at bounding box center [890, 230] width 71 height 31
click at [895, 231] on input "Search" at bounding box center [890, 230] width 71 height 31
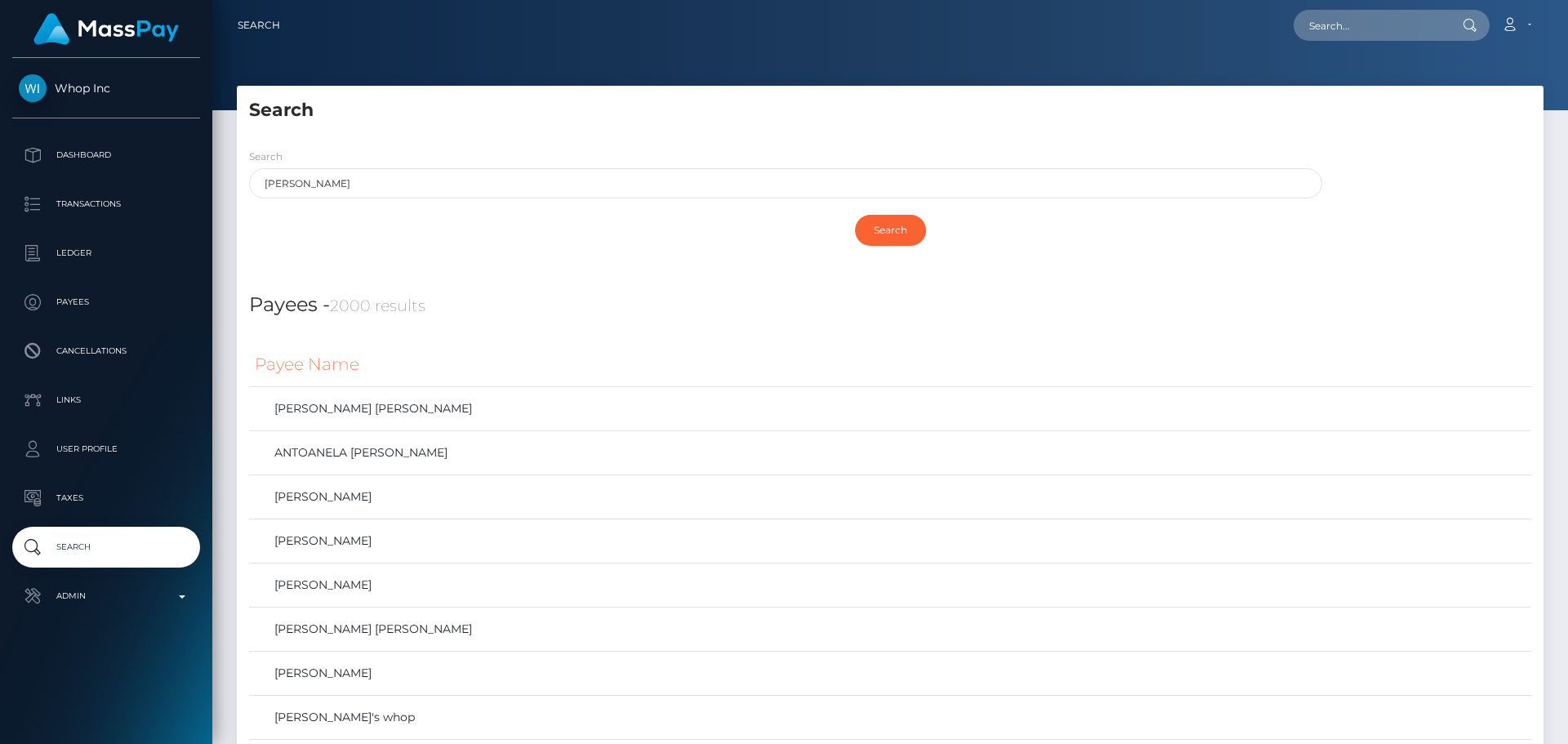
click at [677, 258] on div "Search" at bounding box center [890, 235] width 1307 height 56
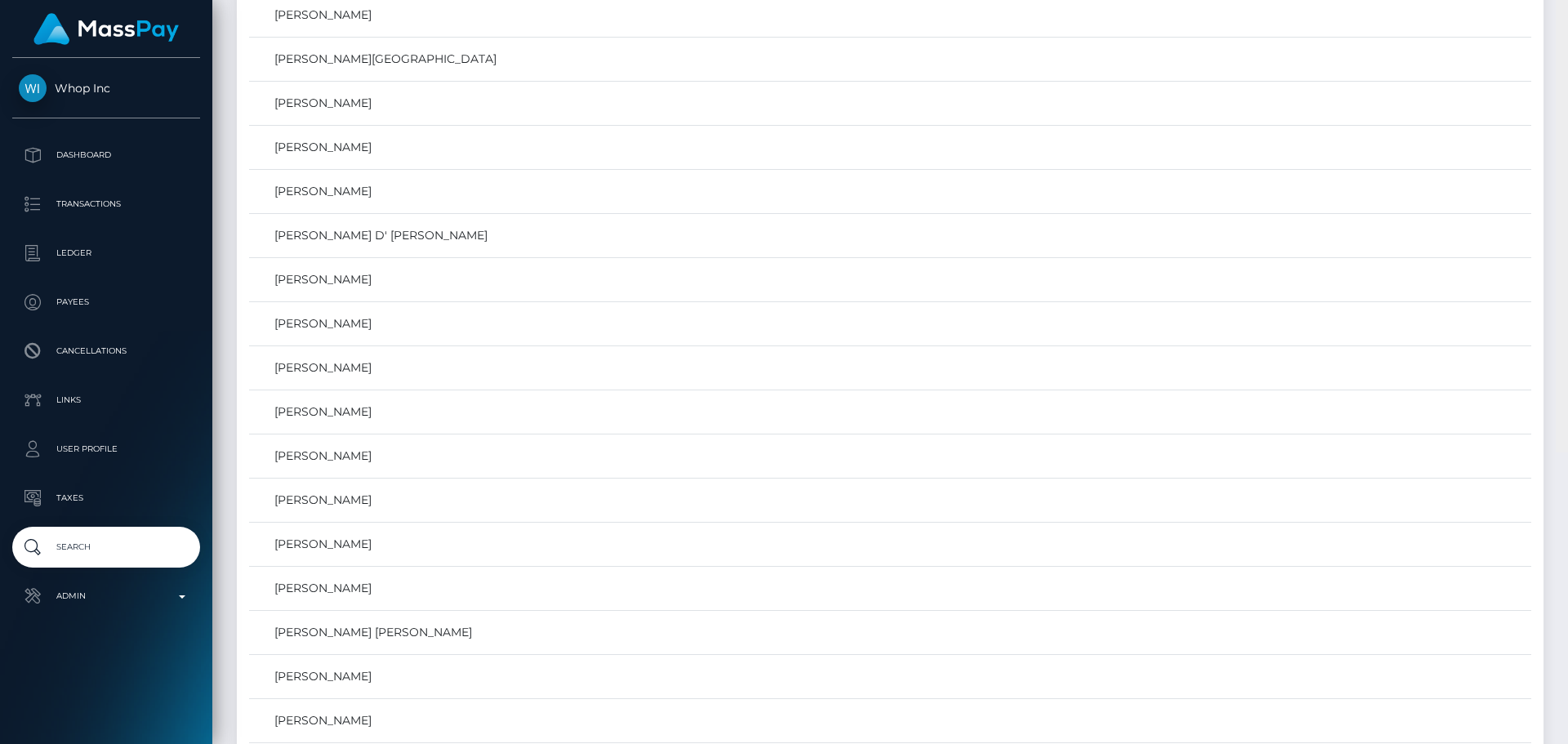
scroll to position [28606, 0]
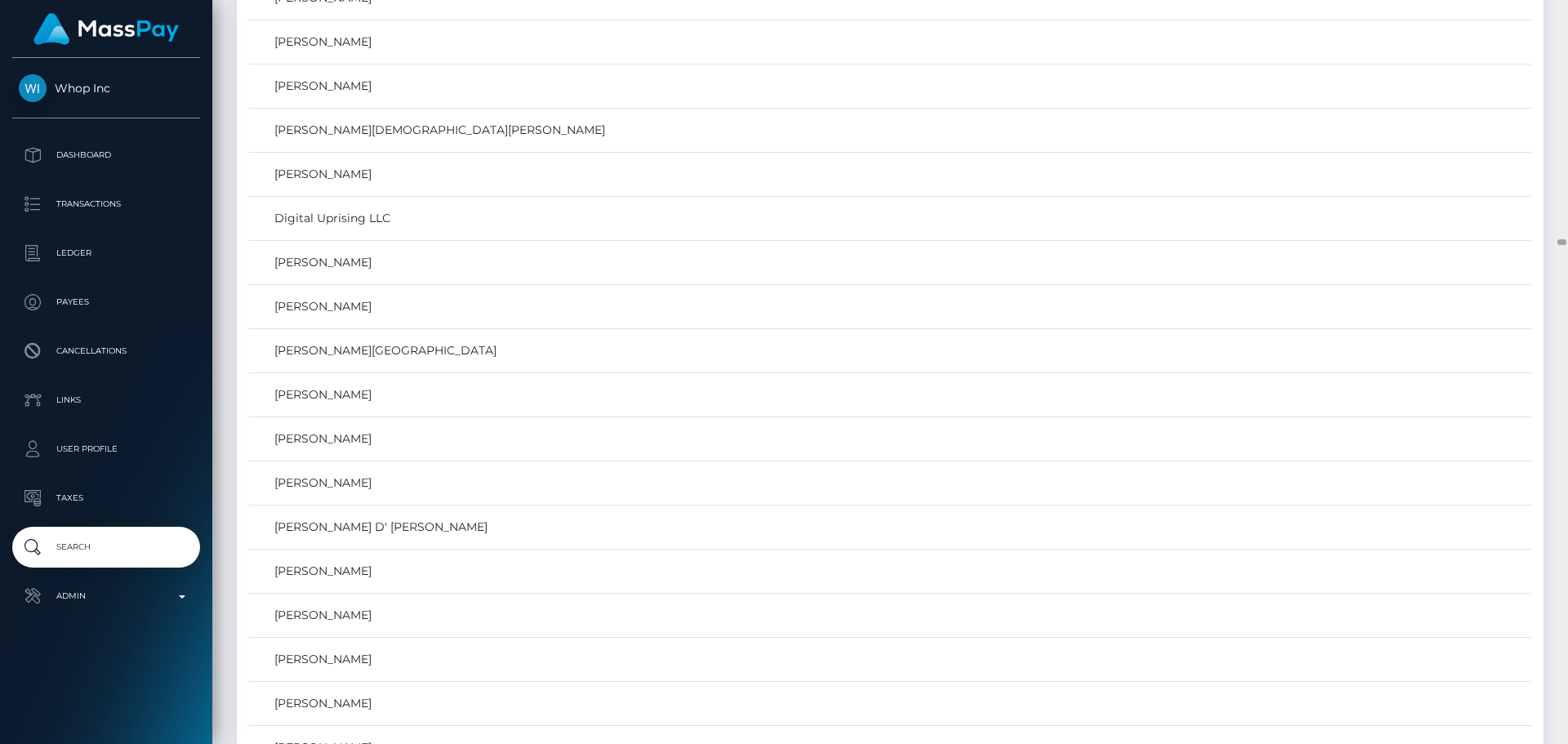
drag, startPoint x: 1561, startPoint y: 736, endPoint x: 1623, endPoint y: 241, distance: 498.9
click at [1567, 241] on html "Whop Inc Dashboard Transactions Ledger Payees Cancellations Links" at bounding box center [784, 372] width 1568 height 744
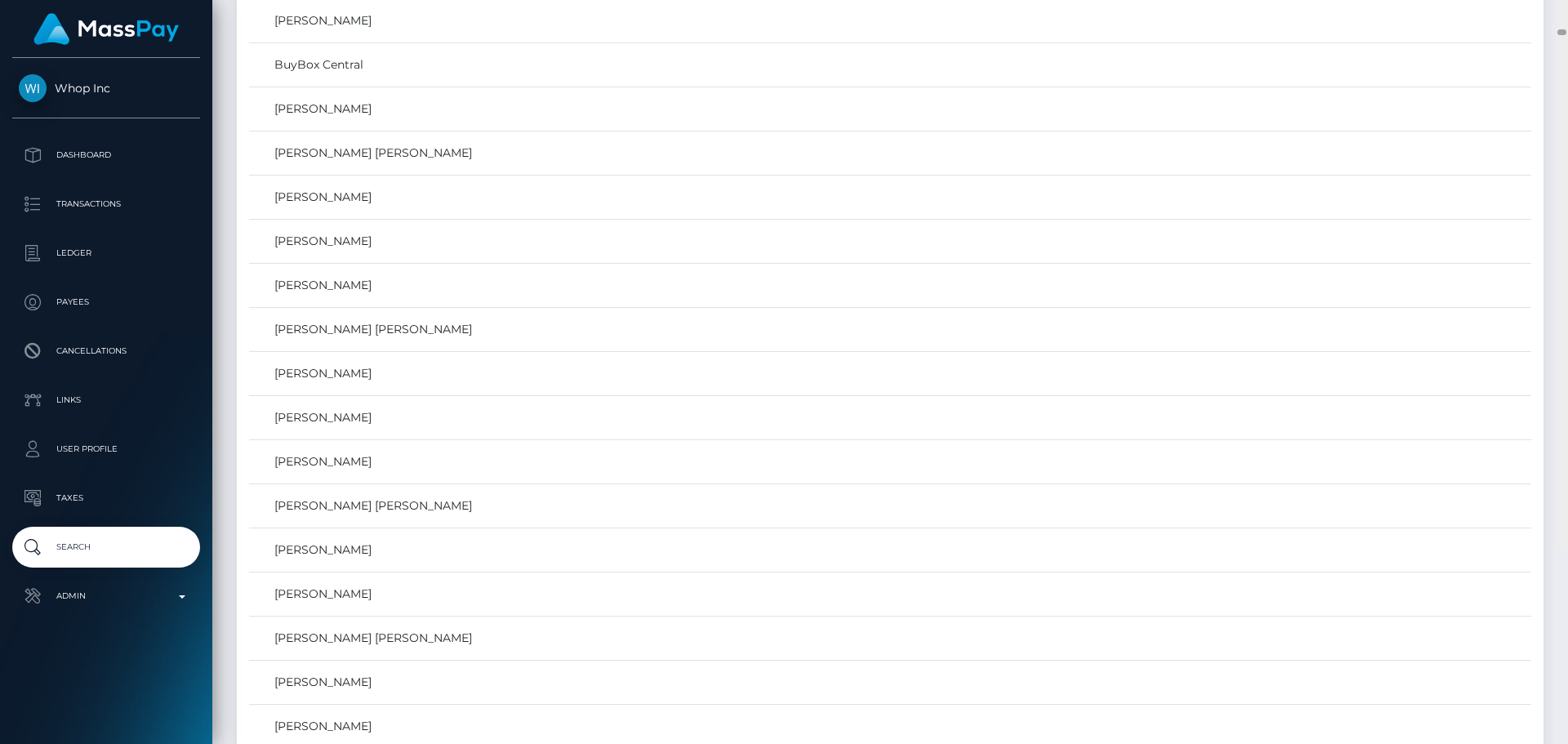
drag, startPoint x: 1563, startPoint y: 239, endPoint x: 1563, endPoint y: 226, distance: 13.0
click at [1563, 36] on div at bounding box center [1562, 32] width 9 height 5
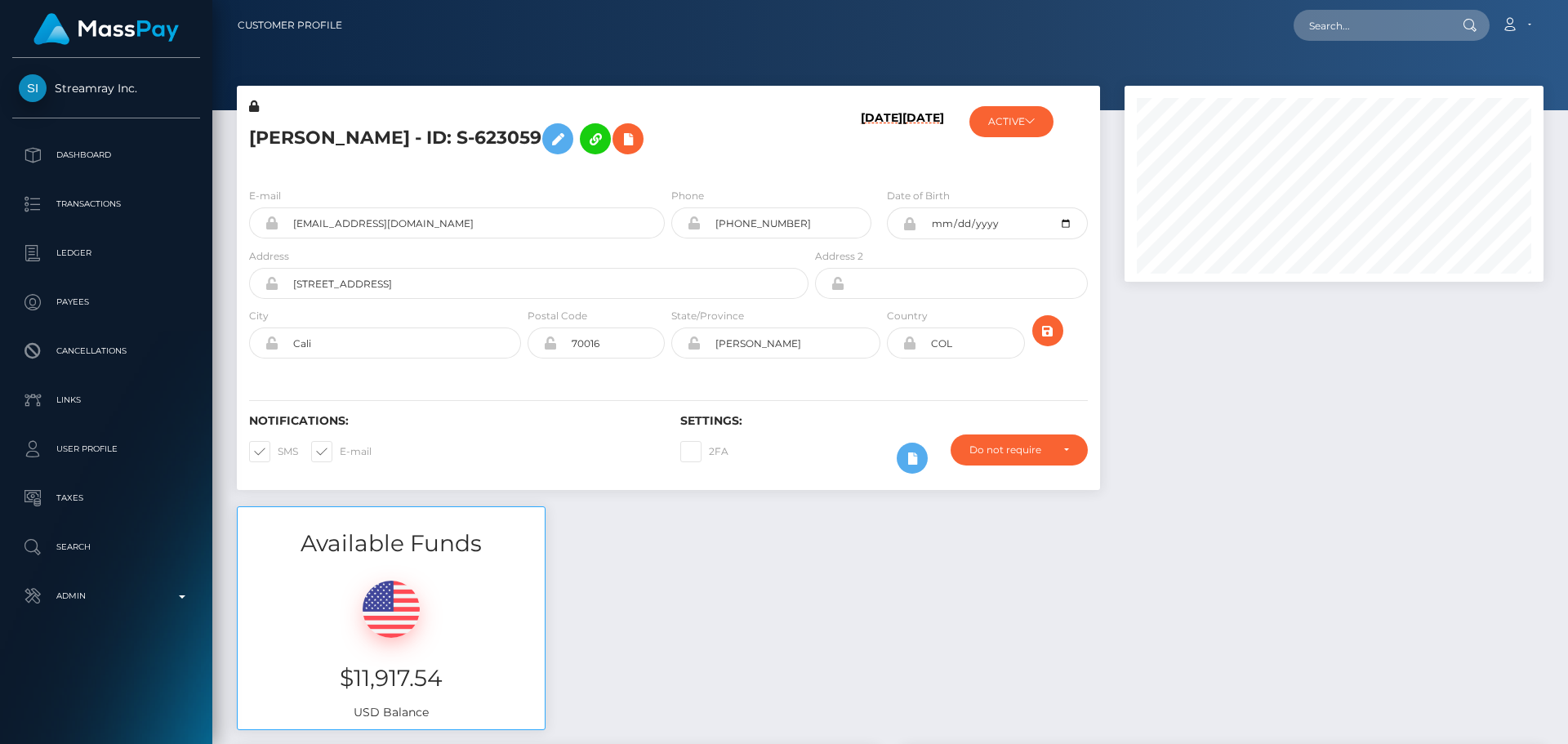
scroll to position [196, 420]
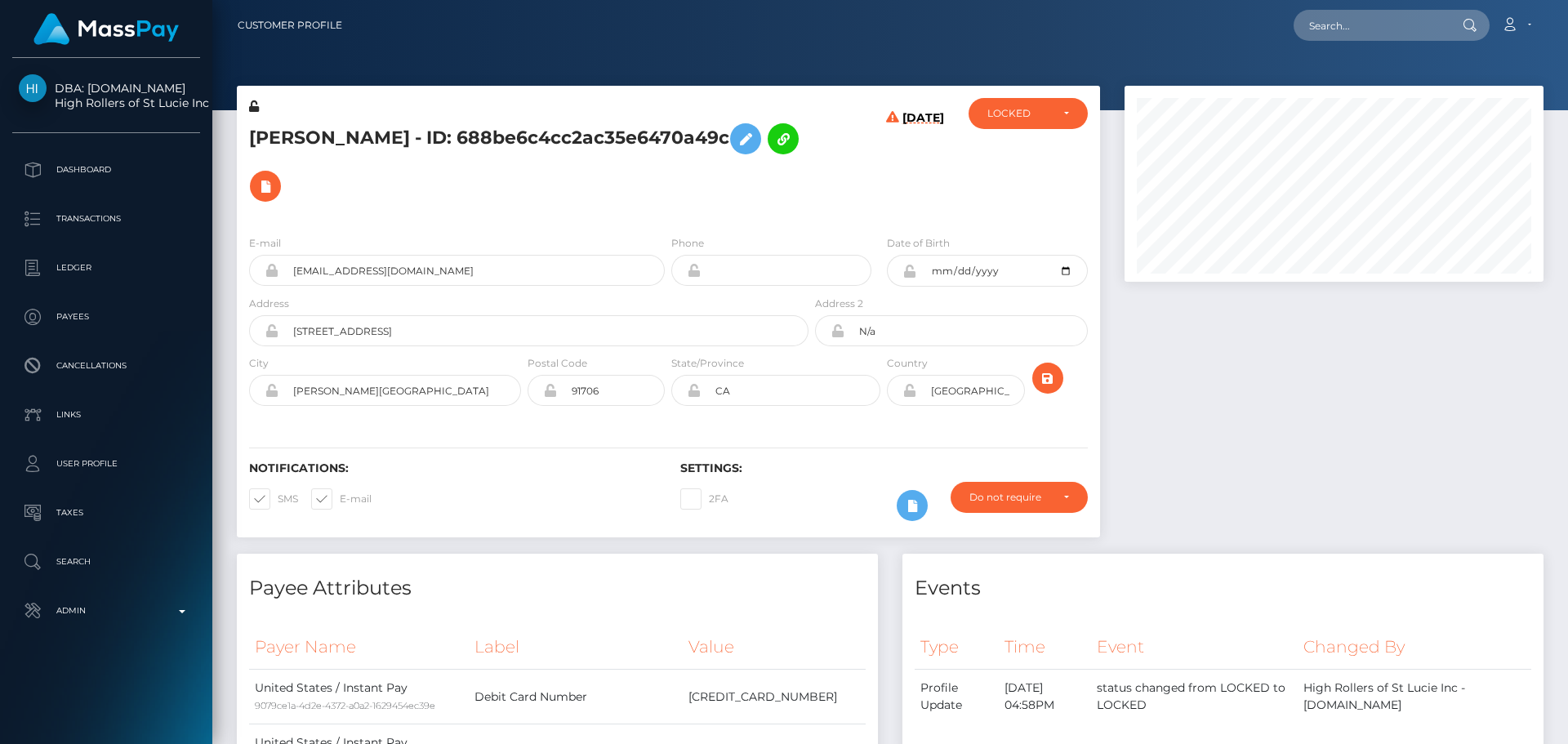
scroll to position [196, 420]
click at [632, 186] on h5 "[PERSON_NAME] - ID: 688be6c4cc2ac35e6470a49c" at bounding box center [524, 163] width 551 height 95
click at [665, 196] on h5 "[PERSON_NAME] - ID: 688be6c4cc2ac35e6470a49c" at bounding box center [524, 163] width 551 height 95
click at [665, 187] on h5 "[PERSON_NAME] - ID: 688be6c4cc2ac35e6470a49c" at bounding box center [524, 163] width 551 height 95
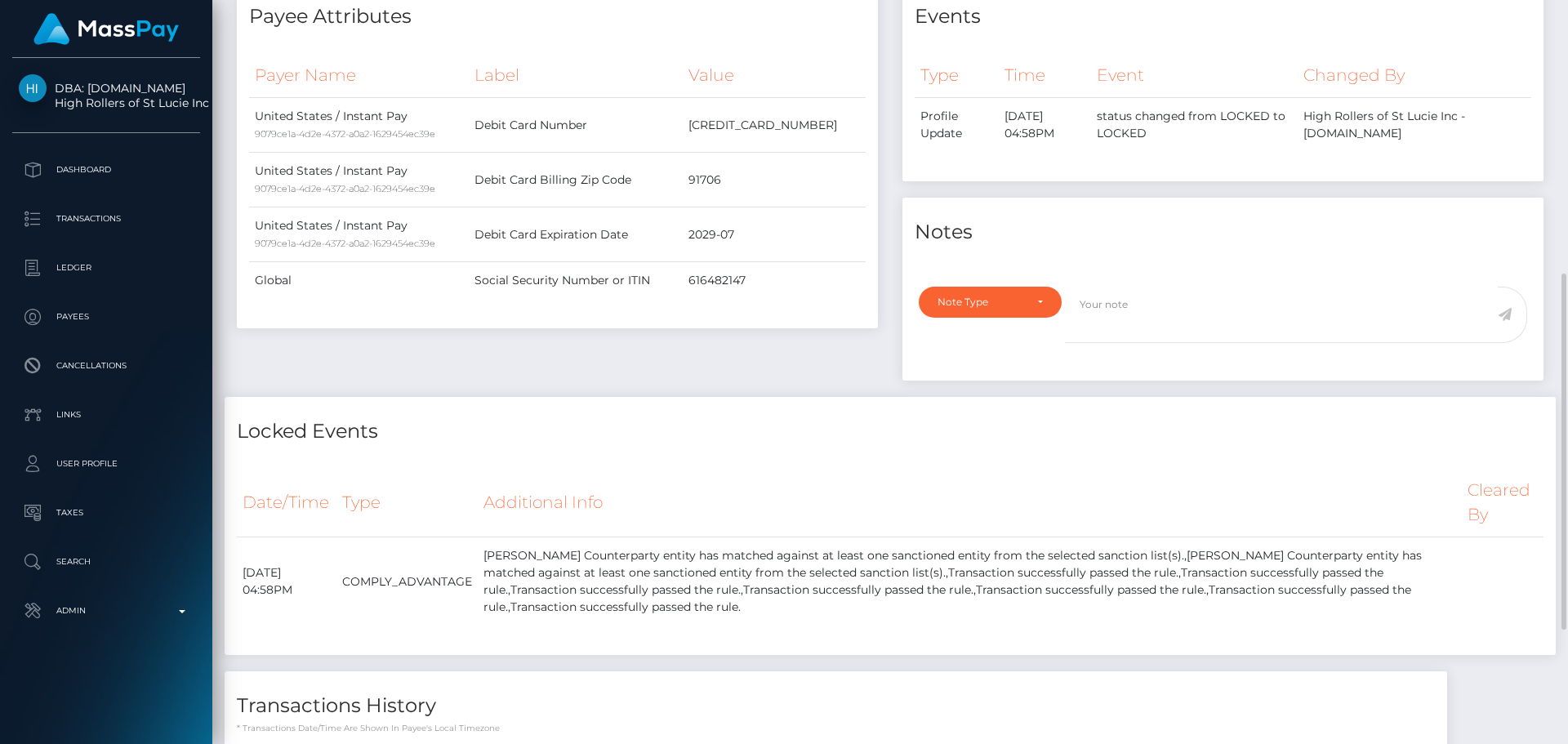
scroll to position [811, 0]
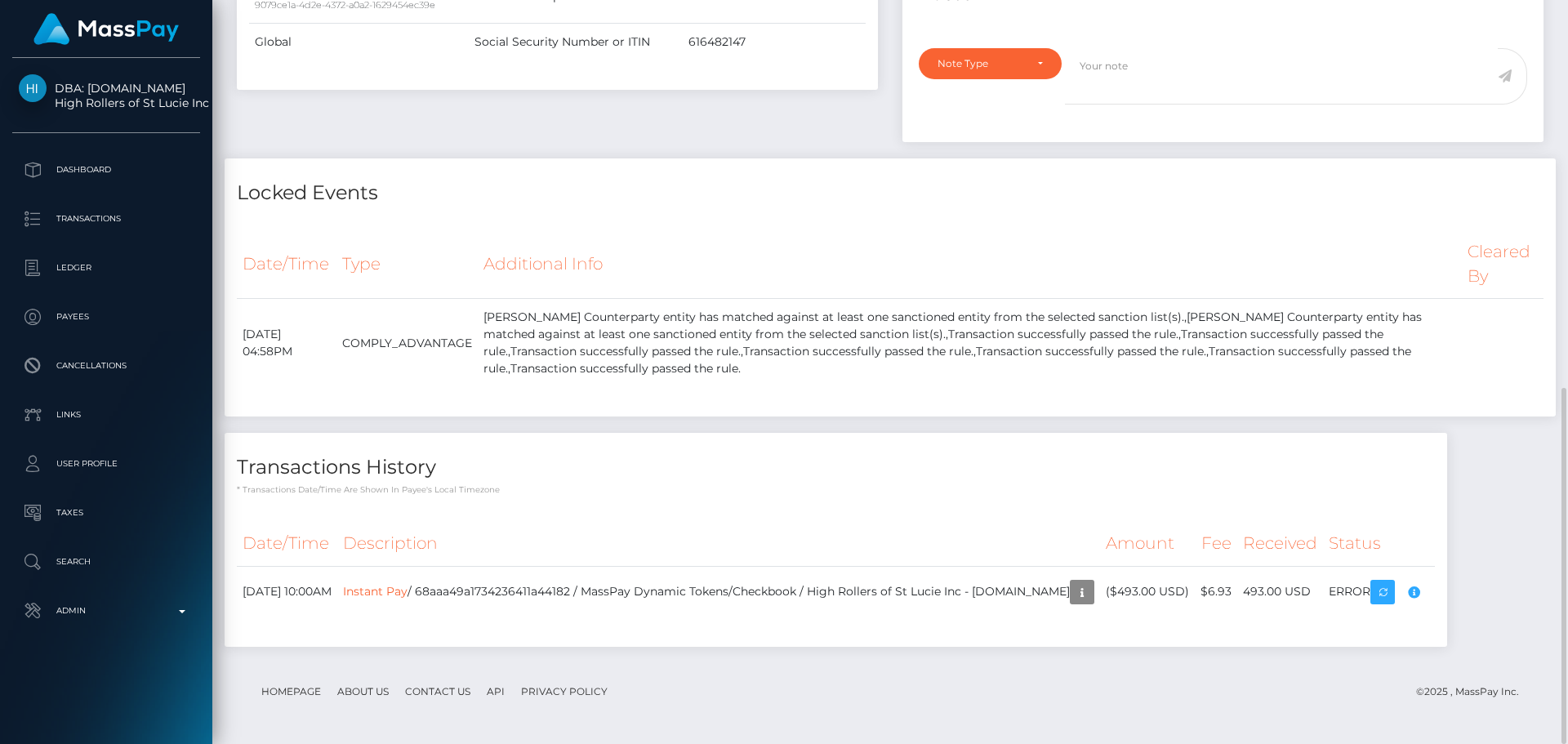
click at [773, 501] on div "Transactions History * Transactions date/time are shown in payee's local timezo…" at bounding box center [836, 540] width 1222 height 213
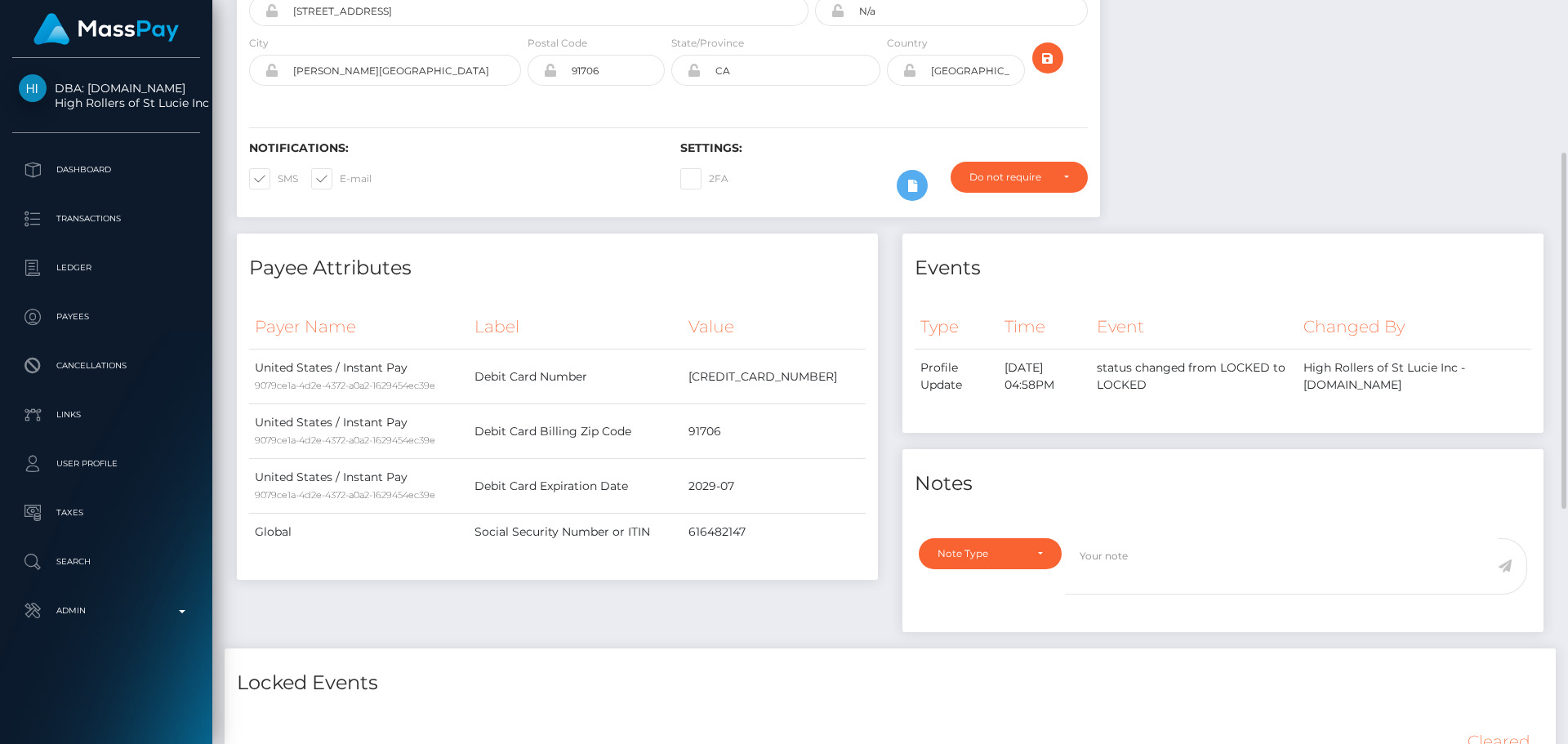
scroll to position [0, 0]
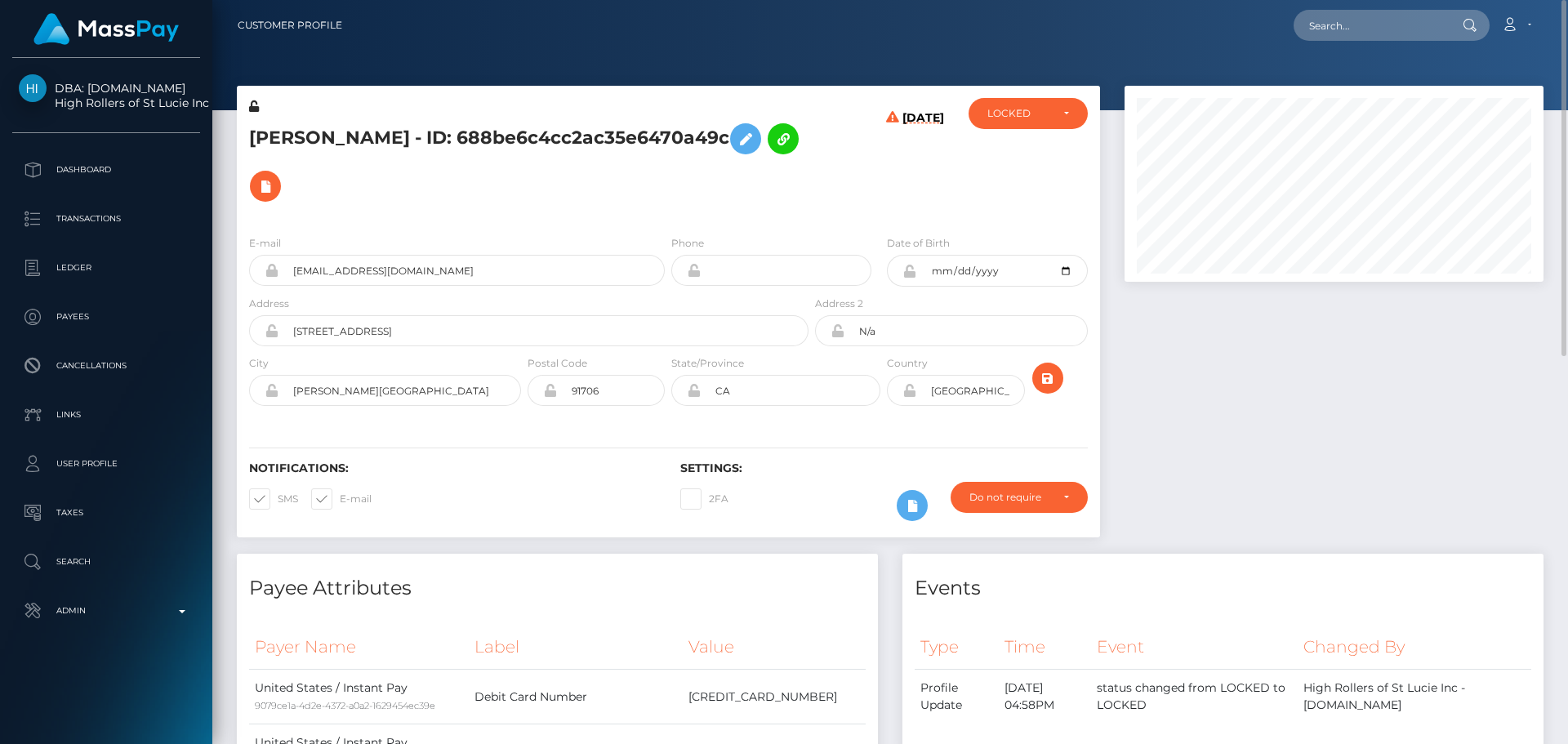
click at [513, 141] on h5 "[PERSON_NAME] - ID: 688be6c4cc2ac35e6470a49c" at bounding box center [524, 163] width 551 height 95
copy h5 "688be6c4cc2ac35e6470a49c"
click at [1358, 28] on input "text" at bounding box center [1370, 25] width 154 height 31
paste input "688be6c4cc2ac35e6470a49c"
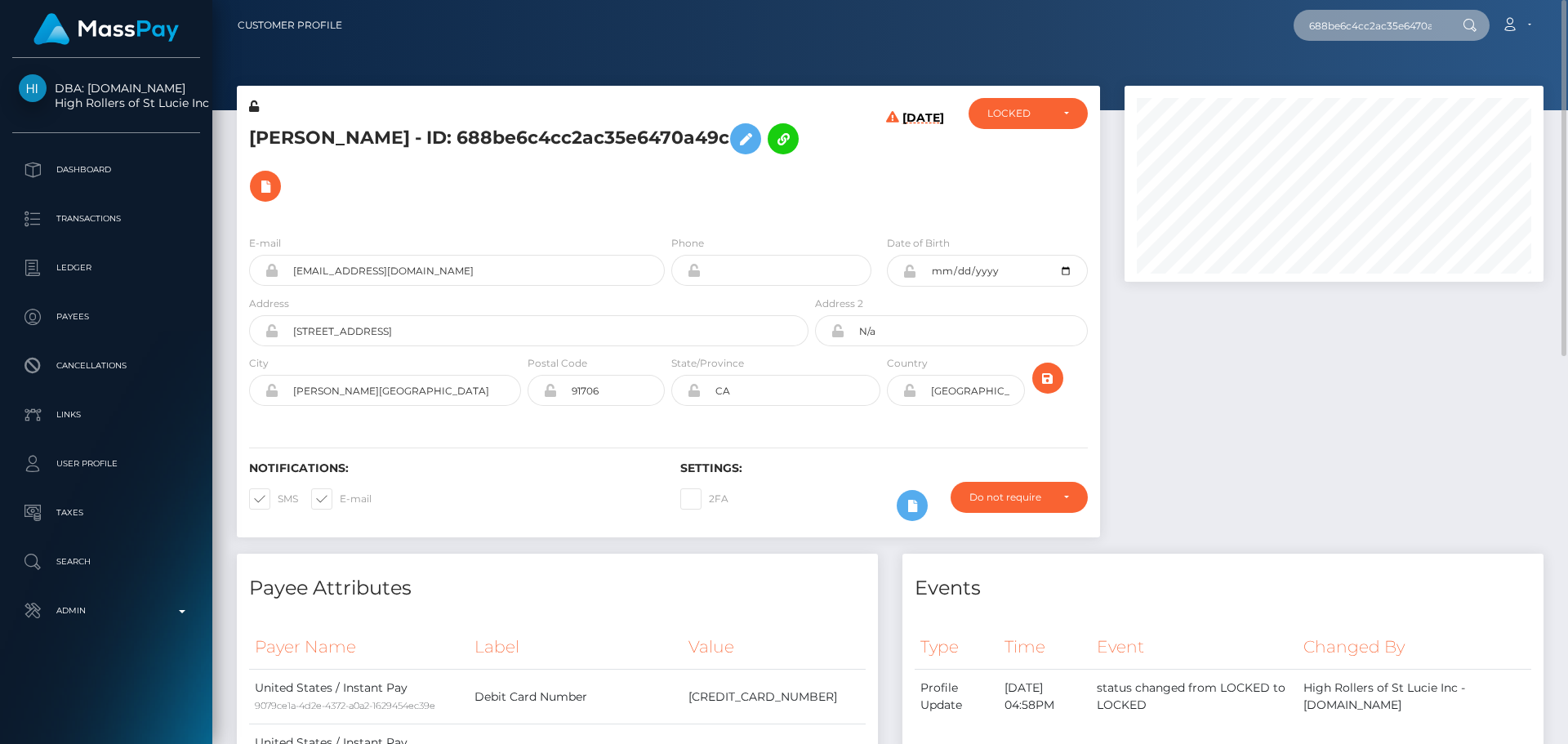
scroll to position [0, 23]
type input "688be6c4cc2ac35e6470a49c"
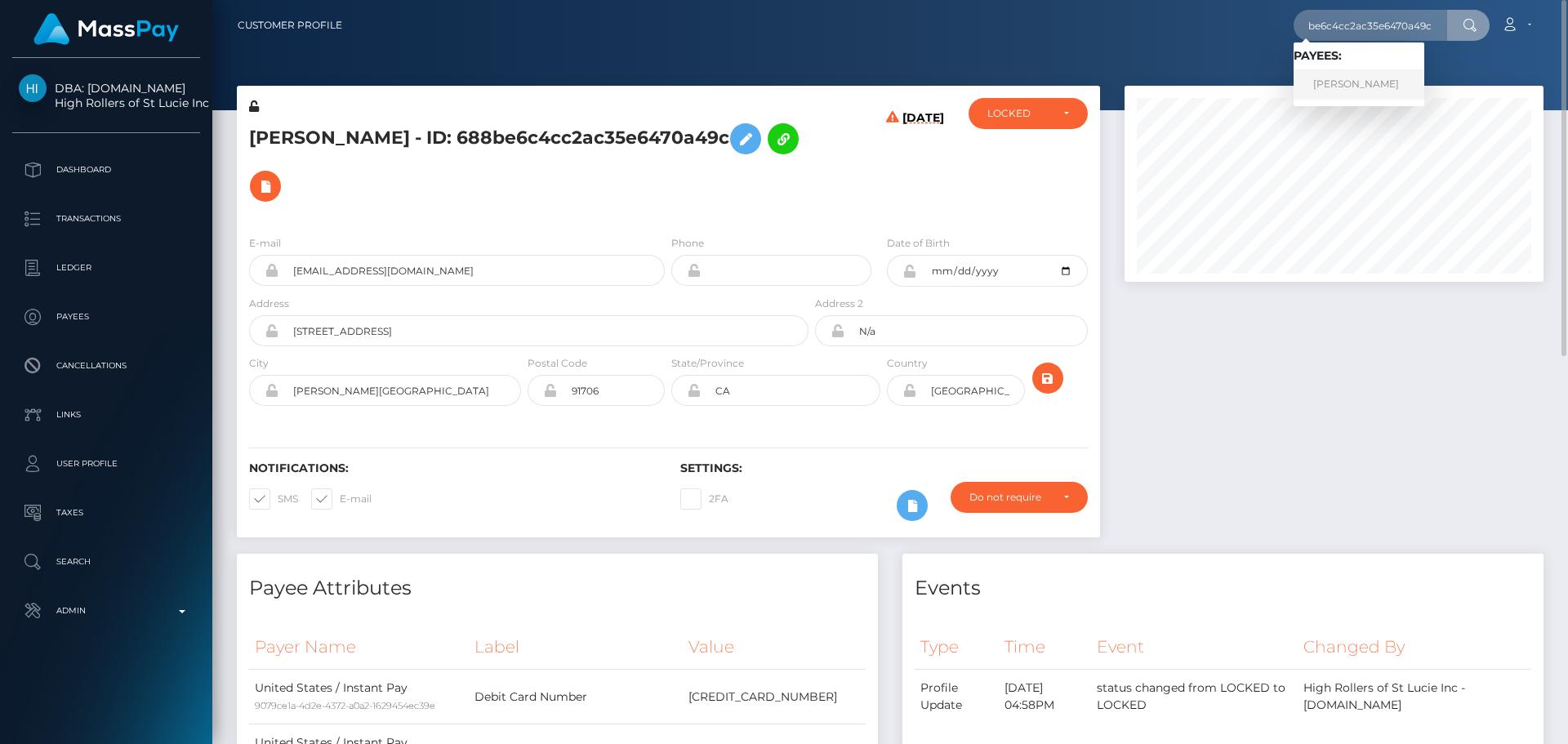
click at [1349, 82] on link "Daniel Salazar" at bounding box center [1358, 84] width 131 height 30
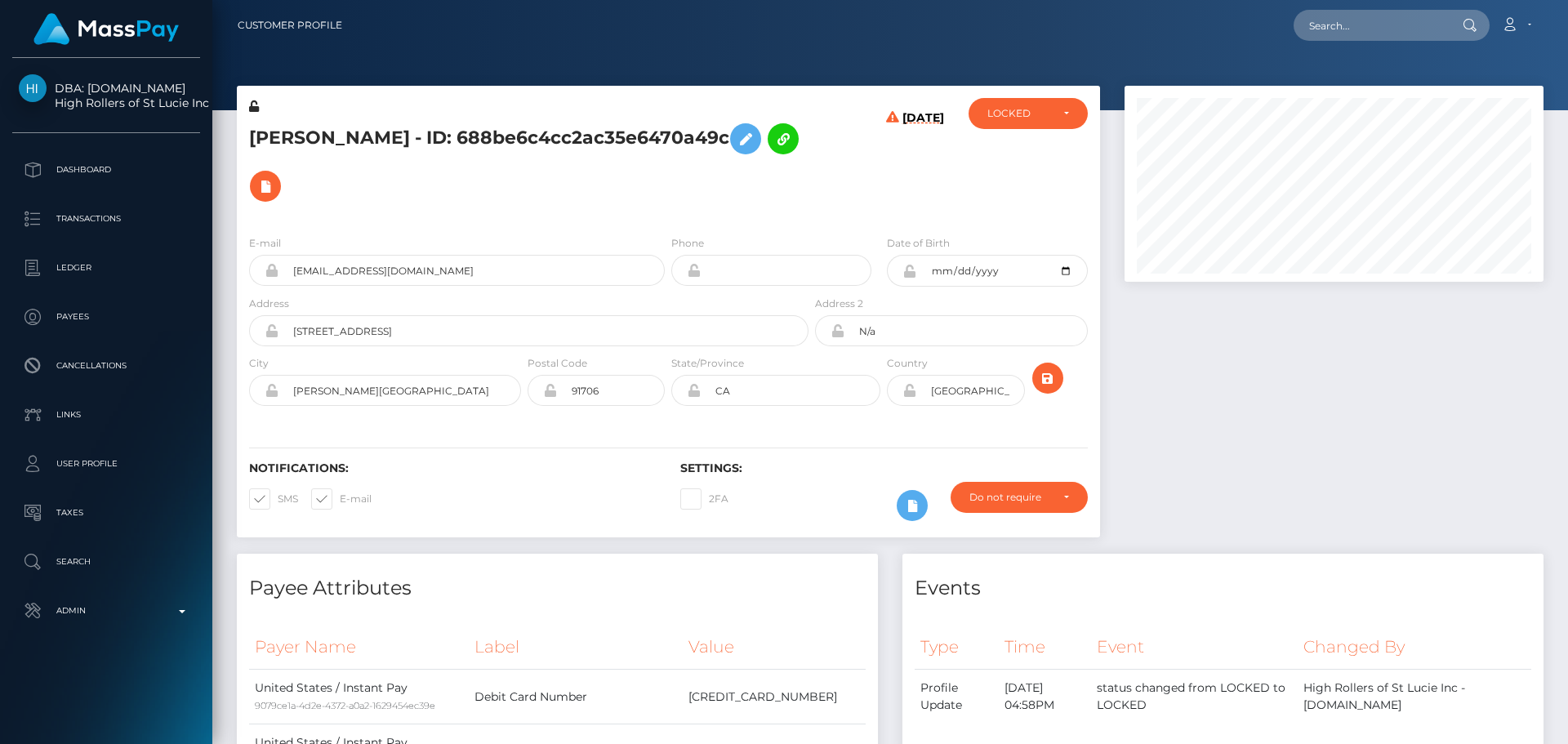
scroll to position [196, 420]
click at [686, 197] on h5 "[PERSON_NAME] - ID: 688be6c4cc2ac35e6470a49c" at bounding box center [524, 163] width 551 height 95
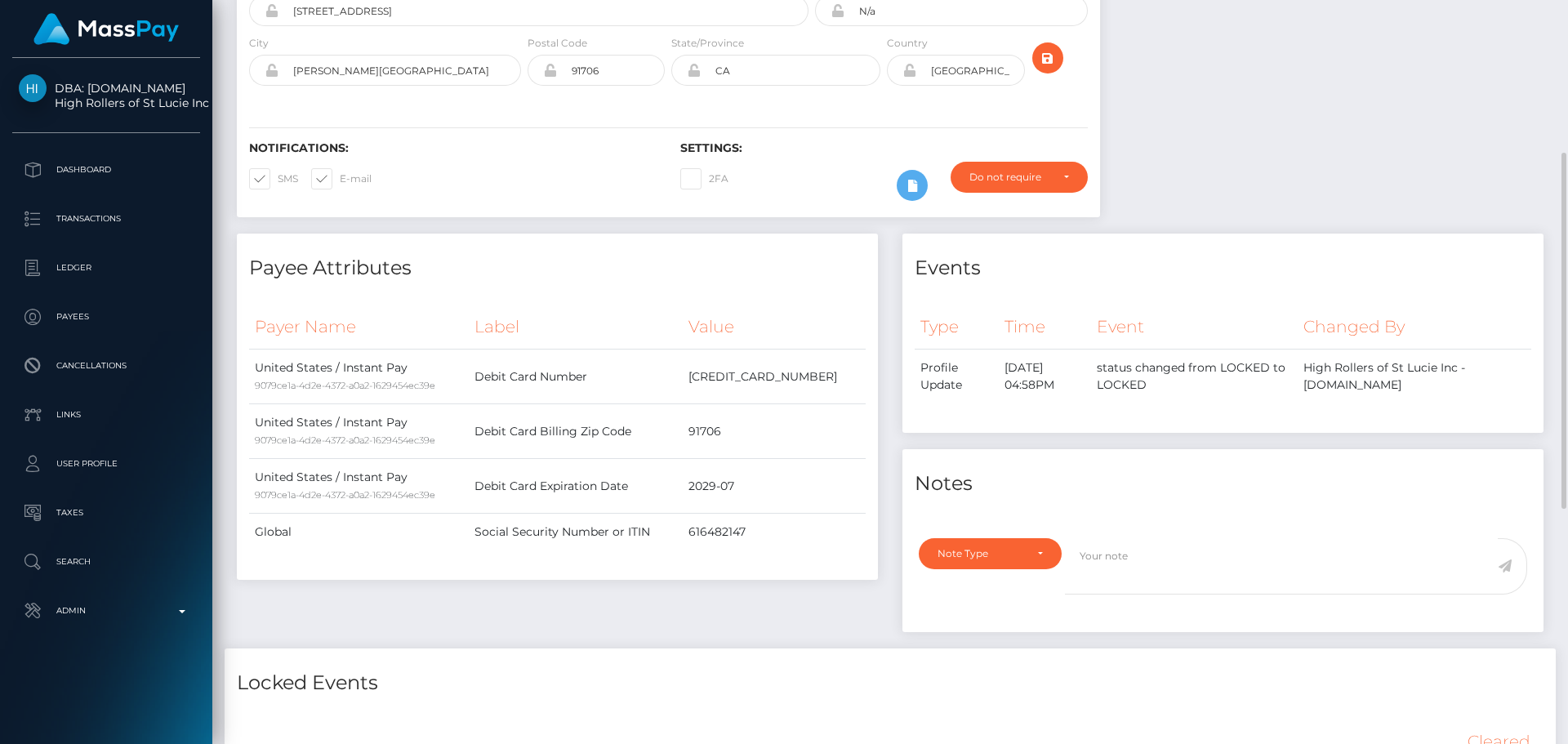
scroll to position [0, 0]
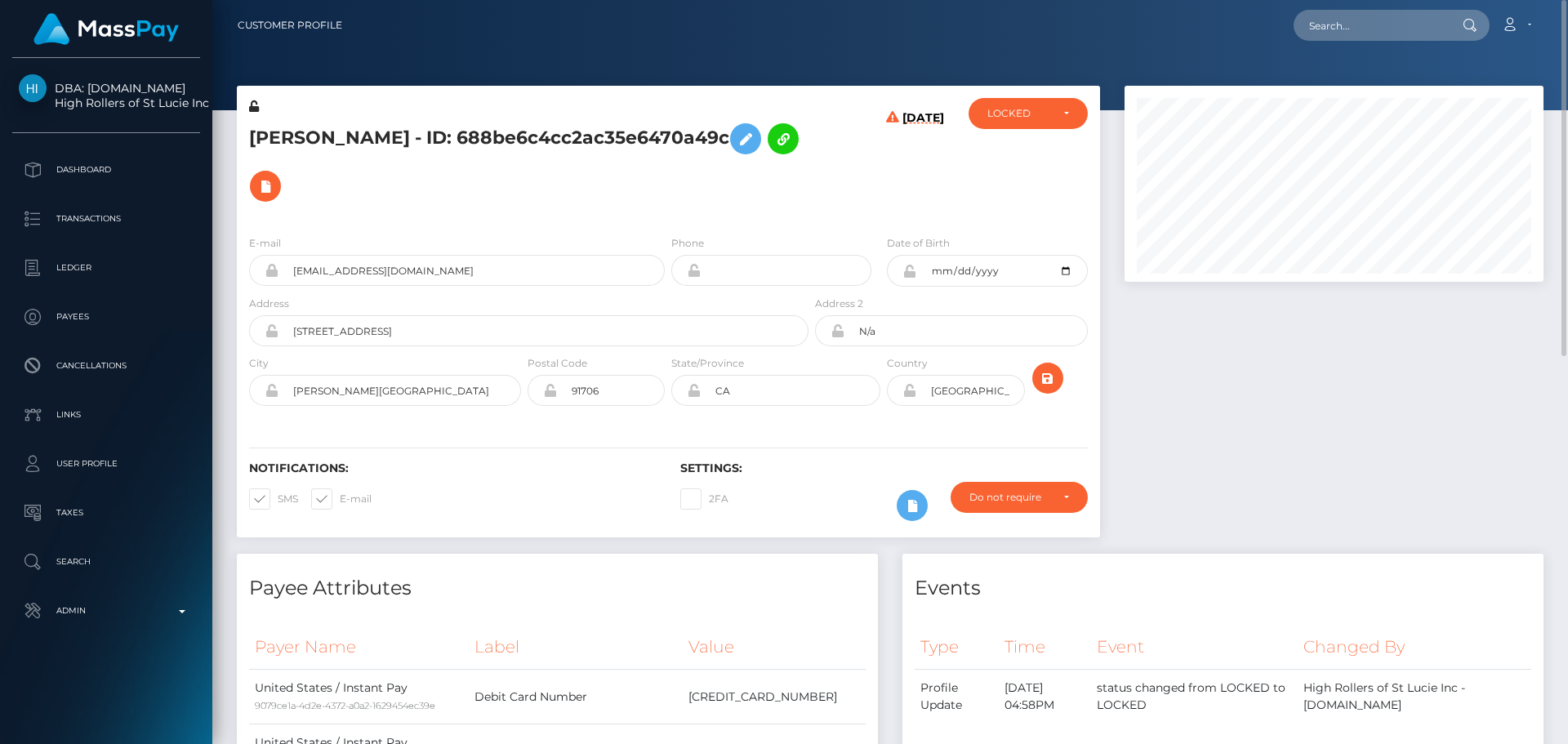
click at [278, 134] on h5 "[PERSON_NAME] - ID: 688be6c4cc2ac35e6470a49c" at bounding box center [524, 163] width 551 height 95
copy h5 "[PERSON_NAME]"
click at [343, 141] on h5 "[PERSON_NAME] - ID: 688be6c4cc2ac35e6470a49c" at bounding box center [524, 163] width 551 height 95
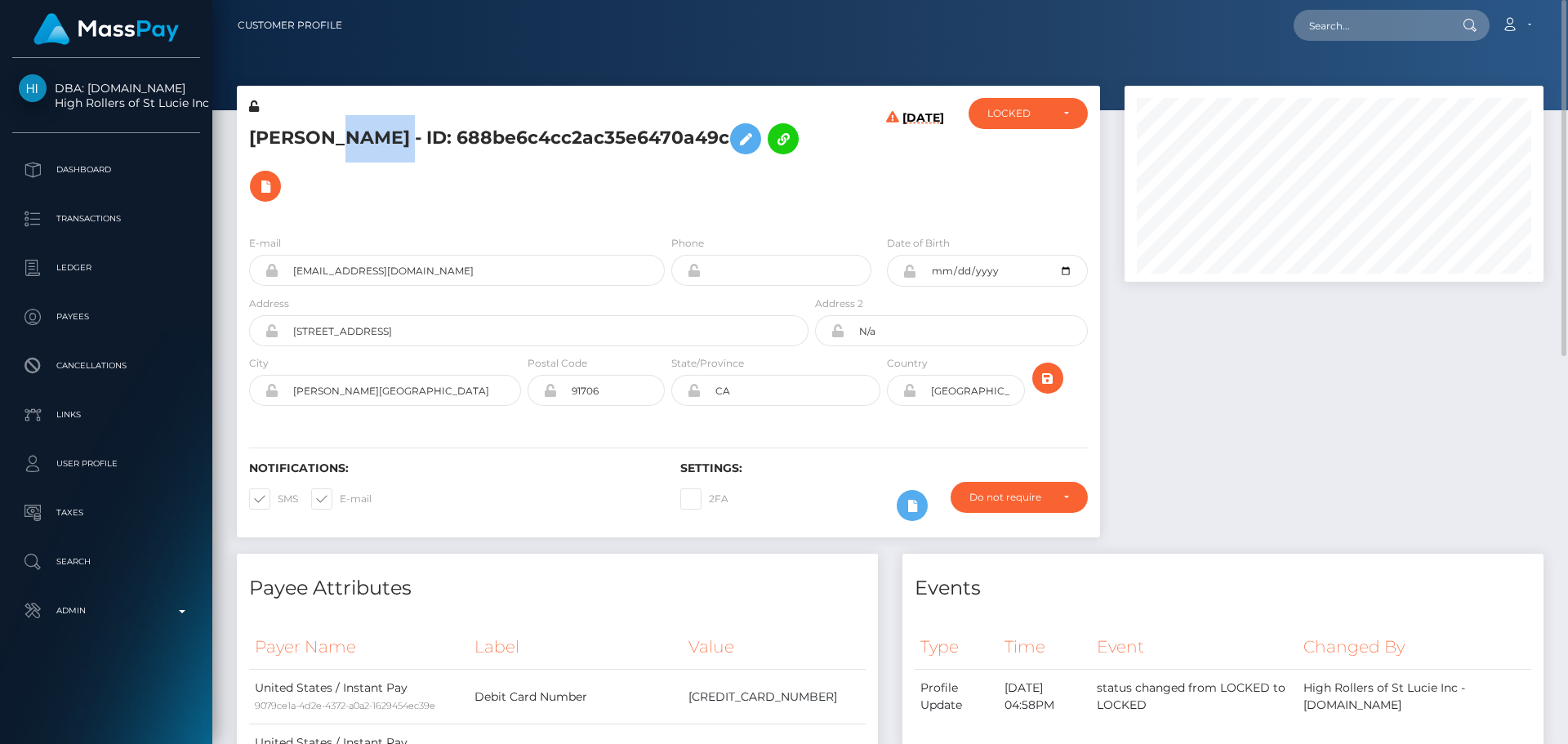
copy h5 "[PERSON_NAME]"
click at [688, 197] on h5 "[PERSON_NAME] - ID: 688be6c4cc2ac35e6470a49c" at bounding box center [524, 163] width 551 height 95
click at [1032, 96] on div "[PERSON_NAME] - ID: 688be6c4cc2ac35e6470a49c [DATE]" at bounding box center [669, 155] width 864 height 137
click at [1031, 108] on div "LOCKED" at bounding box center [1018, 113] width 63 height 13
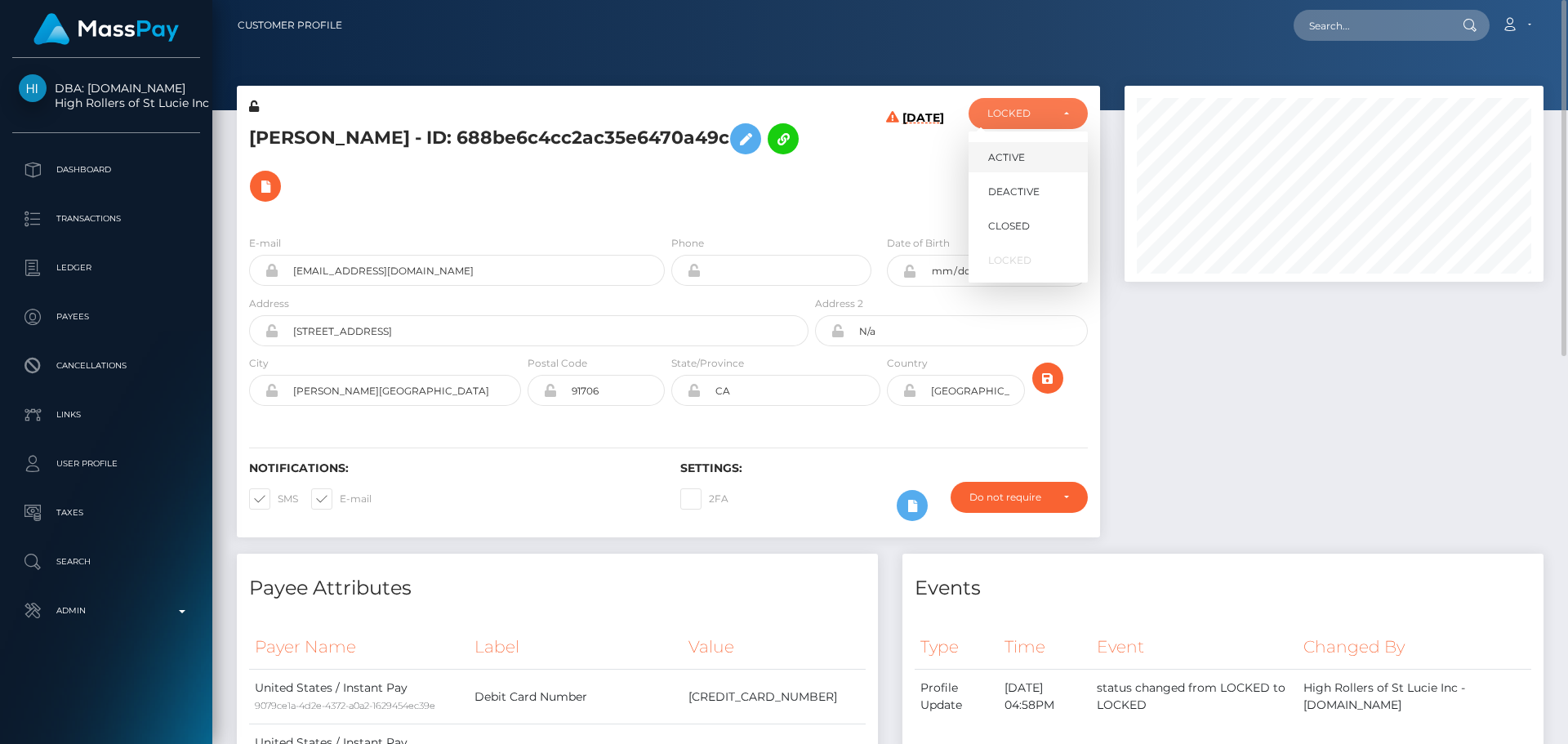
scroll to position [196, 420]
click at [1006, 194] on span "DEACTIVE" at bounding box center [1014, 192] width 52 height 15
select select "DEACTIVE"
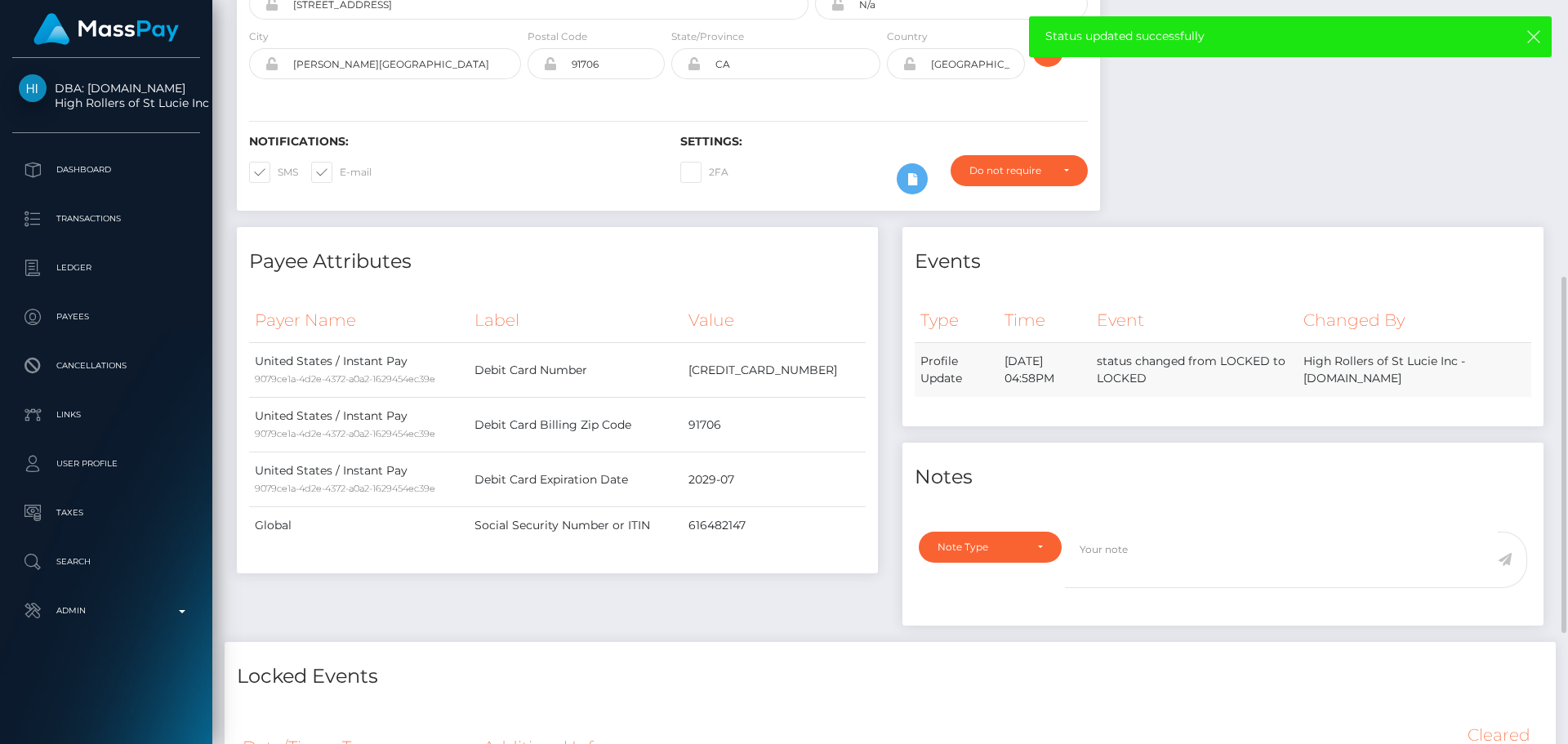
scroll to position [409, 0]
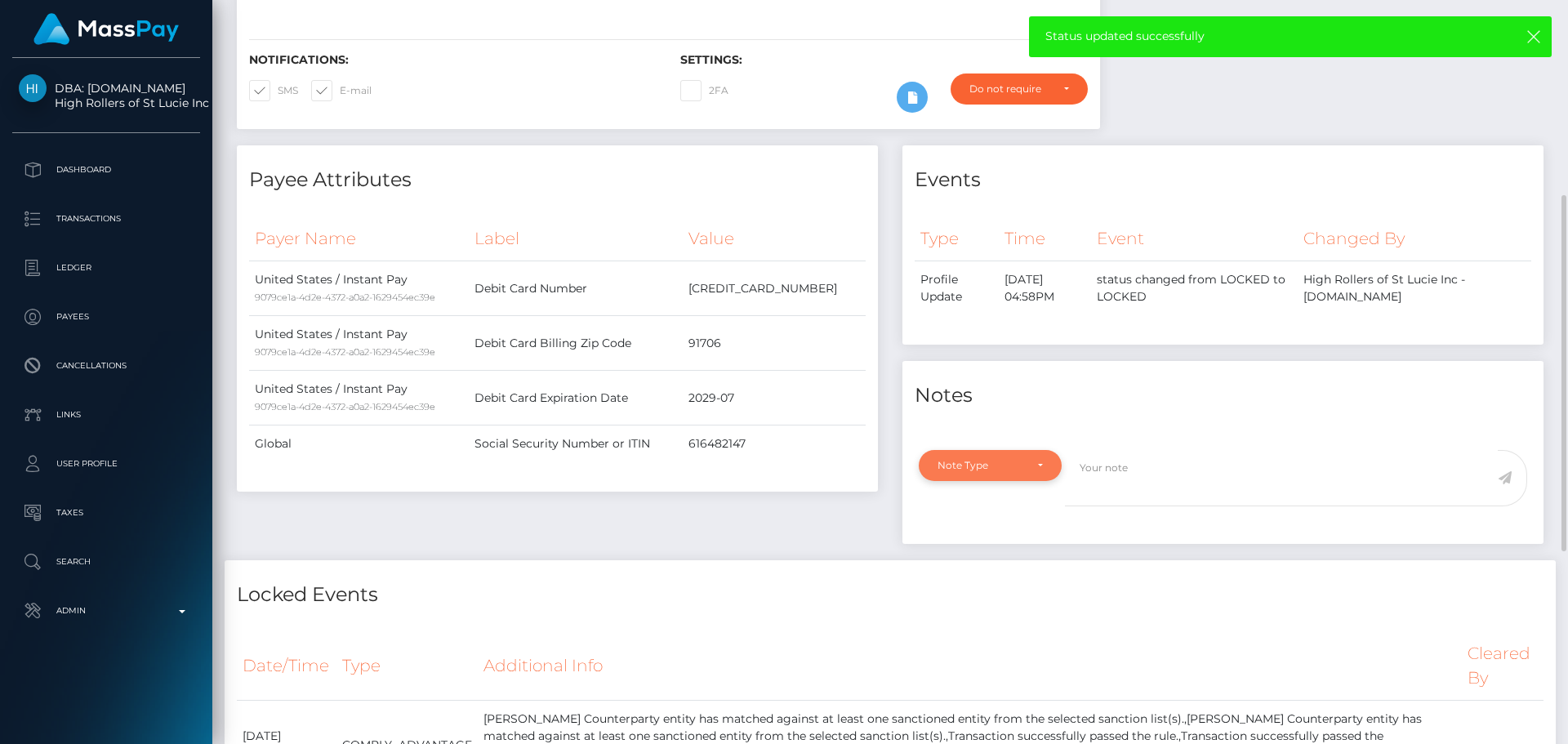
click at [1046, 469] on div "Note Type" at bounding box center [990, 466] width 143 height 31
click at [991, 533] on link "Compliance" at bounding box center [990, 544] width 143 height 30
select select "COMPLIANCE"
click at [1182, 469] on textarea at bounding box center [1281, 478] width 433 height 56
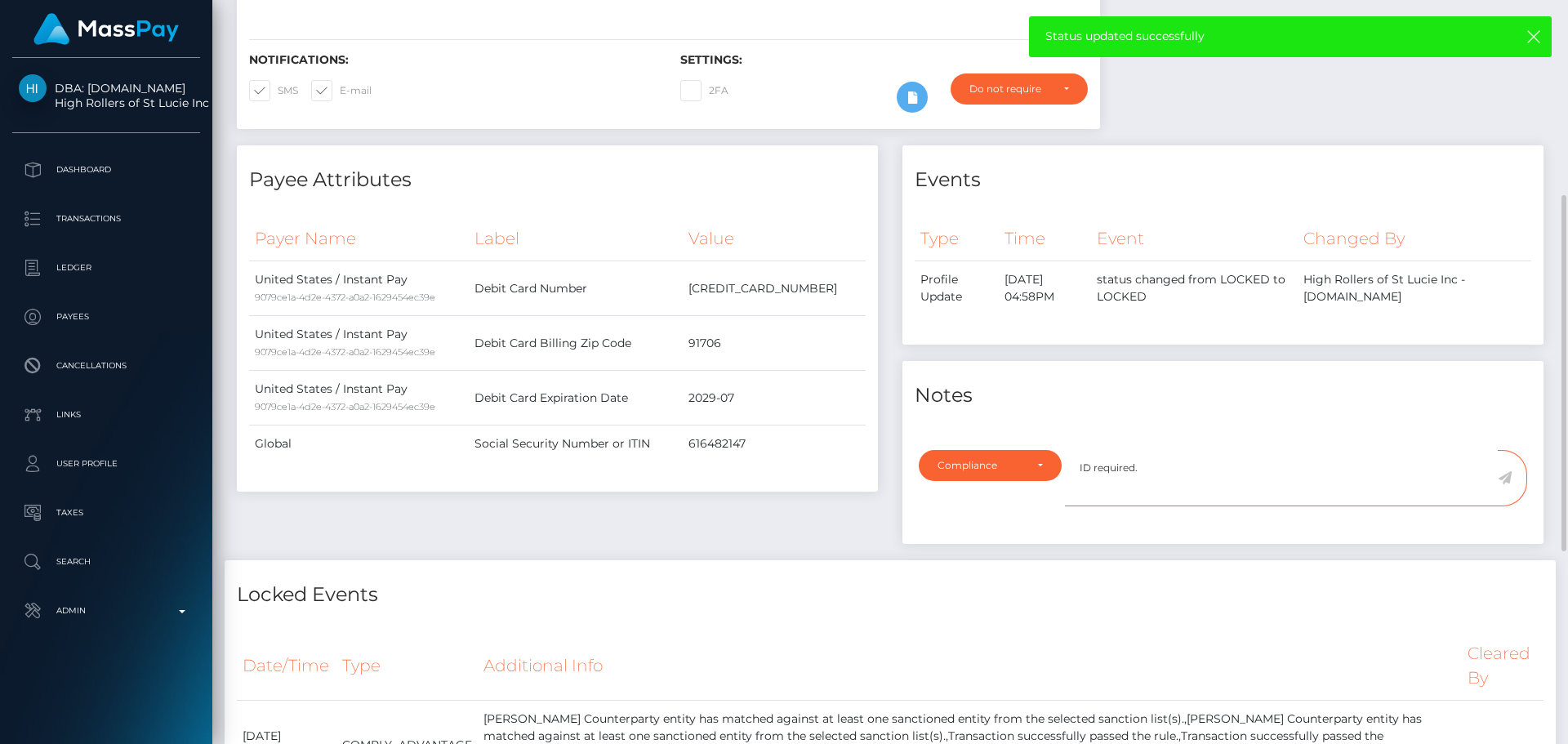
type textarea "ID required."
click at [1500, 481] on icon at bounding box center [1505, 477] width 14 height 13
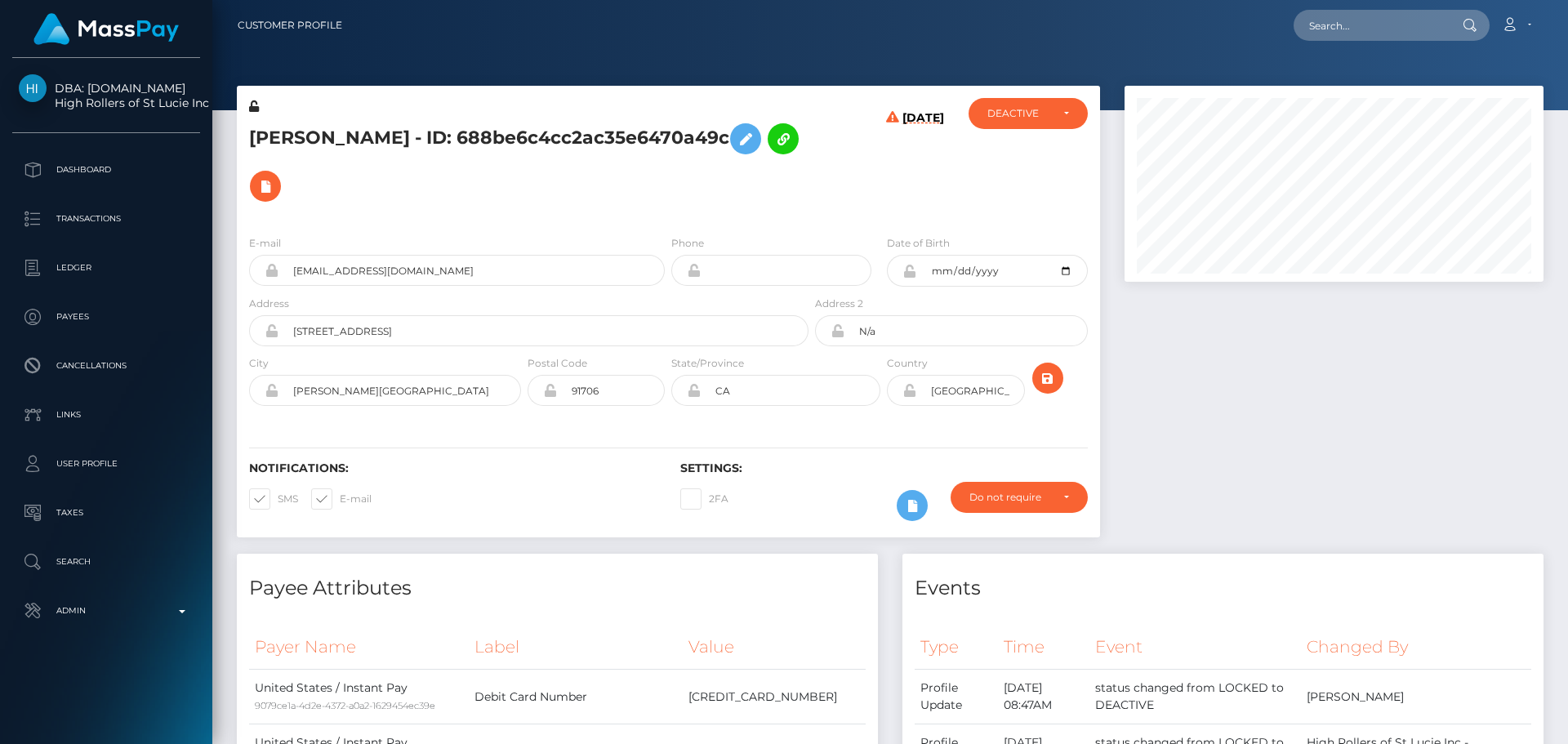
scroll to position [196, 420]
click at [467, 138] on h5 "[PERSON_NAME] - ID: 688be6c4cc2ac35e6470a49c" at bounding box center [524, 163] width 551 height 95
copy h5 "Daniel Salazar - ID: 688be6c4cc2ac35e6470a49c"
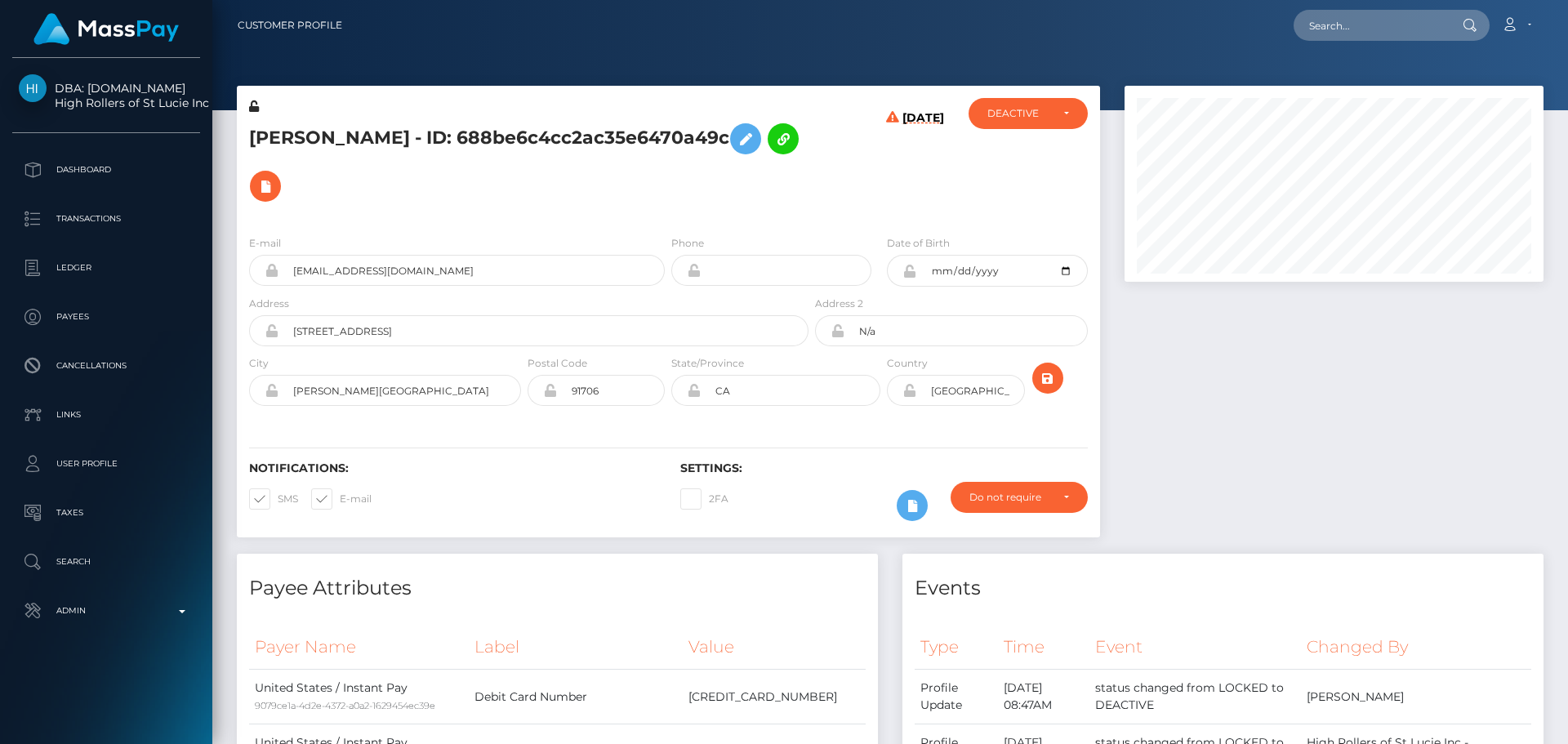
click at [674, 188] on h5 "Daniel Salazar - ID: 688be6c4cc2ac35e6470a49c" at bounding box center [524, 163] width 551 height 95
click at [275, 187] on button at bounding box center [265, 186] width 31 height 31
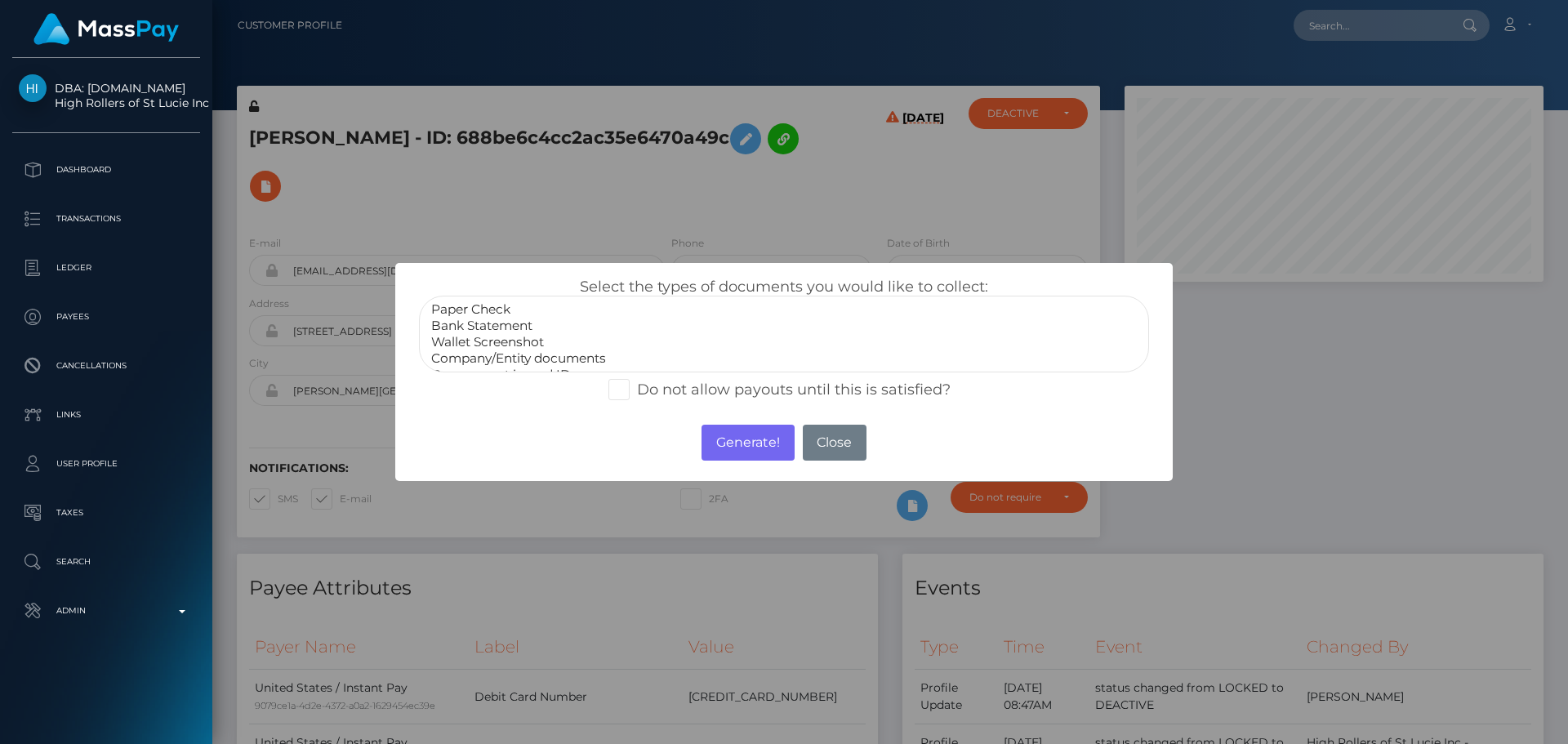
scroll to position [33, 0]
select select "Government issued ID"
click at [501, 348] on option "Government issued ID" at bounding box center [784, 342] width 709 height 16
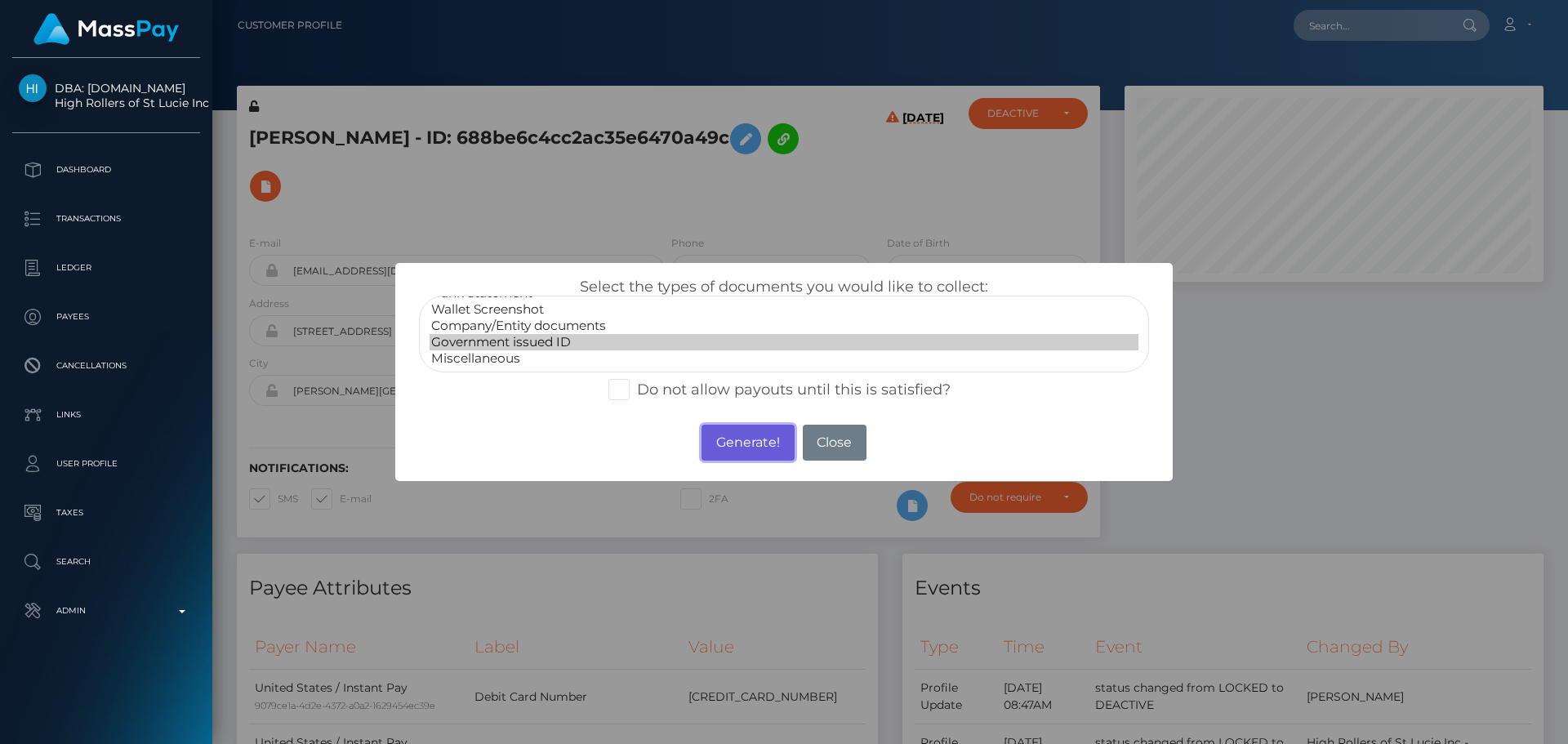
click at [769, 439] on button "Generate!" at bounding box center [748, 443] width 92 height 36
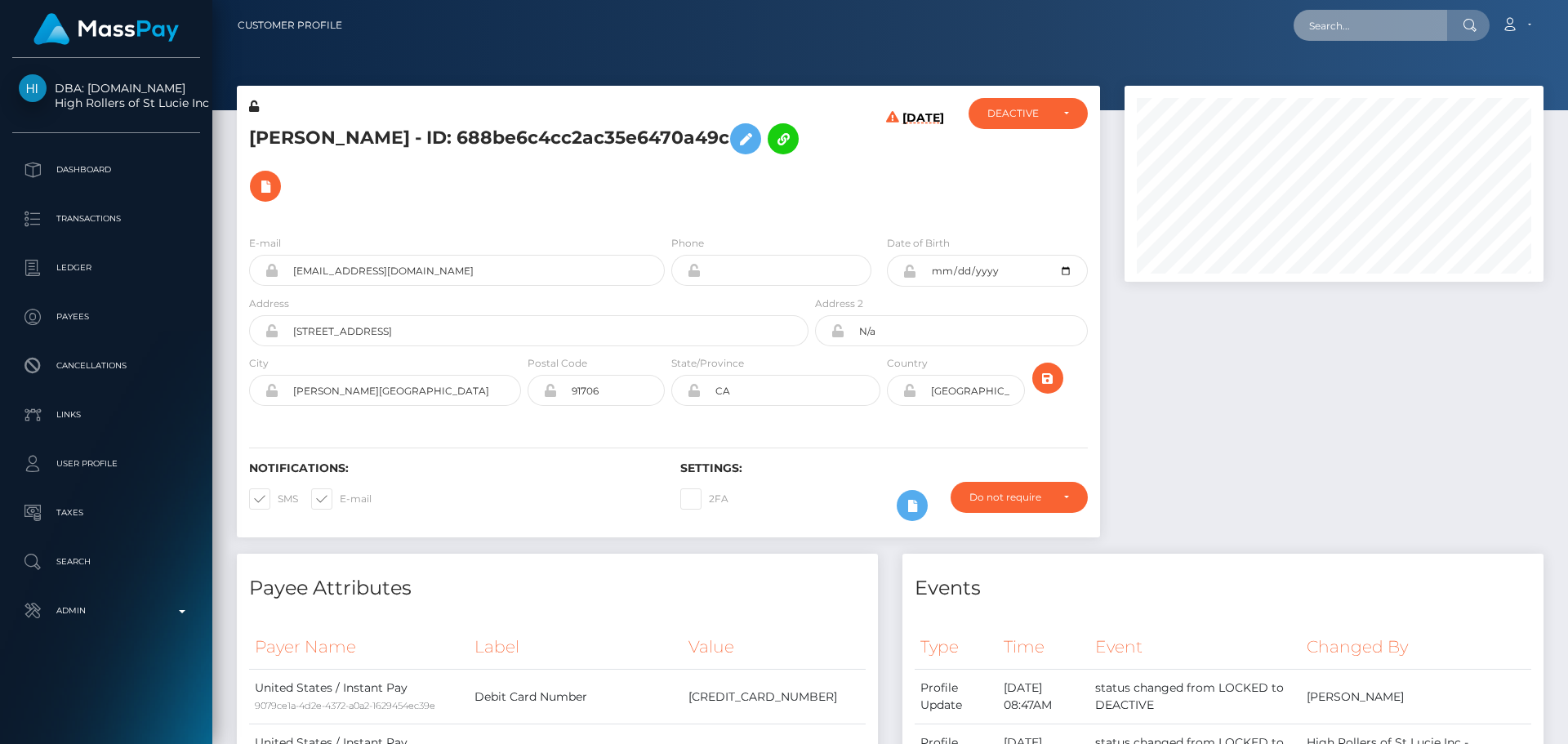
click at [1365, 22] on input "text" at bounding box center [1370, 25] width 154 height 31
paste input "poact_0iAJNA3R9jB9"
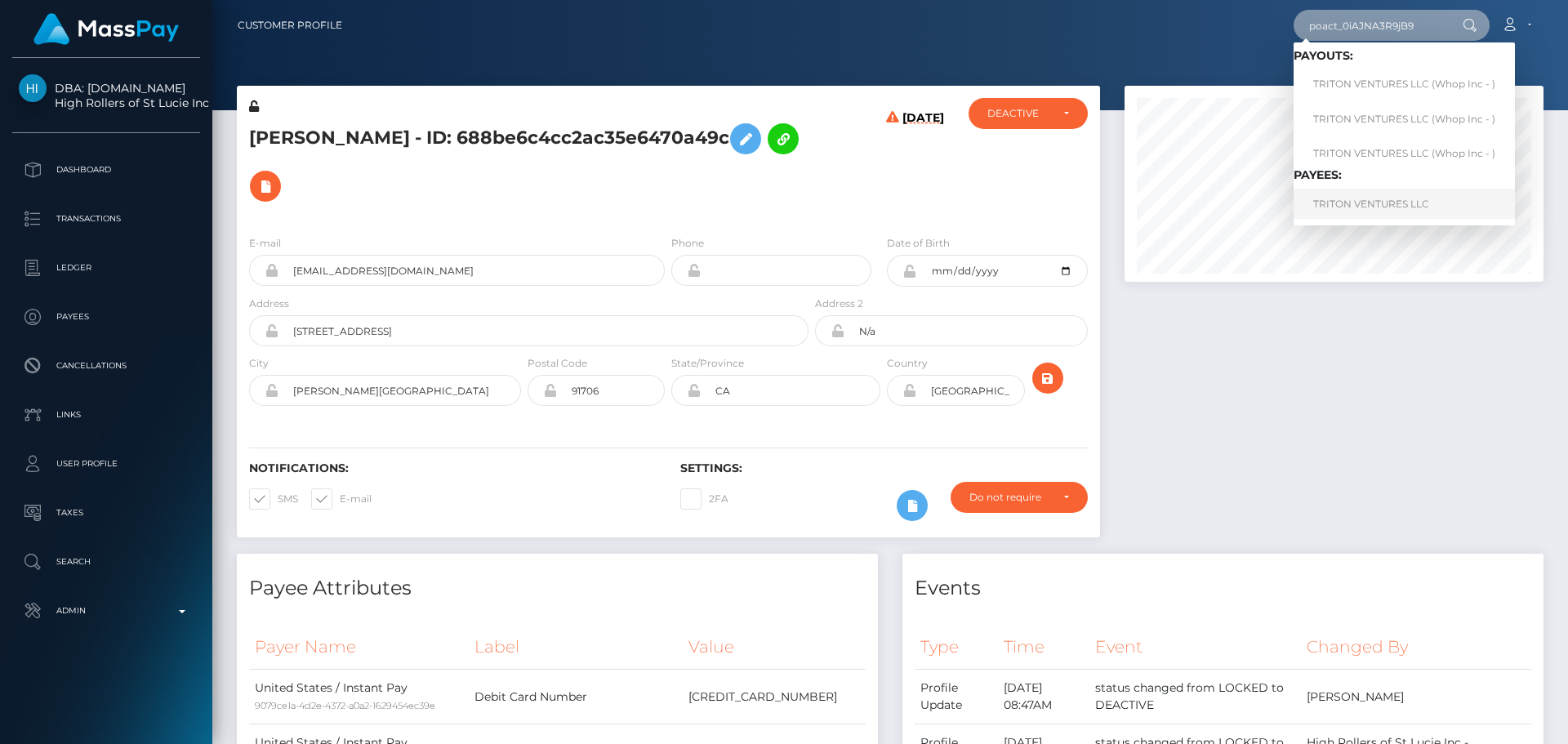
type input "poact_0iAJNA3R9jB9"
click at [1331, 204] on link "TRITON VENTURES LLC" at bounding box center [1404, 204] width 221 height 30
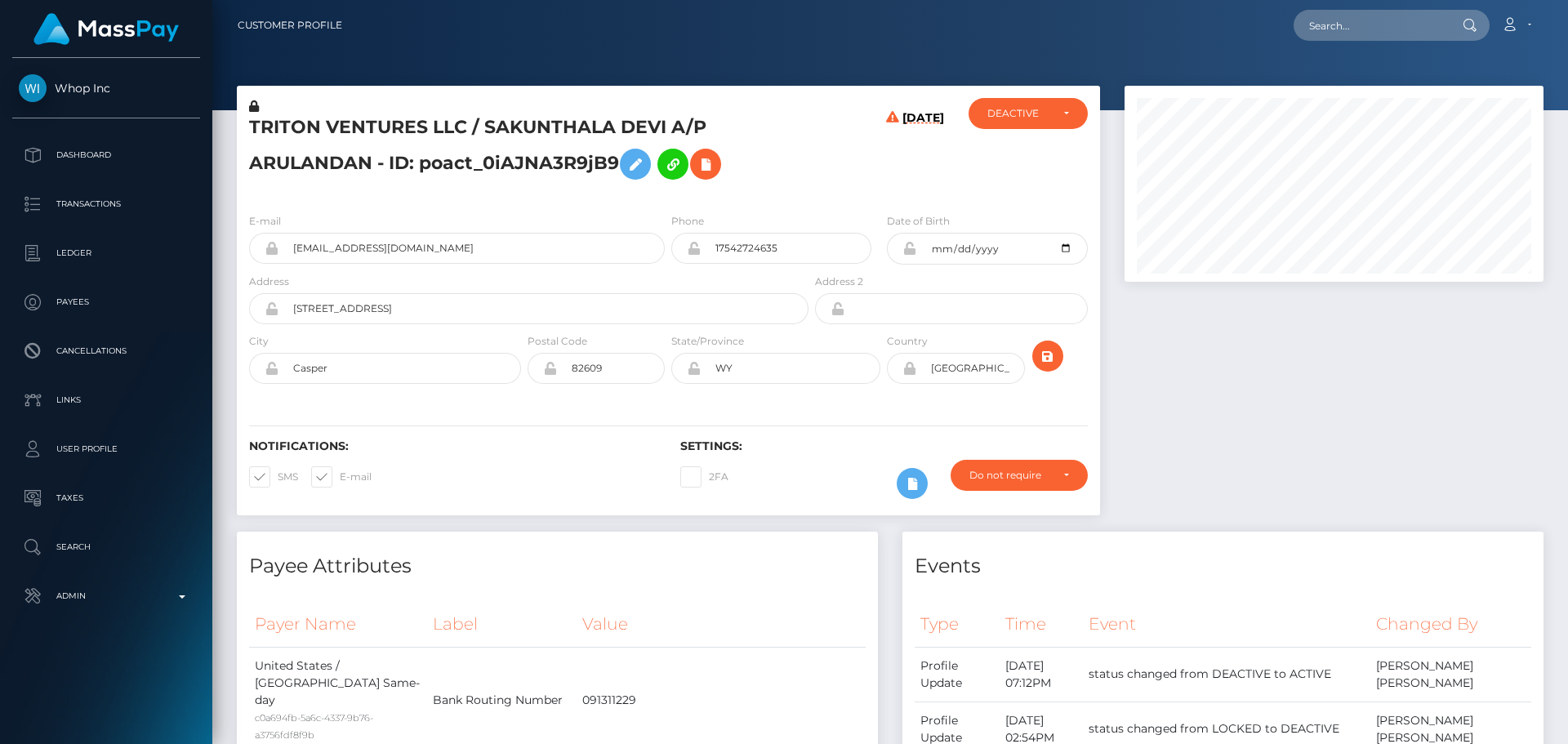
scroll to position [196, 420]
click at [833, 204] on div "E-mail [EMAIL_ADDRESS][DOMAIN_NAME] Phone WY" at bounding box center [669, 300] width 864 height 200
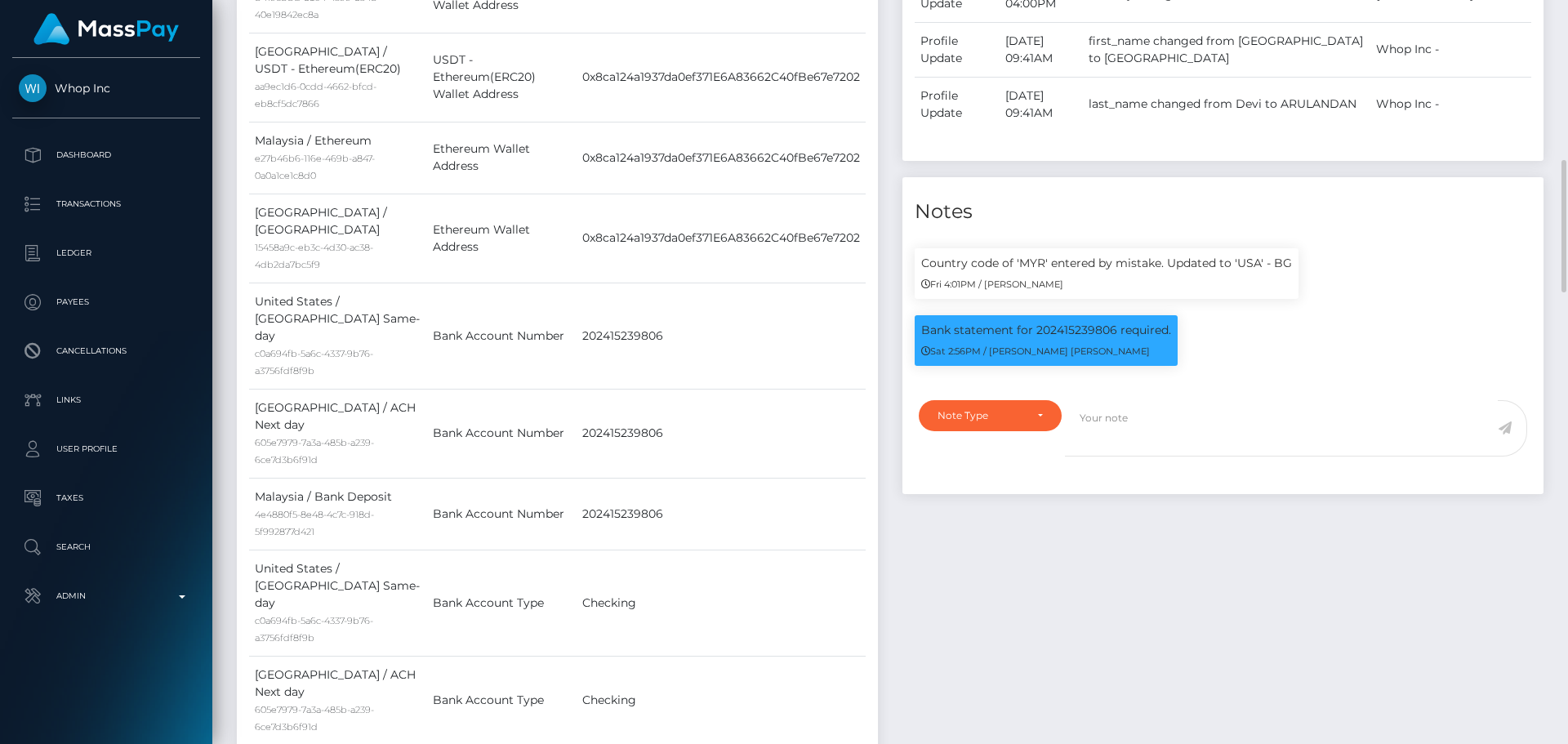
click at [889, 378] on div "Payee Attributes Payer Name Label Value [GEOGRAPHIC_DATA] / ACH Same-day c0a694…" at bounding box center [557, 267] width 665 height 1268
click at [885, 377] on div "Payee Attributes Payer Name Label Value [GEOGRAPHIC_DATA] / ACH Same-day c0a694…" at bounding box center [557, 267] width 665 height 1268
click at [883, 376] on div "Payee Attributes Payer Name Label Value [GEOGRAPHIC_DATA] / ACH Same-day c0a694…" at bounding box center [557, 267] width 665 height 1268
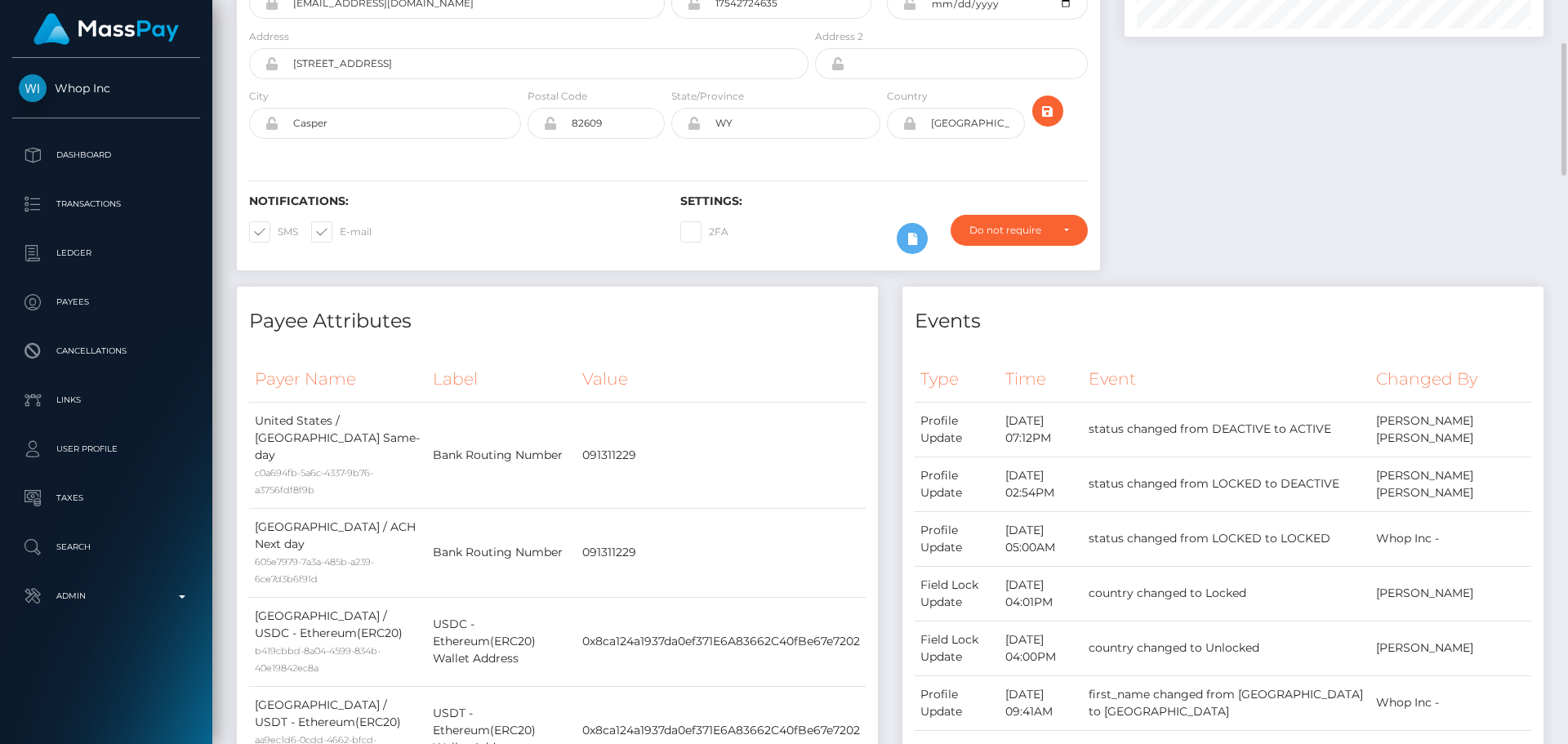
scroll to position [0, 0]
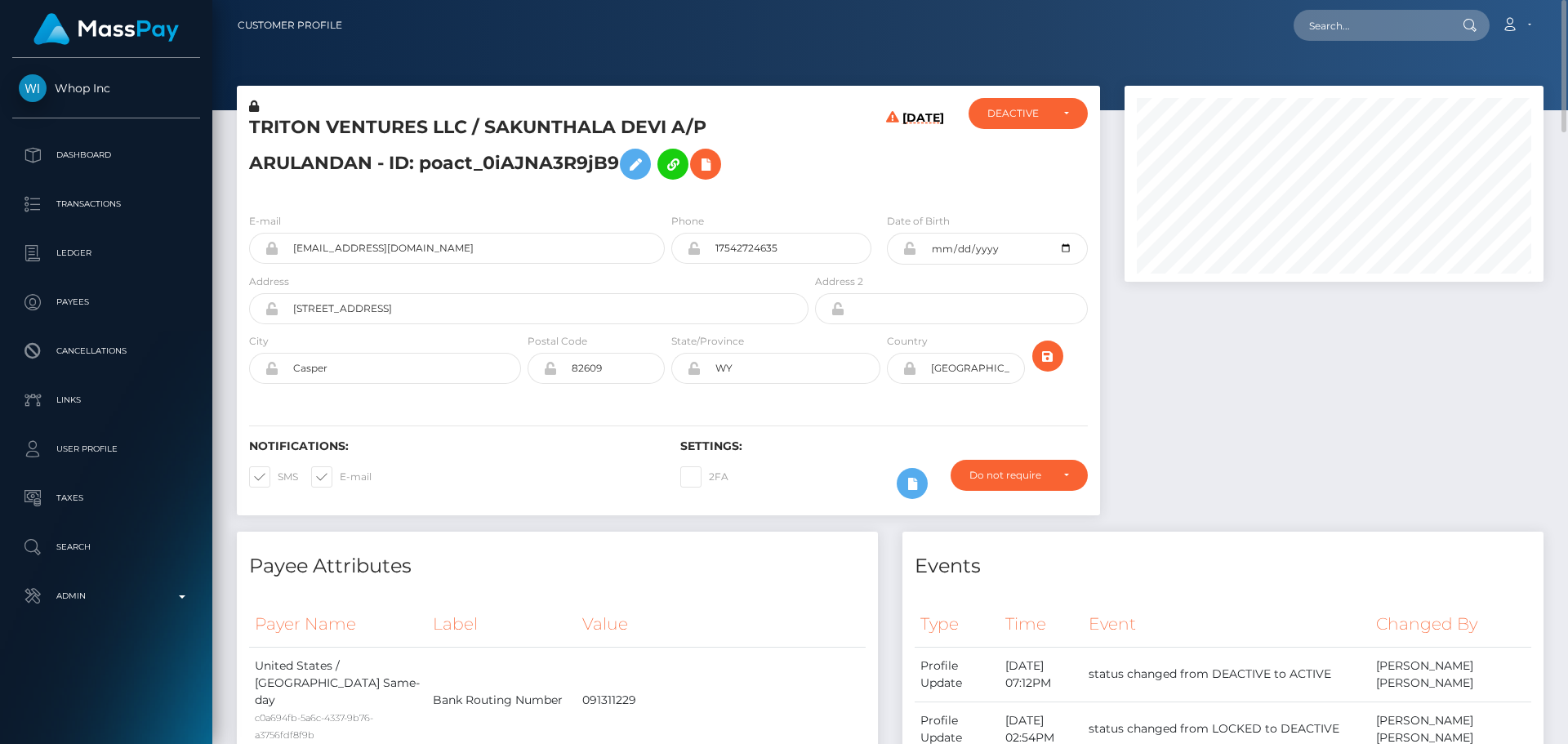
click at [750, 161] on h5 "TRITON VENTURES LLC / SAKUNTHALA DEVI A/P ARULANDAN - ID: poact_0iAJNA3R9jB9" at bounding box center [524, 152] width 551 height 73
click at [762, 162] on h5 "TRITON VENTURES LLC / SAKUNTHALA DEVI A/P ARULANDAN - ID: poact_0iAJNA3R9jB9" at bounding box center [524, 152] width 551 height 73
click at [764, 162] on h5 "TRITON VENTURES LLC / SAKUNTHALA DEVI A/P ARULANDAN - ID: poact_0iAJNA3R9jB9" at bounding box center [524, 152] width 551 height 73
click at [607, 396] on div "E-mail tritonventures05+3bb63b6679@gmail.com Phone WY" at bounding box center [669, 300] width 864 height 200
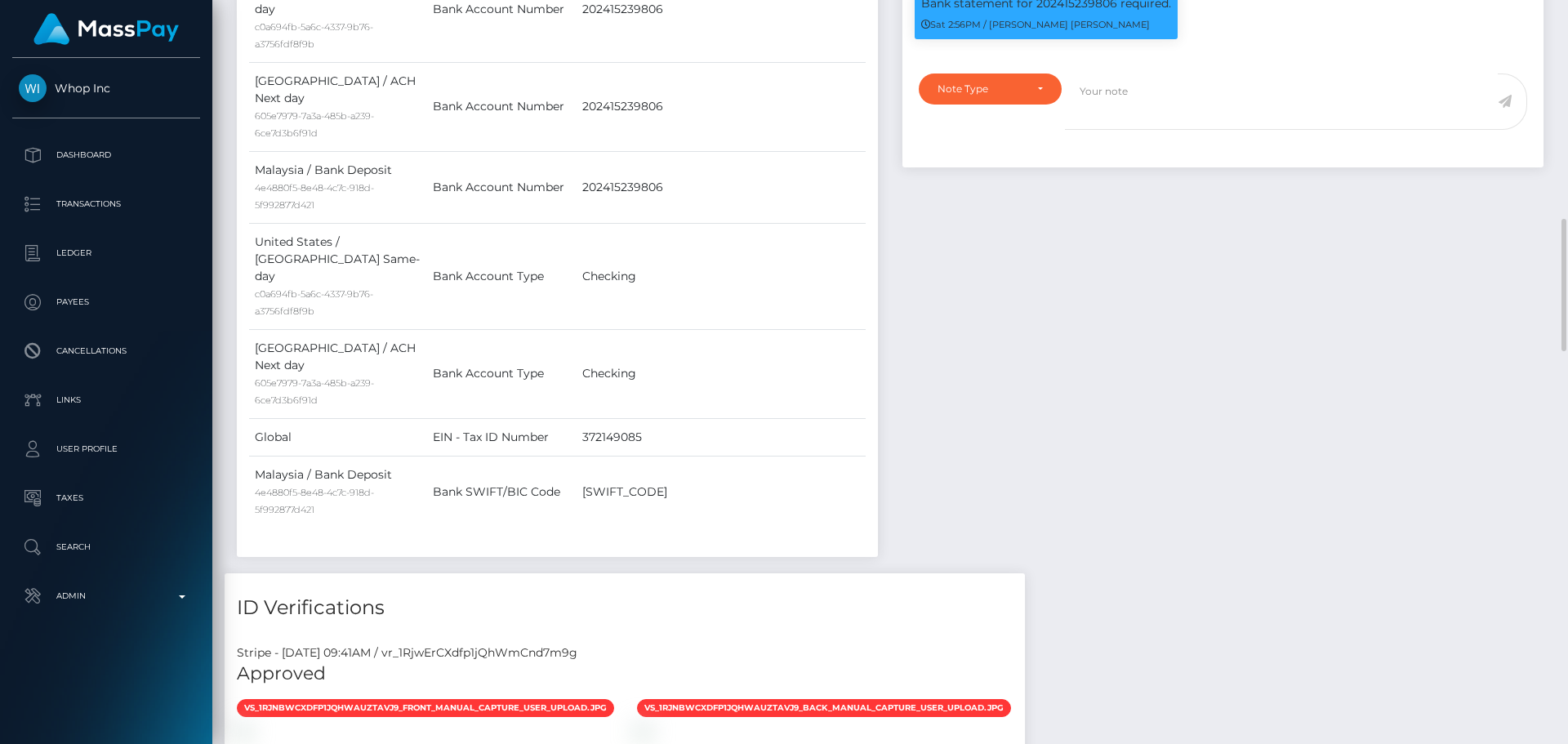
scroll to position [1062, 0]
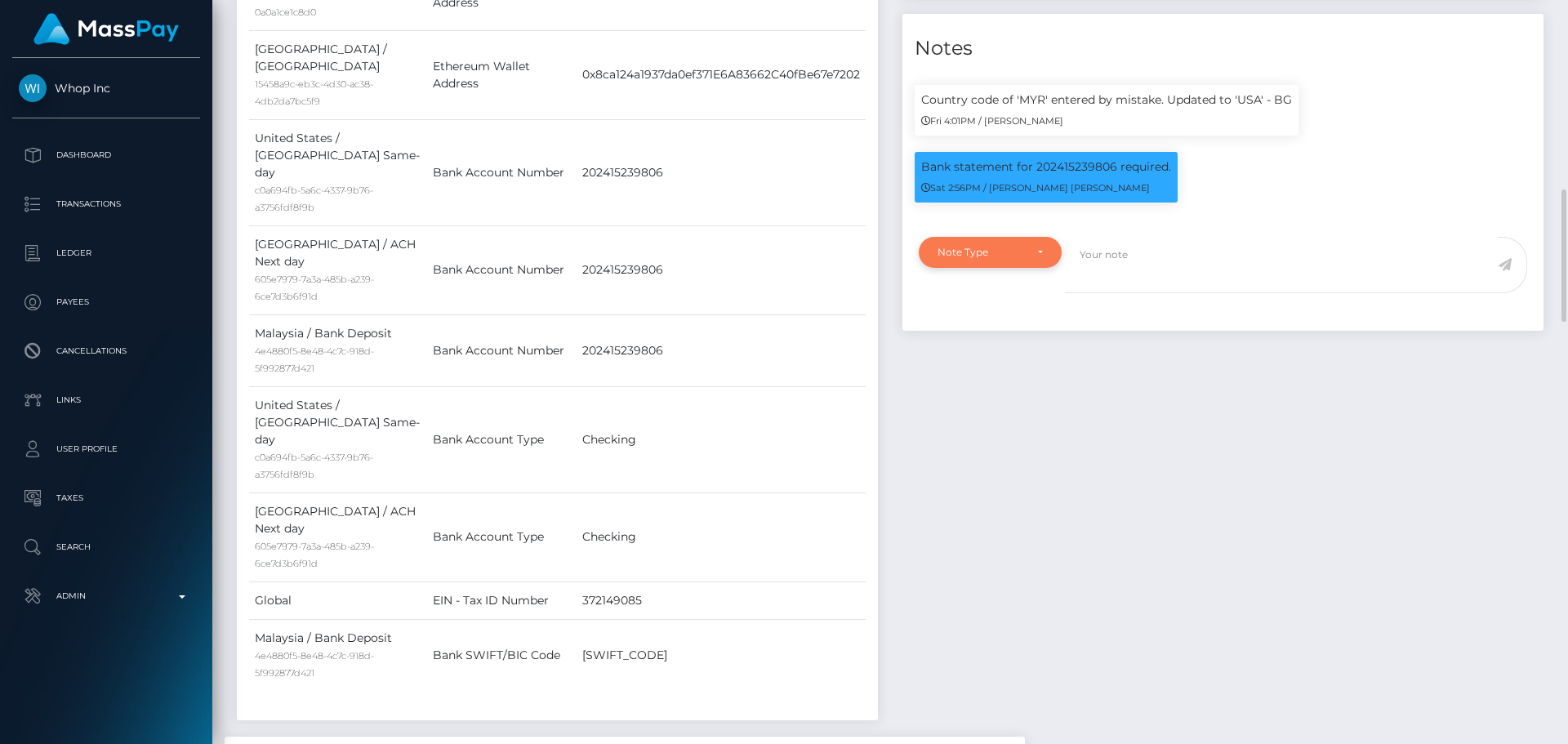
click at [1034, 259] on div "Note Type" at bounding box center [990, 252] width 106 height 13
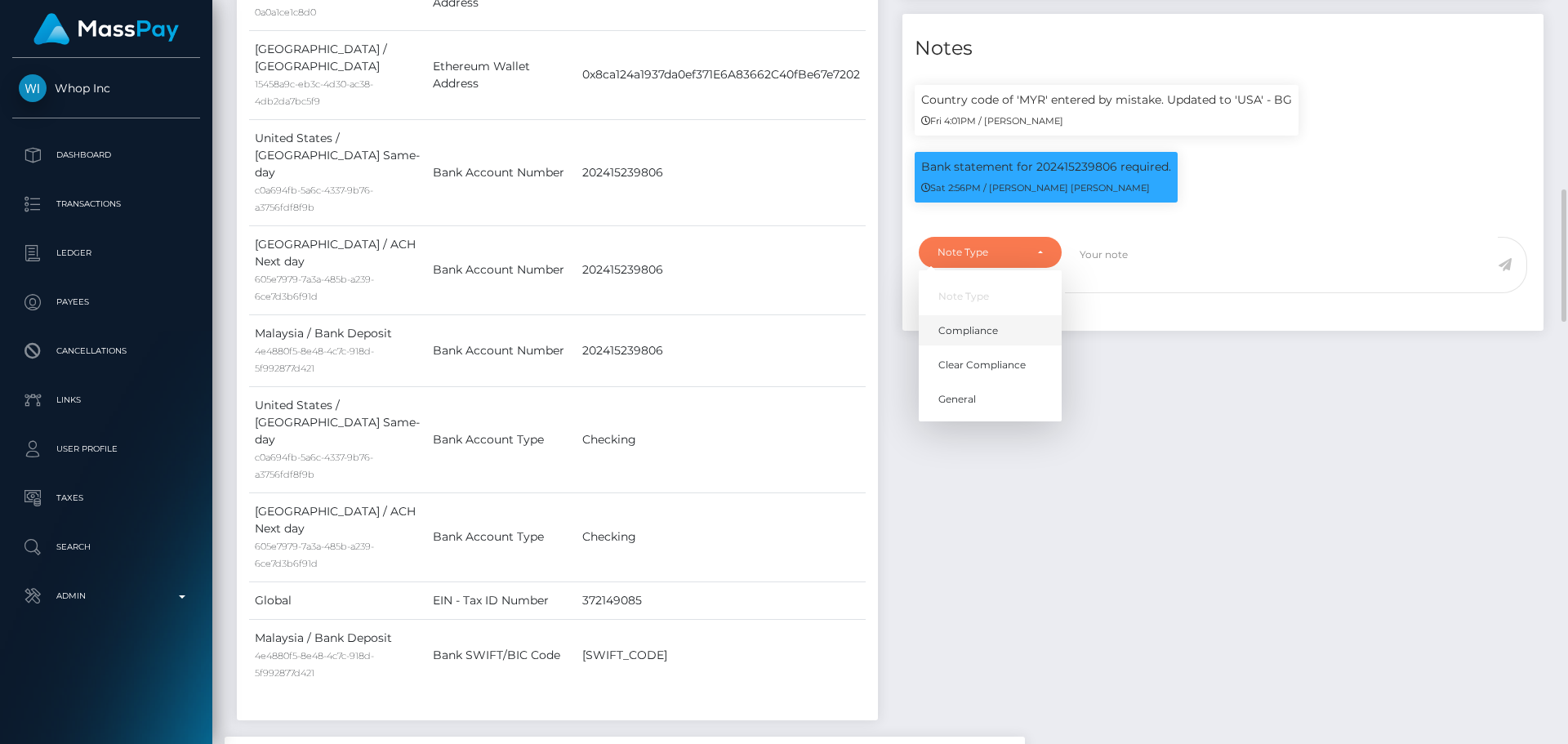
click at [964, 341] on link "Compliance" at bounding box center [990, 331] width 143 height 30
select select "COMPLIANCE"
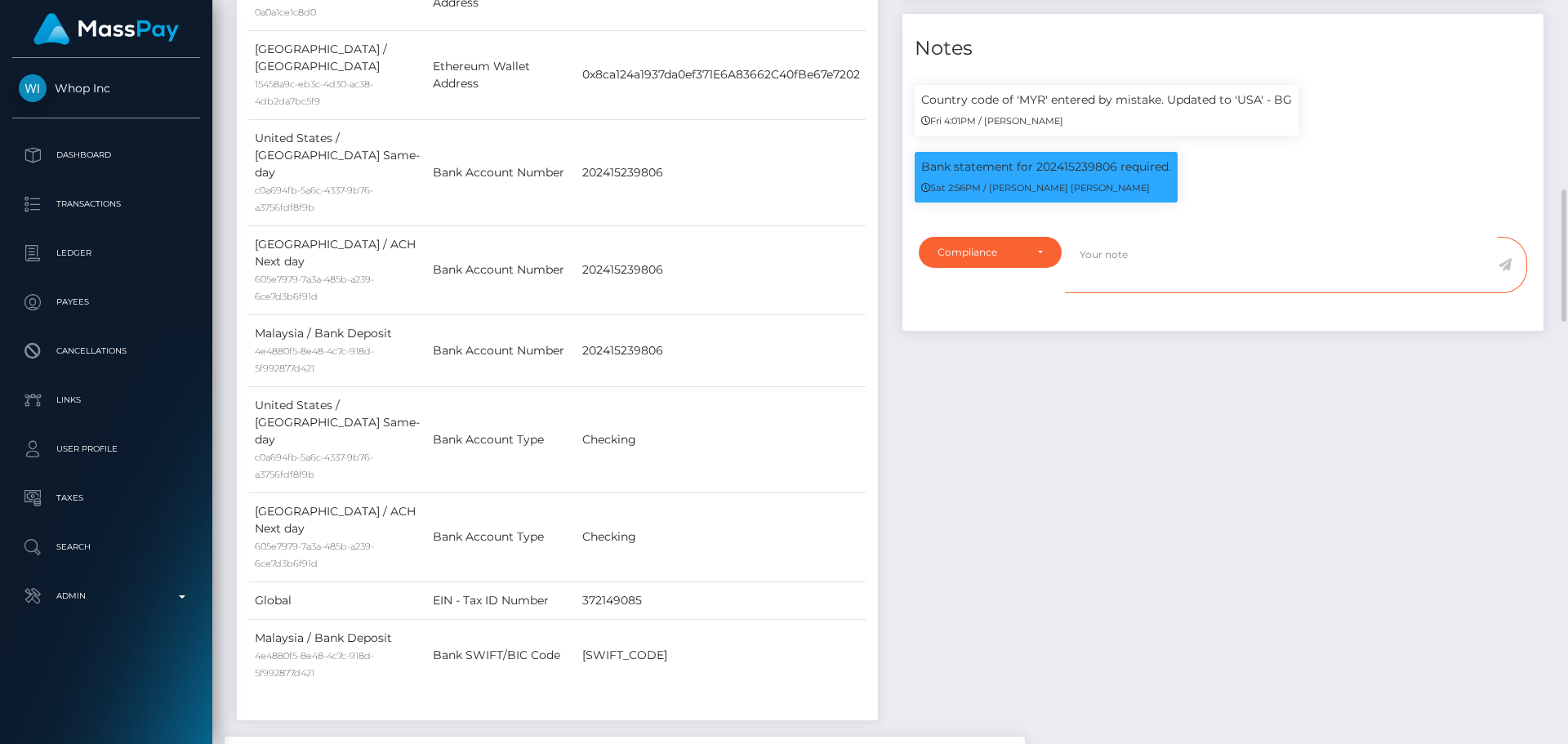
click at [1168, 292] on textarea at bounding box center [1281, 265] width 433 height 56
type textarea "ID required."
click at [1508, 271] on icon at bounding box center [1505, 264] width 14 height 13
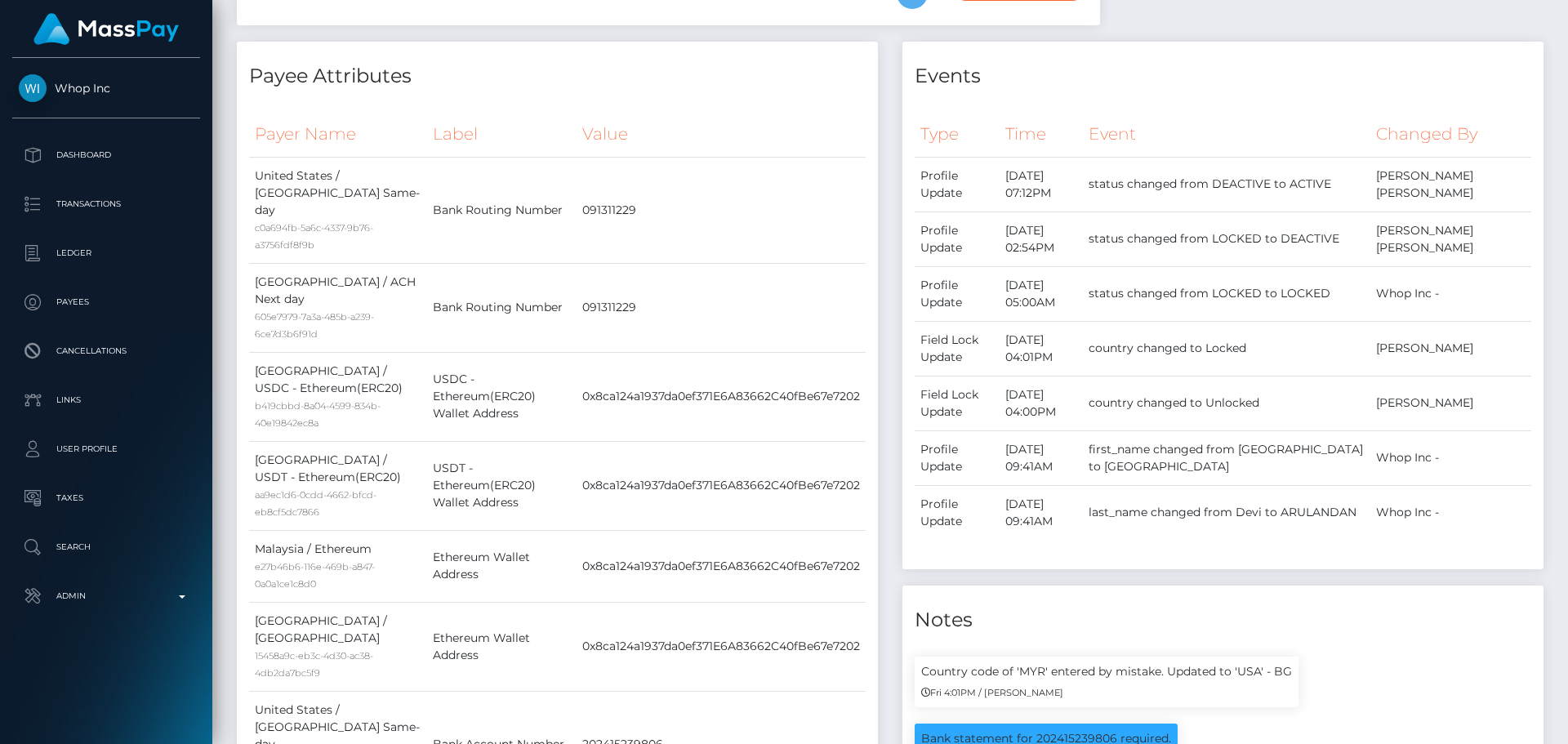
scroll to position [0, 0]
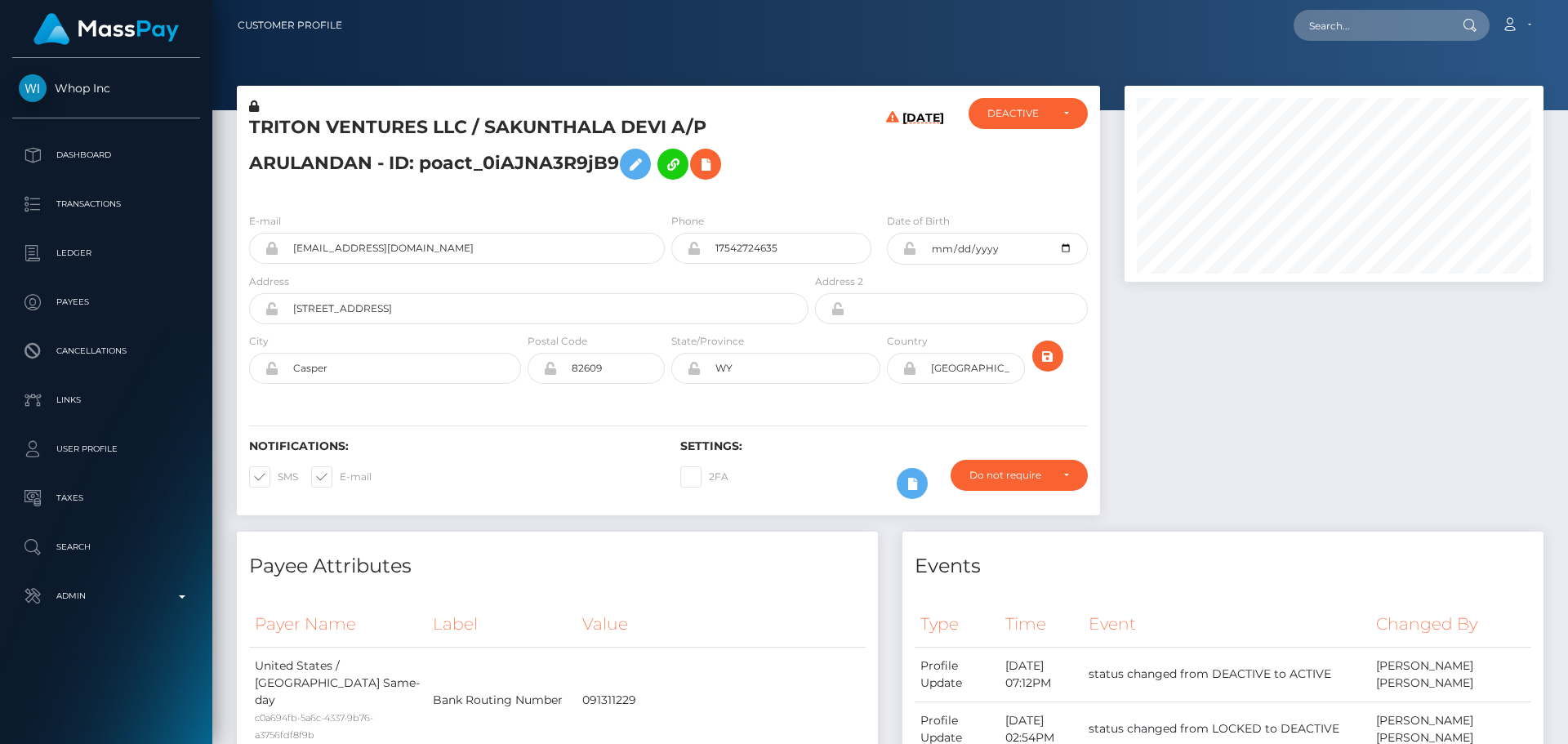
scroll to position [196, 420]
click at [402, 130] on h5 "TRITON VENTURES LLC / SAKUNTHALA DEVI A/P ARULANDAN - ID: poact_0iAJNA3R9jB9" at bounding box center [524, 152] width 551 height 73
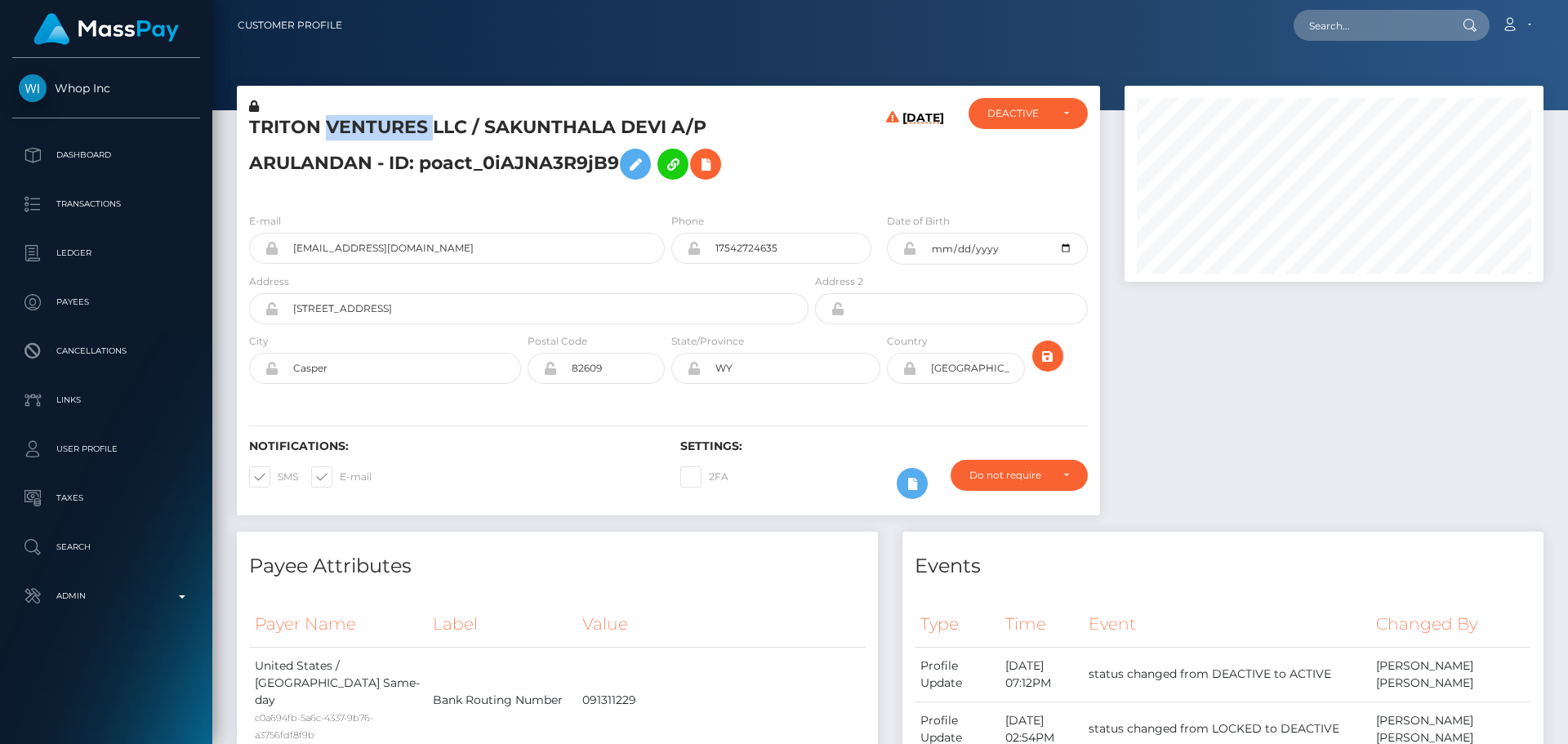
copy h5 "TRITON VENTURES LLC / SAKUNTHALA DEVI A/P ARULANDAN - ID: poact_0iAJNA3R9jB9"
click at [660, 195] on div "TRITON VENTURES LLC / SAKUNTHALA DEVI A/P ARULANDAN - ID: poact_0iAJNA3R9jB9" at bounding box center [524, 148] width 575 height 102
click at [715, 166] on icon at bounding box center [705, 164] width 20 height 20
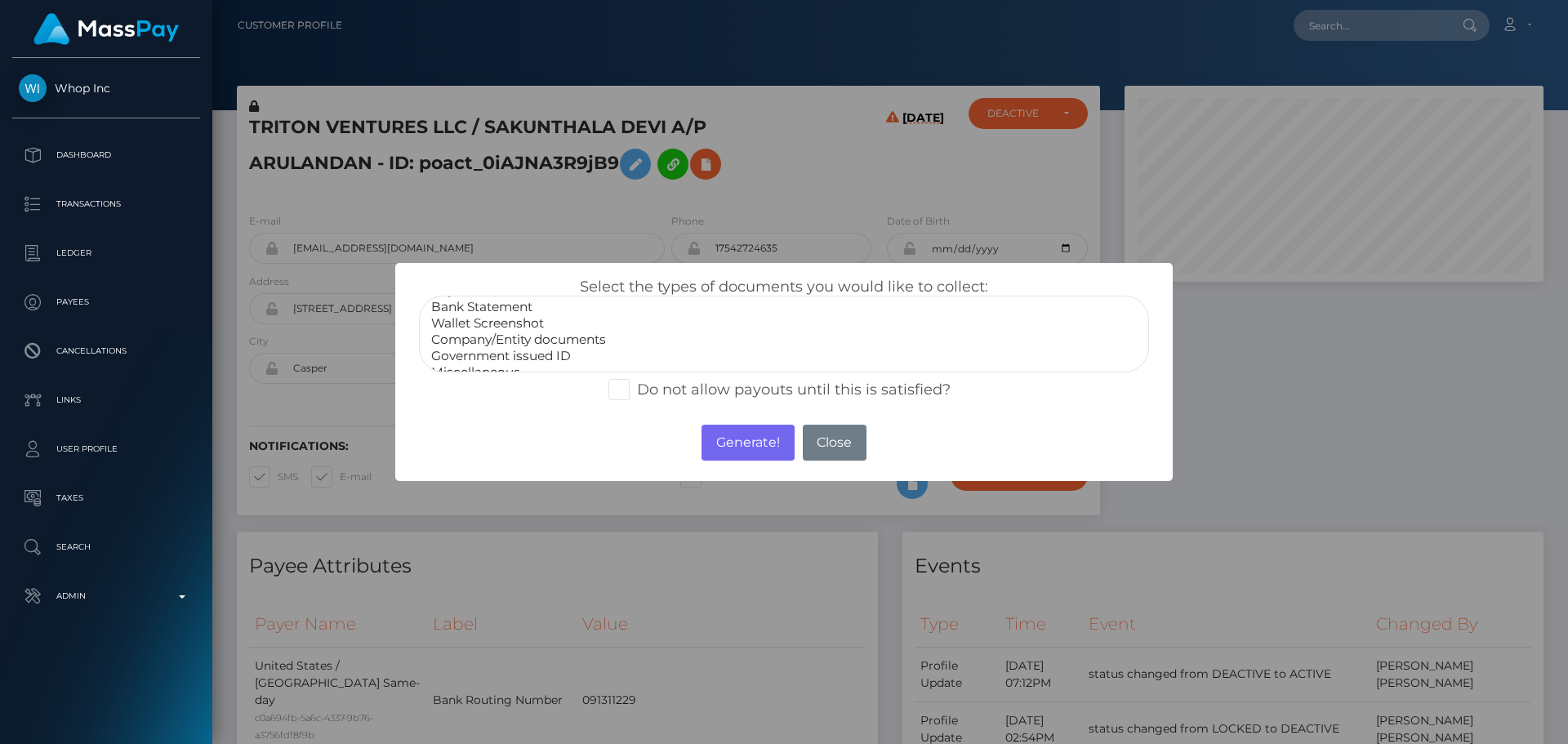
scroll to position [33, 0]
select select "Government issued ID"
click at [545, 346] on option "Government issued ID" at bounding box center [784, 342] width 709 height 16
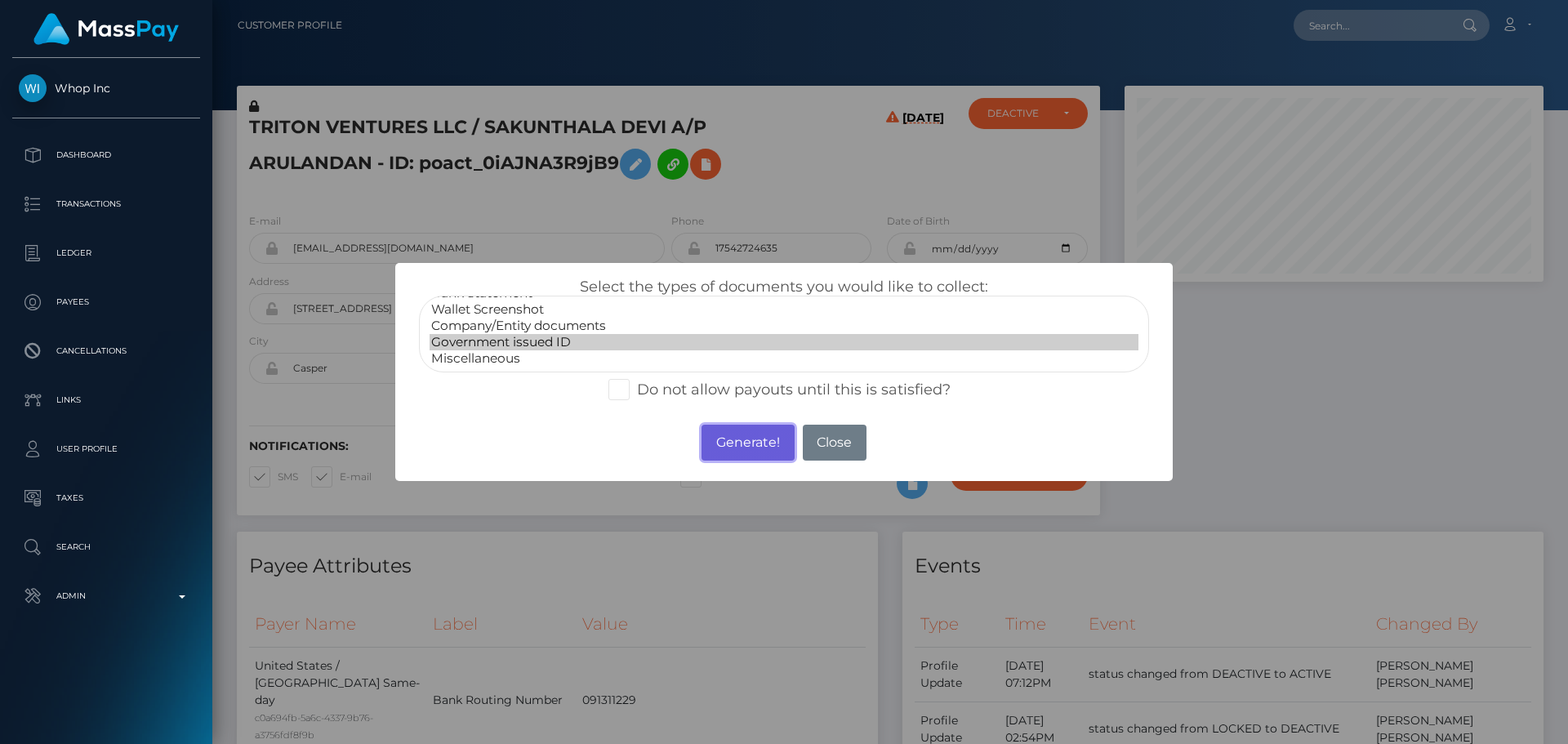
click at [731, 444] on button "Generate!" at bounding box center [748, 443] width 92 height 36
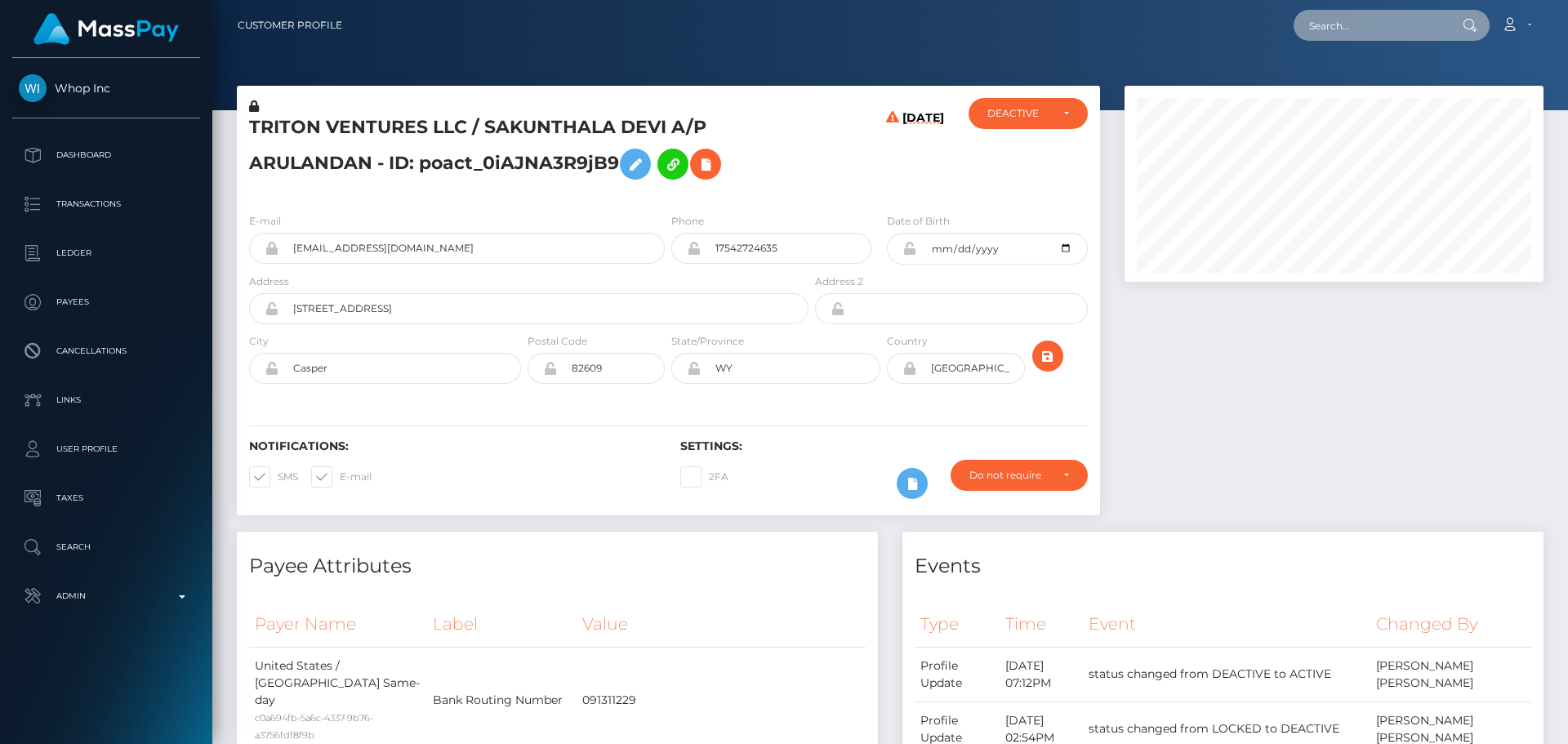
click at [1393, 30] on input "text" at bounding box center [1370, 25] width 154 height 31
paste input "cathyphilistin@yahoo.com"
type input "cathyphilistin@yahoo.com"
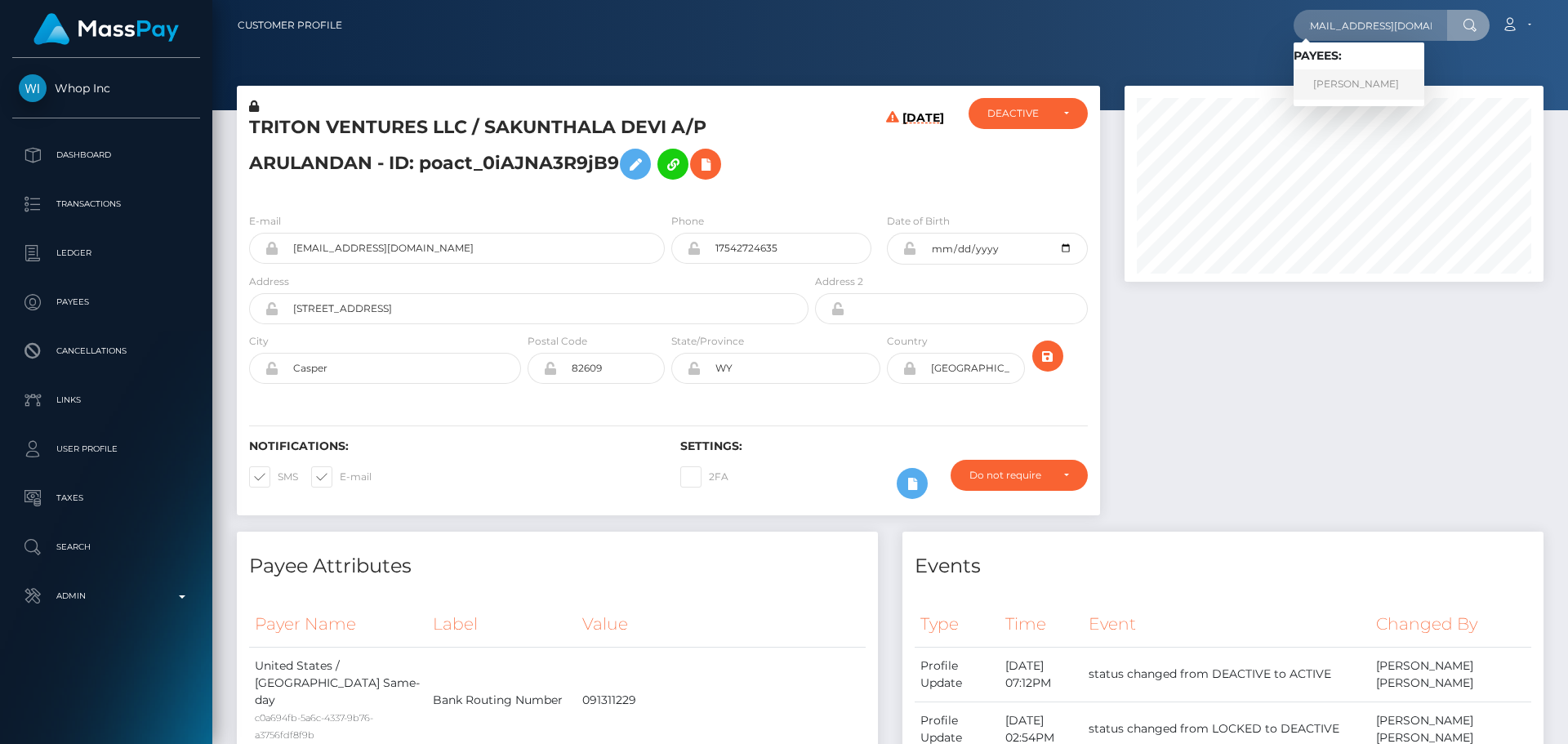
click at [1350, 81] on link "Cathy Philistin" at bounding box center [1358, 84] width 131 height 30
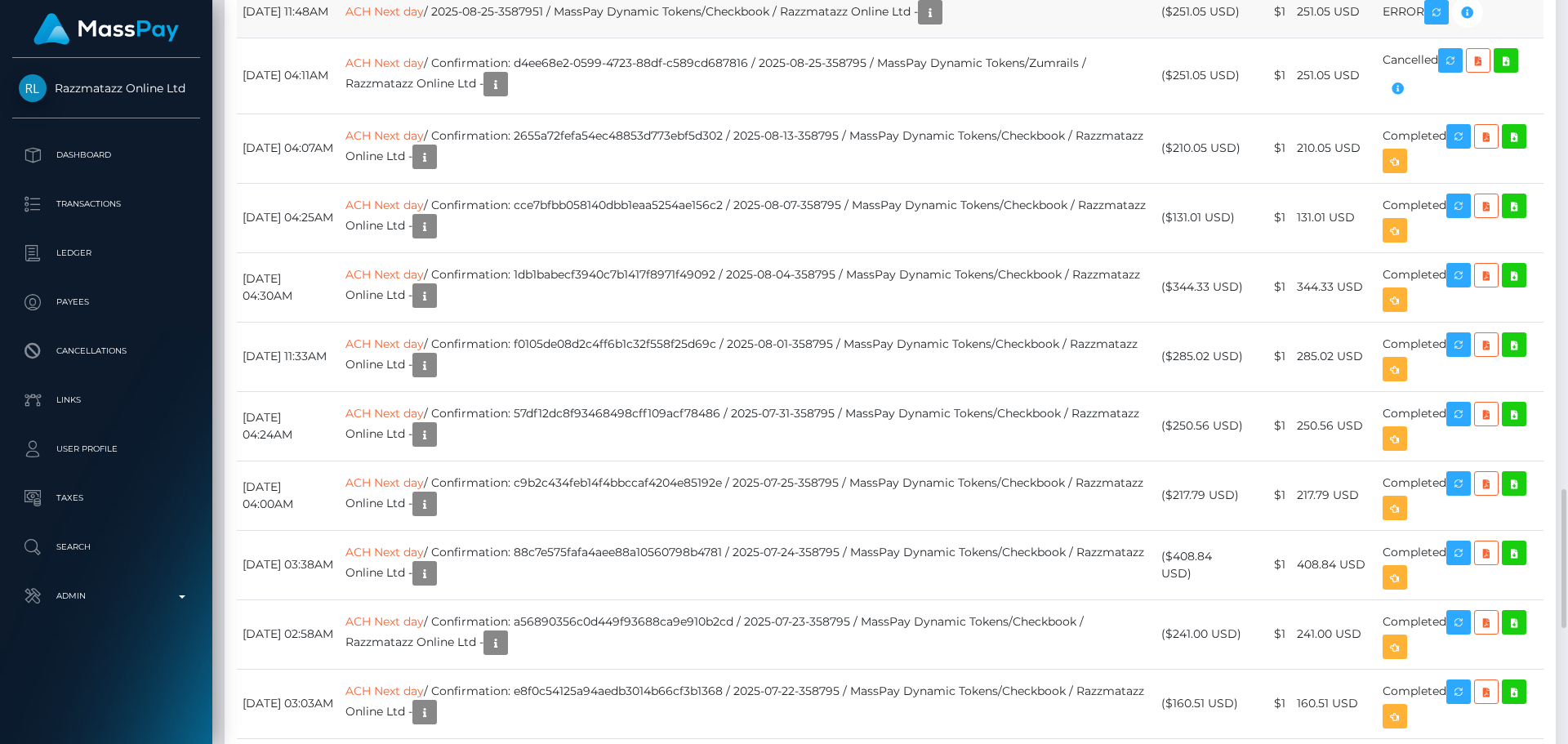
scroll to position [2452, 0]
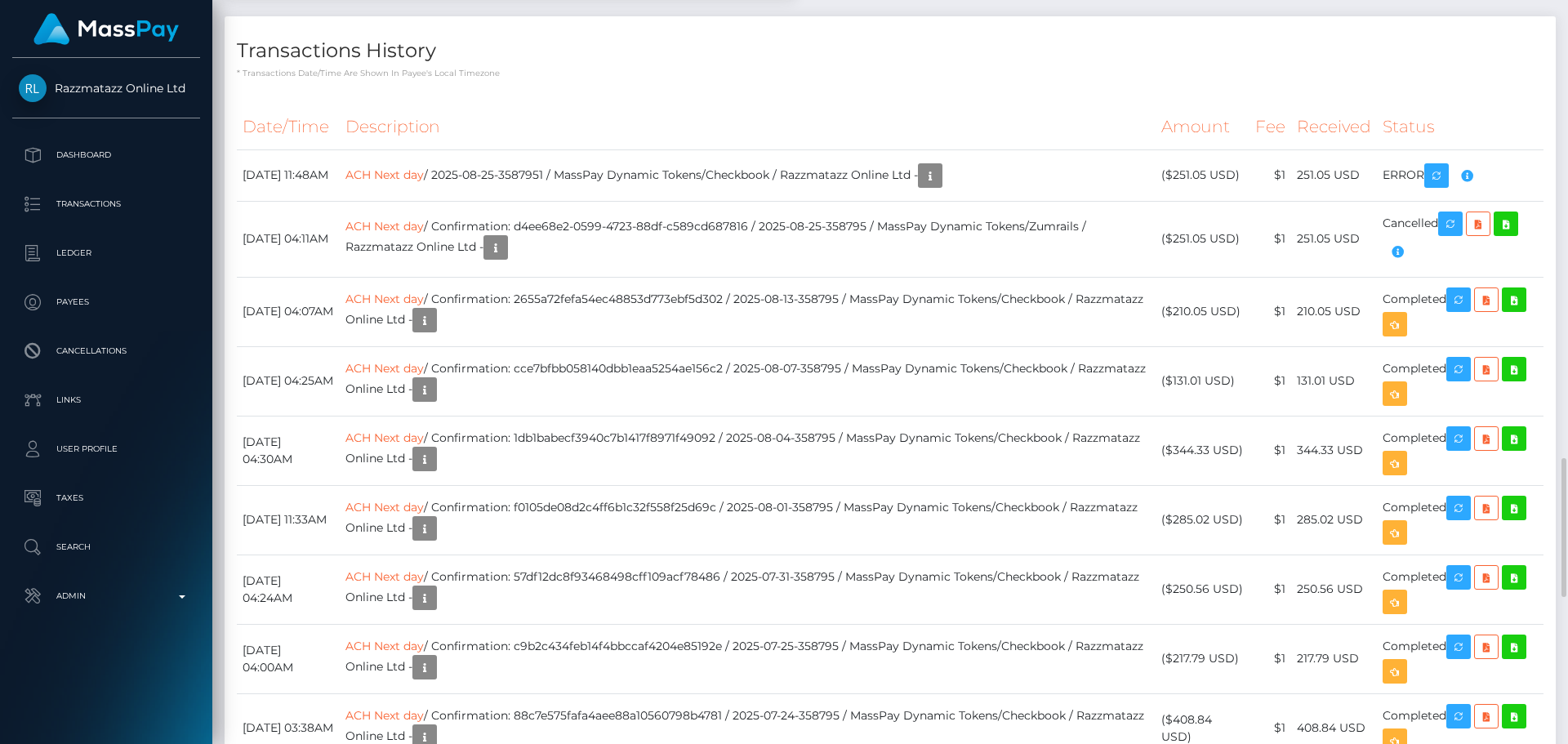
click at [832, 149] on th "Description" at bounding box center [747, 127] width 816 height 45
click at [940, 187] on icon "button" at bounding box center [930, 176] width 20 height 20
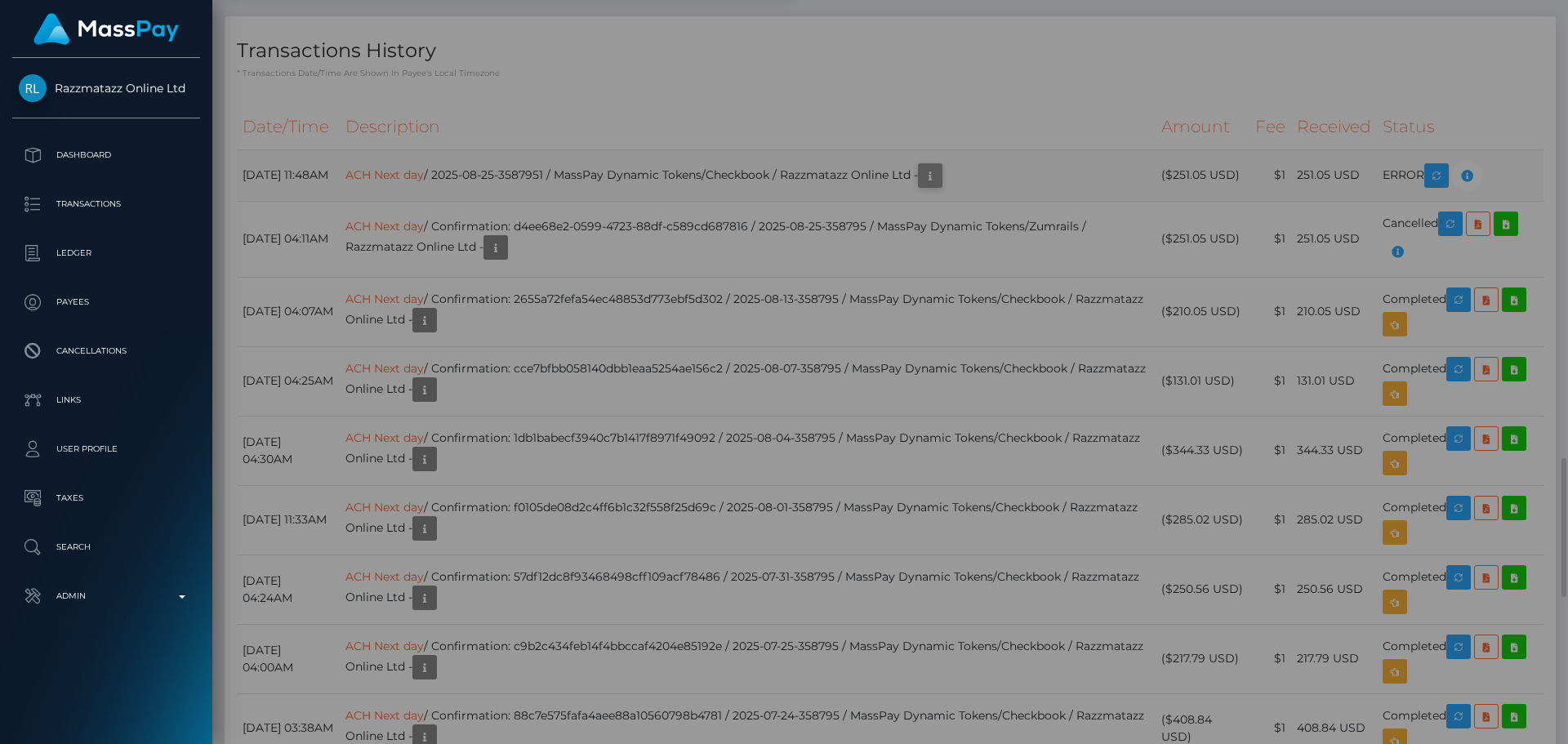
scroll to position [0, 0]
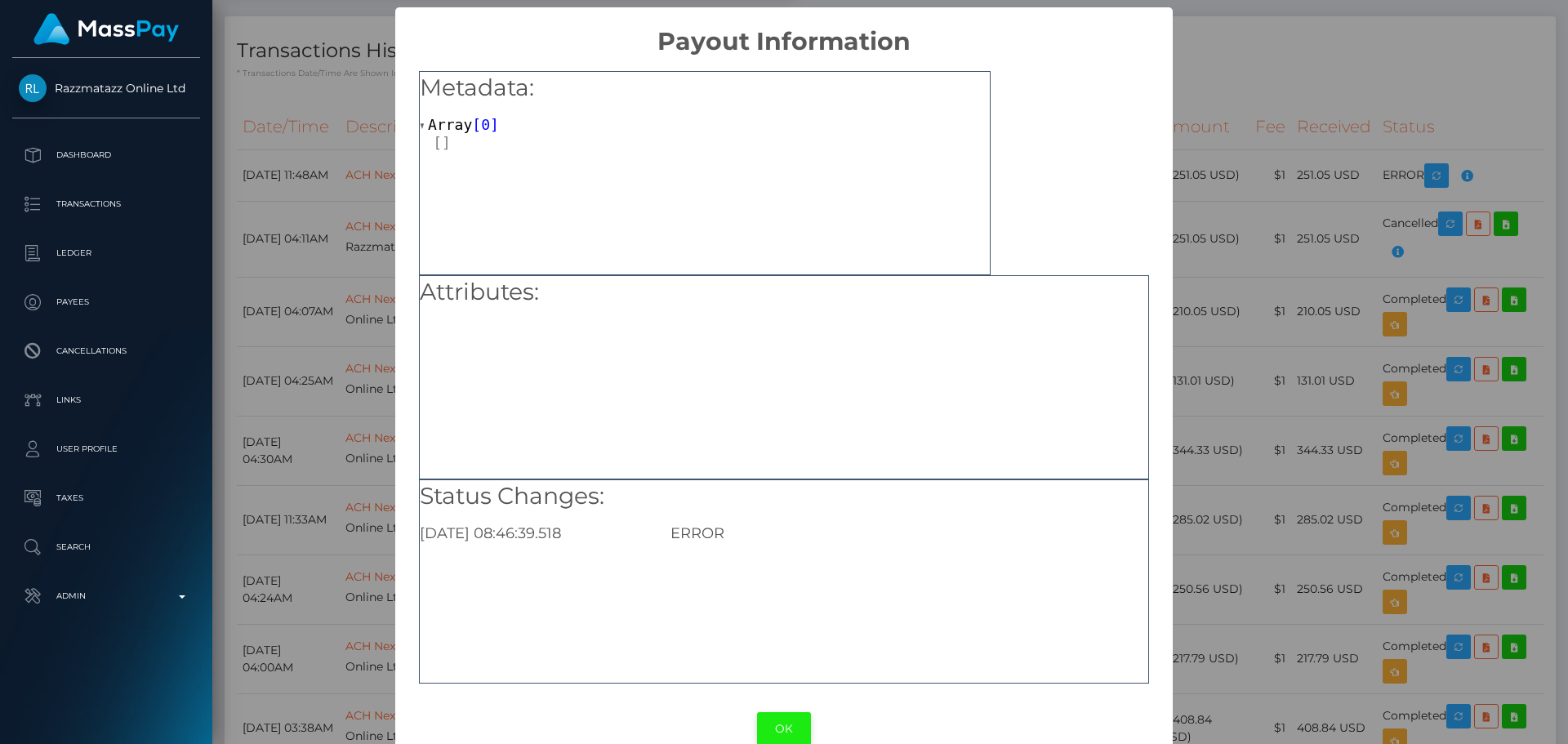
click at [778, 721] on button "OK" at bounding box center [784, 730] width 54 height 34
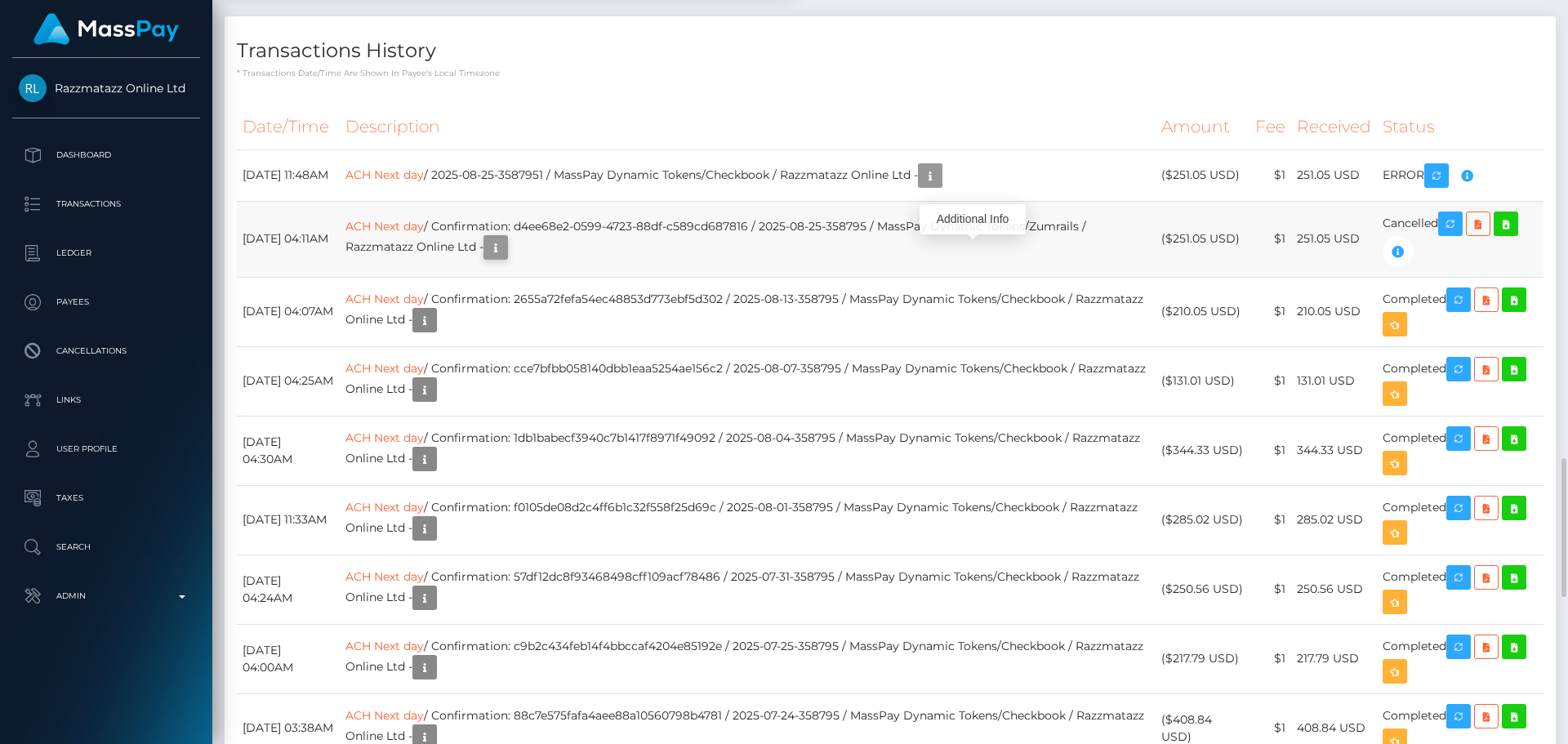
scroll to position [196, 420]
click at [505, 258] on icon "button" at bounding box center [496, 248] width 20 height 20
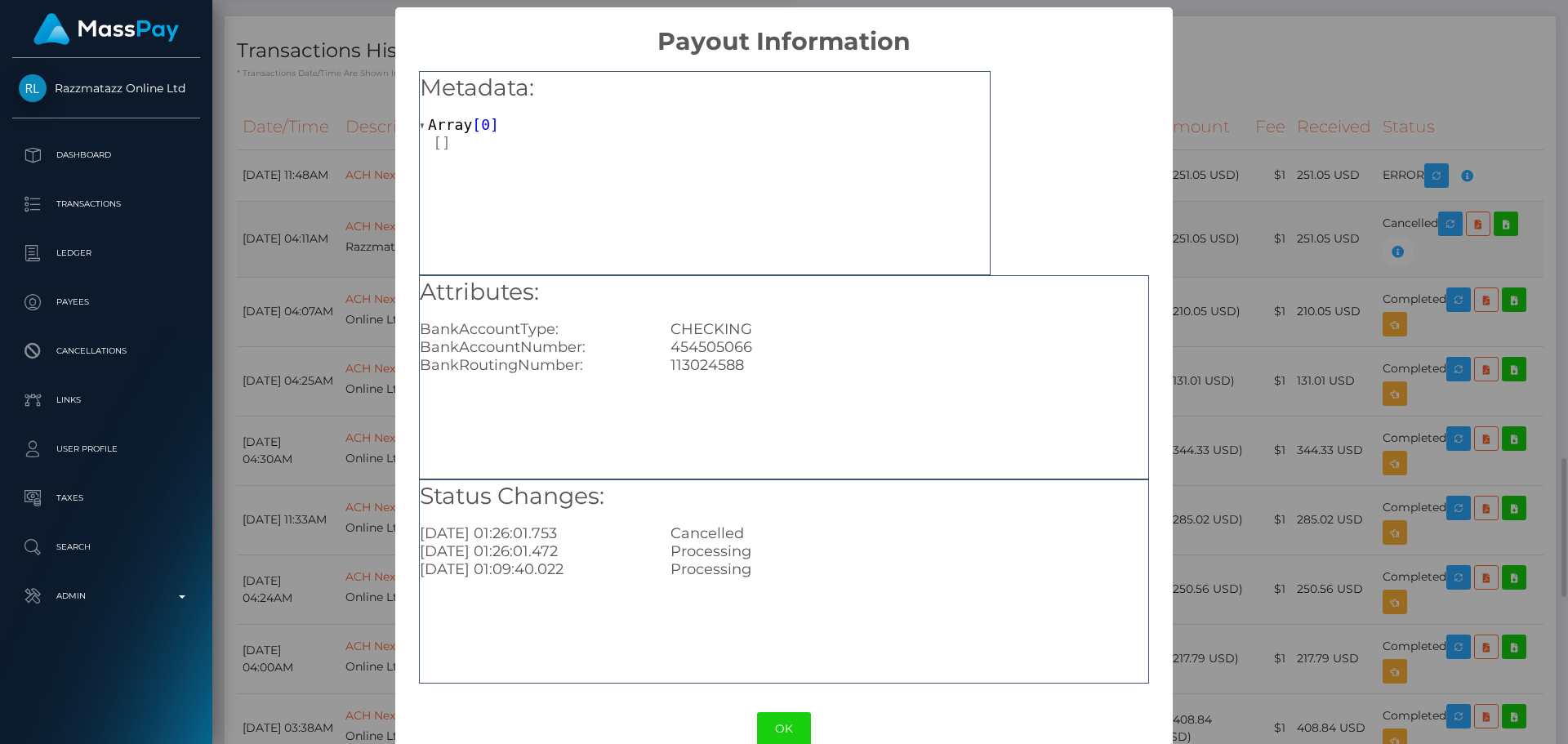
scroll to position [0, 0]
drag, startPoint x: 787, startPoint y: 727, endPoint x: 759, endPoint y: 692, distance: 44.8
click at [786, 727] on button "OK" at bounding box center [784, 730] width 54 height 34
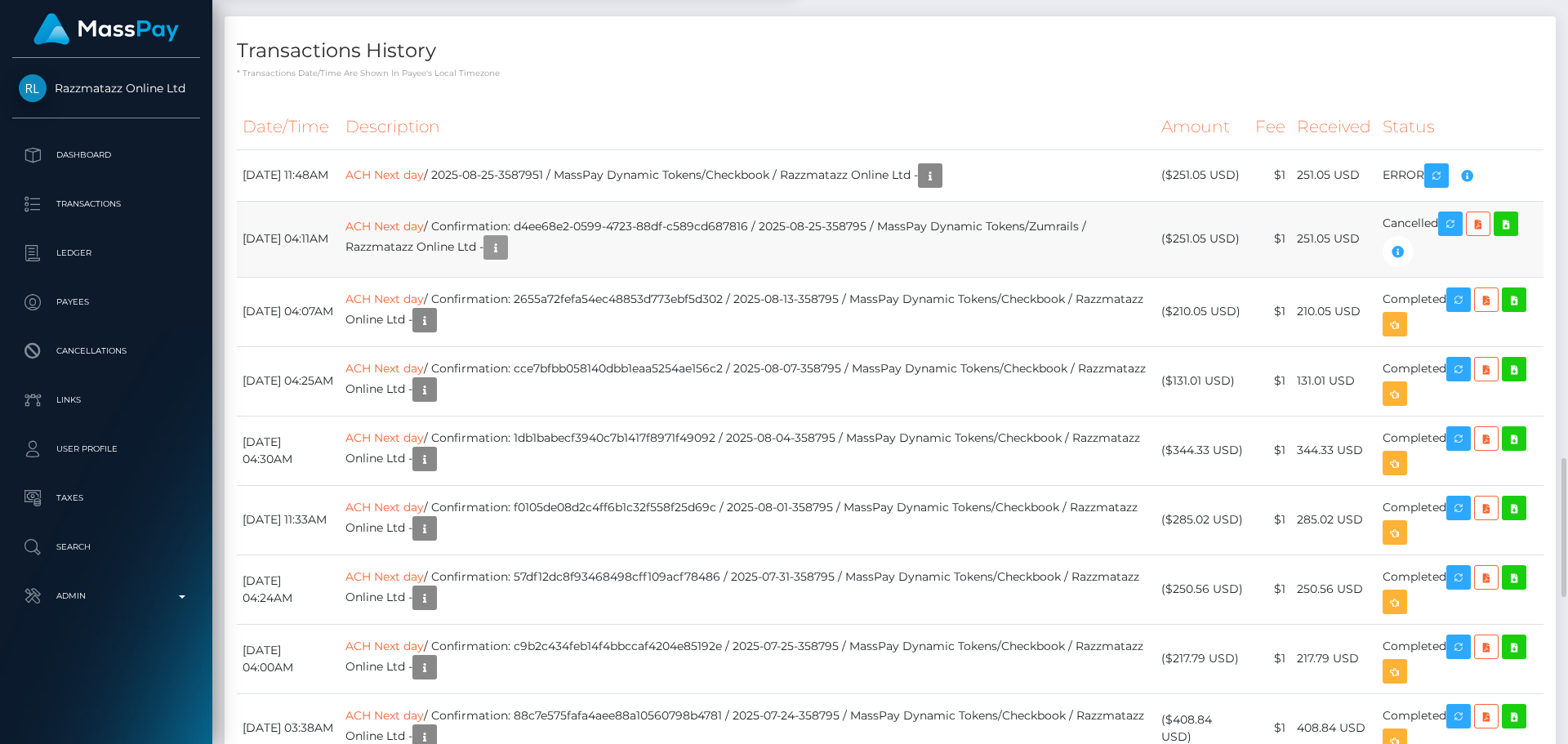
scroll to position [196, 420]
click at [674, 277] on td "ACH Next day / Confirmation: d4ee68e2-0599-4723-88df-c589cd687816 / 2025-08-25-…" at bounding box center [747, 238] width 816 height 76
click at [422, 181] on link "ACH Next day" at bounding box center [385, 174] width 78 height 15
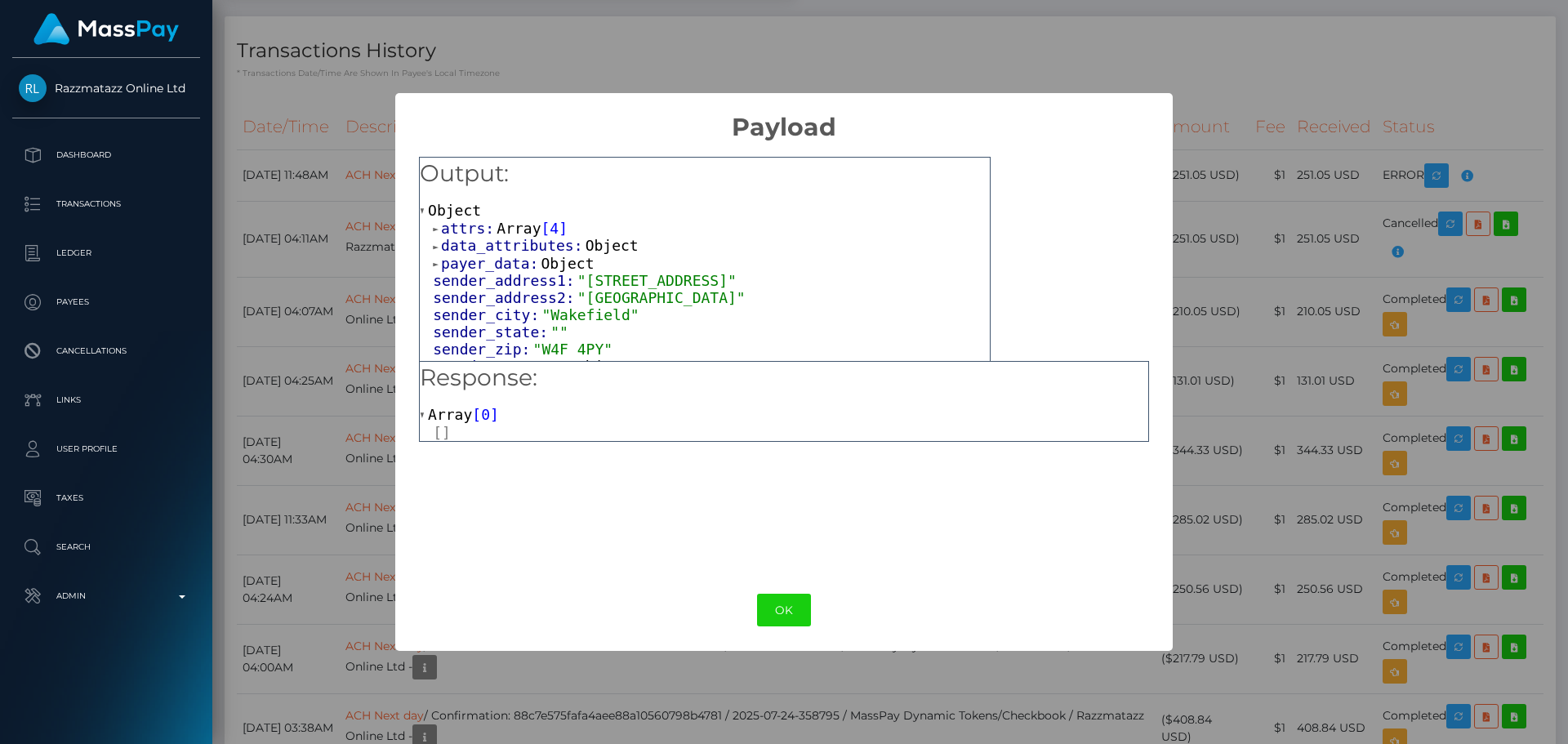
click at [461, 228] on span "attrs:" at bounding box center [468, 228] width 56 height 17
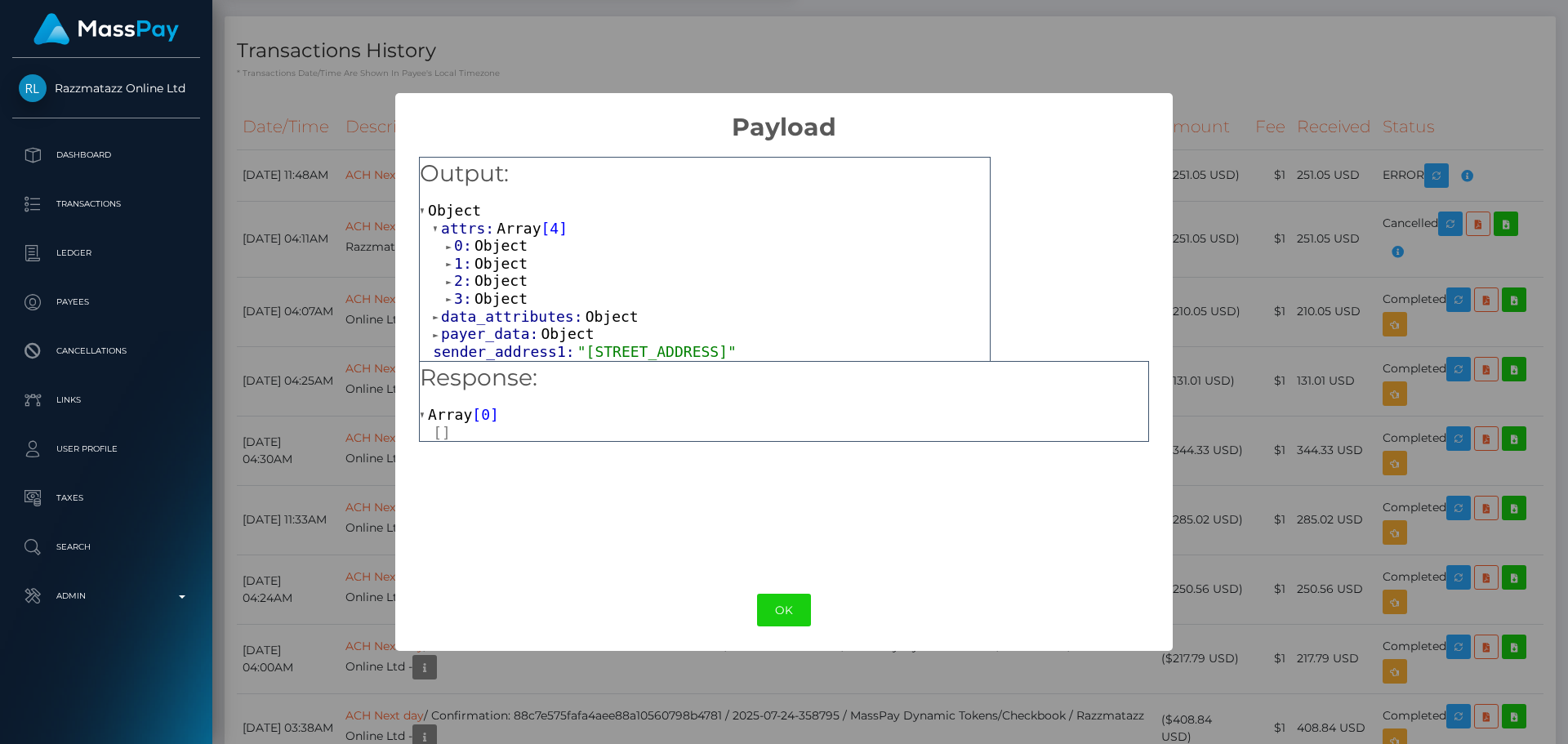
click at [482, 245] on span "Object" at bounding box center [501, 245] width 53 height 17
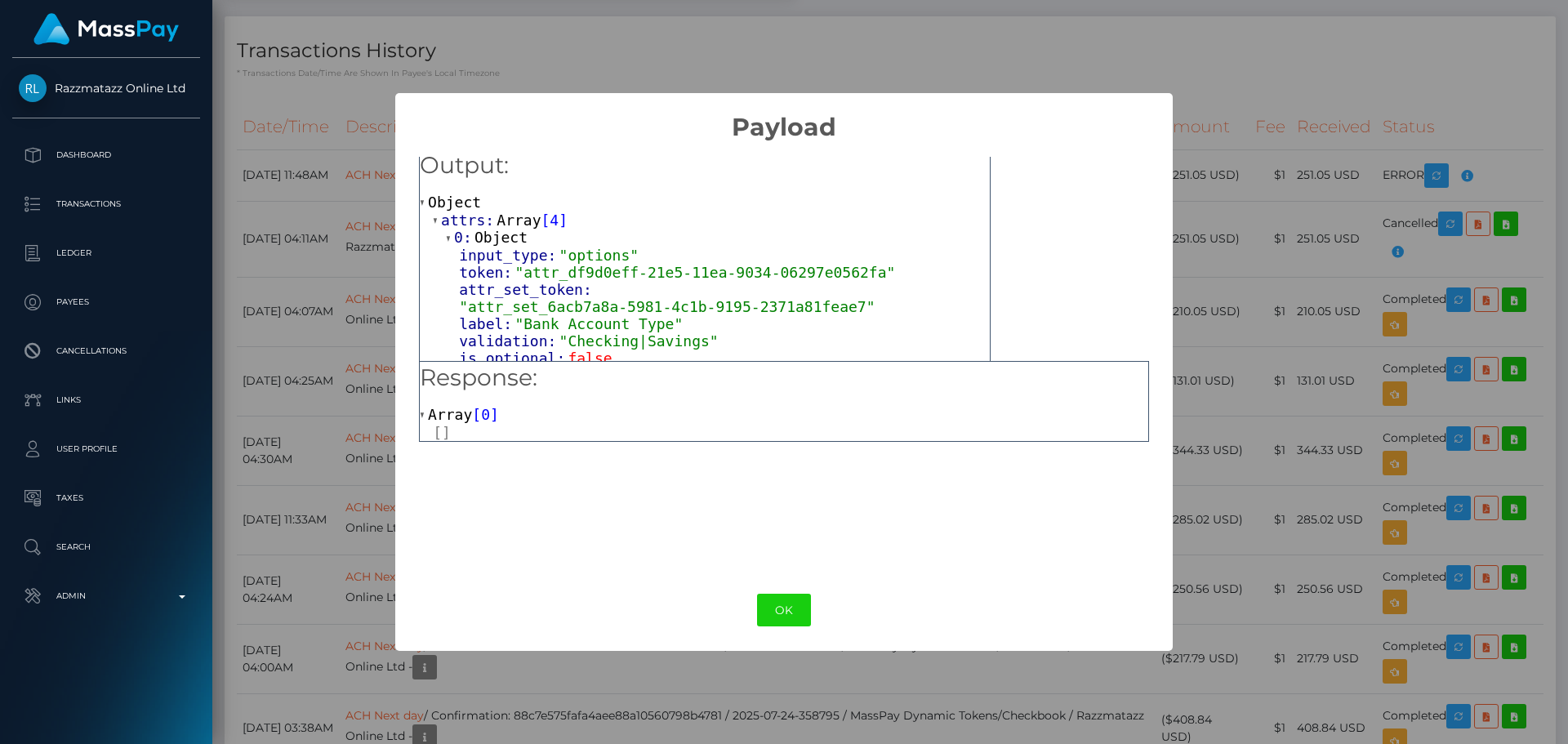
scroll to position [0, 0]
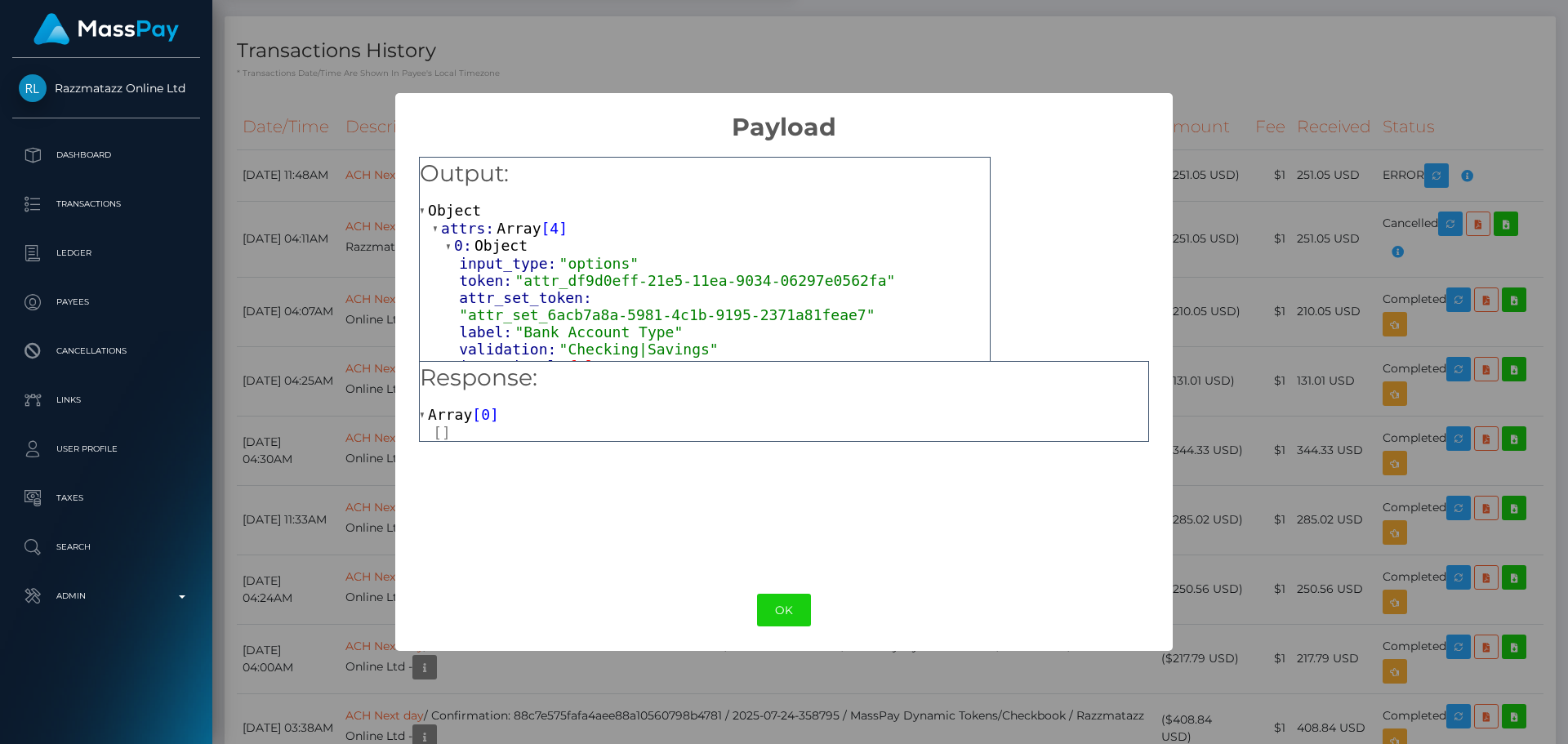
click at [490, 241] on span "Object" at bounding box center [501, 245] width 53 height 17
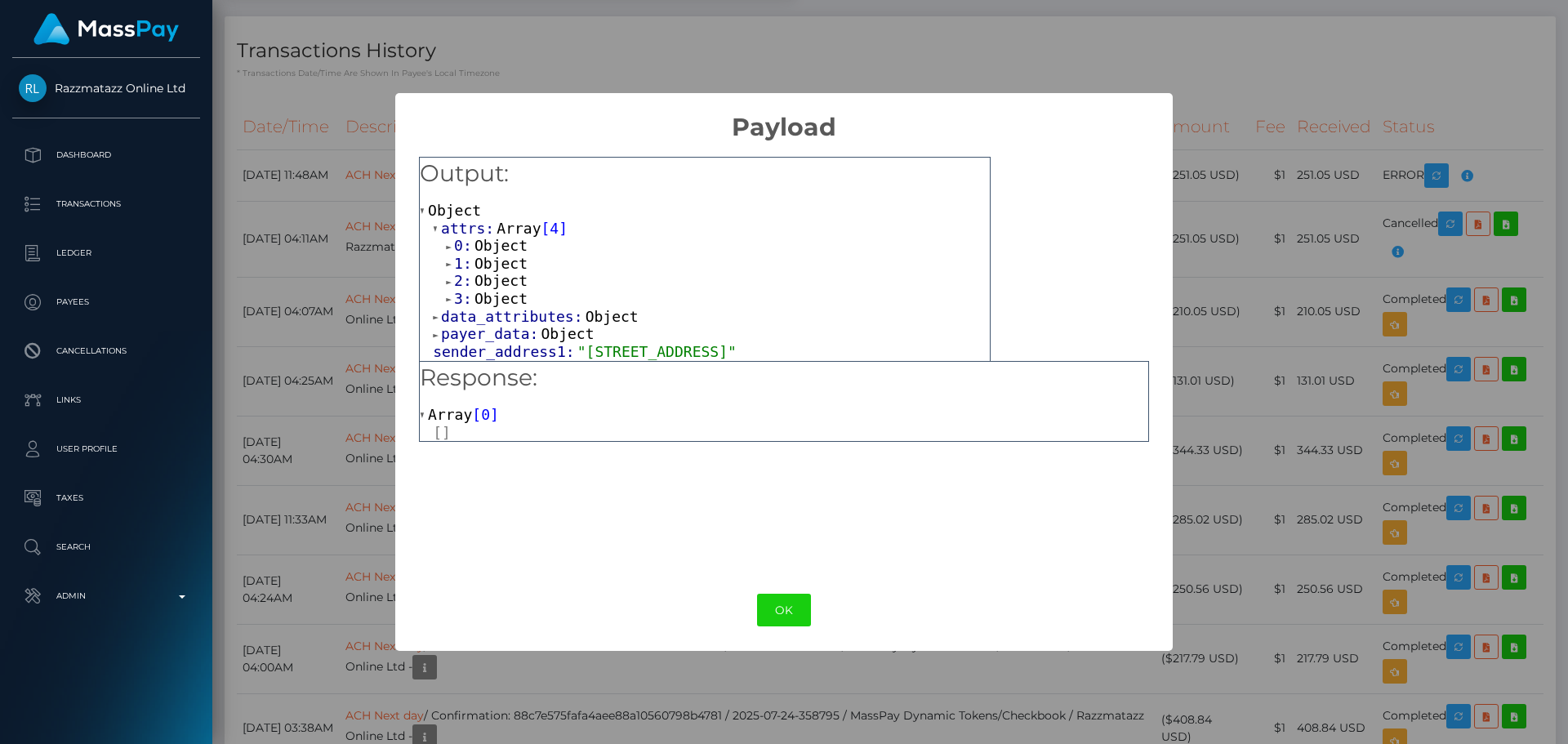
click at [497, 266] on span "Object" at bounding box center [501, 263] width 53 height 17
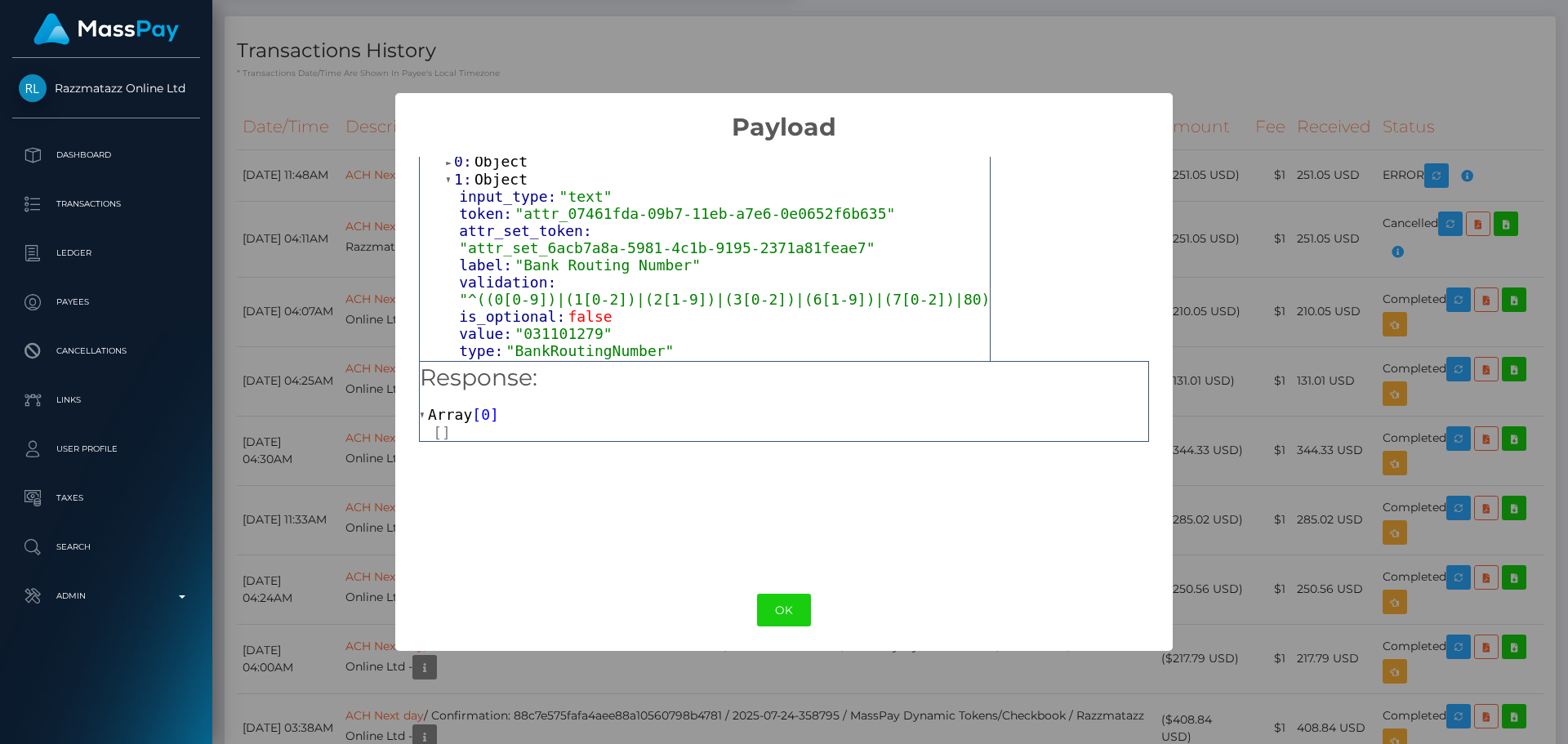
scroll to position [82, 0]
click at [490, 188] on span "Object" at bounding box center [501, 181] width 53 height 17
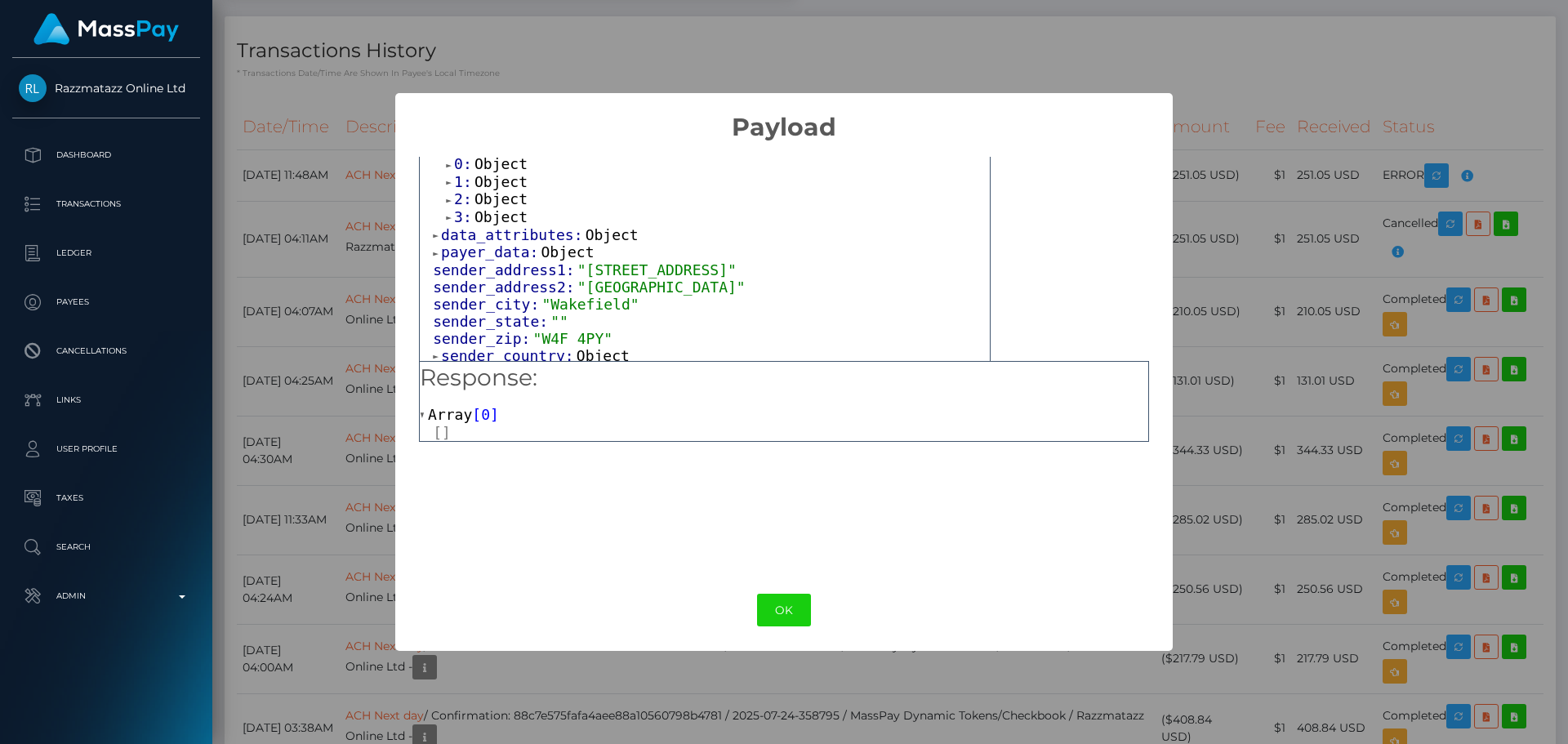
click at [490, 203] on span "Object" at bounding box center [501, 198] width 53 height 17
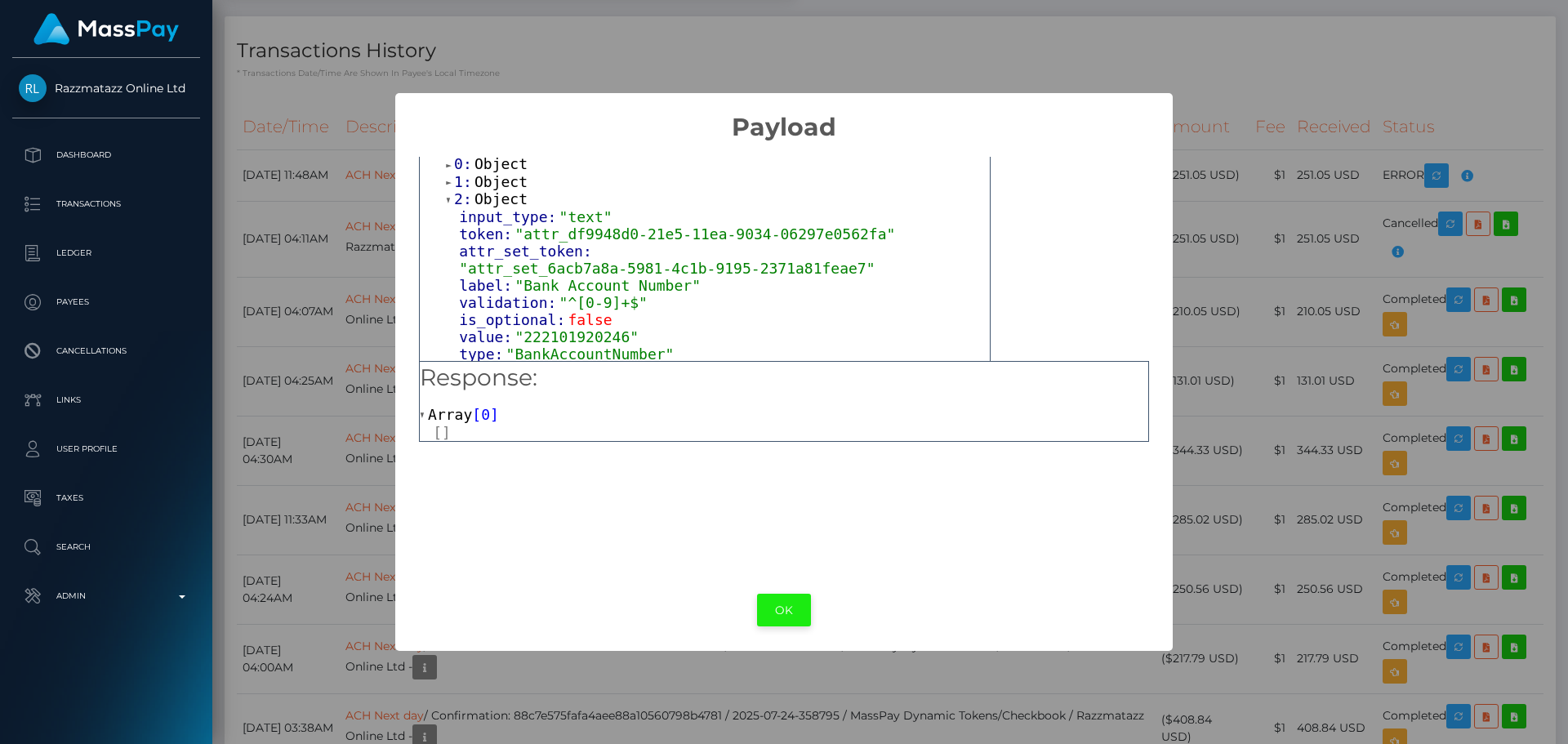
click at [786, 612] on button "OK" at bounding box center [784, 611] width 54 height 34
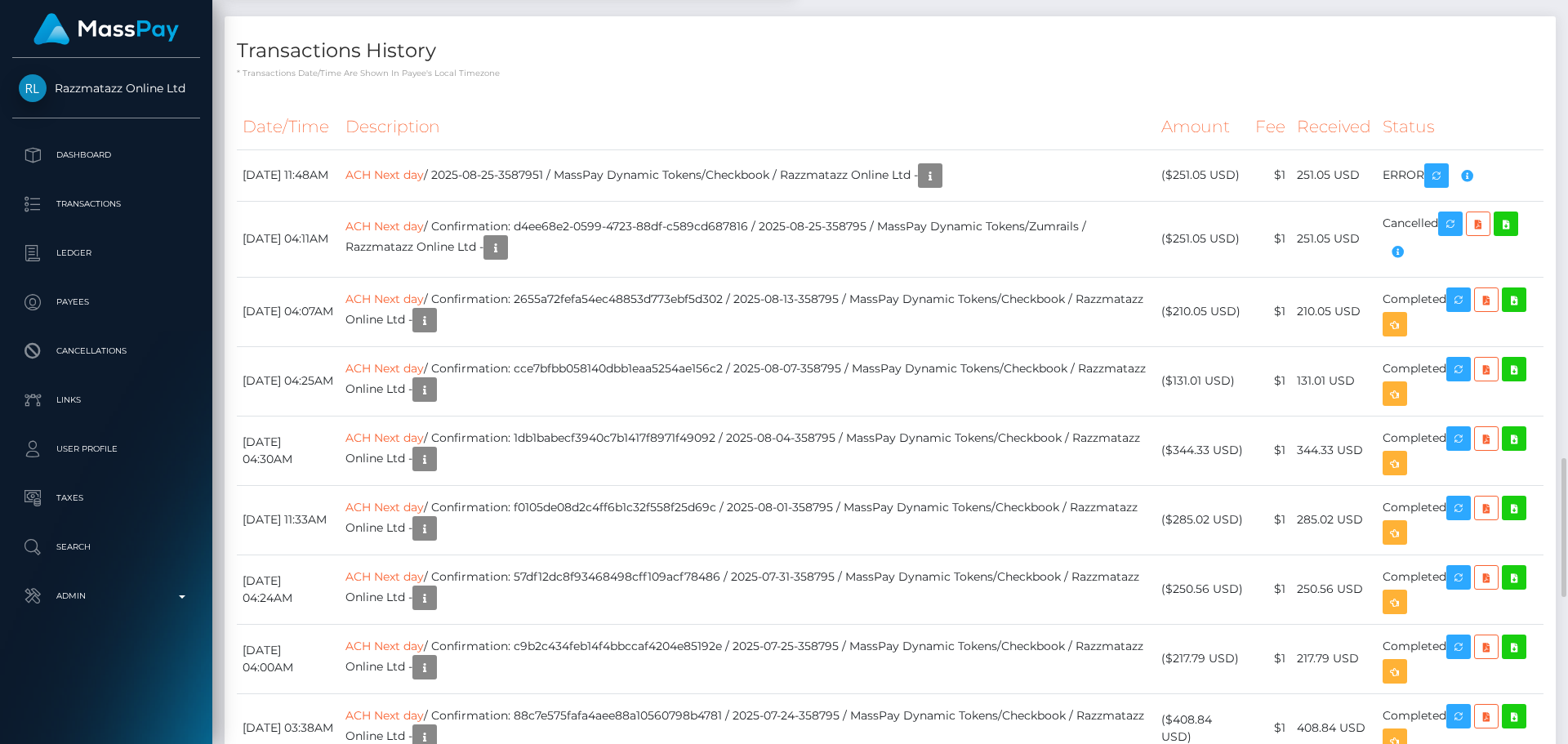
click at [794, 79] on p "* Transactions date/time are shown in payee's local timezone" at bounding box center [890, 73] width 1307 height 12
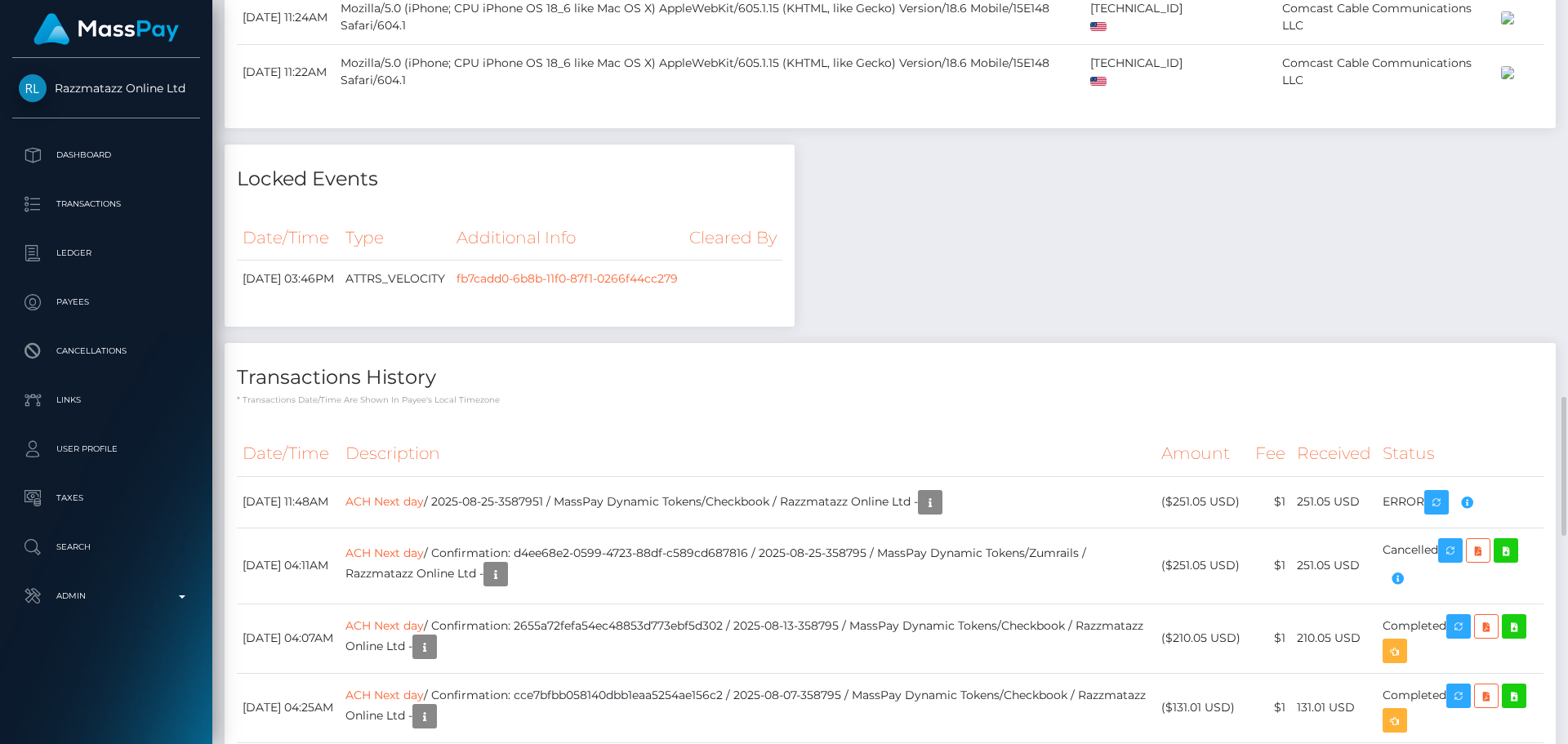
scroll to position [2288, 0]
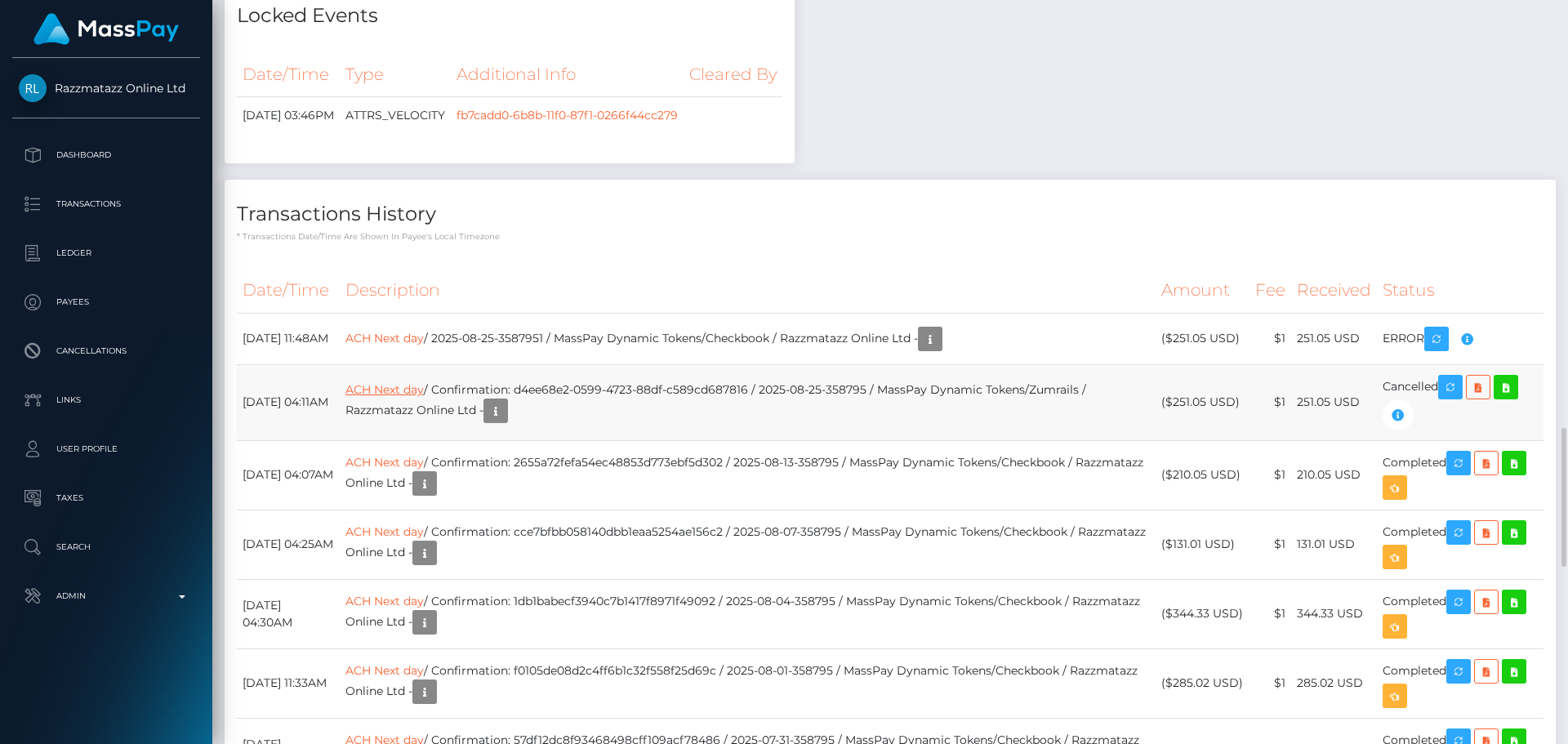
click at [413, 397] on link "ACH Next day" at bounding box center [385, 389] width 78 height 15
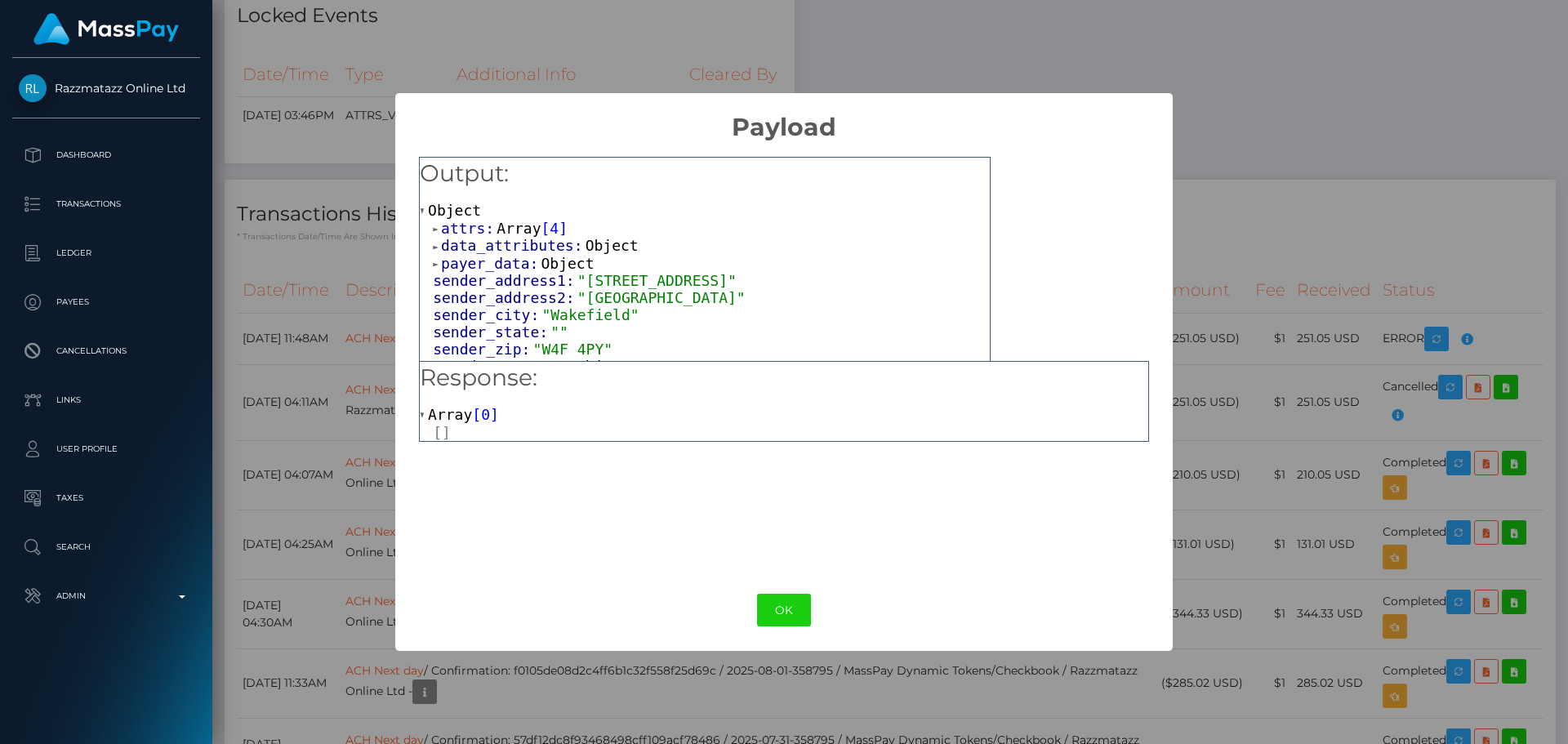
click at [473, 224] on span "attrs:" at bounding box center [468, 228] width 56 height 17
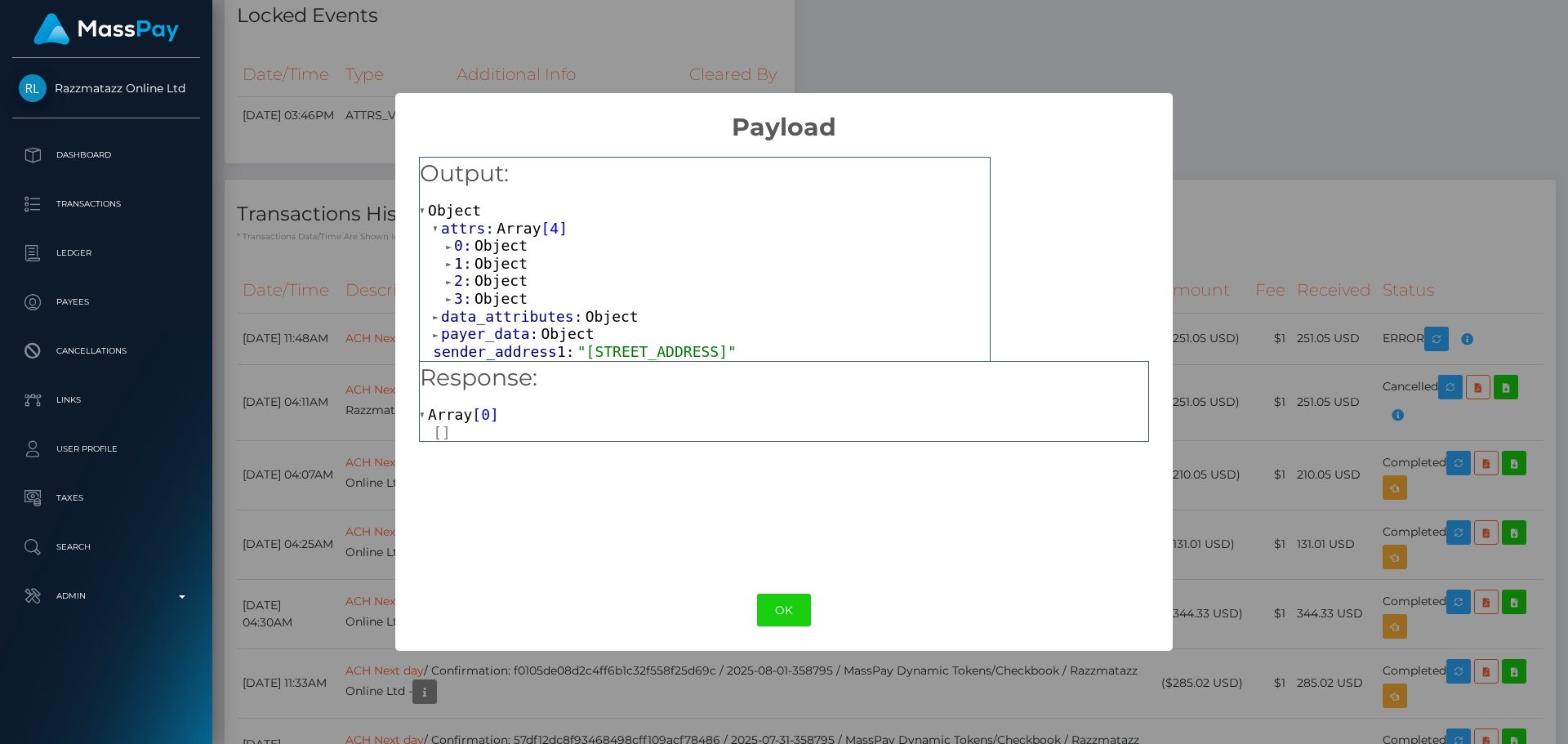
click at [494, 277] on span "Object" at bounding box center [501, 280] width 53 height 17
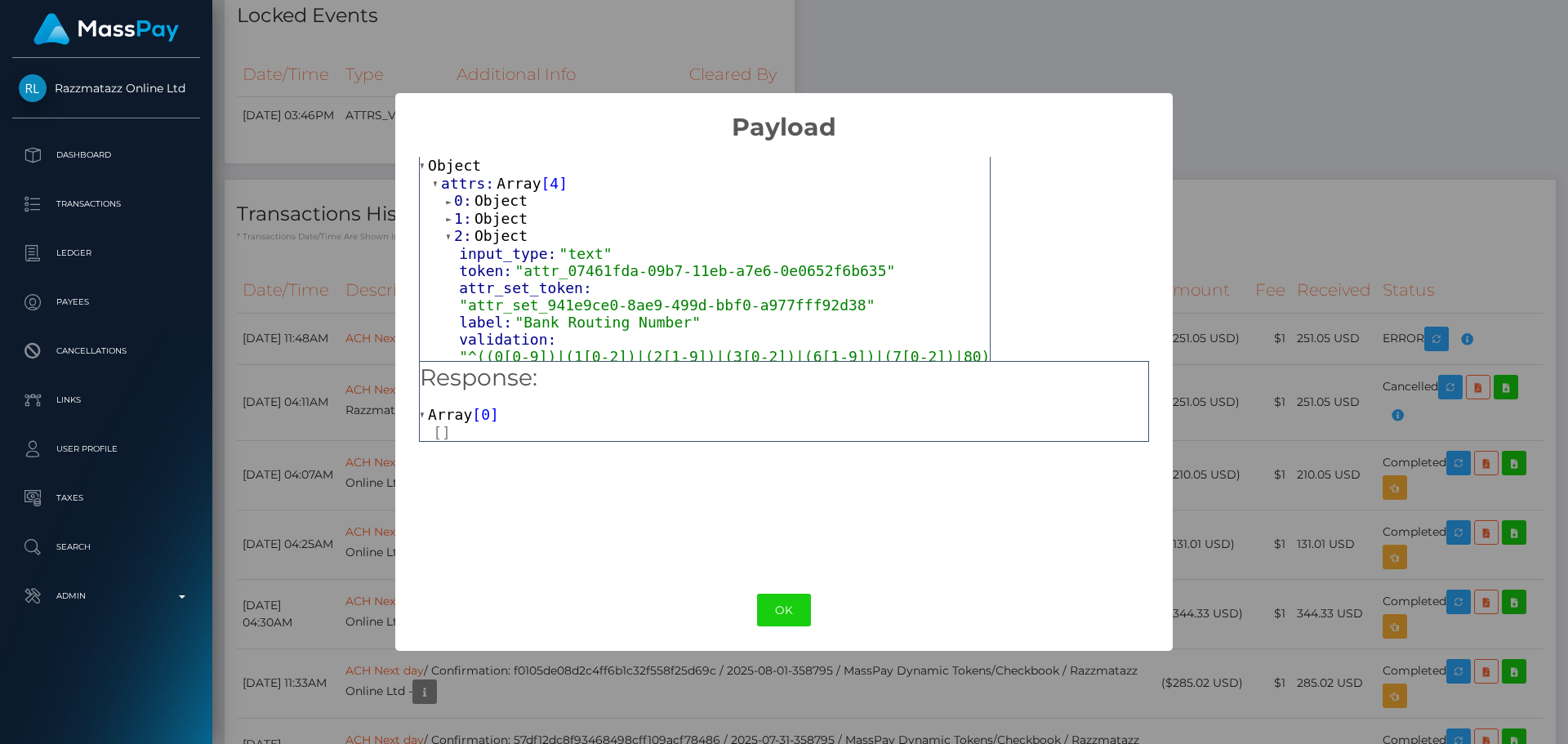
scroll to position [0, 0]
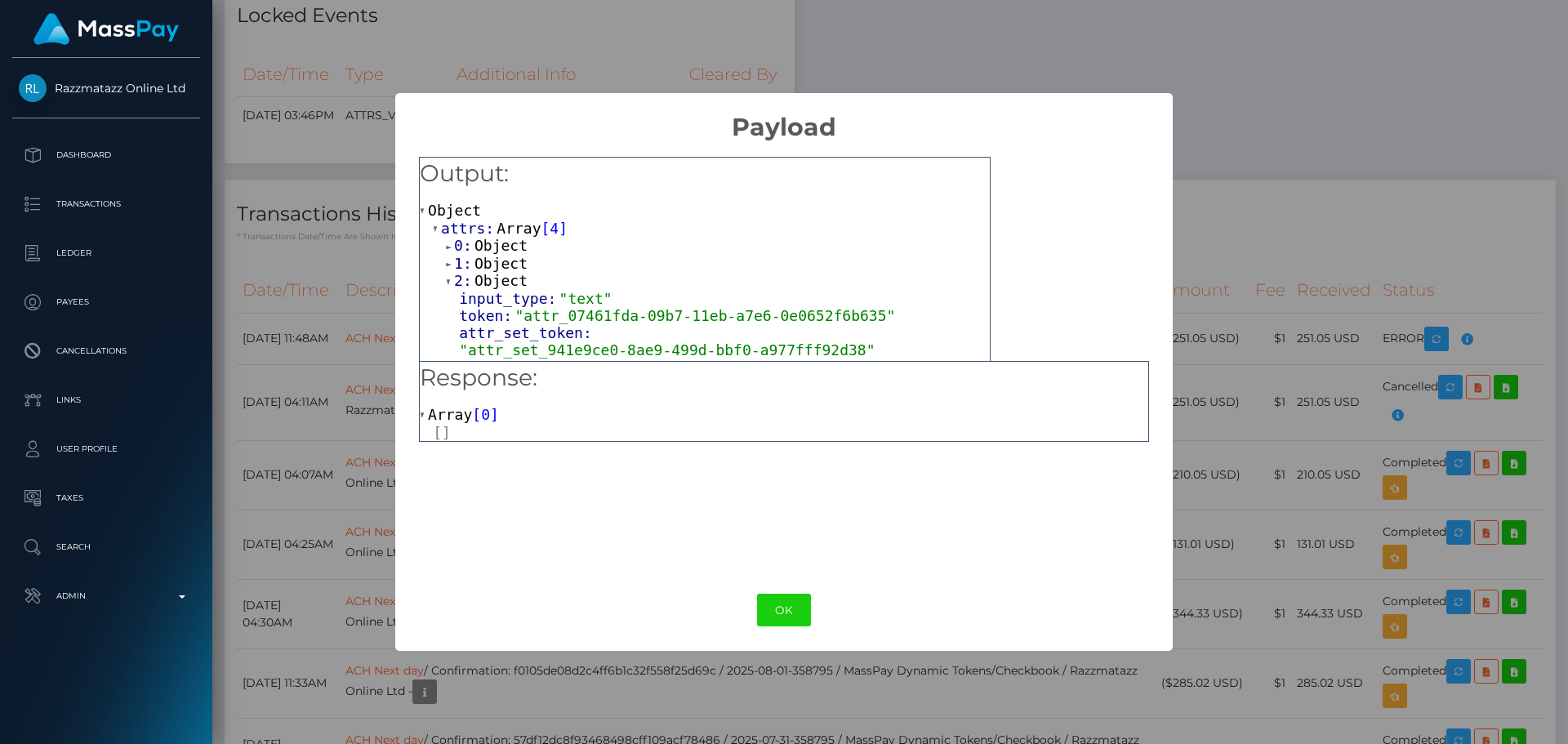
click at [494, 282] on span "Object" at bounding box center [501, 280] width 53 height 17
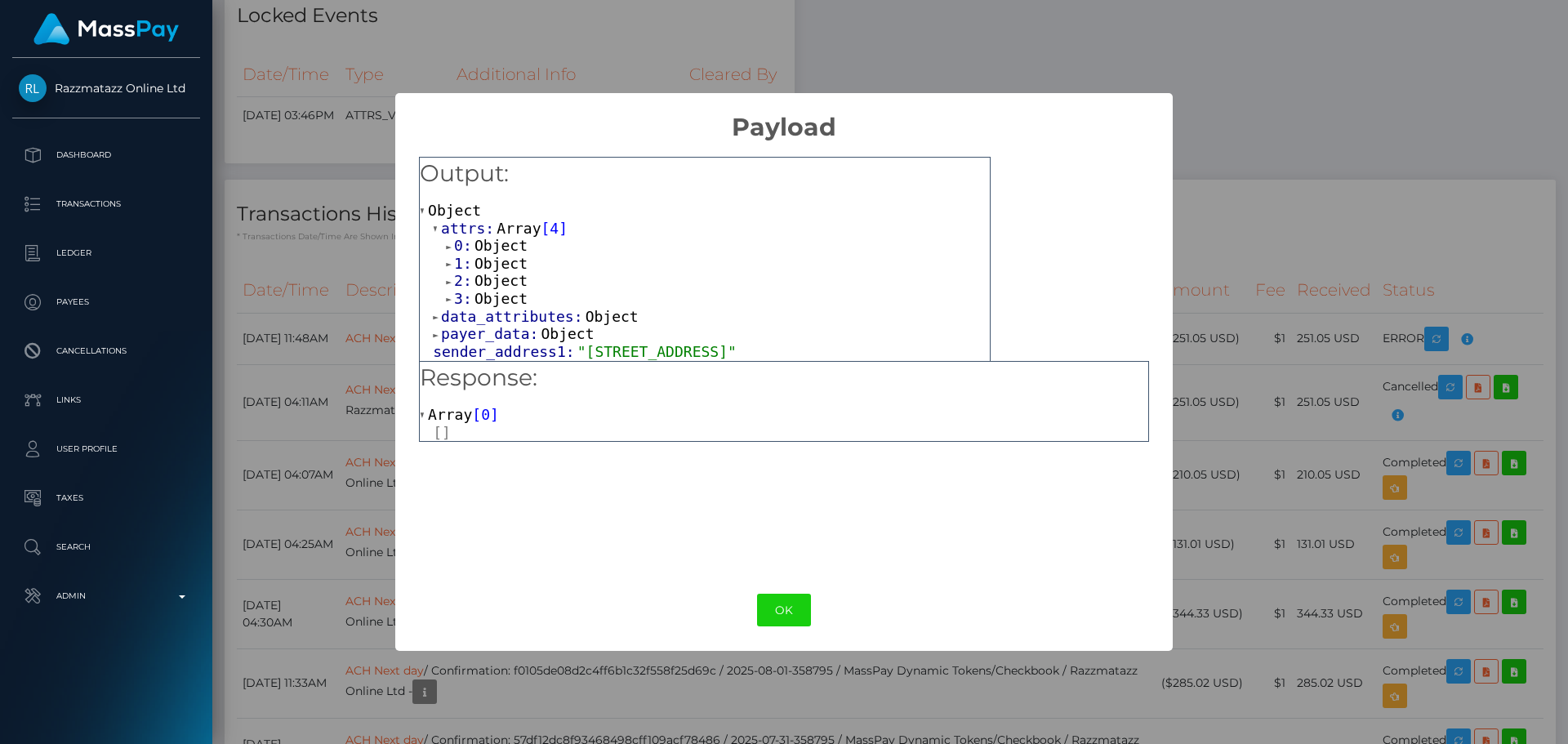
click at [502, 268] on span "Object" at bounding box center [501, 263] width 53 height 17
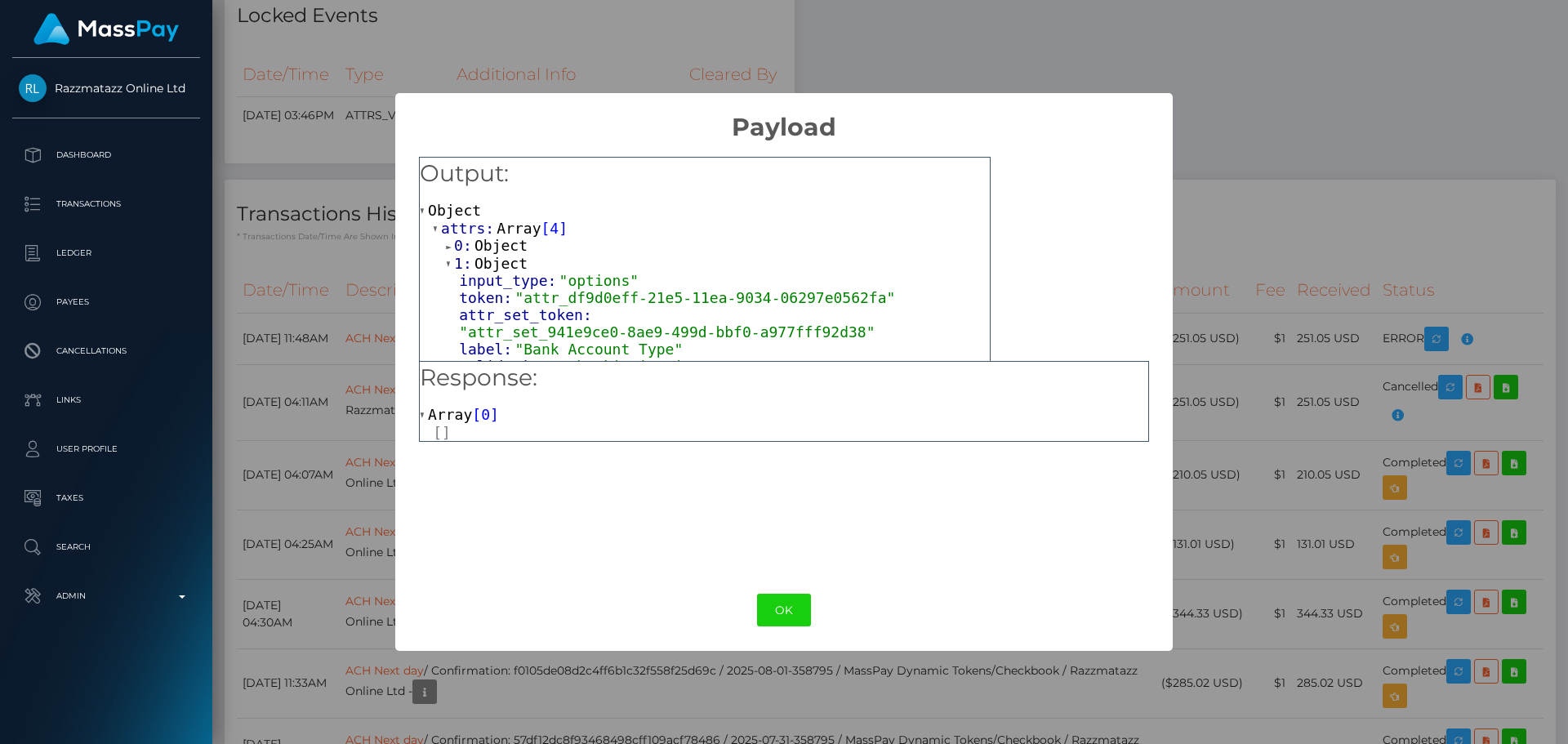
click at [505, 263] on span "Object" at bounding box center [501, 263] width 53 height 17
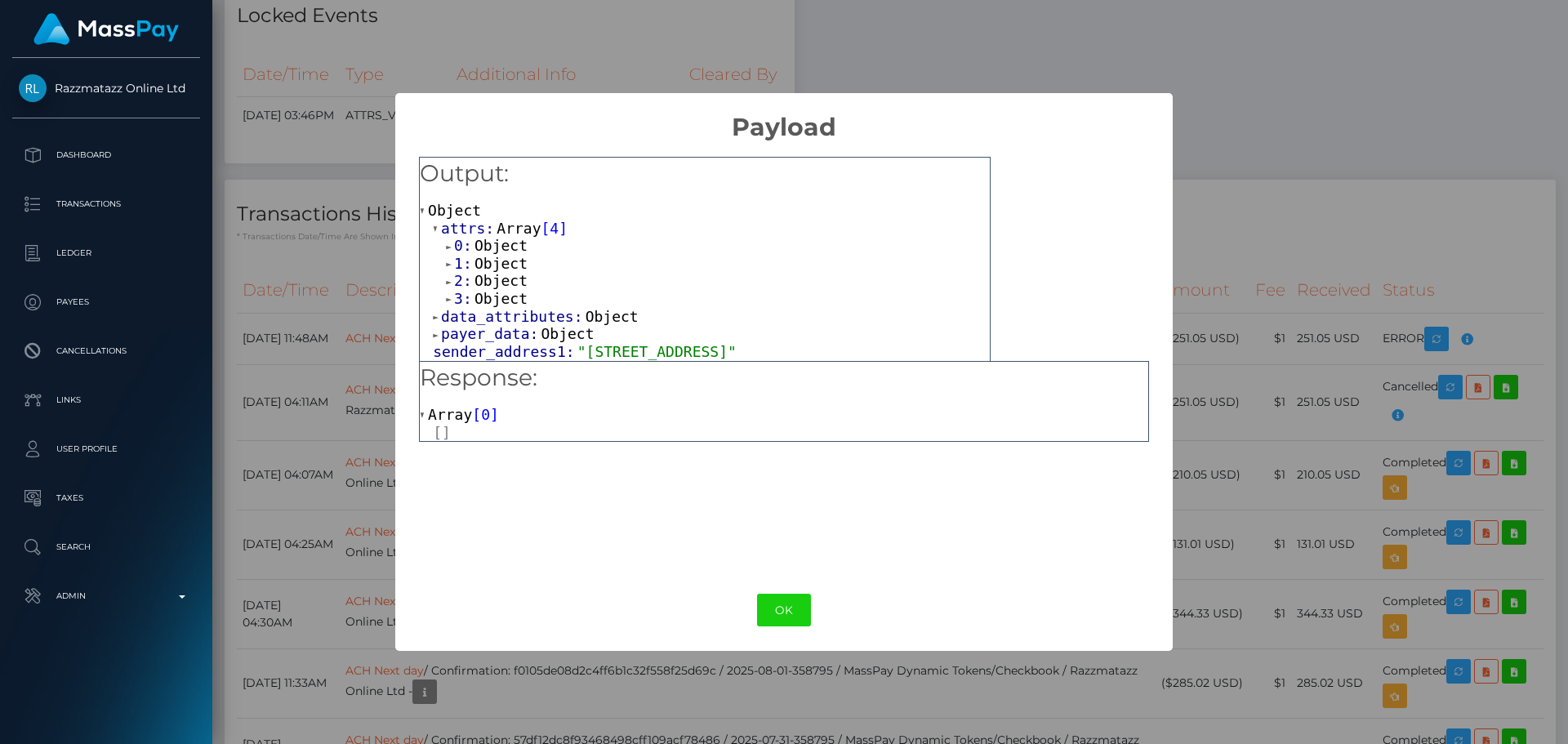
click at [503, 301] on span "Object" at bounding box center [501, 298] width 53 height 17
click at [494, 305] on span "Object" at bounding box center [501, 298] width 53 height 17
click at [503, 248] on span "Object" at bounding box center [501, 245] width 53 height 17
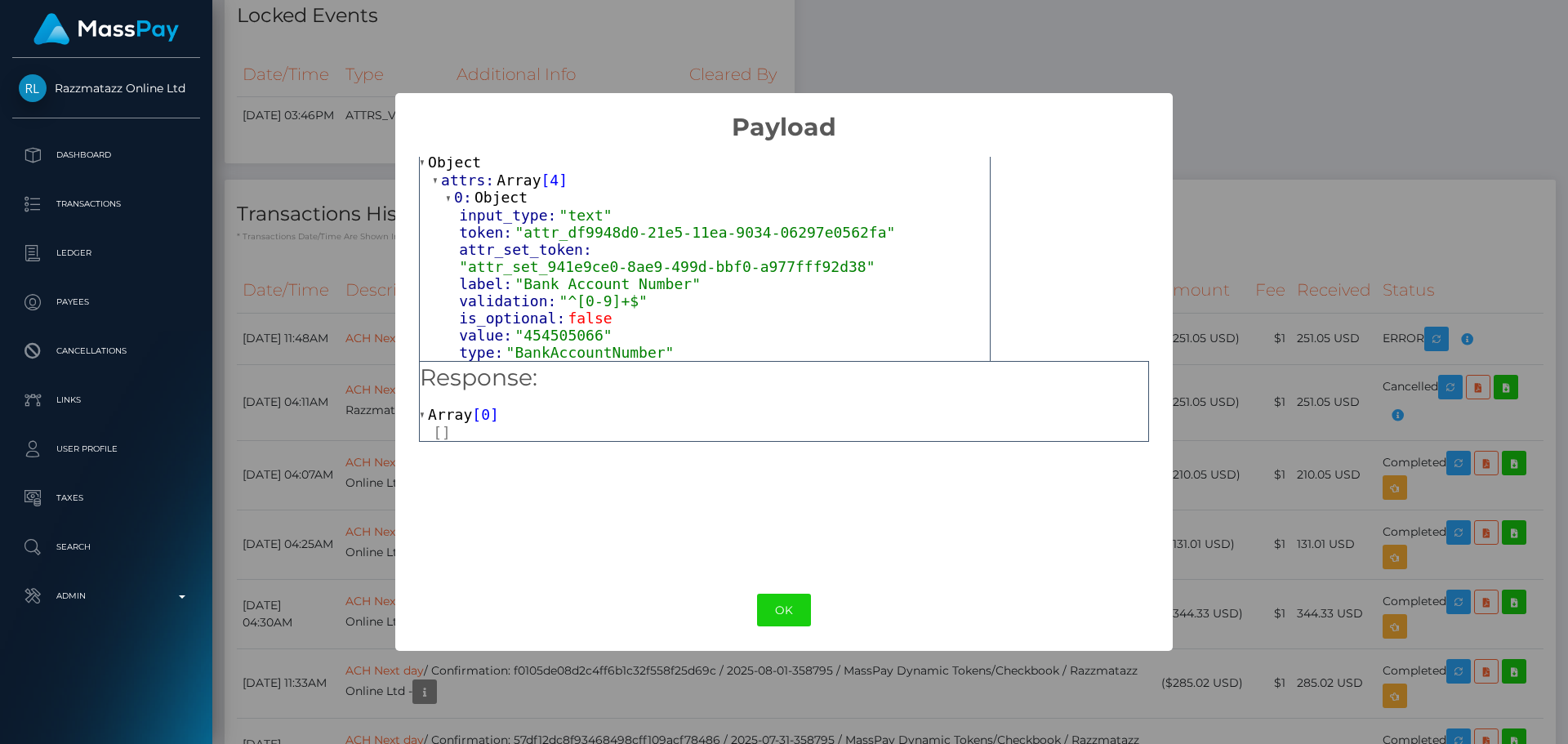
scroll to position [82, 0]
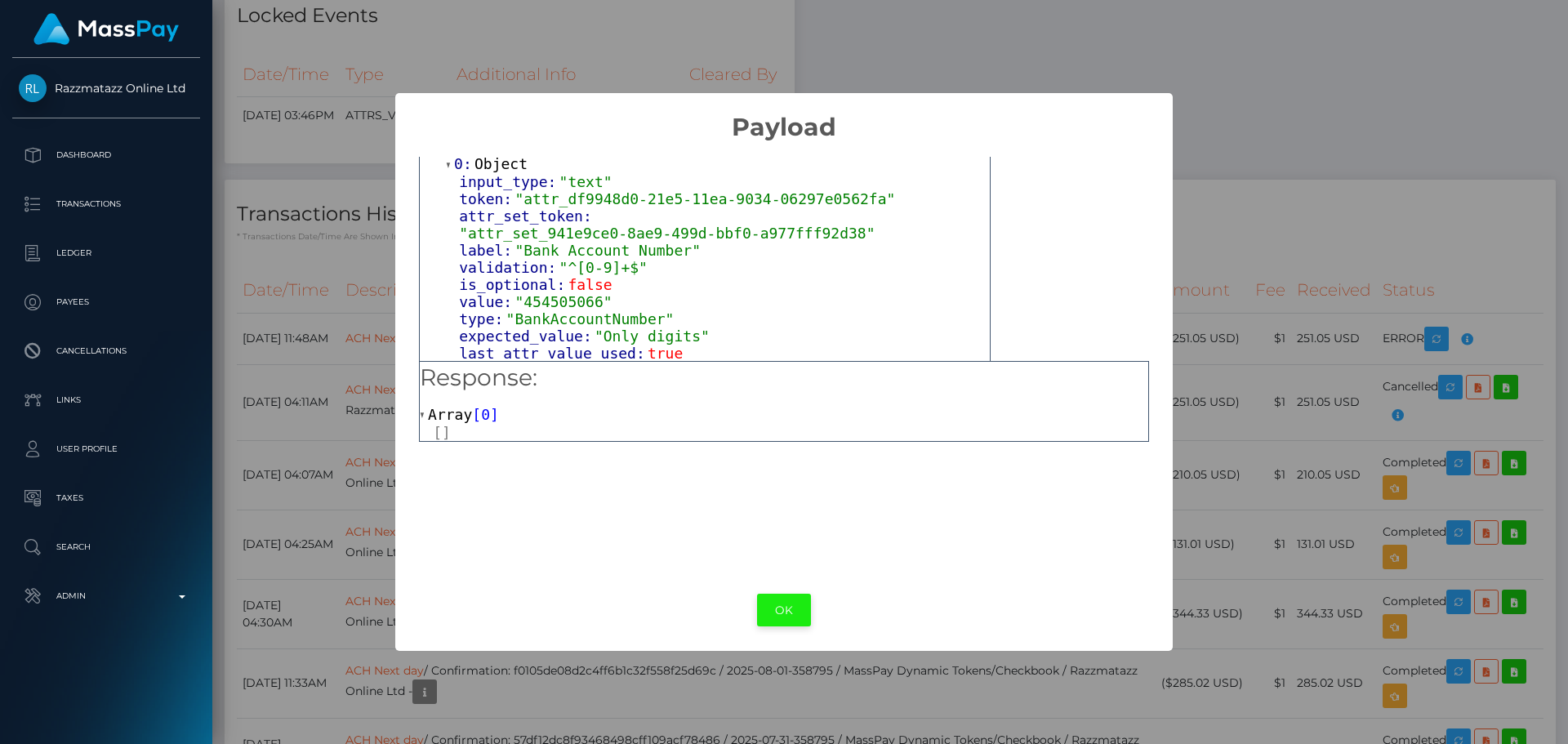
click at [785, 615] on button "OK" at bounding box center [784, 611] width 54 height 34
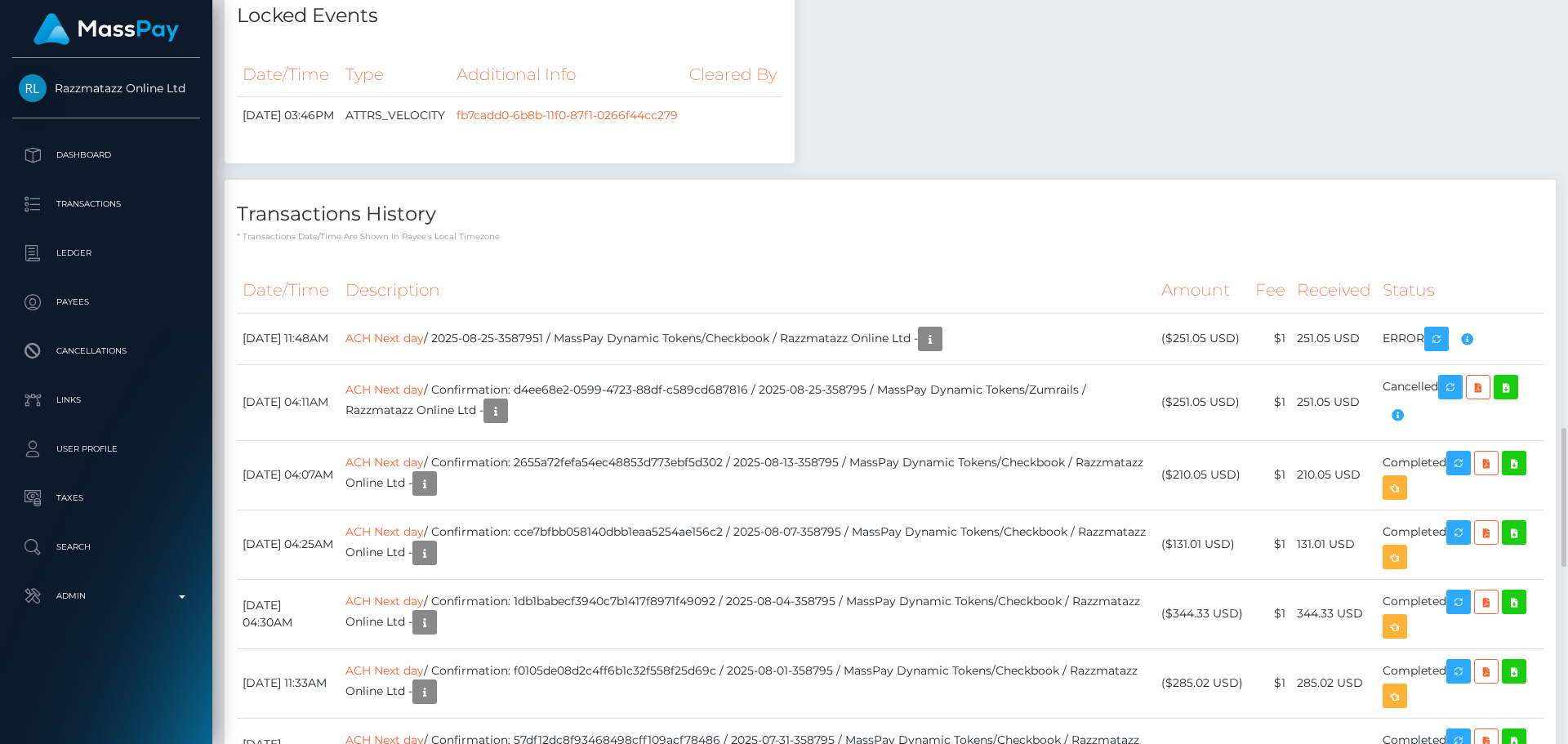
click at [972, 243] on div "Transactions History * Transactions date/time are shown in payee's local timezo…" at bounding box center [890, 211] width 1331 height 63
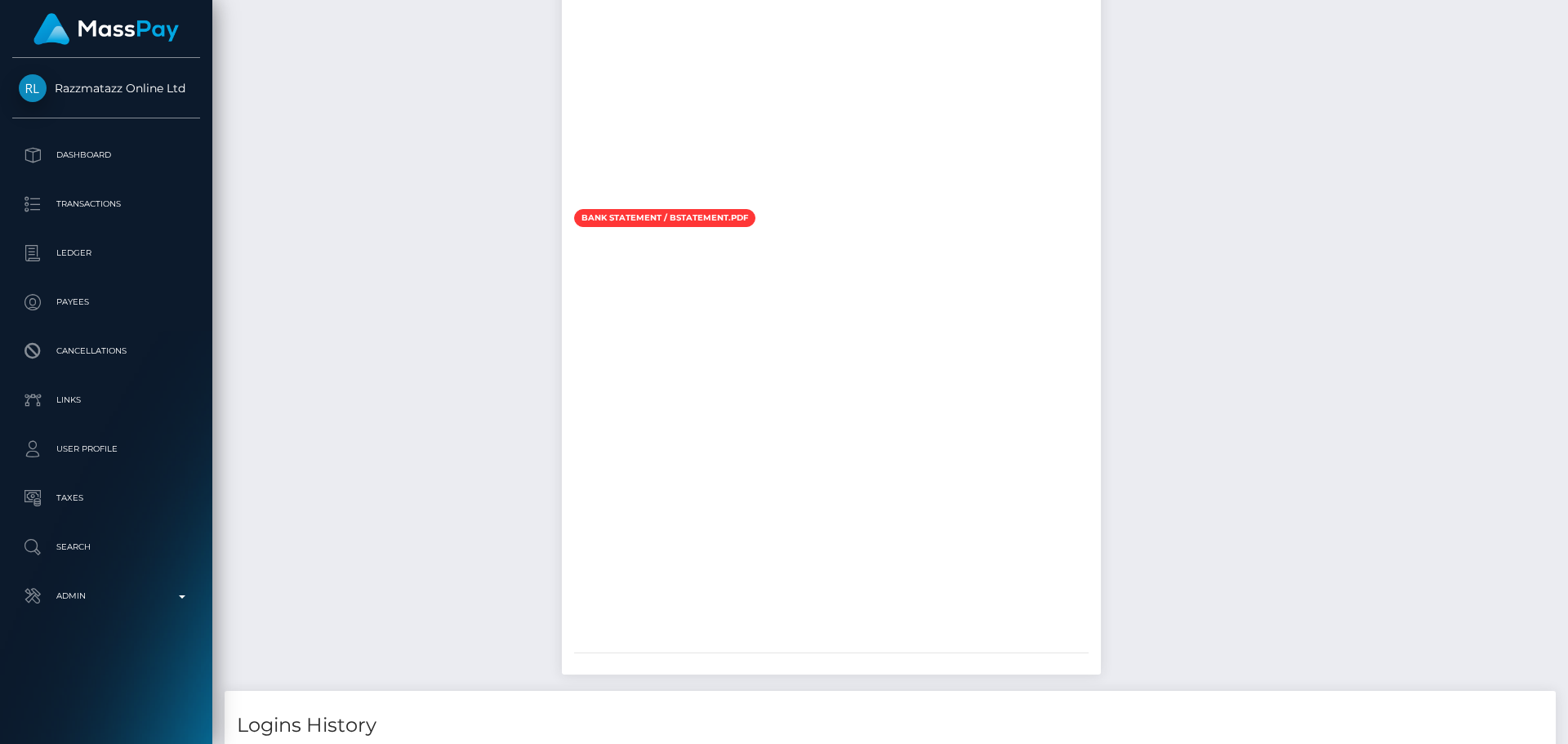
scroll to position [1389, 0]
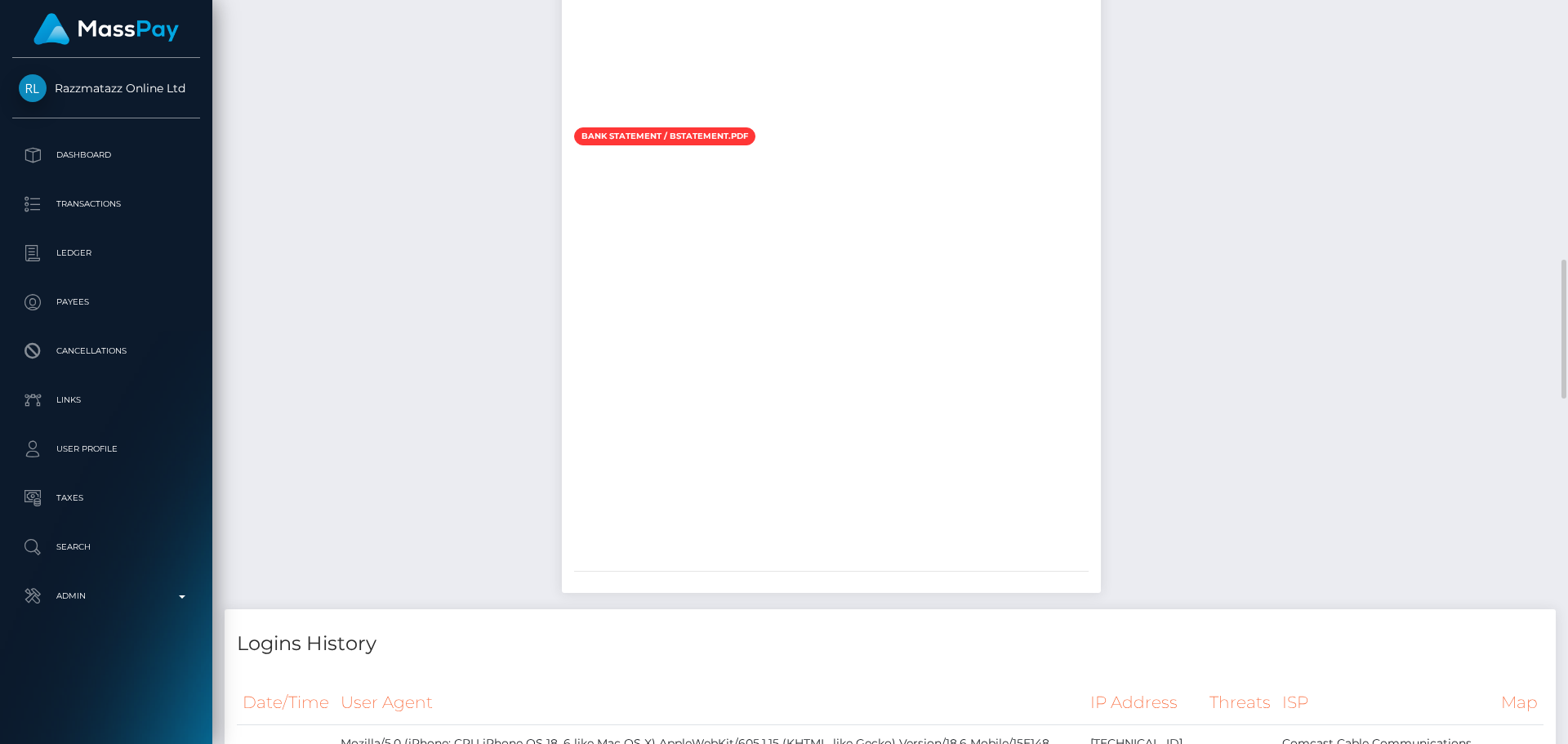
drag, startPoint x: 1227, startPoint y: 288, endPoint x: 1238, endPoint y: 298, distance: 14.9
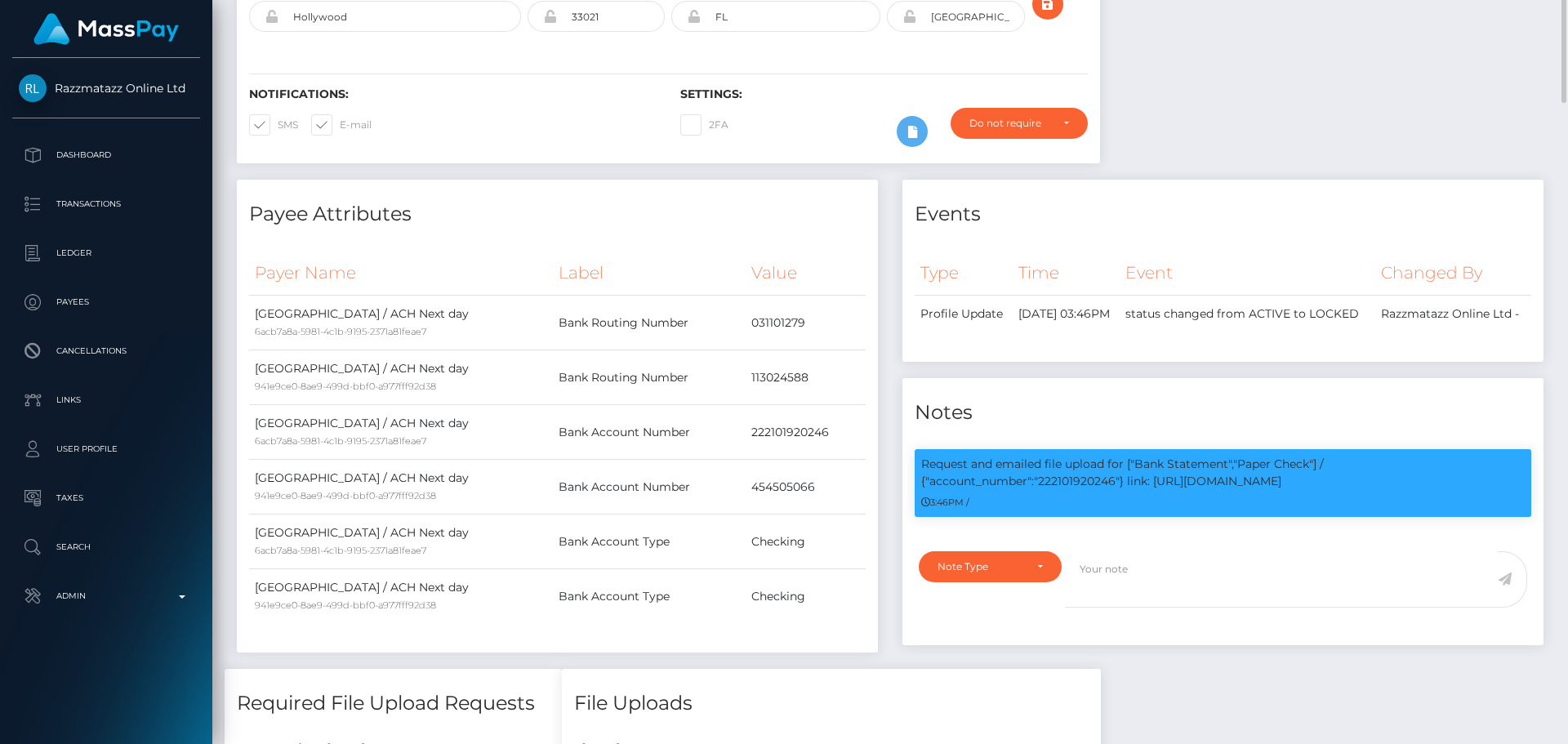
scroll to position [0, 0]
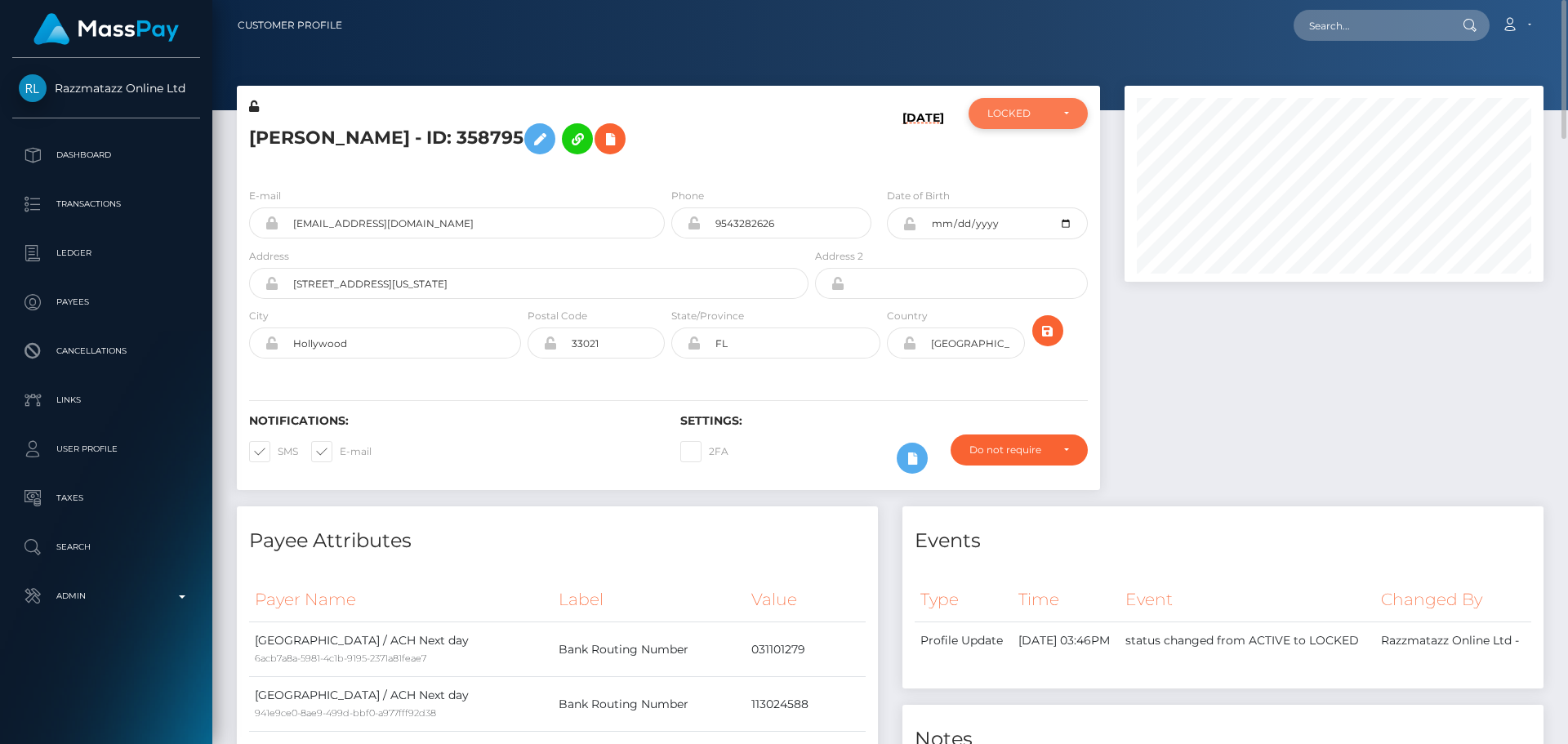
click at [1050, 106] on div "LOCKED" at bounding box center [1028, 113] width 119 height 31
click at [993, 188] on span "DEACTIVE" at bounding box center [1014, 192] width 52 height 15
select select "DEACTIVE"
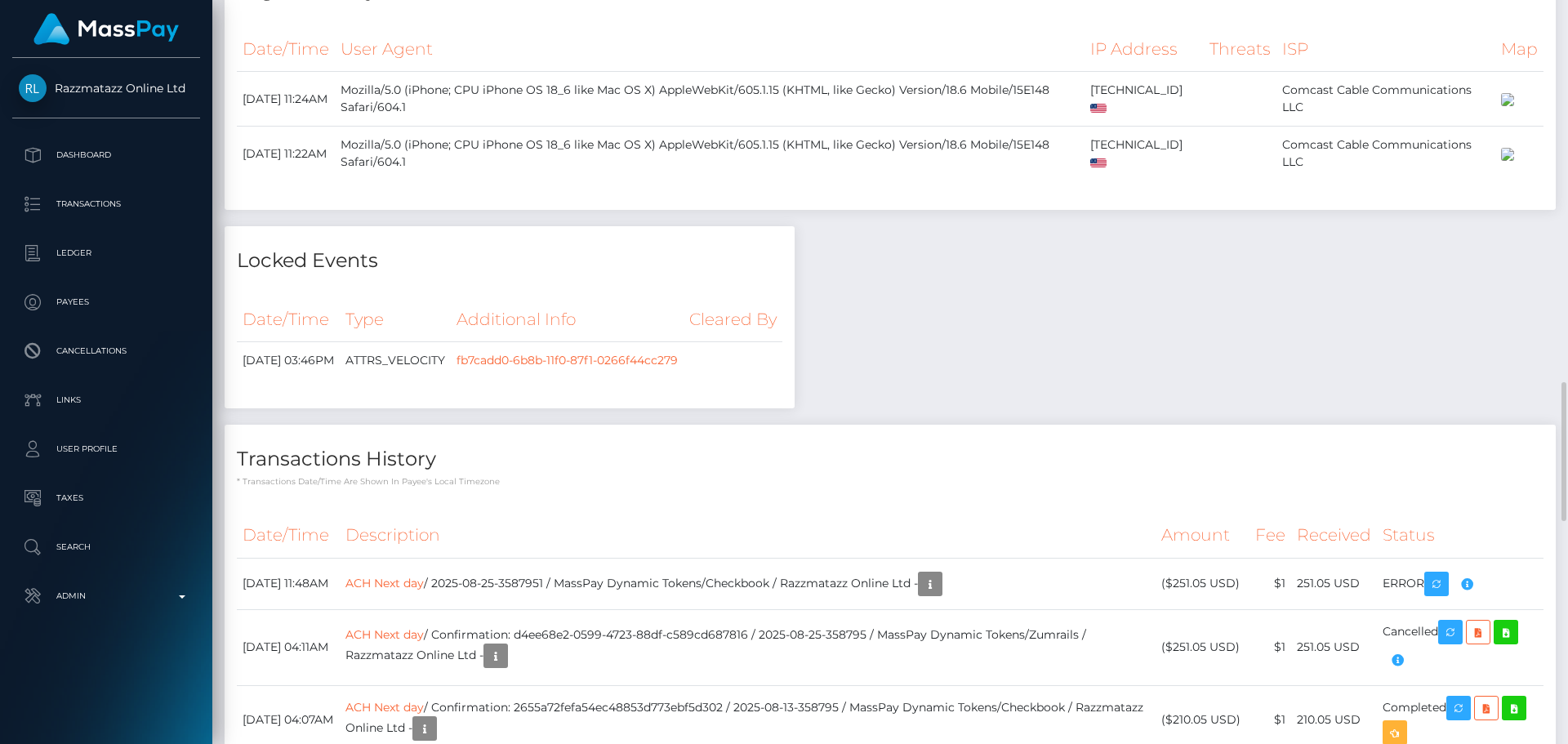
scroll to position [2370, 0]
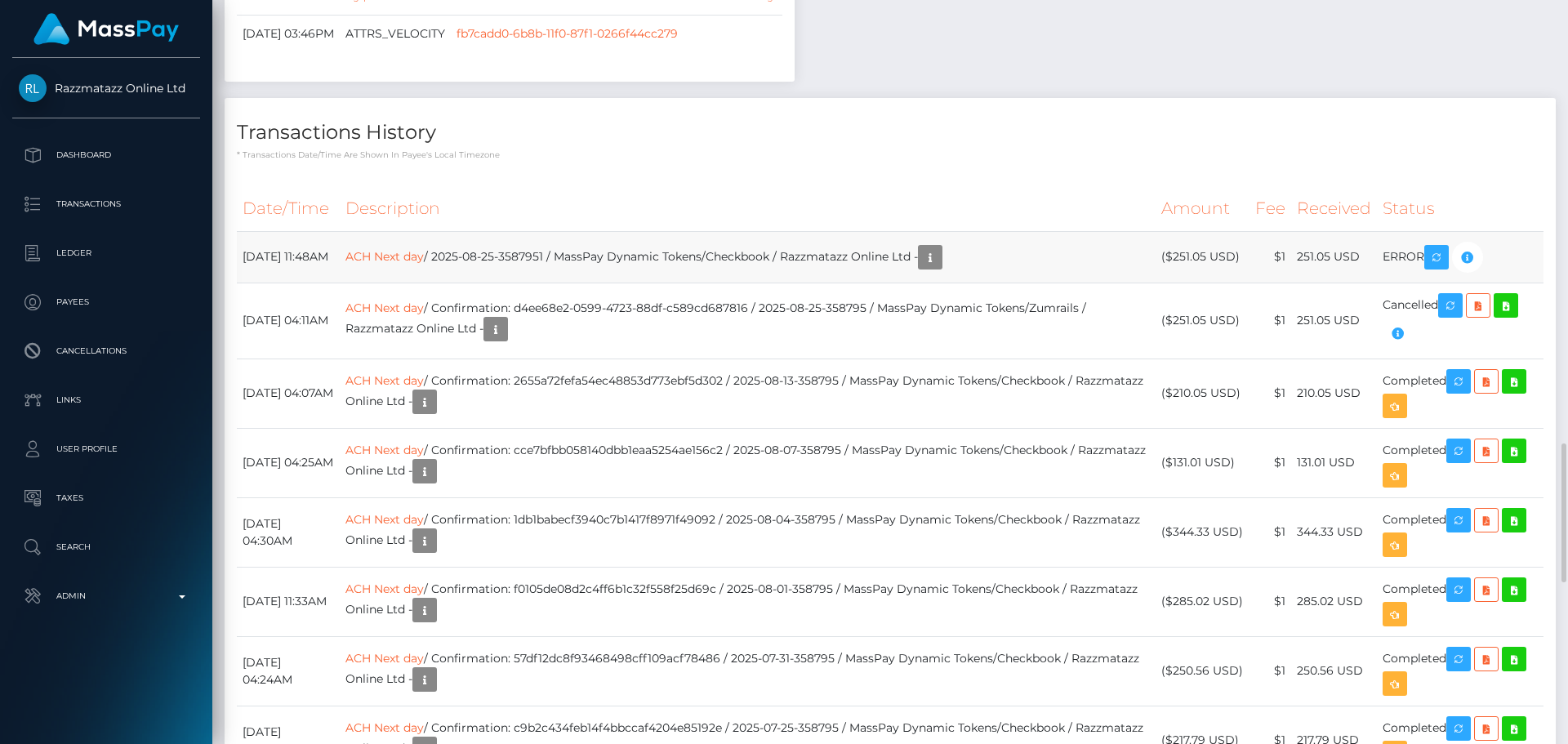
click at [262, 283] on td "August 25, 2025 11:48AM" at bounding box center [289, 257] width 103 height 52
drag, startPoint x: 262, startPoint y: 325, endPoint x: 314, endPoint y: 332, distance: 52.5
click at [314, 283] on td "August 25, 2025 11:48AM" at bounding box center [289, 257] width 103 height 52
copy td "August 25, 2025"
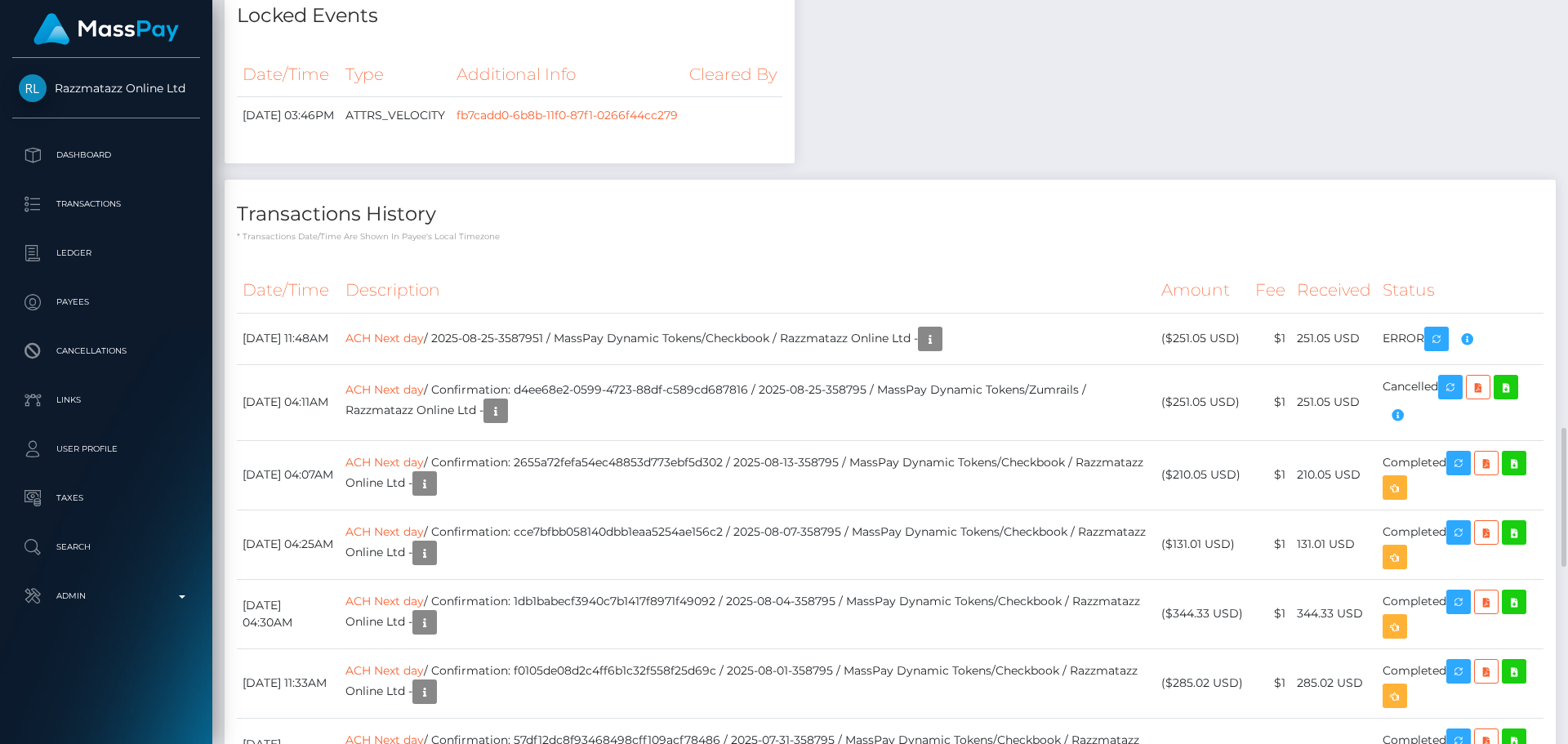
click at [569, 313] on th "Description" at bounding box center [747, 291] width 816 height 45
click at [424, 345] on link "ACH Next day" at bounding box center [385, 337] width 78 height 15
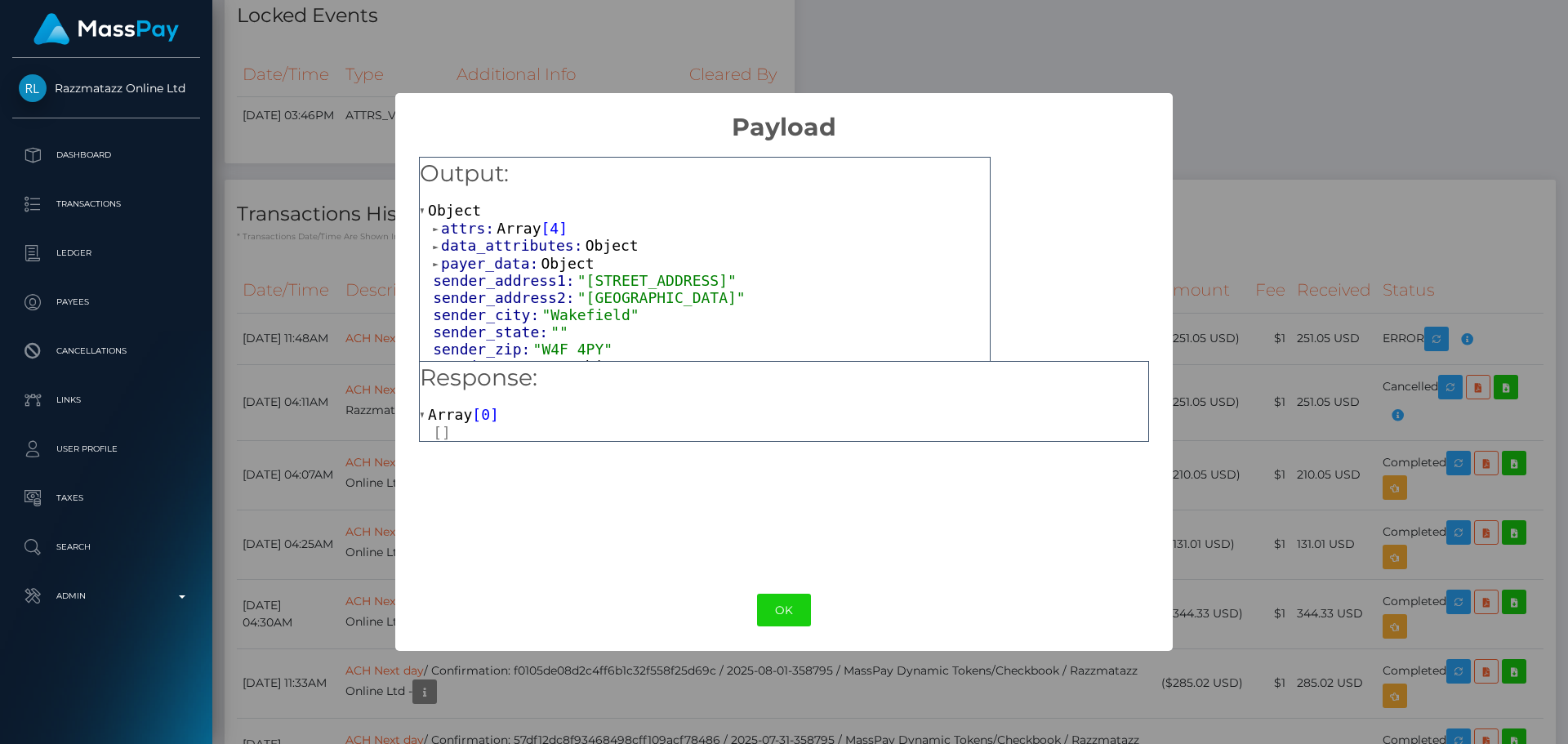
click at [497, 231] on span "Array" at bounding box center [519, 228] width 44 height 17
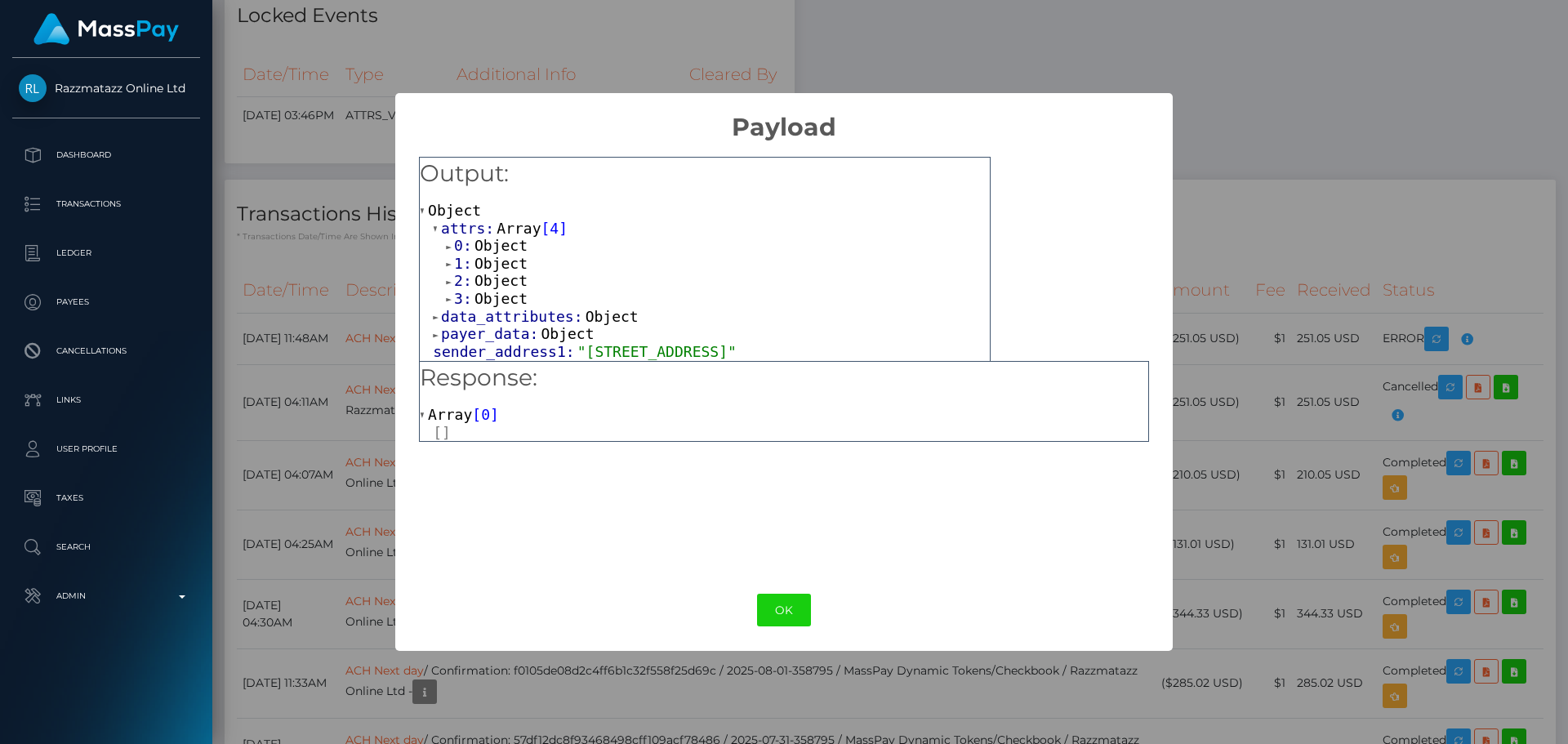
click at [482, 283] on span "Object" at bounding box center [501, 280] width 53 height 17
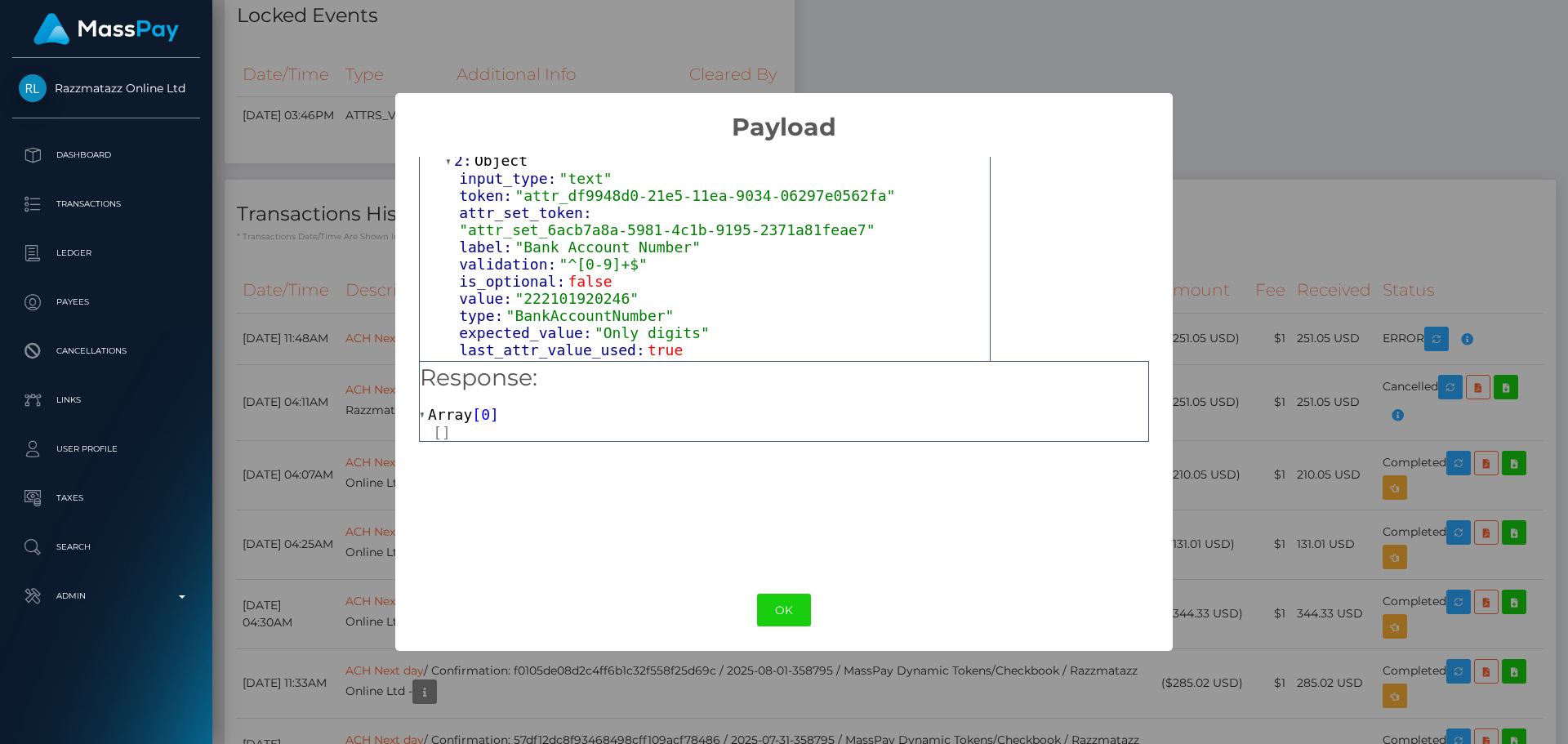
scroll to position [164, 0]
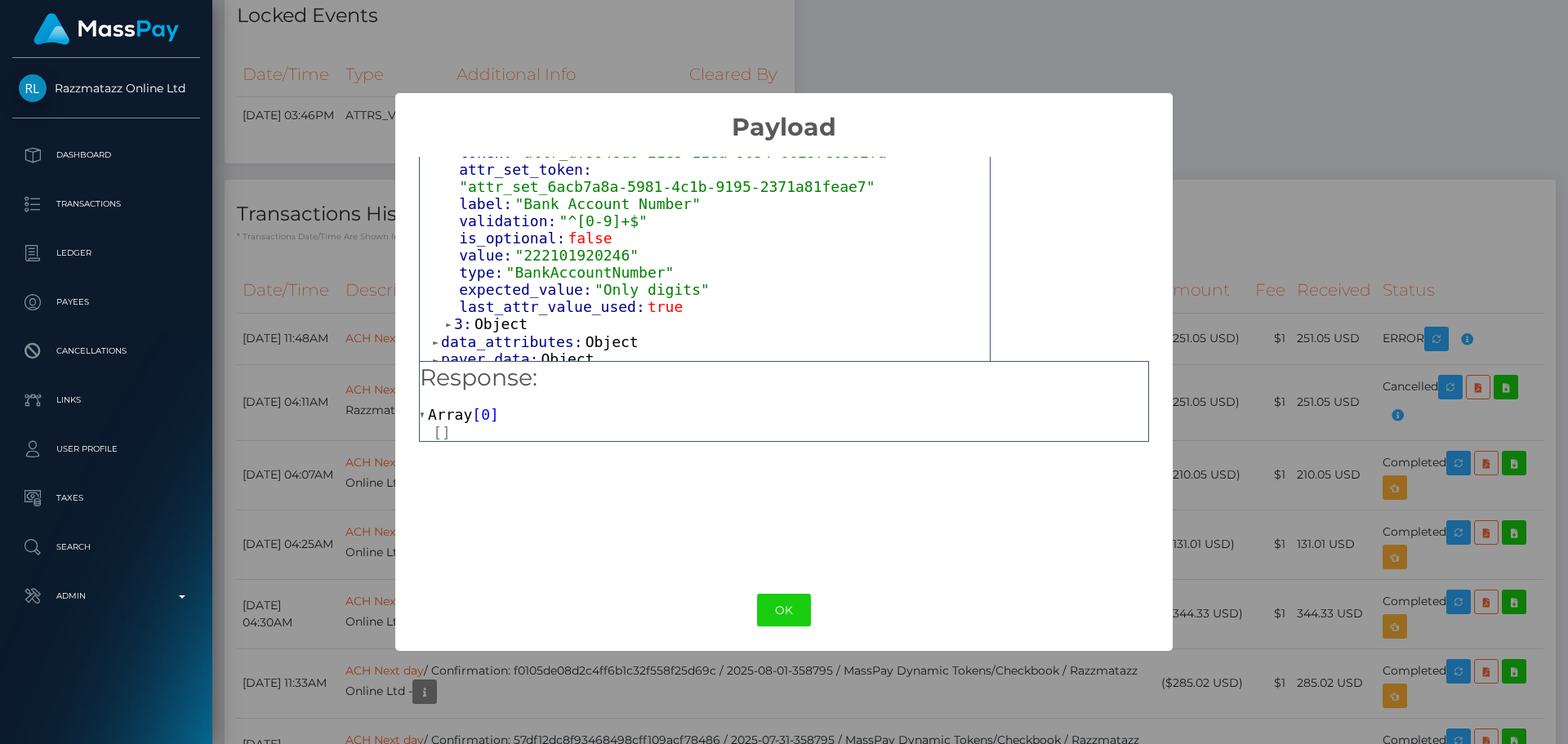
click at [561, 249] on span ""222101920246"" at bounding box center [577, 255] width 124 height 17
copy span "222101920246"
click at [776, 611] on button "OK" at bounding box center [784, 611] width 54 height 34
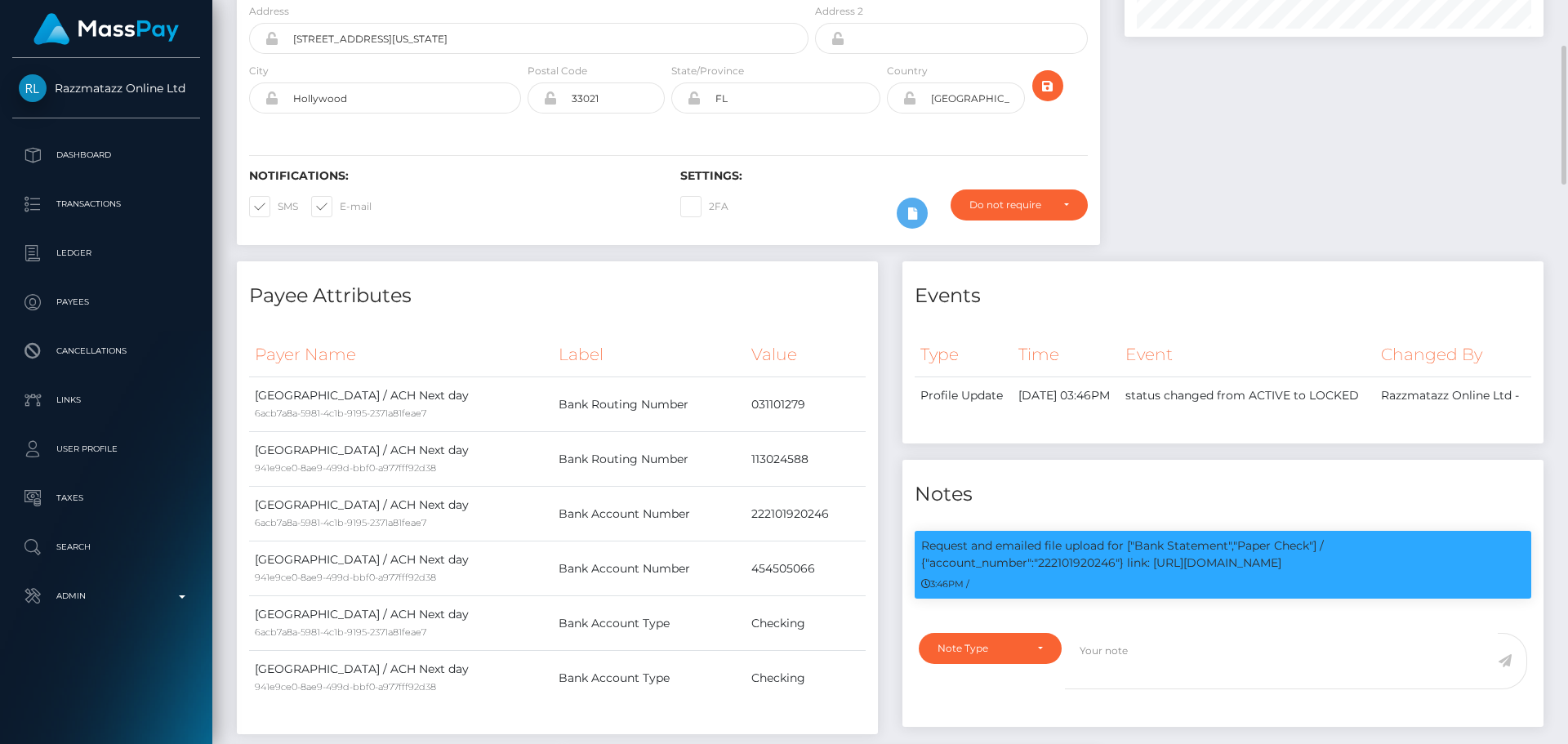
scroll to position [0, 0]
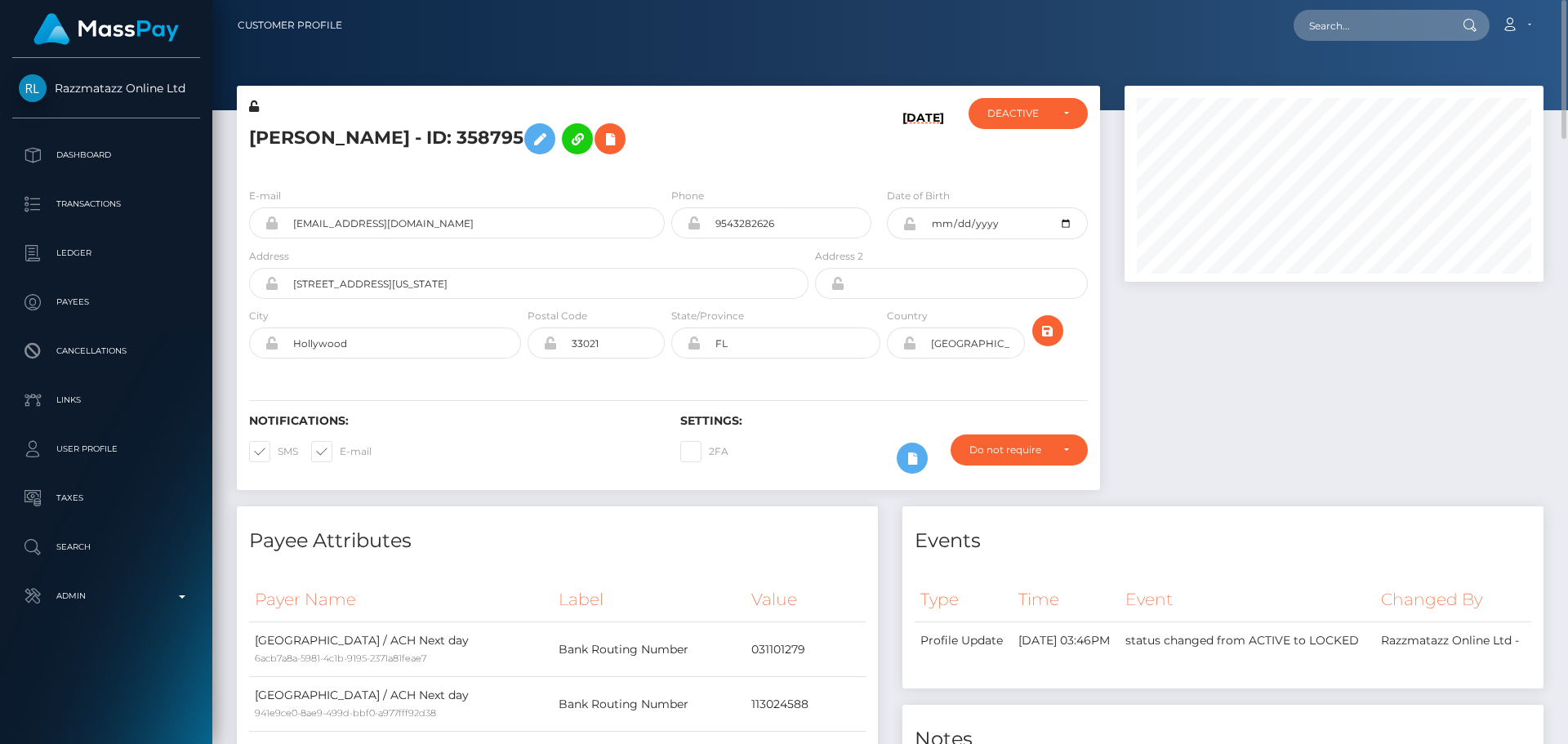
click at [690, 188] on div "Phone 9543282626" at bounding box center [771, 213] width 200 height 52
click at [687, 147] on h5 "Cathy Philistin - ID: 358795" at bounding box center [524, 139] width 551 height 47
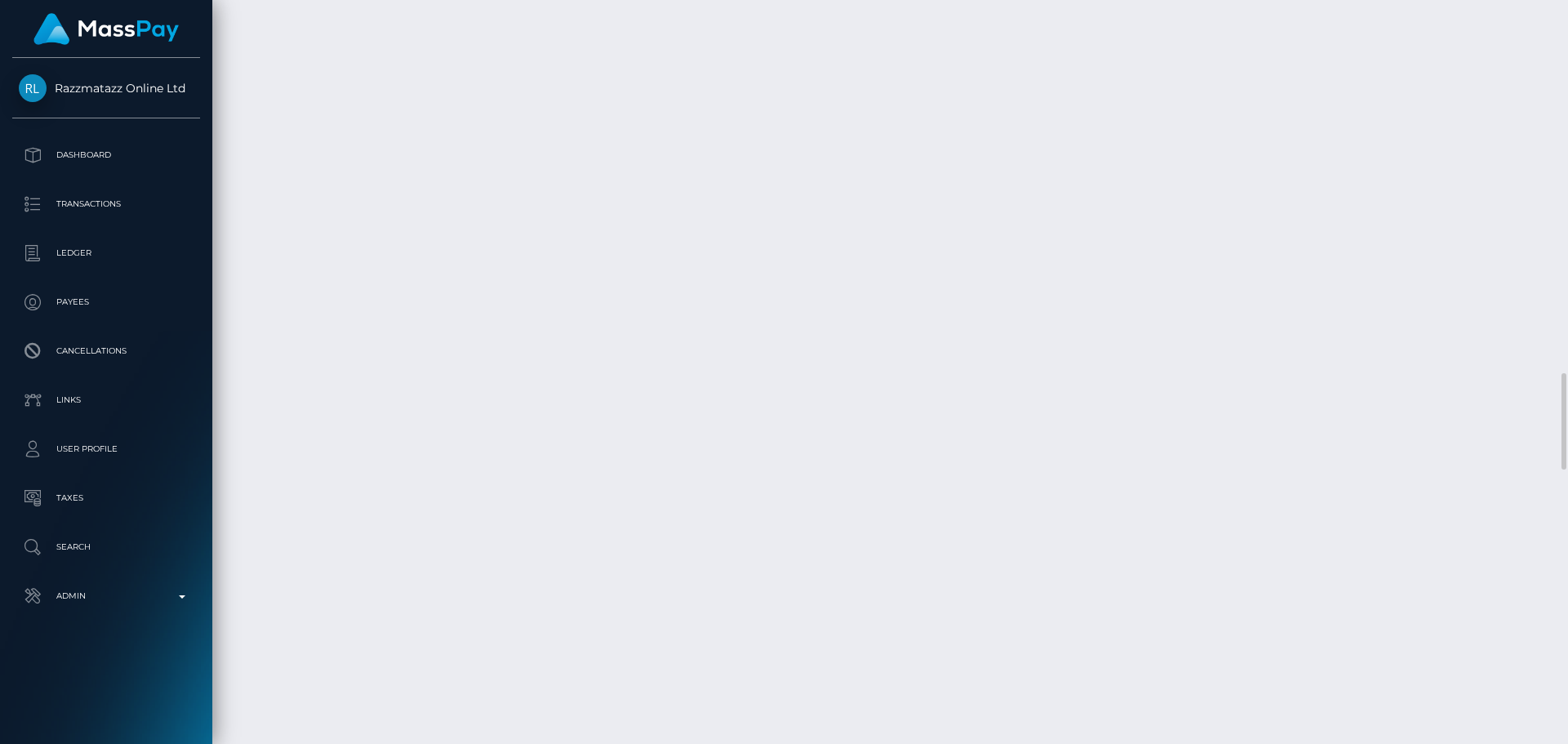
scroll to position [2860, 0]
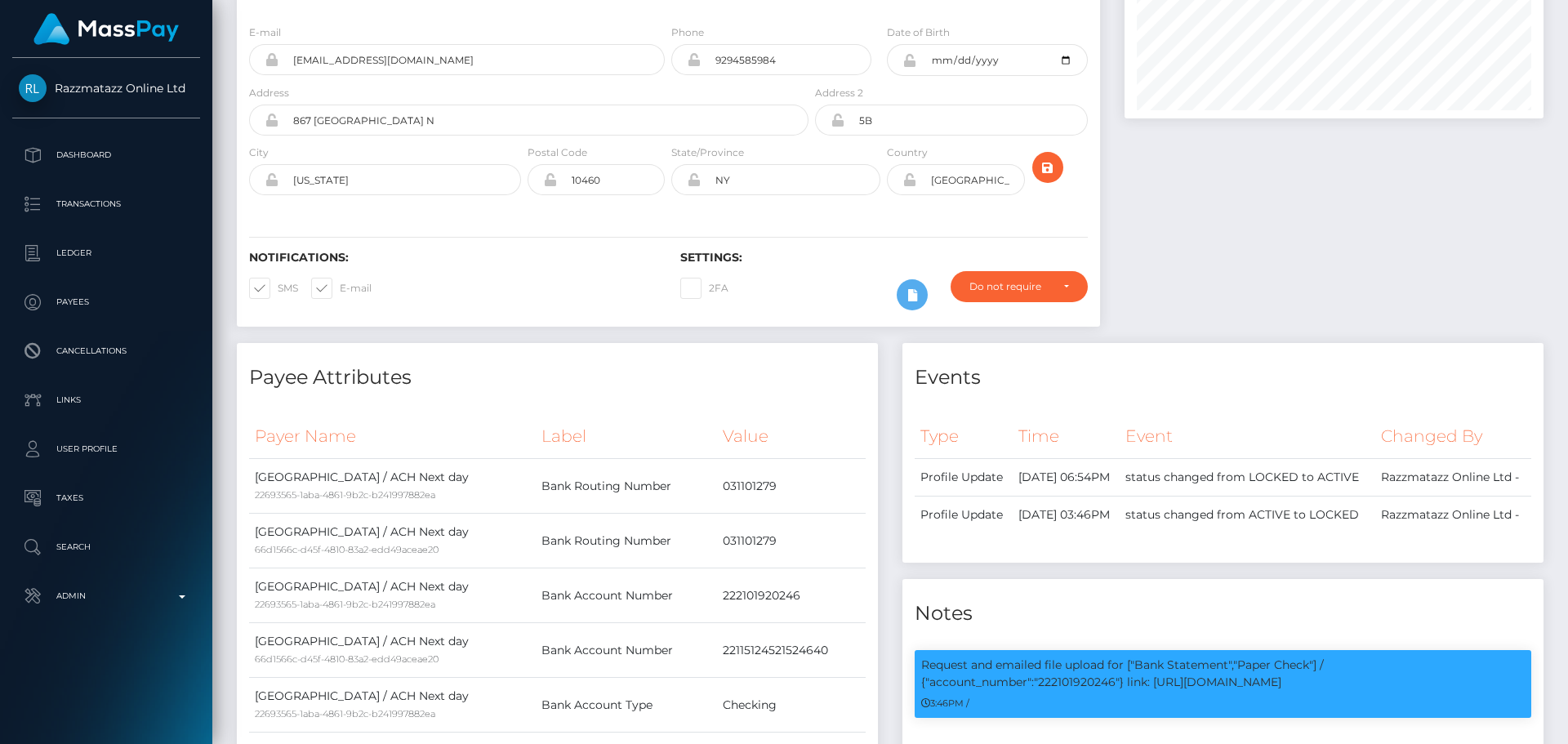
scroll to position [0, 0]
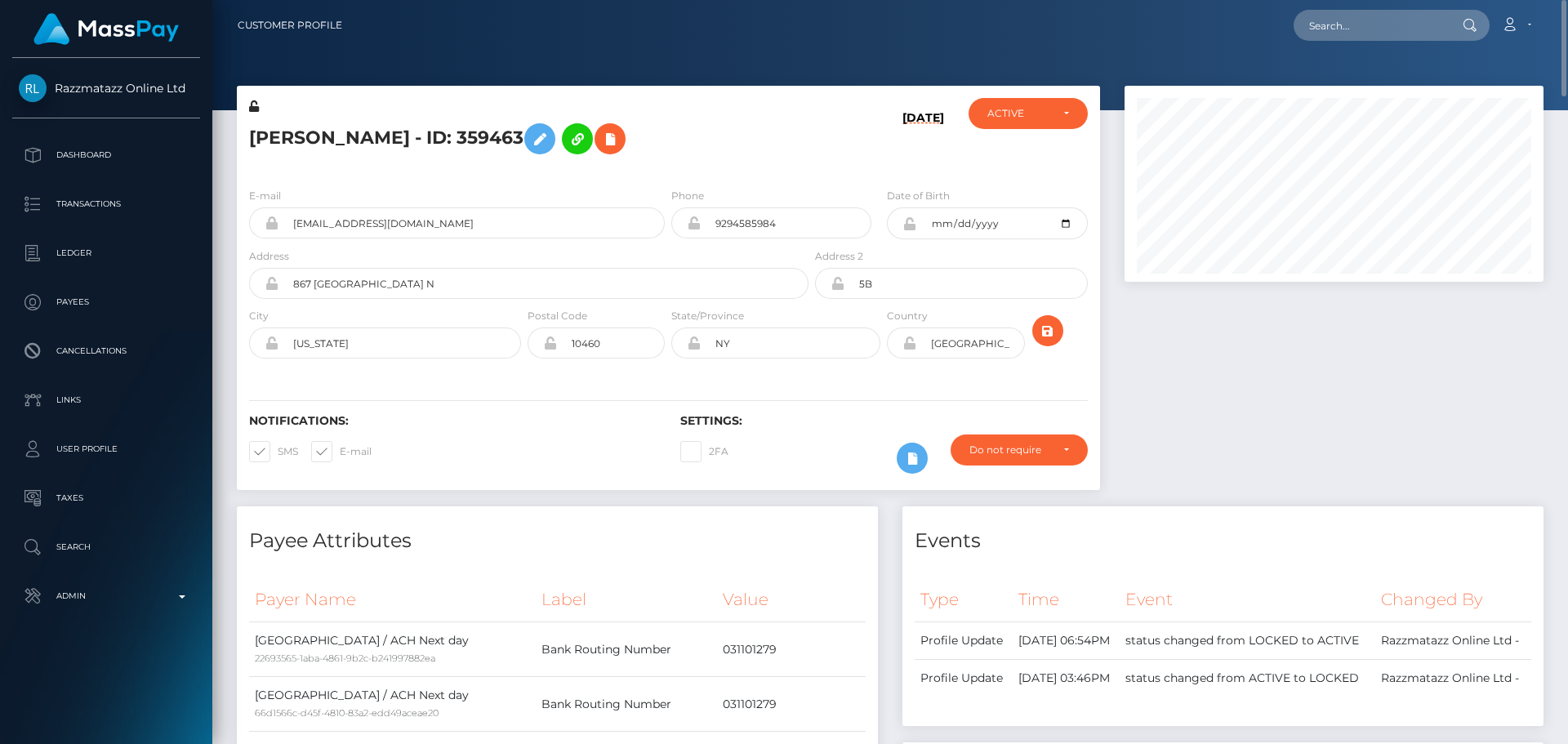
click at [465, 137] on h5 "Shantal Morris - ID: 359463" at bounding box center [524, 139] width 551 height 47
click at [466, 137] on h5 "Shantal Morris - ID: 359463" at bounding box center [524, 139] width 551 height 47
copy h5 "359463"
drag, startPoint x: 460, startPoint y: 217, endPoint x: 224, endPoint y: 221, distance: 236.0
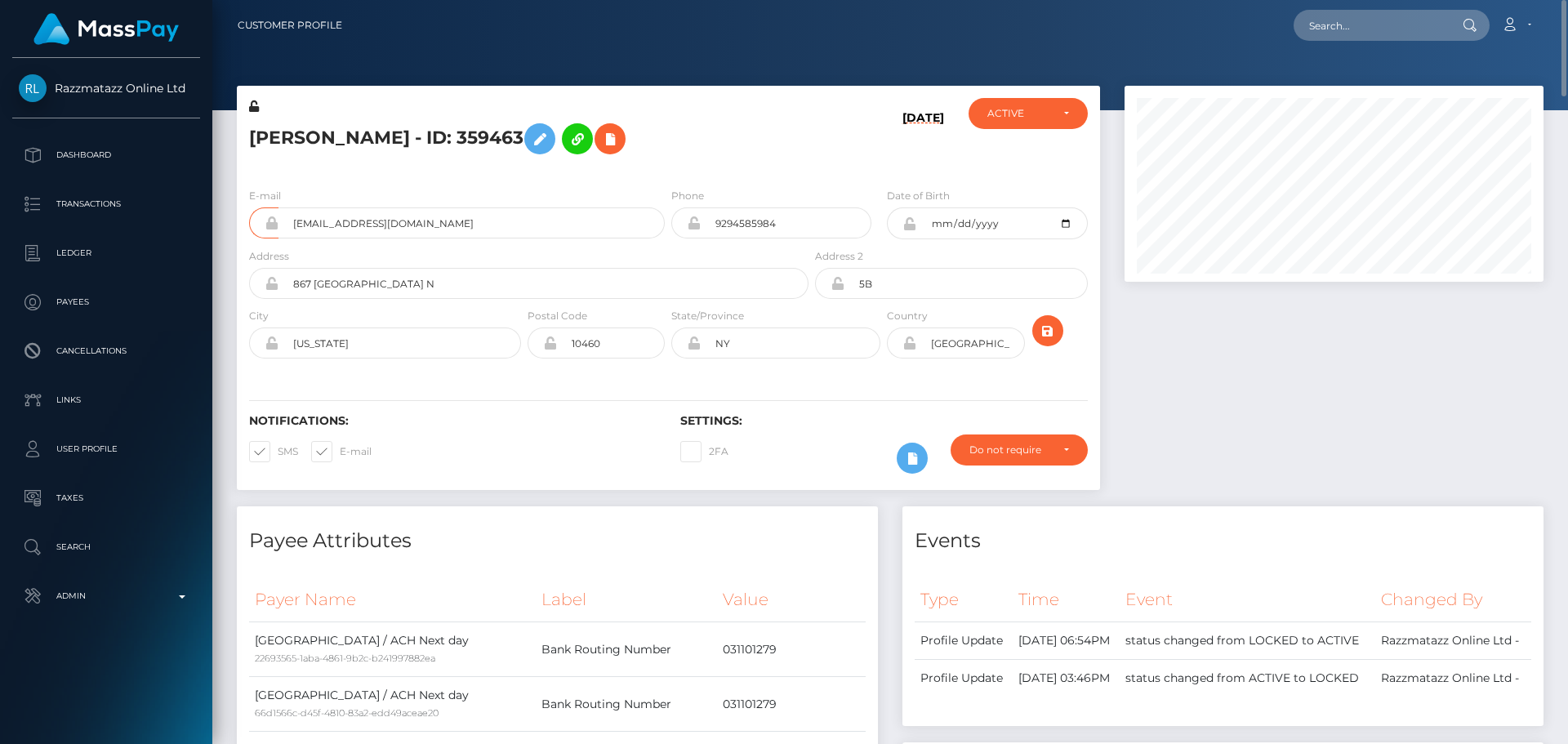
click at [802, 153] on div "Shantal Morris - ID: 359463" at bounding box center [524, 136] width 575 height 76
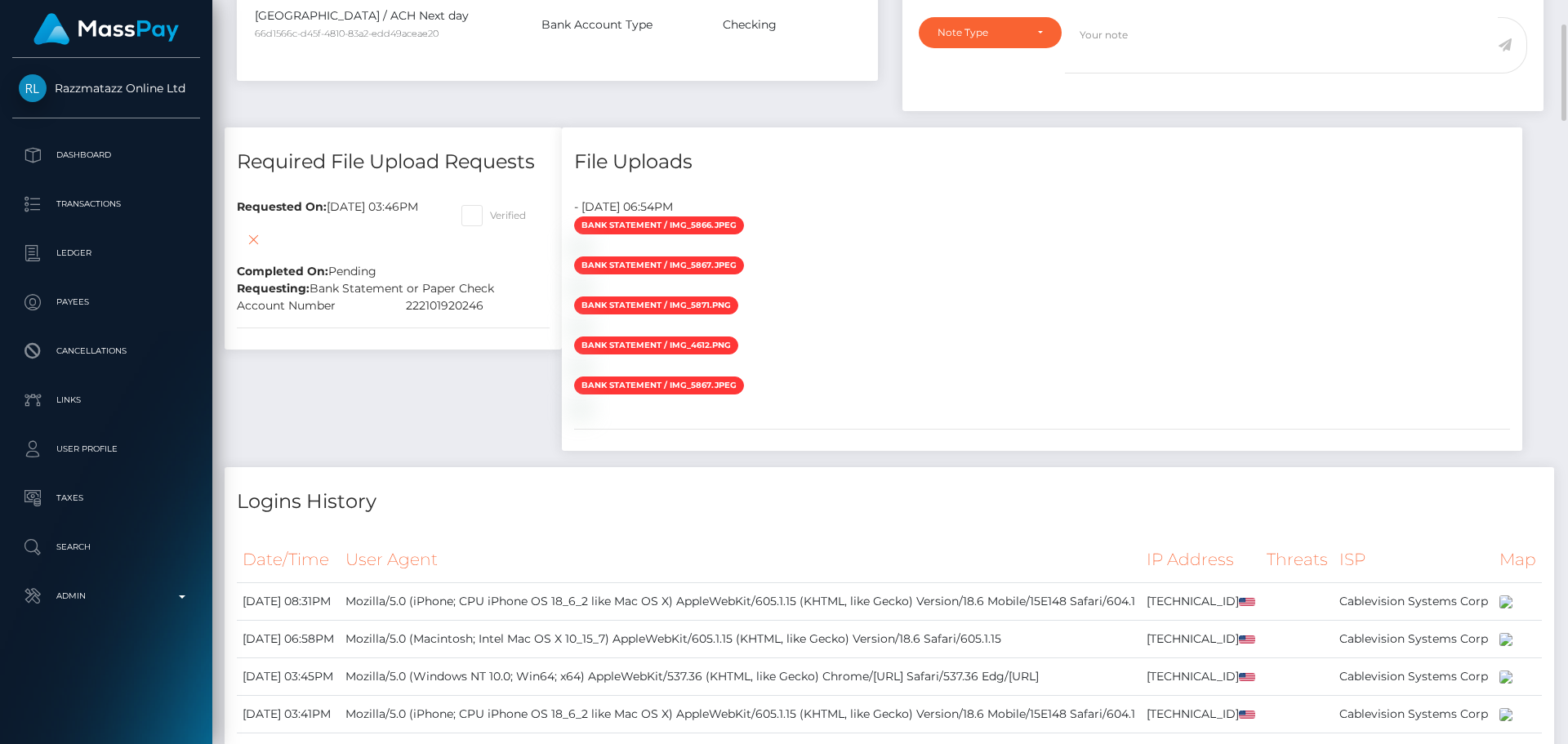
scroll to position [980, 0]
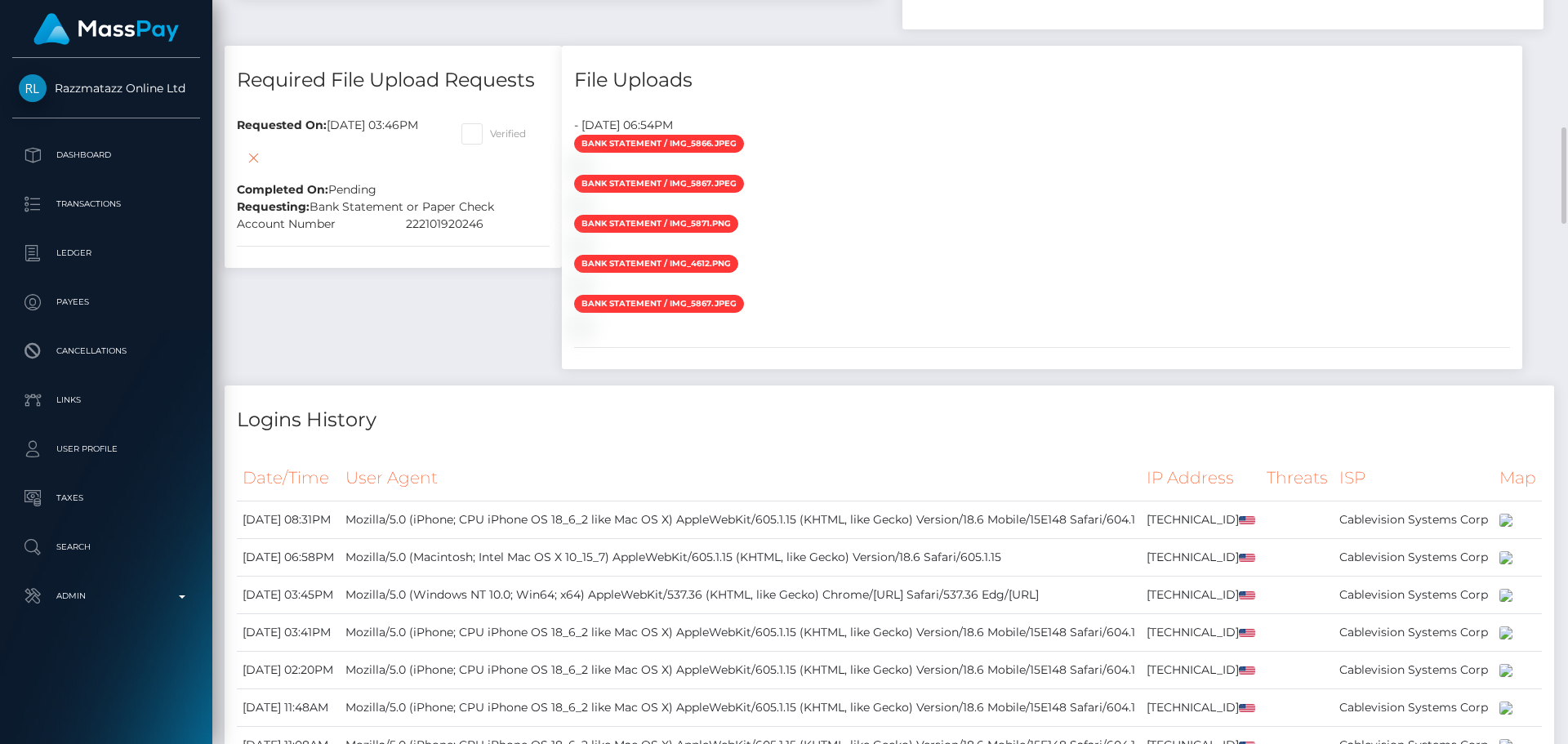
drag, startPoint x: 757, startPoint y: 248, endPoint x: 765, endPoint y: 246, distance: 8.2
click at [764, 248] on div "Payee Attributes Payer Name Label Value United States / ACH Next day 22693565-1…" at bounding box center [890, 511] width 1331 height 1970
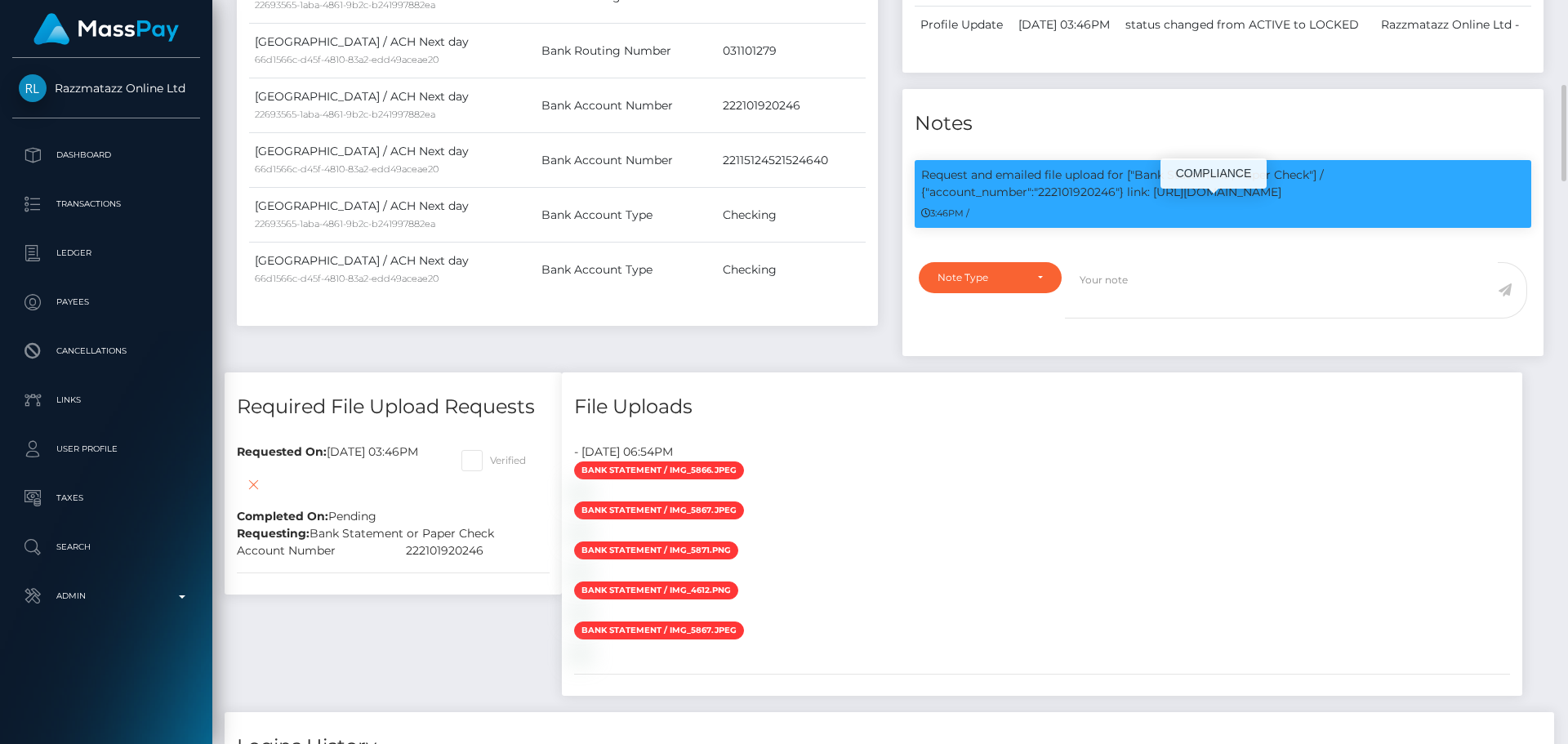
scroll to position [196, 420]
click at [1079, 201] on p "Request and emailed file upload for ["Bank Statement","Paper Check"] / {"accoun…" at bounding box center [1222, 184] width 603 height 35
copy p "222101920246"
click at [716, 372] on div "Payee Attributes Payer Name Label Value United States / ACH Next day 22693565-1…" at bounding box center [557, 113] width 665 height 520
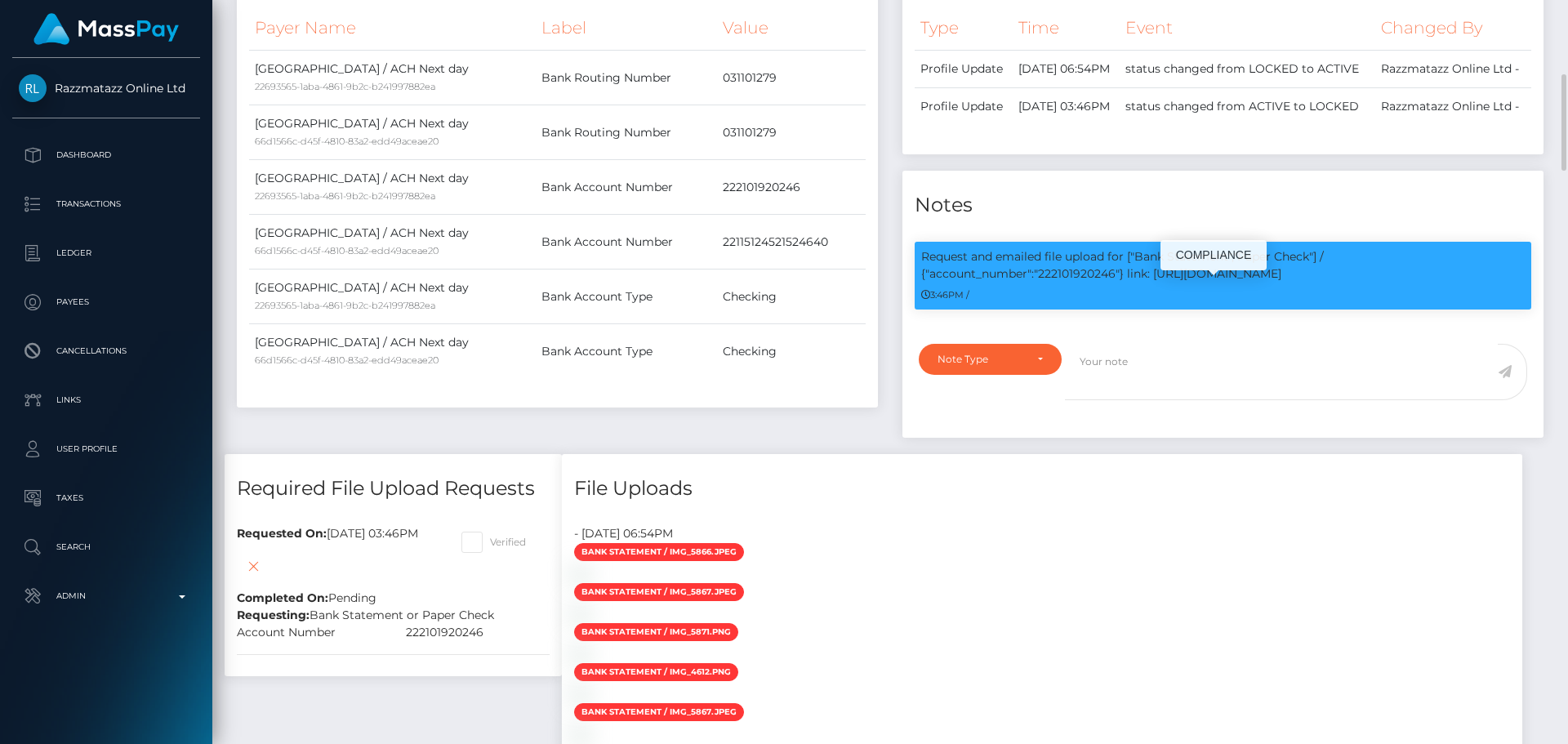
click at [1171, 283] on p "Request and emailed file upload for ["Bank Statement","Paper Check"] / {"accoun…" at bounding box center [1222, 265] width 603 height 35
drag, startPoint x: 1171, startPoint y: 312, endPoint x: 1272, endPoint y: 319, distance: 101.2
click at [1272, 309] on div "Request and emailed file upload for ["Bank Statement","Paper Check"] / {"accoun…" at bounding box center [1223, 276] width 617 height 68
click at [1257, 283] on p "Request and emailed file upload for ["Bank Statement","Paper Check"] / {"accoun…" at bounding box center [1222, 265] width 603 height 35
click at [1164, 283] on p "Request and emailed file upload for ["Bank Statement","Paper Check"] / {"accoun…" at bounding box center [1222, 265] width 603 height 35
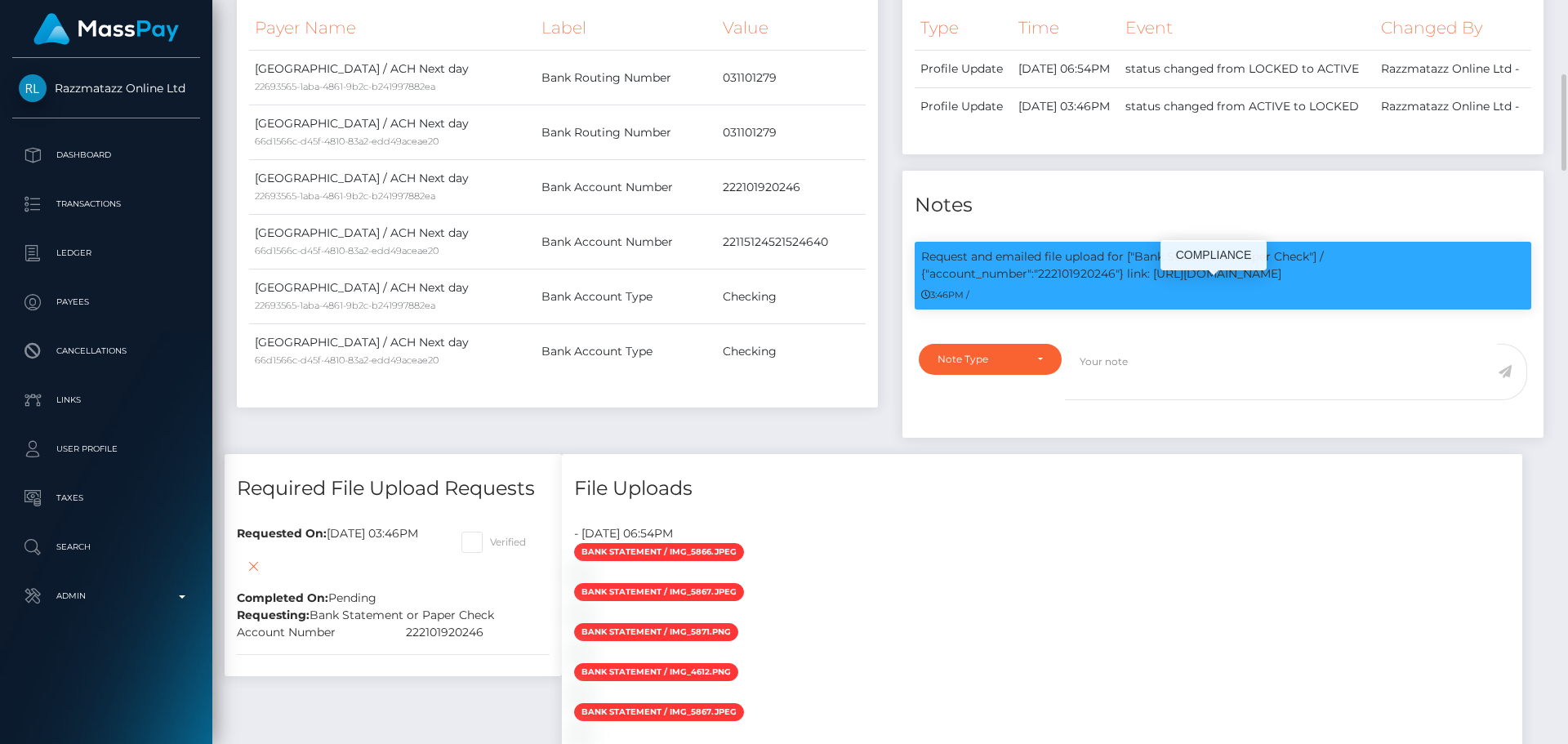
drag, startPoint x: 1164, startPoint y: 305, endPoint x: 1260, endPoint y: 308, distance: 96.0
click at [1260, 283] on p "Request and emailed file upload for ["Bank Statement","Paper Check"] / {"accoun…" at bounding box center [1222, 265] width 603 height 35
copy p "https://l.maspay.io/5hycw"
